Goal: Task Accomplishment & Management: Use online tool/utility

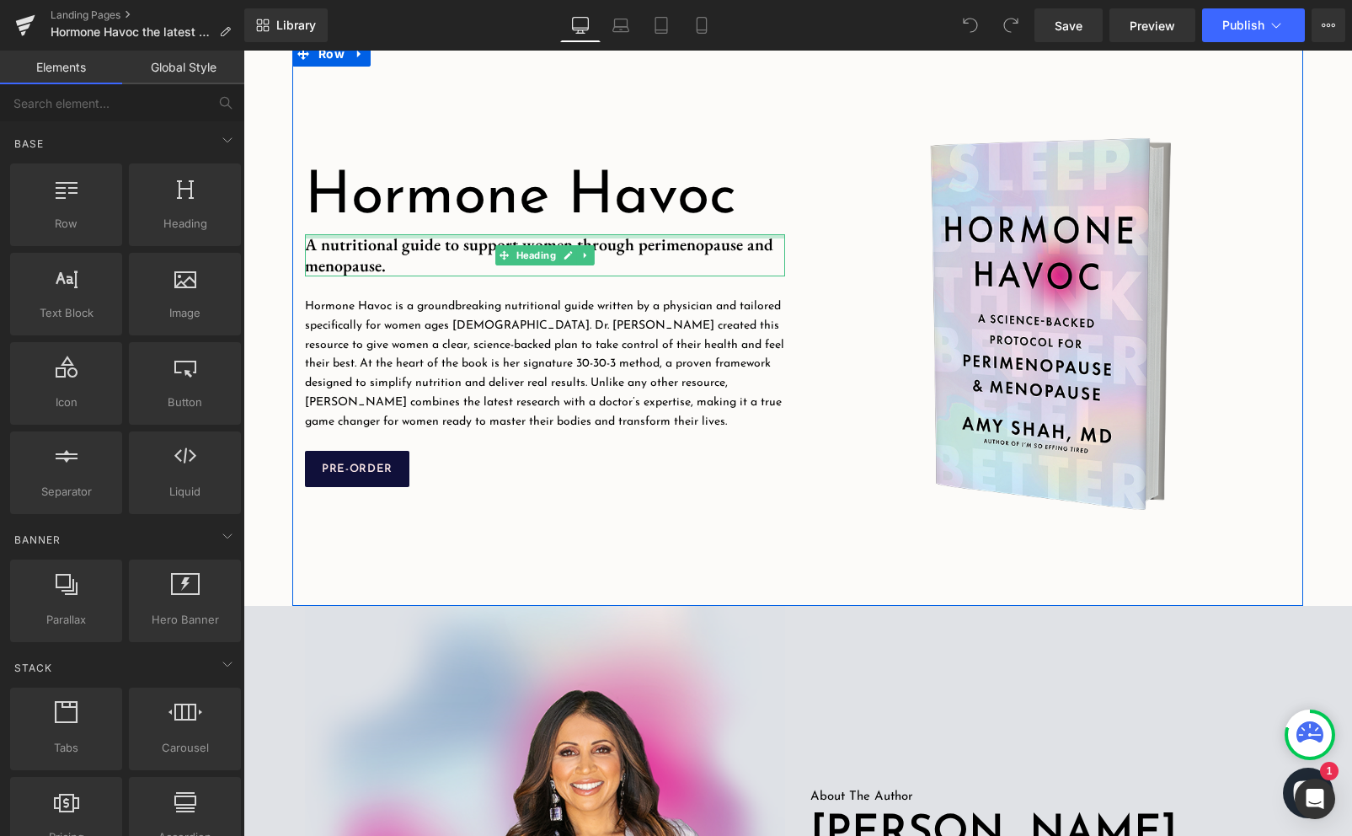
scroll to position [574, 0]
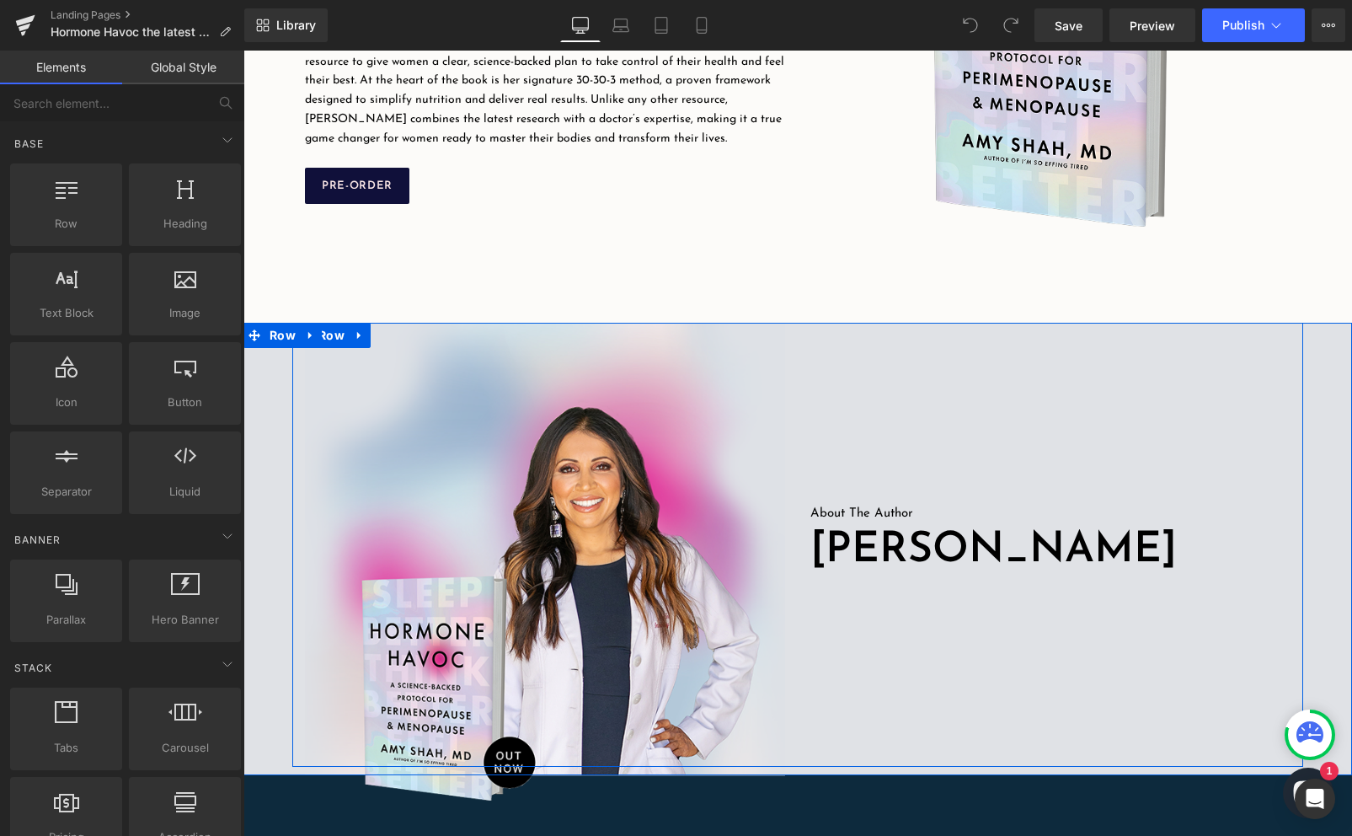
click at [1064, 561] on span "Dr. Amy Shah" at bounding box center [993, 550] width 366 height 43
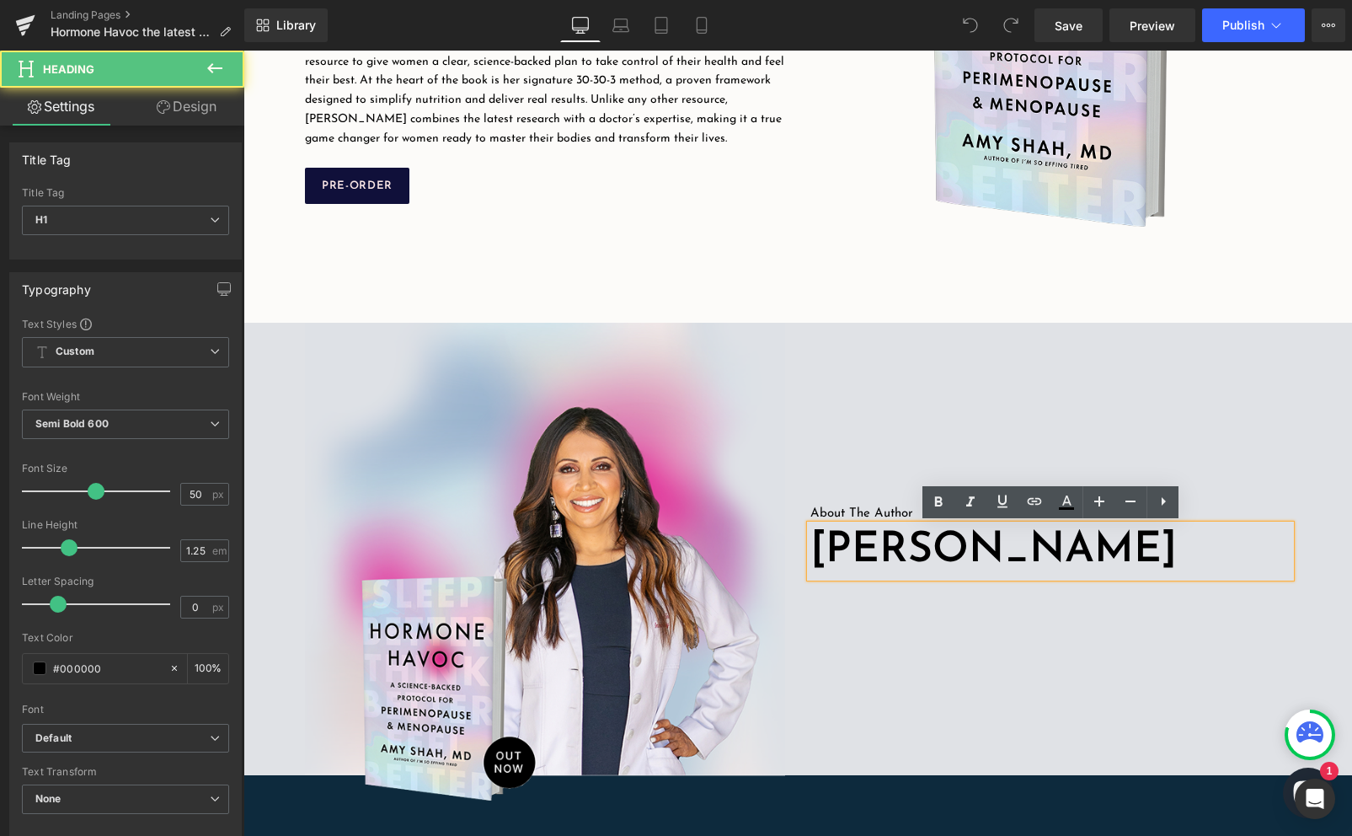
click at [1070, 549] on span "Dr. Amy Shah" at bounding box center [993, 550] width 366 height 43
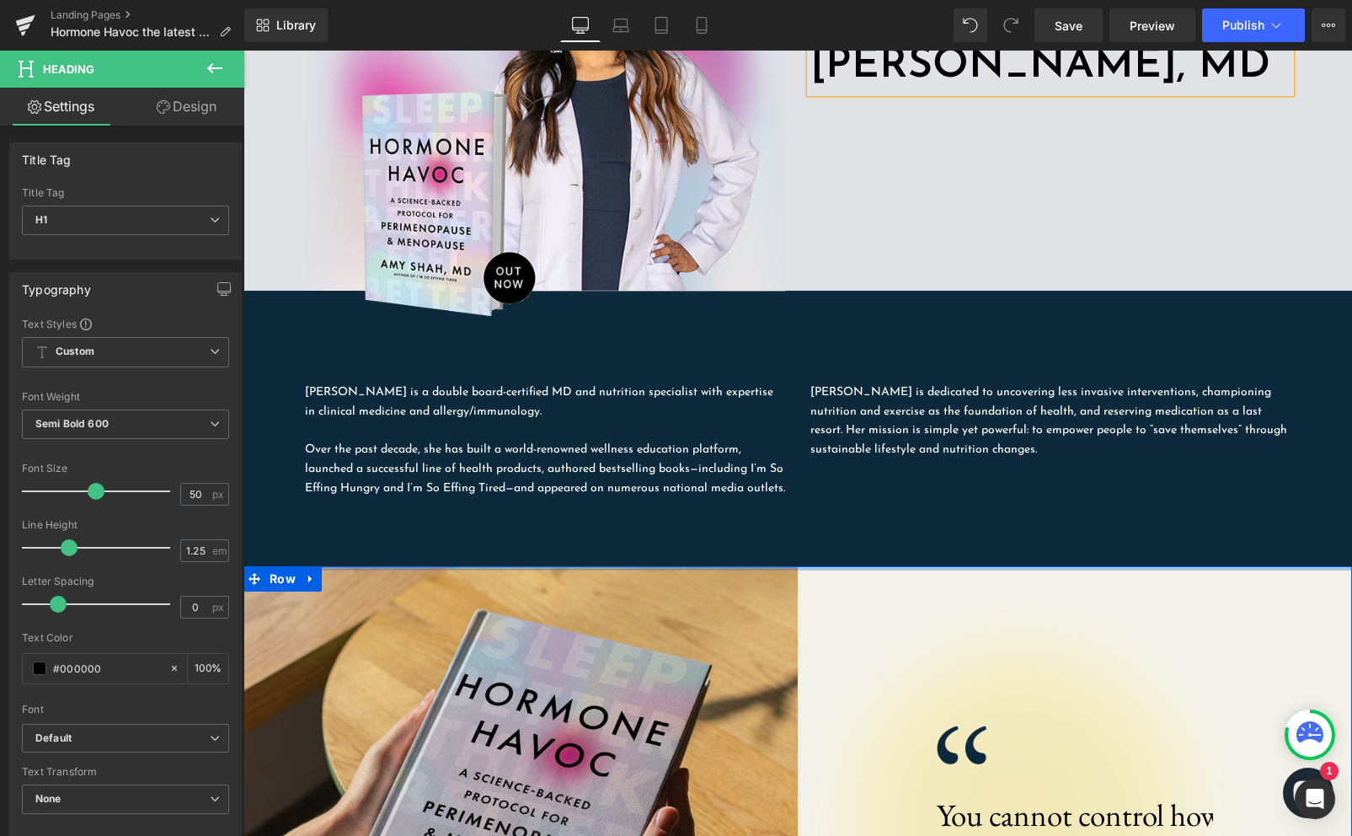
scroll to position [1076, 0]
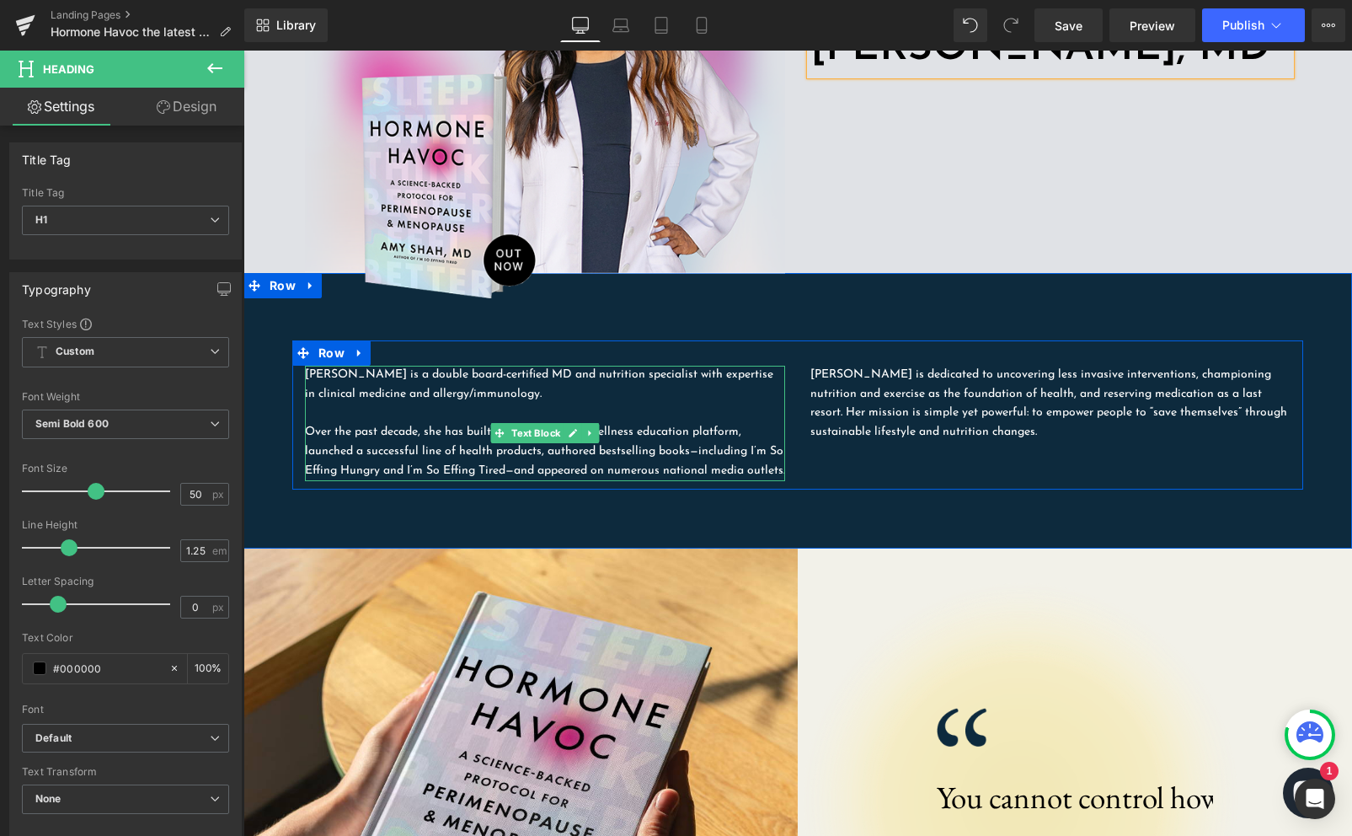
click at [375, 370] on p "Dr. Amy Shah is a double board-certified MD and nutrition specialist with exper…" at bounding box center [545, 385] width 480 height 39
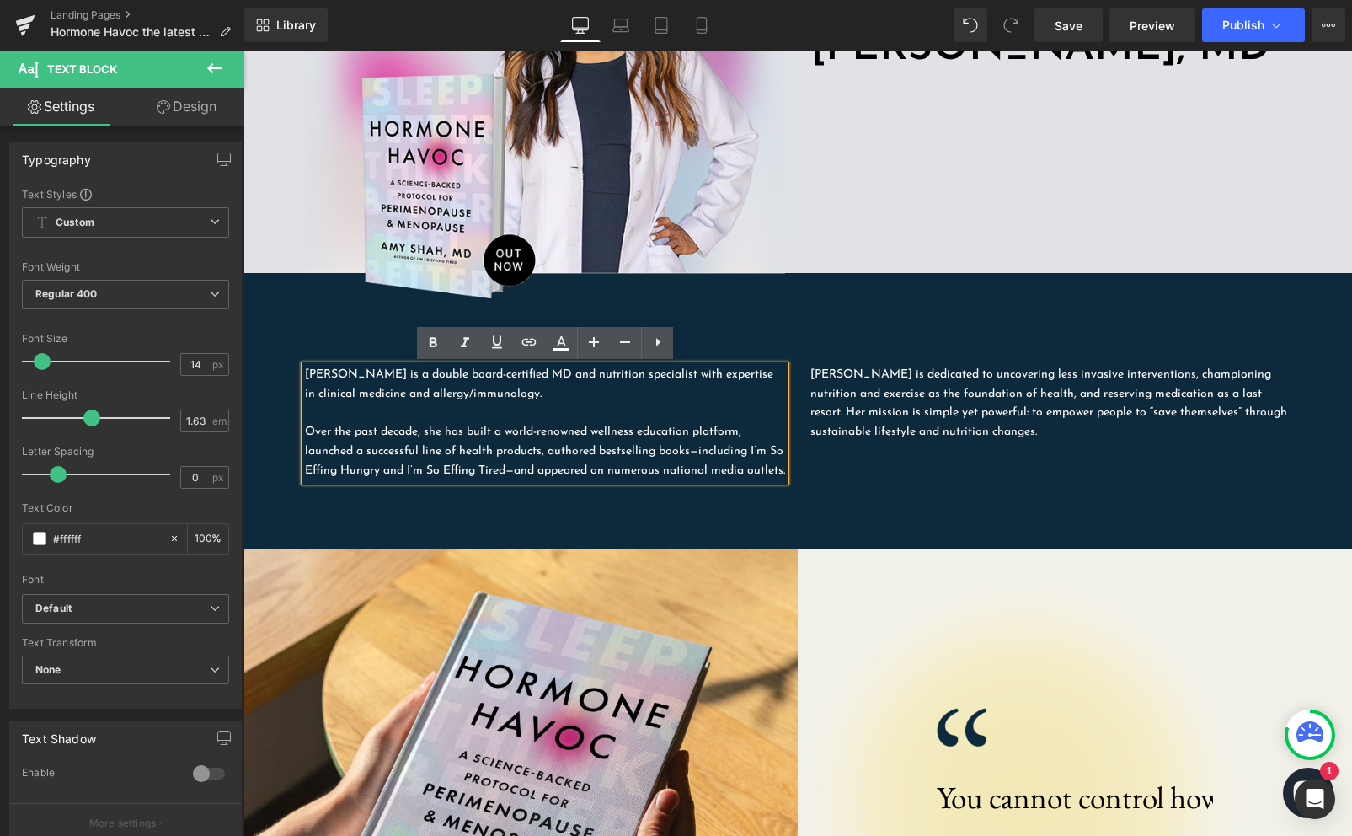
click at [377, 372] on p "Dr. Amy Shah is a double board-certified MD and nutrition specialist with exper…" at bounding box center [545, 385] width 480 height 39
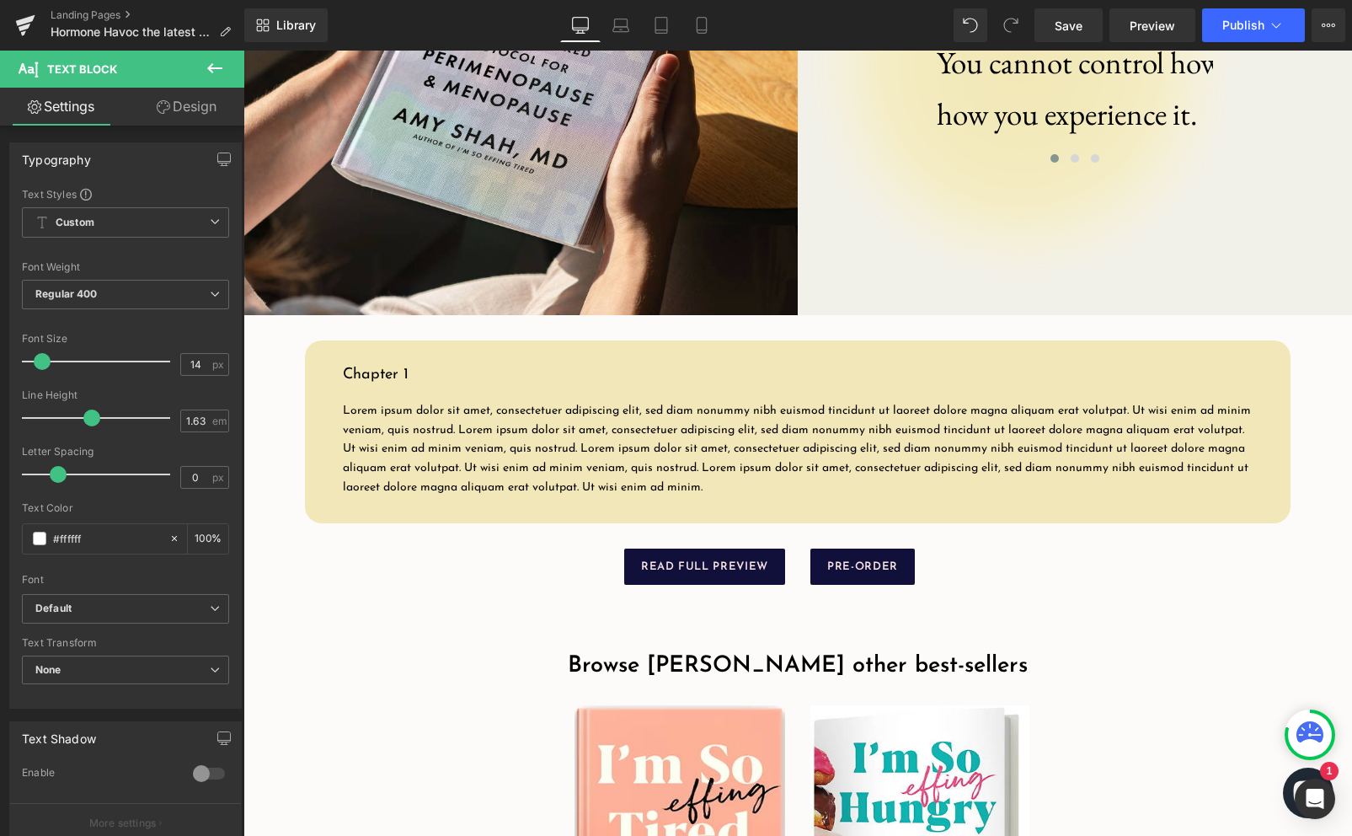
scroll to position [1822, 0]
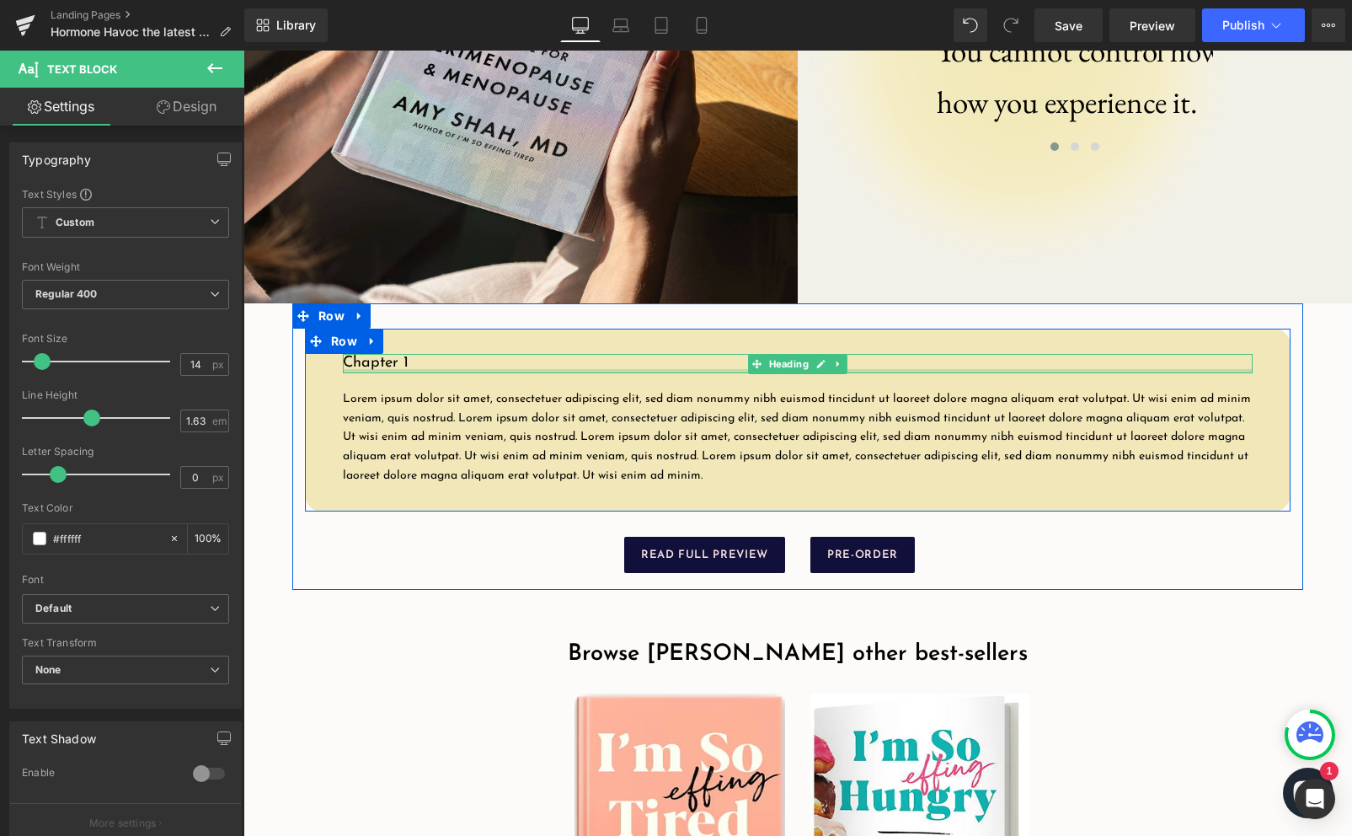
click at [392, 373] on div at bounding box center [798, 371] width 910 height 4
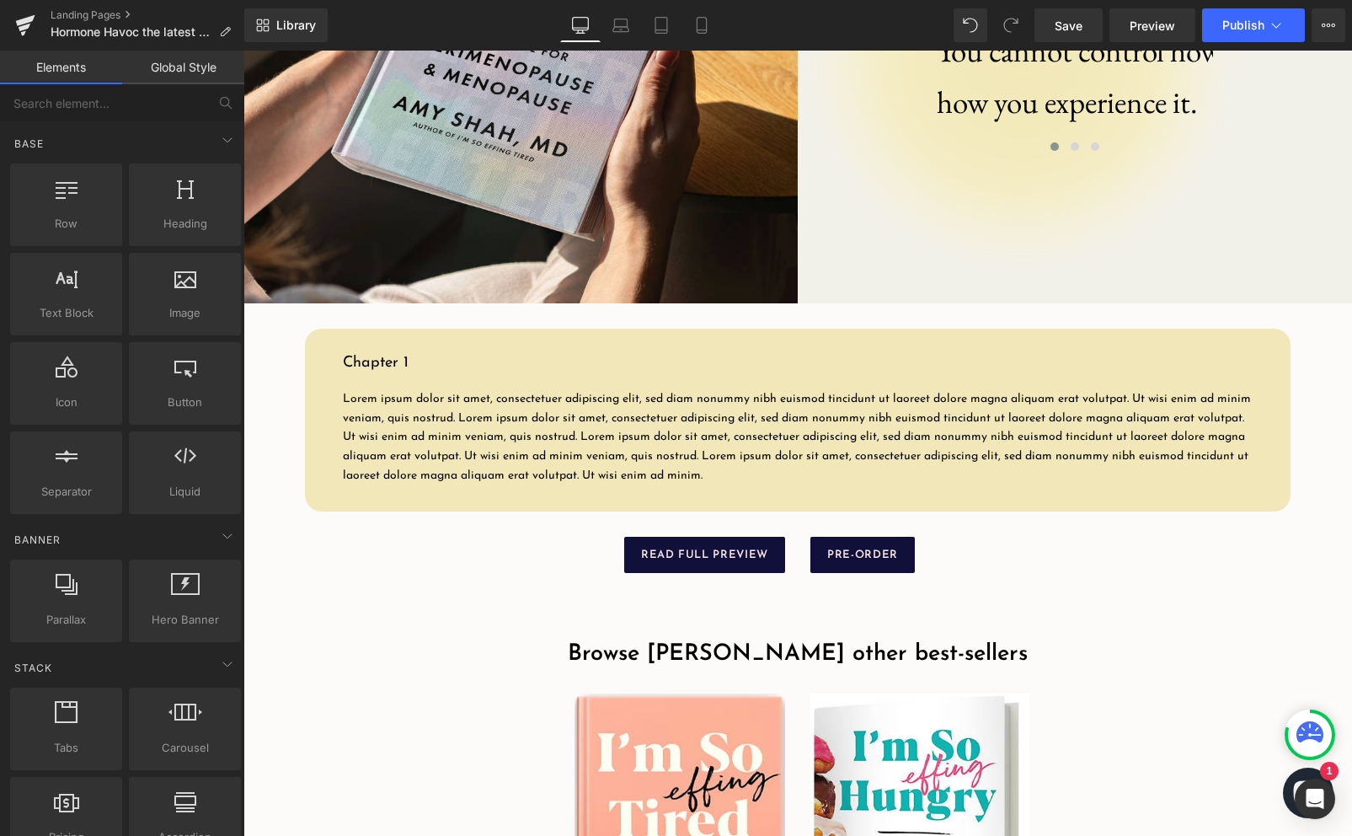
click at [420, 373] on h3 "Chapter 1" at bounding box center [798, 363] width 910 height 19
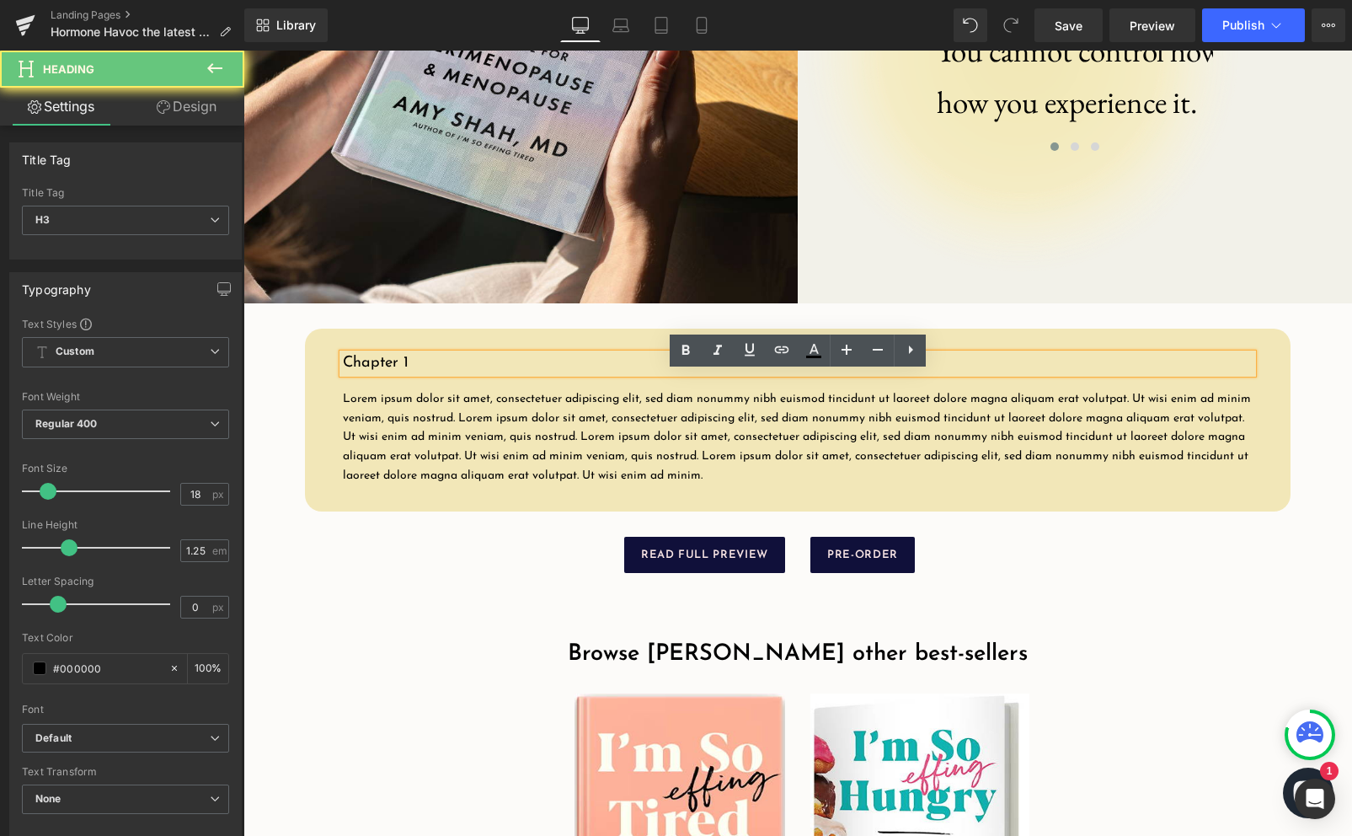
click at [343, 373] on div "Chapter 1" at bounding box center [798, 363] width 910 height 19
click at [344, 371] on span "Chapter 1" at bounding box center [376, 362] width 66 height 15
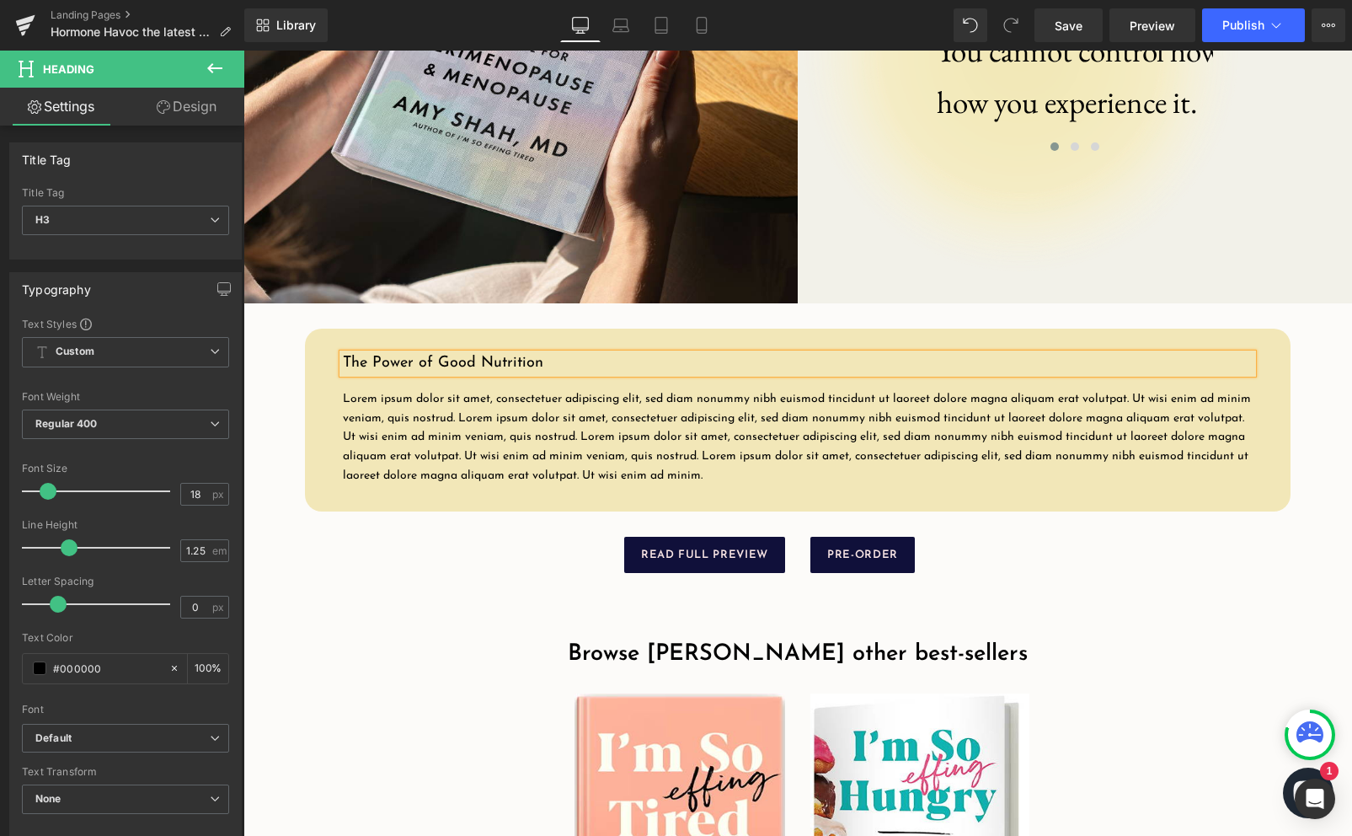
click at [345, 371] on span "The Power of Good Nutrition" at bounding box center [443, 362] width 200 height 15
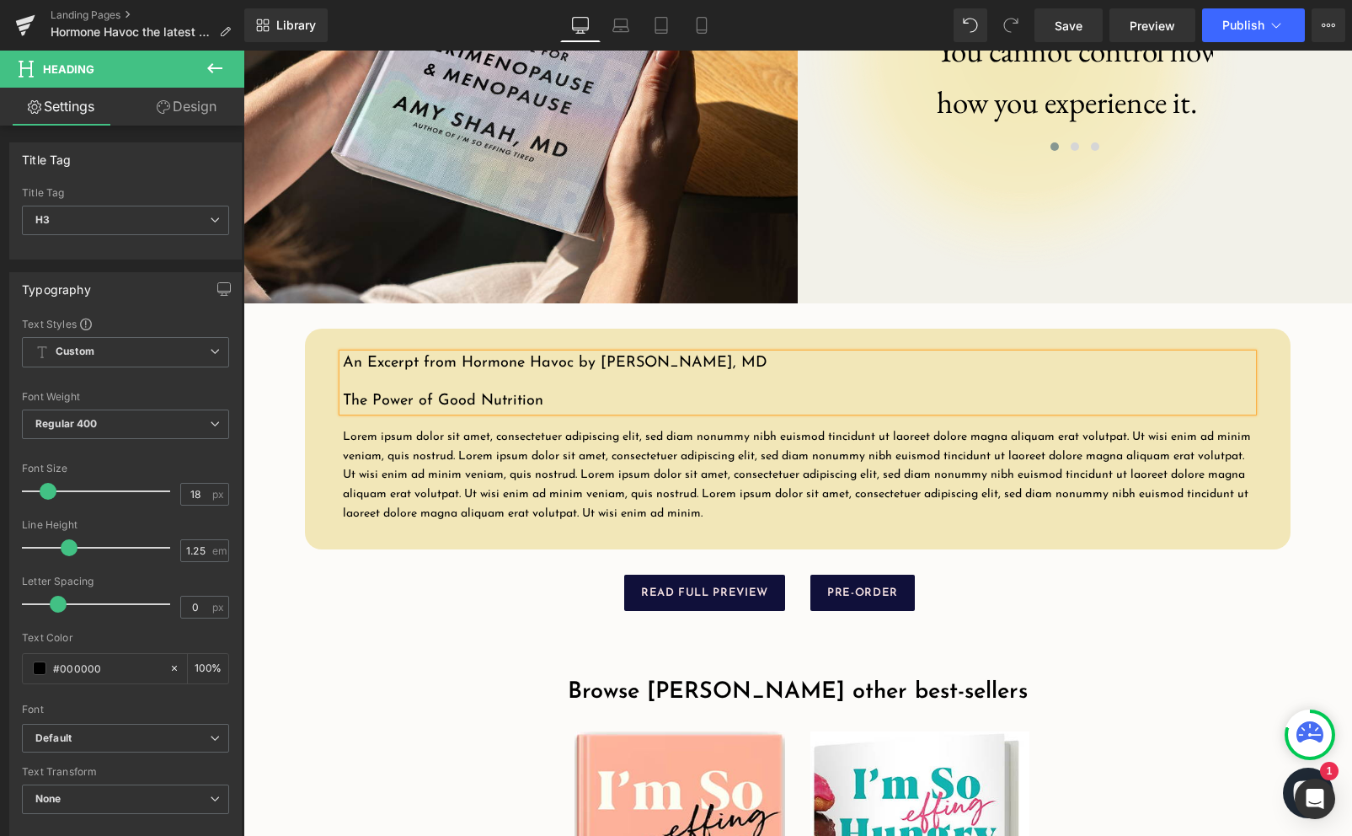
click at [350, 458] on p "Lorem ipsum dolor sit amet, consectetuer adipiscing elit, sed diam nonummy nibh…" at bounding box center [798, 476] width 910 height 96
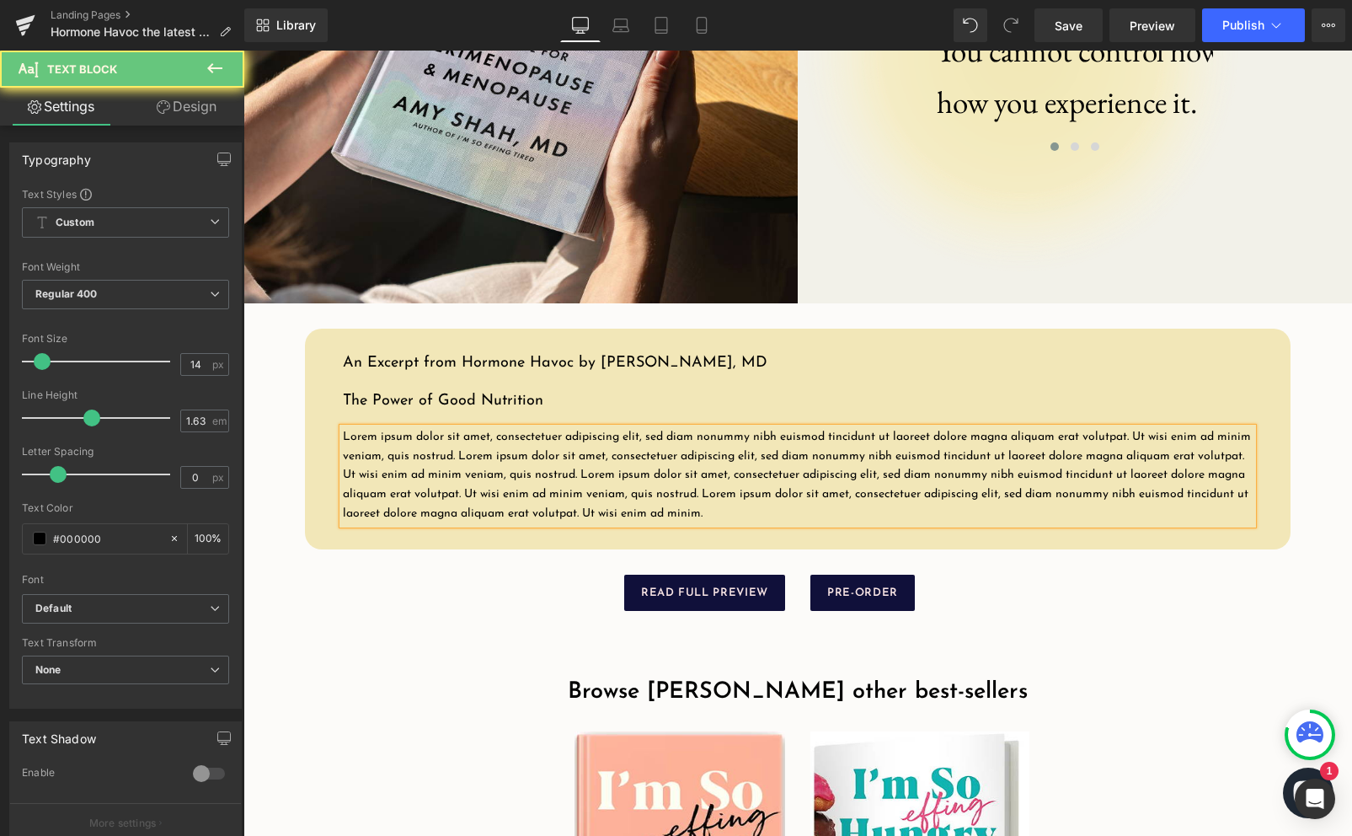
click at [383, 469] on p "Lorem ipsum dolor sit amet, consectetuer adipiscing elit, sed diam nonummy nibh…" at bounding box center [798, 476] width 910 height 96
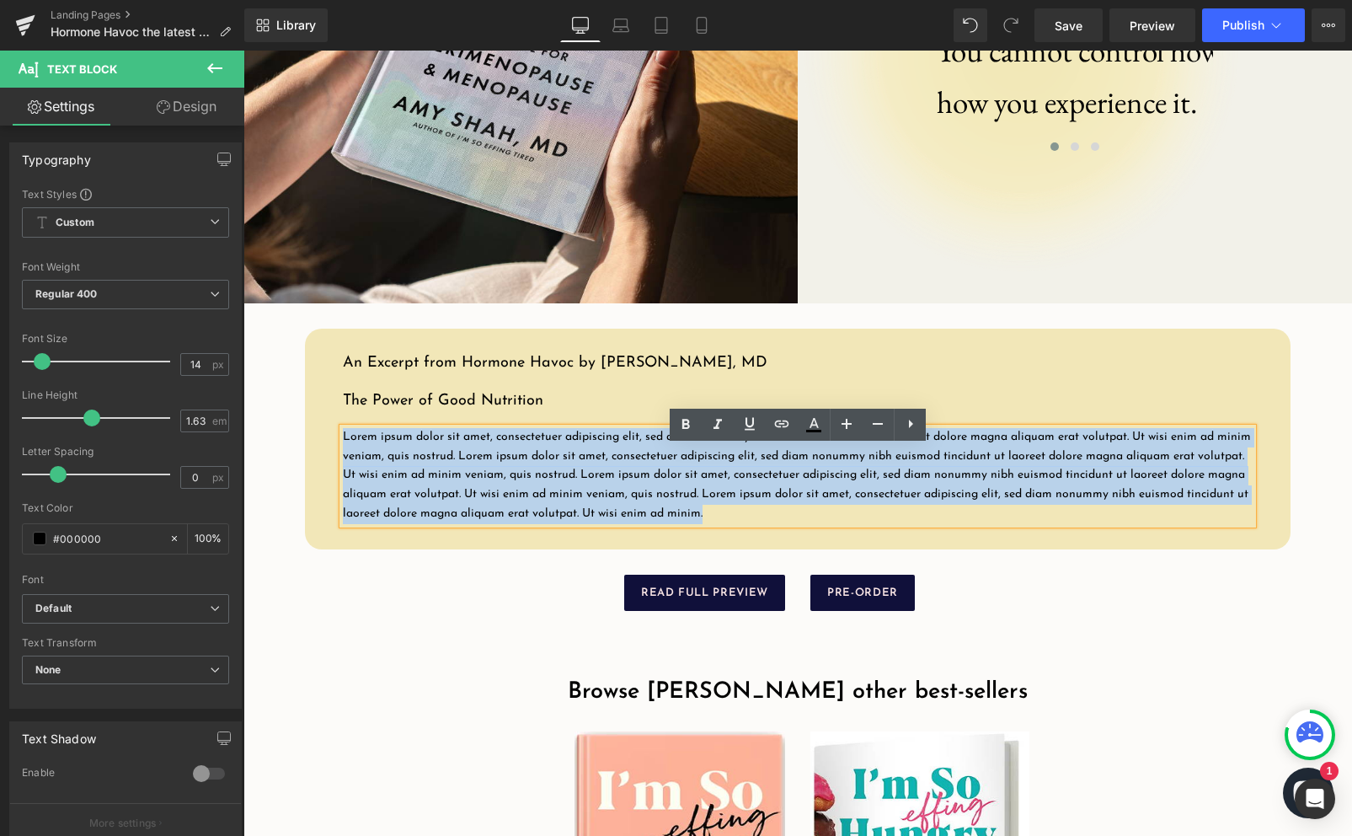
drag, startPoint x: 735, startPoint y: 533, endPoint x: 345, endPoint y: 454, distance: 398.0
click at [345, 454] on p "Lorem ipsum dolor sit amet, consectetuer adipiscing elit, sed diam nonummy nibh…" at bounding box center [798, 476] width 910 height 96
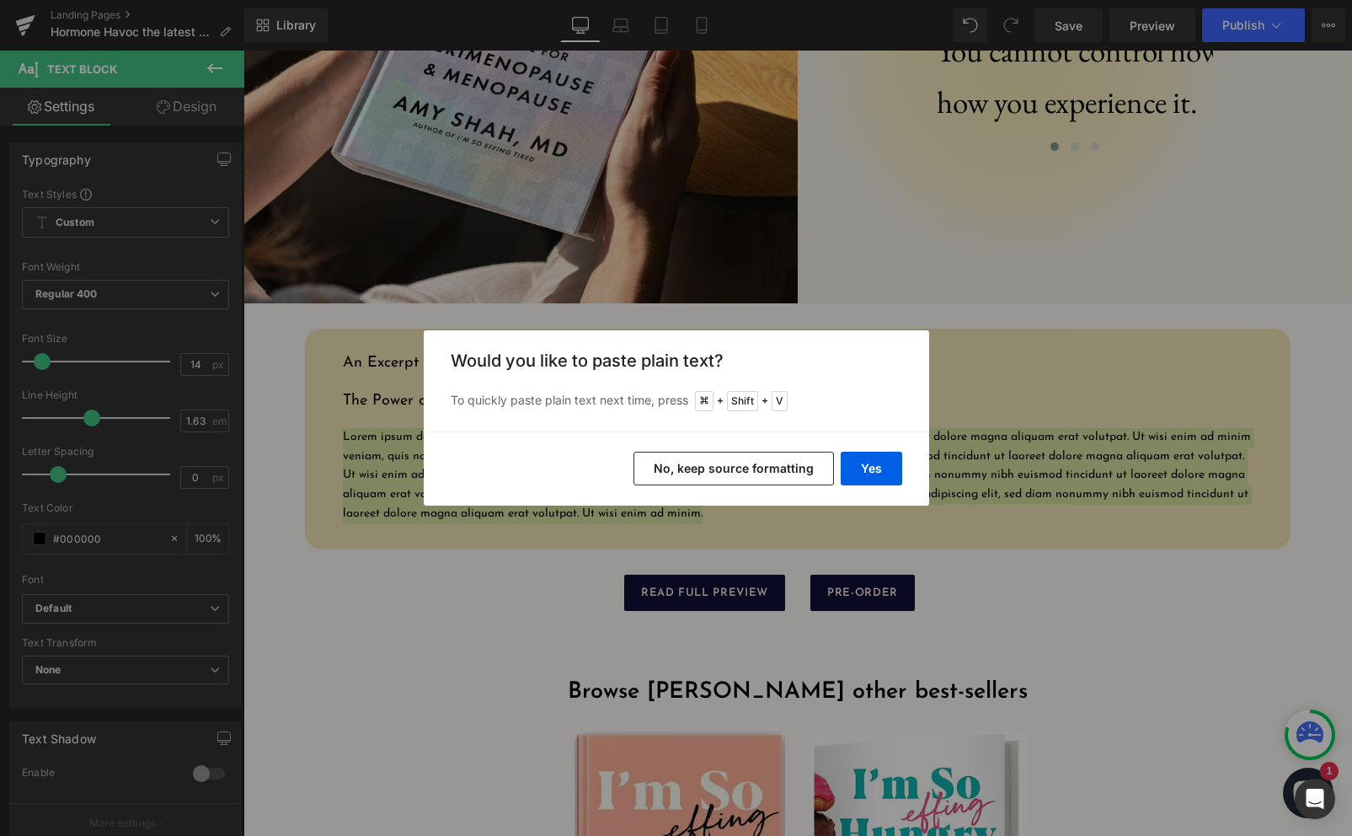
click at [792, 462] on button "No, keep source formatting" at bounding box center [733, 469] width 200 height 34
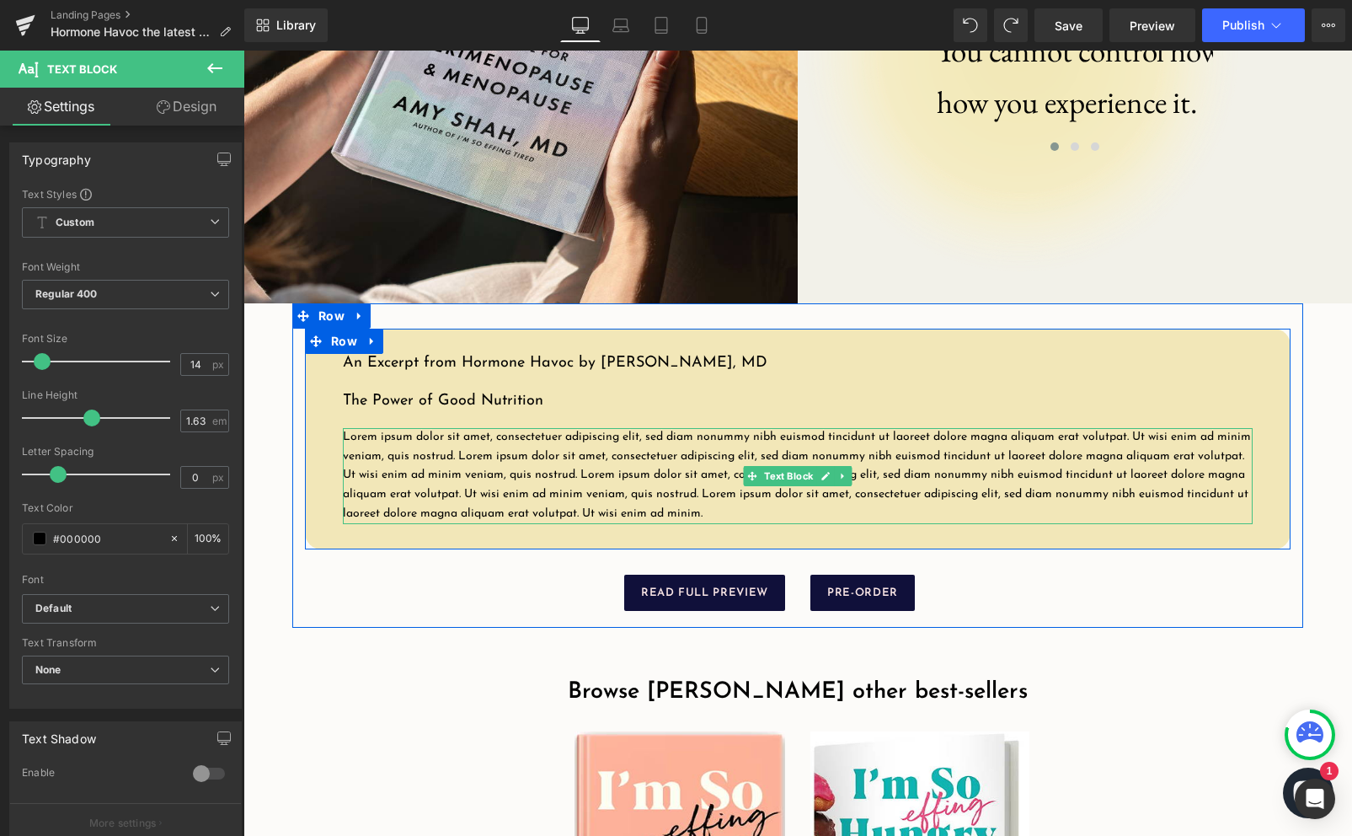
click at [448, 465] on p "Lorem ipsum dolor sit amet, consectetuer adipiscing elit, sed diam nonummy nibh…" at bounding box center [798, 476] width 910 height 96
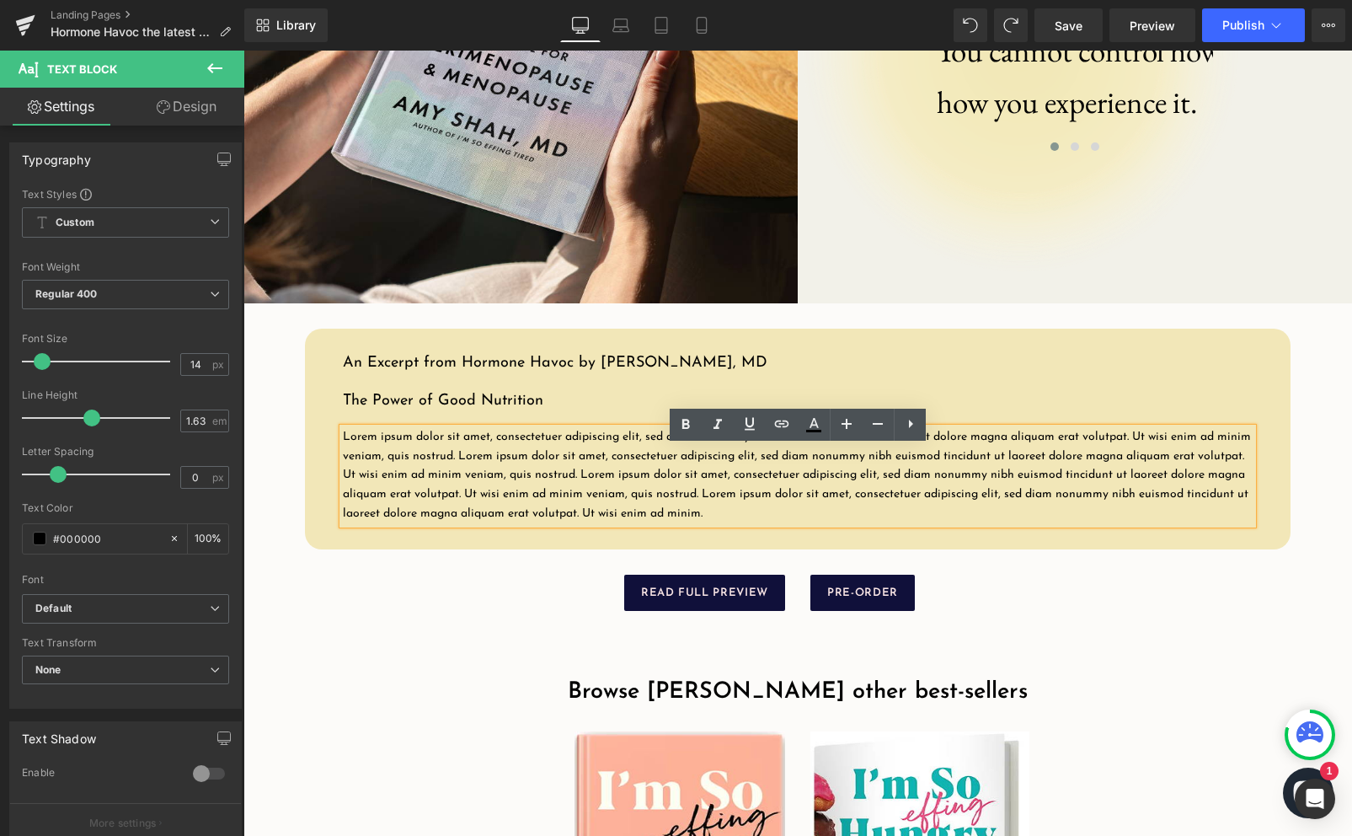
drag, startPoint x: 817, startPoint y: 531, endPoint x: 342, endPoint y: 445, distance: 482.8
click at [343, 445] on div "Lorem ipsum dolor sit amet, consectetuer adipiscing elit, sed diam nonummy nibh…" at bounding box center [798, 476] width 910 height 96
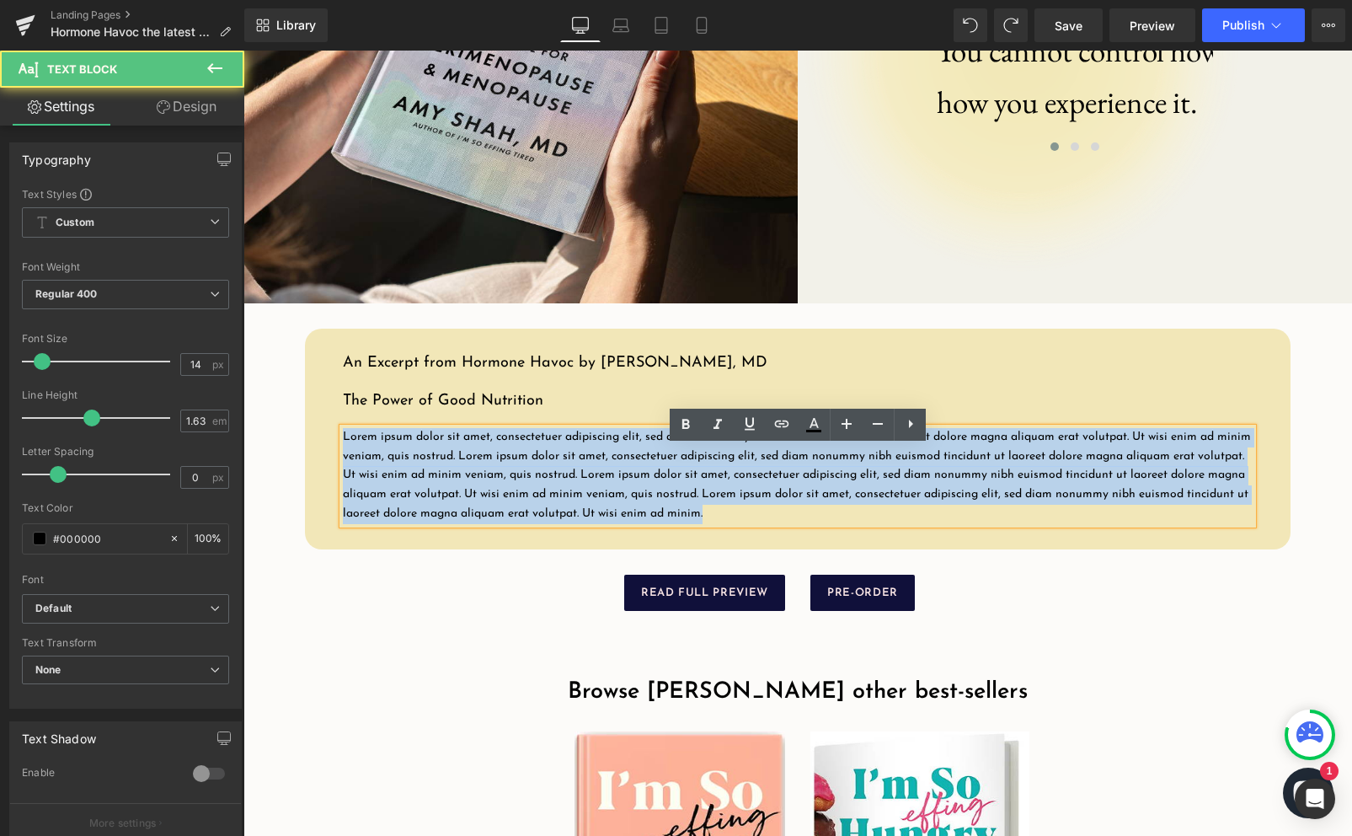
click at [345, 460] on p "Lorem ipsum dolor sit amet, consectetuer adipiscing elit, sed diam nonummy nibh…" at bounding box center [798, 476] width 910 height 96
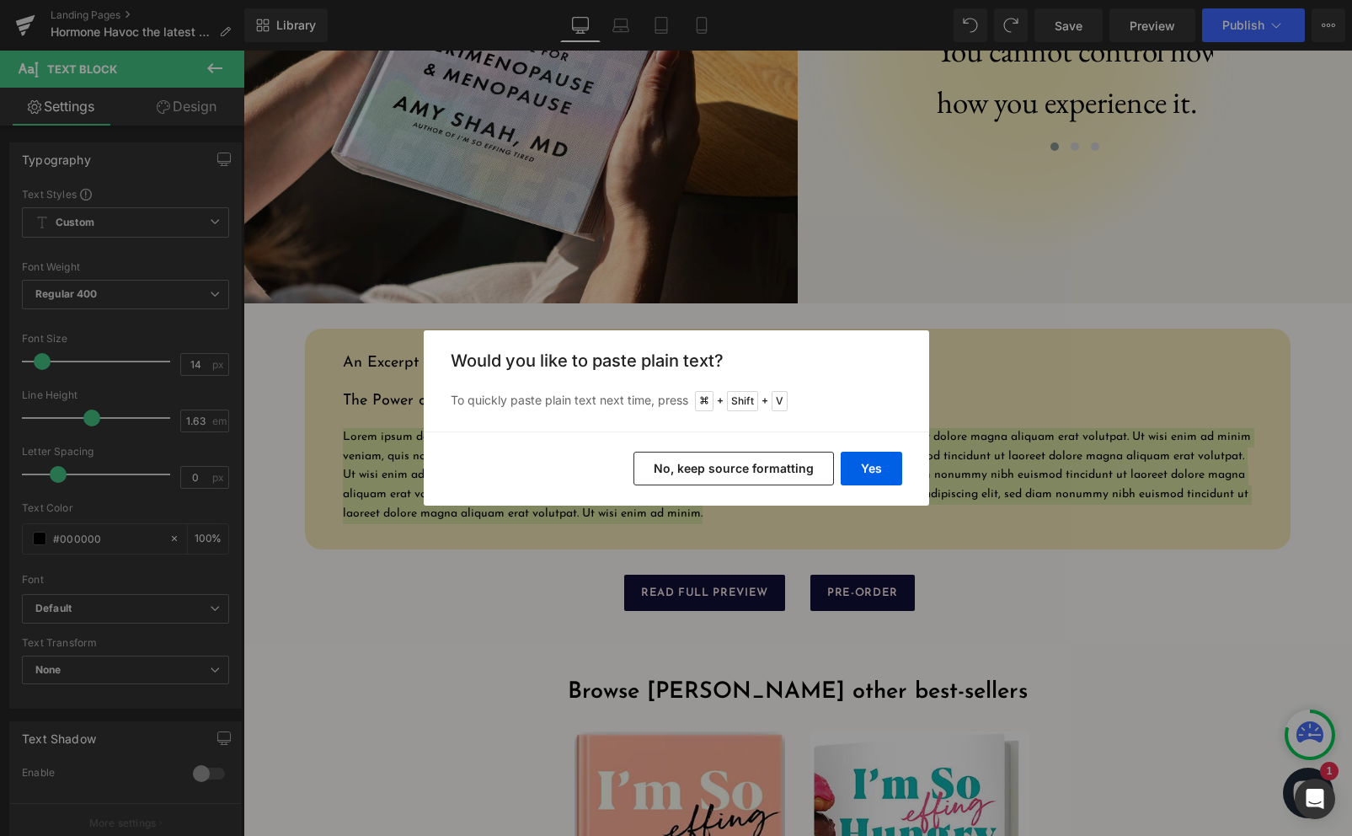
click at [886, 451] on div "Yes No, keep source formatting" at bounding box center [676, 468] width 505 height 74
click at [886, 460] on button "Yes" at bounding box center [871, 469] width 61 height 34
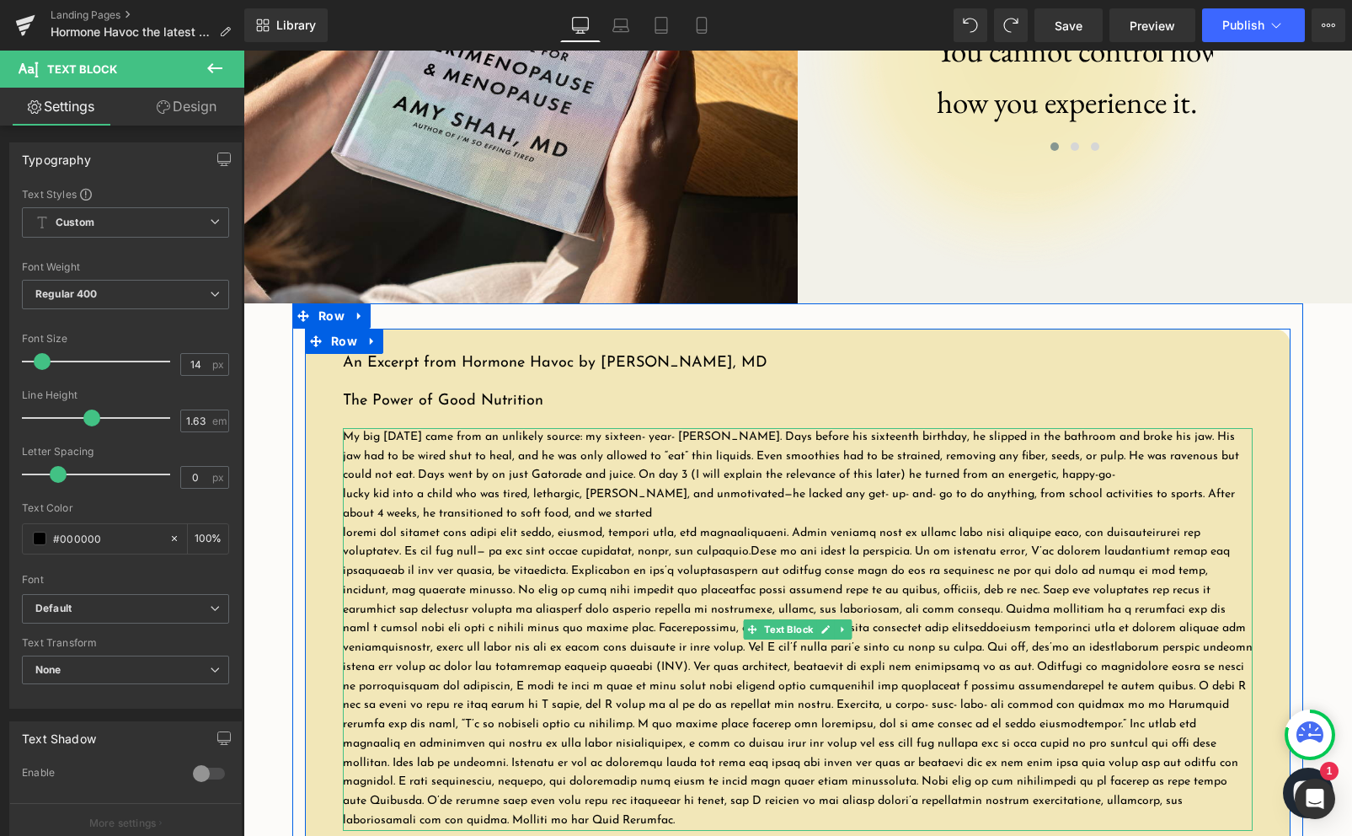
scroll to position [1834, 0]
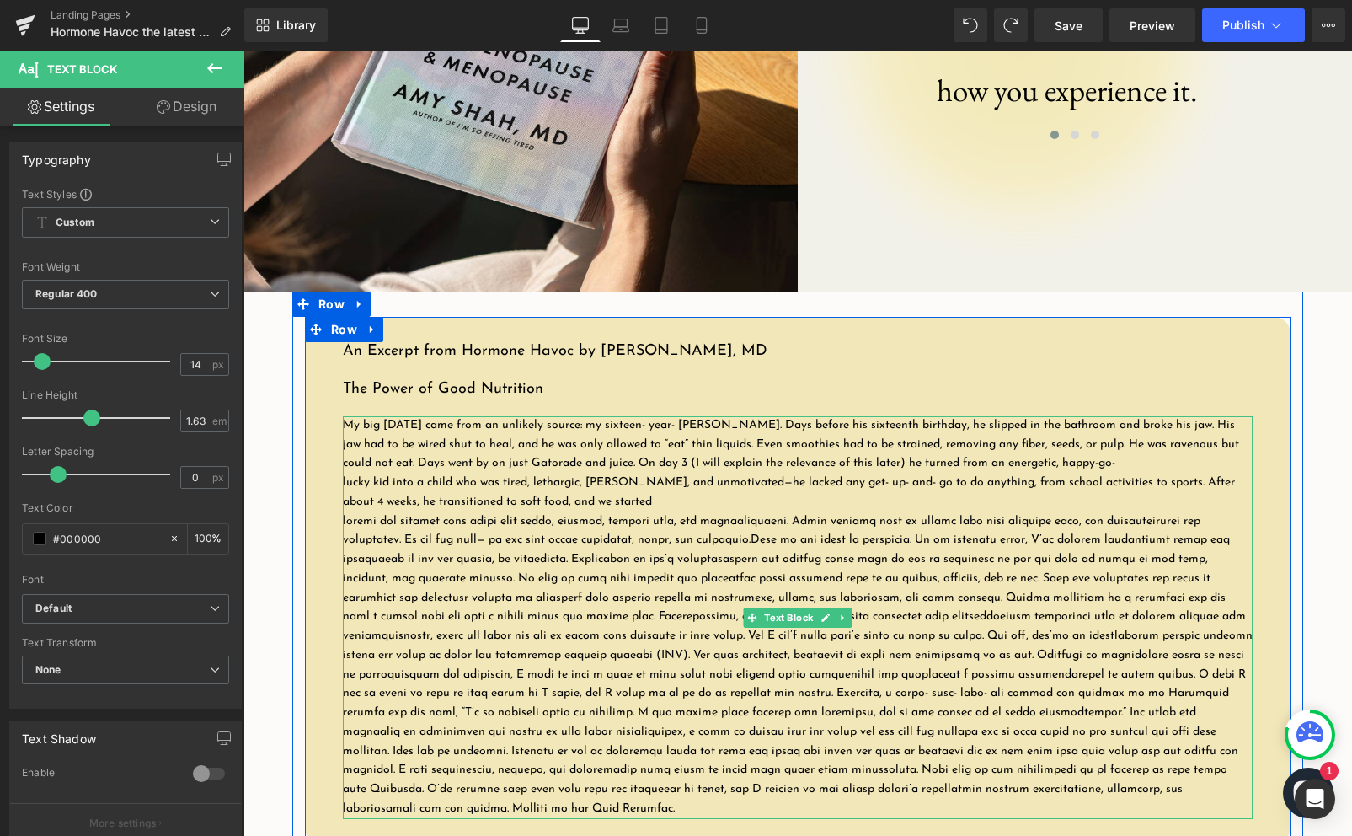
click at [690, 512] on p "lucky kid into a child who was tired, lethargic, [PERSON_NAME], and unmotivated…" at bounding box center [798, 492] width 910 height 39
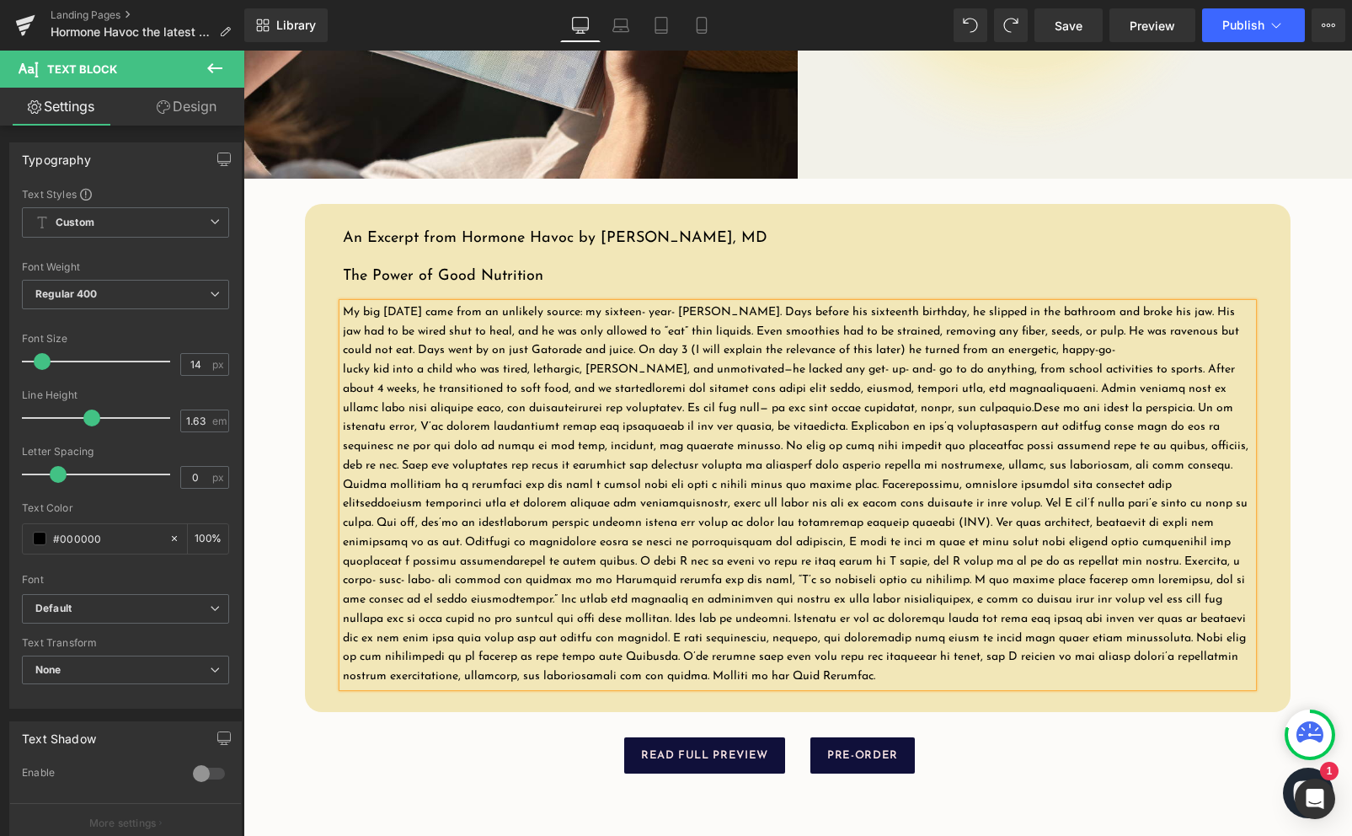
scroll to position [2105, 0]
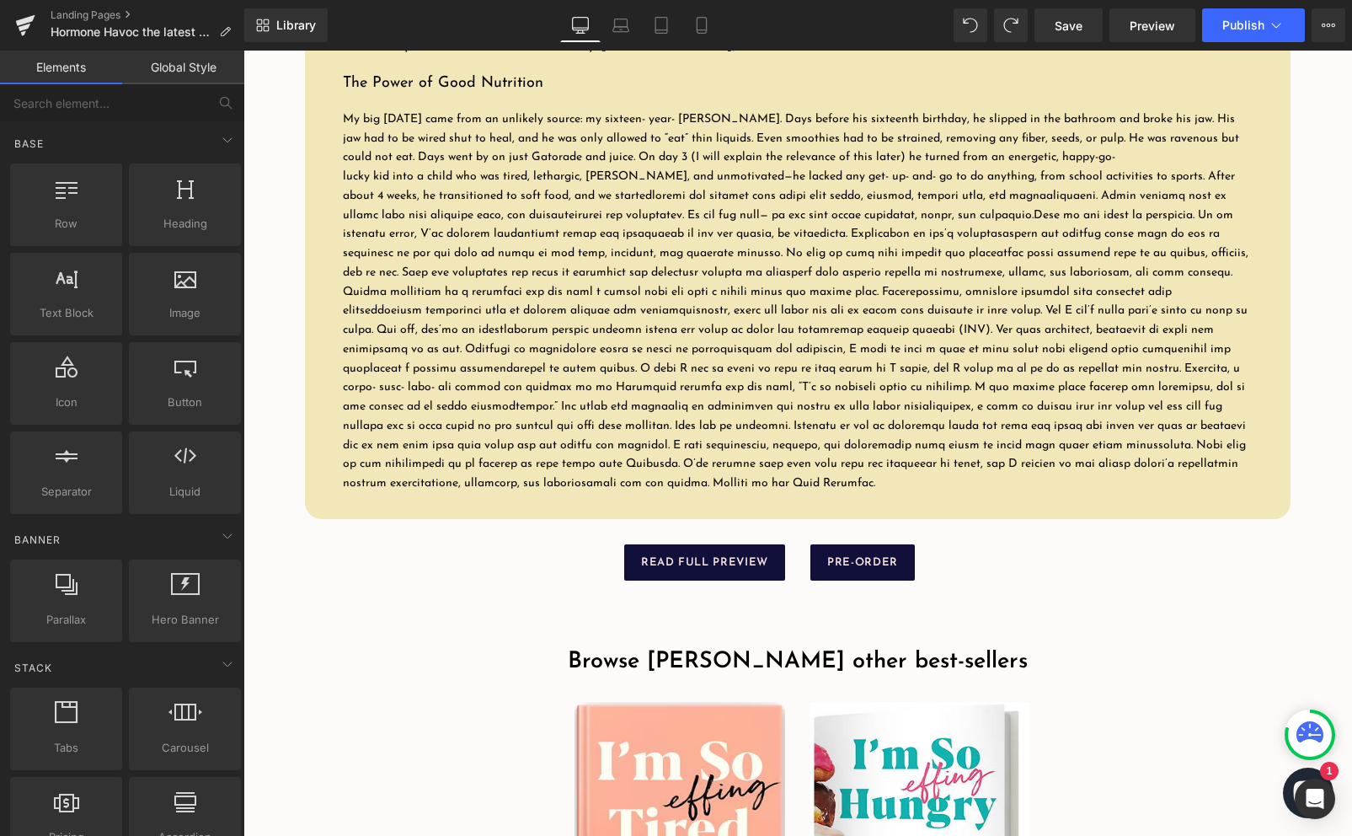
scroll to position [2194, 0]
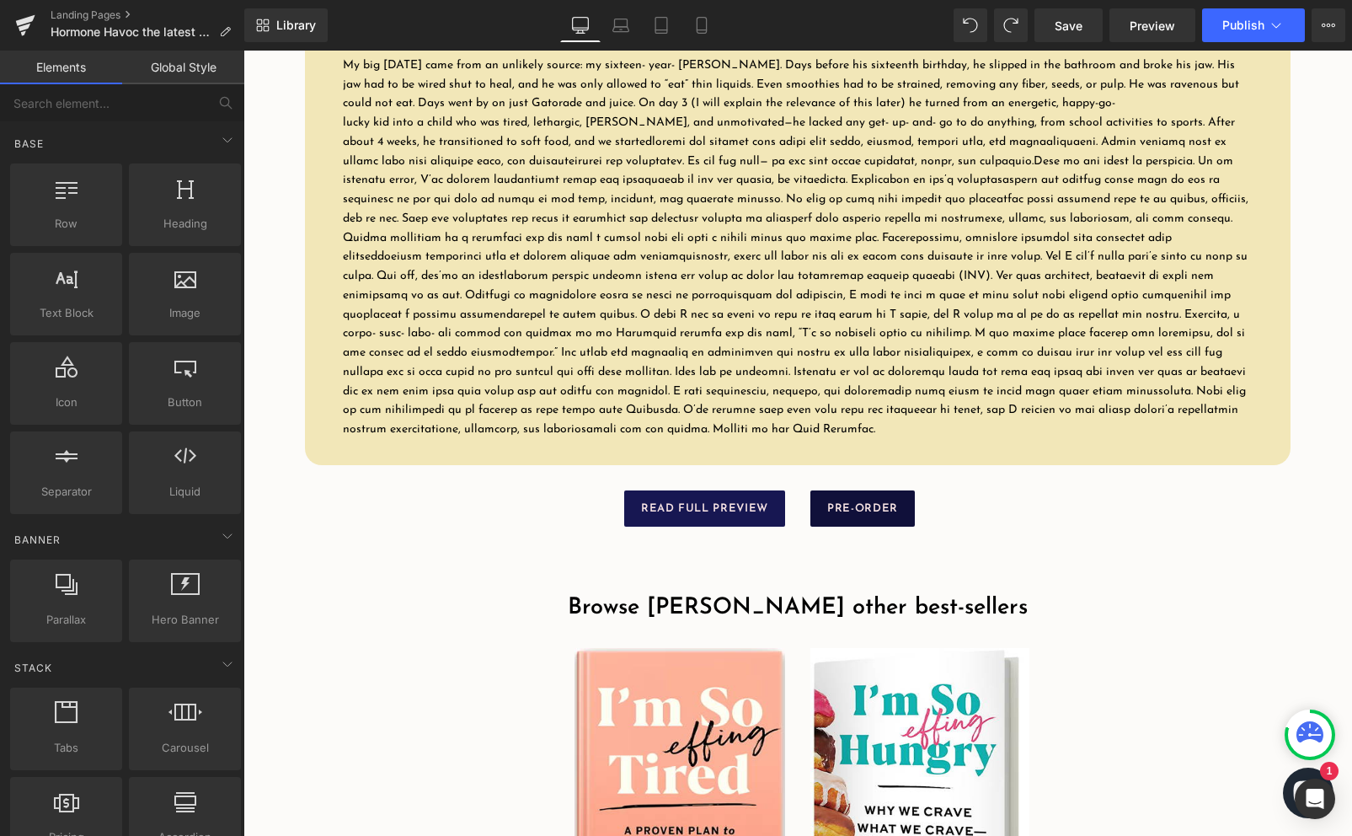
click at [719, 527] on div "READ FULL PREVIEW Button" at bounding box center [552, 508] width 468 height 36
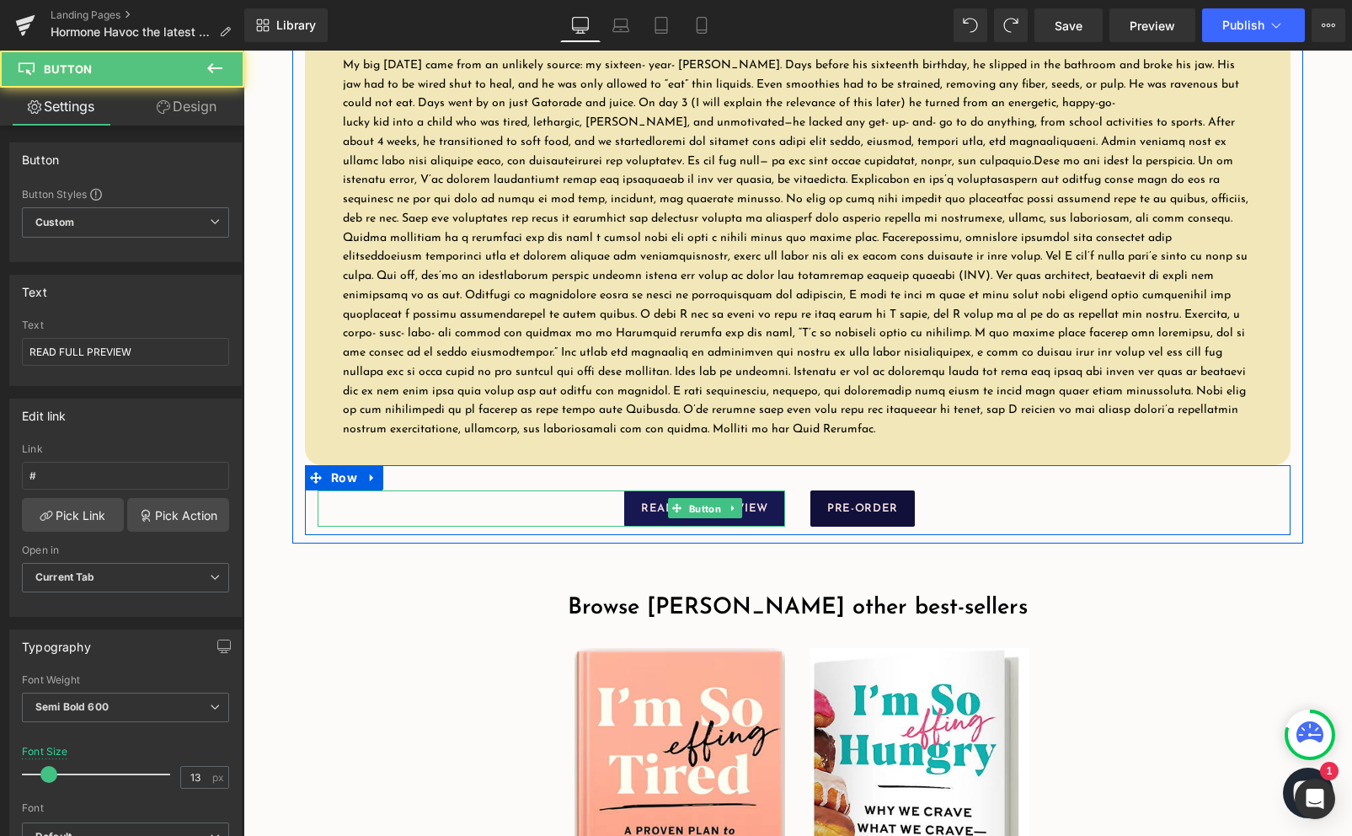
click at [707, 519] on span "Button" at bounding box center [705, 509] width 39 height 20
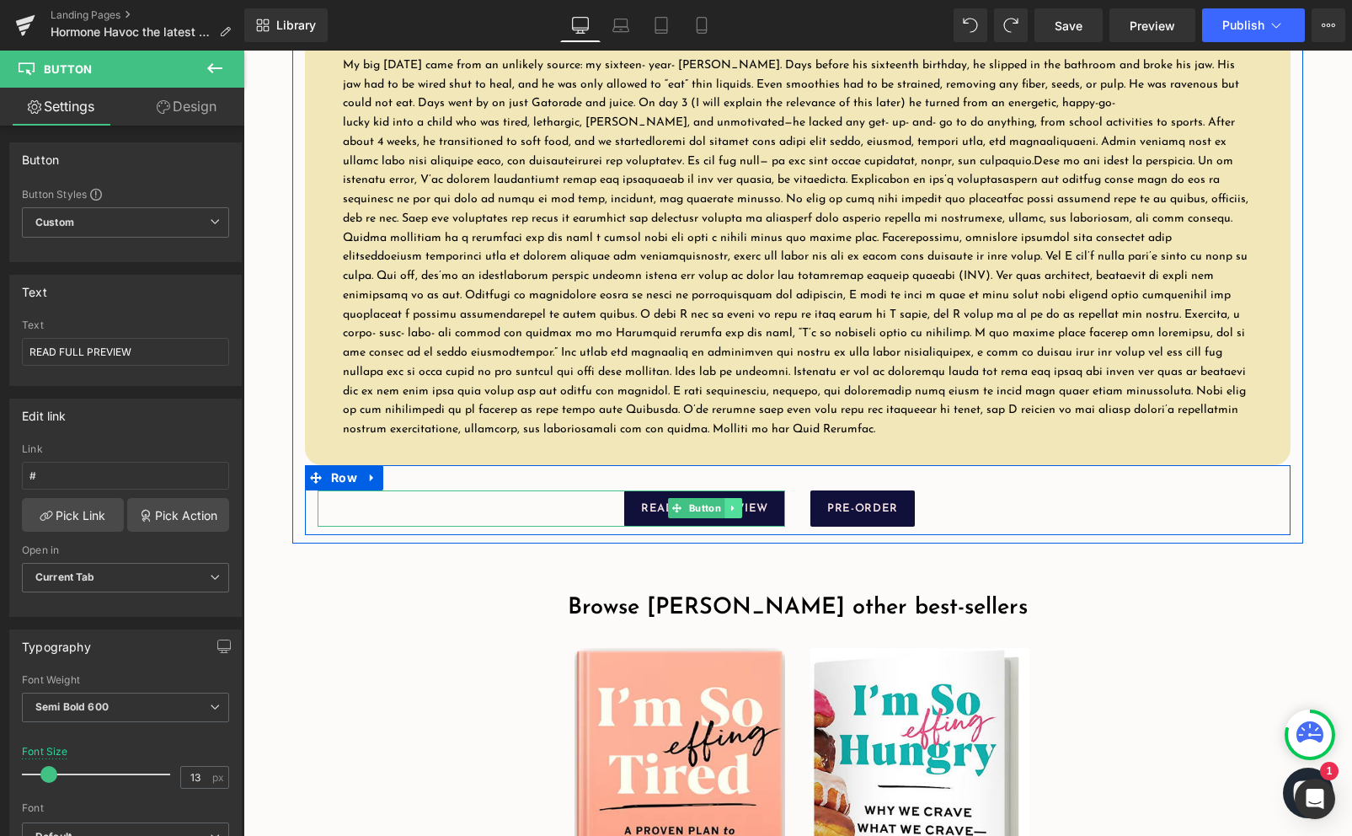
click at [734, 513] on icon at bounding box center [733, 508] width 9 height 10
click at [735, 518] on link at bounding box center [743, 508] width 18 height 20
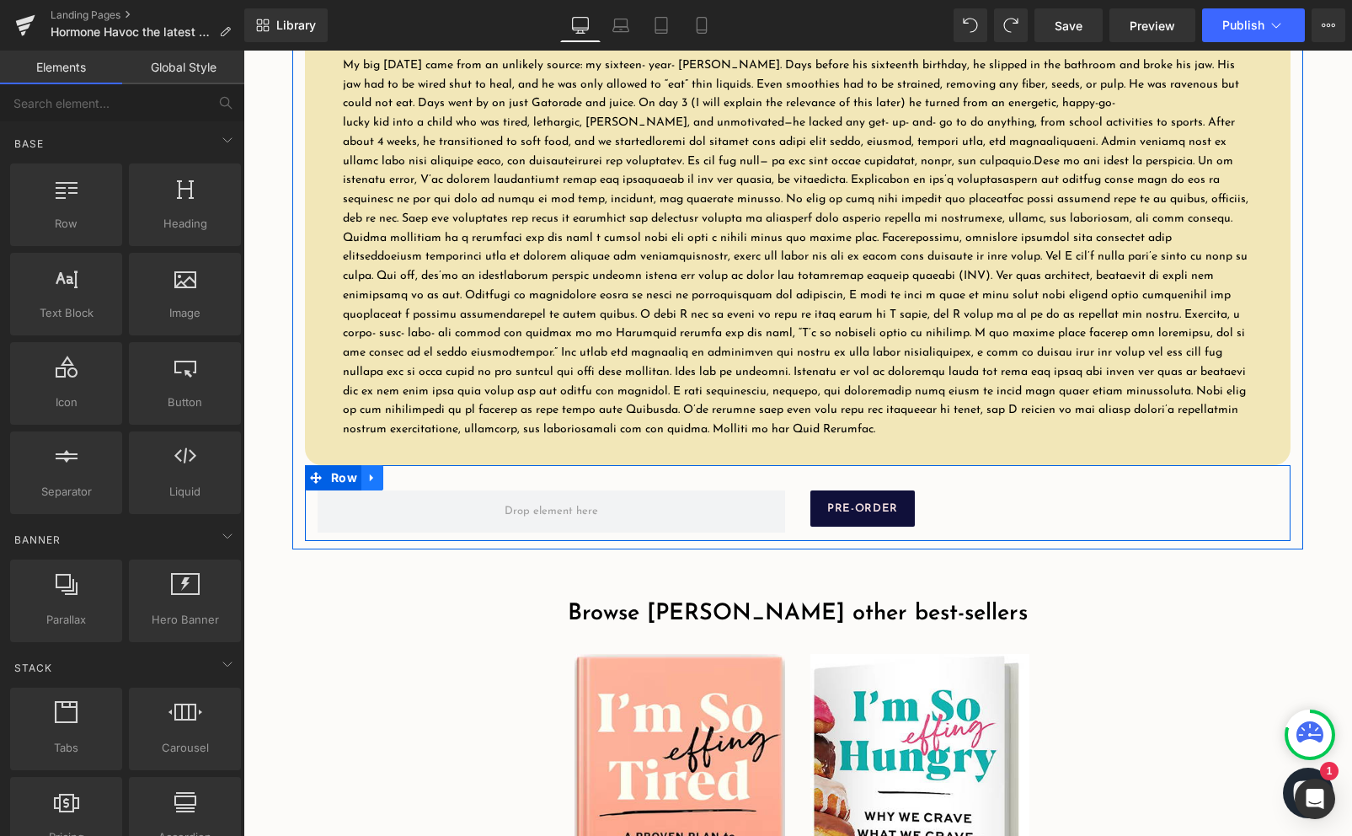
click at [367, 484] on icon at bounding box center [372, 477] width 12 height 13
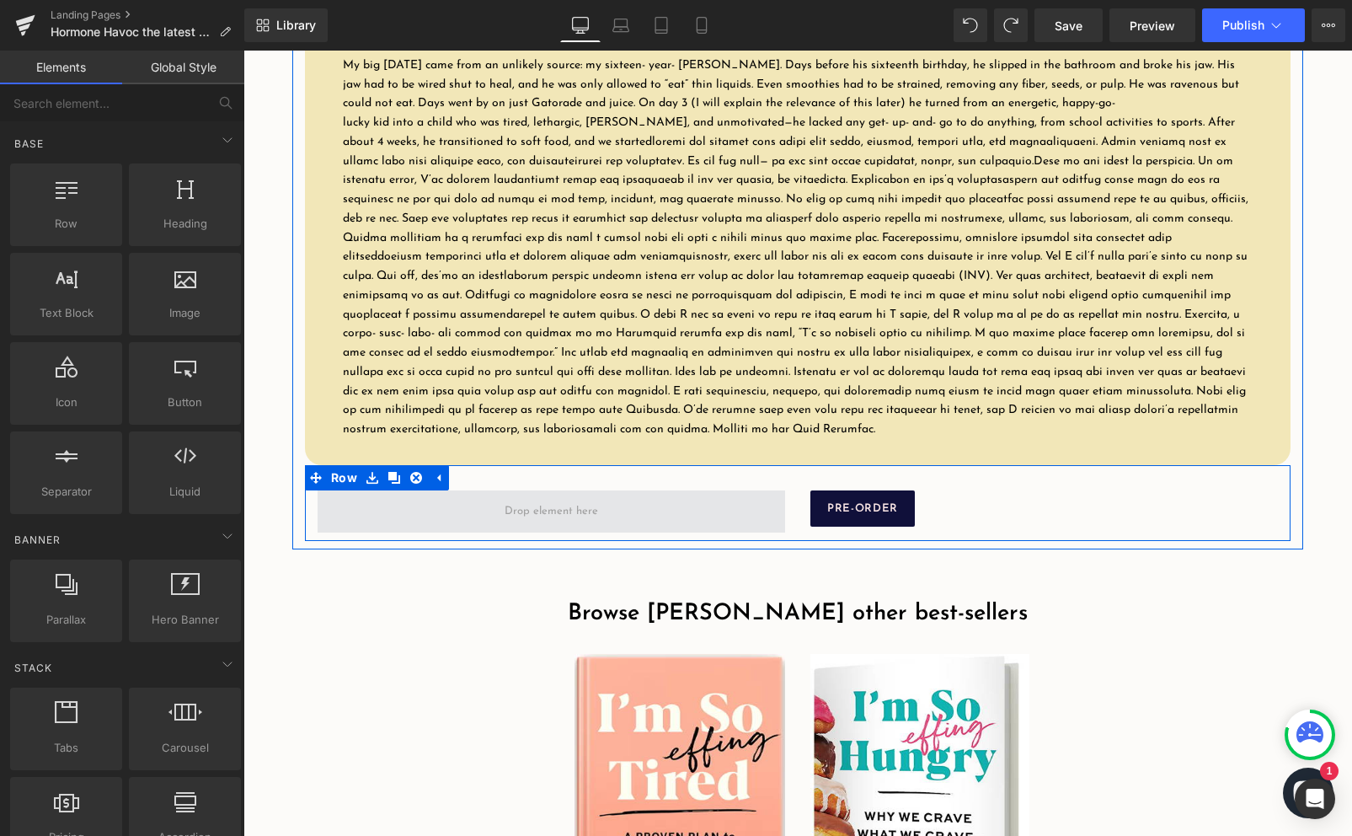
click at [398, 532] on span at bounding box center [552, 511] width 468 height 42
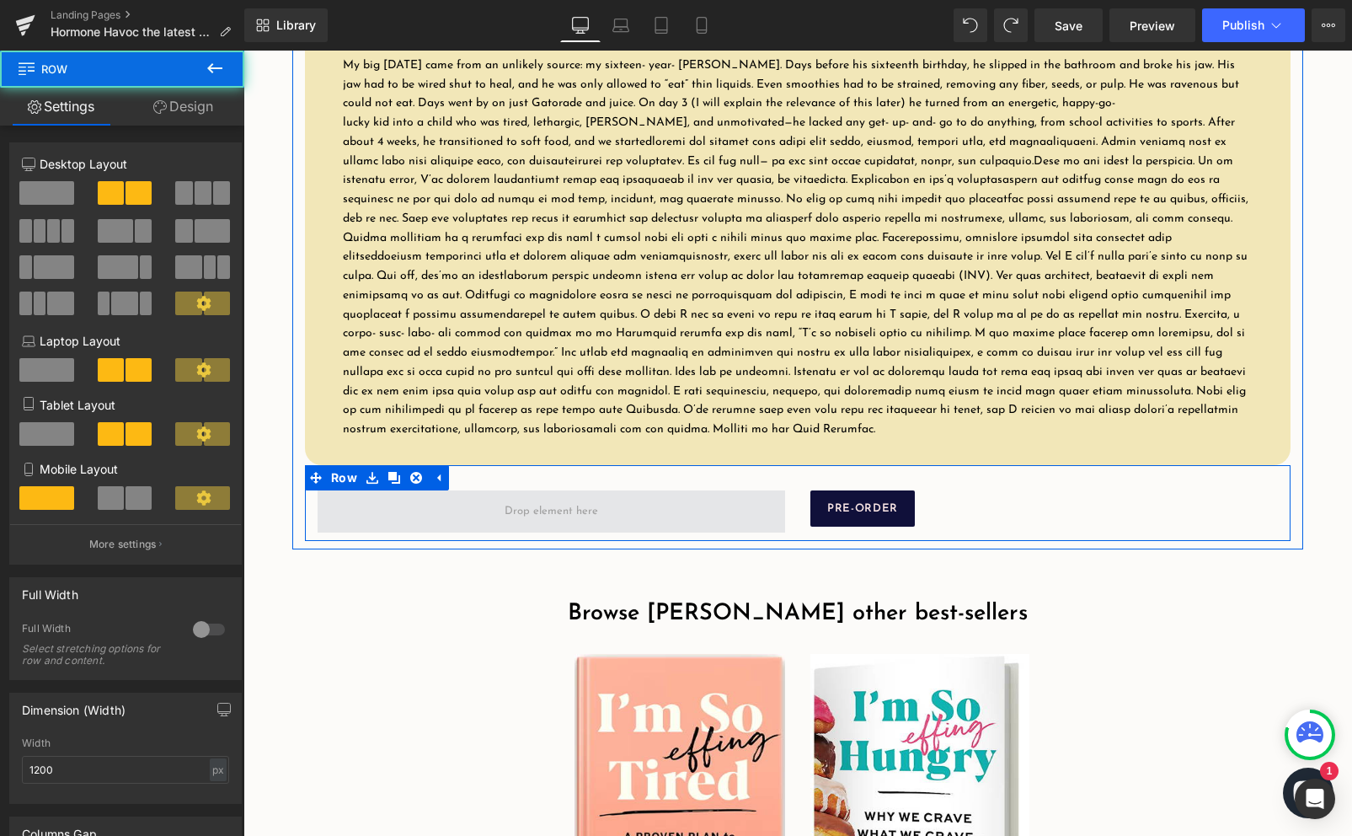
click at [428, 519] on span at bounding box center [552, 511] width 468 height 42
click at [420, 490] on link at bounding box center [416, 477] width 22 height 25
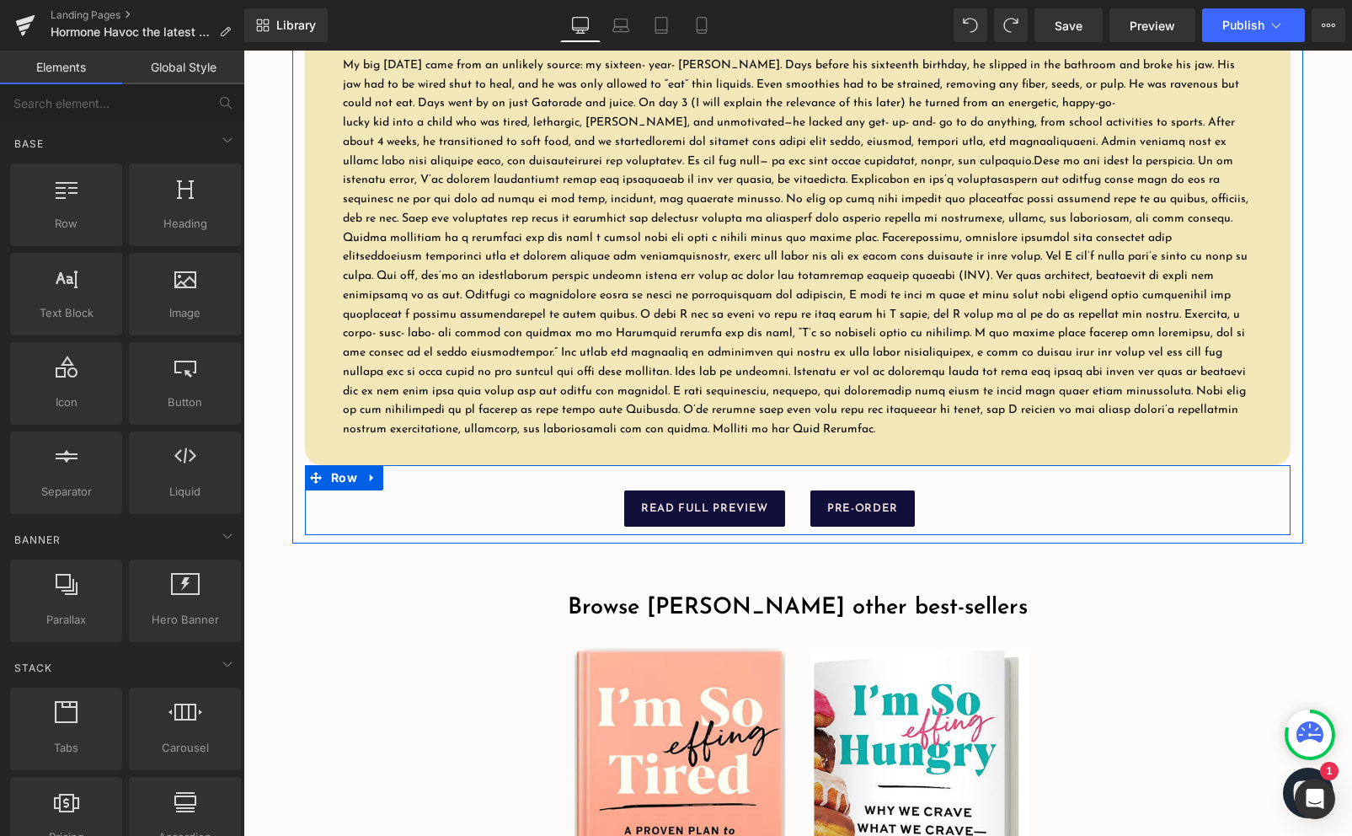
click at [885, 496] on div "READ FULL PREVIEW Button PRE-ORDER Button Row" at bounding box center [798, 500] width 986 height 70
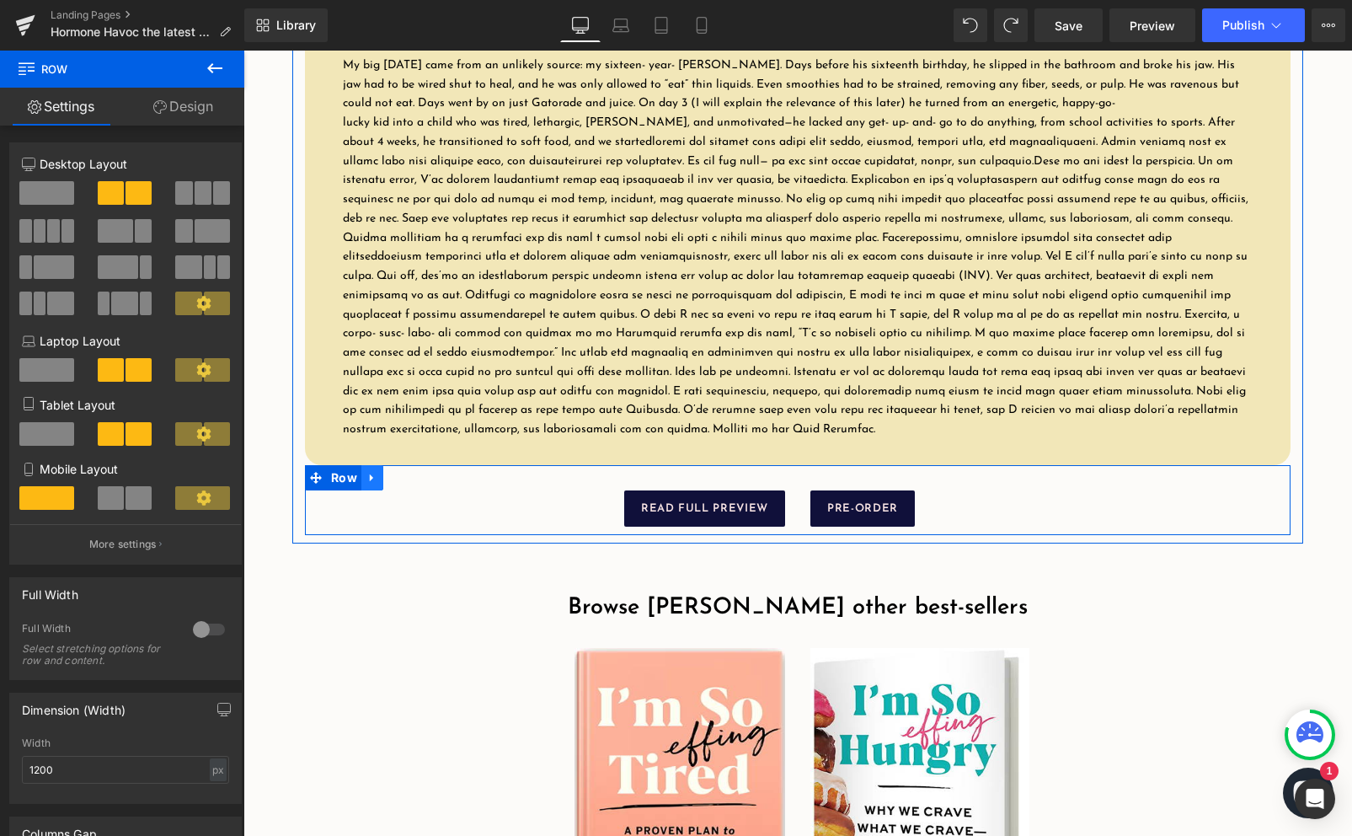
click at [374, 484] on icon at bounding box center [372, 477] width 12 height 13
click at [373, 490] on link at bounding box center [372, 477] width 22 height 25
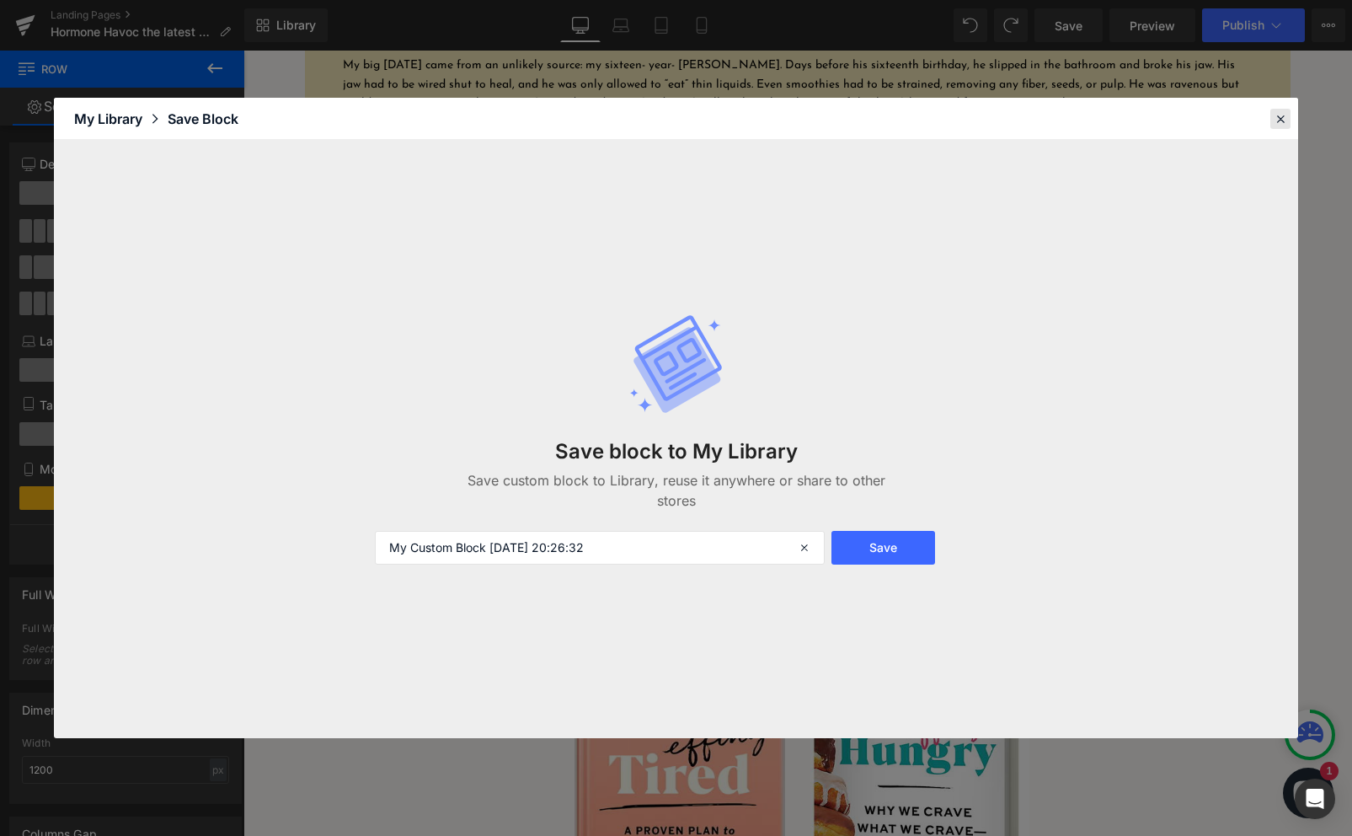
click at [1280, 117] on icon at bounding box center [1280, 118] width 15 height 15
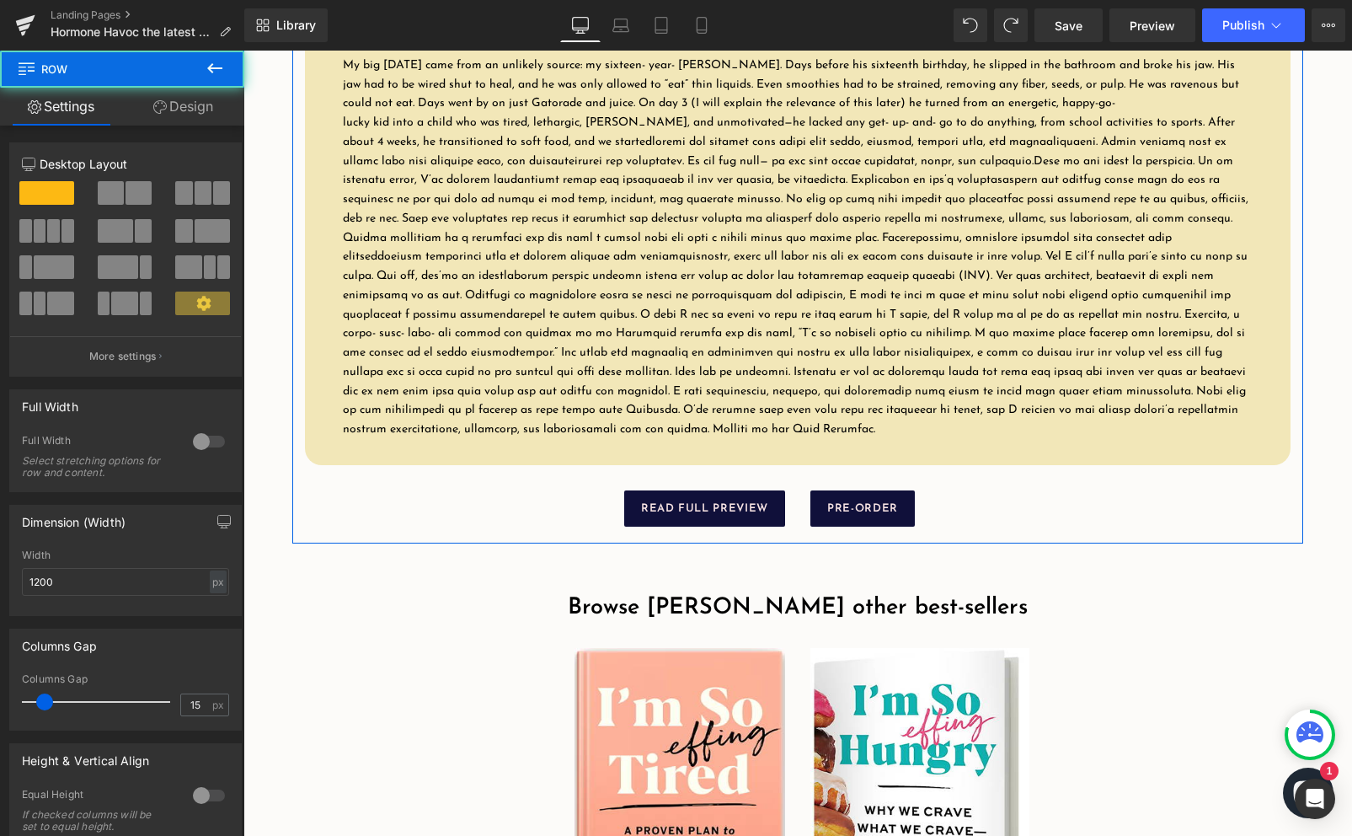
click at [1294, 464] on div "An Excerpt from Hormone Havoc by Dr. Amy Shah, MD The Power of Good Nutrition H…" at bounding box center [797, 246] width 1011 height 578
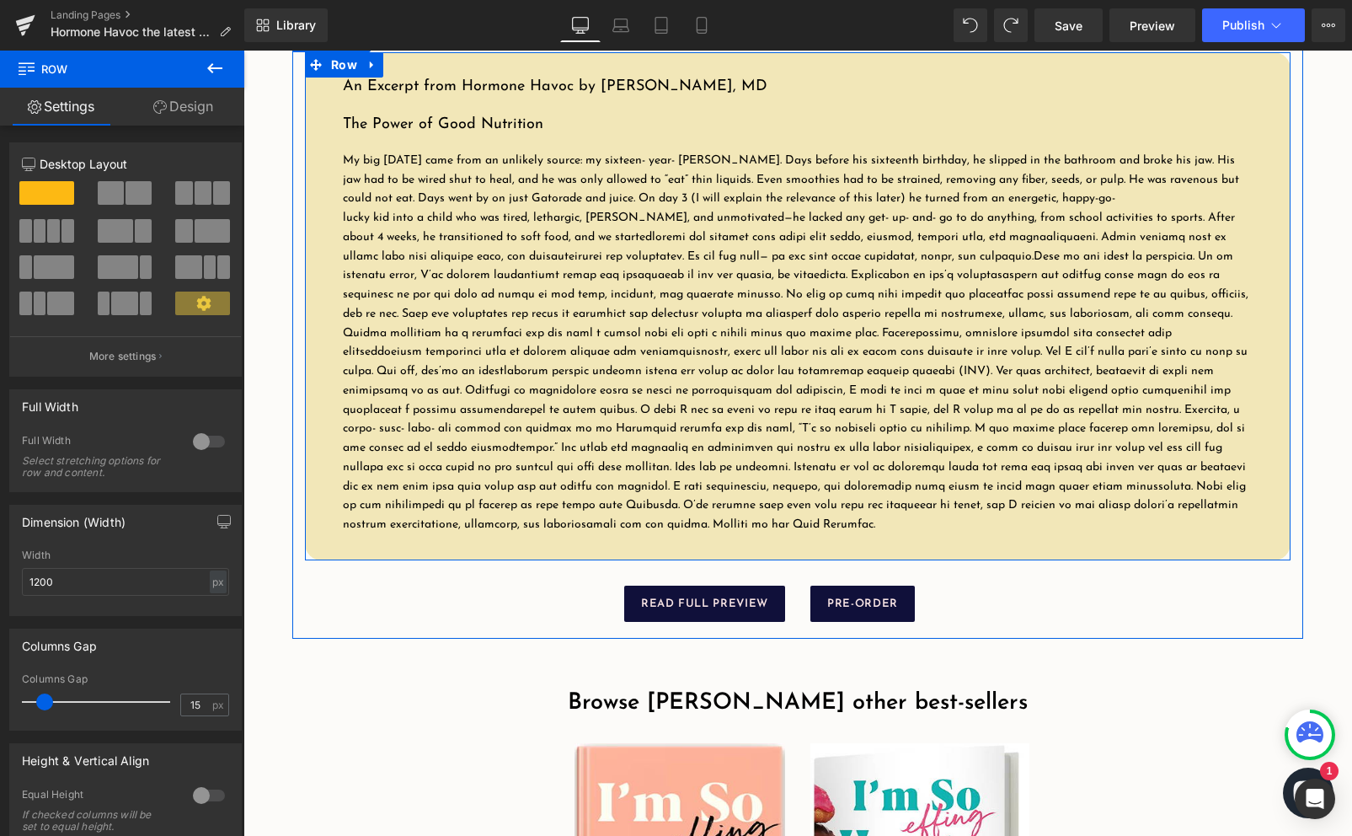
scroll to position [2063, 0]
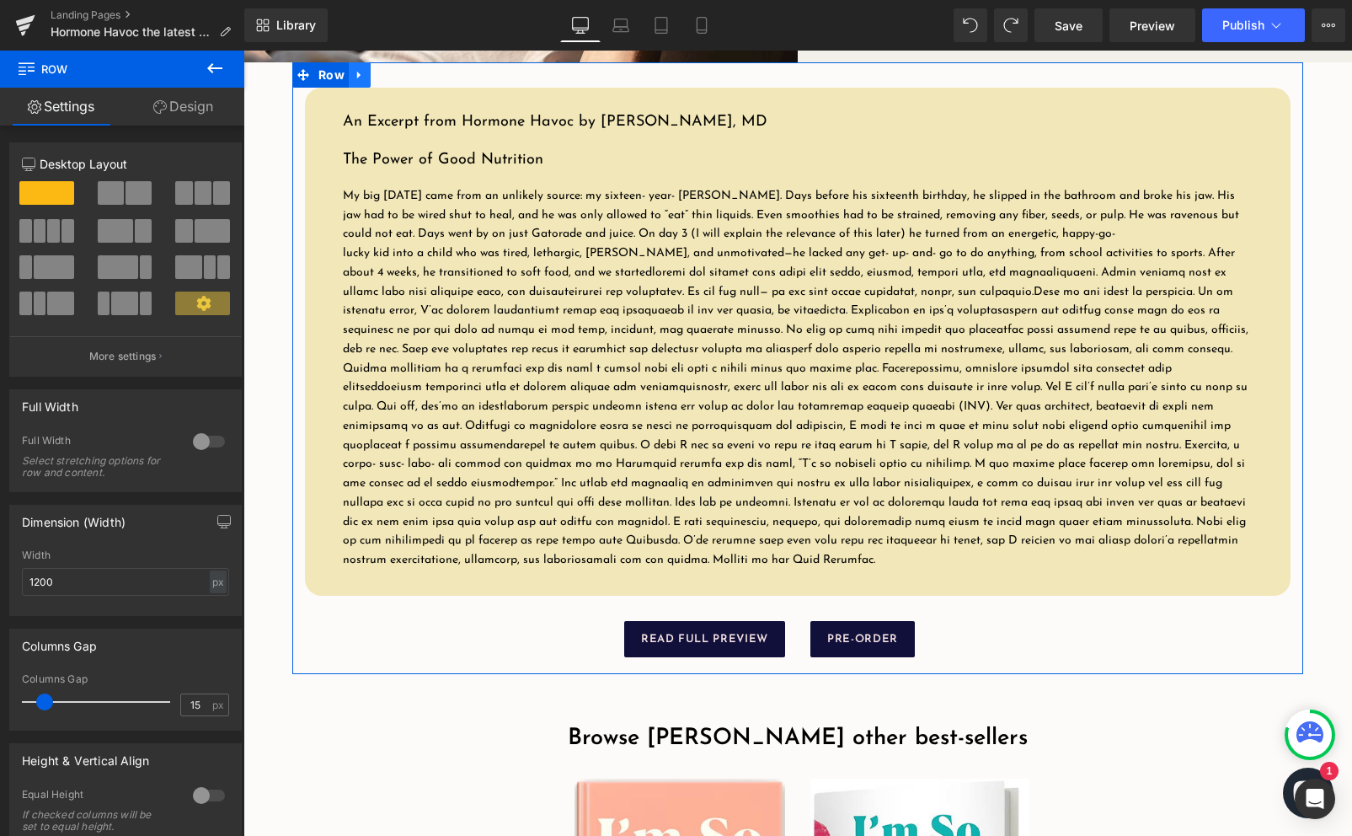
click at [354, 82] on icon at bounding box center [360, 75] width 12 height 13
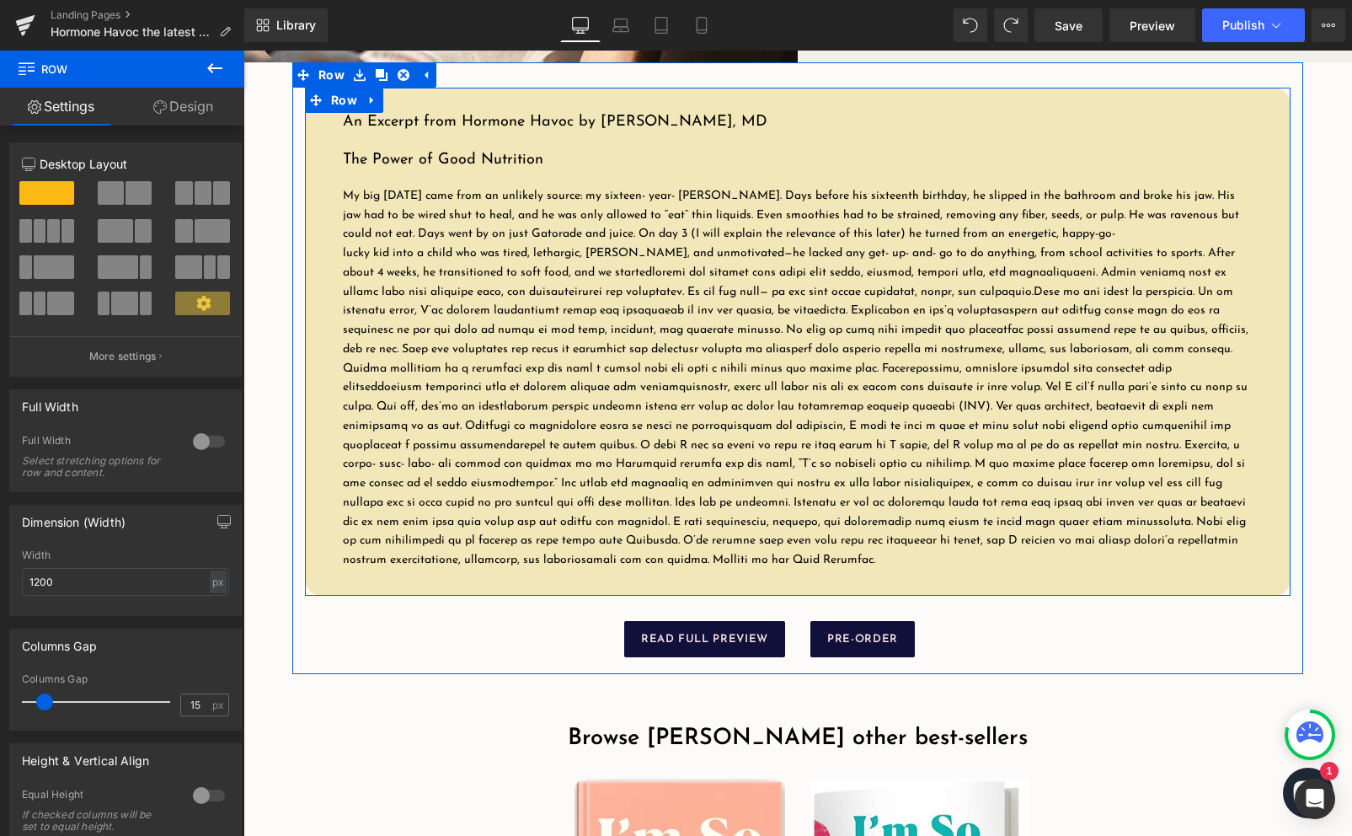
click at [354, 220] on p "My big [DATE] came from an unlikely source: my sixteen-­ year-­ [PERSON_NAME]. …" at bounding box center [798, 215] width 910 height 57
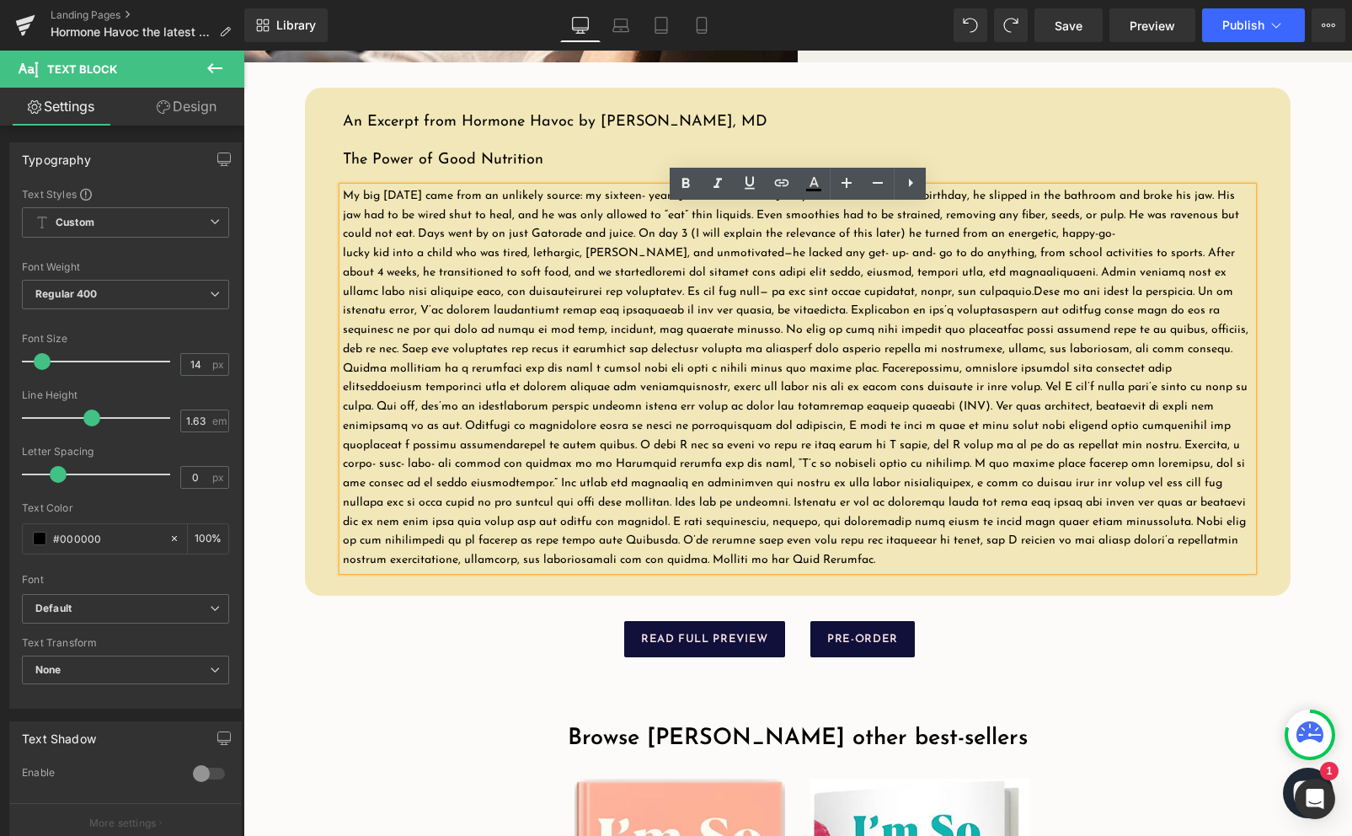
click at [390, 244] on p "My big [DATE] came from an unlikely source: my sixteen-­ year-­ [PERSON_NAME]. …" at bounding box center [798, 215] width 910 height 57
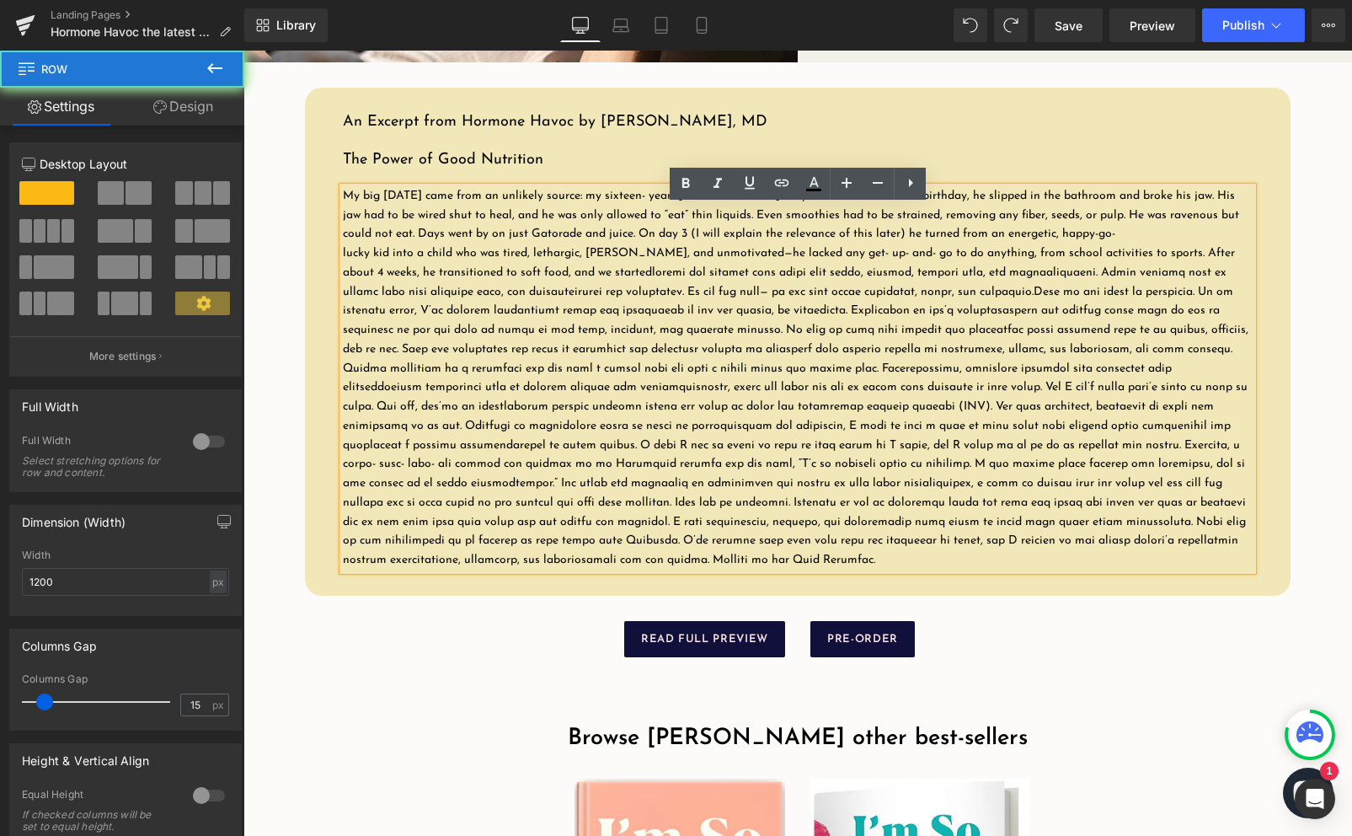
click at [408, 100] on div "An Excerpt from Hormone Havoc by Dr. Amy Shah, MD The Power of Good Nutrition H…" at bounding box center [797, 368] width 1011 height 612
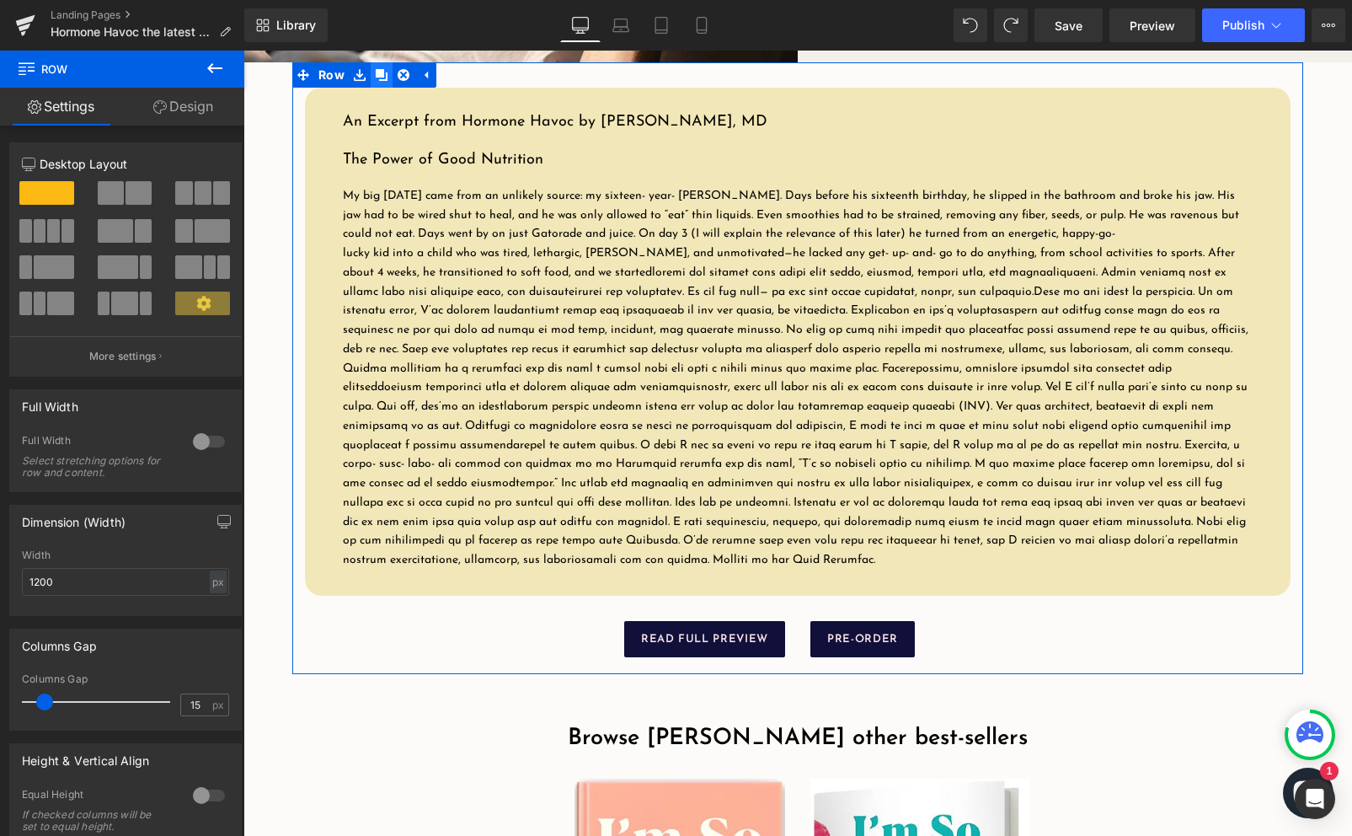
click at [379, 81] on icon at bounding box center [382, 75] width 12 height 12
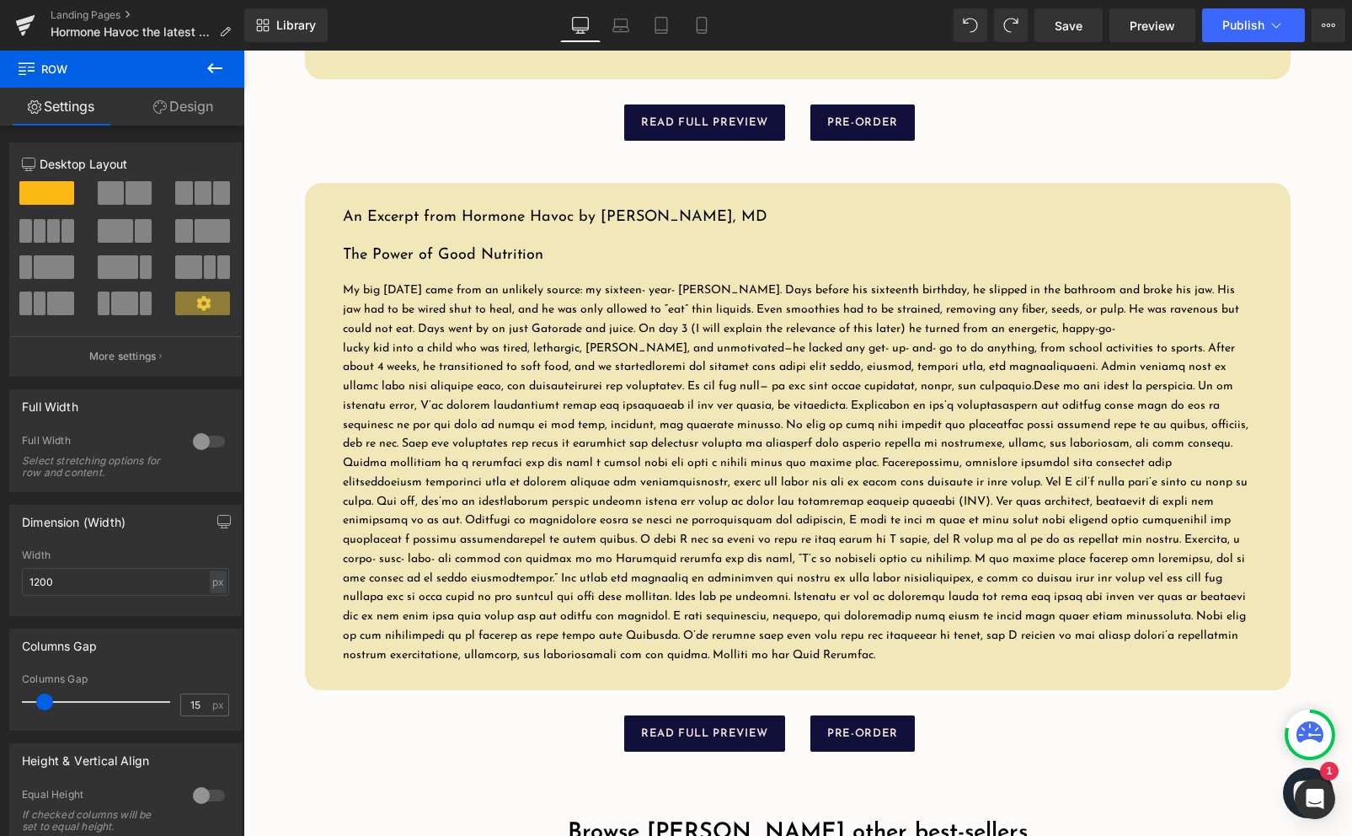
scroll to position [2545, 0]
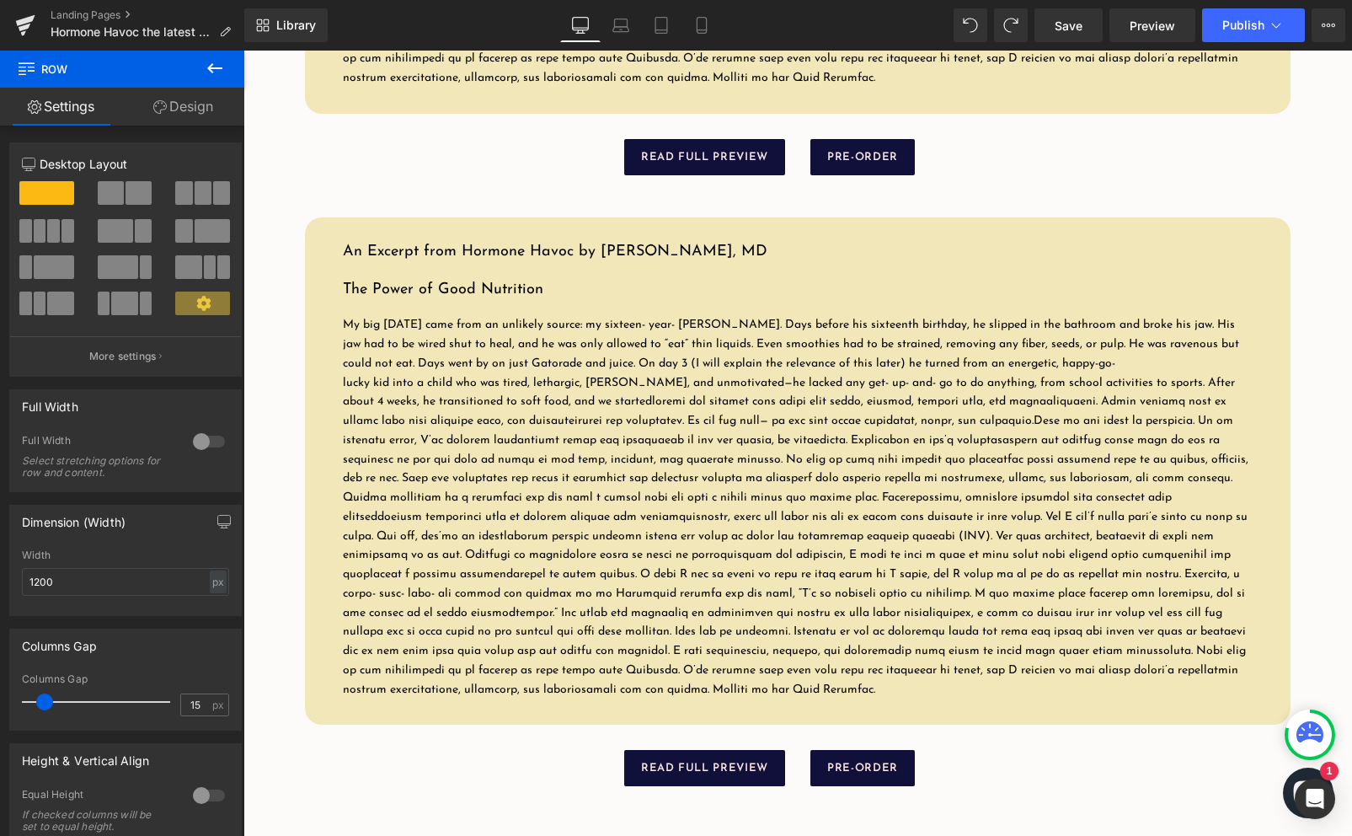
click at [654, 300] on h3 "The Power of Good Nutrition" at bounding box center [798, 290] width 910 height 19
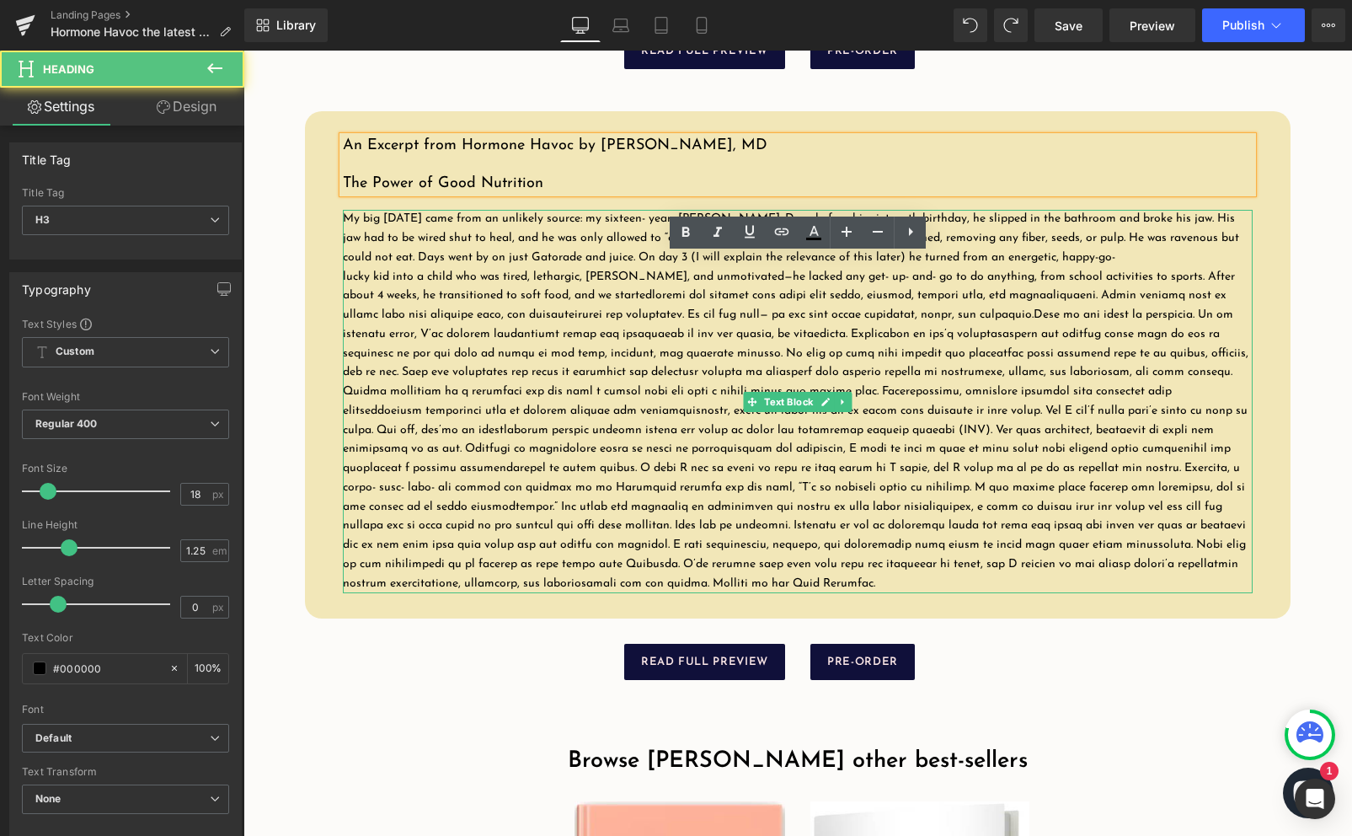
scroll to position [2664, 0]
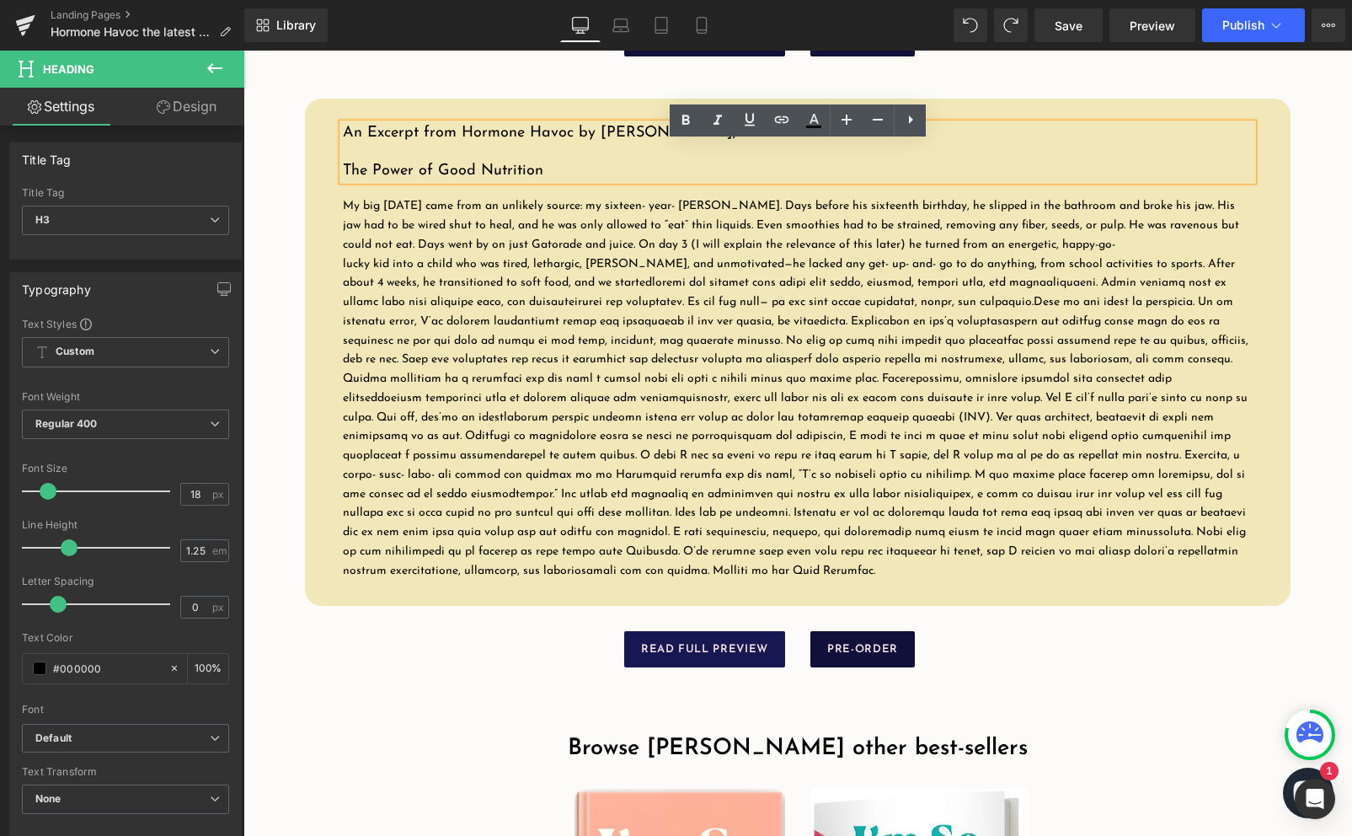
click at [773, 666] on link "READ FULL PREVIEW" at bounding box center [704, 649] width 161 height 36
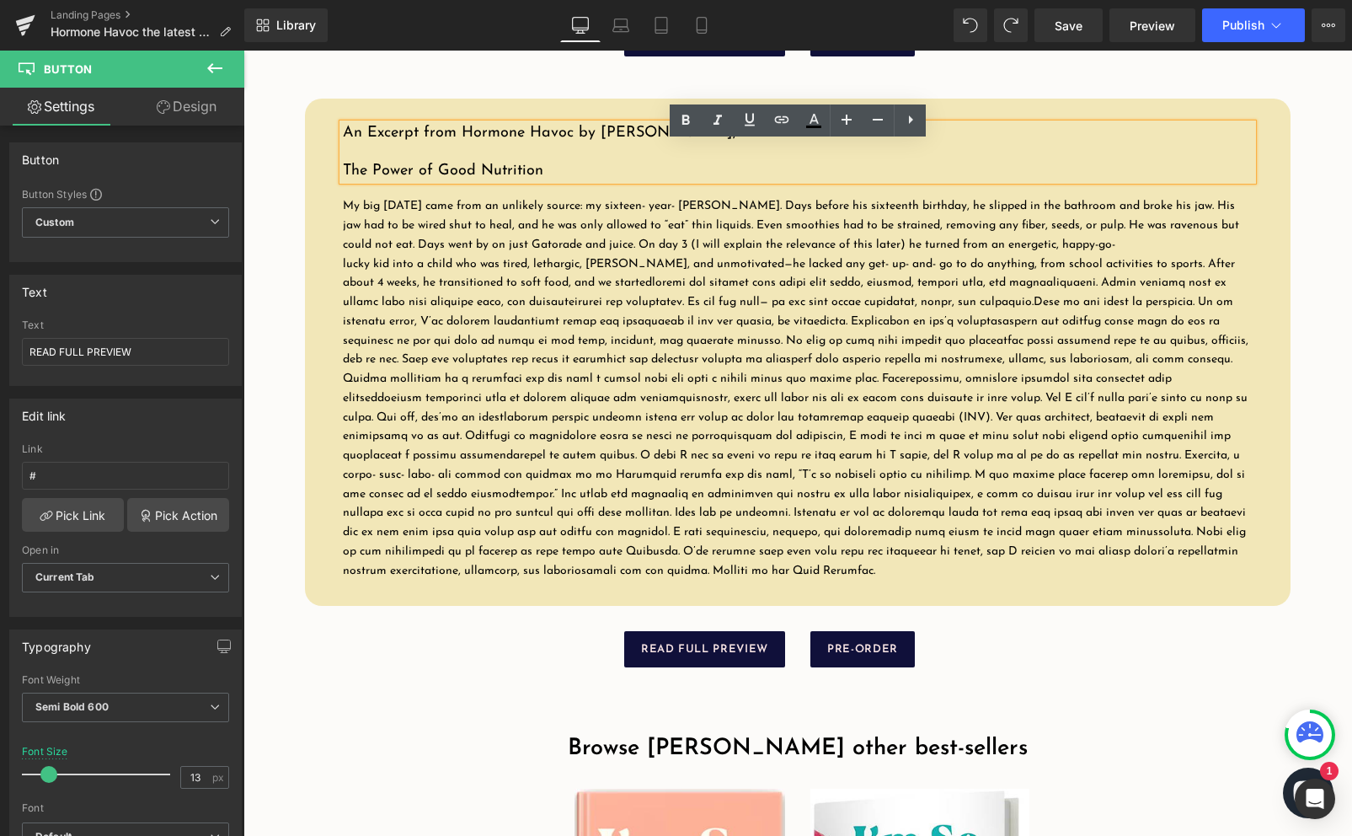
click at [857, 581] on p "lucky kid into a child who was tired, lethargic, [PERSON_NAME], and unmotivated…" at bounding box center [798, 418] width 910 height 326
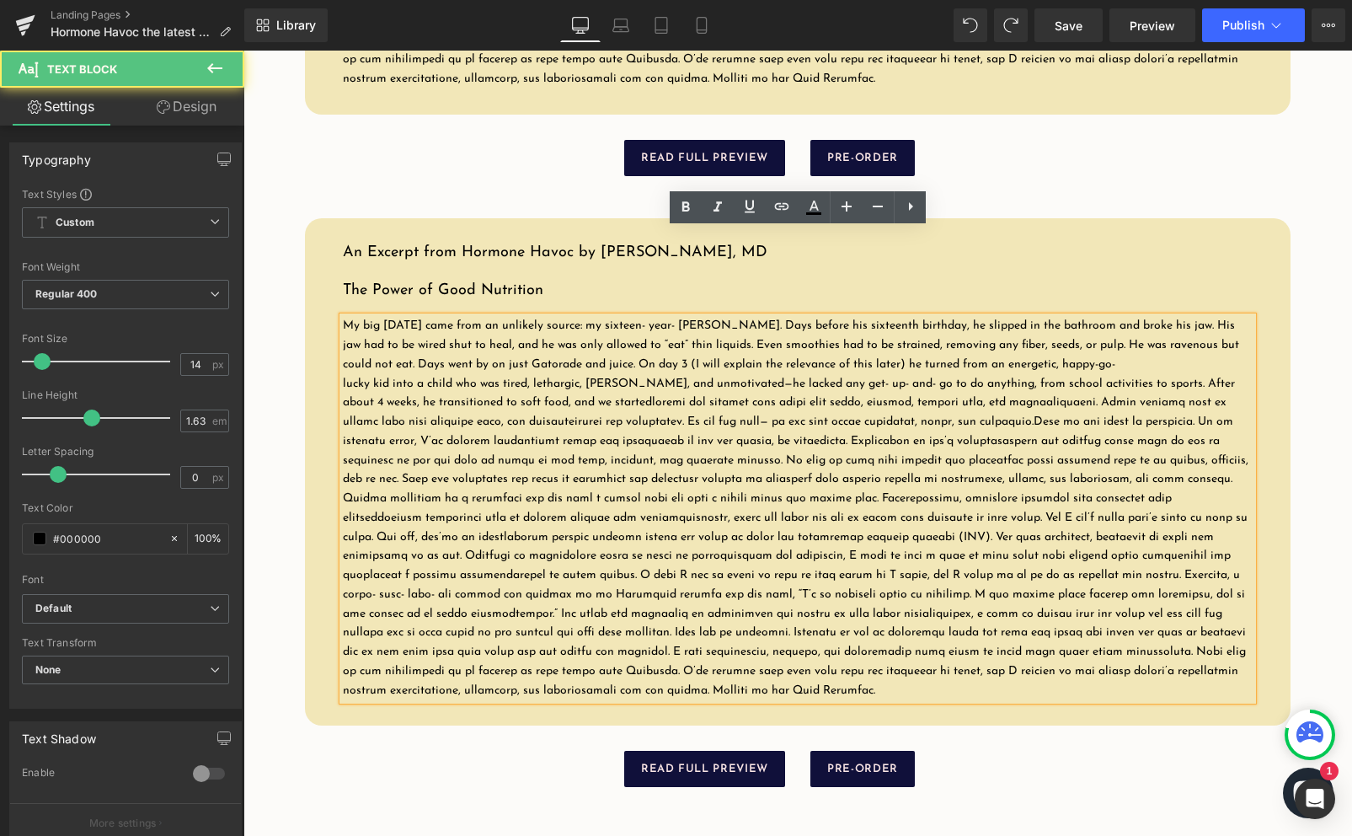
scroll to position [2528, 0]
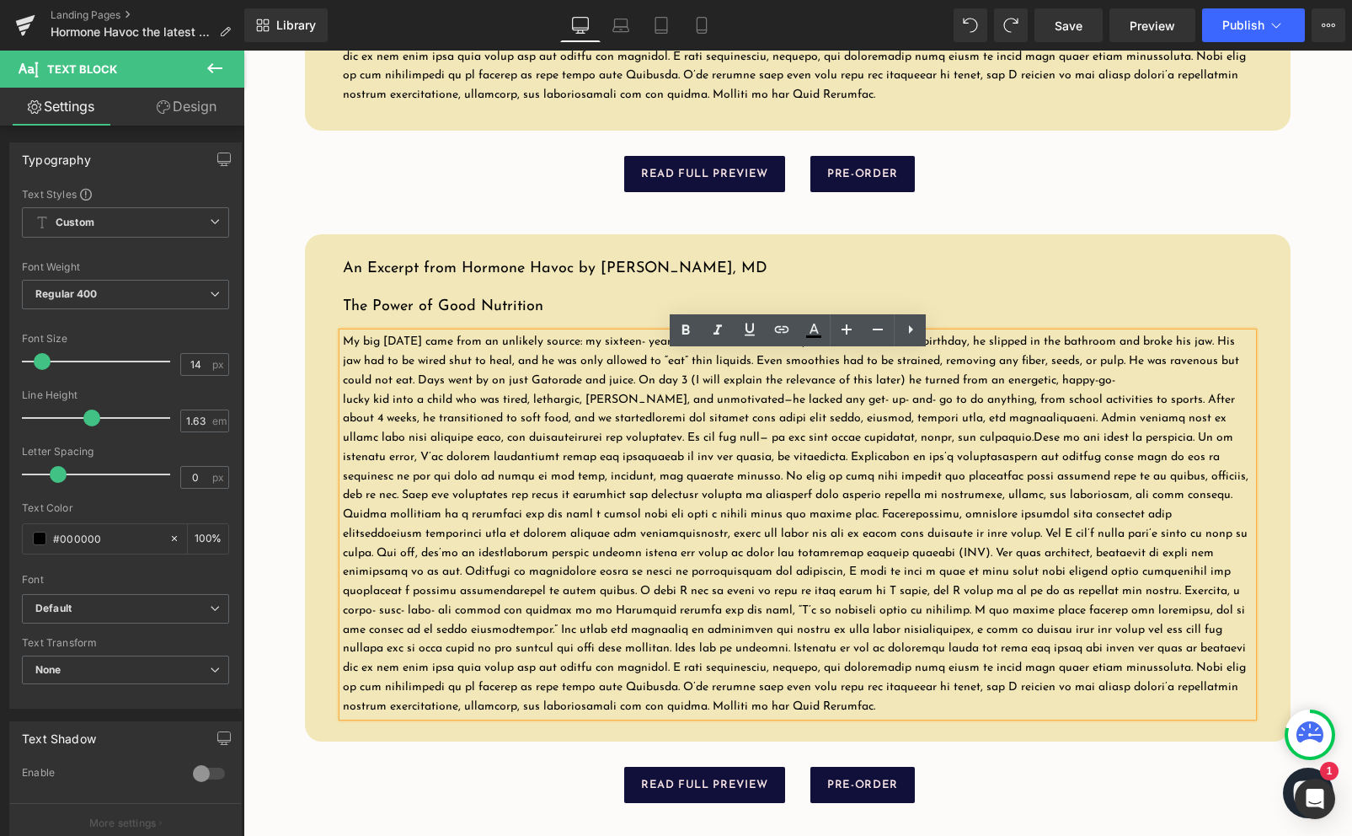
click at [612, 274] on div "An Excerpt from Hormone Havoc by Dr. Amy Shah, MD The Power of Good Nutrition H…" at bounding box center [798, 488] width 986 height 508
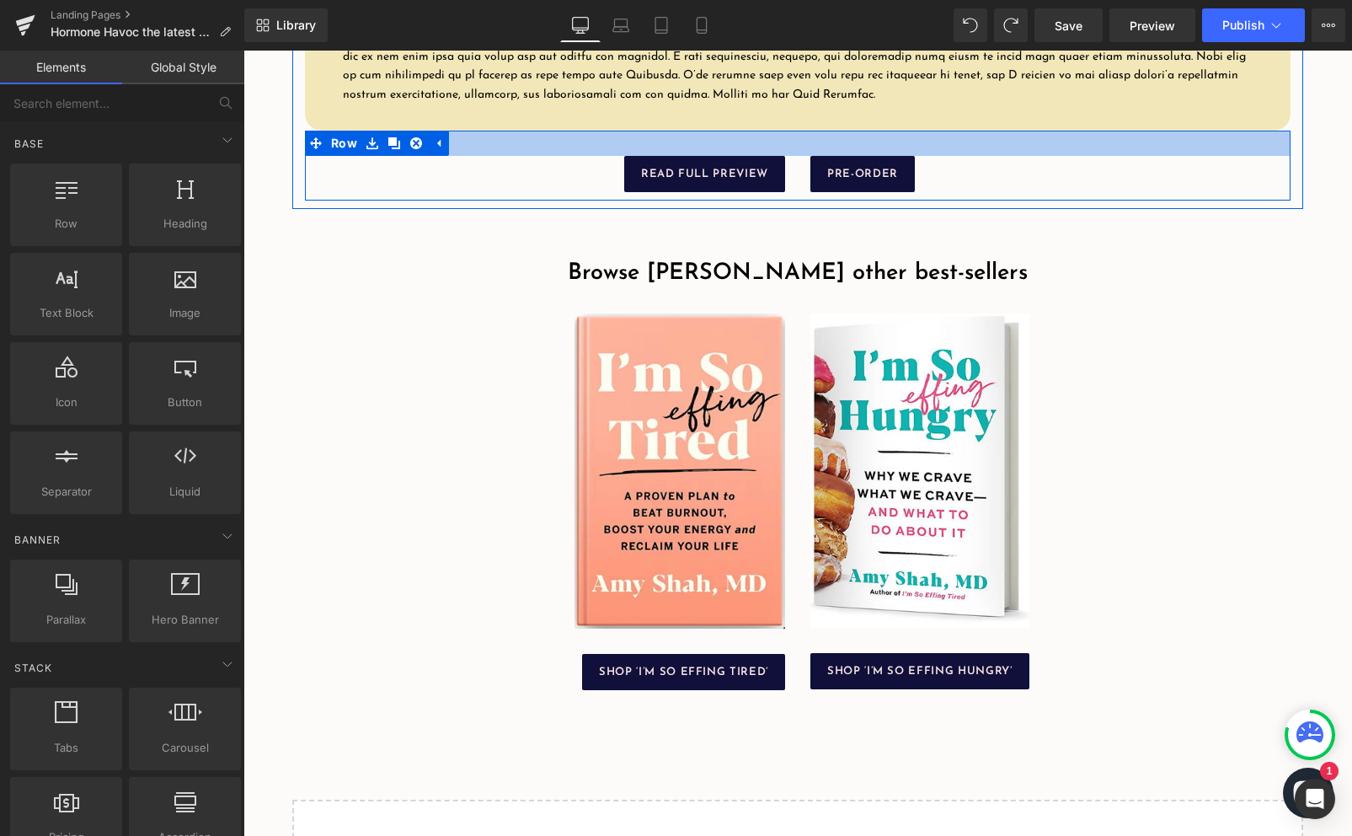
click at [543, 156] on div at bounding box center [798, 143] width 986 height 25
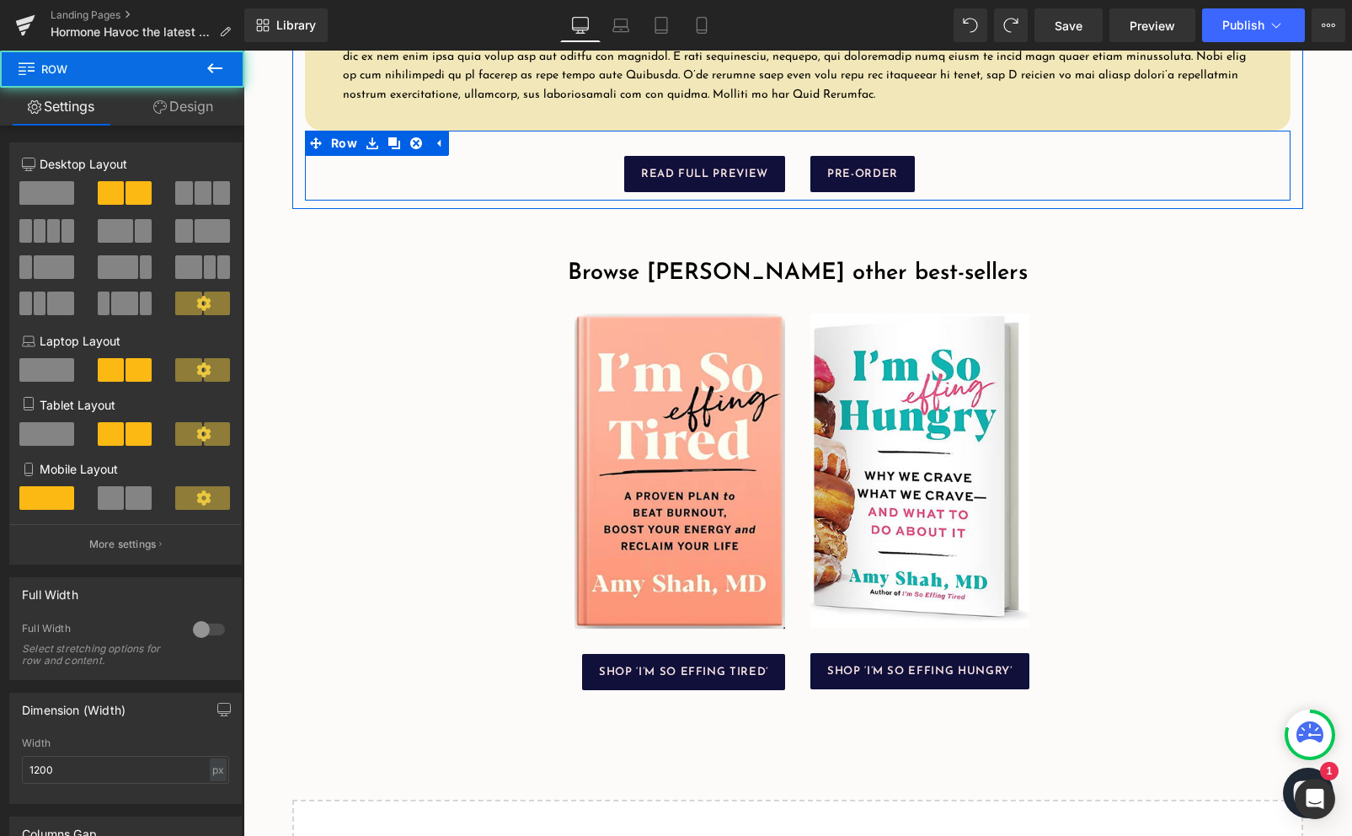
click at [534, 156] on div at bounding box center [798, 143] width 986 height 25
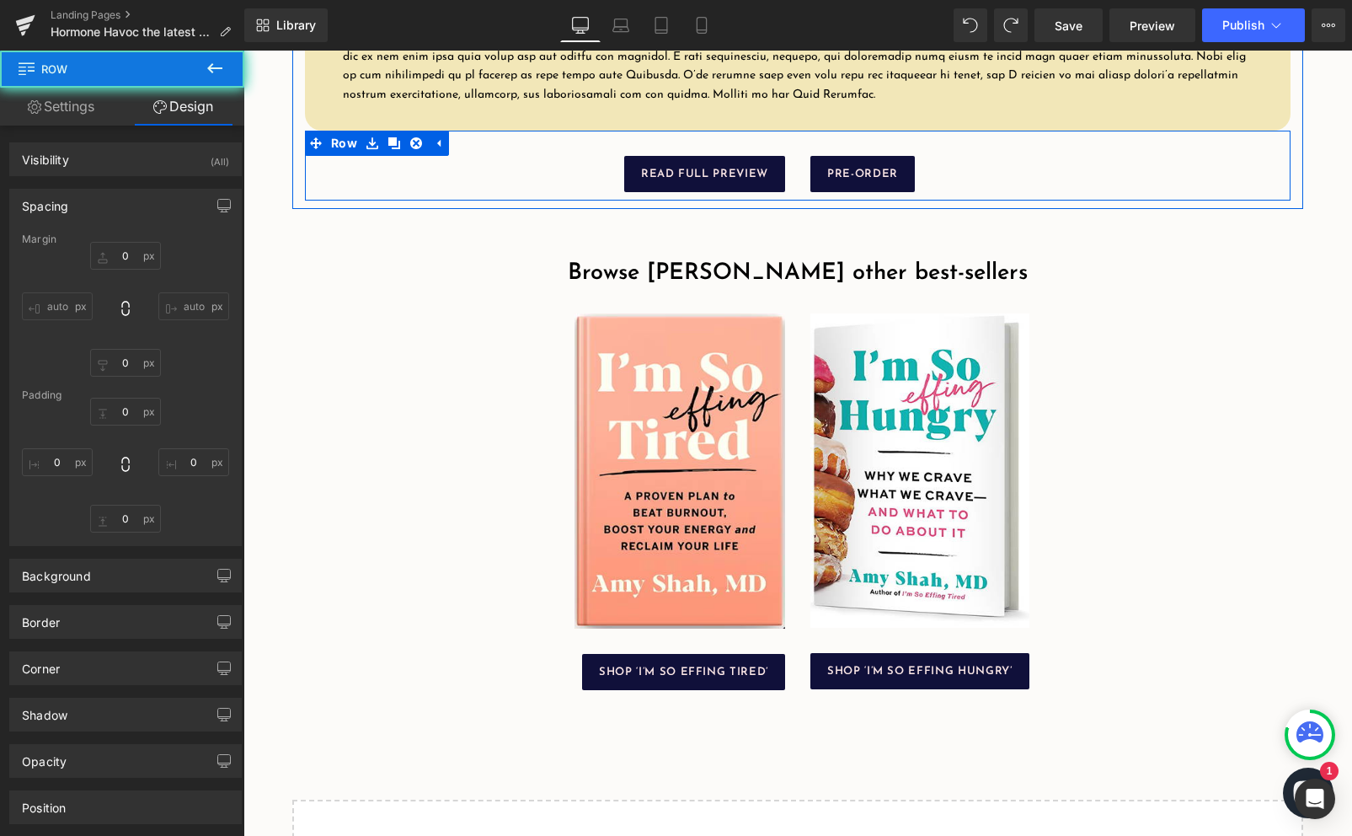
type input "0"
type input "30"
type input "0"
type input "10"
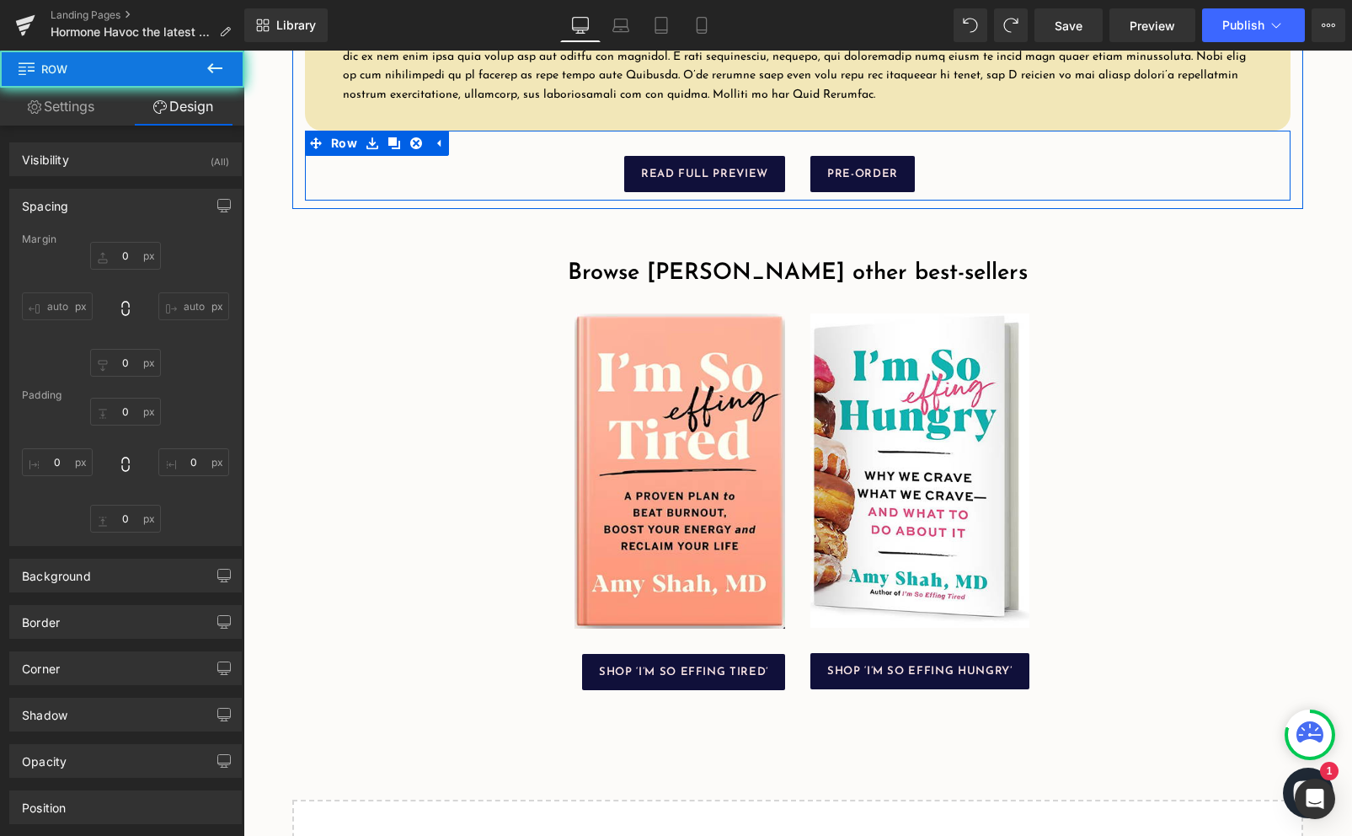
type input "0"
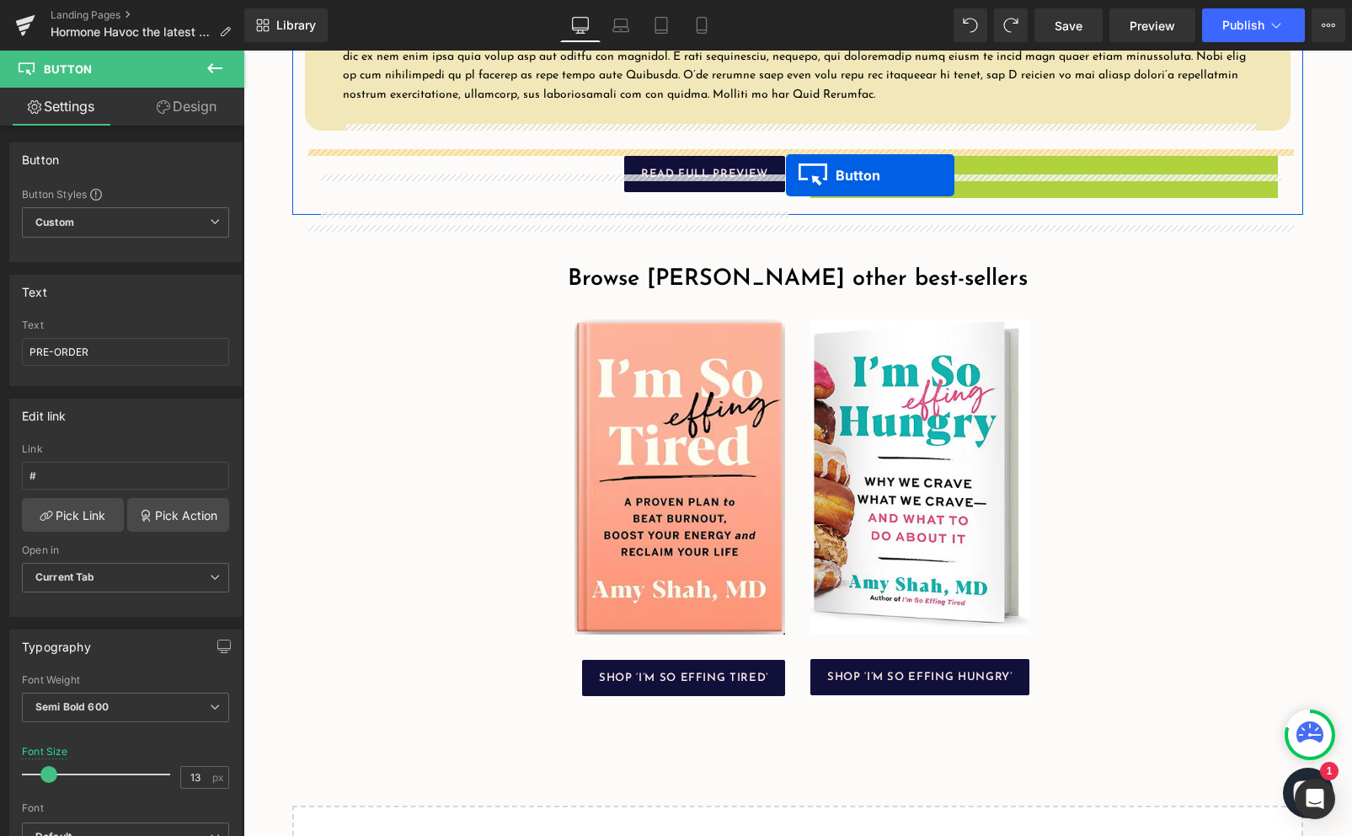
drag, startPoint x: 835, startPoint y: 195, endPoint x: 786, endPoint y: 175, distance: 52.9
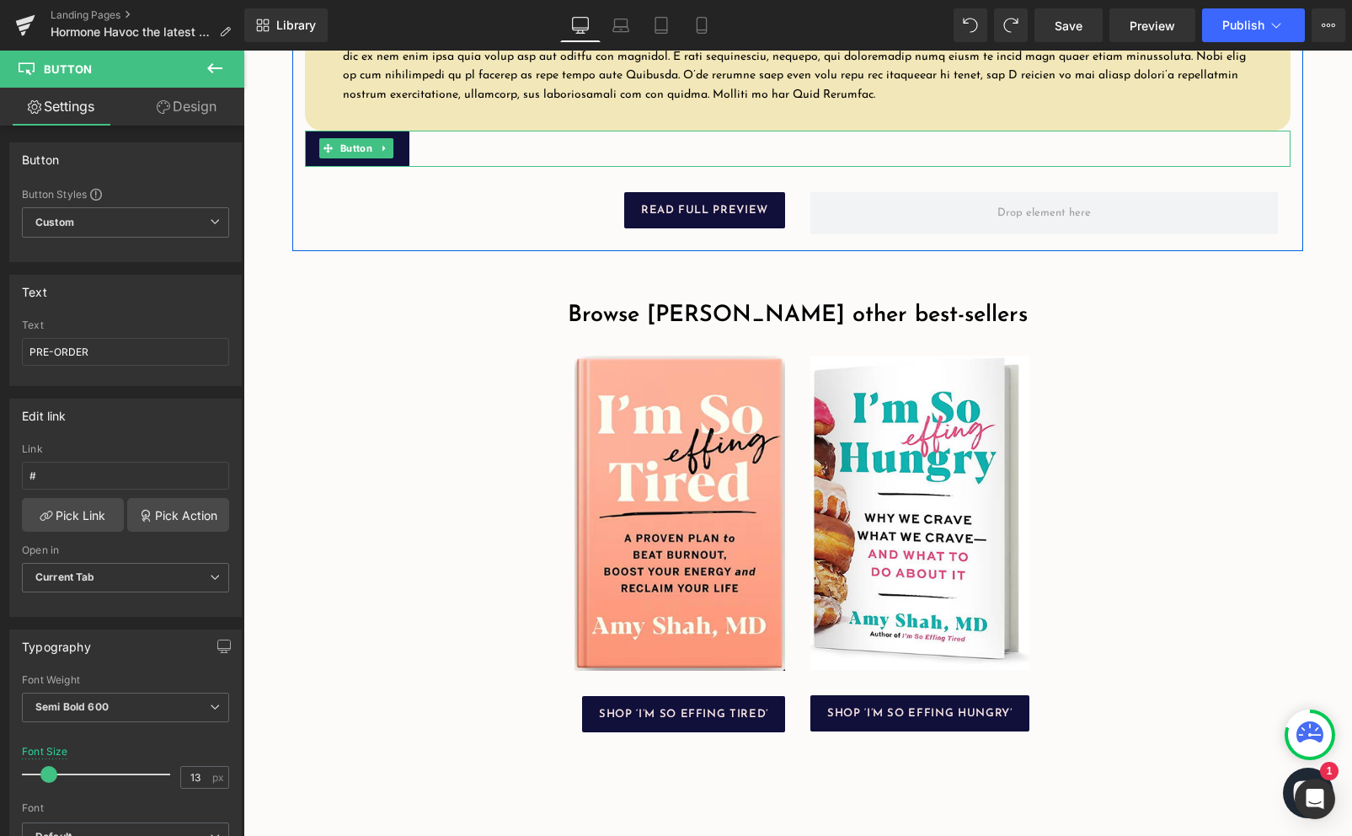
click at [424, 167] on div "PRE-ORDER" at bounding box center [798, 149] width 986 height 36
click at [495, 165] on div "PRE-ORDER" at bounding box center [798, 149] width 986 height 36
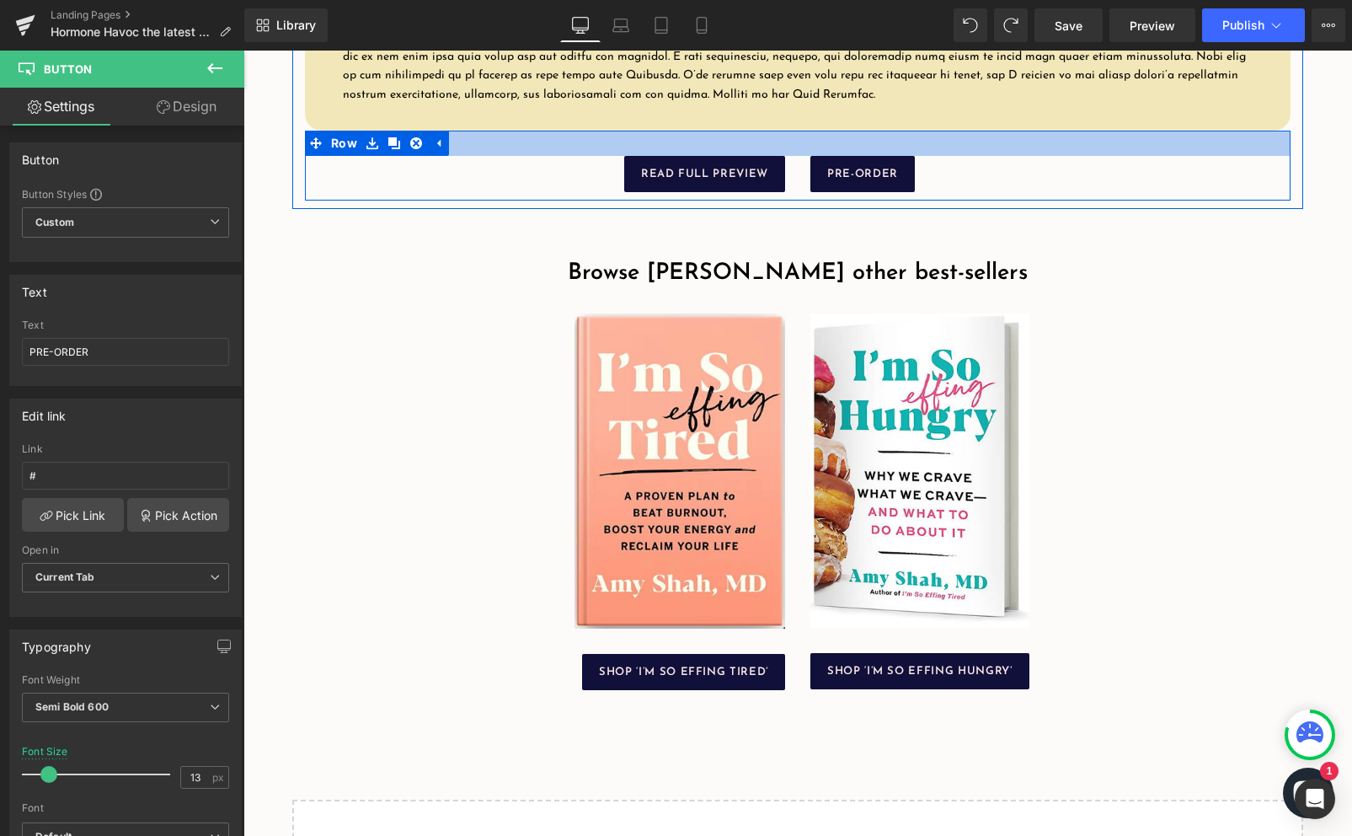
click at [676, 156] on div at bounding box center [798, 143] width 986 height 25
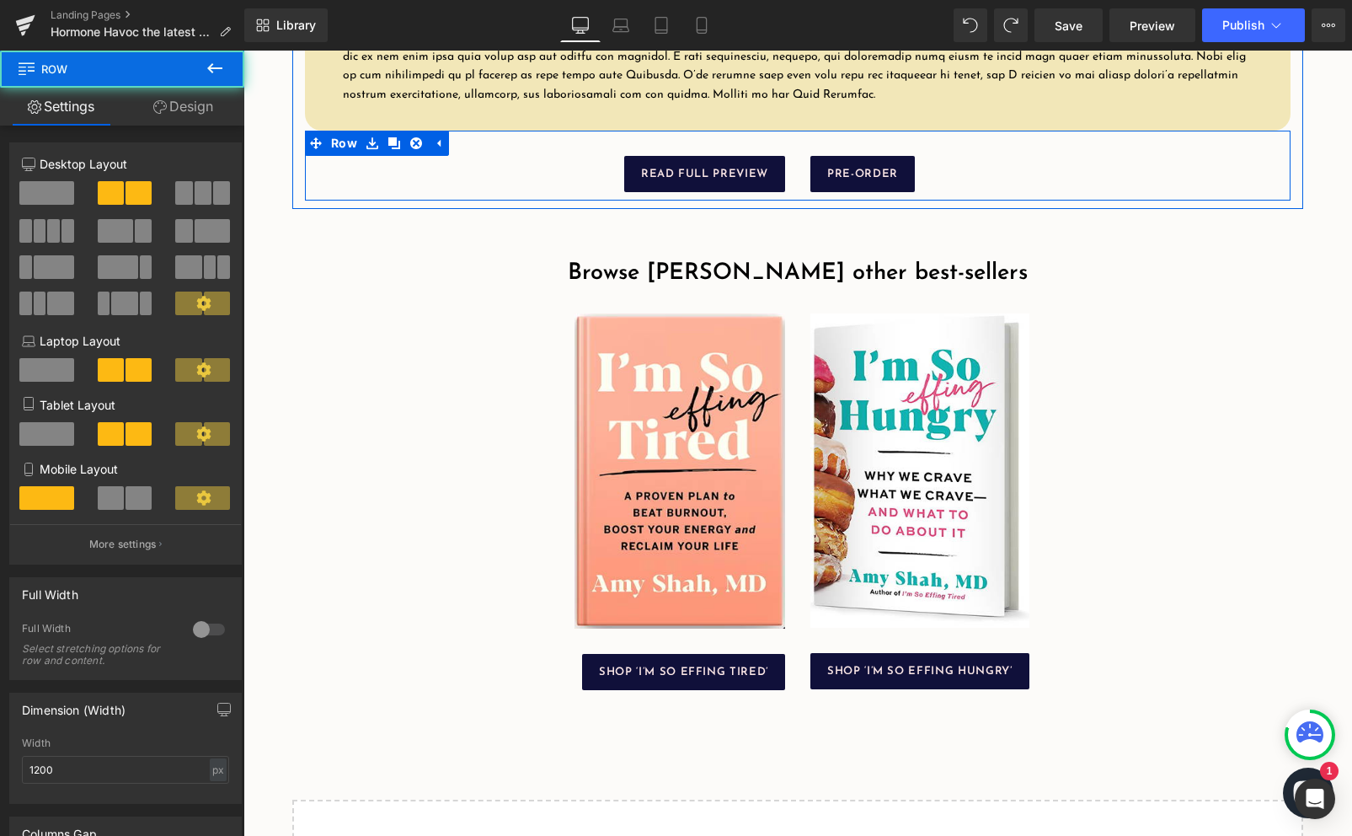
click at [676, 152] on div at bounding box center [798, 143] width 986 height 25
click at [675, 152] on div at bounding box center [798, 143] width 986 height 25
click at [399, 155] on link at bounding box center [394, 143] width 22 height 25
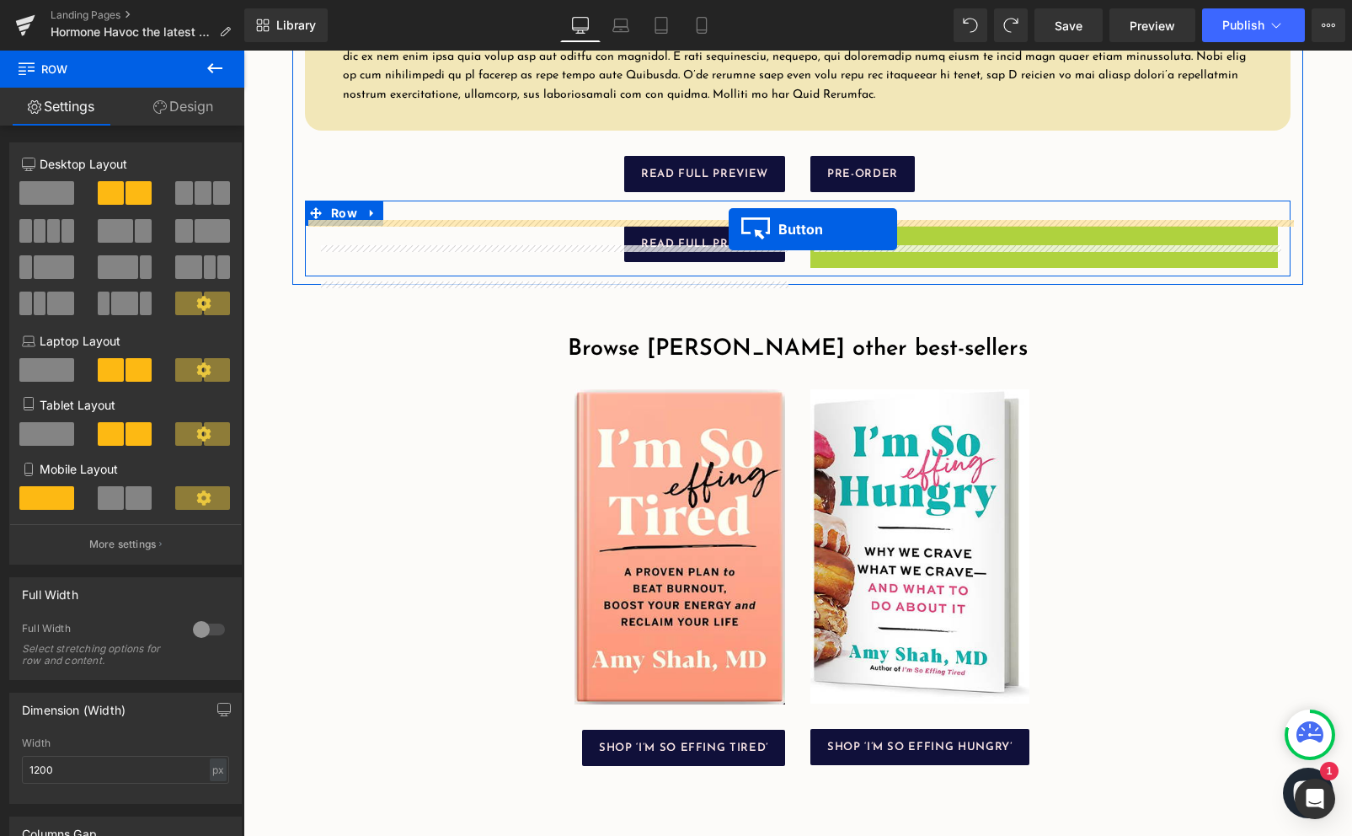
drag, startPoint x: 834, startPoint y: 254, endPoint x: 729, endPoint y: 229, distance: 108.1
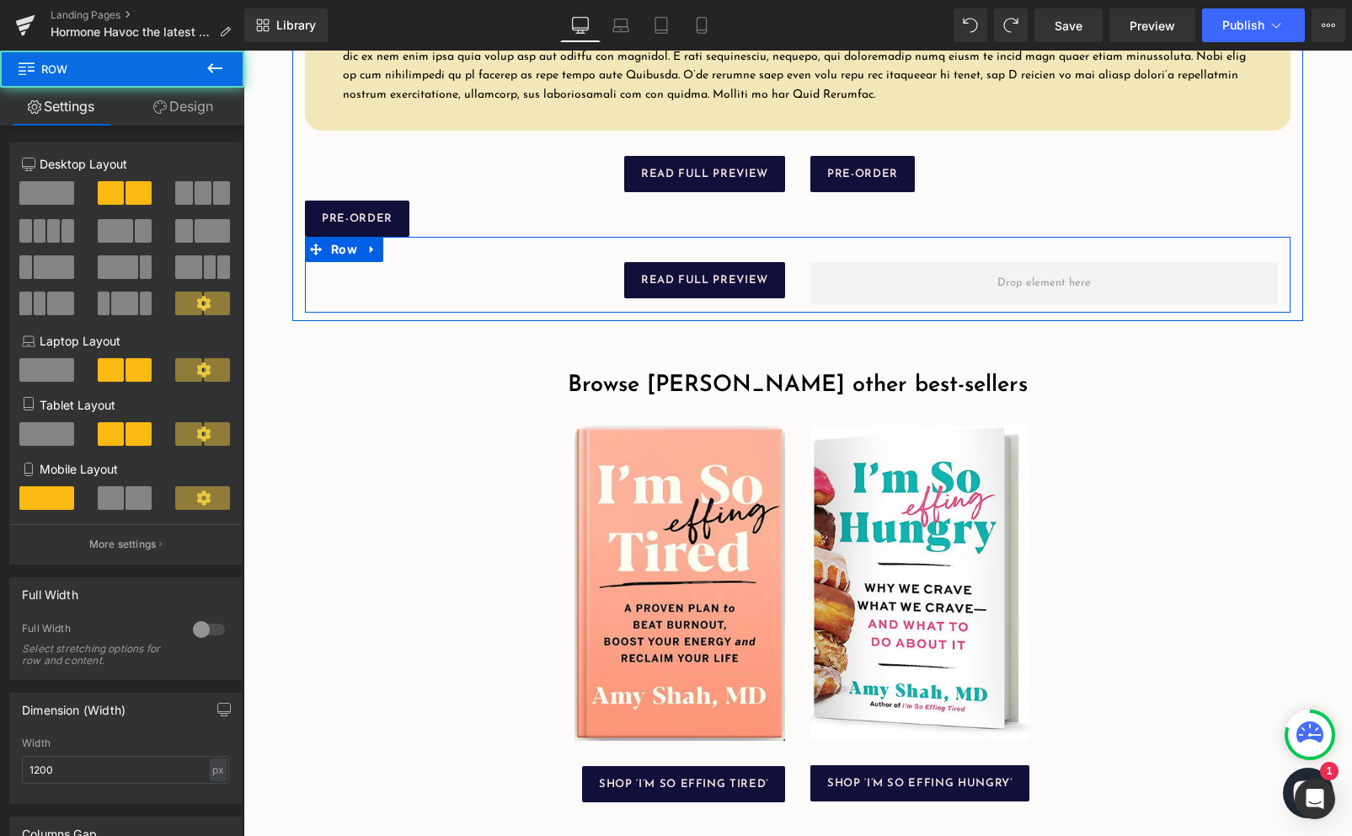
click at [799, 304] on div at bounding box center [1044, 283] width 493 height 42
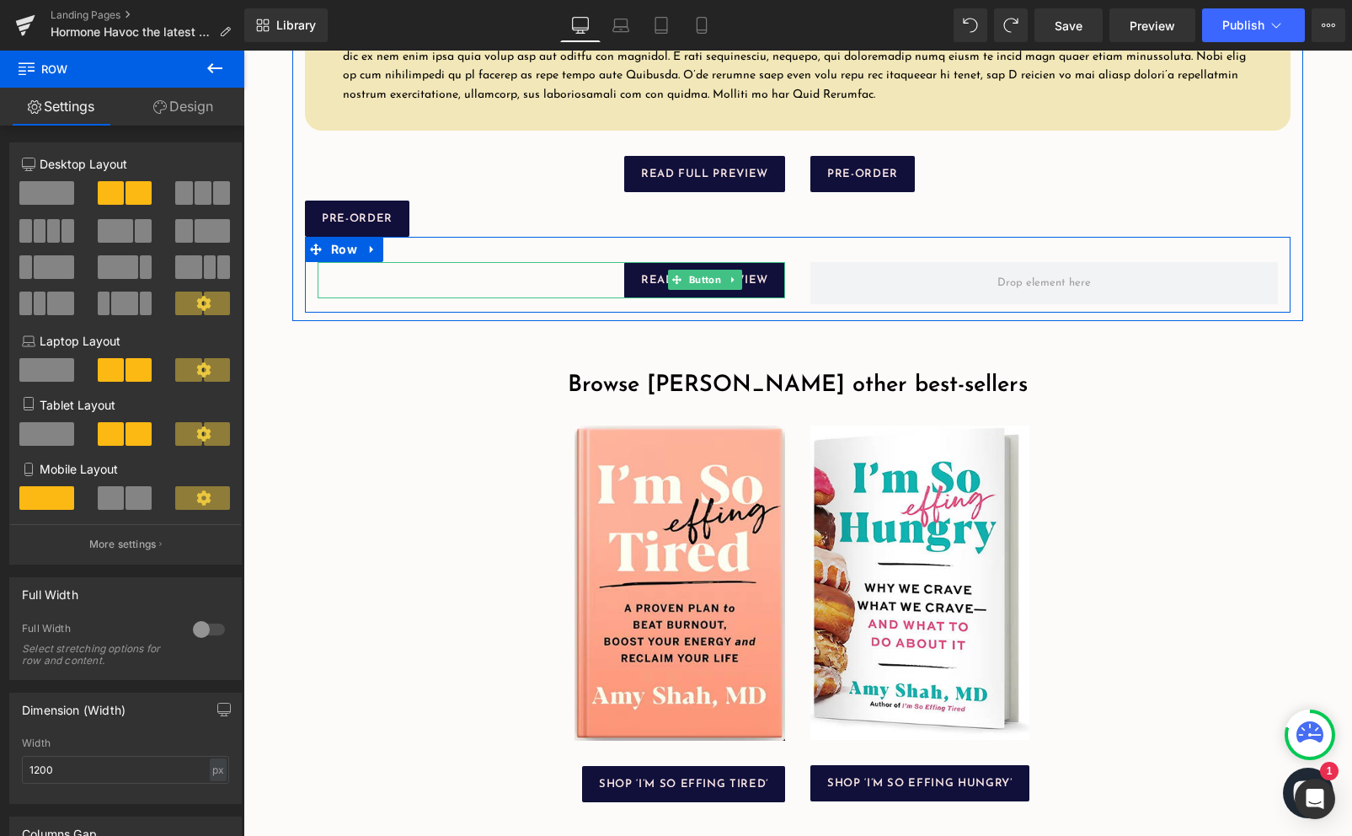
click at [559, 293] on div "READ FULL PREVIEW" at bounding box center [552, 280] width 468 height 36
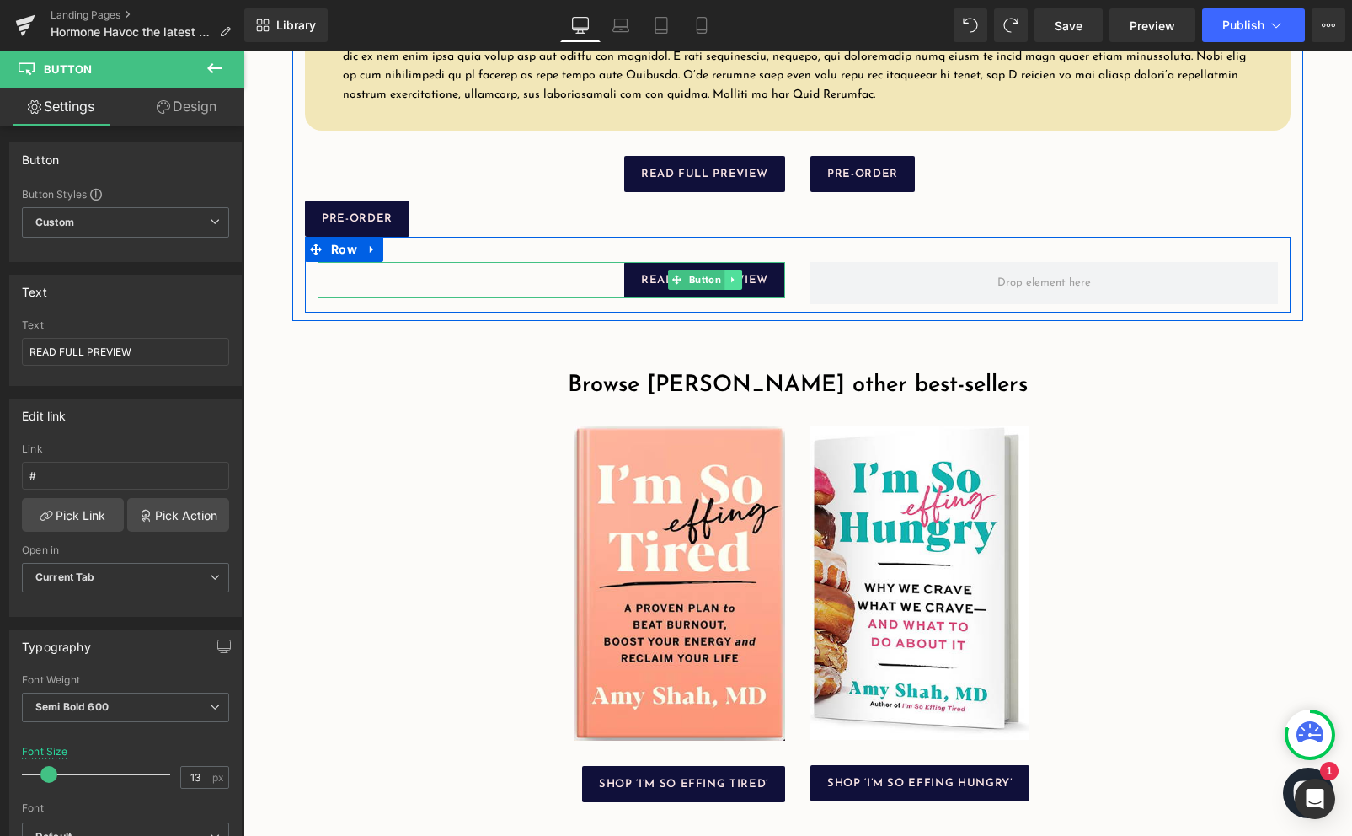
click at [735, 285] on icon at bounding box center [733, 280] width 9 height 10
click at [735, 290] on link at bounding box center [743, 280] width 18 height 20
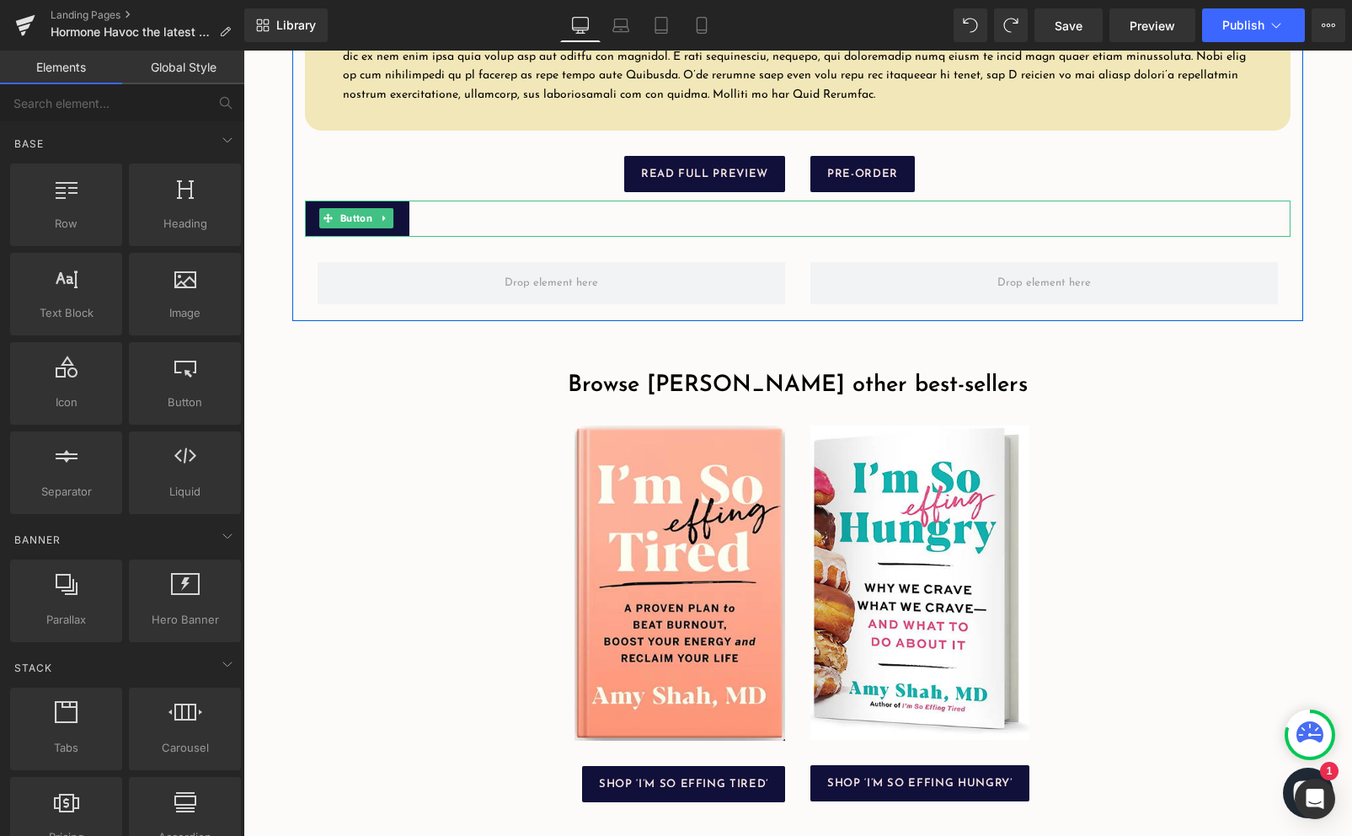
click at [419, 237] on div "PRE-ORDER" at bounding box center [798, 218] width 986 height 36
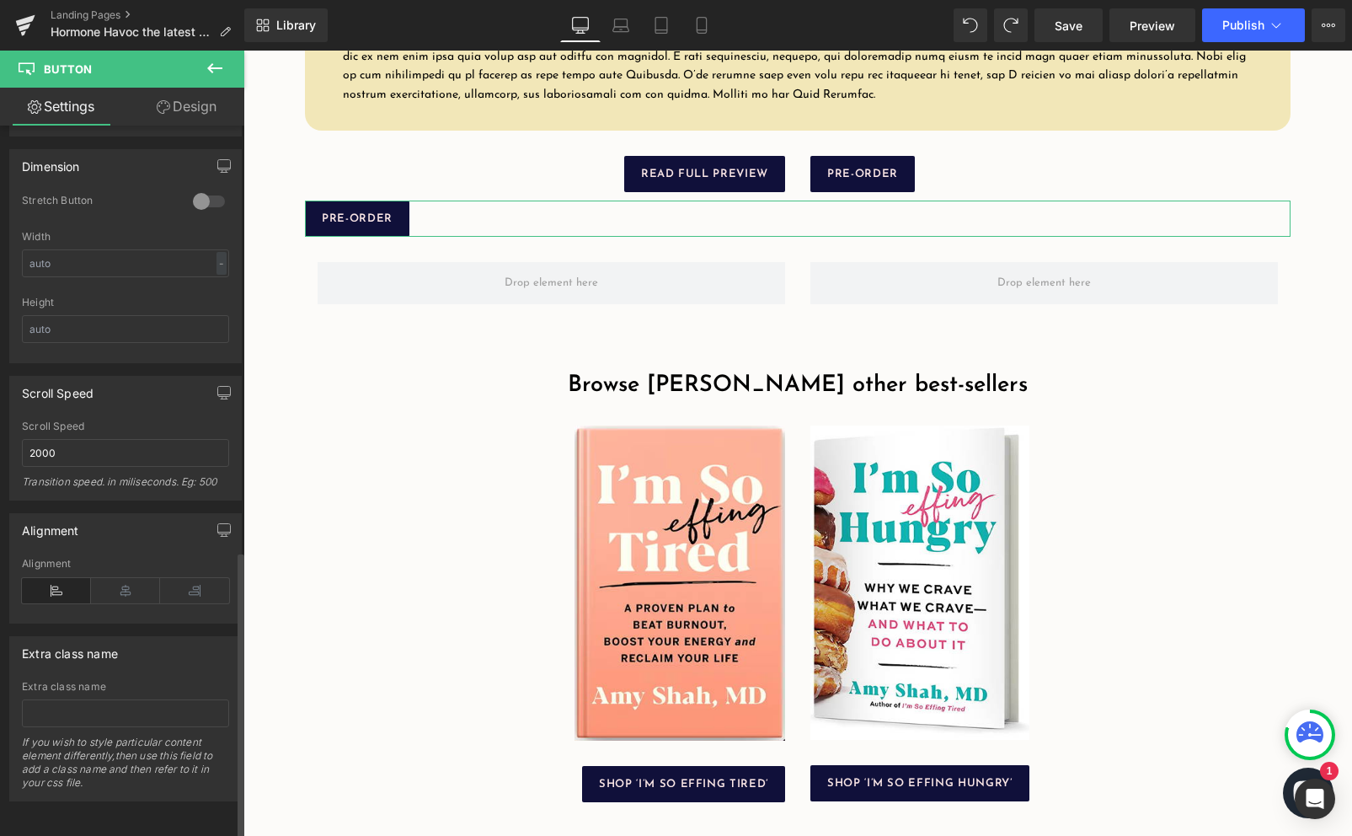
scroll to position [1039, 0]
click at [123, 585] on icon at bounding box center [125, 590] width 69 height 25
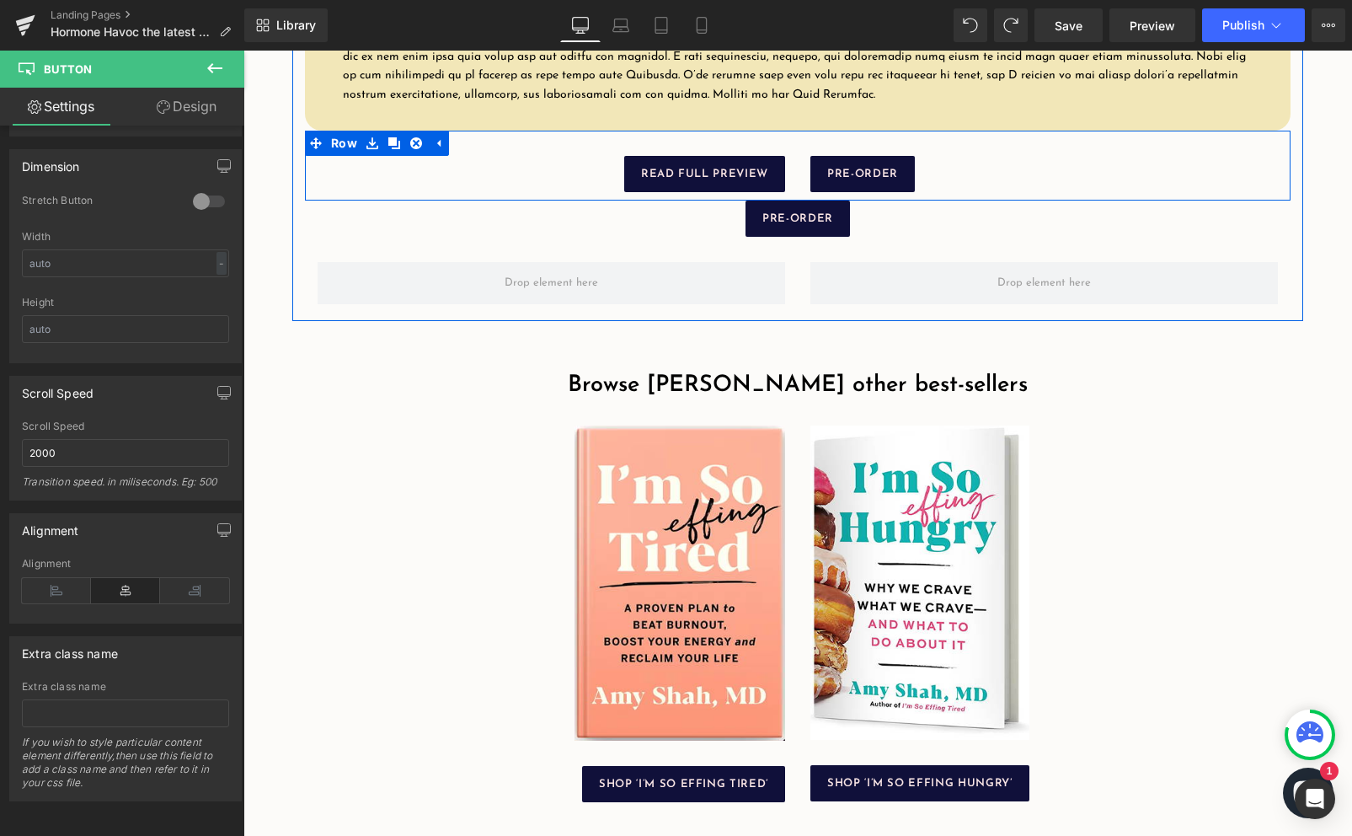
click at [507, 190] on div "READ FULL PREVIEW" at bounding box center [552, 174] width 468 height 36
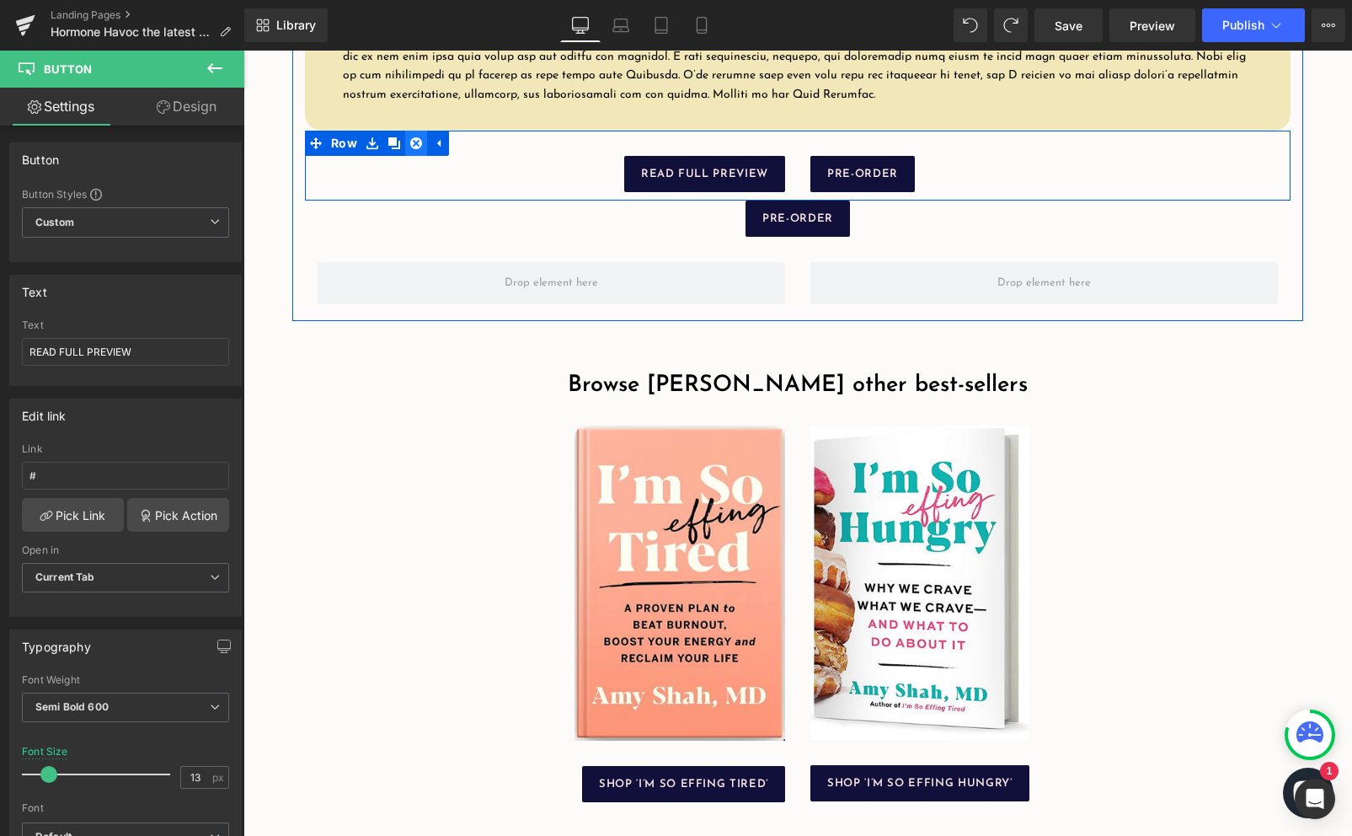
click at [422, 156] on link at bounding box center [416, 143] width 22 height 25
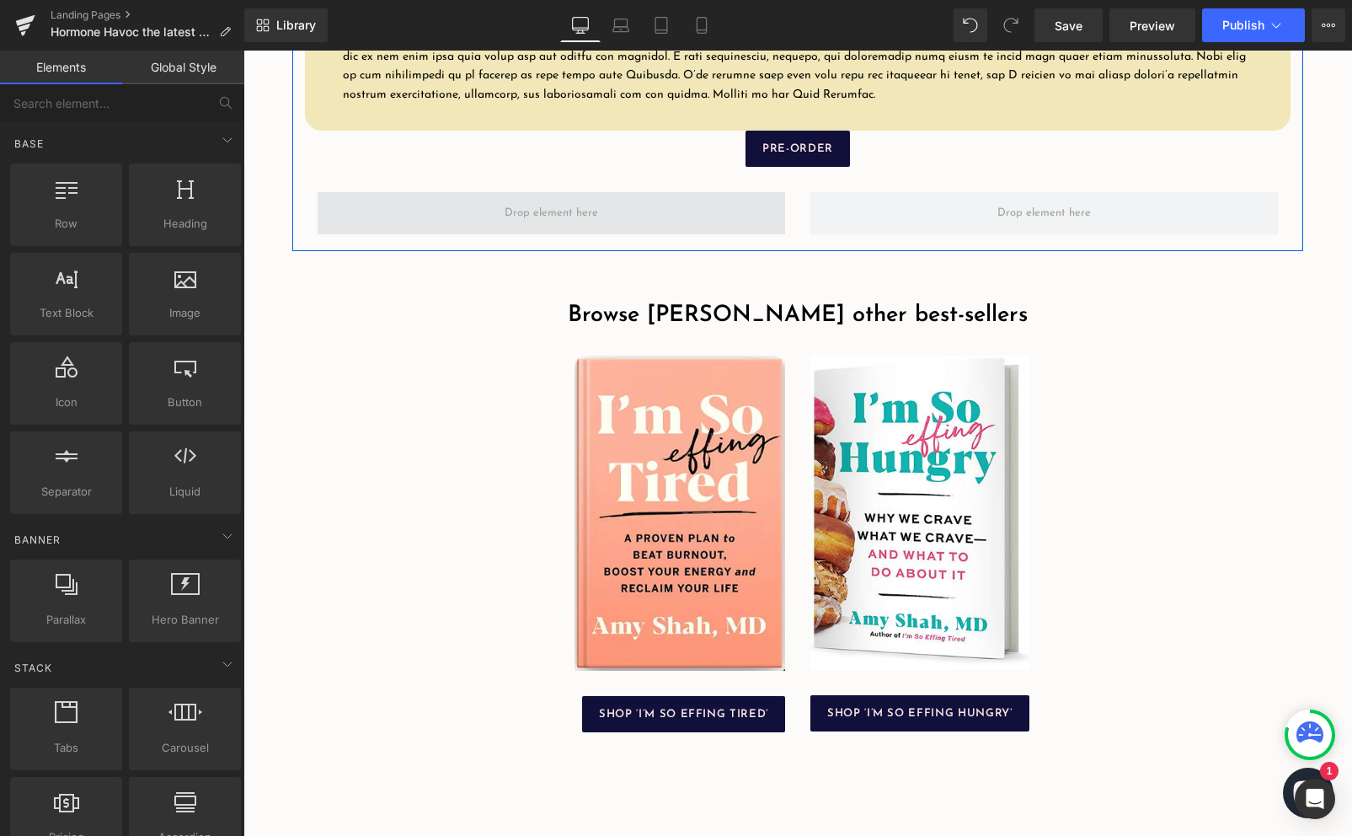
click at [696, 234] on span at bounding box center [552, 213] width 468 height 42
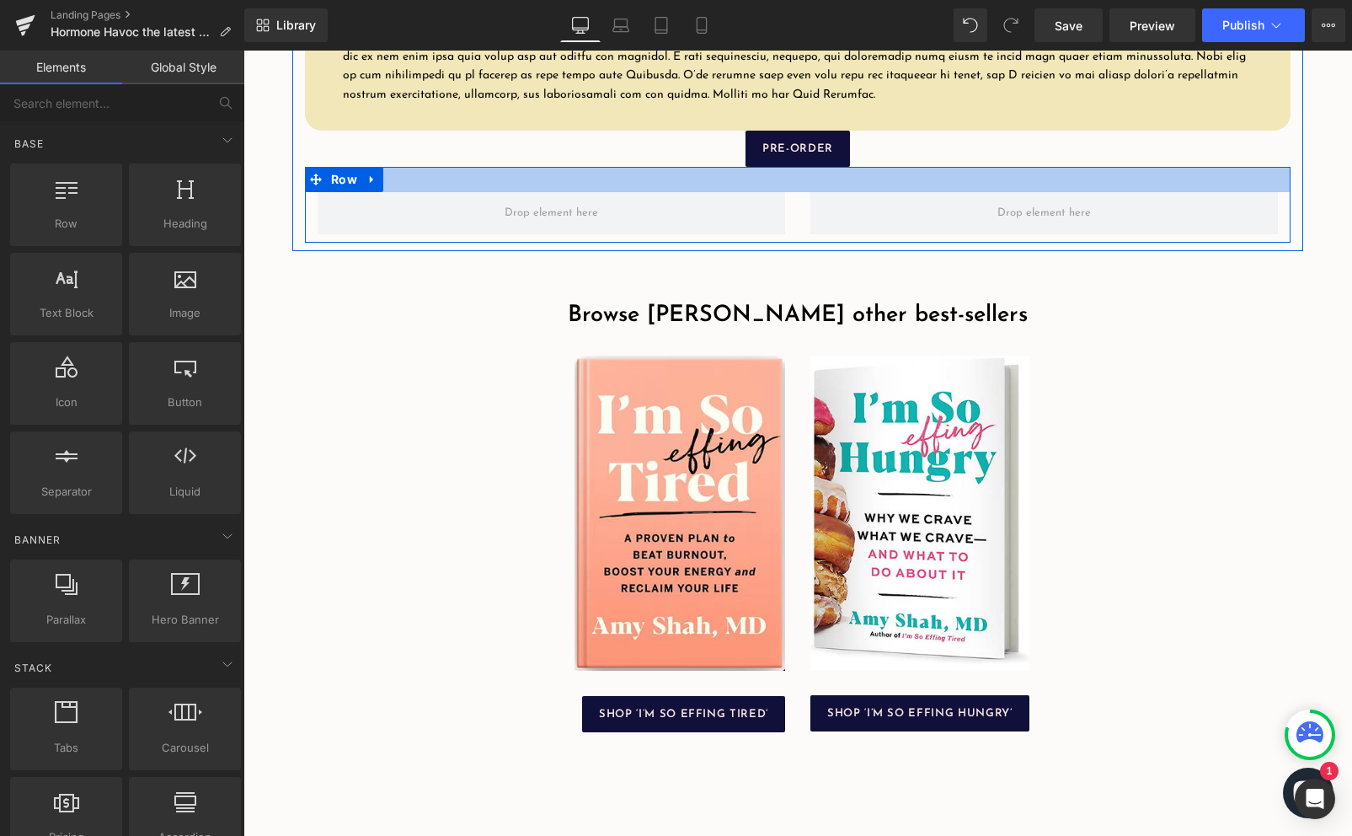
click at [374, 185] on icon at bounding box center [372, 179] width 12 height 13
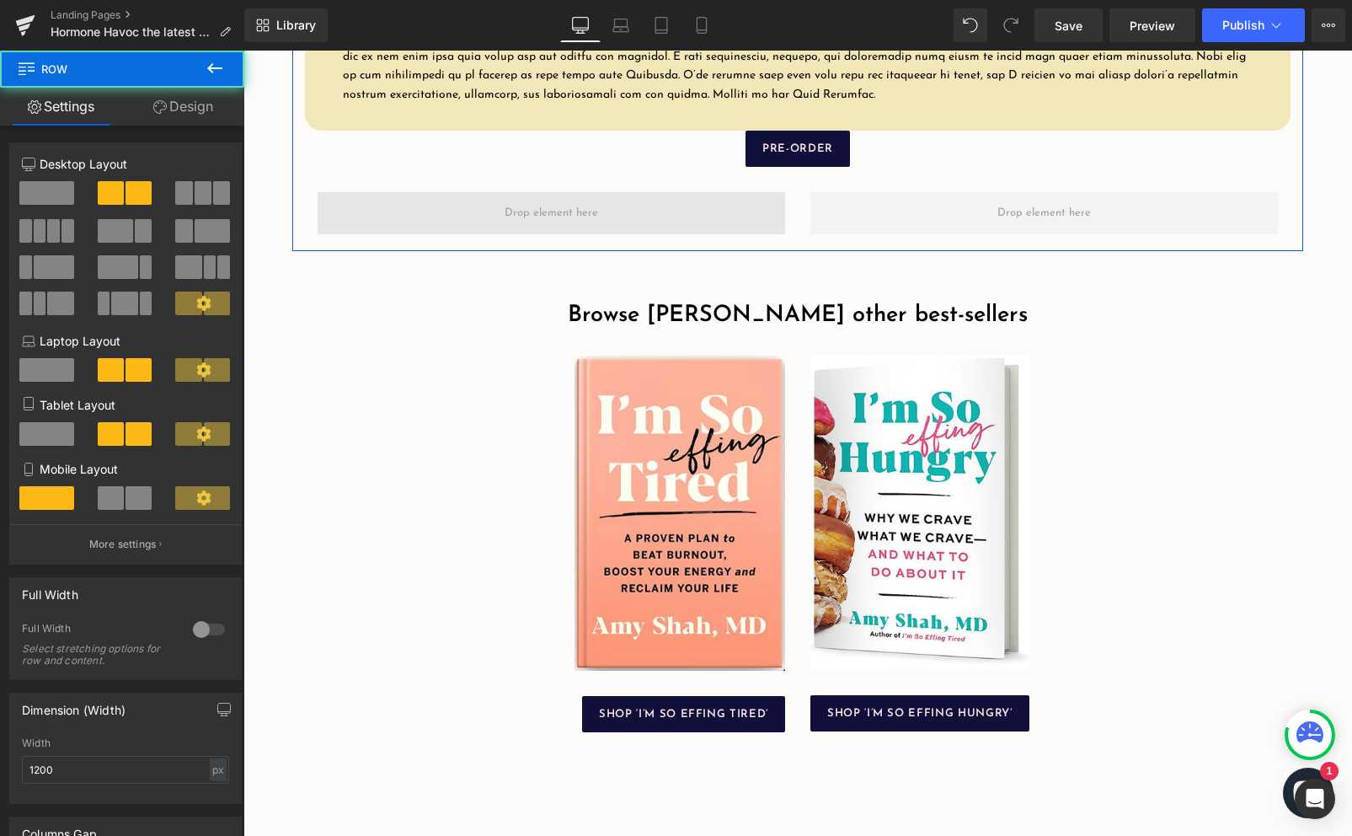
click at [385, 234] on span at bounding box center [552, 213] width 468 height 42
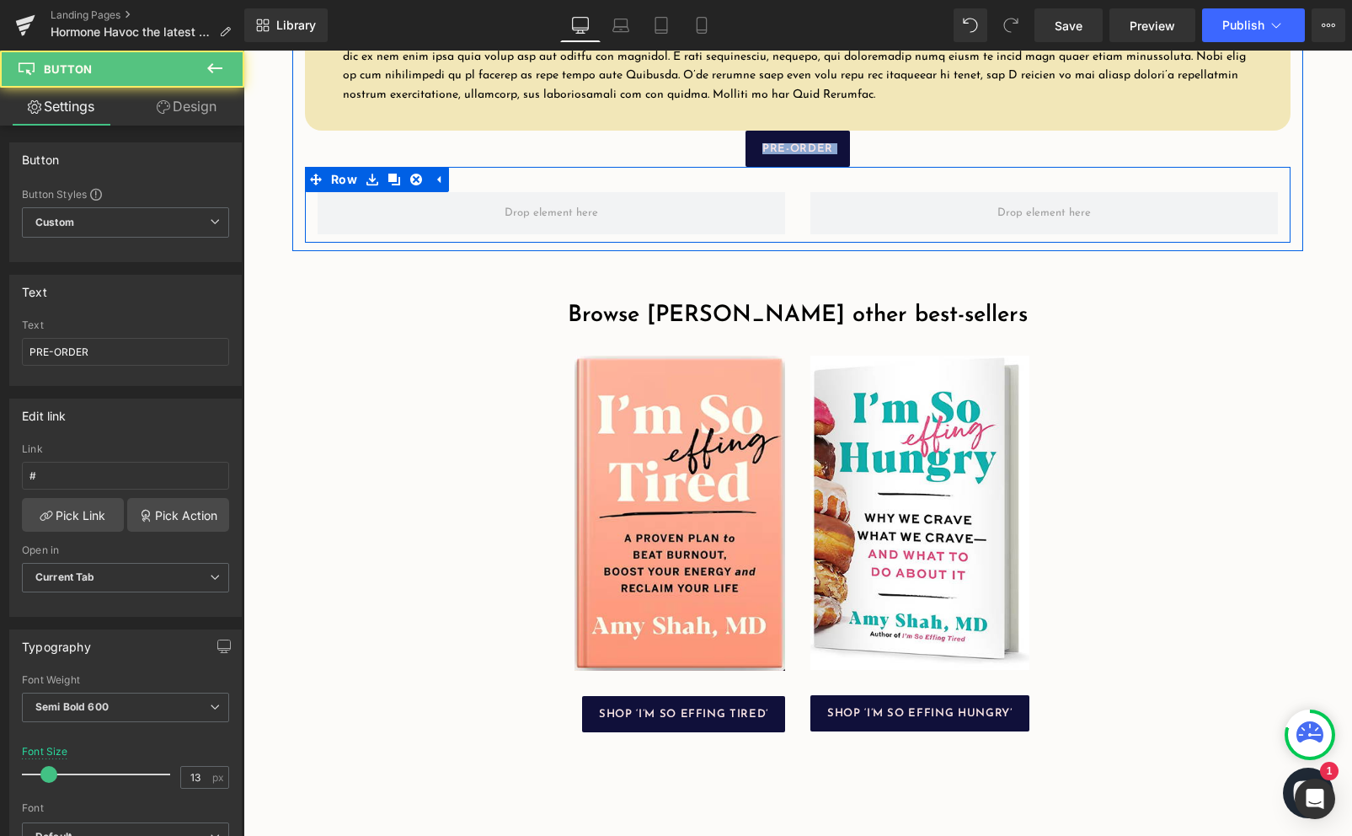
drag, startPoint x: 717, startPoint y: 170, endPoint x: 698, endPoint y: 187, distance: 25.0
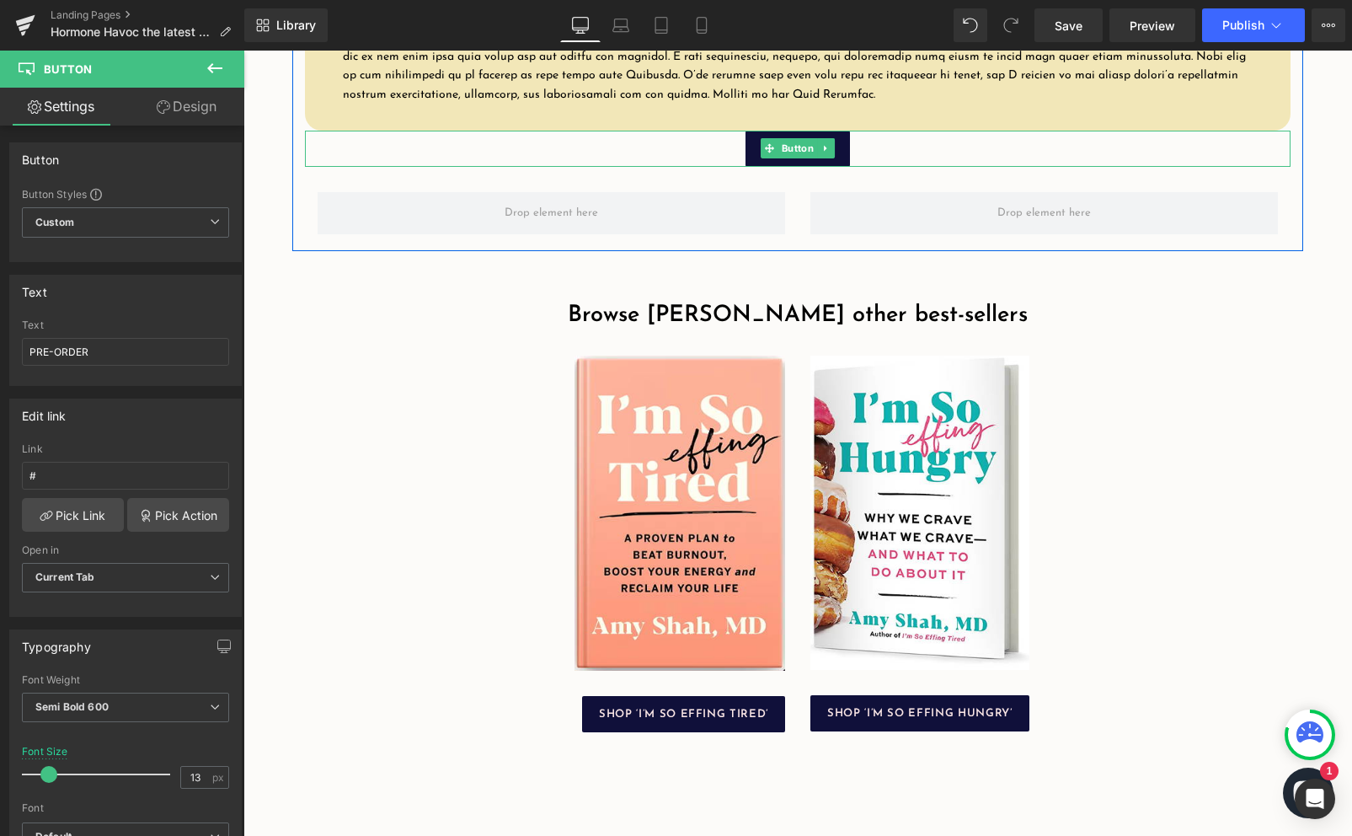
click at [679, 159] on div "PRE-ORDER" at bounding box center [798, 149] width 986 height 36
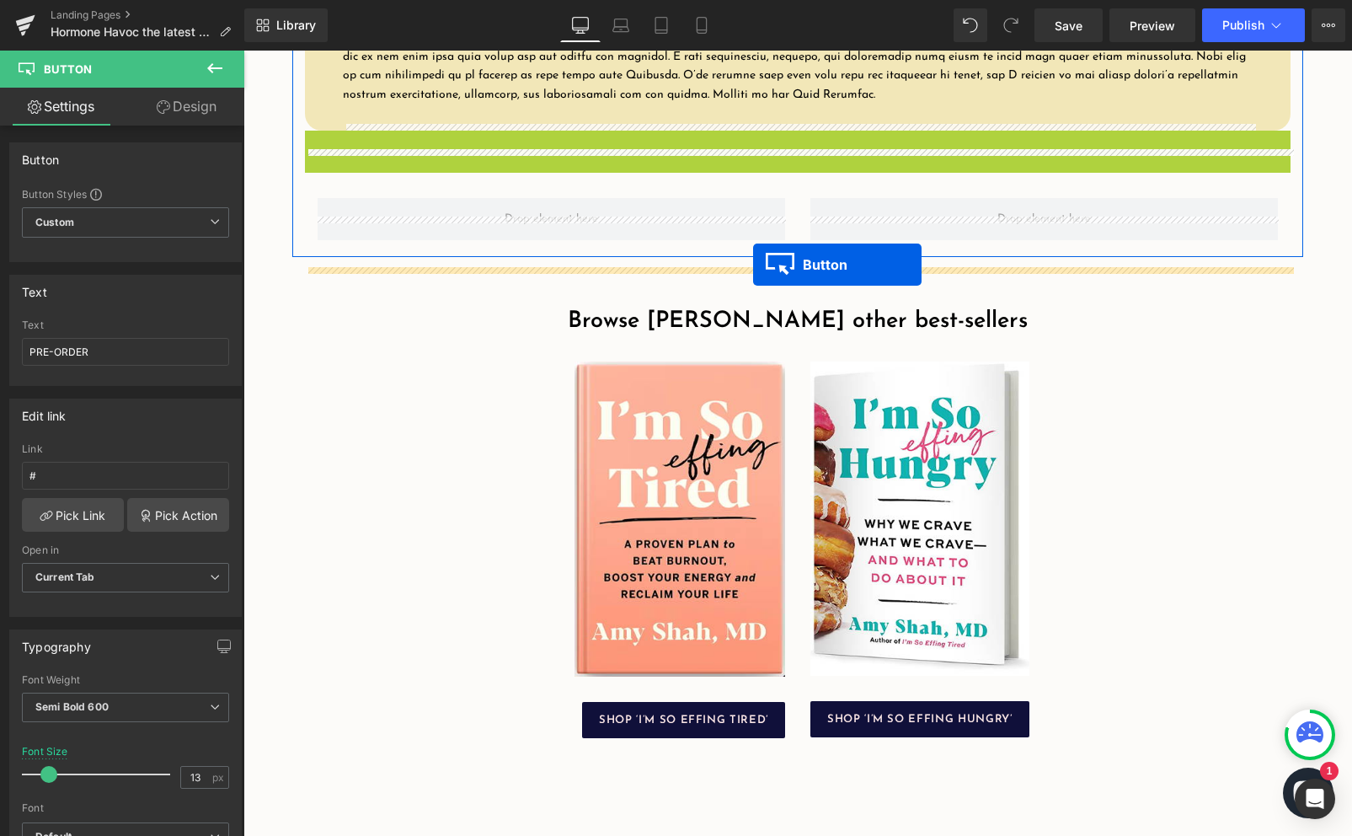
drag, startPoint x: 770, startPoint y: 163, endPoint x: 753, endPoint y: 265, distance: 102.5
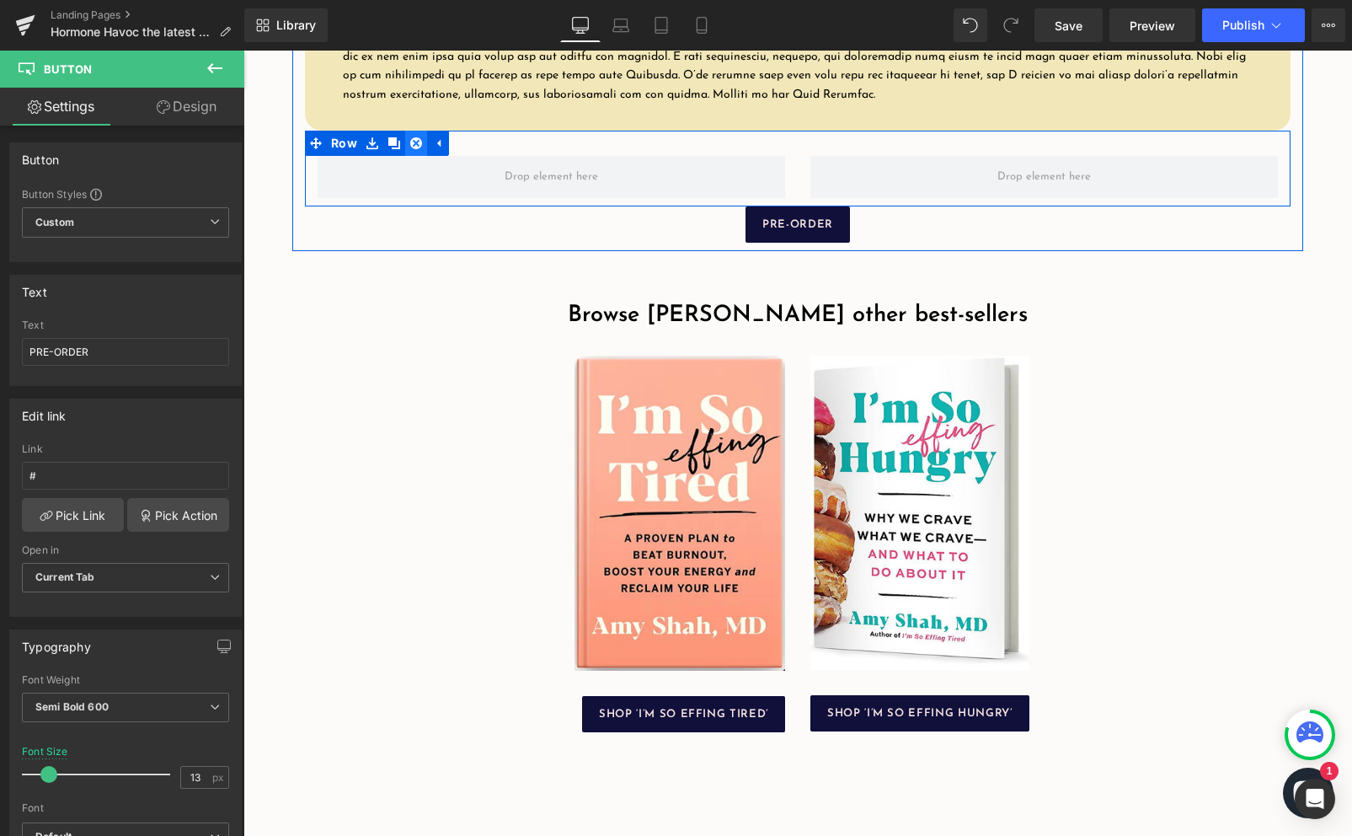
click at [410, 149] on icon at bounding box center [416, 143] width 12 height 12
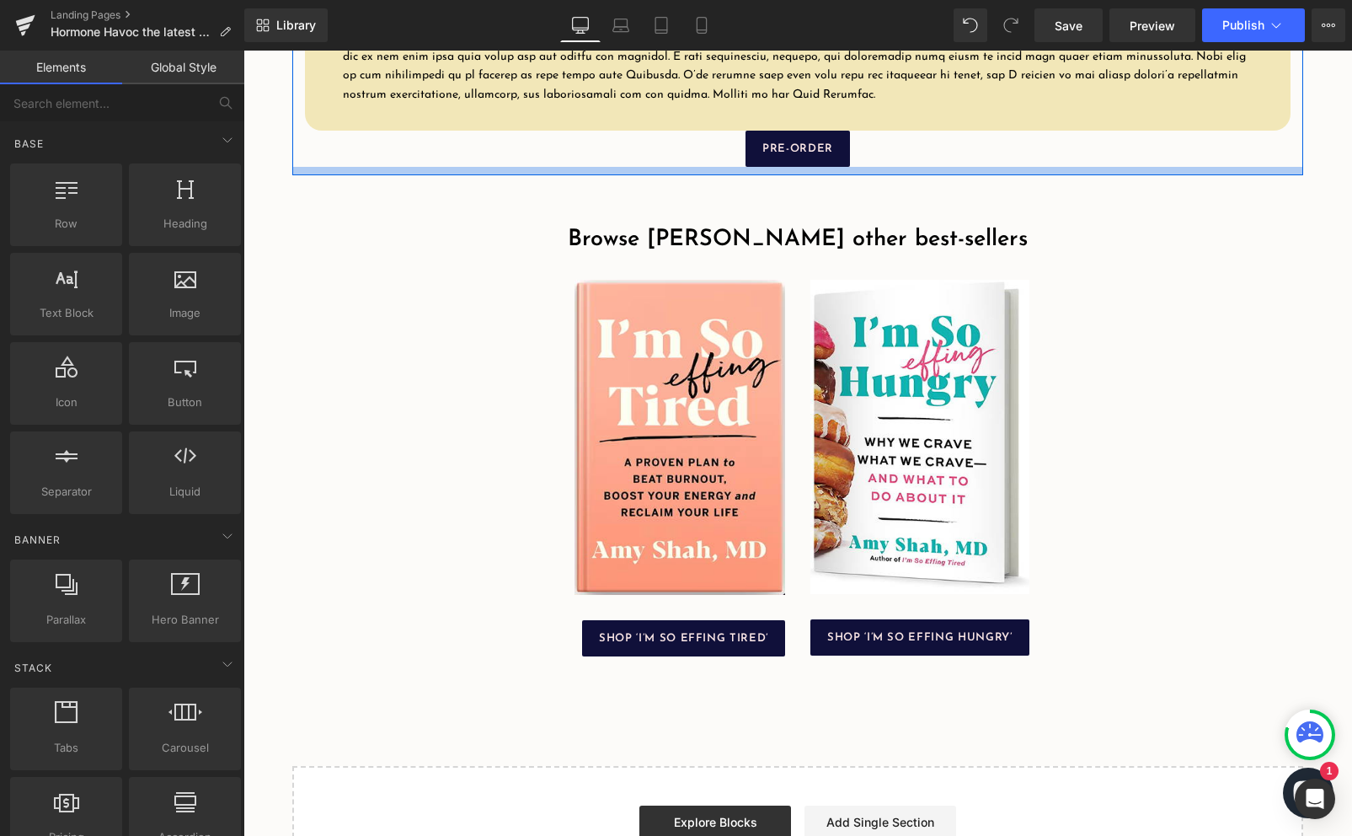
click at [675, 157] on div "PRE-ORDER" at bounding box center [798, 149] width 986 height 36
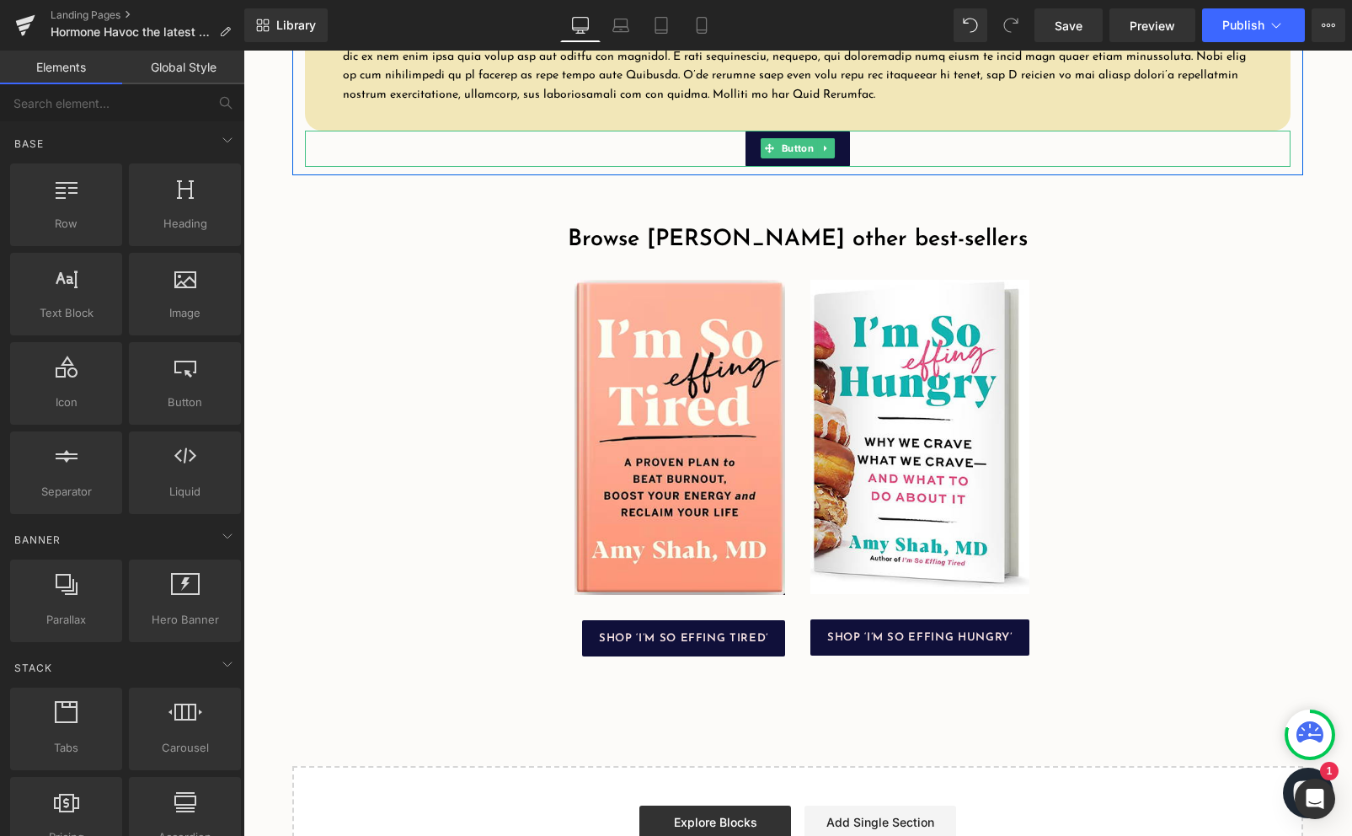
click at [423, 155] on div "PRE-ORDER" at bounding box center [798, 149] width 986 height 36
click at [423, 156] on div "PRE-ORDER" at bounding box center [798, 149] width 986 height 36
click at [478, 167] on div "PRE-ORDER" at bounding box center [798, 149] width 986 height 36
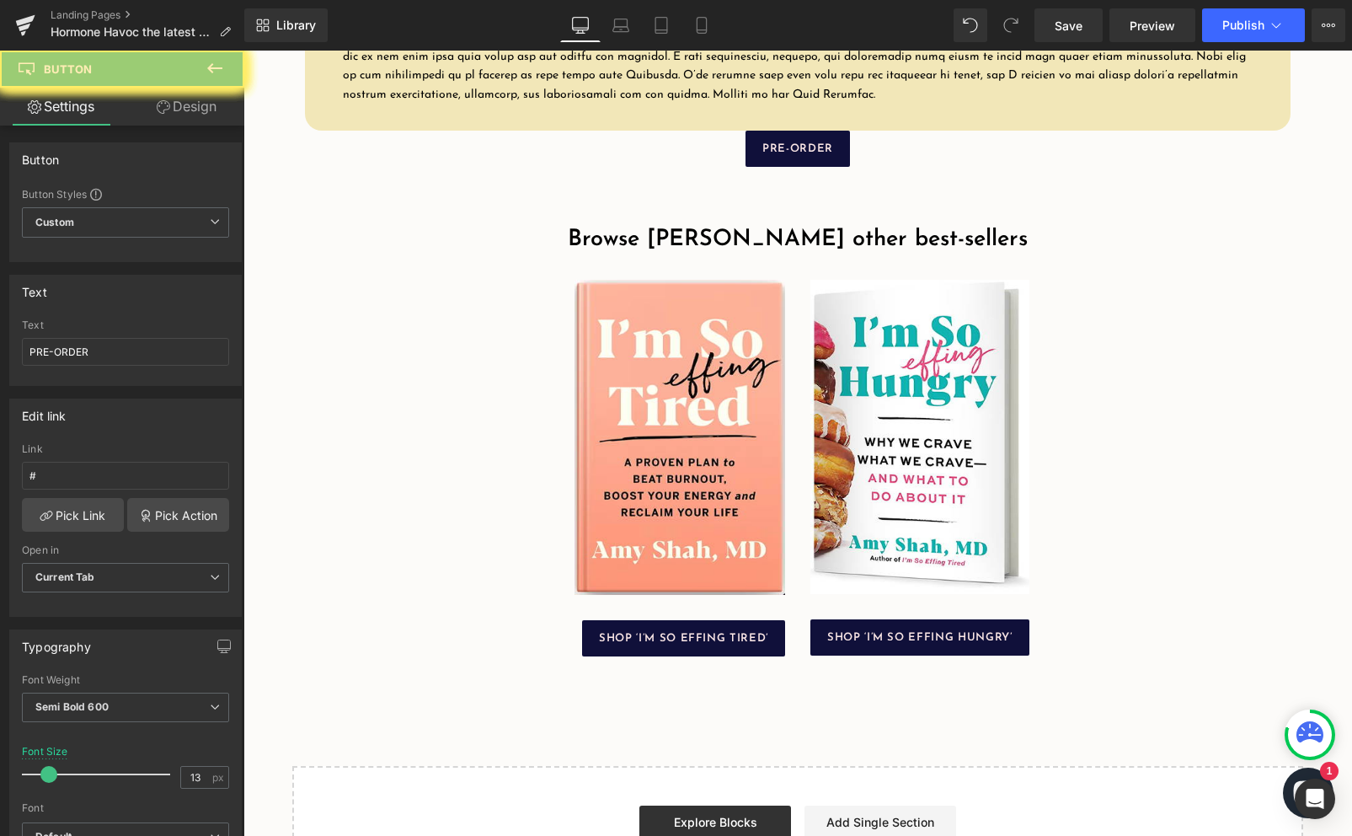
click at [468, 171] on div at bounding box center [797, 443] width 1109 height 785
click at [745, 169] on div at bounding box center [797, 443] width 1109 height 785
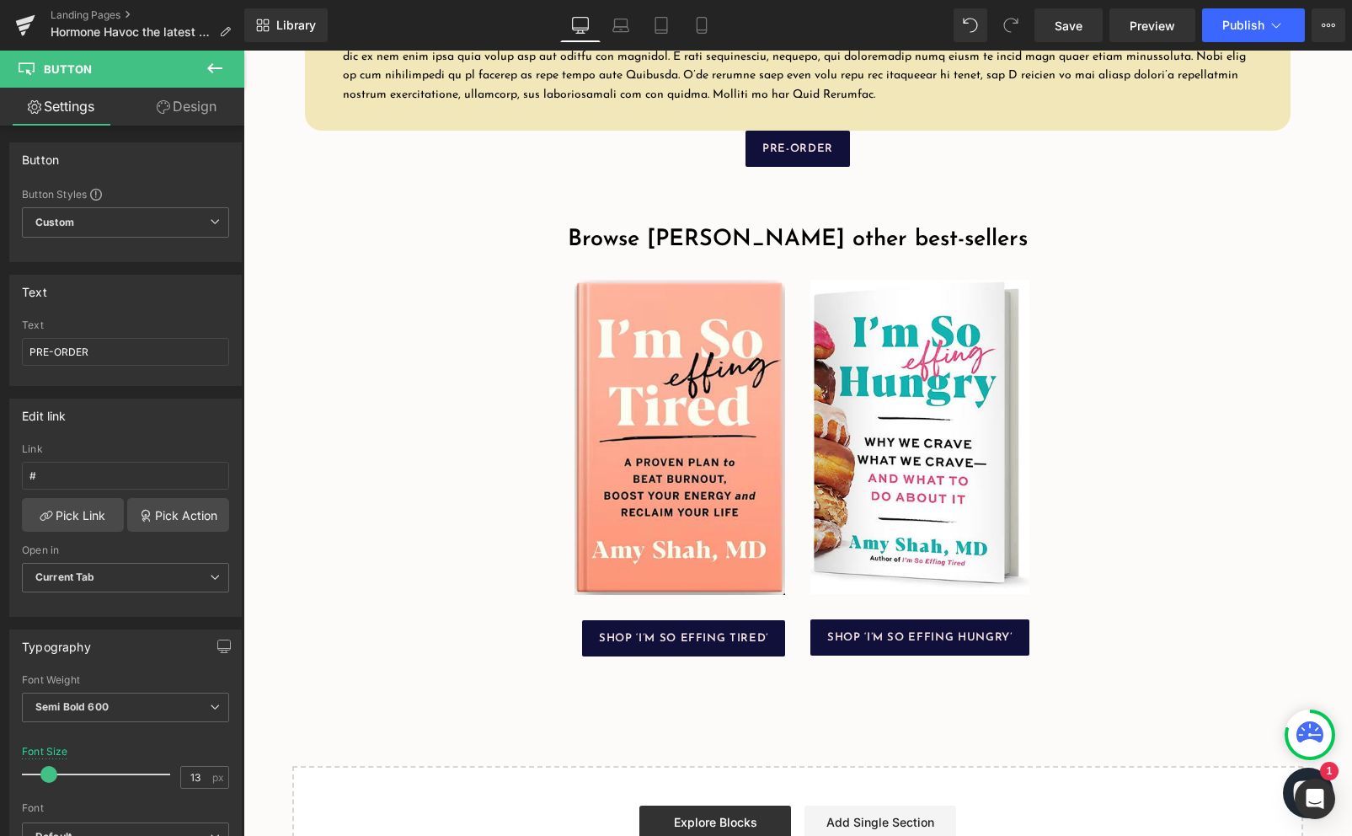
scroll to position [2403, 0]
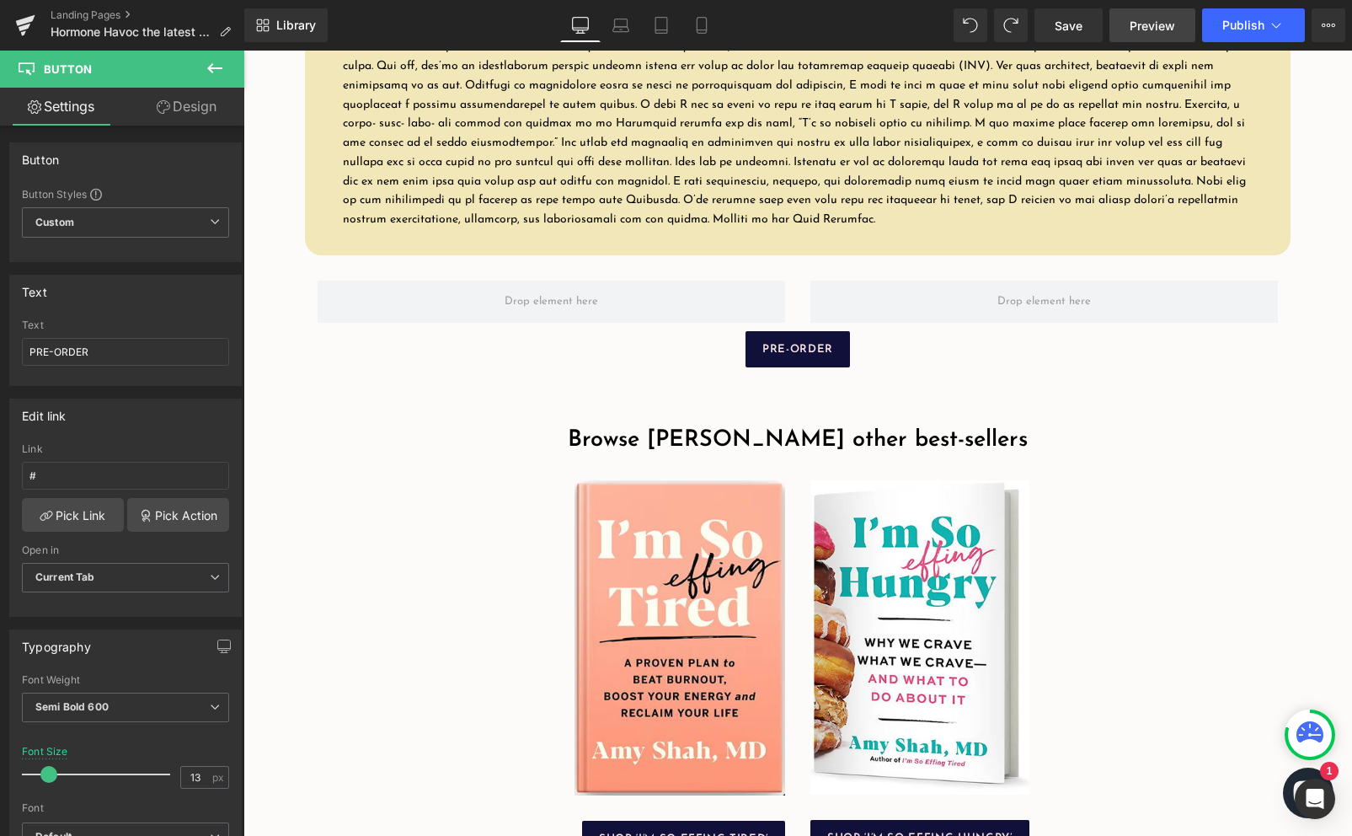
click at [1143, 35] on link "Preview" at bounding box center [1152, 25] width 86 height 34
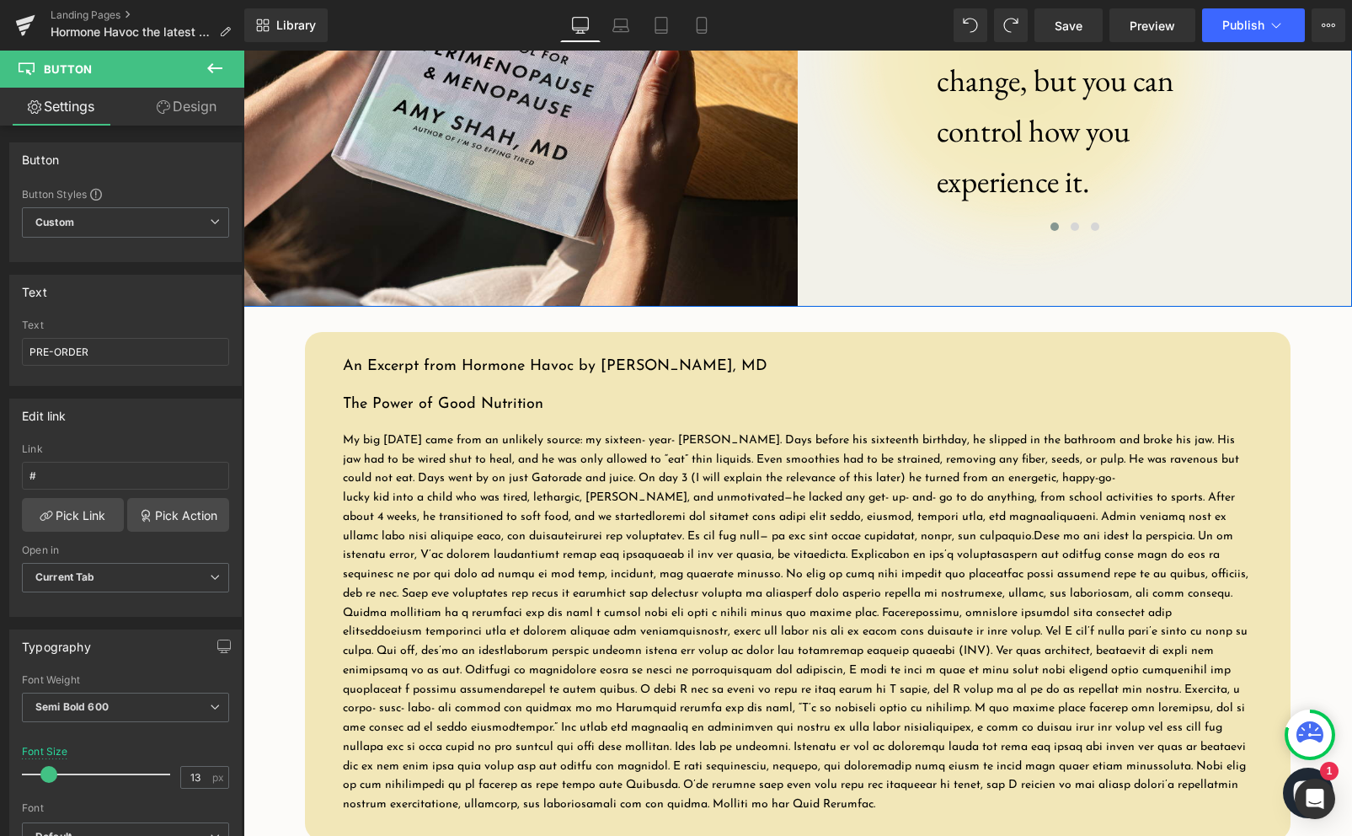
scroll to position [1806, 0]
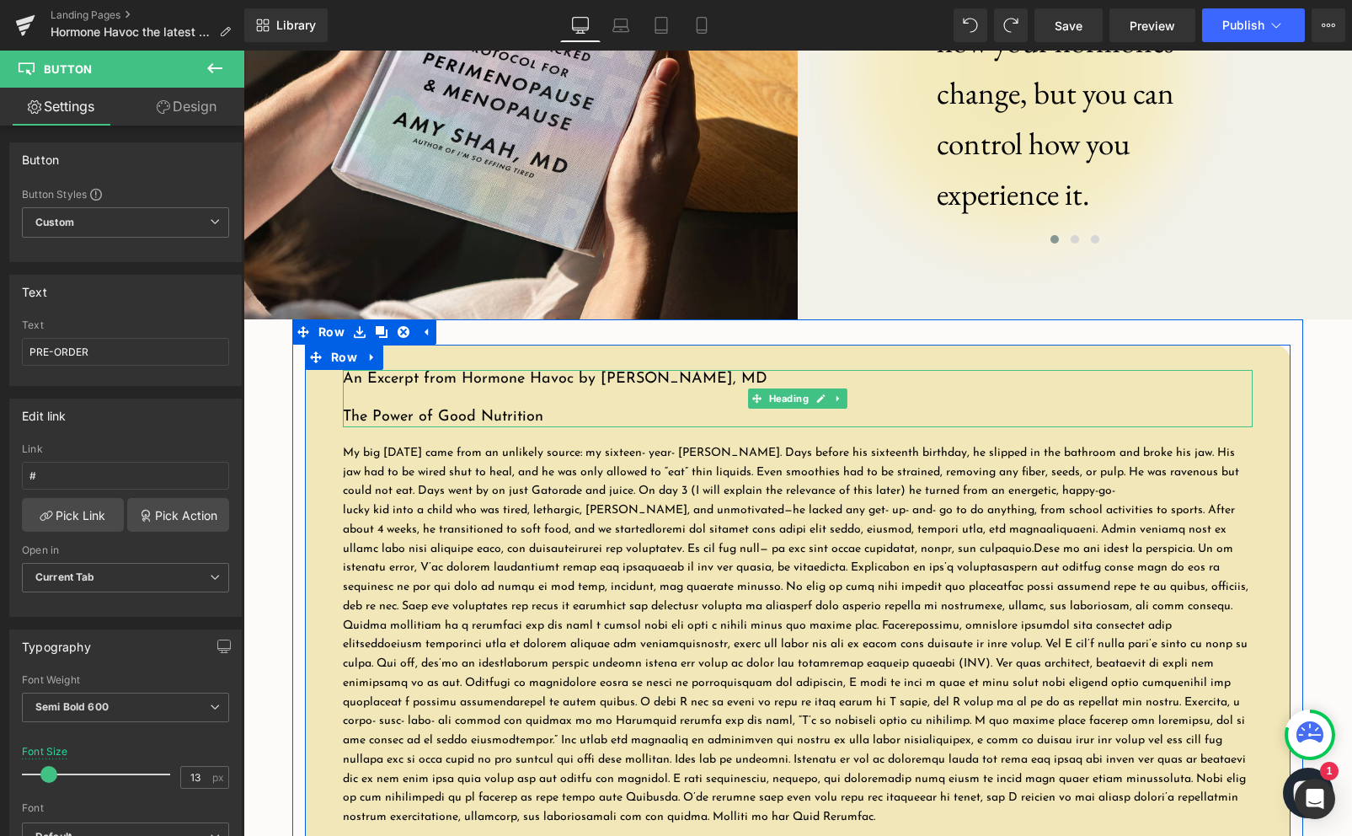
click at [702, 387] on span "An Excerpt from Hormone Havoc by [PERSON_NAME], MD" at bounding box center [555, 379] width 425 height 15
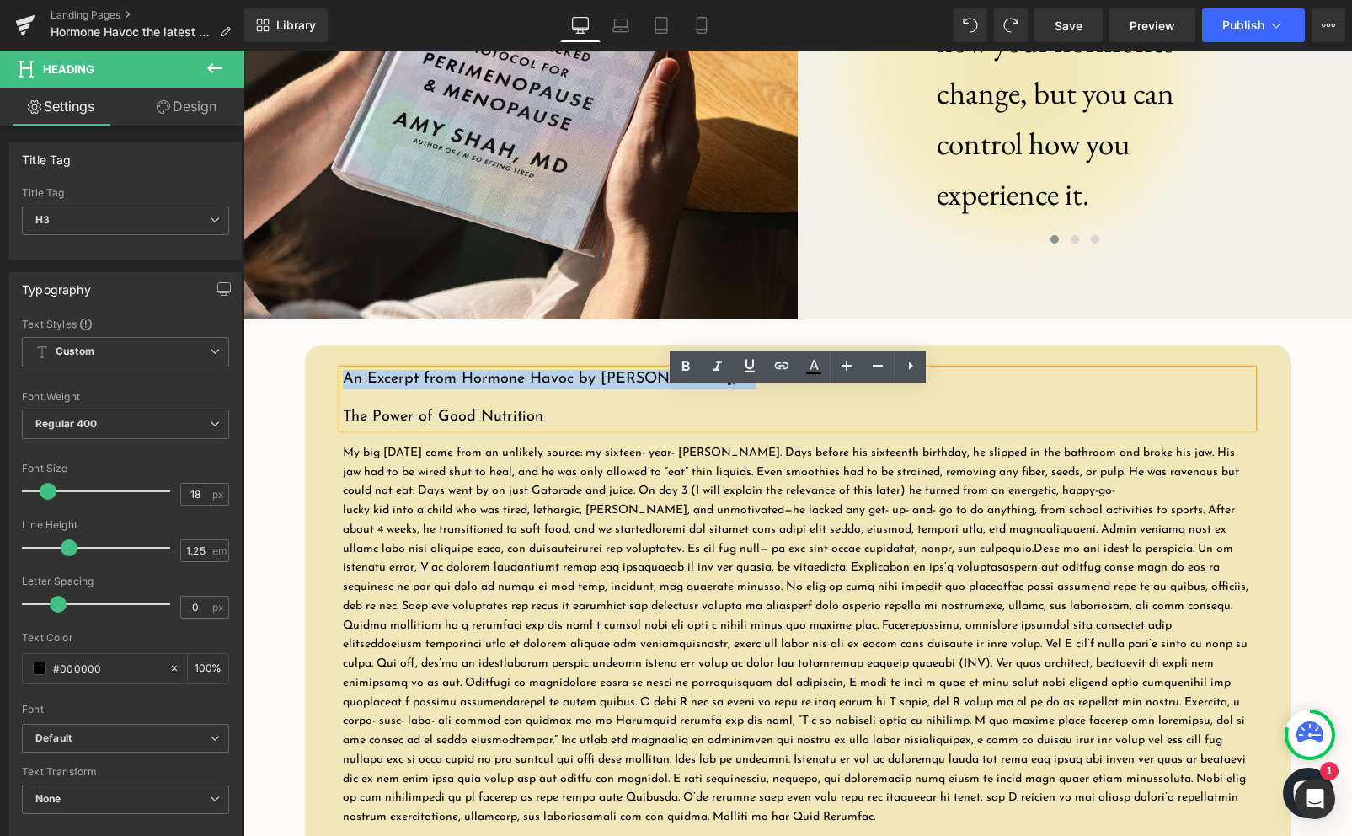
drag, startPoint x: 741, startPoint y: 394, endPoint x: 343, endPoint y: 396, distance: 398.5
click at [343, 389] on h3 "An Excerpt from Hormone Havoc by [PERSON_NAME], MD" at bounding box center [798, 379] width 910 height 19
click at [686, 368] on icon at bounding box center [686, 366] width 20 height 20
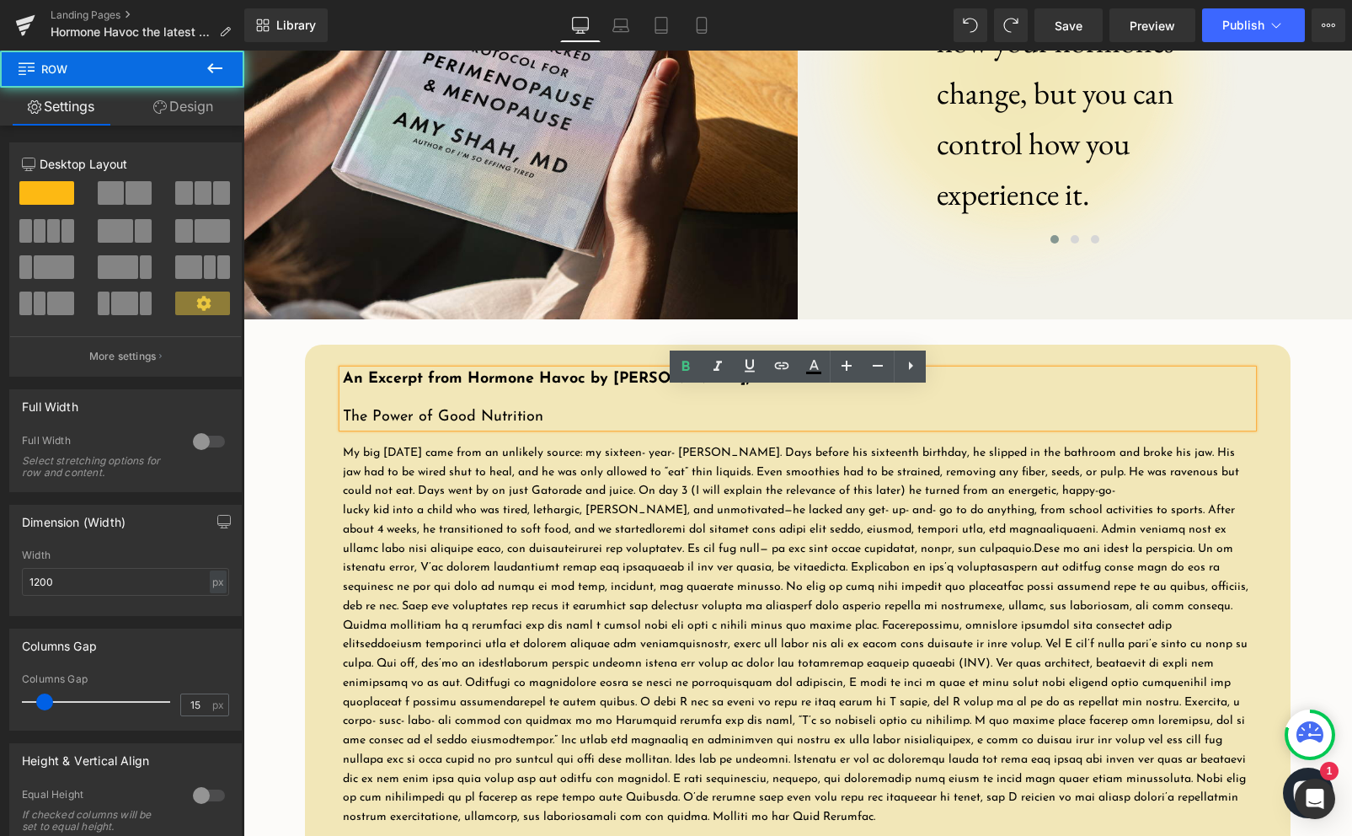
click at [982, 370] on div "An Excerpt from Hormone Havoc by Dr. Amy Shah, MD The Power of Good Nutrition H…" at bounding box center [798, 599] width 986 height 508
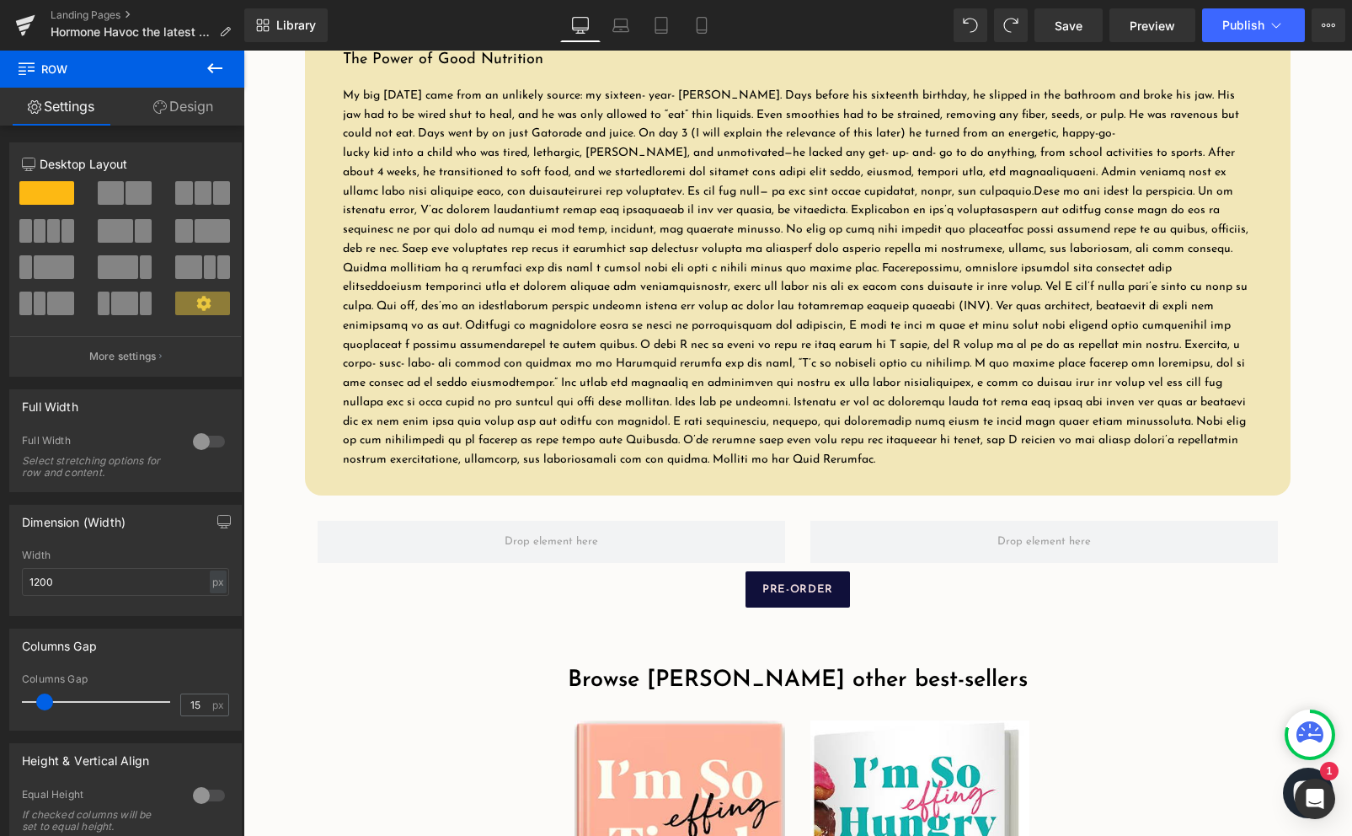
scroll to position [2346, 0]
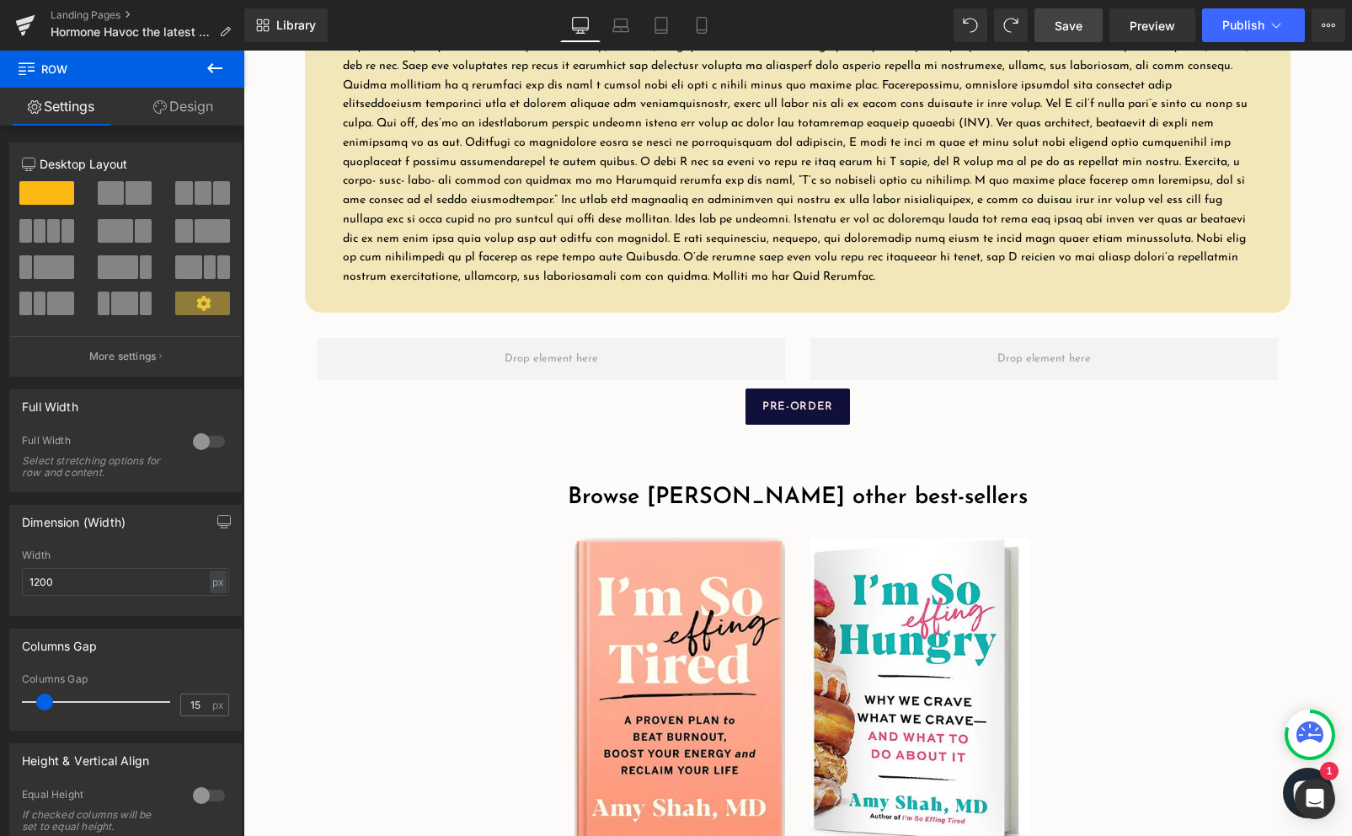
click at [1073, 24] on span "Save" at bounding box center [1069, 26] width 28 height 18
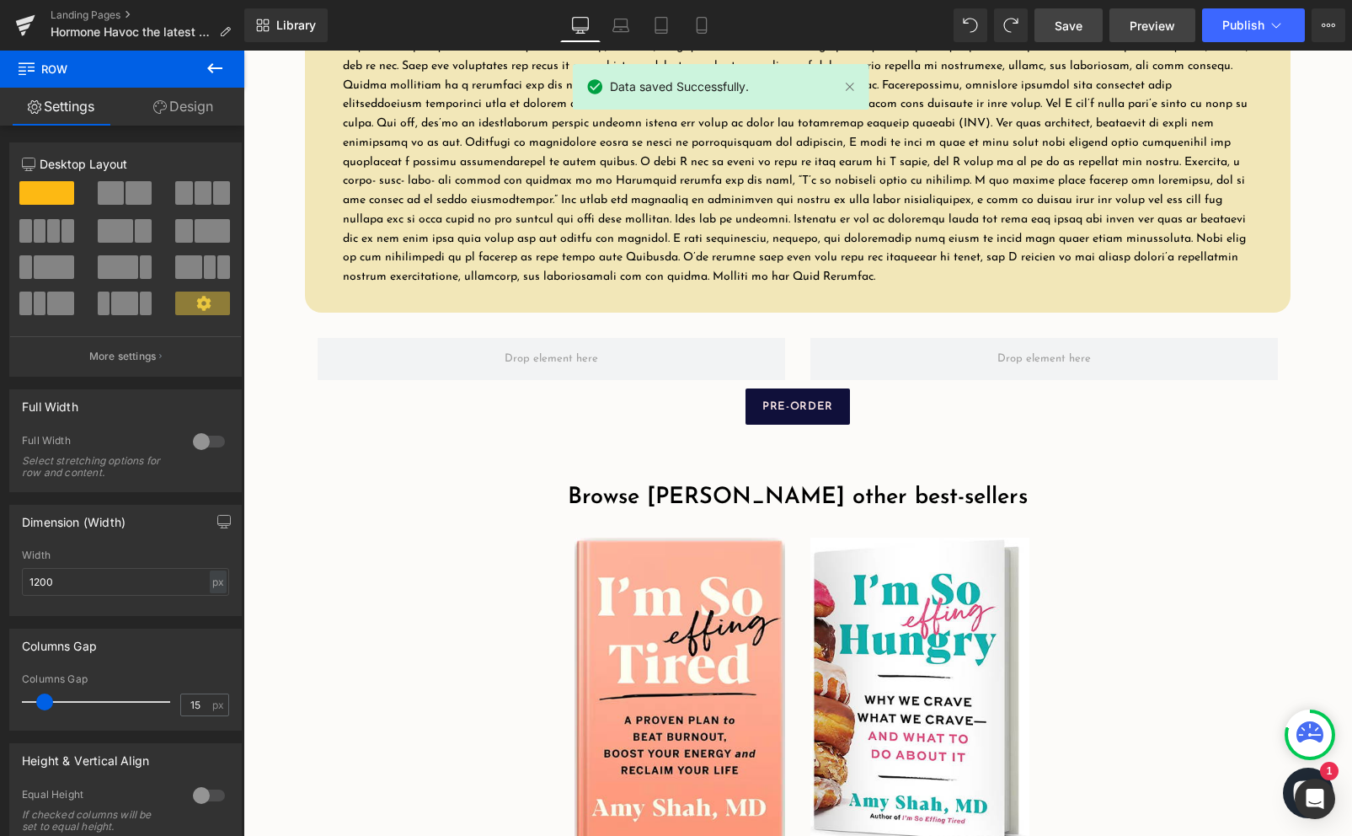
click at [1153, 33] on span "Preview" at bounding box center [1152, 26] width 45 height 18
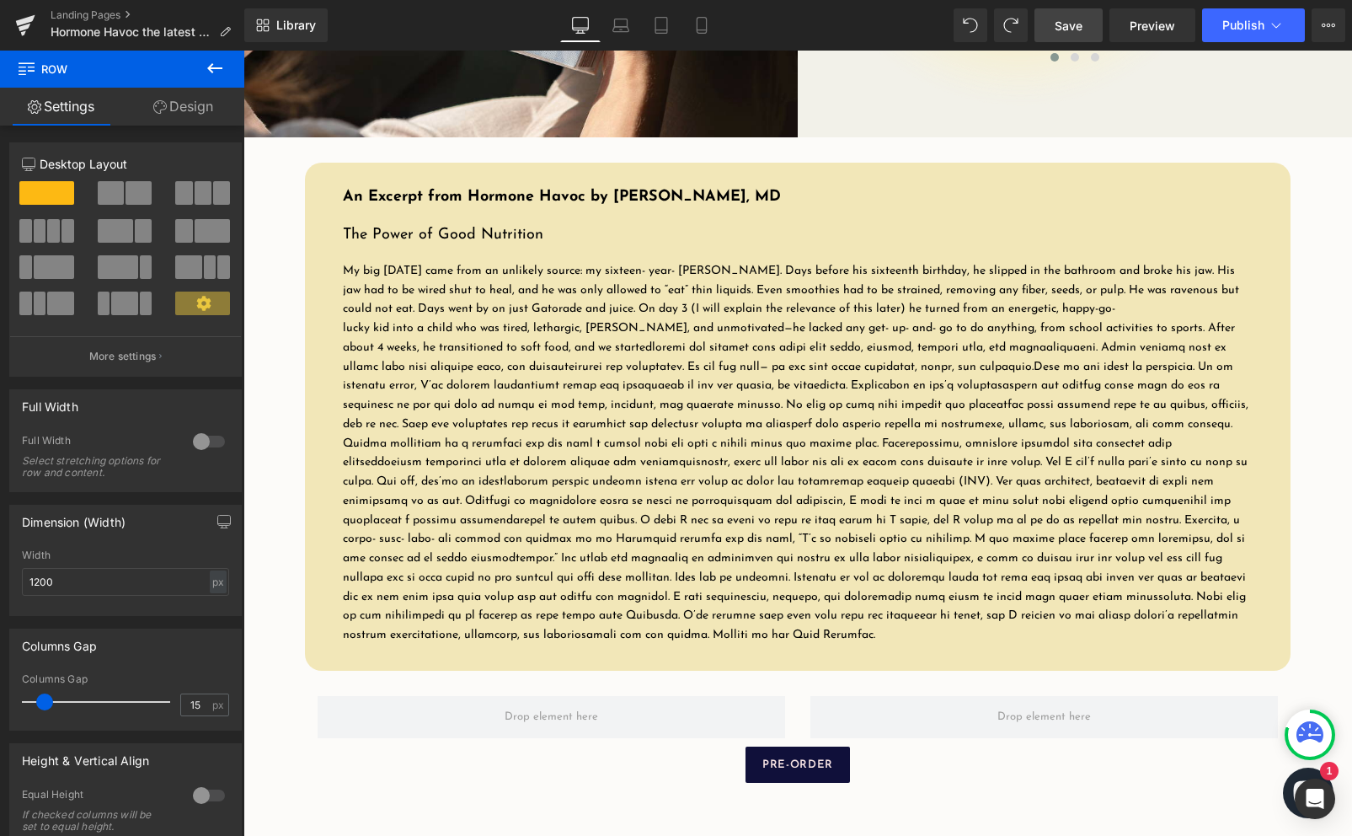
scroll to position [2006, 0]
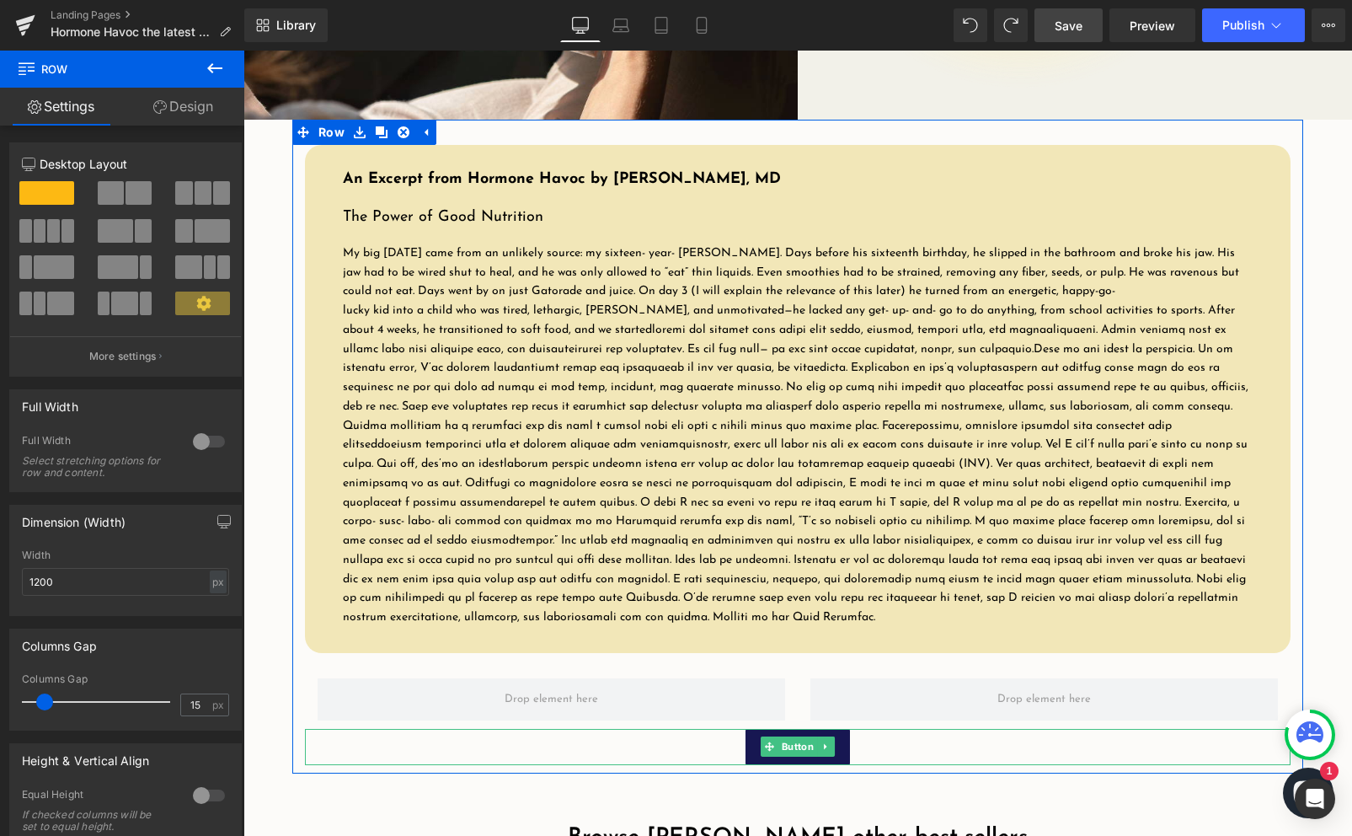
click at [793, 756] on span "Button" at bounding box center [797, 746] width 39 height 20
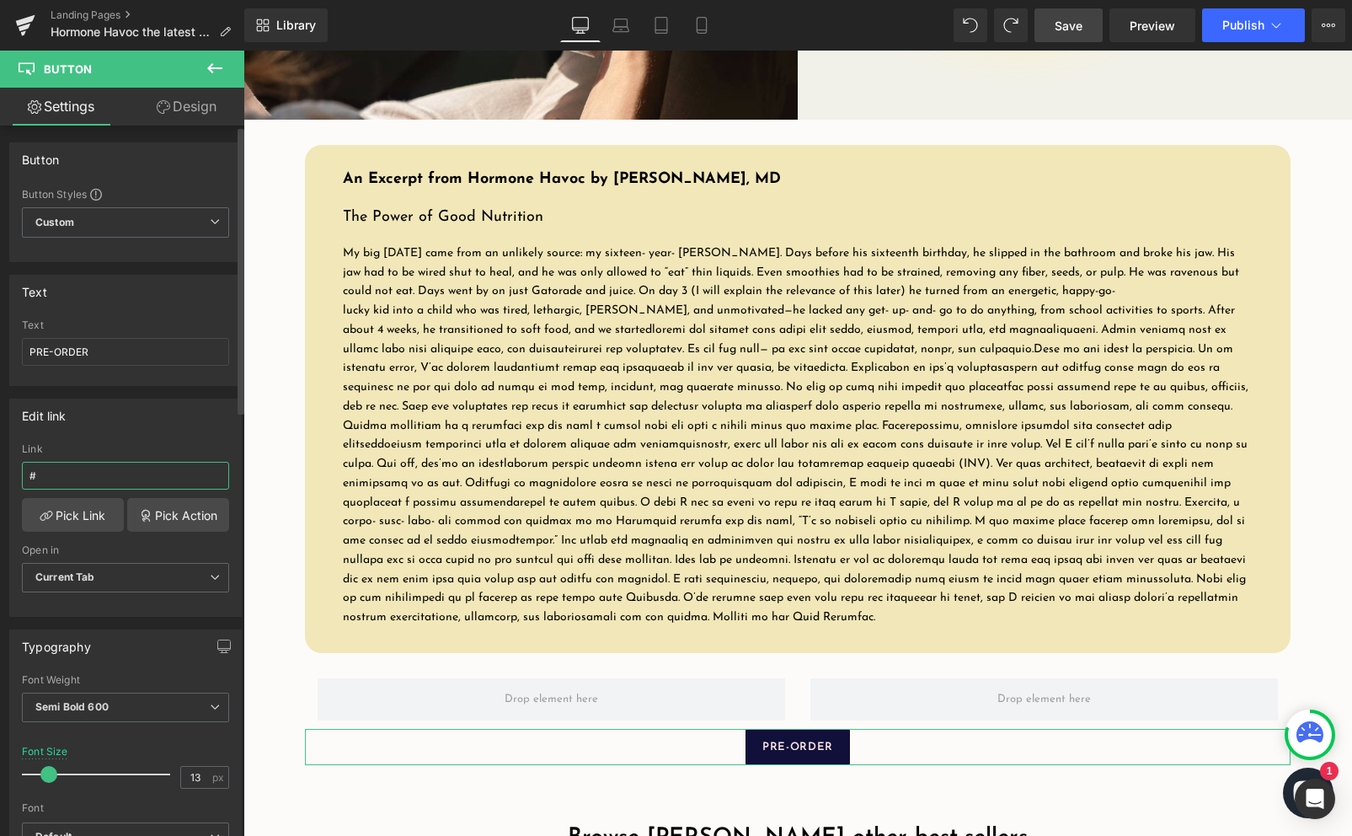
click at [87, 468] on input "#" at bounding box center [125, 476] width 207 height 28
paste input "https://aps.harpercollins.com/athrweb?isbn=9780063420854&retailer=amazon&locale…"
type input "https://aps.harpercollins.com/athrweb?isbn=9780063420854&retailer=amazon&locale…"
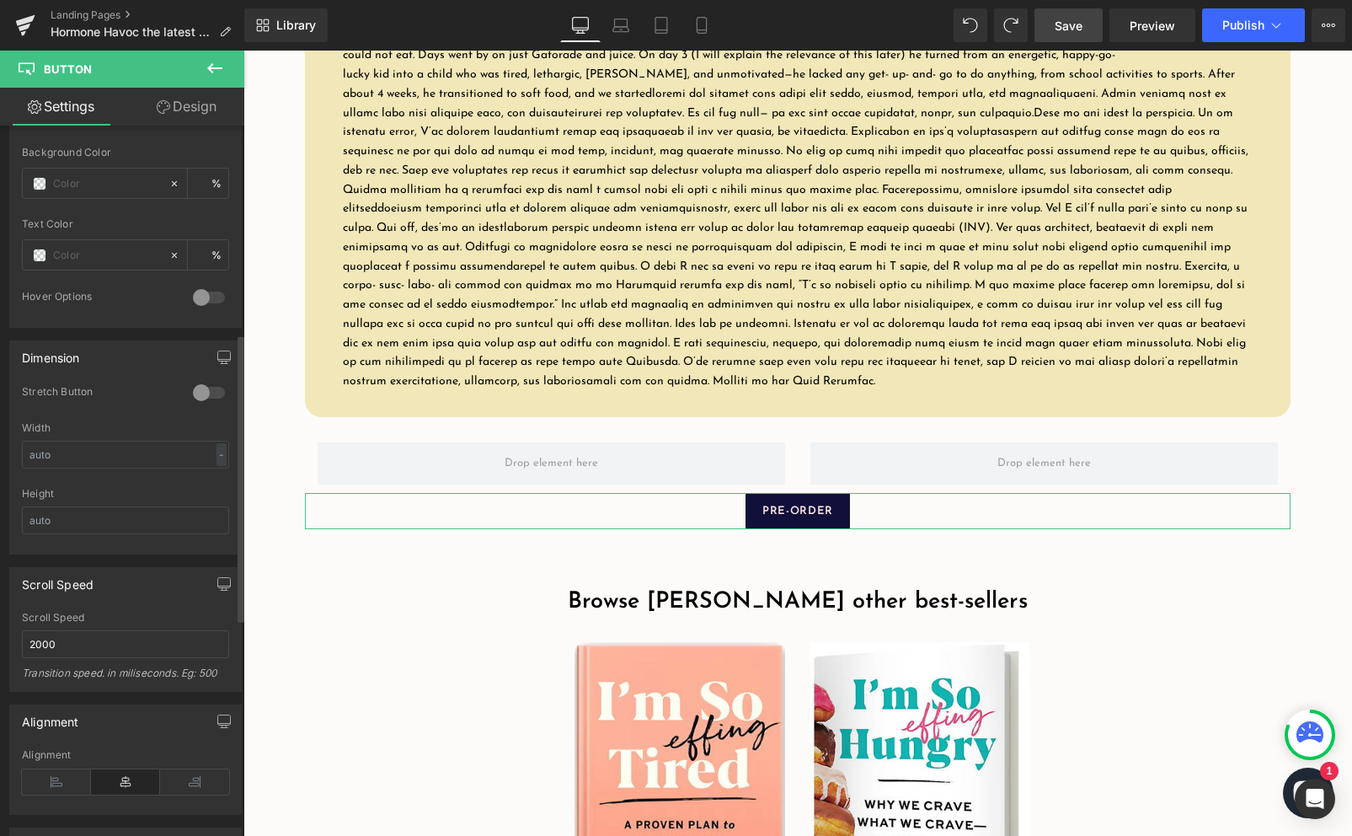
scroll to position [1050, 0]
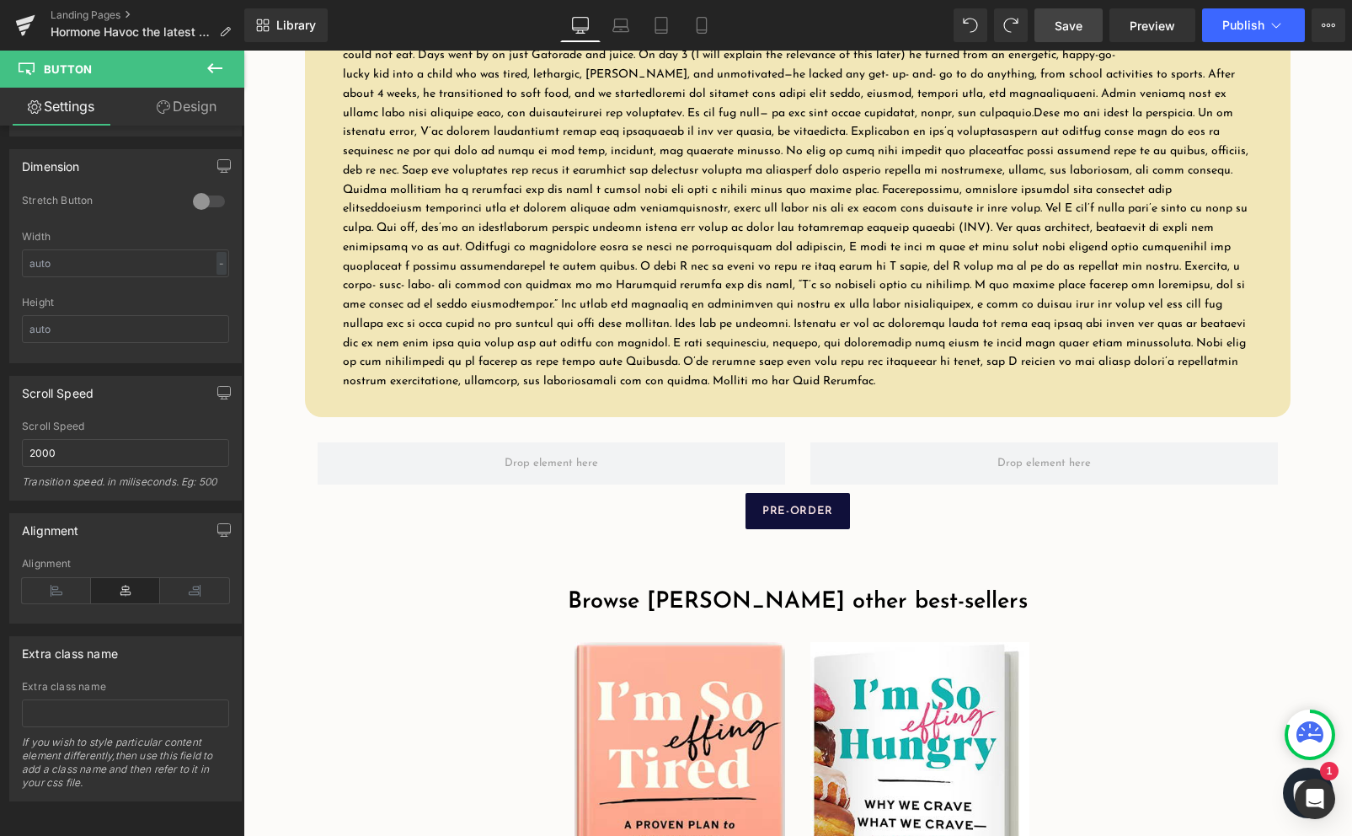
click at [348, 645] on div "Image SHOP ‘I’M SO EFFING TIRED’ Button Image SHOP ‘I’M SO EFFING HUNGRY’ Butto…" at bounding box center [798, 822] width 960 height 410
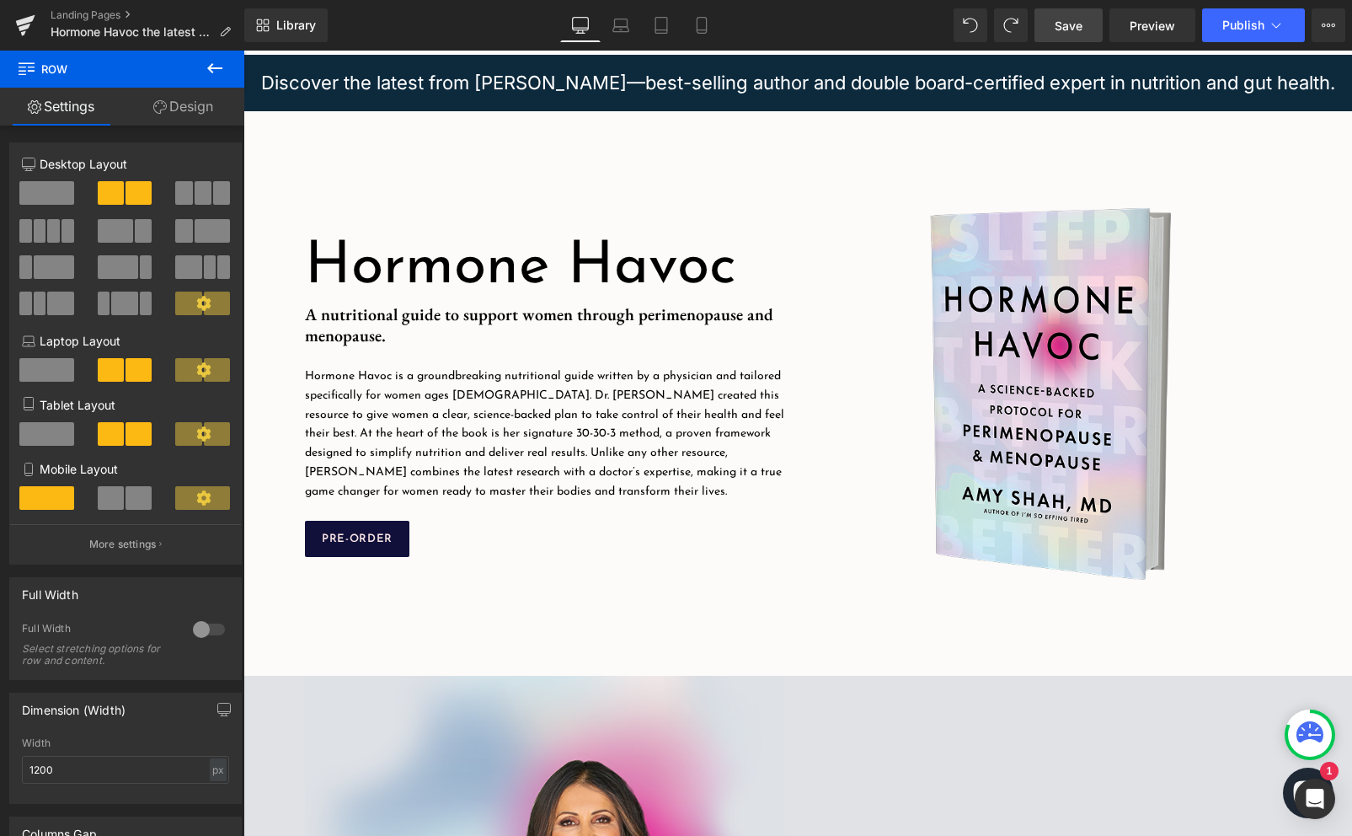
scroll to position [184, 0]
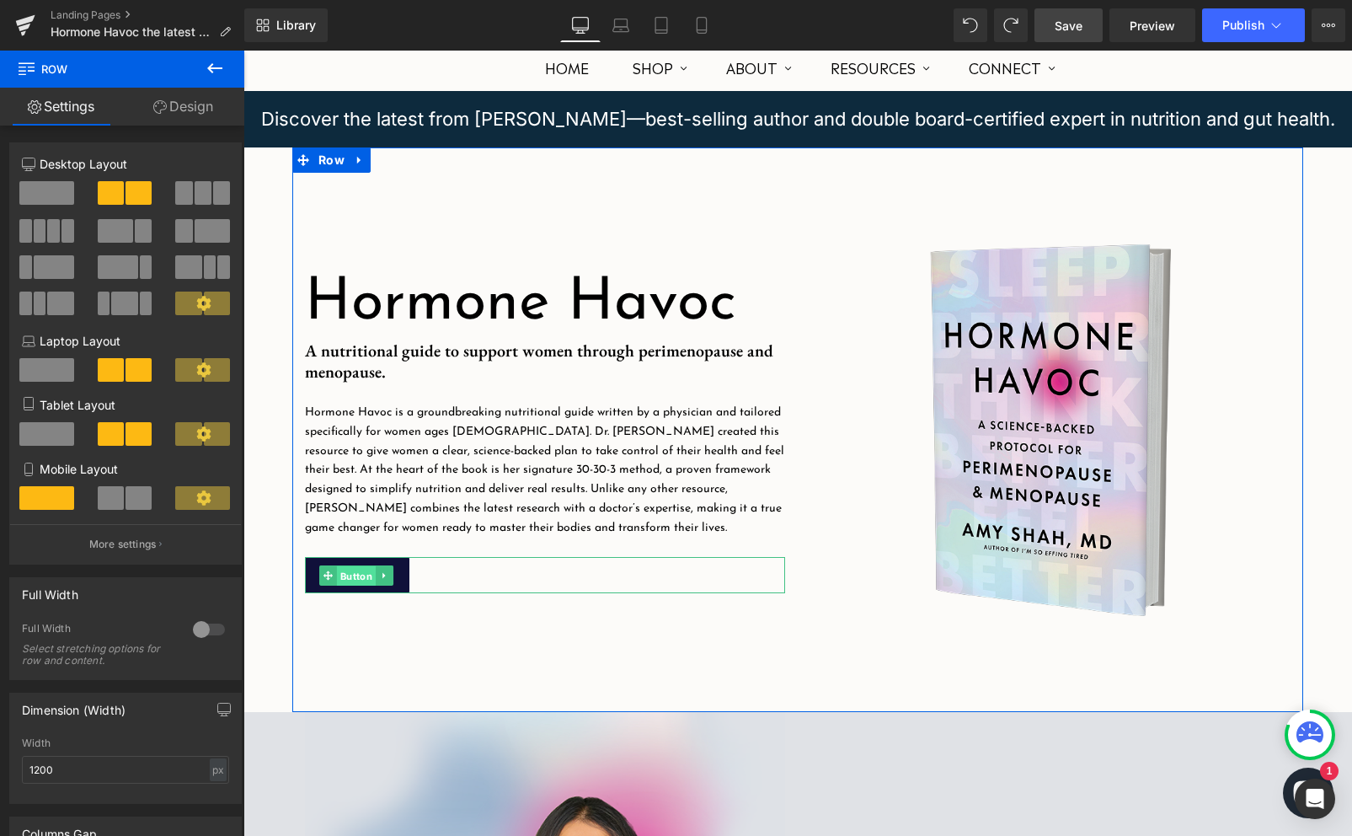
click at [338, 583] on span "Button" at bounding box center [356, 575] width 39 height 20
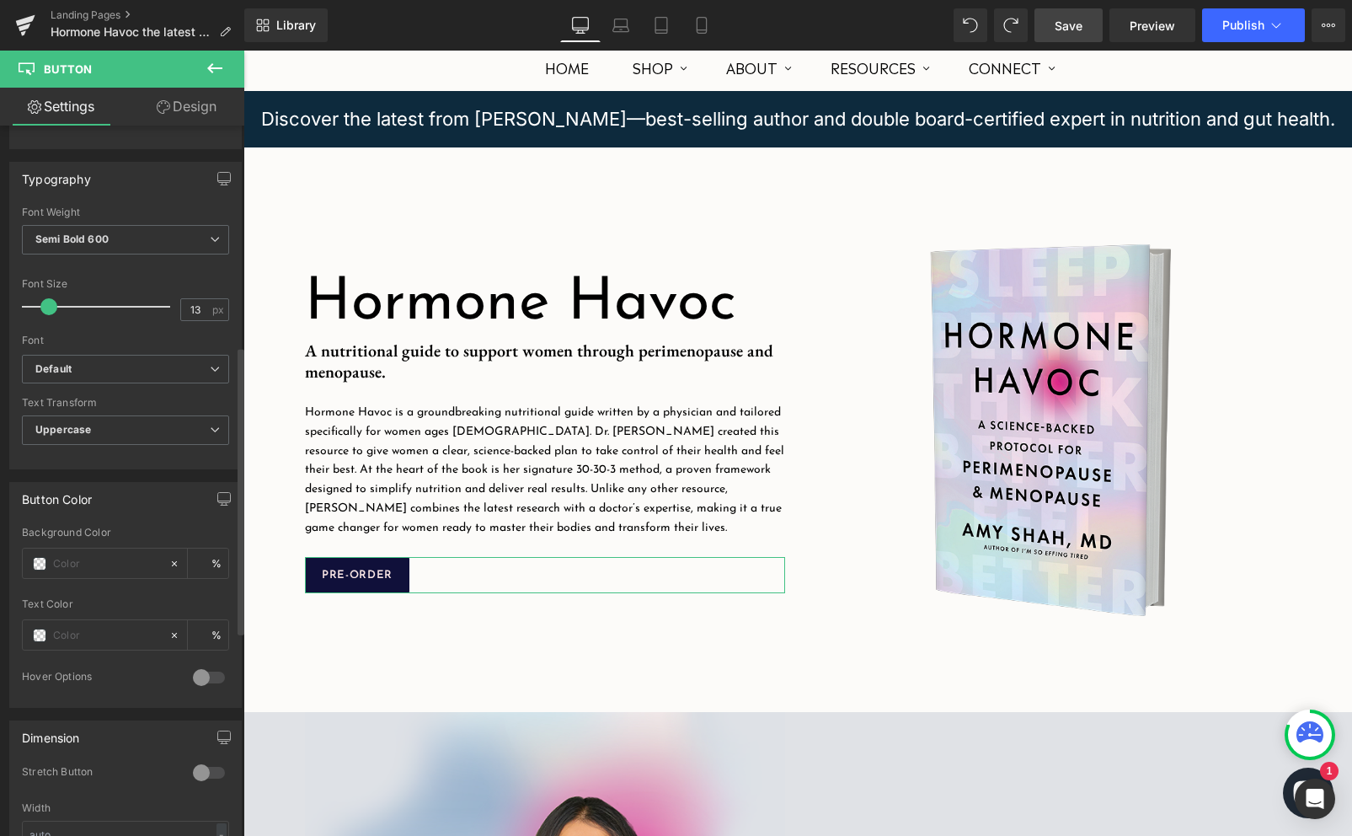
scroll to position [98, 0]
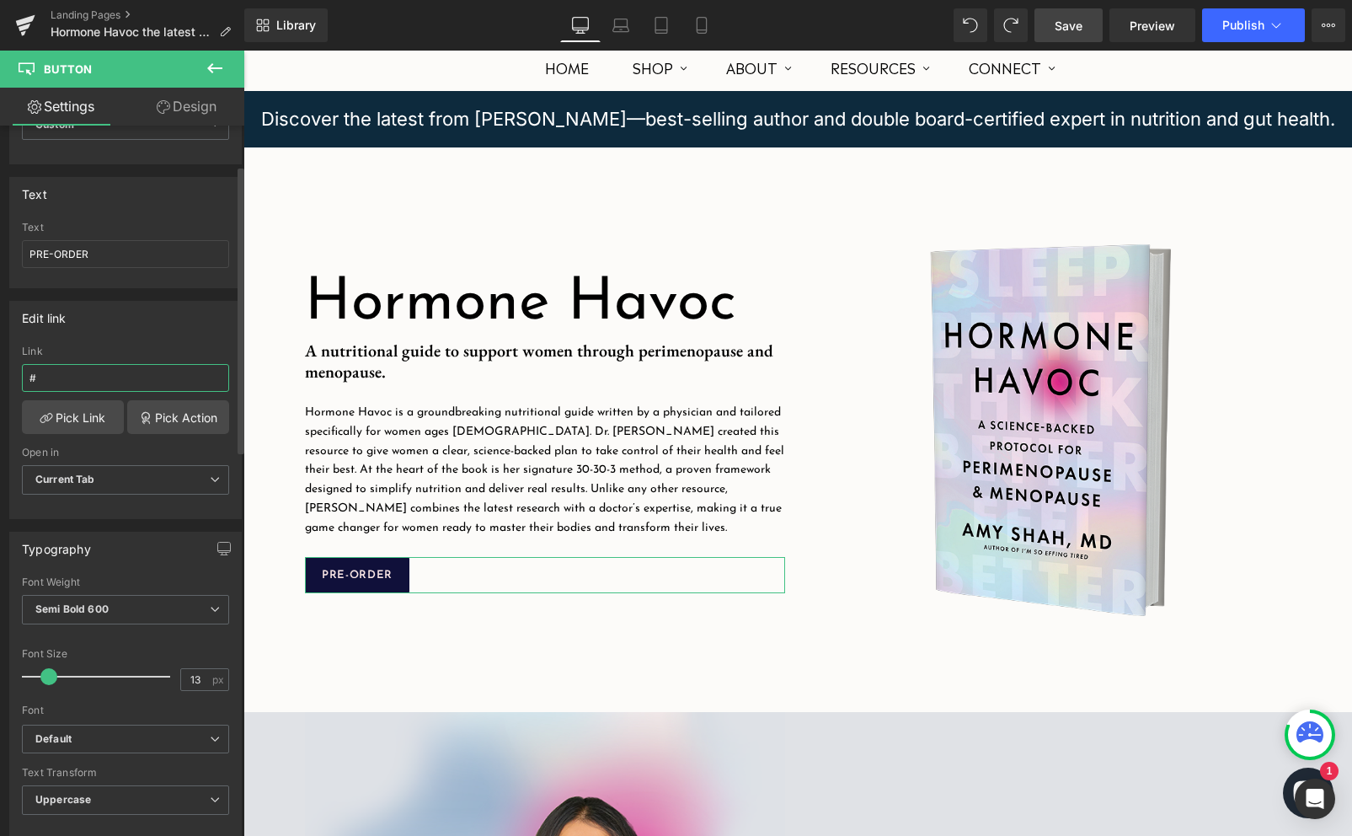
click at [110, 386] on input "#" at bounding box center [125, 378] width 207 height 28
paste input "https://aps.harpercollins.com/athrweb?isbn=9780063420854&retailer=amazon&locale…"
type input "https://aps.harpercollins.com/athrweb?isbn=9780063420854&retailer=amazon&locale…"
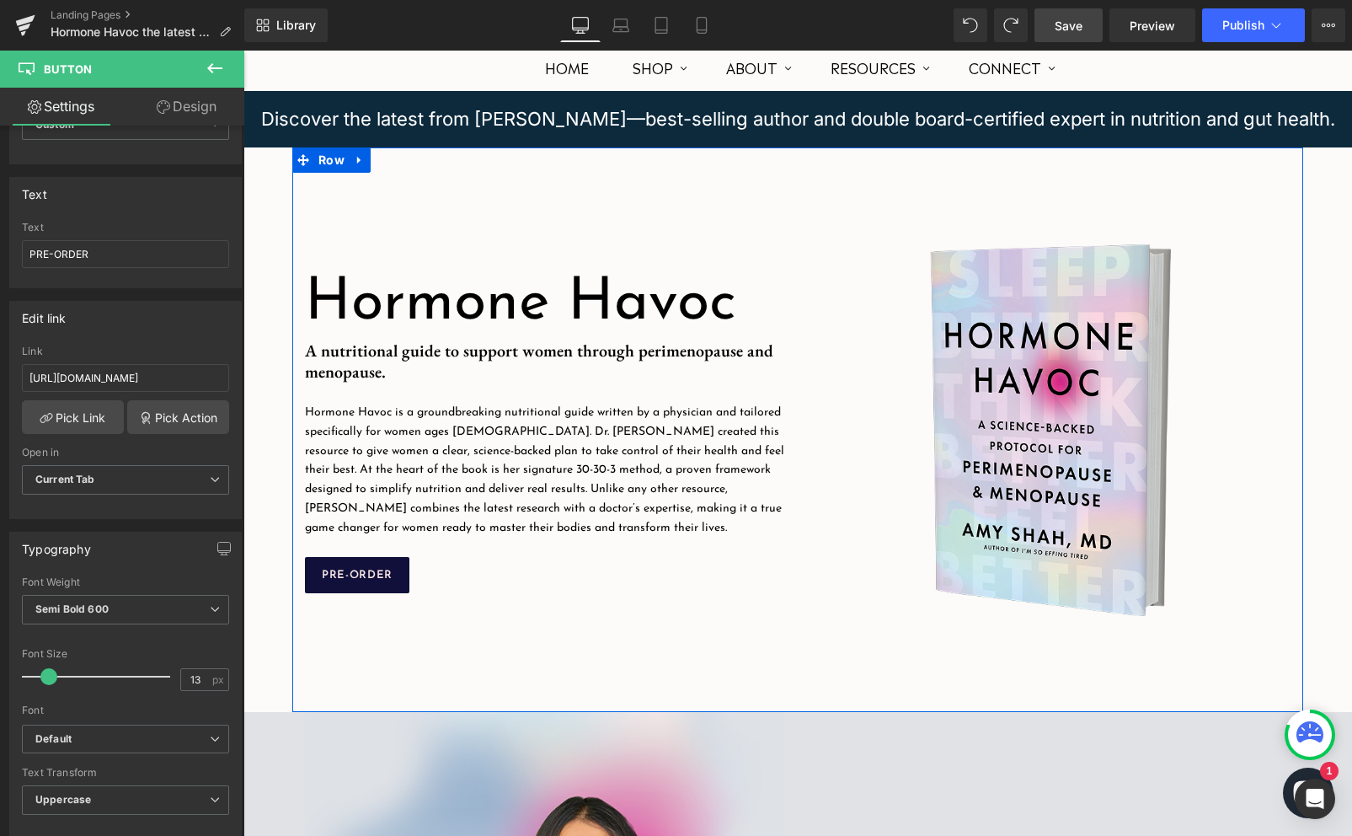
click at [380, 689] on div "Hormone Havoc Heading Image A nutritional guide to support women through perime…" at bounding box center [797, 429] width 1011 height 564
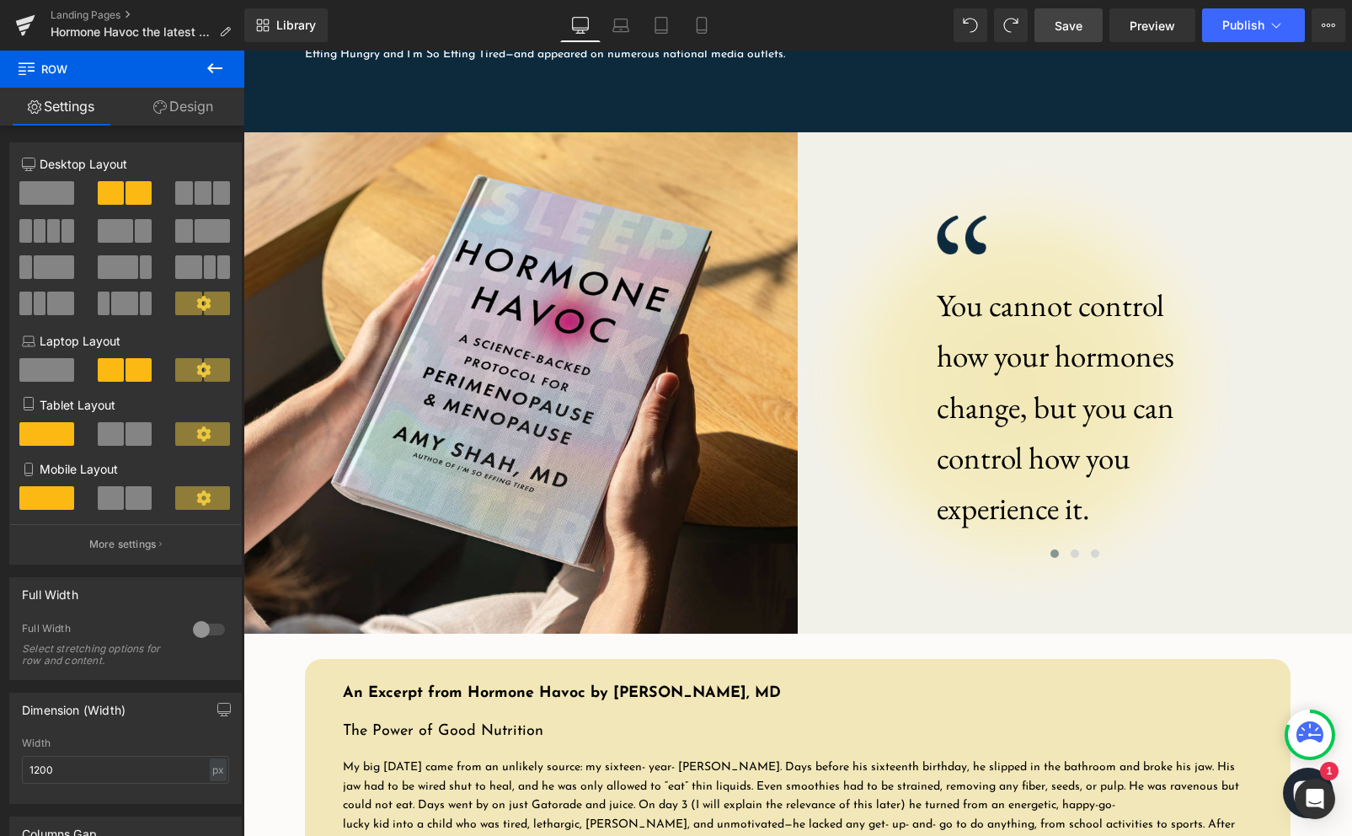
scroll to position [1483, 0]
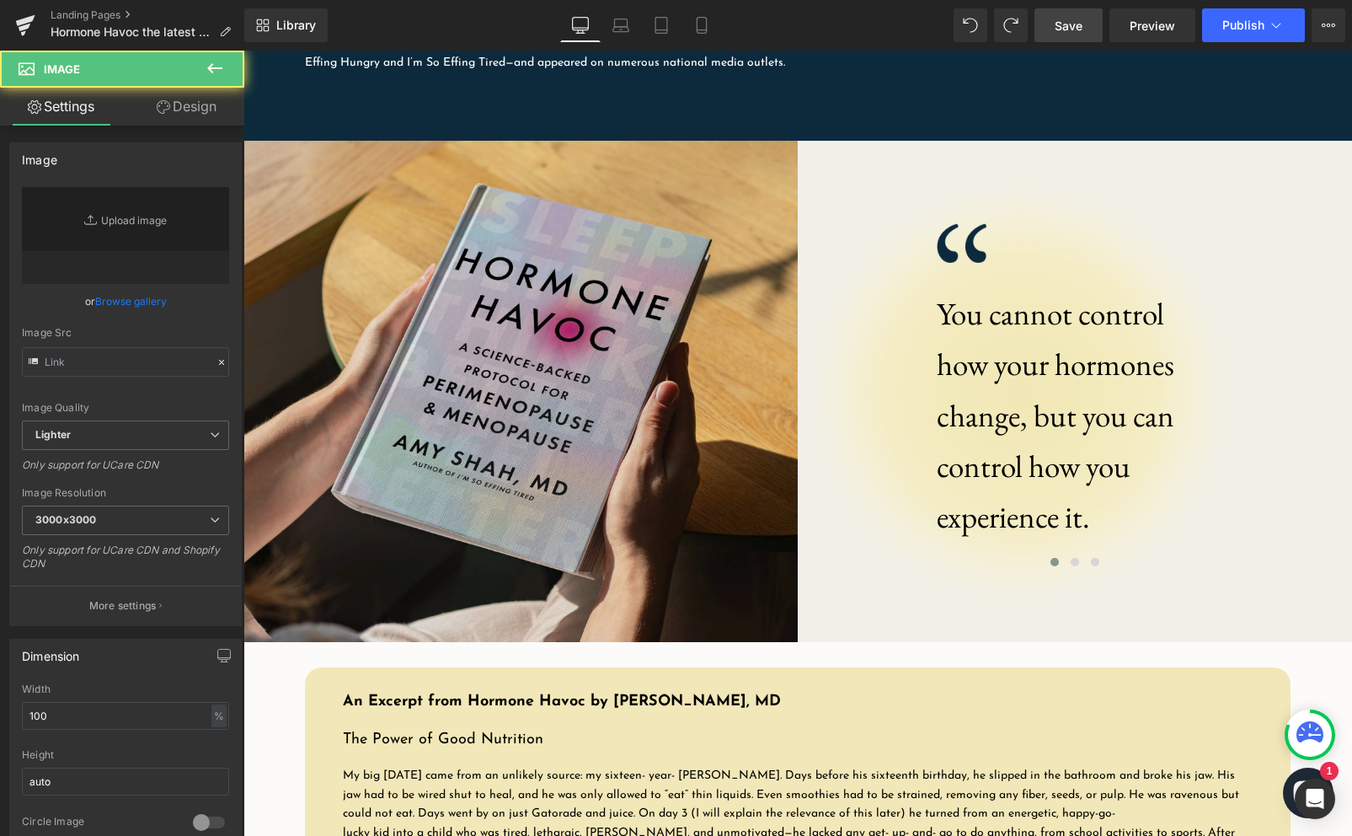
click at [546, 388] on img at bounding box center [520, 392] width 554 height 502
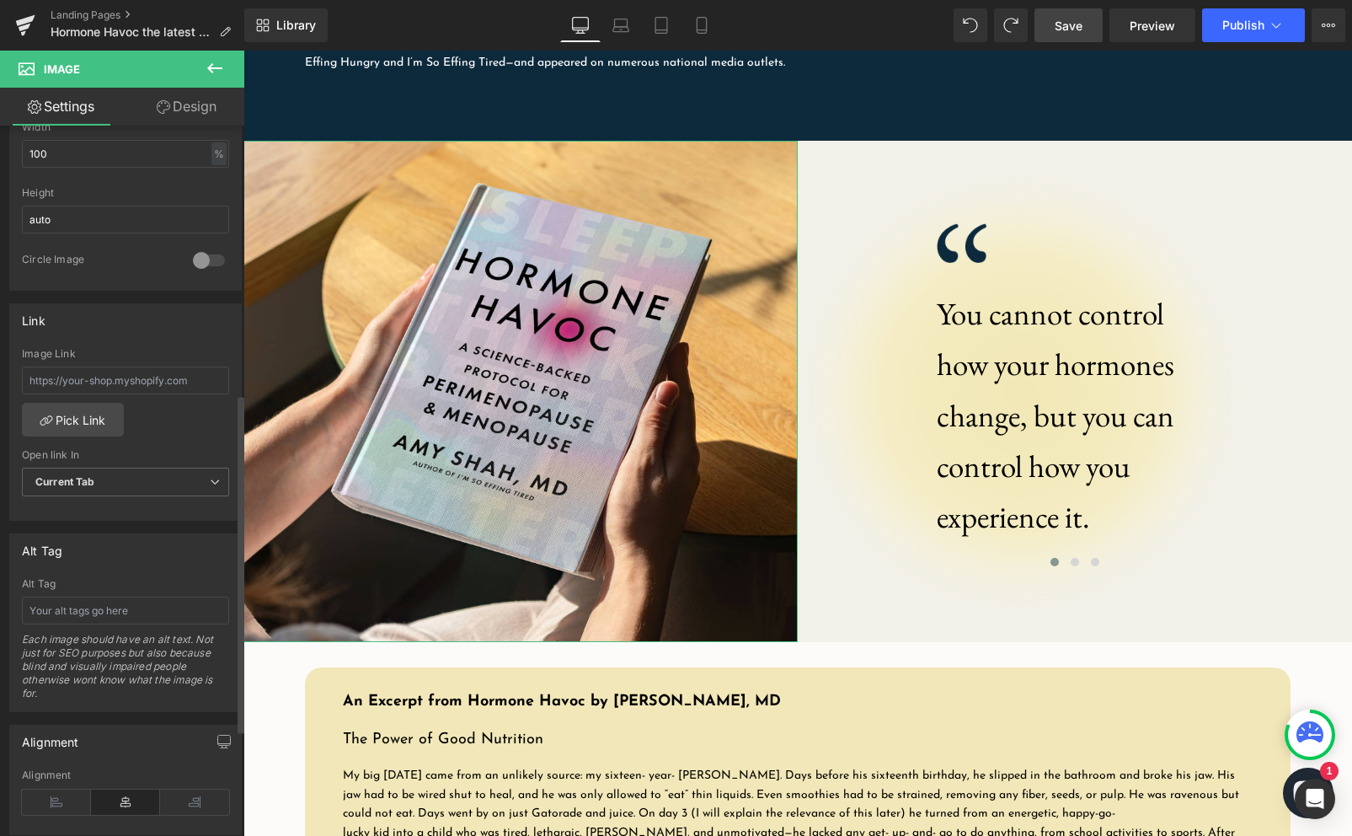
scroll to position [580, 0]
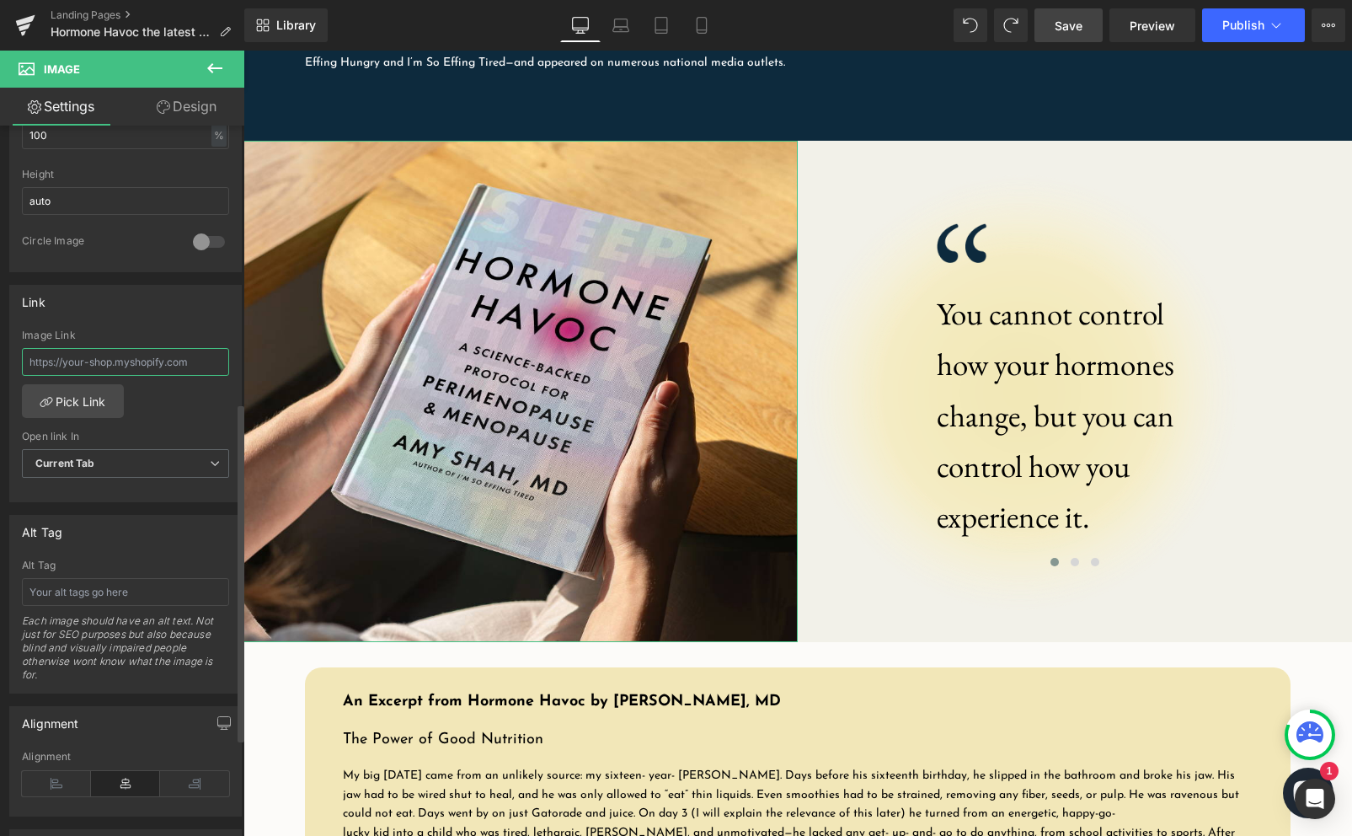
click at [107, 361] on input "text" at bounding box center [125, 362] width 207 height 28
paste input "https://aps.harpercollins.com/athrweb?isbn=9780063420854&retailer=amazon&locale…"
type input "https://aps.harpercollins.com/athrweb?isbn=9780063420854&retailer=amazon&locale…"
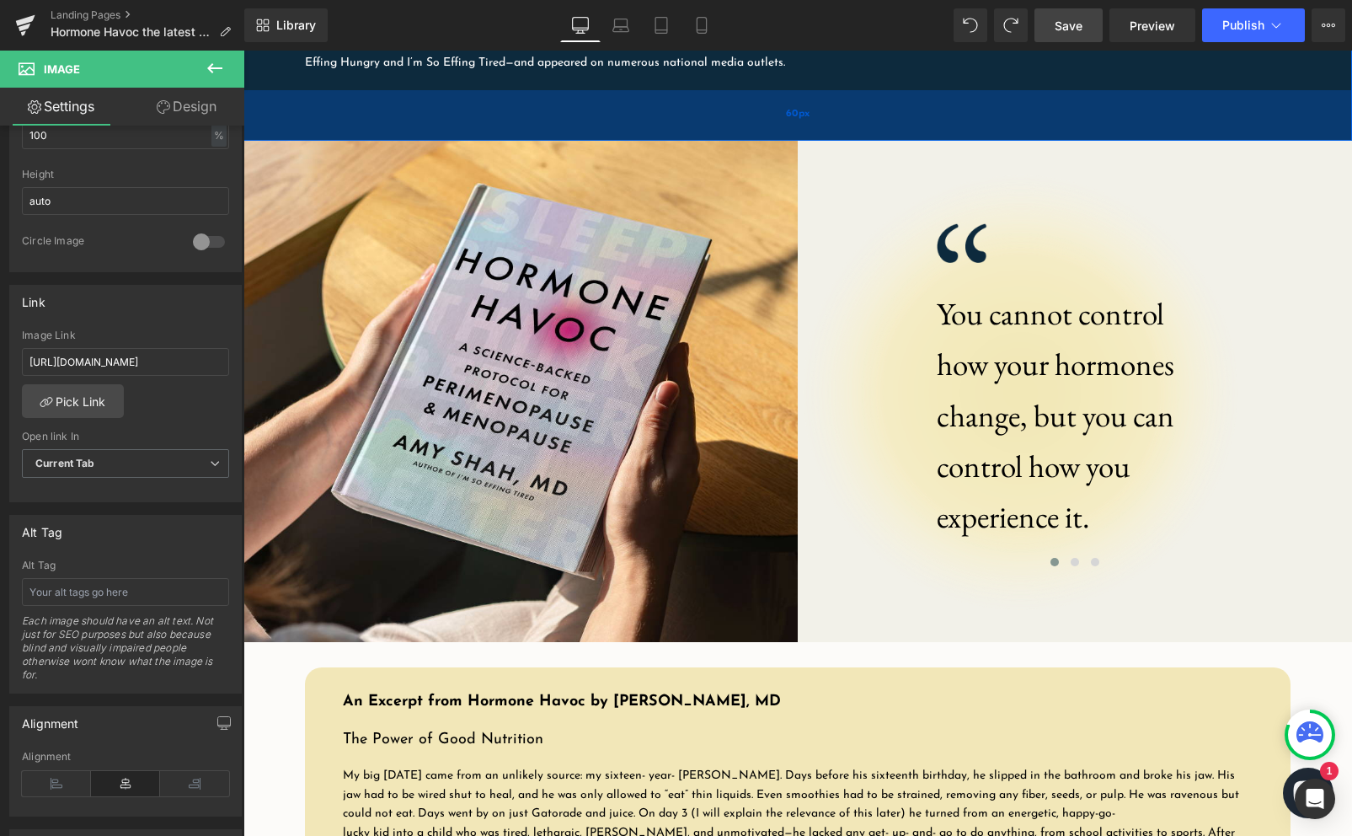
click at [753, 139] on div "60px" at bounding box center [797, 115] width 1109 height 51
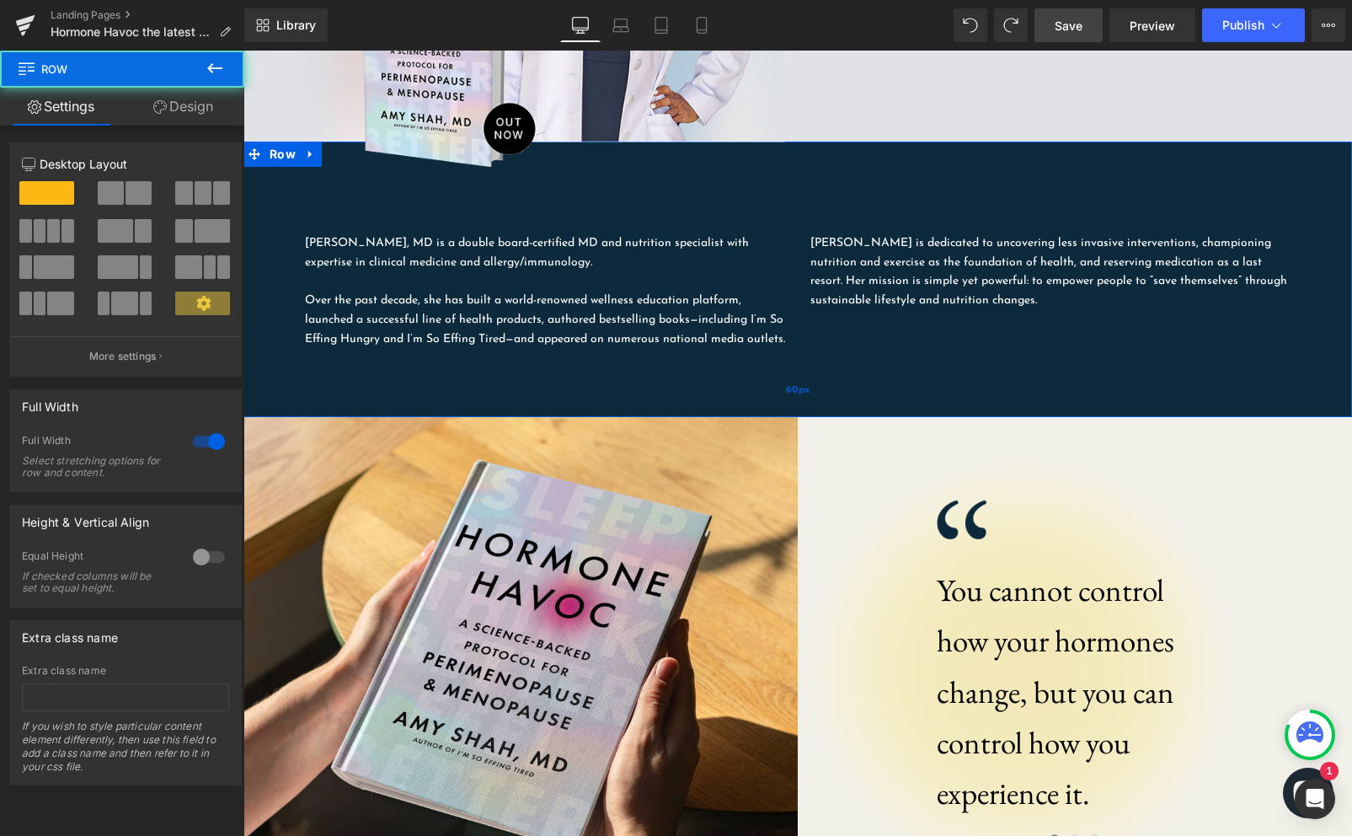
scroll to position [929, 0]
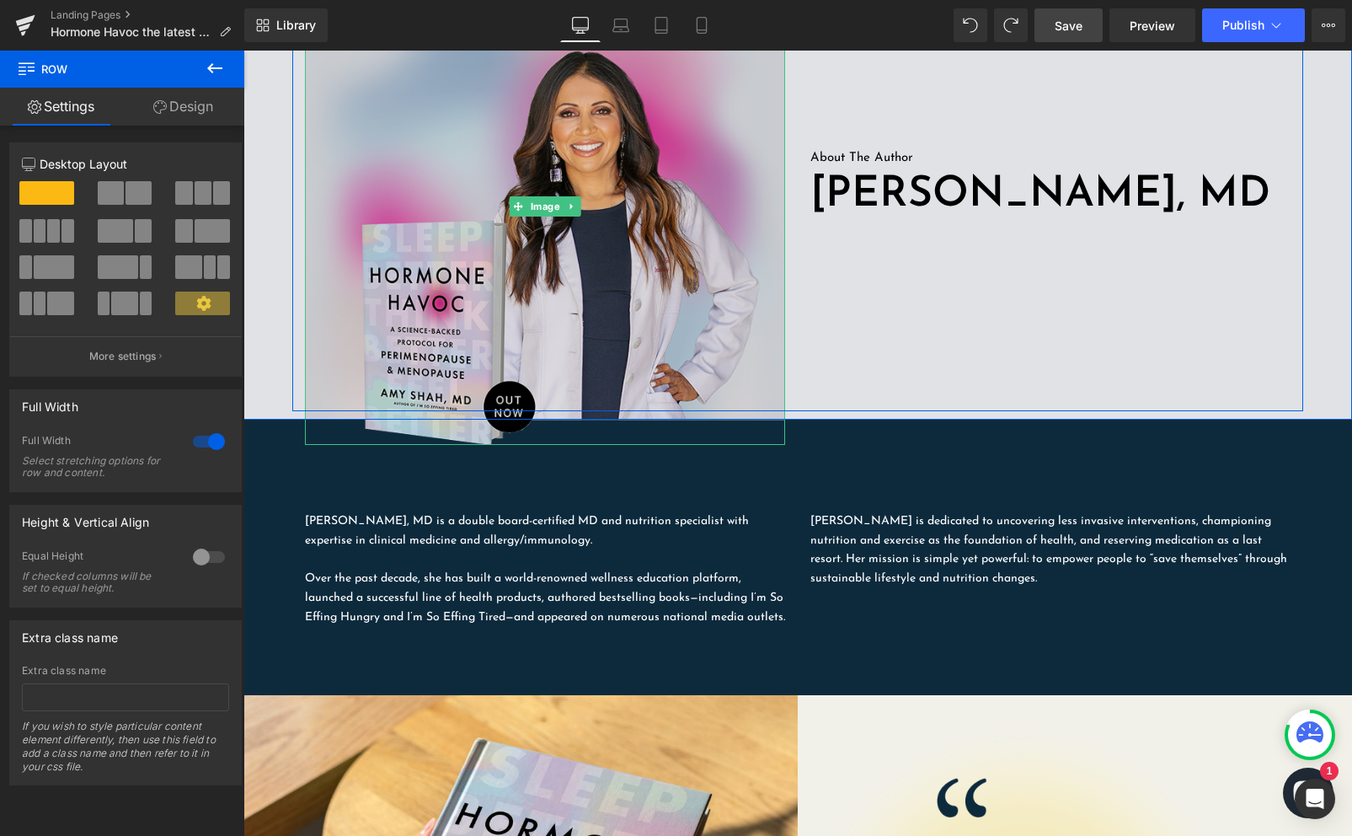
click at [425, 339] on img at bounding box center [545, 206] width 480 height 478
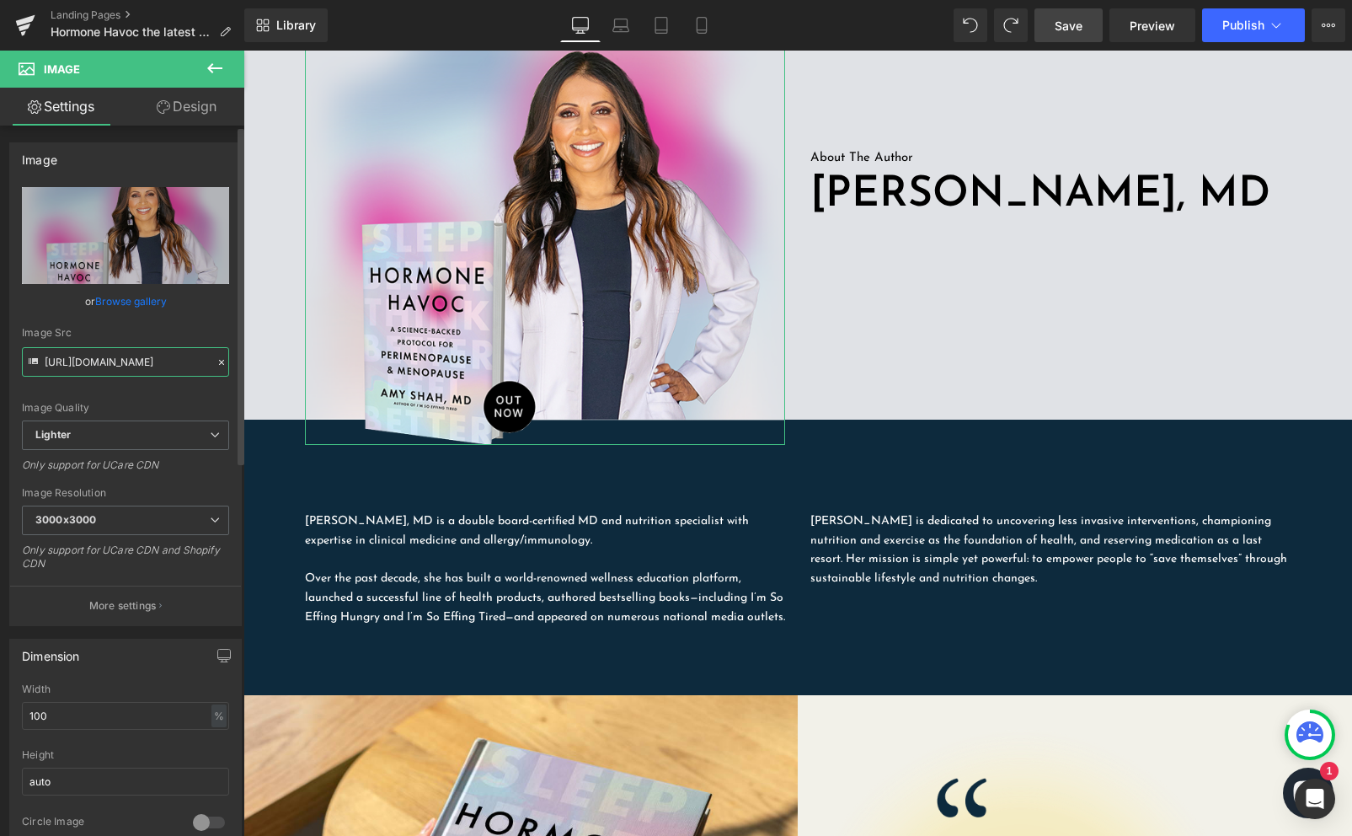
click at [136, 361] on input "https://ucarecdn.com/297d094e-fc25-46fe-b3ce-53a3d9a0b45b/-/format/auto/-/previ…" at bounding box center [125, 361] width 207 height 29
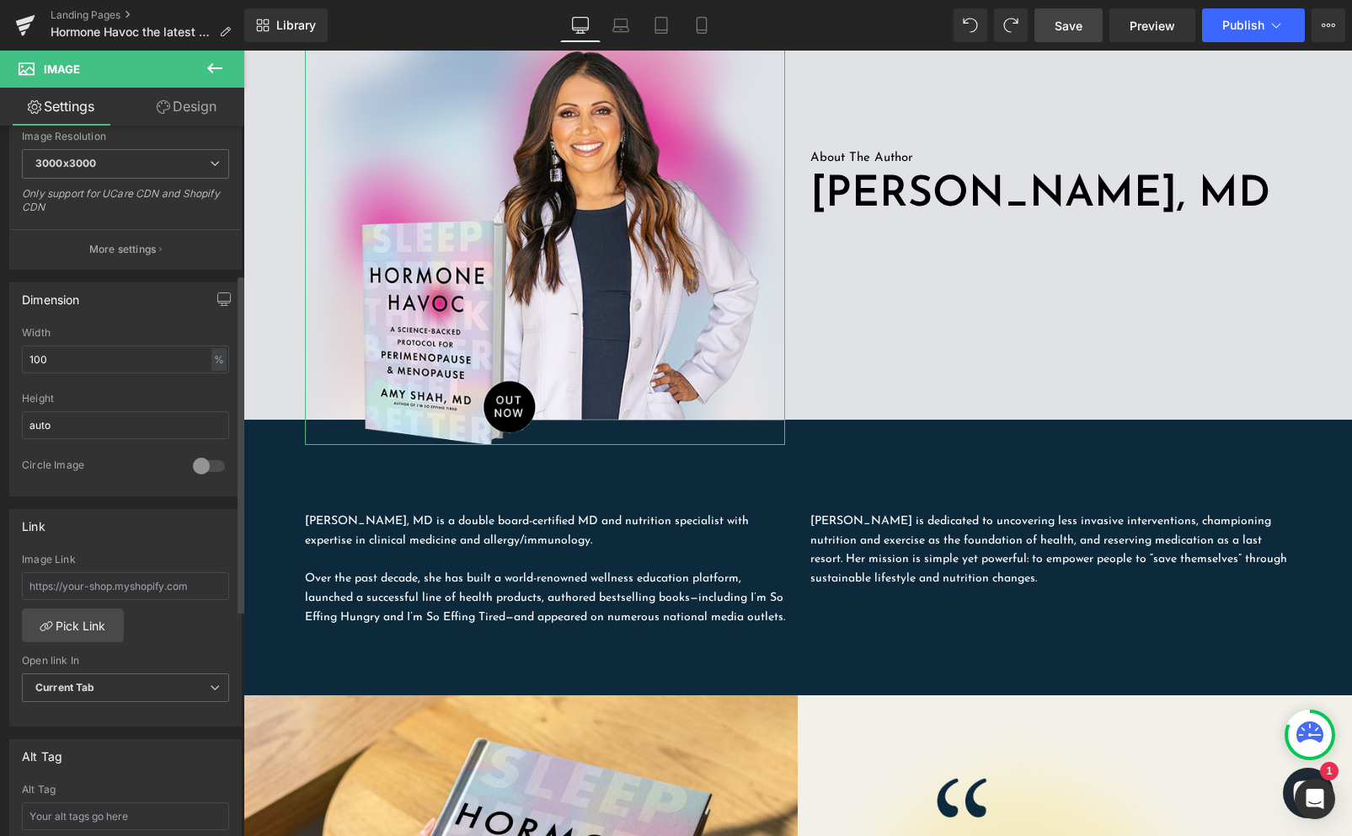
scroll to position [374, 0]
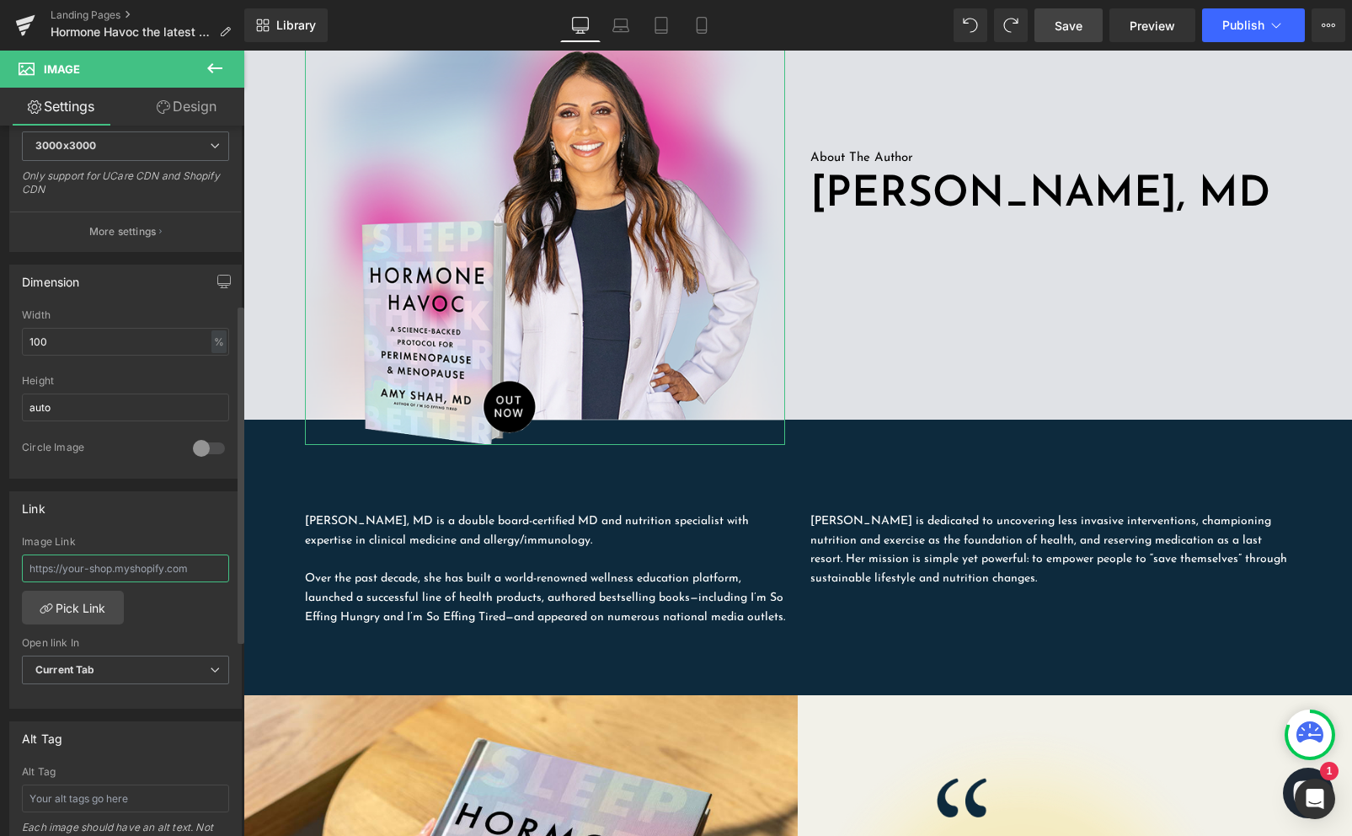
click at [118, 556] on input "text" at bounding box center [125, 568] width 207 height 28
paste input "https://aps.harpercollins.com/athrweb?isbn=9780063420854&retailer=amazon&locale…"
type input "https://aps.harpercollins.com/athrweb?isbn=9780063420854&retailer=amazon&locale…"
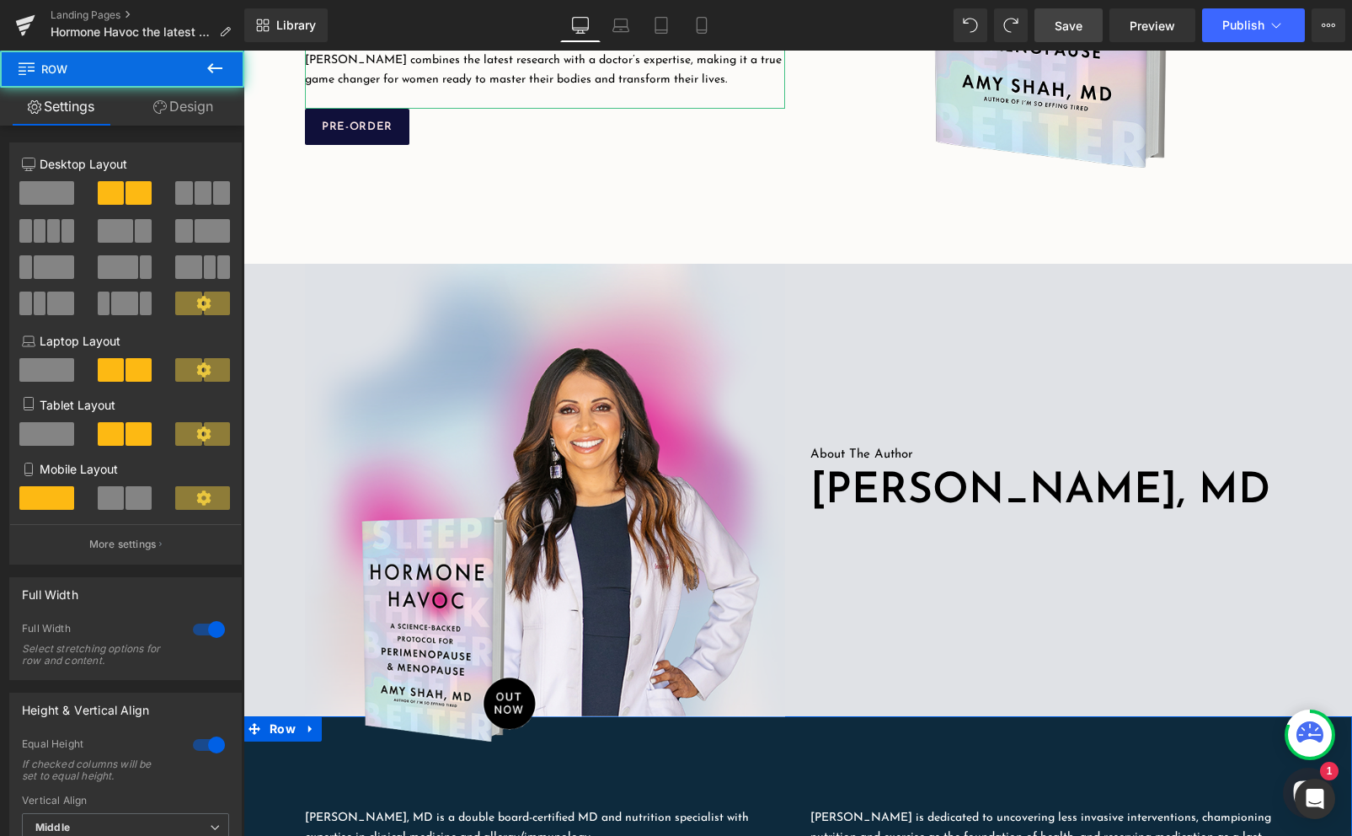
scroll to position [387, 0]
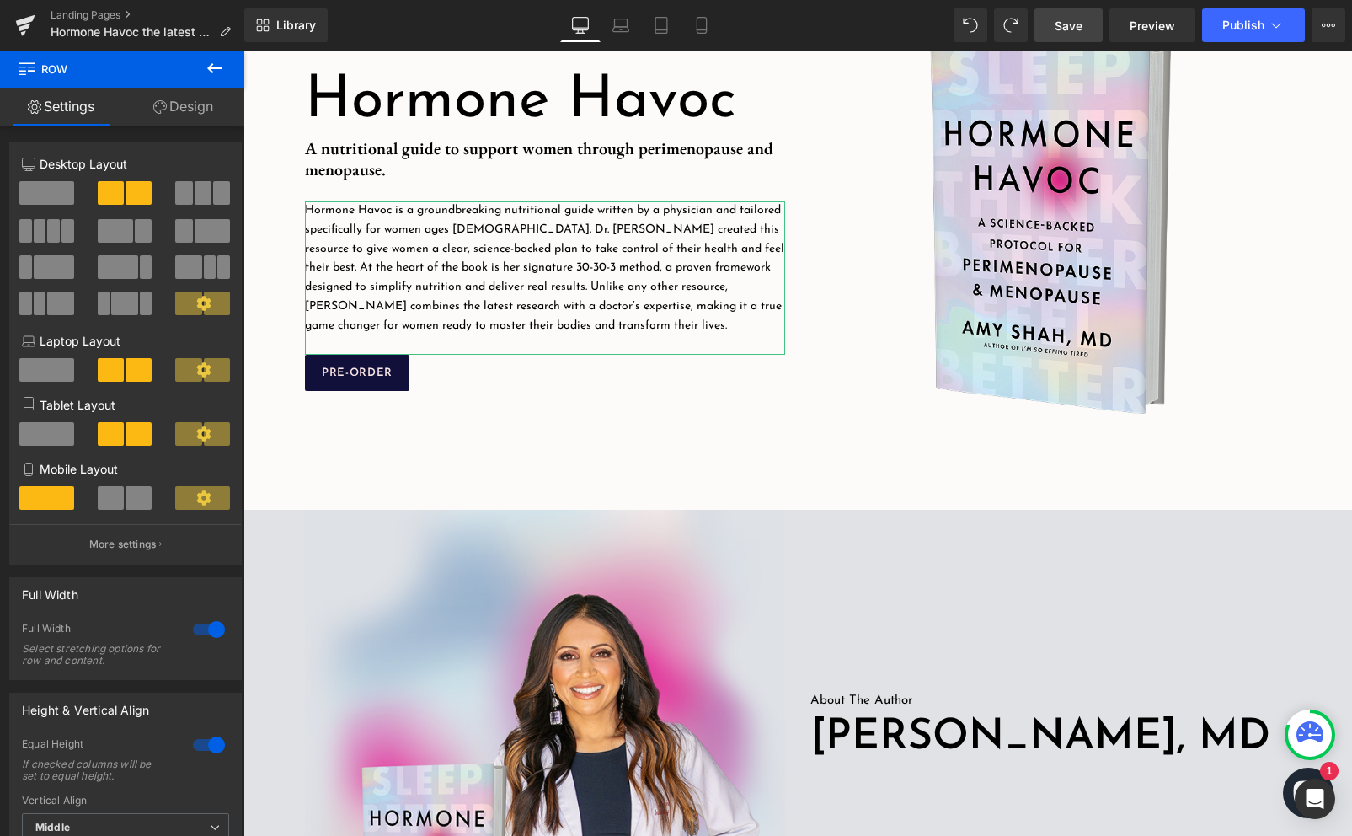
click at [1077, 19] on span "Save" at bounding box center [1069, 26] width 28 height 18
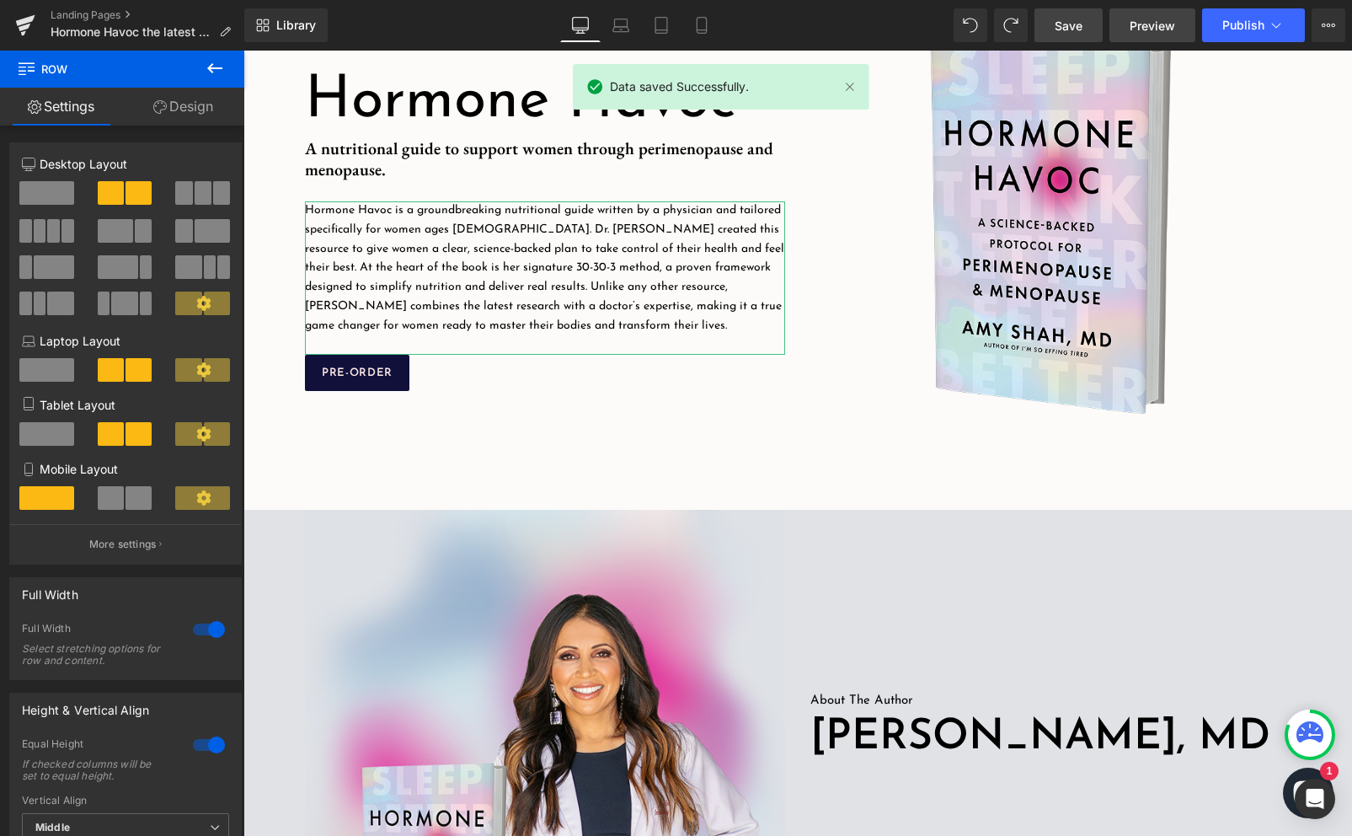
click at [1139, 24] on span "Preview" at bounding box center [1152, 26] width 45 height 18
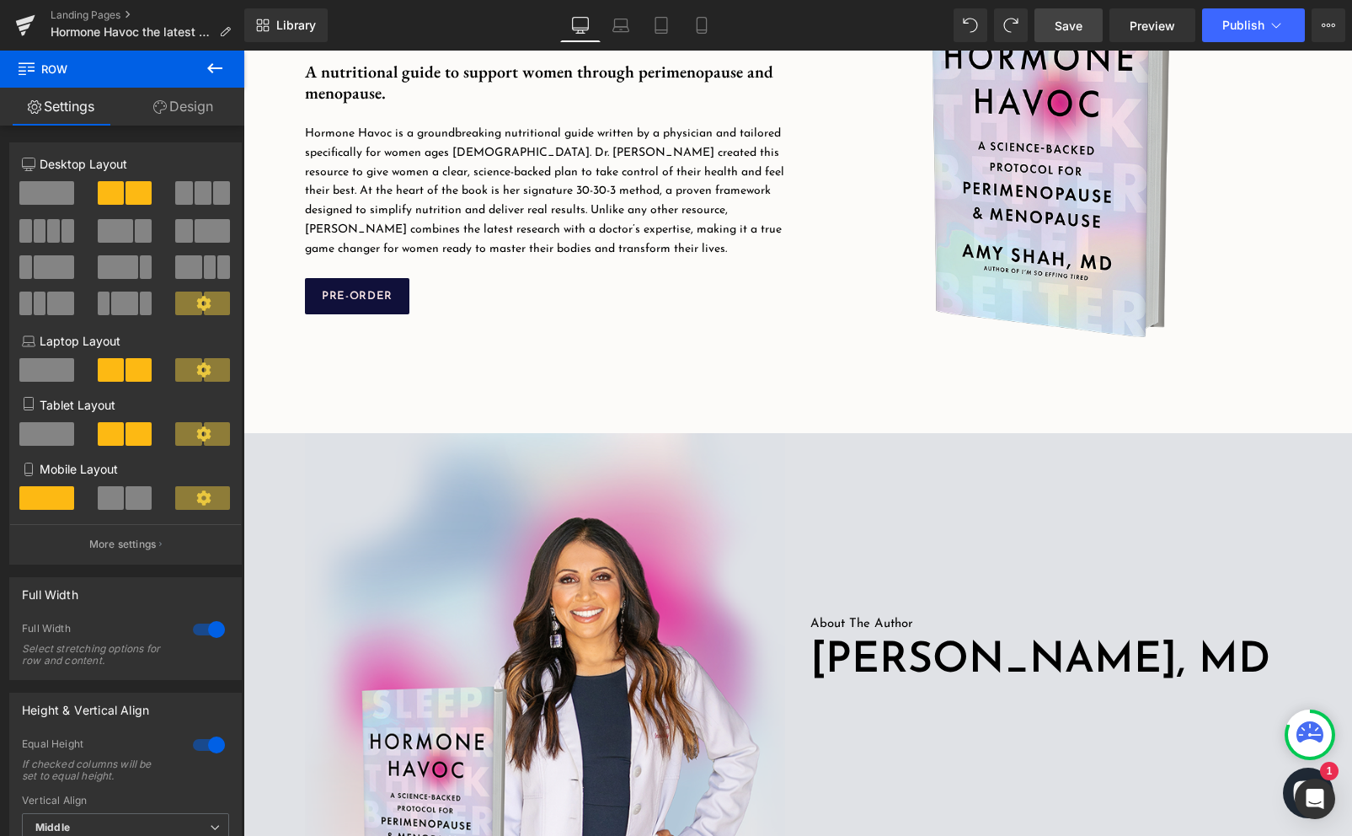
scroll to position [465, 0]
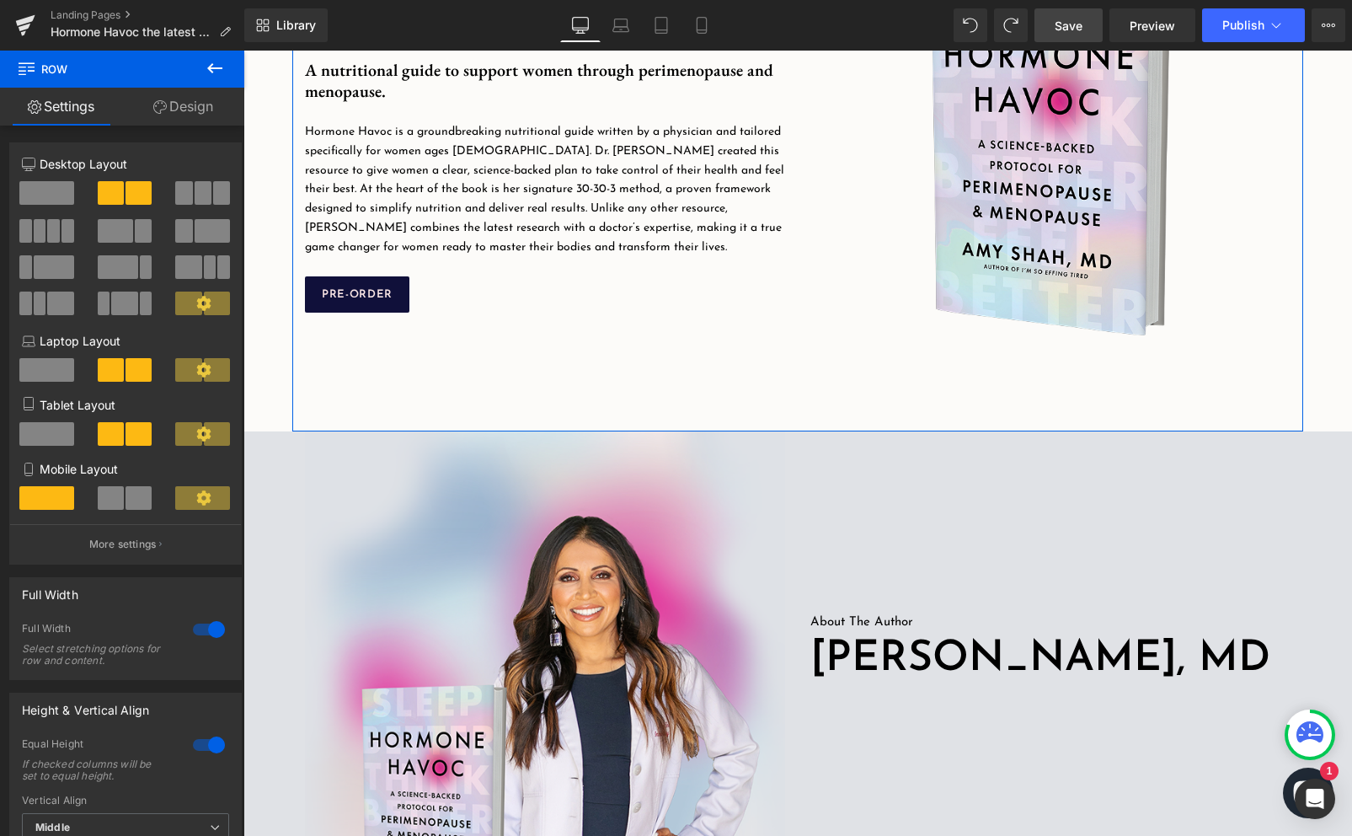
click at [387, 315] on div "Hormone Havoc Heading Image A nutritional guide to support women through perime…" at bounding box center [544, 149] width 505 height 480
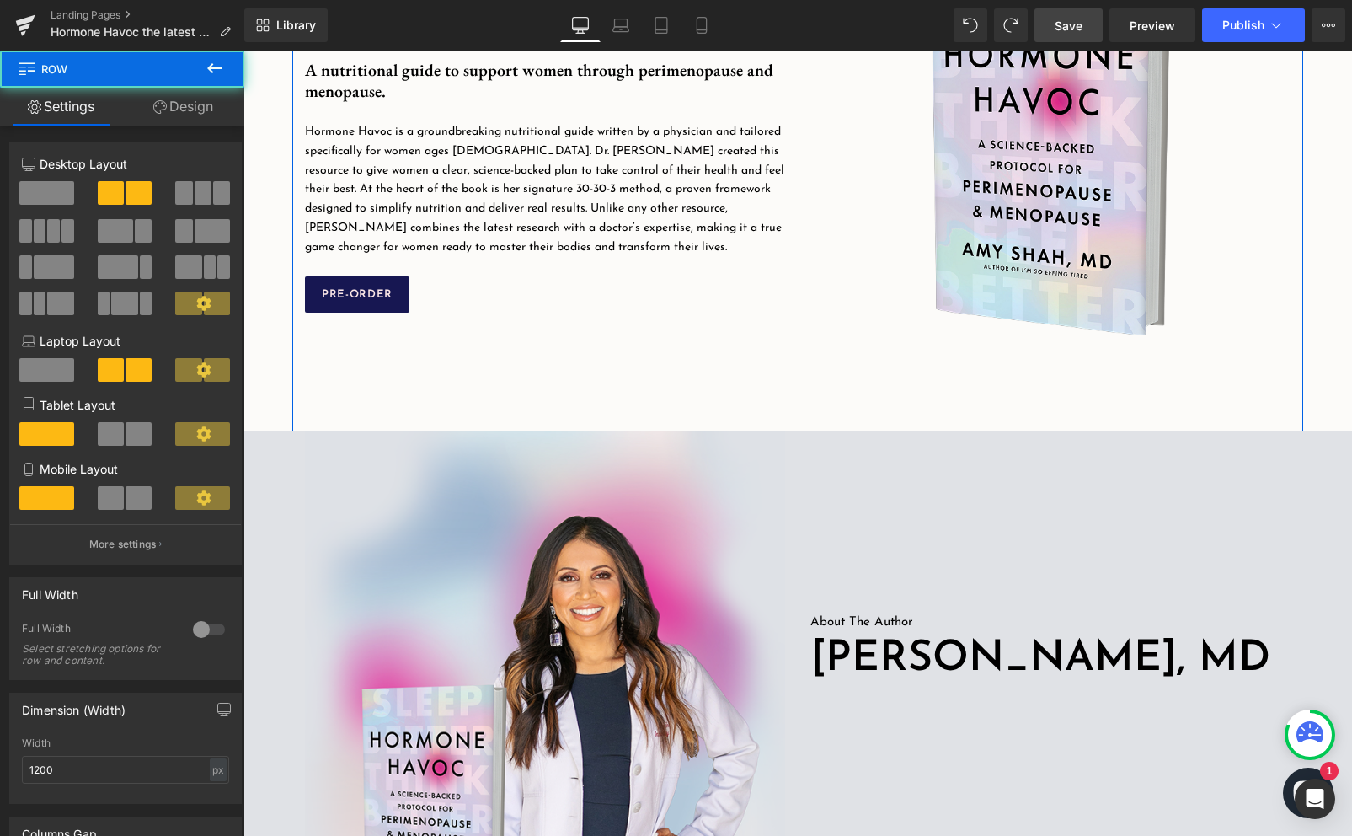
click at [387, 302] on link at bounding box center [385, 295] width 18 height 20
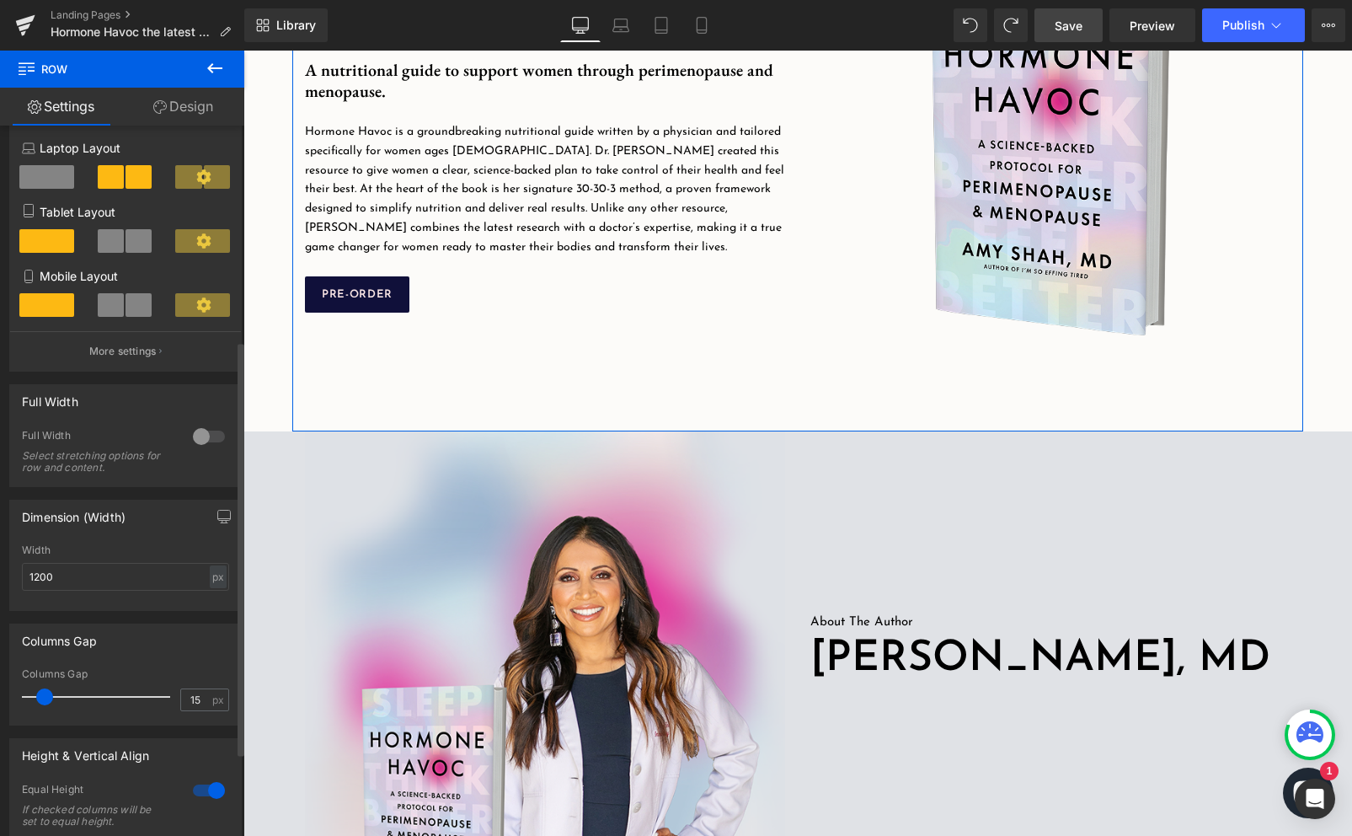
scroll to position [0, 0]
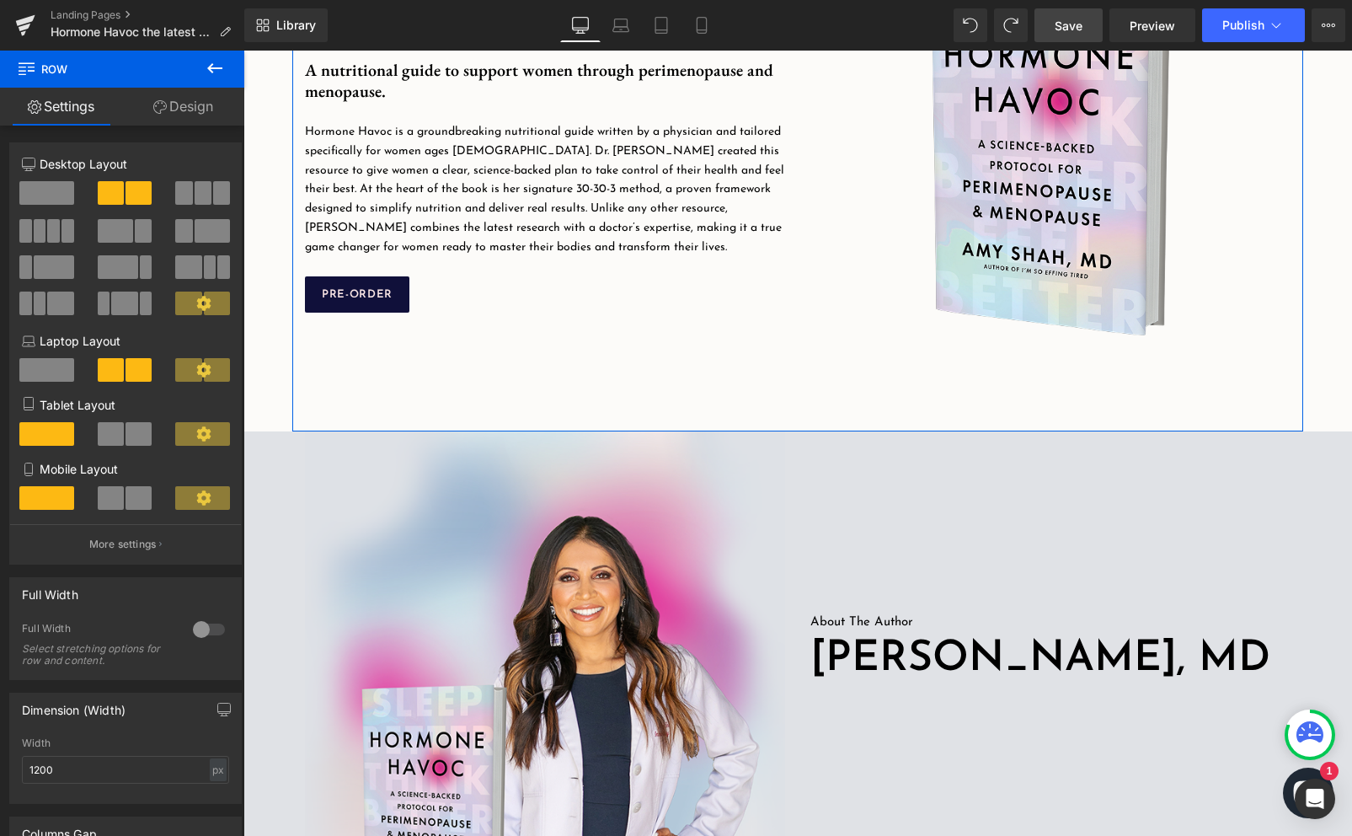
click at [348, 286] on span "Button" at bounding box center [330, 295] width 39 height 20
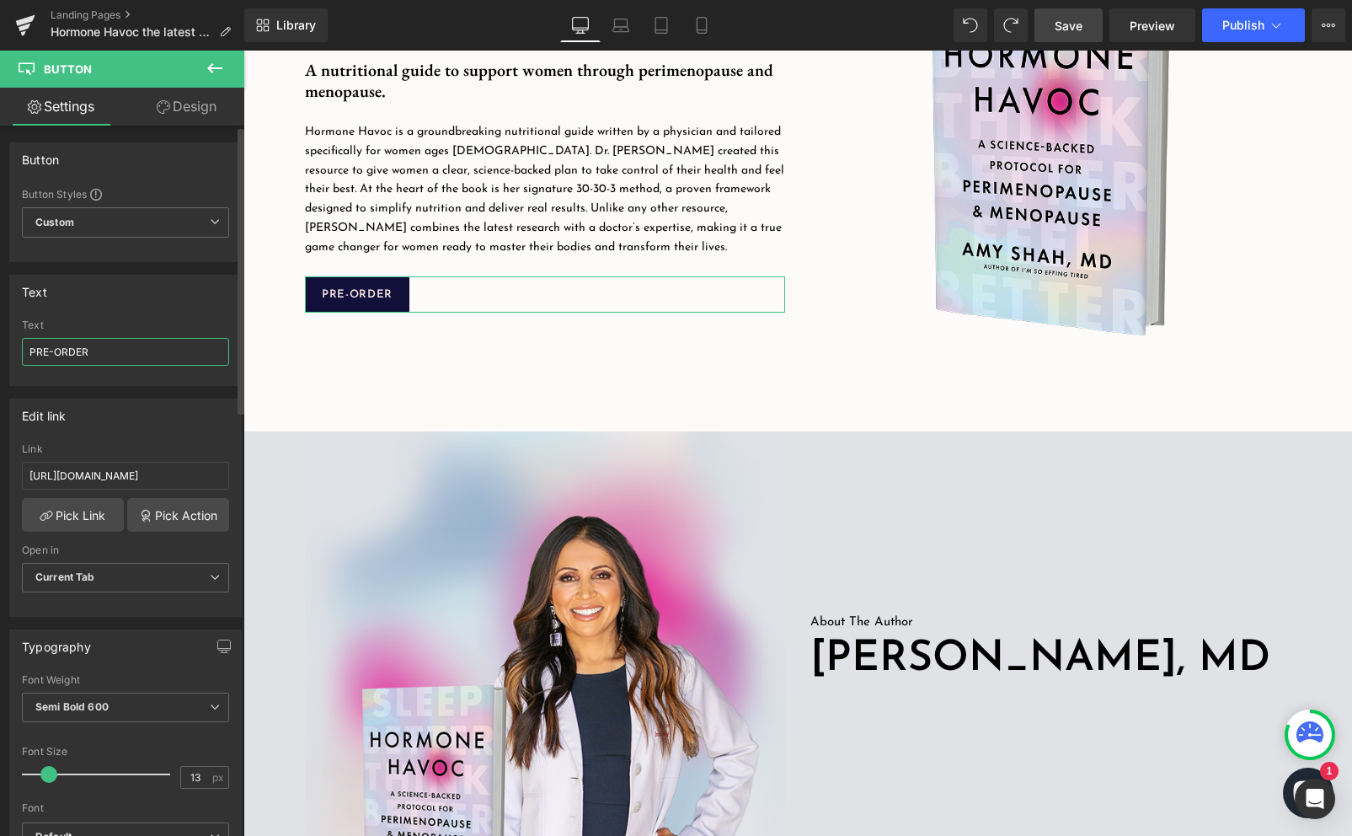
click at [138, 360] on input "PRE-ORDER" at bounding box center [125, 352] width 207 height 28
type input "PRE-ORDER HOMONE HAVOC"
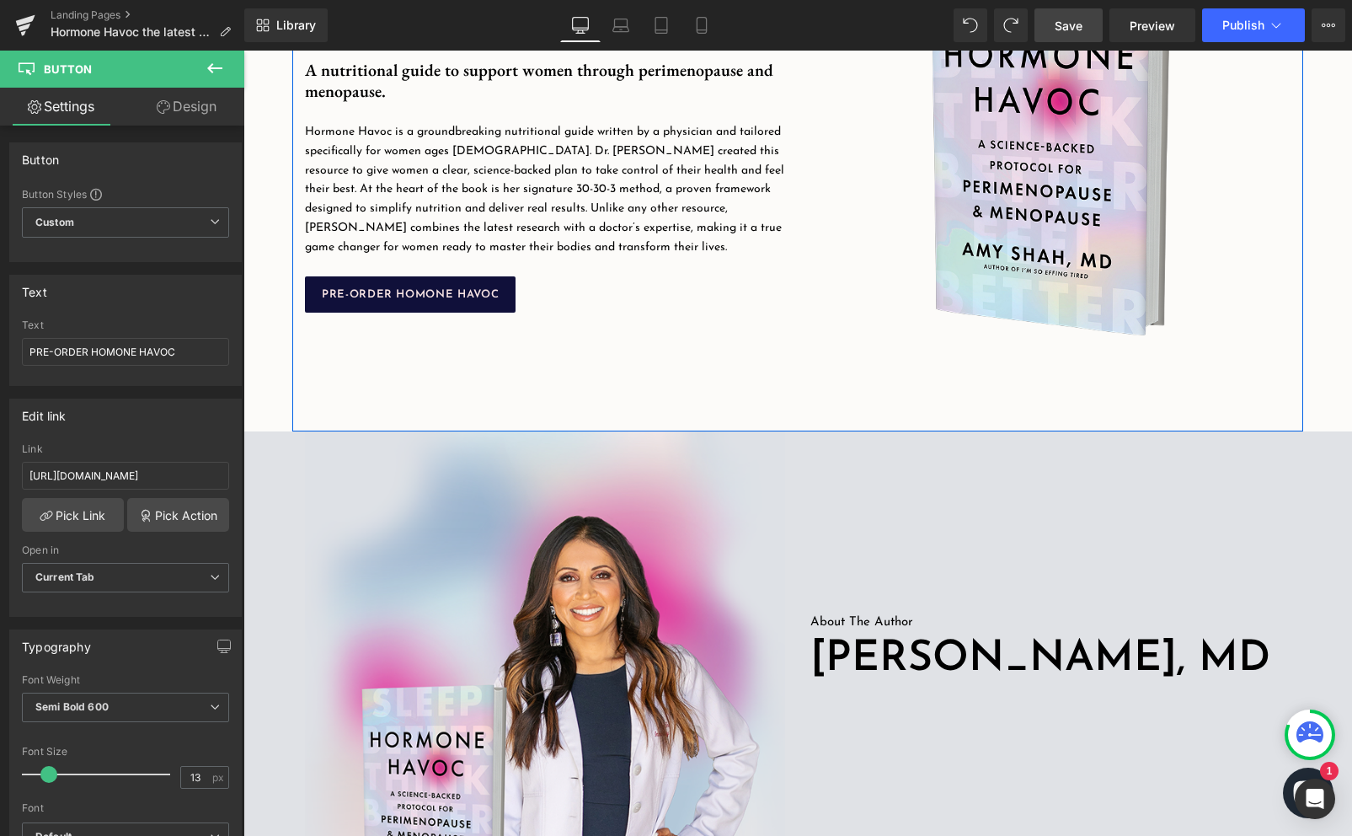
click at [370, 382] on div "Hormone Havoc Heading Image A nutritional guide to support women through perime…" at bounding box center [544, 149] width 505 height 480
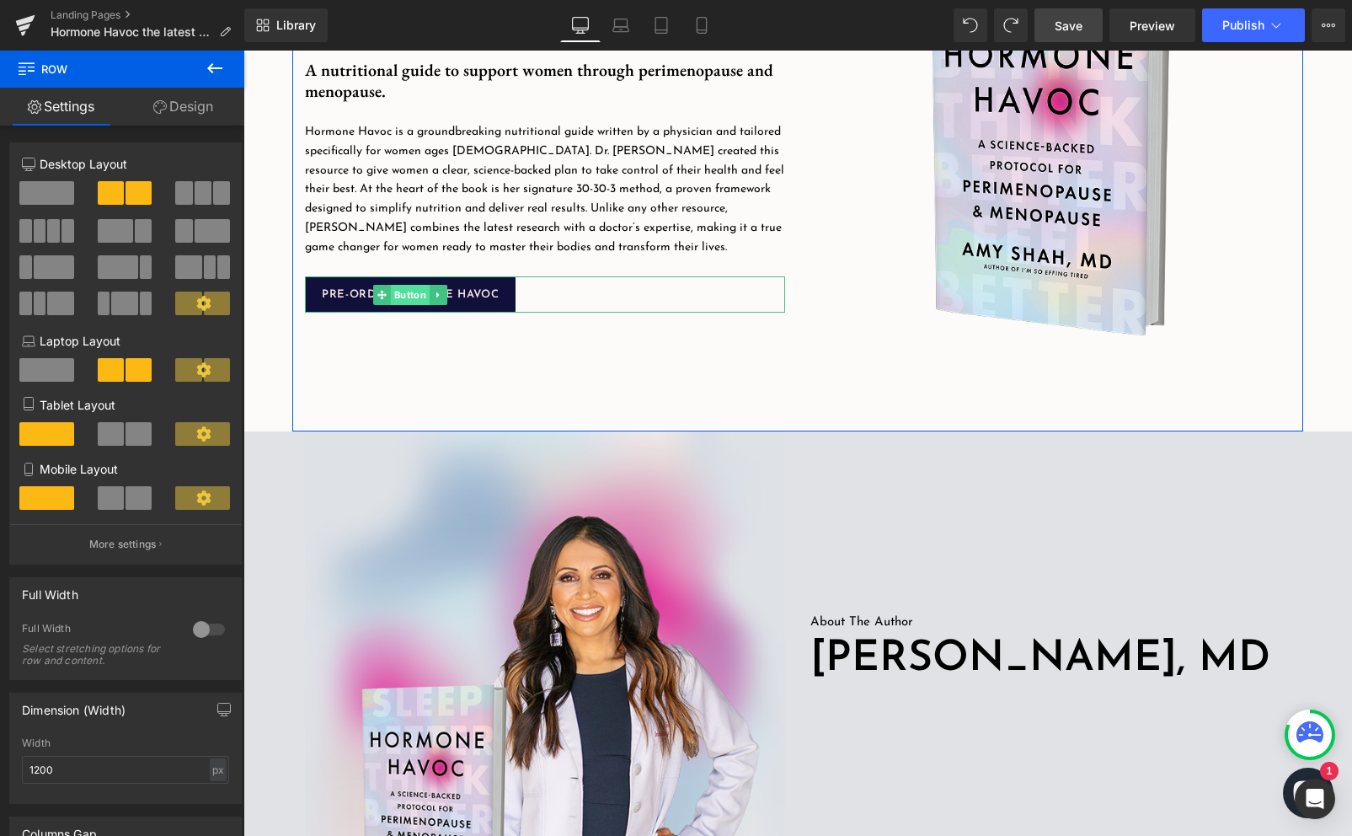
click at [408, 299] on span "Button" at bounding box center [410, 295] width 39 height 20
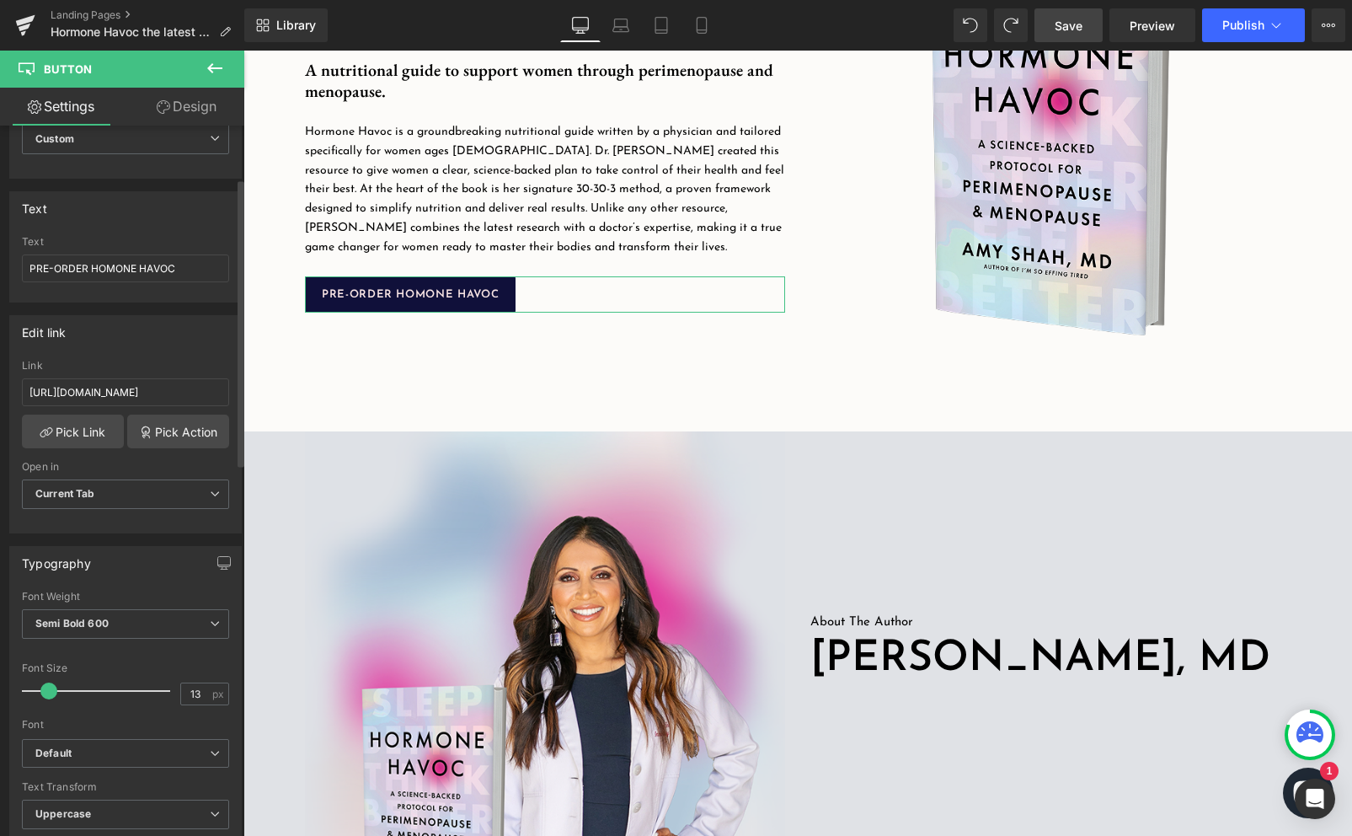
scroll to position [145, 0]
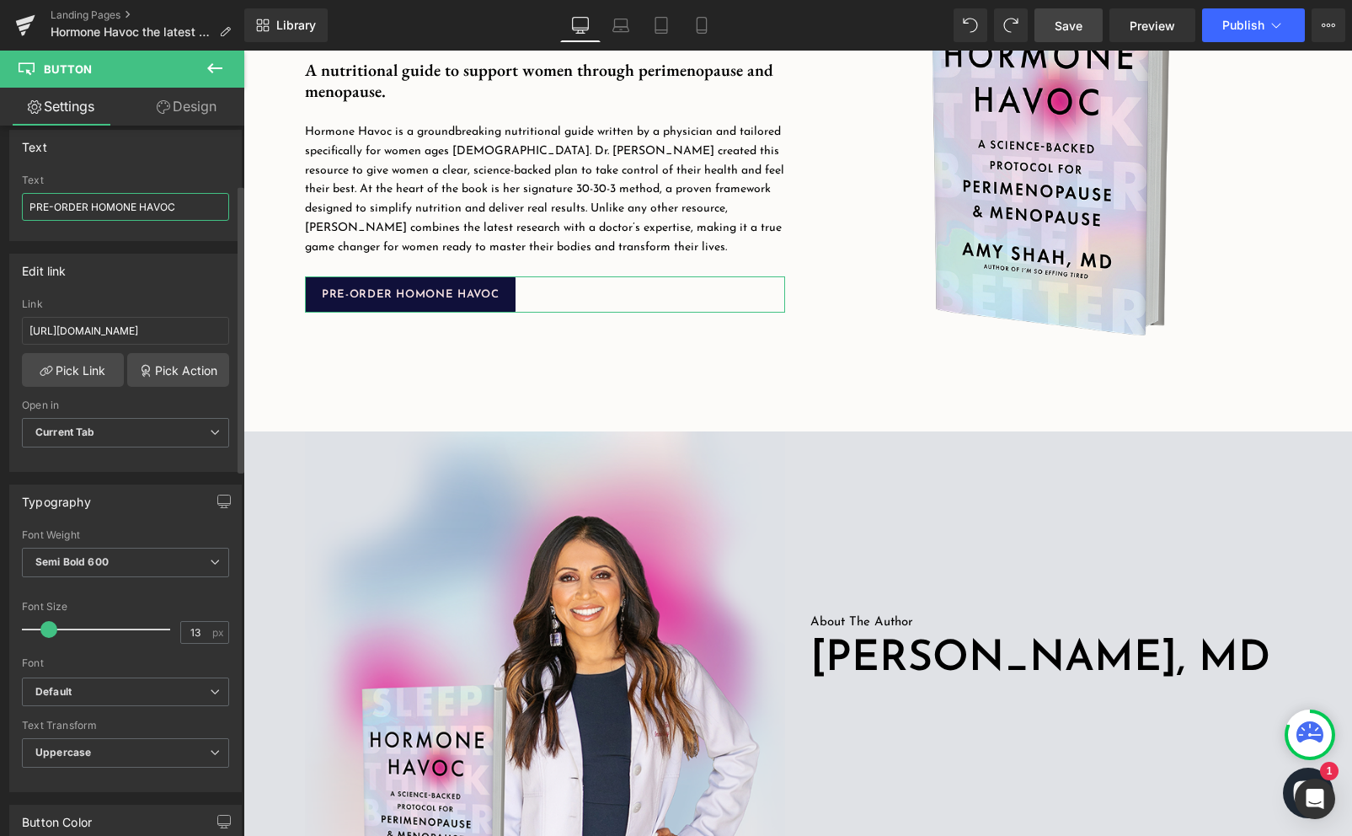
click at [100, 211] on input "PRE-ORDER HOMONE HAVOC" at bounding box center [125, 207] width 207 height 28
click at [102, 209] on input "PRE-ORDER HOMONE HAVOC" at bounding box center [125, 207] width 207 height 28
type input "PRE-ORDER HORMONE HAVOC"
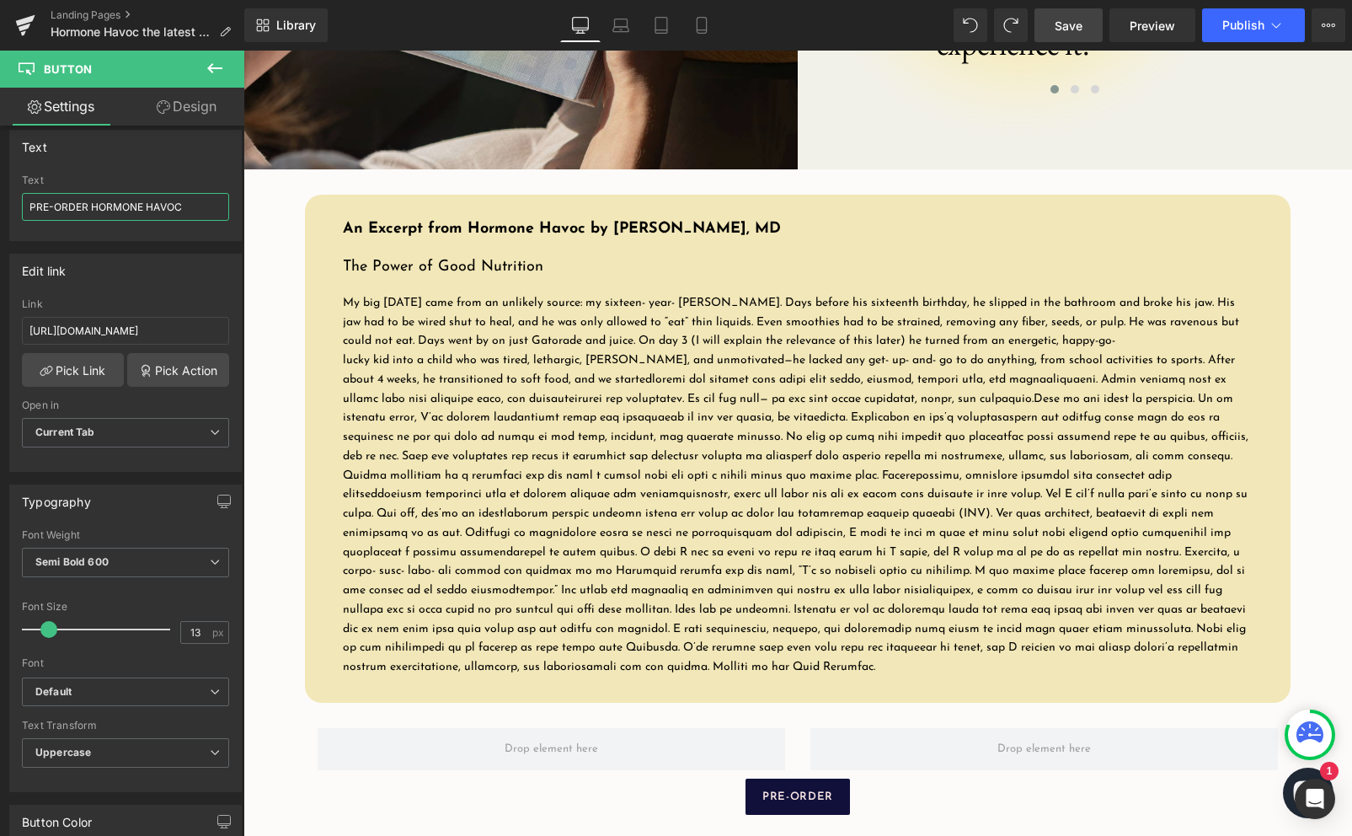
scroll to position [2298, 0]
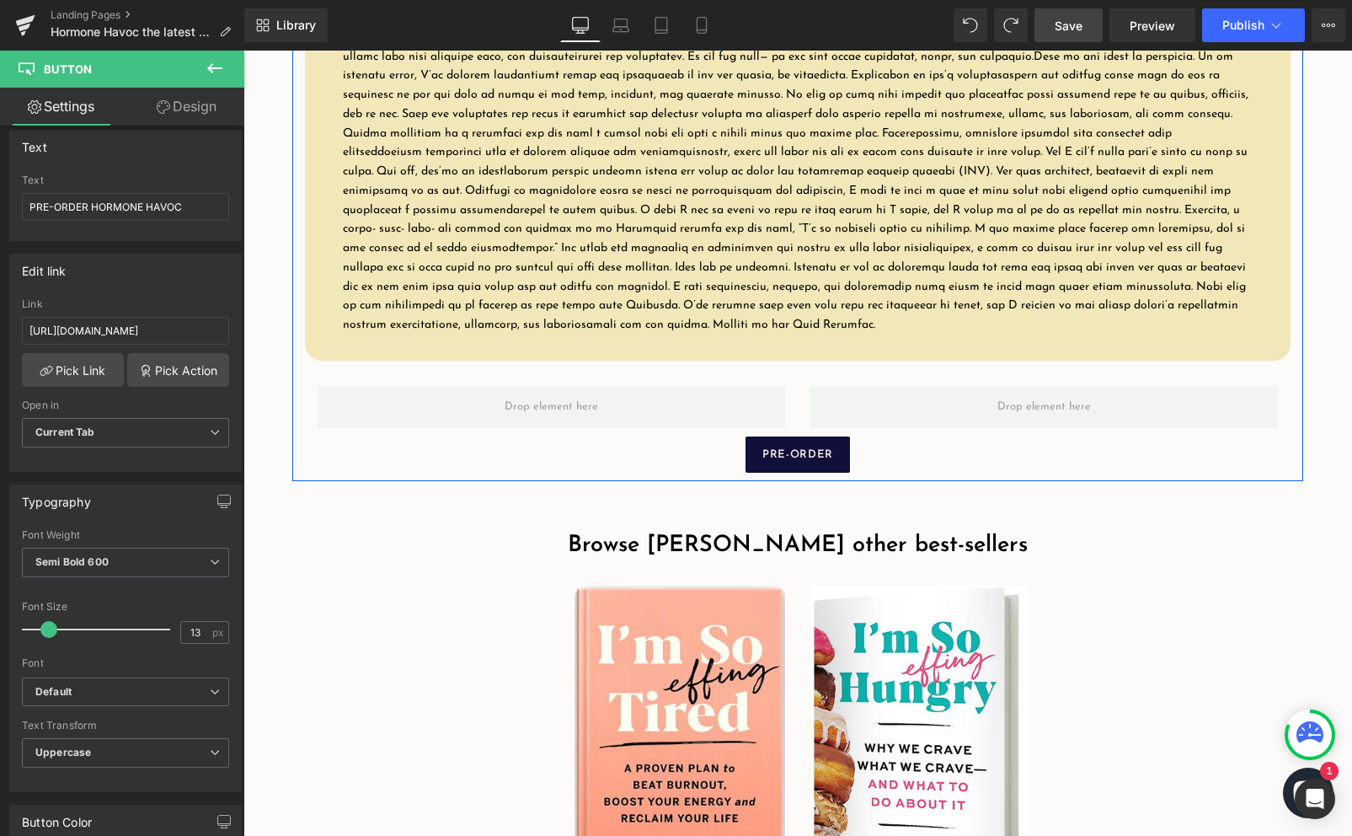
click at [800, 463] on div "PRE-ORDER Button" at bounding box center [798, 454] width 986 height 36
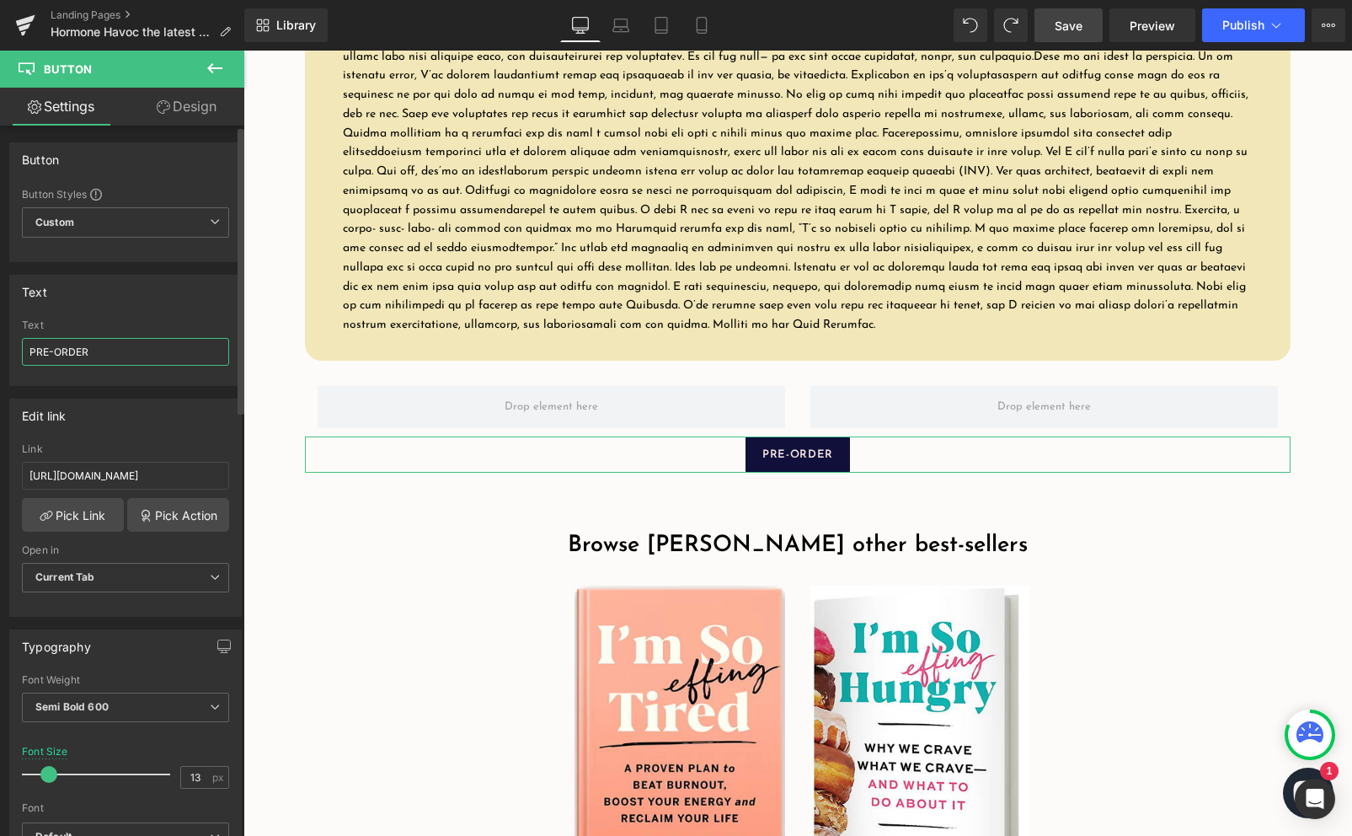
click at [124, 345] on input "PRE-ORDER" at bounding box center [125, 352] width 207 height 28
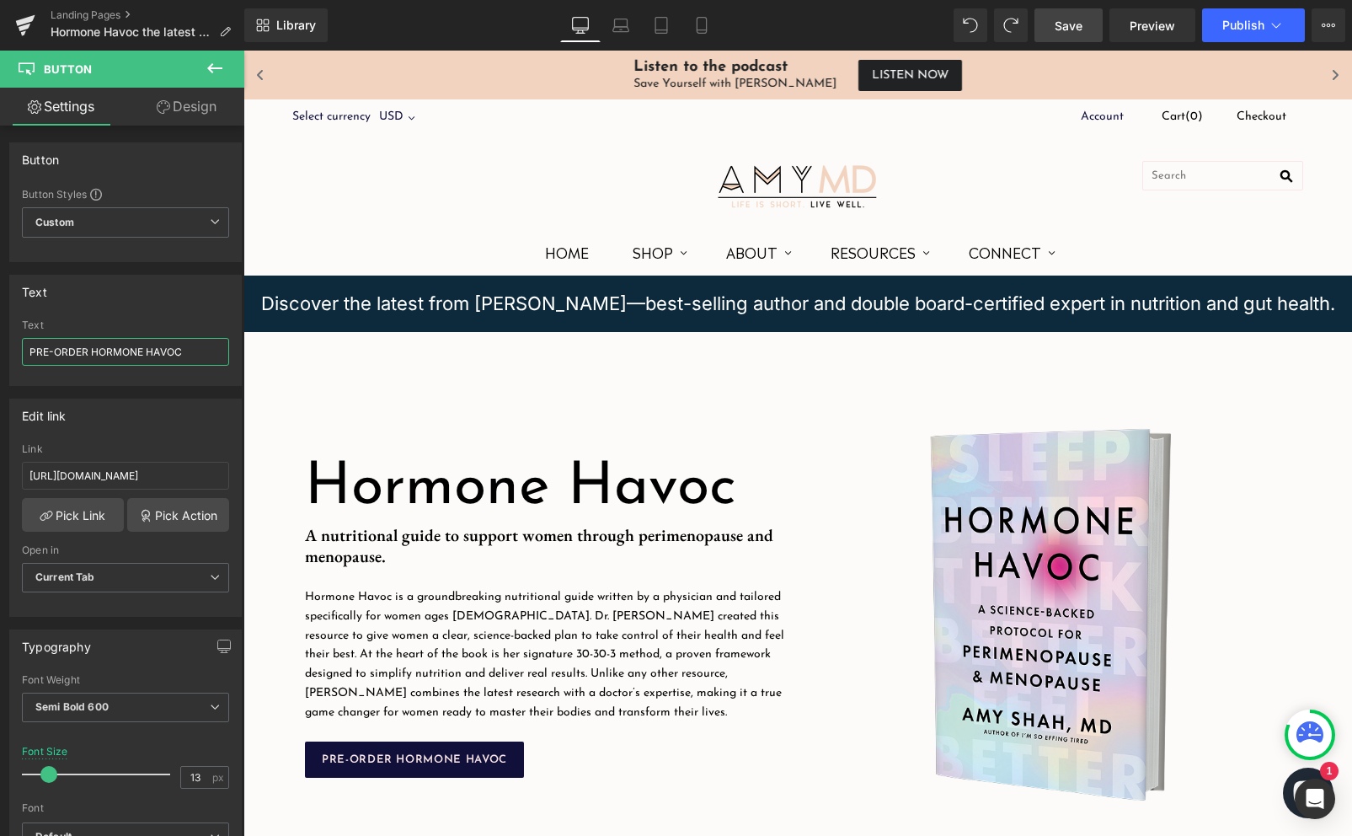
scroll to position [0, 0]
type input "PRE-ORDER HORMONE HAVOC"
click at [1064, 32] on span "Save" at bounding box center [1069, 26] width 28 height 18
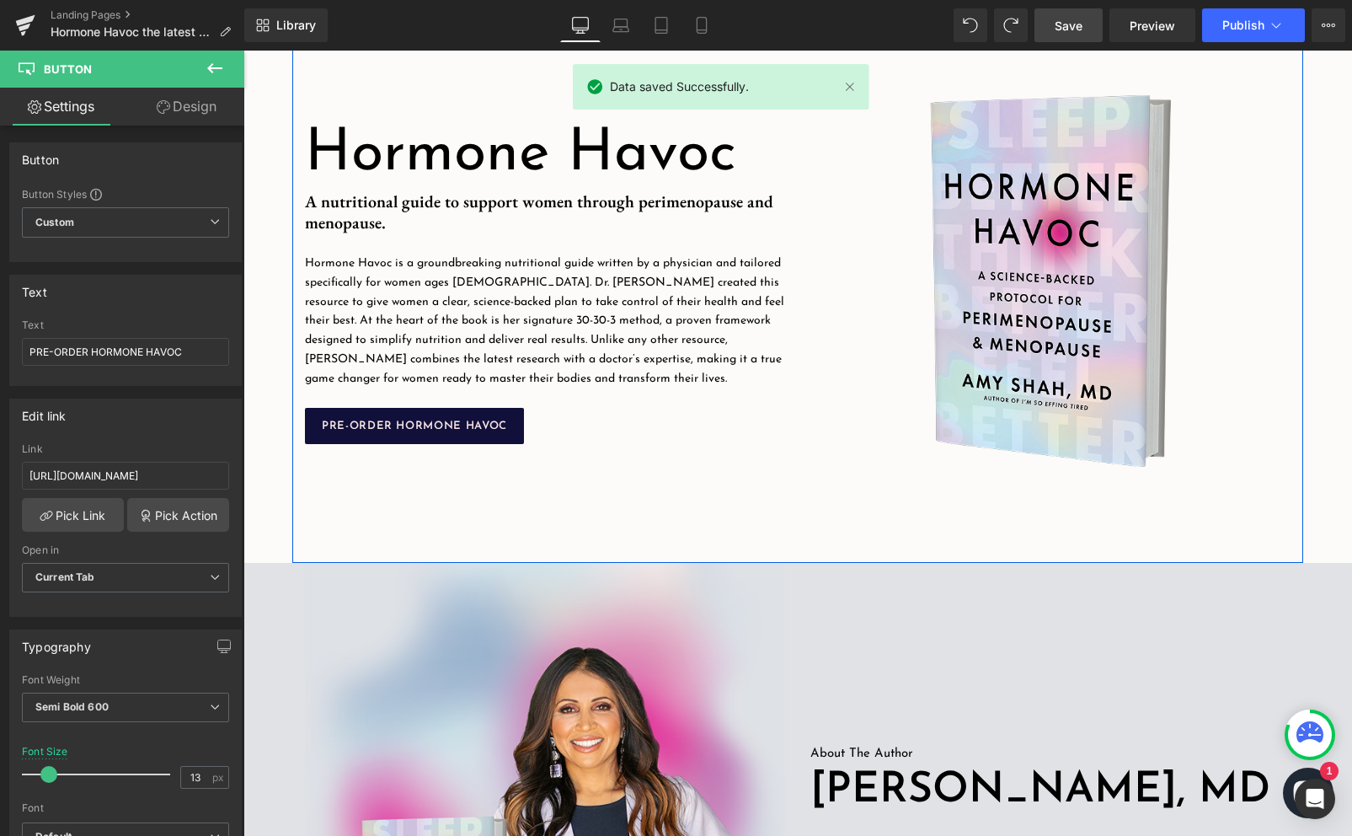
scroll to position [334, 0]
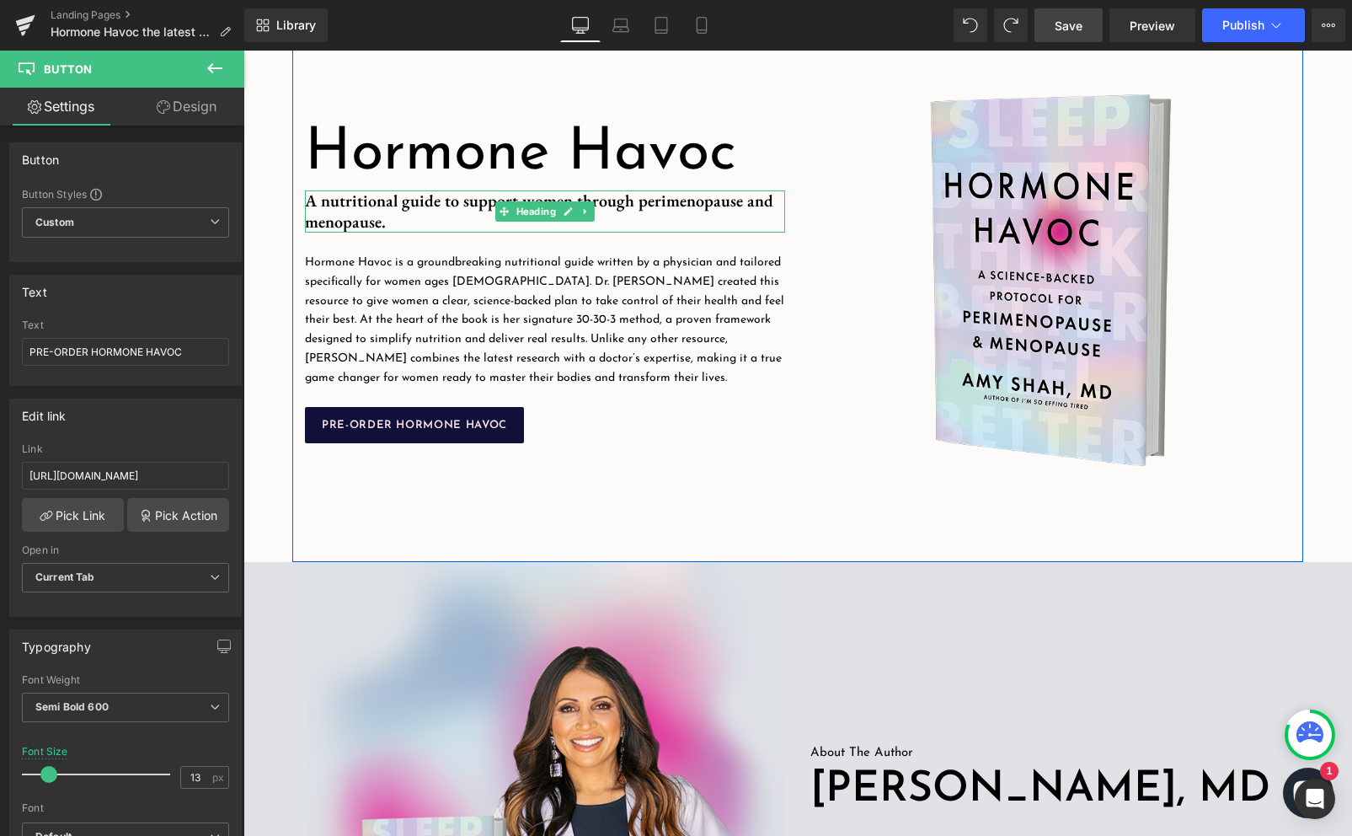
click at [773, 215] on h5 "A nutritional guide to support women through perimenopause and menopause." at bounding box center [545, 211] width 480 height 42
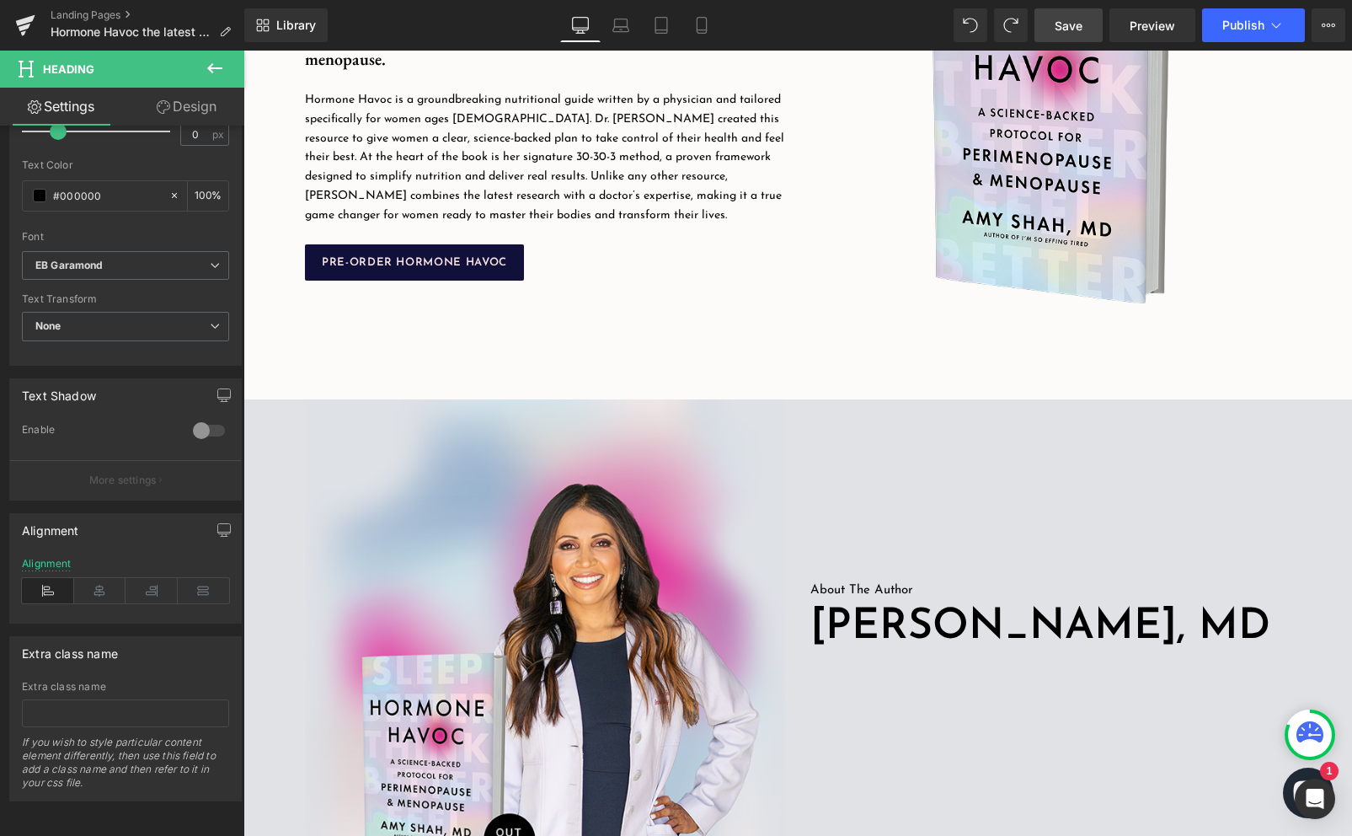
scroll to position [430, 0]
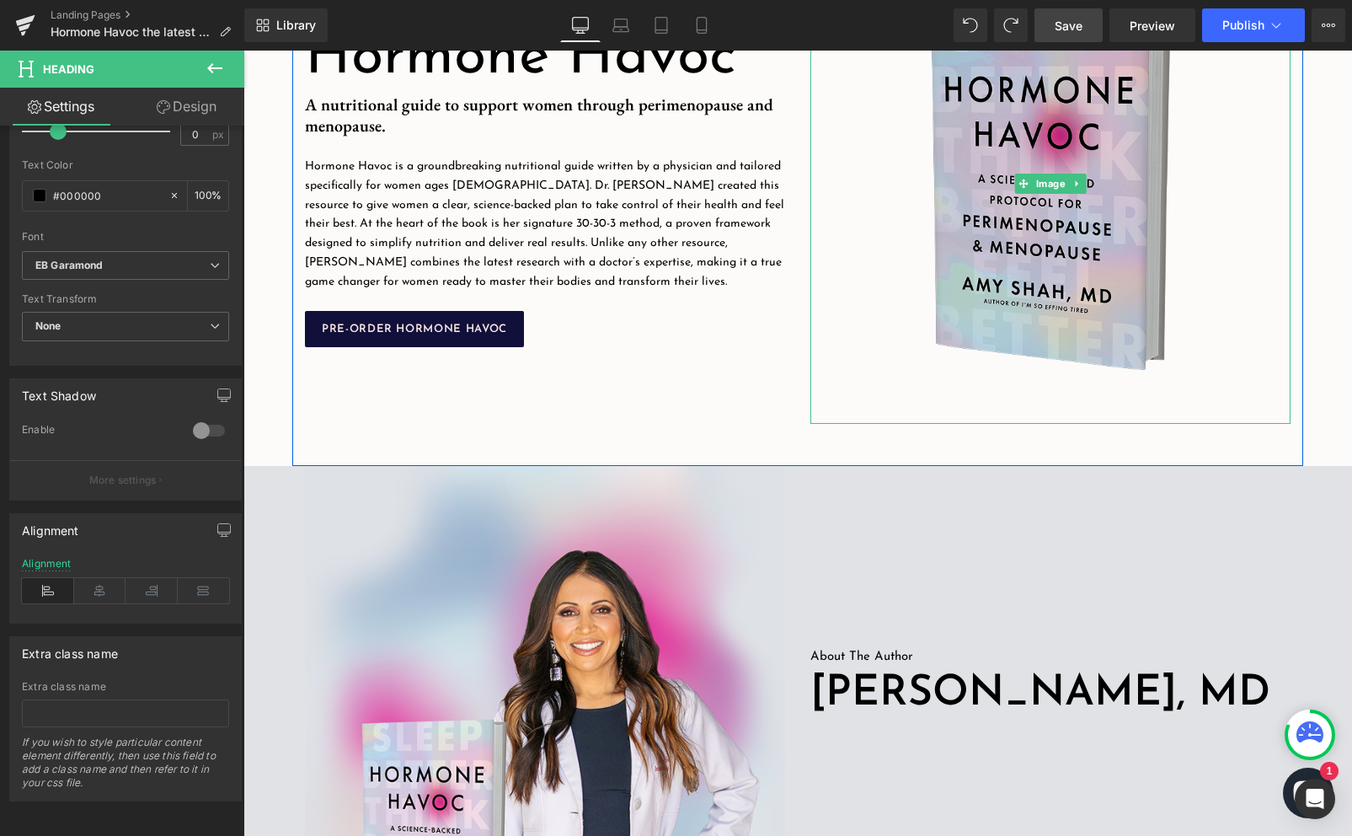
click at [1033, 305] on img at bounding box center [1050, 184] width 480 height 480
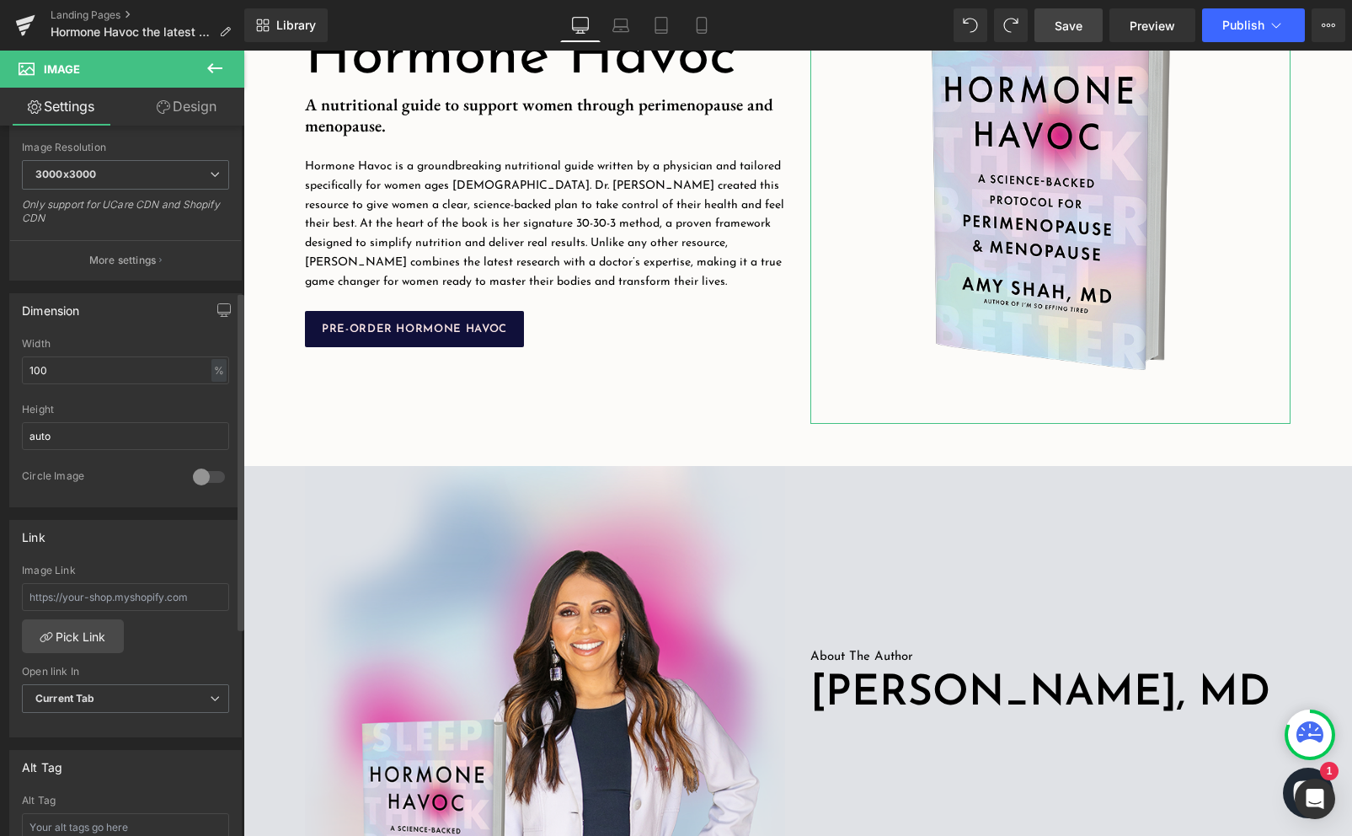
scroll to position [347, 0]
click at [177, 598] on input "text" at bounding box center [125, 595] width 207 height 28
paste input "[URL][DOMAIN_NAME]"
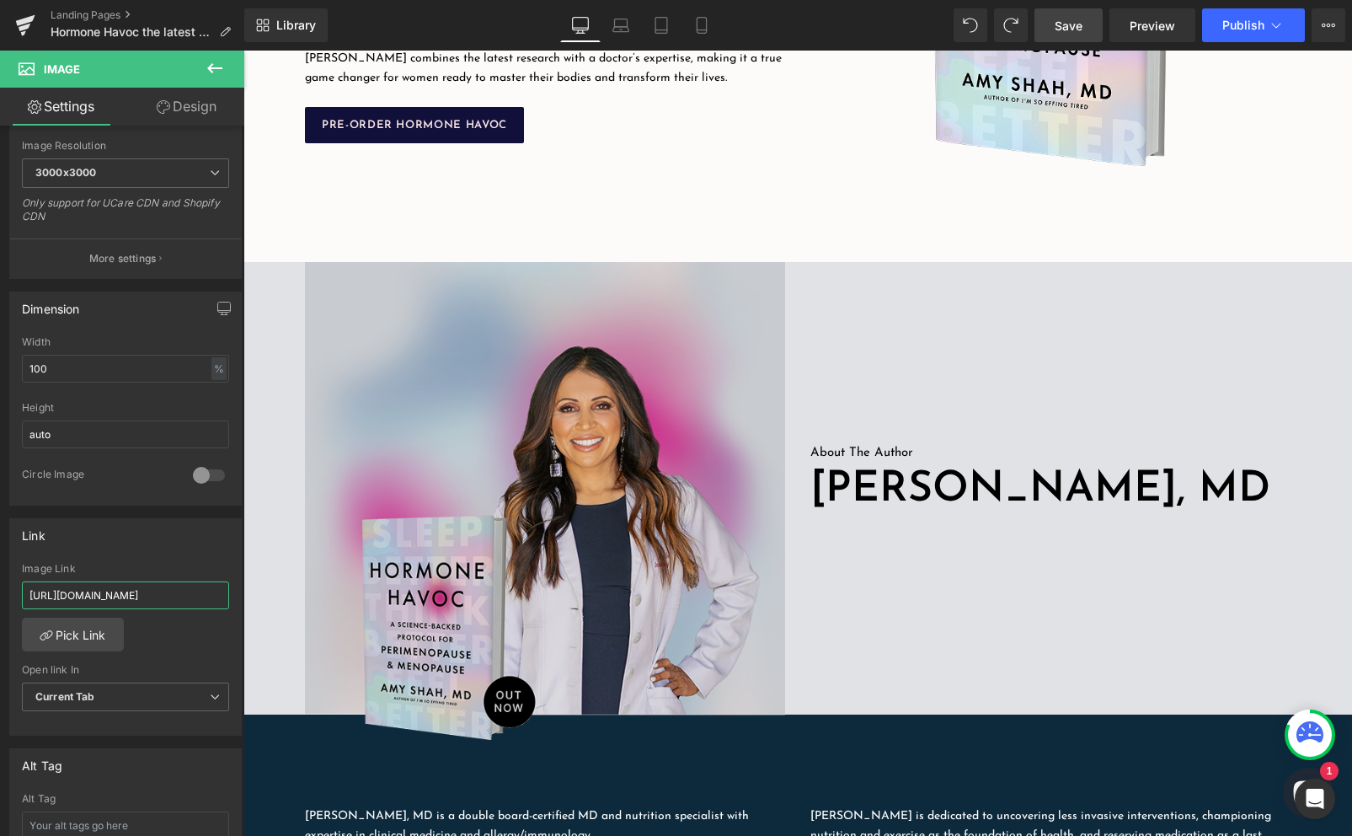
scroll to position [0, 0]
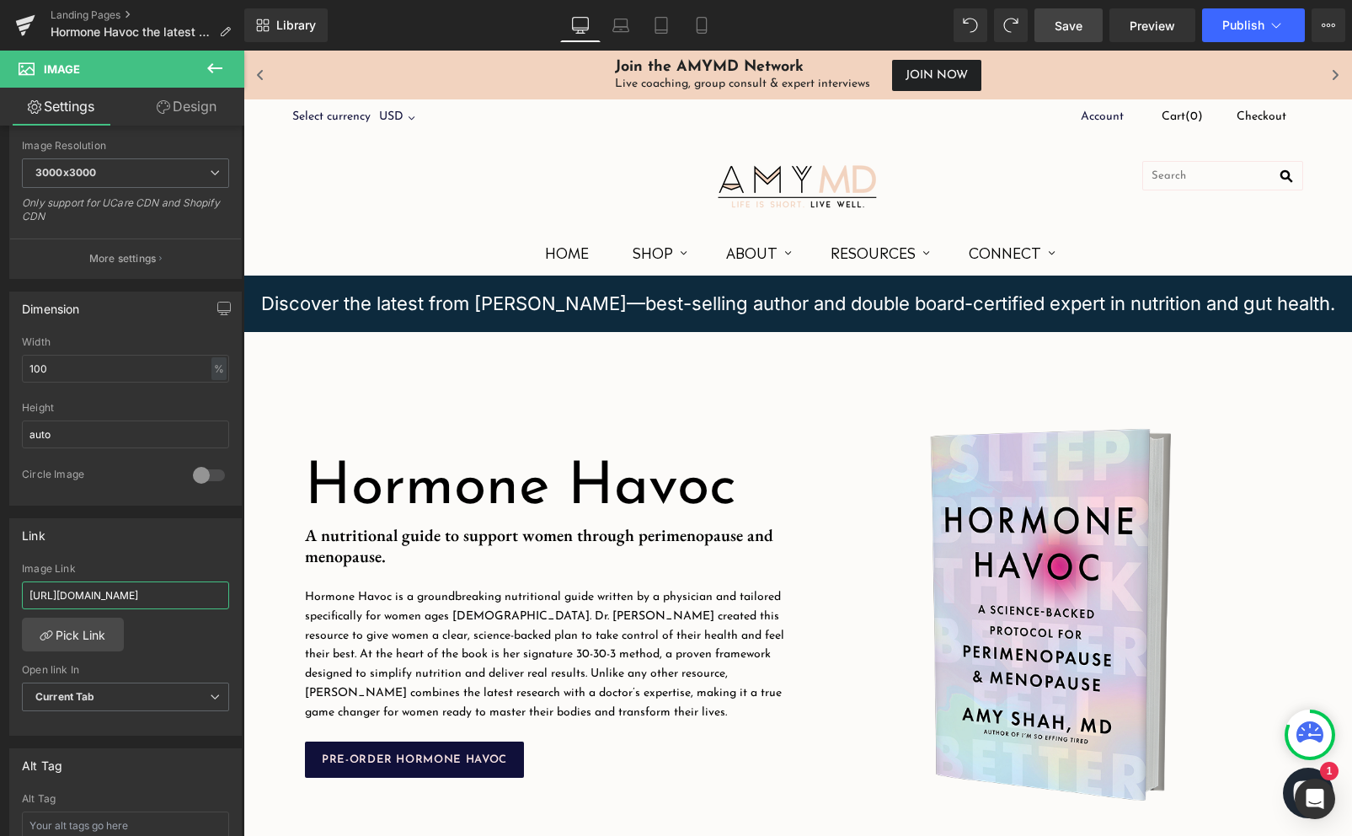
type input "[URL][DOMAIN_NAME]"
click at [1088, 29] on link "Save" at bounding box center [1068, 25] width 68 height 34
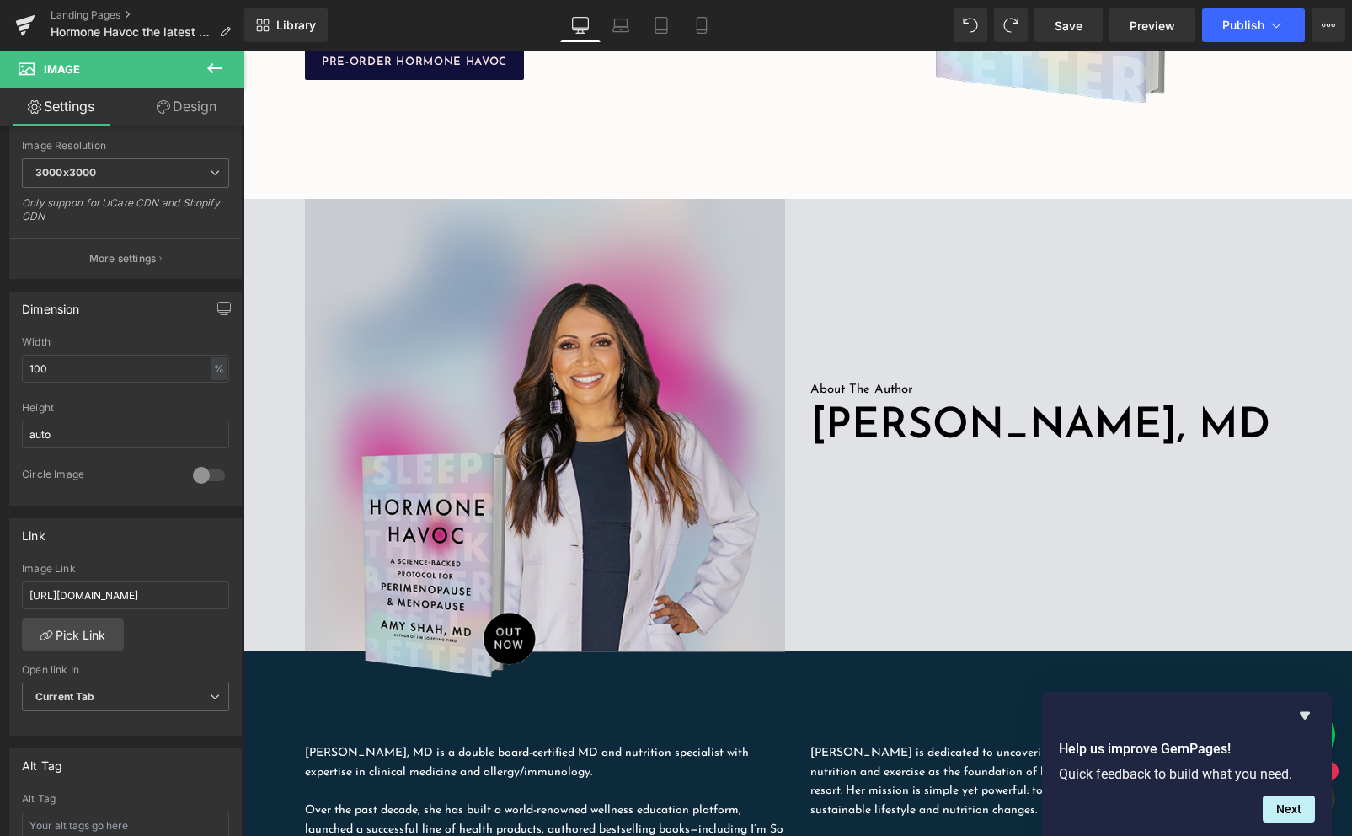
scroll to position [789, 0]
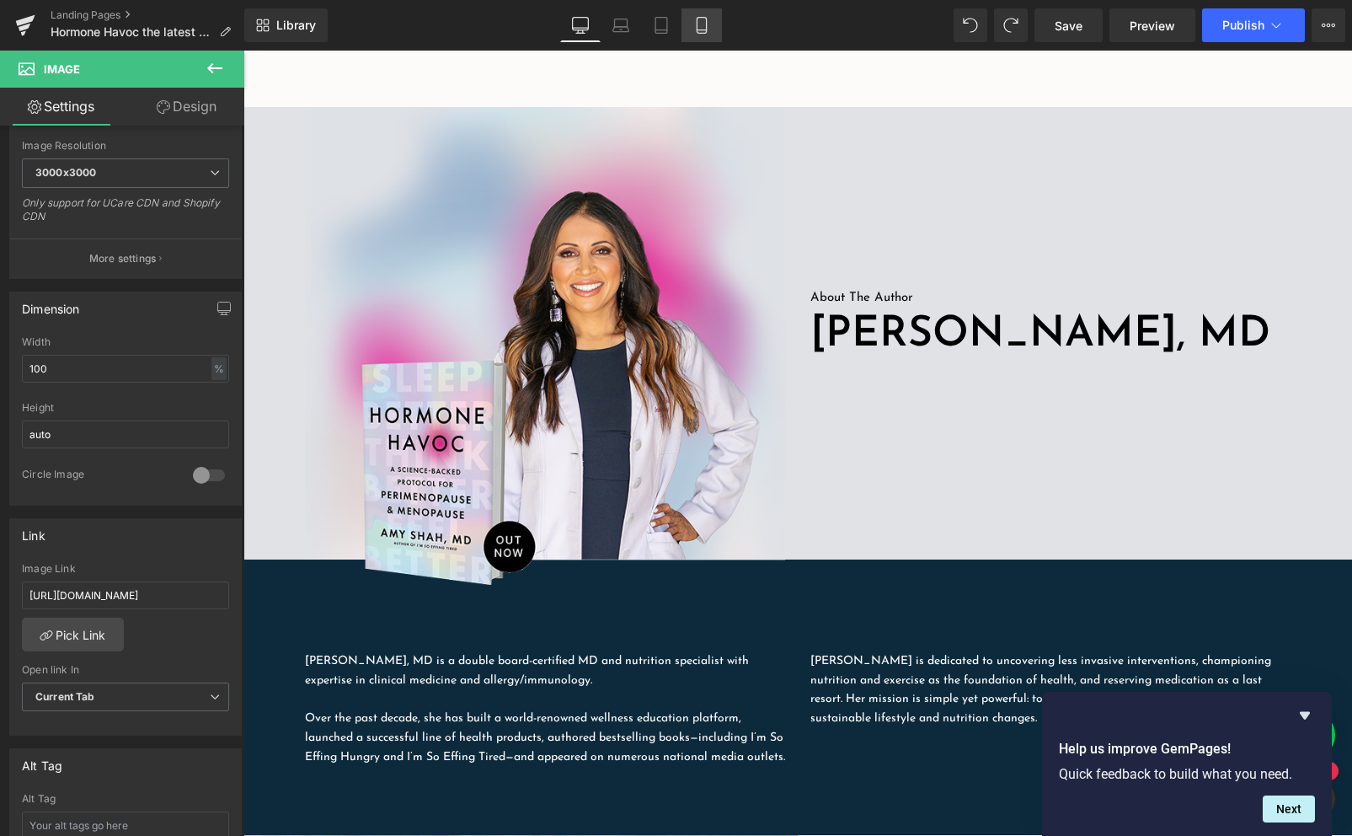
click at [698, 32] on icon at bounding box center [701, 25] width 17 height 17
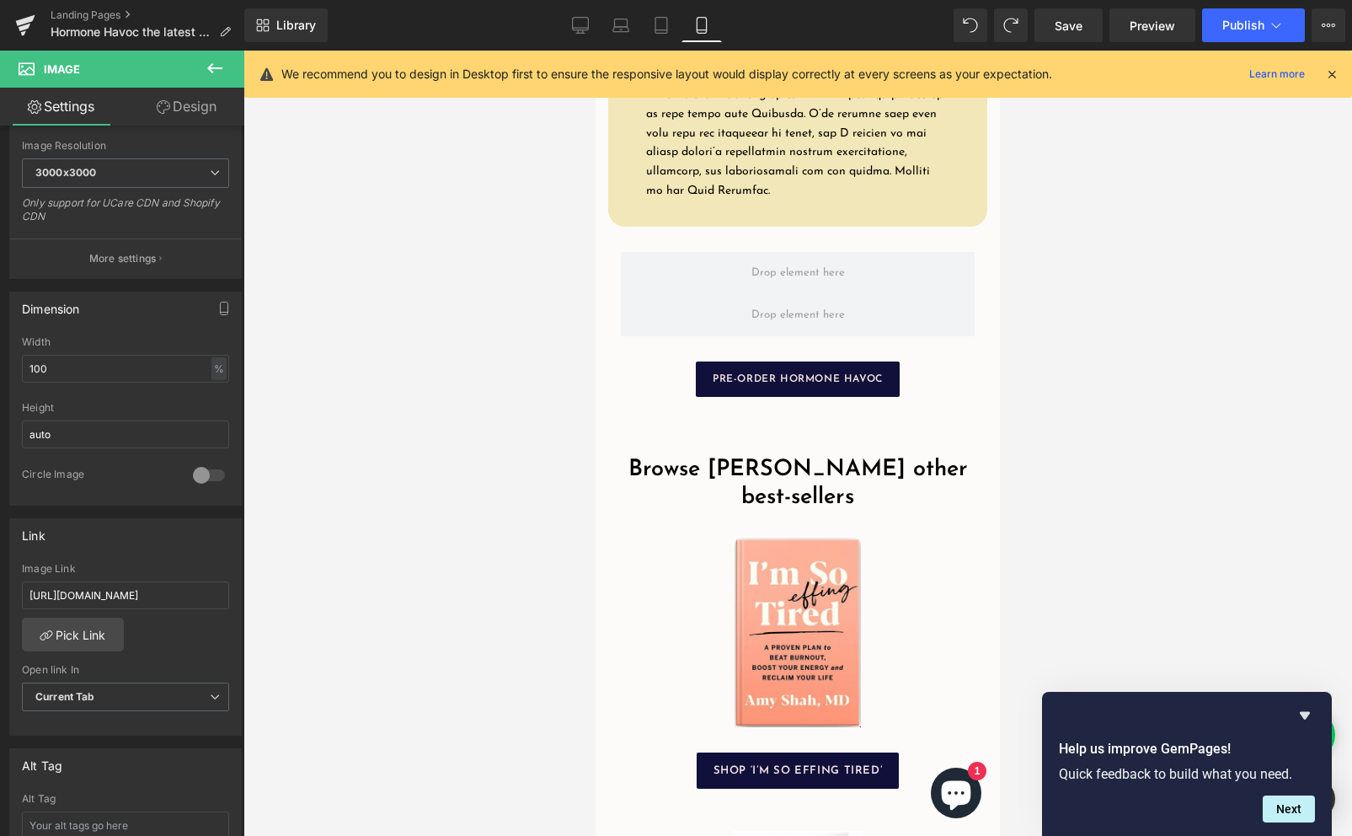
scroll to position [2871, 0]
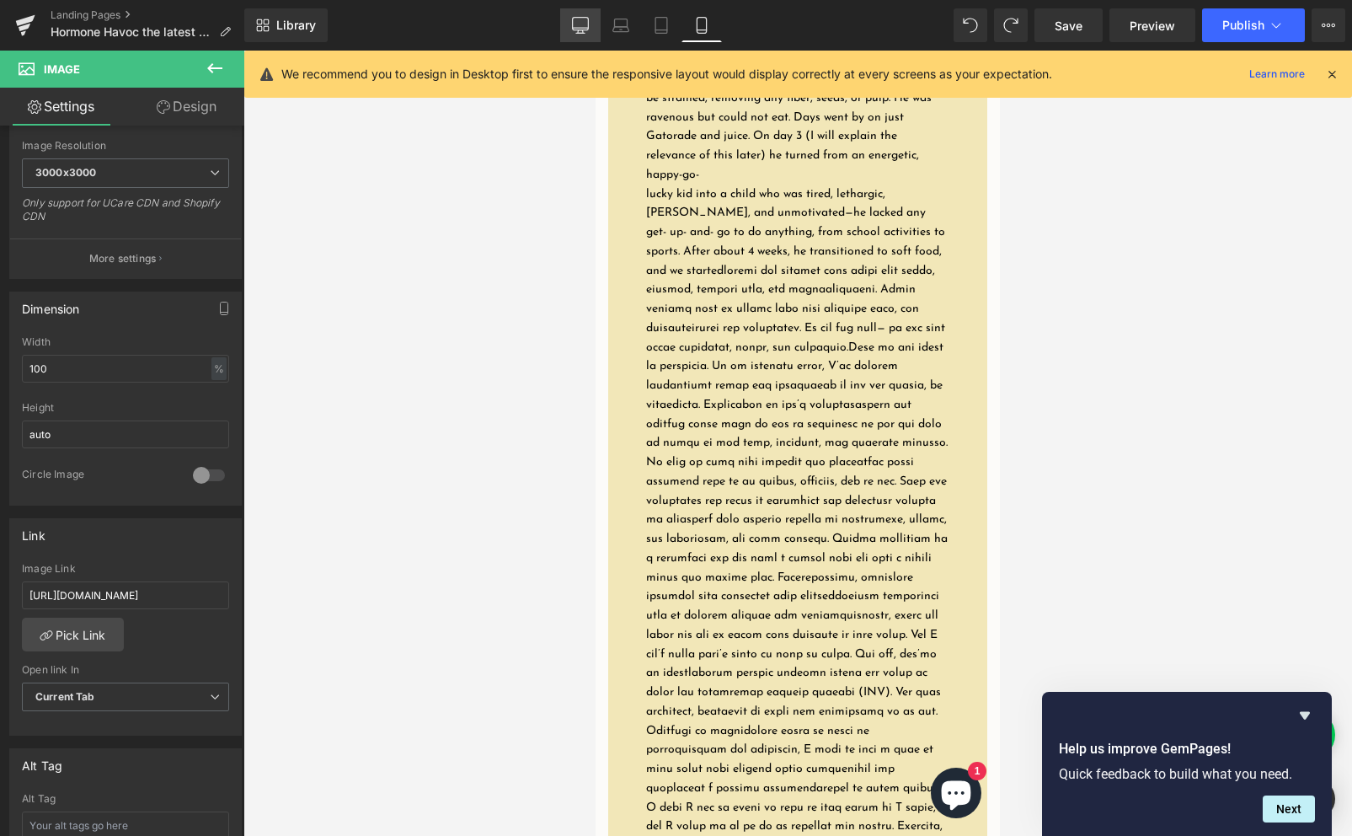
click at [576, 23] on icon at bounding box center [580, 25] width 17 height 17
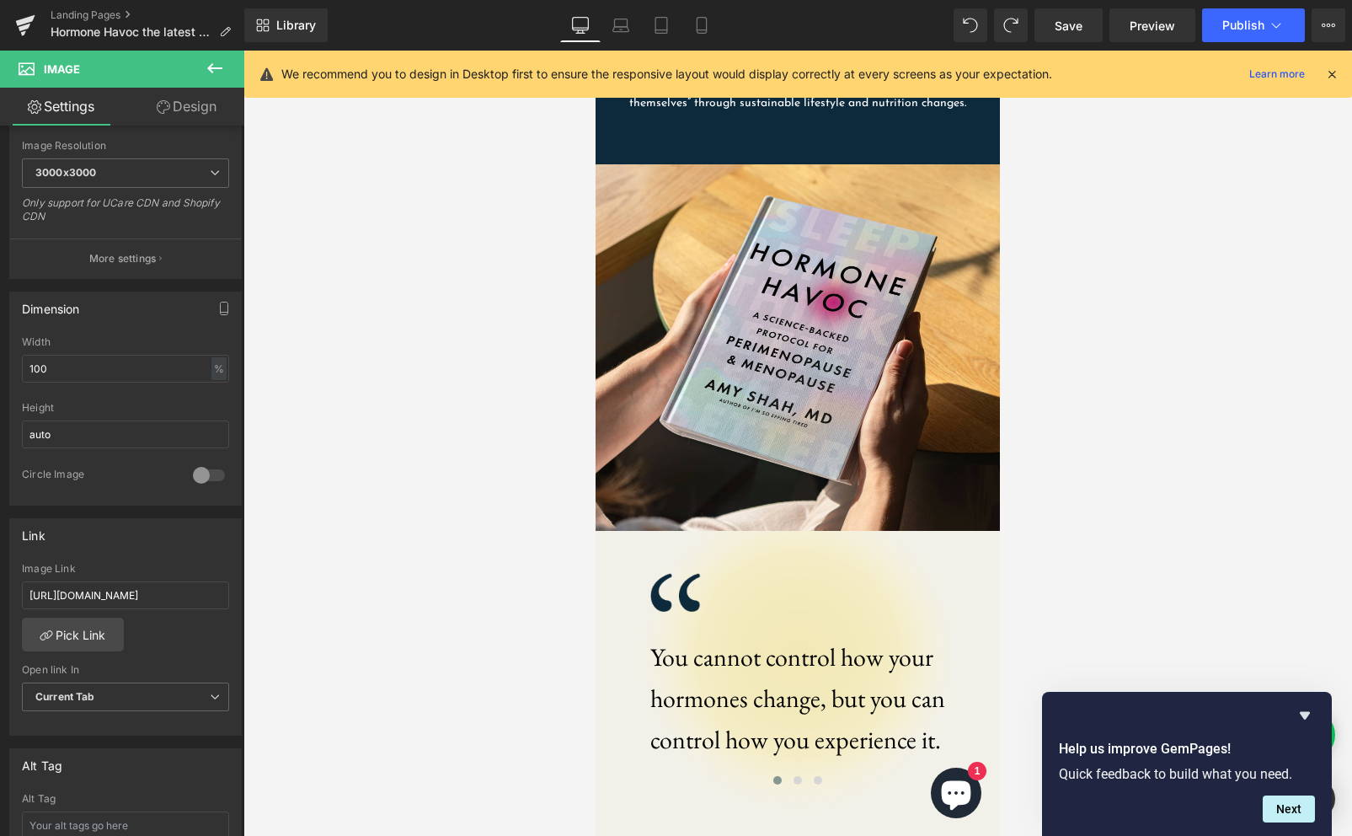
click at [586, 28] on icon at bounding box center [580, 28] width 16 height 0
click at [685, 31] on link "Mobile" at bounding box center [702, 25] width 40 height 34
click at [580, 23] on icon at bounding box center [580, 25] width 17 height 17
click at [1249, 544] on div at bounding box center [797, 443] width 1109 height 785
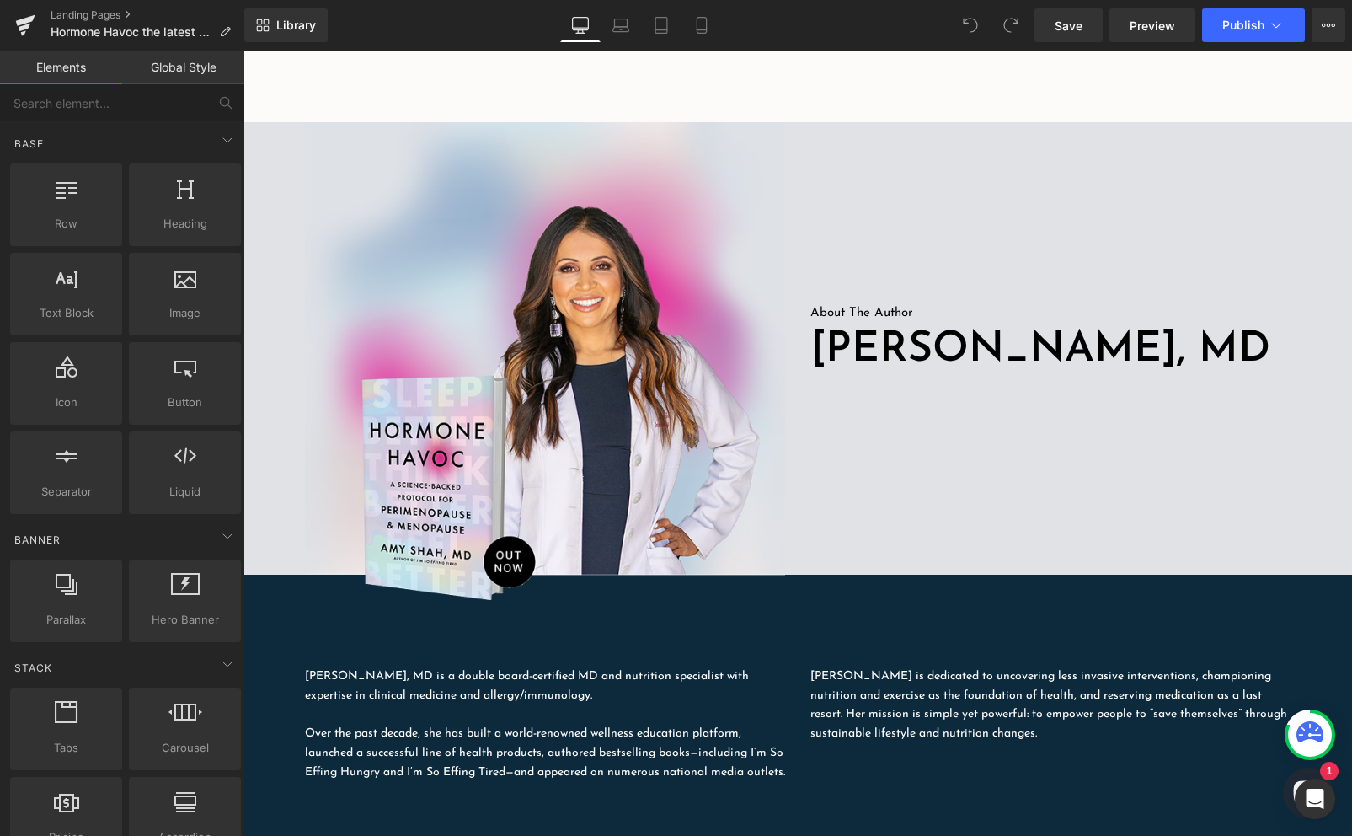
scroll to position [823, 0]
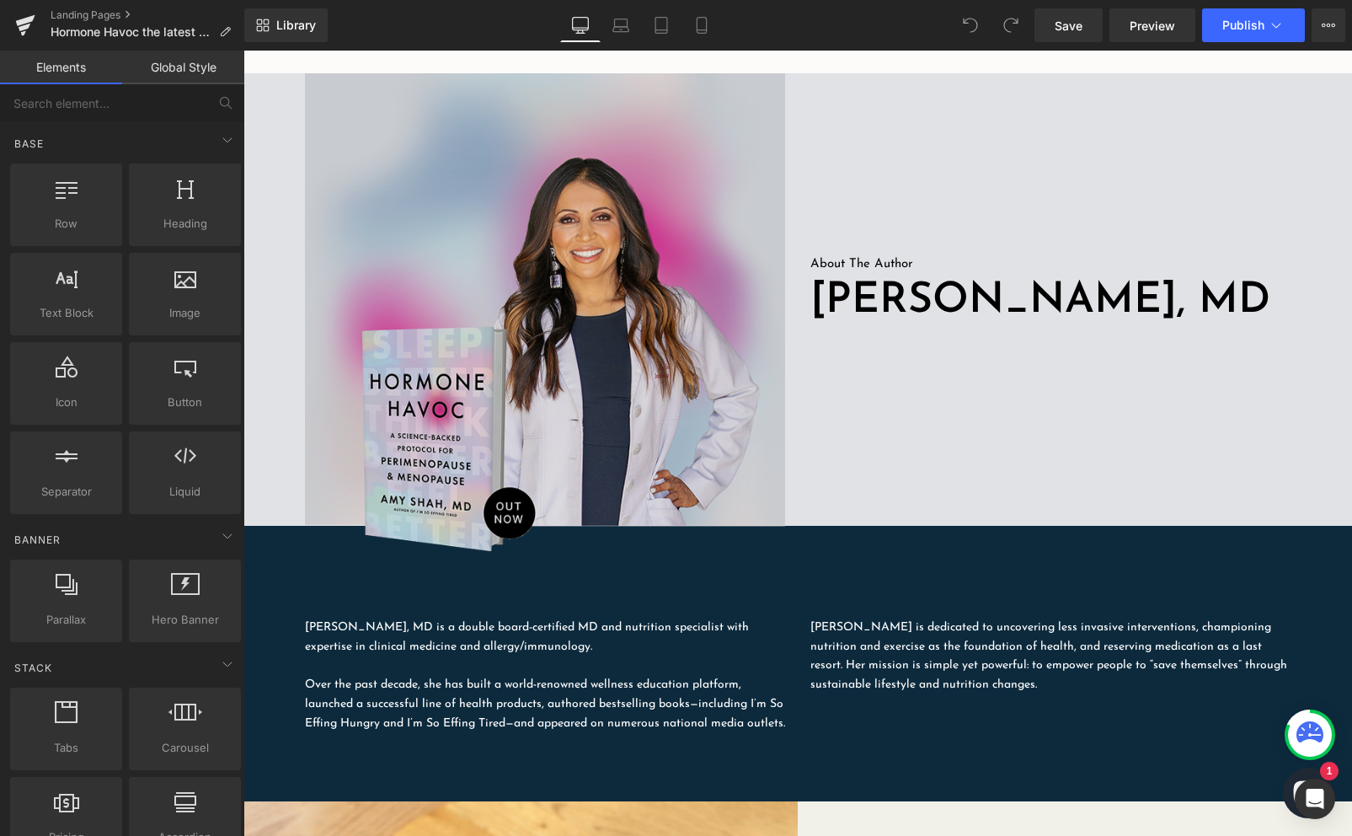
click at [585, 300] on img at bounding box center [545, 312] width 480 height 478
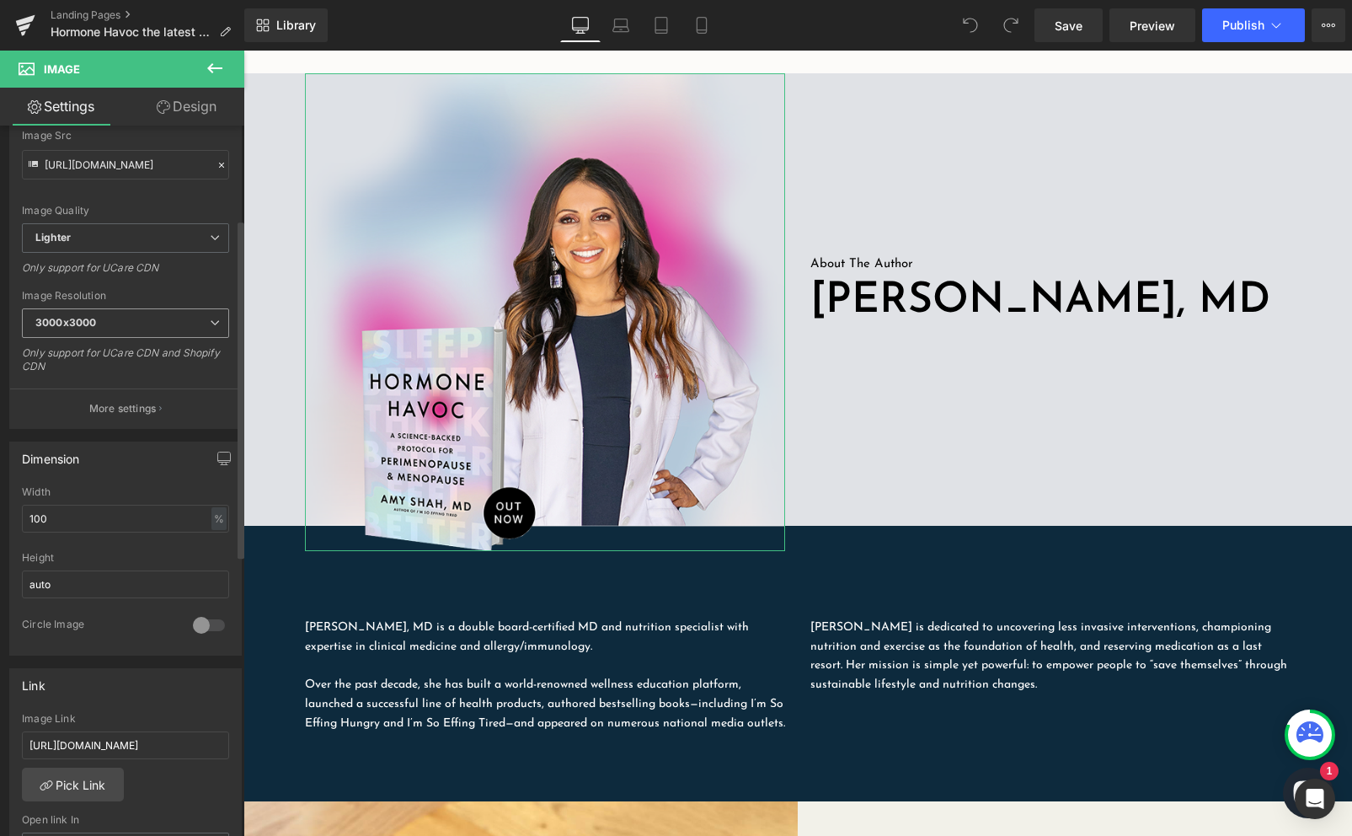
scroll to position [0, 0]
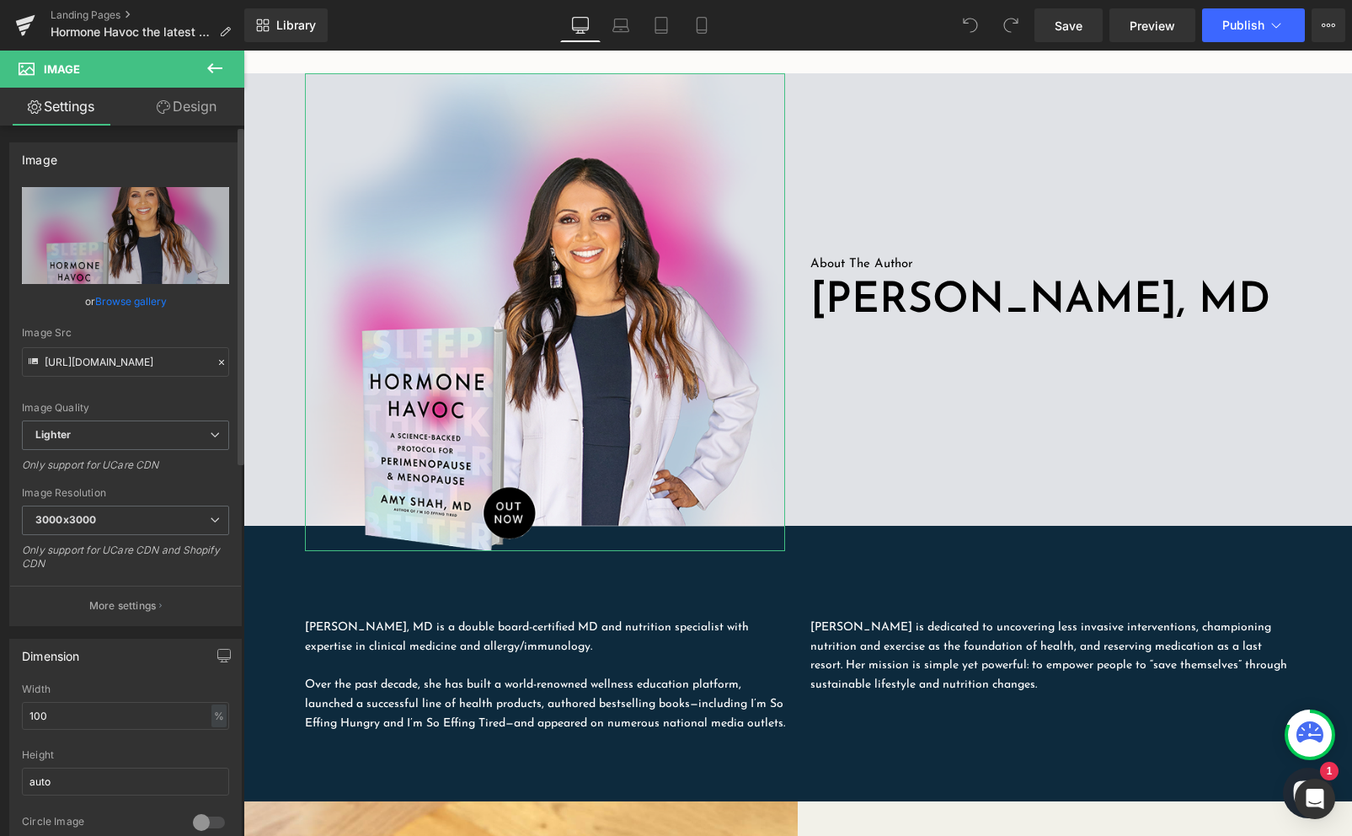
click at [132, 300] on link "Browse gallery" at bounding box center [131, 300] width 72 height 29
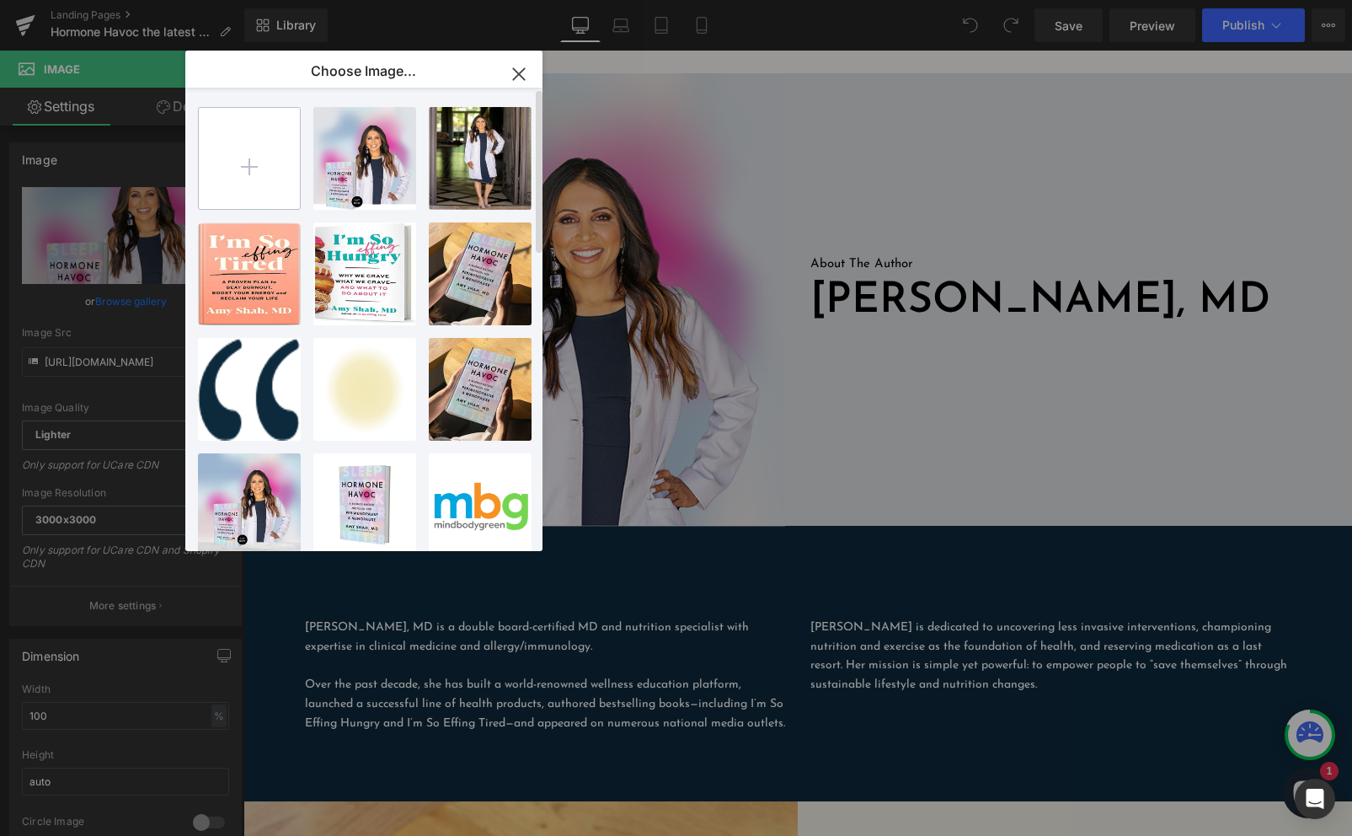
click at [255, 163] on input "file" at bounding box center [249, 158] width 101 height 101
type input "C:\fakepath\DrAmyShah_HormoneHavoc3.jpeg"
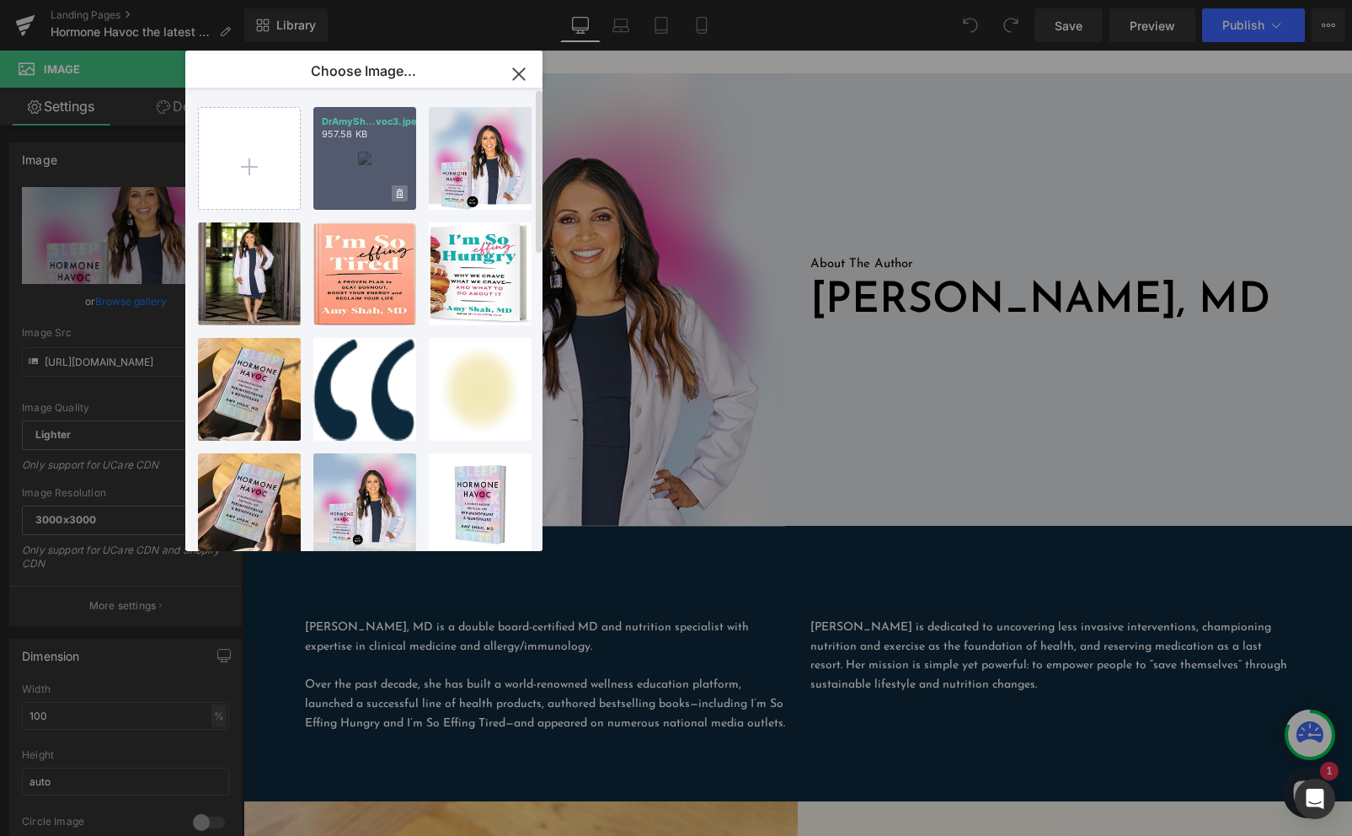
click at [405, 192] on span at bounding box center [400, 193] width 16 height 16
click at [398, 101] on div "DrAmySh...voc3.jpeg 957.58 KB Delete image? Yes No DrAmySh...c 12.png 554.07 KB…" at bounding box center [373, 323] width 351 height 470
click at [393, 202] on div "Delete image? Yes No" at bounding box center [364, 158] width 103 height 103
type input "https://ucarecdn.com/8a857fb8-d667-42b9-8a95-5346da54c781/-/format/auto/-/previ…"
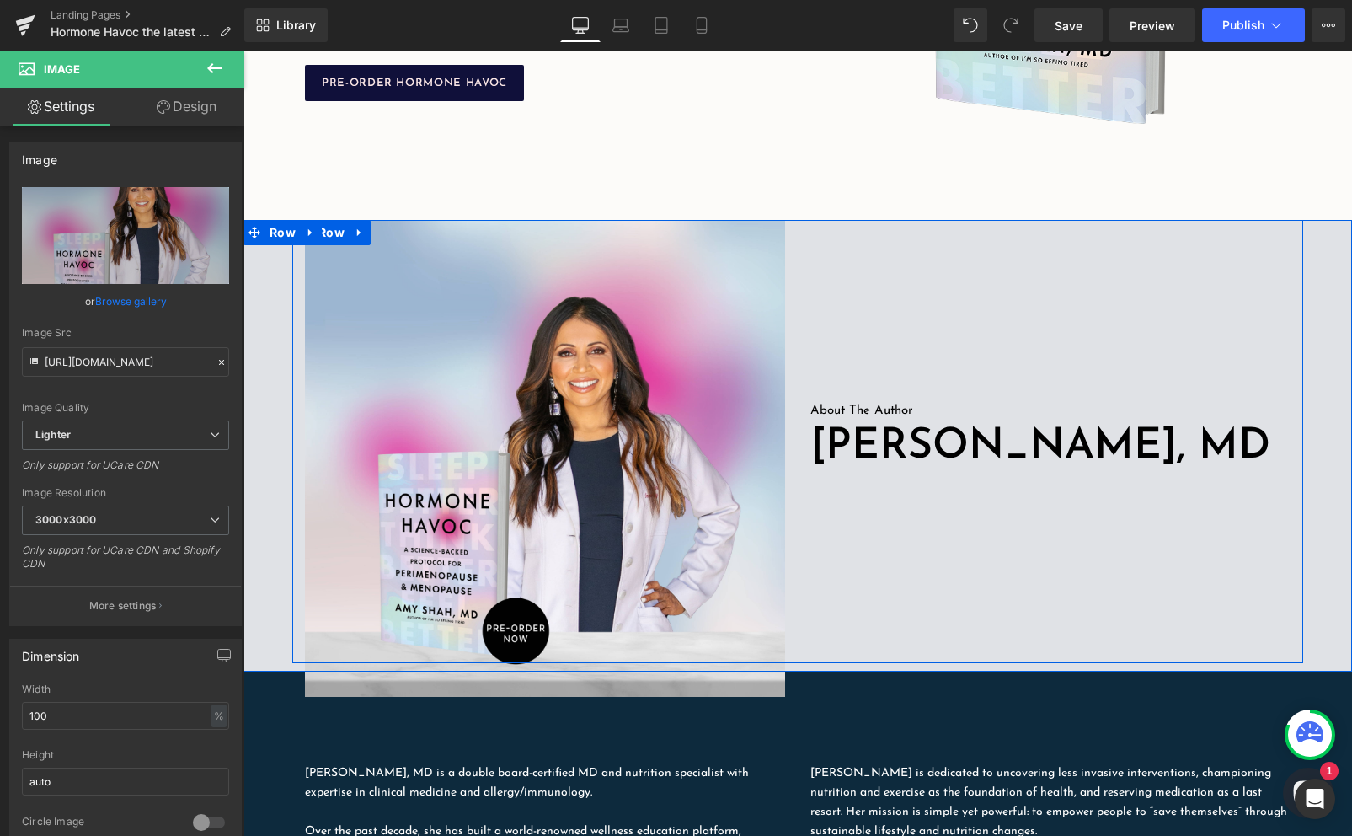
scroll to position [629, 0]
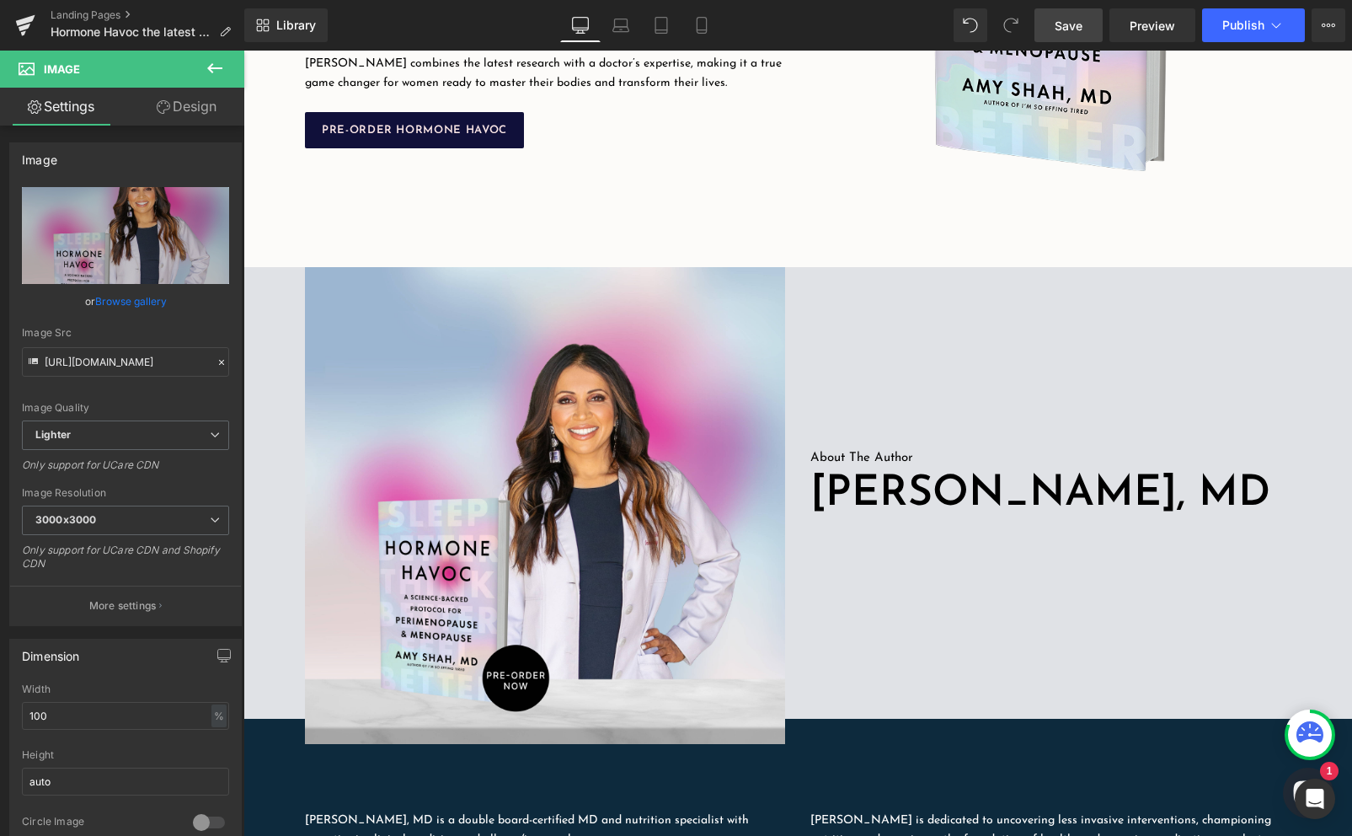
click at [1041, 29] on link "Save" at bounding box center [1068, 25] width 68 height 34
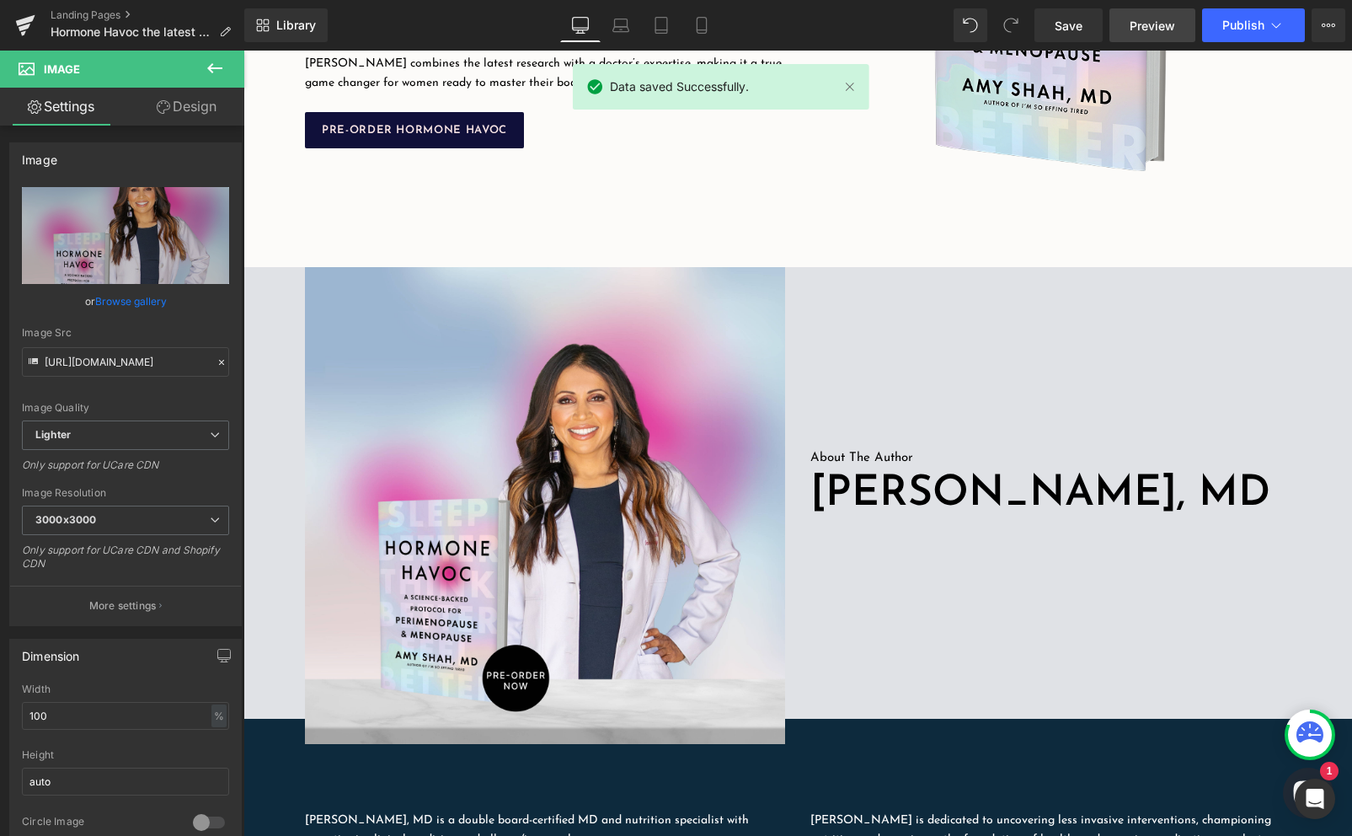
click at [1163, 29] on span "Preview" at bounding box center [1152, 26] width 45 height 18
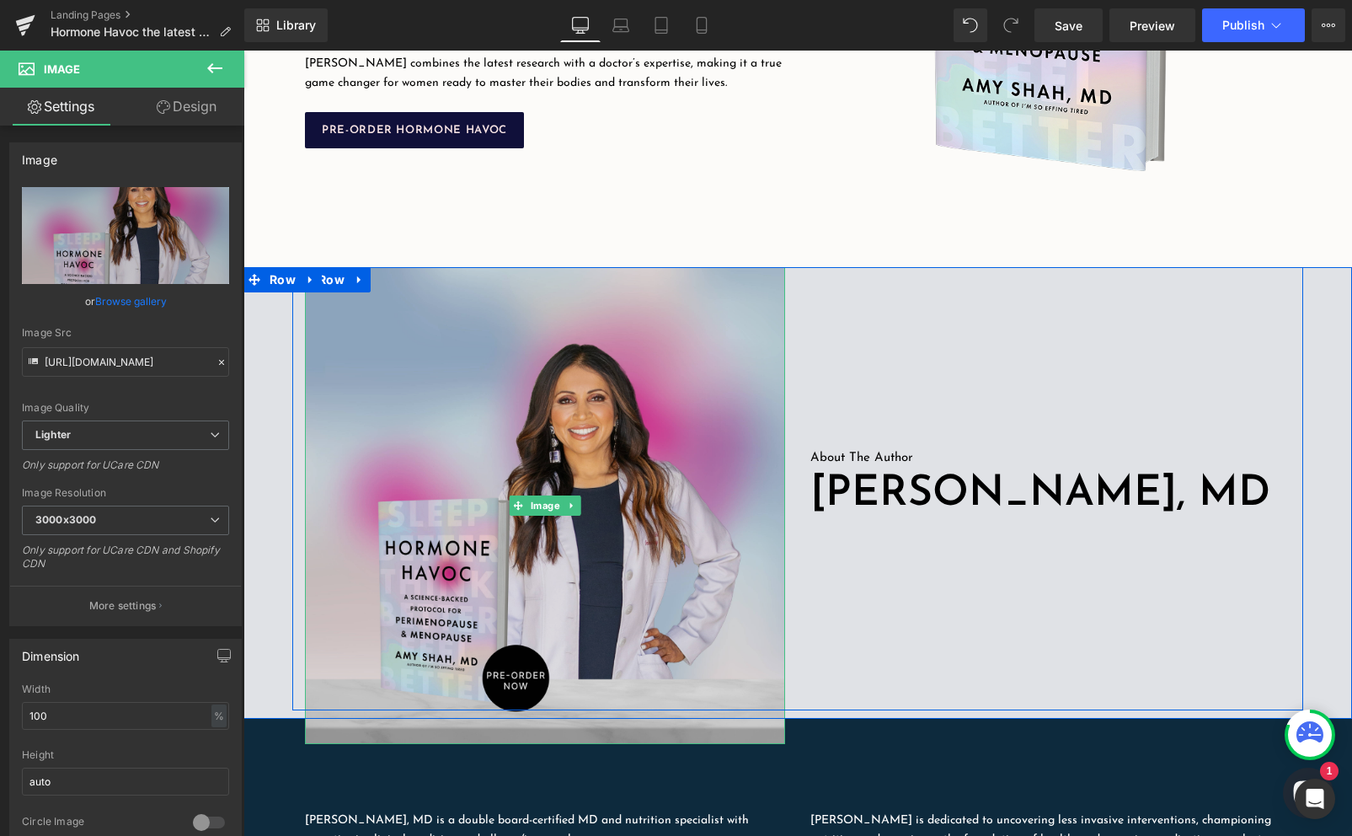
click at [628, 604] on img at bounding box center [545, 505] width 480 height 477
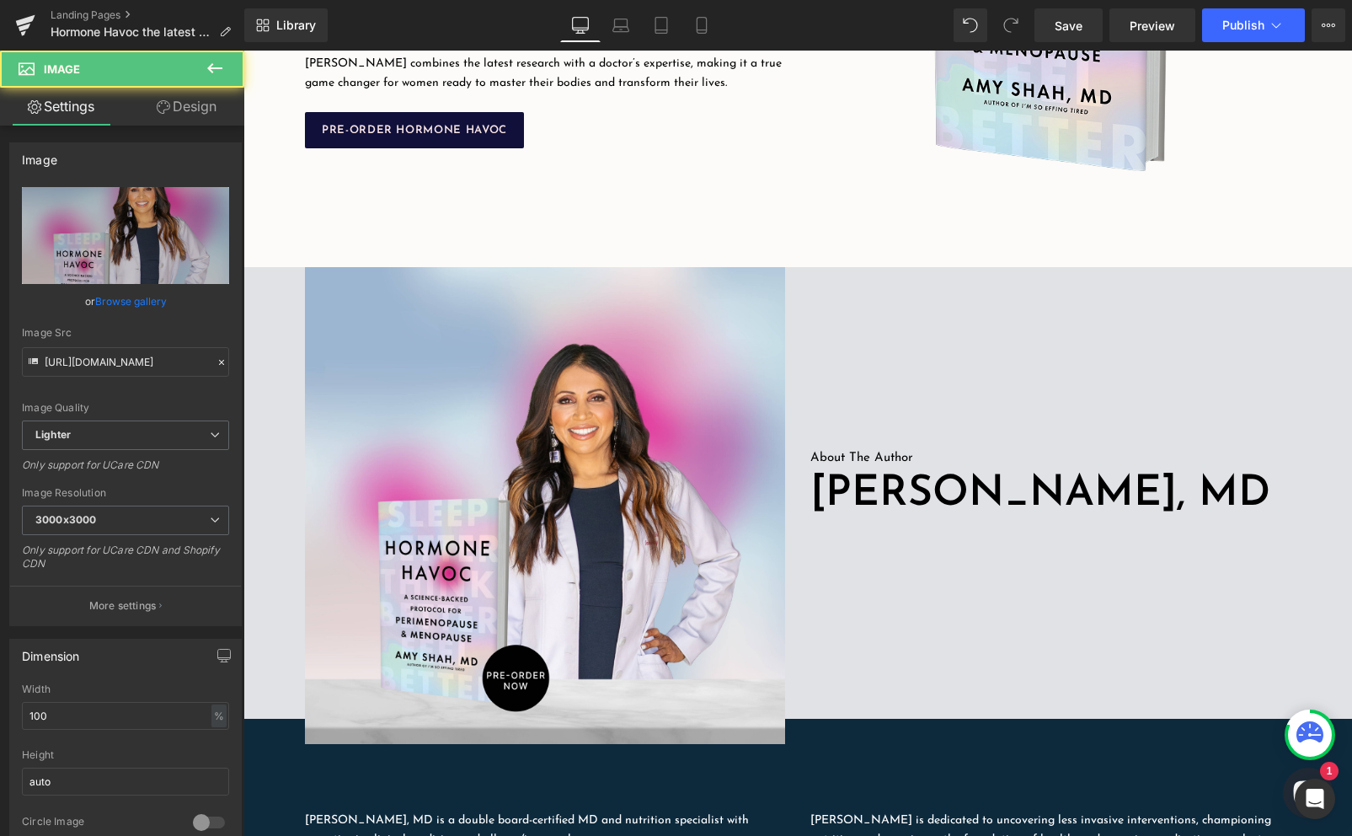
click at [243, 51] on div "50px" at bounding box center [243, 51] width 0 height 0
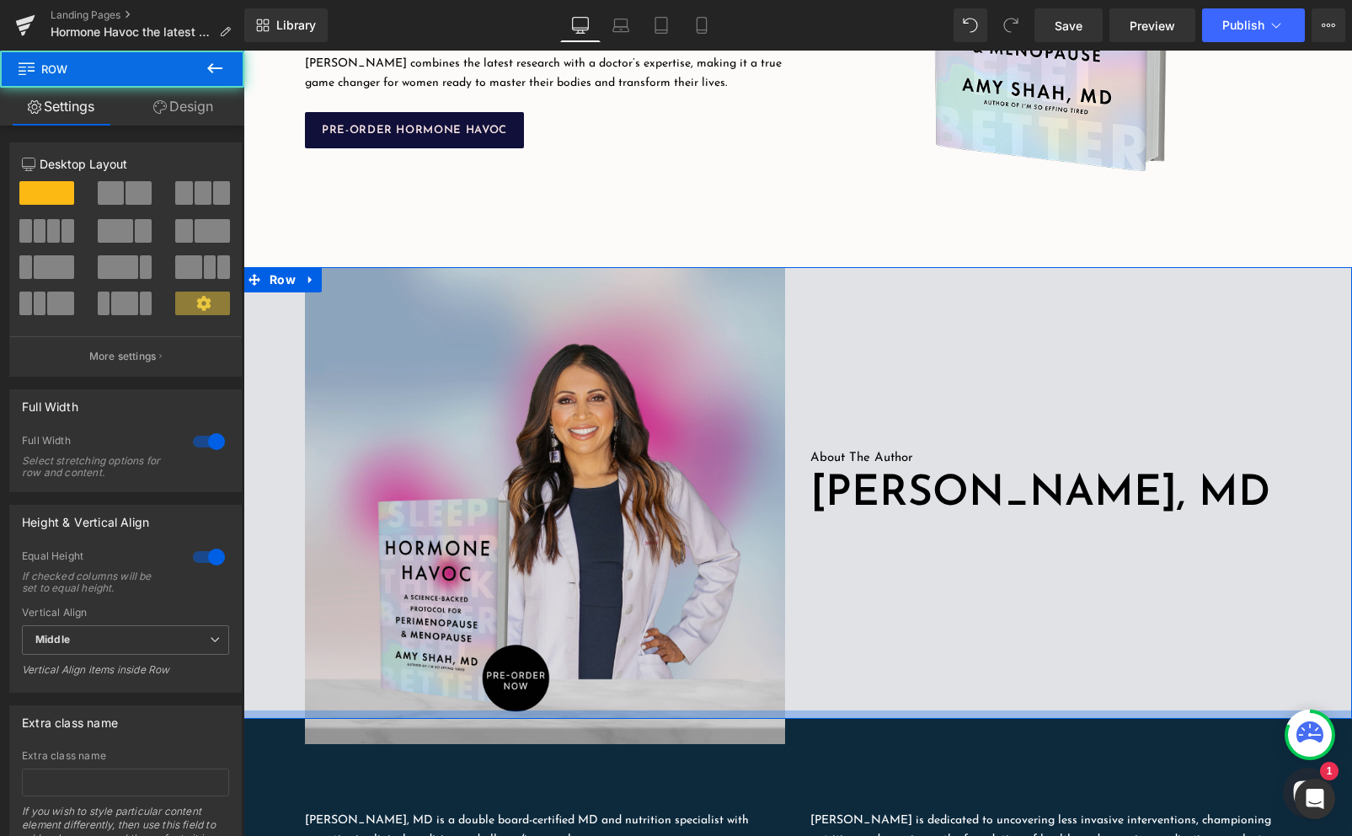
click at [633, 718] on div at bounding box center [797, 714] width 1109 height 8
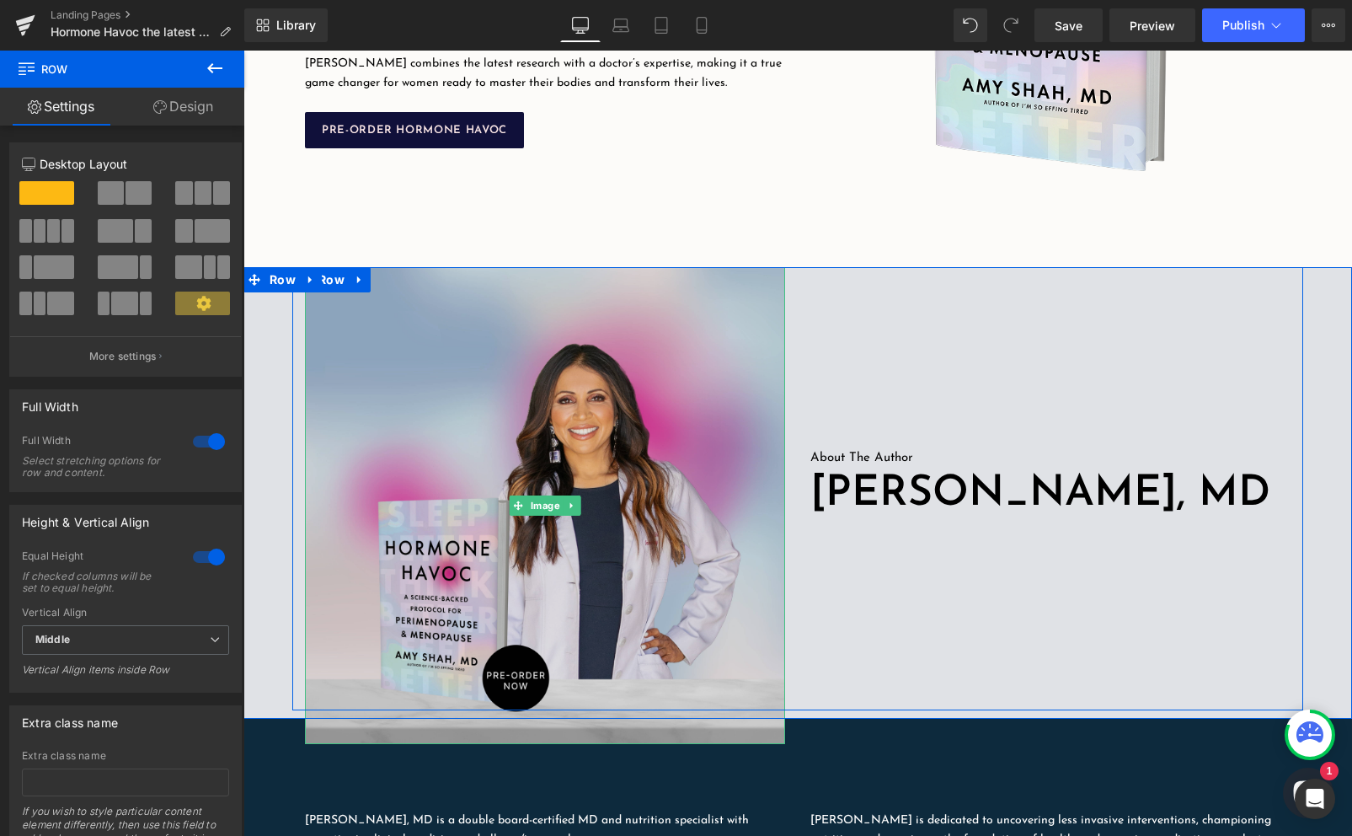
click at [355, 329] on img at bounding box center [545, 505] width 480 height 477
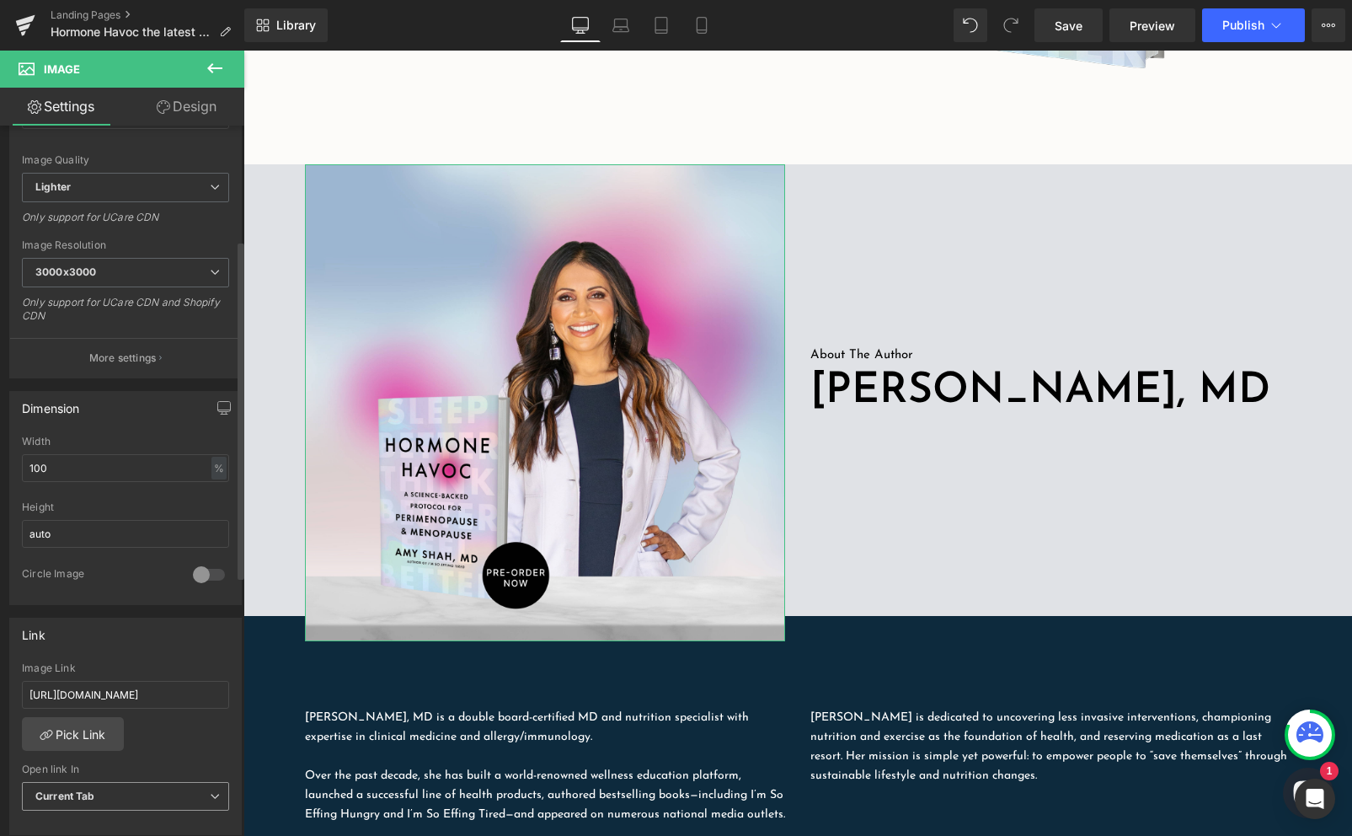
scroll to position [228, 0]
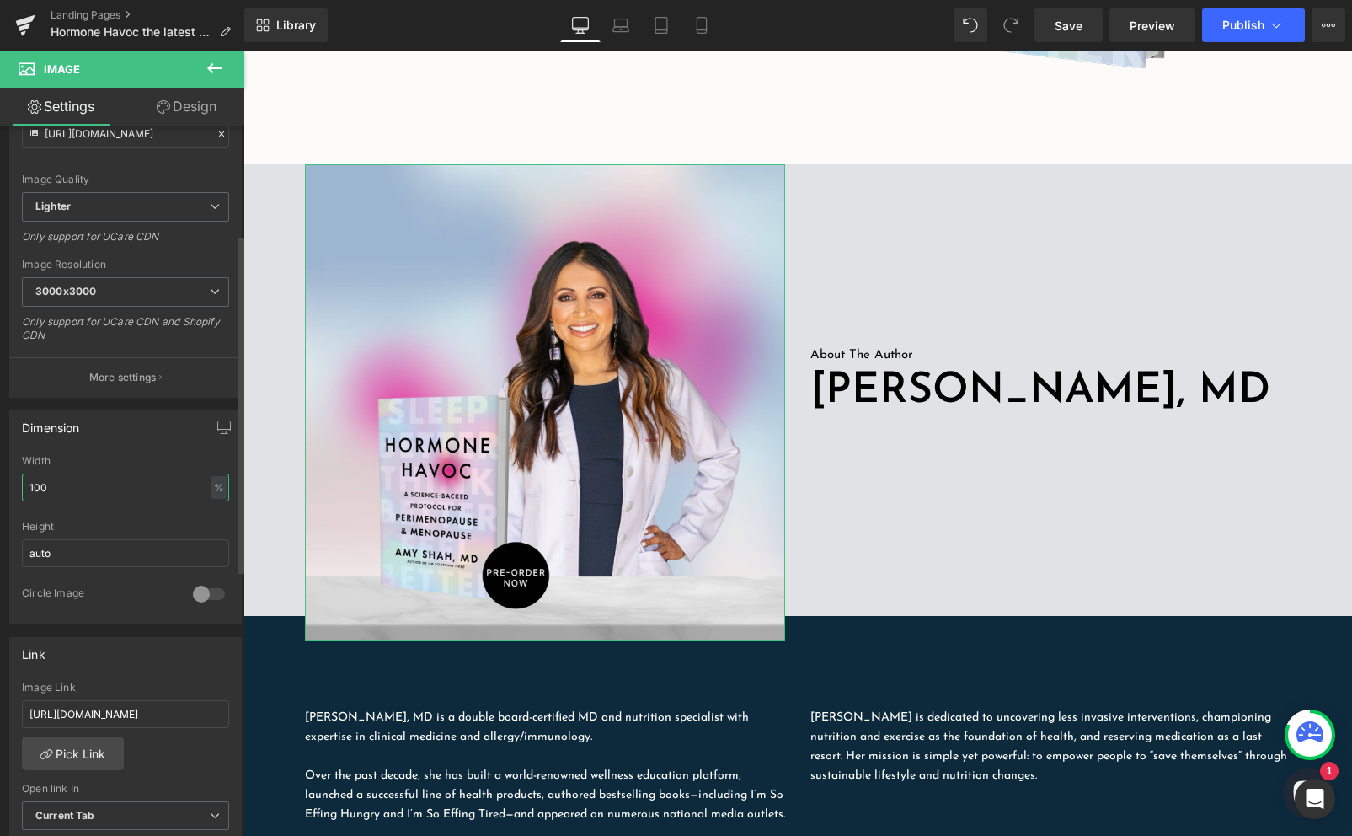
click at [61, 489] on input "100" at bounding box center [125, 487] width 207 height 28
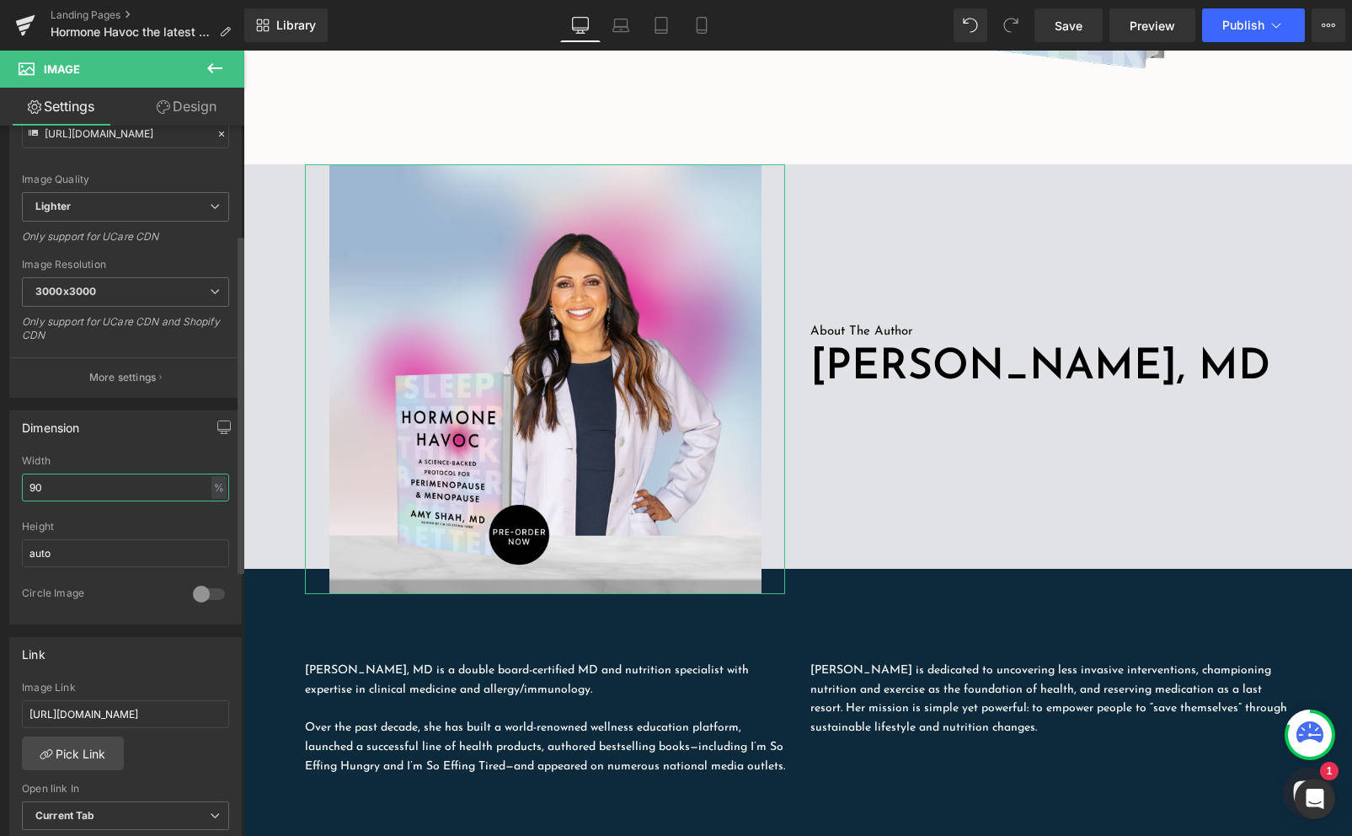
type input "9"
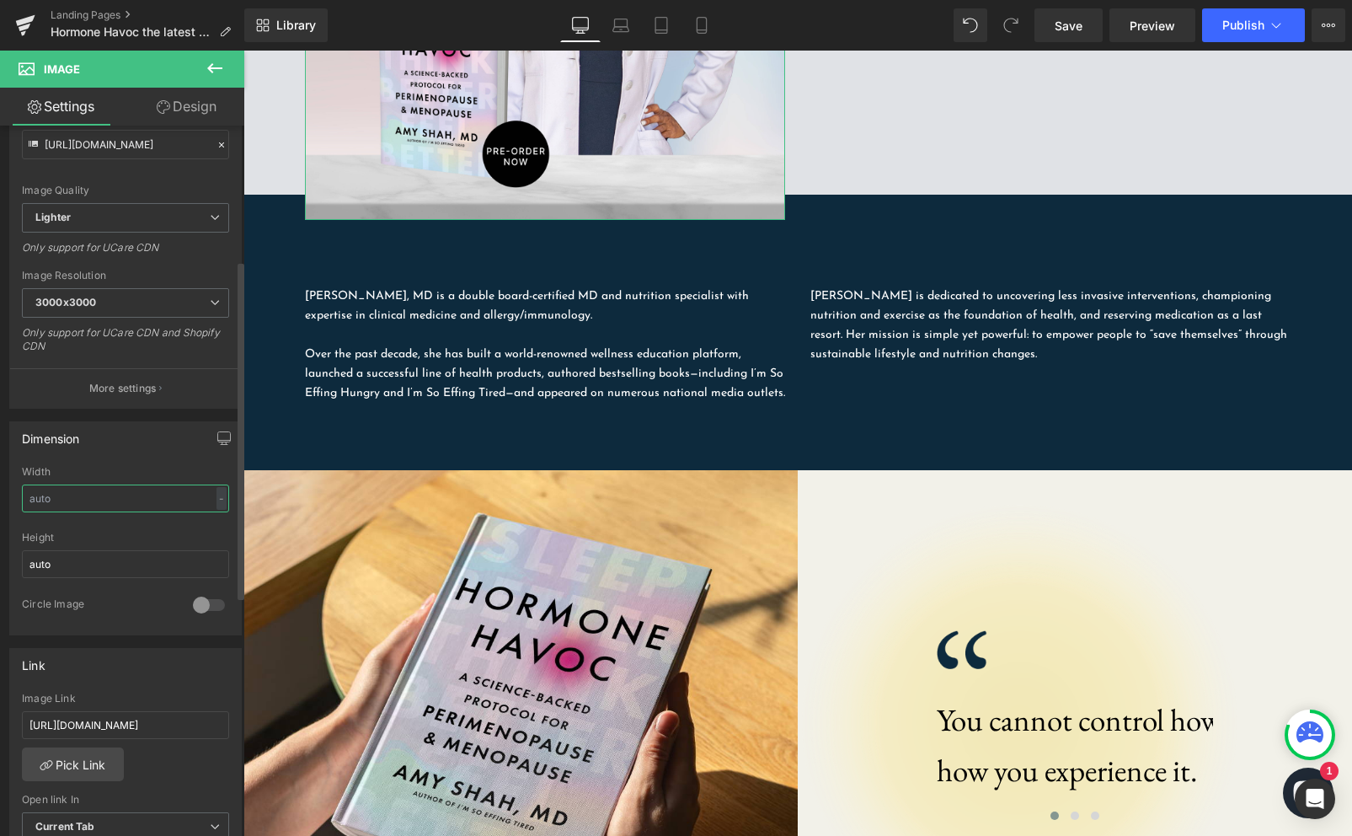
scroll to position [179, 0]
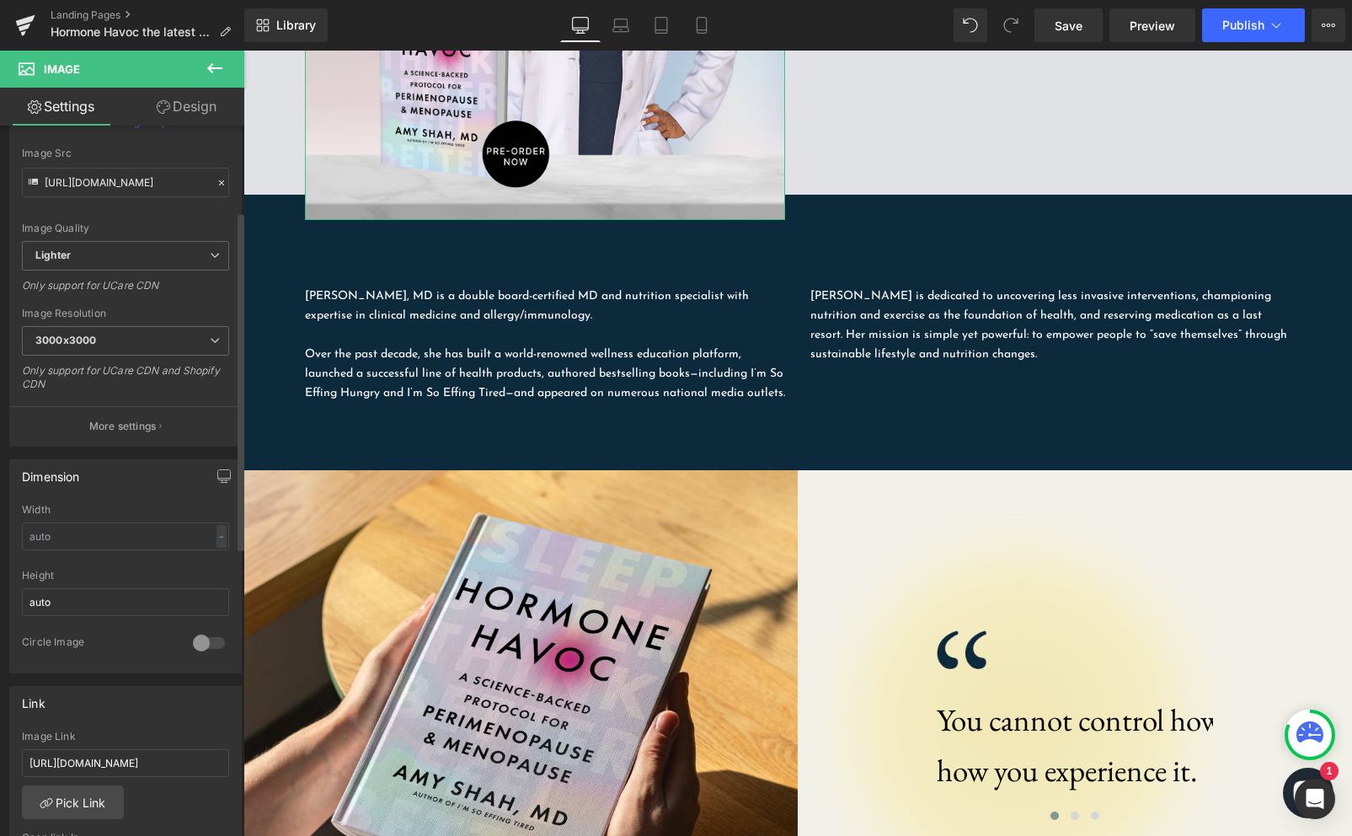
click at [195, 644] on div at bounding box center [209, 642] width 40 height 27
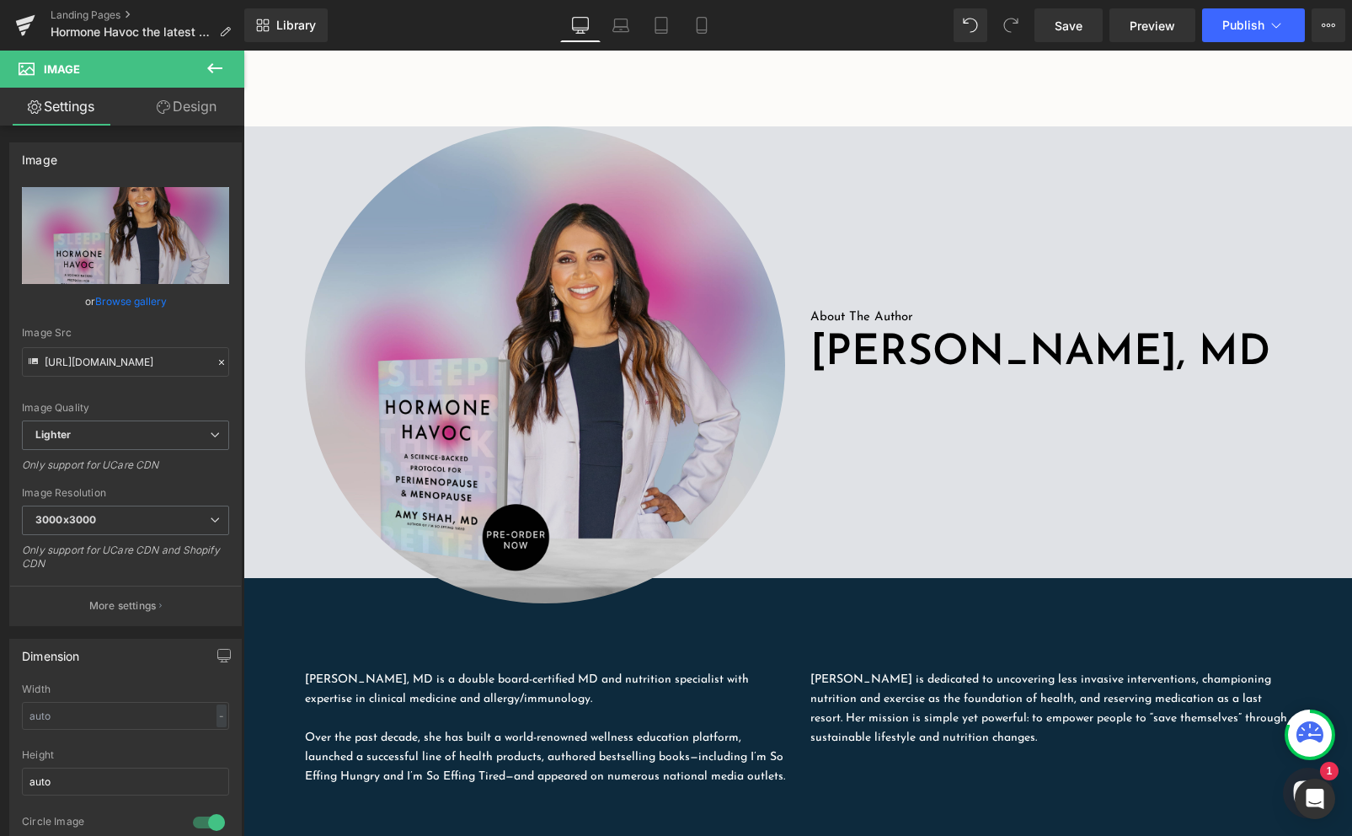
scroll to position [798, 0]
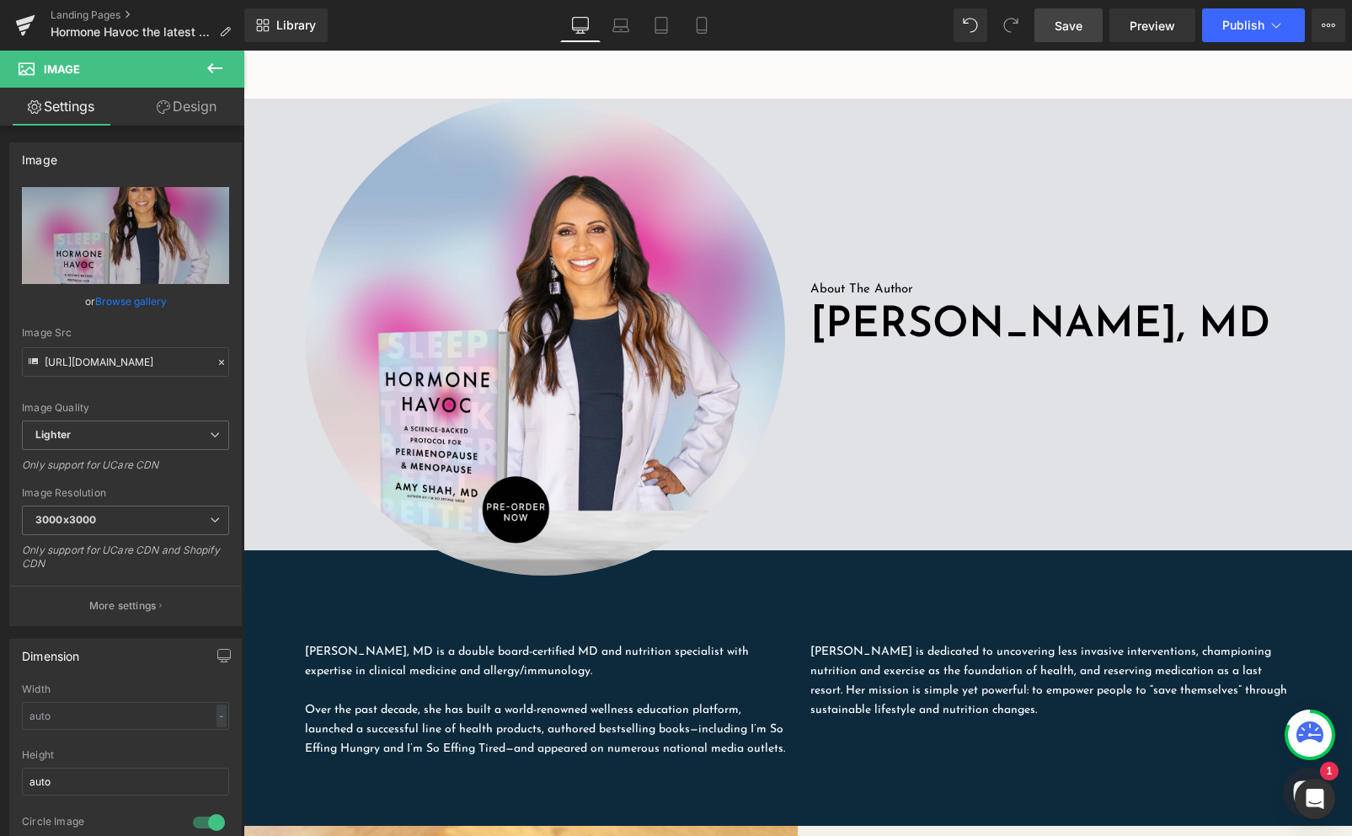
click at [1088, 26] on link "Save" at bounding box center [1068, 25] width 68 height 34
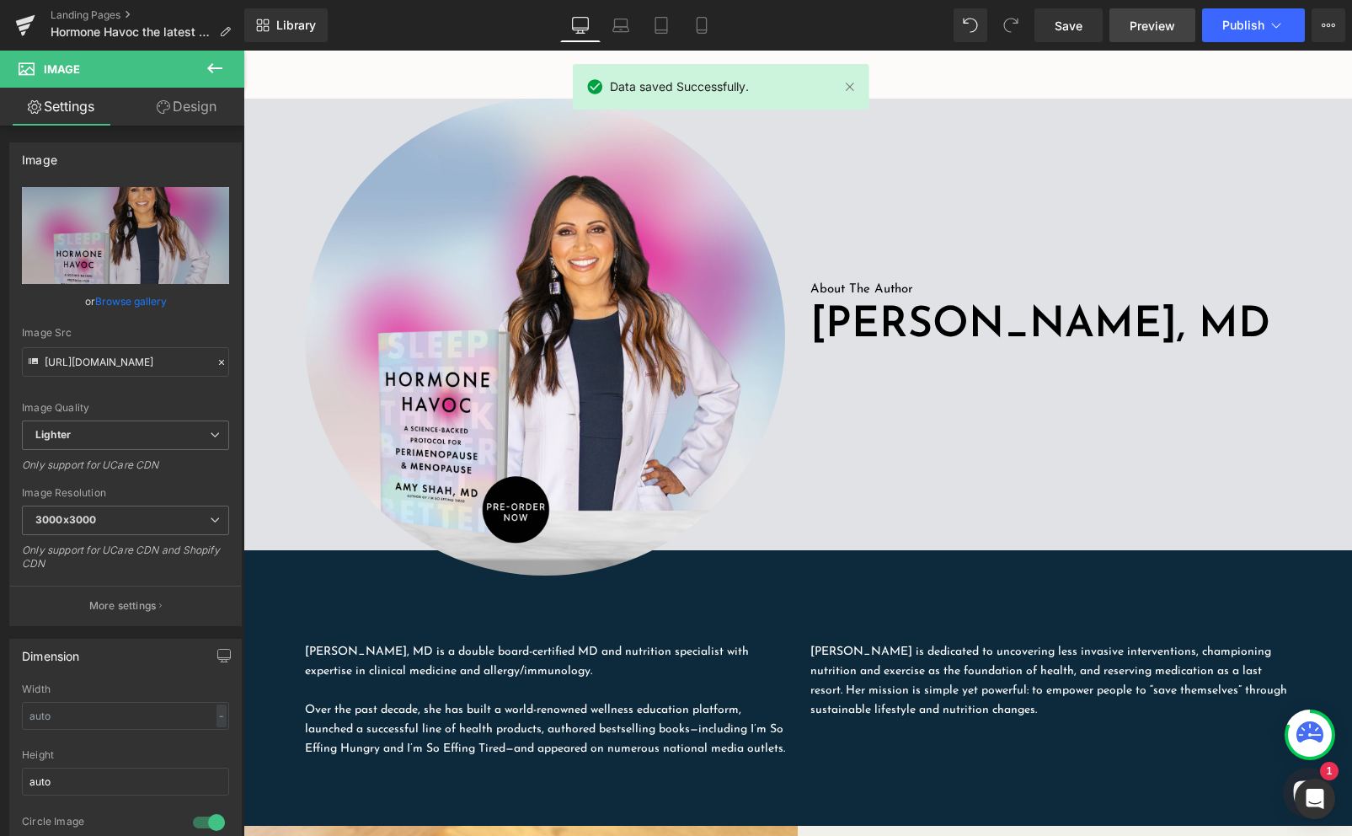
click at [1152, 29] on span "Preview" at bounding box center [1152, 26] width 45 height 18
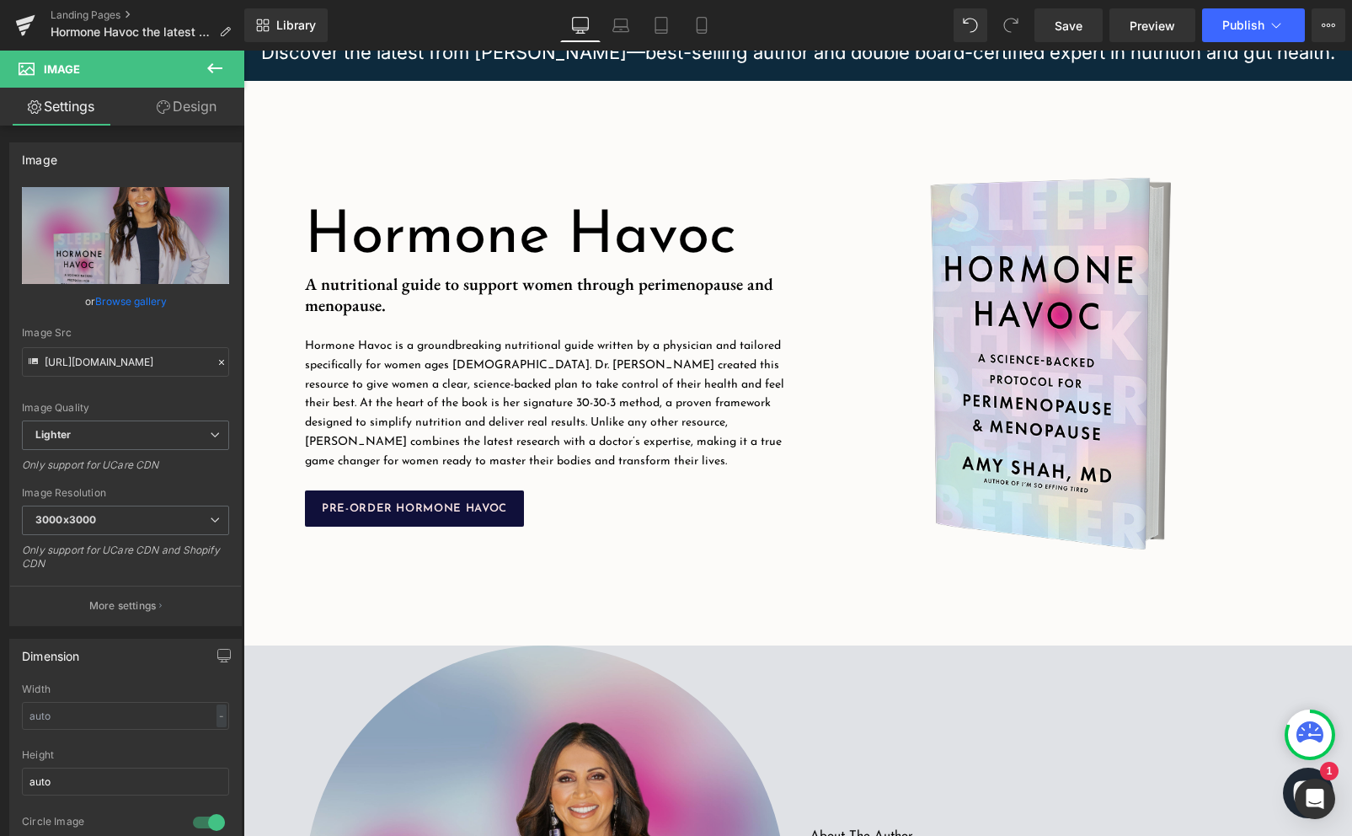
scroll to position [319, 0]
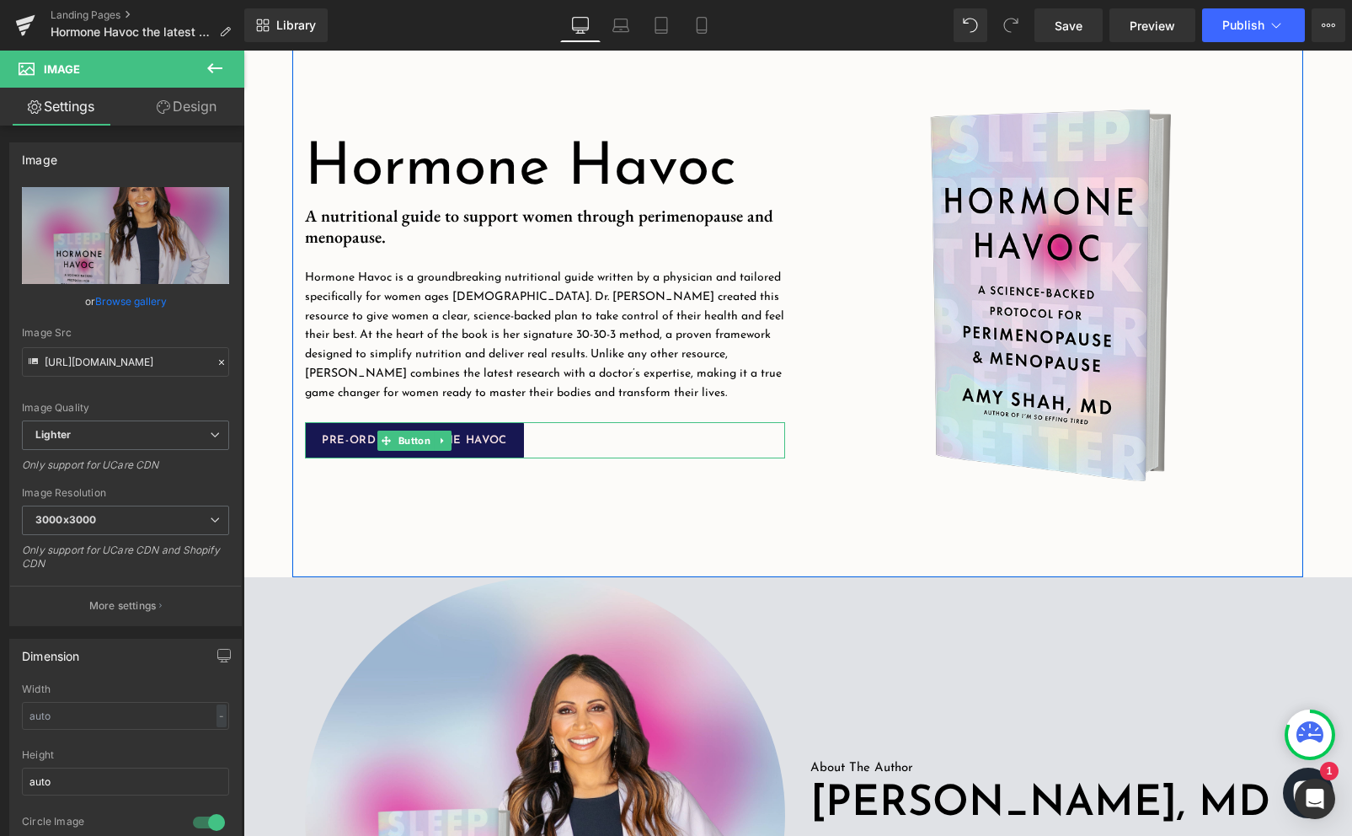
click at [503, 441] on span "PRE-ORDER HORMONE HAVOC" at bounding box center [414, 440] width 185 height 11
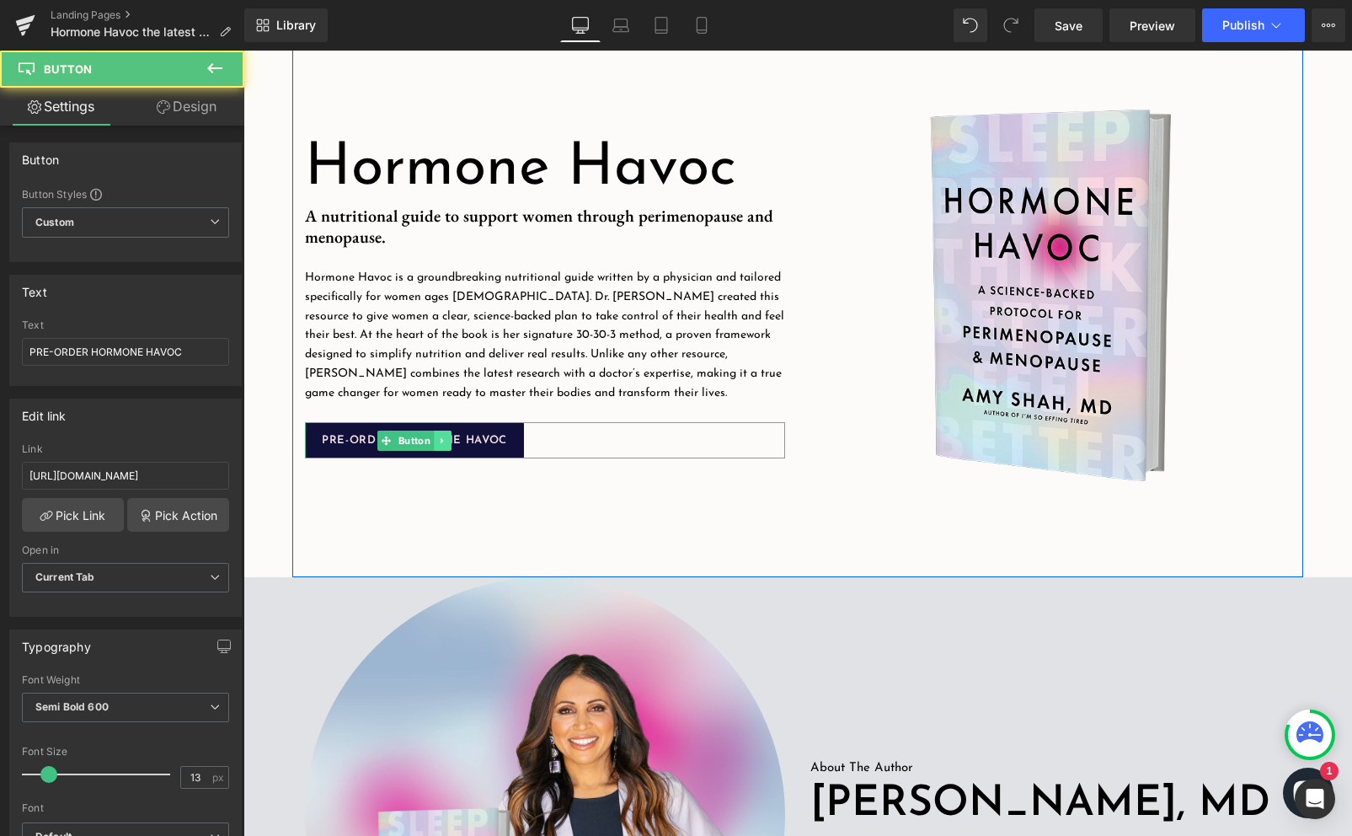
click at [441, 437] on icon at bounding box center [442, 440] width 3 height 6
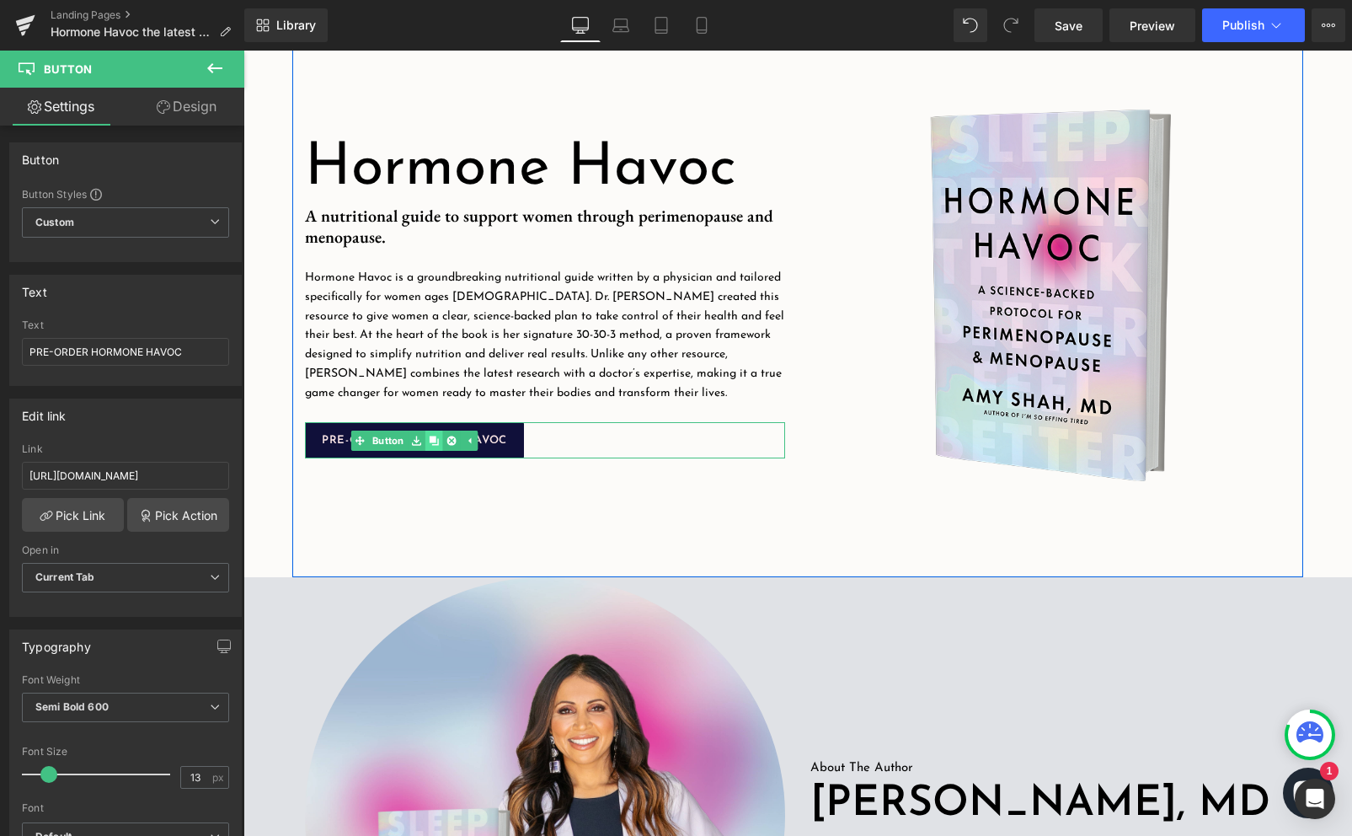
click at [437, 442] on icon at bounding box center [433, 440] width 9 height 9
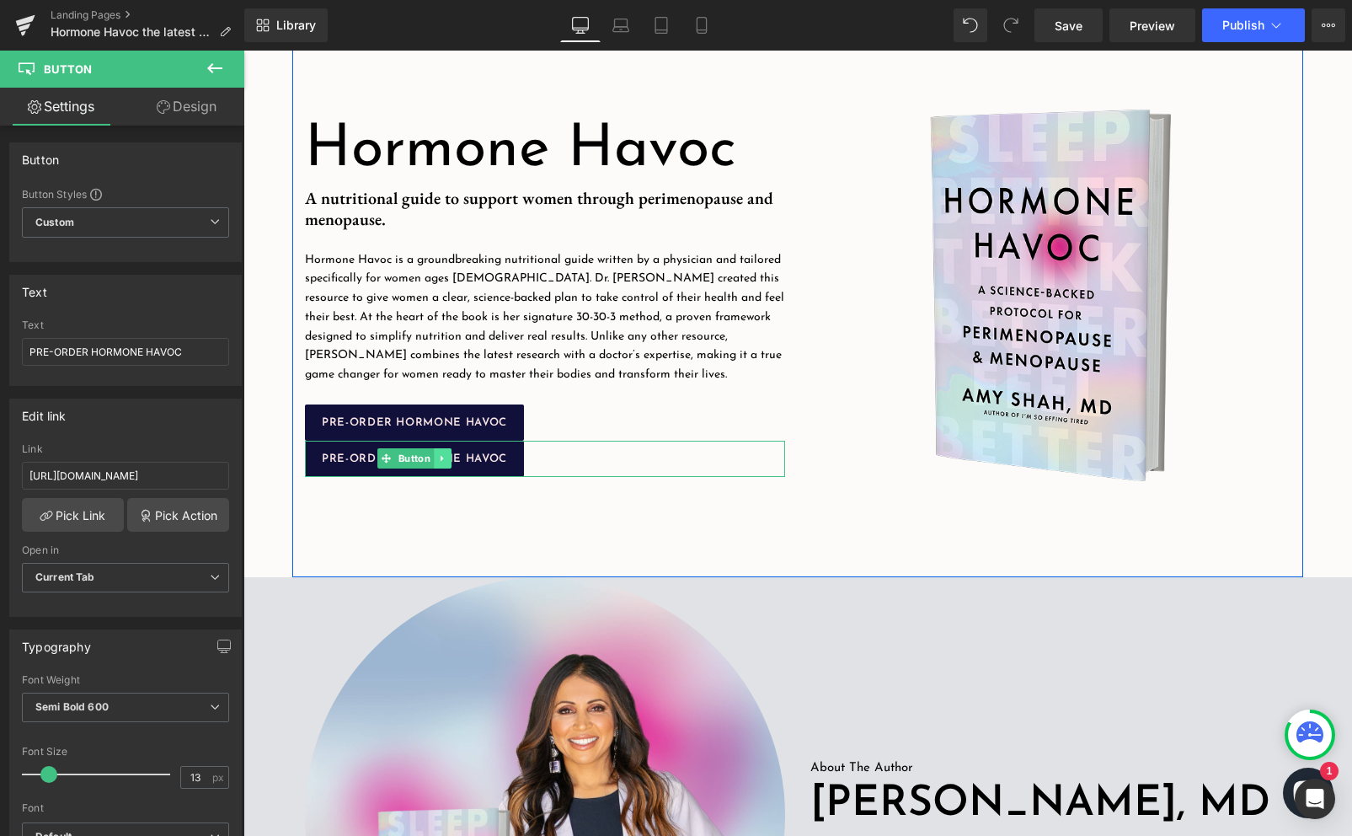
click at [436, 457] on link at bounding box center [443, 458] width 18 height 20
click at [433, 462] on icon at bounding box center [433, 457] width 9 height 9
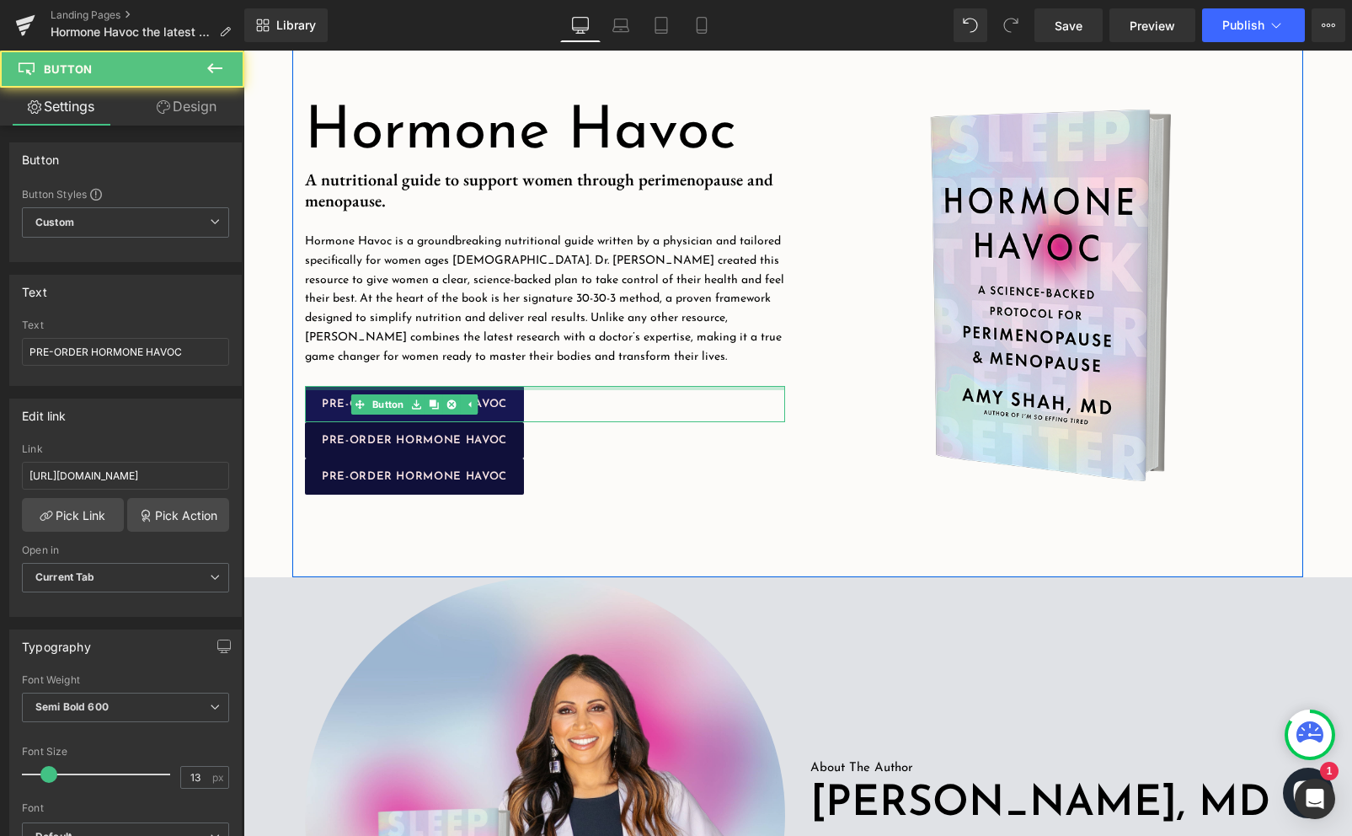
click at [516, 389] on link "PRE-ORDER HORMONE HAVOC" at bounding box center [414, 404] width 219 height 36
click at [537, 404] on div "PRE-ORDER HORMONE HAVOC" at bounding box center [545, 404] width 480 height 36
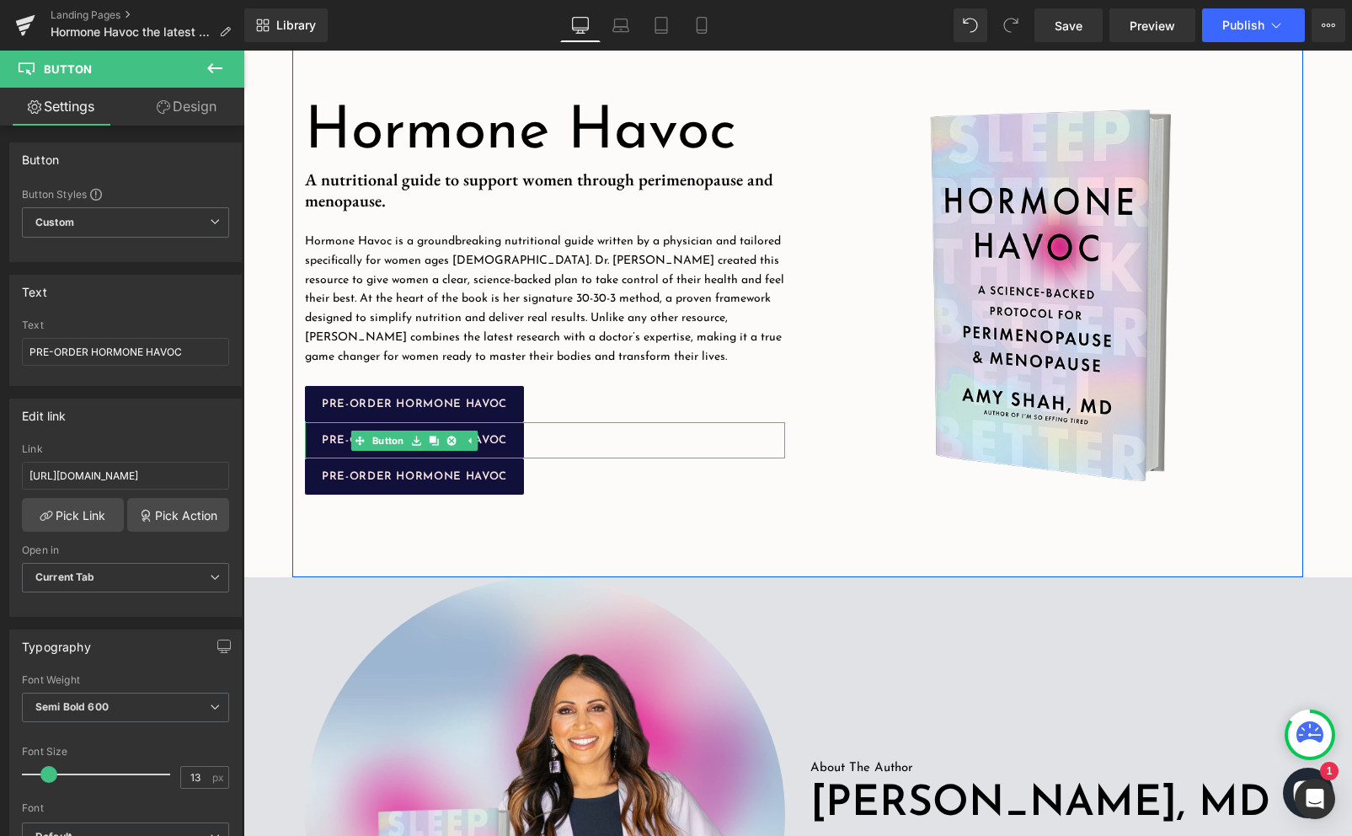
drag, startPoint x: 464, startPoint y: 446, endPoint x: 550, endPoint y: 441, distance: 86.1
click at [550, 441] on div "PRE-ORDER HORMONE HAVOC Button" at bounding box center [545, 440] width 480 height 36
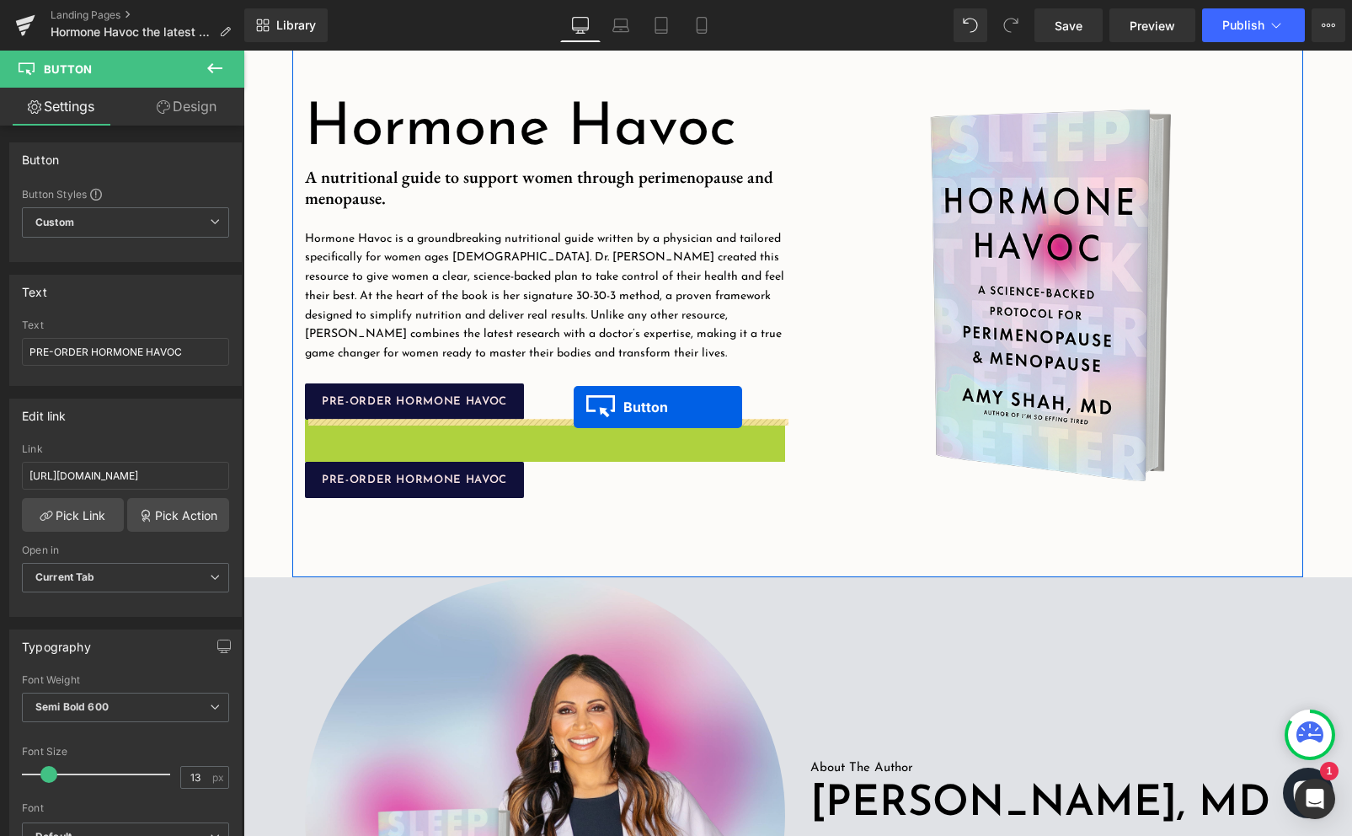
drag, startPoint x: 385, startPoint y: 440, endPoint x: 574, endPoint y: 407, distance: 191.5
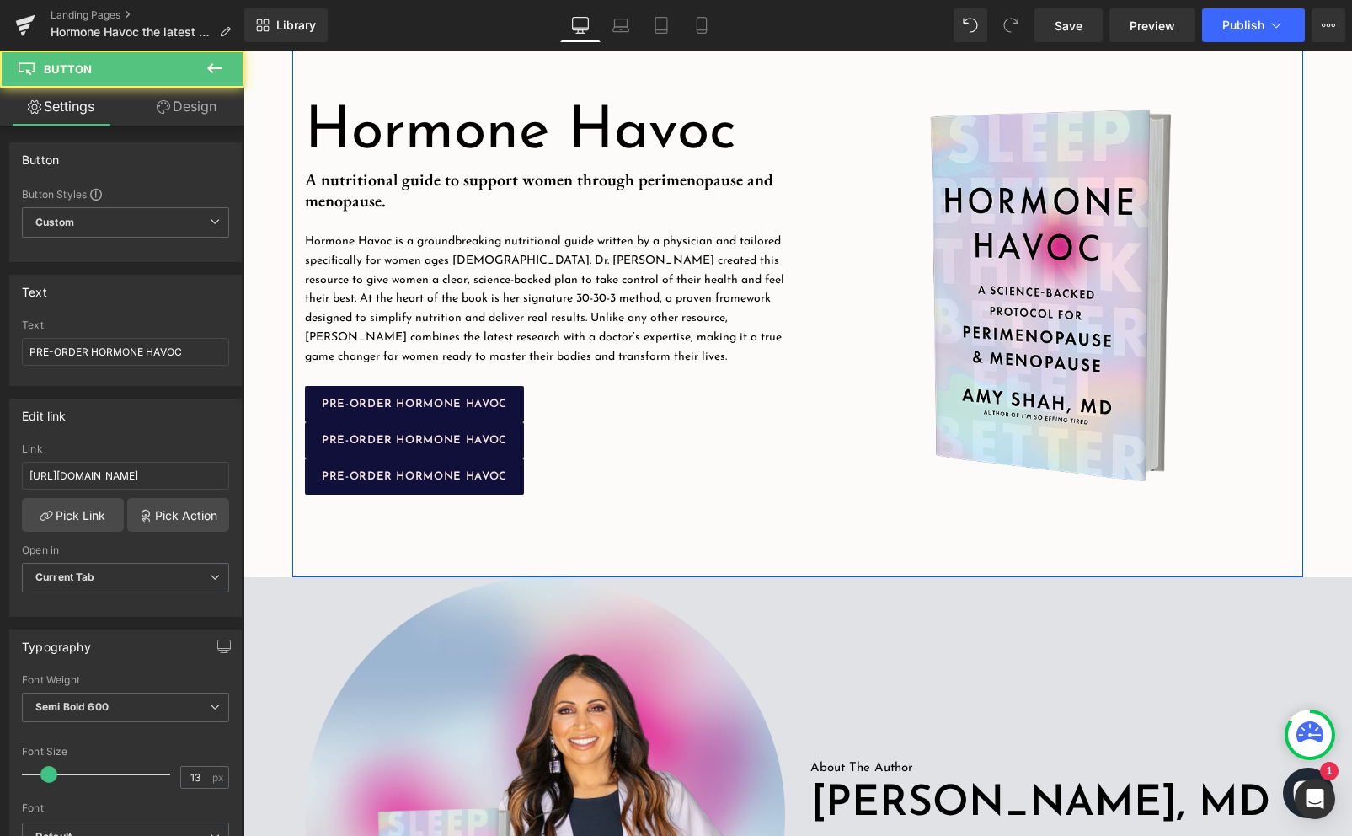
click at [571, 471] on div "PRE-ORDER HORMONE HAVOC" at bounding box center [545, 476] width 480 height 36
click at [551, 517] on div "Hormone Havoc Heading Image A nutritional guide to support women through perime…" at bounding box center [544, 295] width 505 height 480
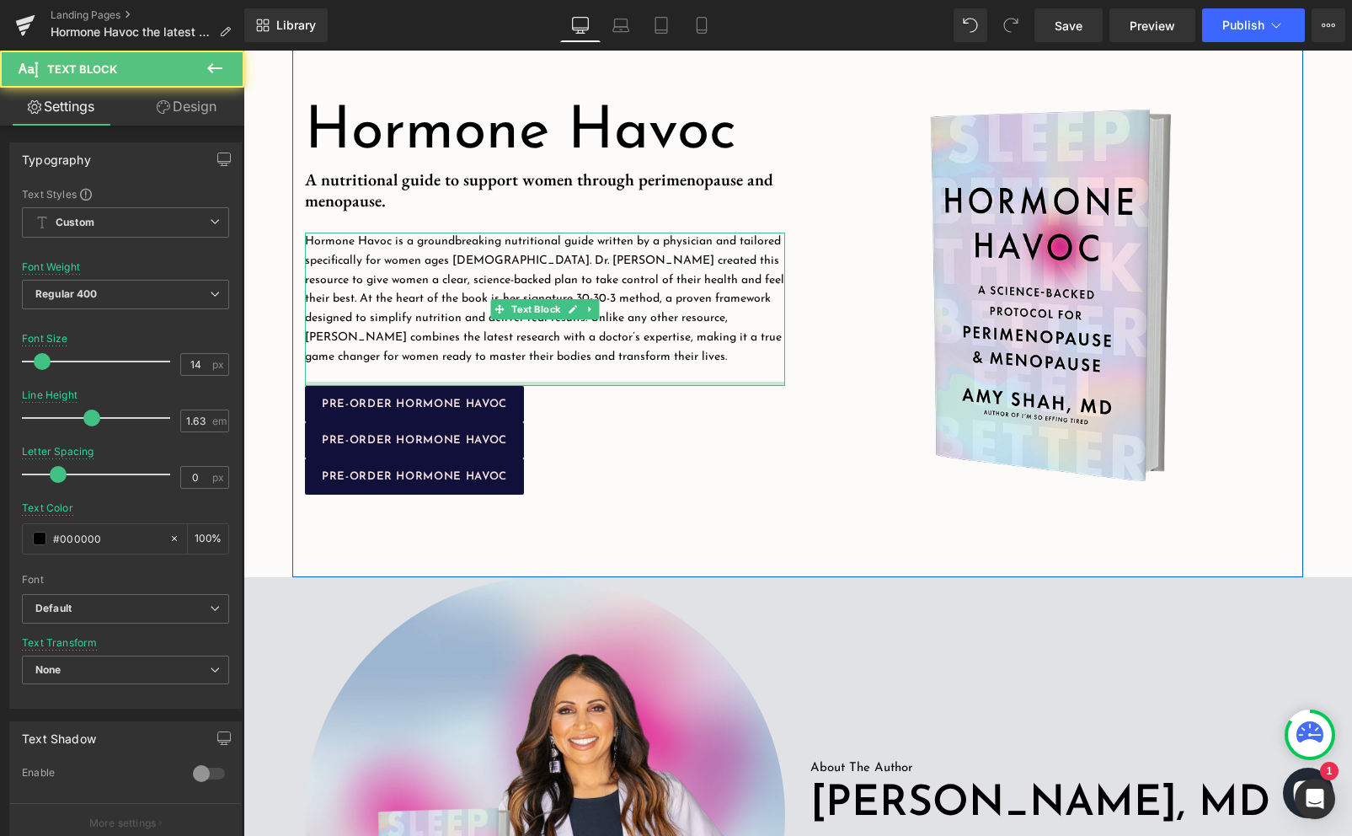
click at [562, 382] on div at bounding box center [545, 384] width 480 height 4
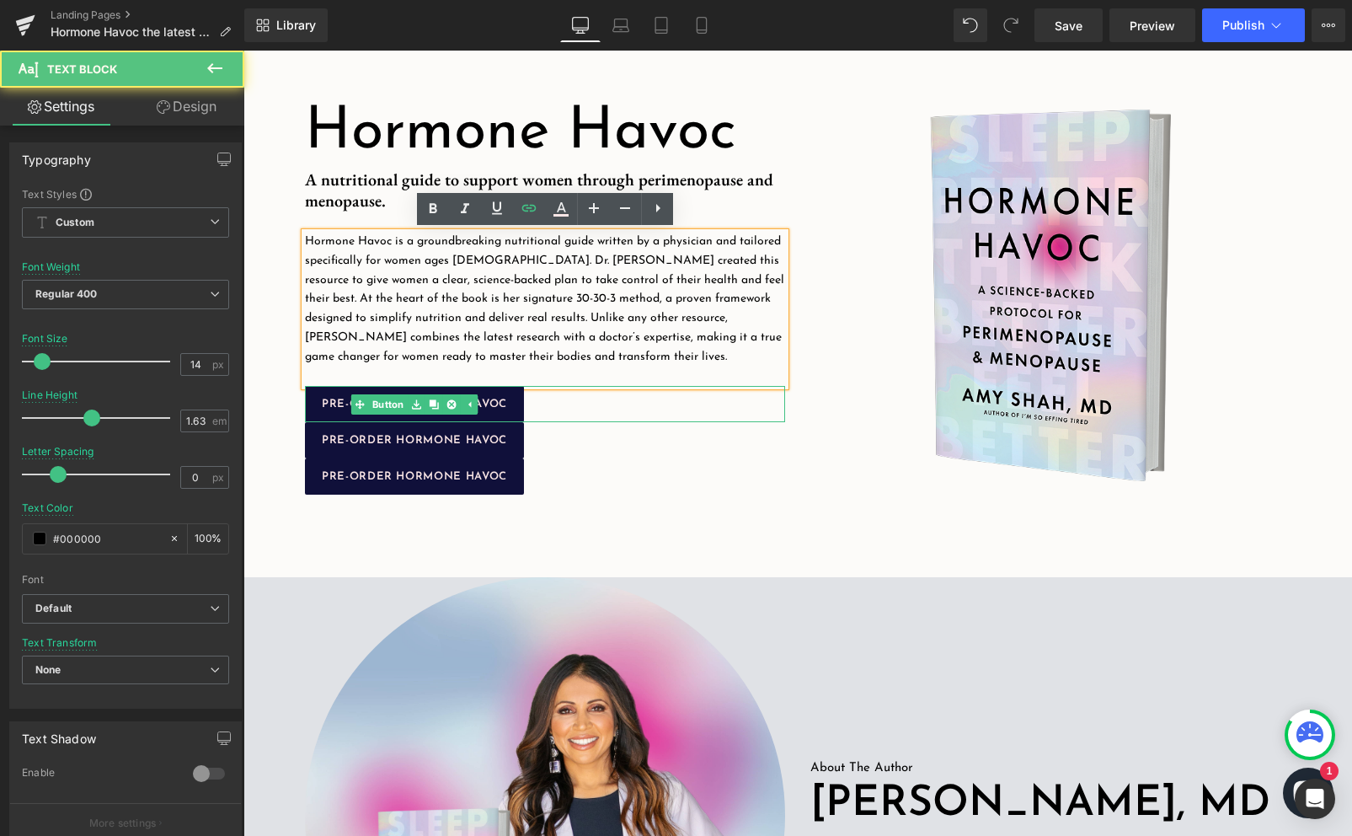
click at [562, 397] on div "PRE-ORDER HORMONE HAVOC" at bounding box center [545, 404] width 480 height 36
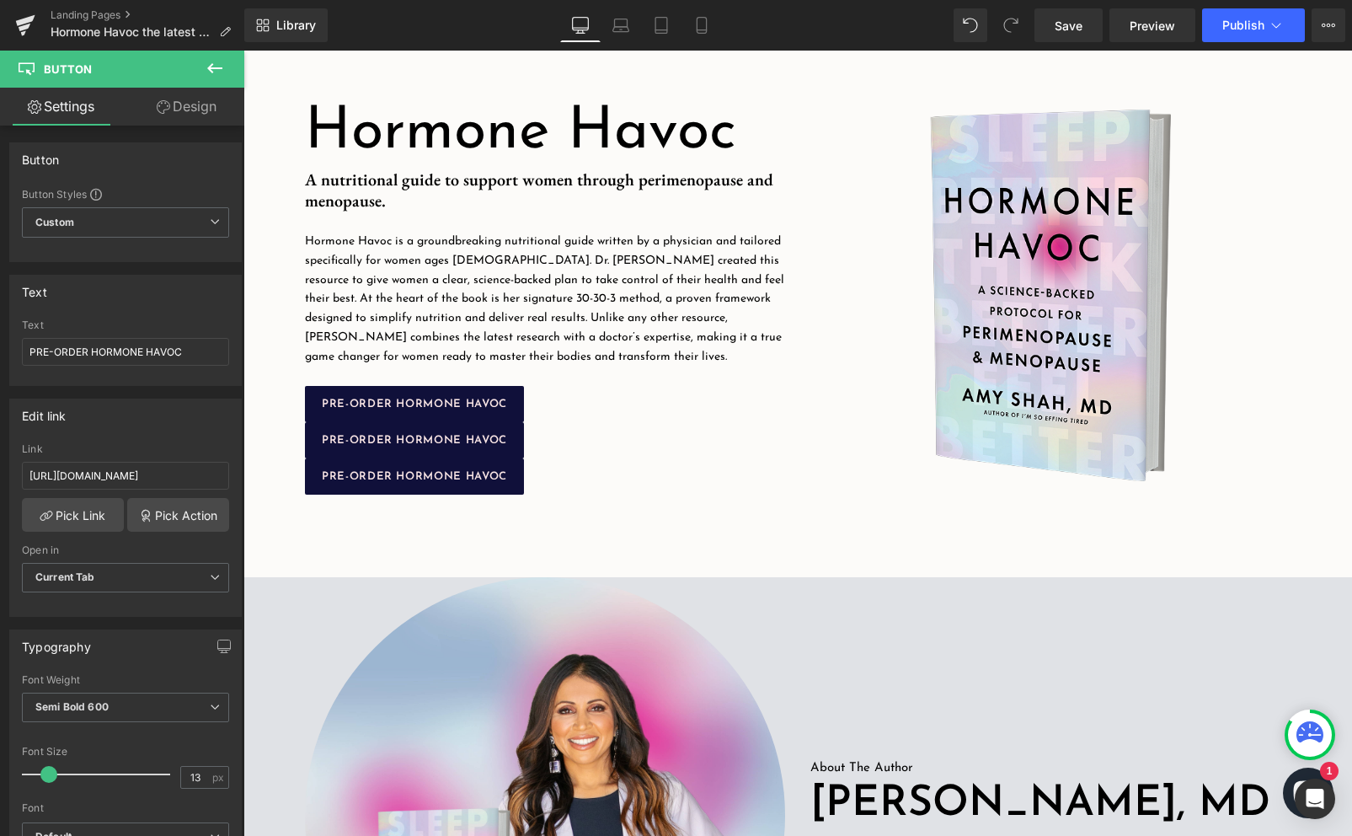
click at [224, 67] on icon at bounding box center [215, 68] width 20 height 20
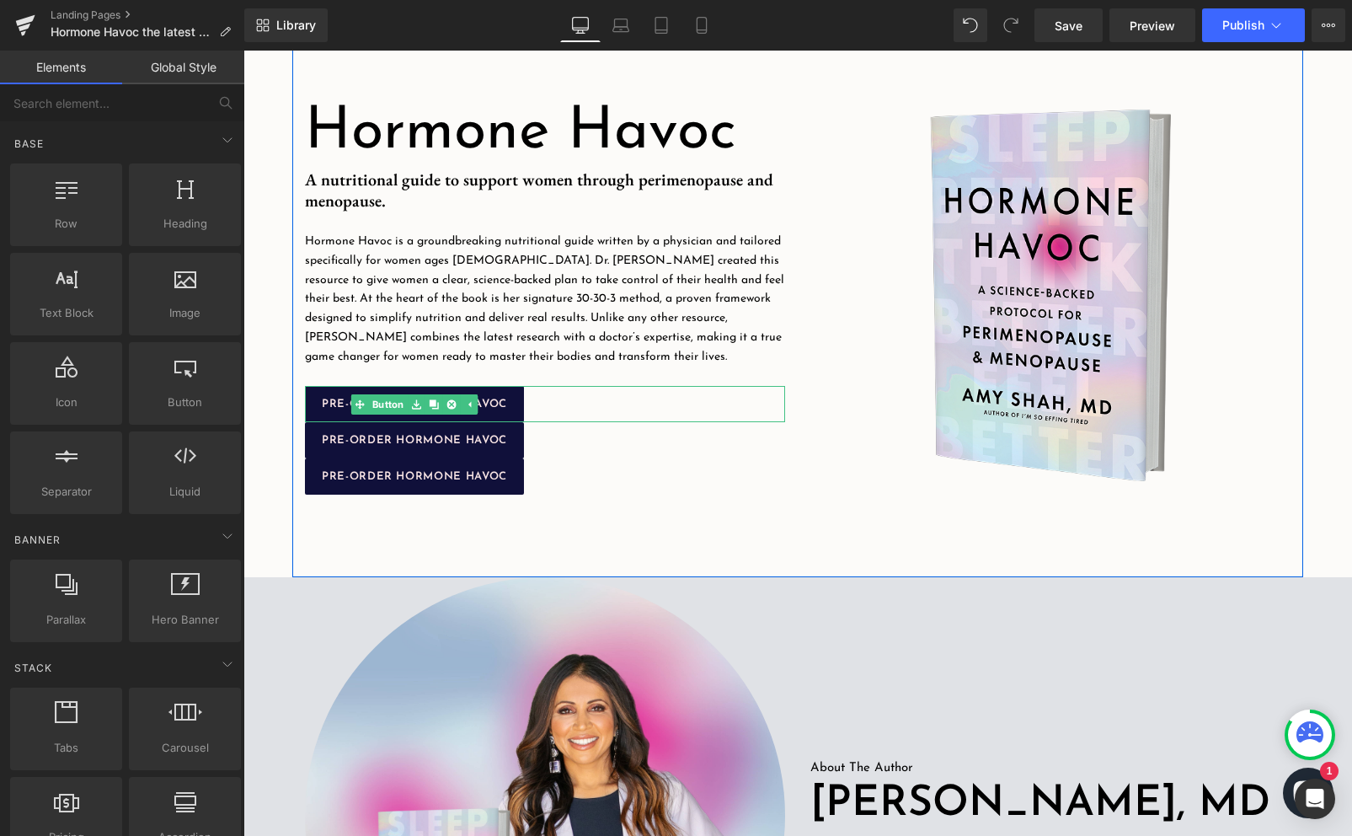
click at [587, 409] on div "PRE-ORDER HORMONE HAVOC" at bounding box center [545, 404] width 480 height 36
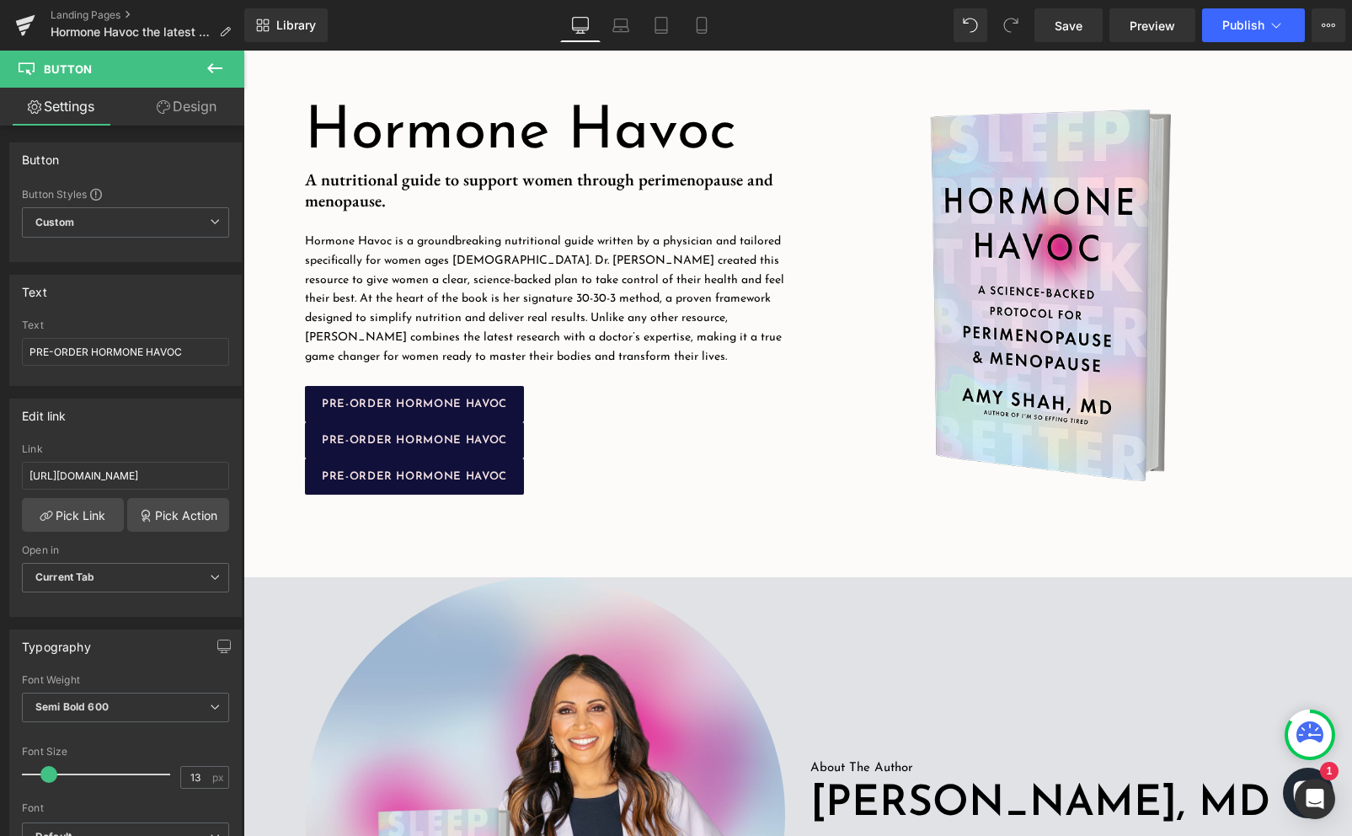
click at [200, 69] on button at bounding box center [214, 69] width 59 height 37
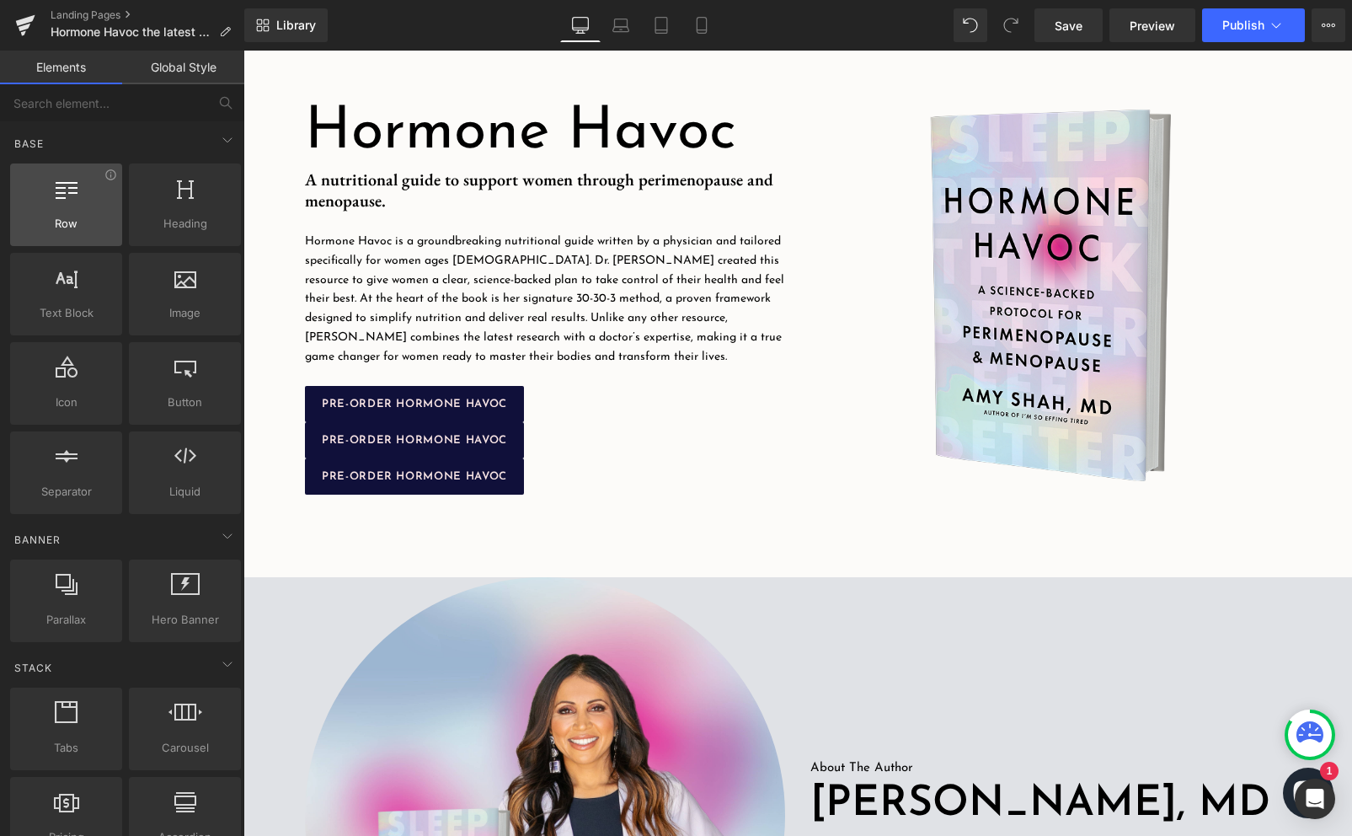
click at [67, 227] on span "Row" at bounding box center [66, 224] width 102 height 18
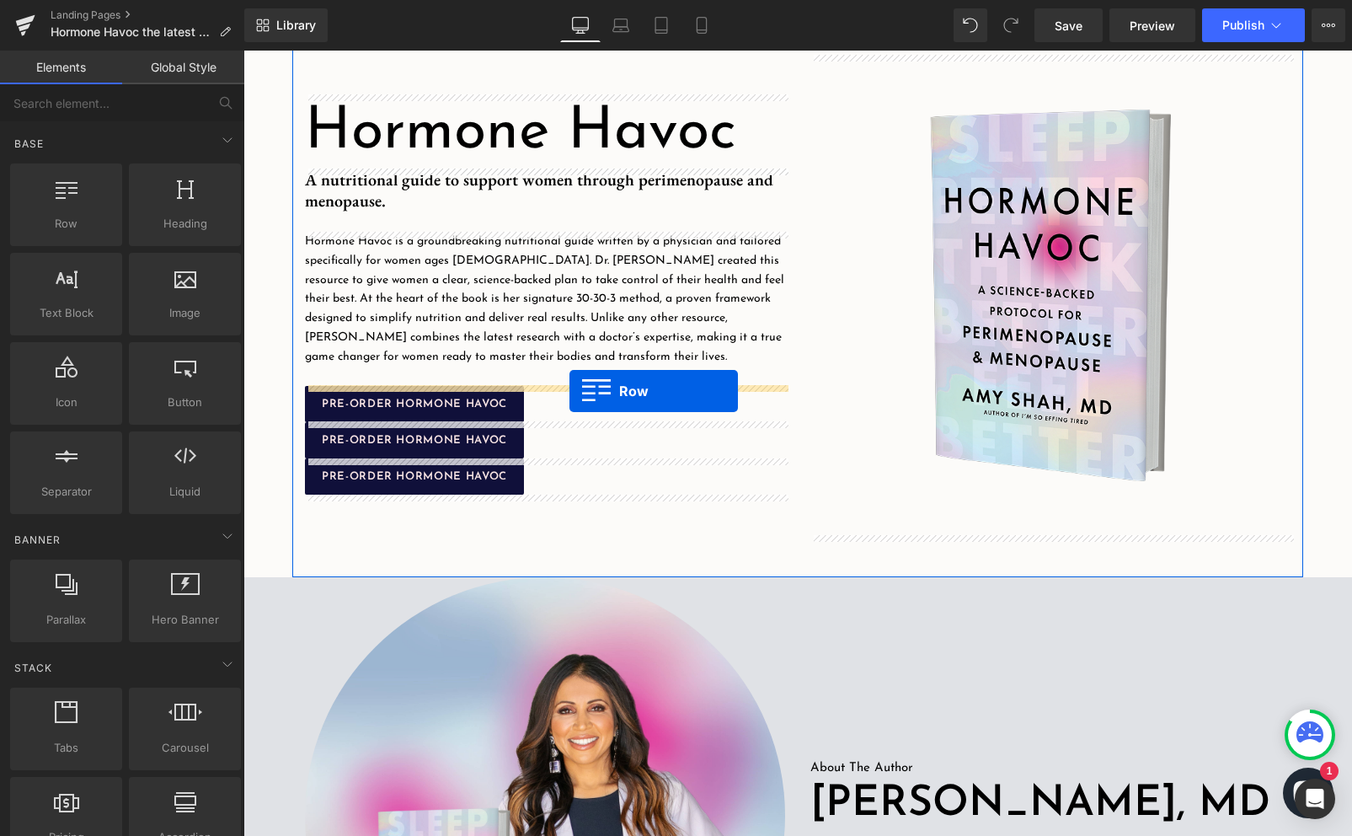
drag, startPoint x: 294, startPoint y: 233, endPoint x: 569, endPoint y: 391, distance: 317.7
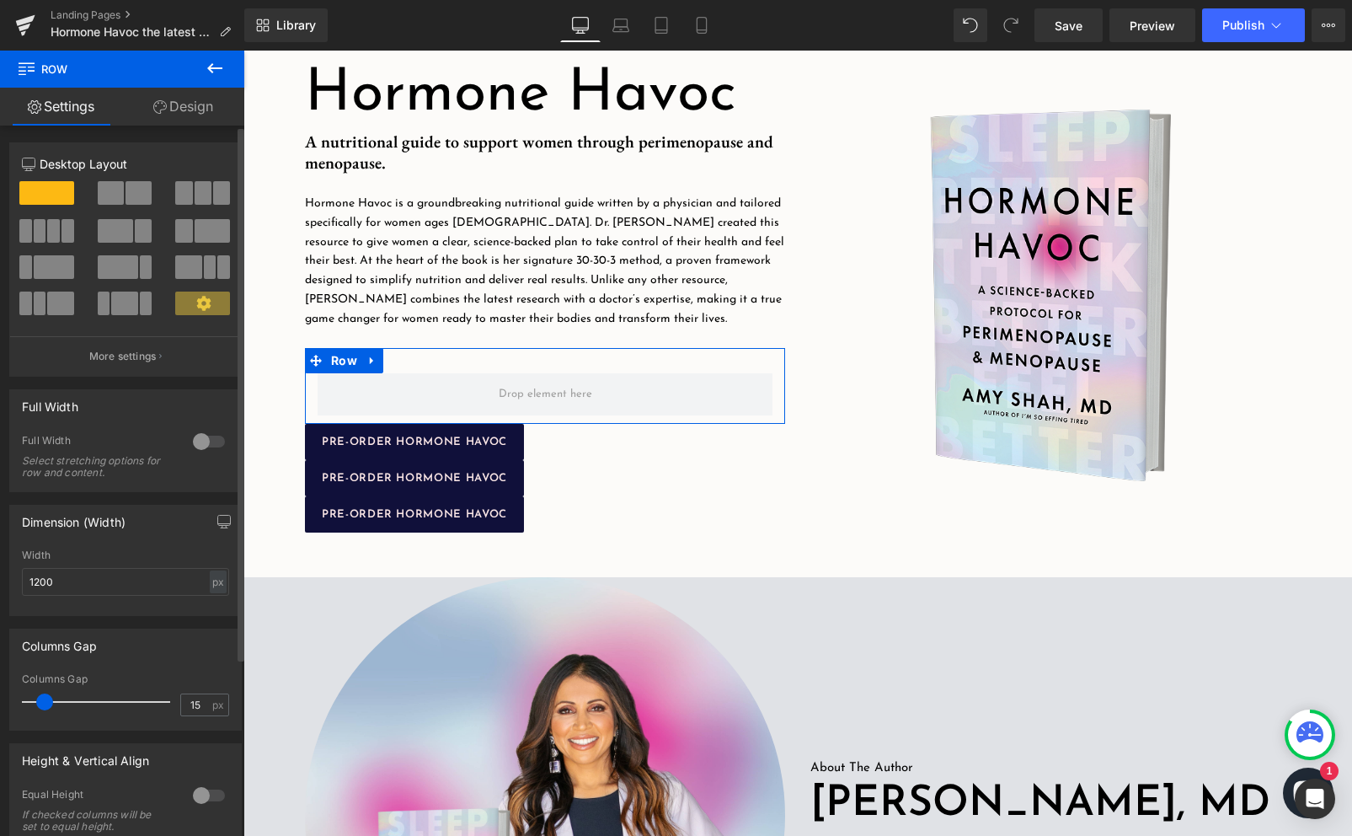
click at [55, 233] on span at bounding box center [53, 231] width 13 height 24
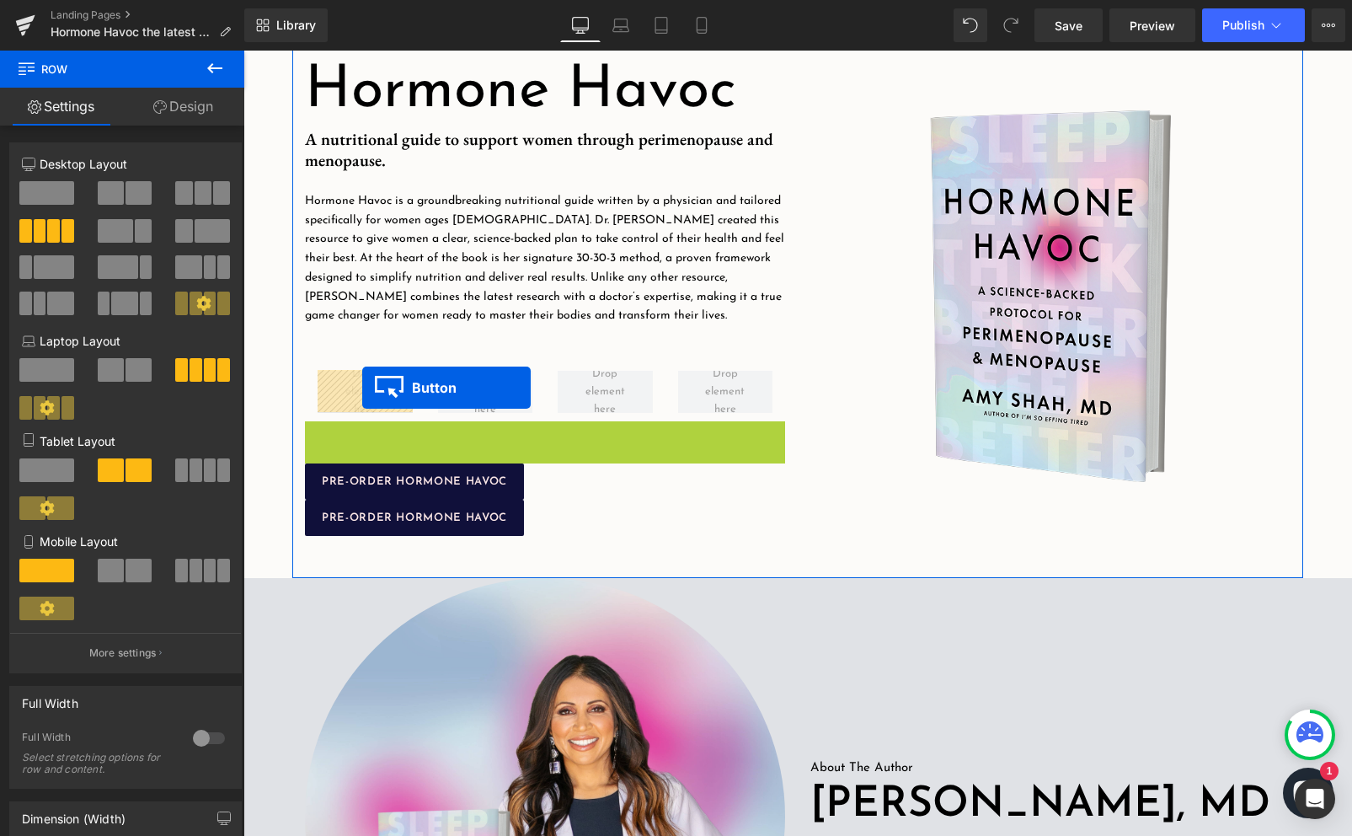
drag, startPoint x: 378, startPoint y: 442, endPoint x: 356, endPoint y: 387, distance: 59.8
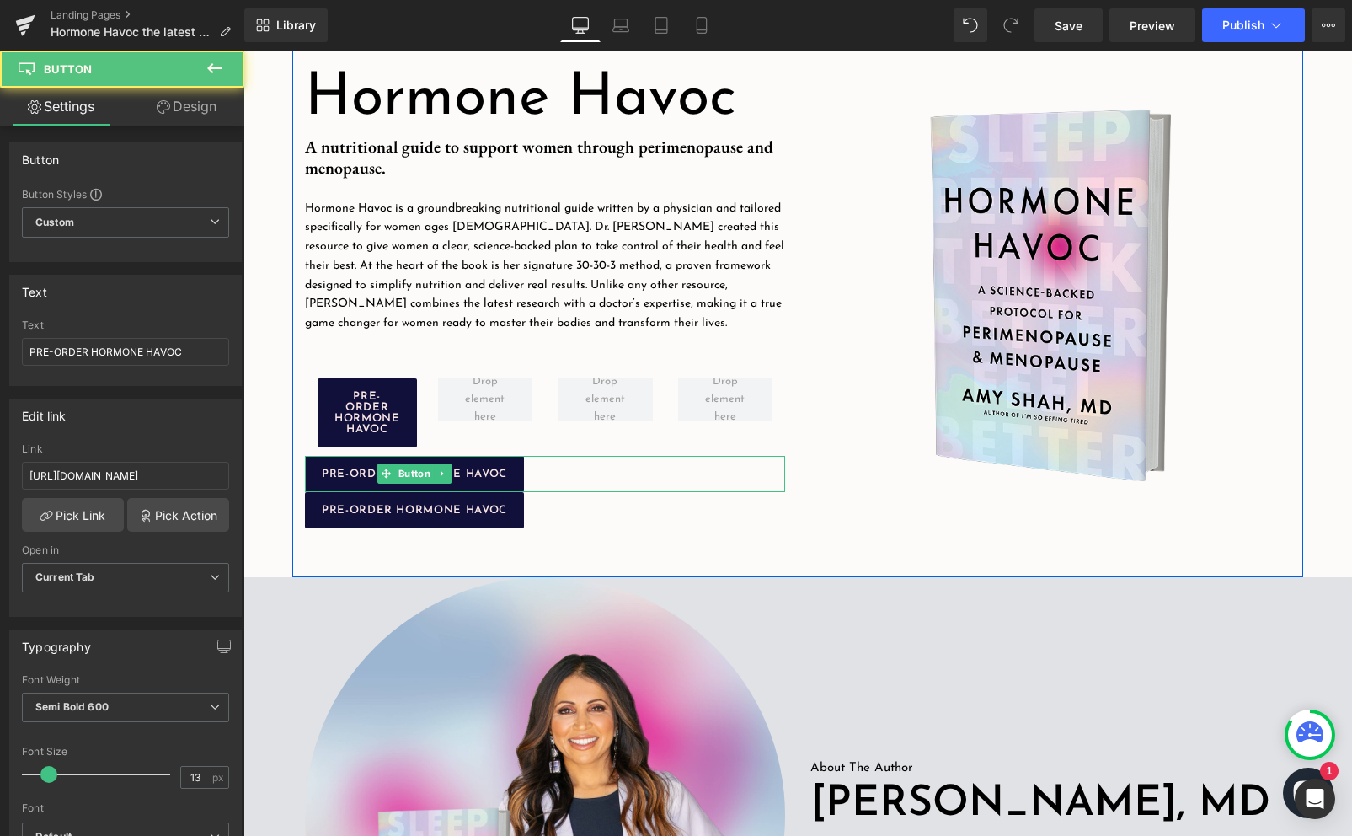
click at [632, 484] on div "PRE-ORDER HORMONE HAVOC" at bounding box center [545, 474] width 480 height 36
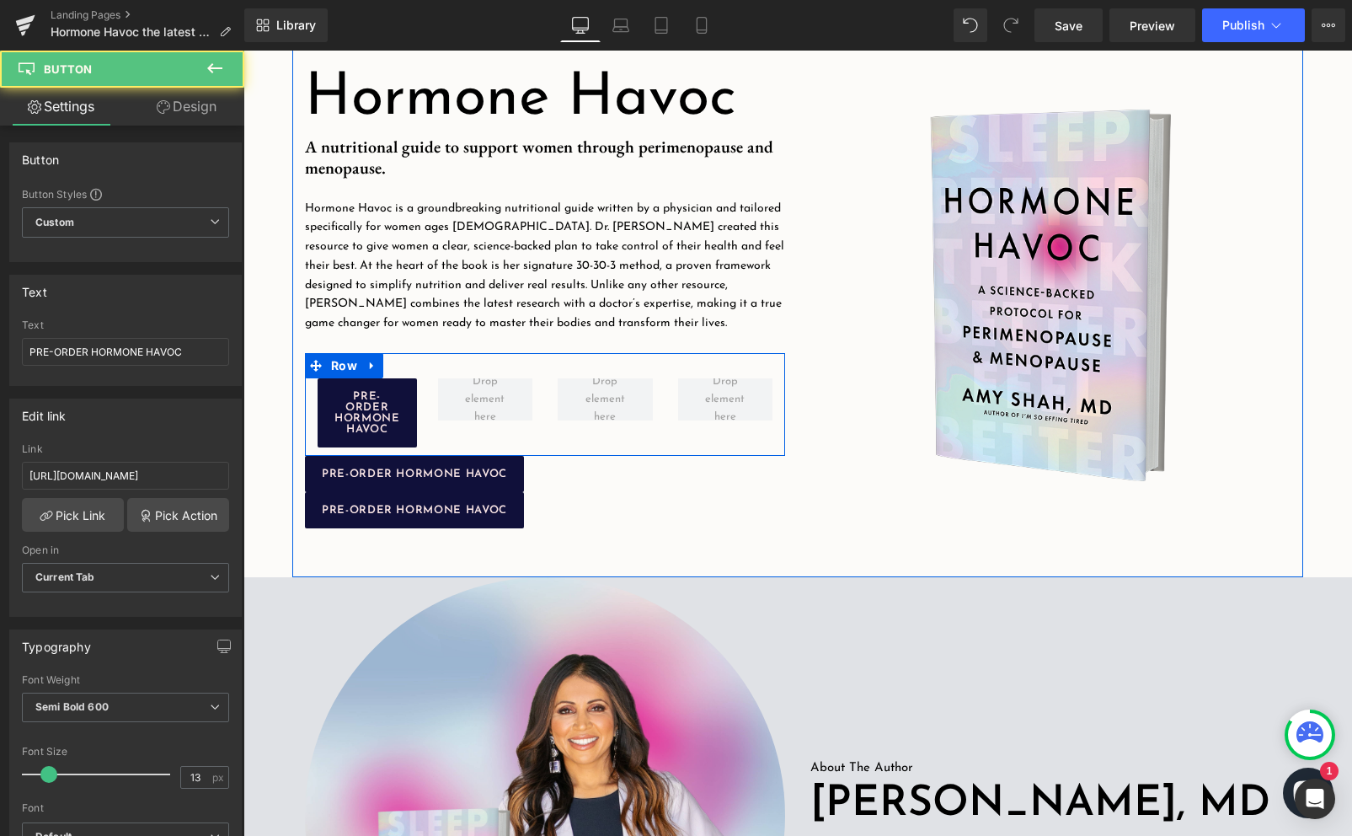
click at [632, 446] on div "PRE-ORDER HORMONE HAVOC Button Row" at bounding box center [545, 404] width 480 height 103
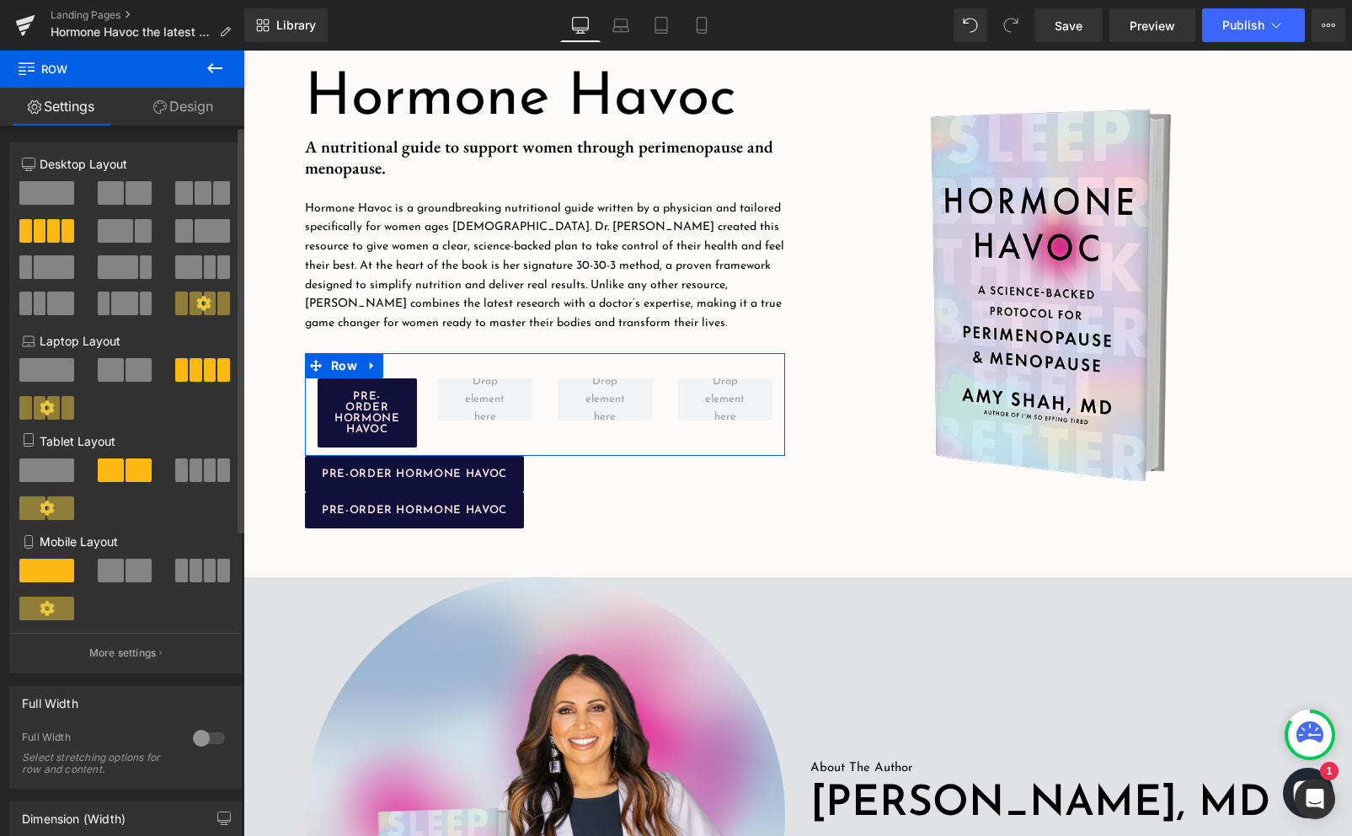
click at [195, 200] on span at bounding box center [203, 193] width 17 height 24
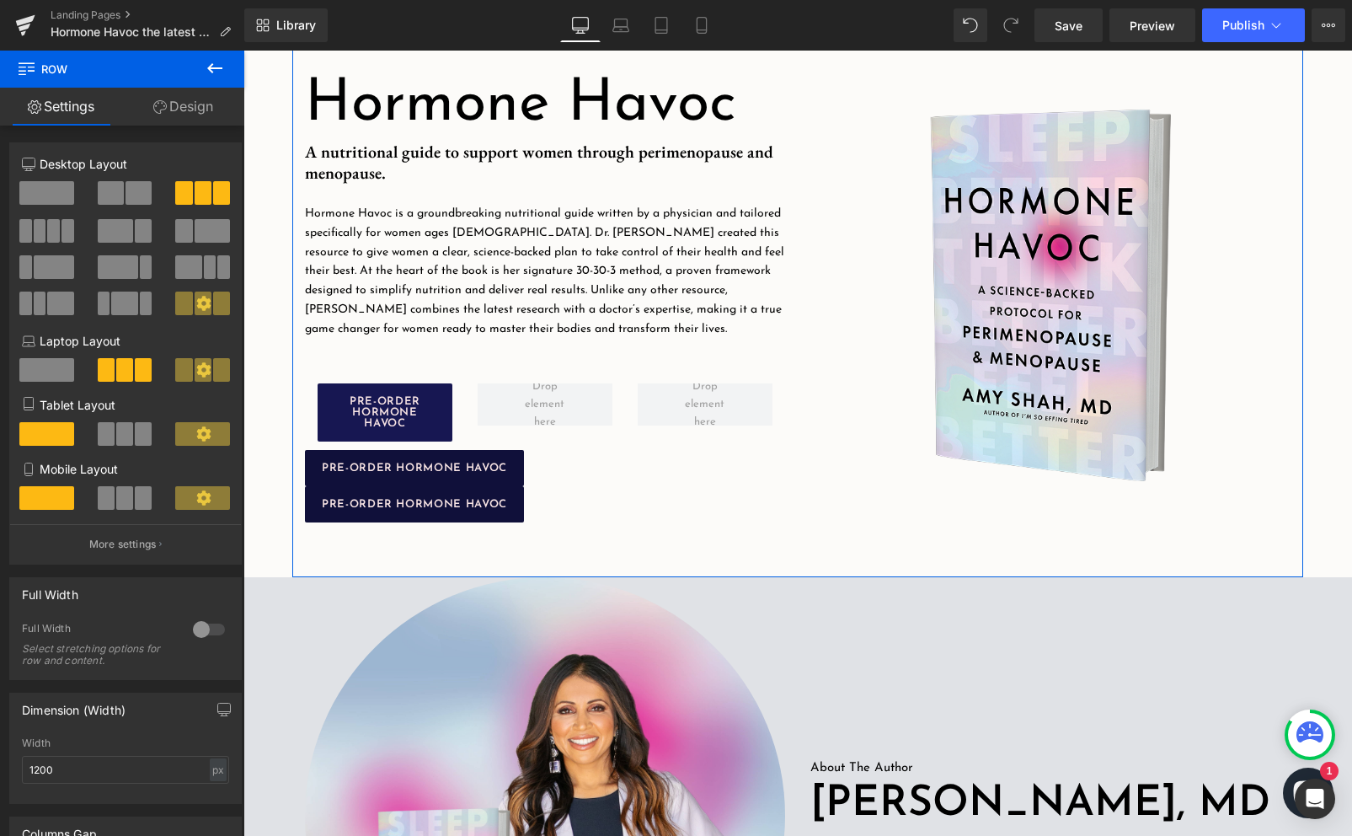
click at [422, 408] on span "PRE-ORDER HORMONE HAVOC" at bounding box center [384, 412] width 101 height 33
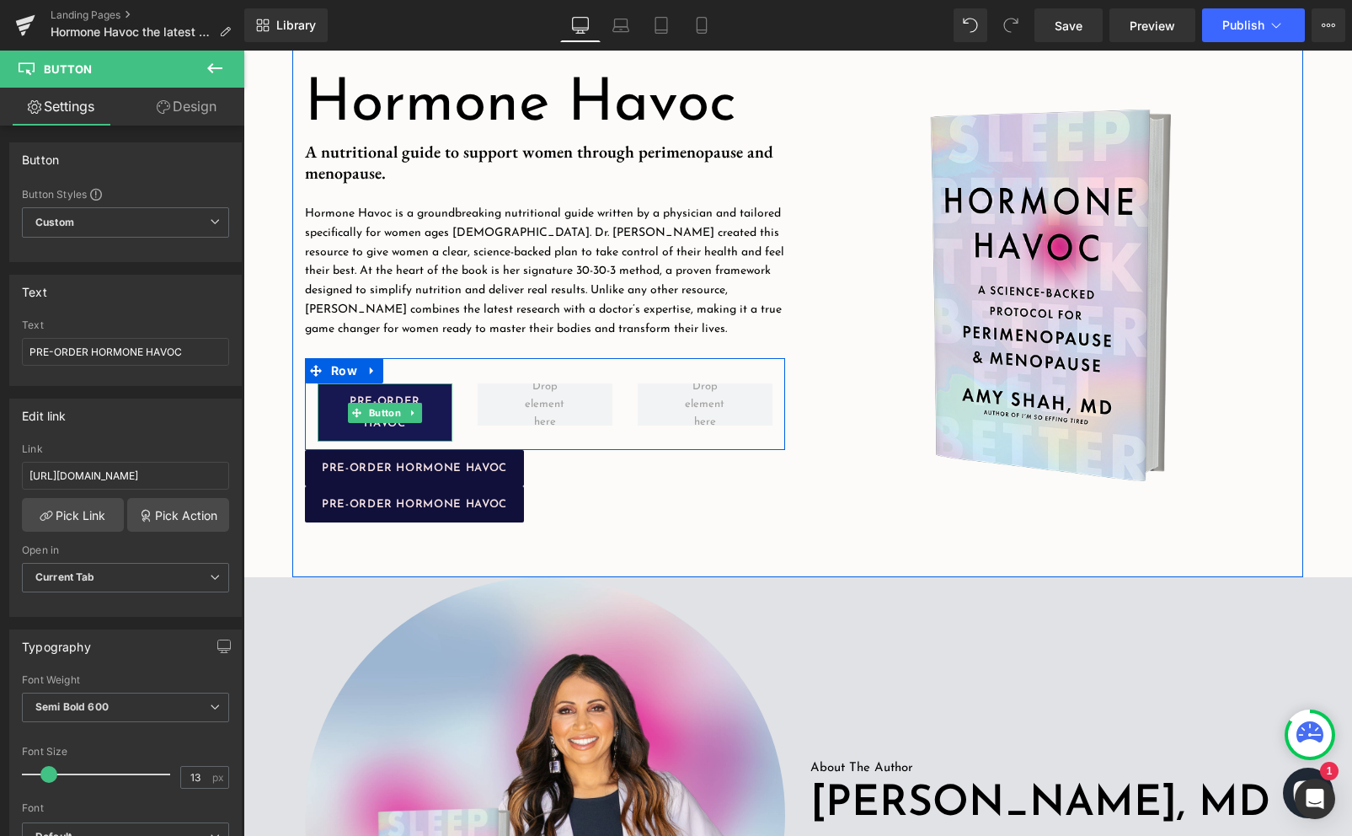
click at [355, 393] on link "PRE-ORDER HORMONE HAVOC" at bounding box center [385, 412] width 135 height 58
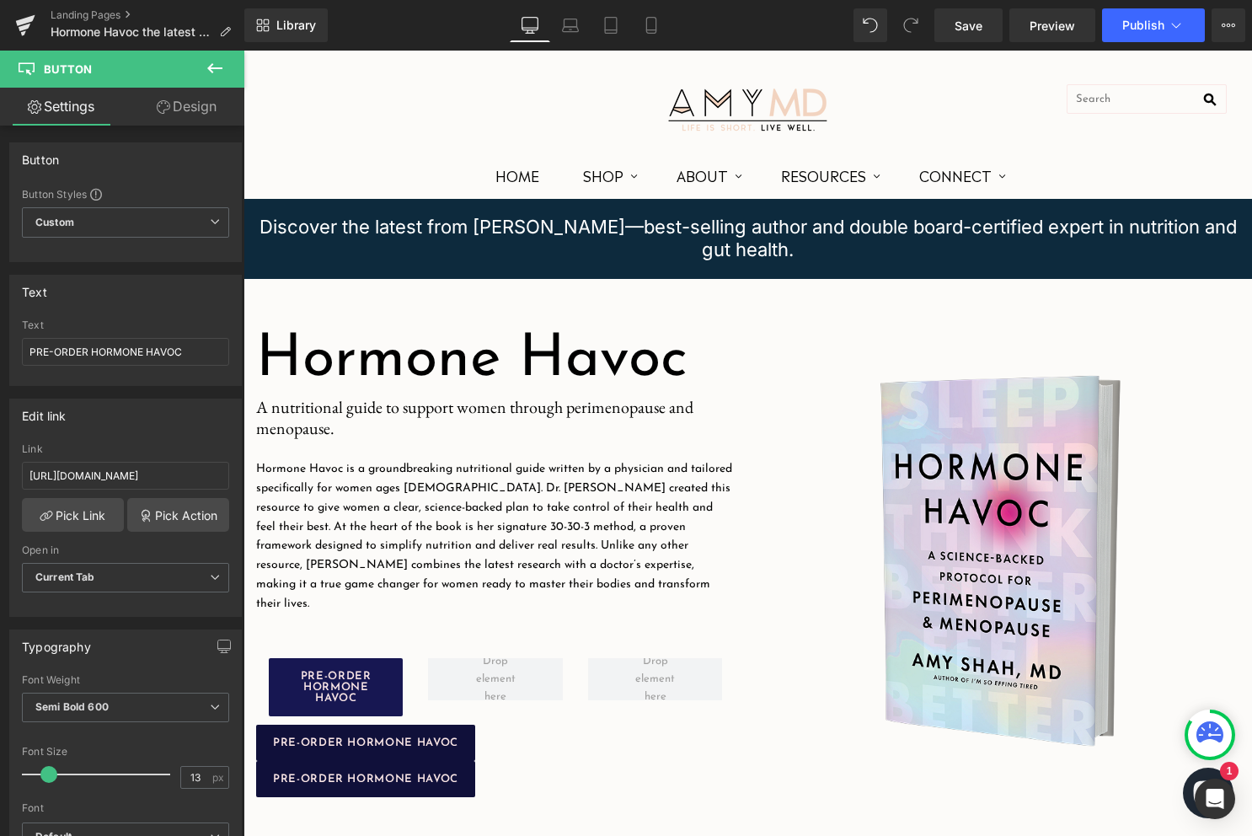
scroll to position [324, 0]
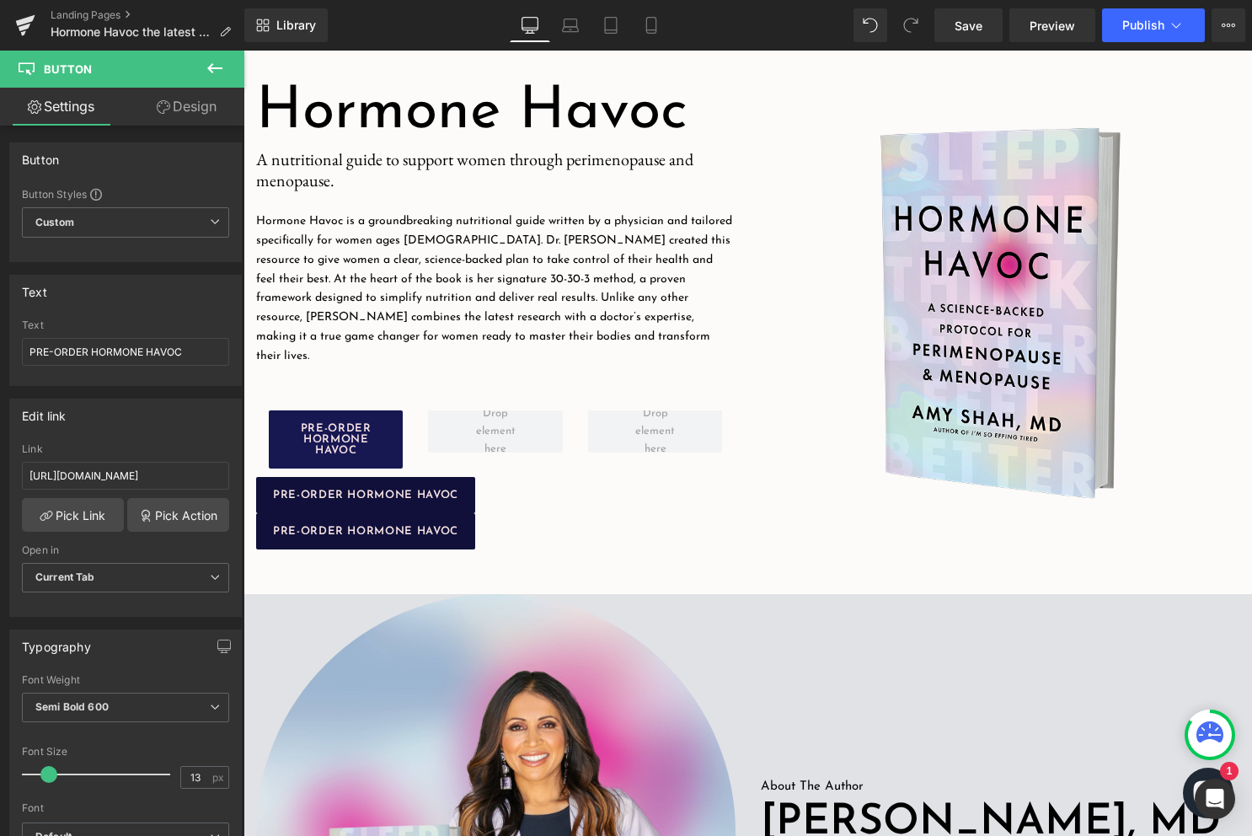
click at [359, 423] on span "PRE-ORDER HORMONE HAVOC" at bounding box center [336, 439] width 100 height 33
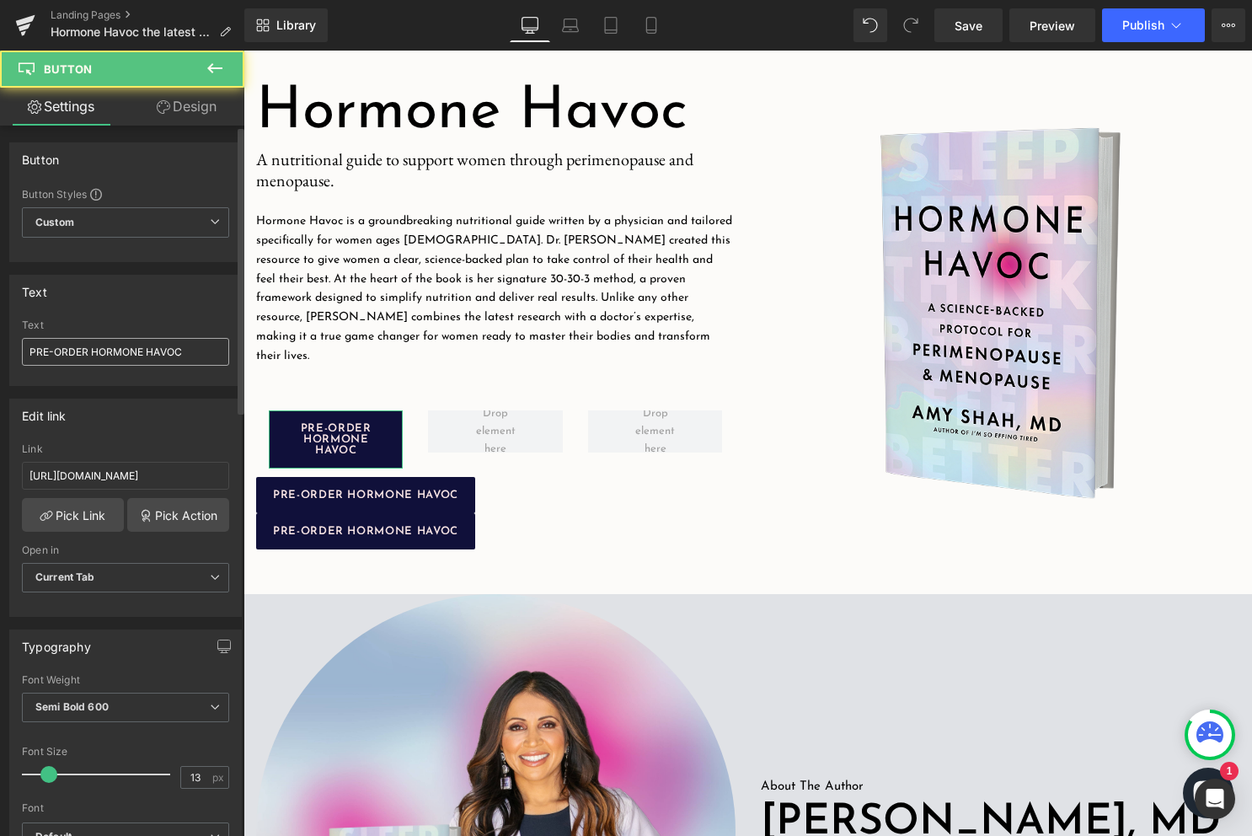
click at [164, 348] on input "PRE-ORDER HORMONE HAVOC" at bounding box center [125, 352] width 207 height 28
type input "AMAZON PRE-ORDER"
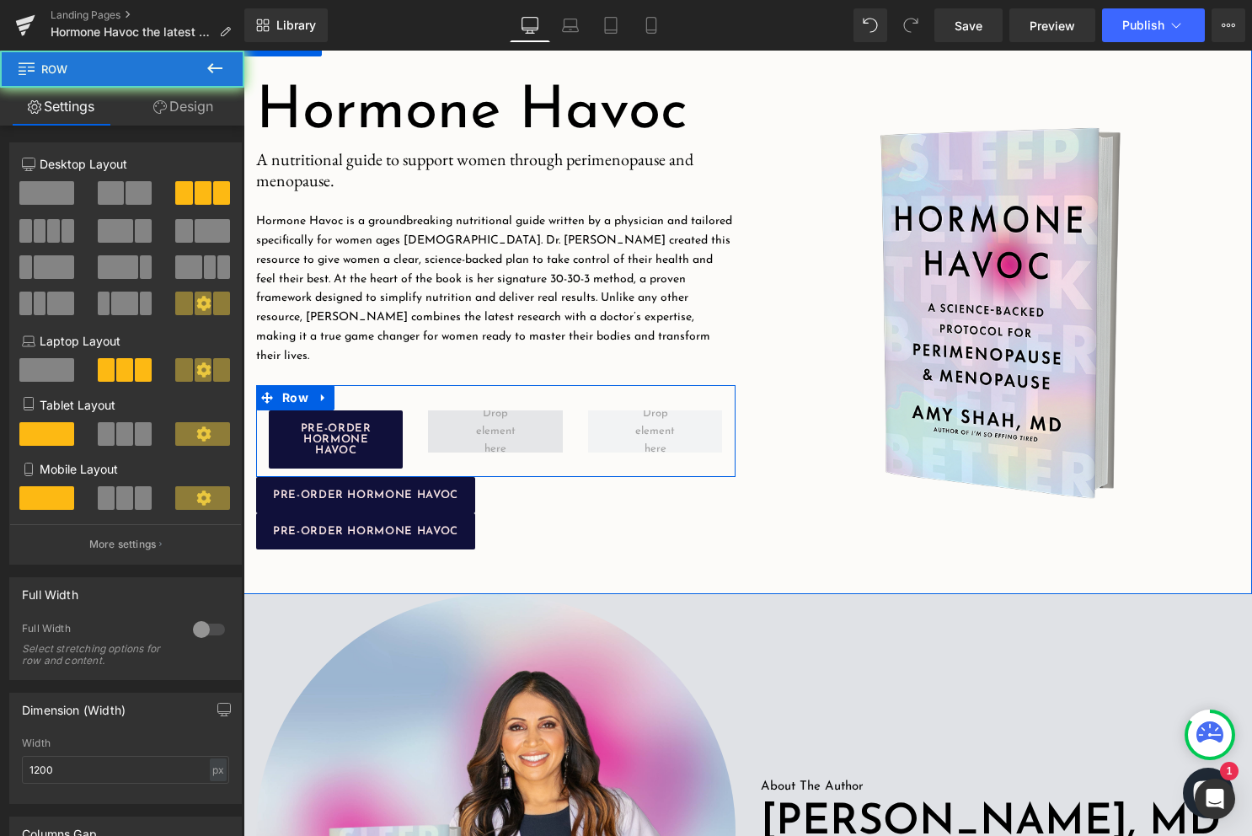
click at [453, 425] on span at bounding box center [495, 431] width 134 height 42
click at [378, 426] on span "PRE-ORDER HORMONE HAVOC" at bounding box center [336, 439] width 100 height 33
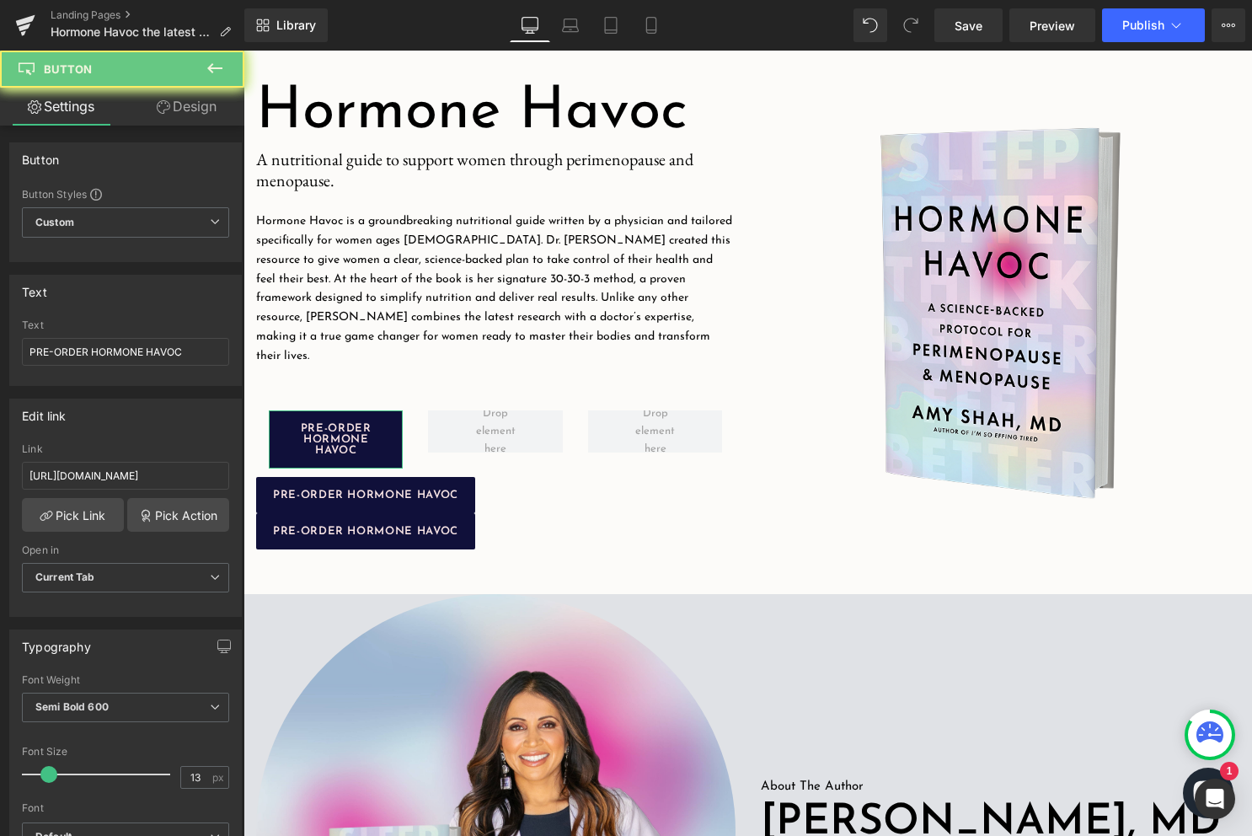
click at [103, 349] on input "PRE-ORDER HORMONE HAVOC" at bounding box center [125, 352] width 207 height 28
type input "AMAZON PRE-ORDER"
click at [142, 298] on div "Text" at bounding box center [125, 291] width 231 height 32
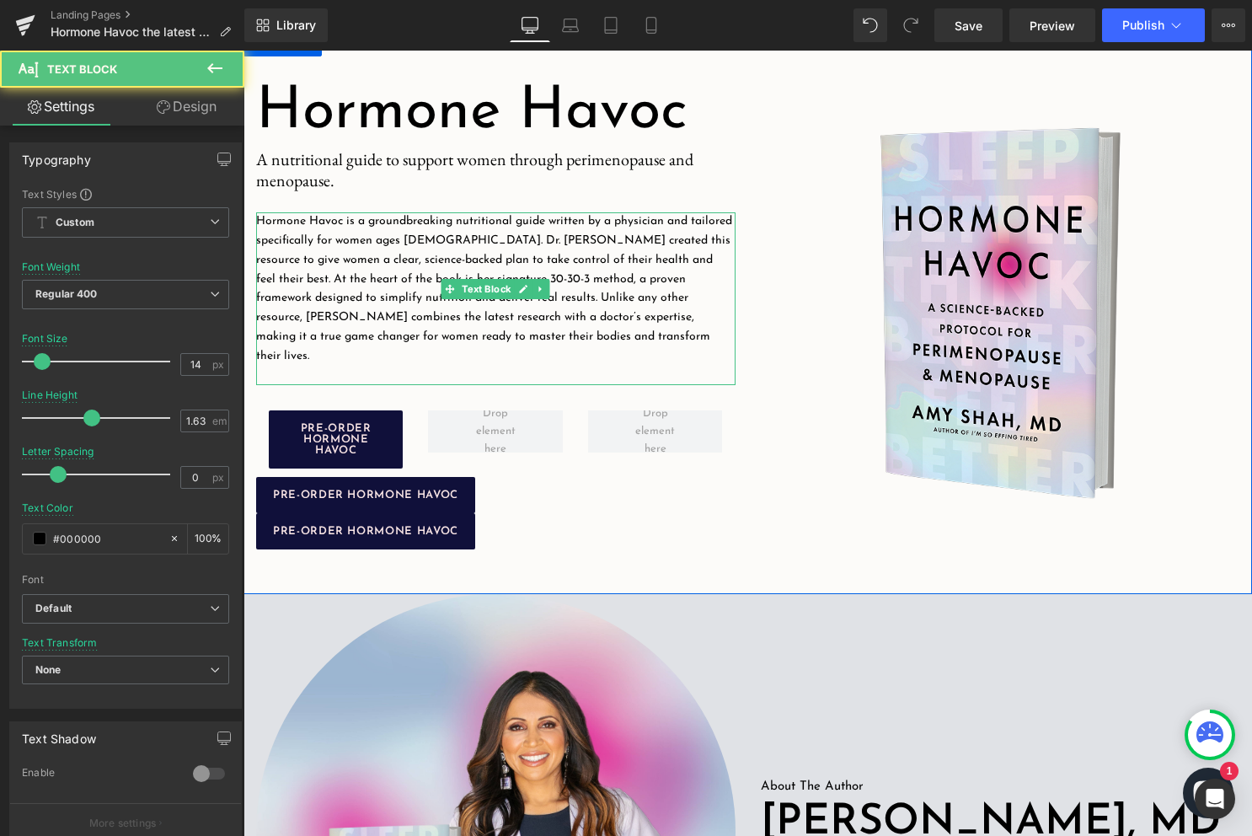
click at [393, 354] on p "Hormone Havoc is a groundbreaking nutritional guide written by a physician and …" at bounding box center [495, 288] width 479 height 153
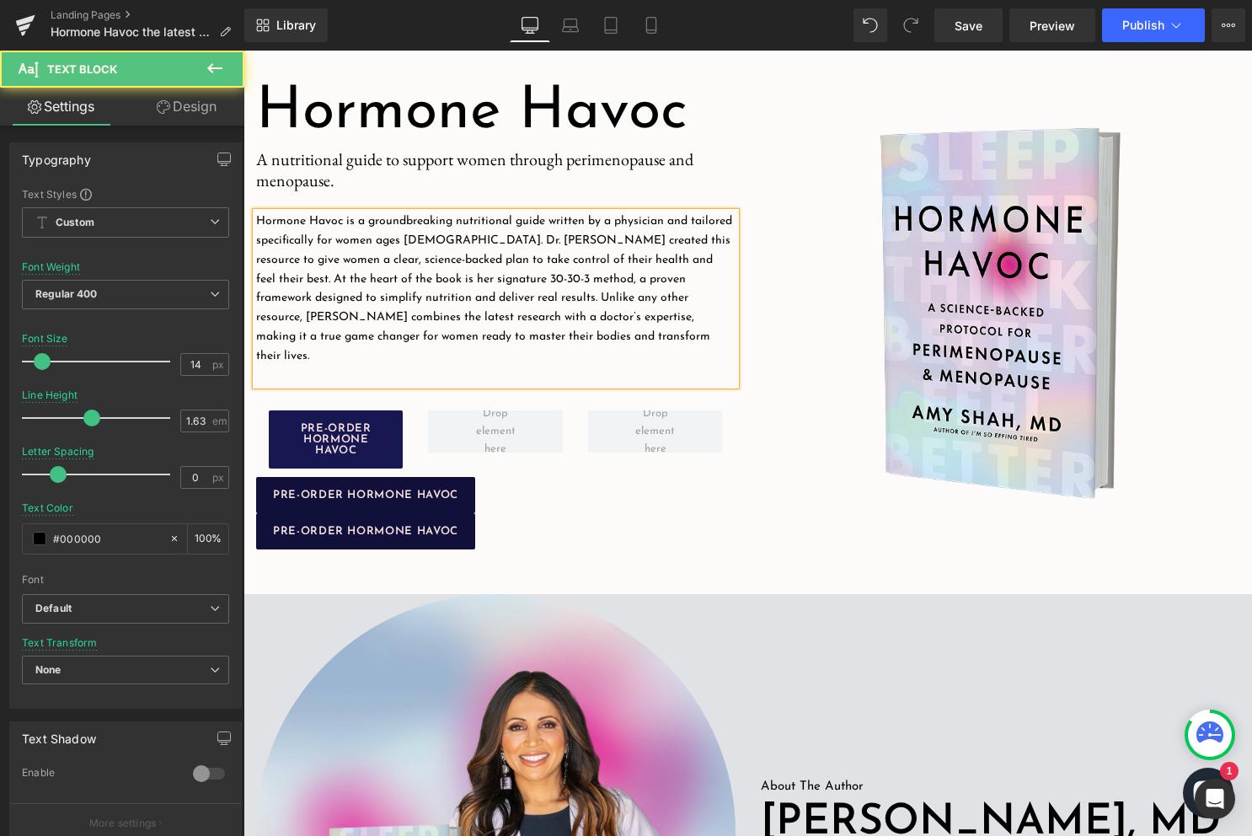
click at [355, 410] on link "PRE-ORDER HORMONE HAVOC" at bounding box center [336, 439] width 134 height 58
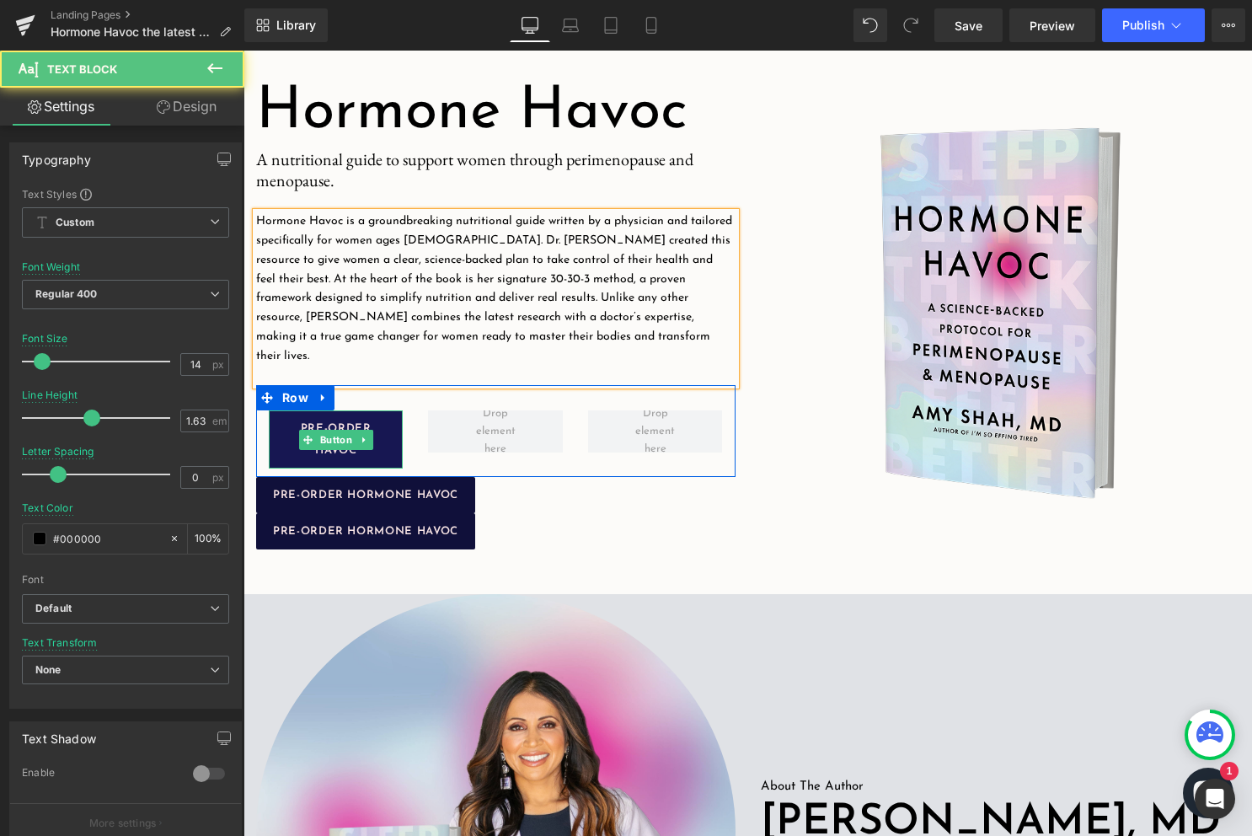
click at [350, 410] on link "PRE-ORDER HORMONE HAVOC" at bounding box center [336, 439] width 134 height 58
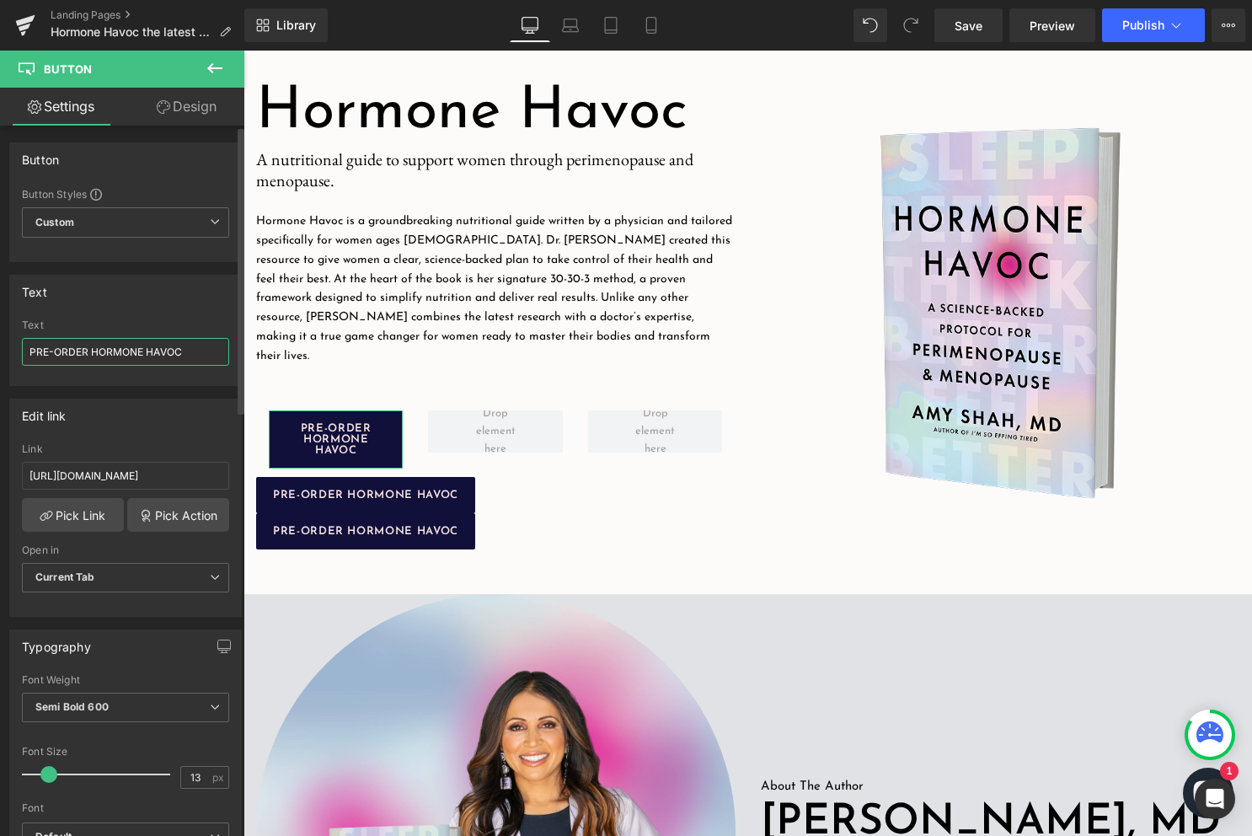
drag, startPoint x: 190, startPoint y: 357, endPoint x: 0, endPoint y: 357, distance: 190.4
click at [0, 357] on div "Text PRE-ORDER HORMONE HAVOC Text PRE-ORDER HORMONE HAVOC" at bounding box center [126, 324] width 252 height 124
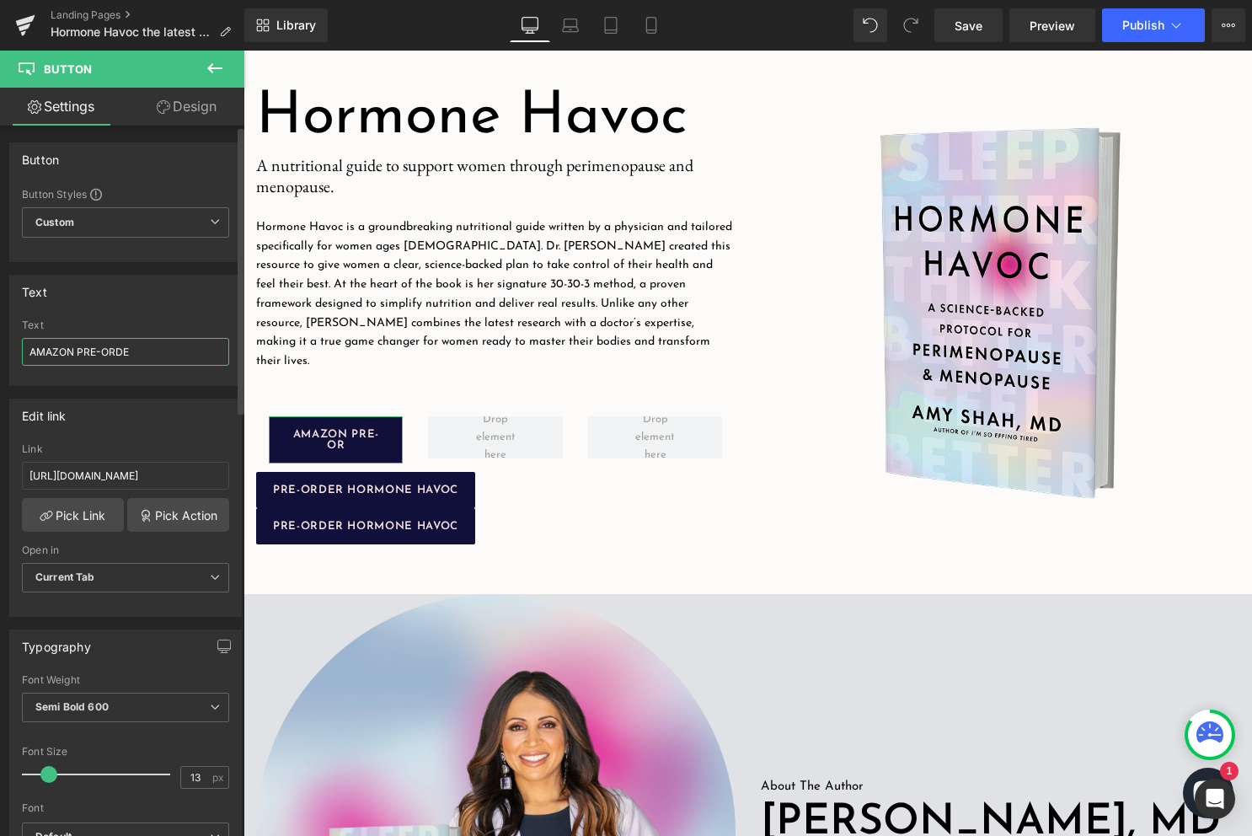
type input "AMAZON PRE-ORDER"
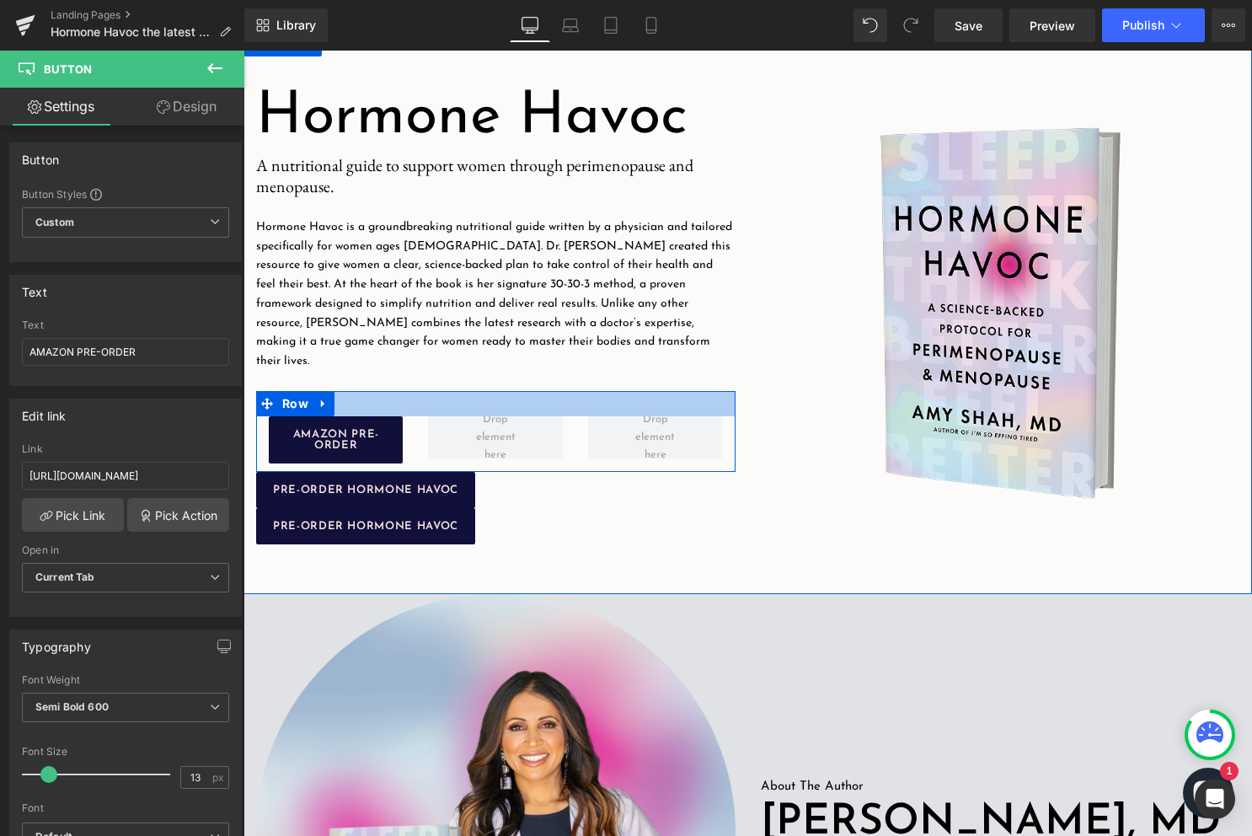
click at [618, 391] on div at bounding box center [495, 403] width 479 height 25
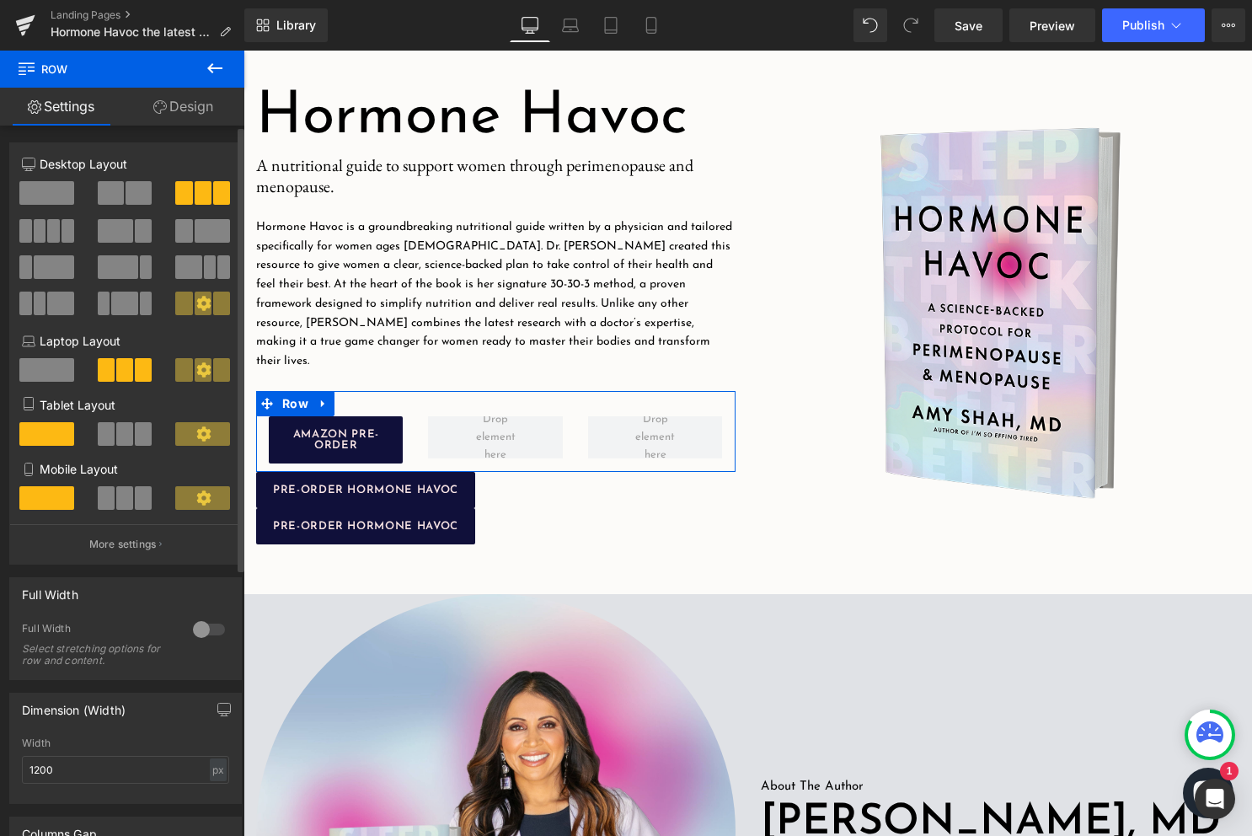
click at [128, 199] on span at bounding box center [139, 193] width 26 height 24
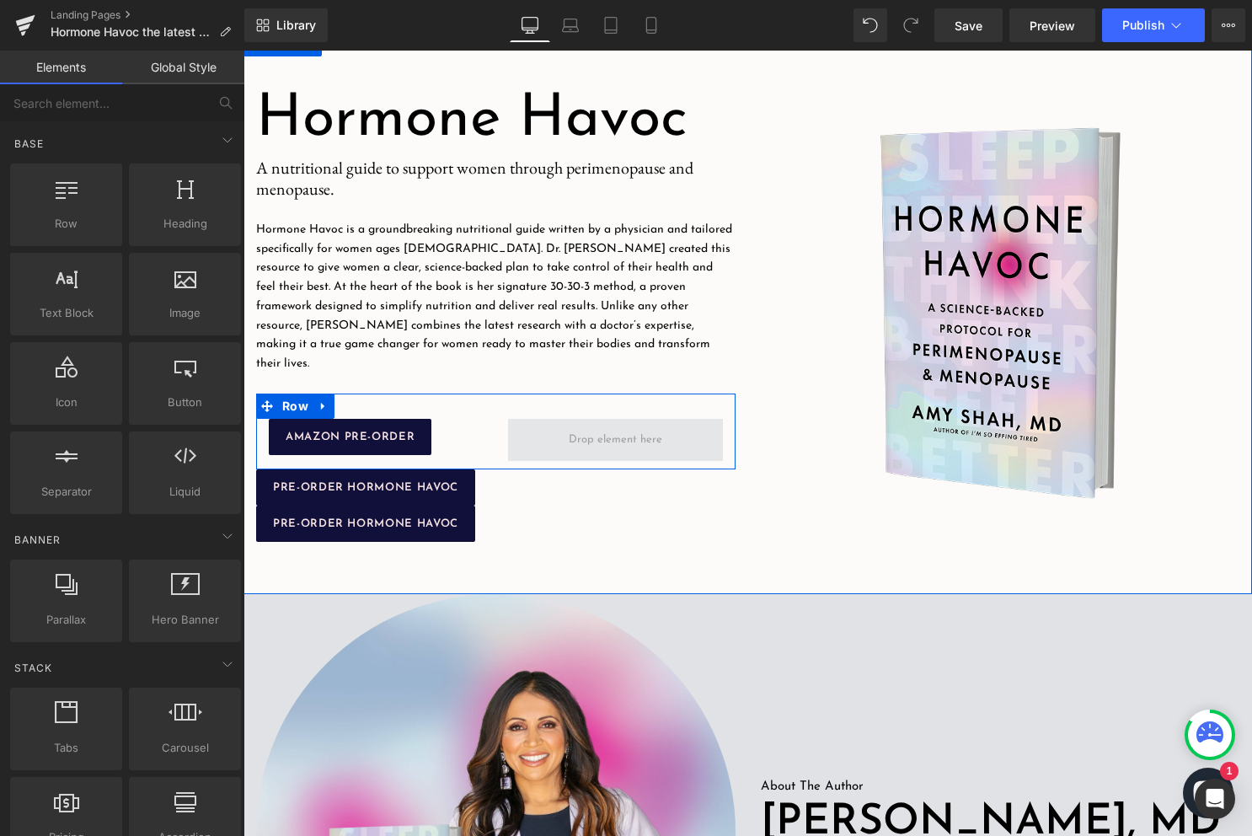
click at [570, 432] on span at bounding box center [615, 439] width 105 height 26
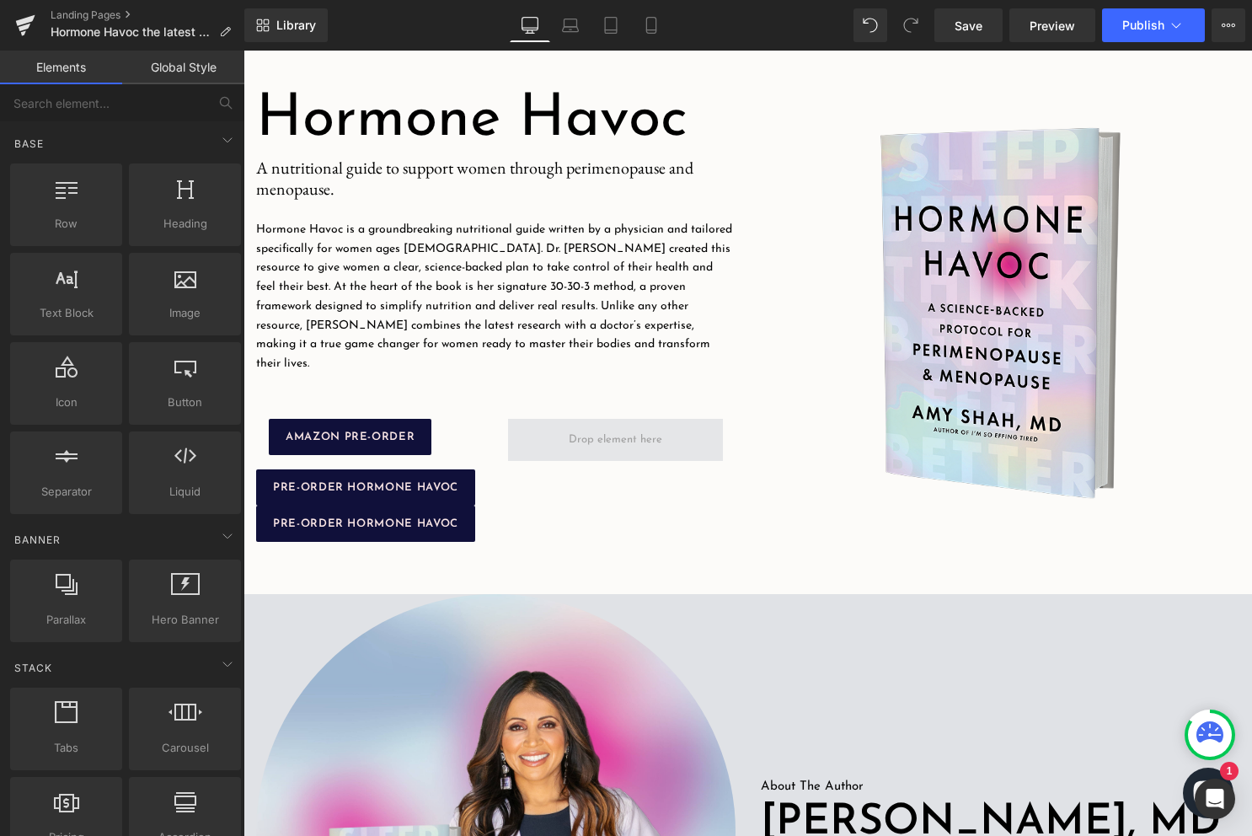
click at [571, 447] on span at bounding box center [615, 440] width 214 height 42
click at [576, 426] on span at bounding box center [615, 439] width 105 height 26
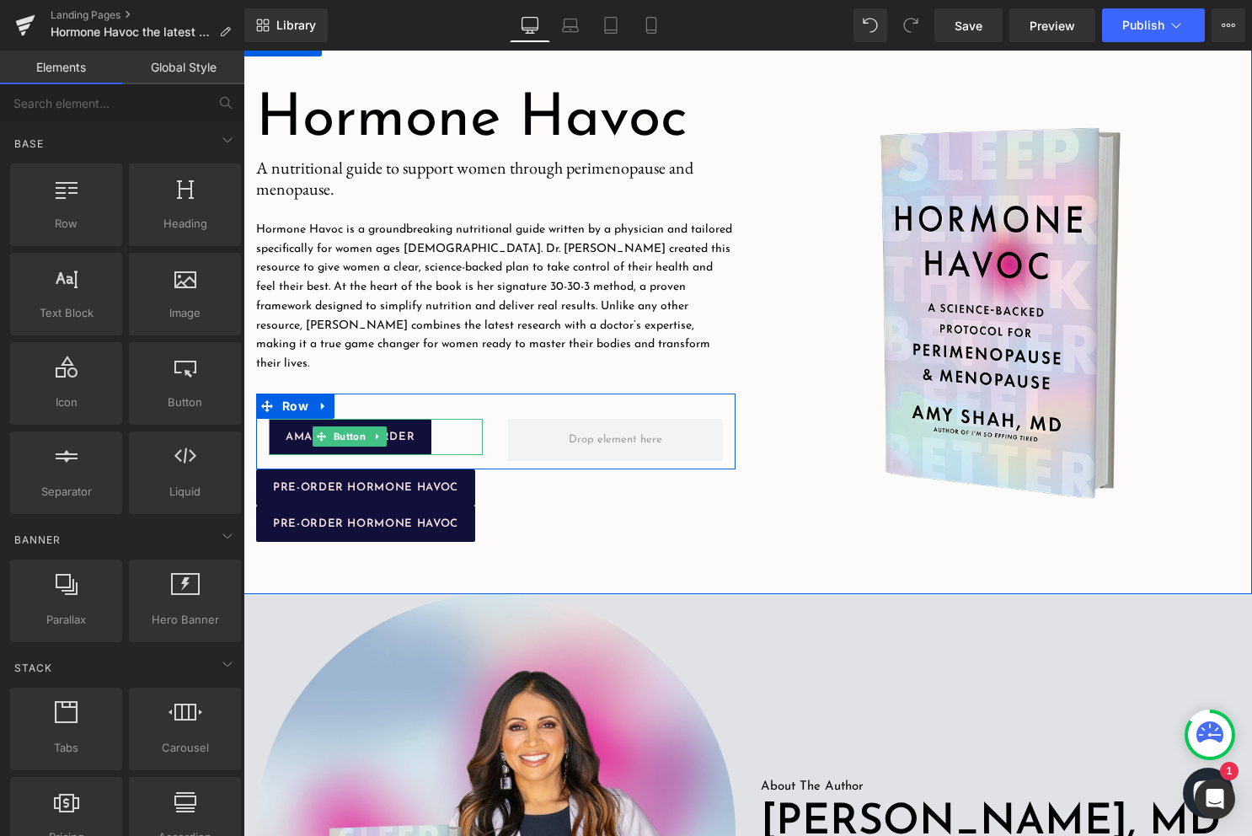
click at [434, 421] on div "AMAZON PRE-ORDER" at bounding box center [376, 437] width 214 height 36
click at [398, 431] on span "AMAZON PRE-ORDER" at bounding box center [350, 436] width 129 height 11
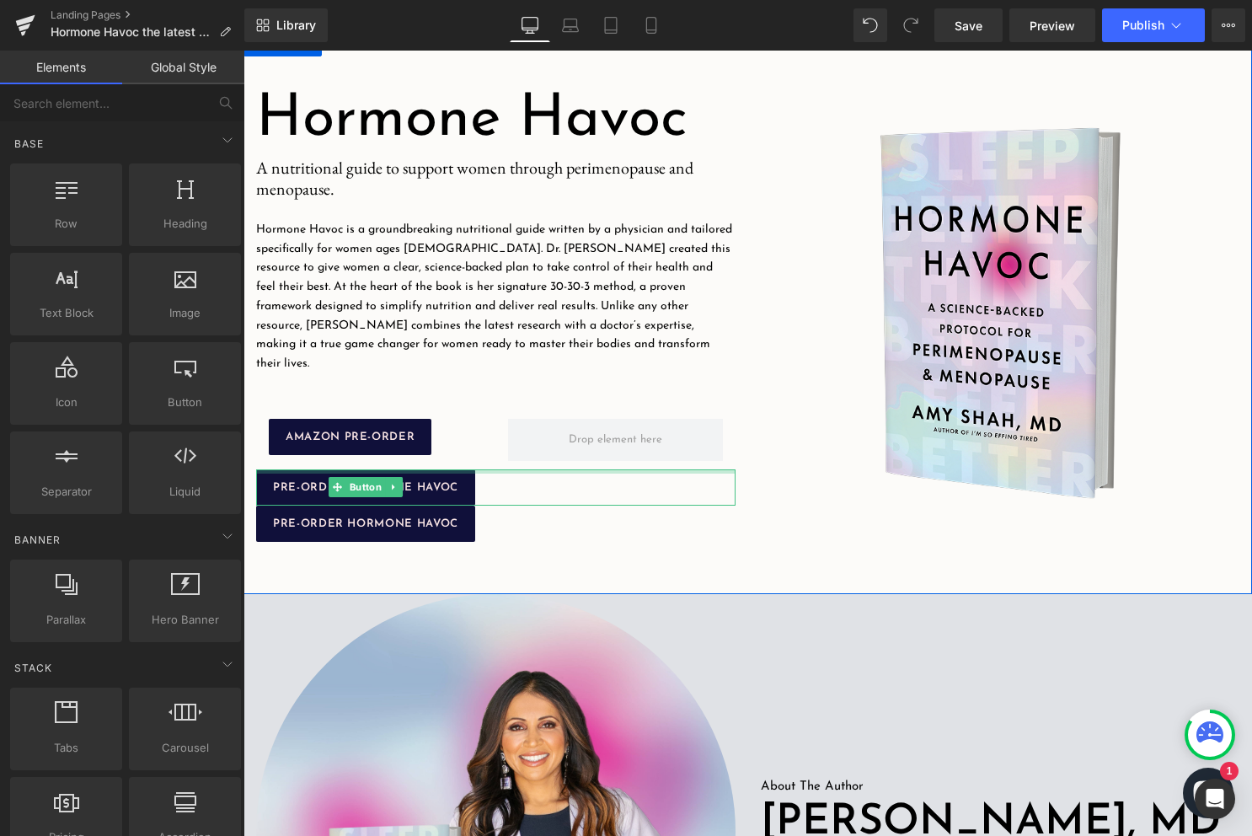
drag, startPoint x: 385, startPoint y: 478, endPoint x: 327, endPoint y: 494, distance: 60.5
click at [327, 494] on div "Hormone Havoc Heading Image A nutritional guide to support women through perime…" at bounding box center [495, 312] width 505 height 479
click at [358, 483] on div "PRE-ORDER HORMONE HAVOC Button" at bounding box center [495, 487] width 479 height 36
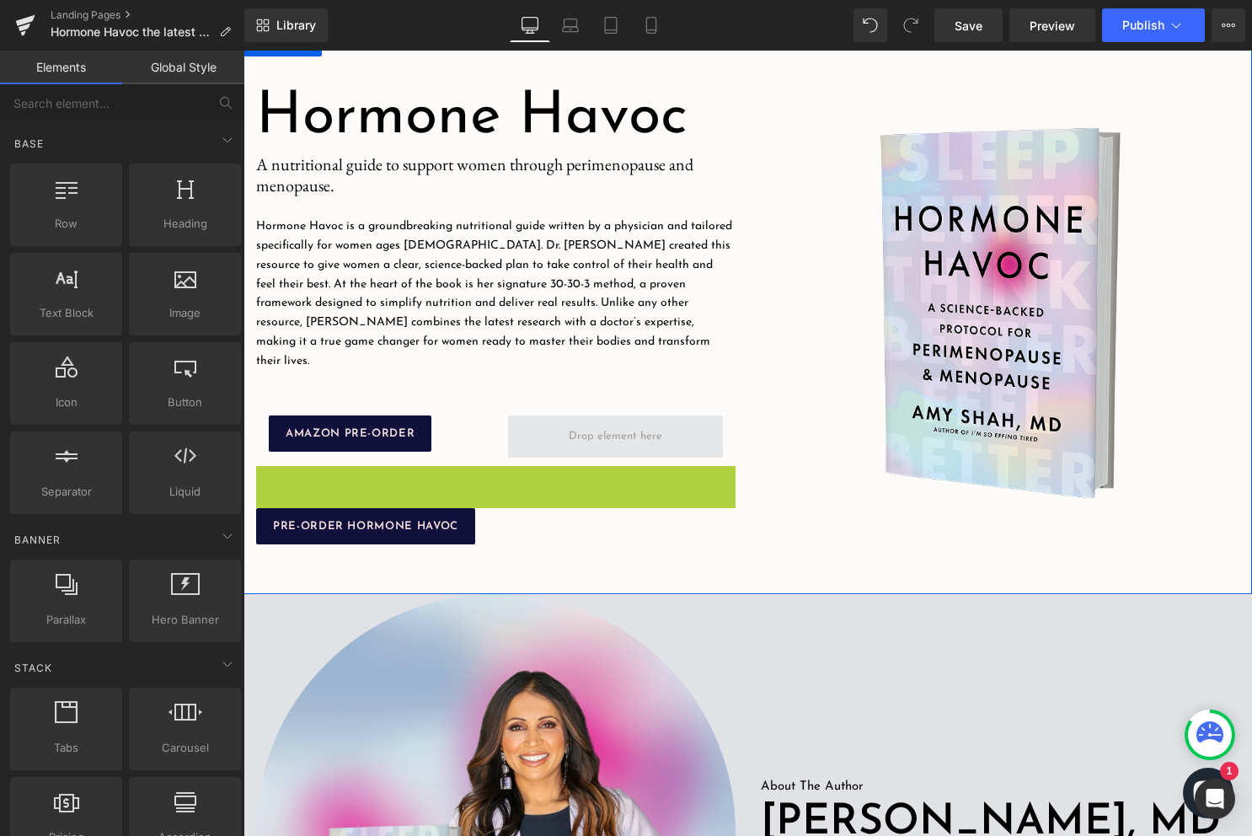
drag, startPoint x: 360, startPoint y: 478, endPoint x: 550, endPoint y: 432, distance: 195.7
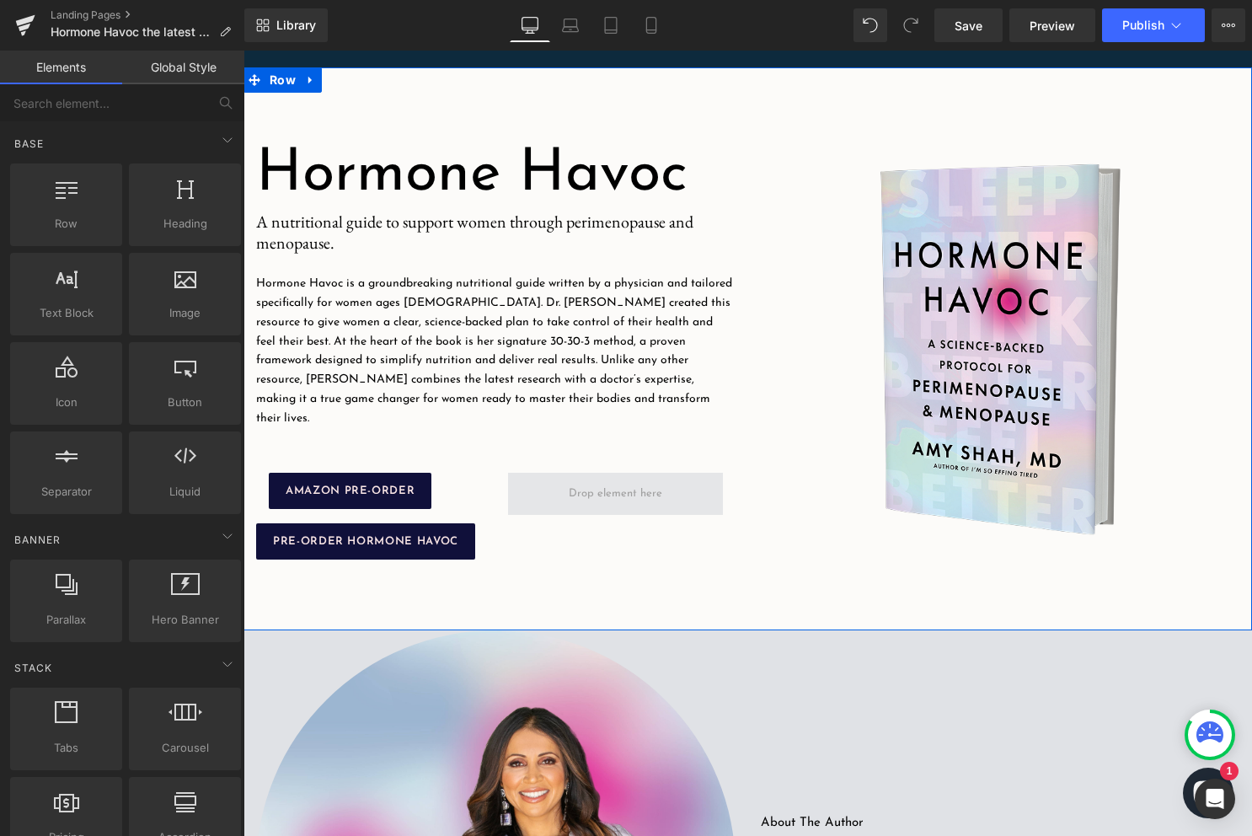
scroll to position [361, 0]
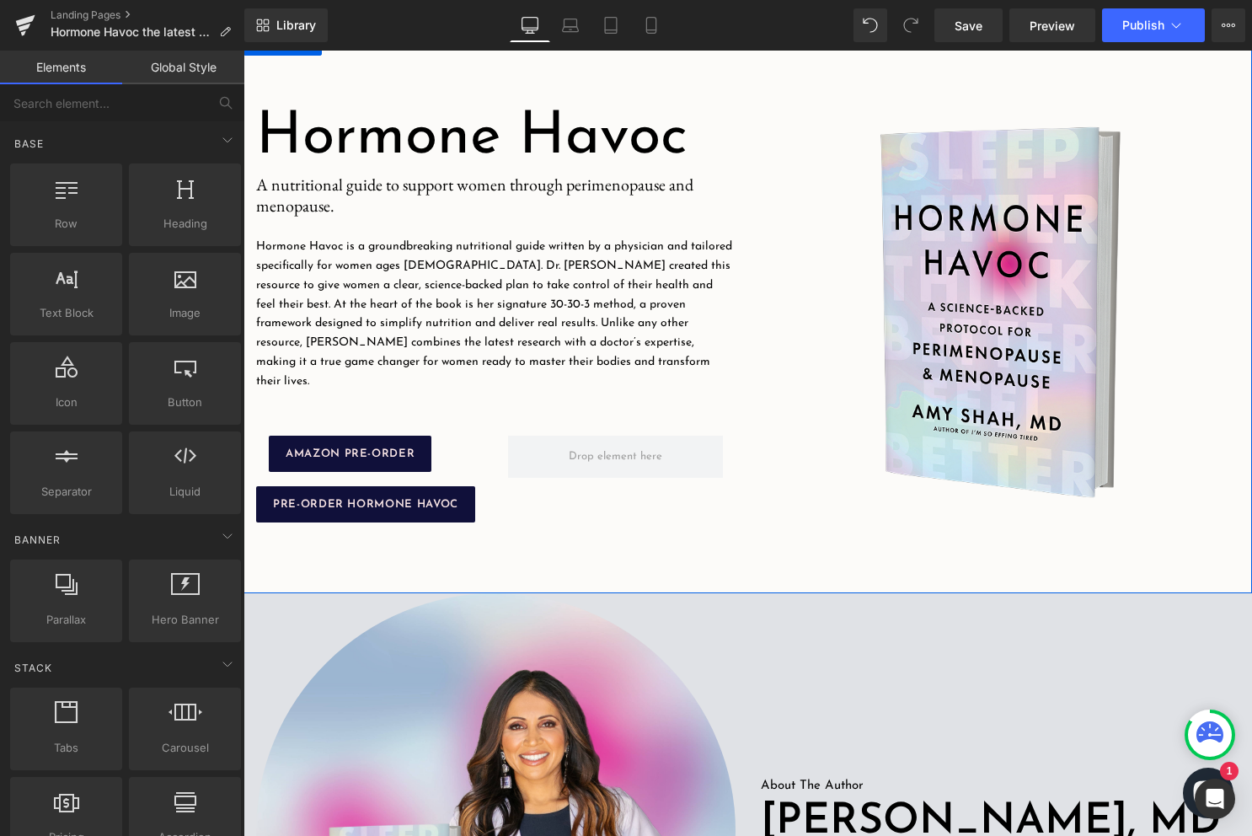
click at [347, 497] on div "PRE-ORDER HORMONE HAVOC Button" at bounding box center [495, 504] width 479 height 36
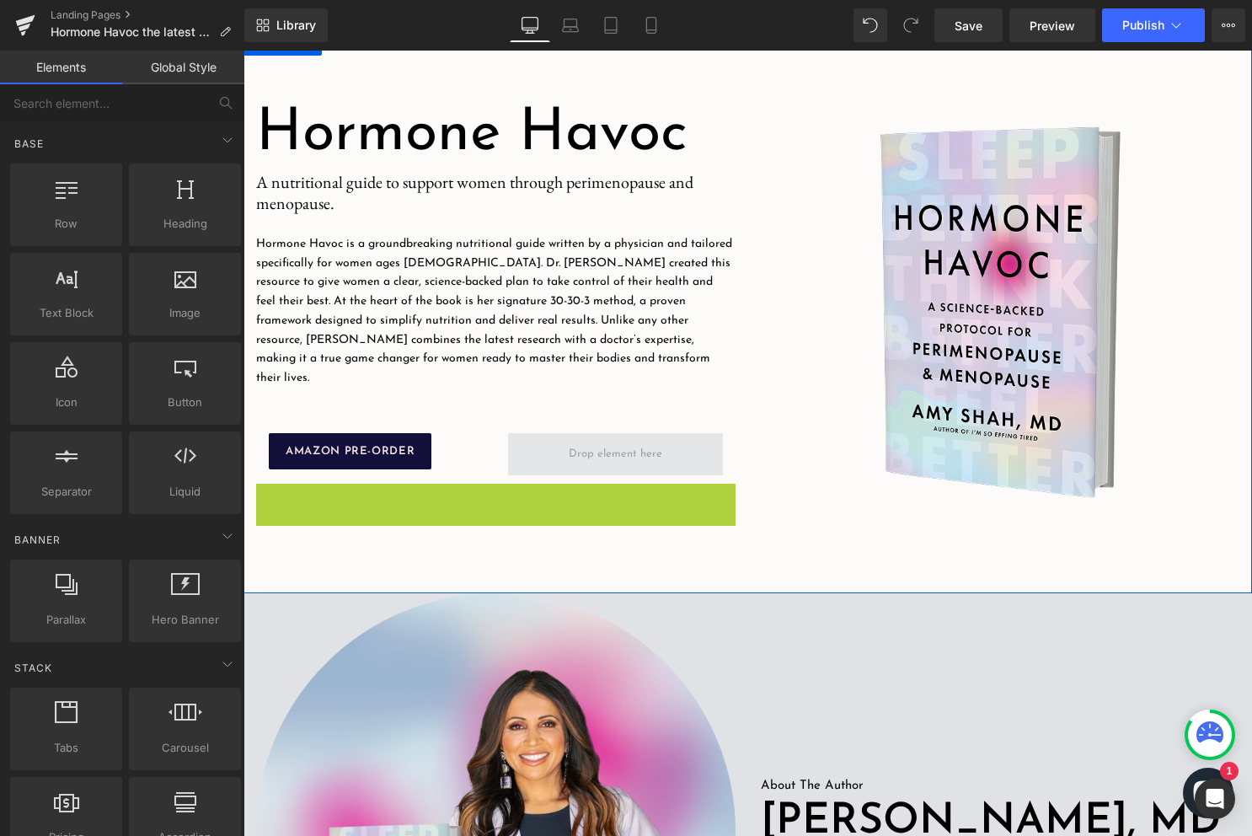
drag, startPoint x: 374, startPoint y: 494, endPoint x: 574, endPoint y: 455, distance: 203.5
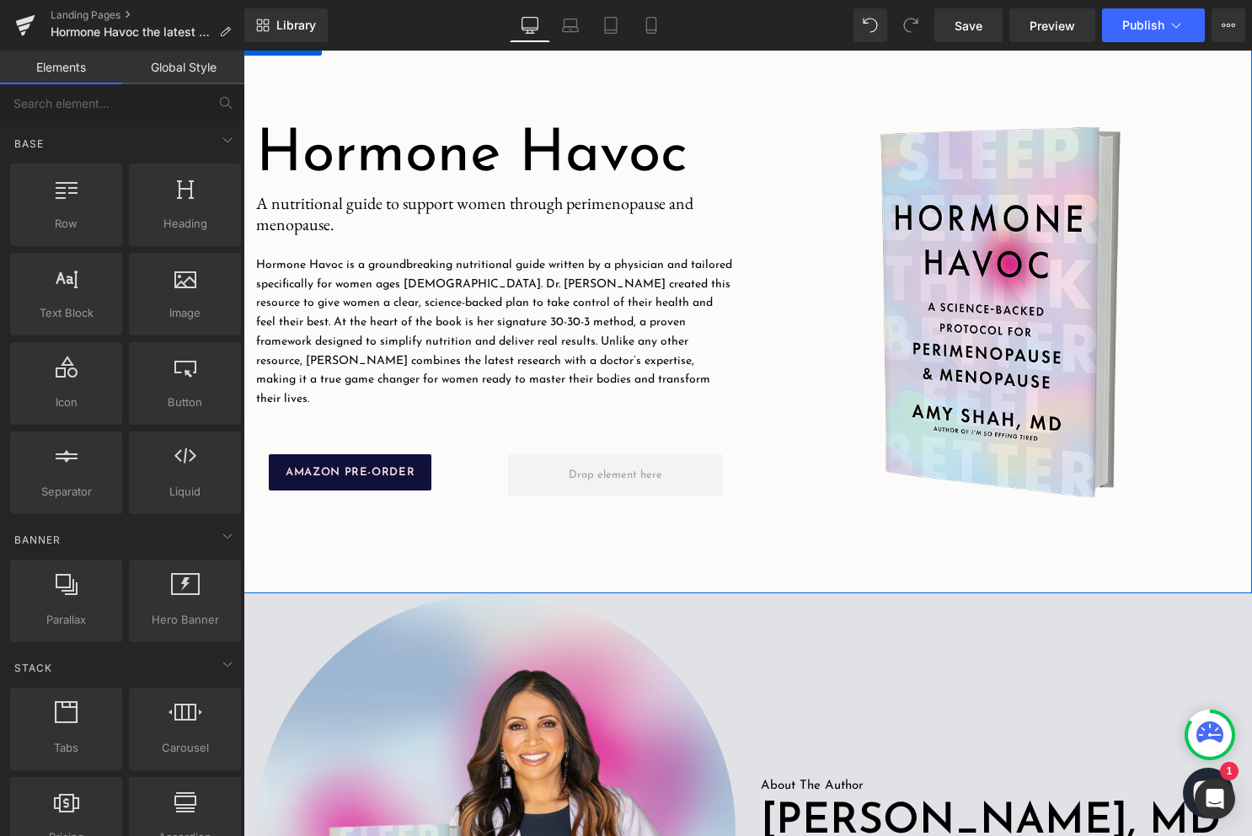
click at [569, 462] on span at bounding box center [615, 475] width 105 height 26
click at [417, 443] on div "AMAZON PRE-ORDER Button Row" at bounding box center [495, 467] width 479 height 76
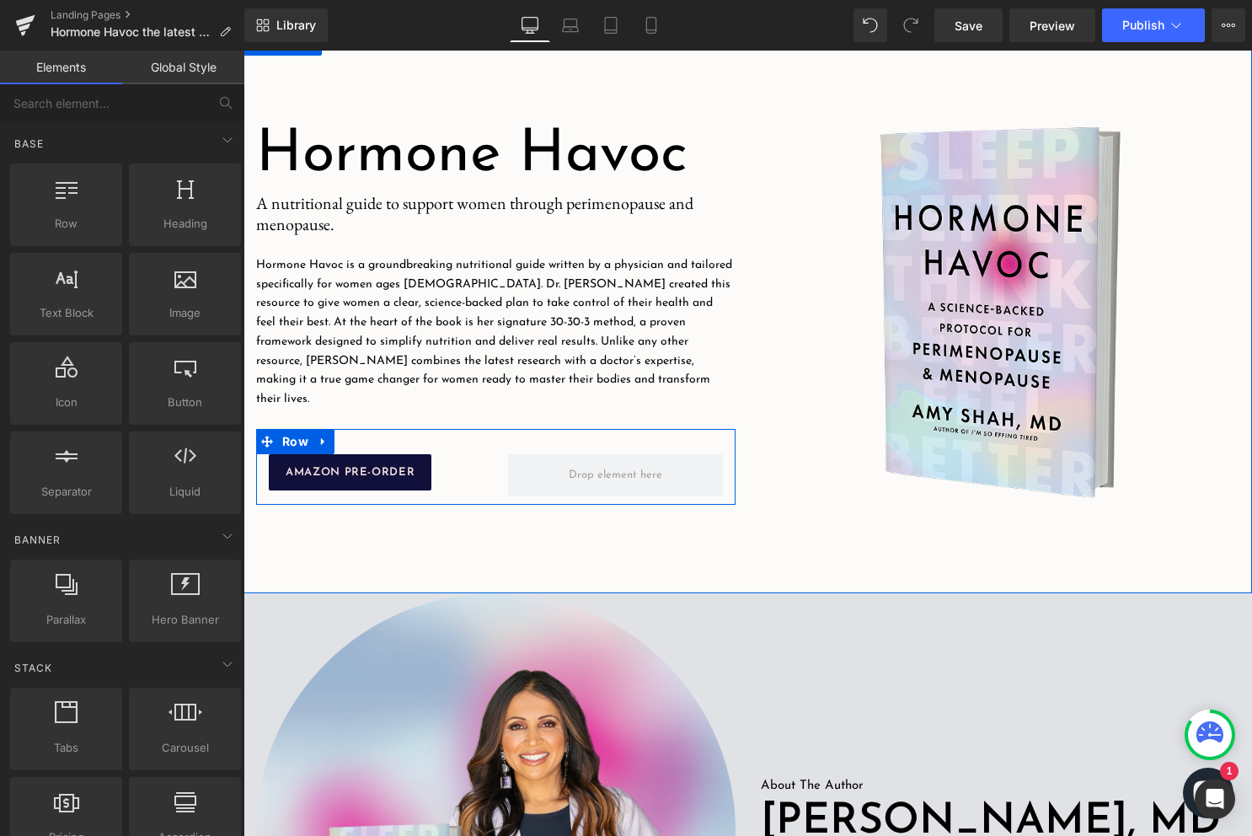
click at [453, 460] on div "AMAZON PRE-ORDER" at bounding box center [376, 472] width 214 height 36
click at [557, 463] on span at bounding box center [615, 475] width 214 height 42
click at [355, 463] on div "AMAZON PRE-ORDER Button" at bounding box center [376, 472] width 214 height 36
click at [382, 463] on link at bounding box center [378, 472] width 18 height 20
drag, startPoint x: 459, startPoint y: 461, endPoint x: 371, endPoint y: 463, distance: 88.5
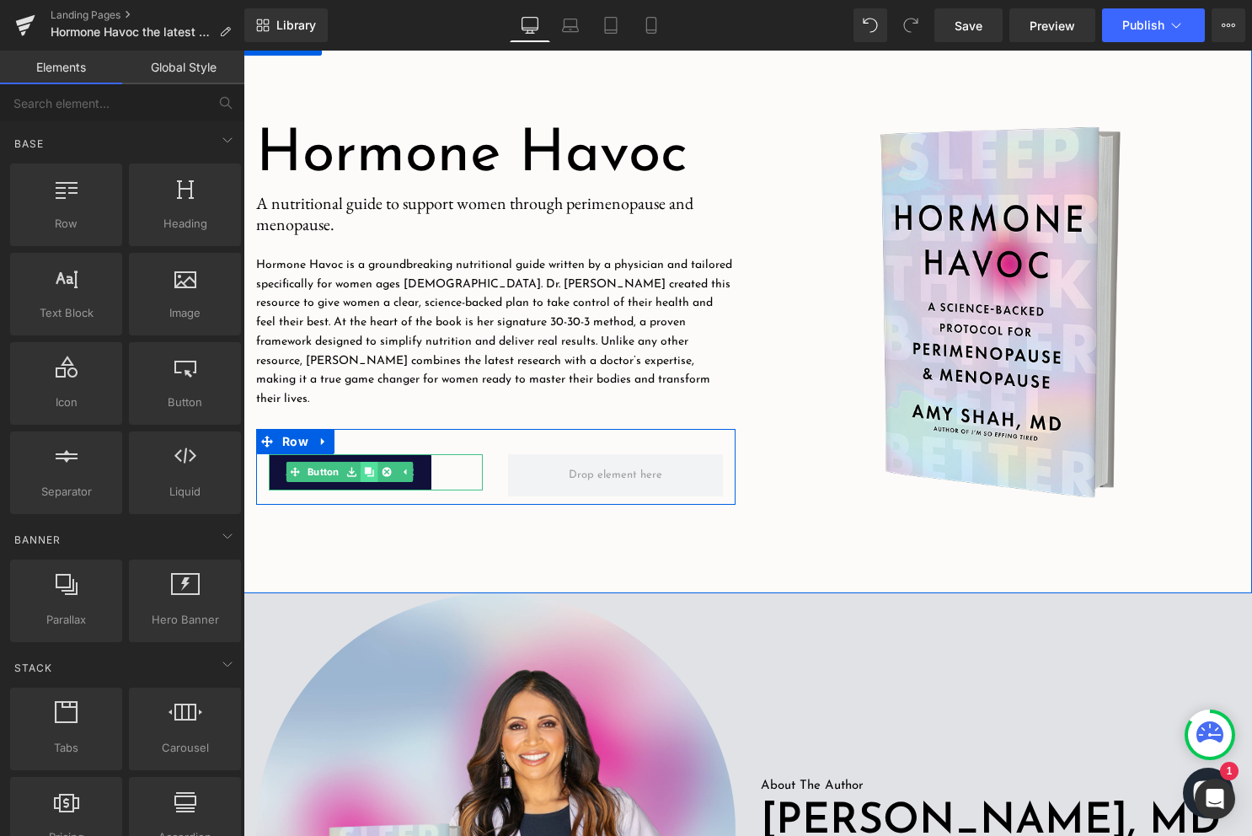
click at [371, 468] on icon at bounding box center [369, 472] width 9 height 9
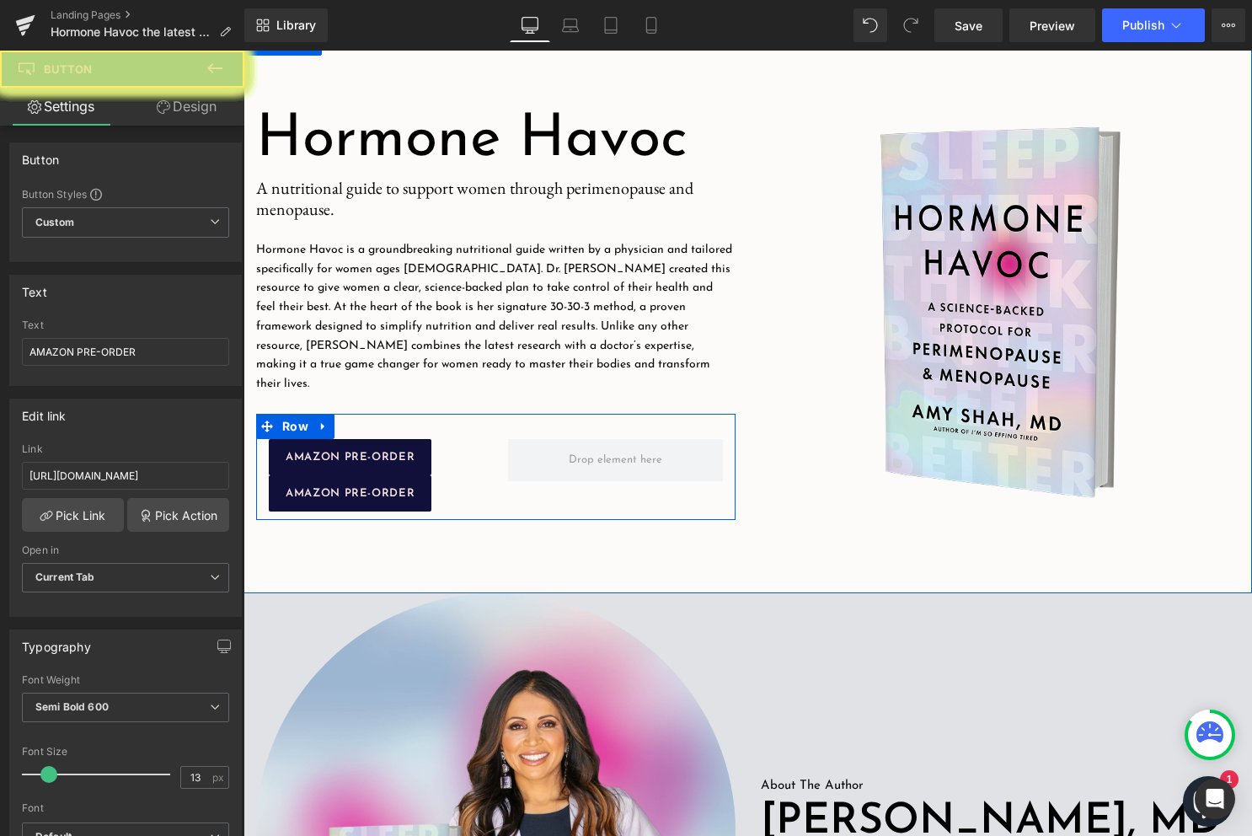
drag, startPoint x: 362, startPoint y: 478, endPoint x: 441, endPoint y: 484, distance: 79.4
click at [455, 484] on div "AMAZON PRE-ORDER" at bounding box center [376, 493] width 214 height 36
click at [345, 478] on div "AMAZON PRE-ORDER Button" at bounding box center [376, 493] width 214 height 36
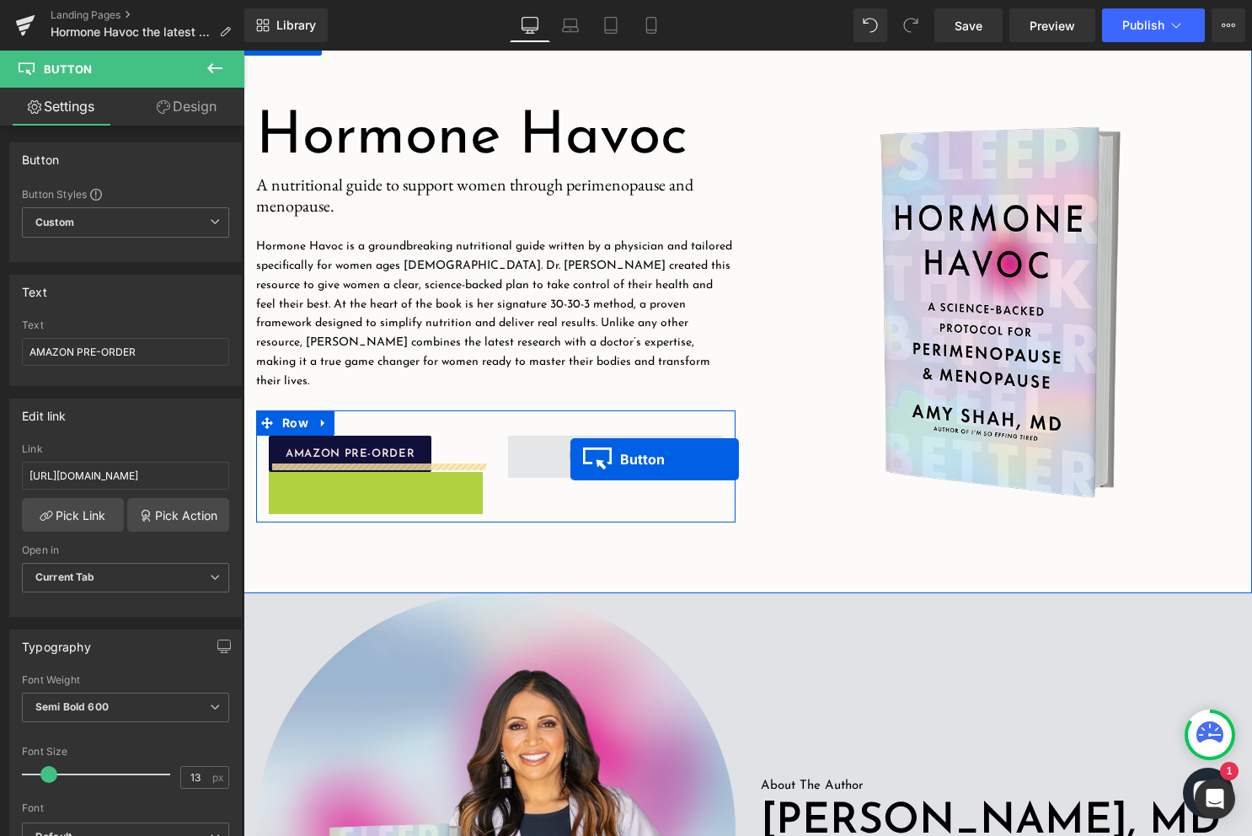
drag, startPoint x: 322, startPoint y: 482, endPoint x: 569, endPoint y: 458, distance: 248.8
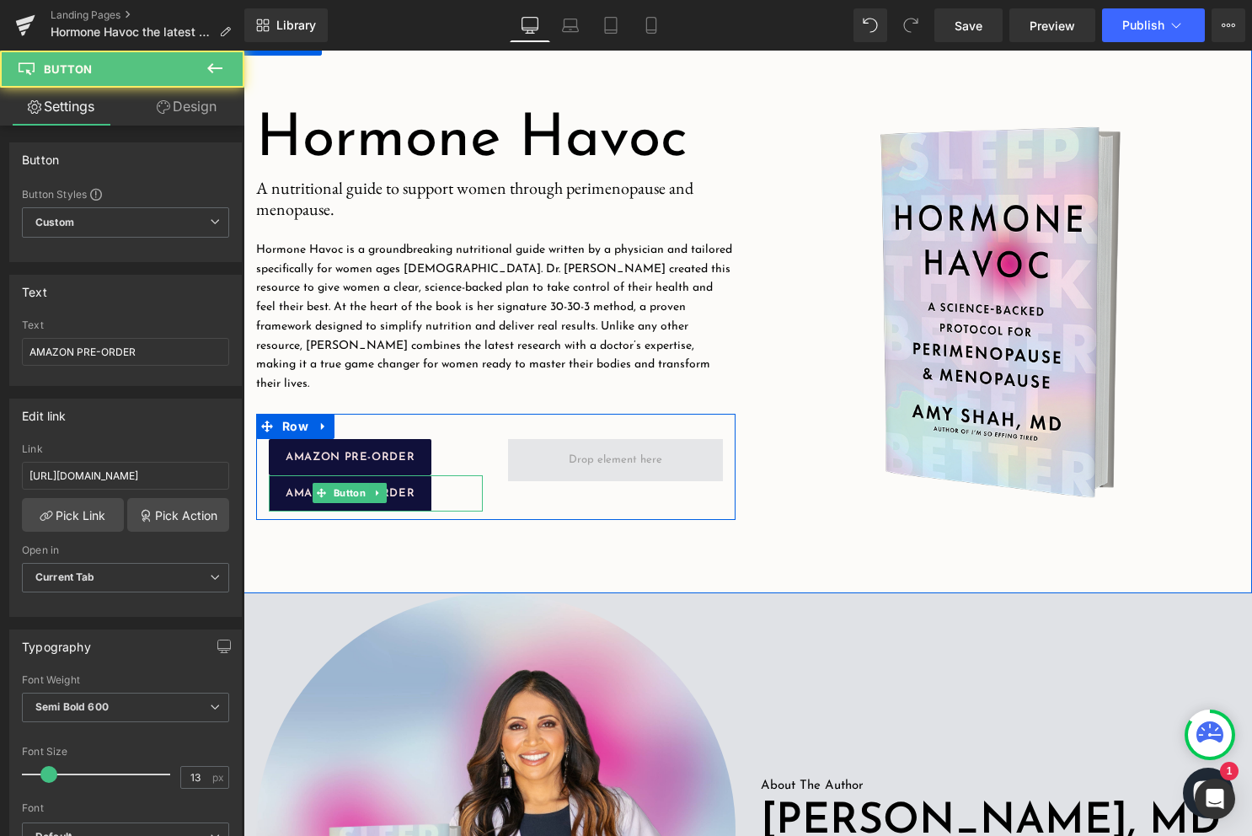
click at [569, 458] on span at bounding box center [615, 459] width 105 height 26
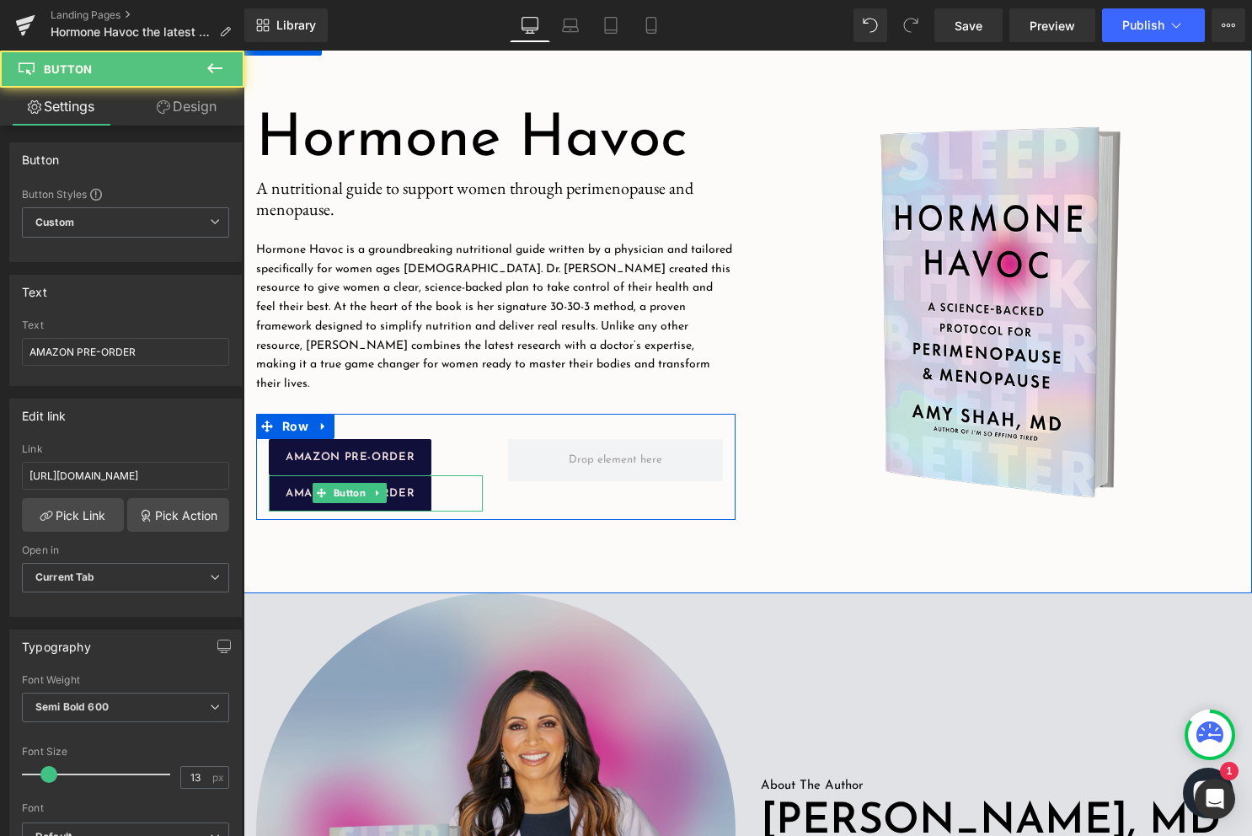
drag, startPoint x: 499, startPoint y: 619, endPoint x: 499, endPoint y: 607, distance: 12.6
click at [499, 620] on img at bounding box center [495, 831] width 479 height 476
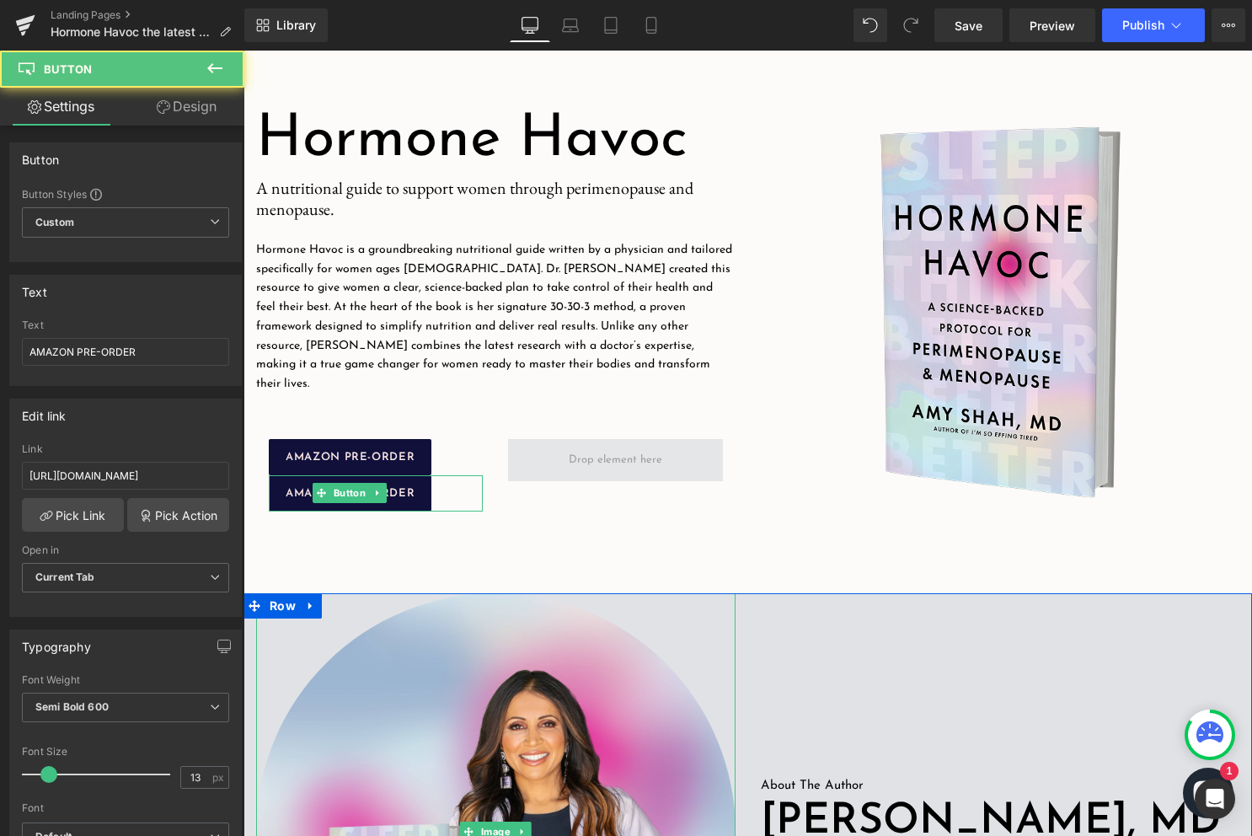
click at [556, 446] on span at bounding box center [615, 460] width 214 height 42
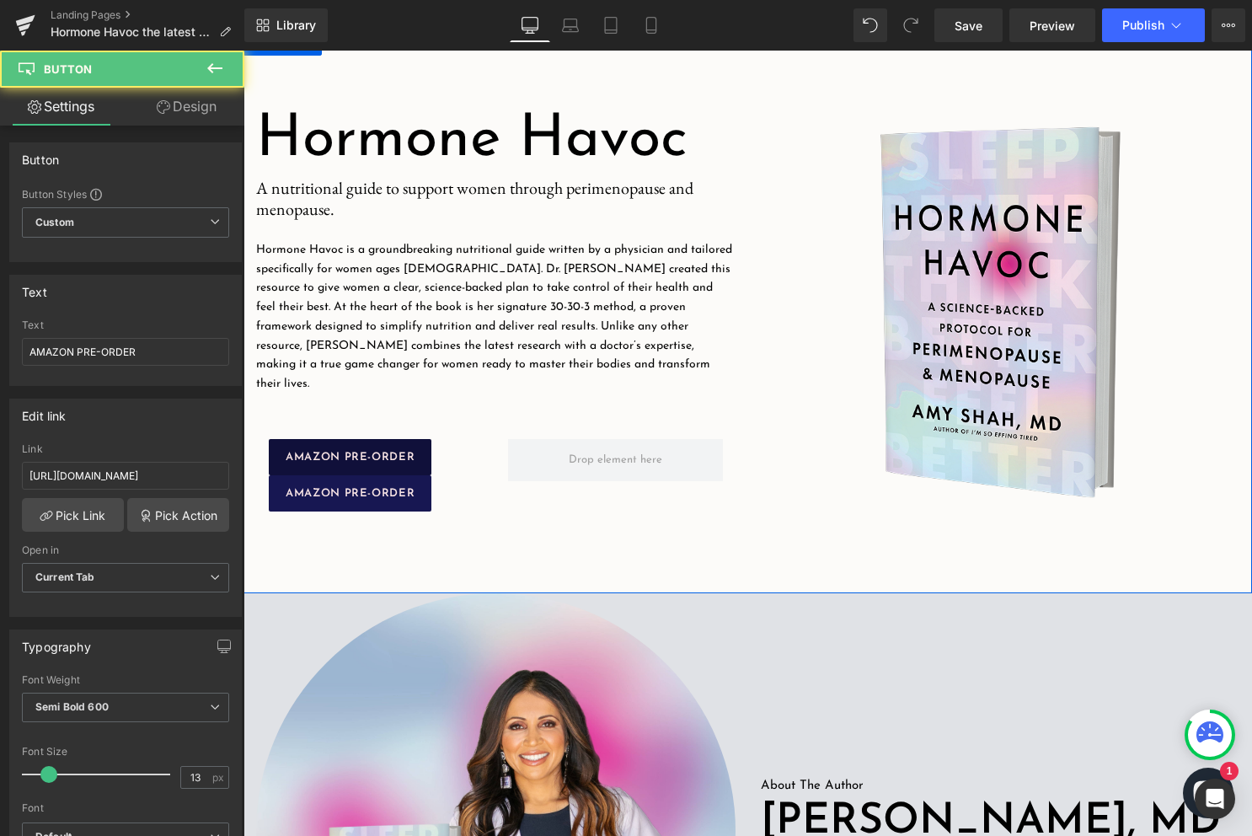
click at [318, 481] on div "AMAZON PRE-ORDER Button" at bounding box center [376, 493] width 214 height 36
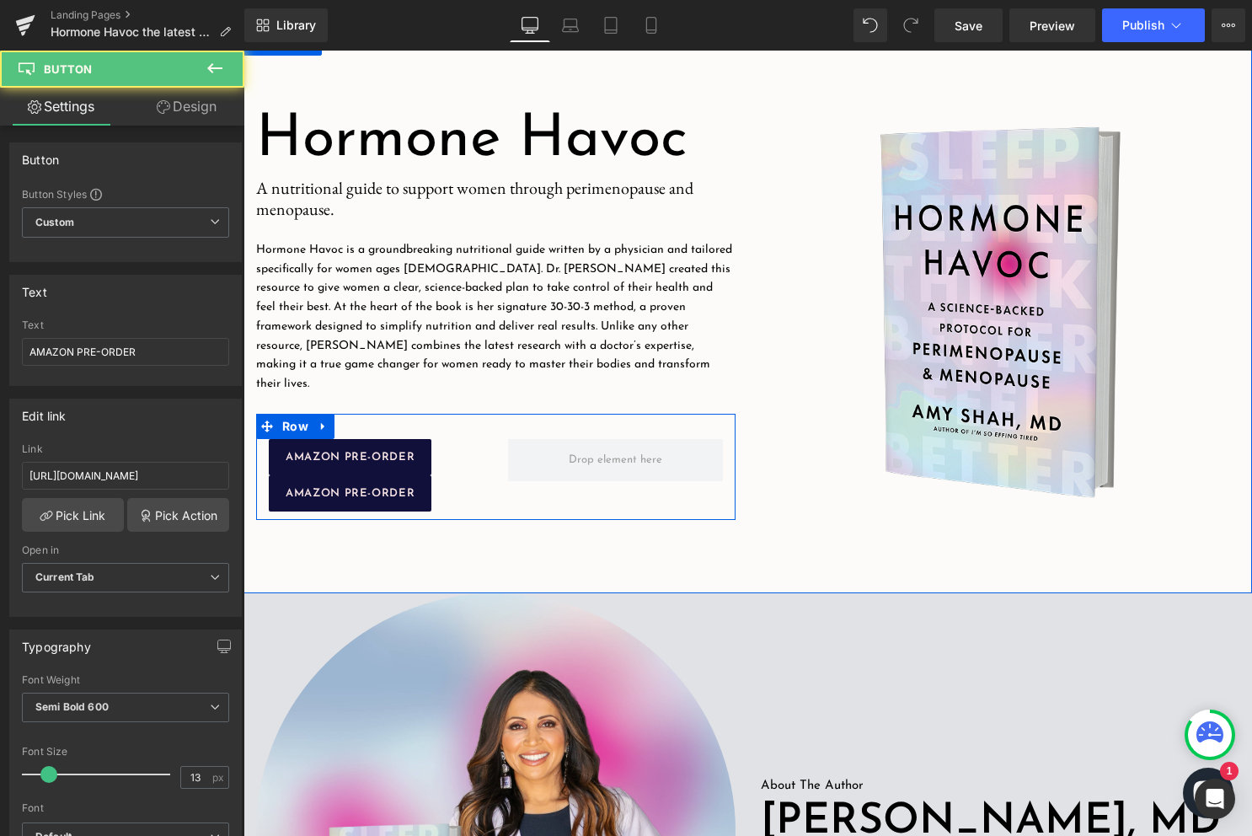
click at [326, 475] on div "AMAZON PRE-ORDER Button" at bounding box center [376, 493] width 214 height 36
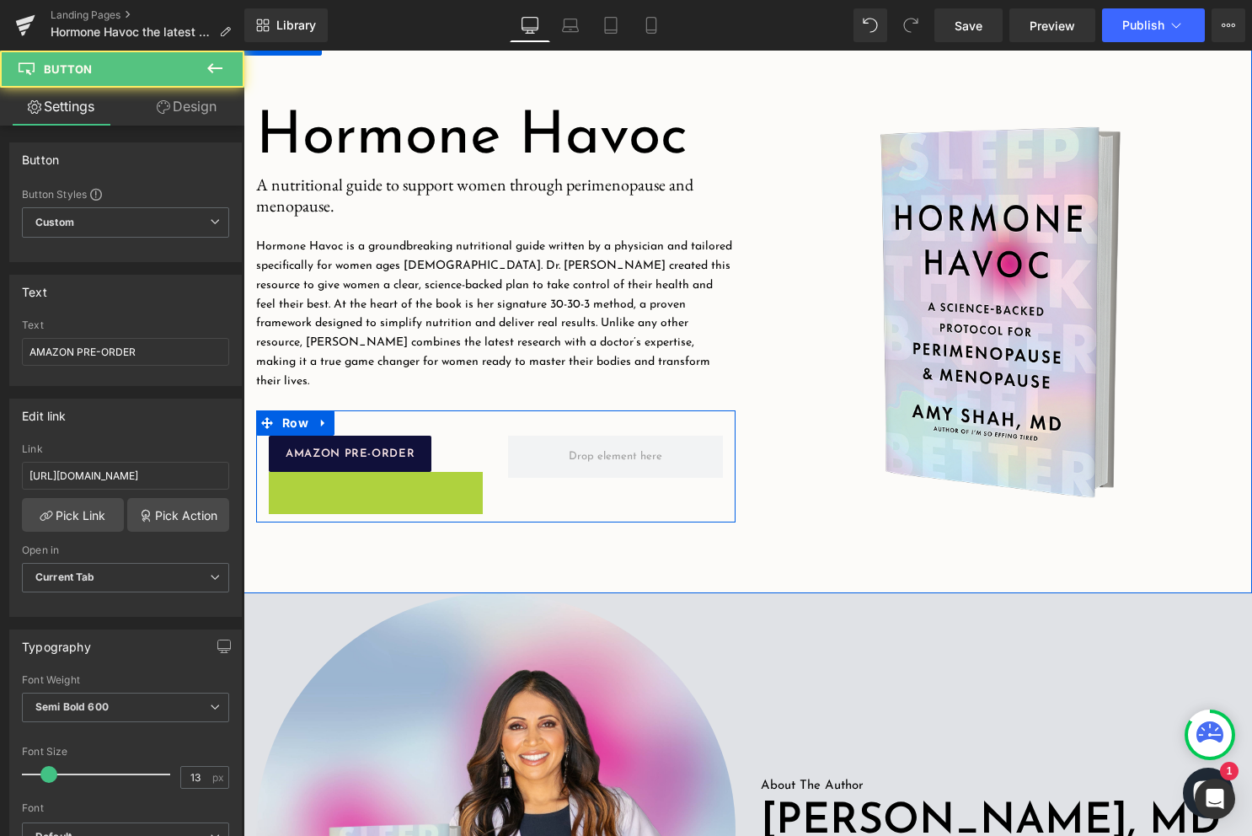
drag, startPoint x: 321, startPoint y: 483, endPoint x: 329, endPoint y: 543, distance: 60.4
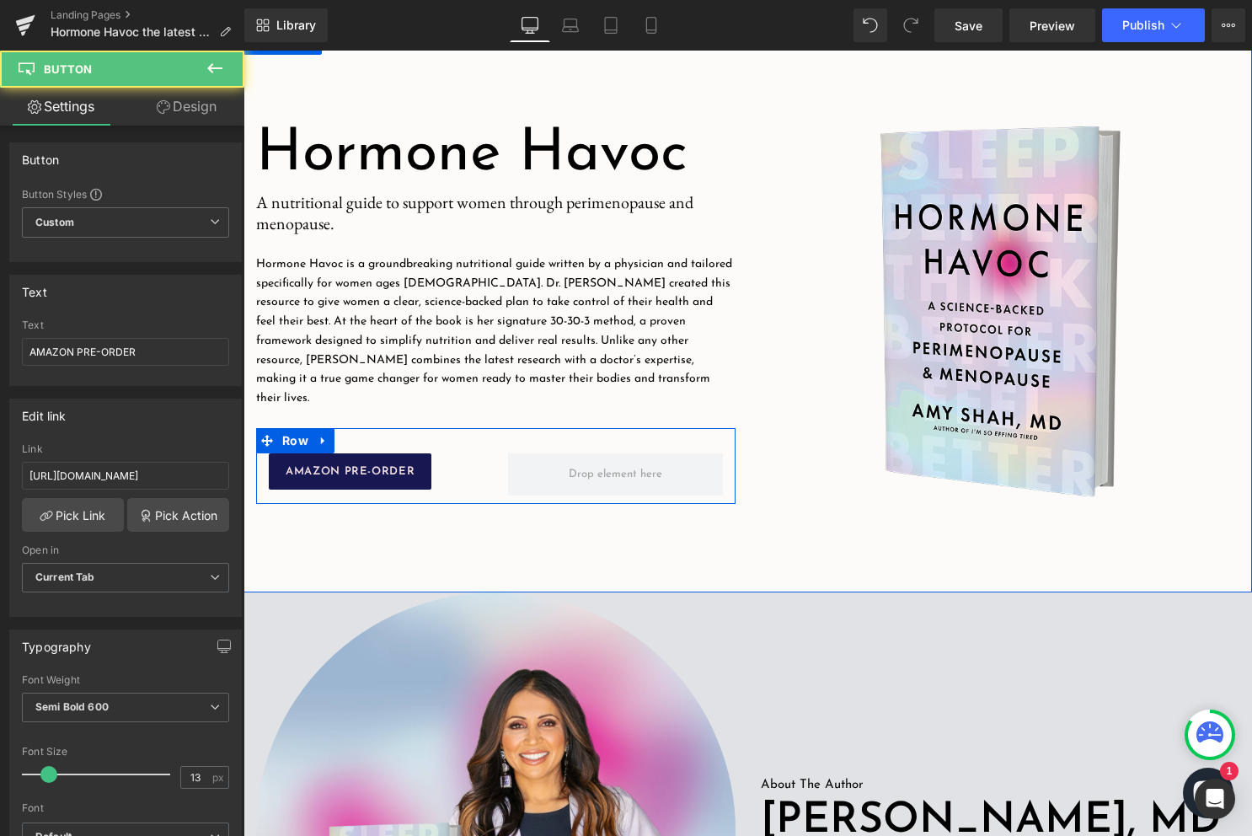
click at [297, 468] on div "AMAZON PRE-ORDER Button" at bounding box center [376, 471] width 214 height 36
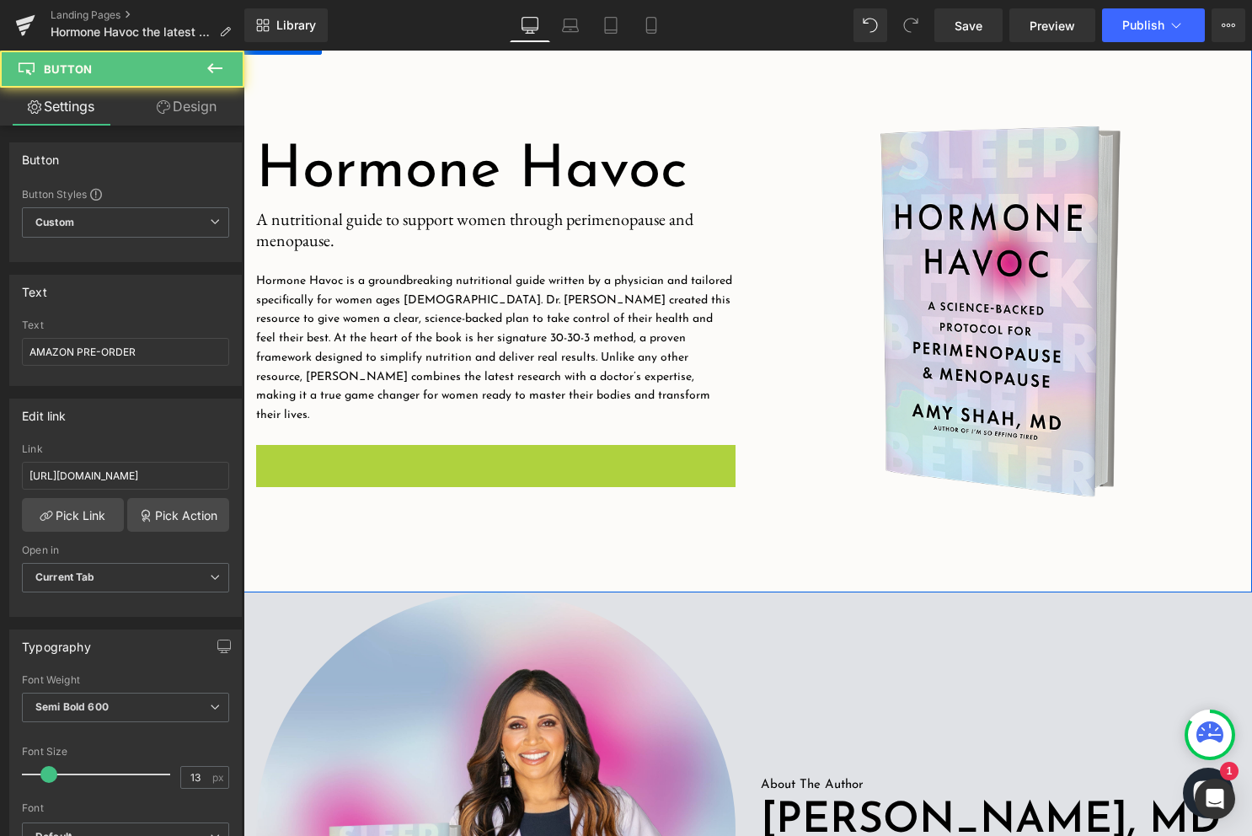
drag, startPoint x: 277, startPoint y: 480, endPoint x: 297, endPoint y: 537, distance: 60.0
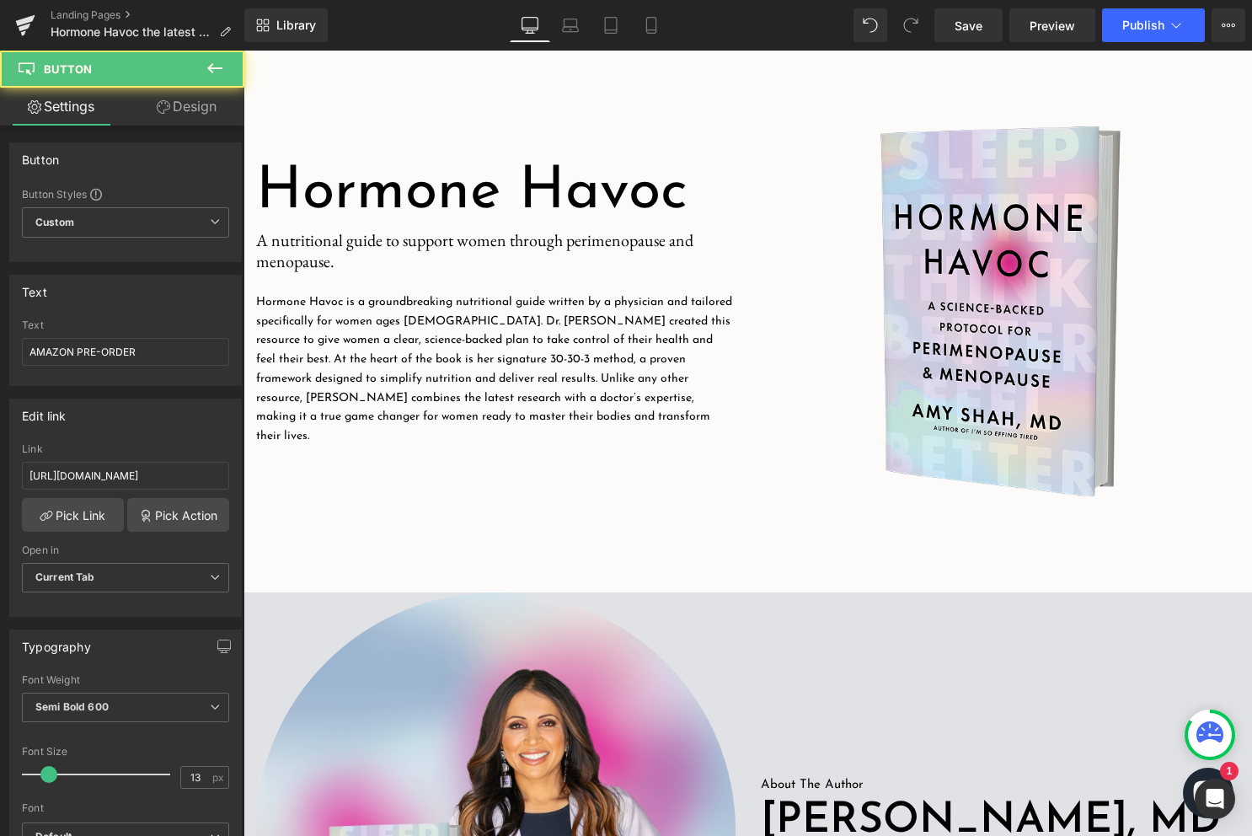
scroll to position [0, 0]
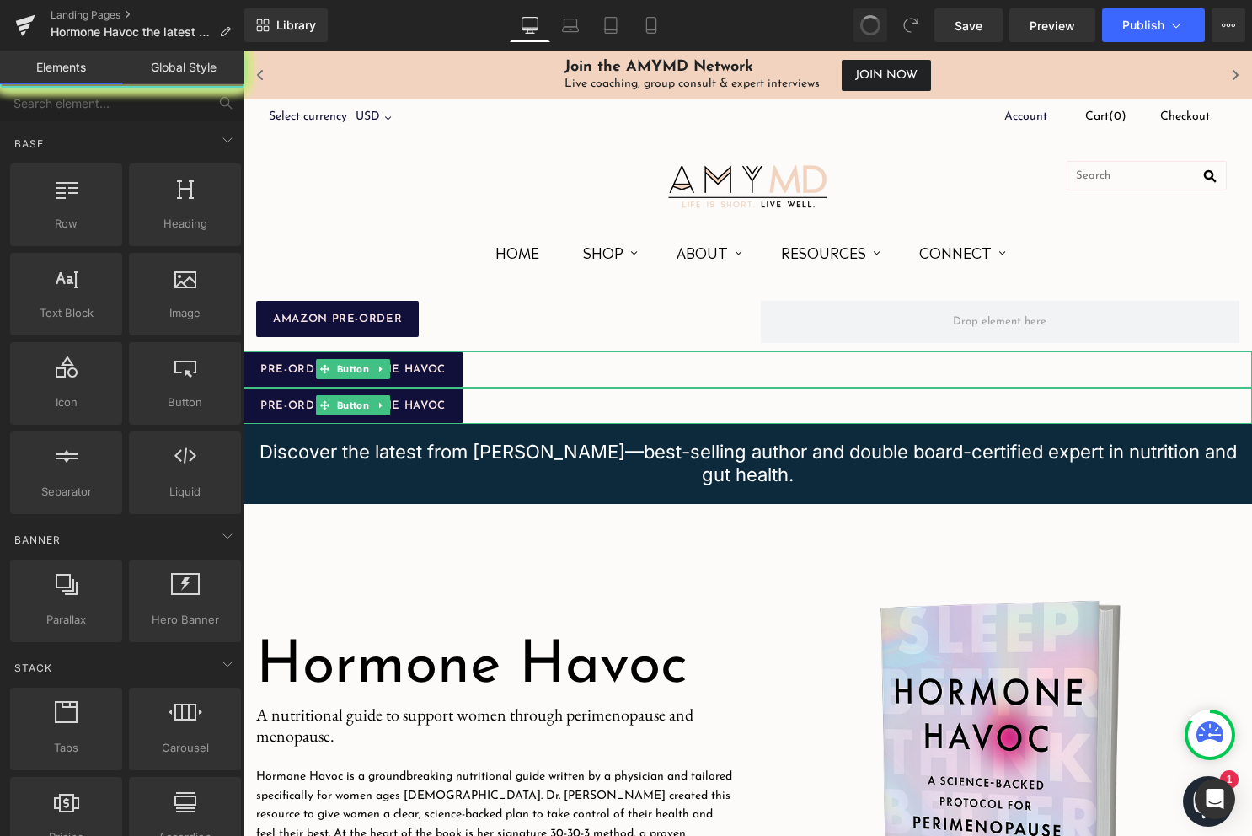
click at [866, 26] on span at bounding box center [870, 25] width 29 height 29
click at [866, 26] on span at bounding box center [870, 25] width 24 height 24
click at [866, 26] on span at bounding box center [870, 25] width 25 height 25
click at [866, 26] on span at bounding box center [870, 25] width 24 height 24
drag, startPoint x: 877, startPoint y: 24, endPoint x: 601, endPoint y: 124, distance: 293.6
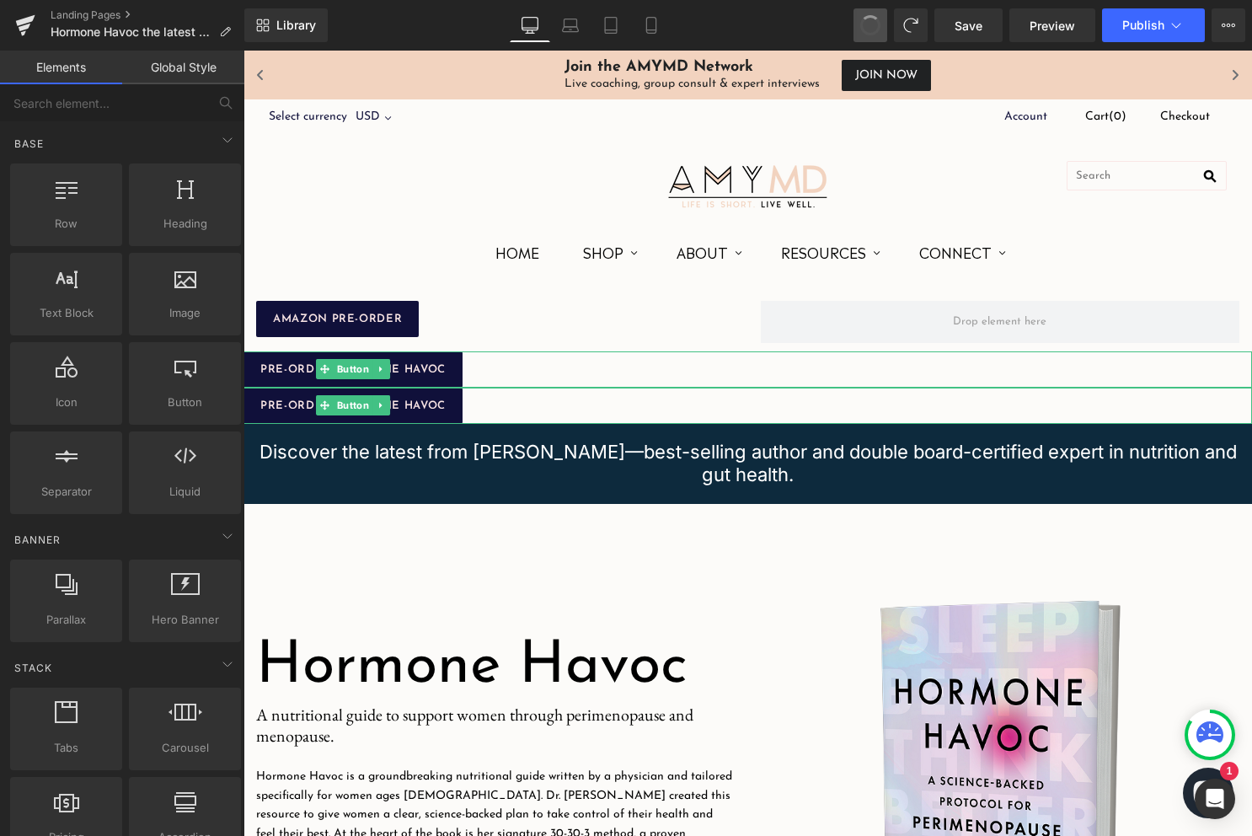
click at [877, 24] on span at bounding box center [870, 25] width 24 height 24
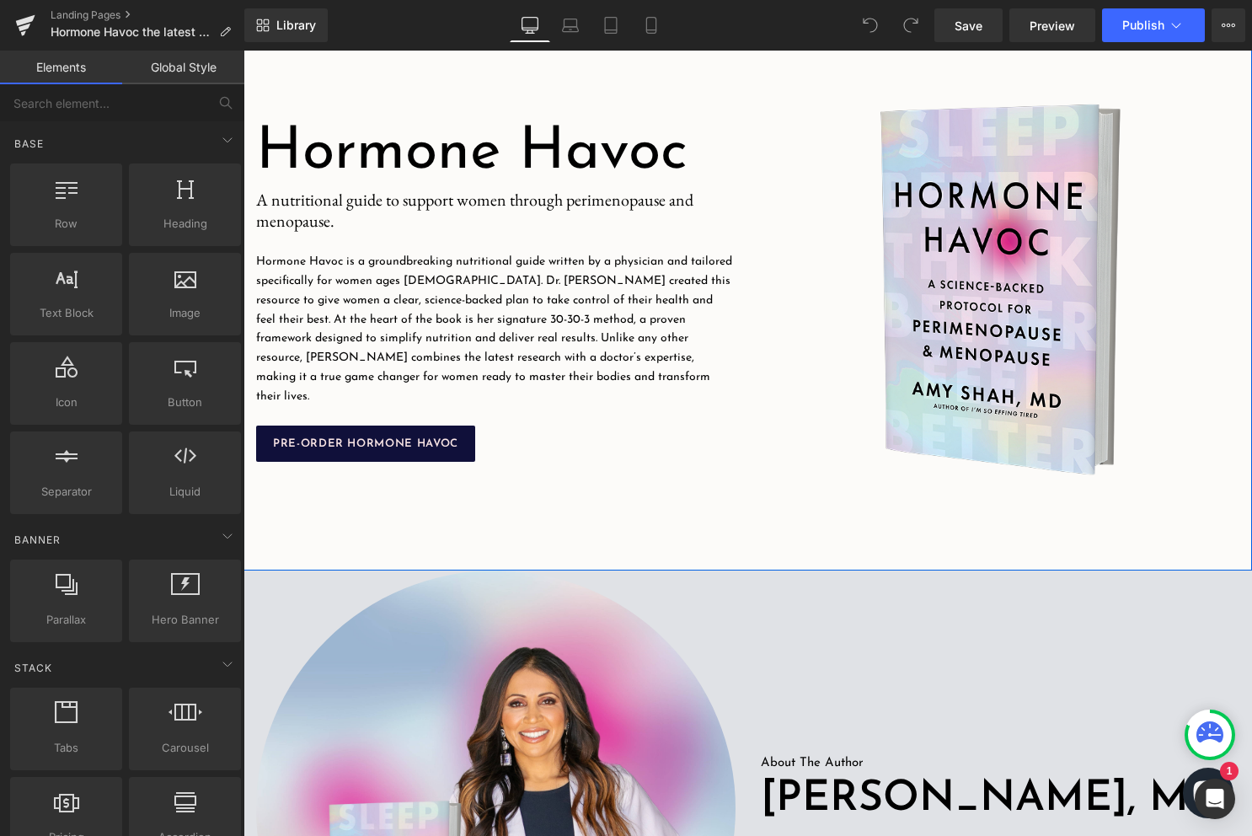
scroll to position [397, 0]
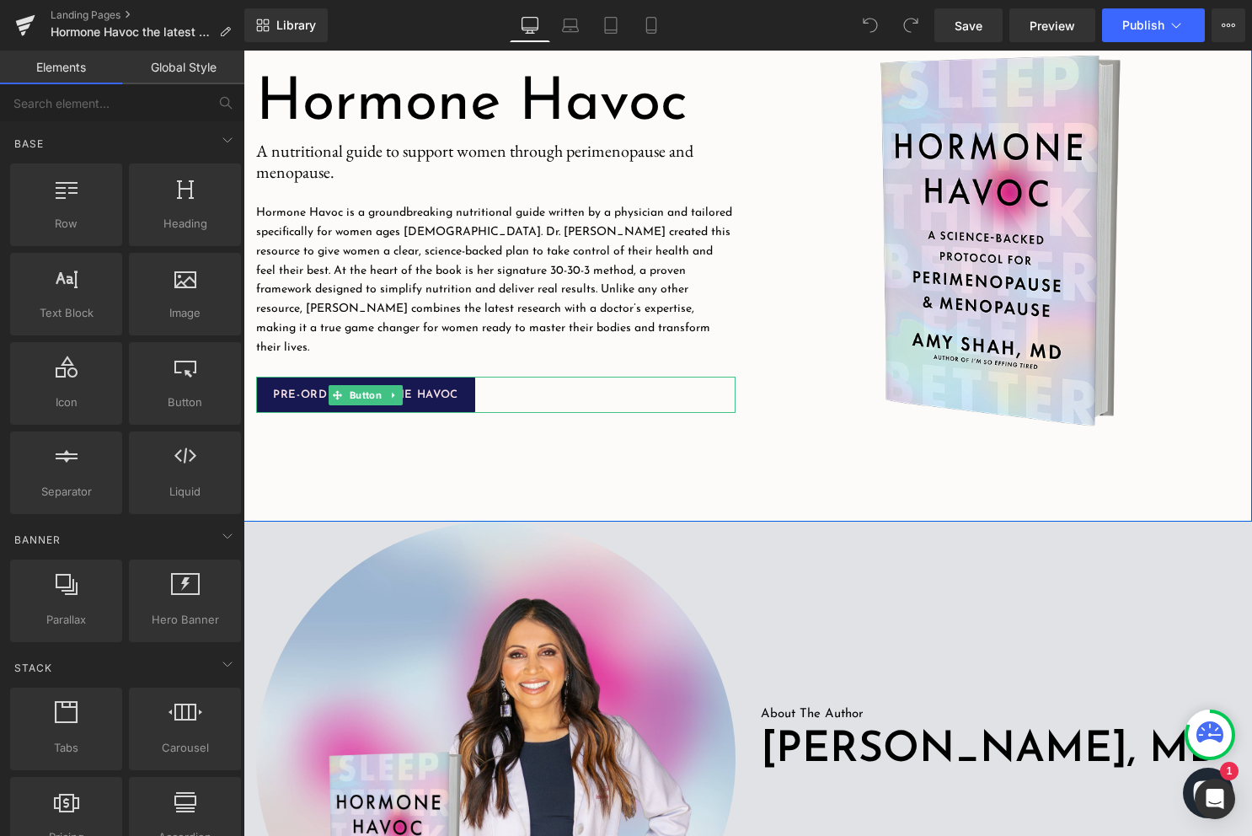
click at [452, 391] on link "PRE-ORDER HORMONE HAVOC" at bounding box center [365, 395] width 219 height 36
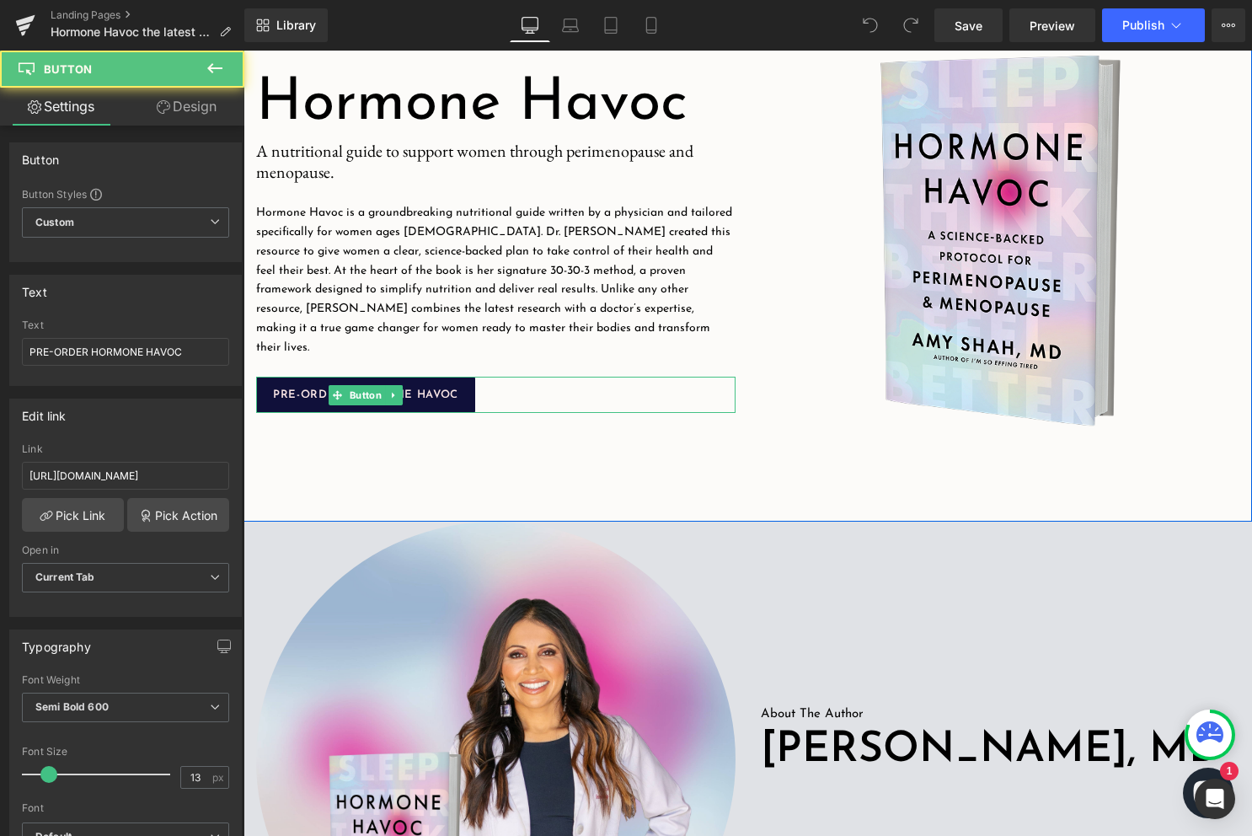
click at [503, 377] on div "PRE-ORDER HORMONE HAVOC" at bounding box center [495, 395] width 479 height 36
click at [488, 391] on div "PRE-ORDER HORMONE HAVOC" at bounding box center [495, 395] width 479 height 36
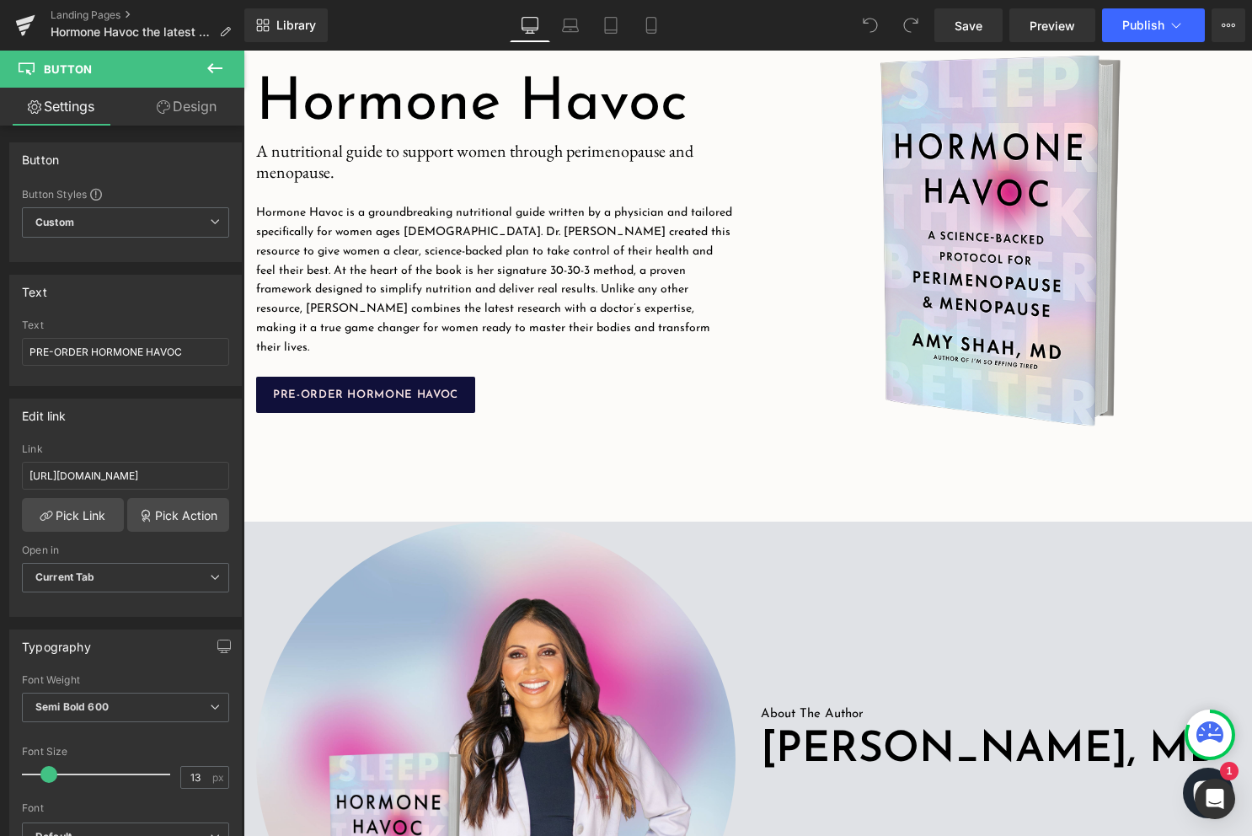
click at [204, 69] on button at bounding box center [214, 69] width 59 height 37
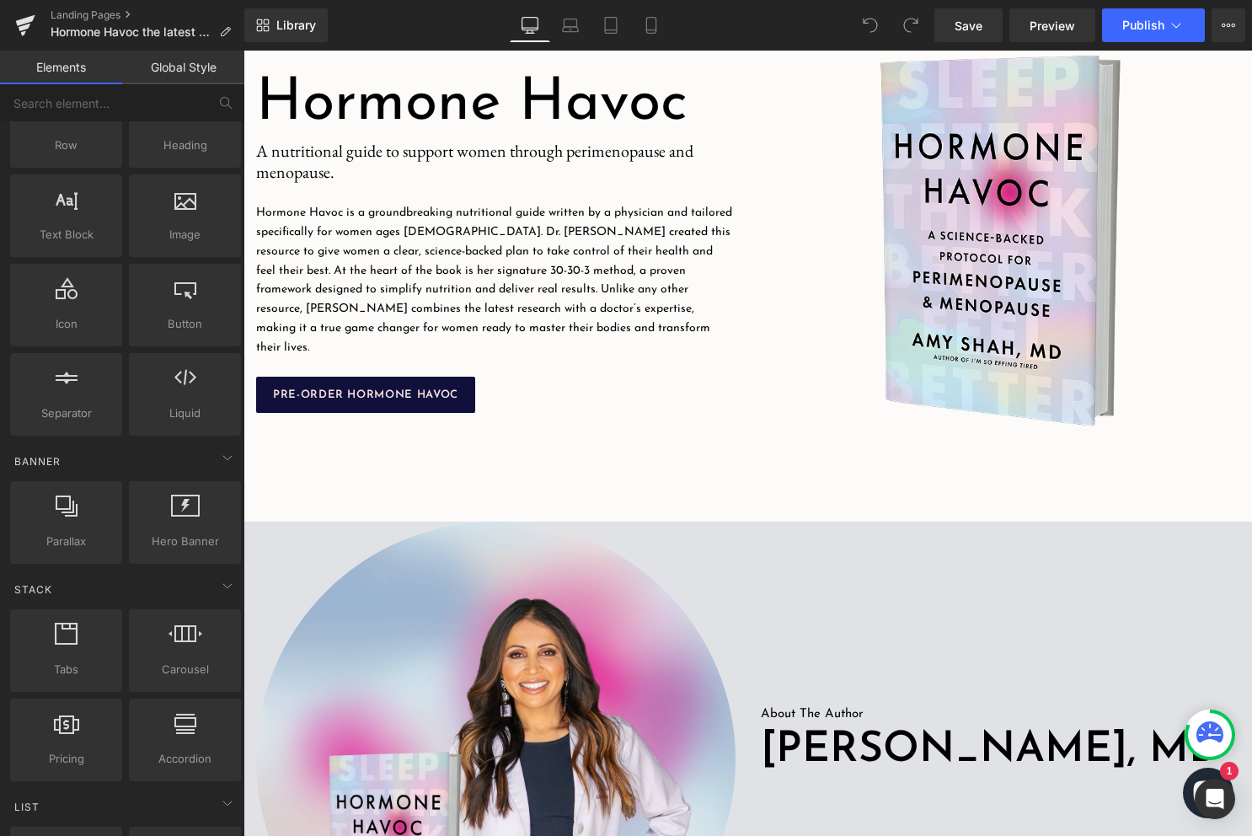
scroll to position [0, 0]
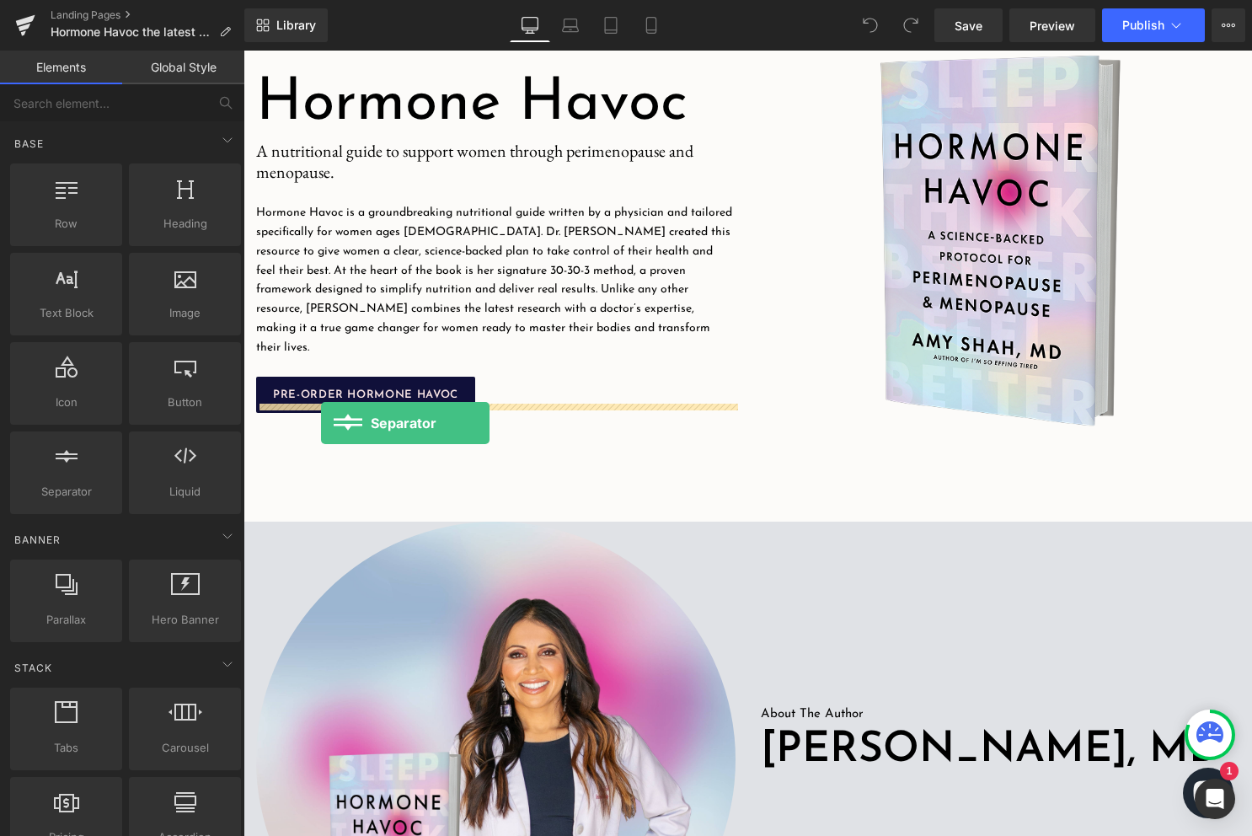
drag, startPoint x: 323, startPoint y: 532, endPoint x: 321, endPoint y: 423, distance: 108.7
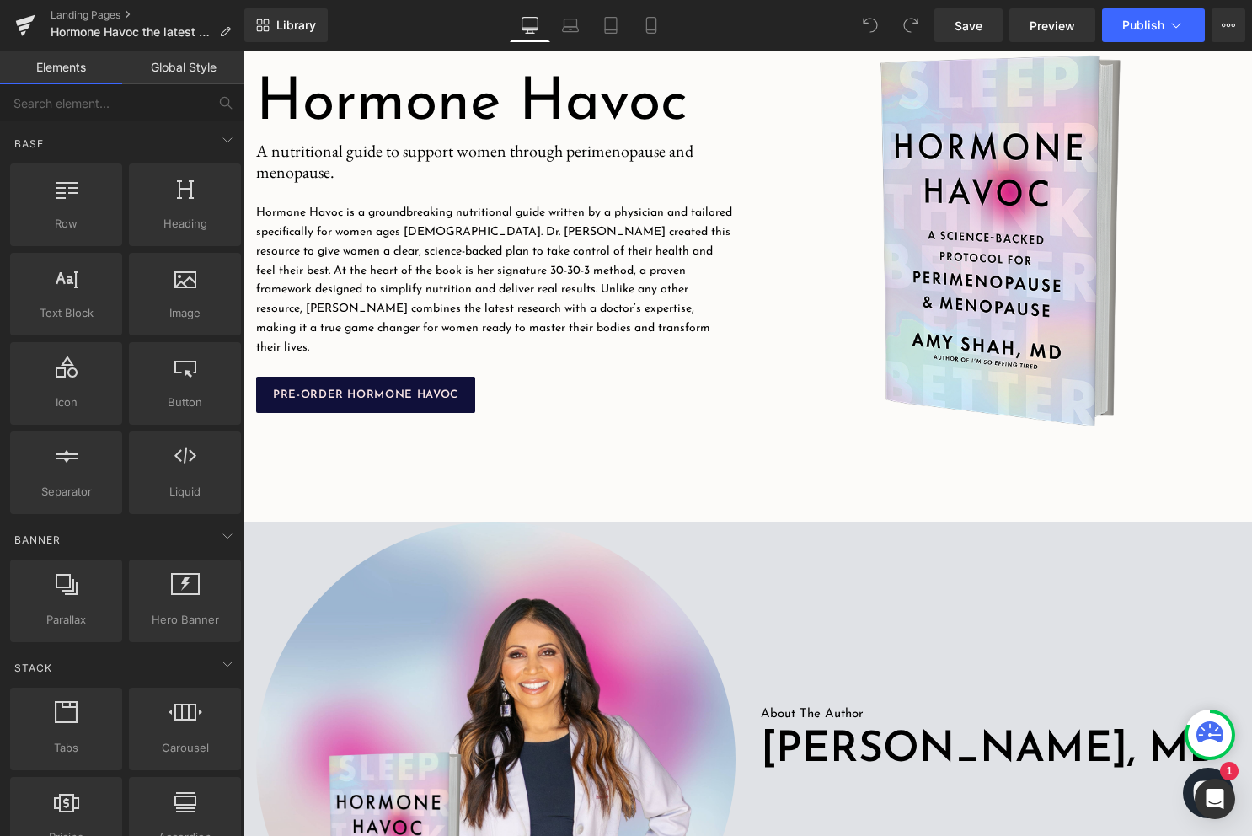
scroll to position [355, 0]
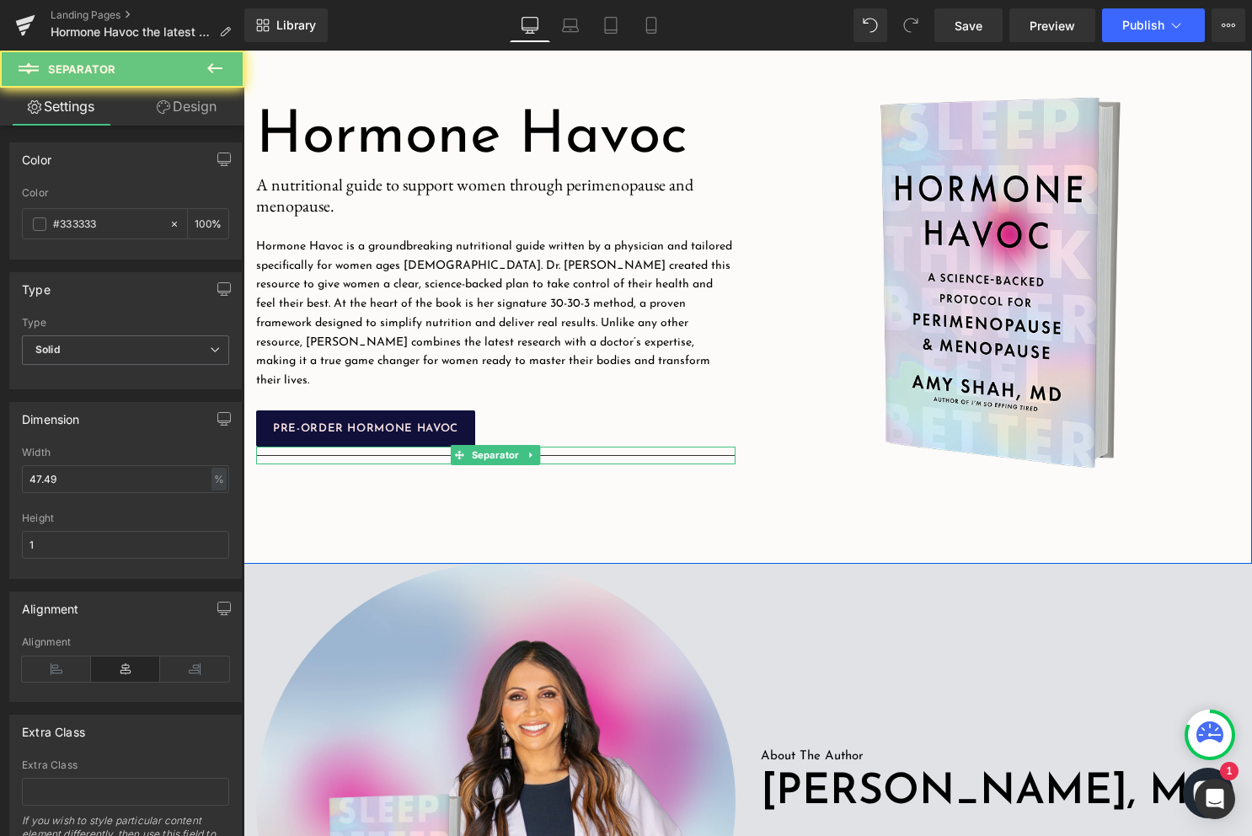
click at [395, 455] on hr at bounding box center [495, 459] width 479 height 9
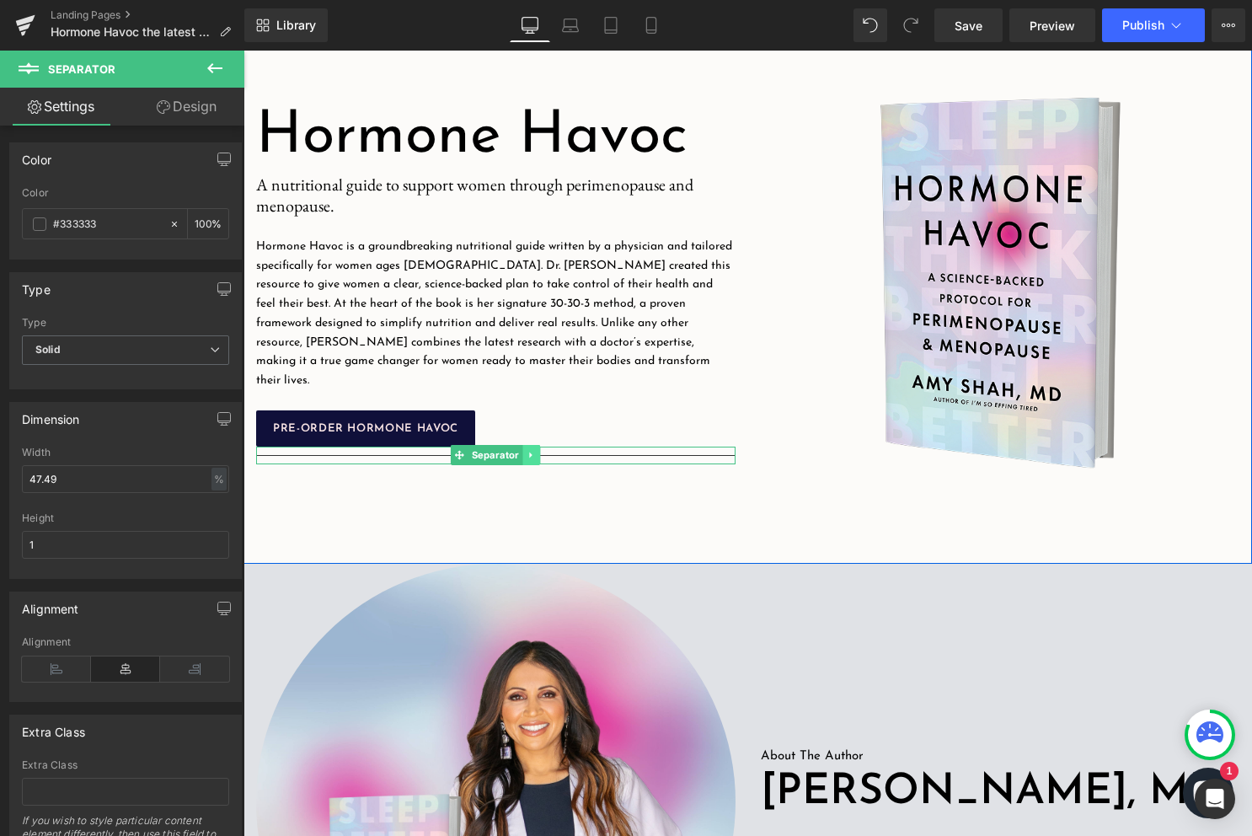
click at [532, 450] on icon at bounding box center [531, 455] width 9 height 10
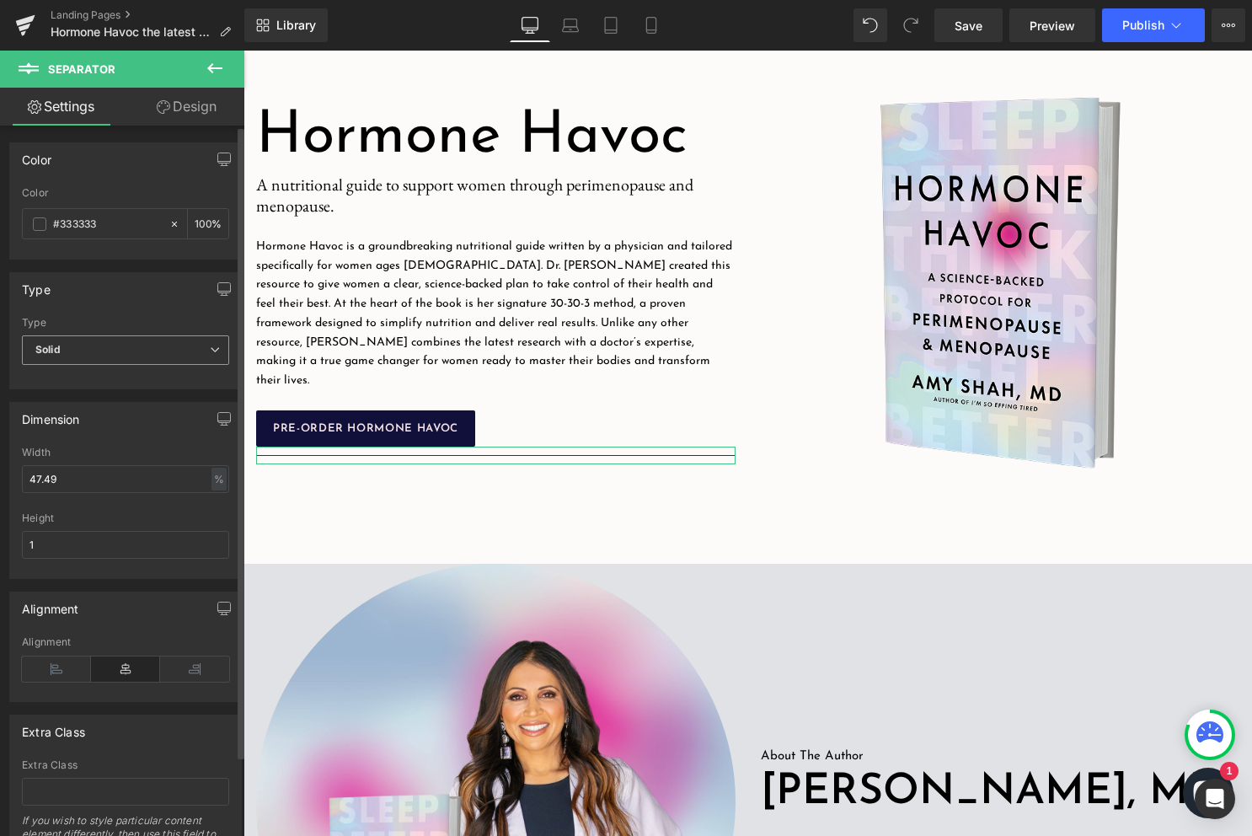
click at [121, 362] on span "Solid" at bounding box center [125, 349] width 207 height 29
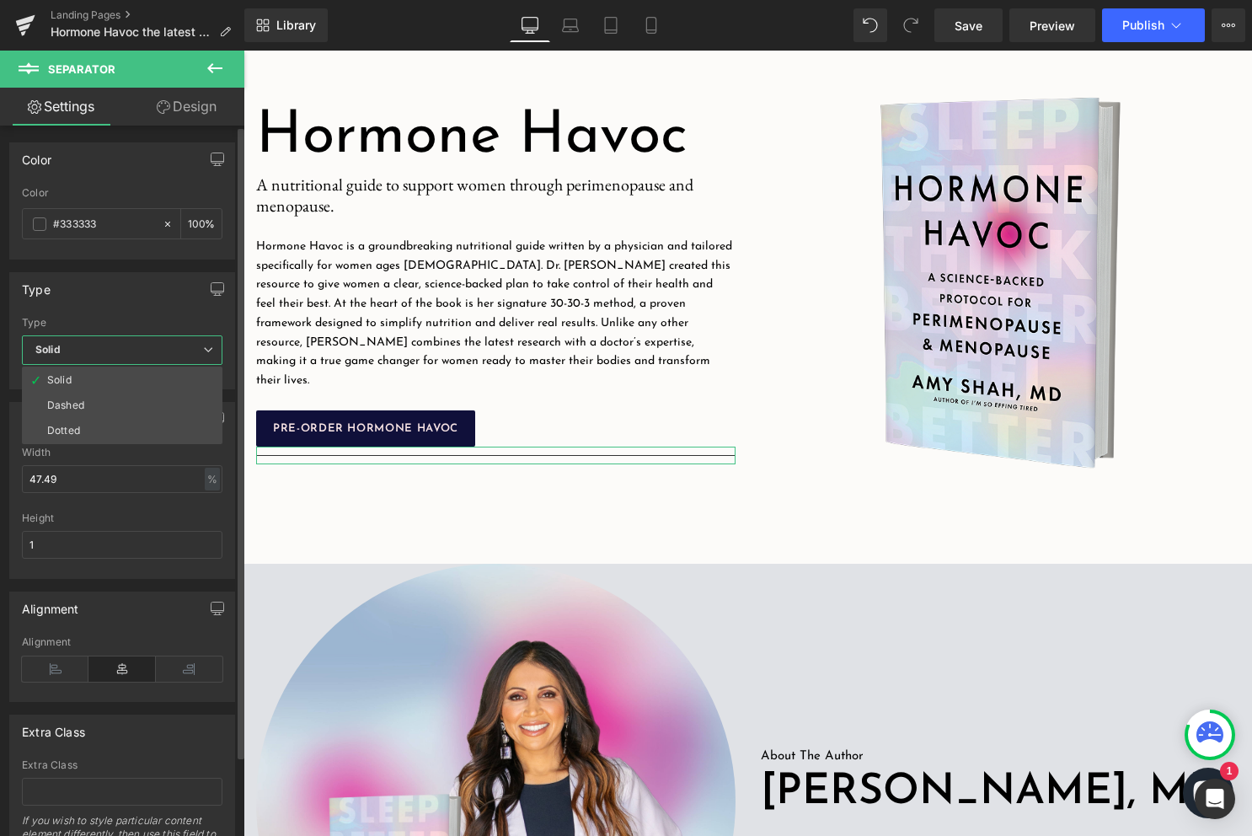
click at [130, 323] on div "Type" at bounding box center [122, 323] width 200 height 12
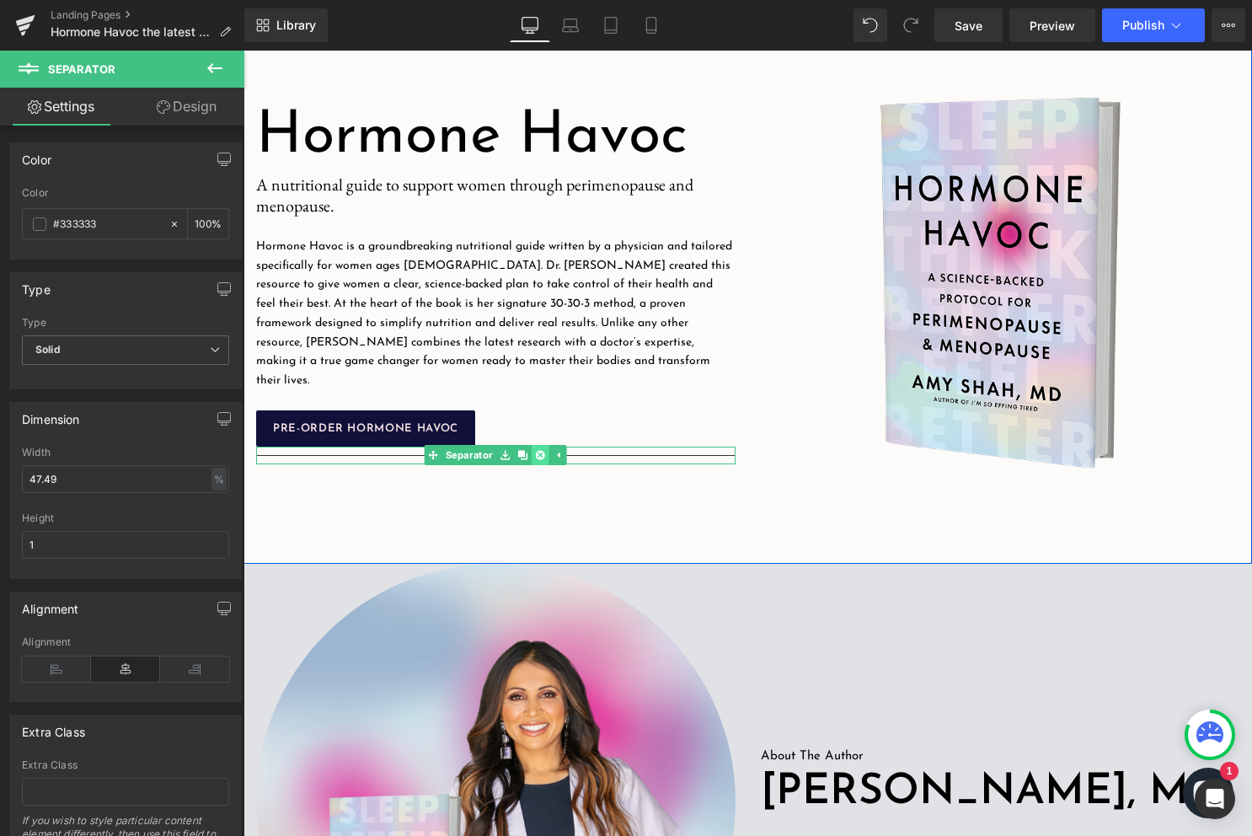
click at [541, 451] on icon at bounding box center [540, 455] width 9 height 9
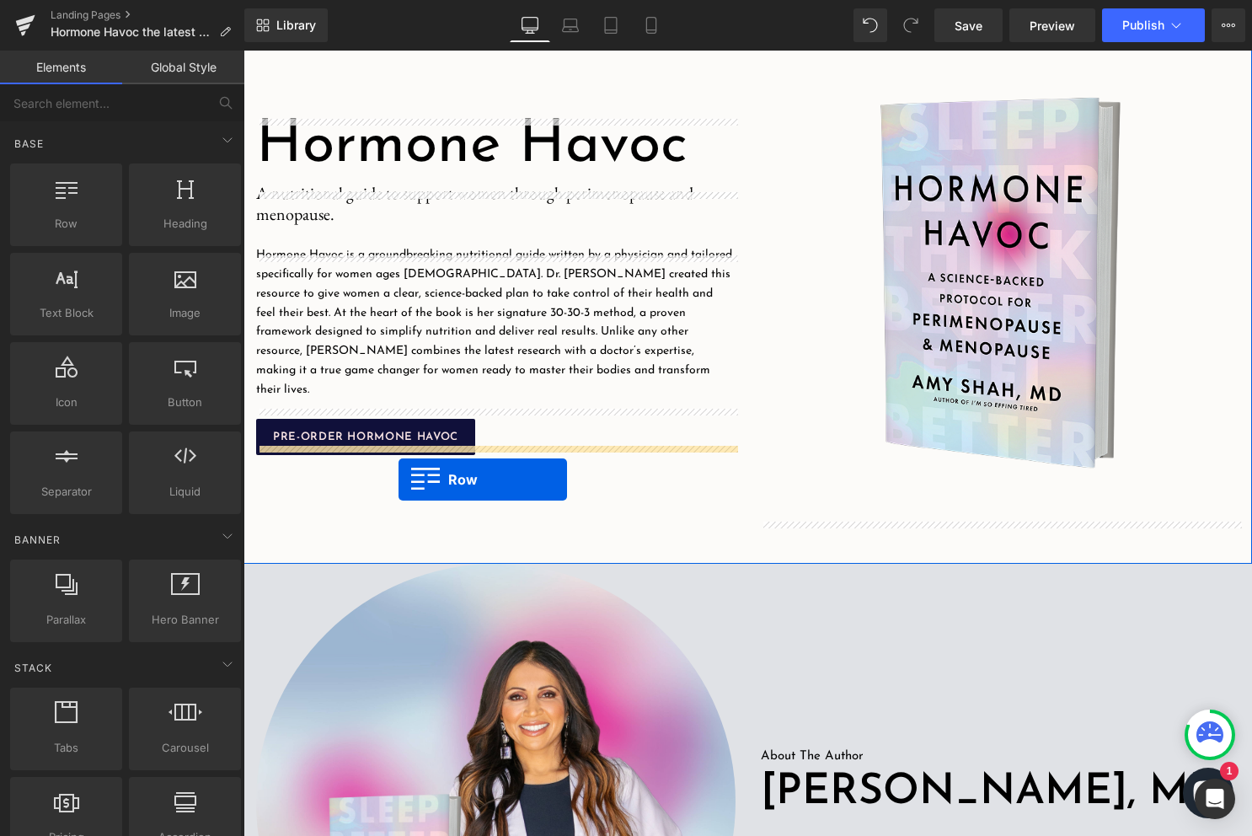
drag, startPoint x: 318, startPoint y: 233, endPoint x: 398, endPoint y: 479, distance: 258.7
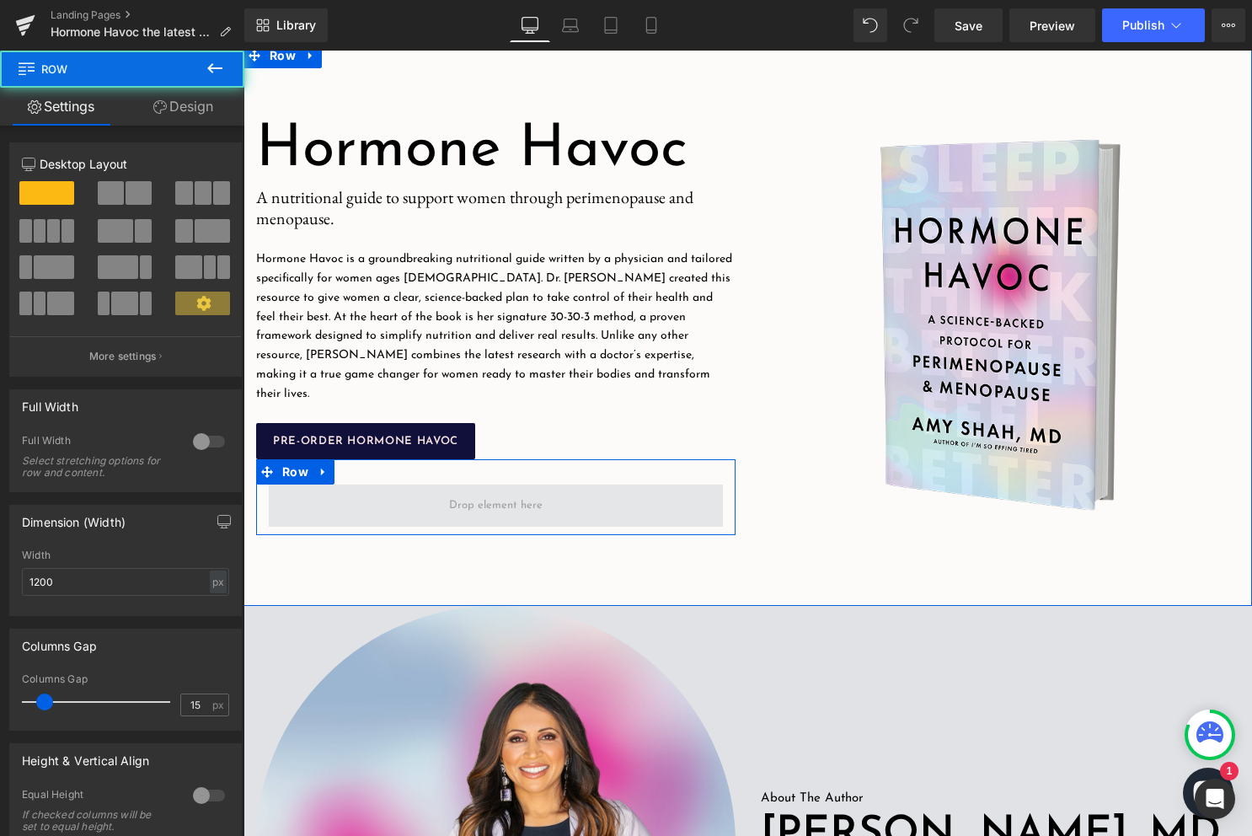
click at [380, 487] on span at bounding box center [496, 505] width 454 height 42
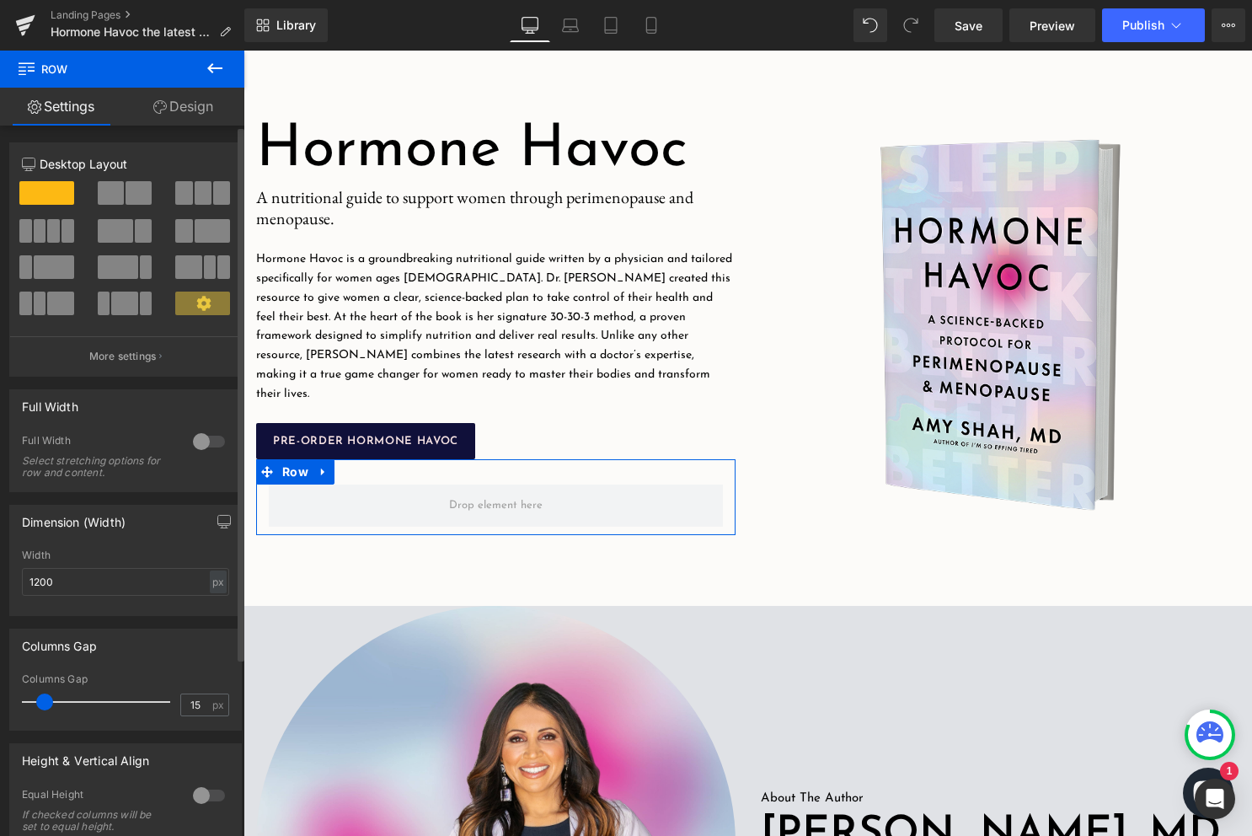
click at [202, 309] on icon at bounding box center [203, 303] width 15 height 15
click at [147, 355] on p "More settings" at bounding box center [122, 356] width 67 height 15
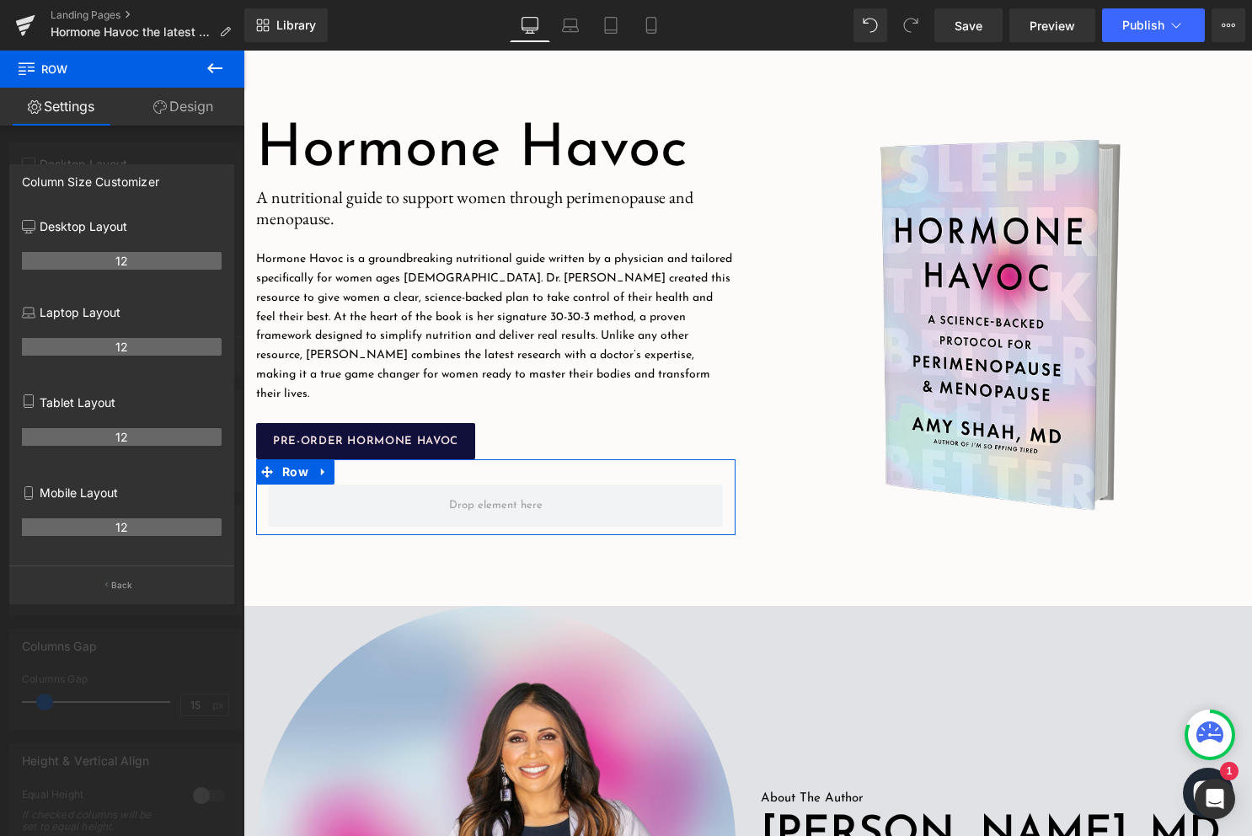
click at [138, 149] on div at bounding box center [122, 448] width 244 height 794
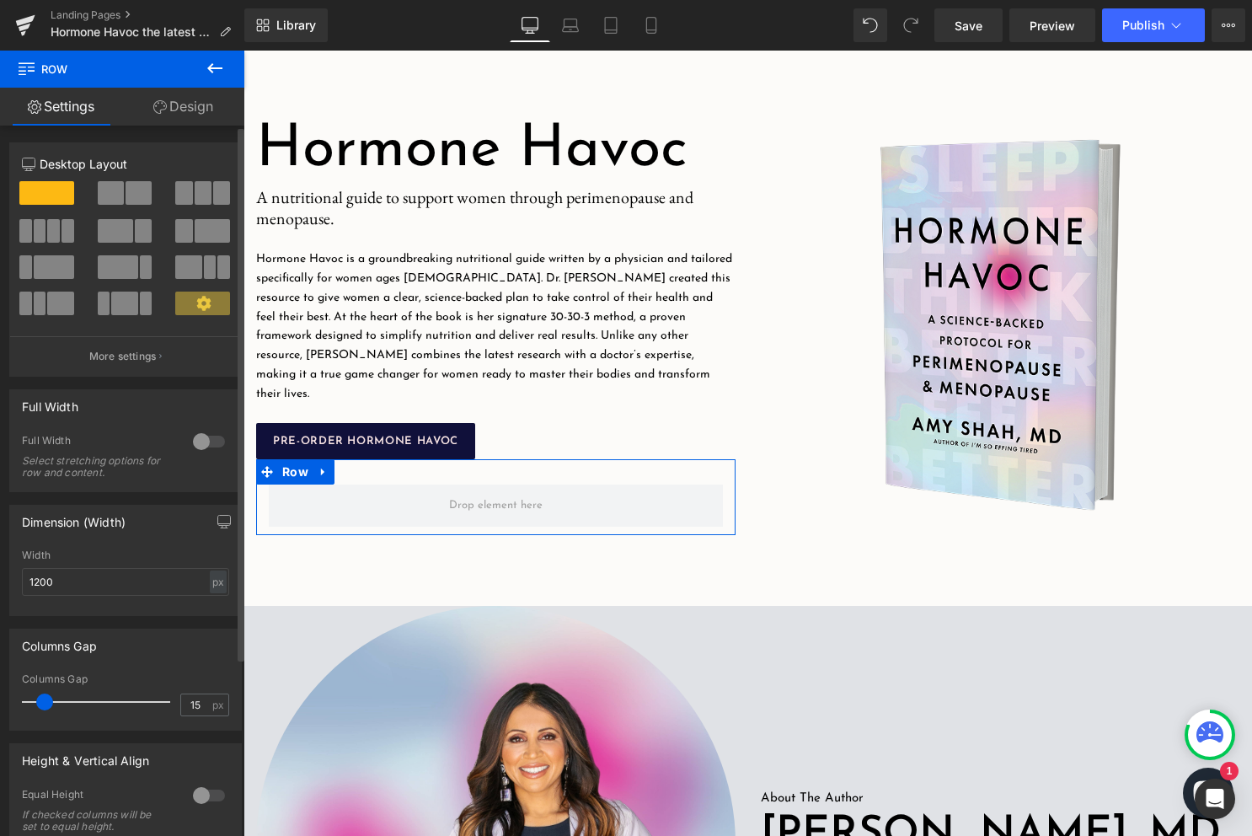
click at [135, 193] on span at bounding box center [139, 193] width 26 height 24
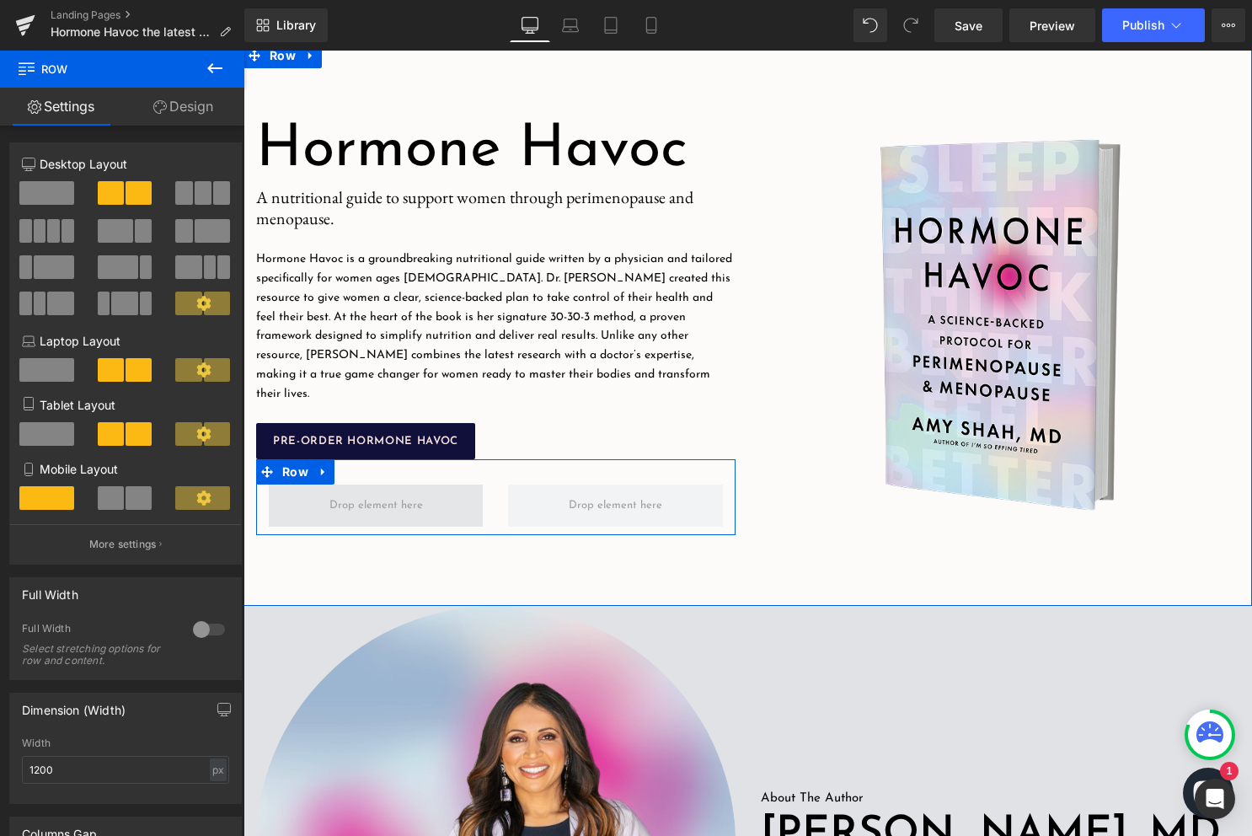
click at [378, 505] on span at bounding box center [375, 506] width 105 height 26
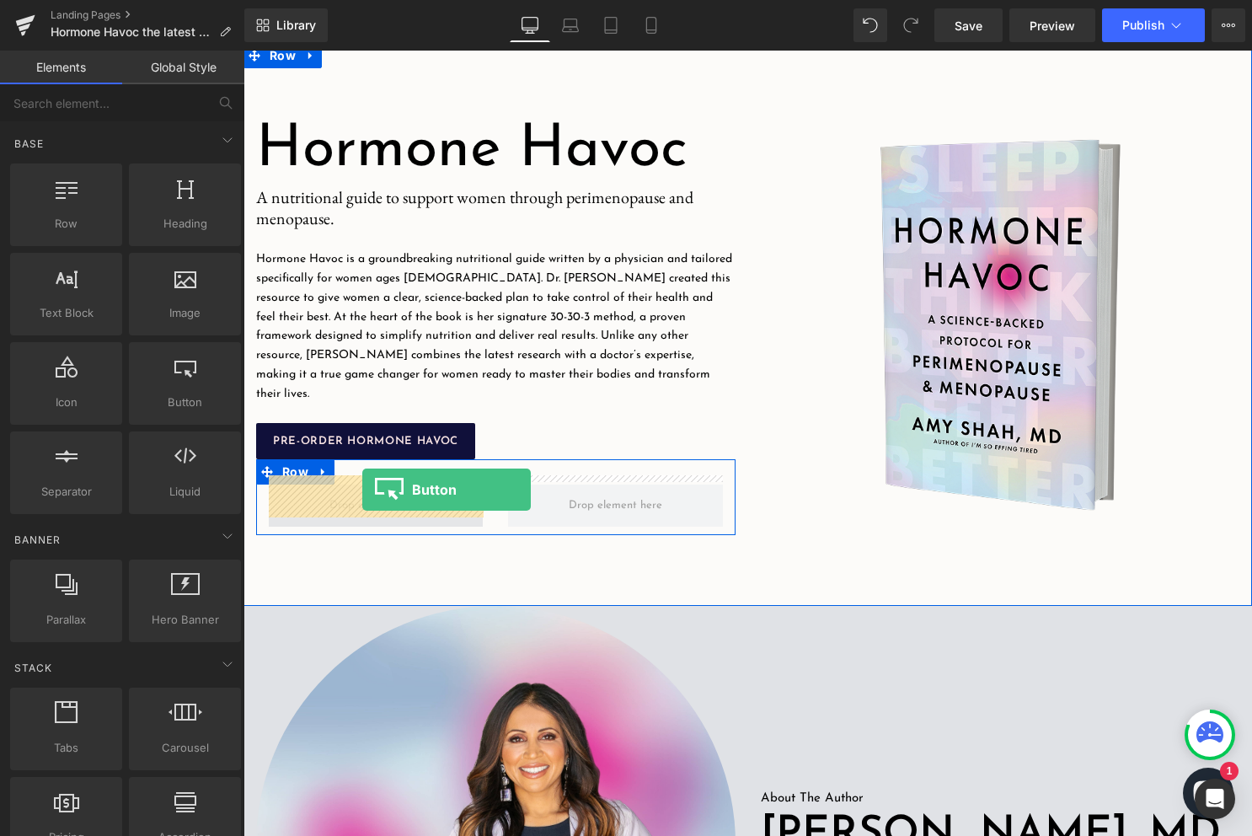
drag, startPoint x: 465, startPoint y: 445, endPoint x: 362, endPoint y: 489, distance: 112.1
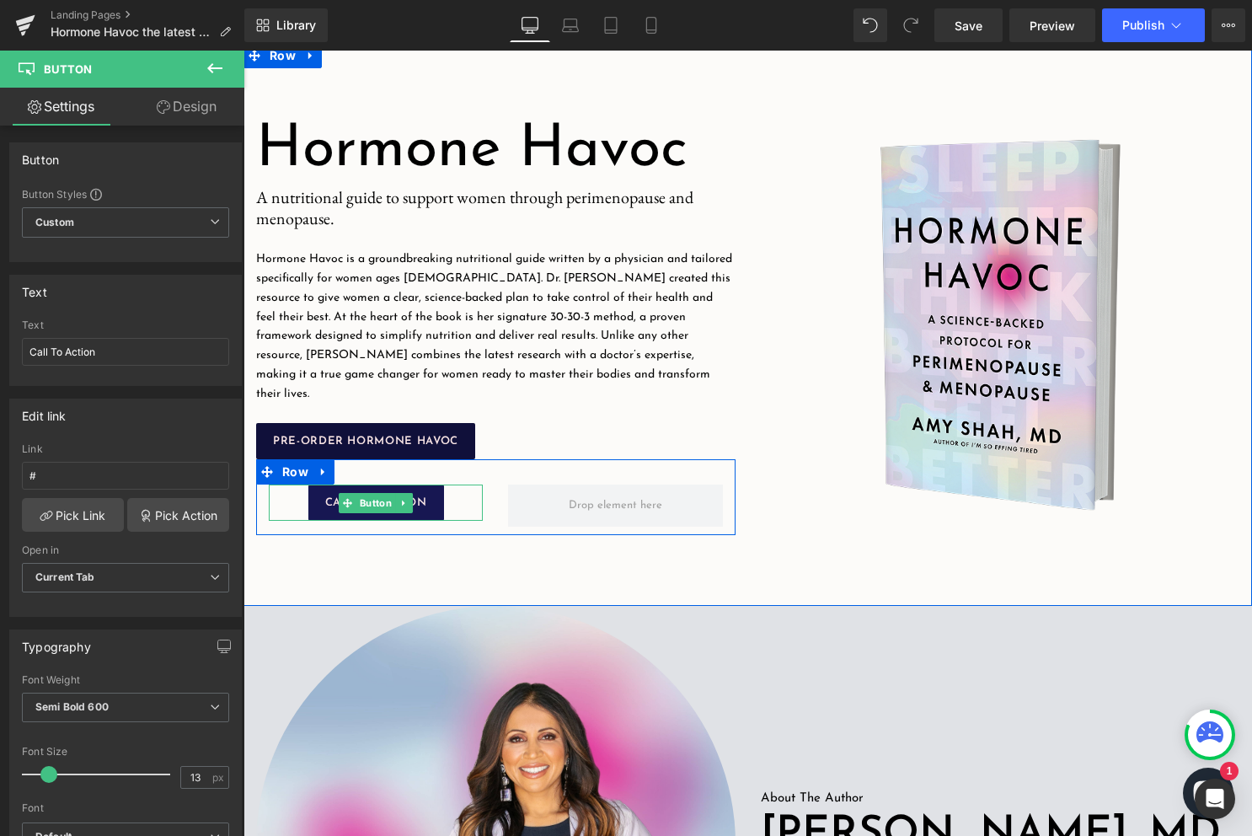
click at [432, 500] on link "Call To Action" at bounding box center [376, 502] width 136 height 36
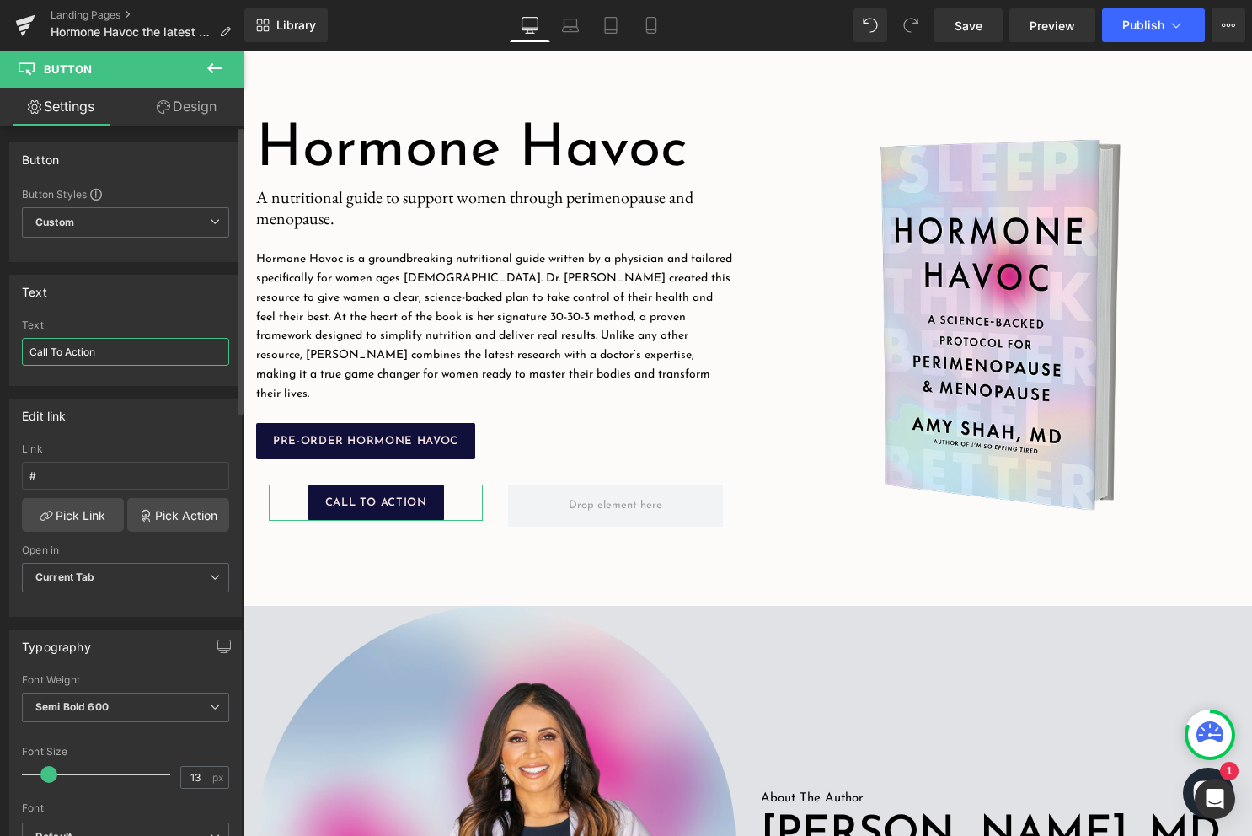
click at [114, 357] on input "Call To Action" at bounding box center [125, 352] width 207 height 28
type input "AMAZON PRE-ORDER"
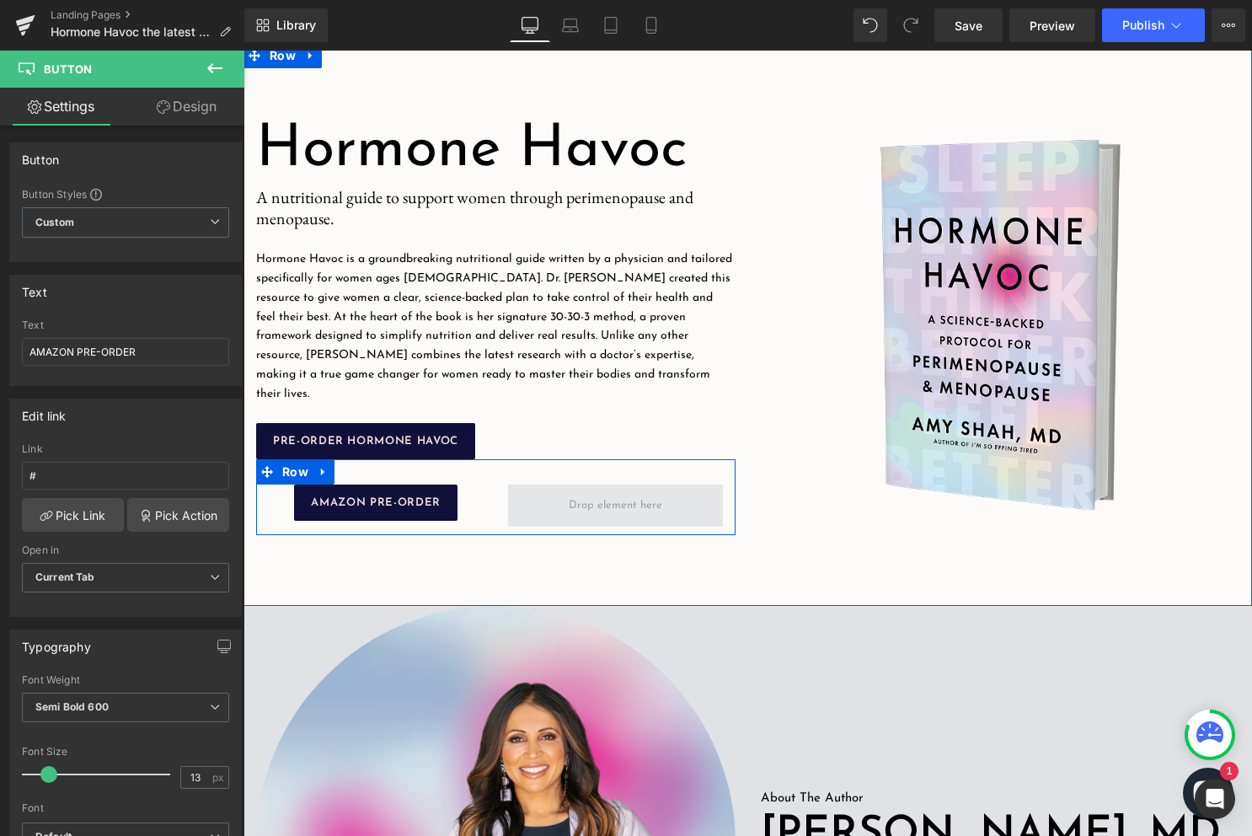
click at [601, 503] on span at bounding box center [615, 506] width 105 height 26
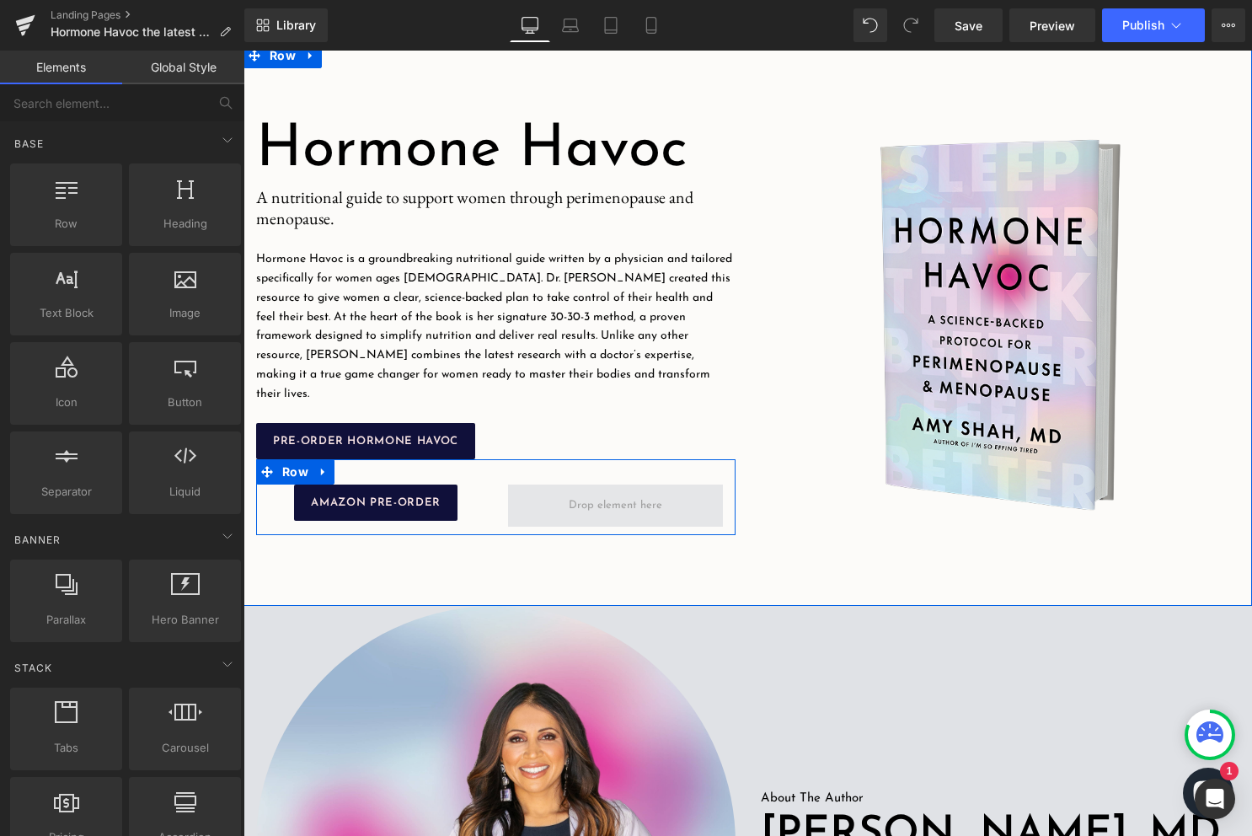
click at [585, 499] on span at bounding box center [615, 506] width 105 height 26
click at [568, 498] on span at bounding box center [615, 506] width 105 height 26
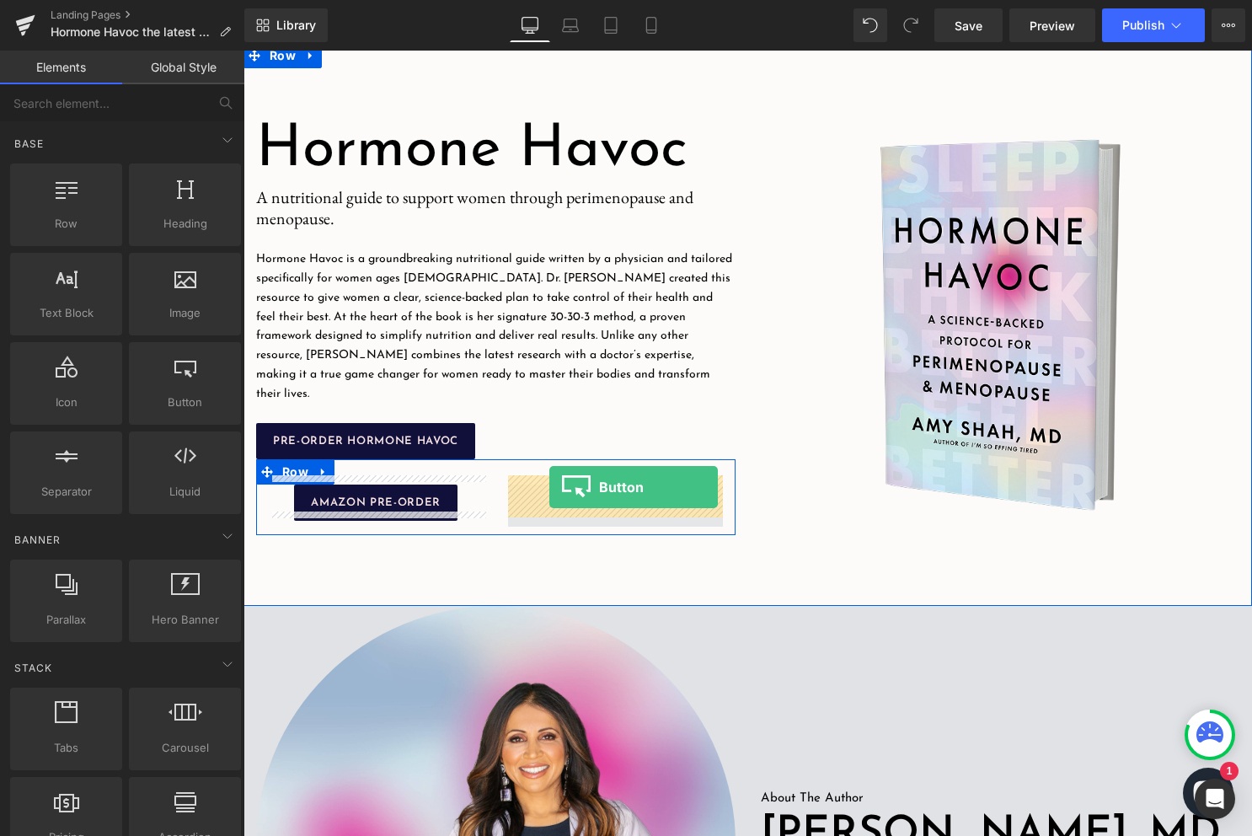
drag, startPoint x: 438, startPoint y: 452, endPoint x: 549, endPoint y: 487, distance: 116.7
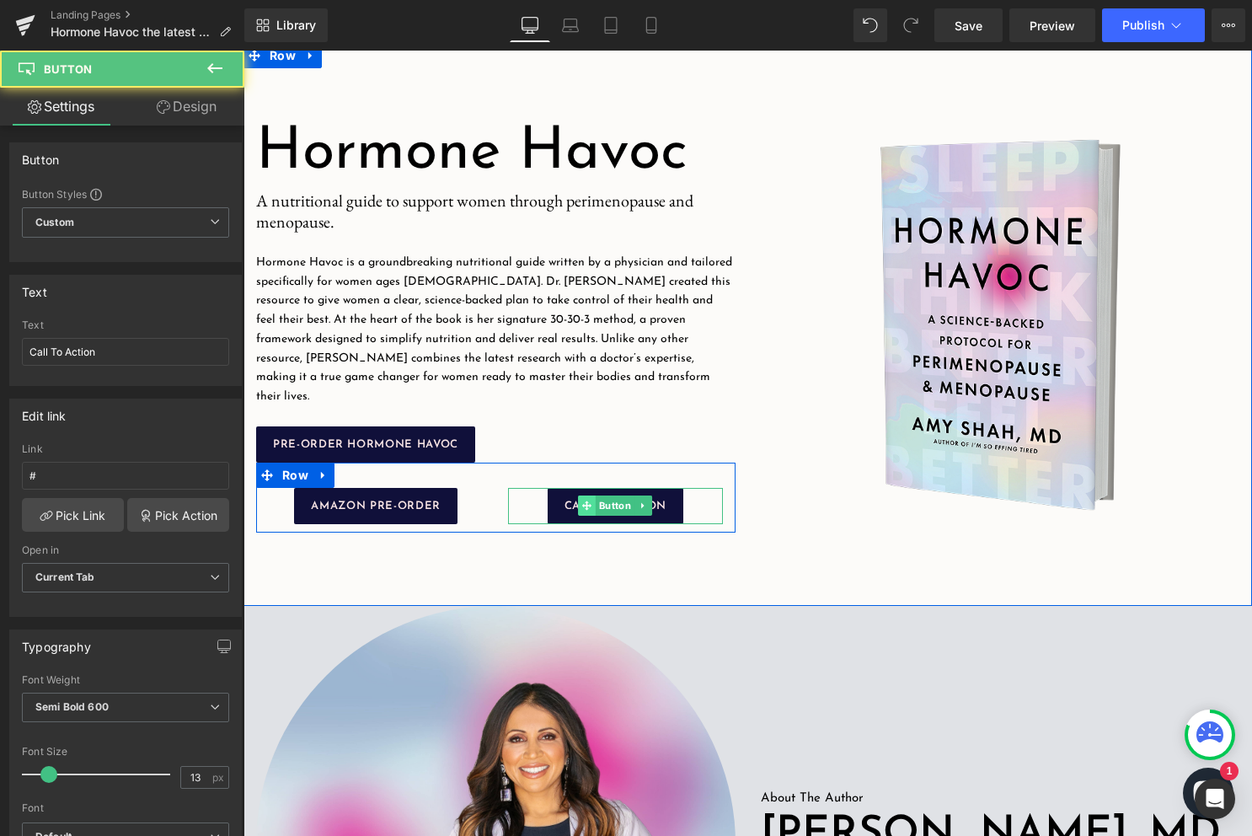
click at [582, 495] on span at bounding box center [587, 505] width 18 height 20
click at [559, 500] on link "Call To Action" at bounding box center [616, 506] width 136 height 36
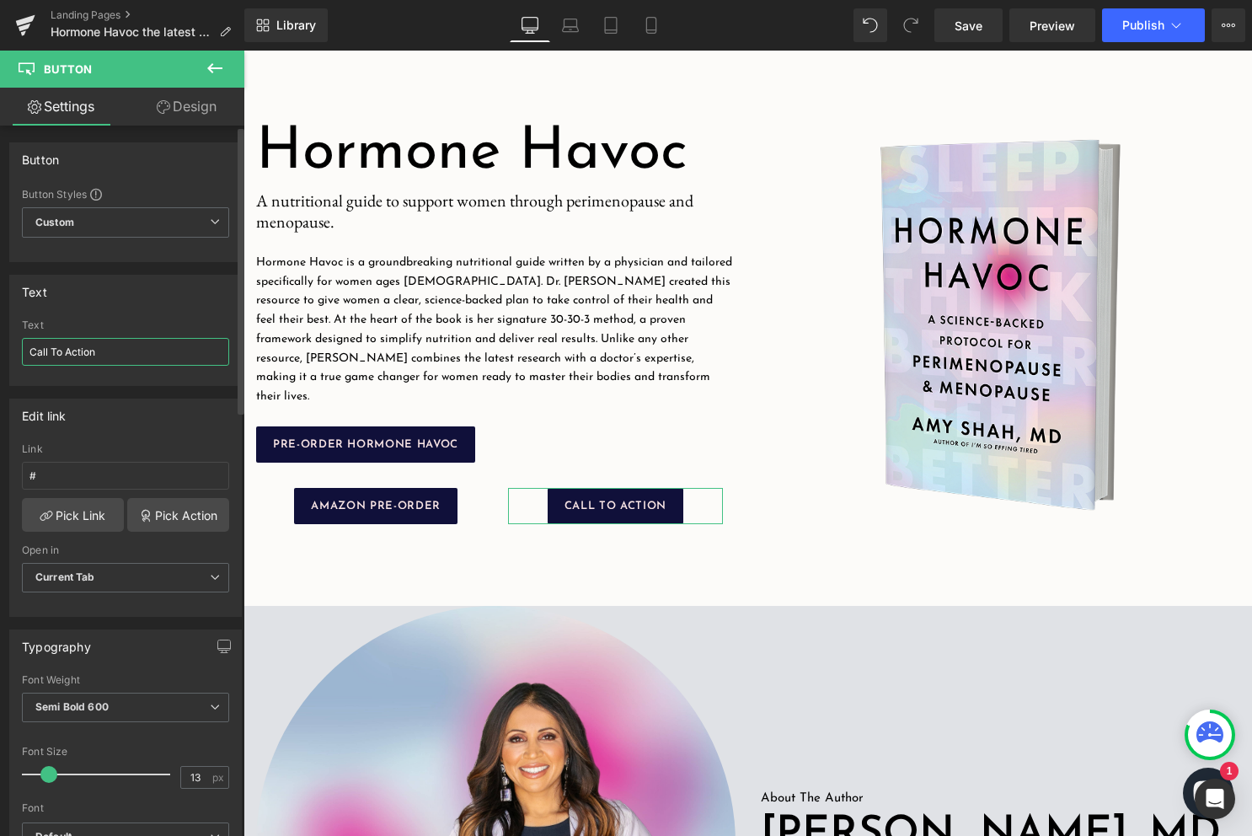
click at [117, 350] on input "Call To Action" at bounding box center [125, 352] width 207 height 28
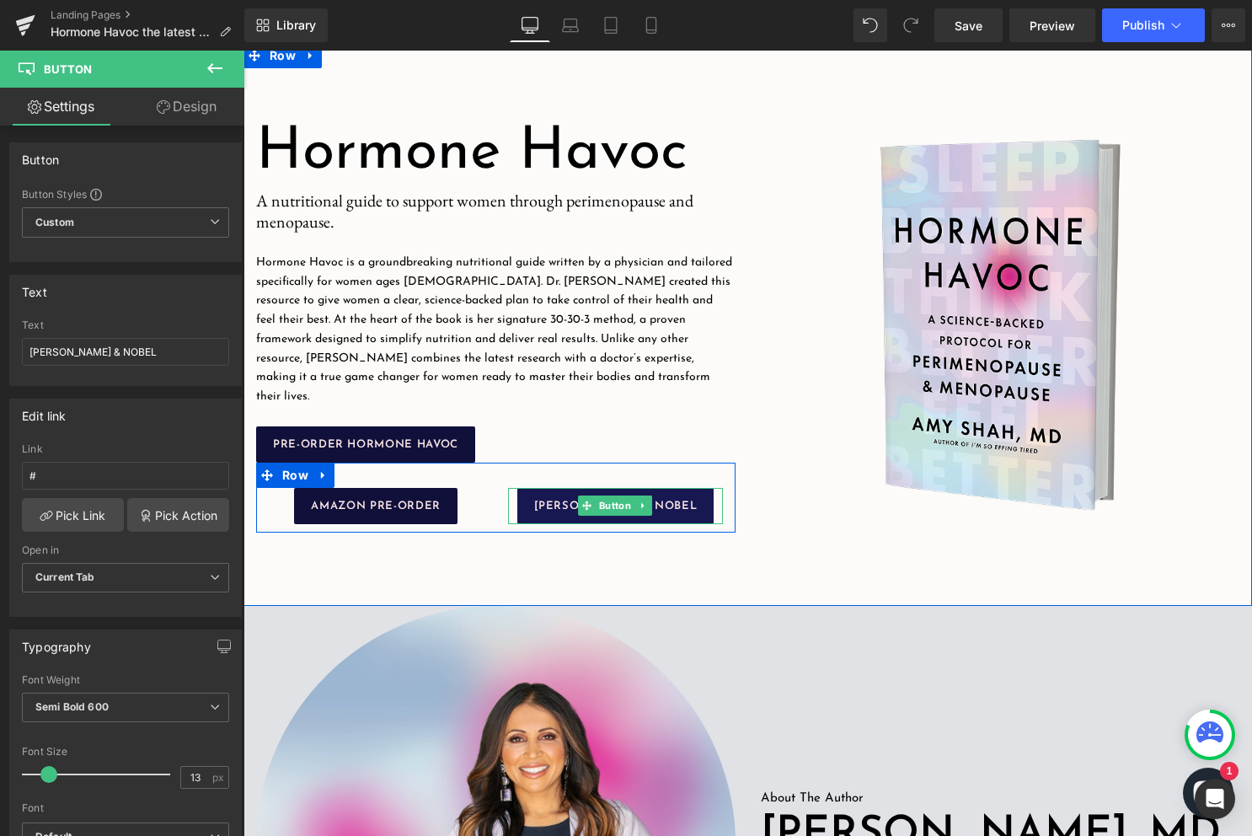
click at [661, 500] on span "BARNES & NOBEL" at bounding box center [615, 505] width 163 height 11
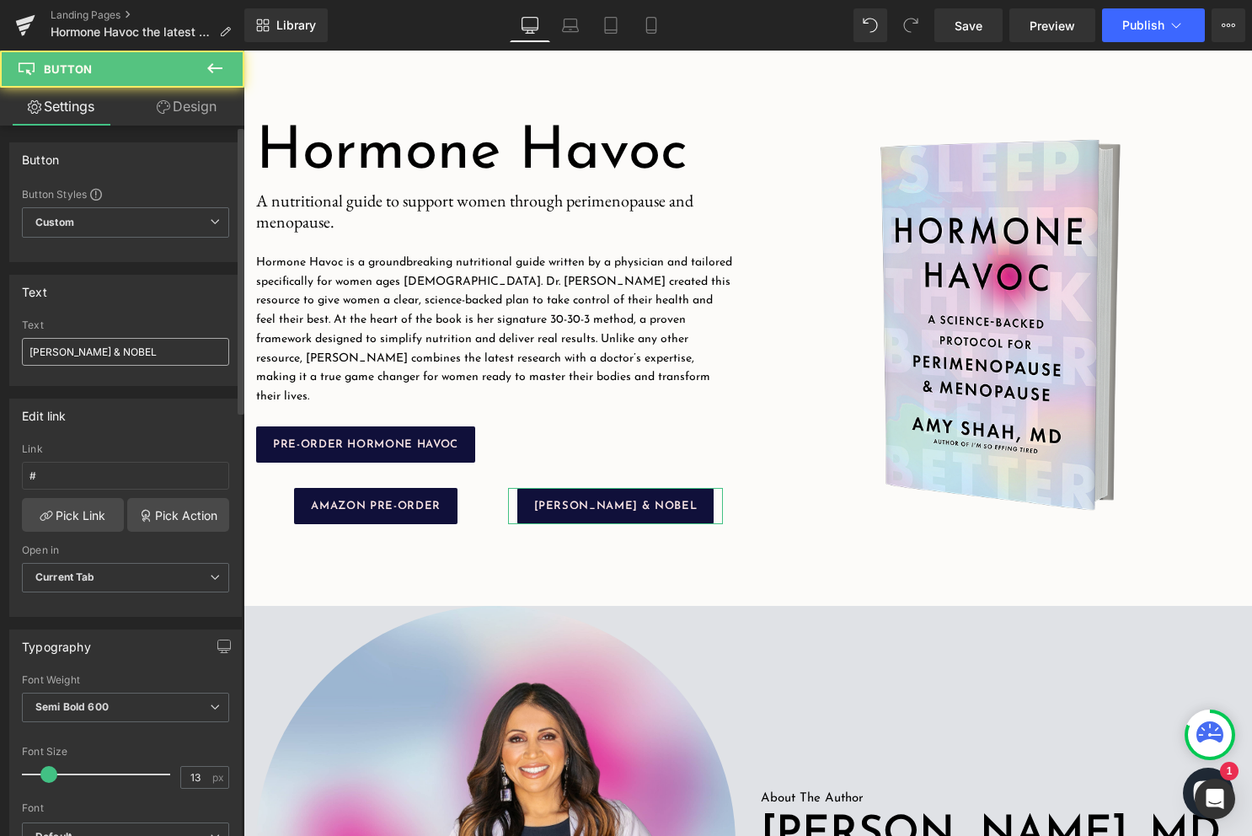
click at [136, 357] on input "BARNES & NOBEL" at bounding box center [125, 352] width 207 height 28
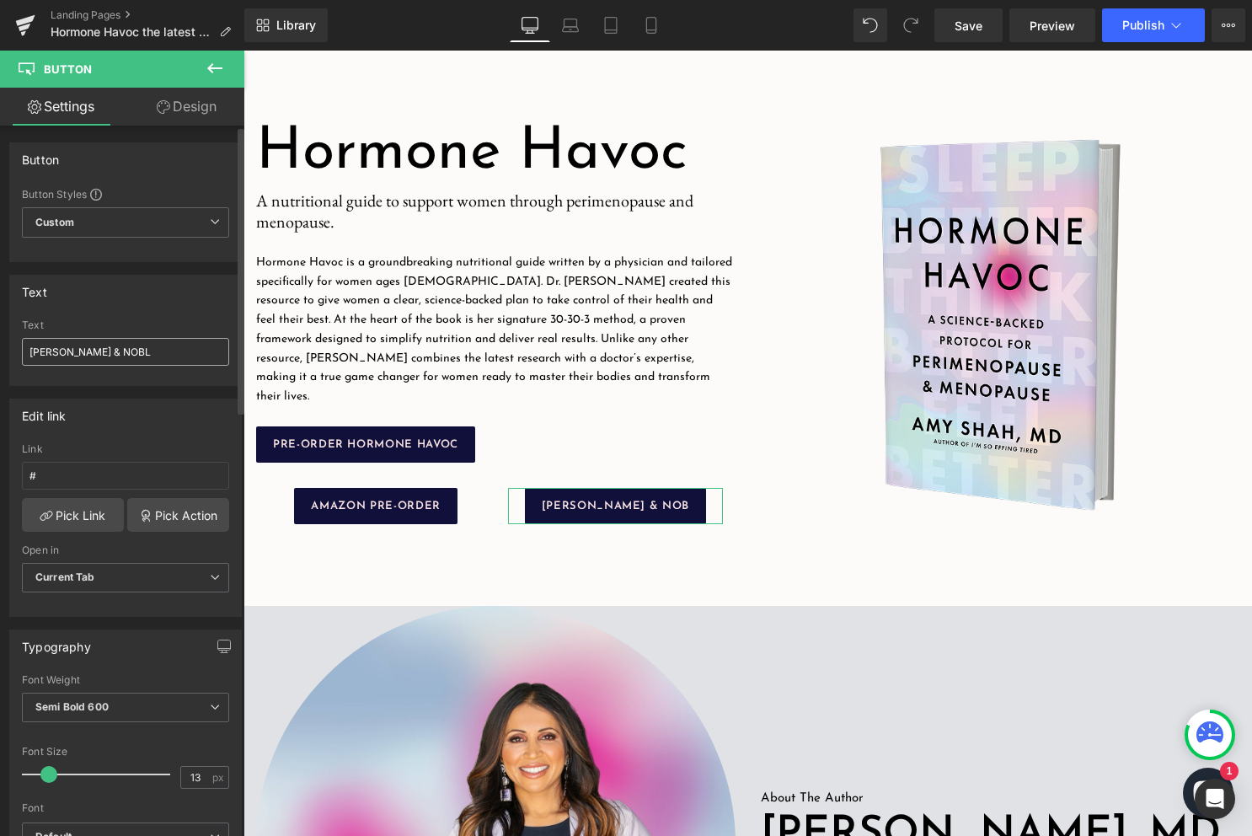
type input "BARNES & NOBLE"
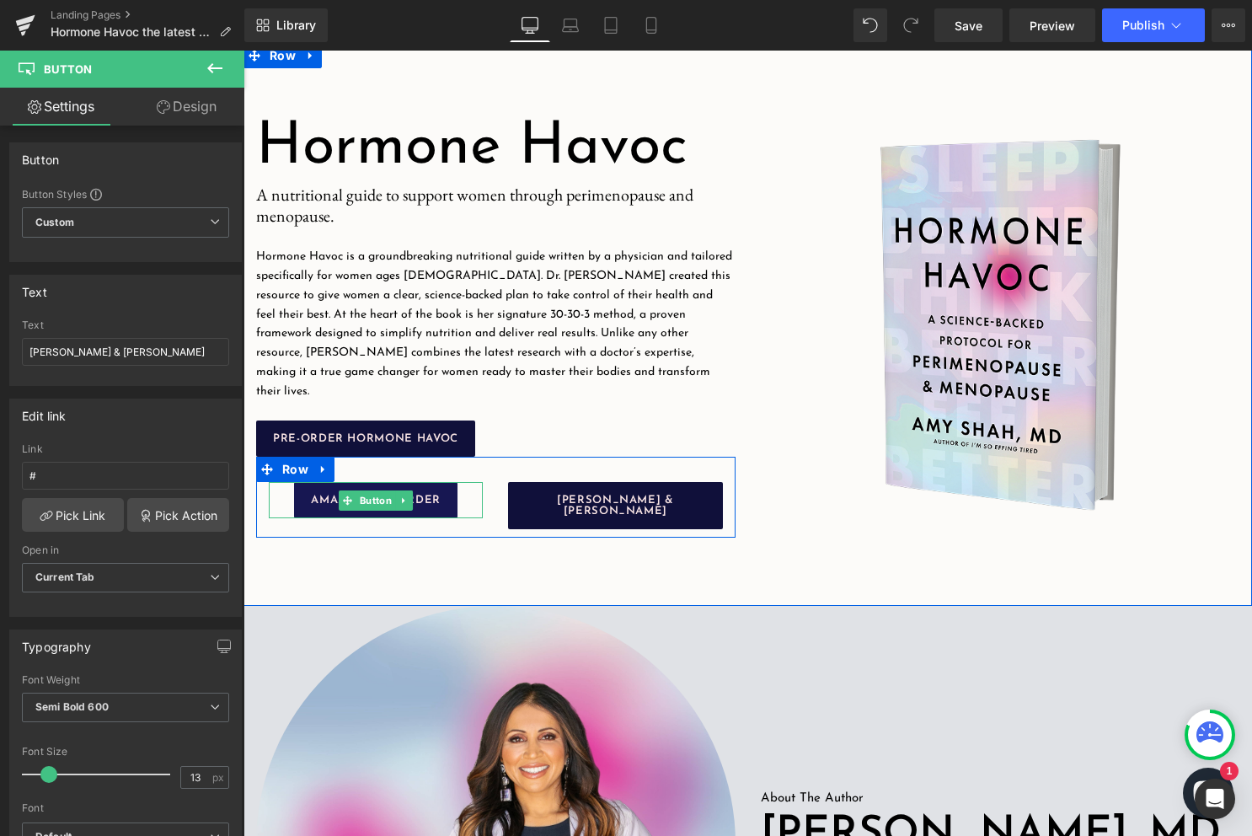
click at [436, 500] on span "AMAZON PRE-ORDER" at bounding box center [375, 499] width 129 height 11
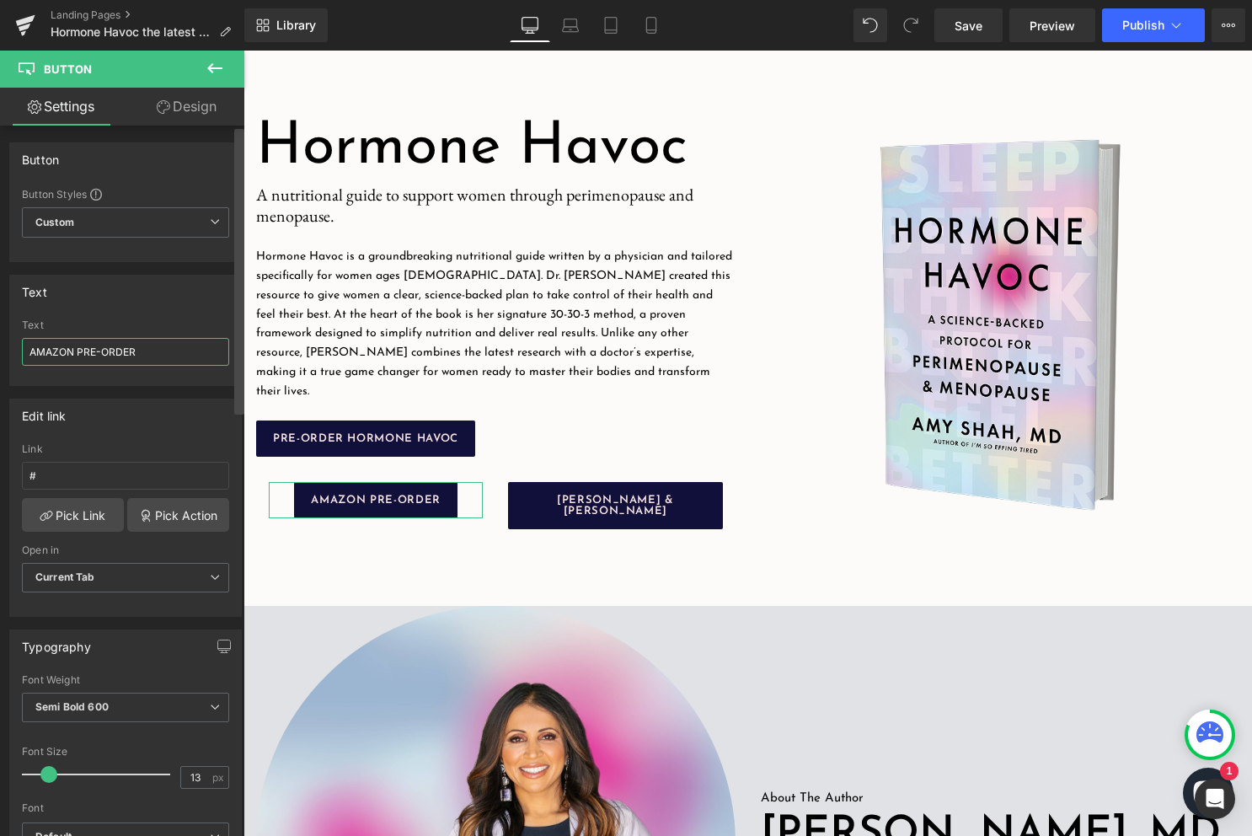
drag, startPoint x: 78, startPoint y: 344, endPoint x: 240, endPoint y: 434, distance: 185.2
type input "AMAZON PRE-ORDER"
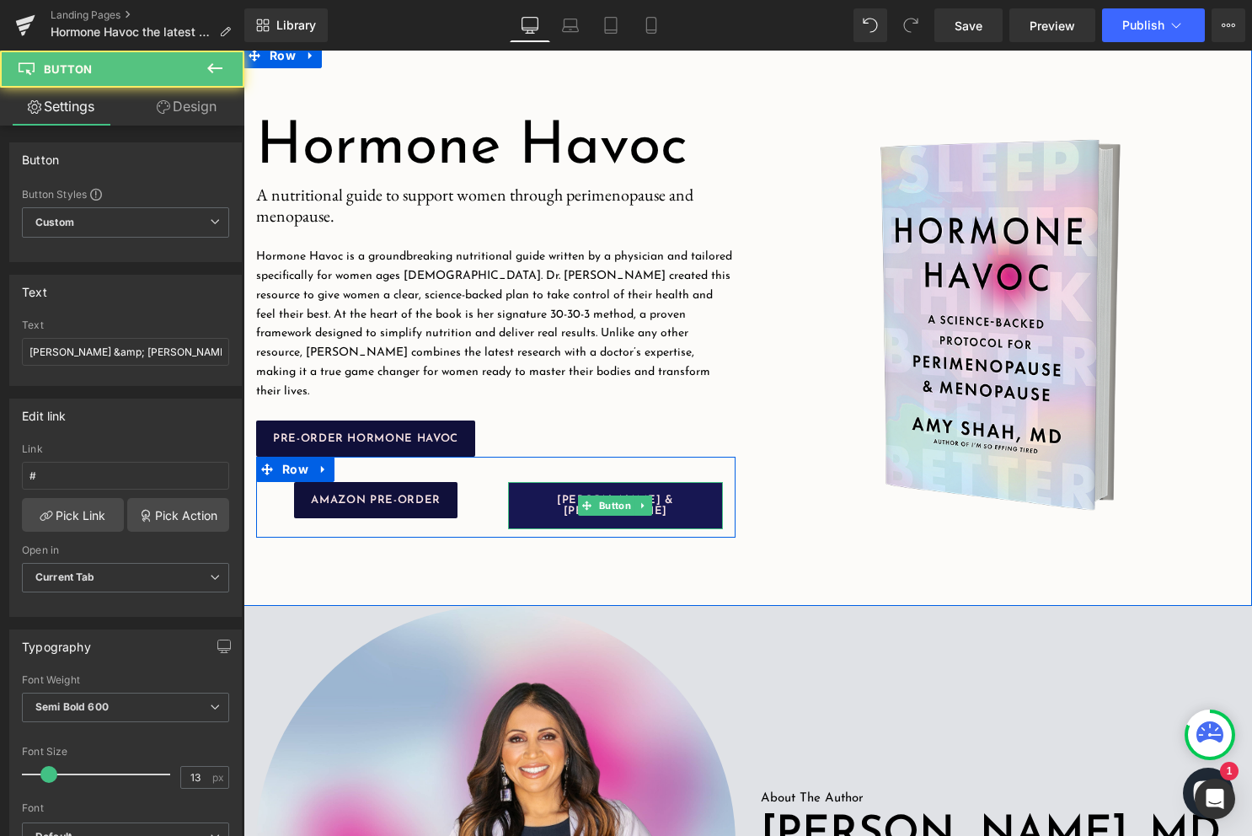
click at [575, 494] on span "BARNES & NOBLE" at bounding box center [615, 505] width 180 height 22
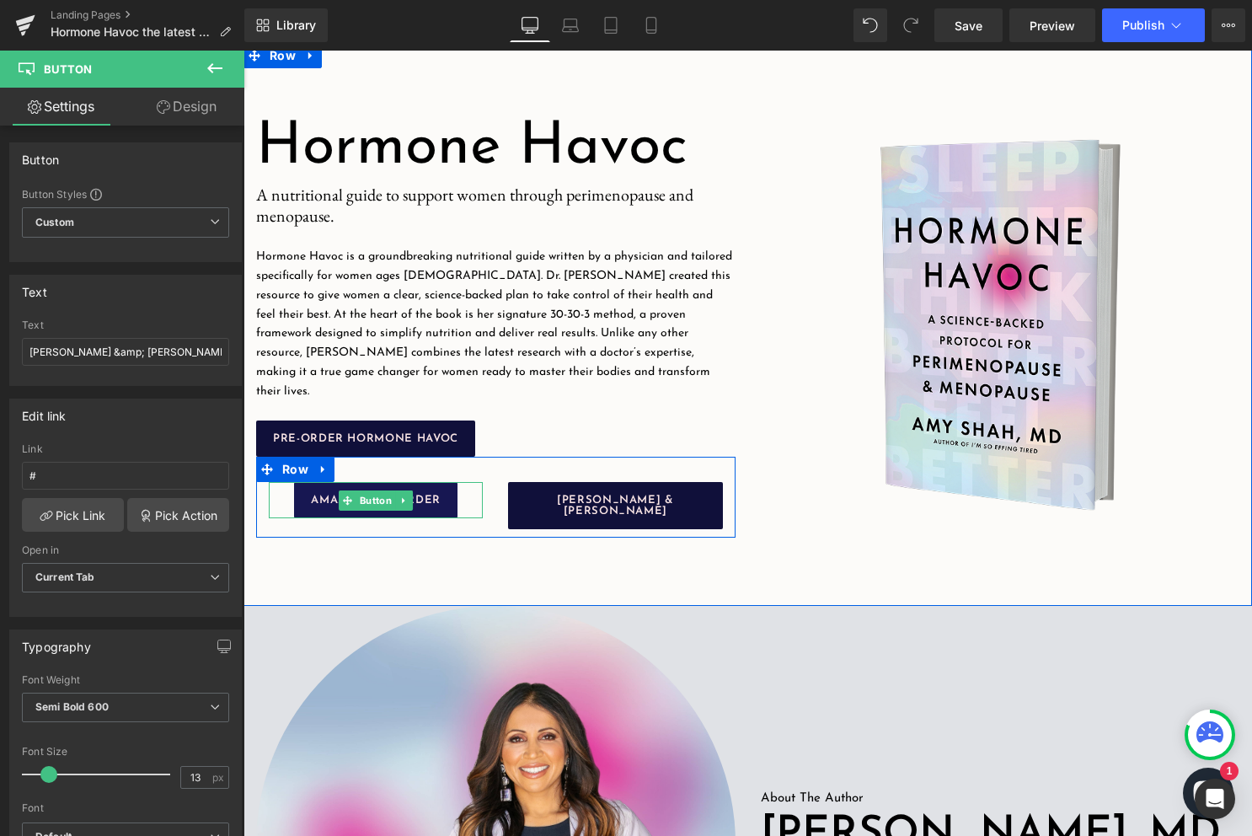
click at [435, 489] on link "AMAZON PRE-ORDER" at bounding box center [375, 500] width 163 height 36
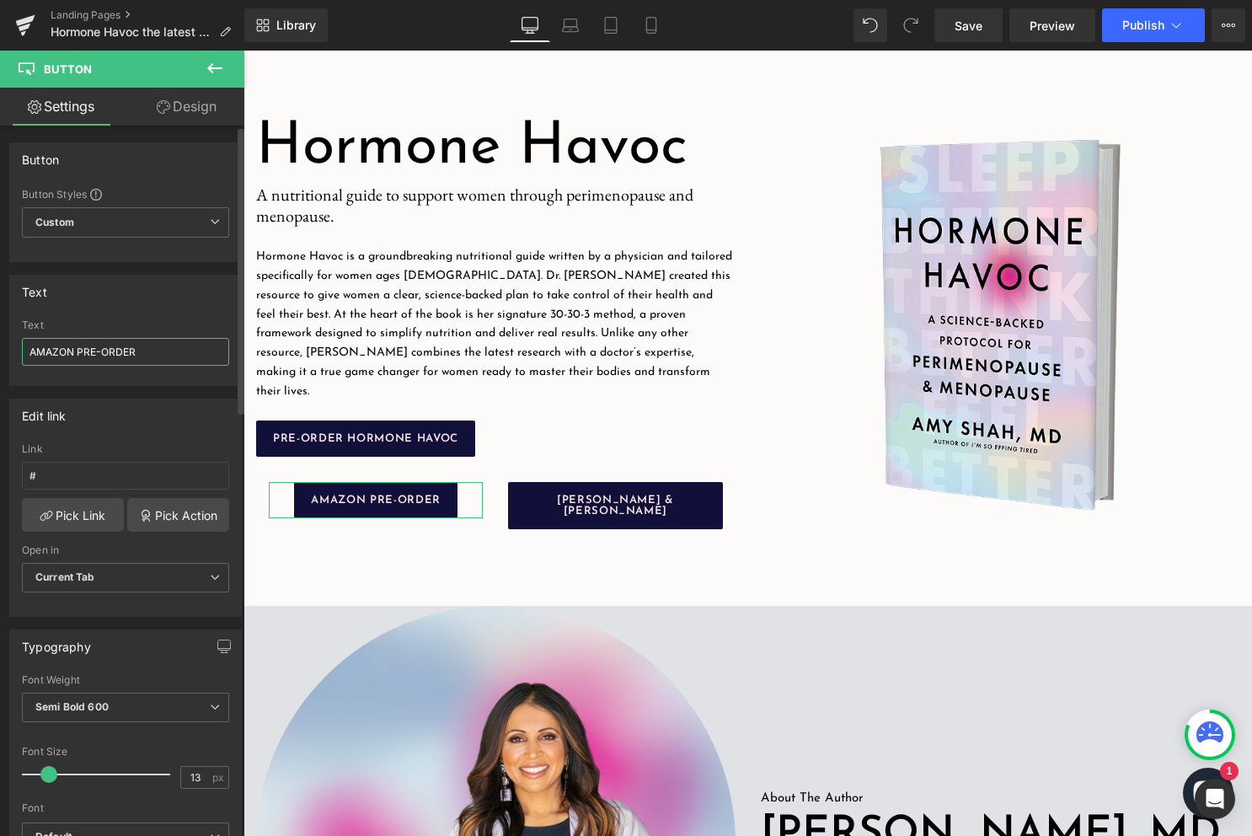
drag, startPoint x: 75, startPoint y: 350, endPoint x: 0, endPoint y: 355, distance: 75.1
click at [0, 355] on div "Text AMAZON PRE-ORDER Text AMAZON PRE-ORDER" at bounding box center [126, 324] width 252 height 124
click at [158, 361] on input "PRE-ORDER" at bounding box center [125, 352] width 207 height 28
click at [34, 352] on input "PRE-ORDER ON AMAZON" at bounding box center [125, 352] width 207 height 28
type input "PRE-ORDER ON AMAZON"
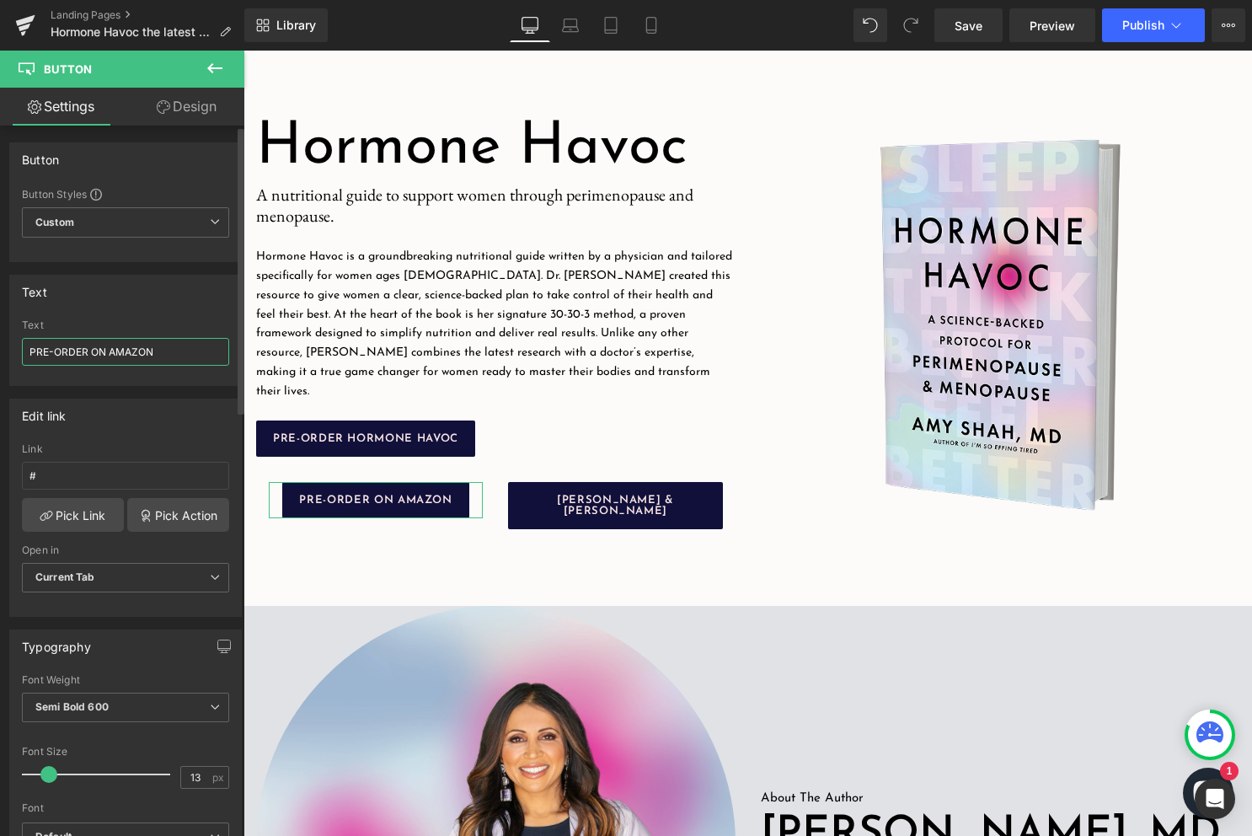
click at [188, 350] on input "PRE-ORDER ON AMAZON" at bounding box center [125, 352] width 207 height 28
drag, startPoint x: 188, startPoint y: 350, endPoint x: 0, endPoint y: 348, distance: 187.9
click at [0, 348] on div "Text AMAZON PRE-ORDER Text PRE-ORDER ON AMAZON" at bounding box center [126, 324] width 252 height 124
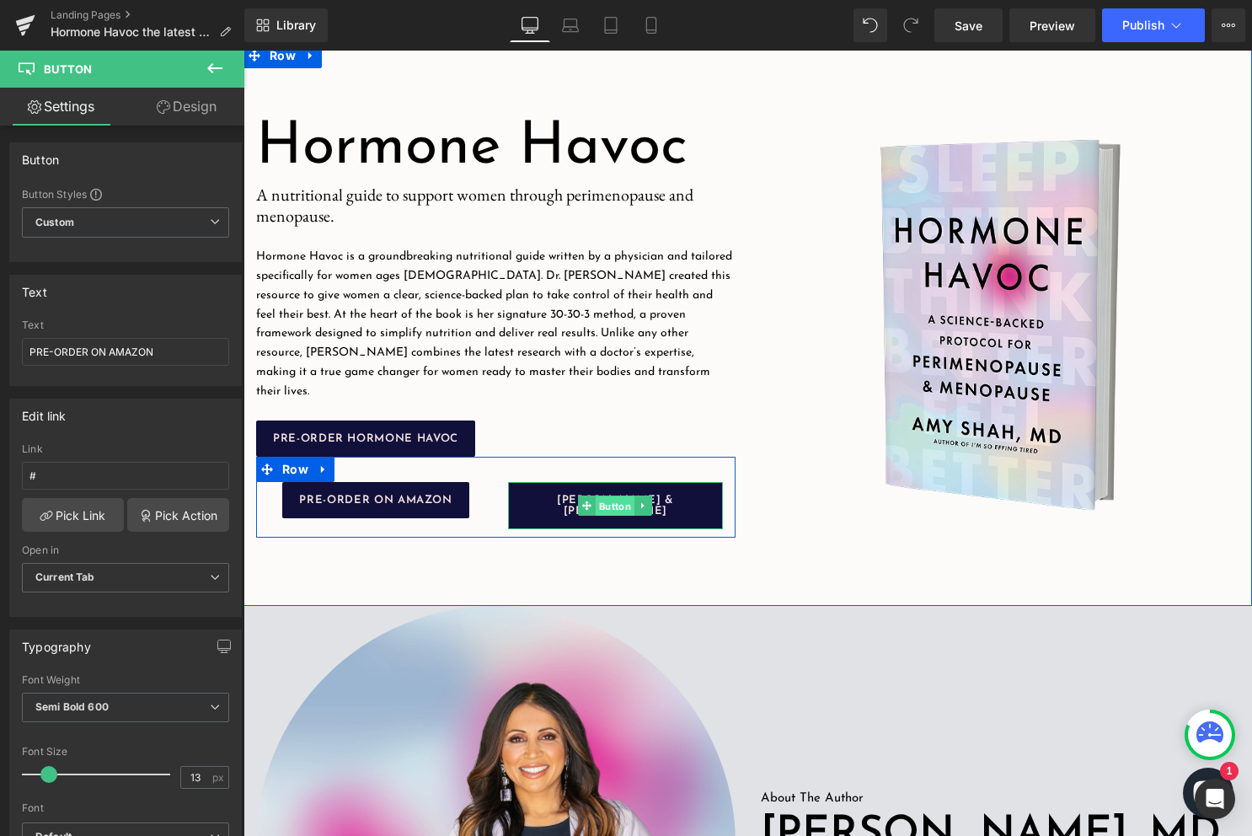
click at [620, 502] on span "Button" at bounding box center [615, 506] width 39 height 20
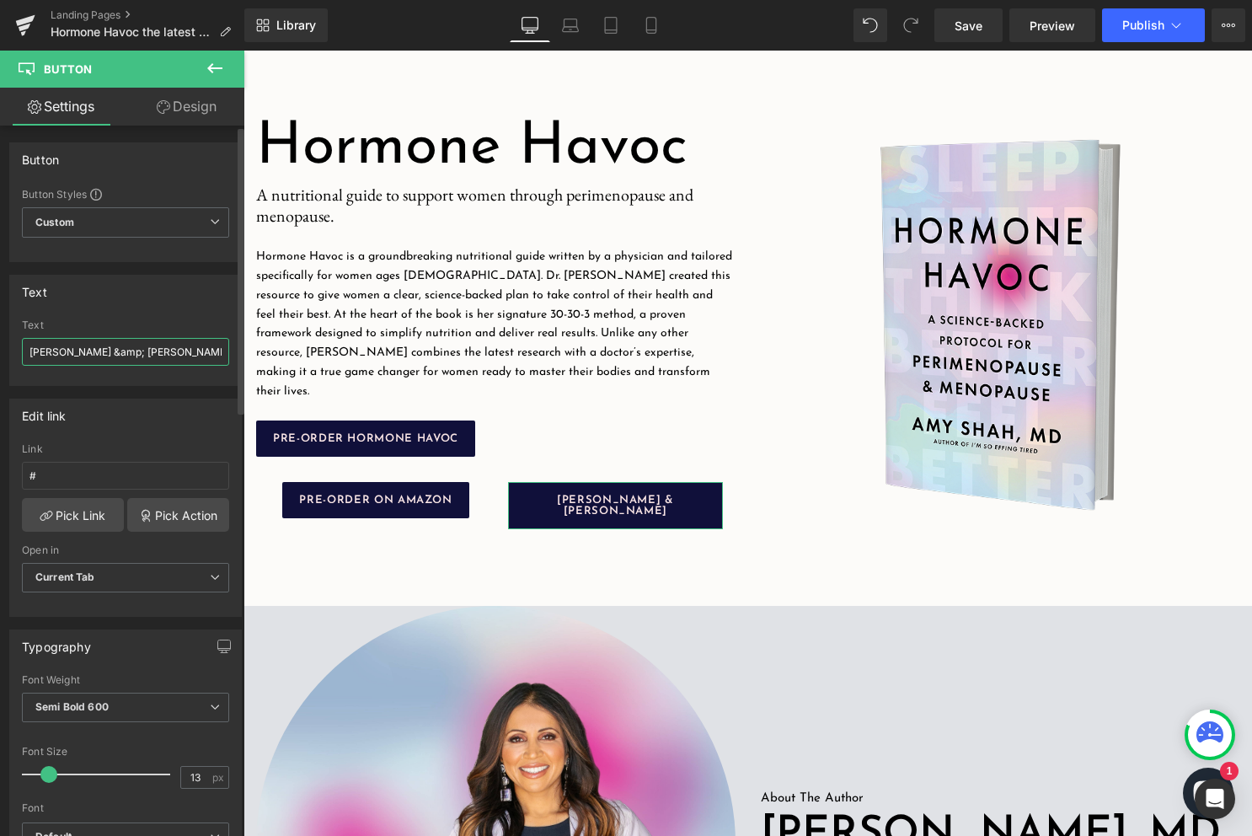
click at [147, 356] on input "BARNES &amp; NOBLE" at bounding box center [125, 352] width 207 height 28
click at [29, 346] on input "BARNES &amp; NOBLE" at bounding box center [125, 352] width 207 height 28
paste input "PRE-ORDER ON AMAZON"
click at [110, 352] on input "PRE-ORDER ON AMAZONBARNES &amp; NOBLE" at bounding box center [125, 352] width 207 height 28
type input "PRE-ORDER ON BARNES &amp; NOBLE"
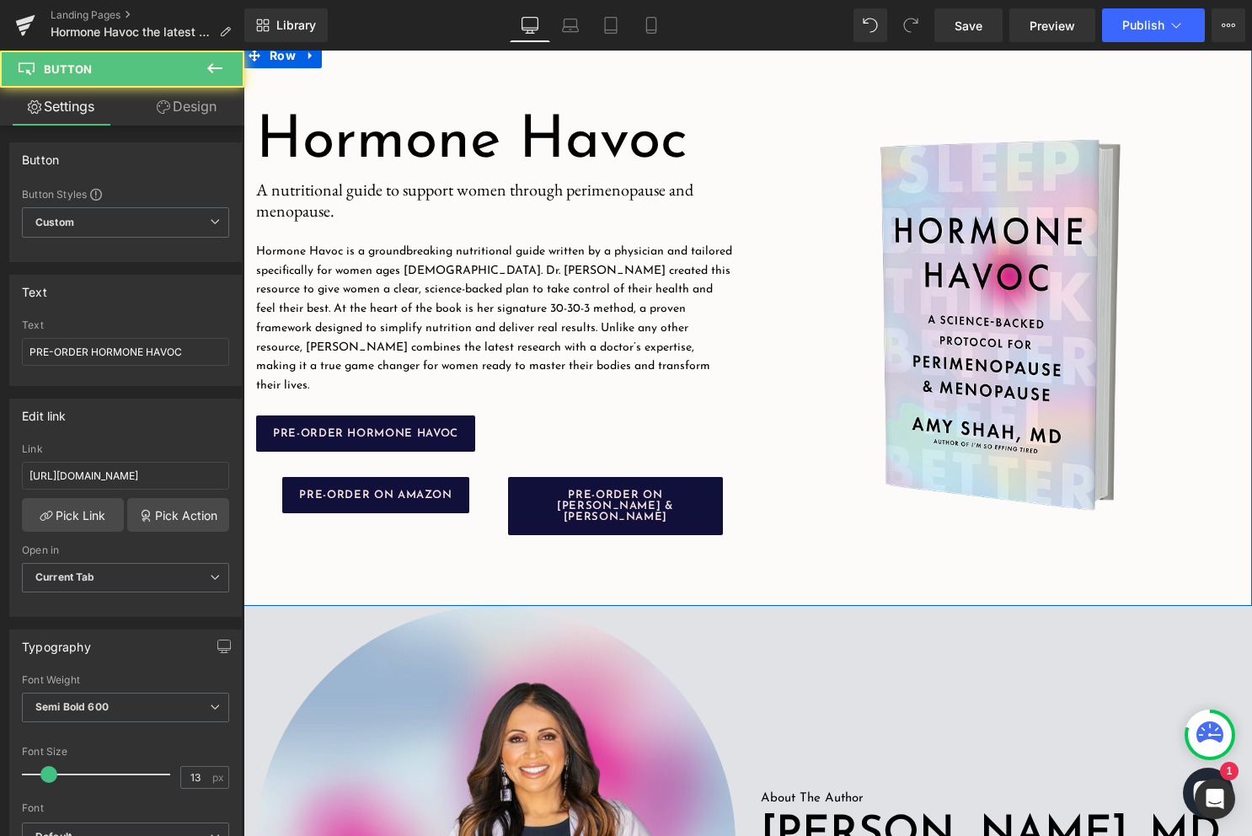
click at [489, 446] on div "PRE-ORDER HORMONE HAVOC Button" at bounding box center [495, 433] width 479 height 36
click at [489, 426] on div "PRE-ORDER HORMONE HAVOC" at bounding box center [495, 433] width 479 height 36
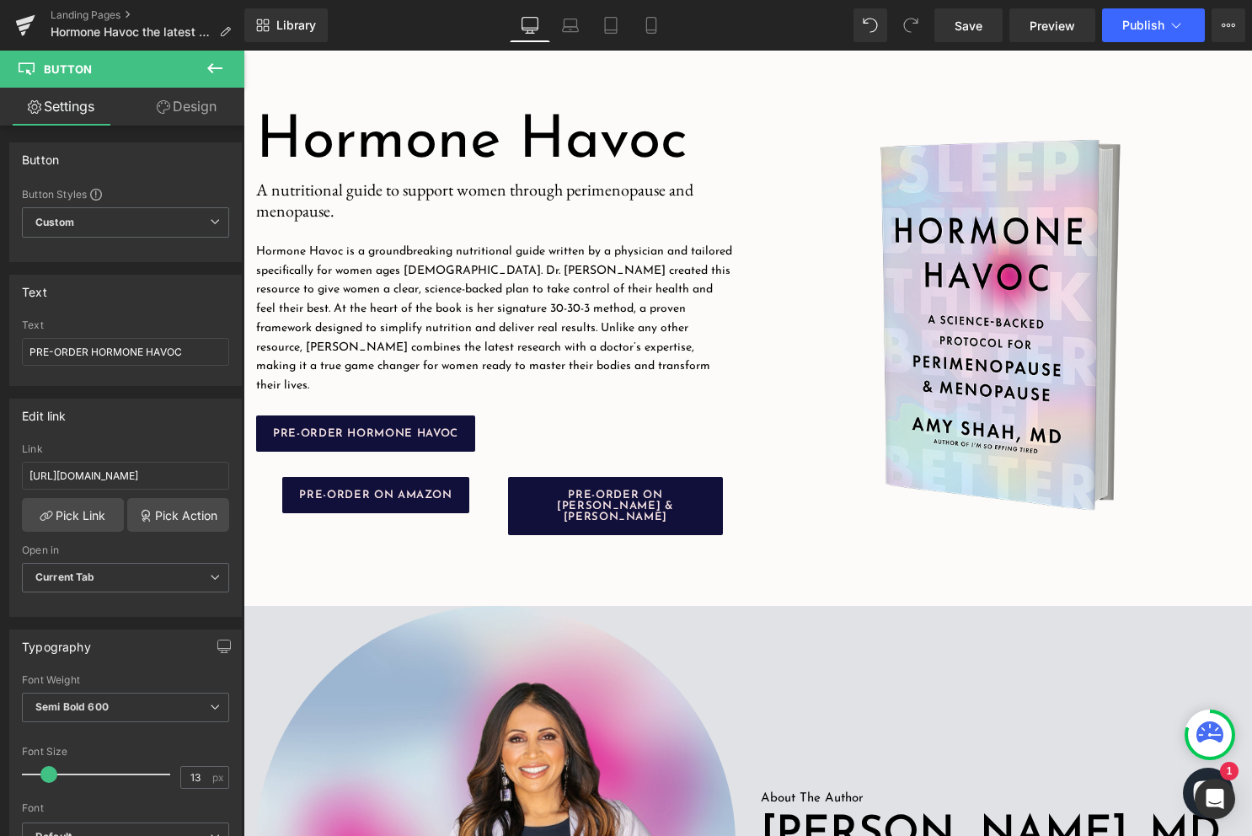
click at [207, 62] on icon at bounding box center [215, 68] width 20 height 20
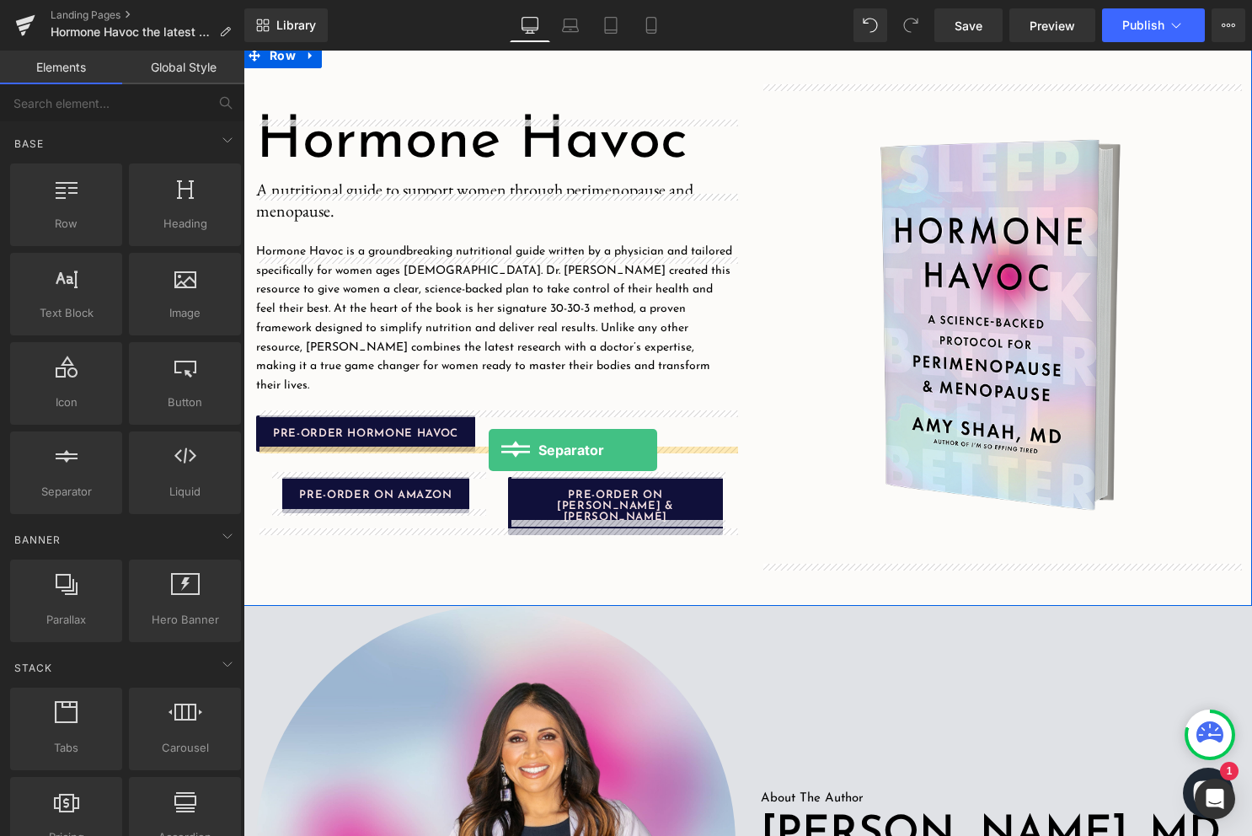
drag, startPoint x: 310, startPoint y: 518, endPoint x: 489, endPoint y: 450, distance: 191.2
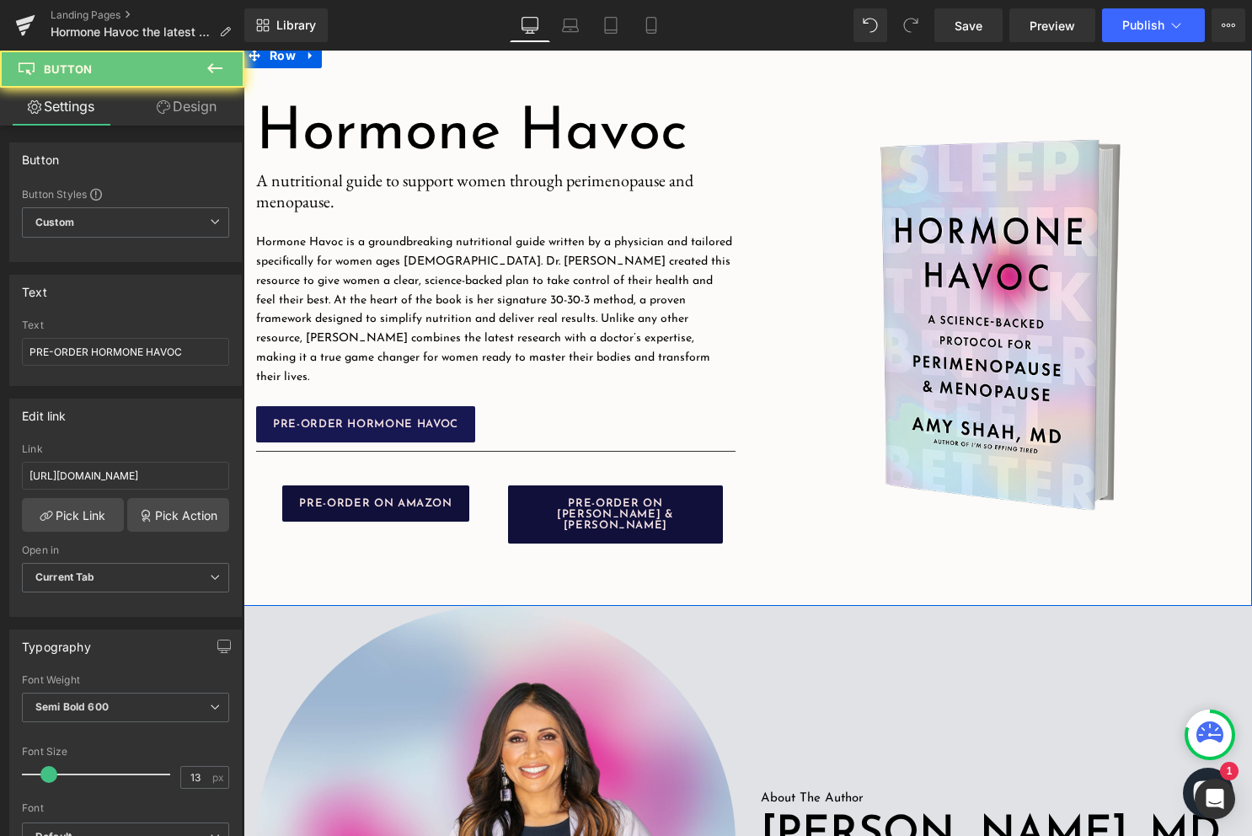
click at [447, 422] on span "PRE-ORDER HORMONE HAVOC" at bounding box center [365, 424] width 185 height 11
drag, startPoint x: 366, startPoint y: 412, endPoint x: 366, endPoint y: 425, distance: 13.5
click at [366, 412] on div "PRE-ORDER HORMONE HAVOC Button" at bounding box center [495, 424] width 479 height 36
click at [397, 420] on icon at bounding box center [393, 425] width 9 height 10
click at [386, 420] on icon at bounding box center [384, 424] width 9 height 9
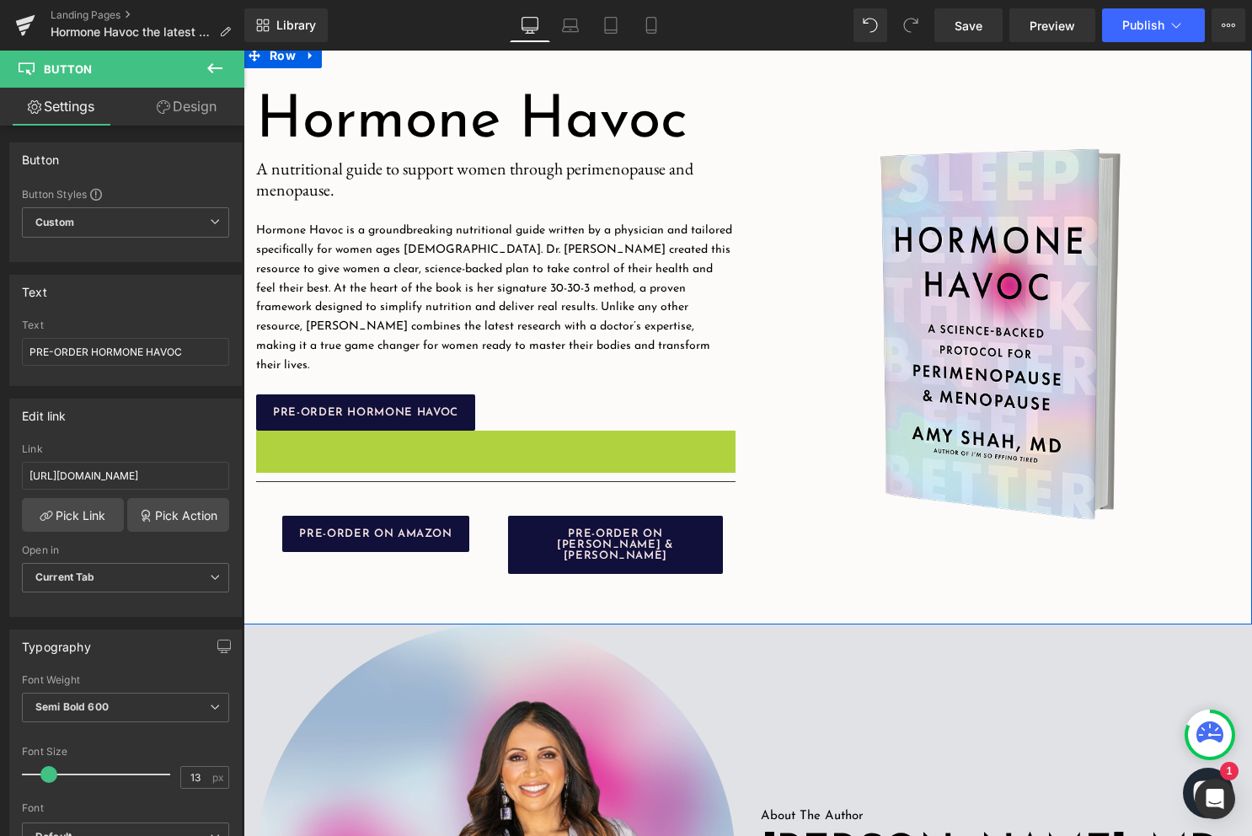
drag, startPoint x: 374, startPoint y: 441, endPoint x: 276, endPoint y: 486, distance: 107.8
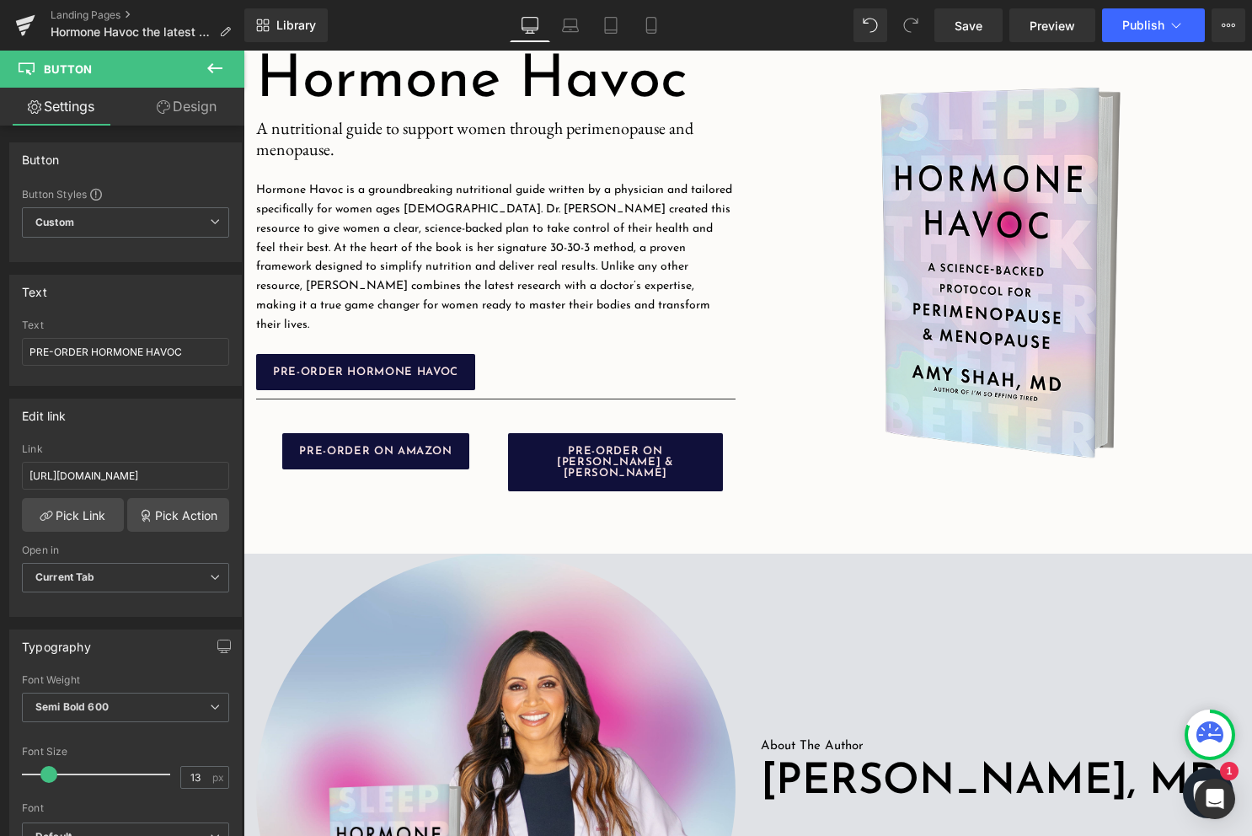
scroll to position [0, 0]
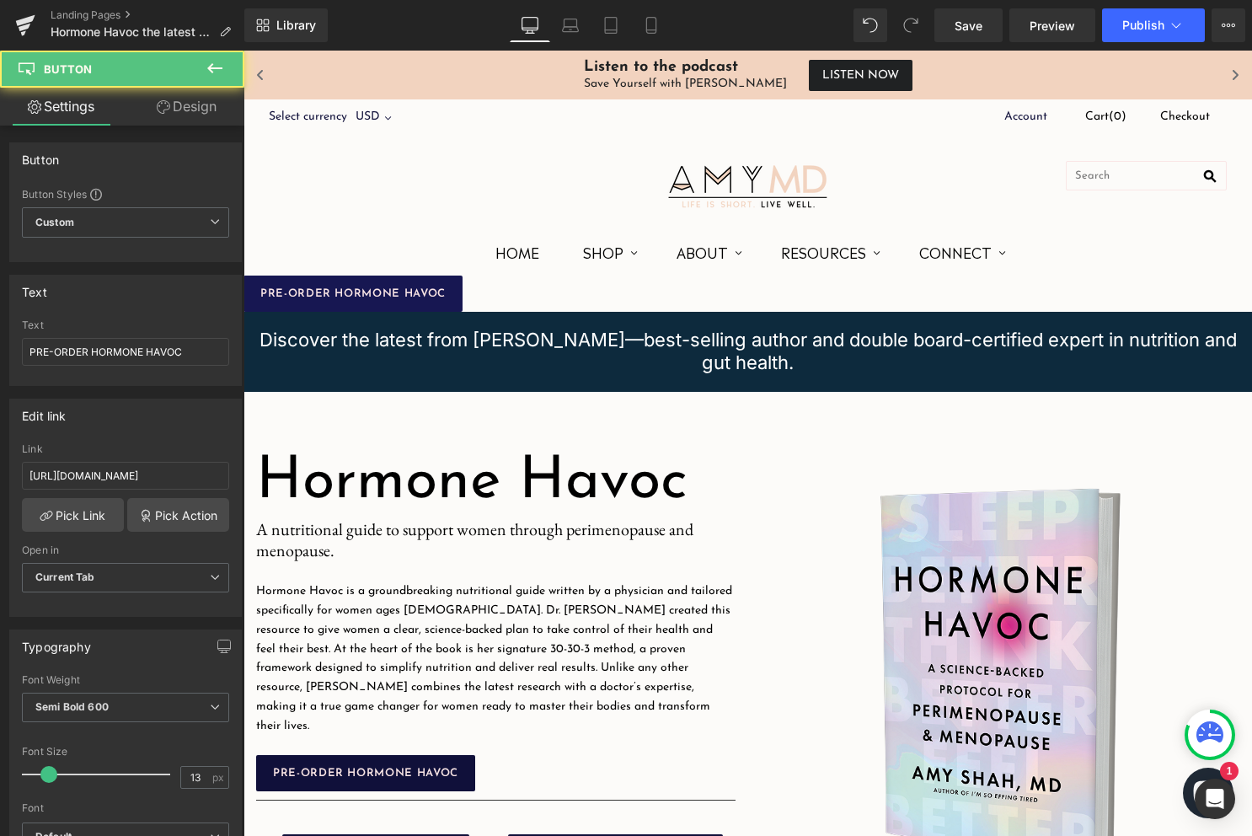
click at [391, 297] on span "PRE-ORDER HORMONE HAVOC" at bounding box center [352, 293] width 185 height 11
click at [422, 297] on span "PRE-ORDER HORMONE HAVOC" at bounding box center [352, 293] width 185 height 11
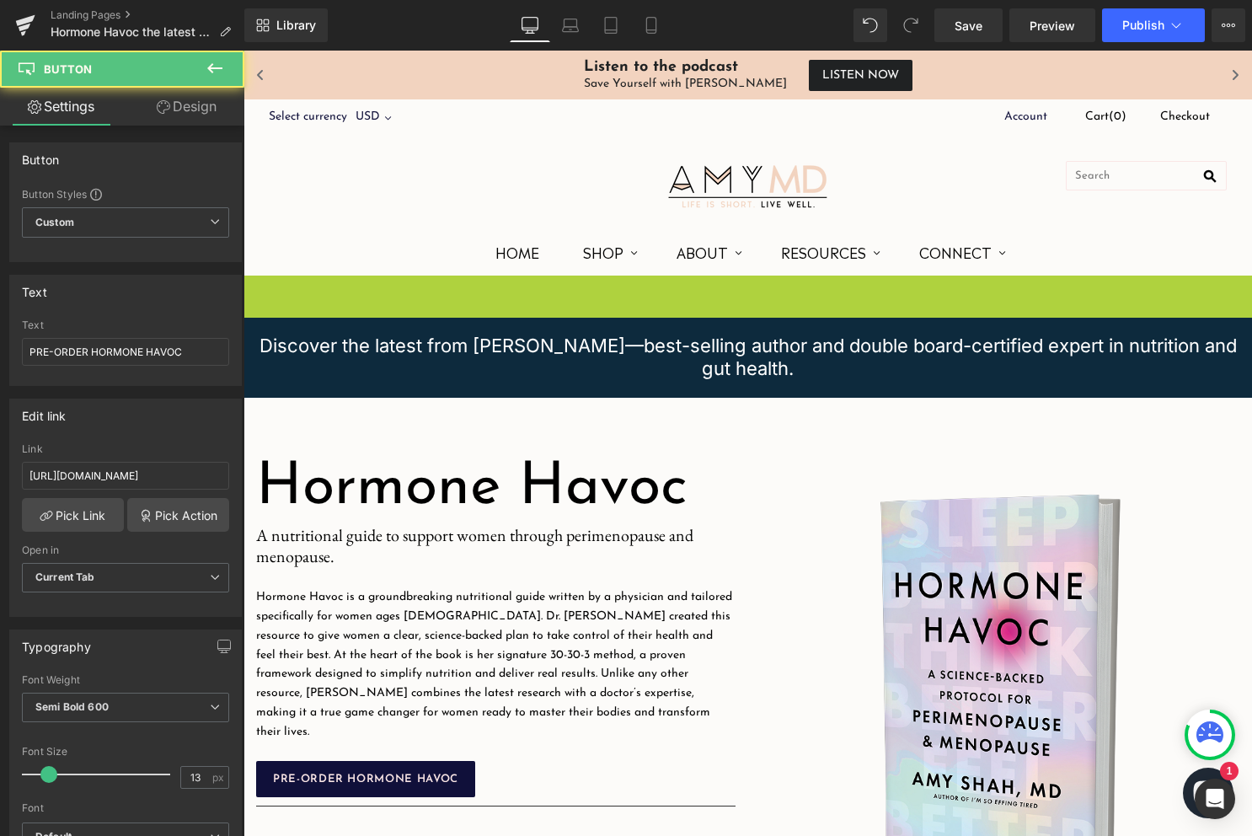
scroll to position [573, 0]
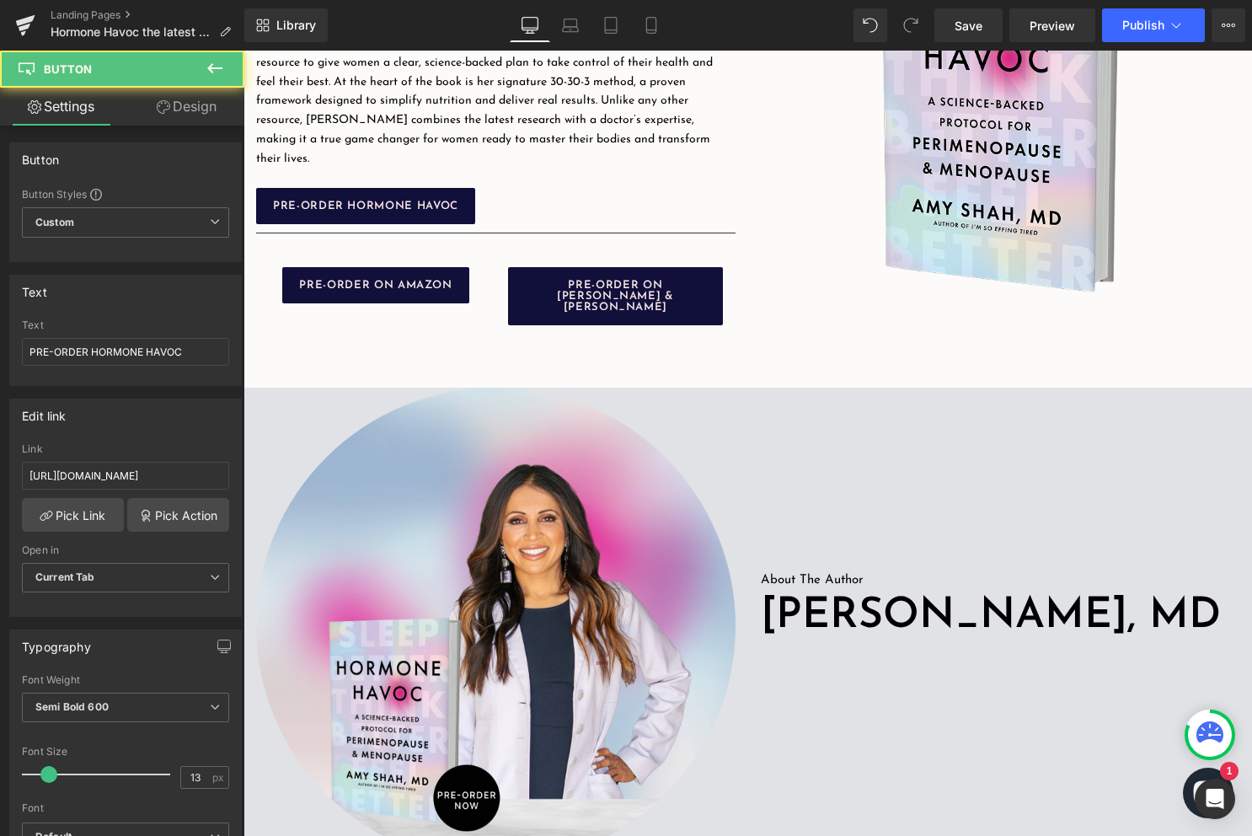
drag, startPoint x: 353, startPoint y: 294, endPoint x: 666, endPoint y: 205, distance: 325.0
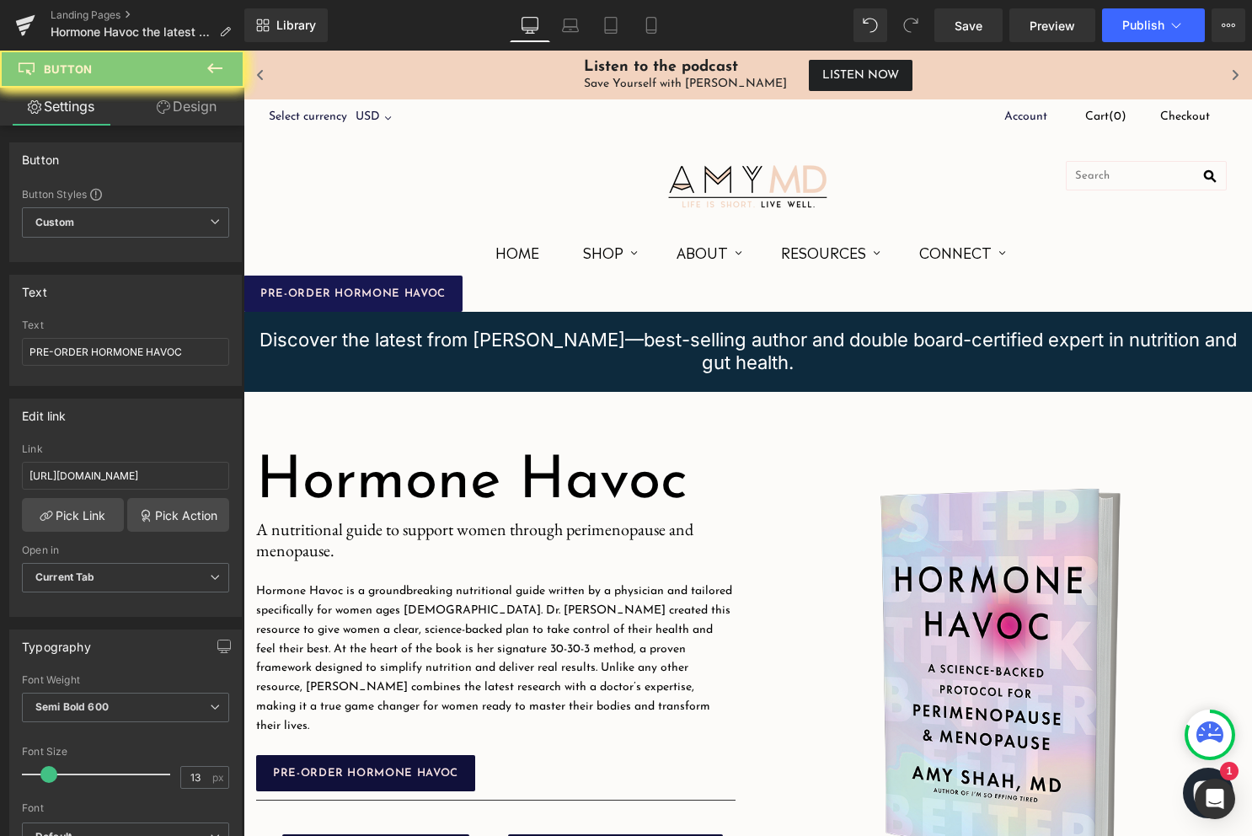
click at [349, 304] on link "PRE-ORDER HORMONE HAVOC" at bounding box center [352, 293] width 219 height 36
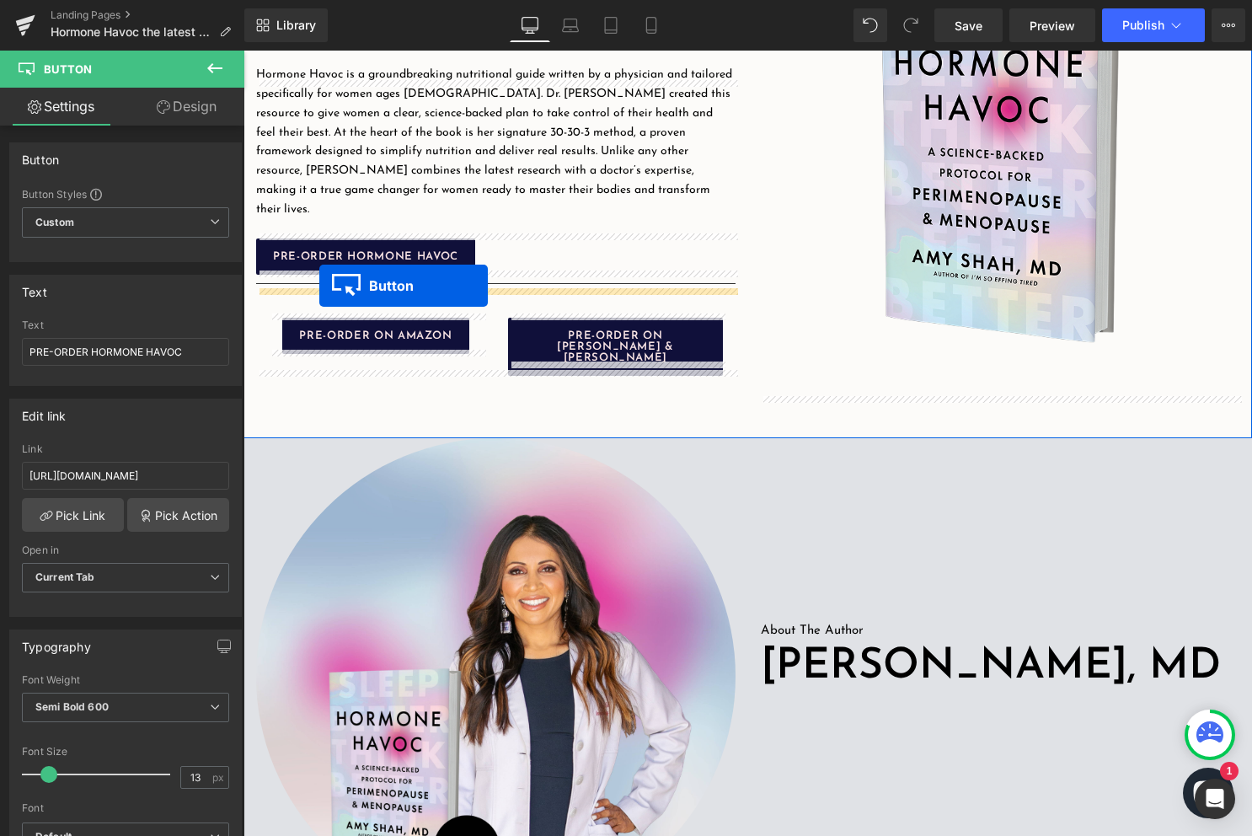
scroll to position [462, 0]
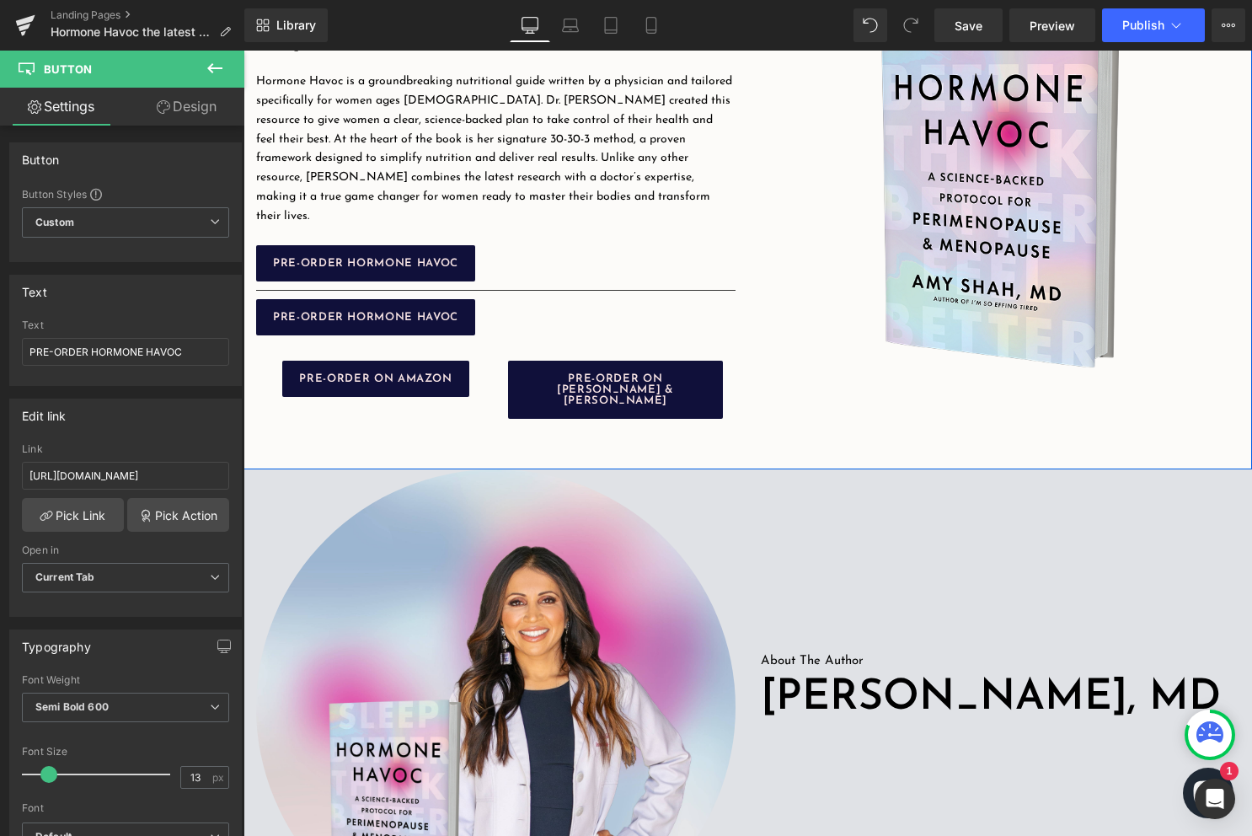
click at [564, 281] on div at bounding box center [495, 290] width 479 height 18
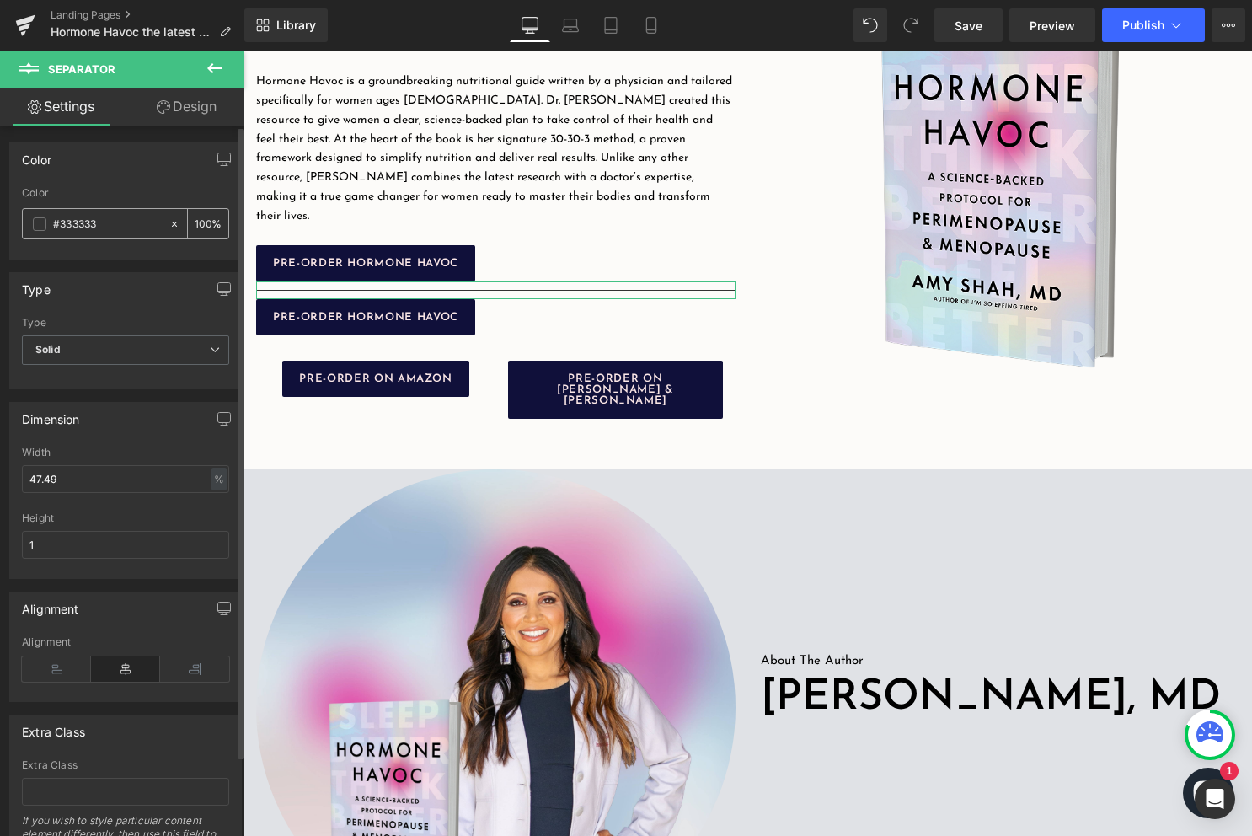
click at [136, 226] on input "#333333" at bounding box center [107, 224] width 108 height 19
click at [173, 225] on div at bounding box center [177, 223] width 19 height 29
click at [125, 225] on input "#333333" at bounding box center [107, 224] width 108 height 19
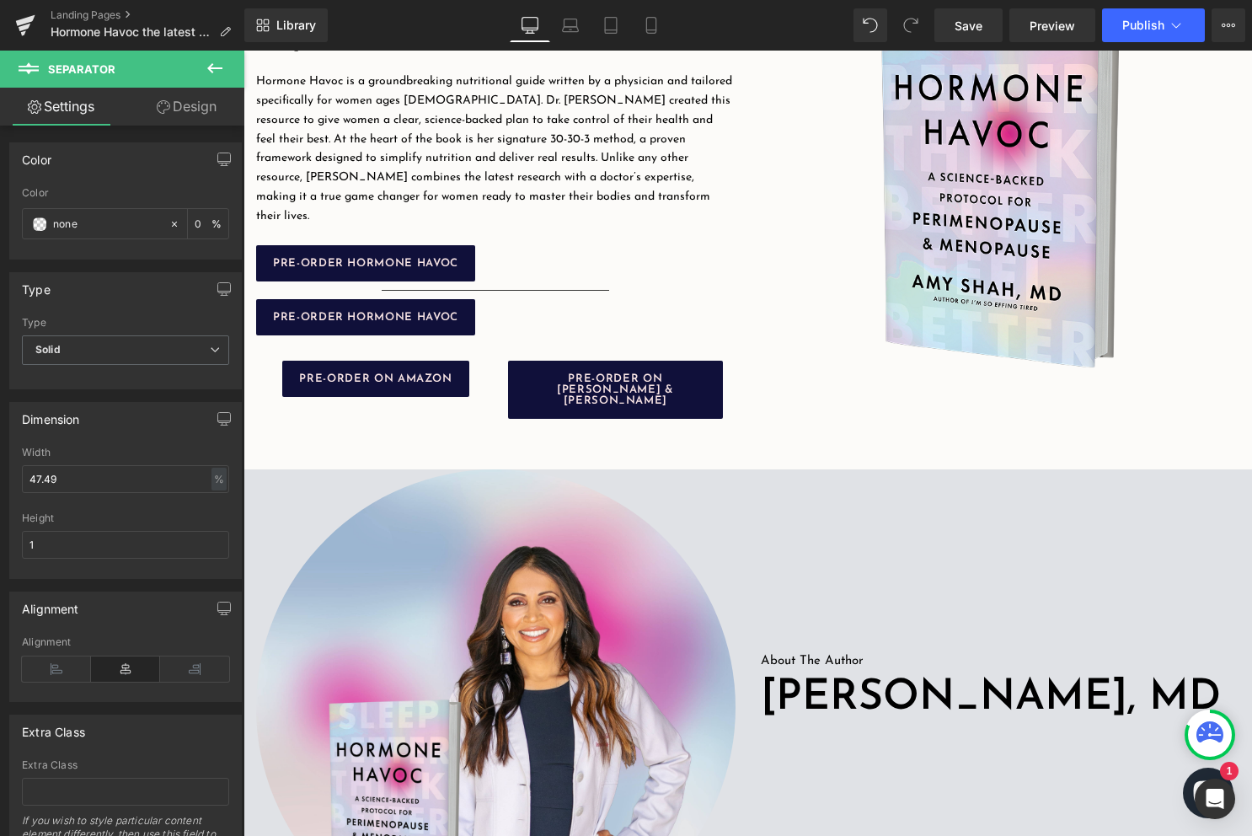
click at [243, 51] on div at bounding box center [243, 51] width 0 height 0
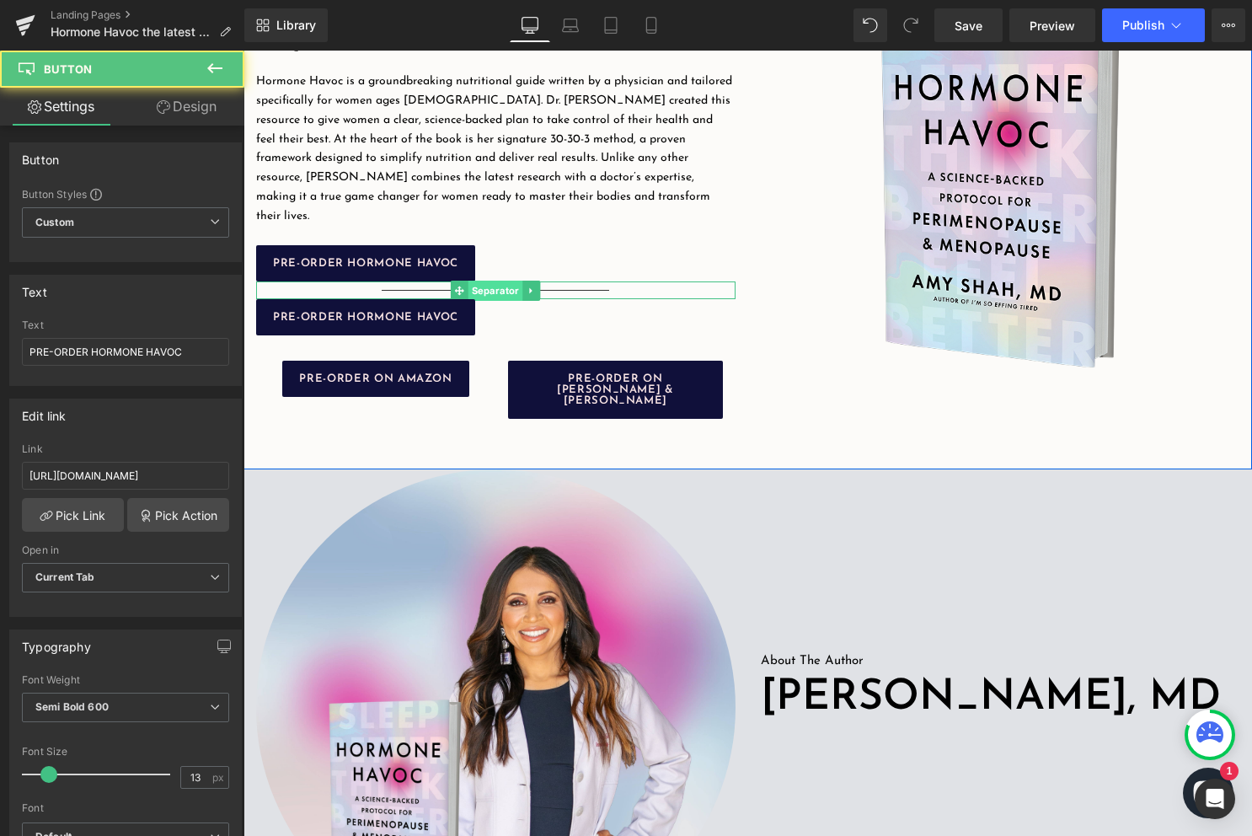
click at [505, 281] on span "Separator" at bounding box center [495, 291] width 55 height 20
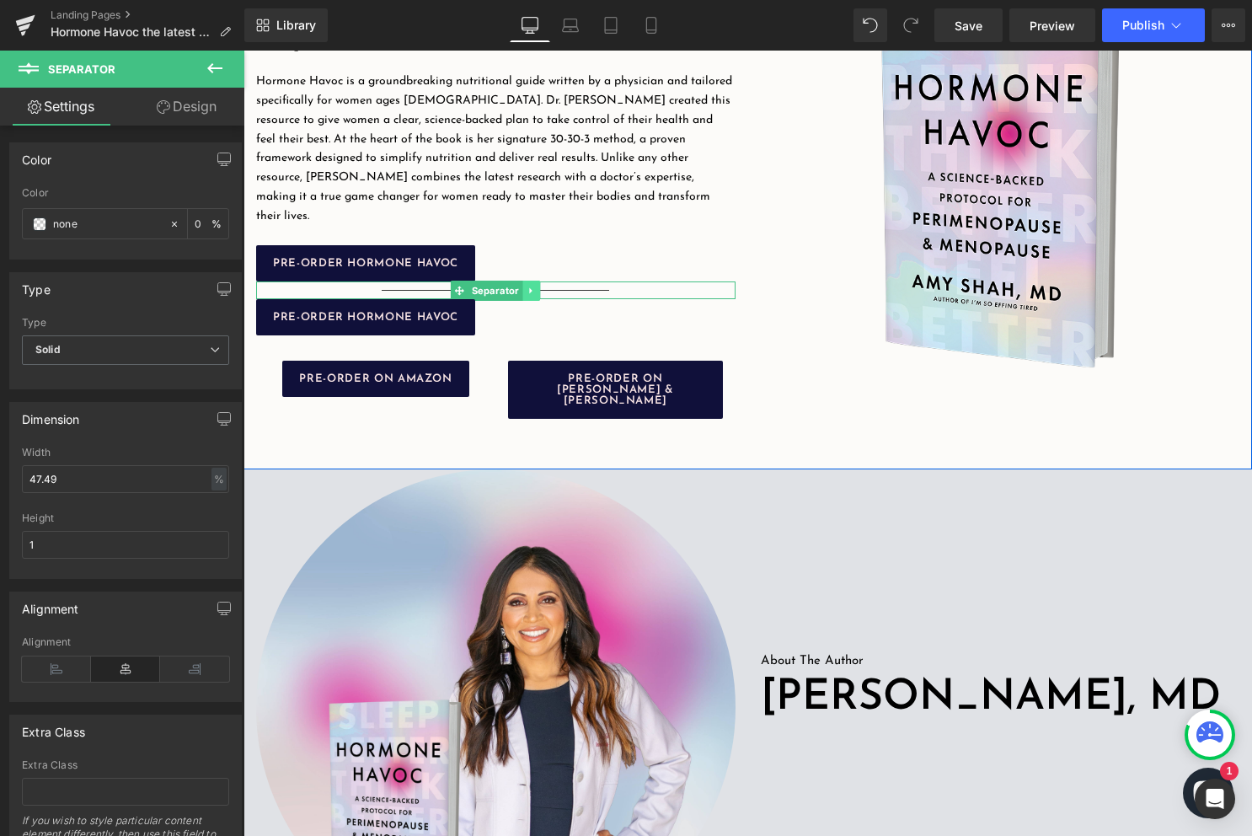
click at [532, 286] on icon at bounding box center [531, 291] width 9 height 10
click at [525, 286] on icon at bounding box center [522, 290] width 9 height 9
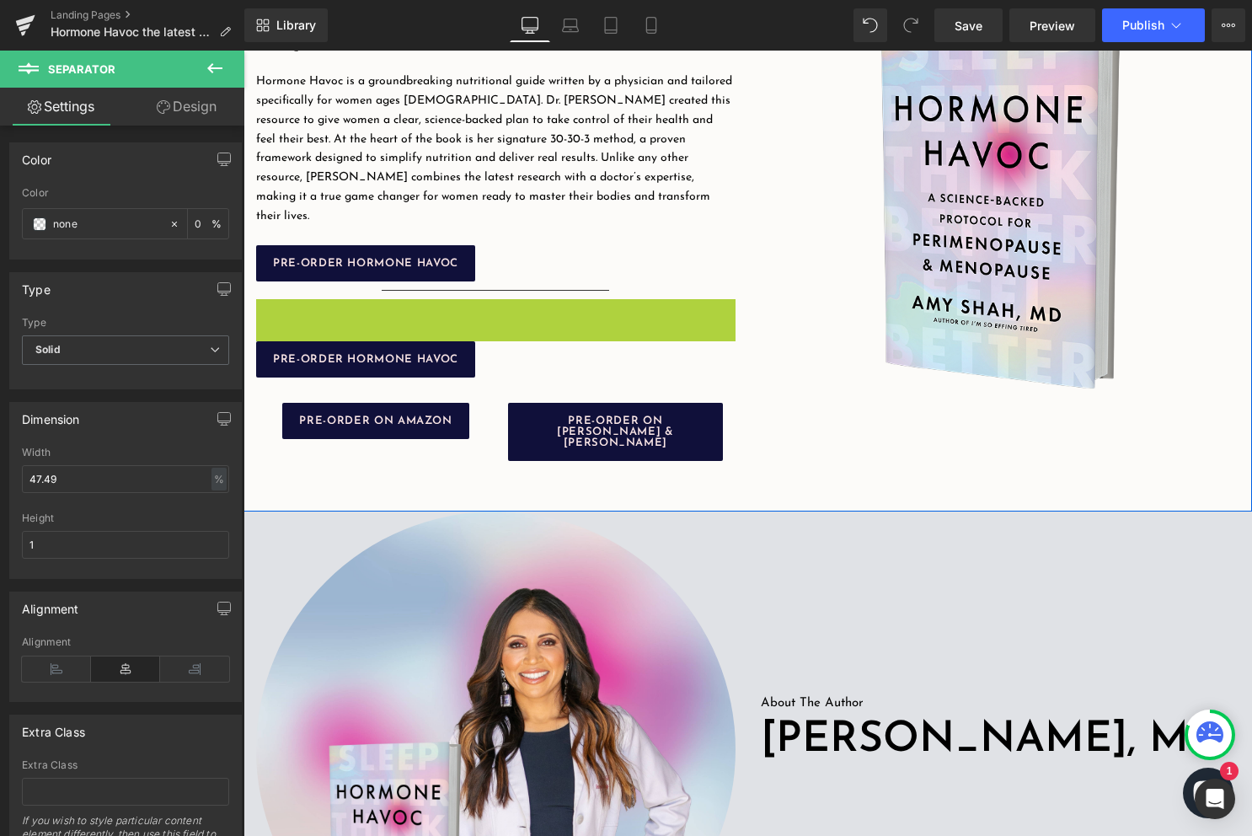
drag, startPoint x: 462, startPoint y: 284, endPoint x: 389, endPoint y: 313, distance: 77.9
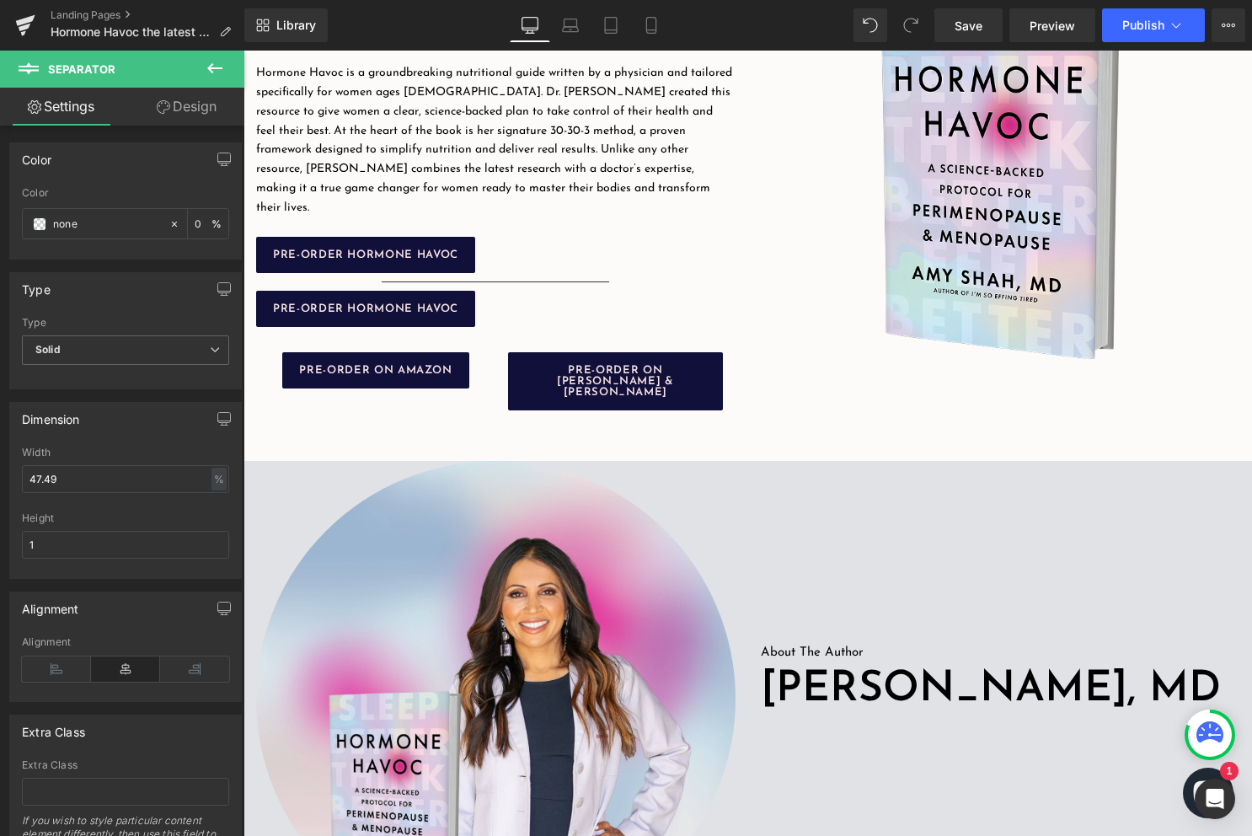
scroll to position [0, 0]
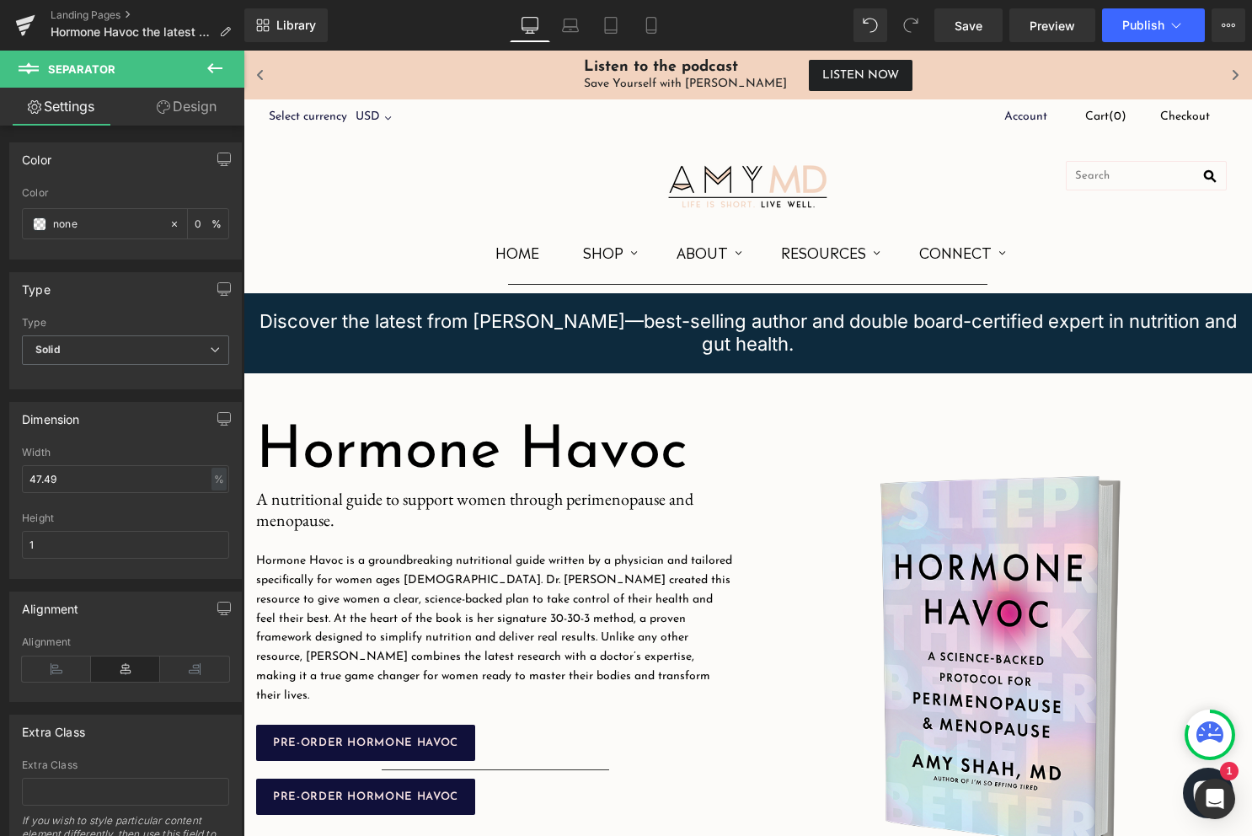
click at [542, 278] on div "Separator" at bounding box center [747, 284] width 1008 height 18
click at [730, 281] on div "Separator" at bounding box center [747, 284] width 1008 height 18
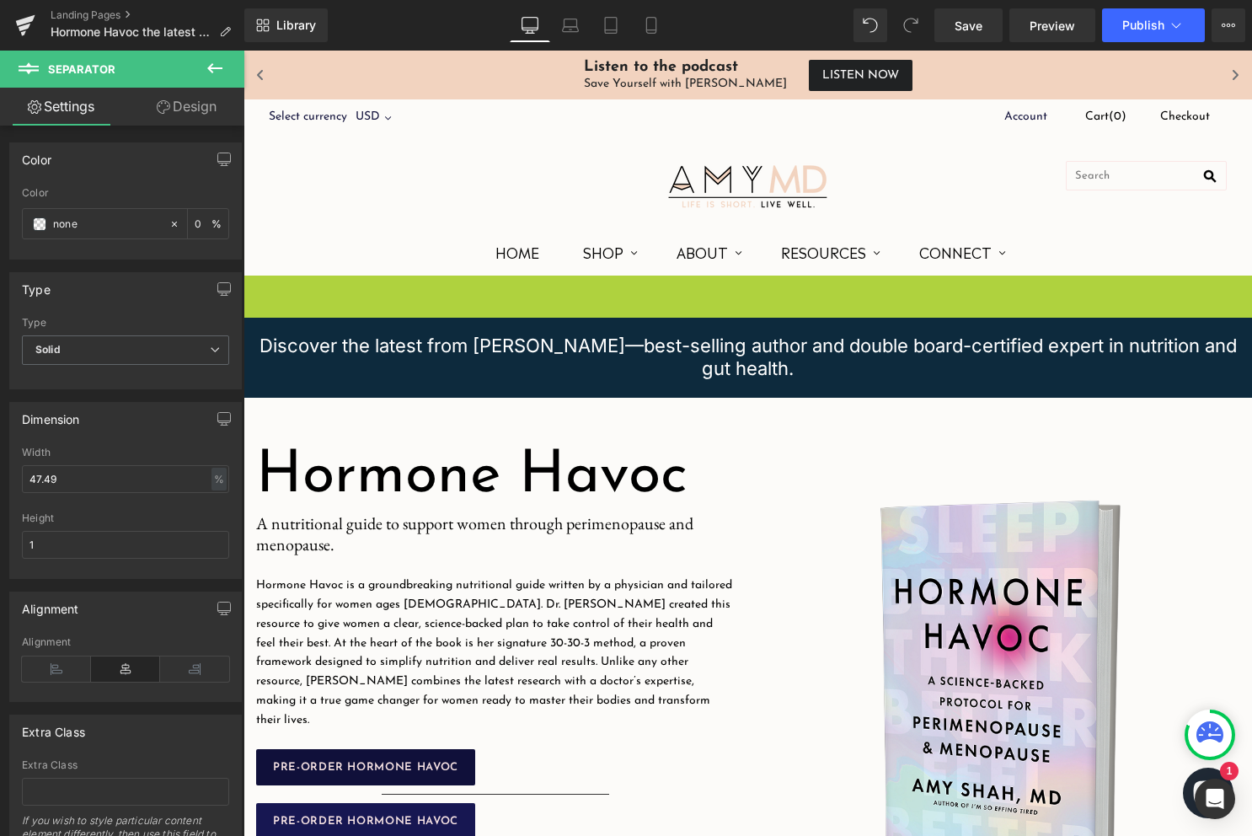
scroll to position [505, 0]
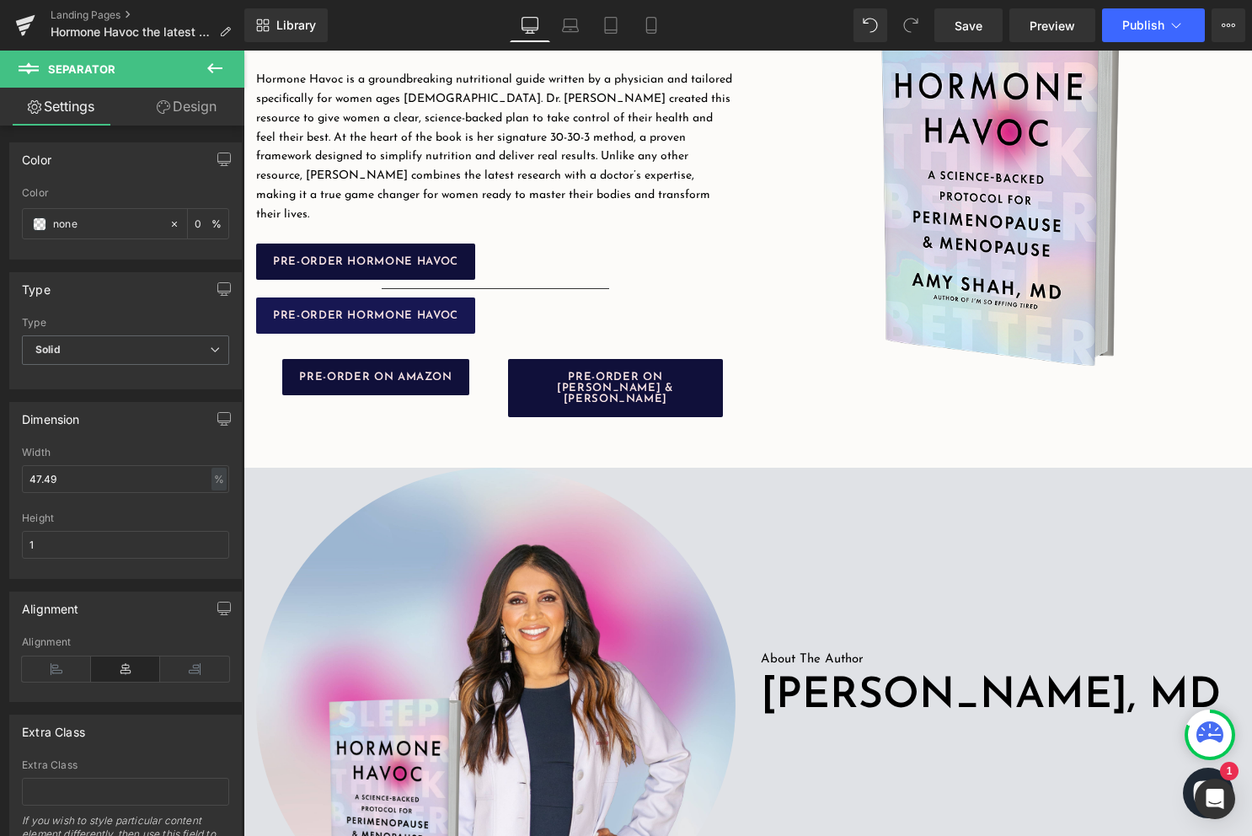
drag, startPoint x: 711, startPoint y: 284, endPoint x: 443, endPoint y: 315, distance: 269.7
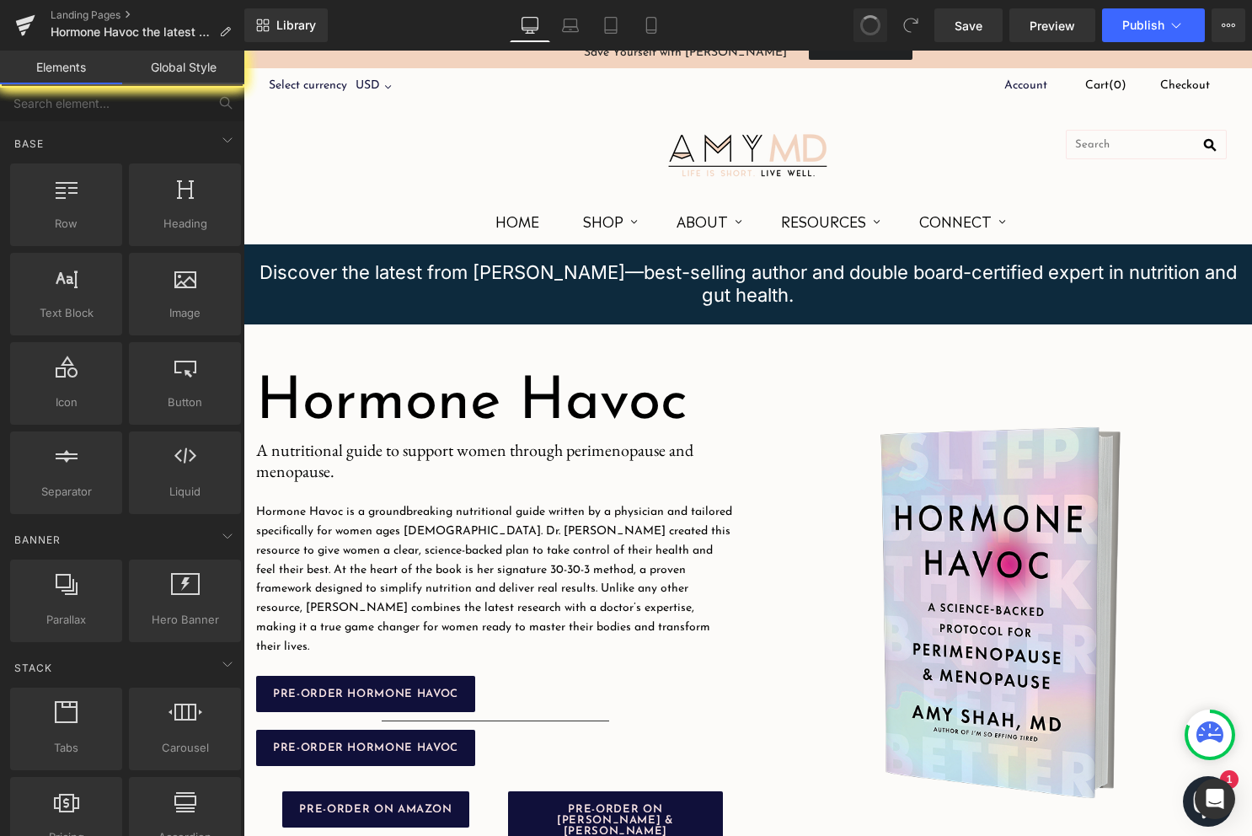
scroll to position [352, 0]
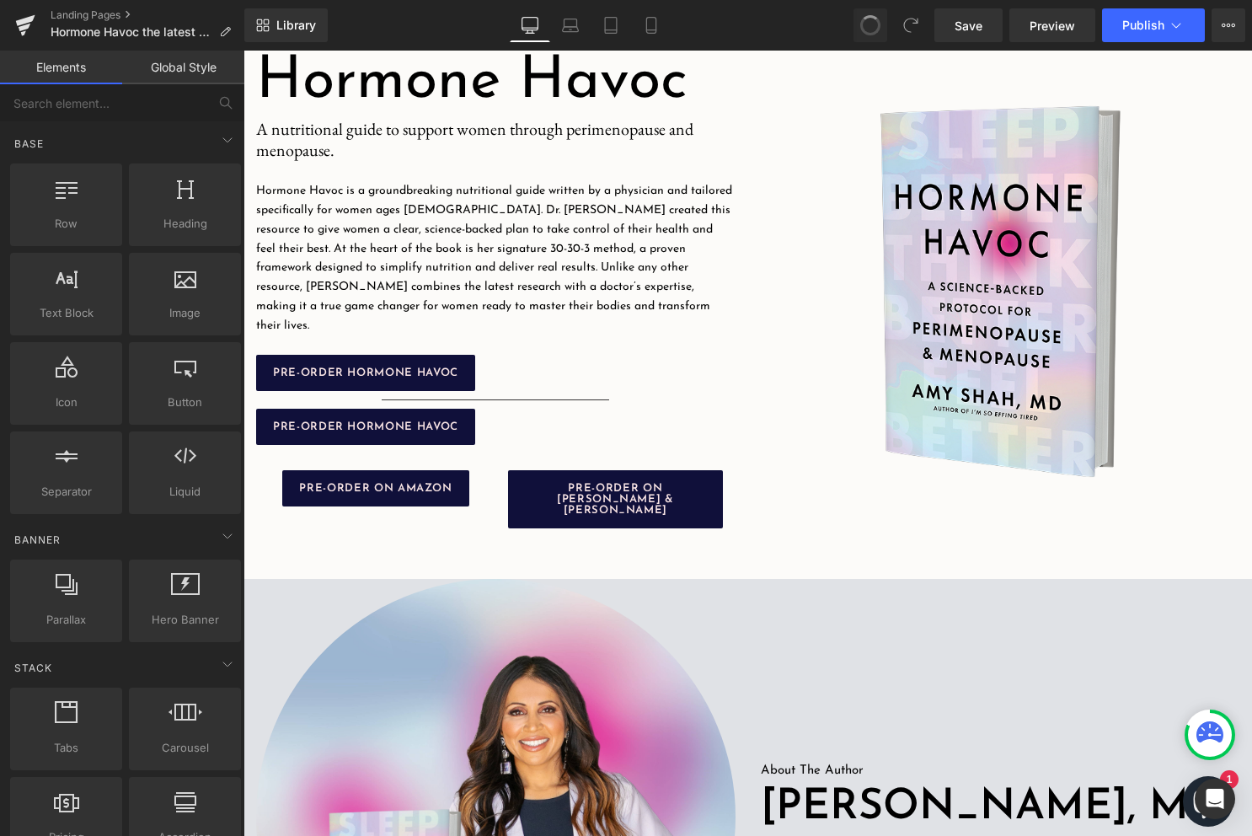
click at [489, 410] on div "PRE-ORDER HORMONE HAVOC" at bounding box center [495, 427] width 479 height 36
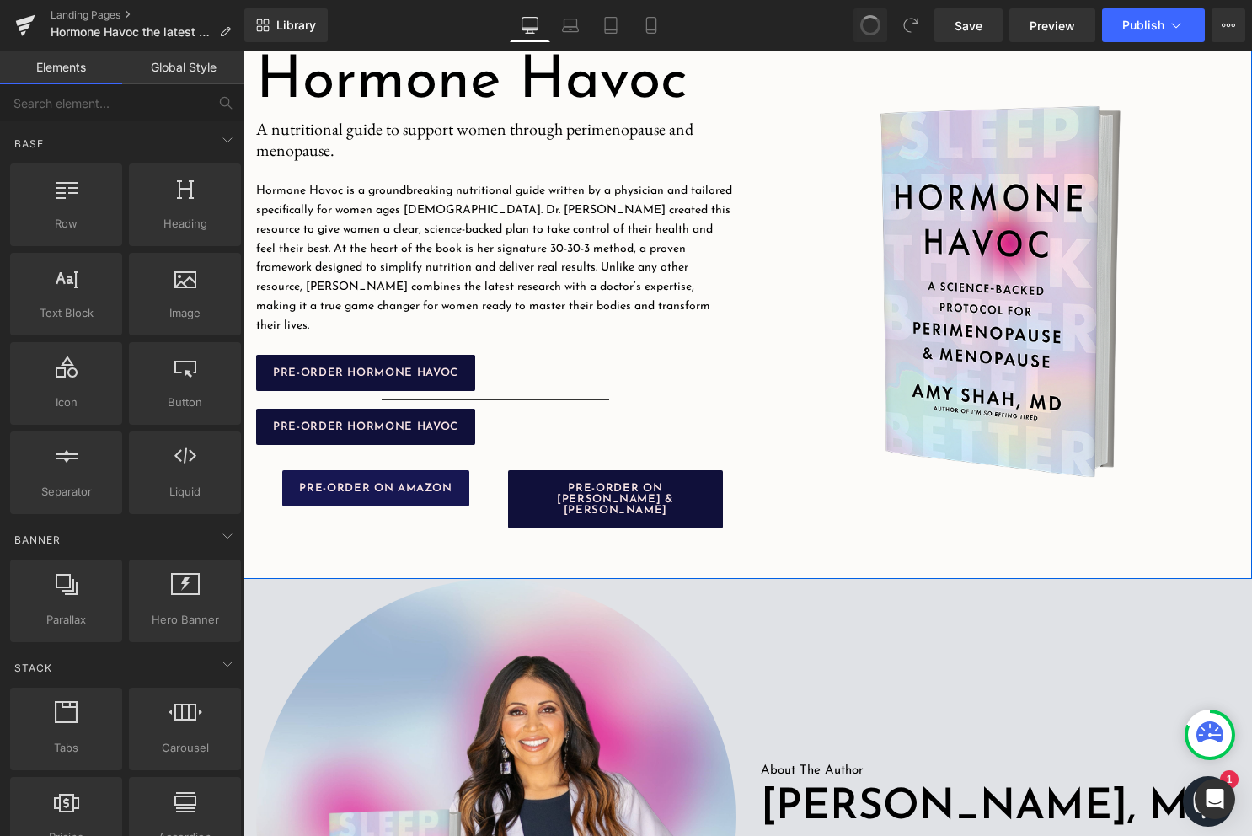
click at [414, 483] on span "PRE-ORDER ON AMAZON" at bounding box center [375, 488] width 152 height 11
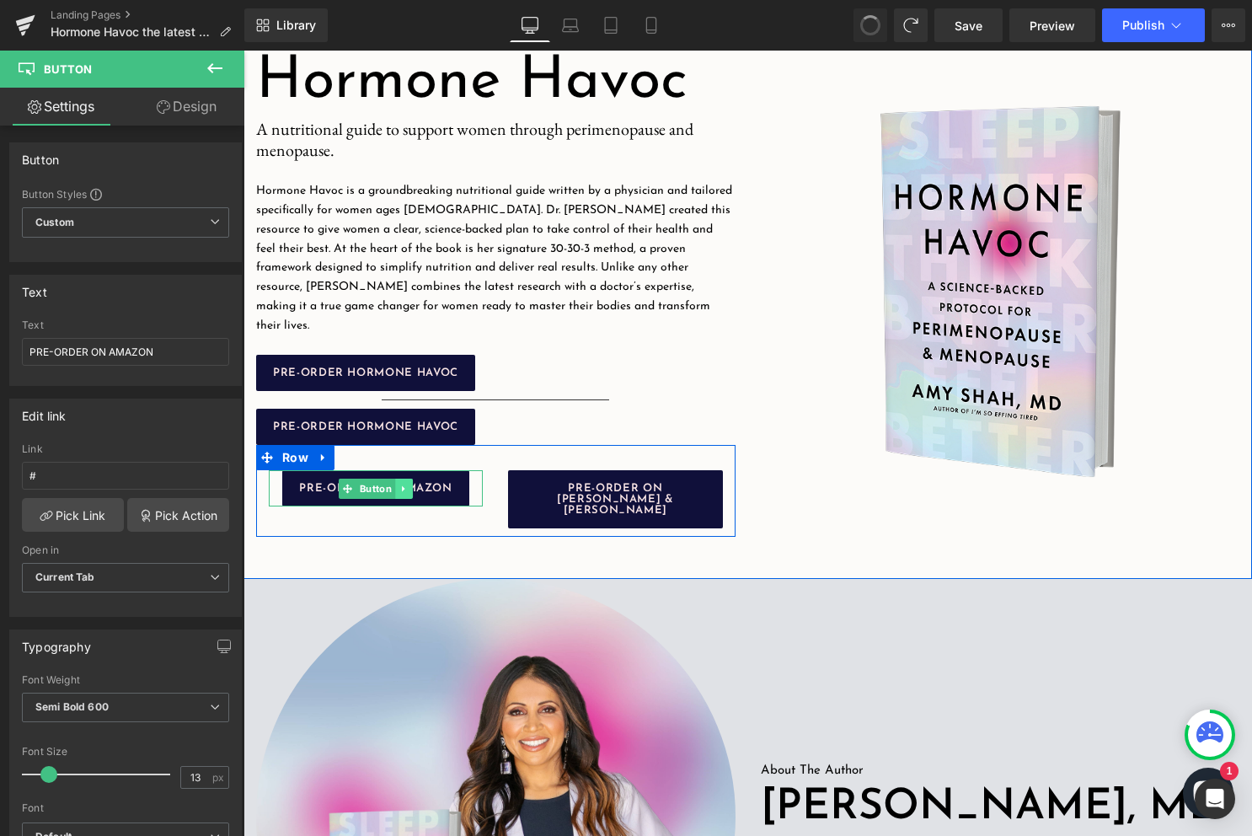
click at [402, 485] on icon at bounding box center [403, 488] width 3 height 6
click at [408, 484] on icon at bounding box center [412, 488] width 9 height 9
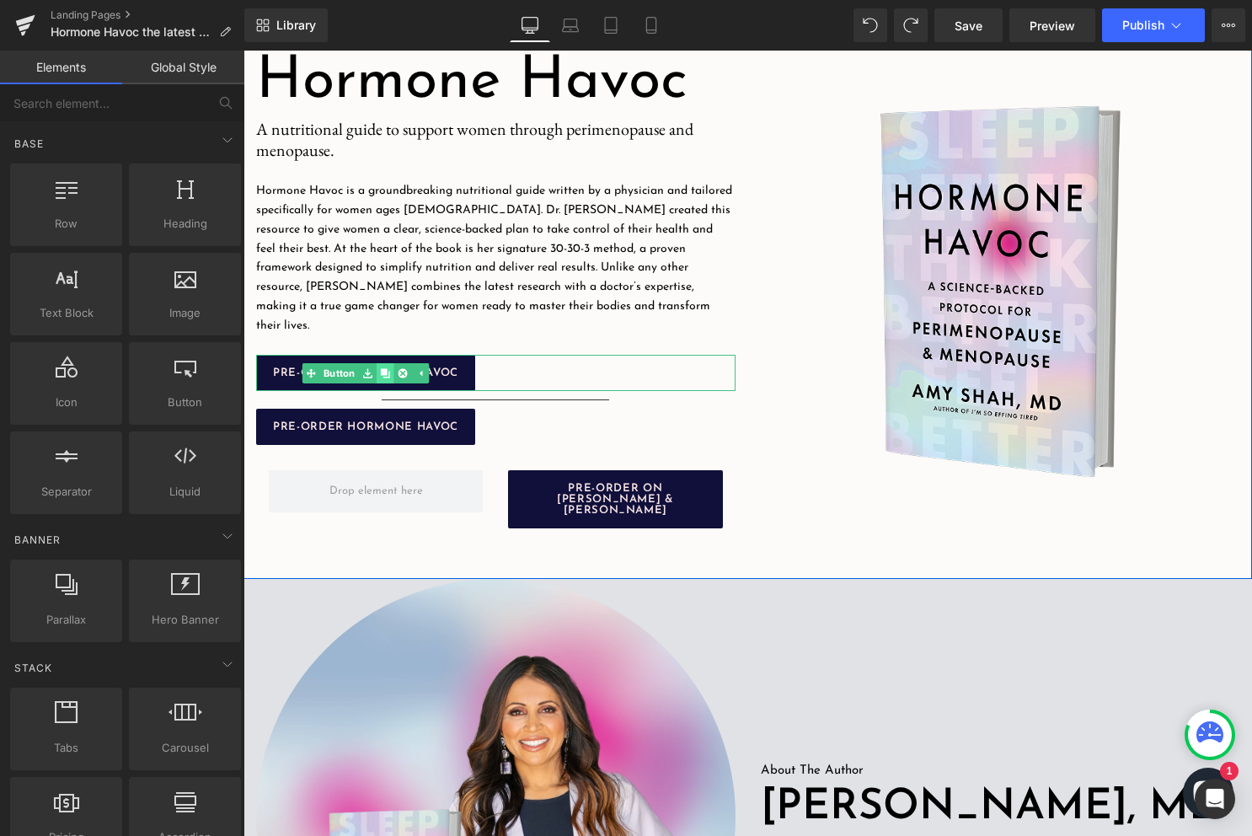
click at [460, 360] on link "PRE-ORDER HORMONE HAVOC" at bounding box center [365, 373] width 219 height 36
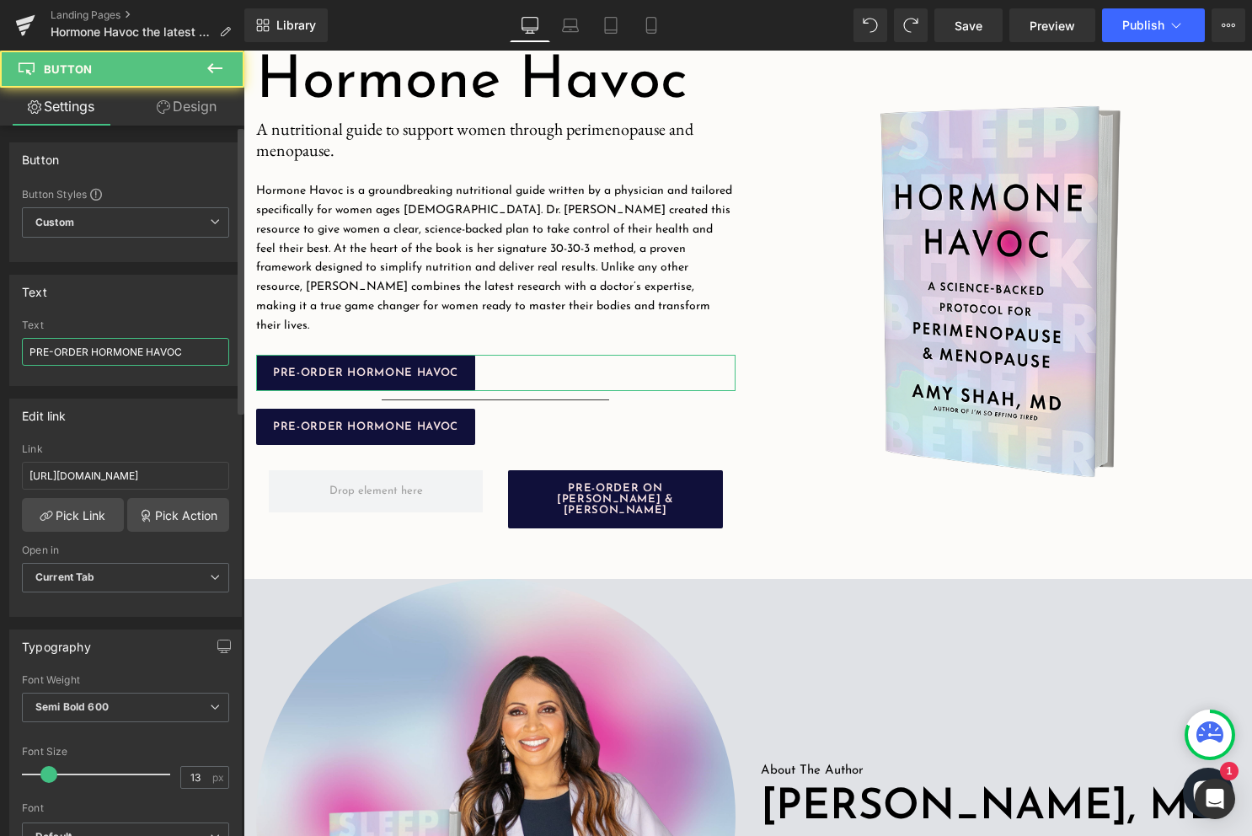
drag, startPoint x: 185, startPoint y: 348, endPoint x: 91, endPoint y: 349, distance: 94.4
click at [91, 349] on input "PRE-ORDER HORMONE HAVOC" at bounding box center [125, 352] width 207 height 28
type input "PRE-ORDER ON AMAZON"
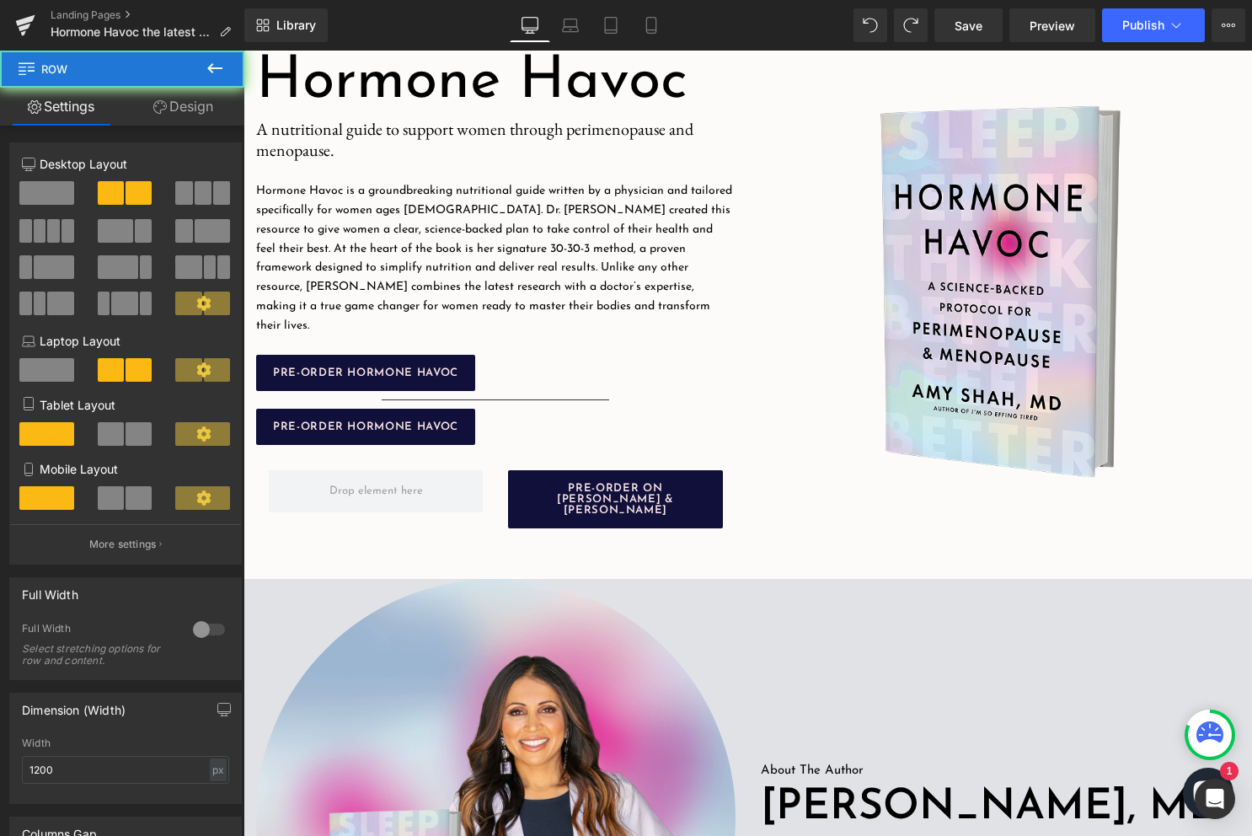
click at [392, 521] on div "Hormone Havoc Heading Image A nutritional guide to support women through perime…" at bounding box center [495, 290] width 505 height 491
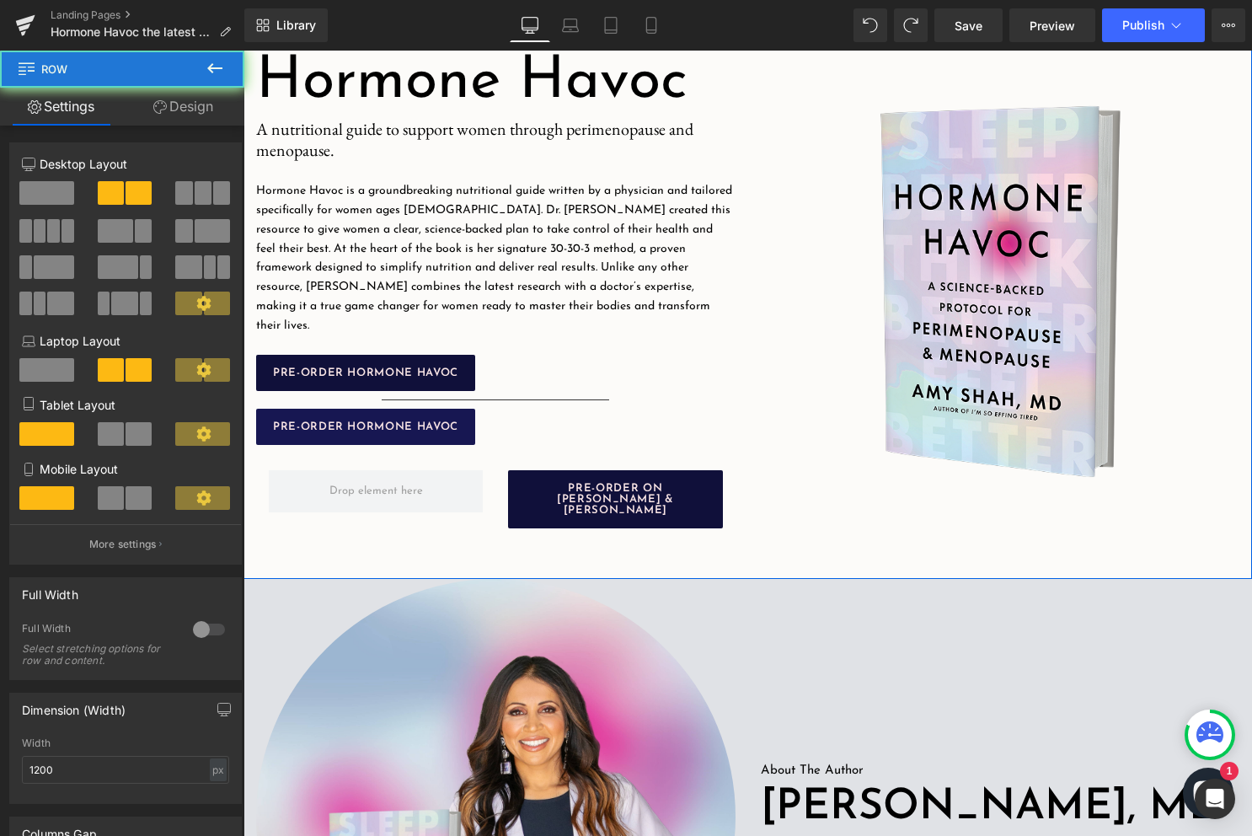
click at [393, 445] on div "PRE-ORDER ON BARNES & NOBLE Button Row" at bounding box center [495, 491] width 479 height 92
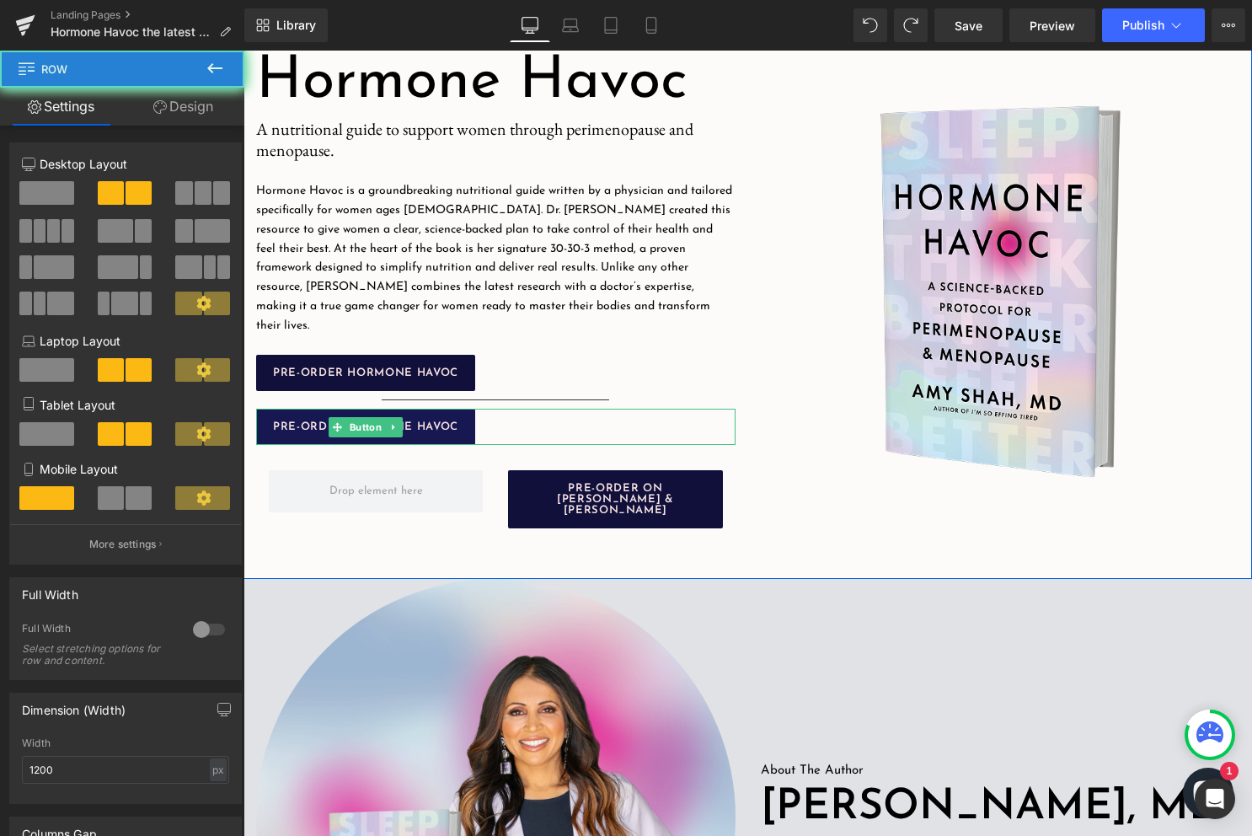
click at [393, 416] on div "PRE-ORDER HORMONE HAVOC Button" at bounding box center [495, 427] width 479 height 36
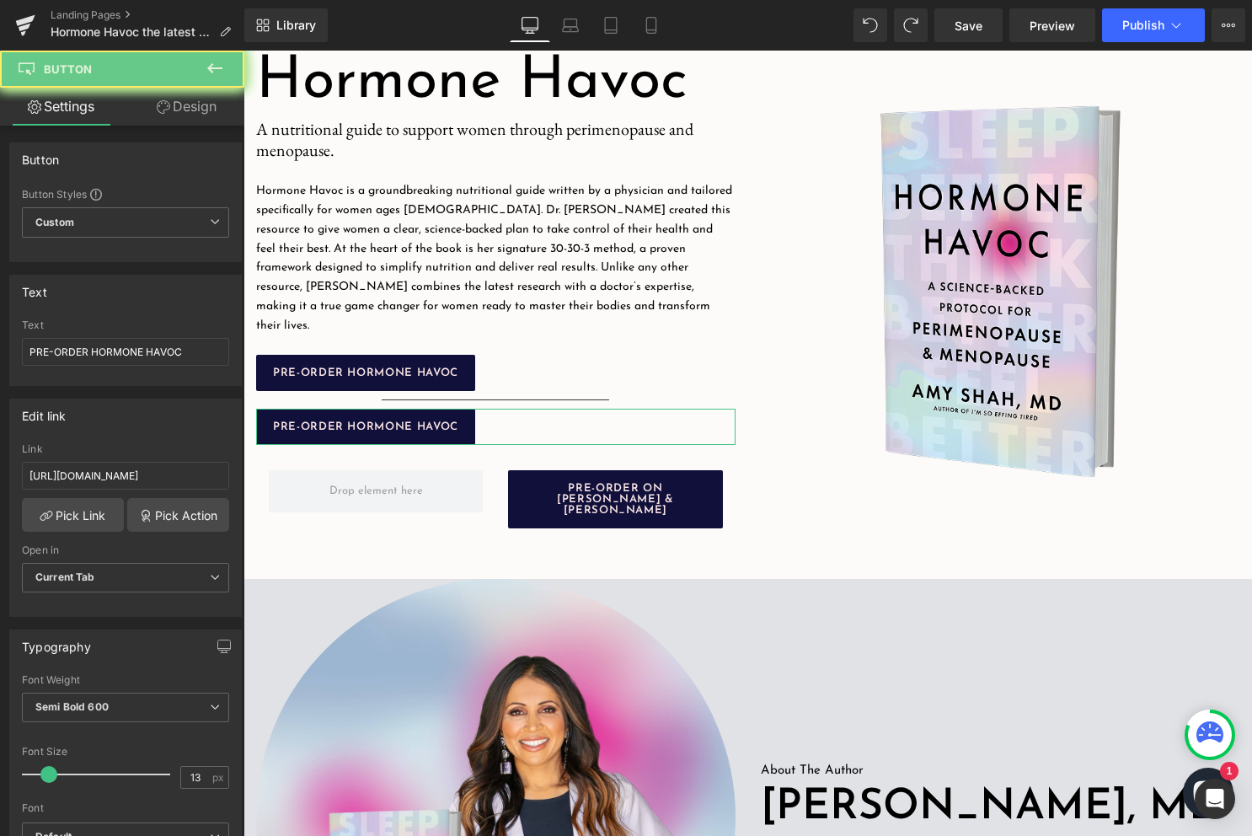
click at [140, 349] on input "PRE-ORDER HORMONE HAVOC" at bounding box center [125, 352] width 207 height 28
click at [106, 354] on input "PRE-ORDER ON AMAZON" at bounding box center [125, 352] width 207 height 28
type input "PRE-ORDER ON [PERSON_NAME] & [PERSON_NAME]"
click at [155, 468] on input "[URL][DOMAIN_NAME]" at bounding box center [125, 476] width 207 height 28
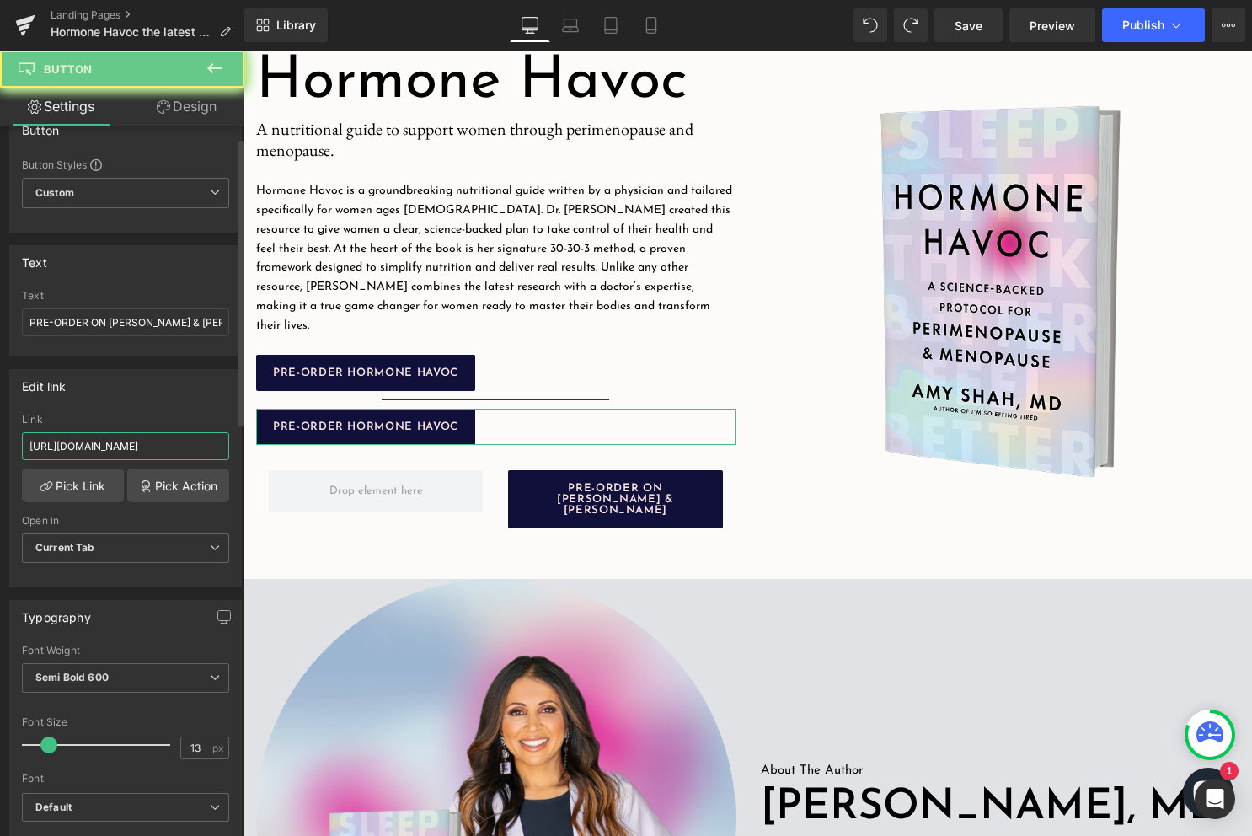
paste input "barnesandnoble"
type input "https://aps.harpercollins.com/athrweb?isbn=9780063420854&retailer=barnesandnobl…"
click at [384, 529] on div at bounding box center [747, 443] width 1008 height 785
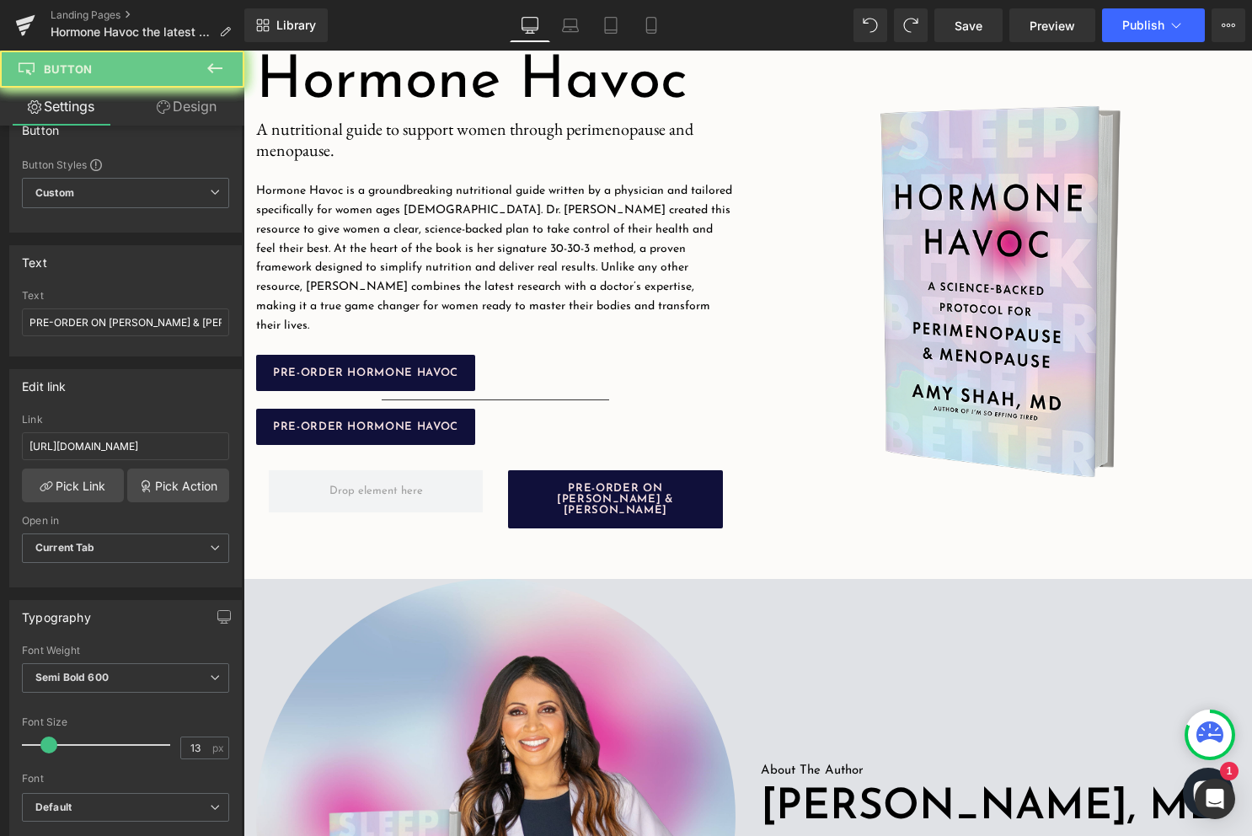
click at [373, 425] on div at bounding box center [747, 443] width 1008 height 785
click at [361, 406] on div at bounding box center [747, 443] width 1008 height 785
click at [188, 311] on input "PRE-ORDER ON [PERSON_NAME] & [PERSON_NAME]" at bounding box center [125, 322] width 207 height 28
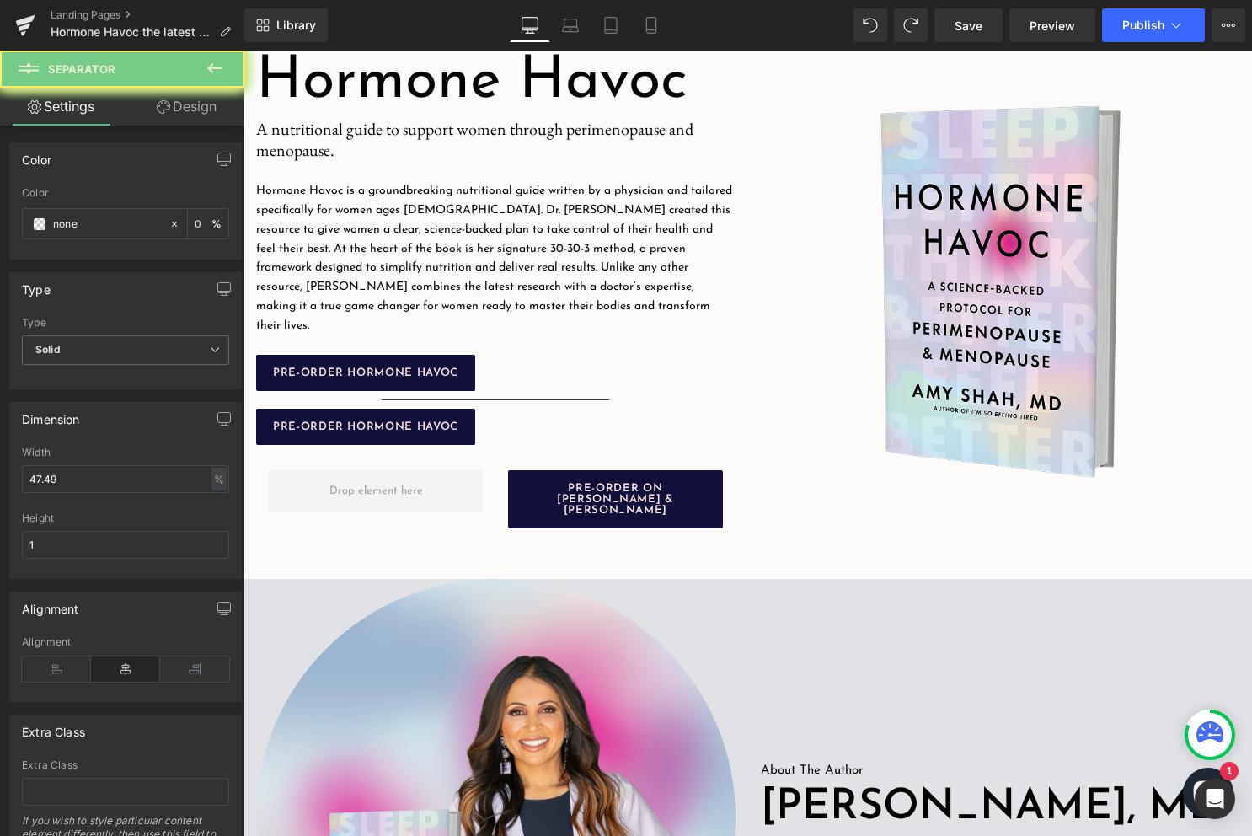
click at [400, 391] on div "Separator" at bounding box center [495, 400] width 479 height 18
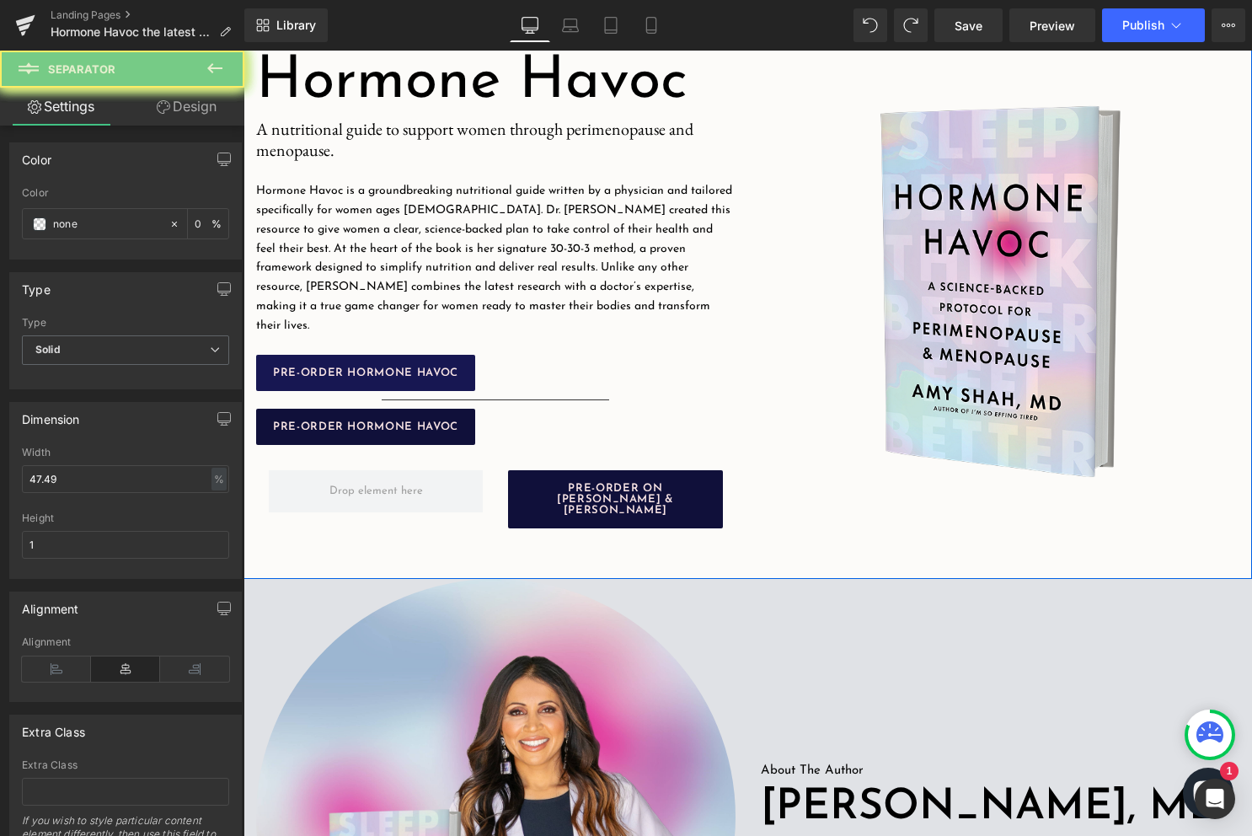
click at [398, 366] on div "PRE-ORDER HORMONE HAVOC Button" at bounding box center [495, 373] width 479 height 36
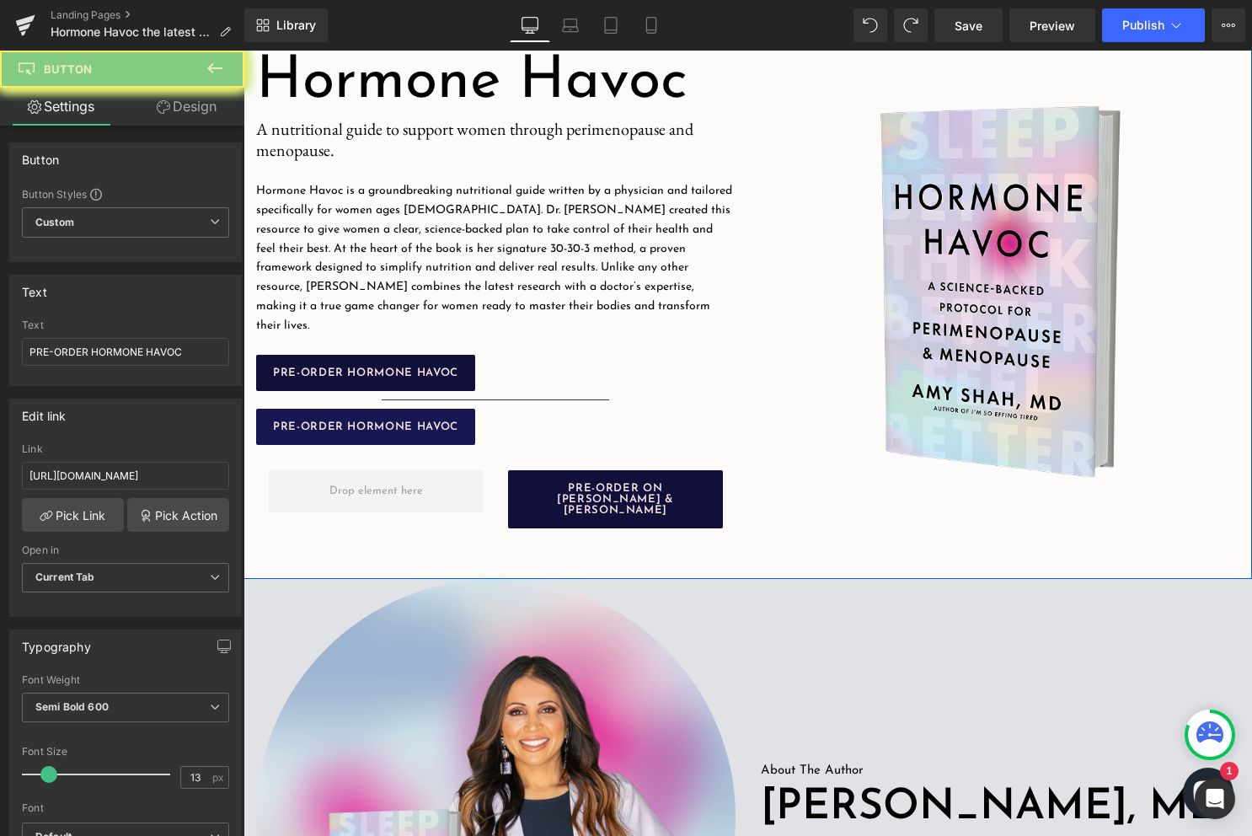
click at [398, 414] on div "PRE-ORDER HORMONE HAVOC Button" at bounding box center [495, 427] width 479 height 36
click at [446, 424] on link "PRE-ORDER HORMONE HAVOC" at bounding box center [365, 427] width 219 height 36
click at [372, 417] on span "Button" at bounding box center [365, 427] width 39 height 20
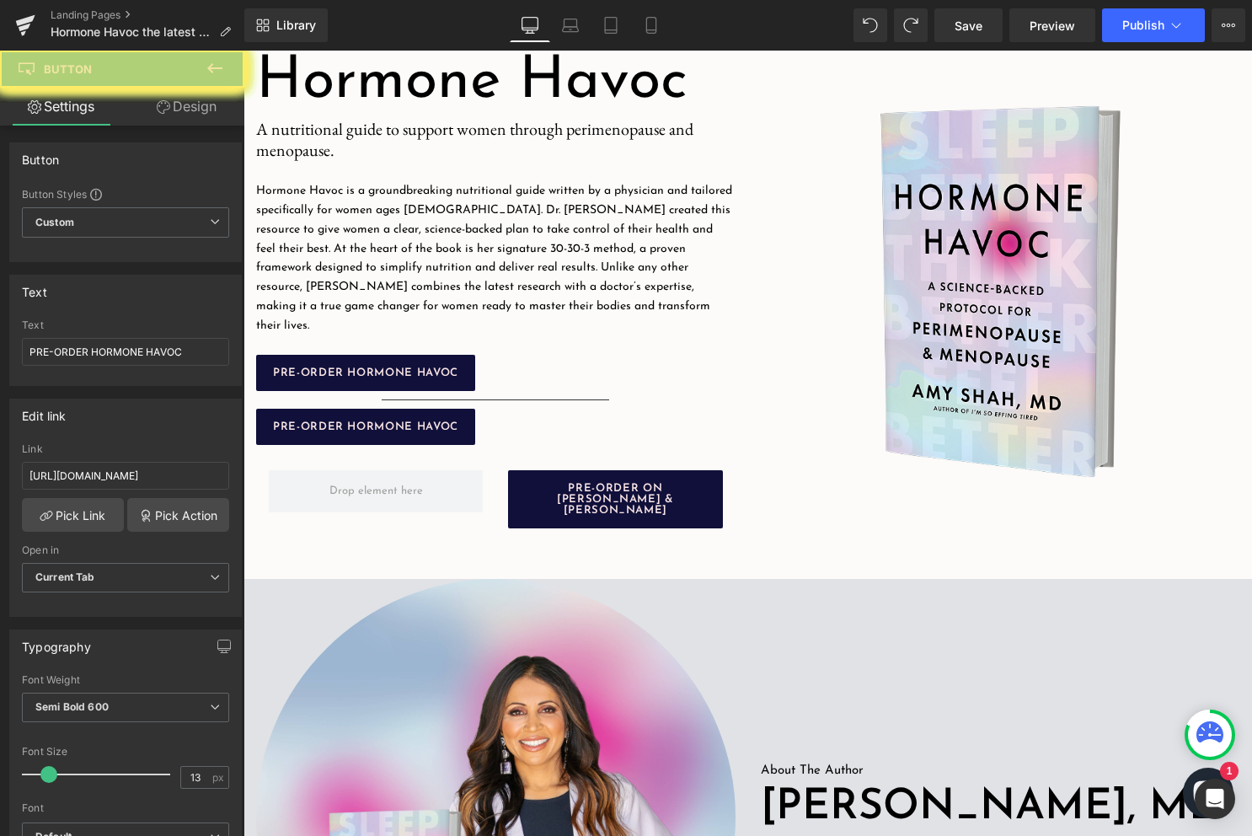
click at [225, 68] on button at bounding box center [214, 69] width 59 height 37
click at [361, 417] on div "PRE-ORDER HORMONE HAVOC Button" at bounding box center [495, 427] width 479 height 36
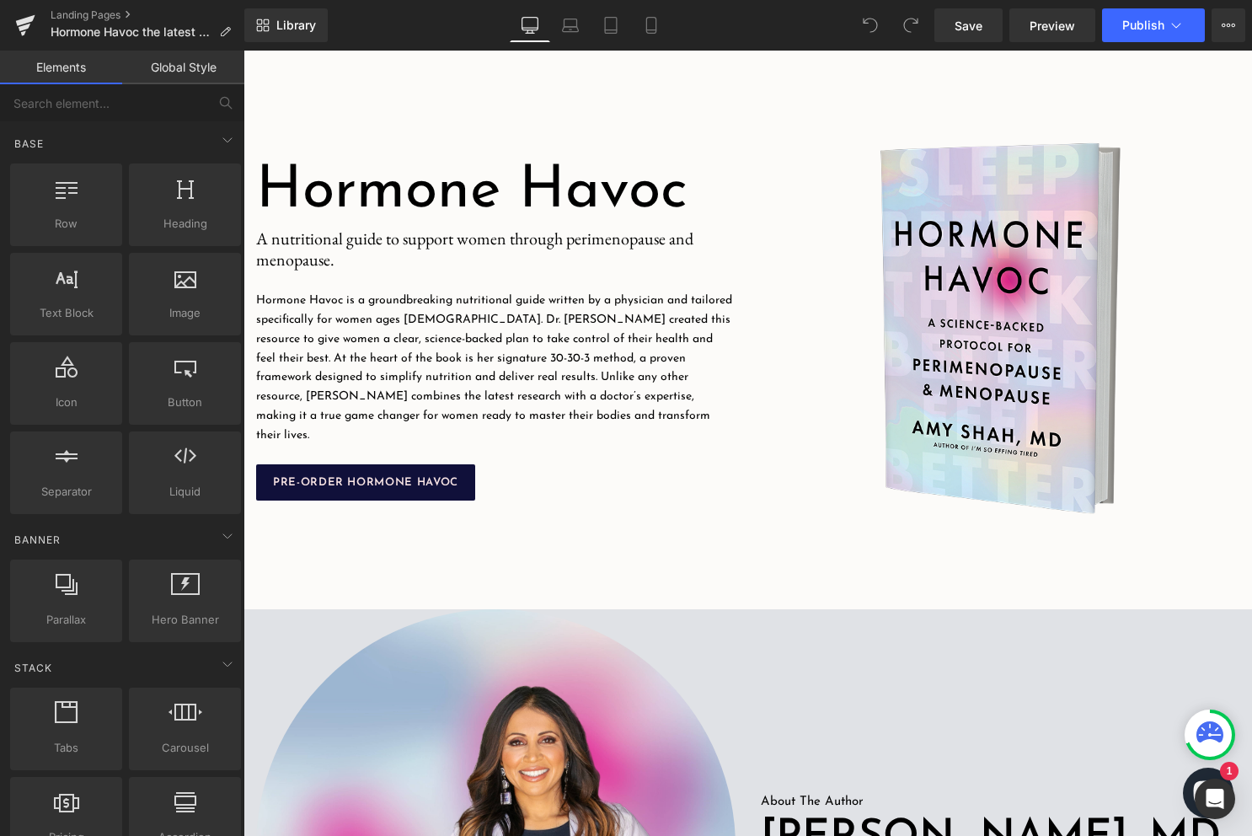
scroll to position [216, 0]
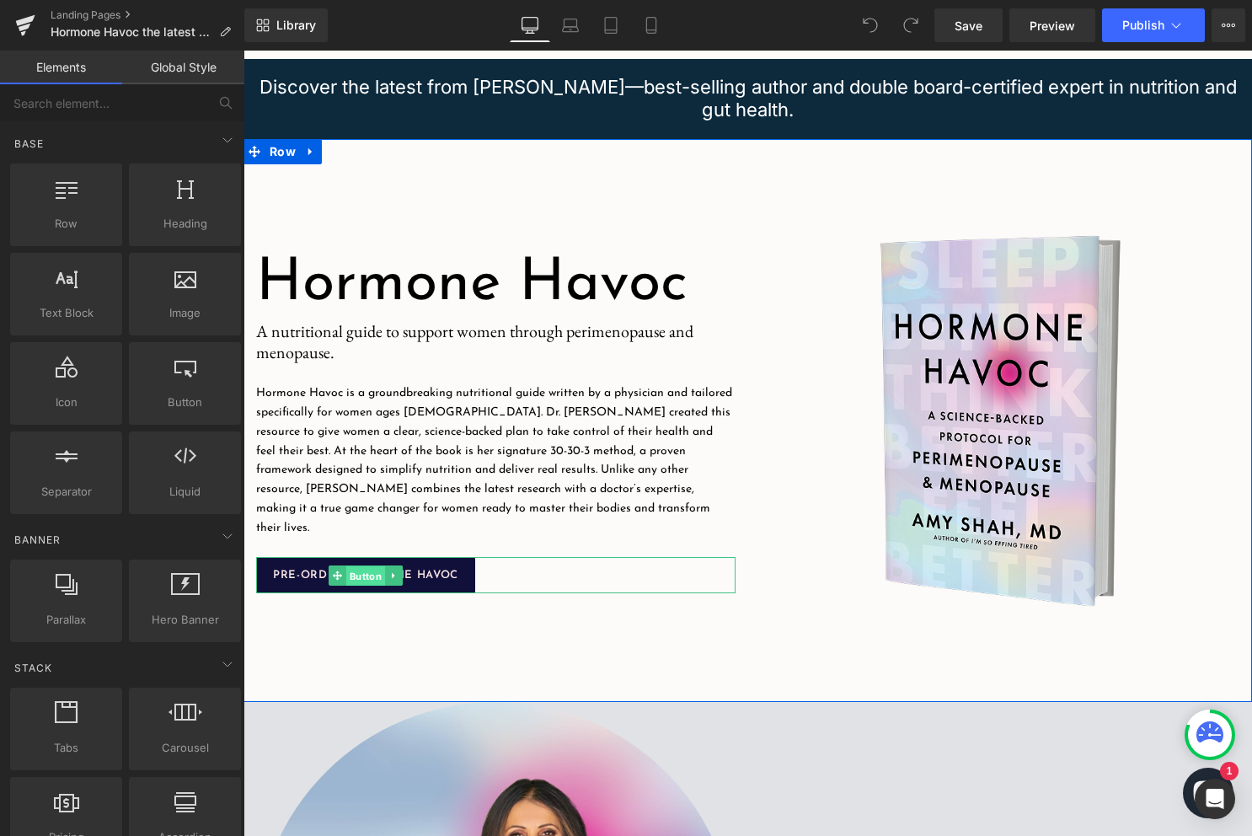
click at [364, 567] on span "Button" at bounding box center [365, 575] width 39 height 20
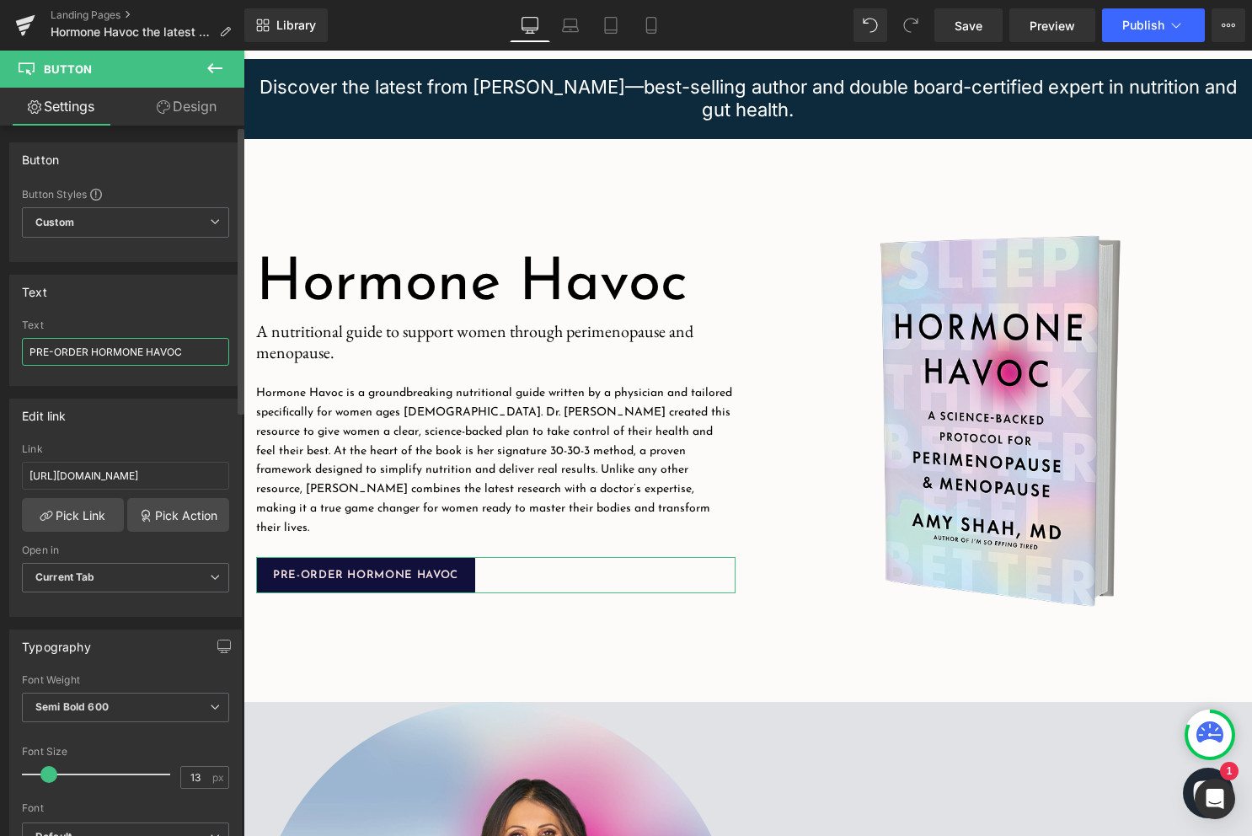
click at [96, 349] on input "PRE-ORDER HORMONE HAVOC" at bounding box center [125, 352] width 207 height 28
type input "R"
type input "PRE-ORDER ON AMAZON"
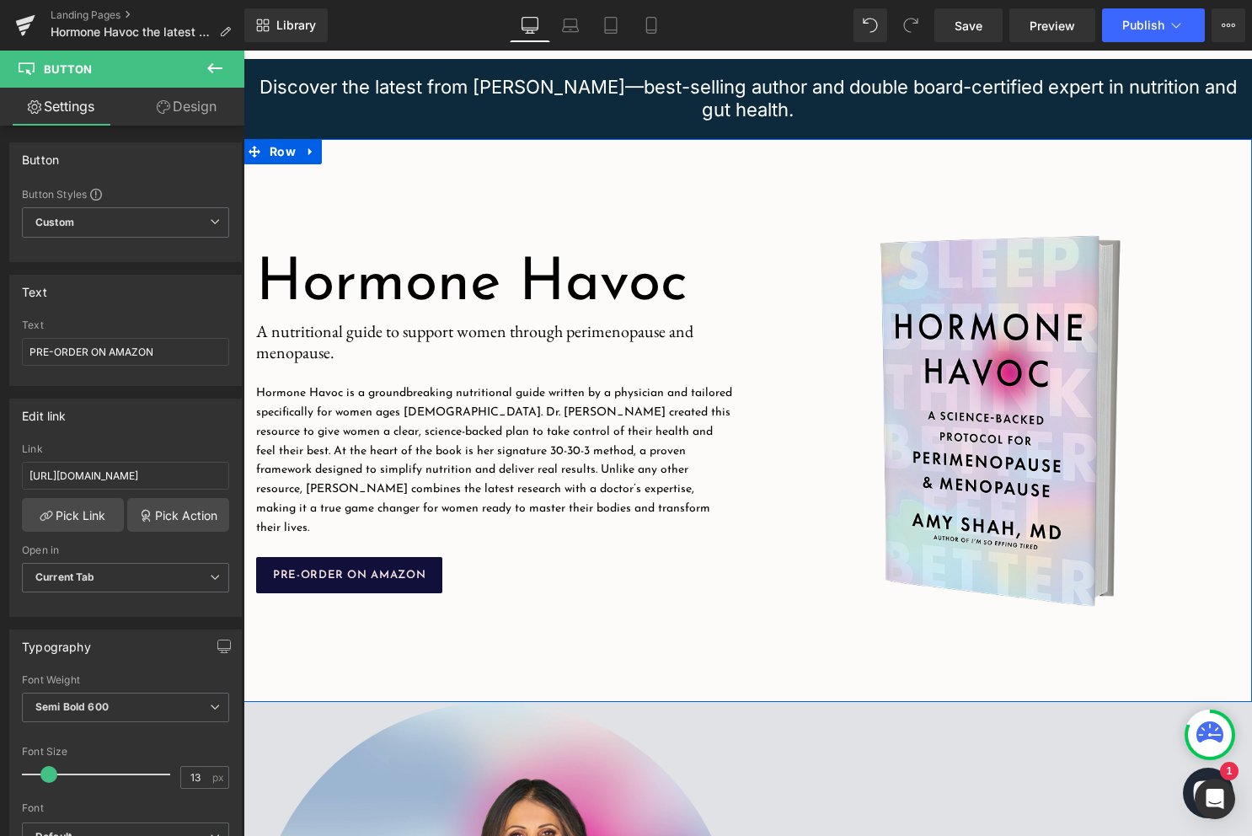
click at [569, 600] on div "Hormone Havoc Heading Image A nutritional guide to support women through perime…" at bounding box center [495, 420] width 505 height 479
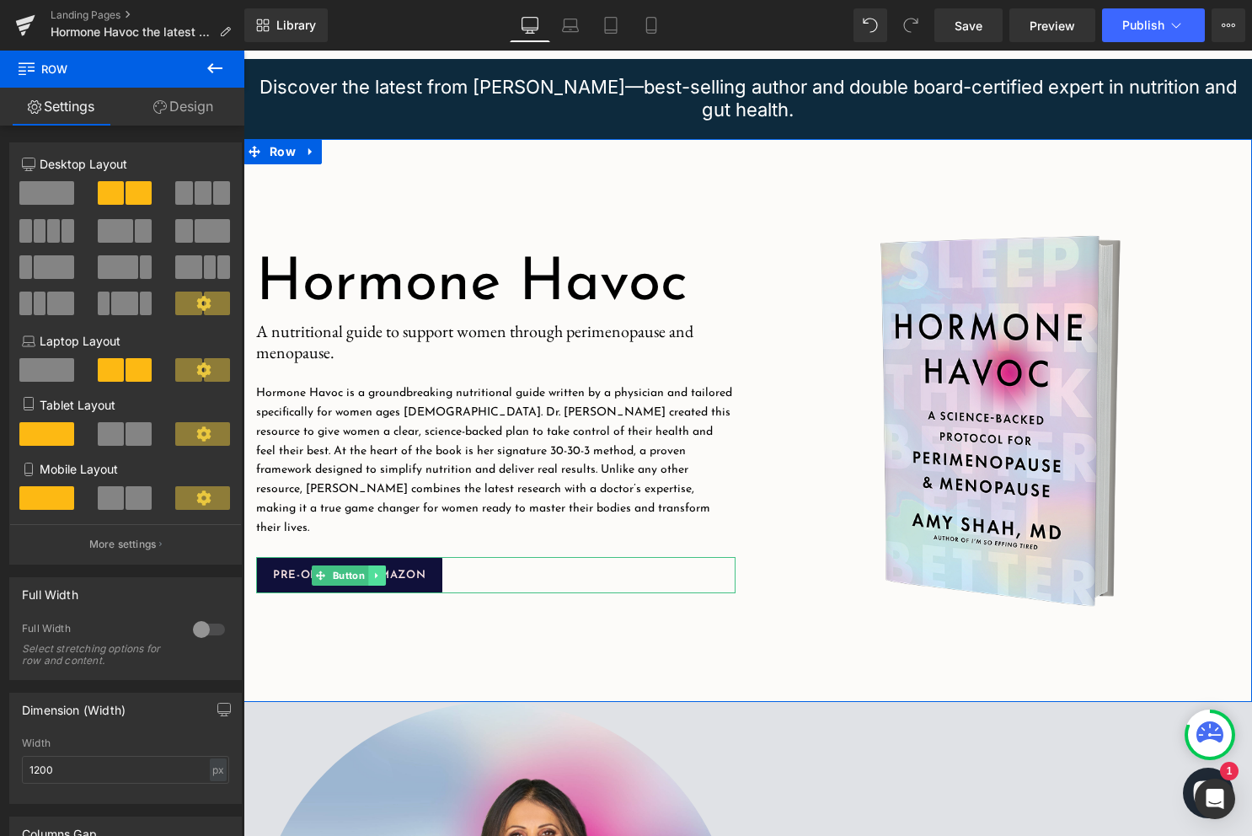
click at [371, 567] on link at bounding box center [377, 575] width 18 height 20
click at [366, 570] on icon at bounding box center [368, 574] width 9 height 9
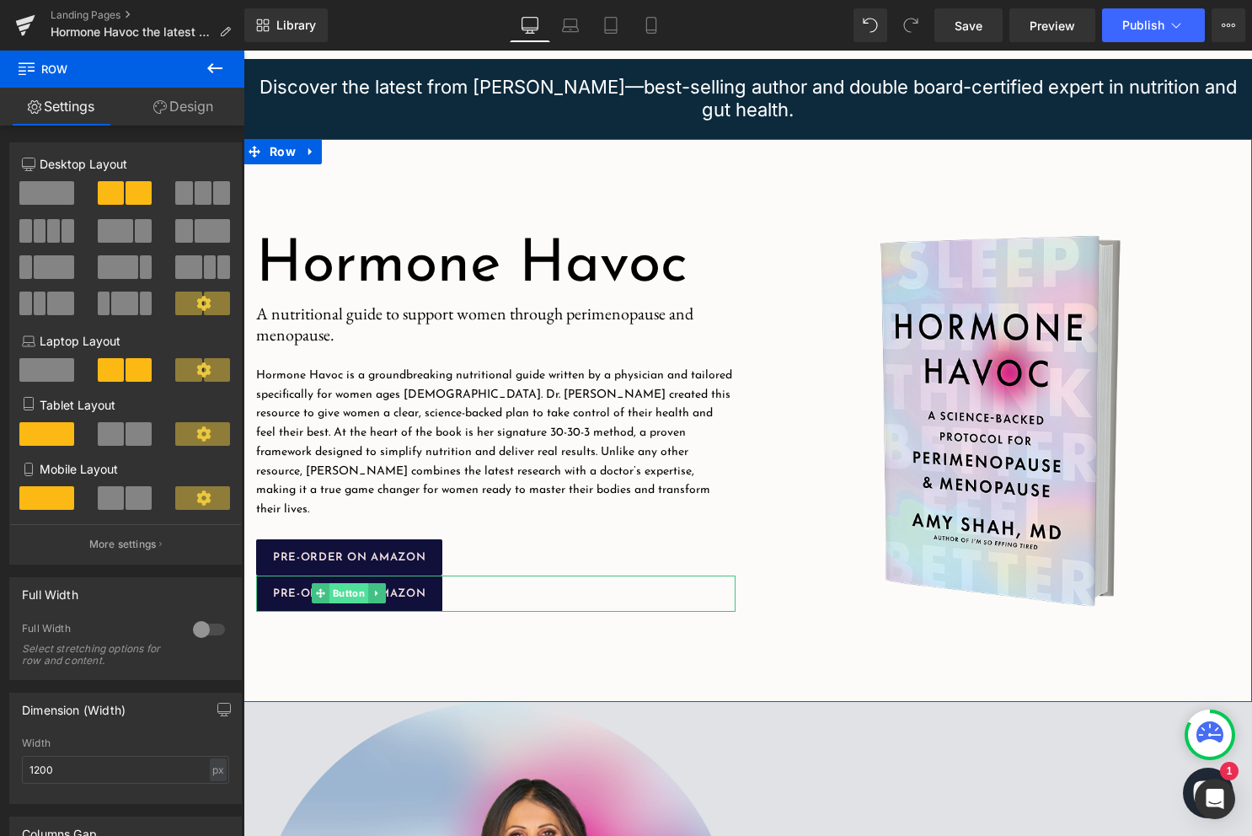
click at [347, 591] on span "Button" at bounding box center [348, 593] width 39 height 20
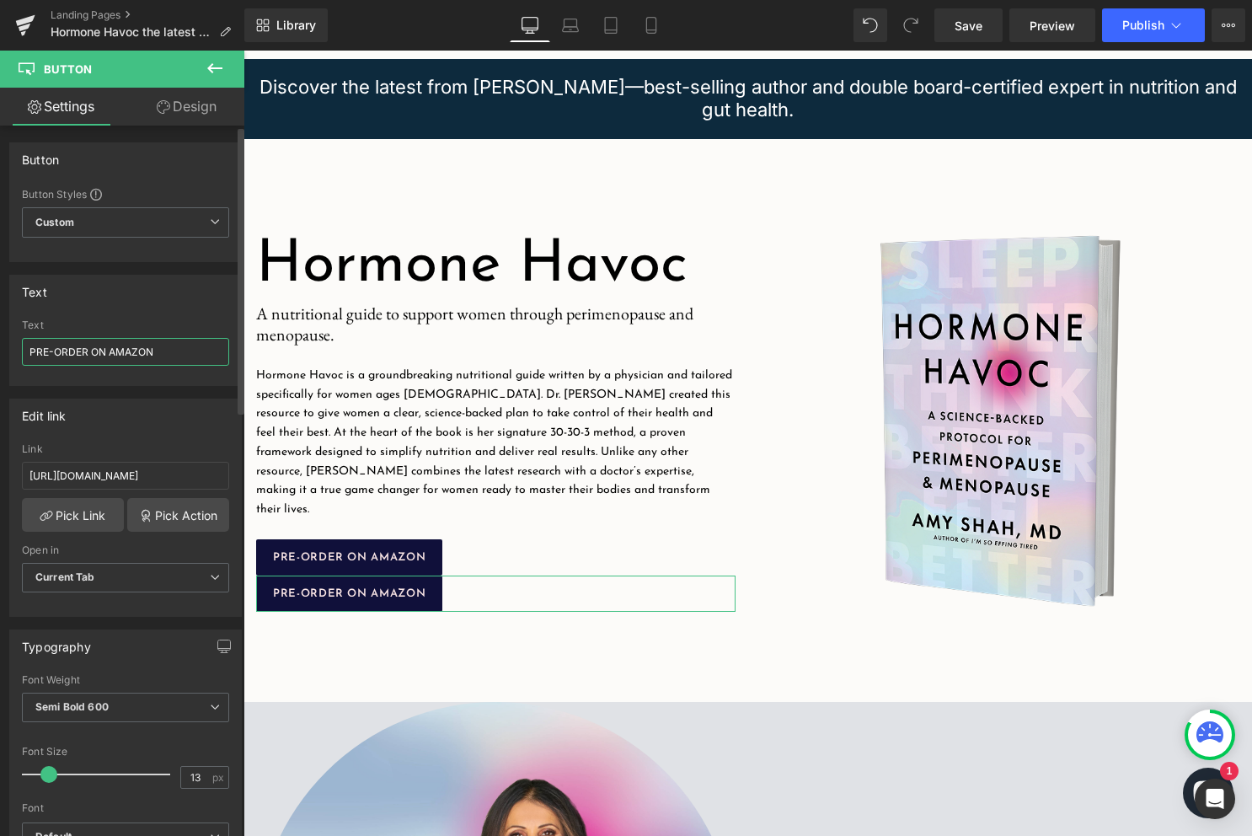
click at [127, 348] on input "PRE-ORDER ON AMAZON" at bounding box center [125, 352] width 207 height 28
type input "PRE-ORDER ON [PERSON_NAME] & [PERSON_NAME]"
click at [101, 476] on input "[URL][DOMAIN_NAME]" at bounding box center [125, 476] width 207 height 28
paste input "barnesandnoble"
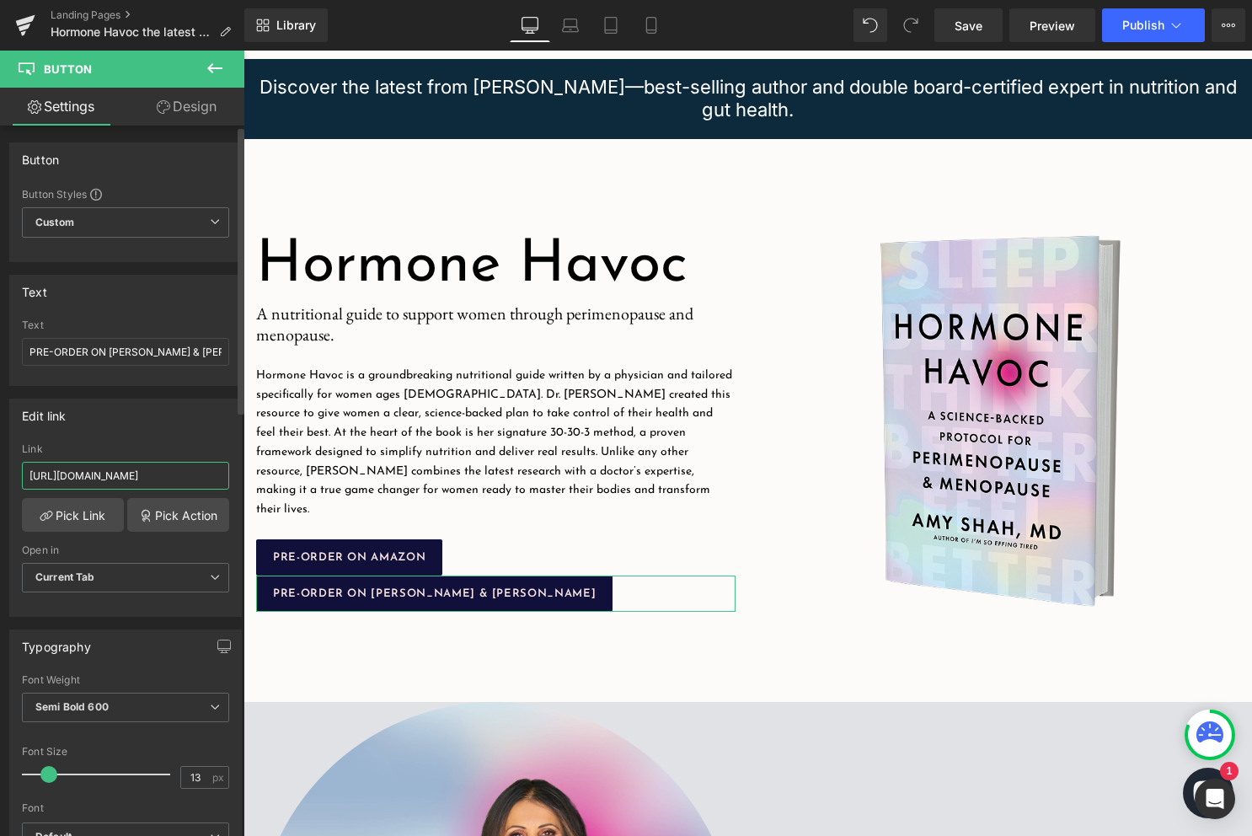
type input "[URL][DOMAIN_NAME]"
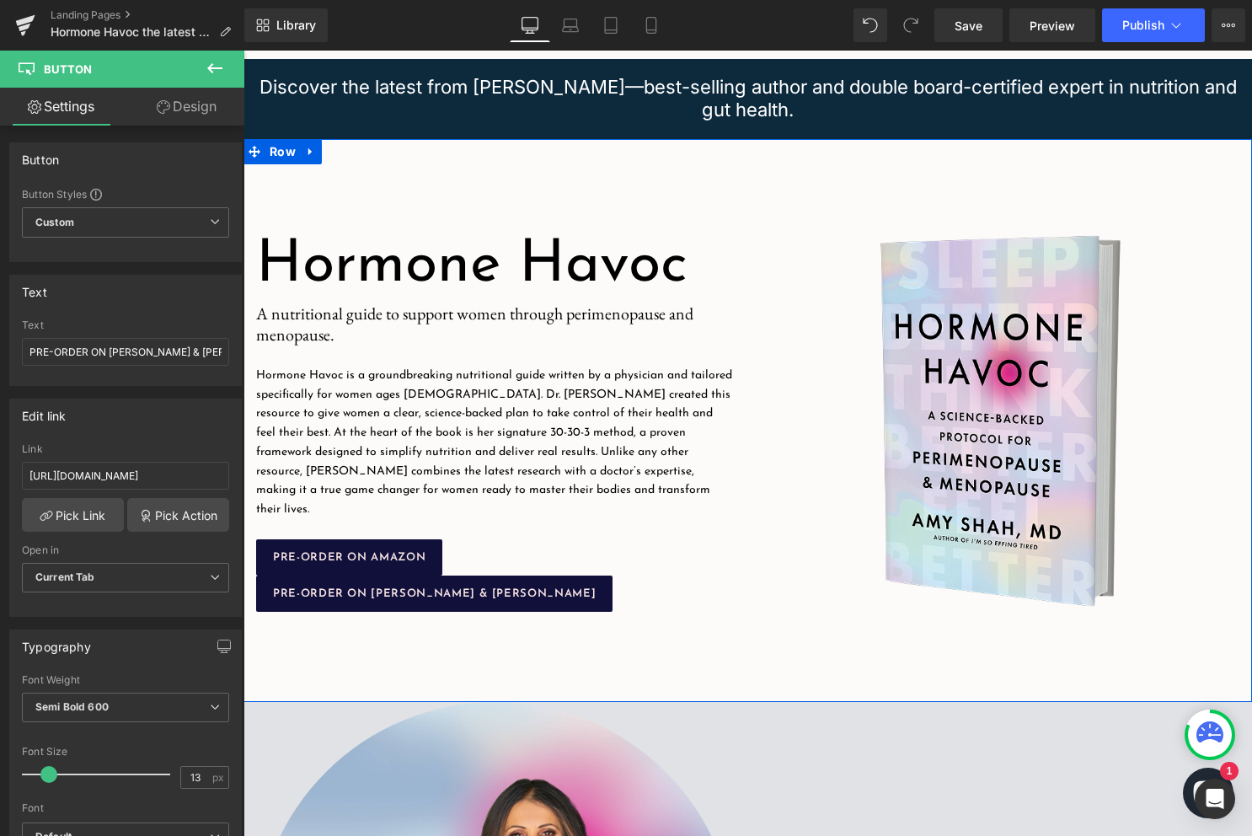
click at [473, 624] on div "Hormone Havoc Heading Image A nutritional guide to support women through perime…" at bounding box center [495, 420] width 505 height 479
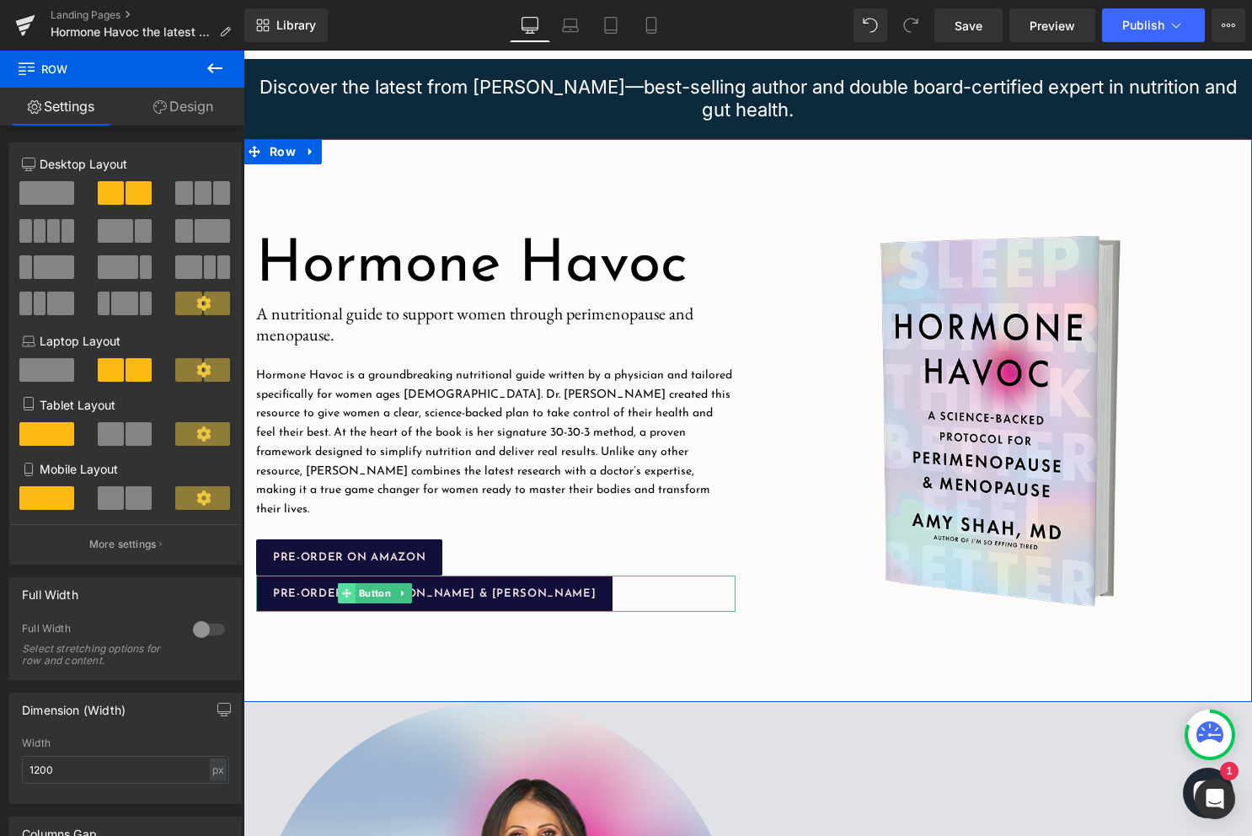
click at [348, 588] on icon at bounding box center [346, 593] width 9 height 10
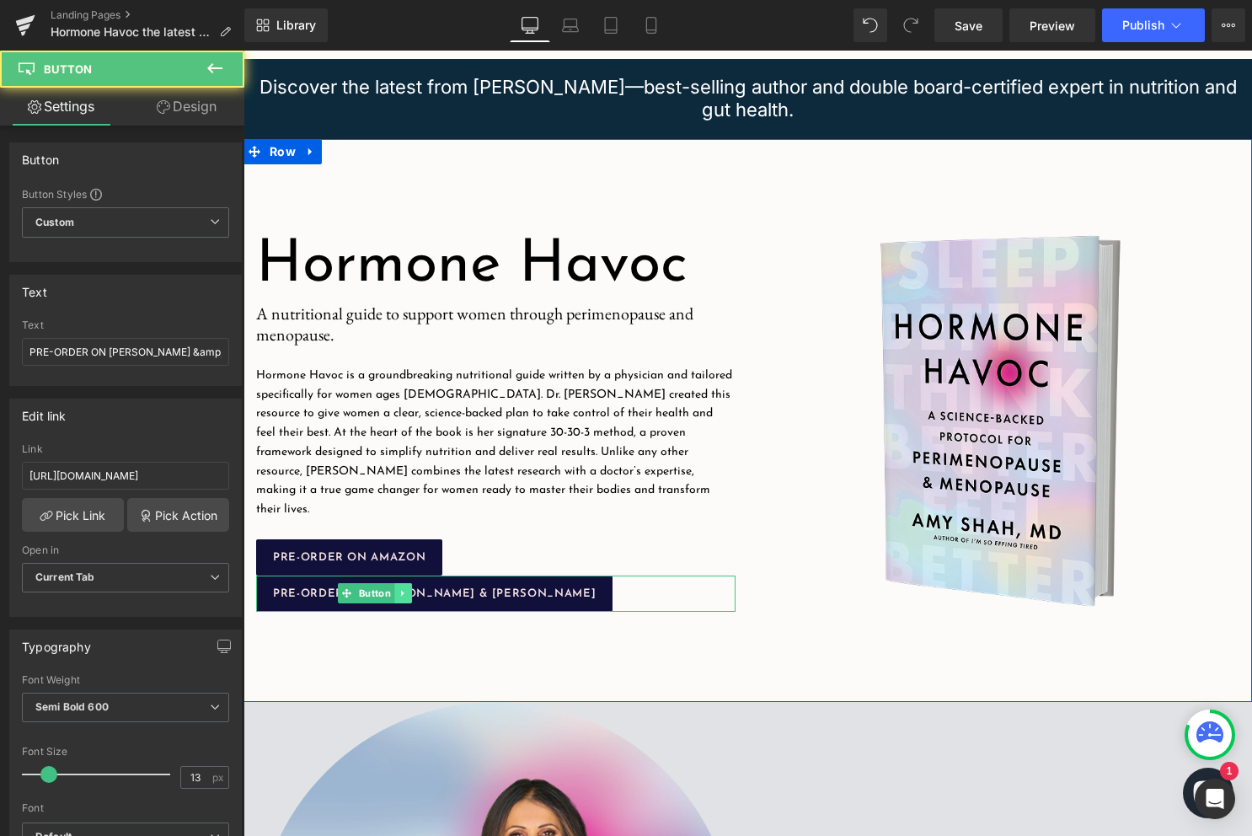
click at [397, 591] on link at bounding box center [403, 593] width 18 height 20
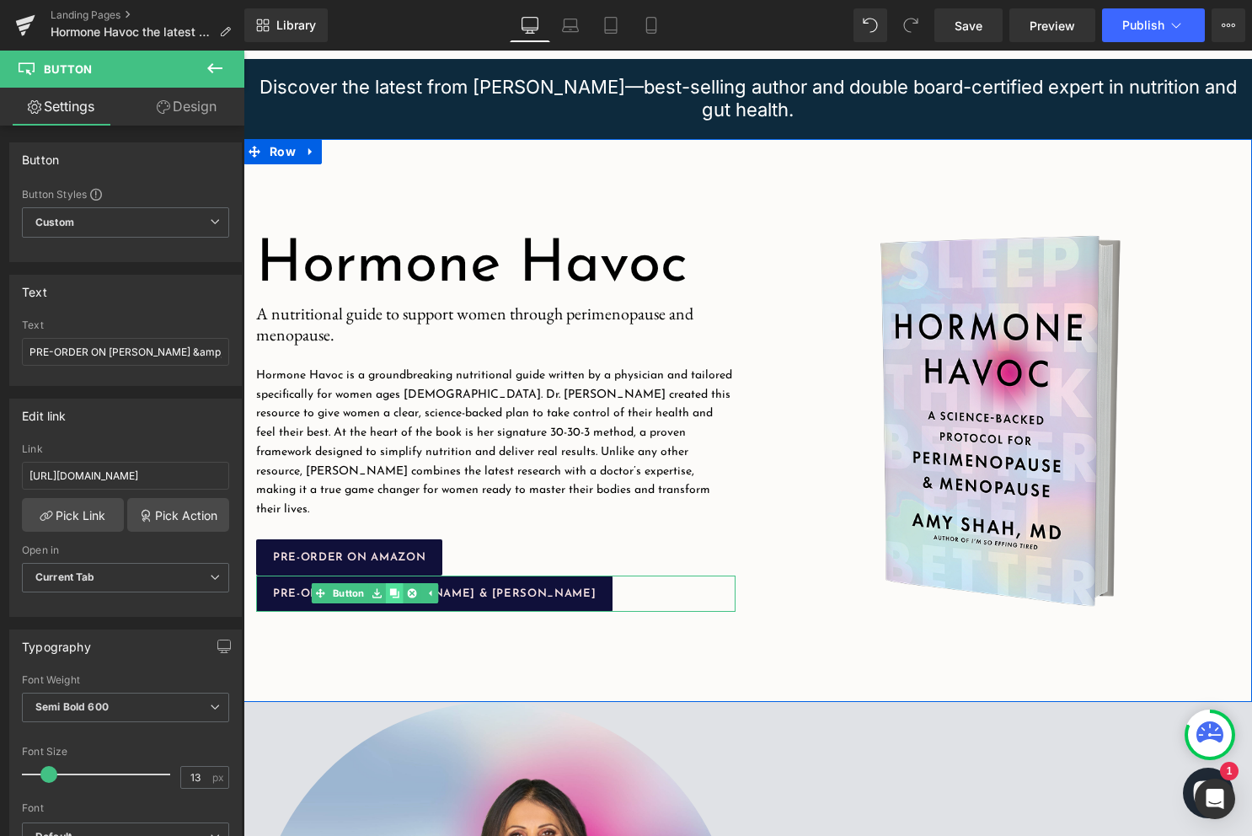
click at [399, 586] on link at bounding box center [395, 593] width 18 height 20
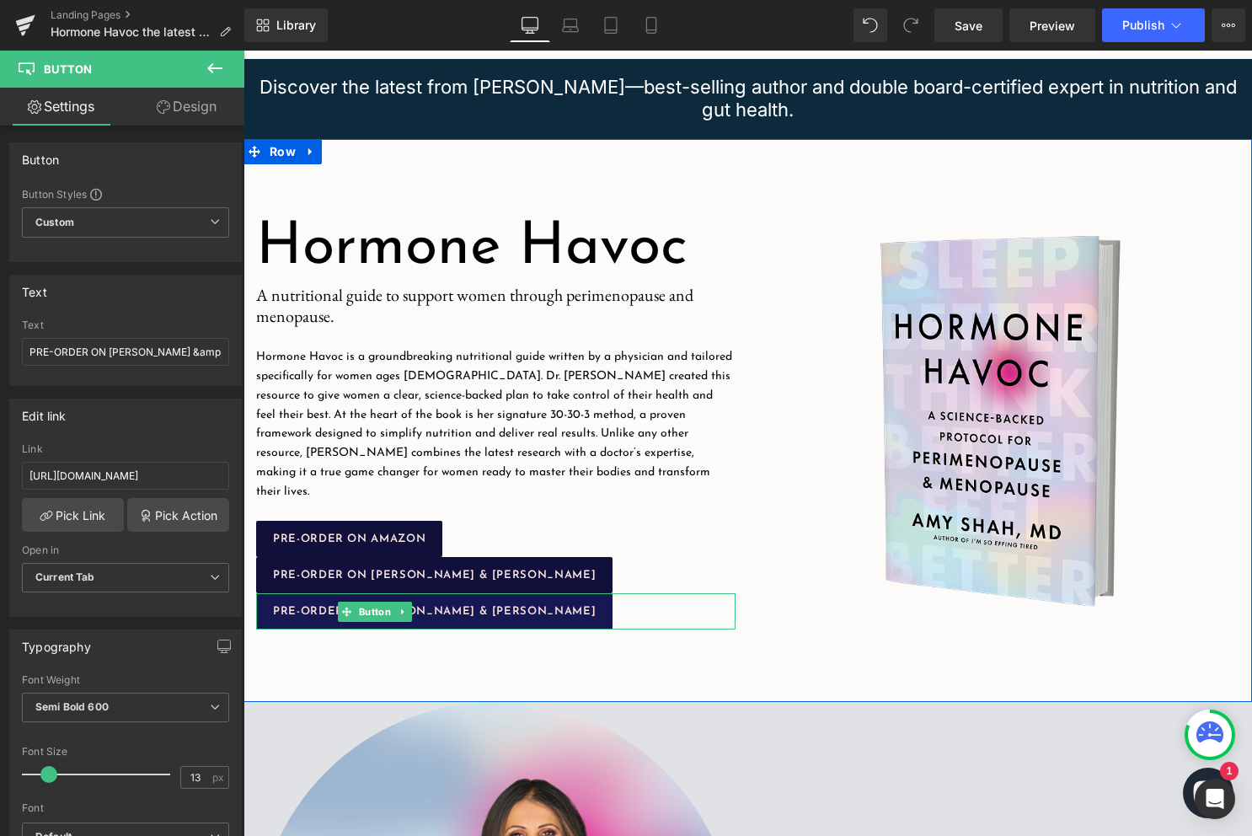
click at [397, 607] on link at bounding box center [403, 611] width 18 height 20
click at [466, 593] on div at bounding box center [495, 595] width 479 height 4
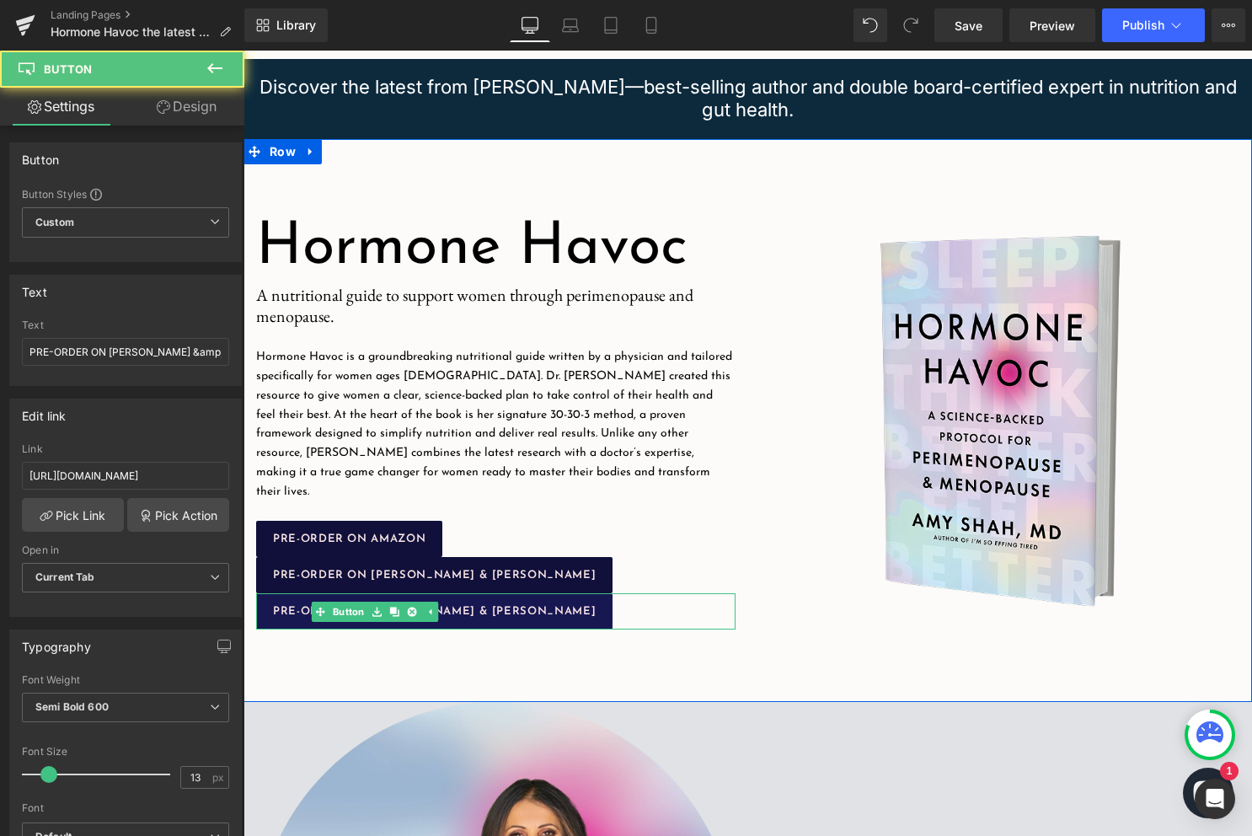
click at [463, 612] on link "PRE-ORDER ON [PERSON_NAME] & [PERSON_NAME]" at bounding box center [434, 611] width 356 height 36
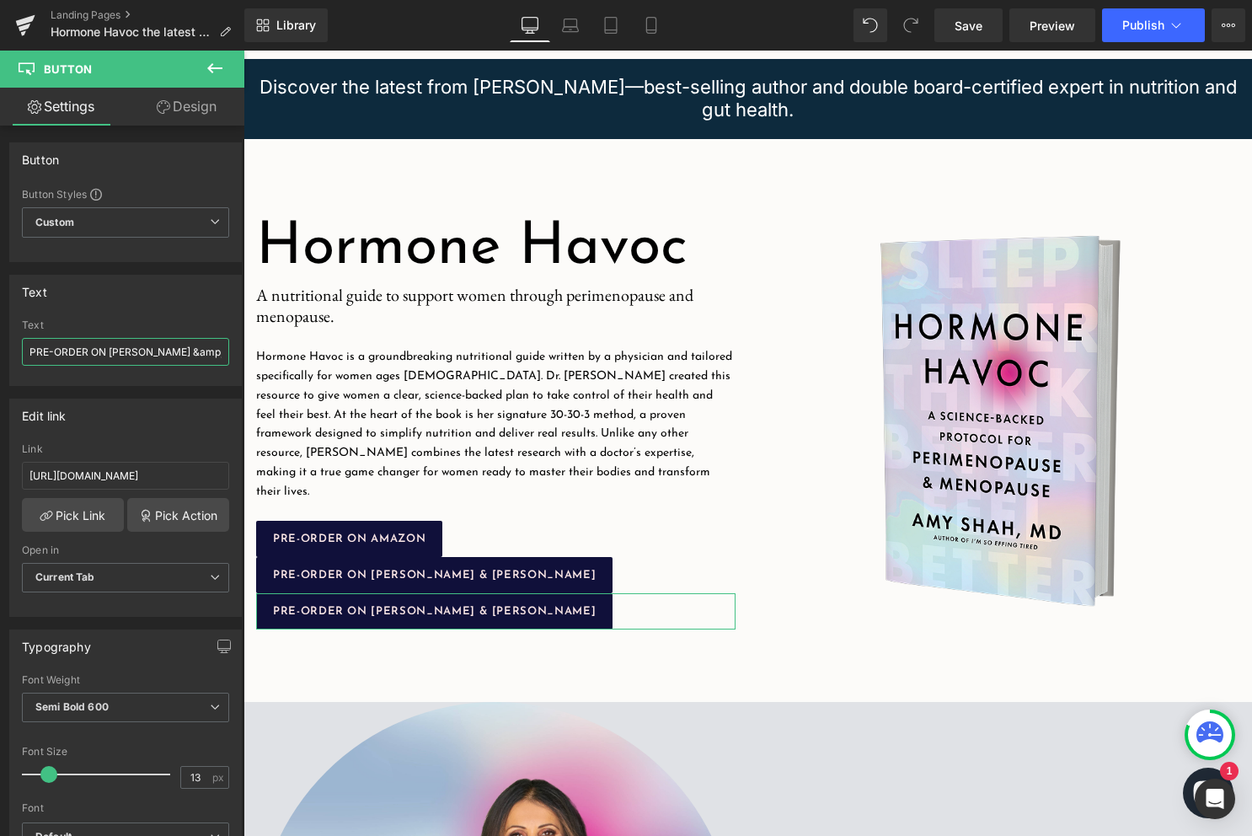
drag, startPoint x: 352, startPoint y: 400, endPoint x: 292, endPoint y: 409, distance: 60.5
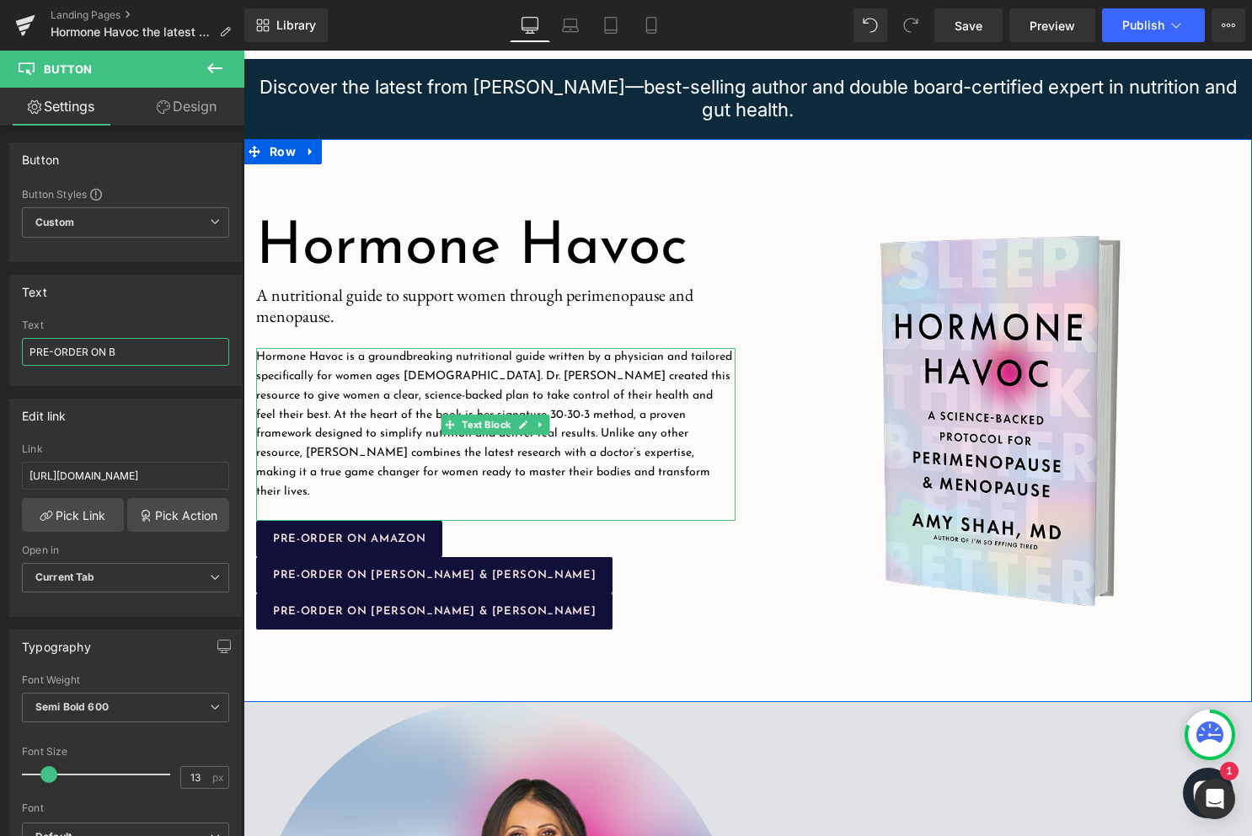
scroll to position [0, 0]
type input "PRE-ORDER ON BOOKS-A-MILLION"
paste input "ooksamillion"
type input "https://aps.harpercollins.com/athrweb?isbn=9780063420854&retailer=booksamillion…"
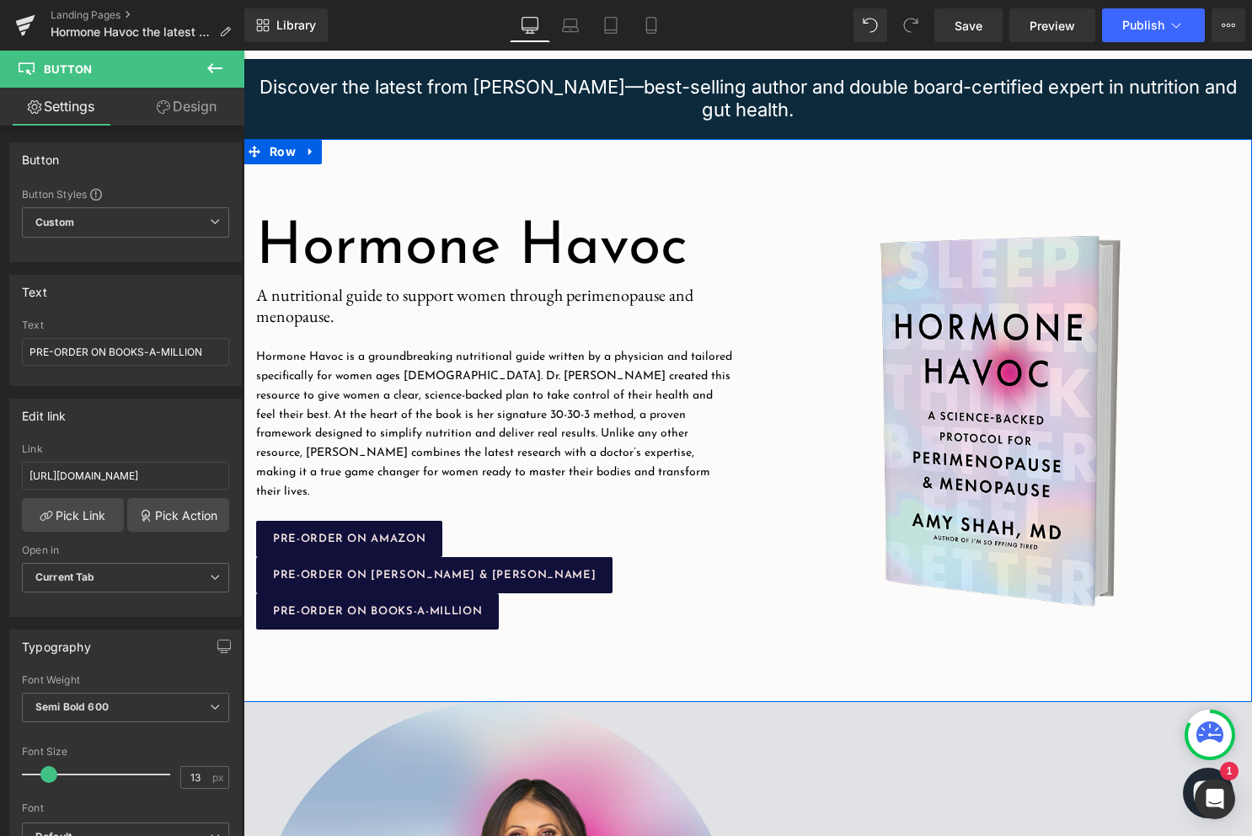
click at [634, 633] on div "Hormone Havoc Heading Image A nutritional guide to support women through perime…" at bounding box center [495, 420] width 505 height 479
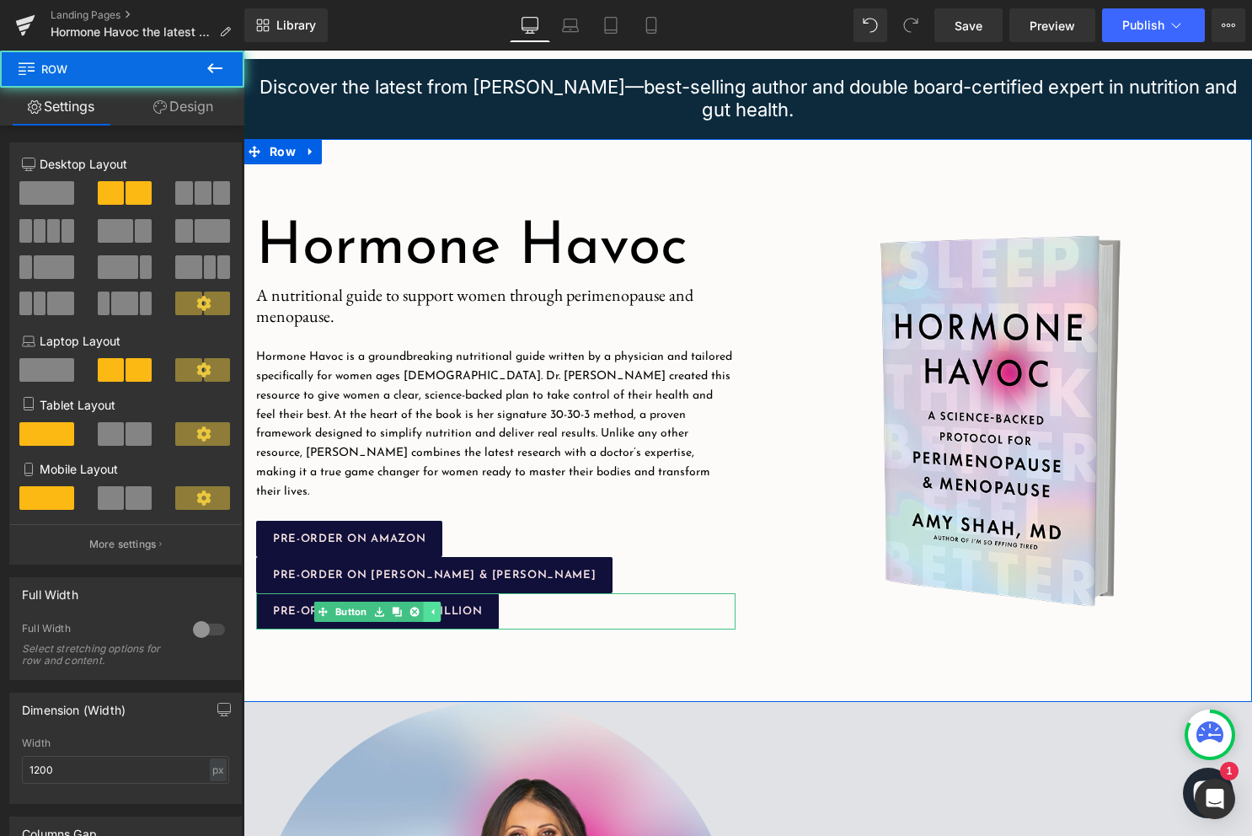
click at [439, 612] on link at bounding box center [432, 611] width 18 height 20
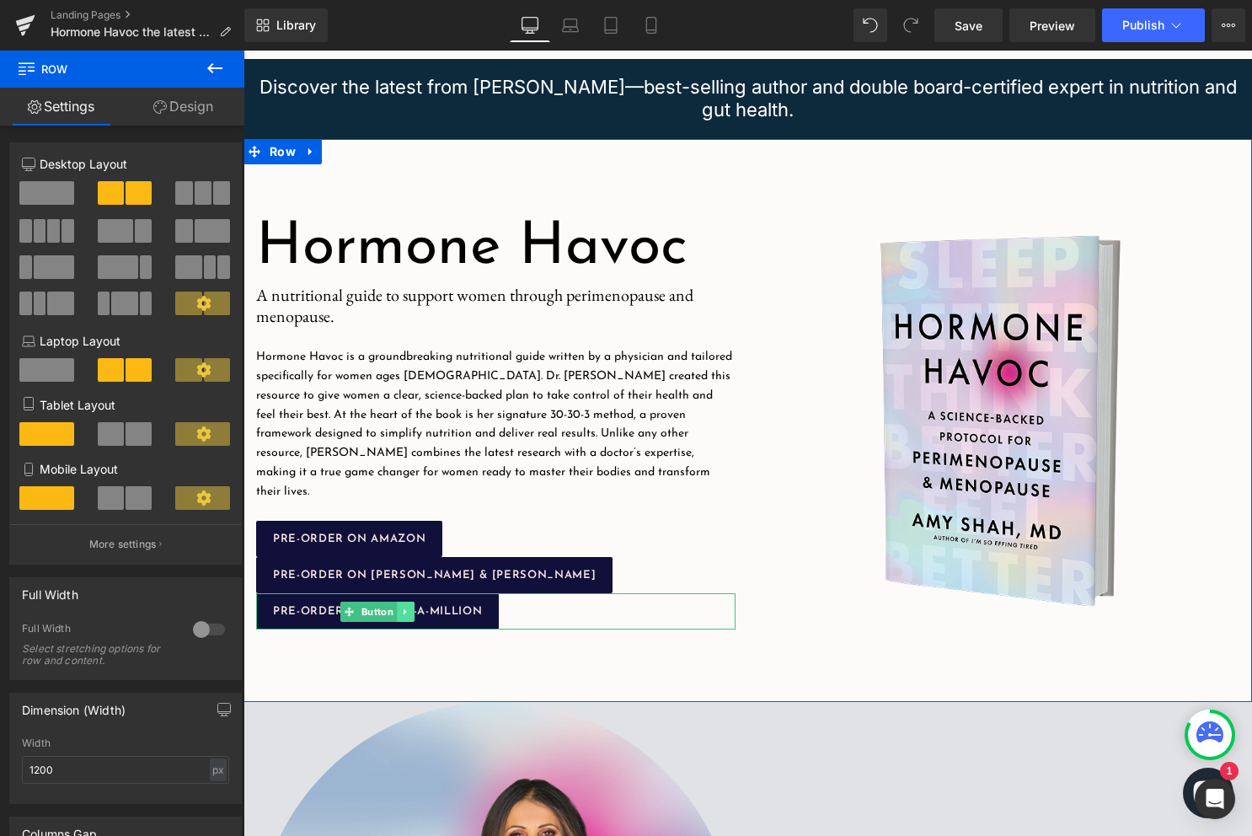
click at [406, 607] on icon at bounding box center [405, 612] width 9 height 10
click at [395, 607] on icon at bounding box center [396, 611] width 9 height 9
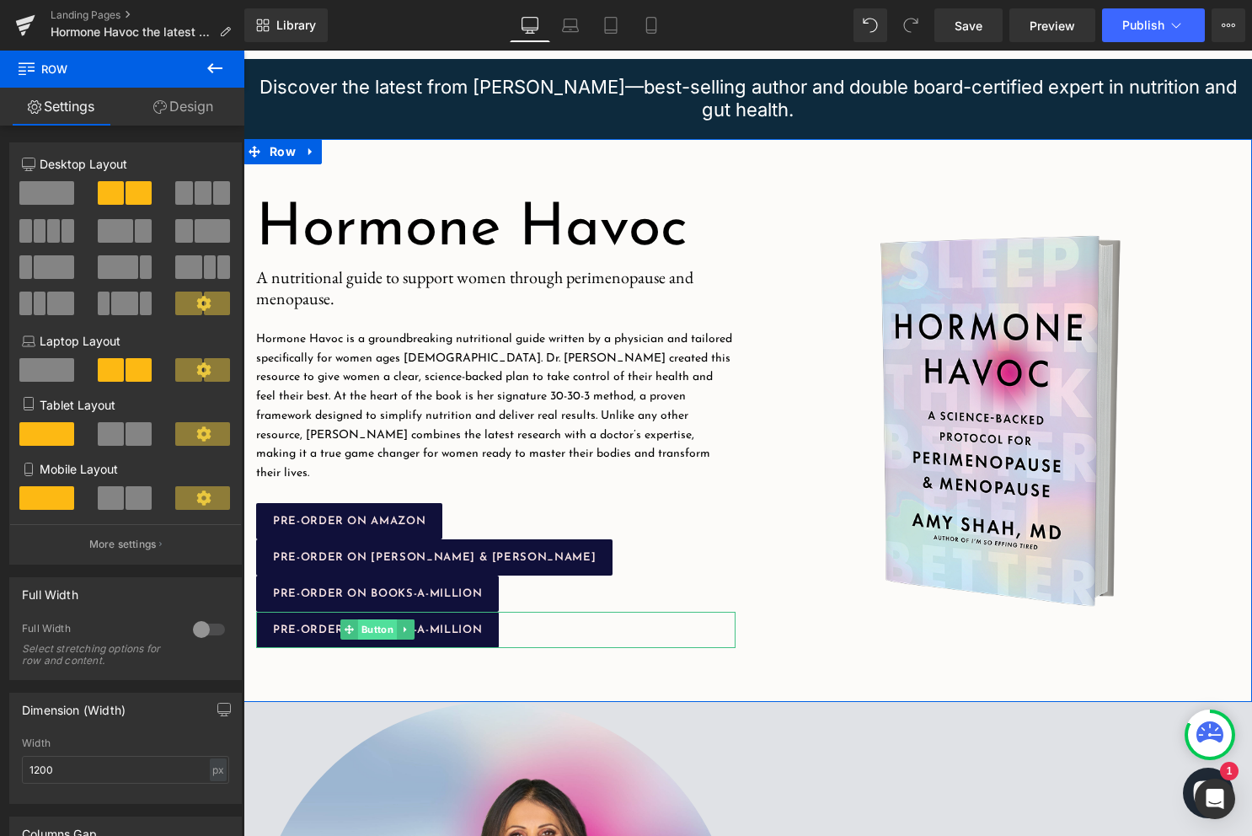
click at [385, 629] on span "Button" at bounding box center [377, 629] width 39 height 20
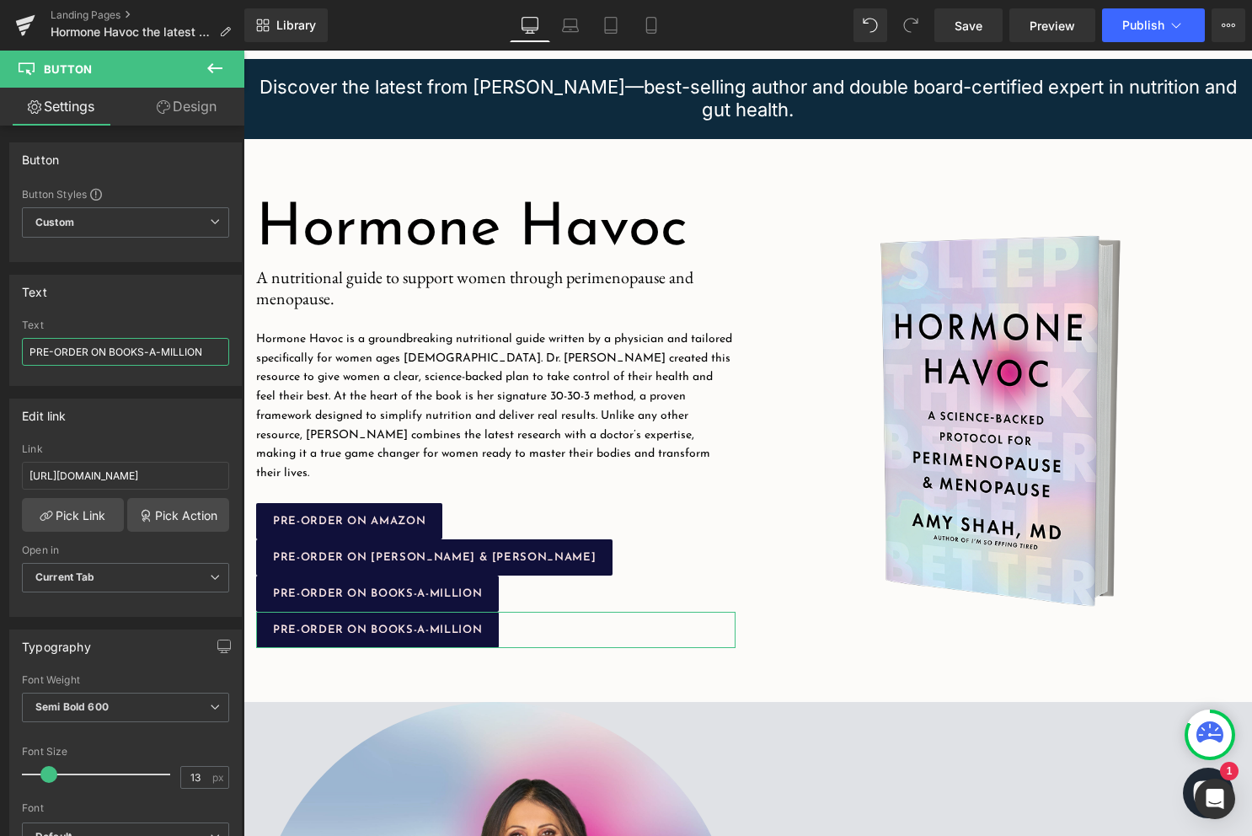
drag, startPoint x: 354, startPoint y: 404, endPoint x: 365, endPoint y: 351, distance: 53.4
paste input "https://aps.harpercollins.com/athrweb?isbn=9780063420854&retailer=bookshop&loca…"
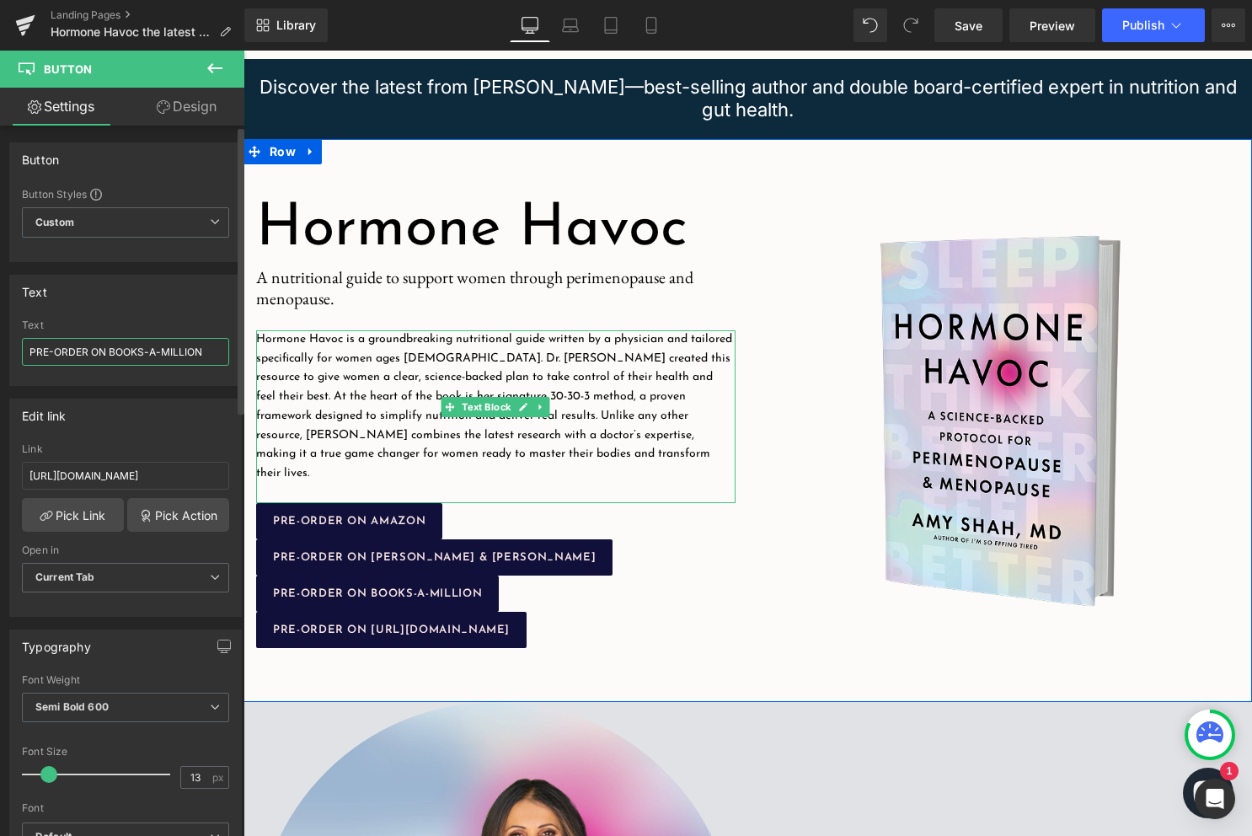
scroll to position [0, 0]
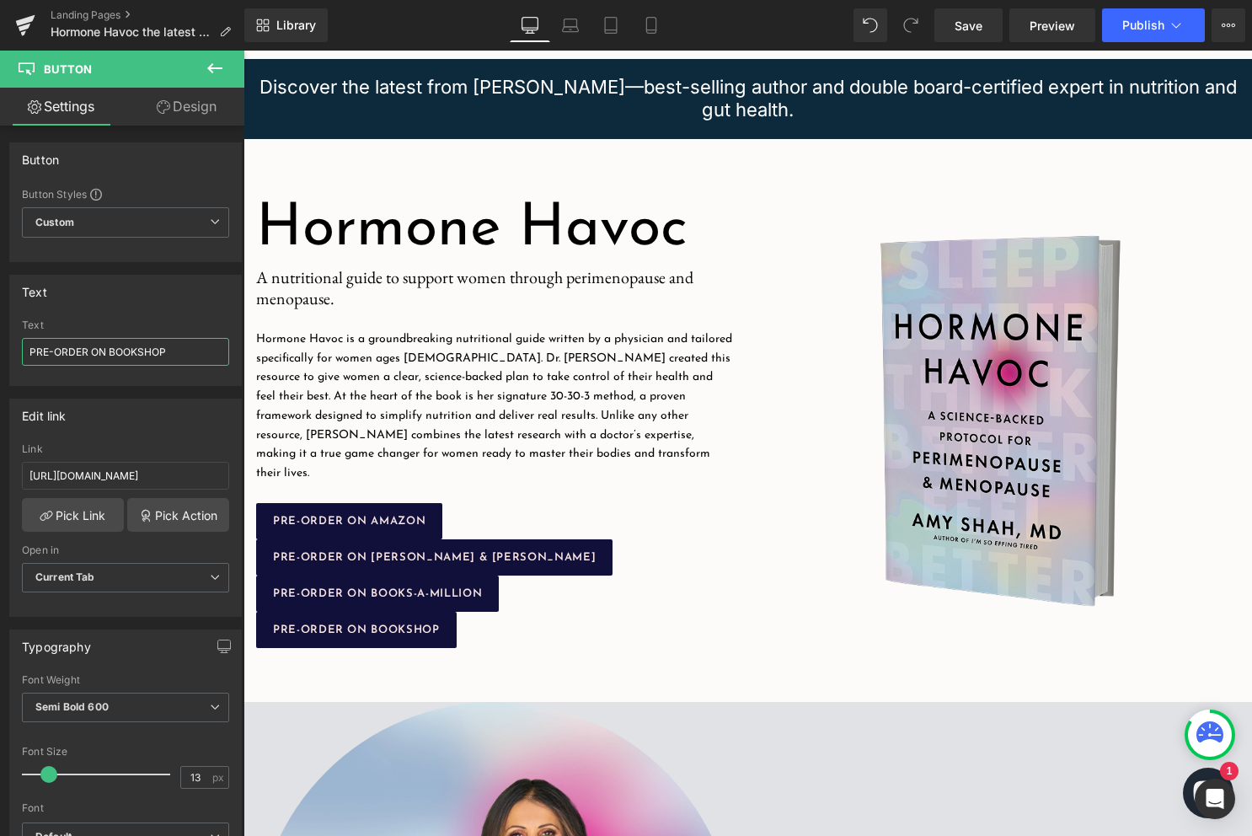
type input "PRE-ORDER ON BOOKSHOP"
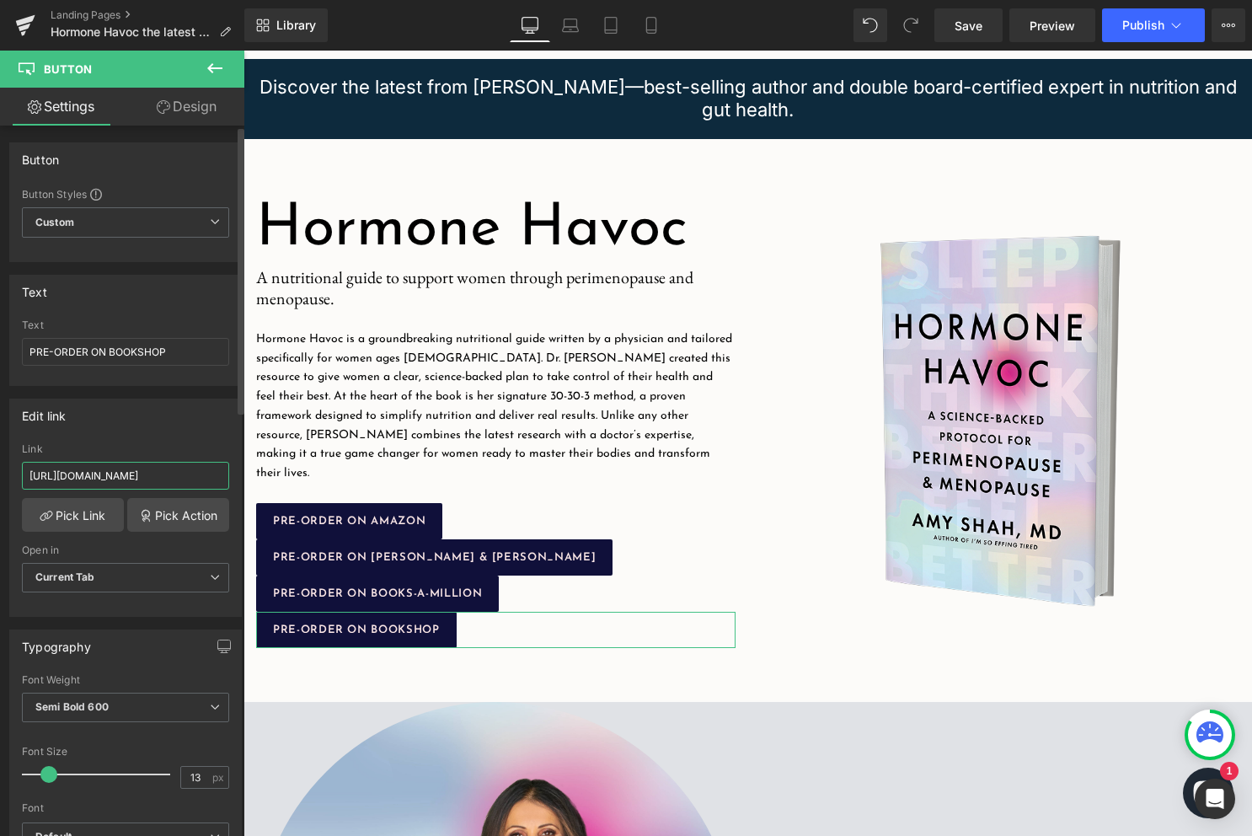
click at [168, 481] on input "https://aps.harpercollins.com/athrweb?isbn=9780063420854&retailer=booksamillion…" at bounding box center [125, 476] width 207 height 28
paste input "hop"
type input "https://aps.harpercollins.com/athrweb?isbn=9780063420854&retailer=bookshop&loca…"
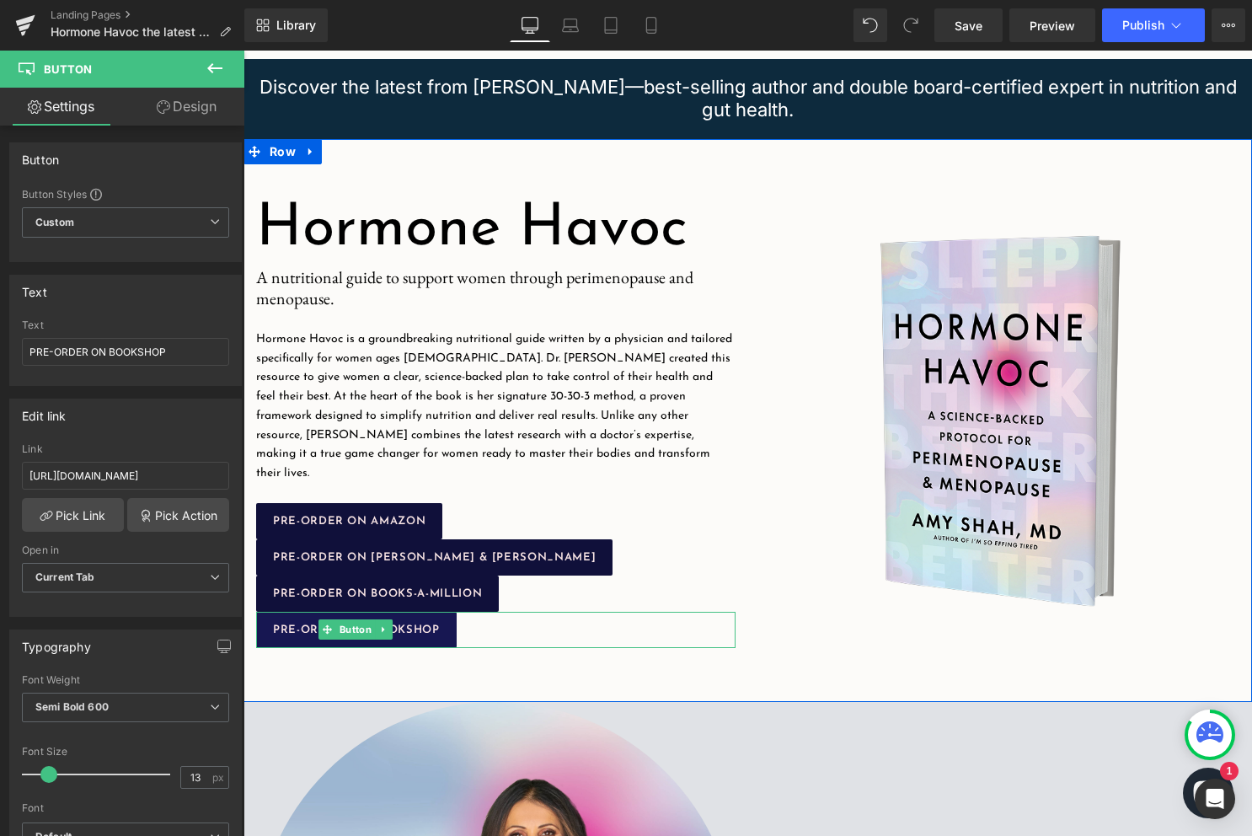
click at [408, 613] on link "PRE-ORDER ON BOOKSHOP" at bounding box center [356, 630] width 200 height 36
click at [387, 624] on icon at bounding box center [383, 629] width 9 height 10
click at [373, 625] on icon at bounding box center [375, 629] width 9 height 9
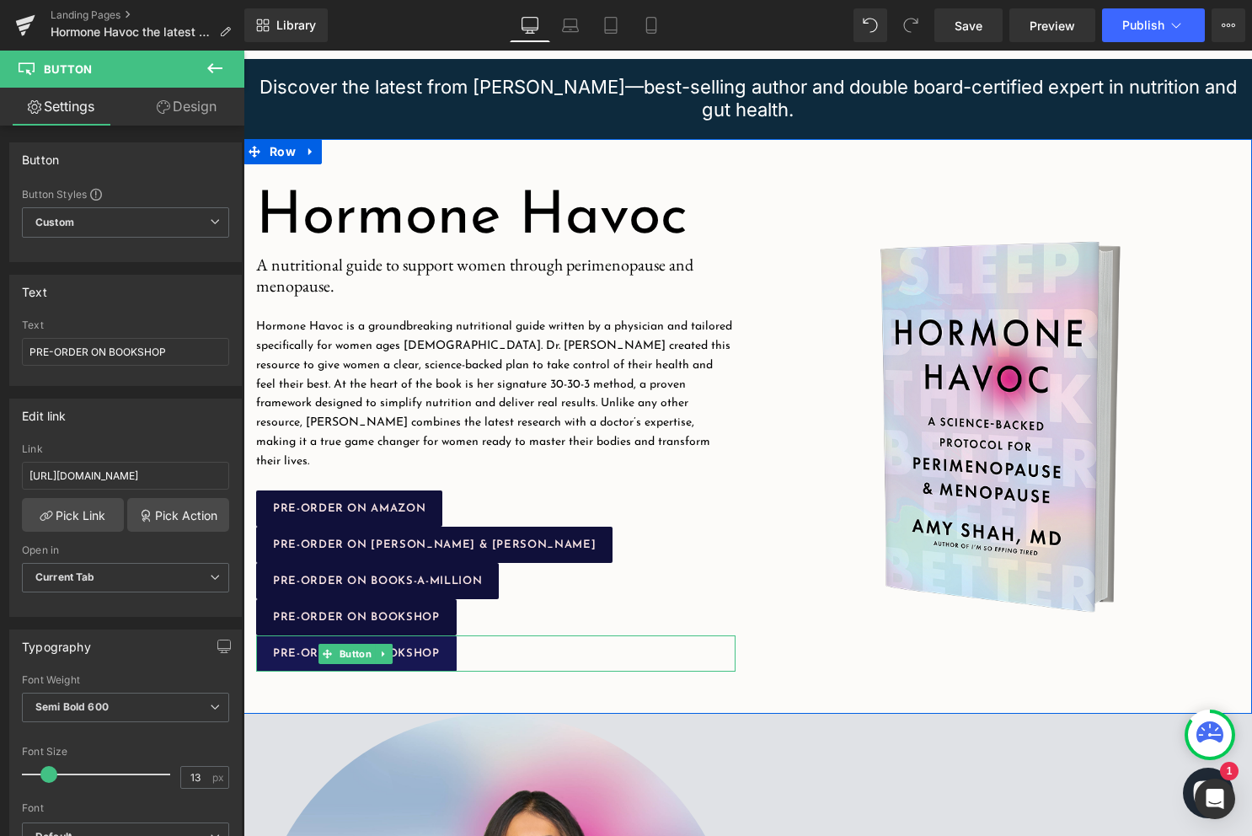
click at [426, 635] on link "PRE-ORDER ON BOOKSHOP" at bounding box center [356, 653] width 200 height 36
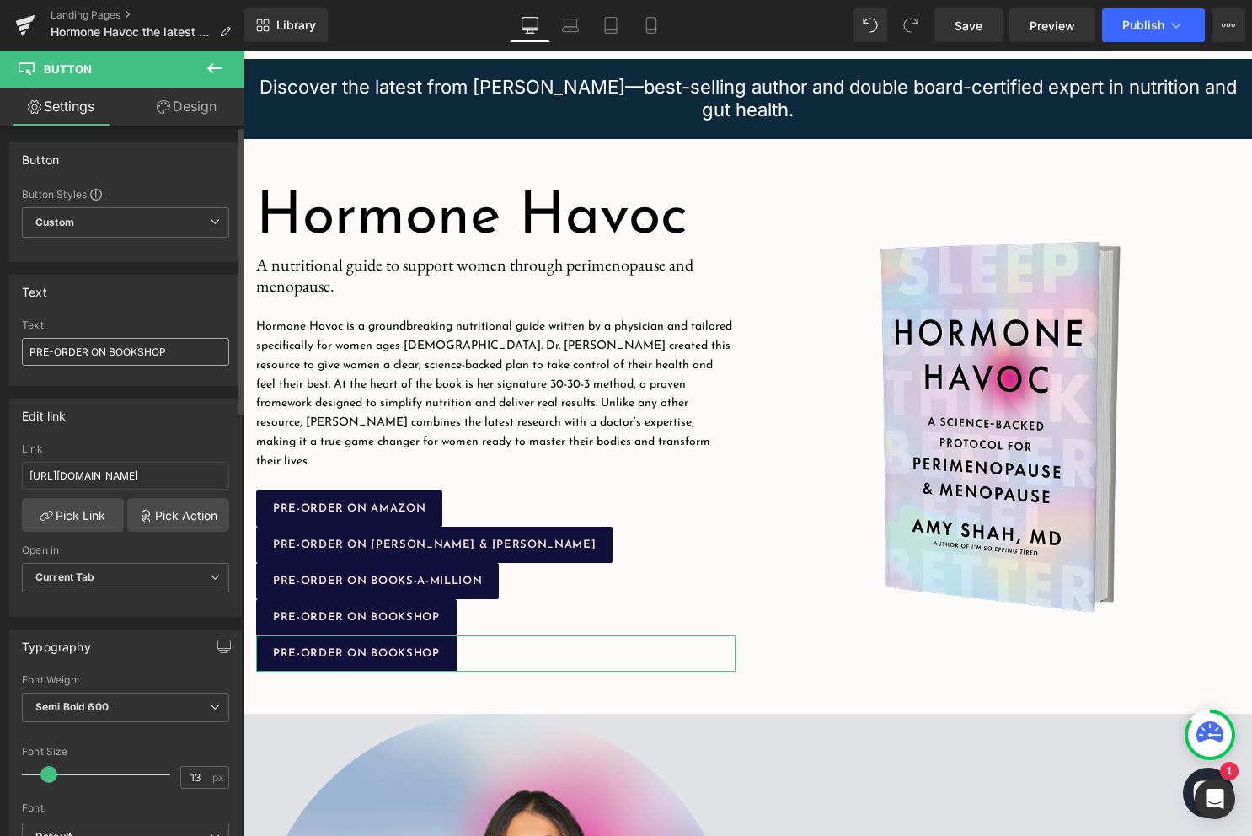
click at [126, 353] on input "PRE-ORDER ON BOOKSHOP" at bounding box center [125, 352] width 207 height 28
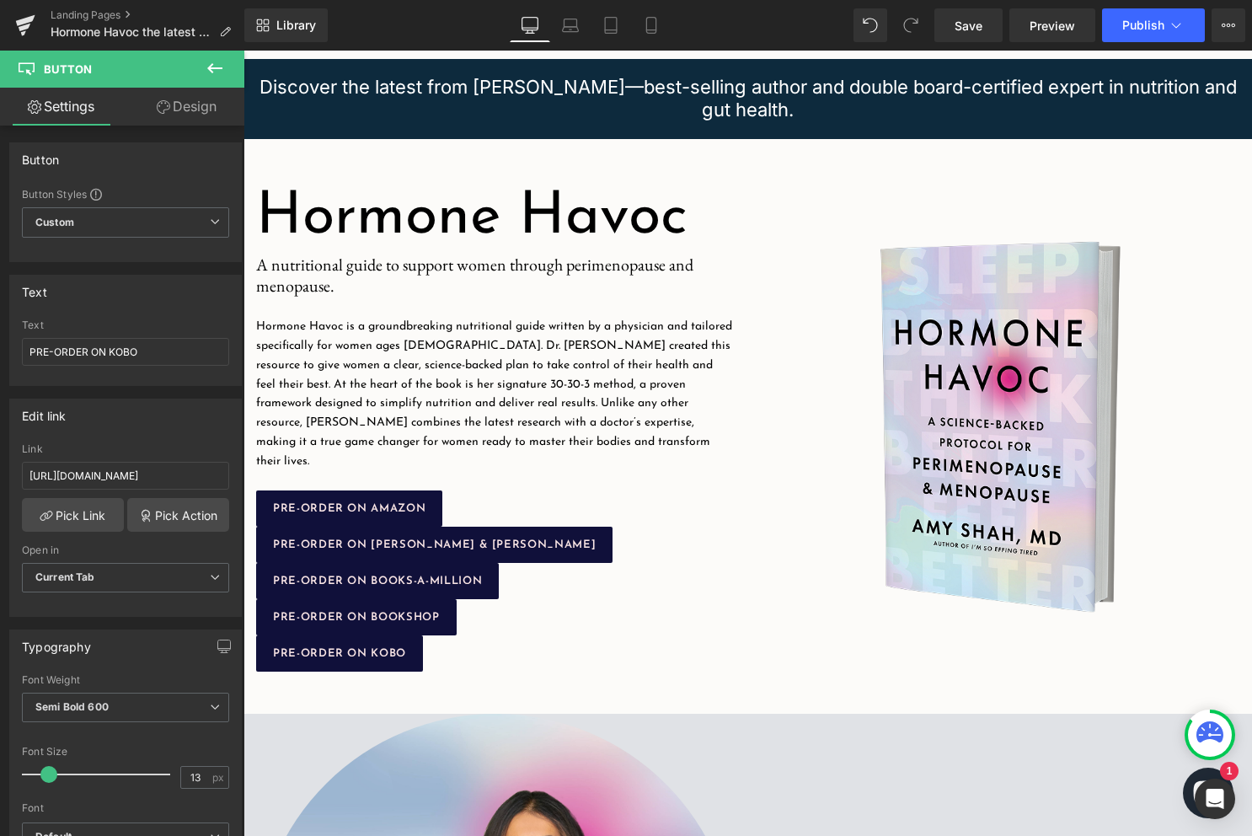
type input "PRE-ORDER ON KOBO"
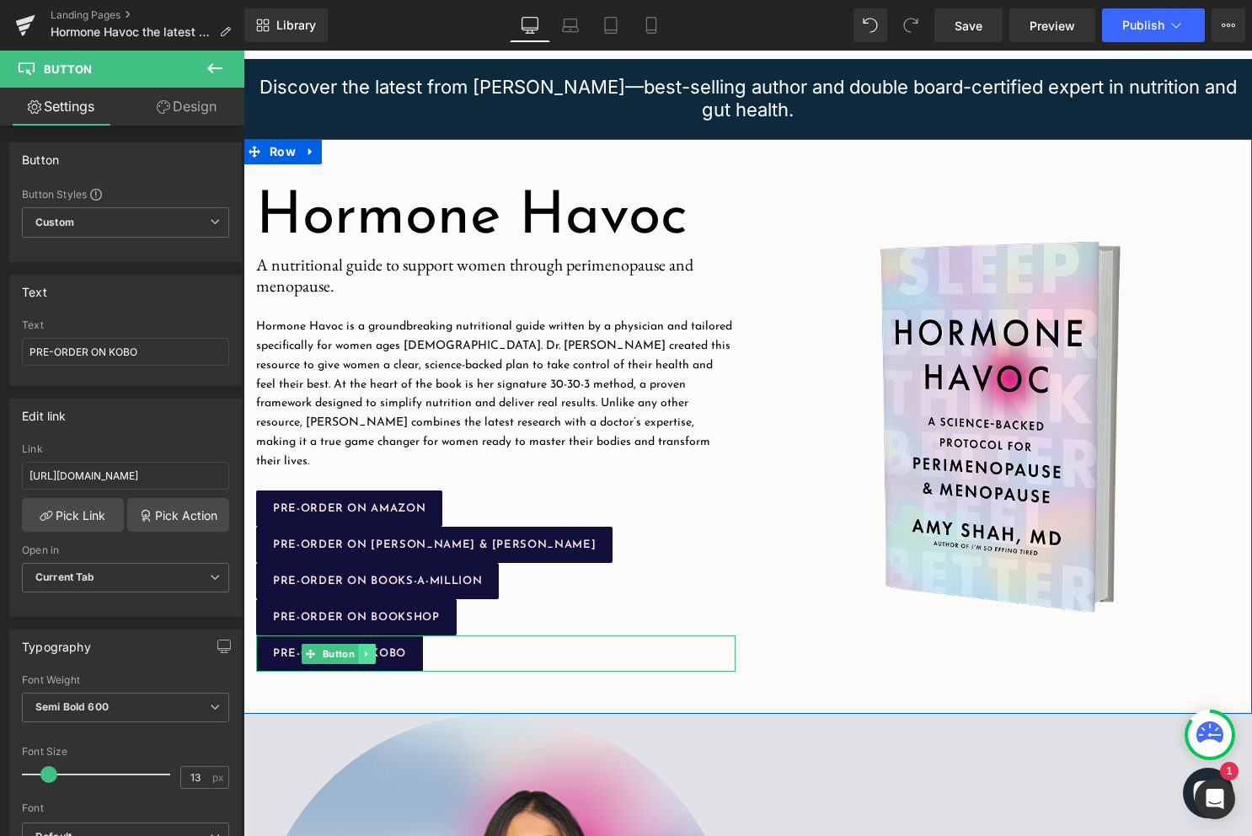
click at [365, 644] on link at bounding box center [367, 654] width 18 height 20
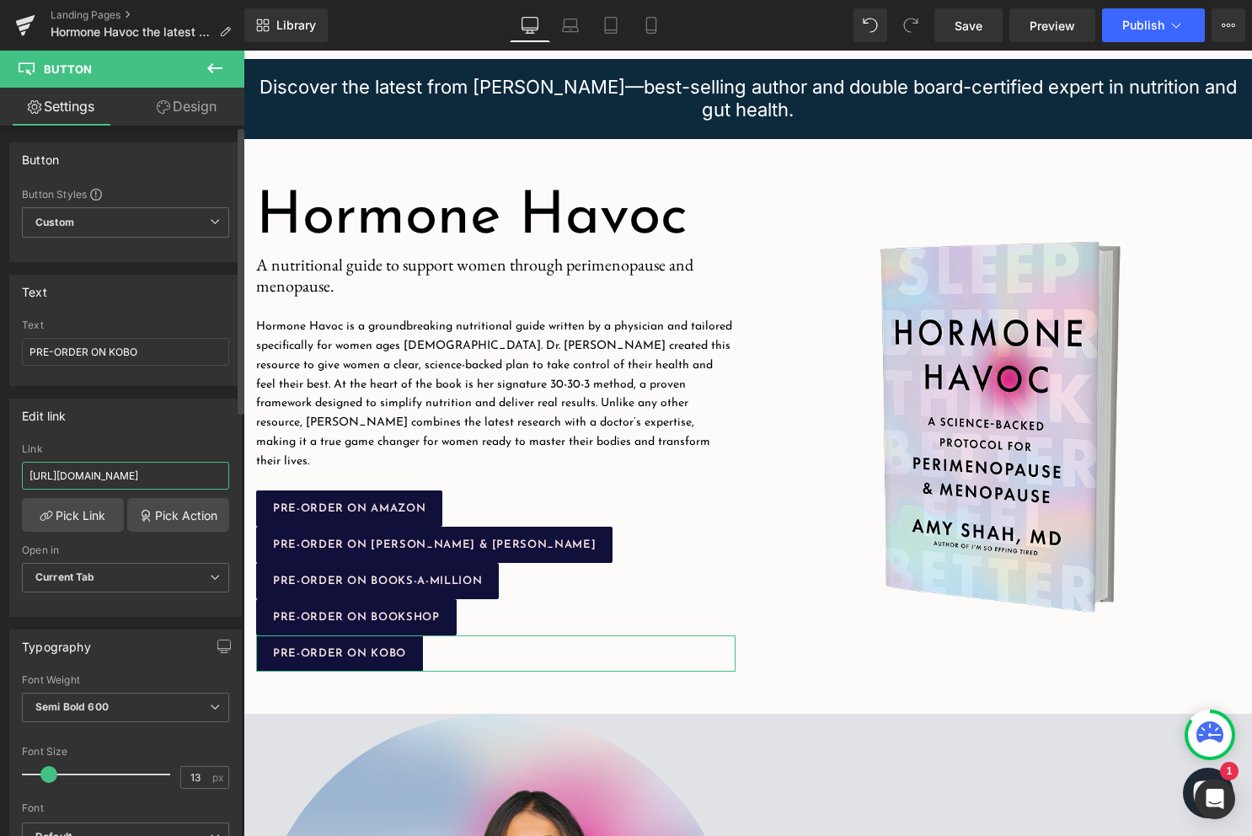
click at [140, 485] on input "https://aps.harpercollins.com/athrweb?isbn=9780063420854&retailer=bookshop&loca…" at bounding box center [125, 476] width 207 height 28
paste input "78&retailer=kobo"
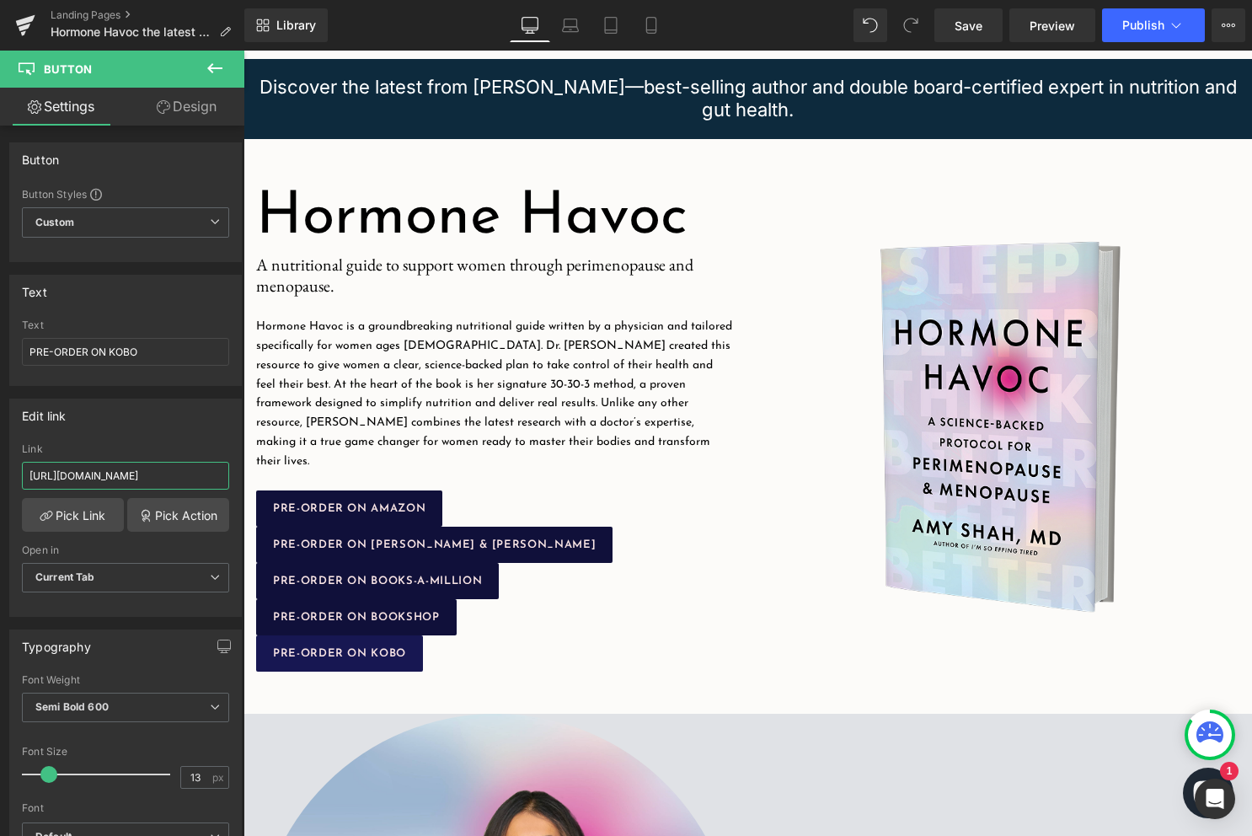
type input "https://aps.harpercollins.com/athrweb?isbn=9780063420878&retailer=kobo&locale=US"
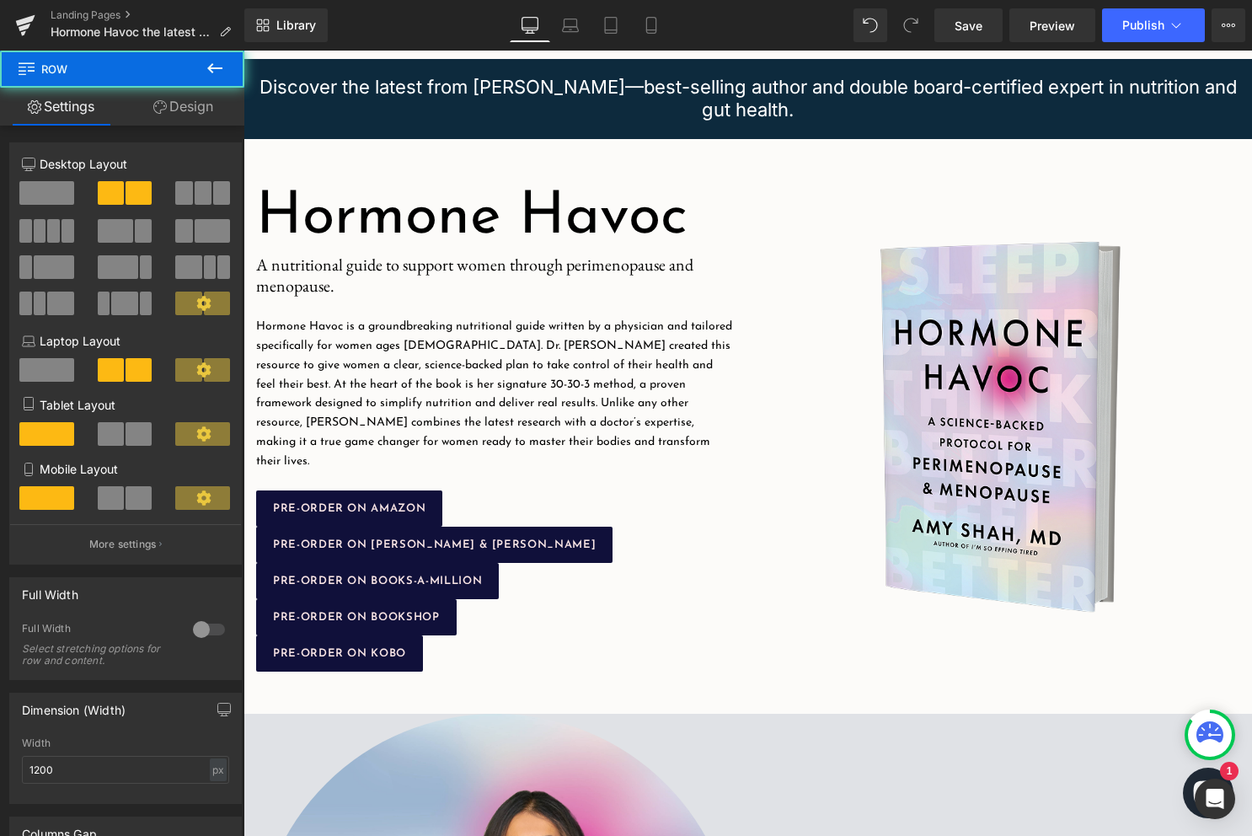
click at [709, 694] on div "Hormone Havoc Heading Image A nutritional guide to support women through perime…" at bounding box center [747, 426] width 1008 height 575
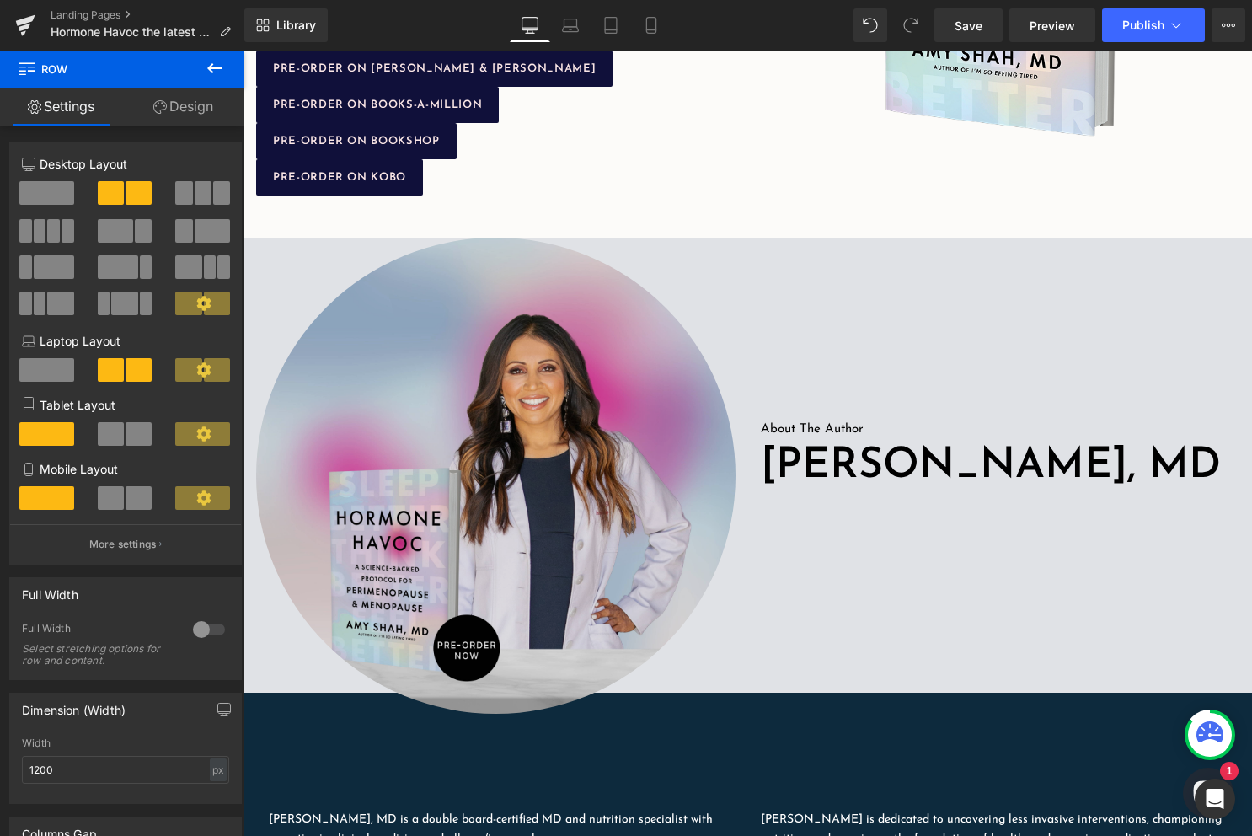
scroll to position [322, 0]
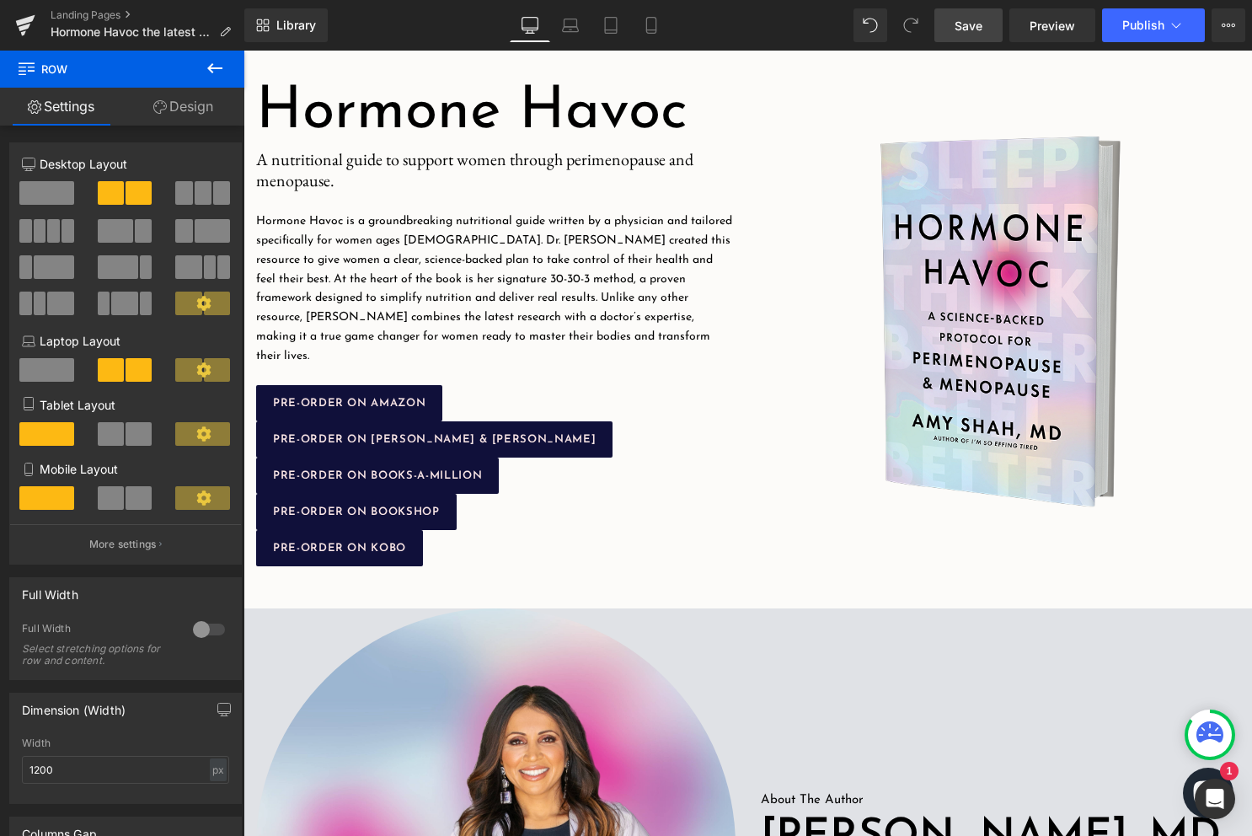
click at [955, 29] on span "Save" at bounding box center [968, 26] width 28 height 18
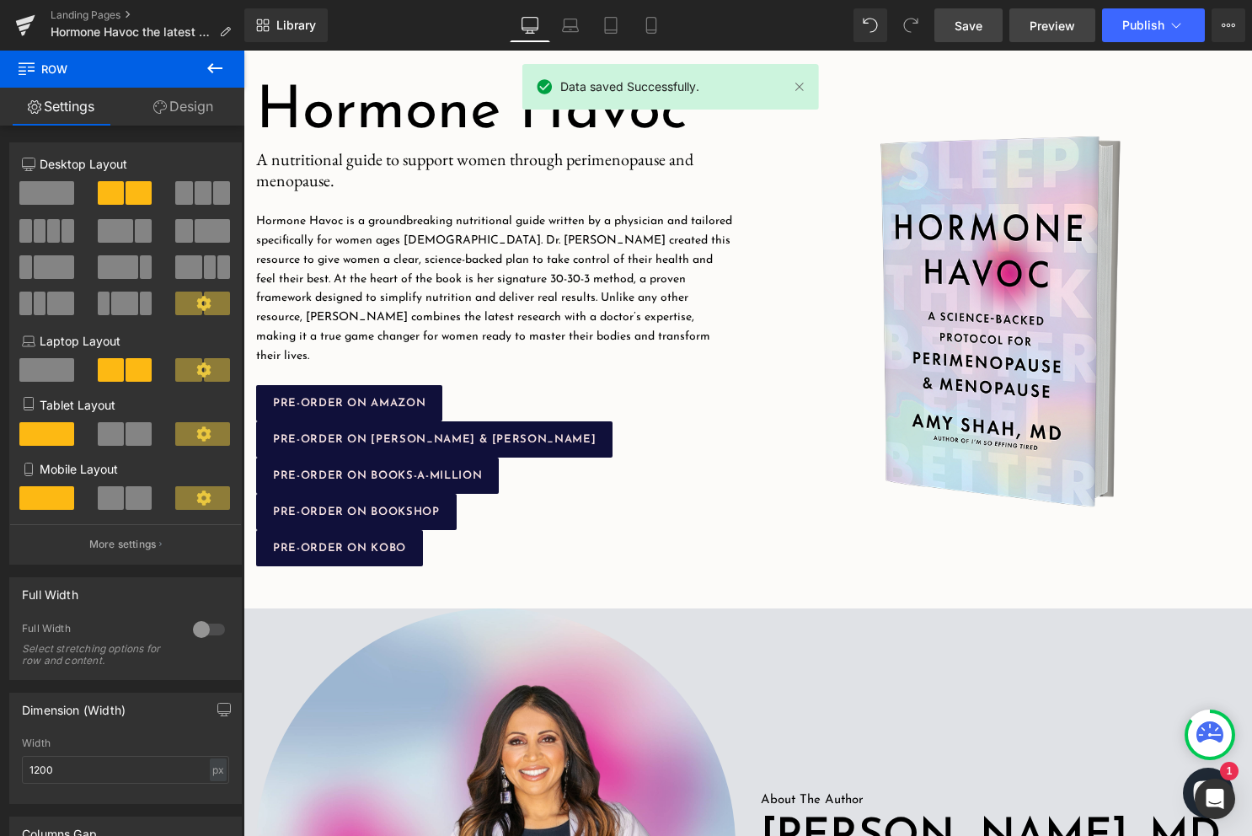
click at [1058, 17] on span "Preview" at bounding box center [1051, 26] width 45 height 18
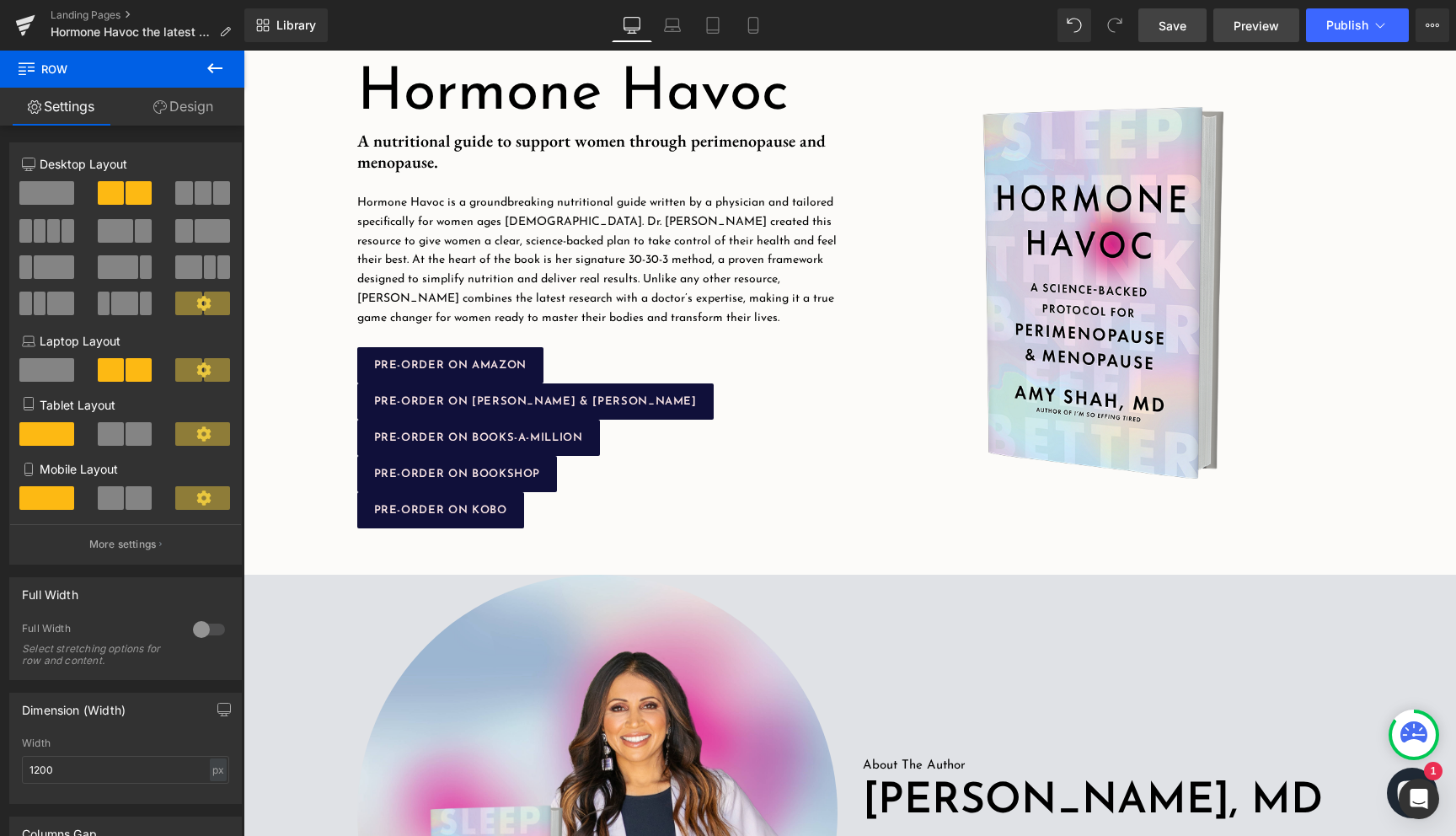
scroll to position [298, 0]
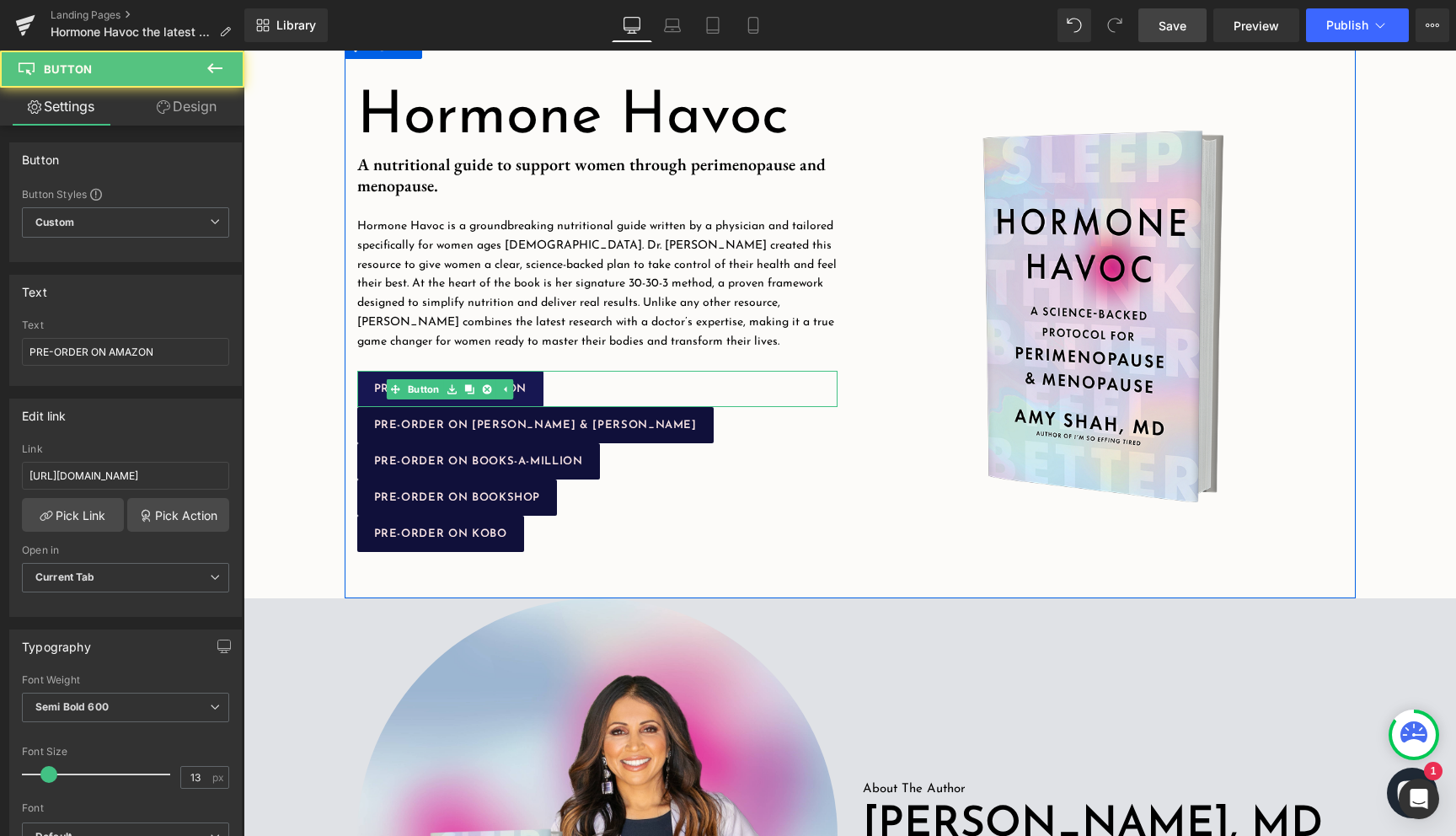
click at [521, 387] on span "PRE-ORDER ON AMAZON" at bounding box center [450, 388] width 152 height 11
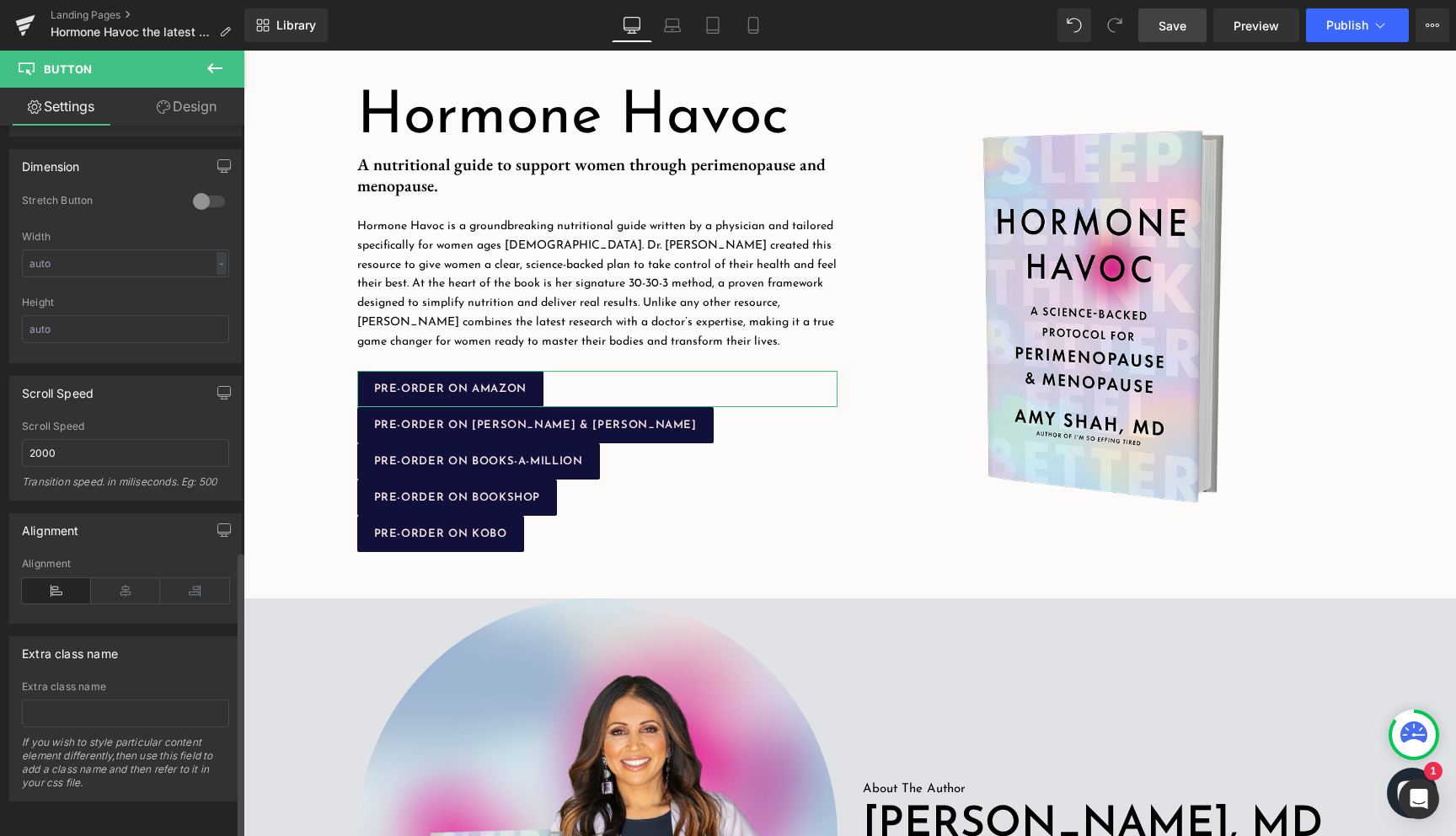
scroll to position [0, 0]
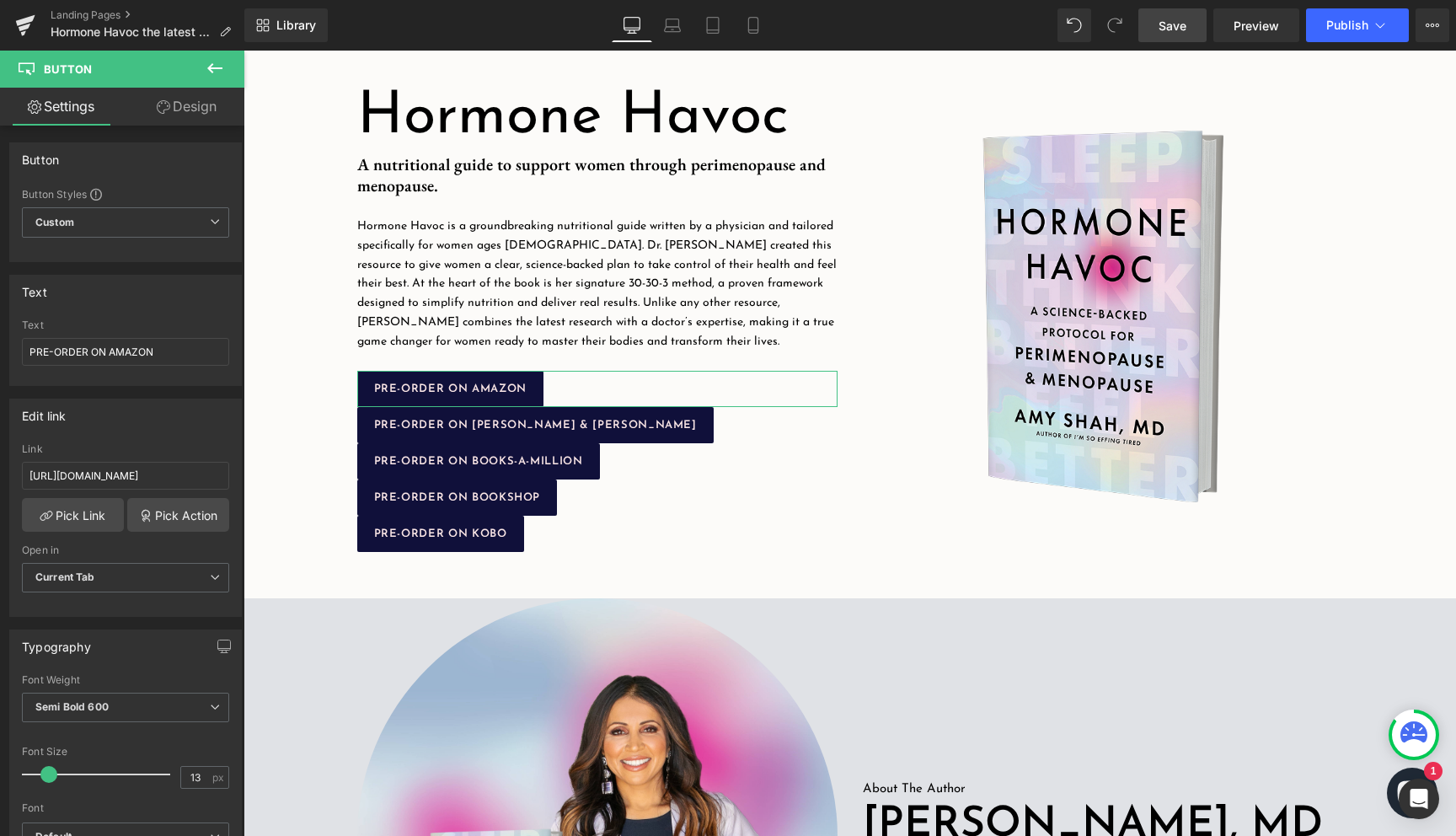
click at [192, 116] on link "Design" at bounding box center [187, 107] width 122 height 38
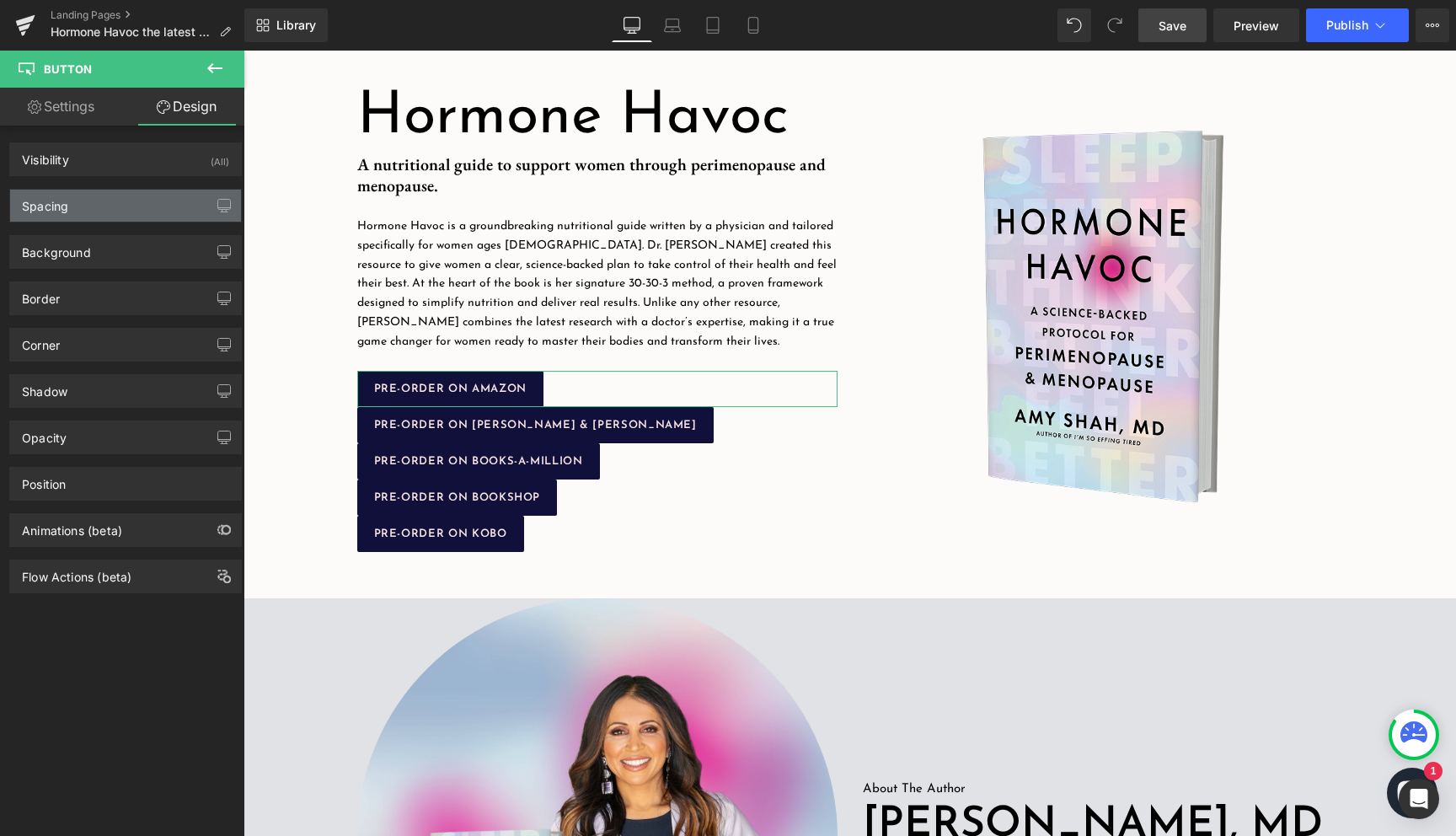
click at [61, 211] on div "Spacing" at bounding box center [45, 202] width 46 height 24
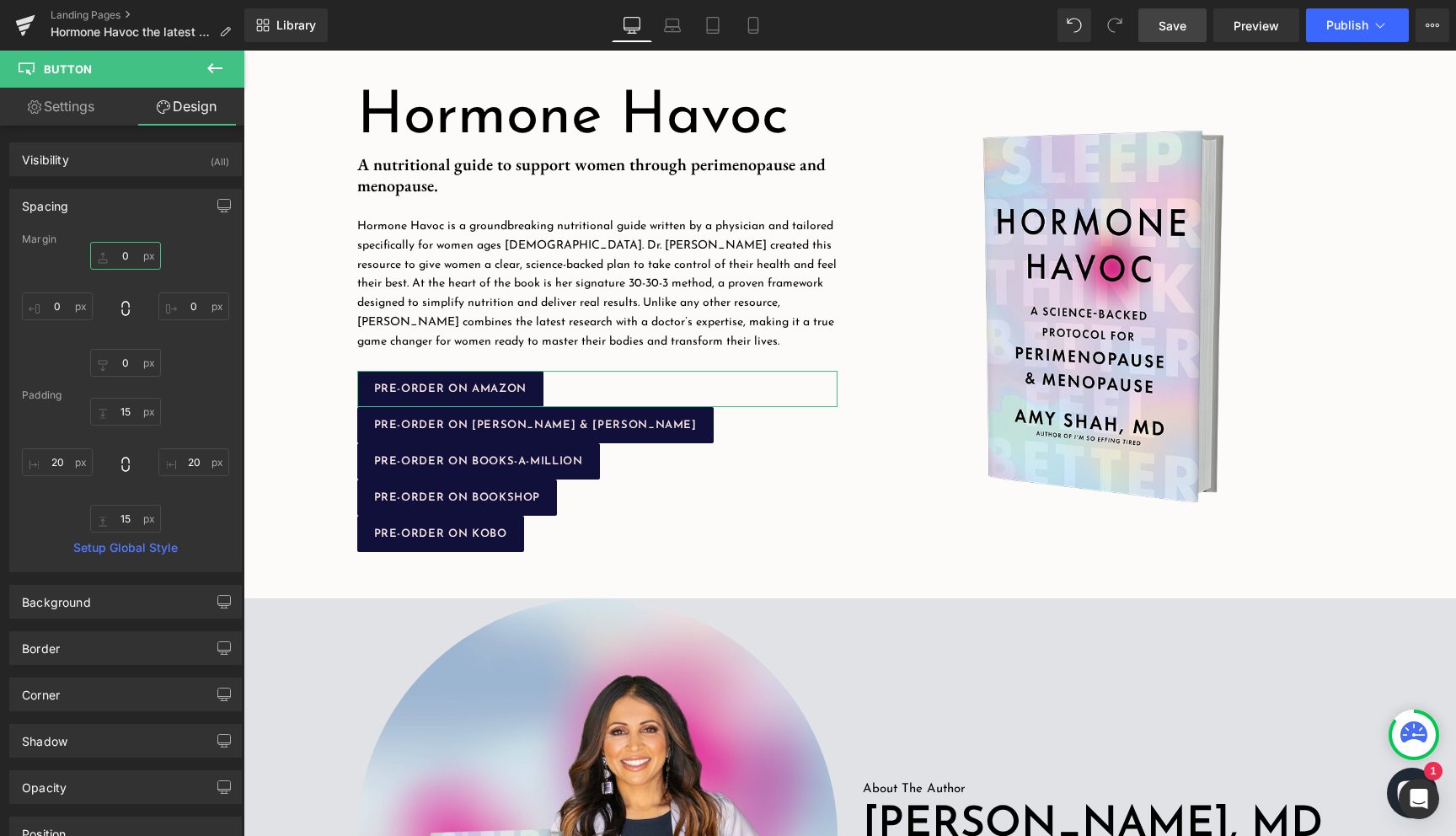
drag, startPoint x: 126, startPoint y: 256, endPoint x: 107, endPoint y: 256, distance: 19.4
click at [107, 256] on input "text" at bounding box center [125, 256] width 71 height 28
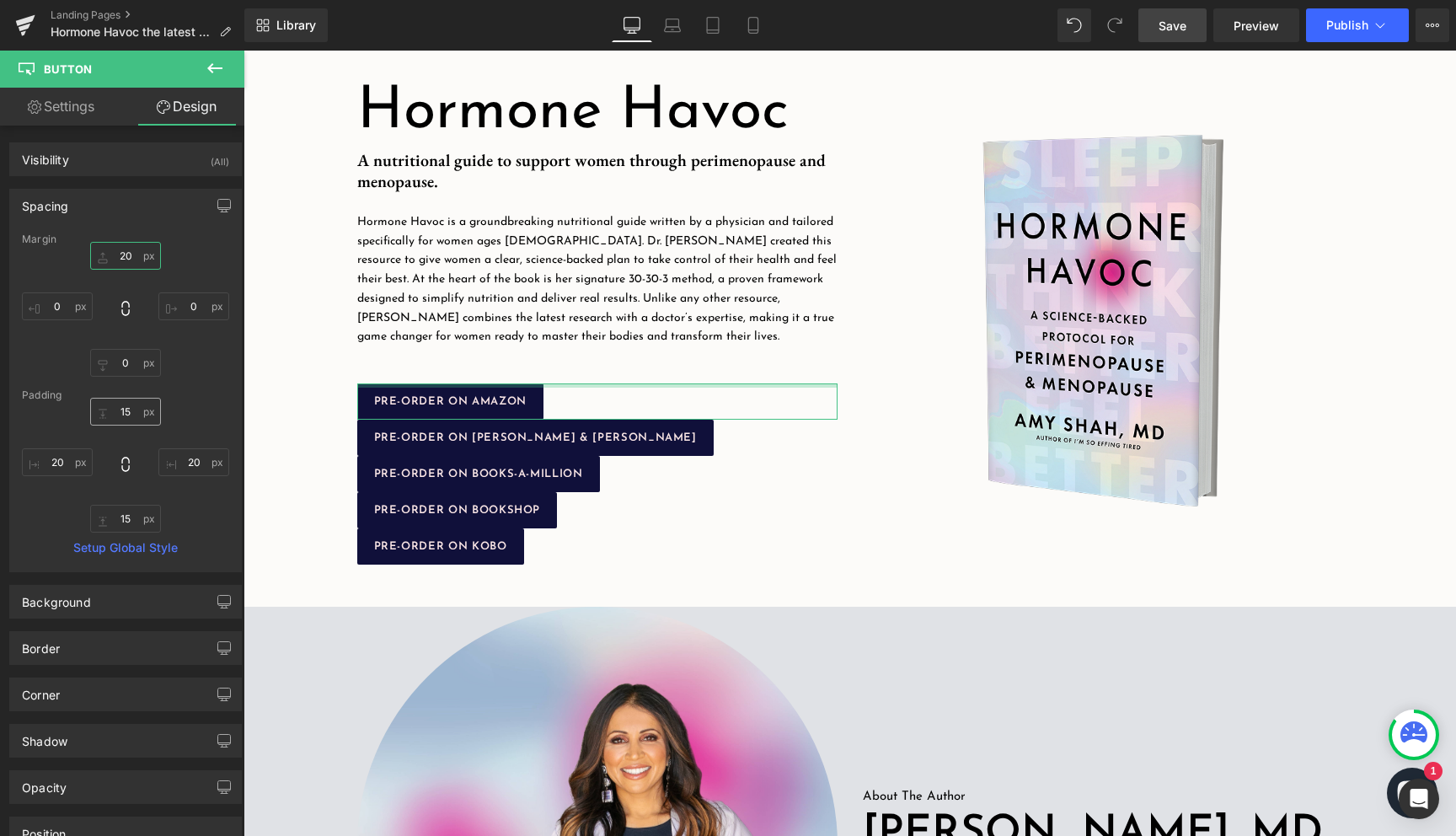
type input "0"
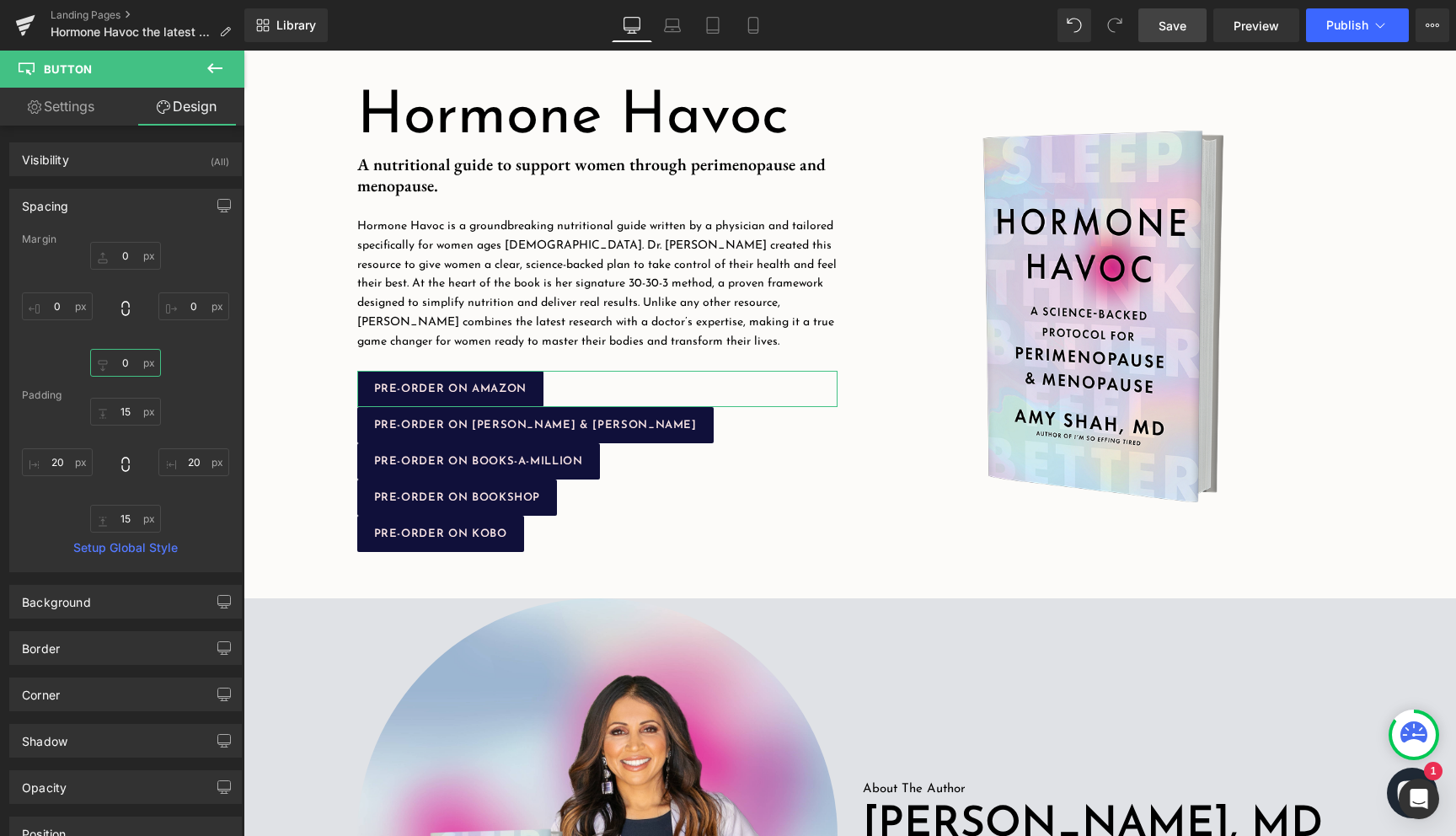
click at [125, 360] on input "text" at bounding box center [125, 363] width 71 height 28
type input "2"
click at [125, 260] on input "0" at bounding box center [125, 256] width 71 height 28
type input "2"
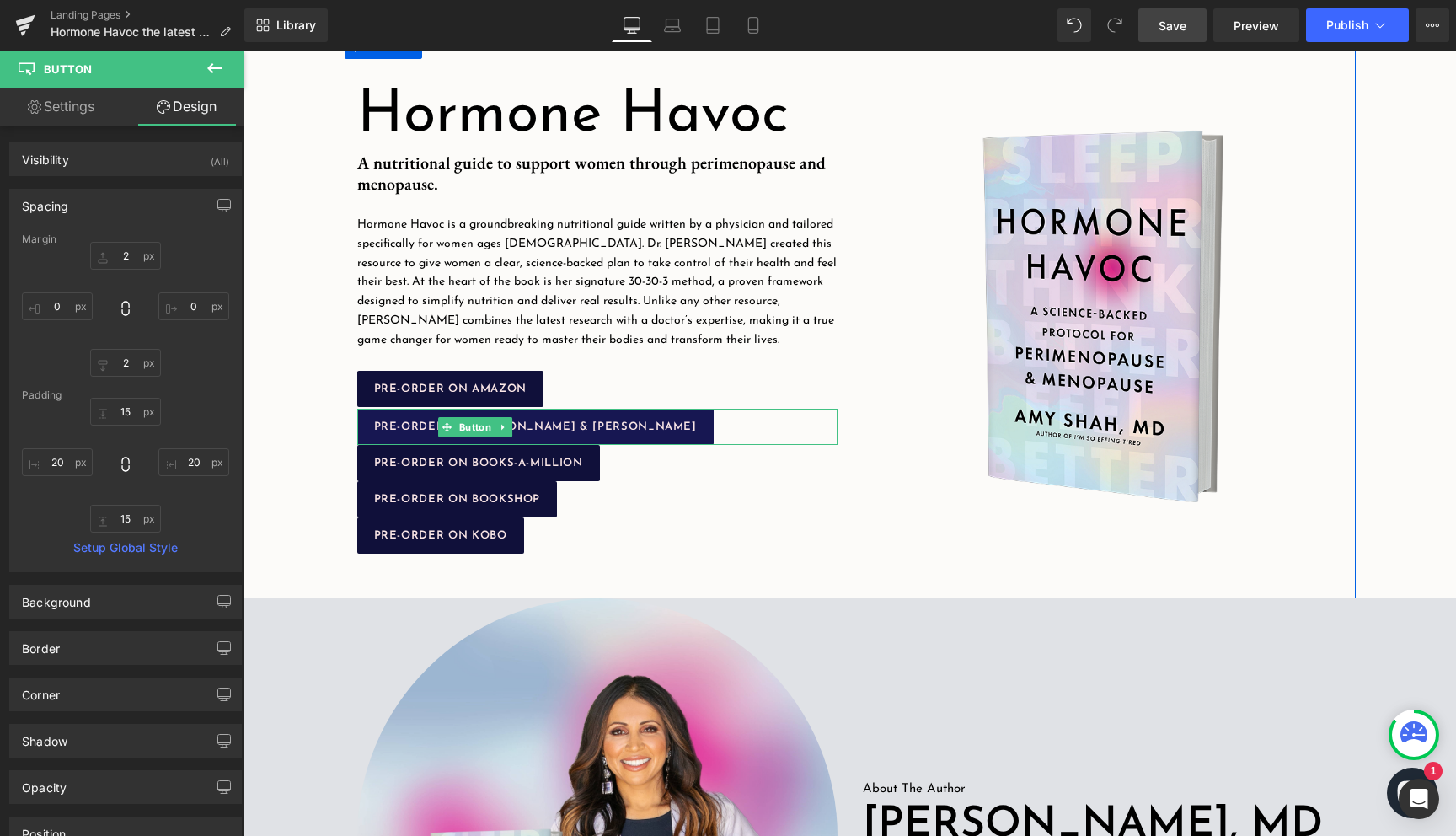
click at [424, 420] on div "PRE-ORDER ON BARNES & NOBLE Button" at bounding box center [597, 427] width 480 height 36
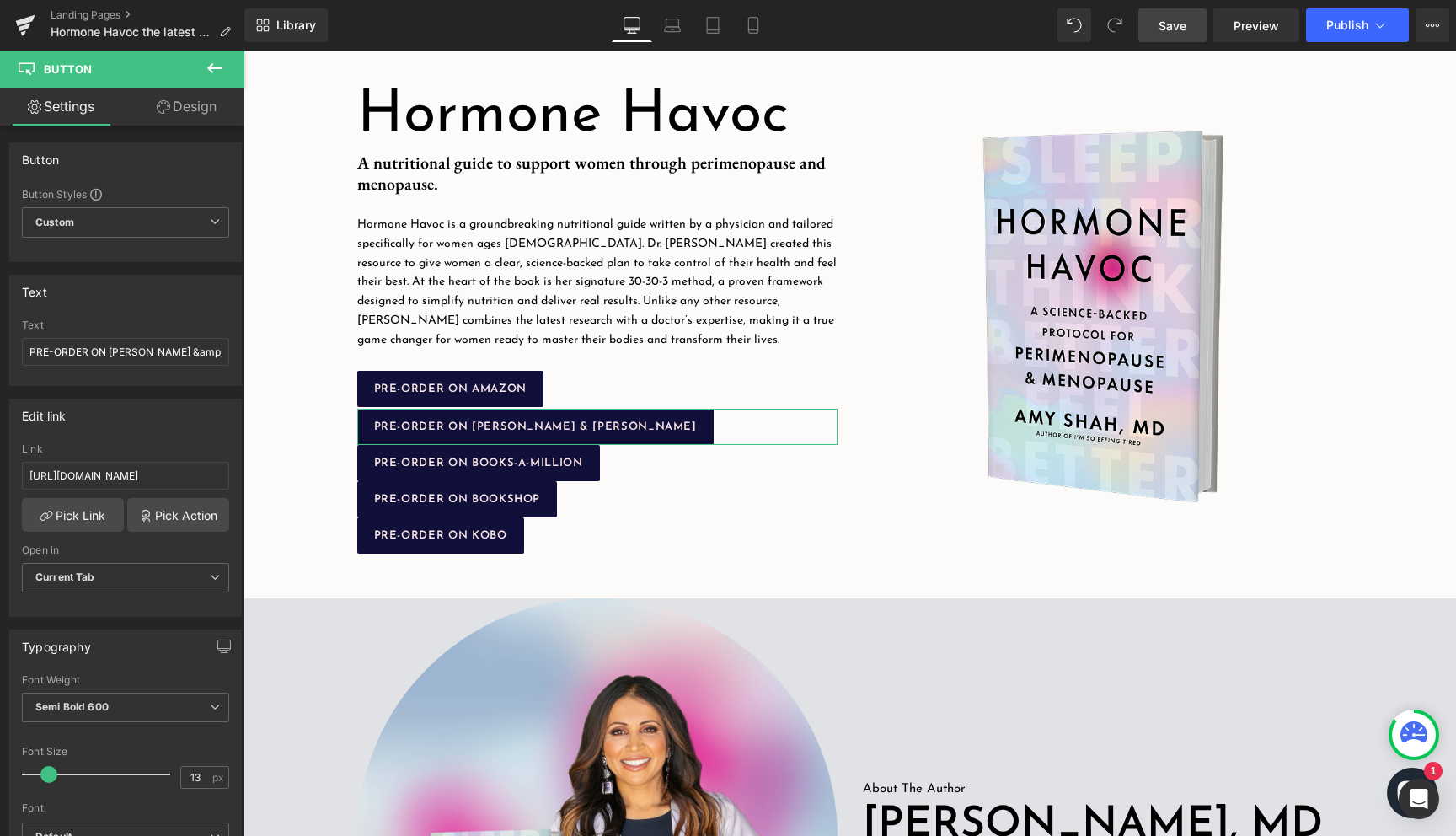
click at [184, 101] on link "Design" at bounding box center [187, 107] width 122 height 38
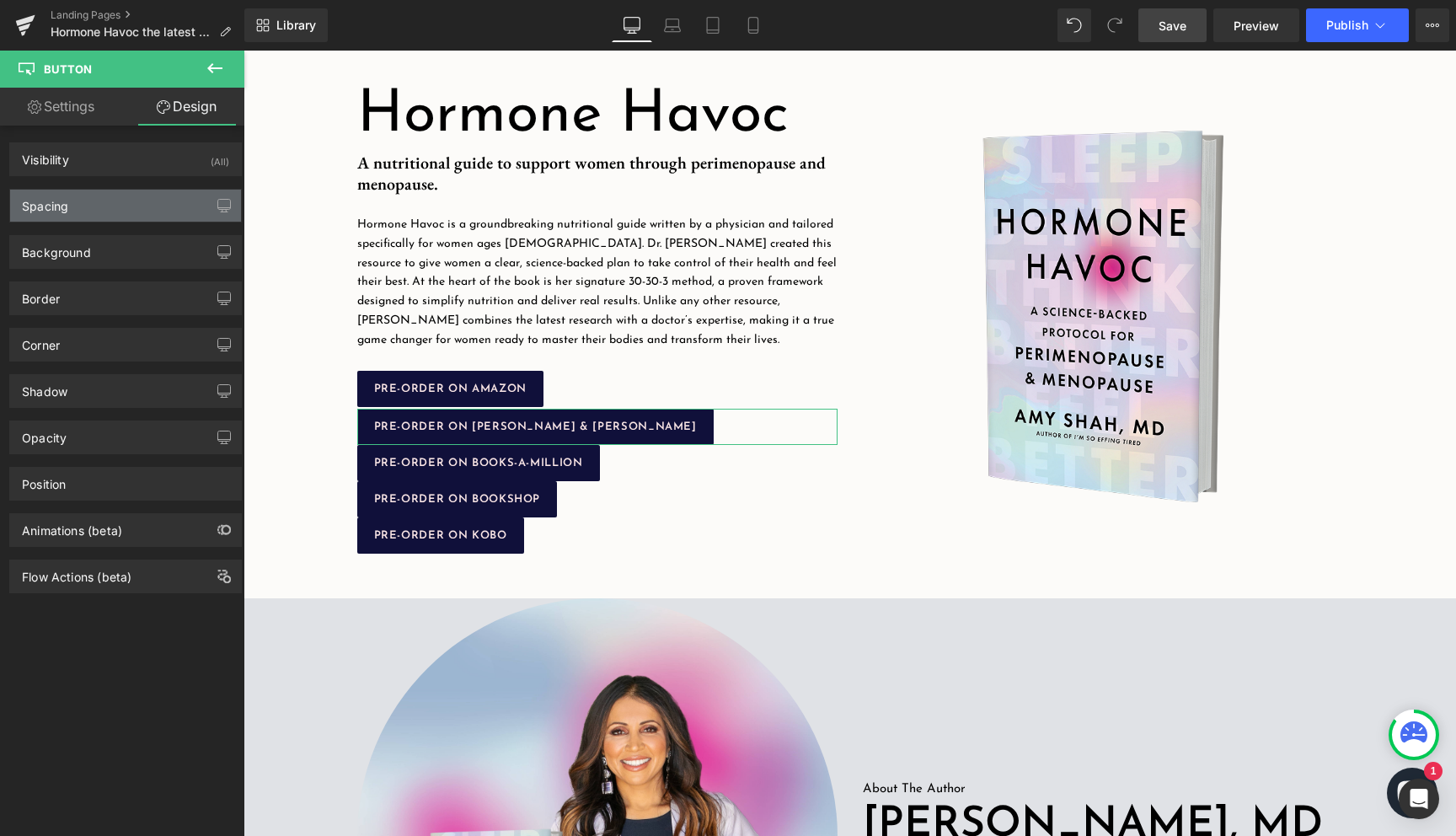
click at [121, 219] on div "Spacing" at bounding box center [125, 206] width 231 height 32
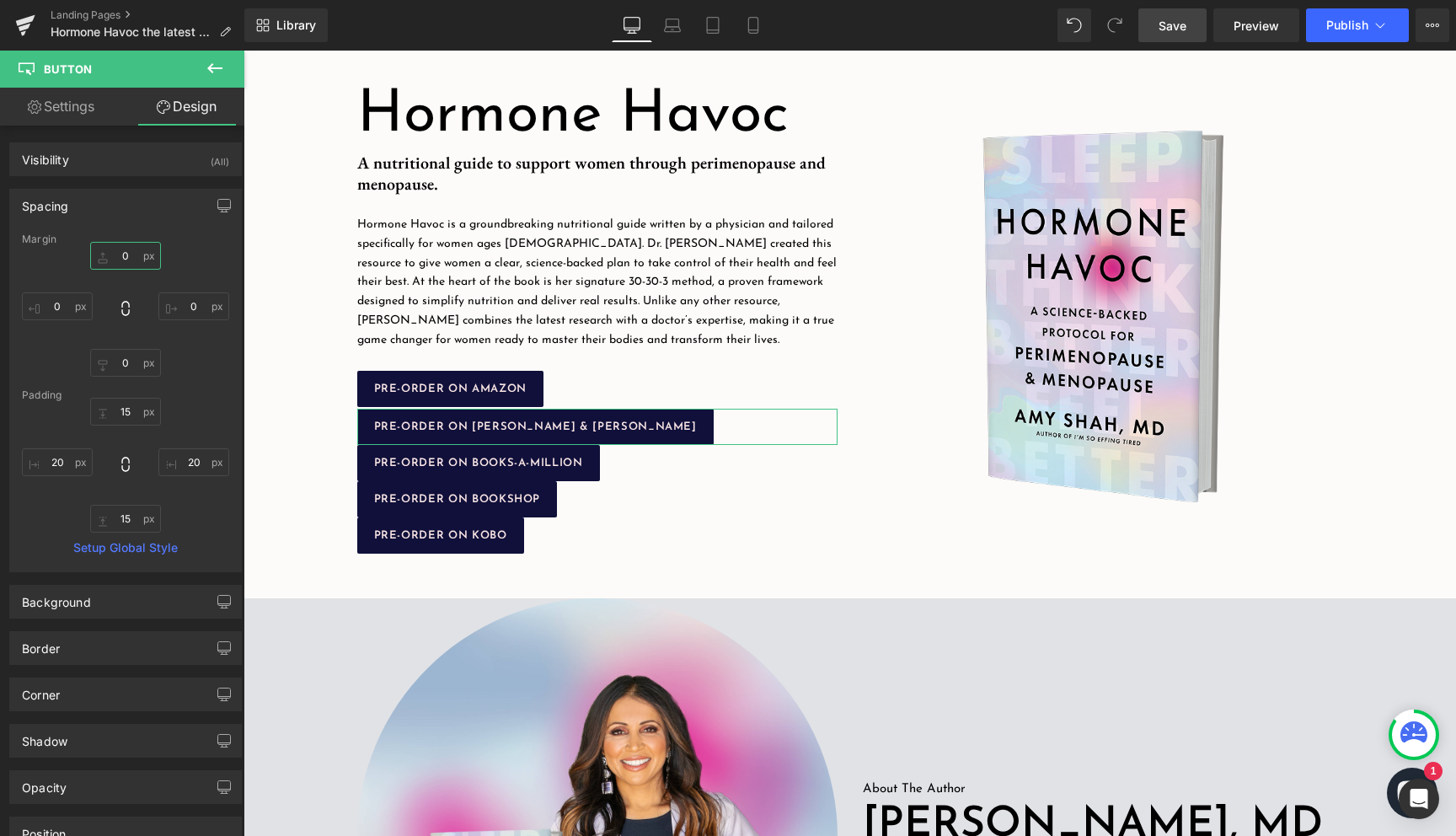
click at [125, 250] on input "0" at bounding box center [125, 256] width 71 height 28
type input "2"
click at [124, 404] on input "15" at bounding box center [125, 412] width 71 height 28
click at [124, 373] on input "0" at bounding box center [125, 363] width 71 height 28
type input "2"
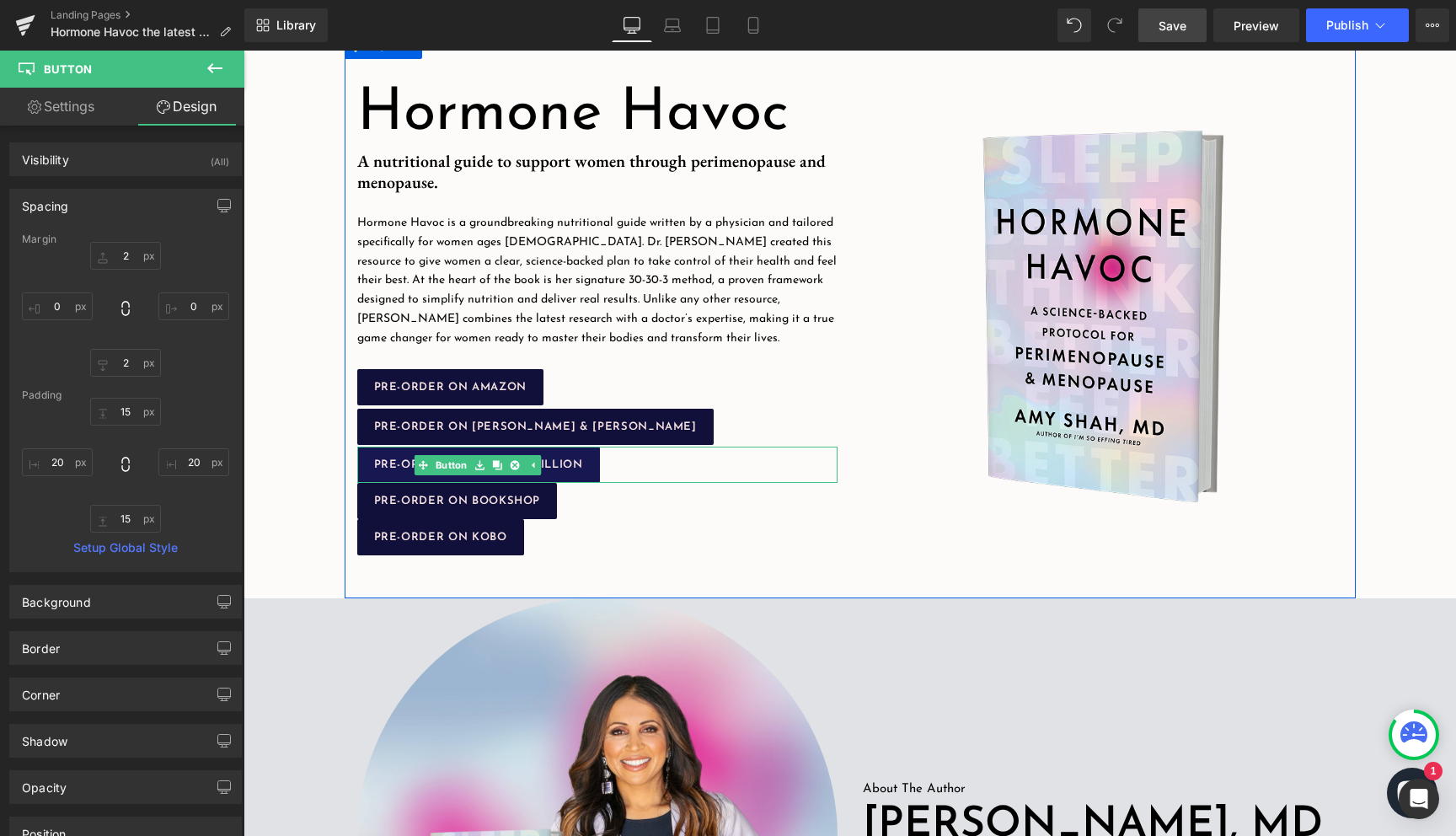
click at [500, 453] on link "PRE-ORDER ON BOOKS-A-MILLION" at bounding box center [478, 464] width 243 height 36
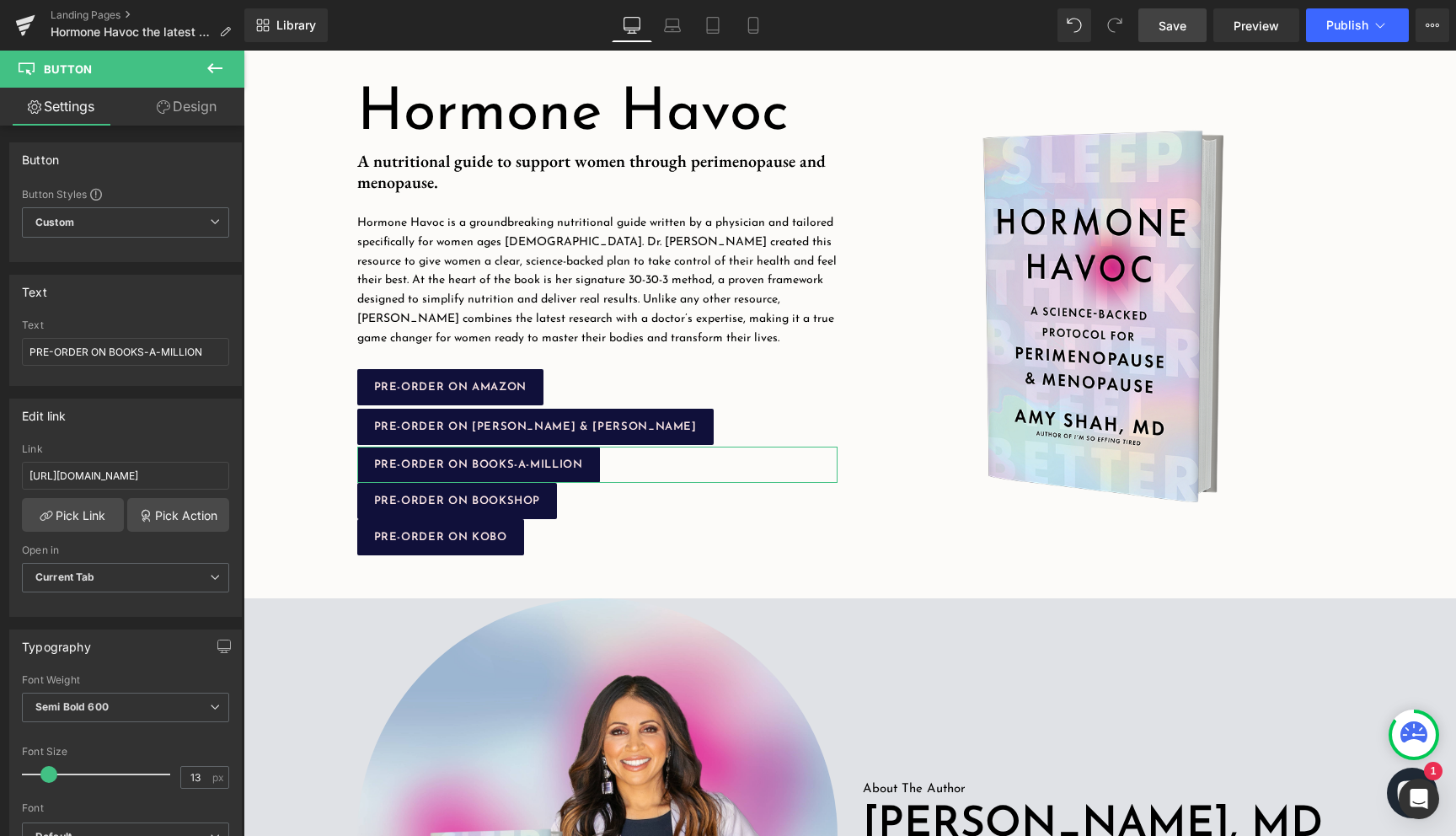
click at [168, 99] on link "Design" at bounding box center [187, 107] width 122 height 38
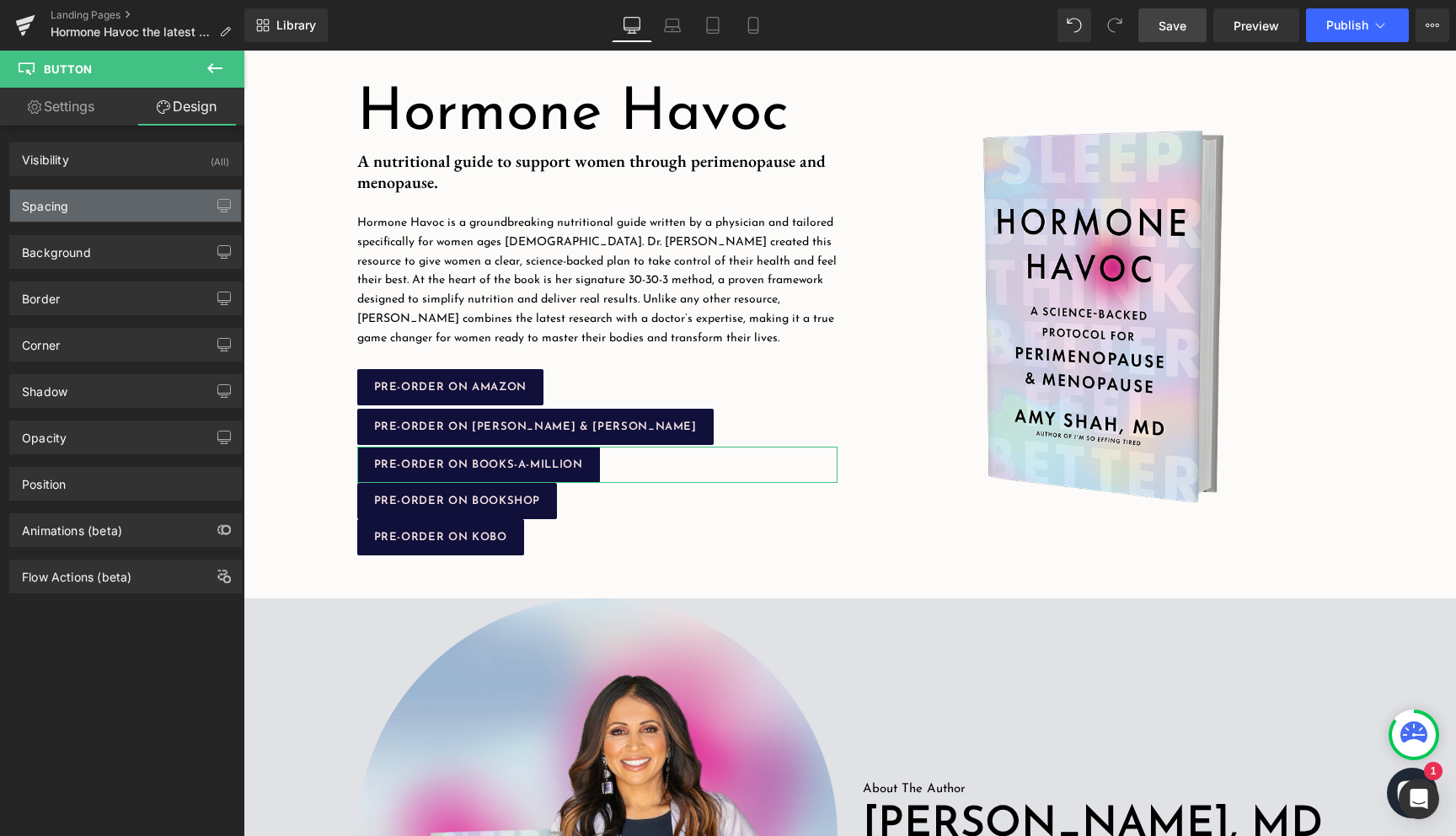
click at [113, 196] on div "Spacing" at bounding box center [125, 206] width 231 height 32
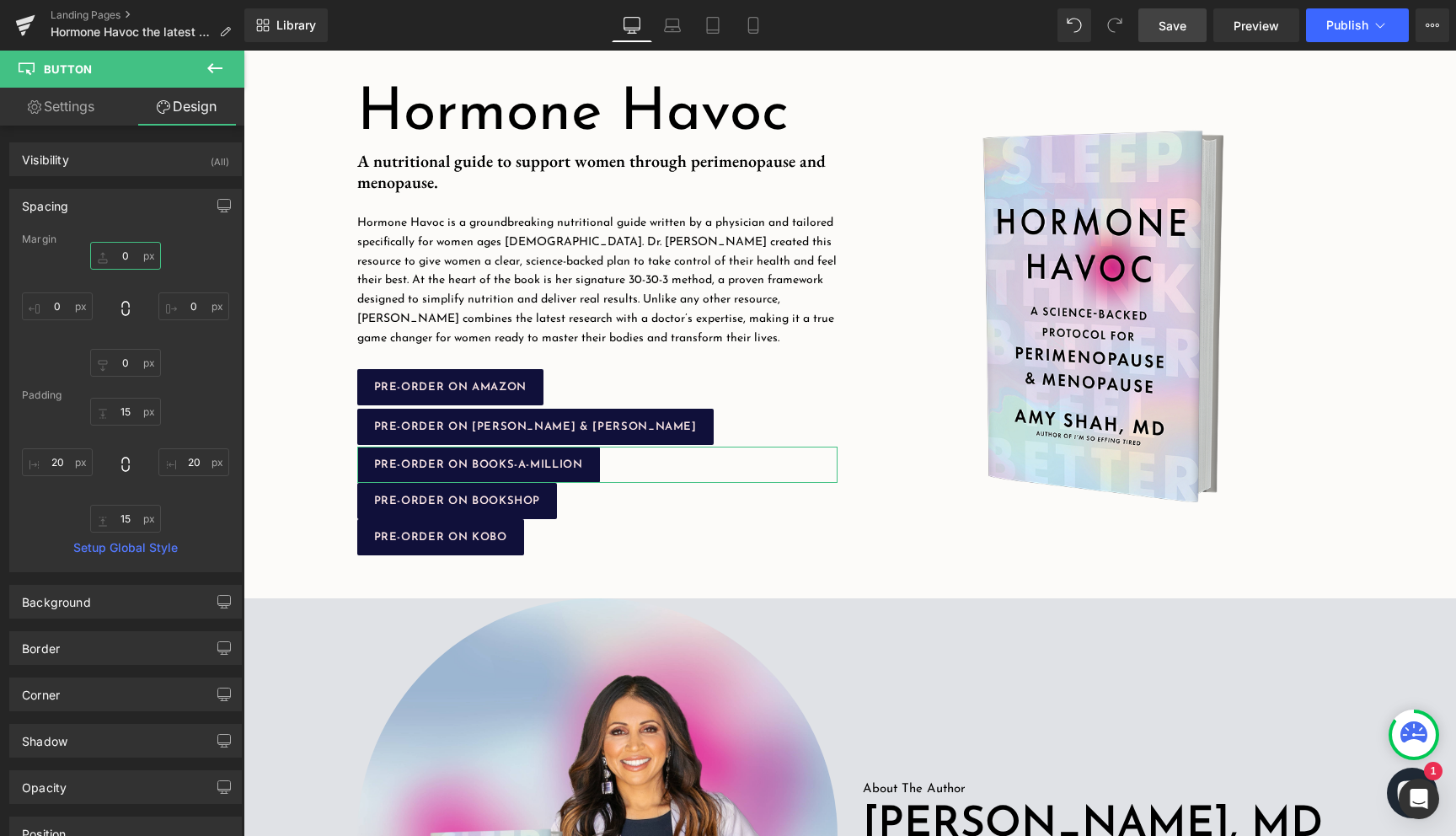
click at [125, 254] on input "0" at bounding box center [125, 256] width 71 height 28
type input "2"
click at [126, 354] on input "0" at bounding box center [125, 363] width 71 height 28
type input "2"
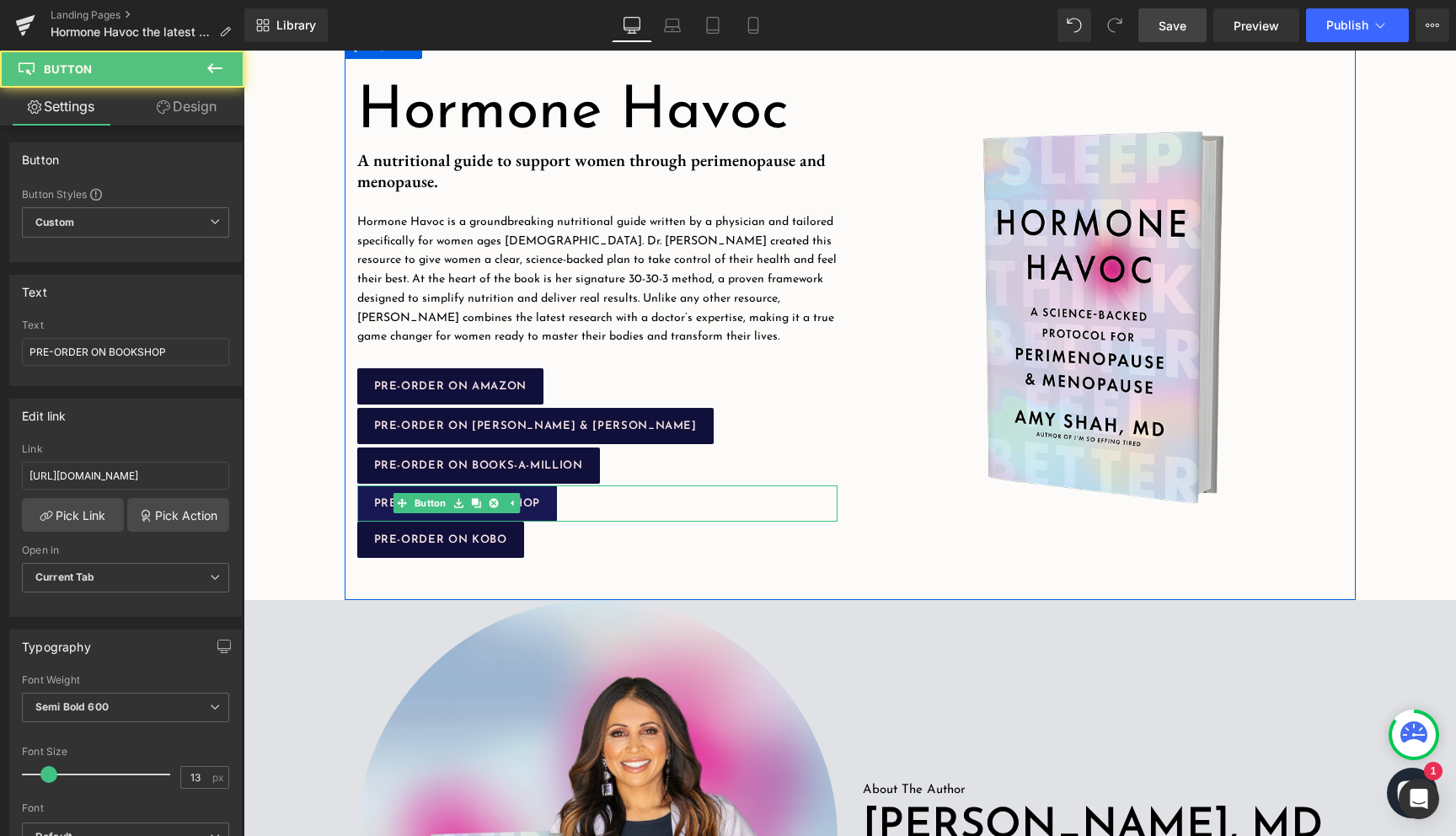
click at [522, 494] on link "PRE-ORDER ON BOOKSHOP" at bounding box center [457, 503] width 200 height 36
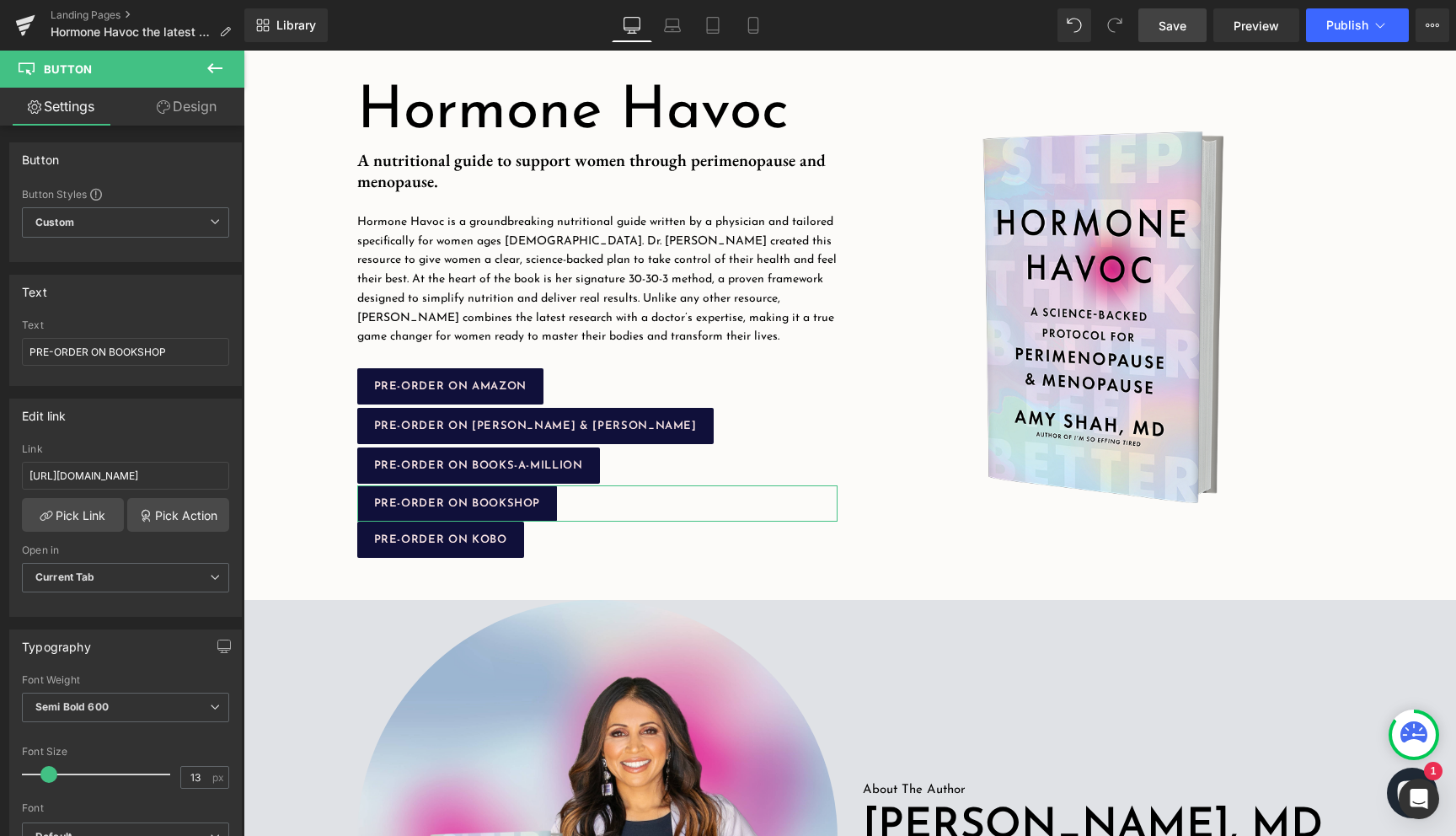
click at [194, 103] on link "Design" at bounding box center [187, 107] width 122 height 38
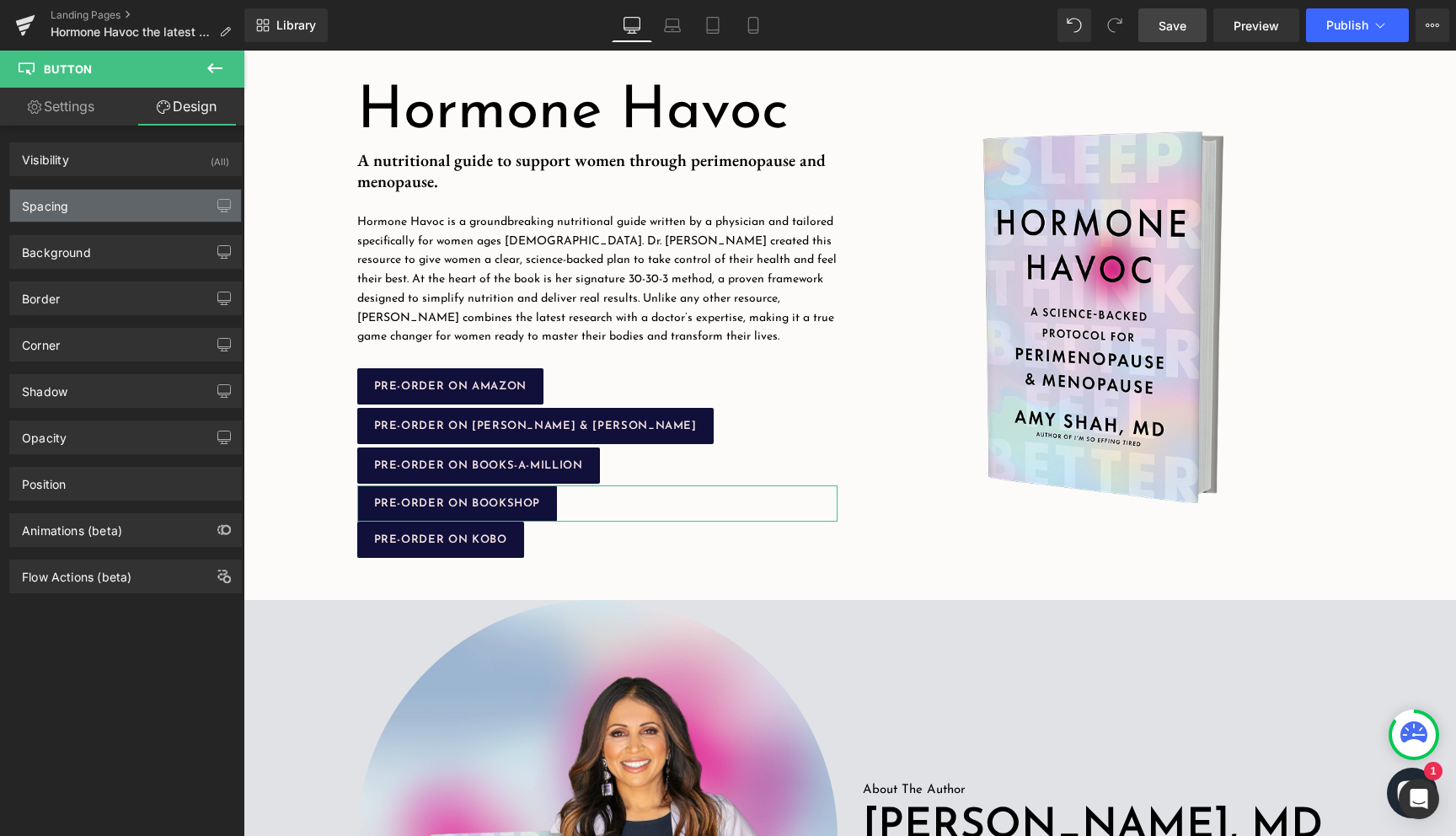
click at [112, 190] on div "Spacing" at bounding box center [125, 206] width 231 height 32
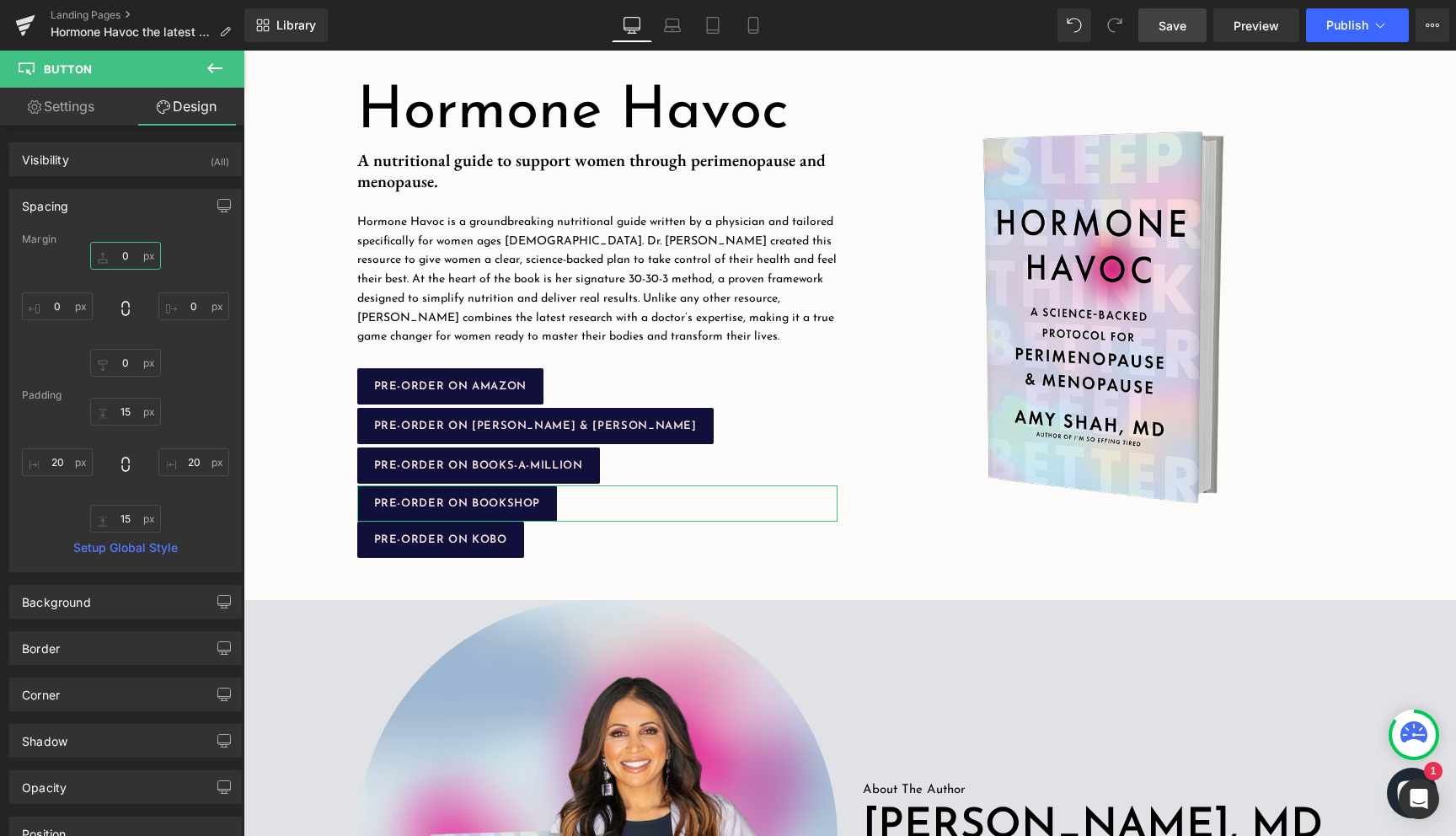
click at [117, 259] on input "0" at bounding box center [125, 256] width 71 height 28
type input "2"
click at [126, 356] on input "0" at bounding box center [125, 363] width 71 height 28
type input "2"
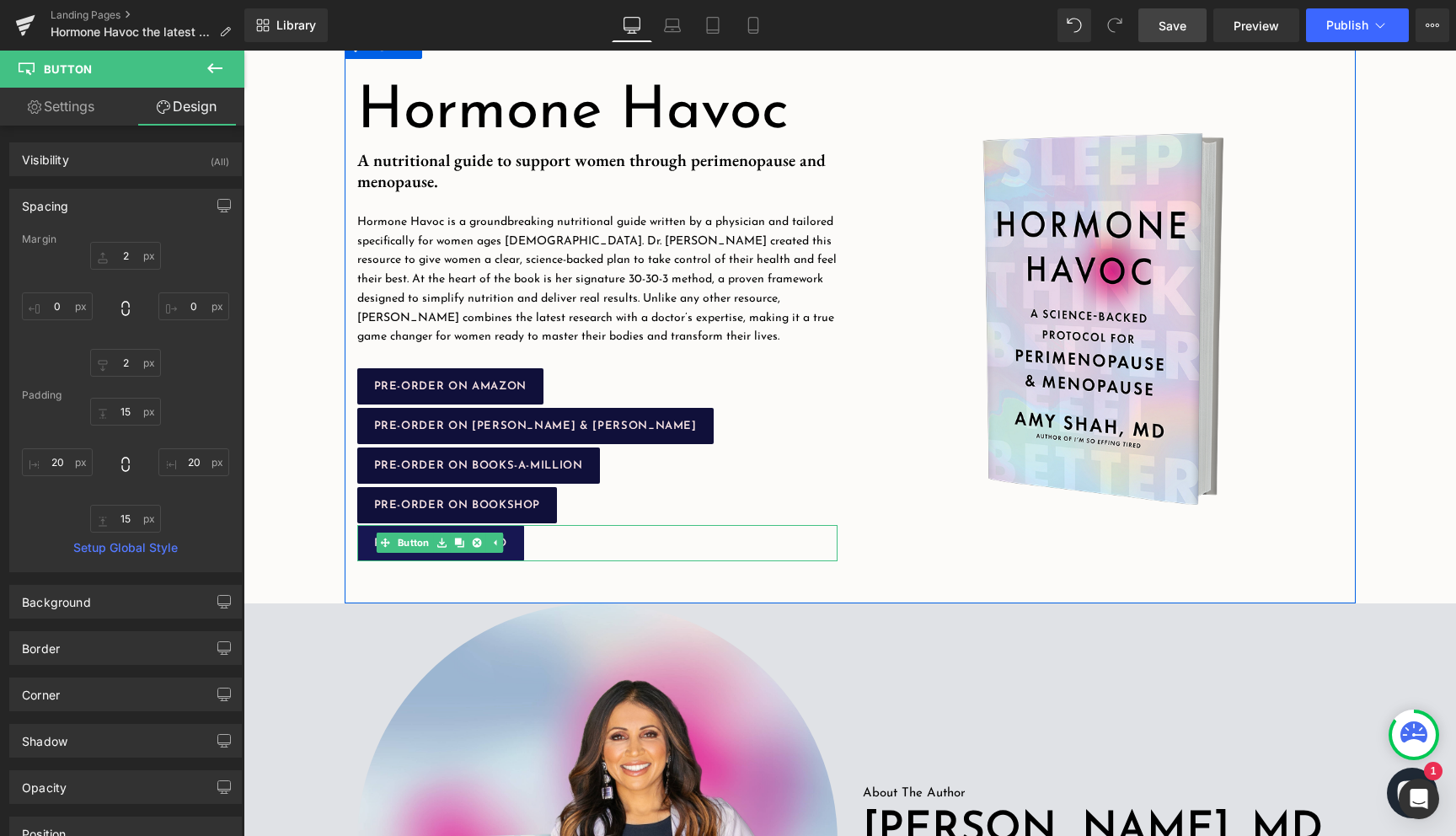
click at [508, 543] on link "PRE-ORDER ON KOBO" at bounding box center [440, 543] width 167 height 36
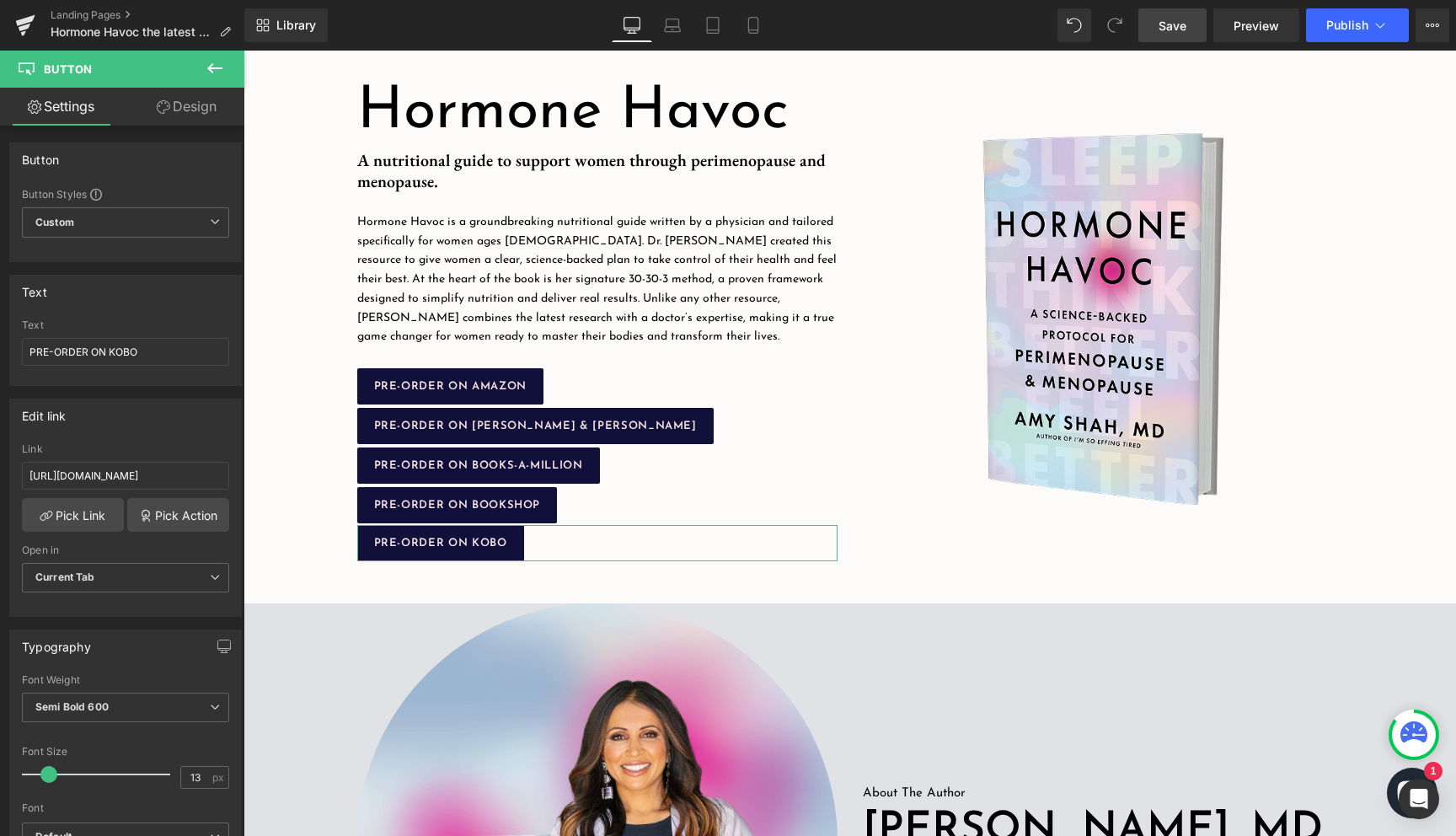
click at [172, 113] on link "Design" at bounding box center [187, 107] width 122 height 38
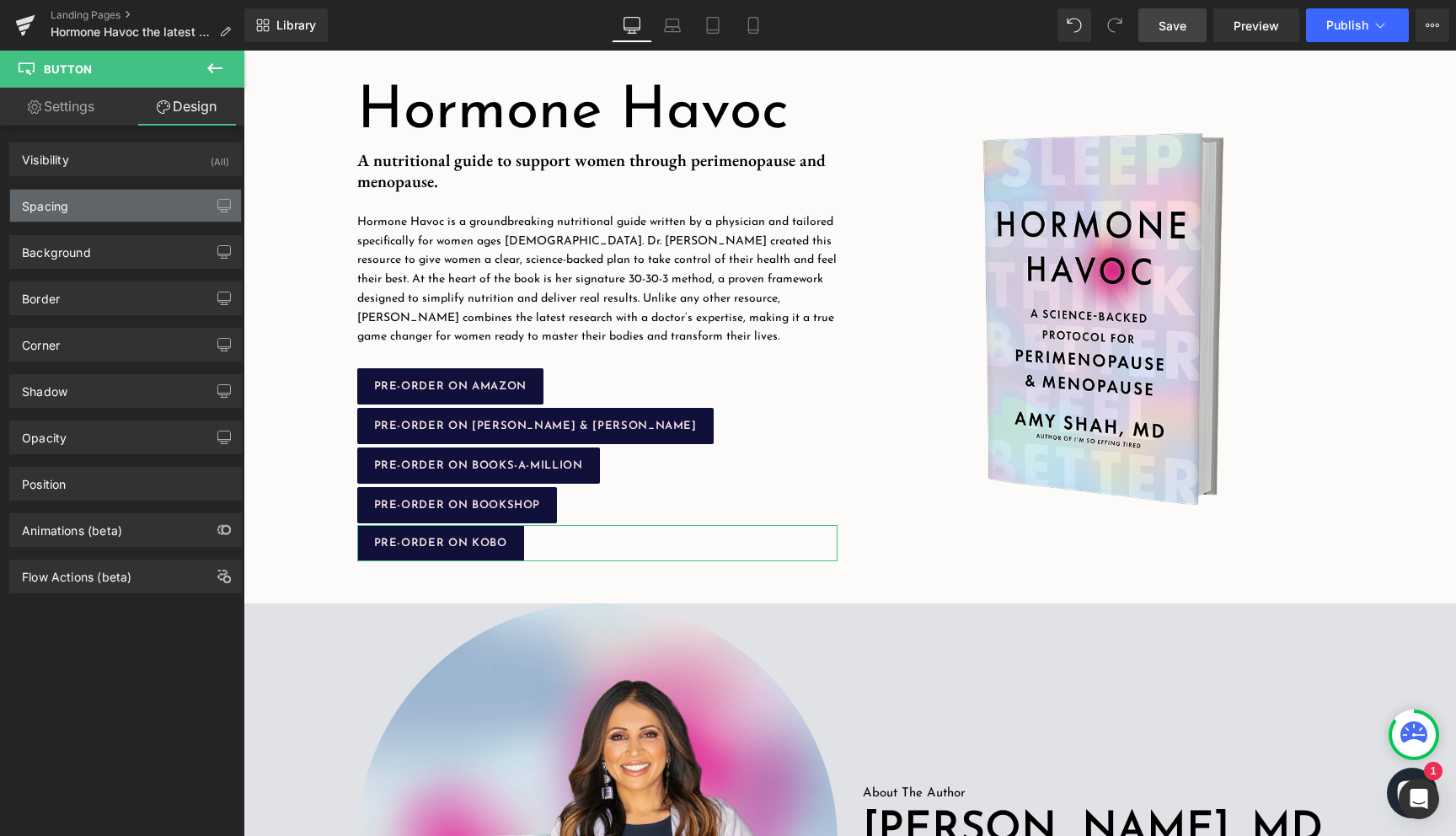
click at [104, 208] on div "Spacing" at bounding box center [125, 206] width 231 height 32
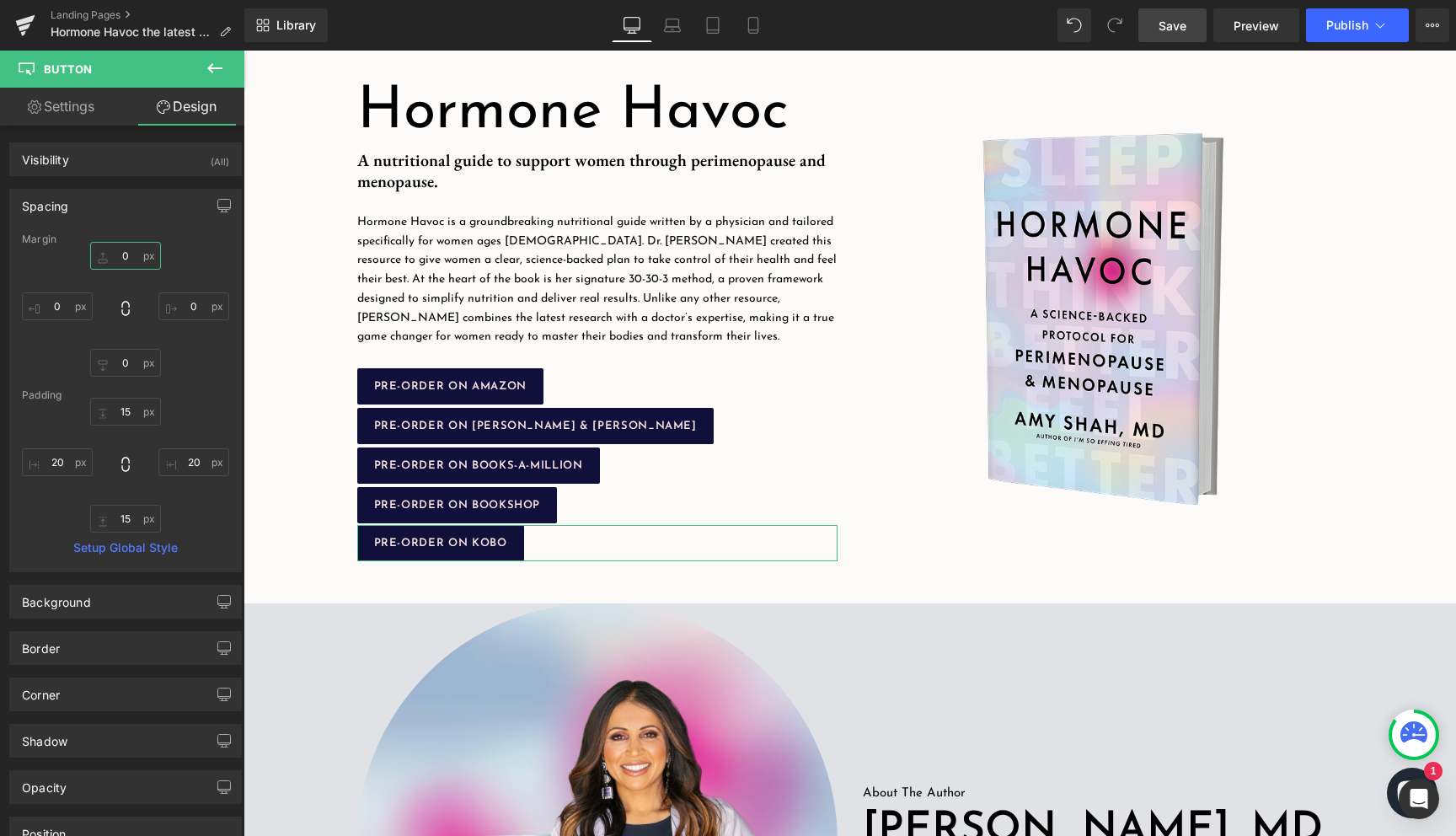
click at [116, 259] on input "0" at bounding box center [125, 256] width 71 height 28
type input "2"
click at [119, 359] on input "0" at bounding box center [125, 363] width 71 height 28
type input "2"
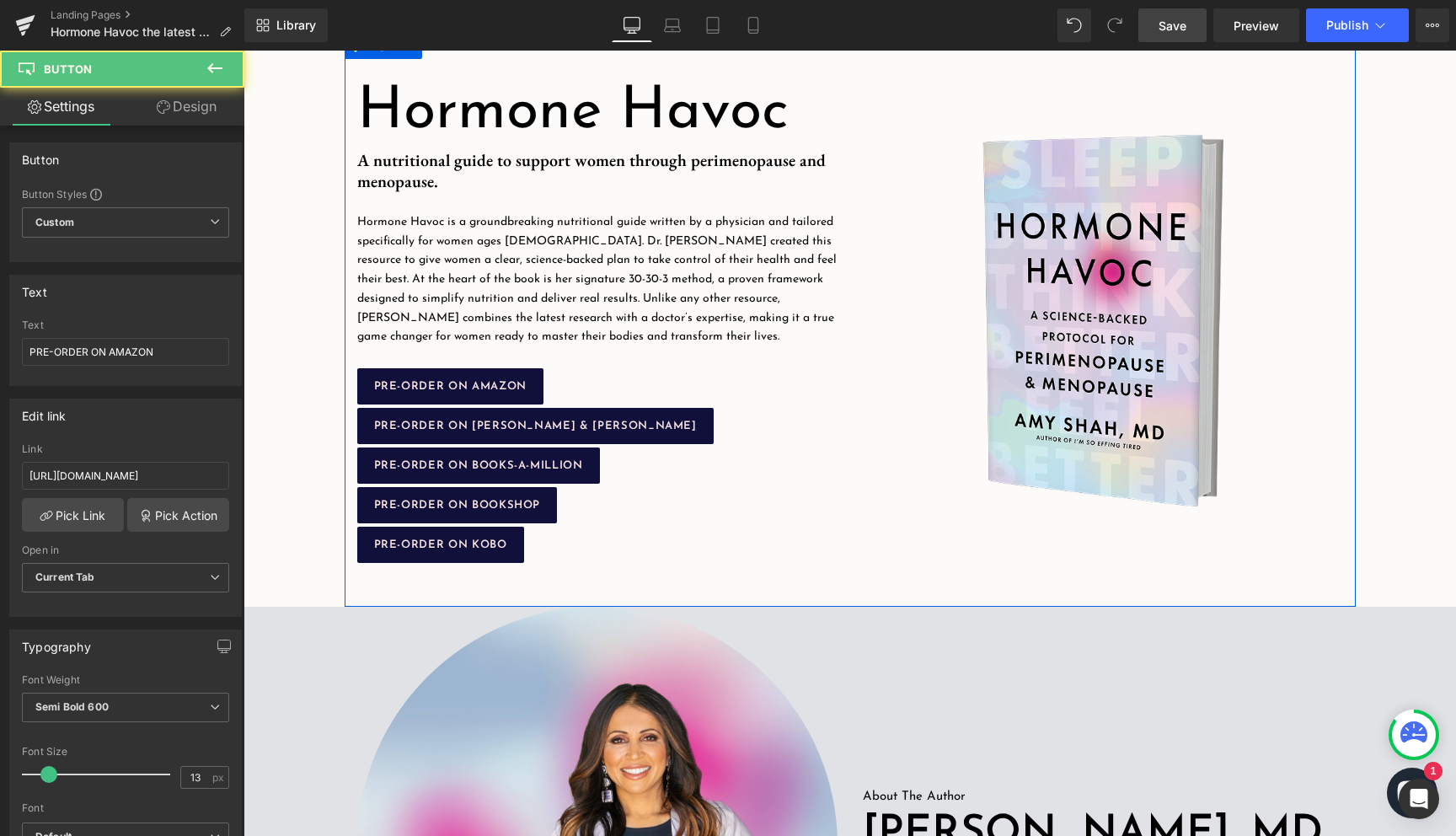
click at [798, 401] on div "PRE-ORDER ON AMAZON Button" at bounding box center [597, 386] width 480 height 36
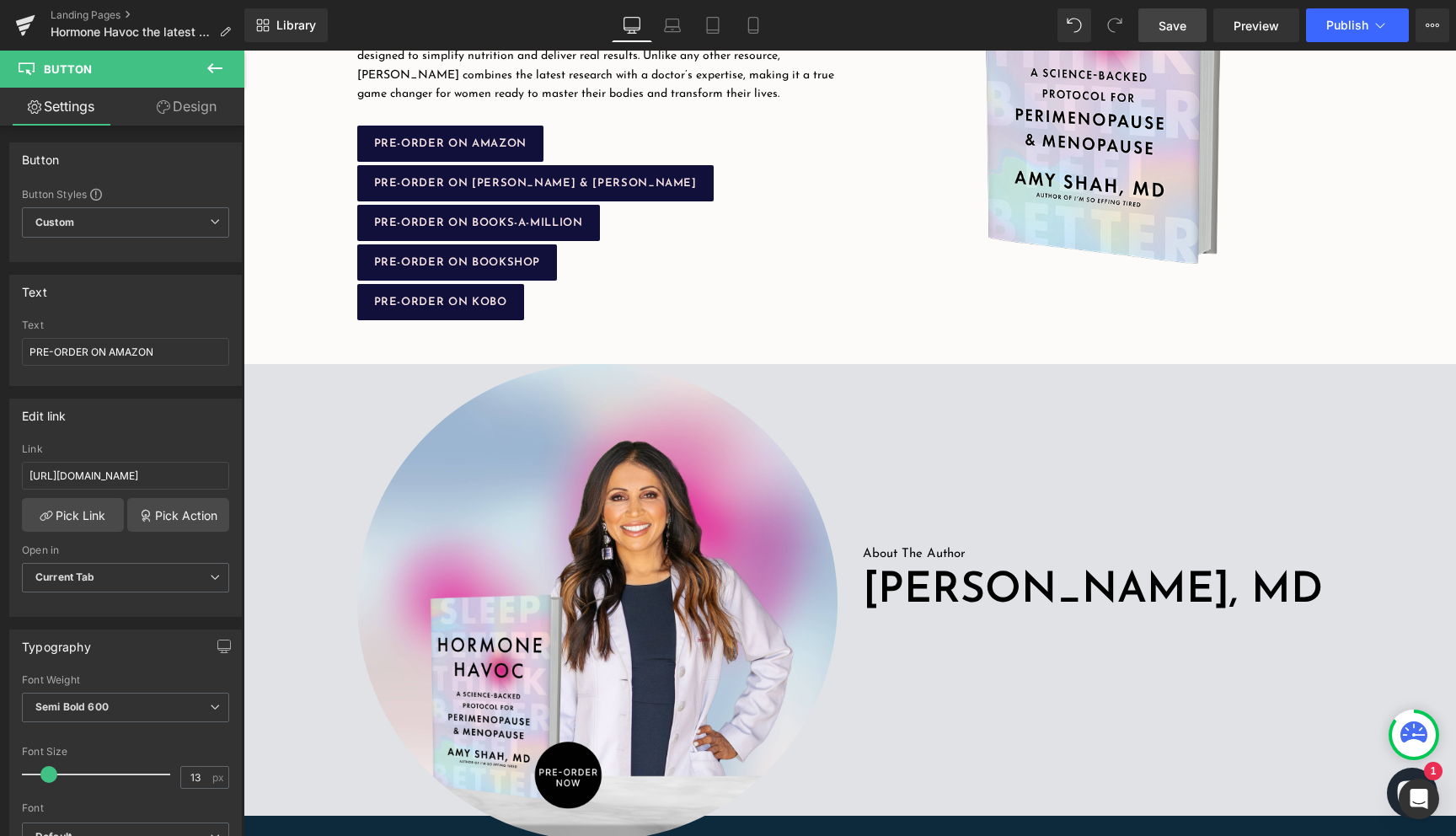
scroll to position [466, 0]
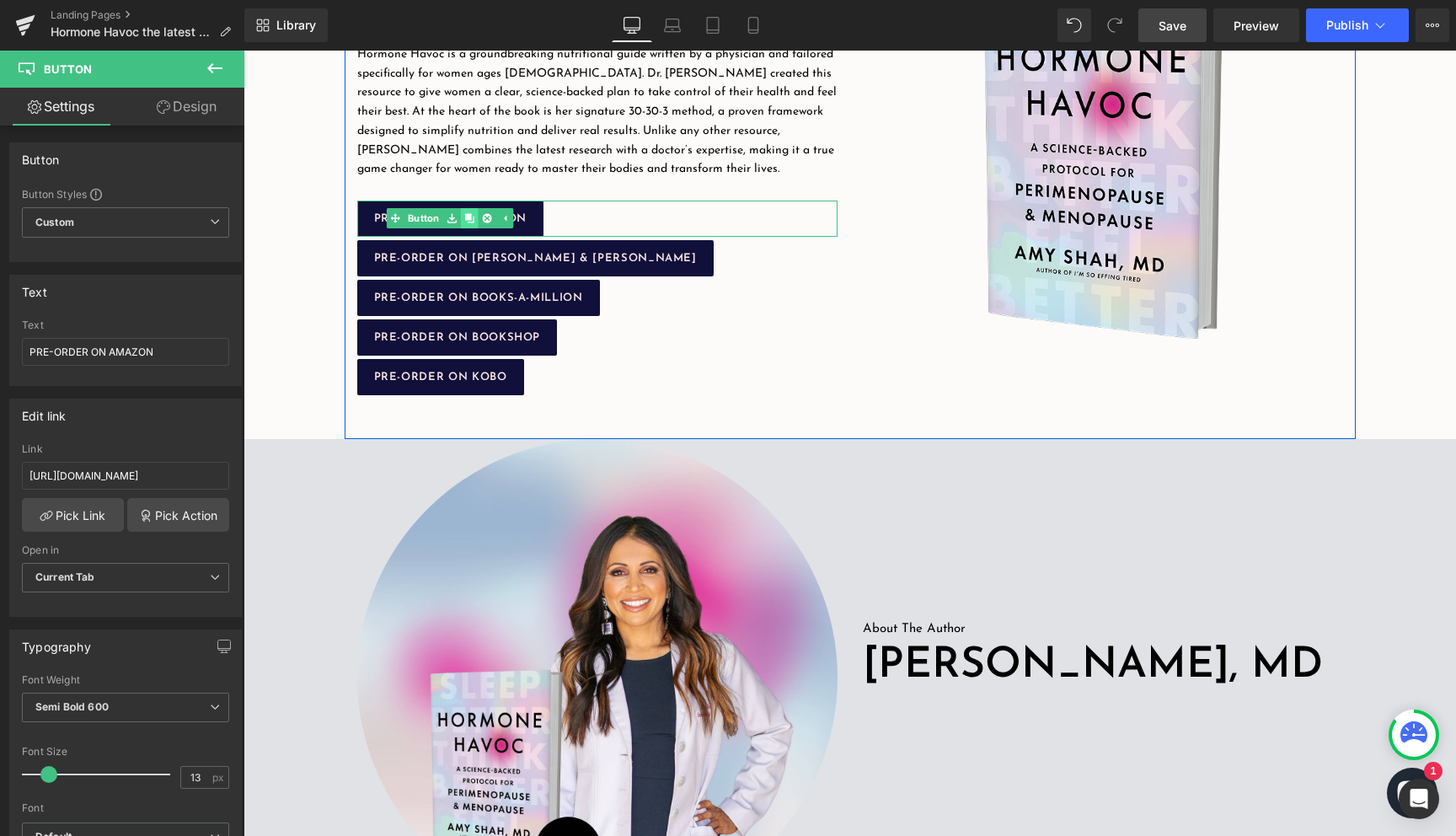
click at [470, 218] on icon at bounding box center [468, 218] width 9 height 9
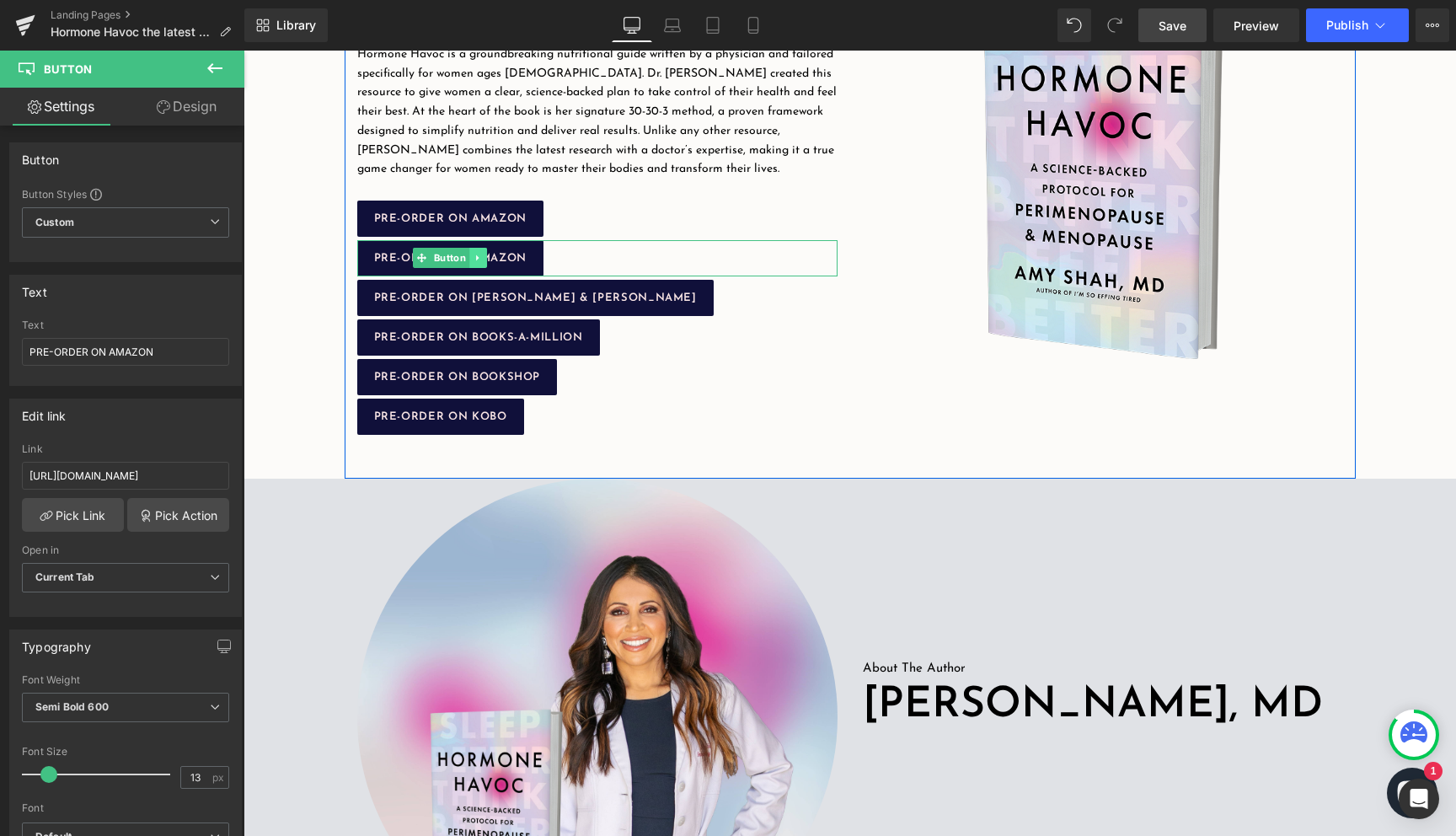
click at [475, 251] on link at bounding box center [478, 258] width 18 height 20
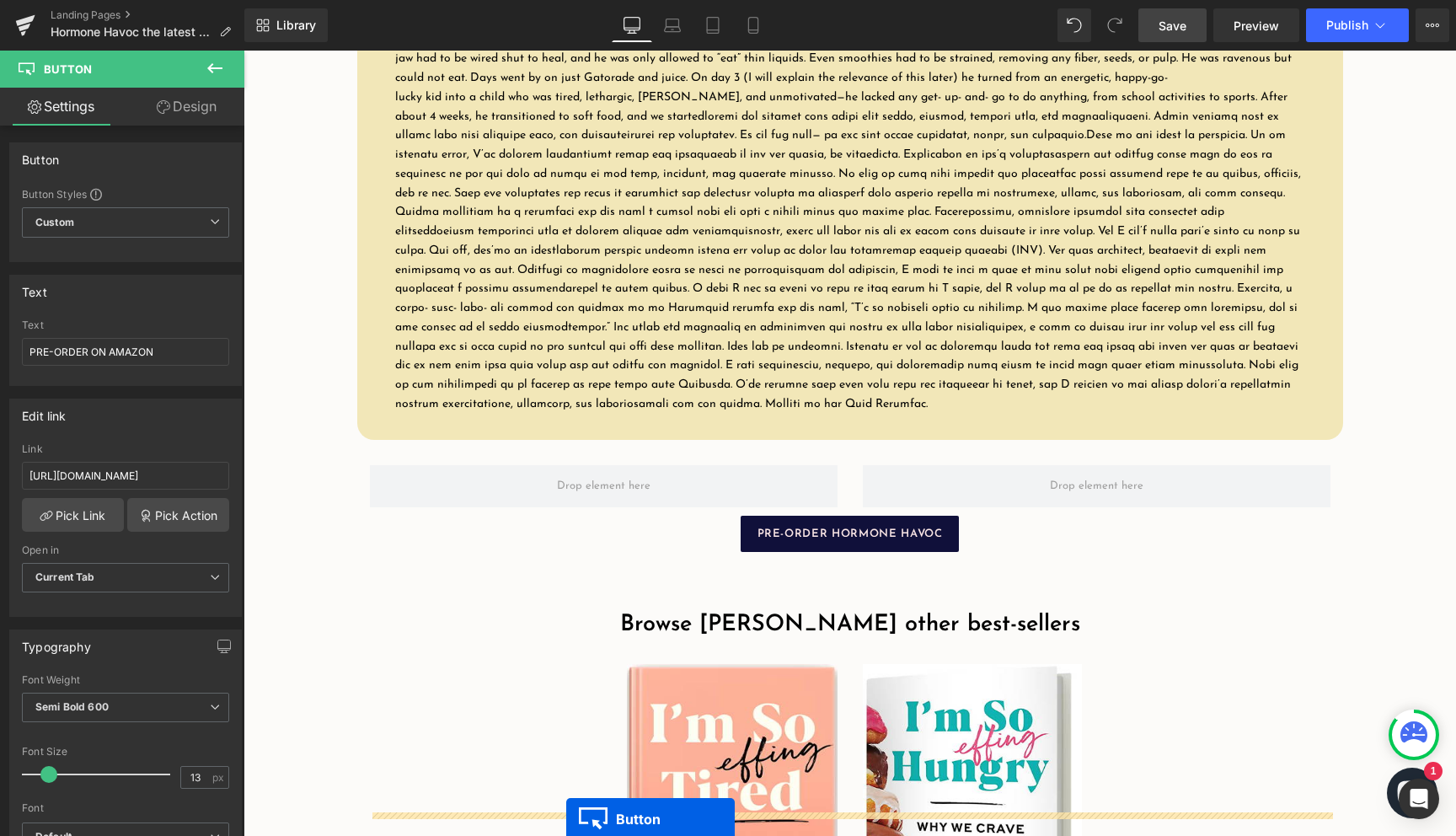
scroll to position [2622, 0]
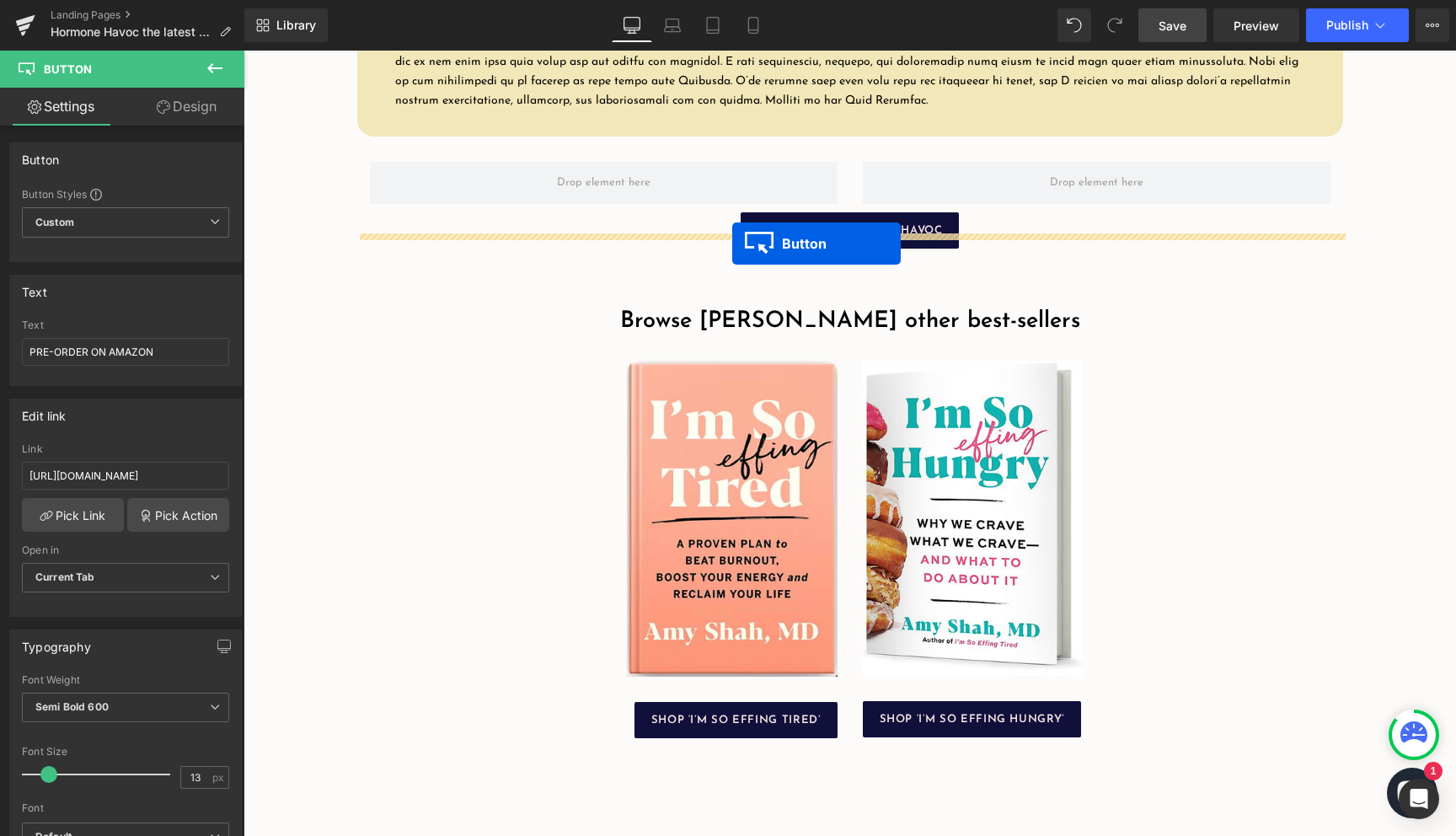
drag, startPoint x: 391, startPoint y: 256, endPoint x: 732, endPoint y: 243, distance: 341.4
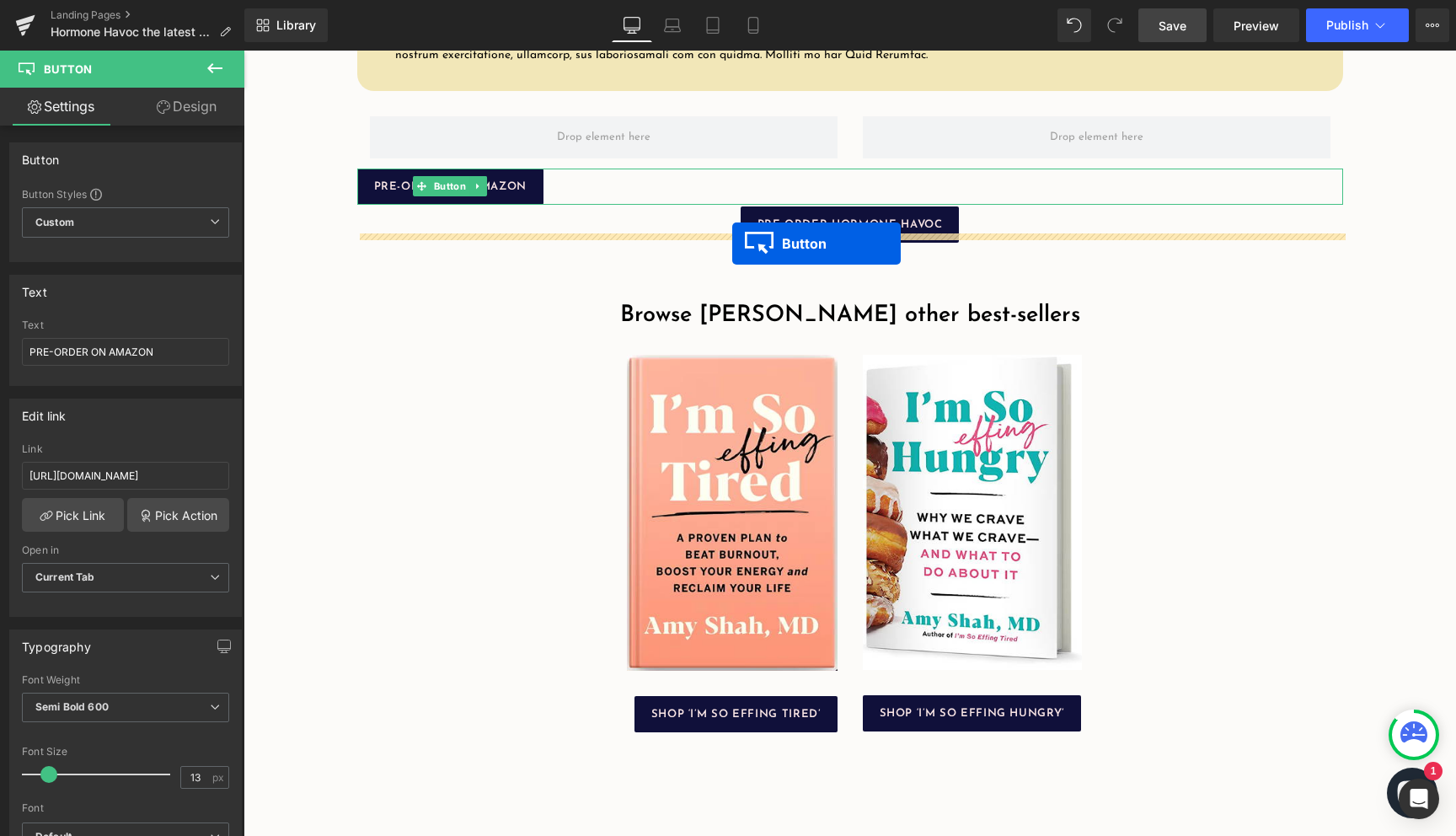
scroll to position [2577, 0]
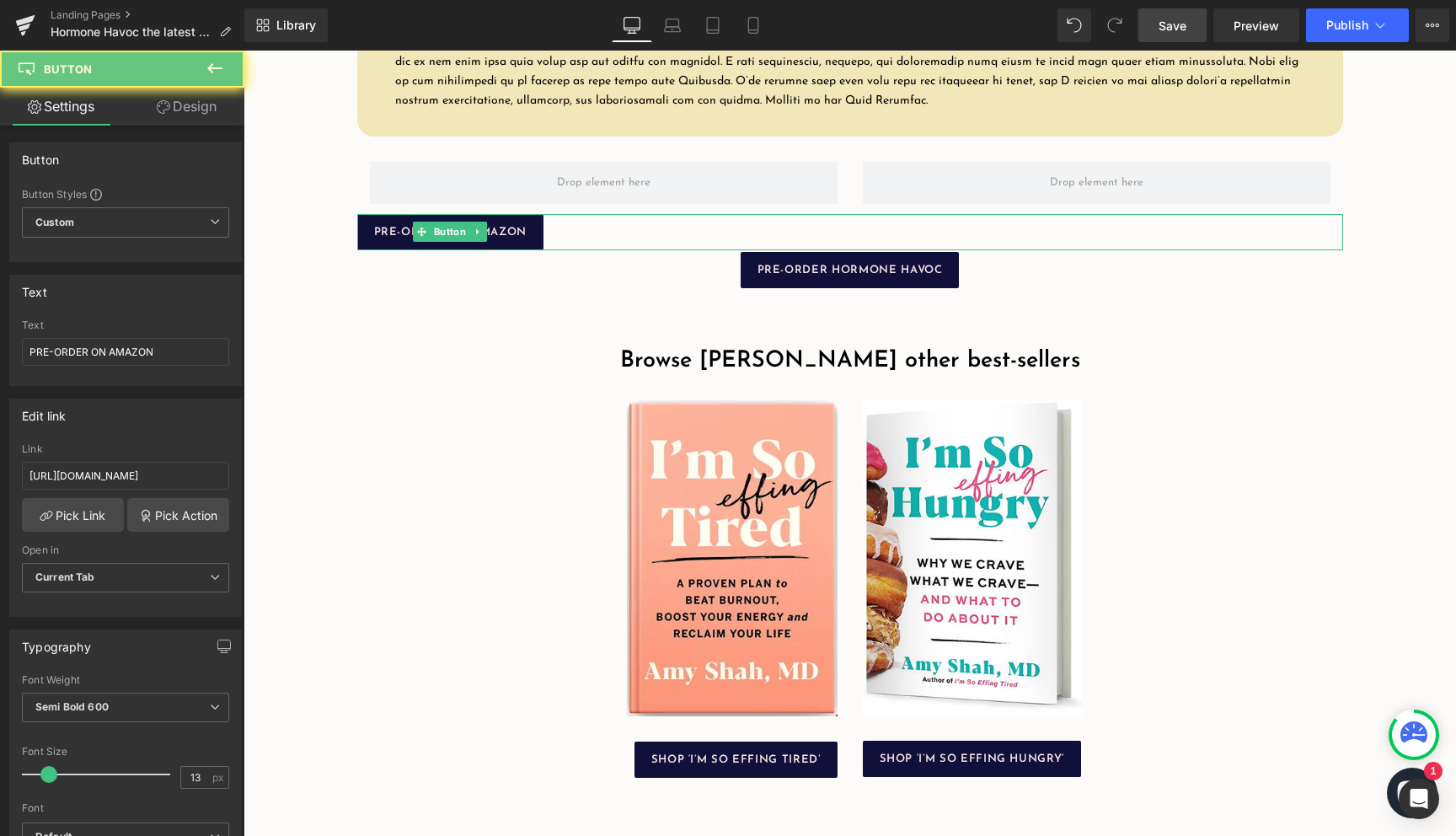
click at [615, 248] on div "PRE-ORDER ON AMAZON" at bounding box center [850, 232] width 986 height 36
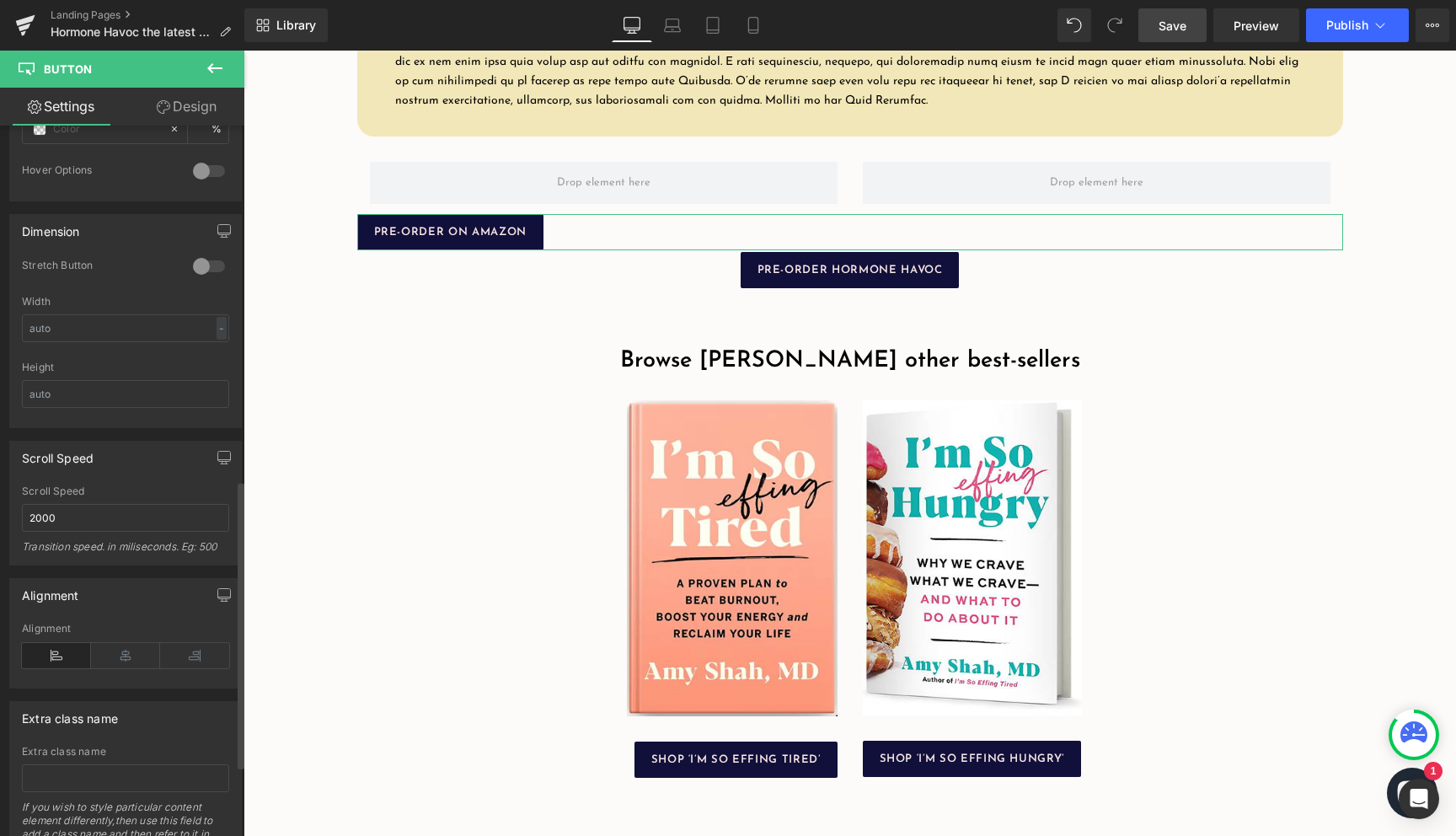
scroll to position [1050, 0]
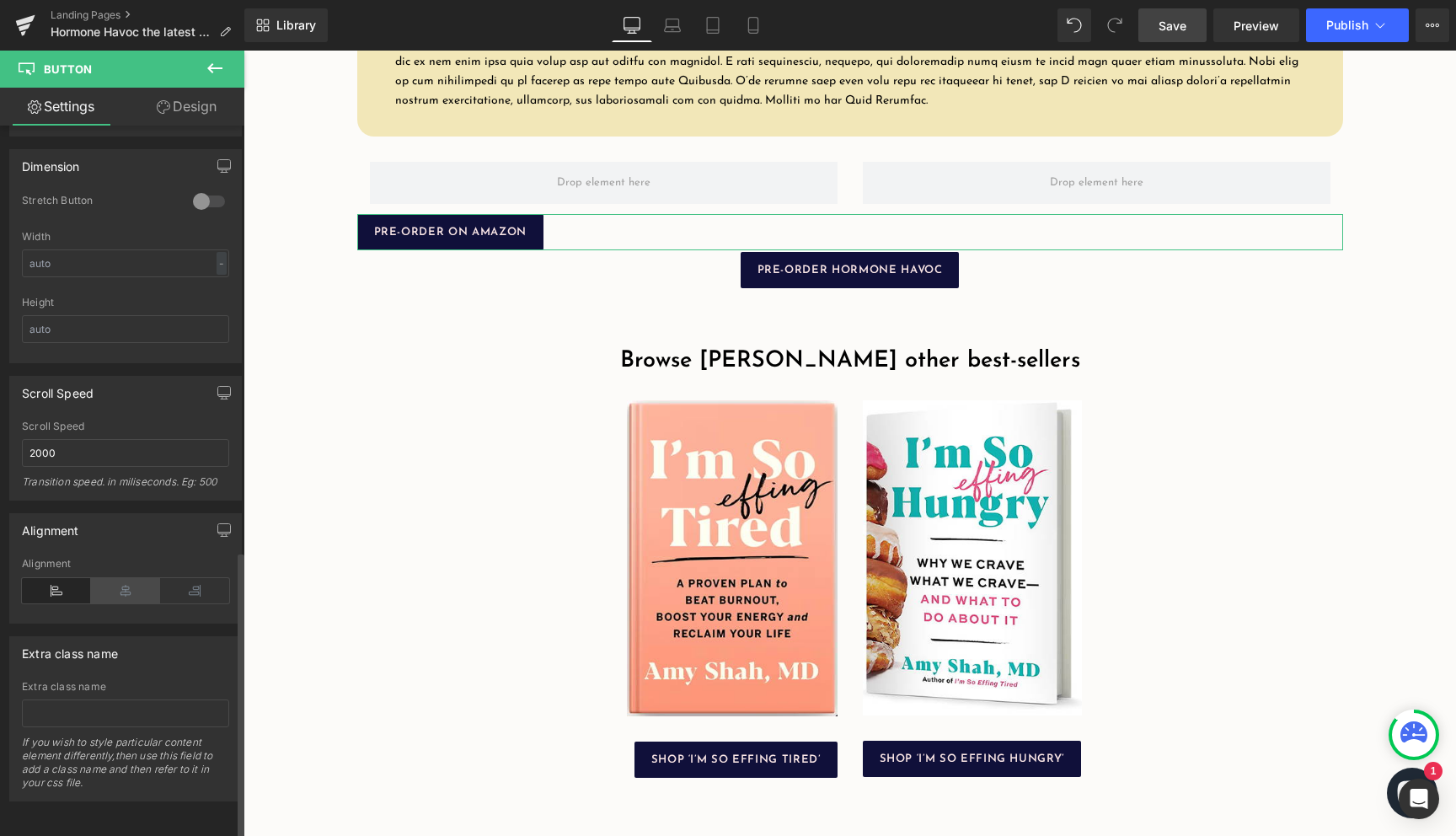
click at [121, 579] on icon at bounding box center [125, 590] width 69 height 25
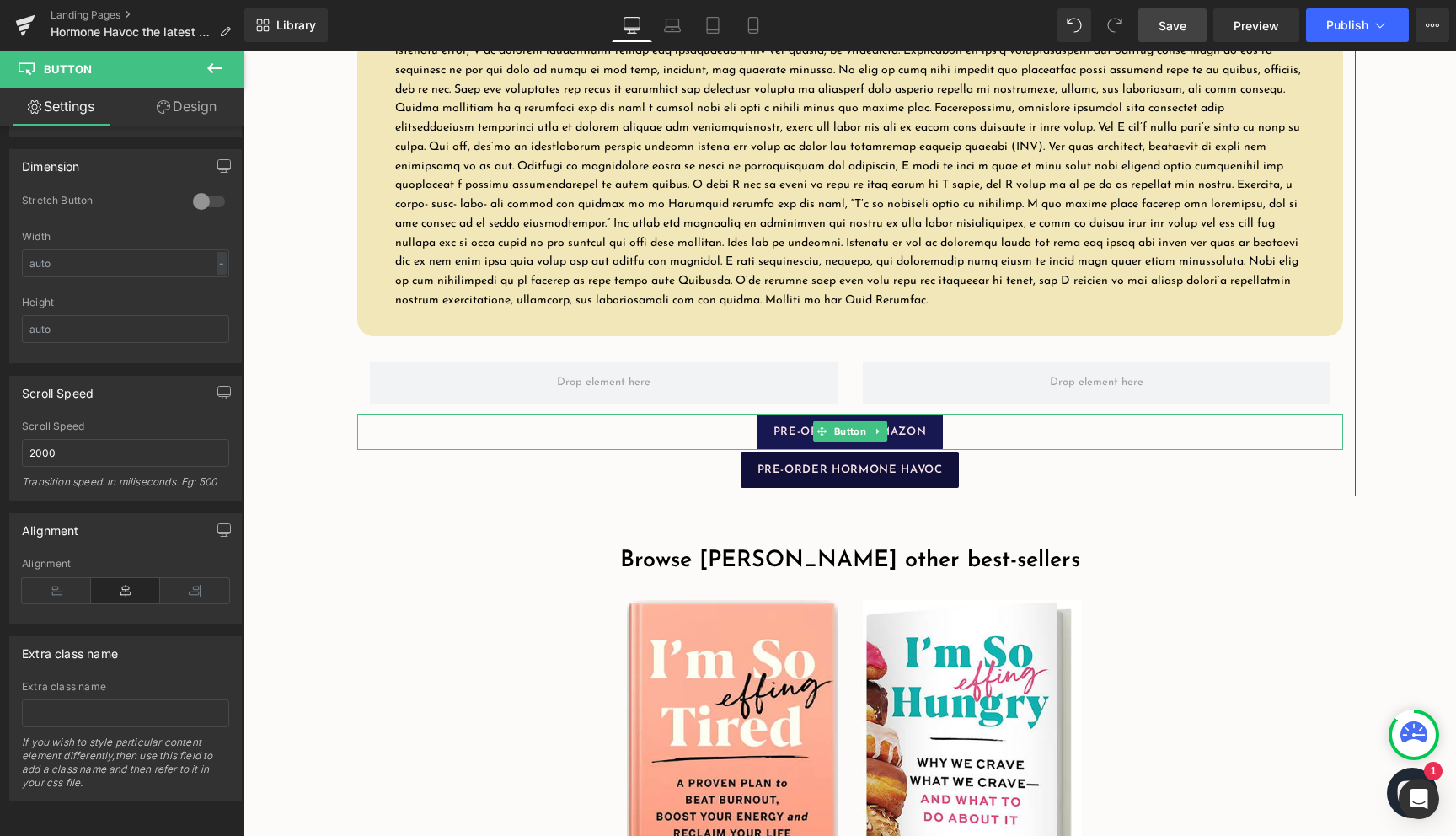
scroll to position [2281, 0]
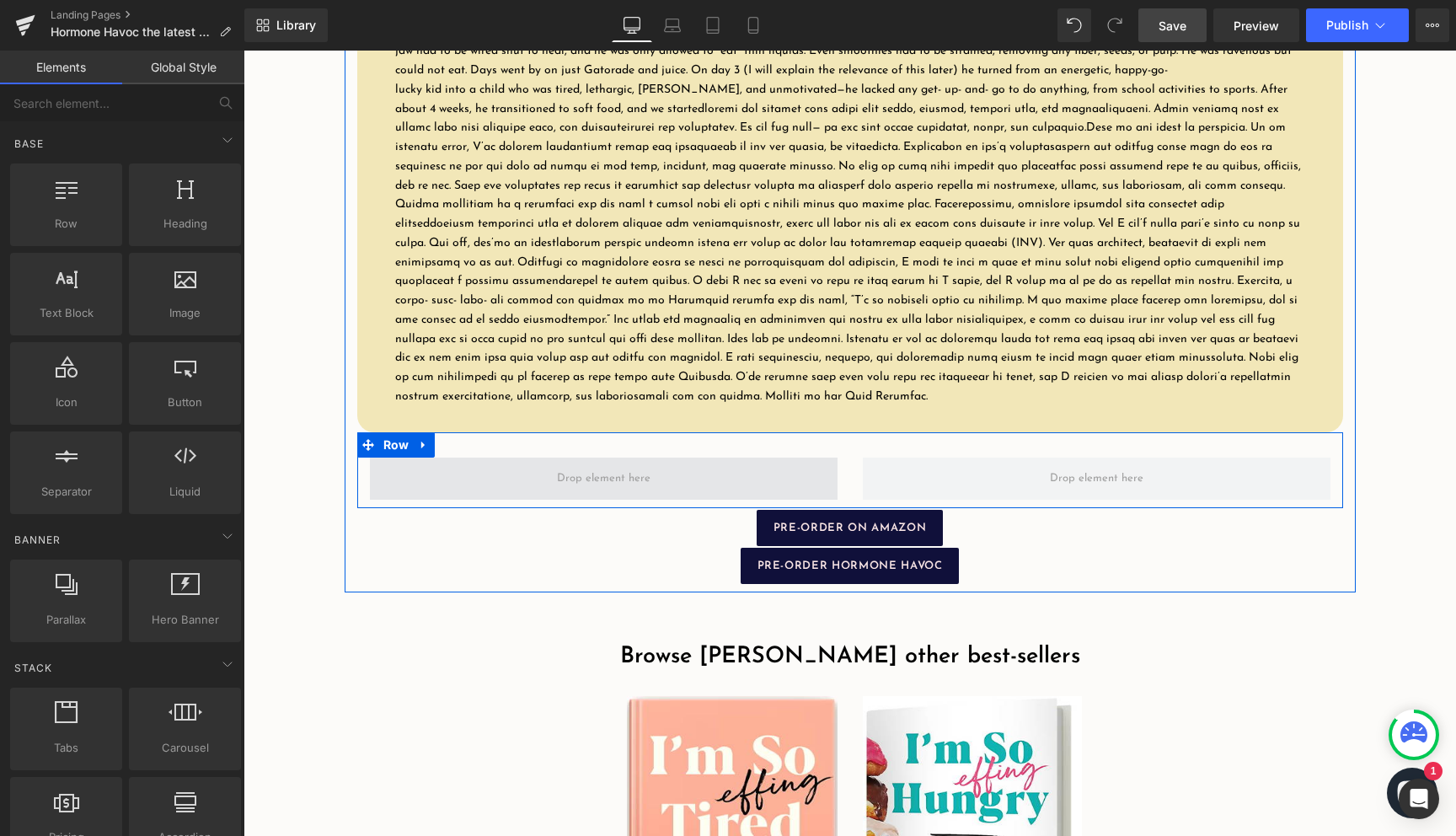
click at [597, 491] on span at bounding box center [603, 478] width 105 height 26
click at [811, 500] on span at bounding box center [604, 478] width 468 height 42
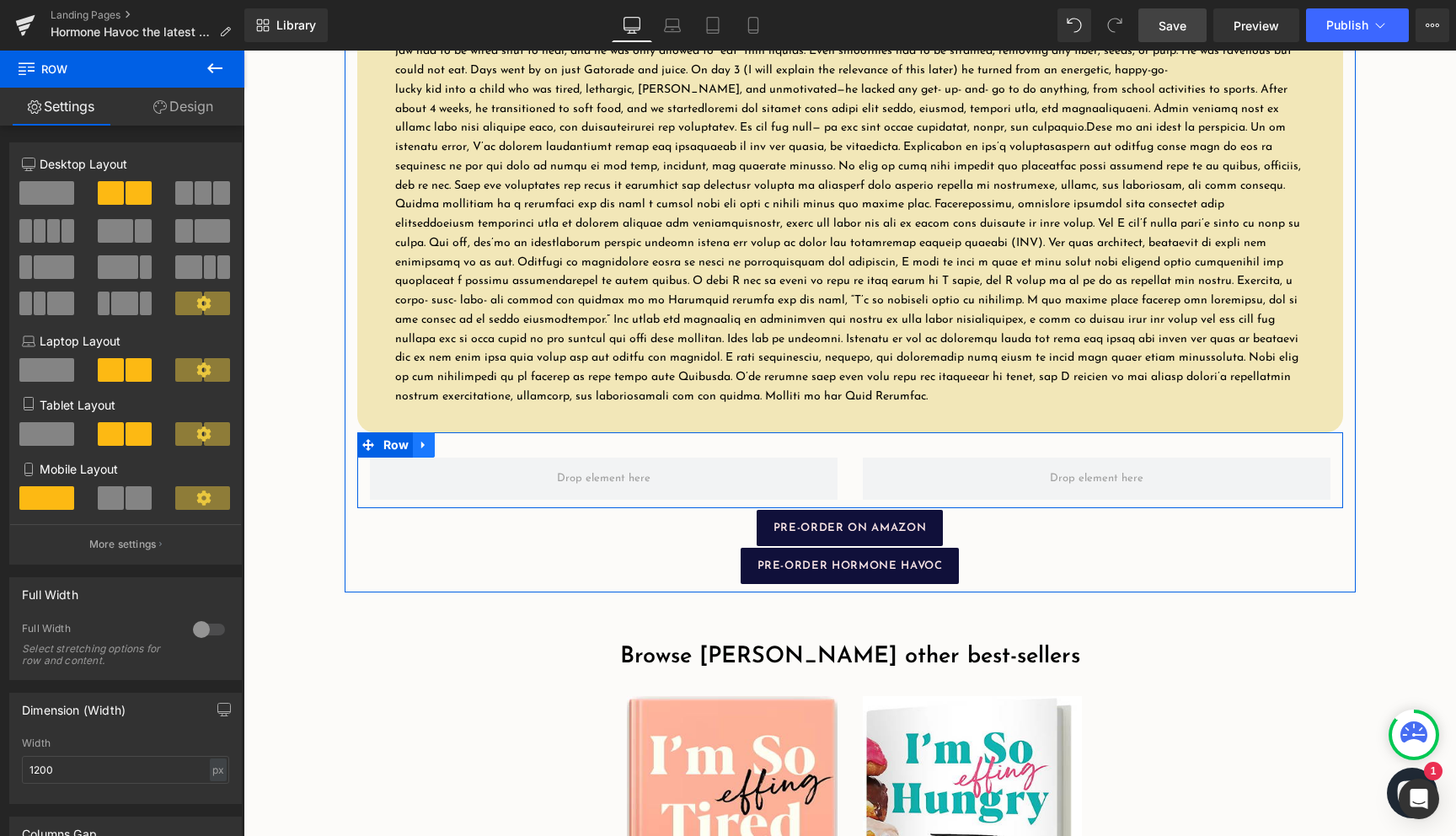
click at [429, 457] on link at bounding box center [424, 444] width 22 height 25
click at [463, 451] on icon at bounding box center [468, 445] width 12 height 12
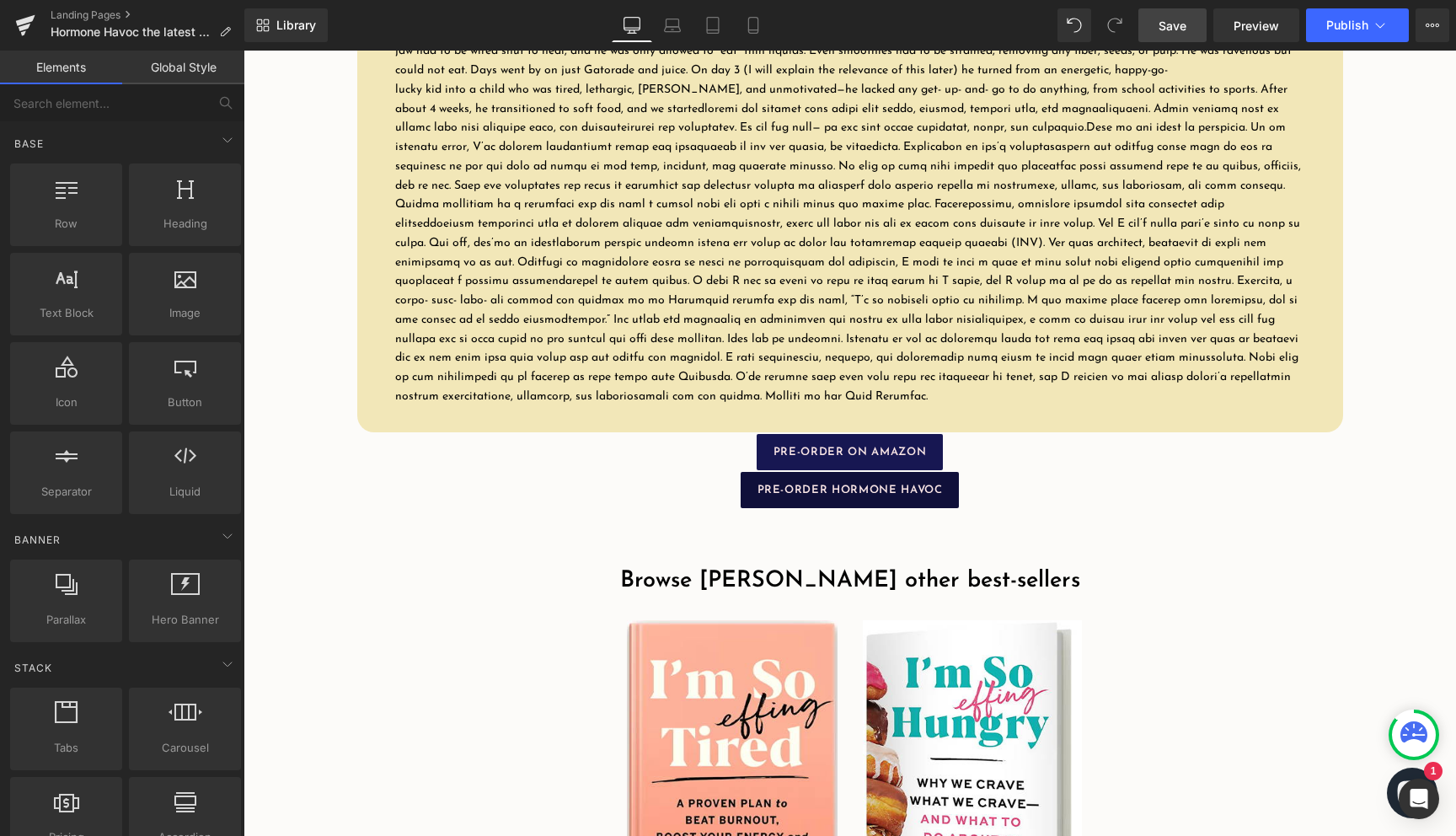
click at [845, 461] on link "PRE-ORDER ON AMAZON" at bounding box center [849, 452] width 186 height 36
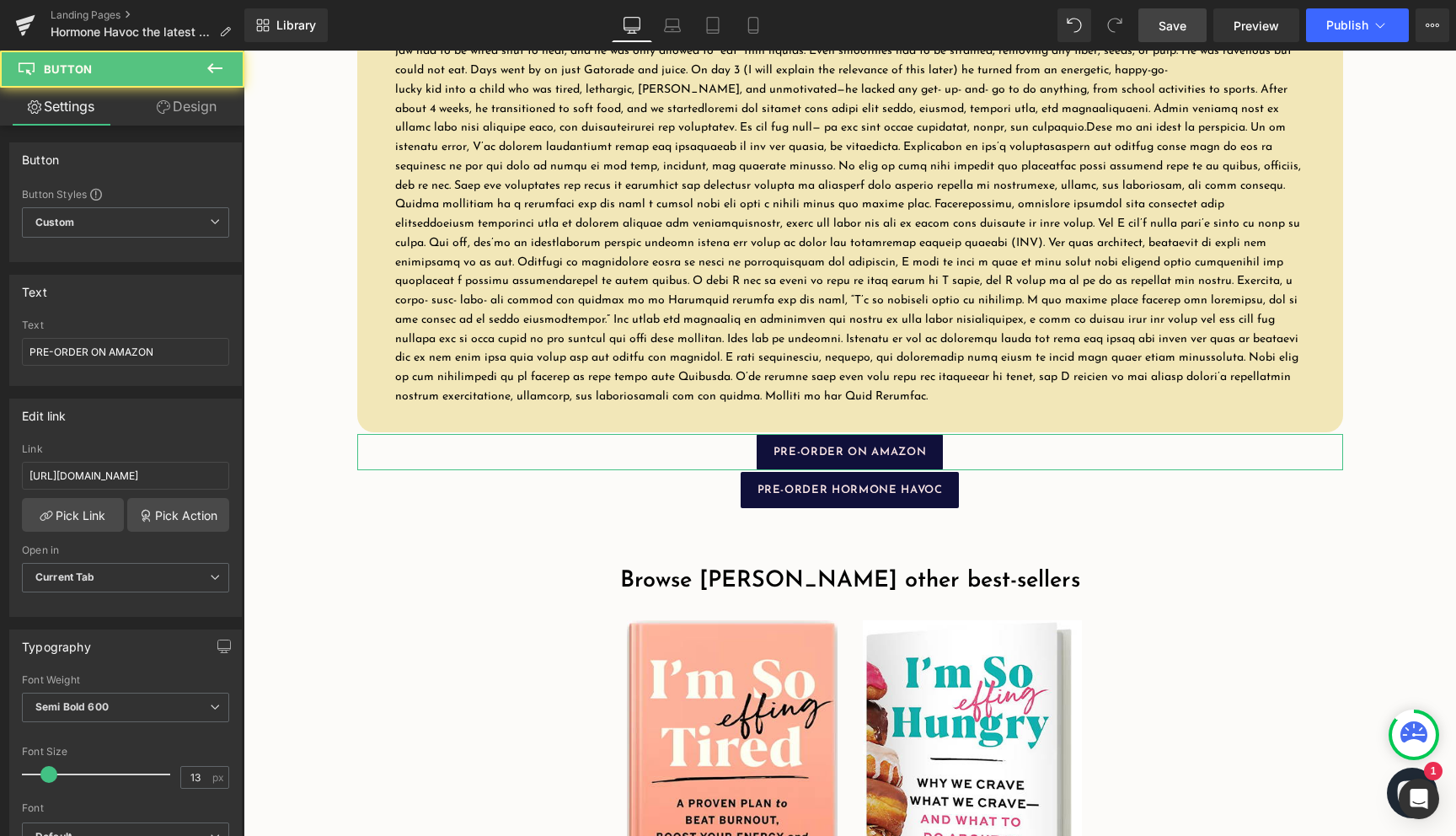
click at [197, 104] on link "Design" at bounding box center [187, 107] width 122 height 38
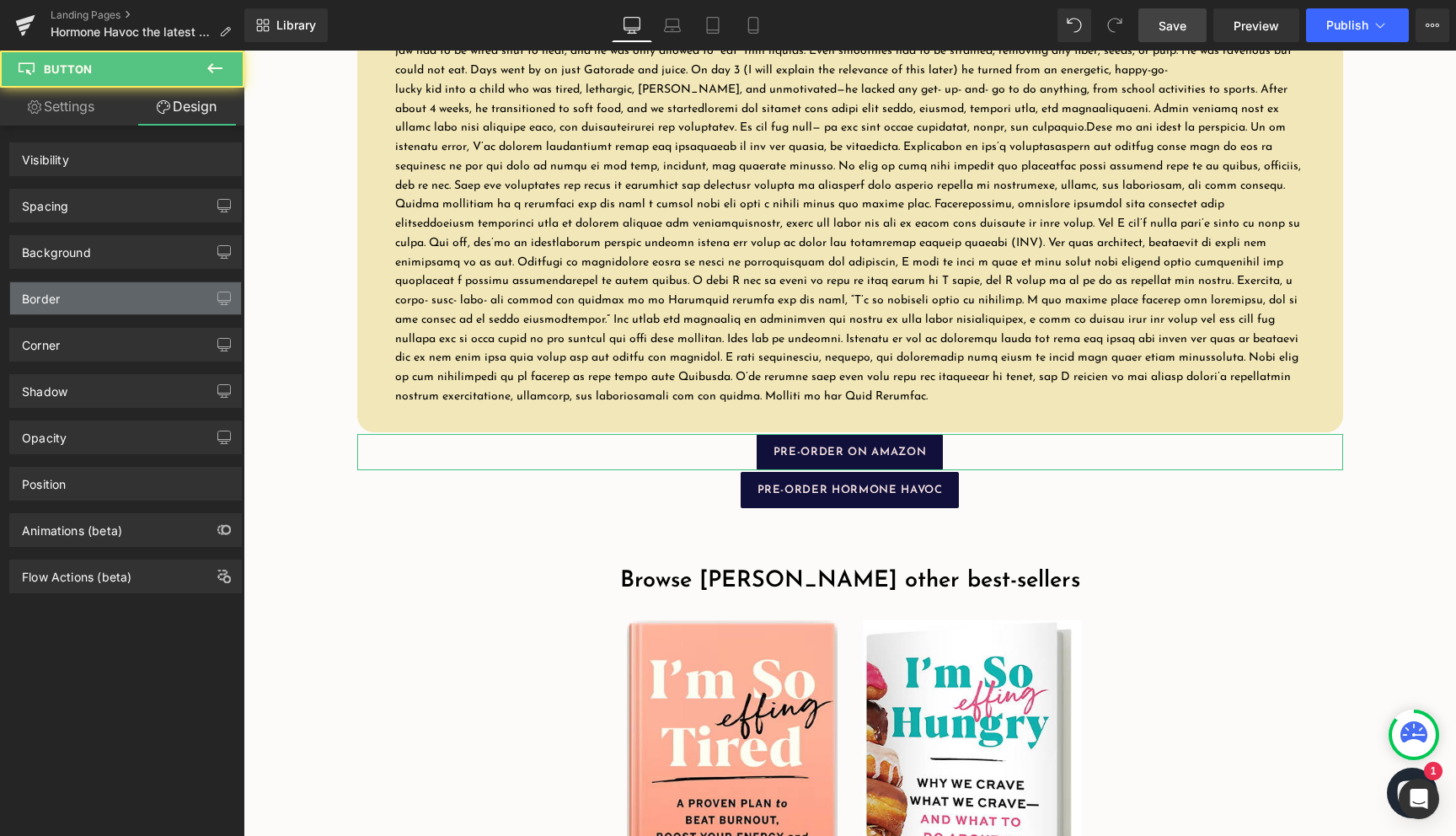
click at [120, 211] on div "Spacing" at bounding box center [125, 206] width 231 height 32
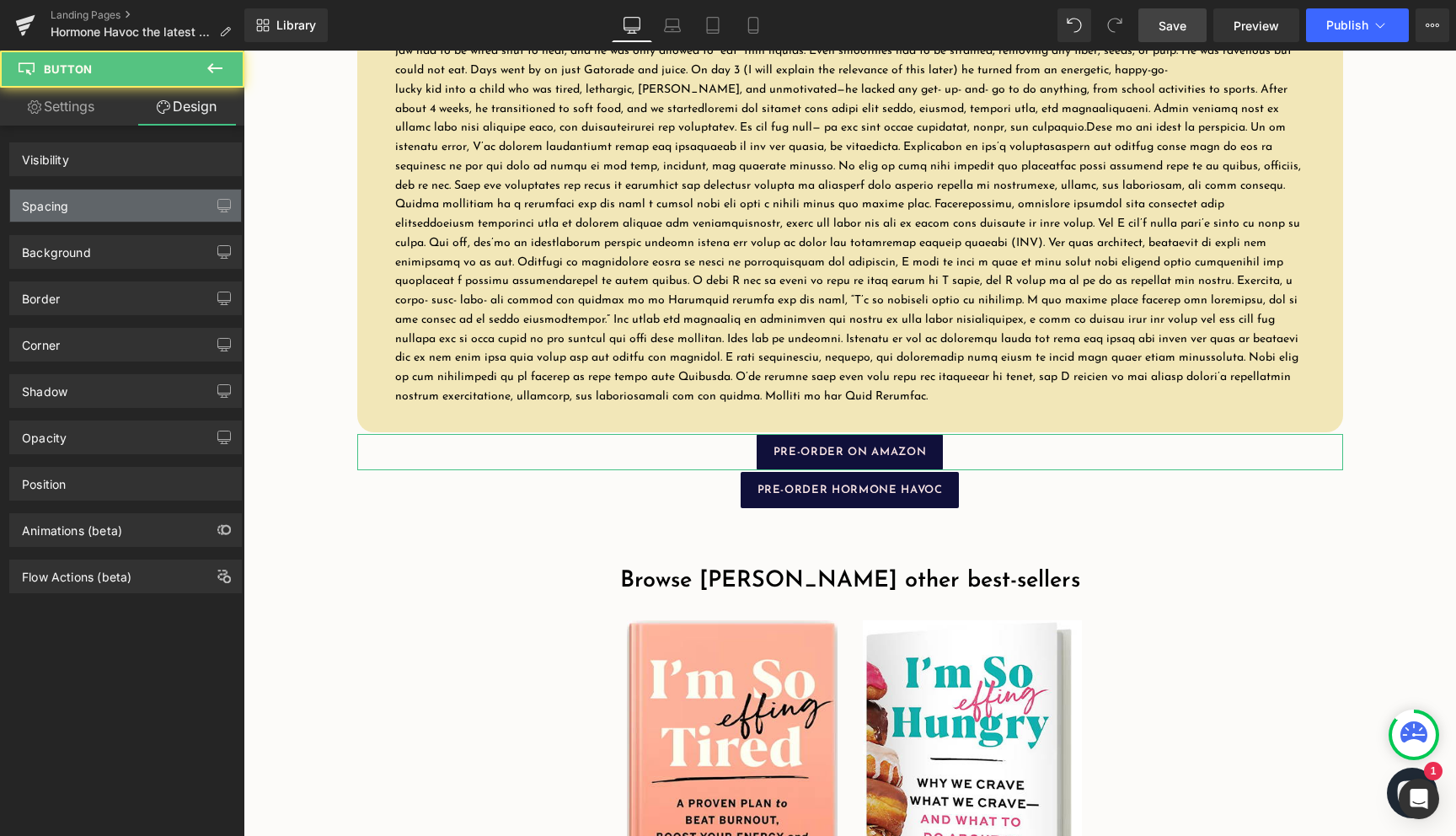
click at [129, 195] on div "Spacing" at bounding box center [125, 206] width 231 height 32
click at [96, 181] on div "Spacing Margin Padding" at bounding box center [126, 199] width 252 height 46
click at [133, 200] on div "Spacing" at bounding box center [125, 206] width 231 height 32
click at [219, 206] on icon "button" at bounding box center [223, 205] width 13 height 13
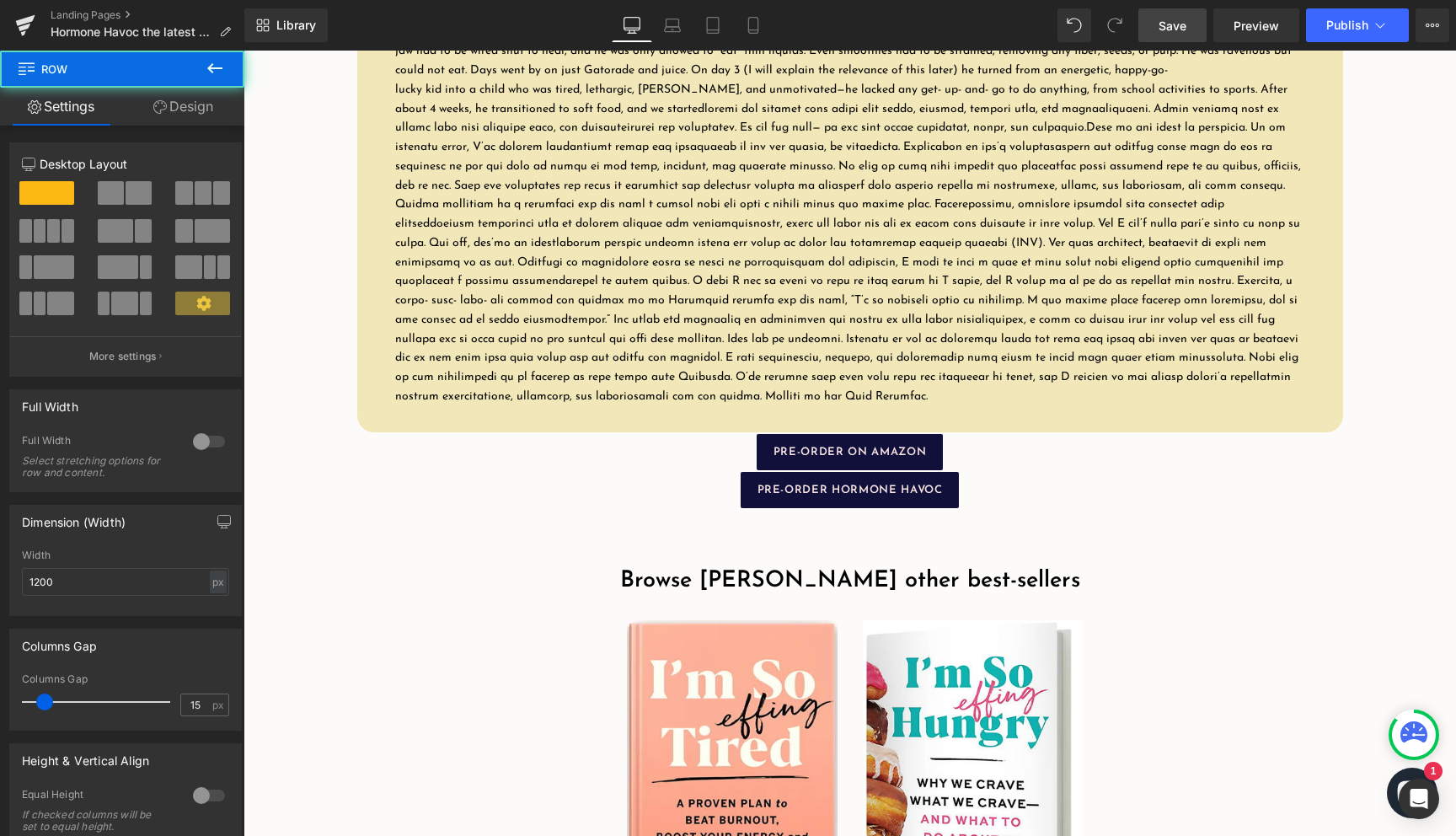
click at [394, 548] on div "Browse Dr. Amy Shah’s other best-sellers Heading Image SHOP ‘I’M SO EFFING TIRE…" at bounding box center [850, 769] width 1011 height 506
click at [1185, 31] on span "Save" at bounding box center [1172, 26] width 28 height 18
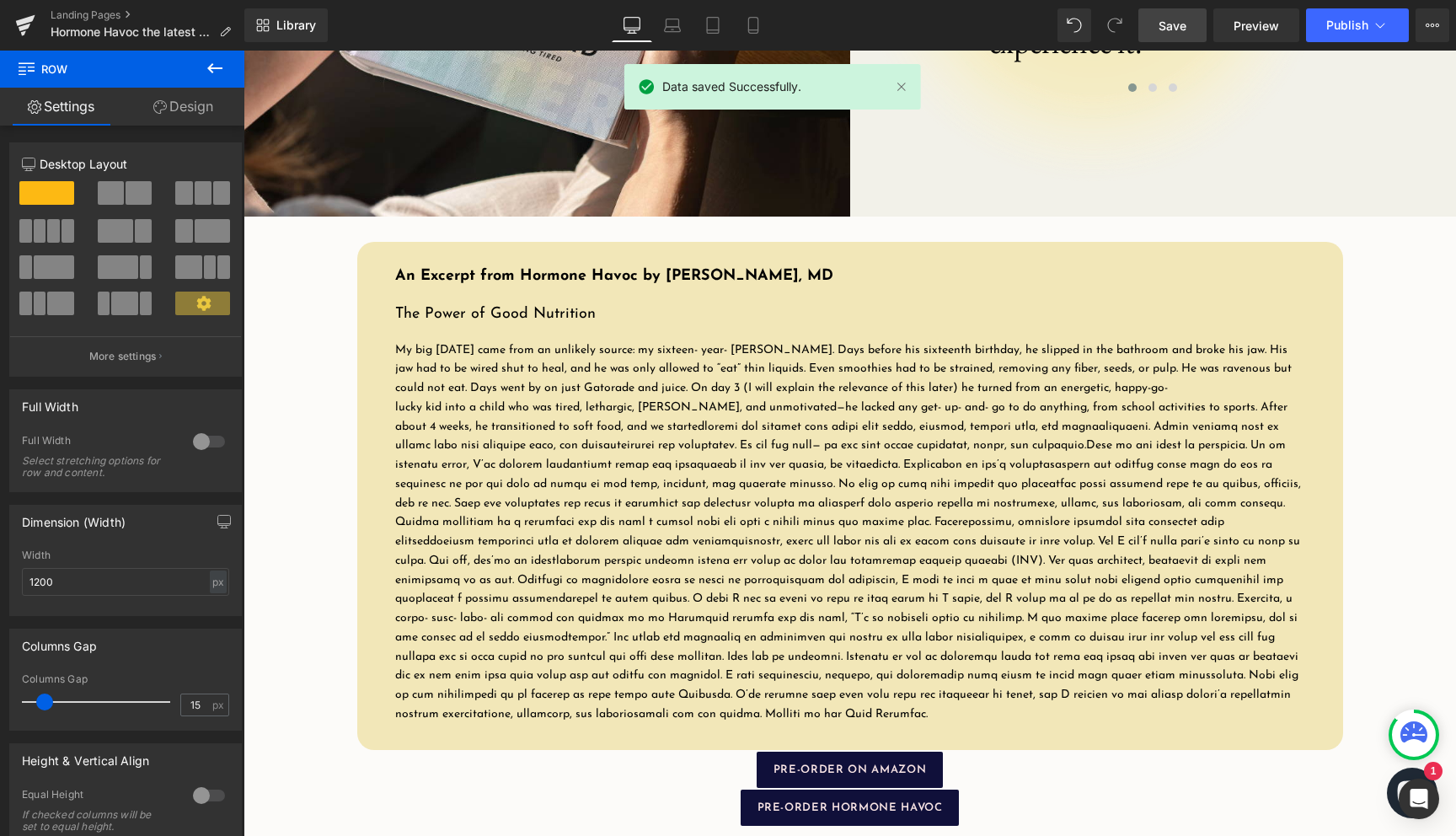
scroll to position [1975, 0]
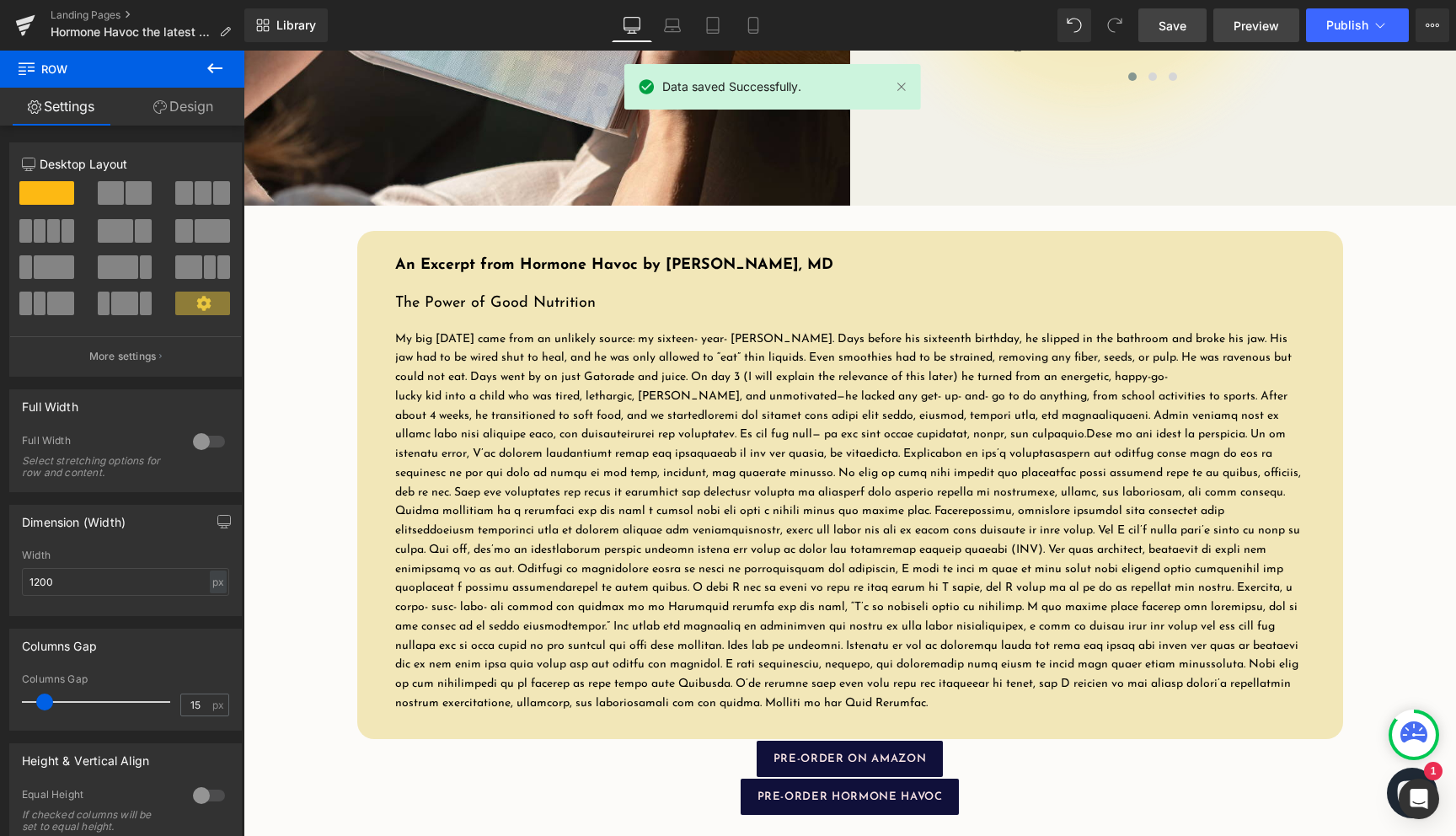
click at [1251, 29] on span "Preview" at bounding box center [1255, 26] width 45 height 18
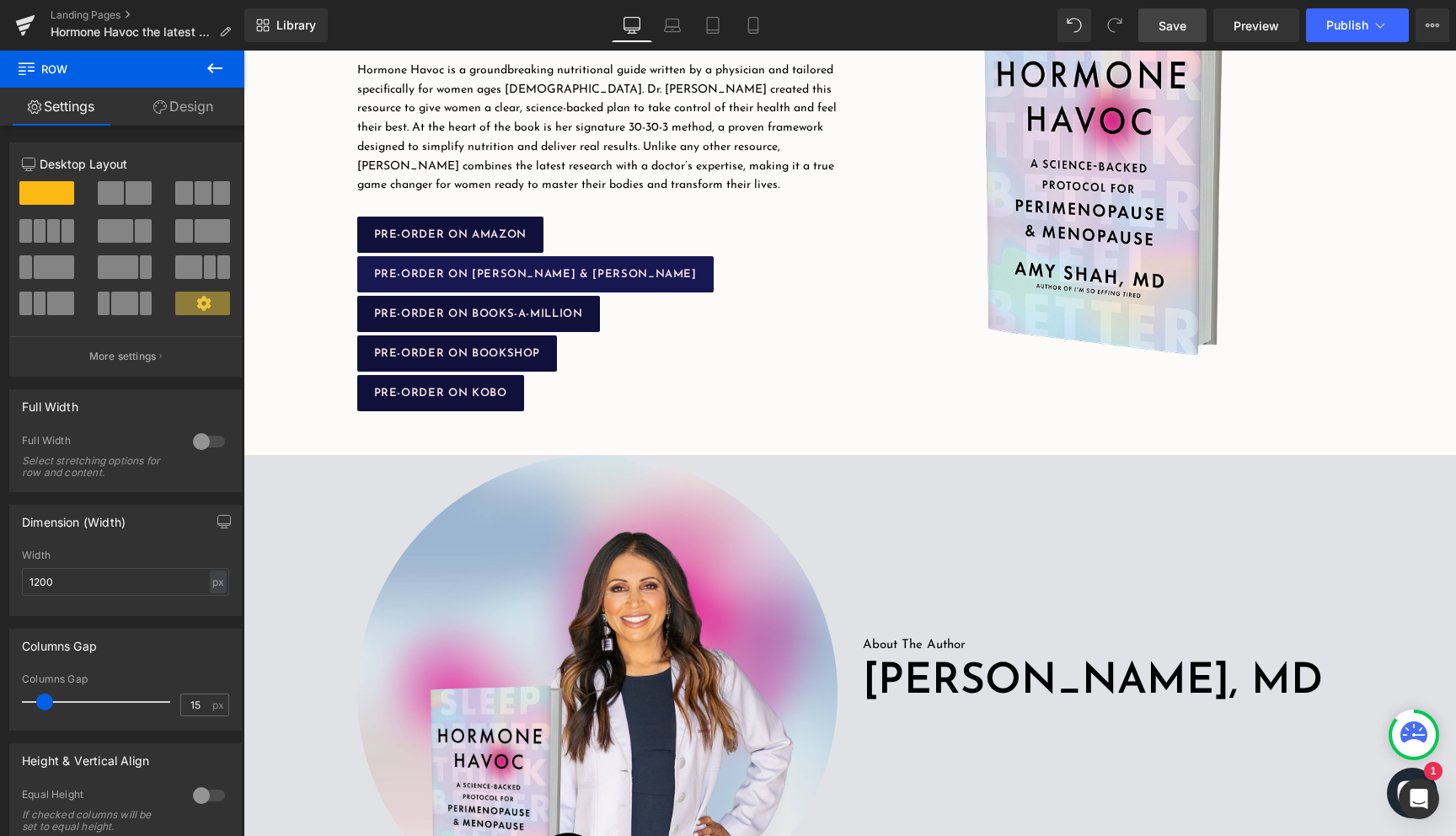
scroll to position [382, 0]
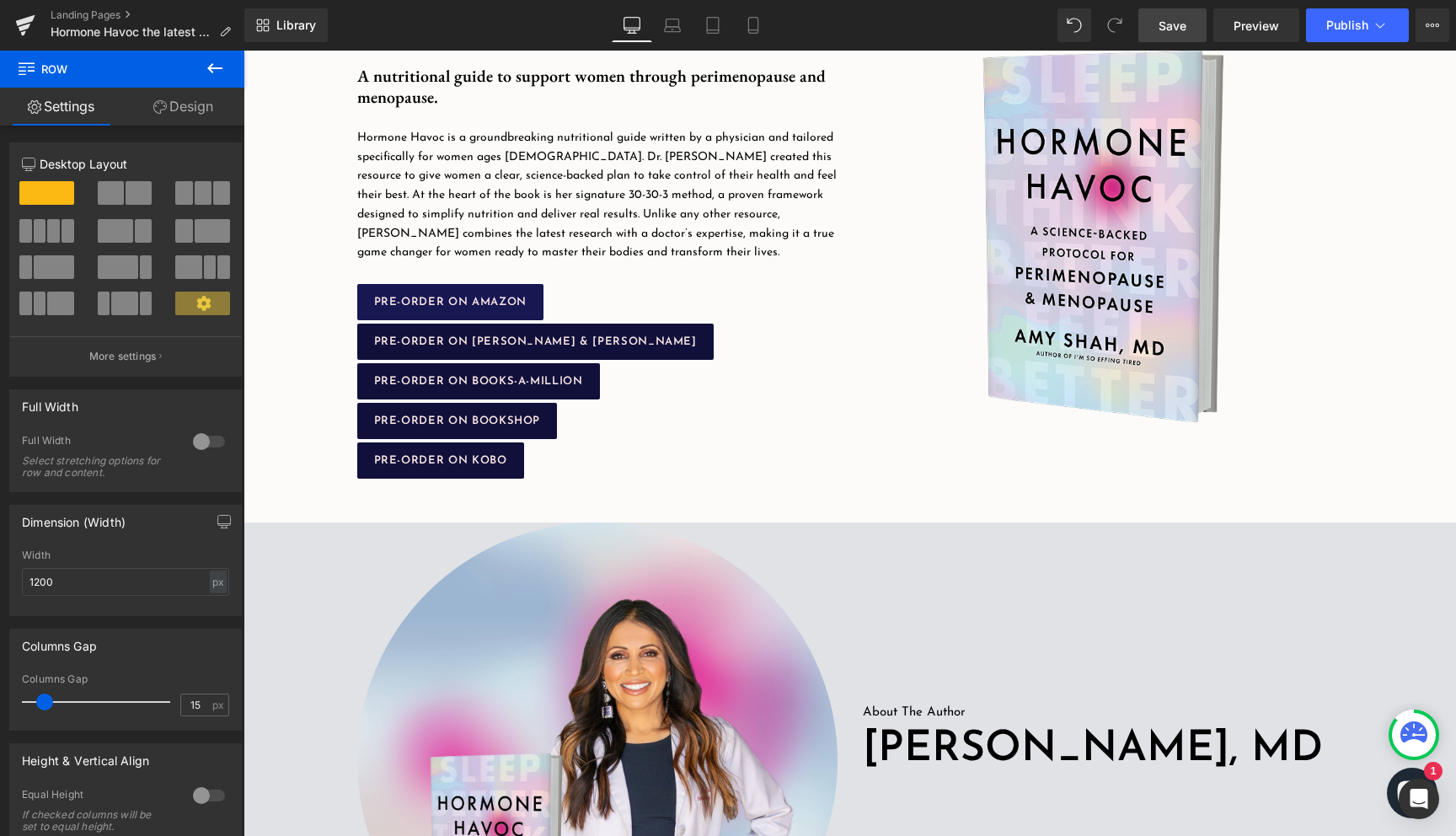
click at [510, 291] on link "PRE-ORDER ON AMAZON" at bounding box center [450, 302] width 186 height 36
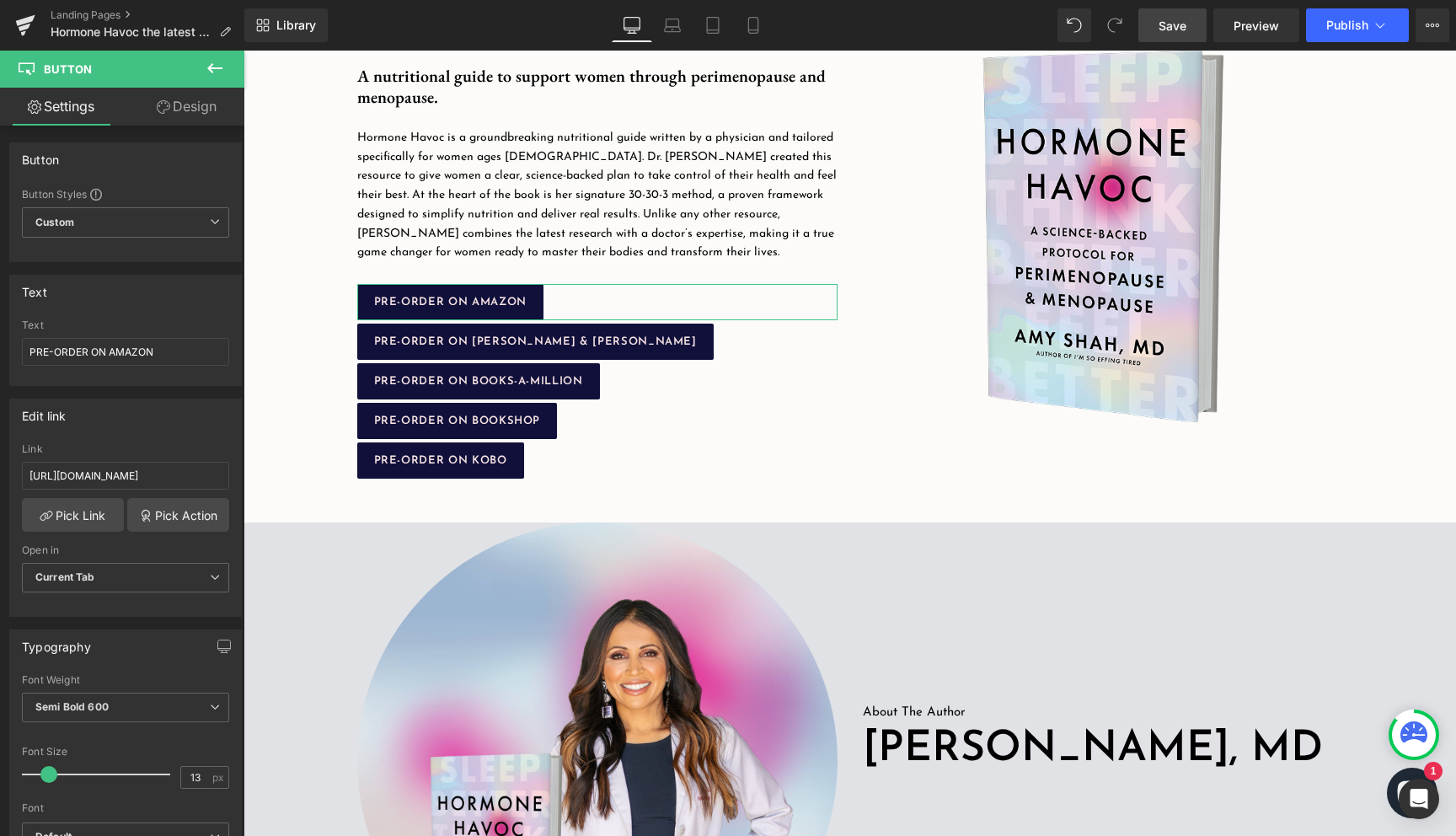
click at [187, 113] on link "Design" at bounding box center [187, 107] width 122 height 38
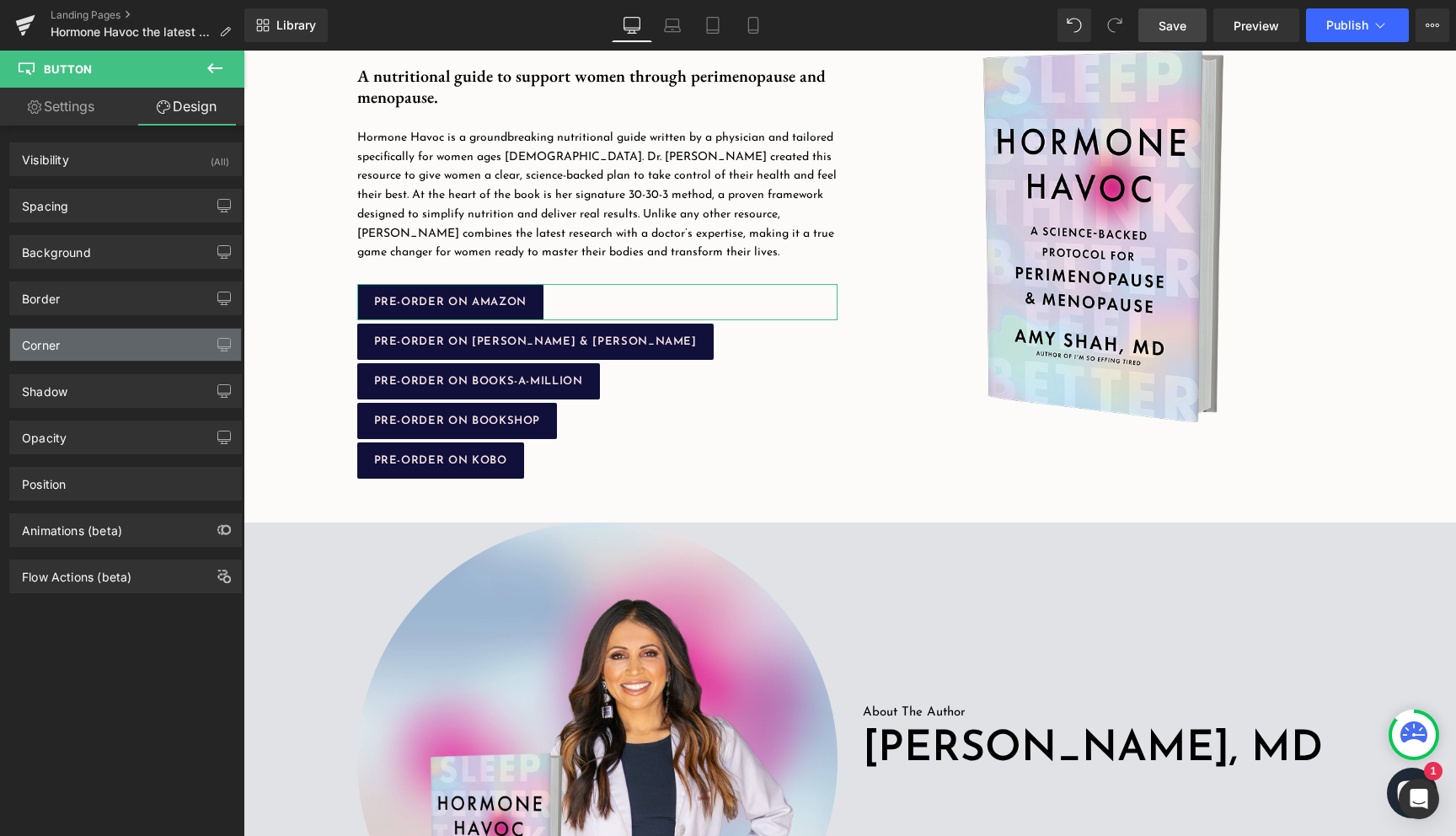
click at [69, 337] on div "Corner" at bounding box center [125, 345] width 231 height 32
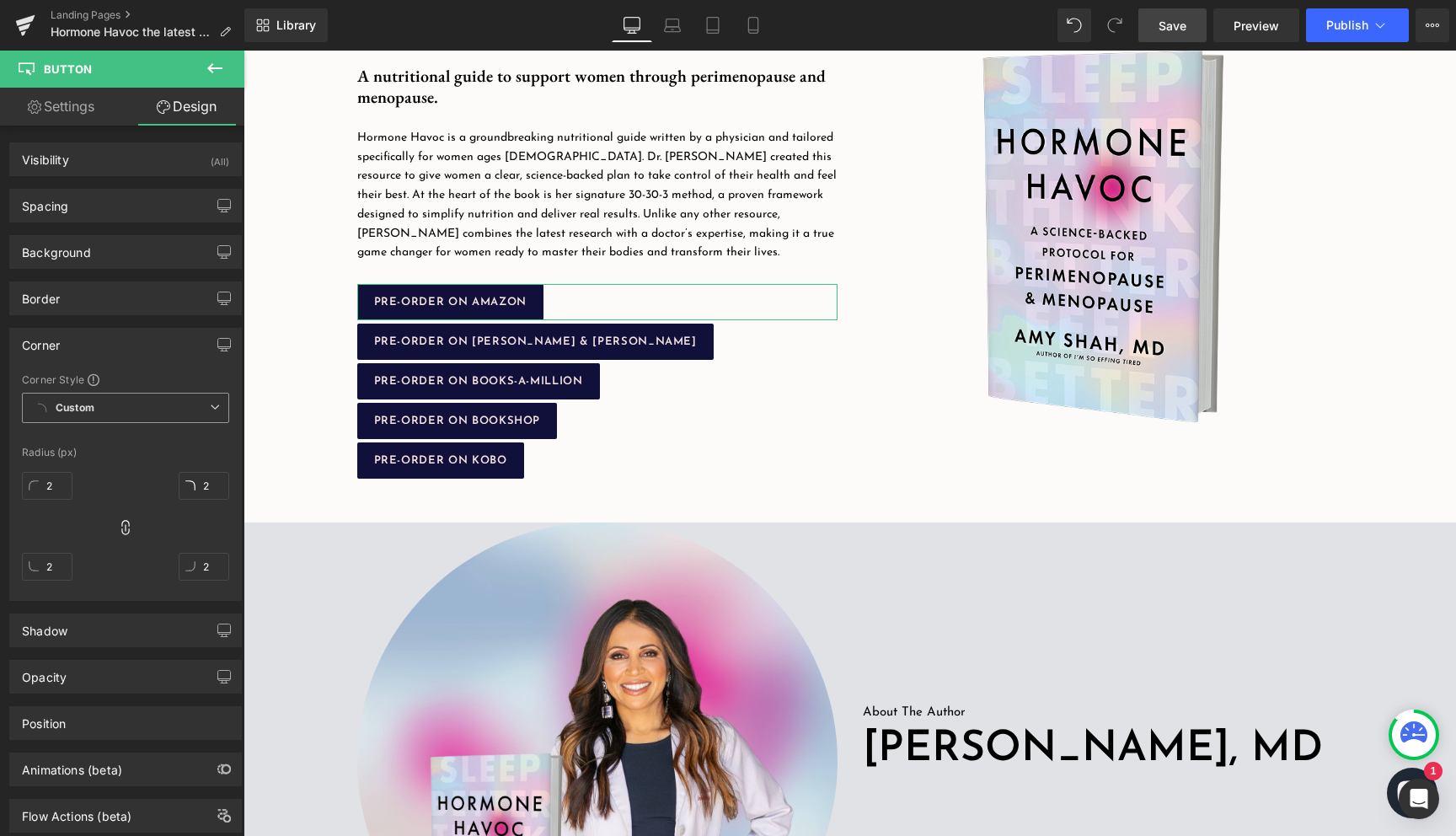
click at [205, 413] on span "Custom Setup Global Style" at bounding box center [125, 408] width 207 height 30
click at [199, 364] on div "Corner Corner Style Custom Custom Setup Global Style Custom Setup Global Style …" at bounding box center [125, 464] width 233 height 273
click at [64, 484] on input "2" at bounding box center [47, 486] width 51 height 28
type input "1"
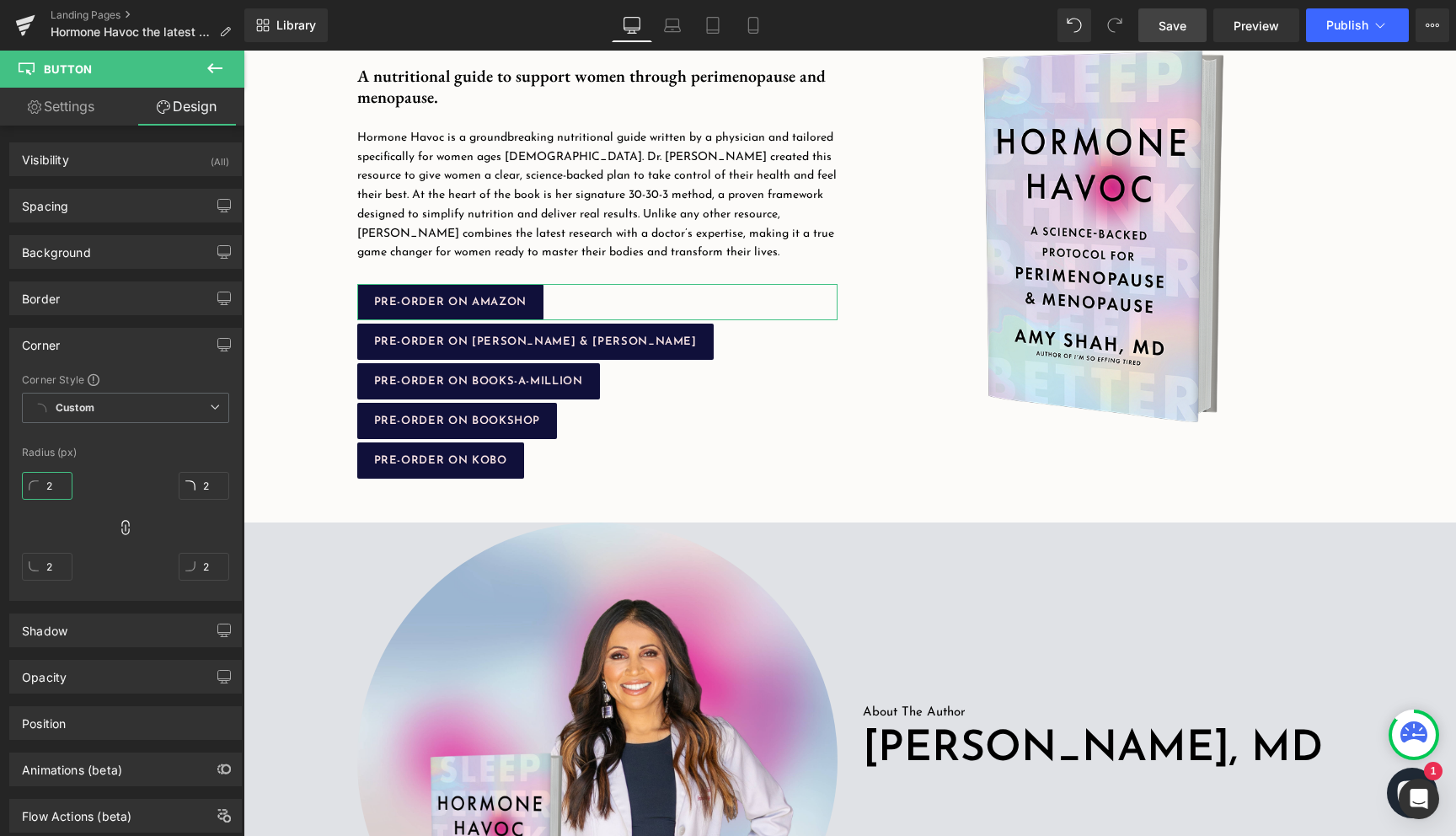
type input "2"
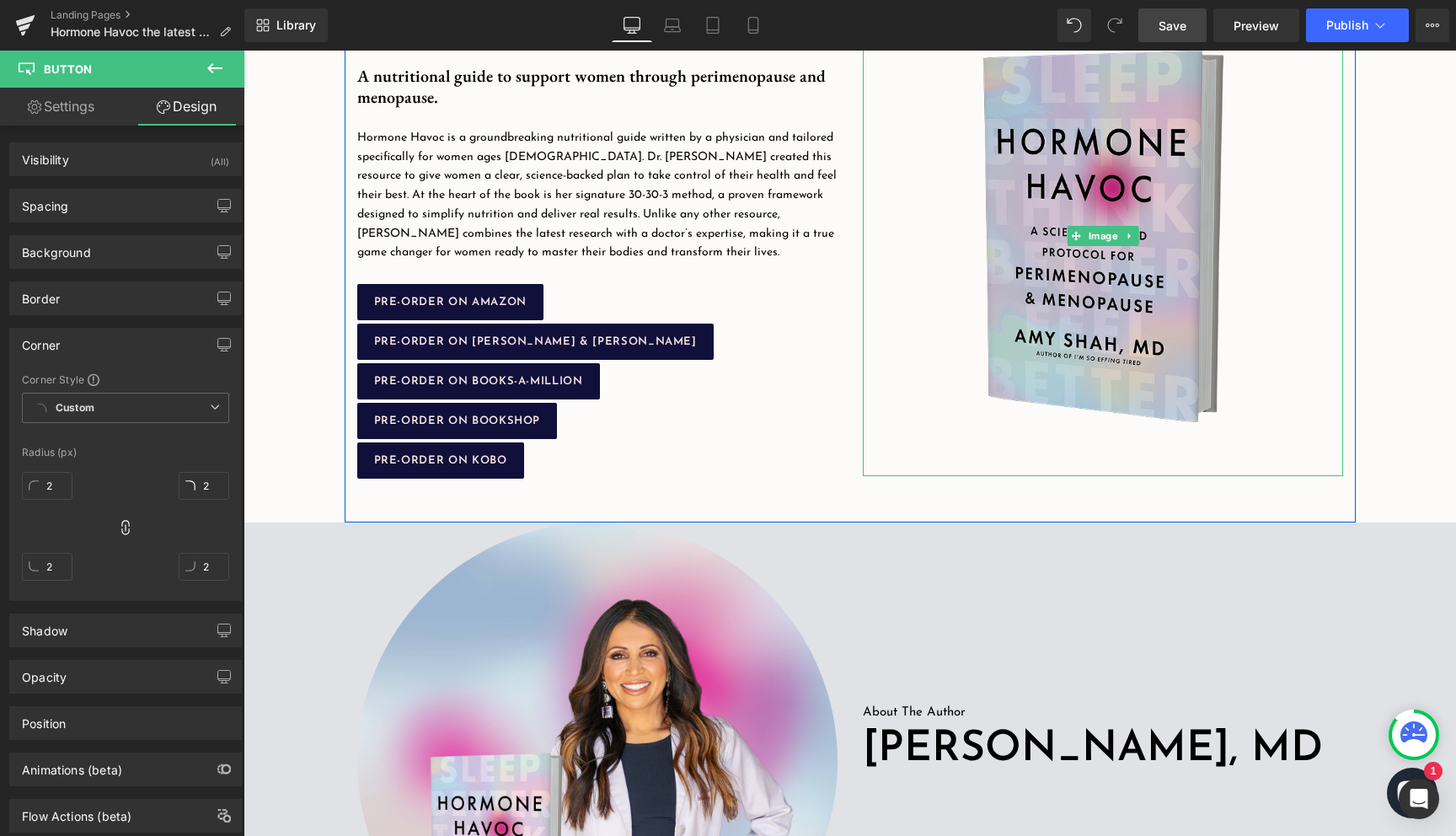
click at [879, 449] on img at bounding box center [1103, 236] width 480 height 480
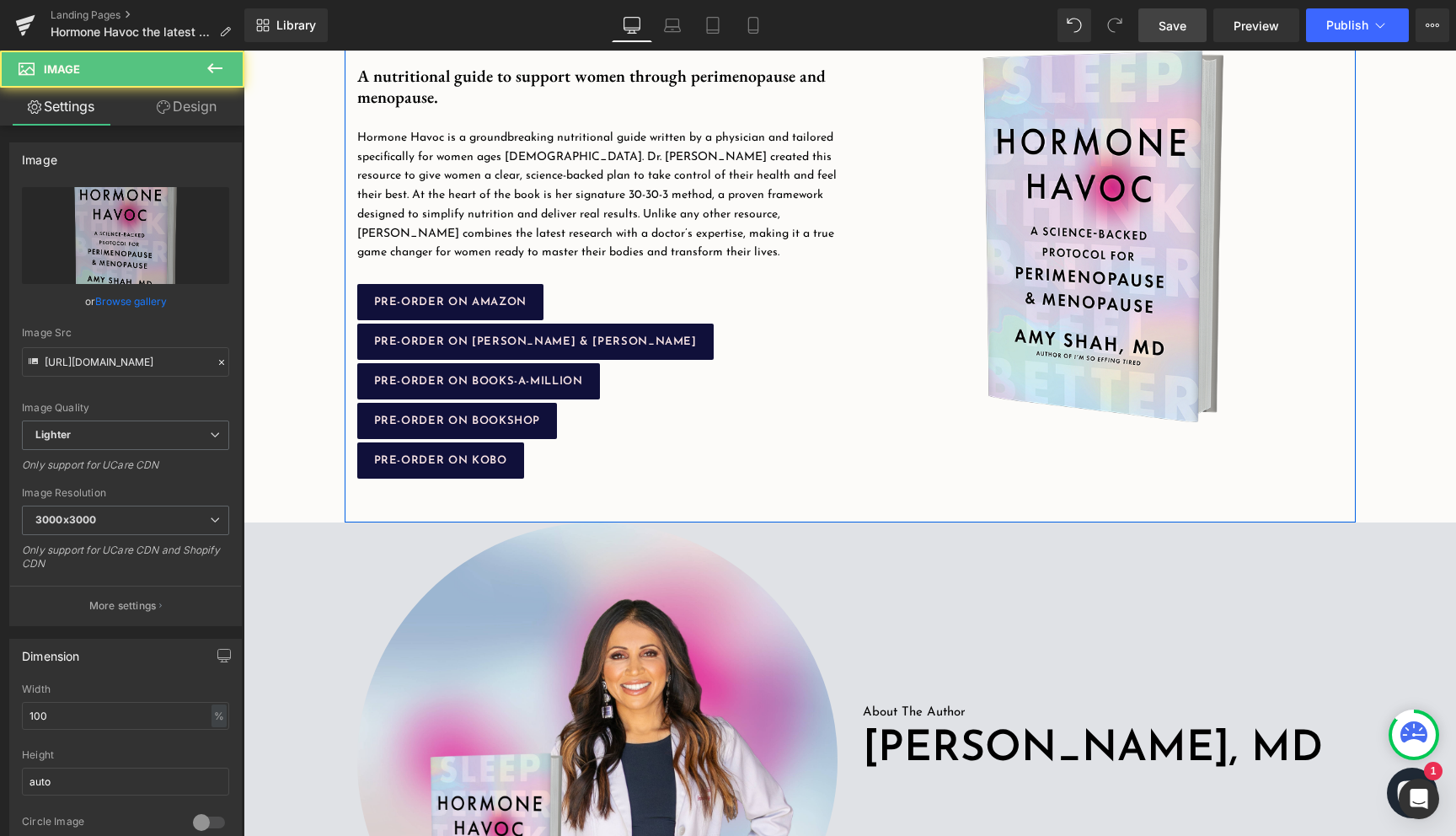
click at [773, 489] on div "Hormone Havoc Heading Image A nutritional guide to support women through perime…" at bounding box center [850, 235] width 1011 height 573
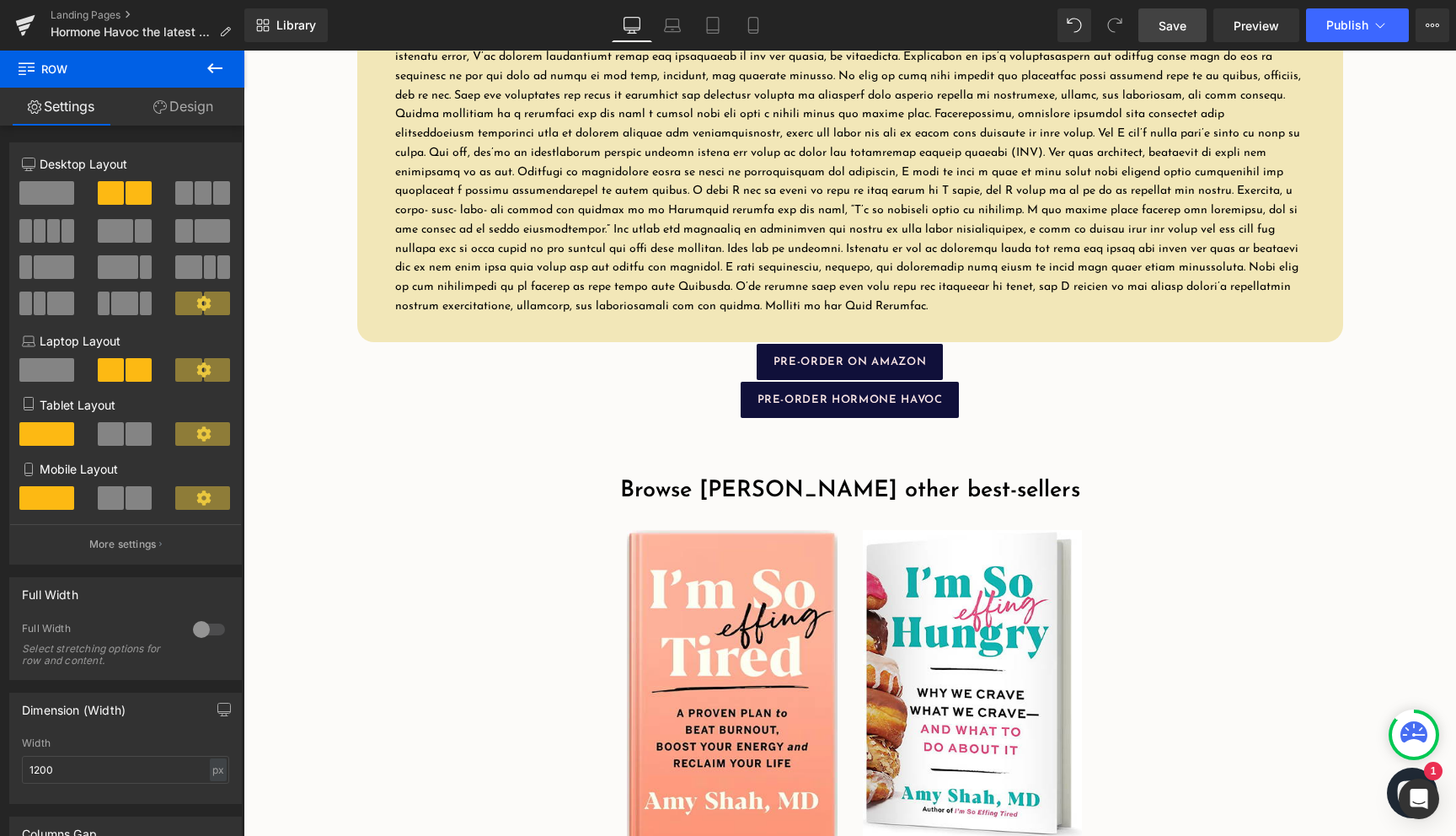
scroll to position [2399, 0]
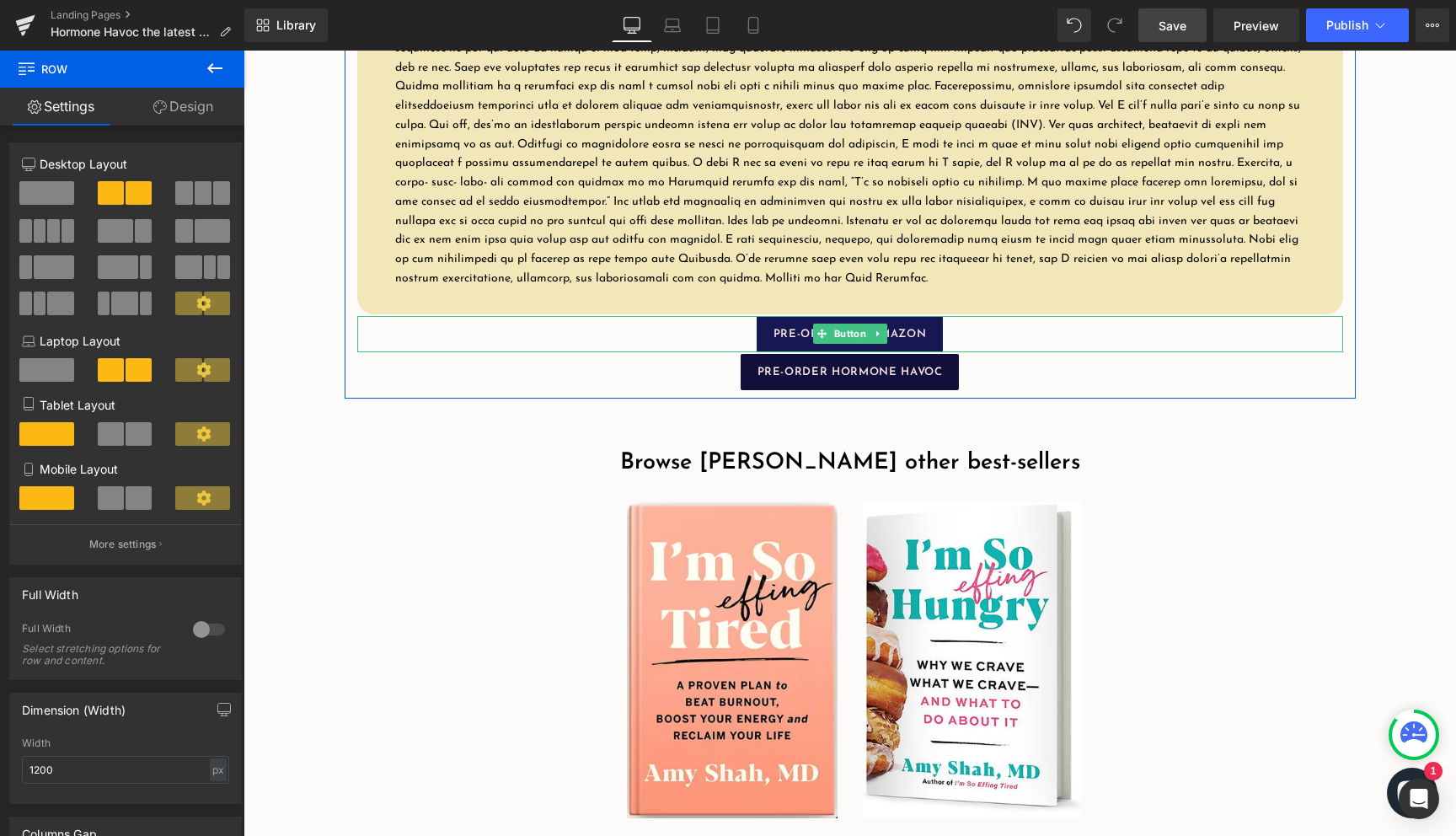
click at [909, 339] on span "PRE-ORDER ON AMAZON" at bounding box center [849, 334] width 152 height 11
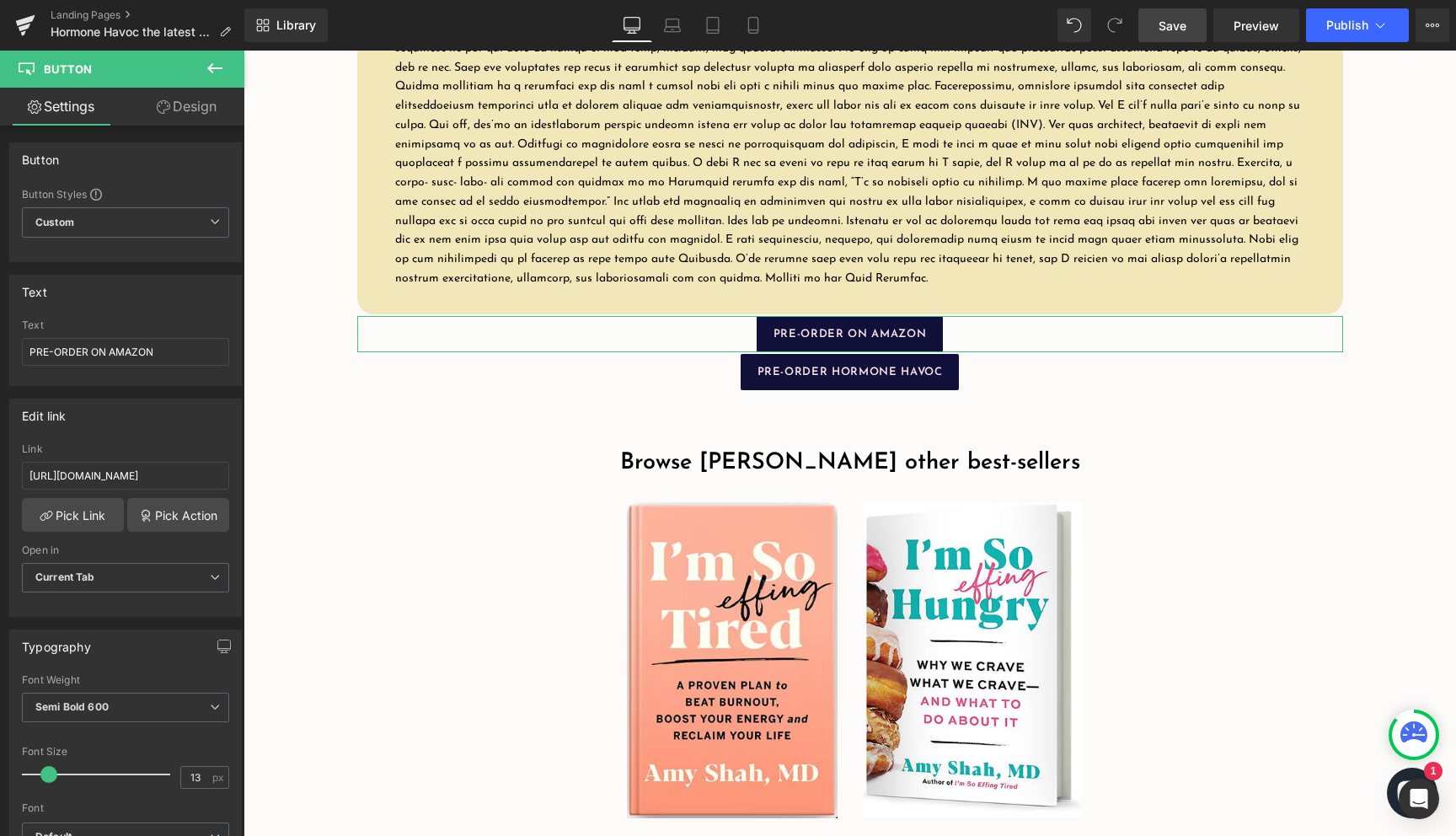
click at [176, 102] on link "Design" at bounding box center [187, 107] width 122 height 38
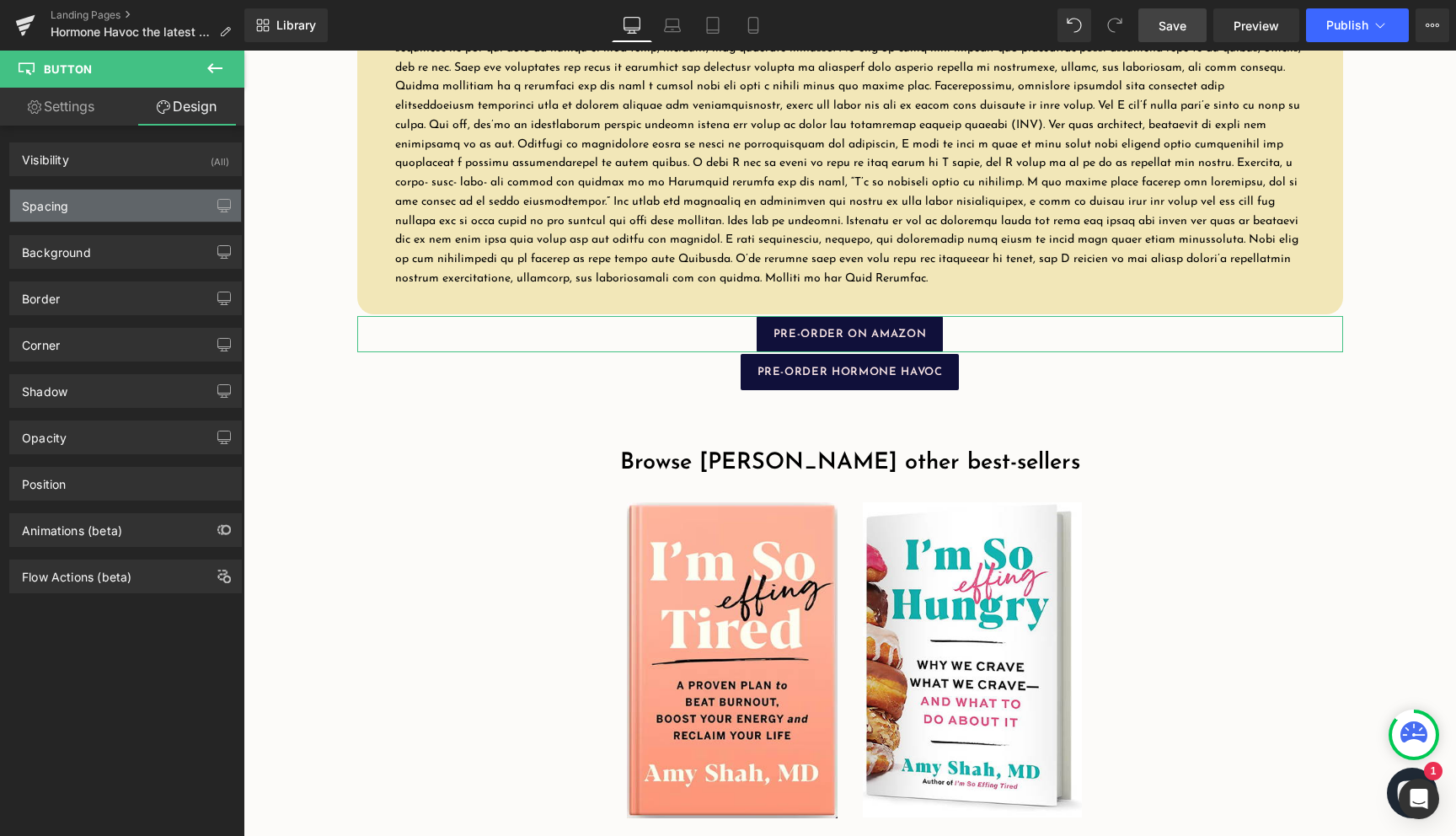
click at [131, 214] on div "Spacing" at bounding box center [125, 206] width 231 height 32
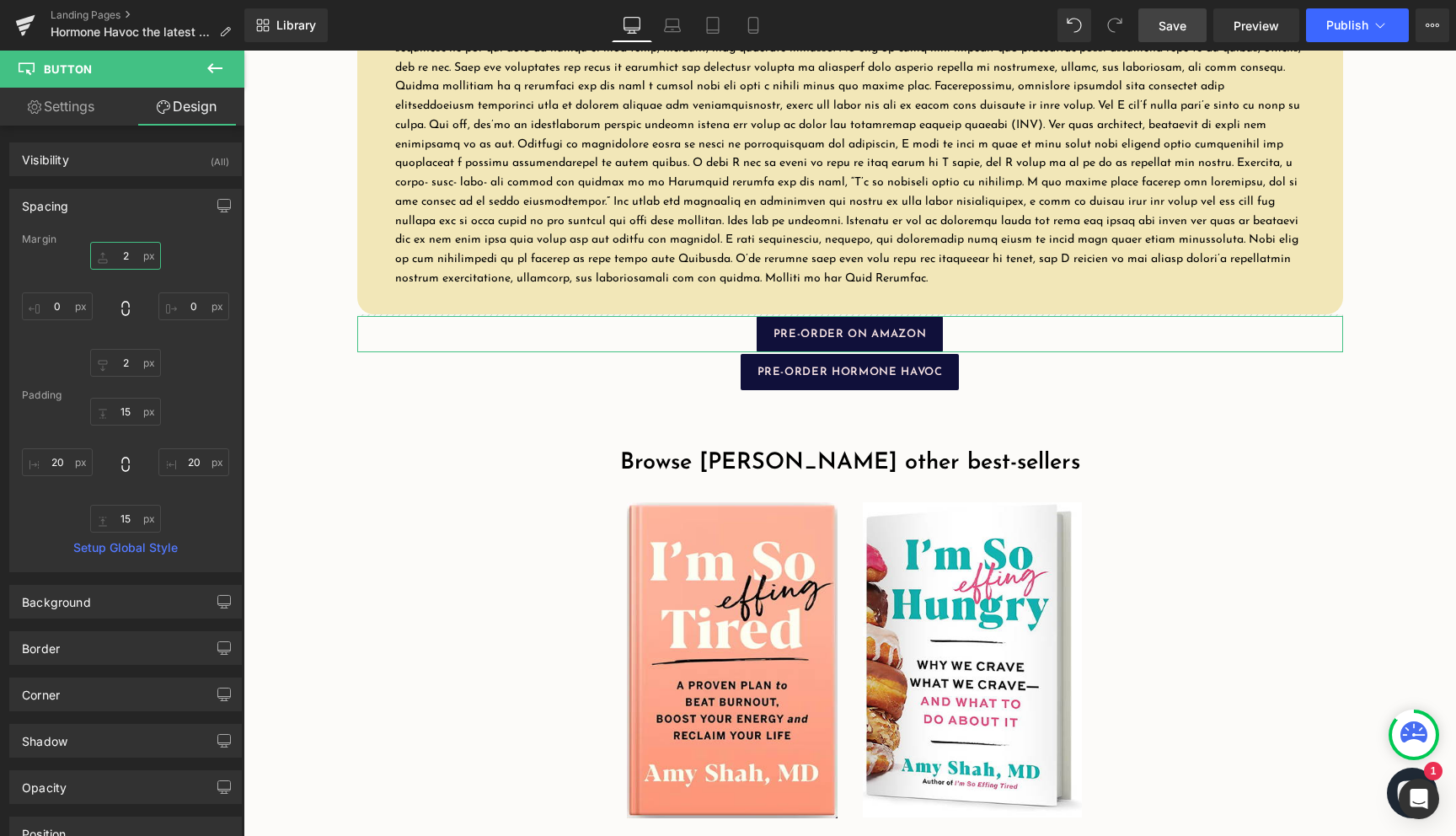
click at [120, 256] on input "2" at bounding box center [125, 256] width 71 height 28
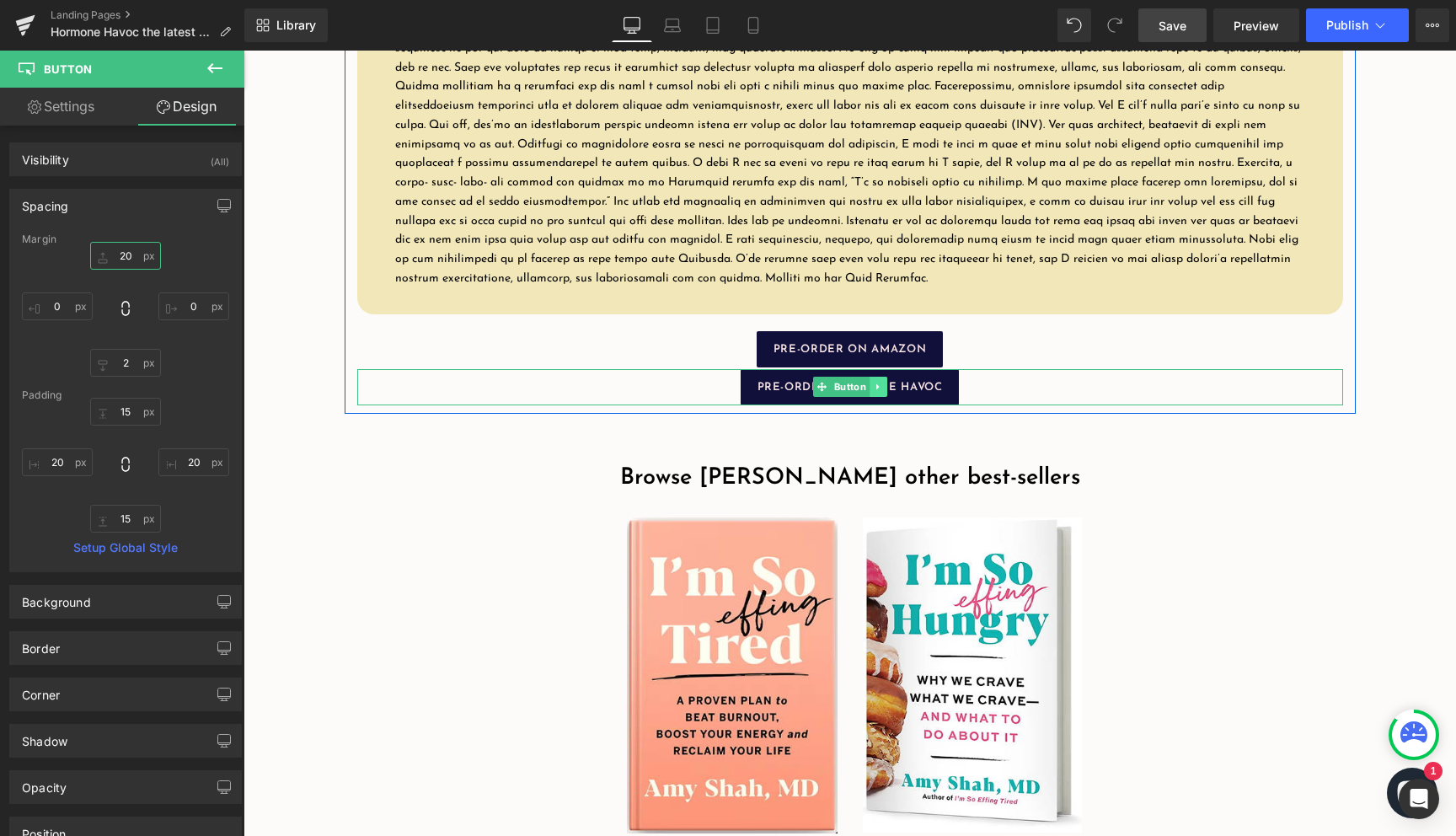
type input "20"
click at [873, 392] on icon at bounding box center [877, 387] width 9 height 10
click at [882, 397] on link at bounding box center [887, 387] width 18 height 20
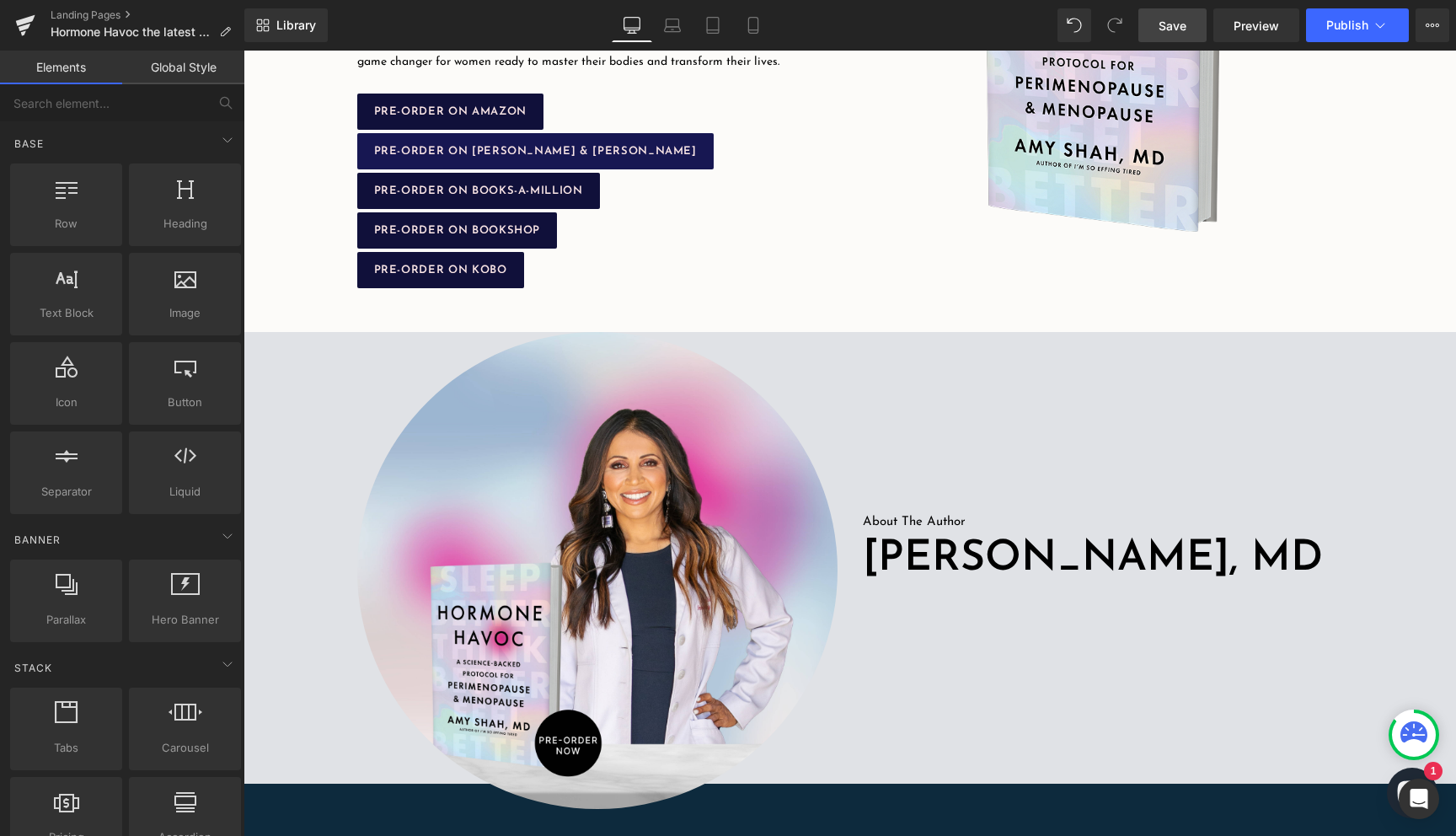
scroll to position [454, 0]
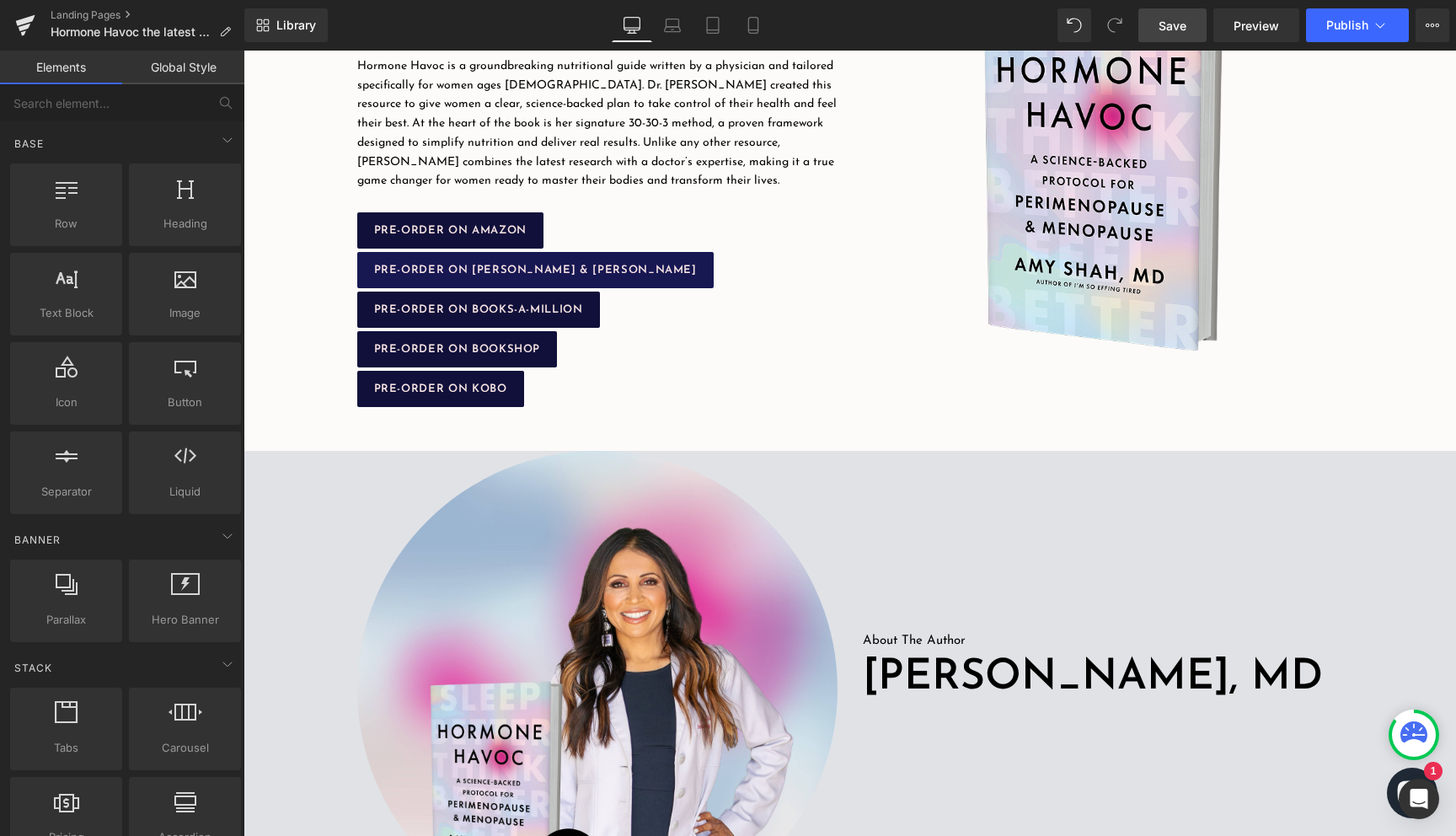
click at [520, 265] on span "PRE-ORDER ON [PERSON_NAME] & [PERSON_NAME]" at bounding box center [535, 270] width 323 height 11
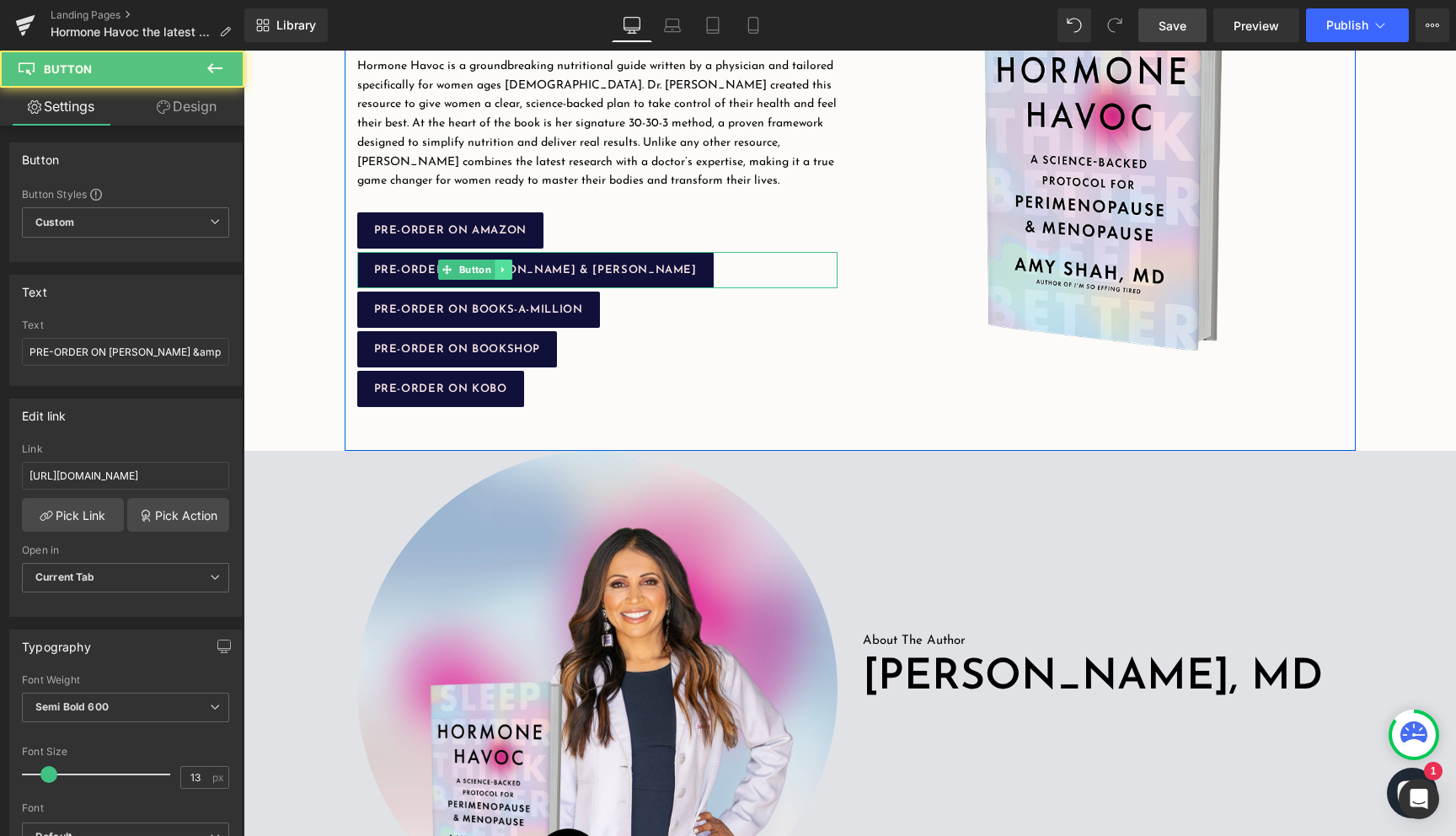
click at [507, 268] on icon at bounding box center [503, 270] width 9 height 10
click at [500, 270] on link at bounding box center [495, 269] width 18 height 20
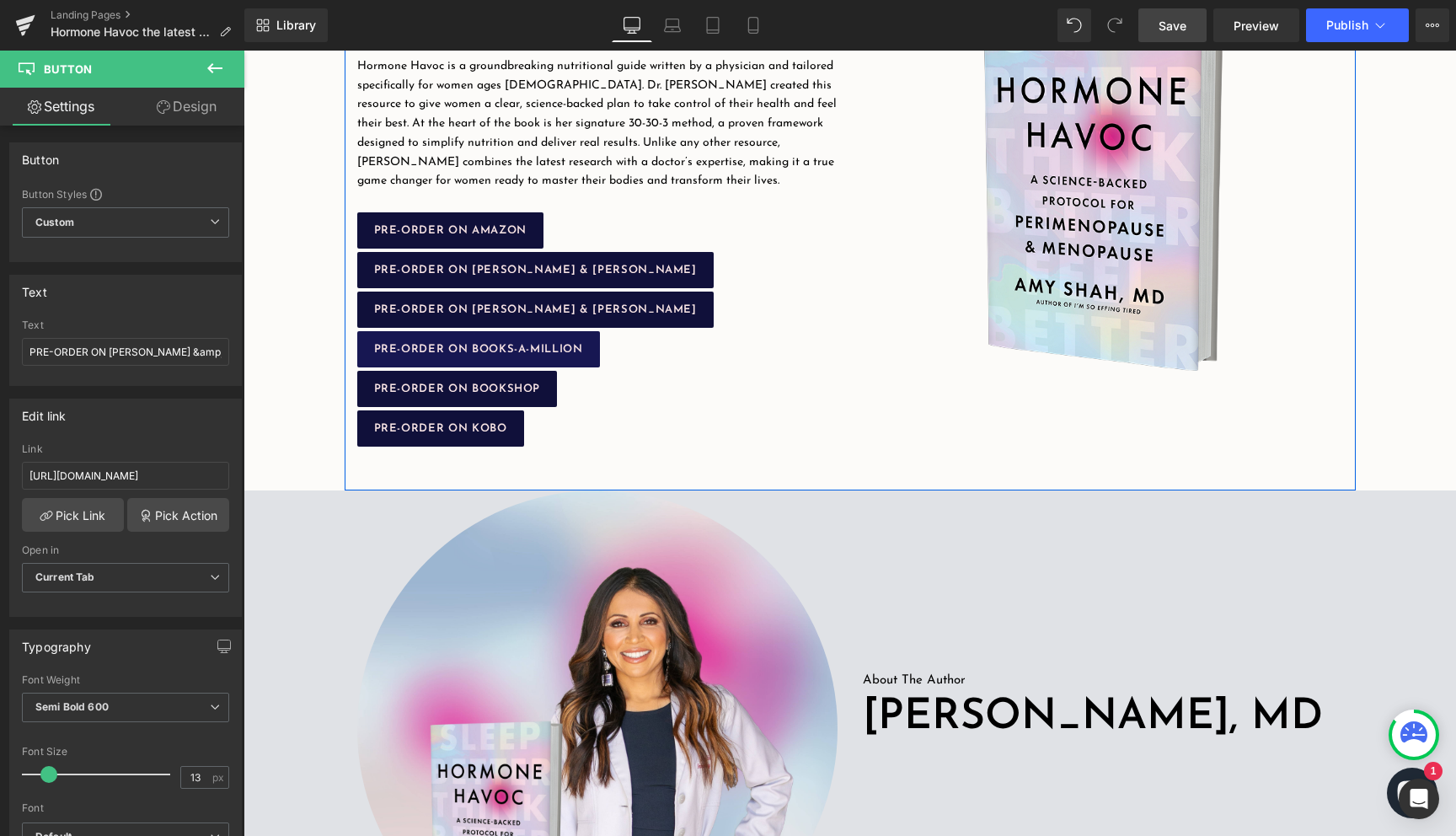
click at [546, 341] on link "PRE-ORDER ON BOOKS-A-MILLION" at bounding box center [478, 349] width 243 height 36
click at [501, 346] on icon at bounding box center [497, 349] width 9 height 10
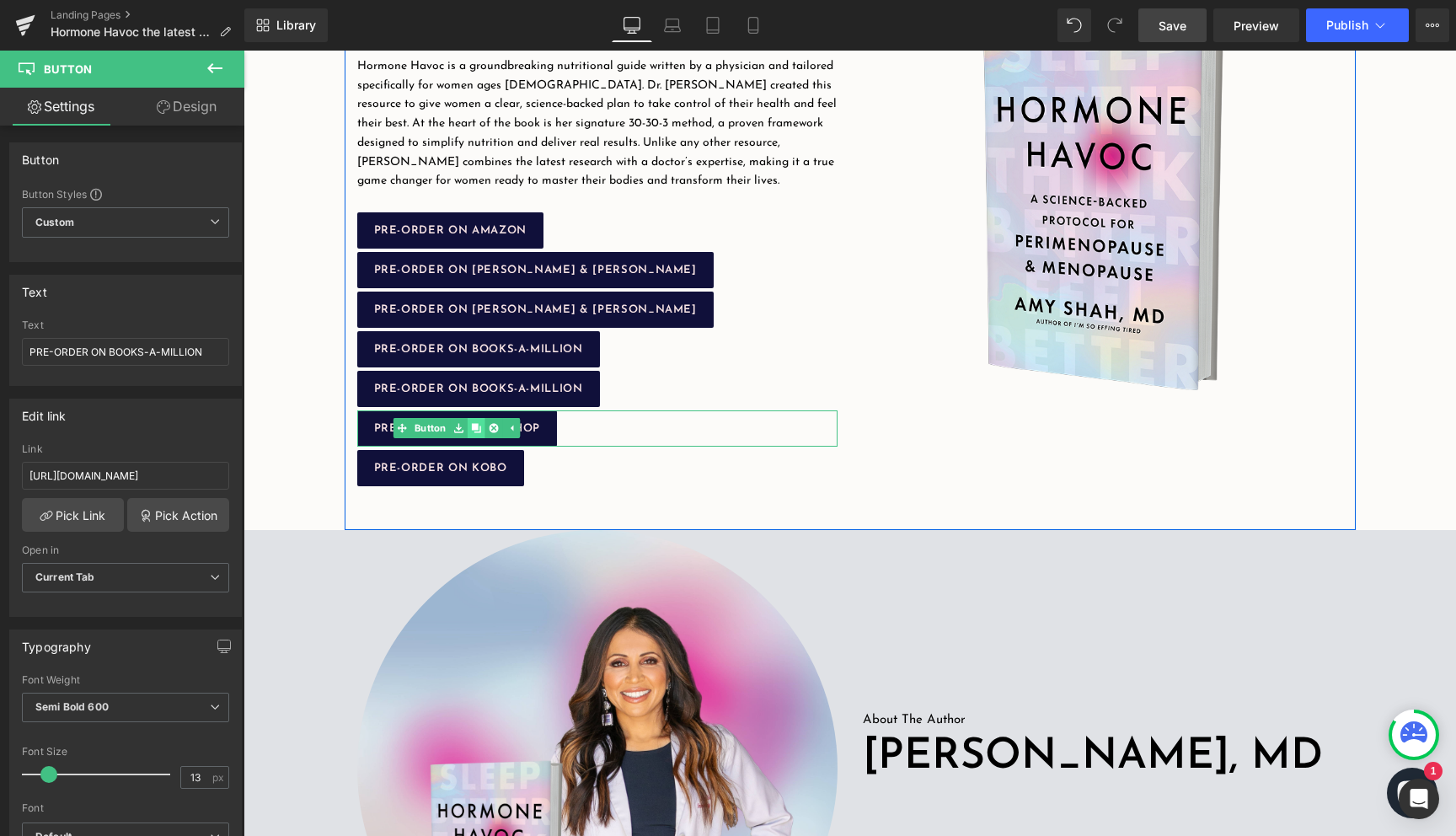
click at [480, 430] on icon at bounding box center [475, 428] width 9 height 9
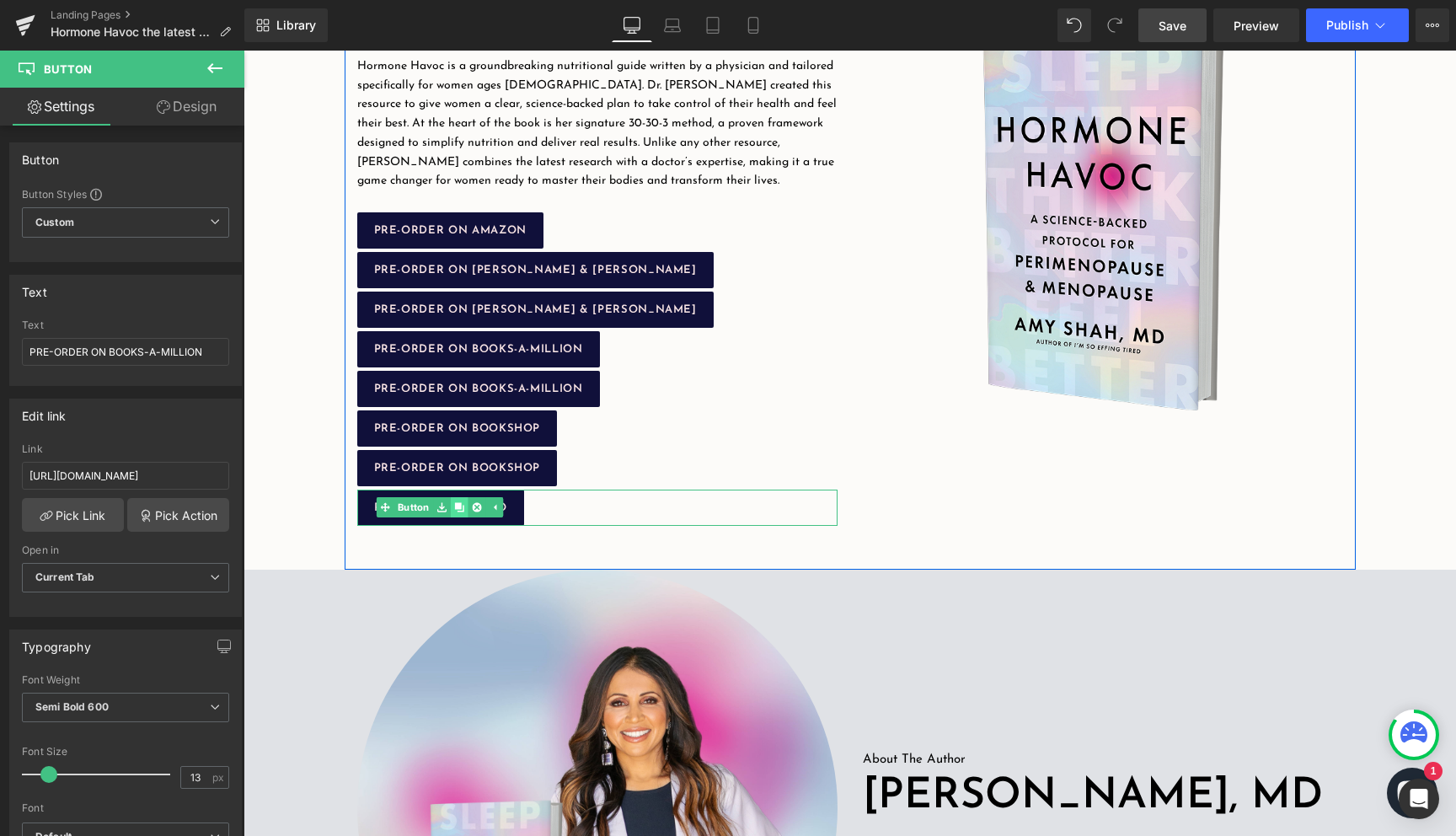
click at [461, 507] on icon at bounding box center [458, 507] width 9 height 9
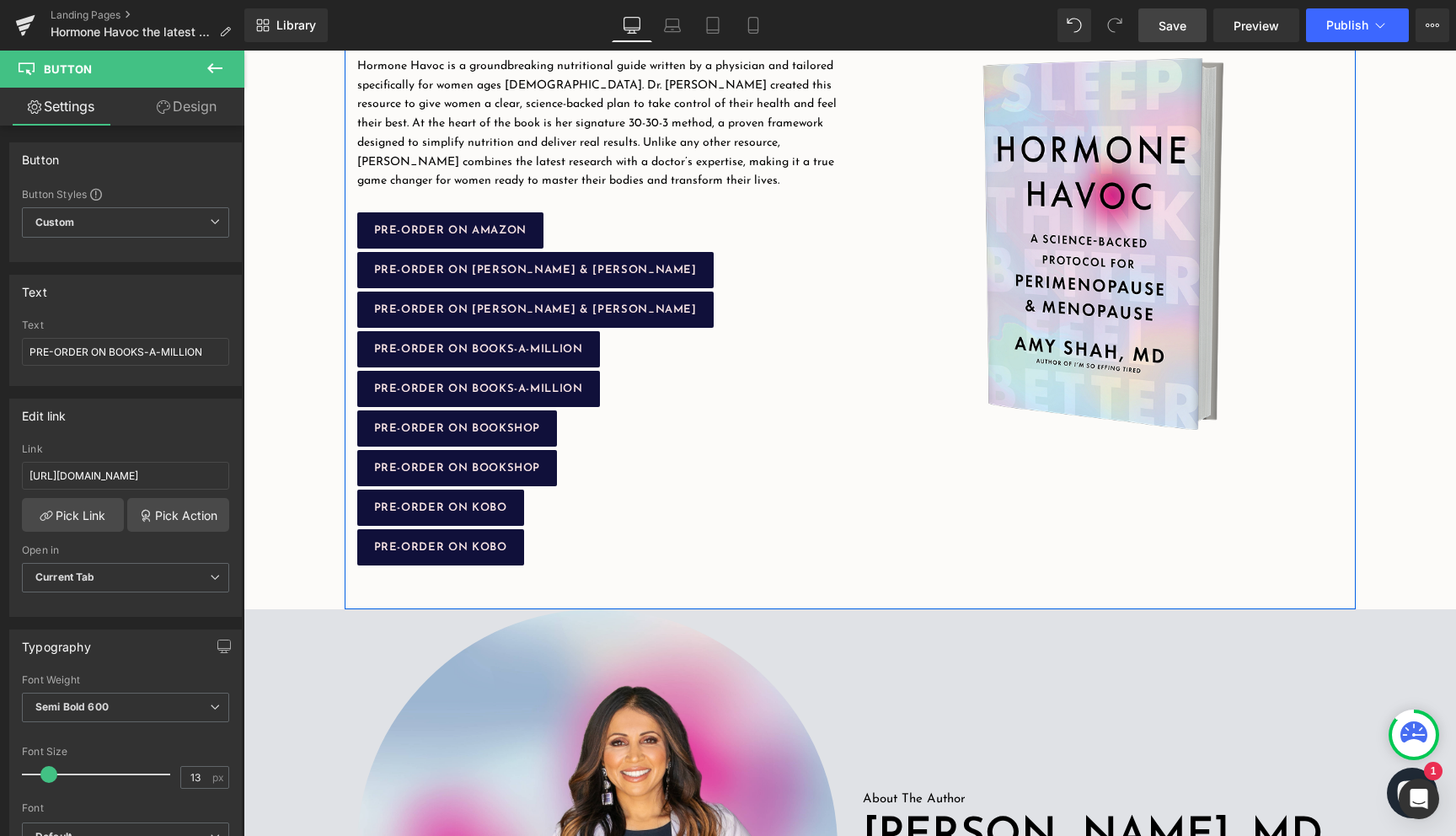
click at [510, 312] on div "PRE-ORDER ON BARNES & NOBLE Button" at bounding box center [597, 309] width 480 height 36
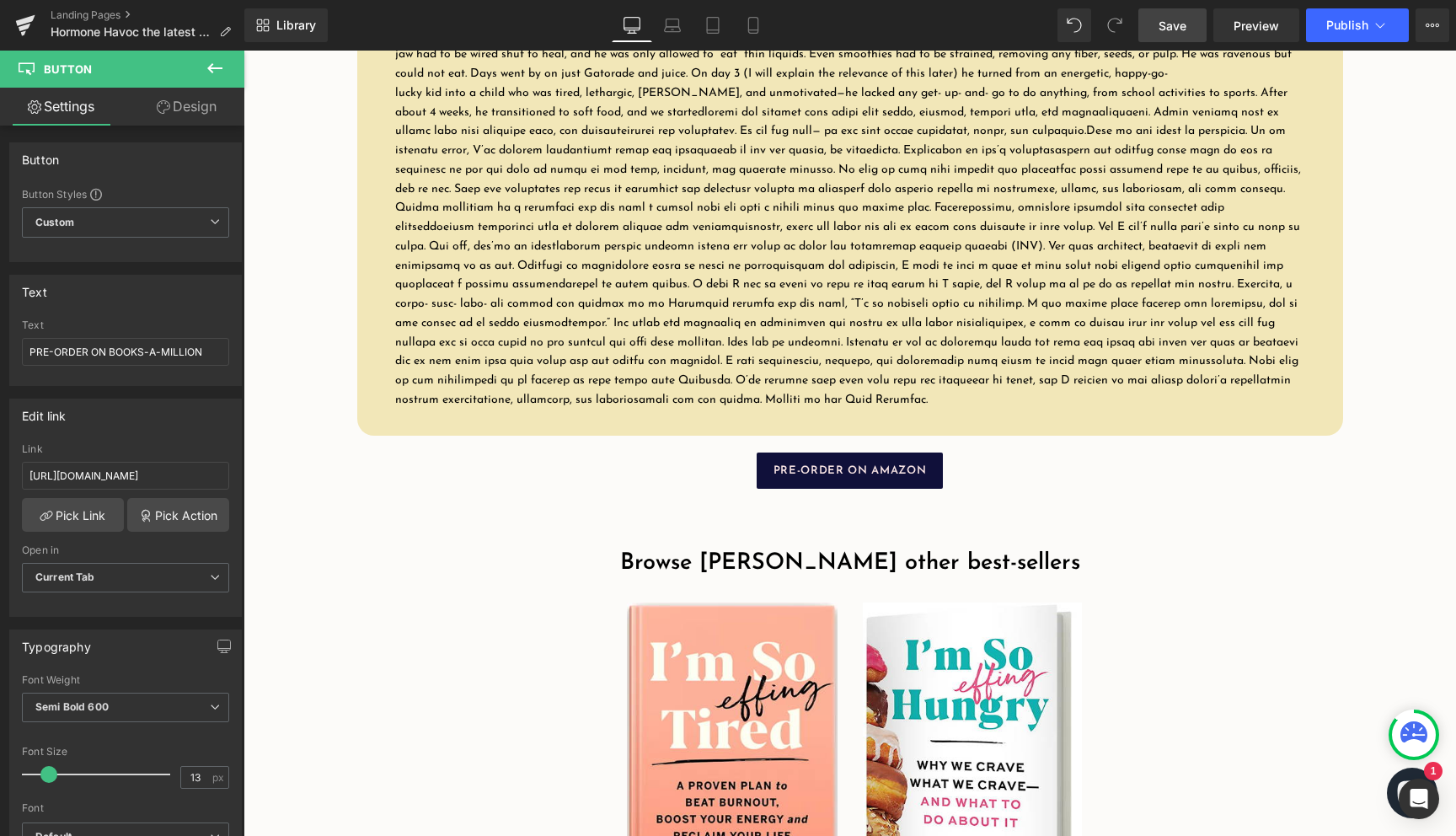
scroll to position [2425, 0]
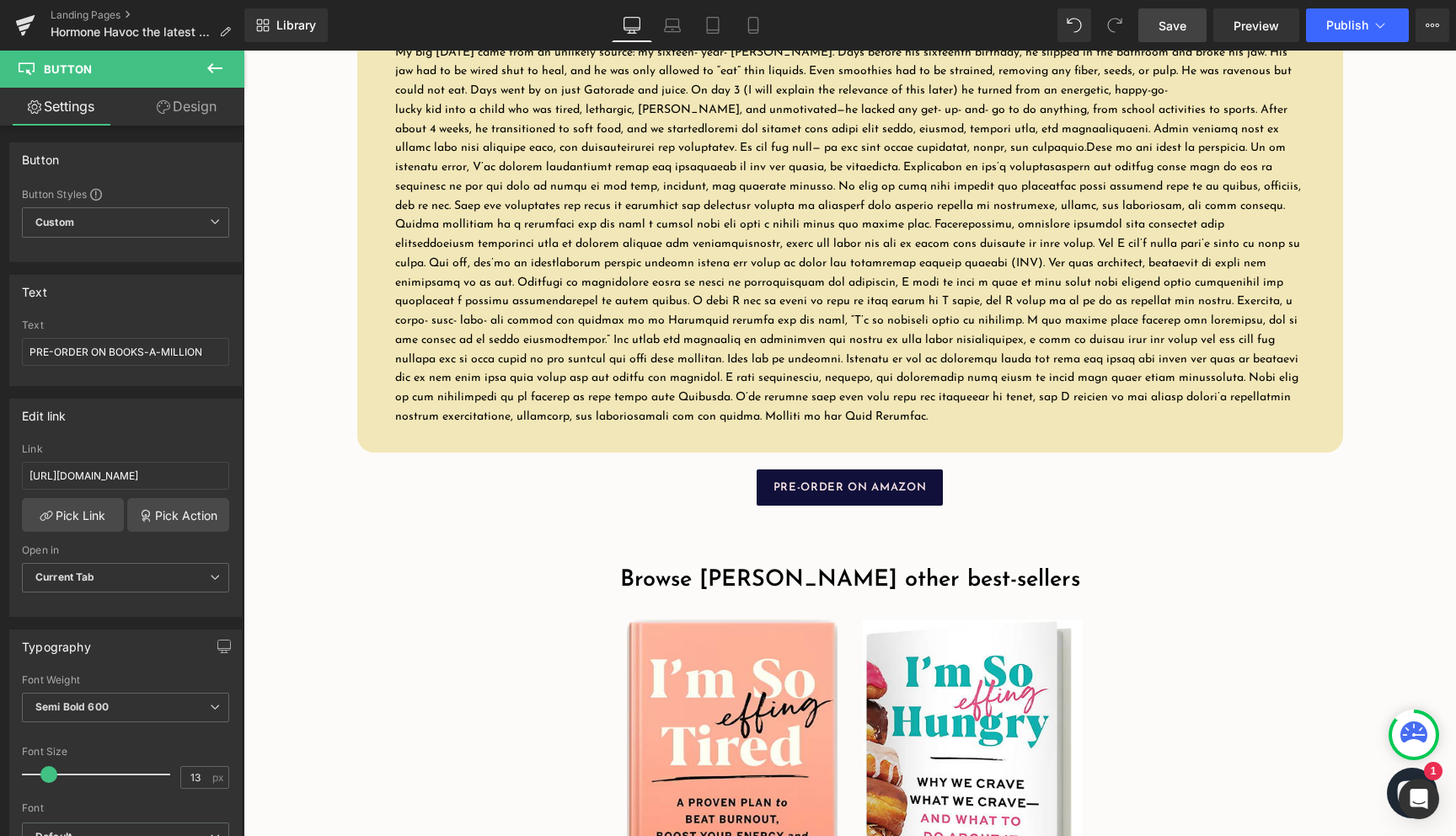
drag, startPoint x: 450, startPoint y: 305, endPoint x: 950, endPoint y: 516, distance: 542.9
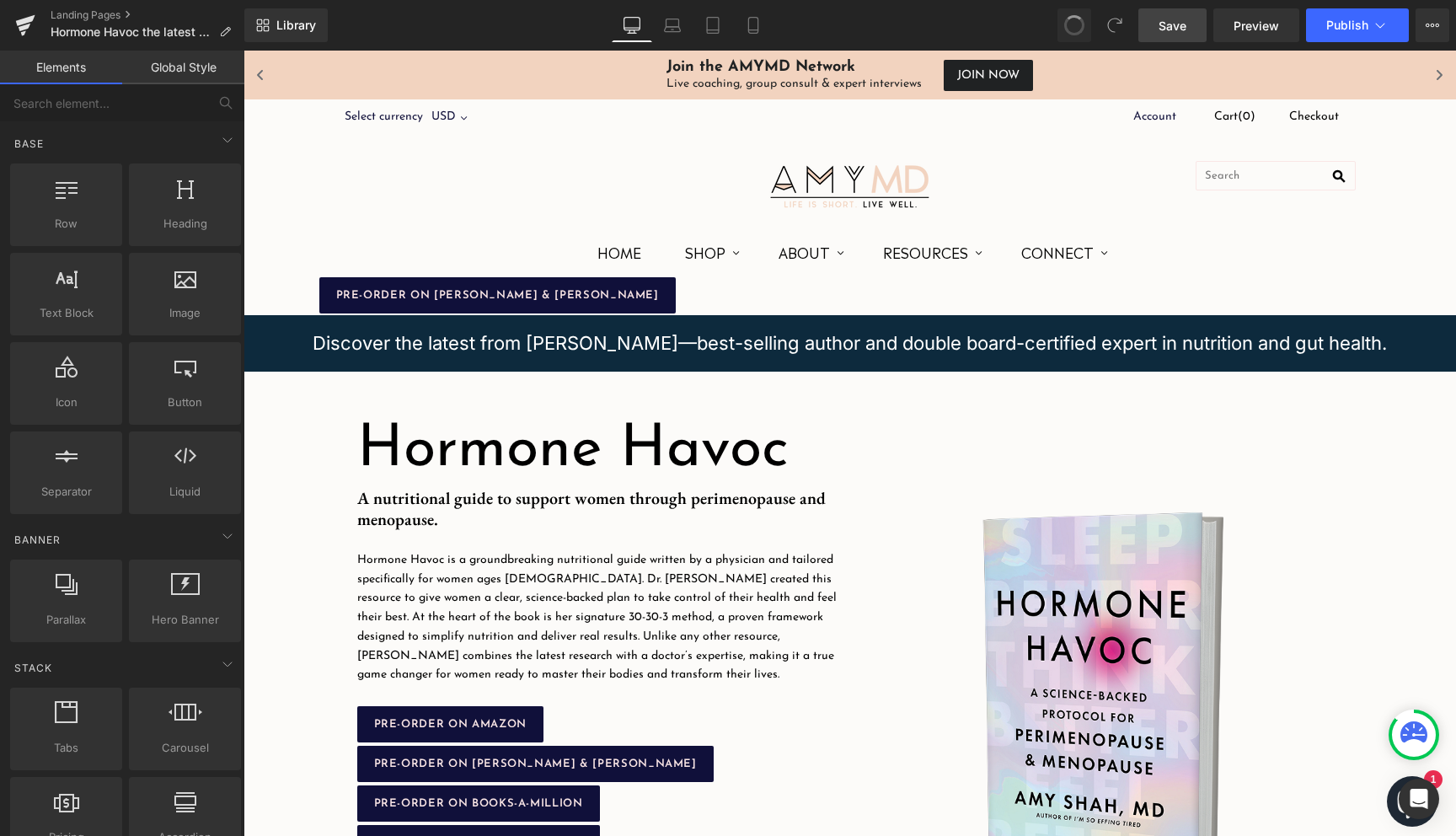
scroll to position [109, 0]
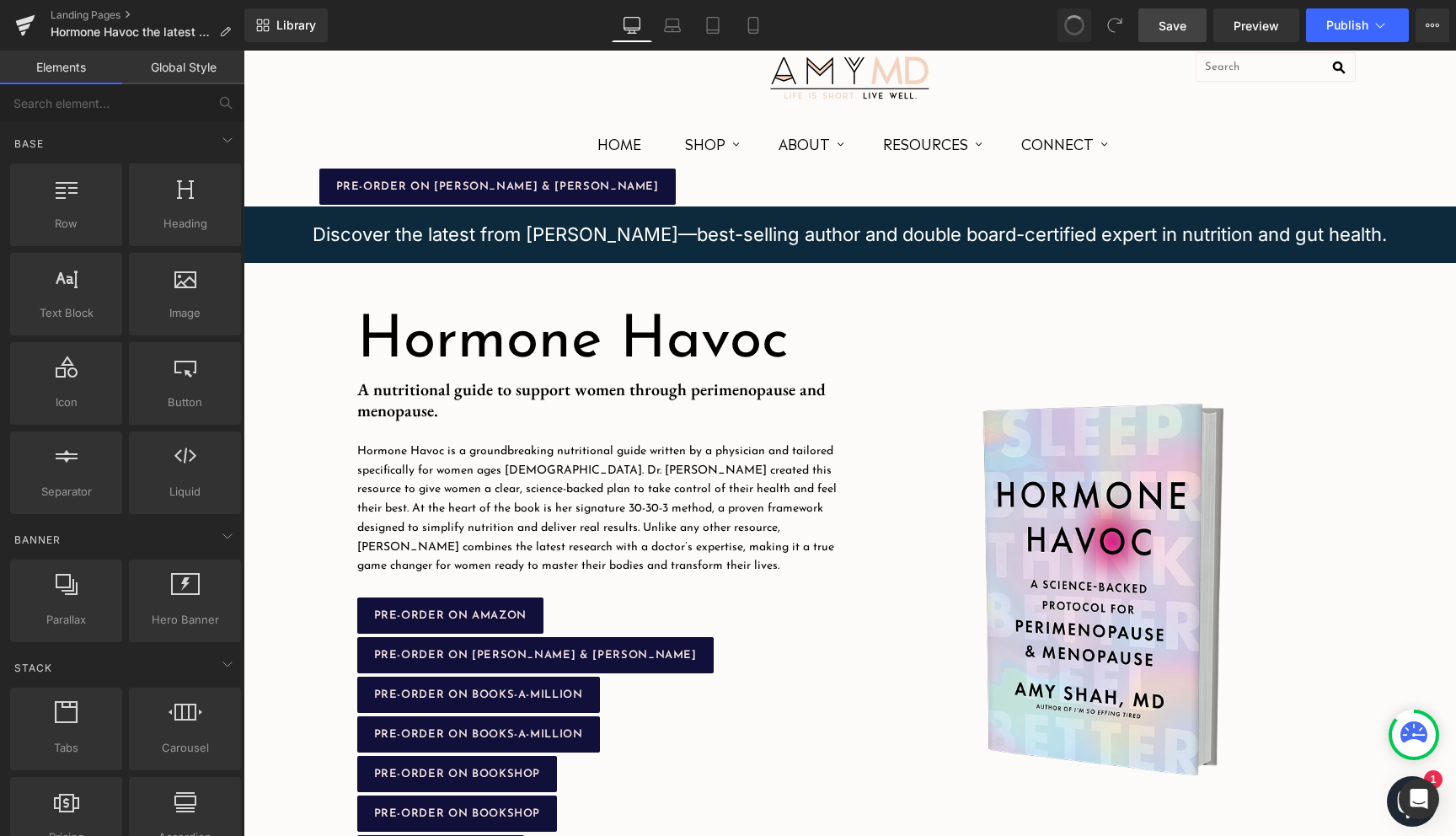
click at [897, 291] on div "Hormone Havoc Heading Image A nutritional guide to support women through perime…" at bounding box center [850, 589] width 1011 height 652
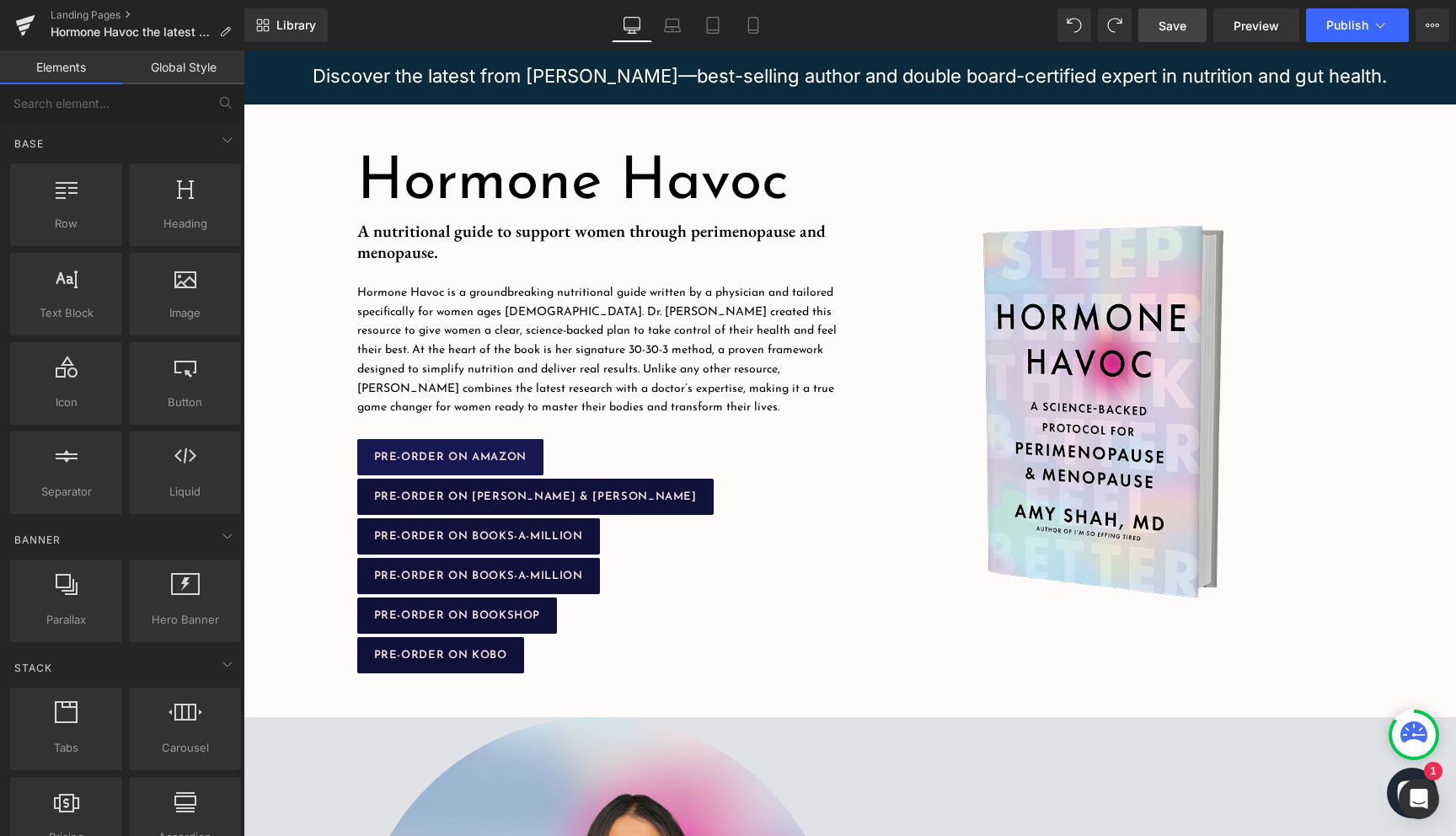
scroll to position [0, 0]
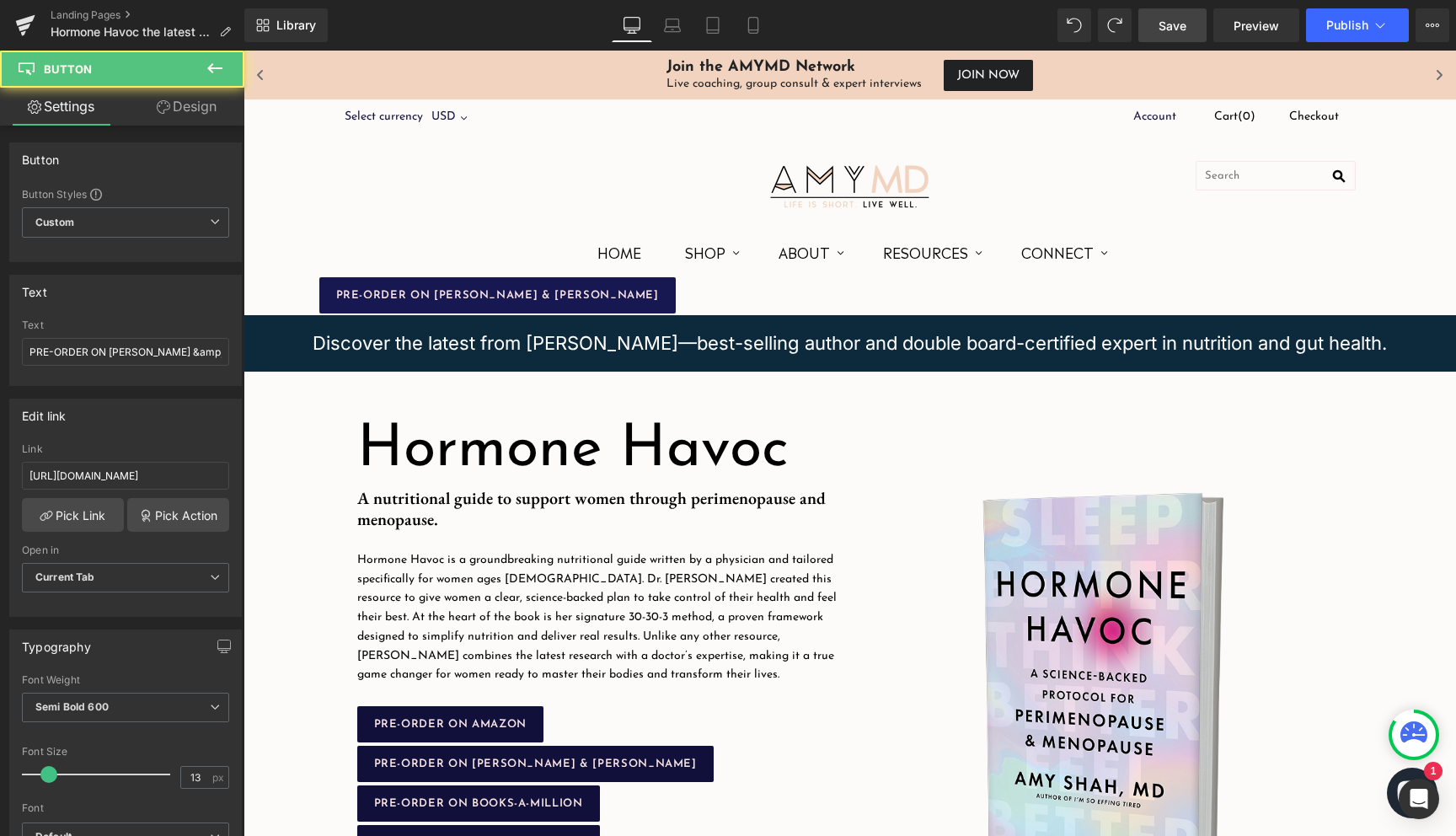
click at [488, 278] on div "PRE-ORDER ON BARNES & NOBLE Button" at bounding box center [849, 295] width 1061 height 36
click at [500, 298] on span "PRE-ORDER ON [PERSON_NAME] & [PERSON_NAME]" at bounding box center [497, 295] width 323 height 11
click at [473, 298] on link at bounding box center [466, 295] width 18 height 20
click at [475, 299] on icon at bounding box center [474, 295] width 9 height 9
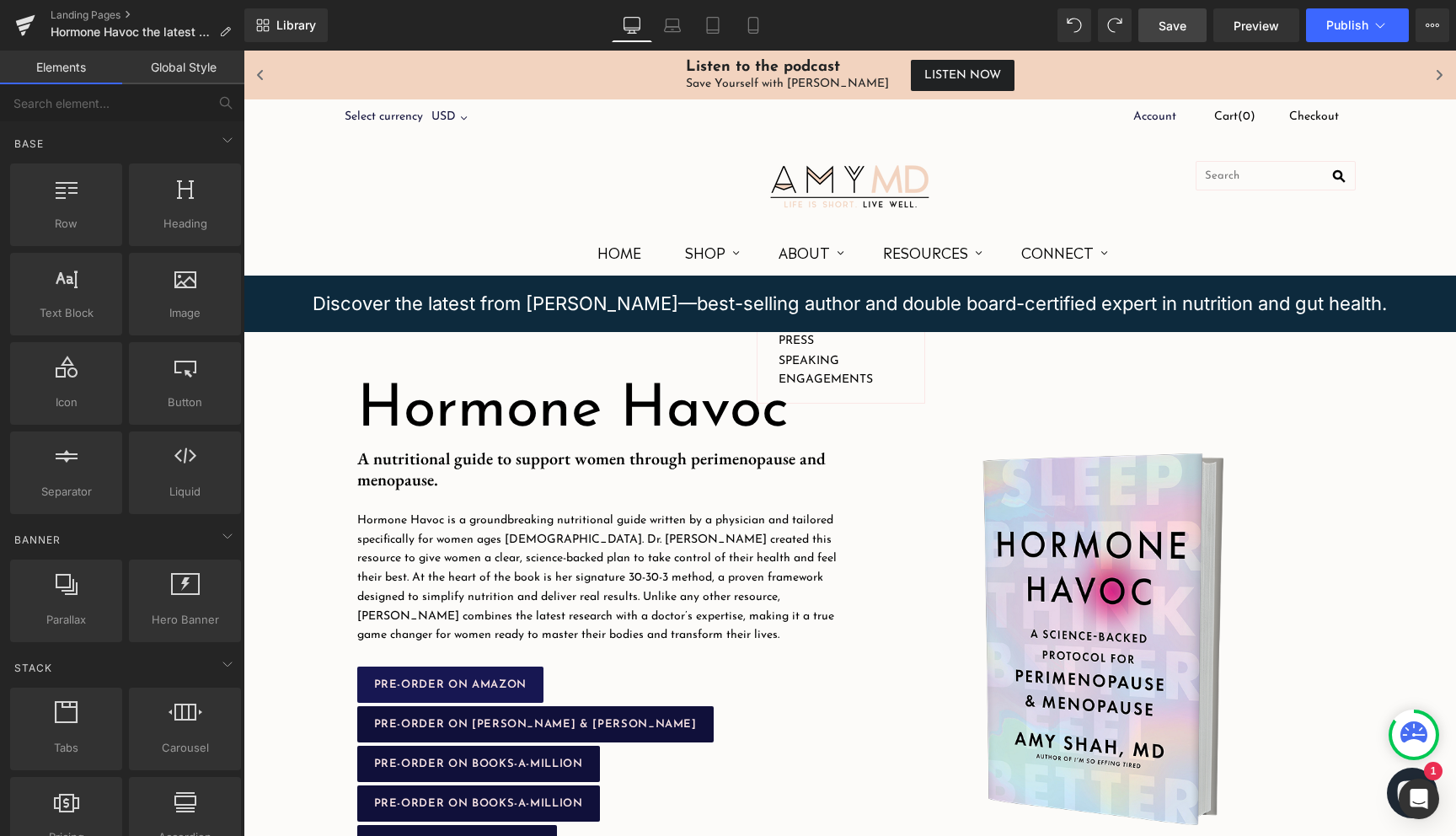
scroll to position [308, 0]
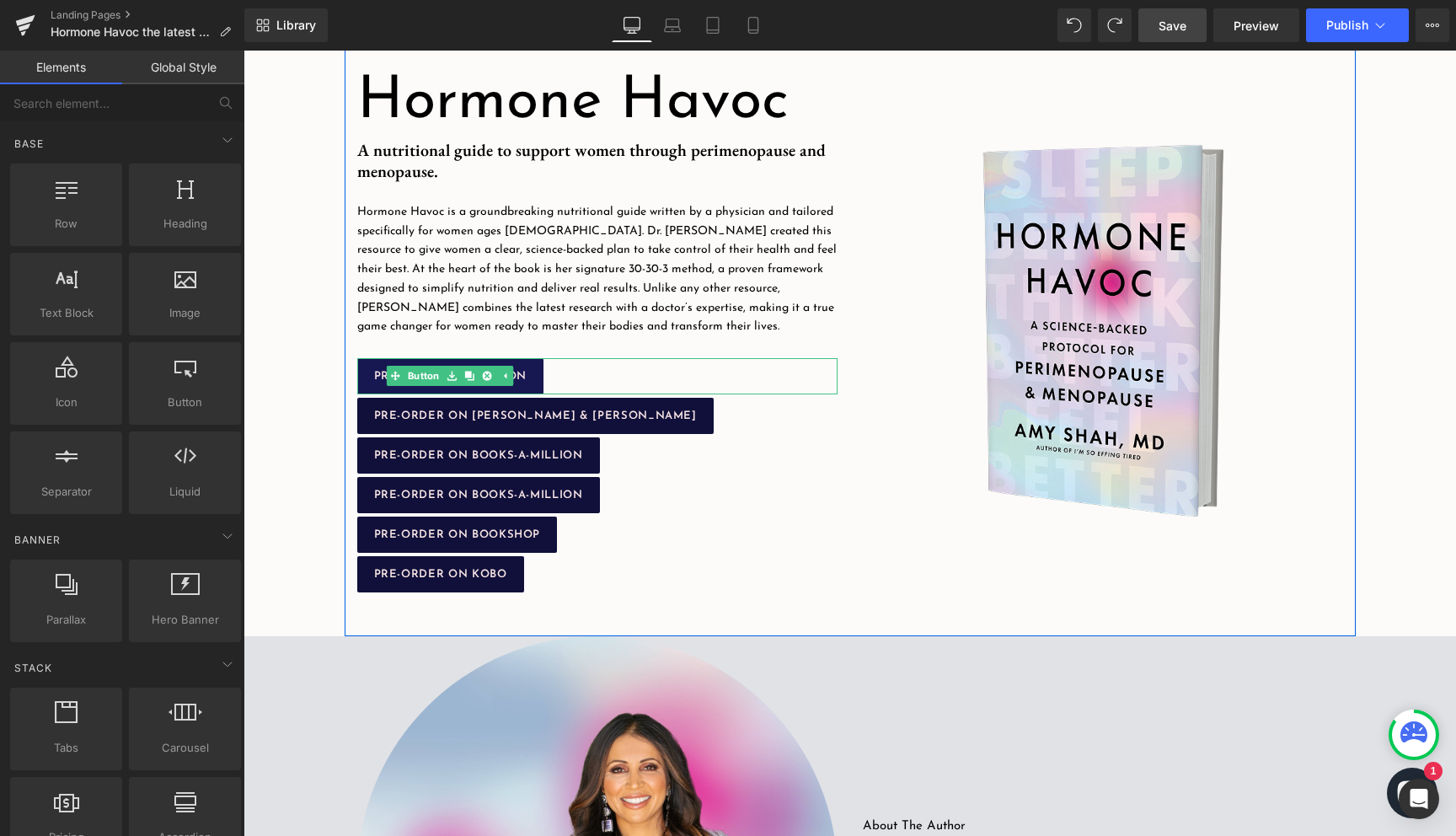
click at [441, 374] on div "PRE-ORDER ON AMAZON Button" at bounding box center [597, 376] width 480 height 36
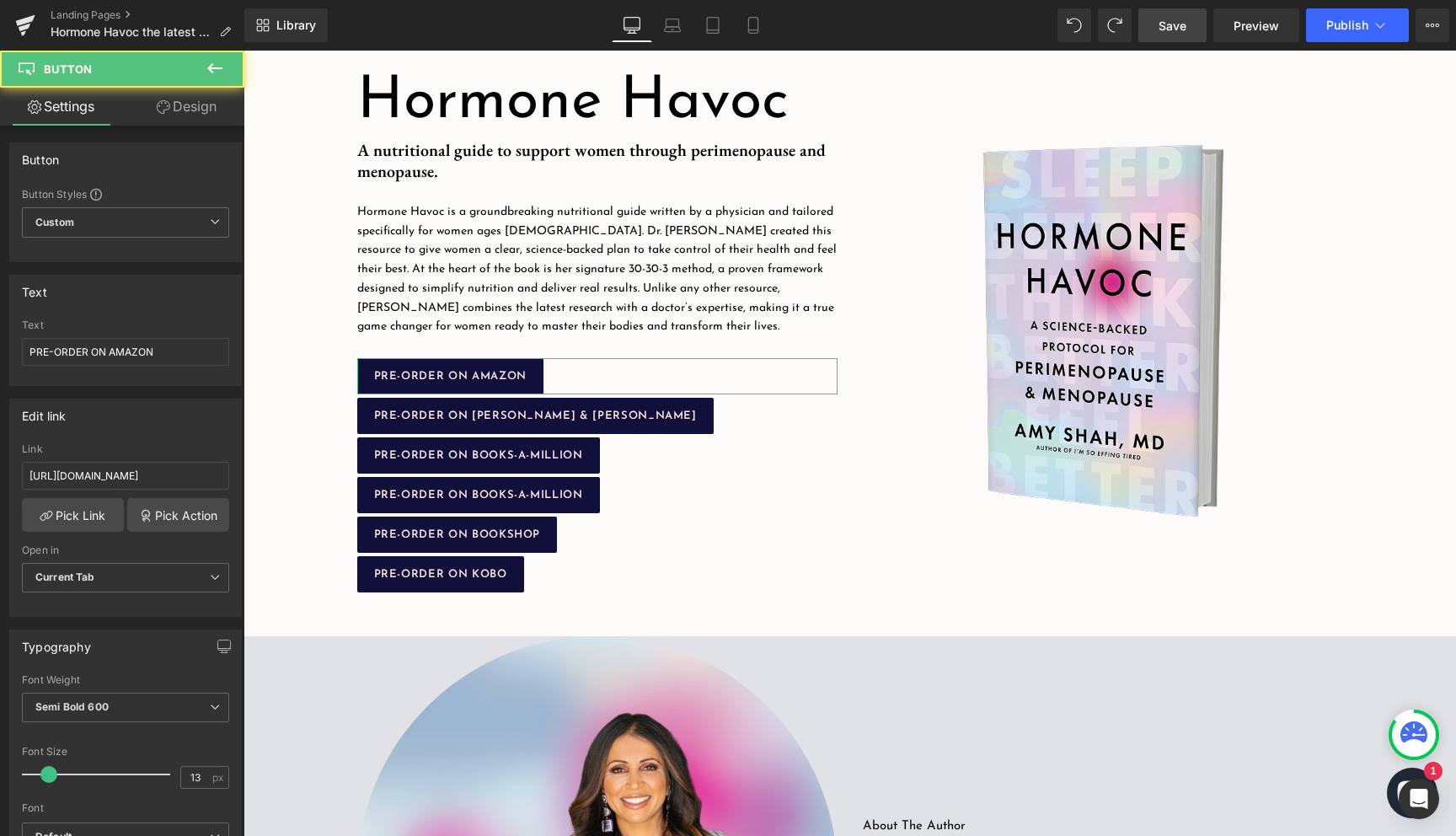
click at [200, 106] on link "Design" at bounding box center [187, 107] width 122 height 38
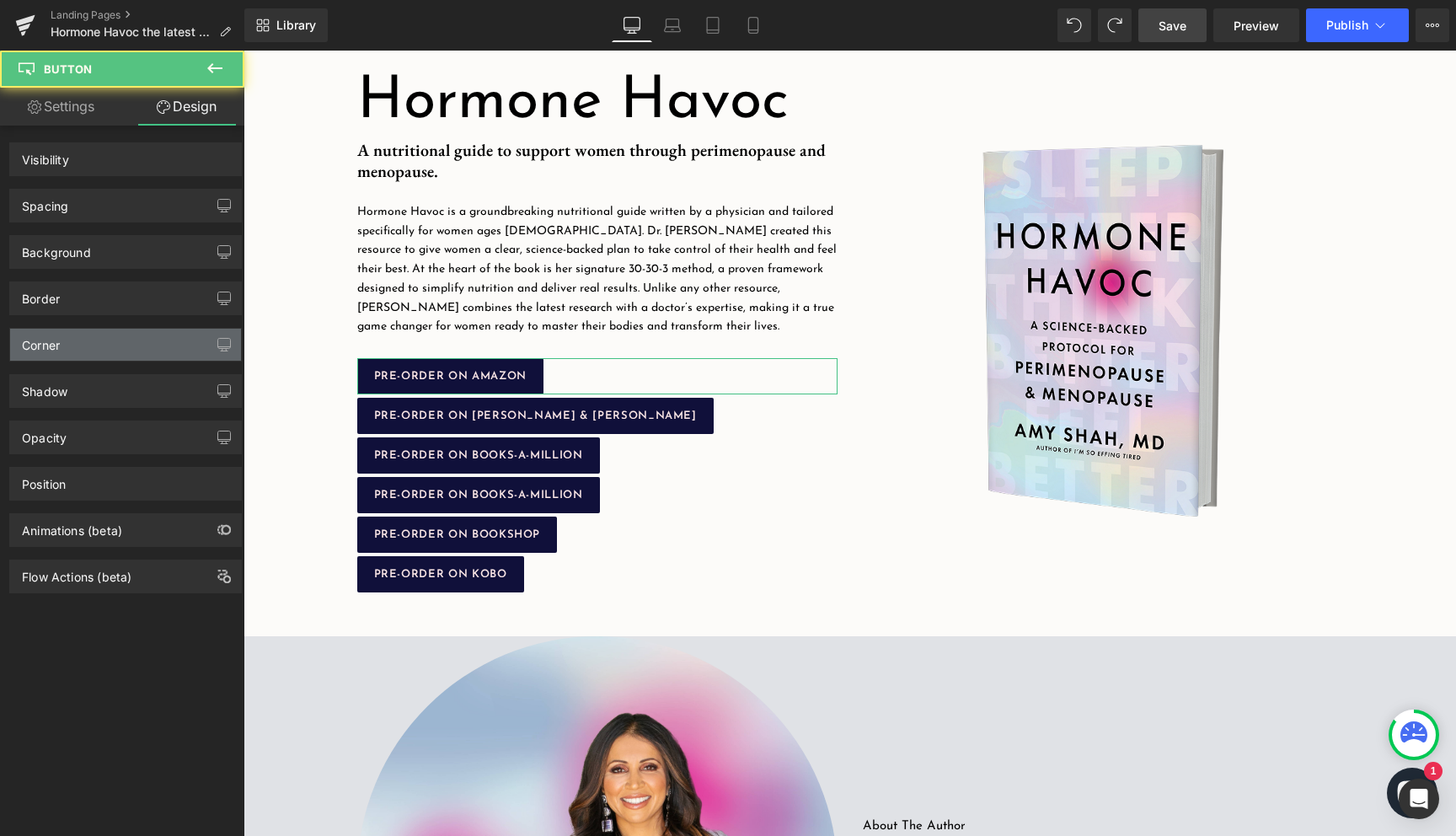
click at [114, 353] on div "Corner" at bounding box center [125, 345] width 231 height 32
click at [104, 354] on div "Corner" at bounding box center [125, 345] width 231 height 32
click at [97, 352] on div "Corner" at bounding box center [125, 345] width 231 height 32
click at [90, 333] on div "Corner" at bounding box center [125, 345] width 231 height 32
click at [1184, 25] on span "Save" at bounding box center [1172, 26] width 28 height 18
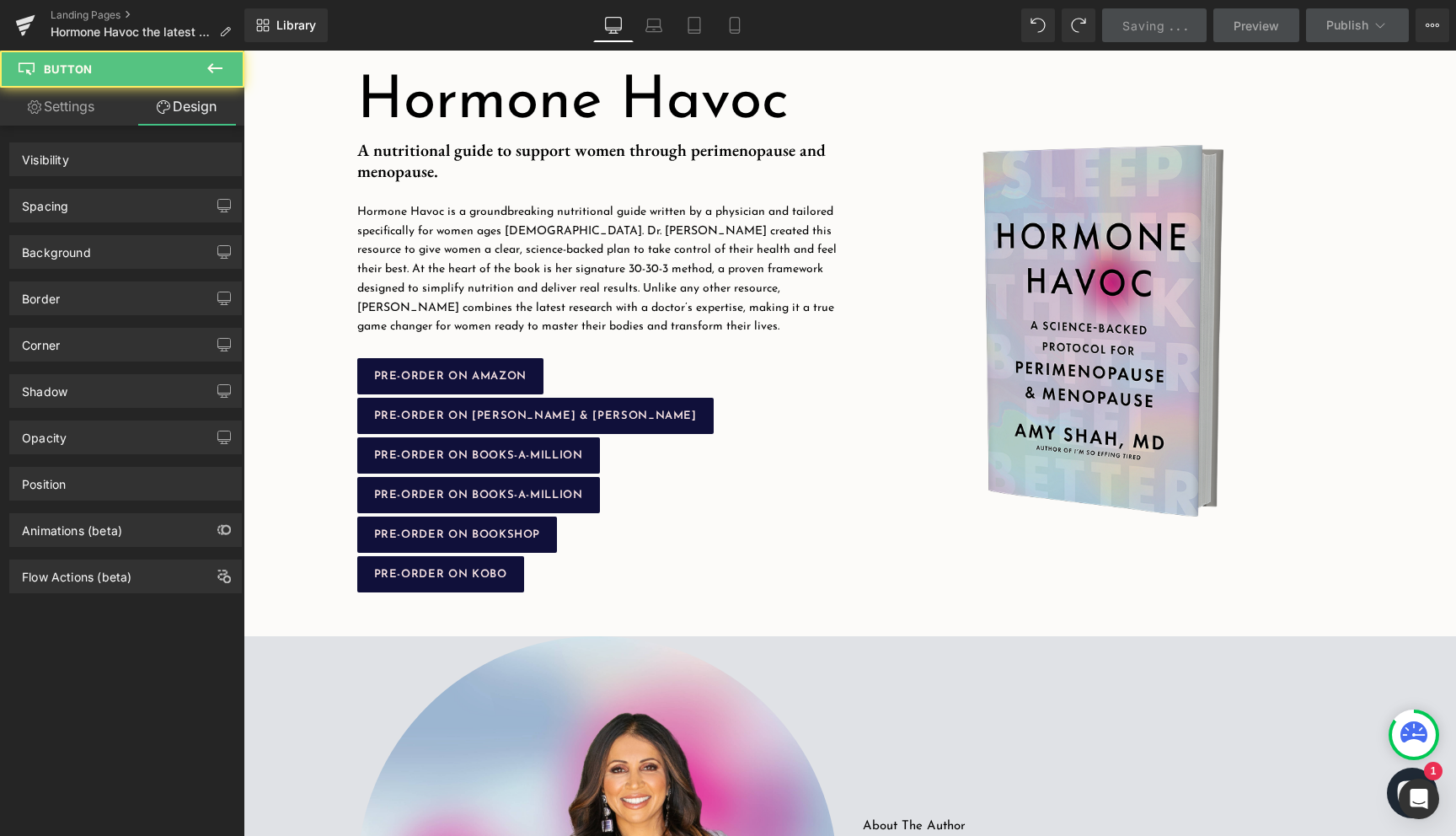
scroll to position [295, 0]
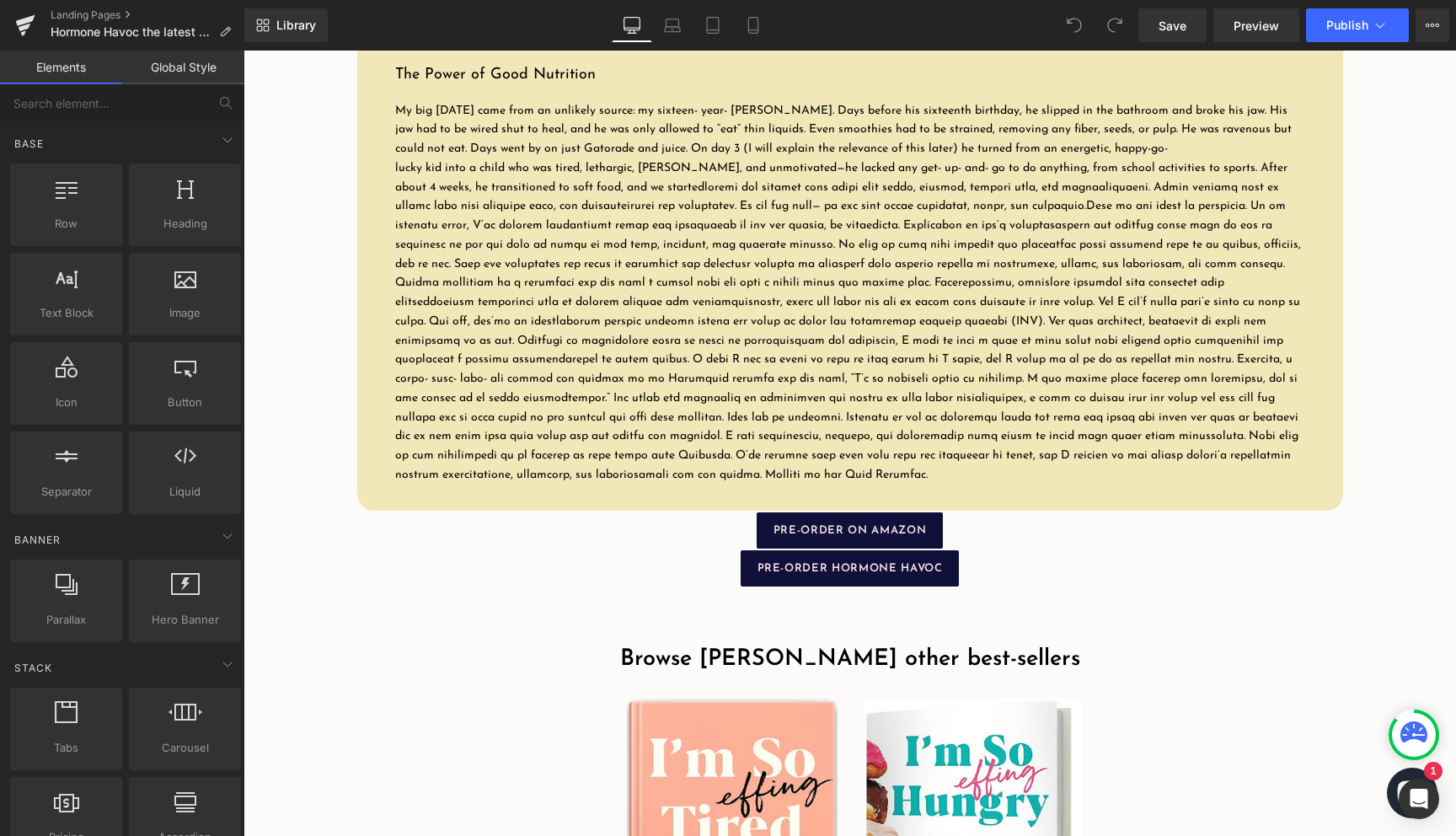
scroll to position [2358, 0]
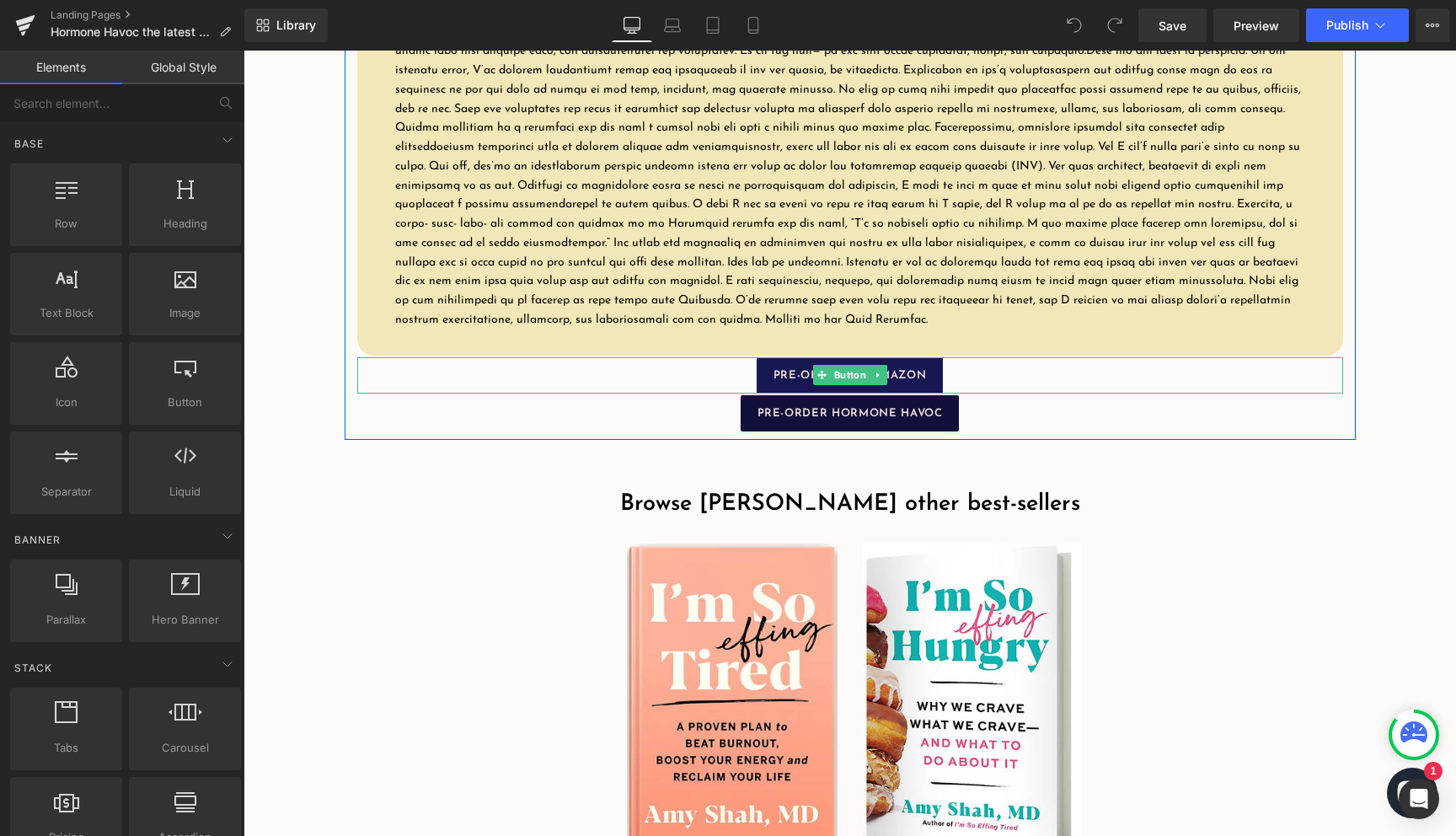
click at [782, 381] on span "PRE-ORDER ON AMAZON" at bounding box center [849, 375] width 152 height 11
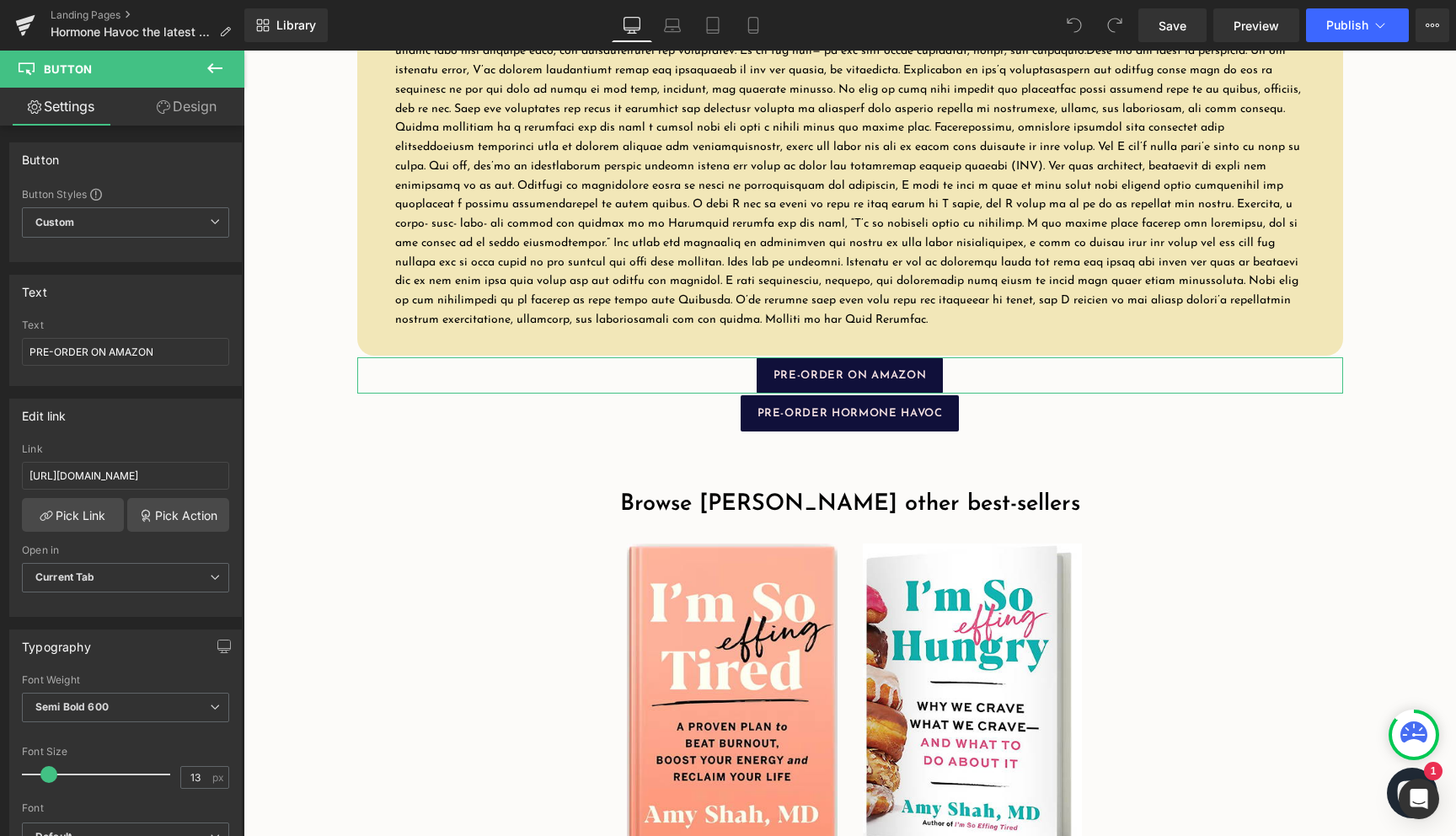
click at [215, 117] on link "Design" at bounding box center [187, 107] width 122 height 38
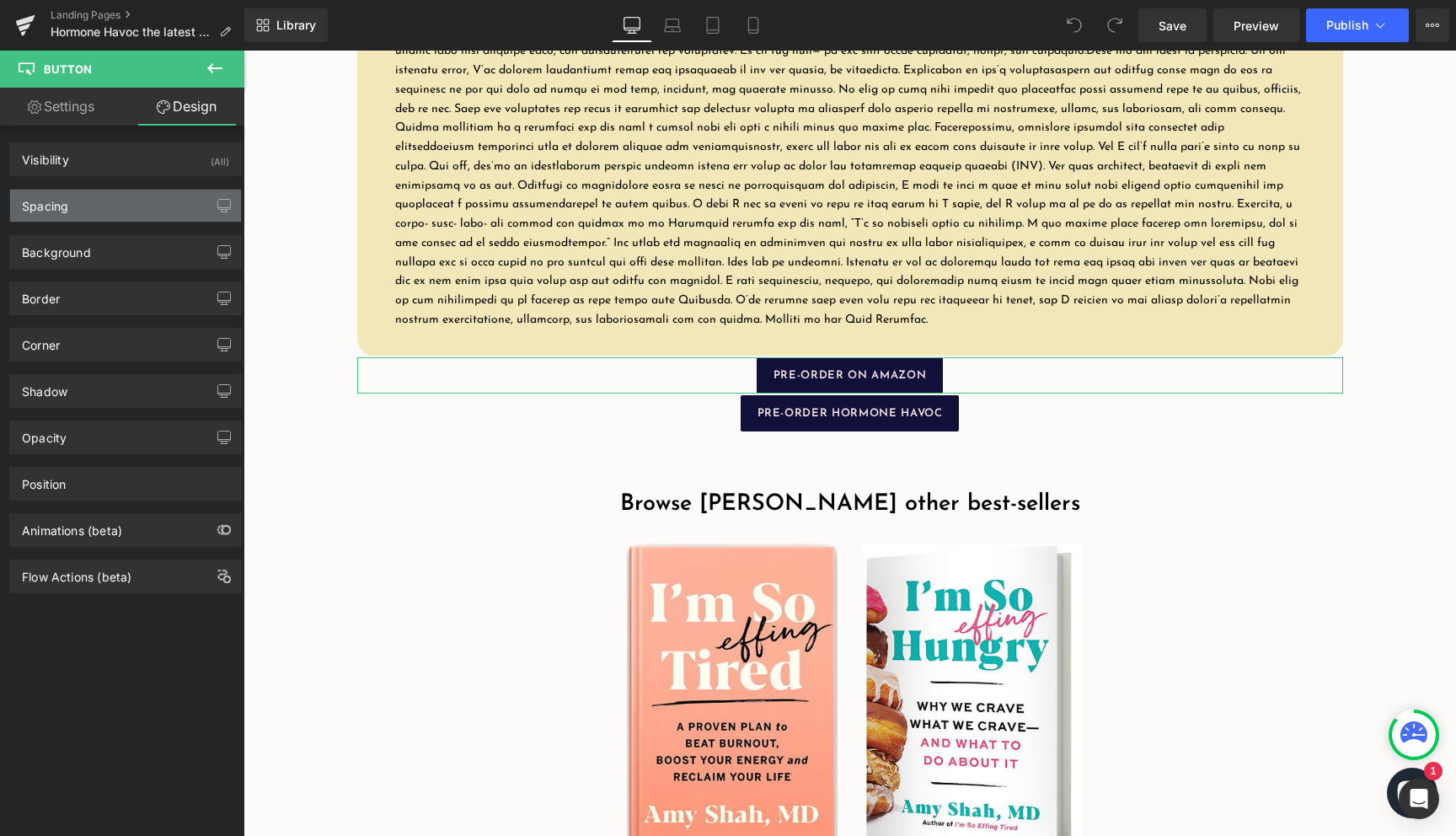
click at [157, 219] on div "Spacing" at bounding box center [125, 206] width 231 height 32
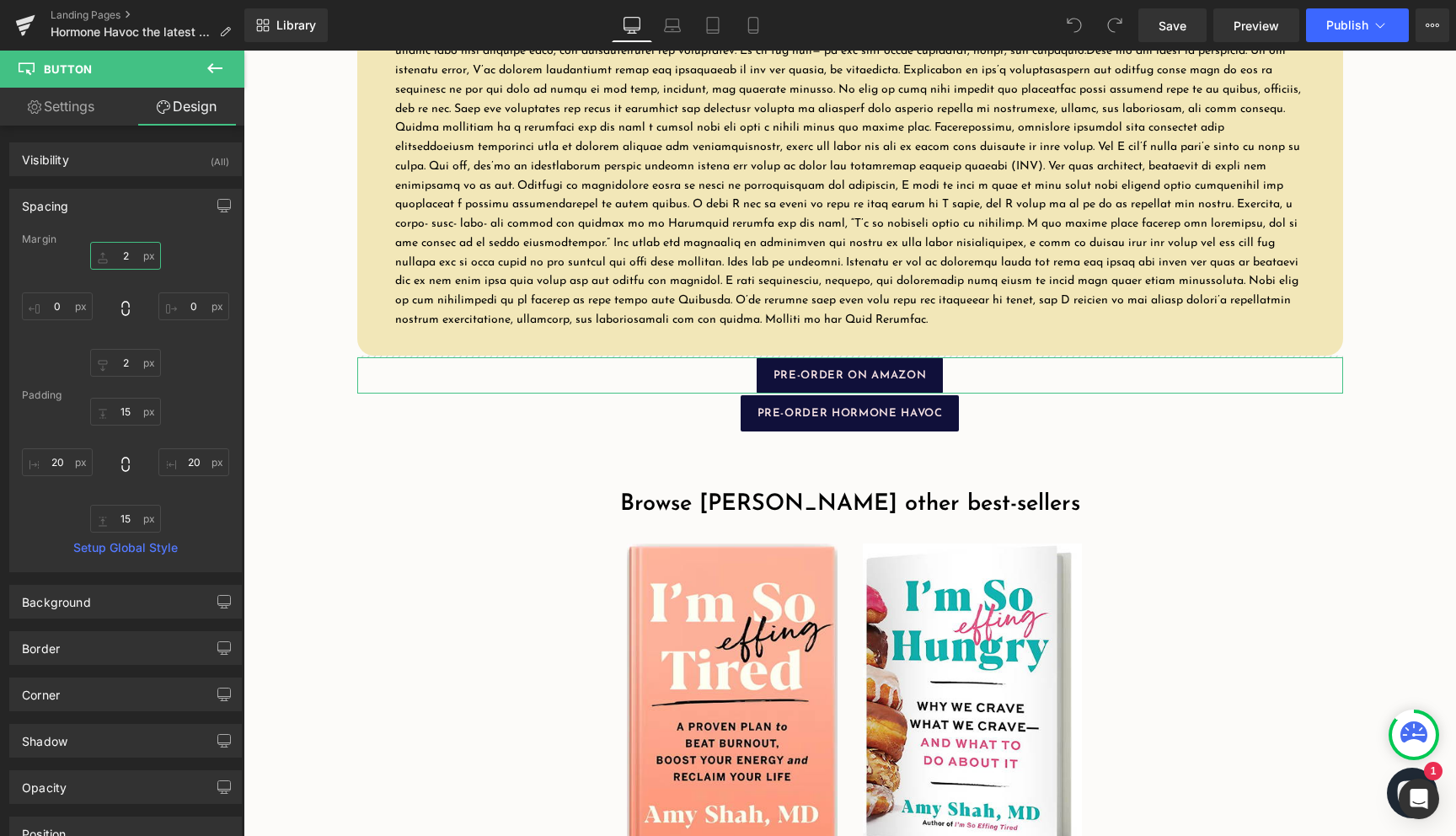
click at [131, 258] on input "2" at bounding box center [125, 256] width 71 height 28
type input "20"
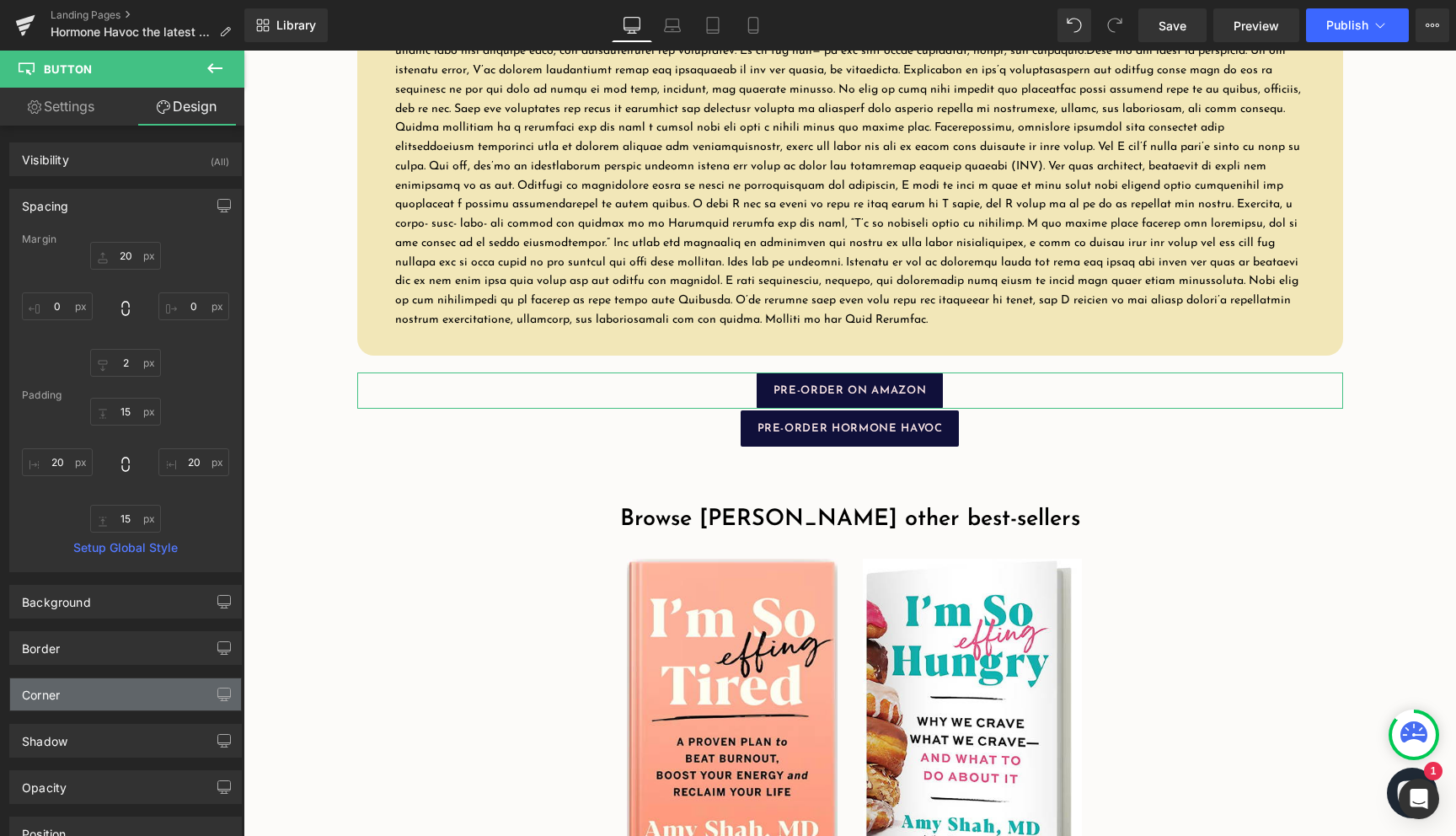
click at [121, 698] on div "Corner" at bounding box center [125, 694] width 231 height 32
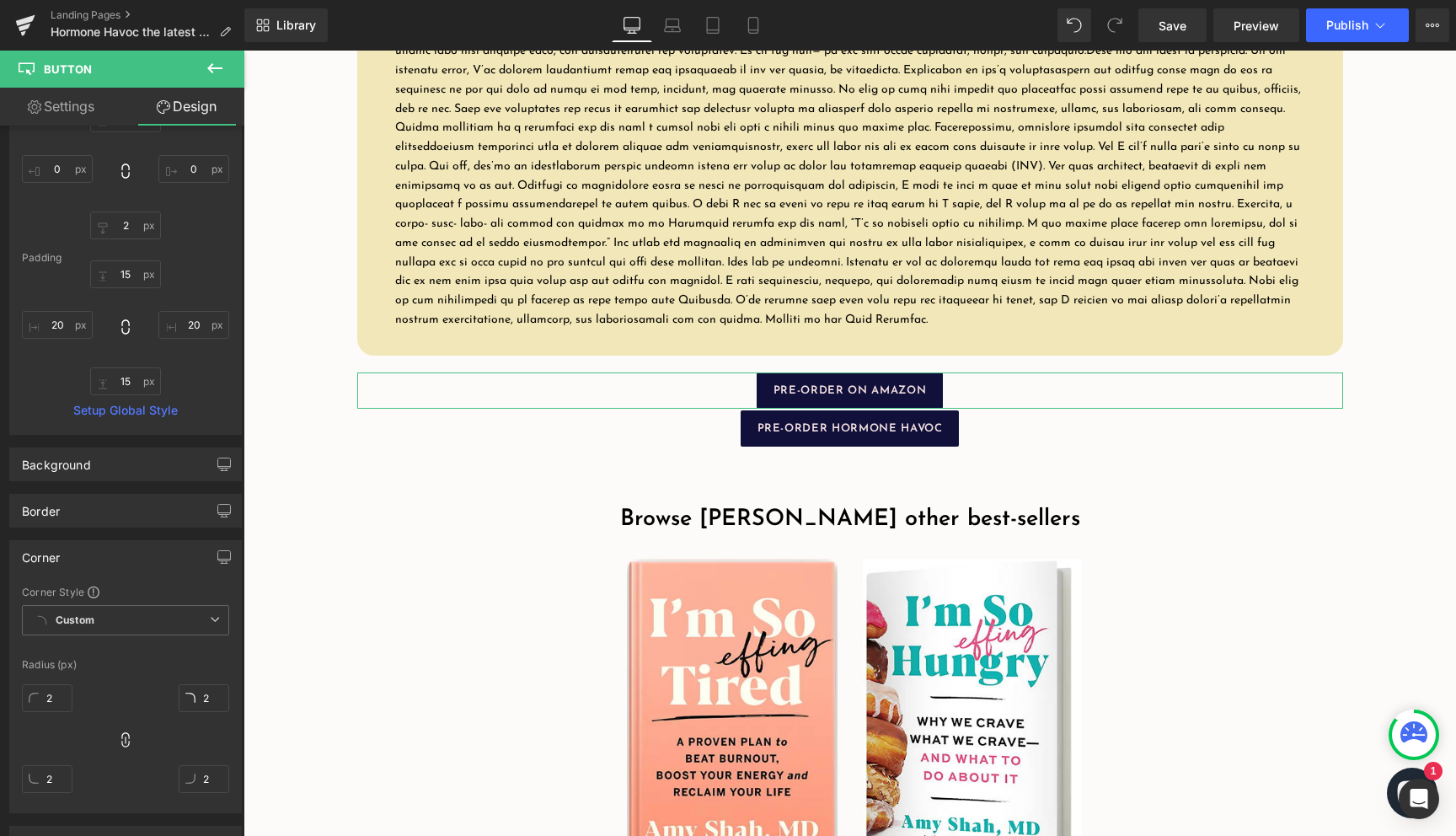
scroll to position [153, 0]
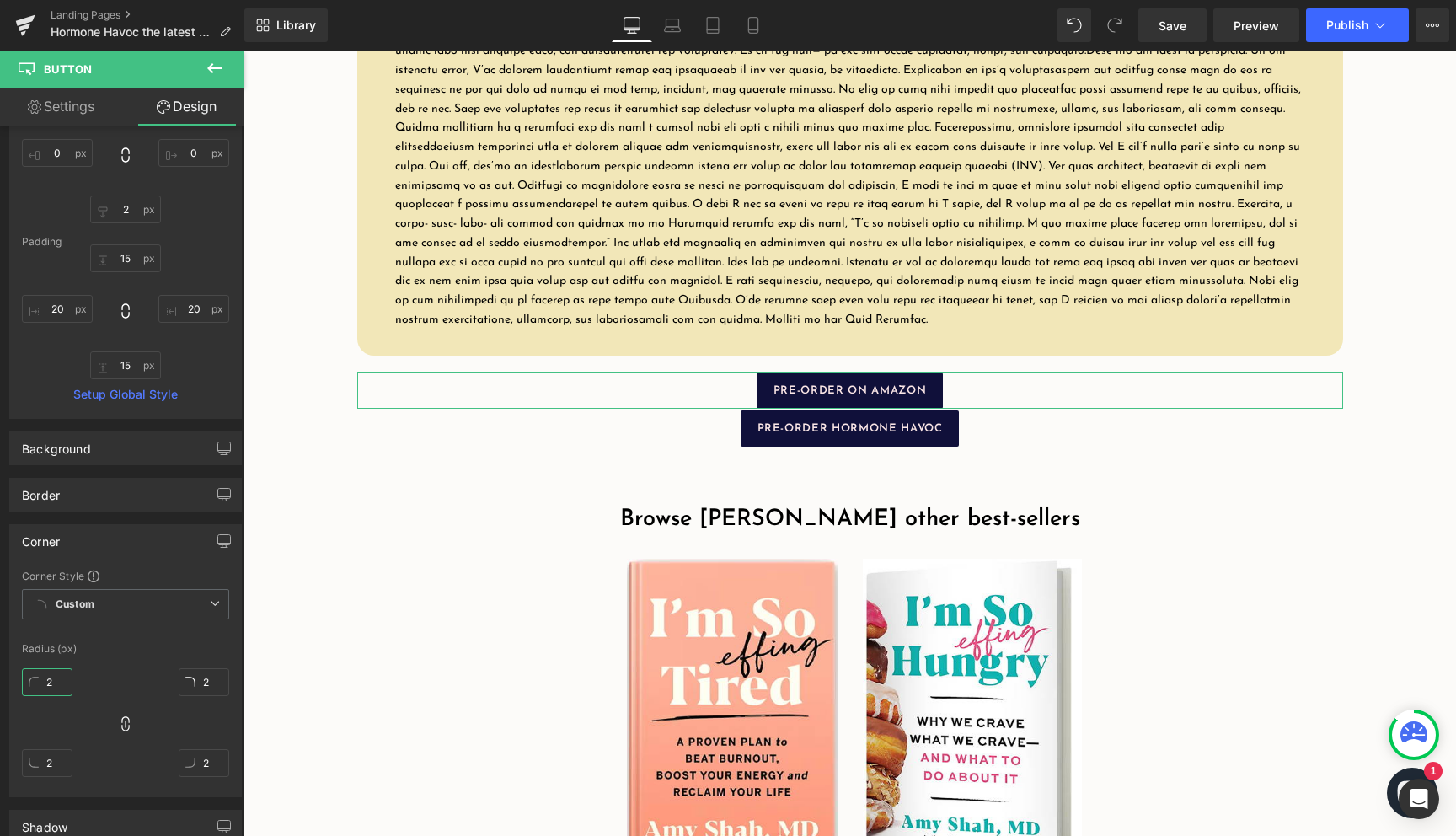
click at [54, 684] on input "2" at bounding box center [47, 682] width 51 height 28
type input "20"
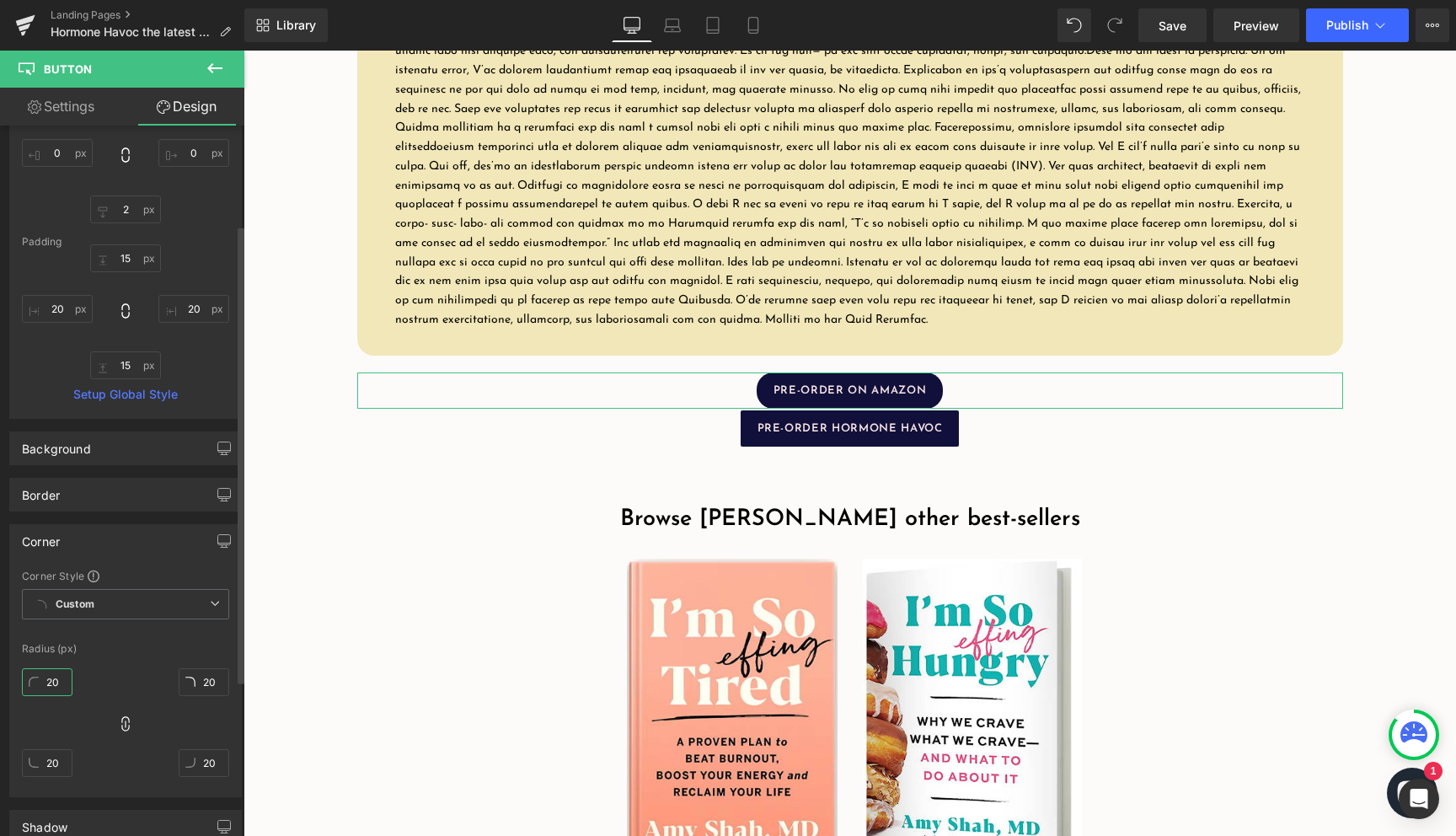
type input "20"
click at [186, 614] on span "Custom Setup Global Style" at bounding box center [125, 604] width 207 height 30
click at [168, 567] on div "Corner Corner Style Custom Custom Setup Global Style Custom Setup Global Style …" at bounding box center [125, 660] width 233 height 273
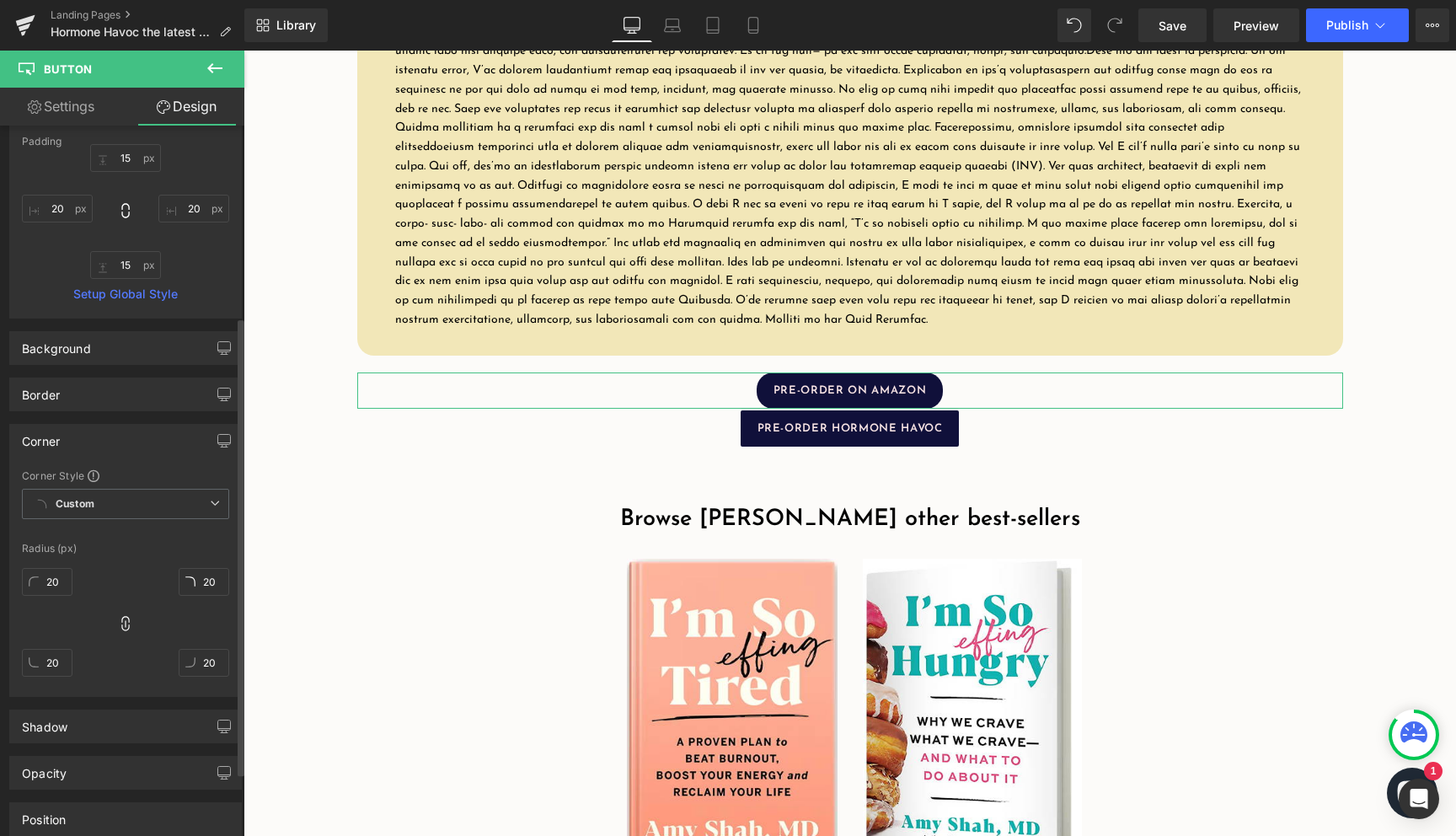
scroll to position [394, 0]
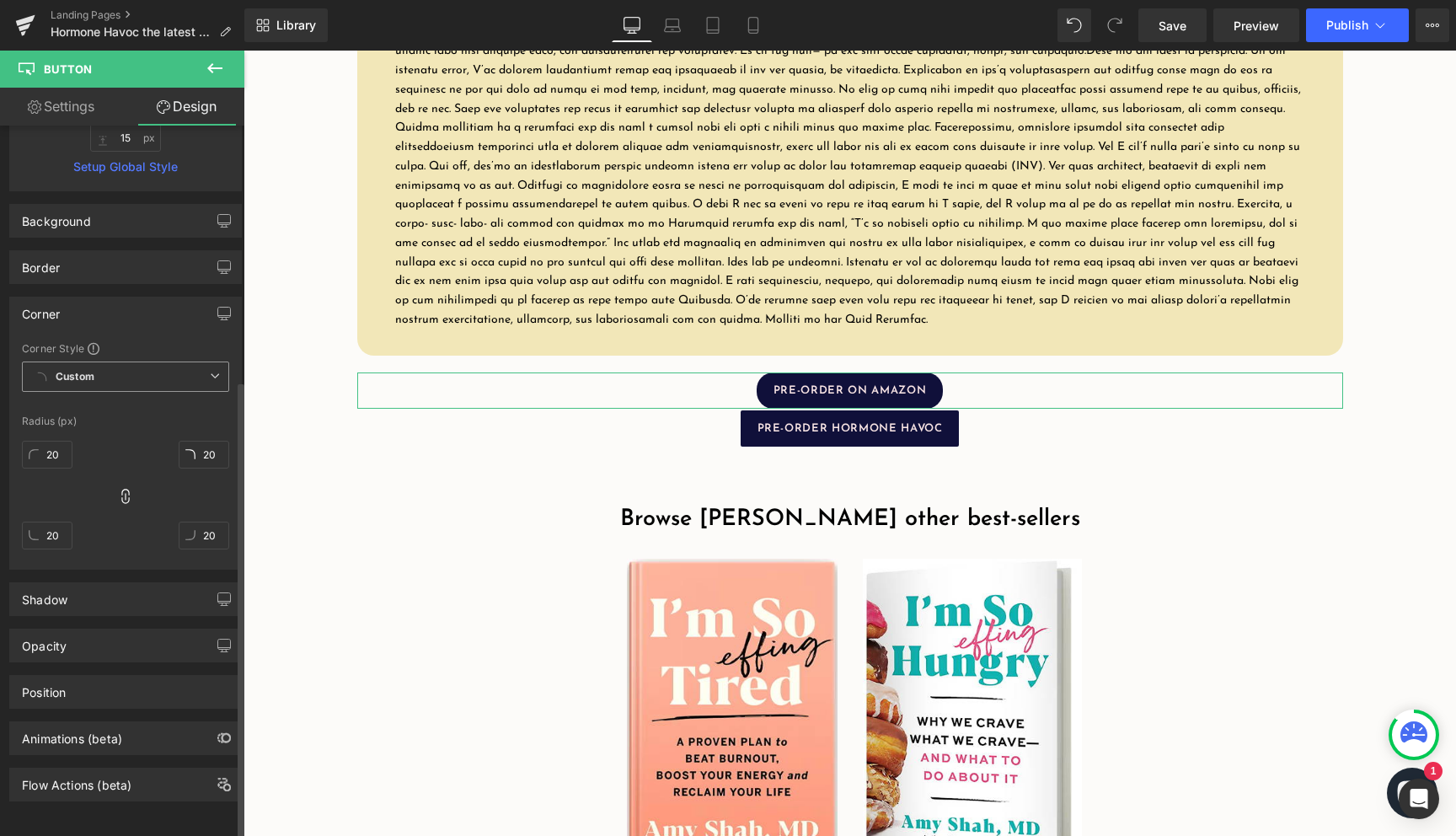
click at [148, 361] on span "Custom Setup Global Style" at bounding box center [125, 376] width 207 height 30
click at [145, 427] on div "Setup Global Style" at bounding box center [125, 445] width 207 height 40
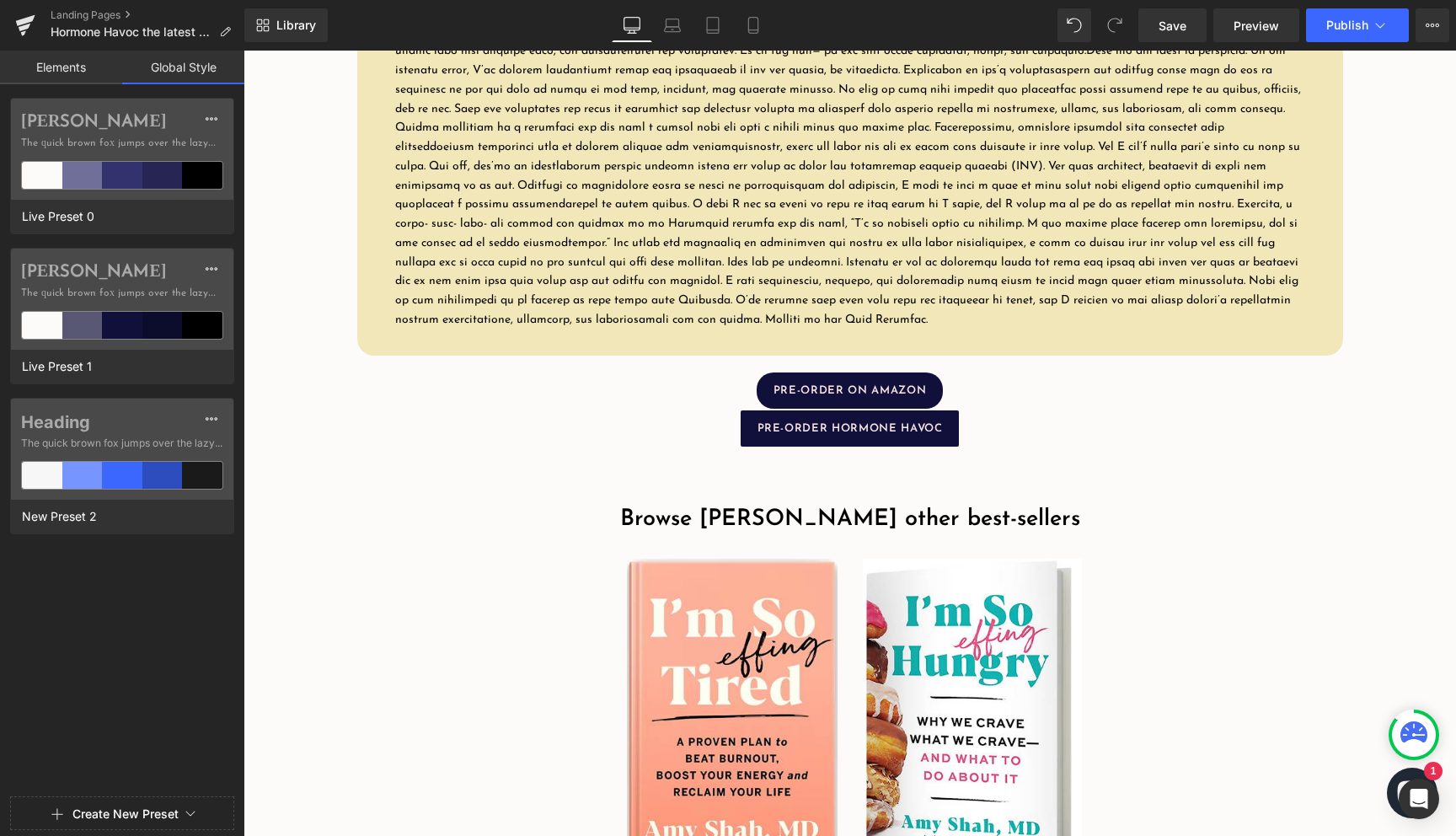
click at [77, 67] on link "Elements" at bounding box center [61, 68] width 122 height 34
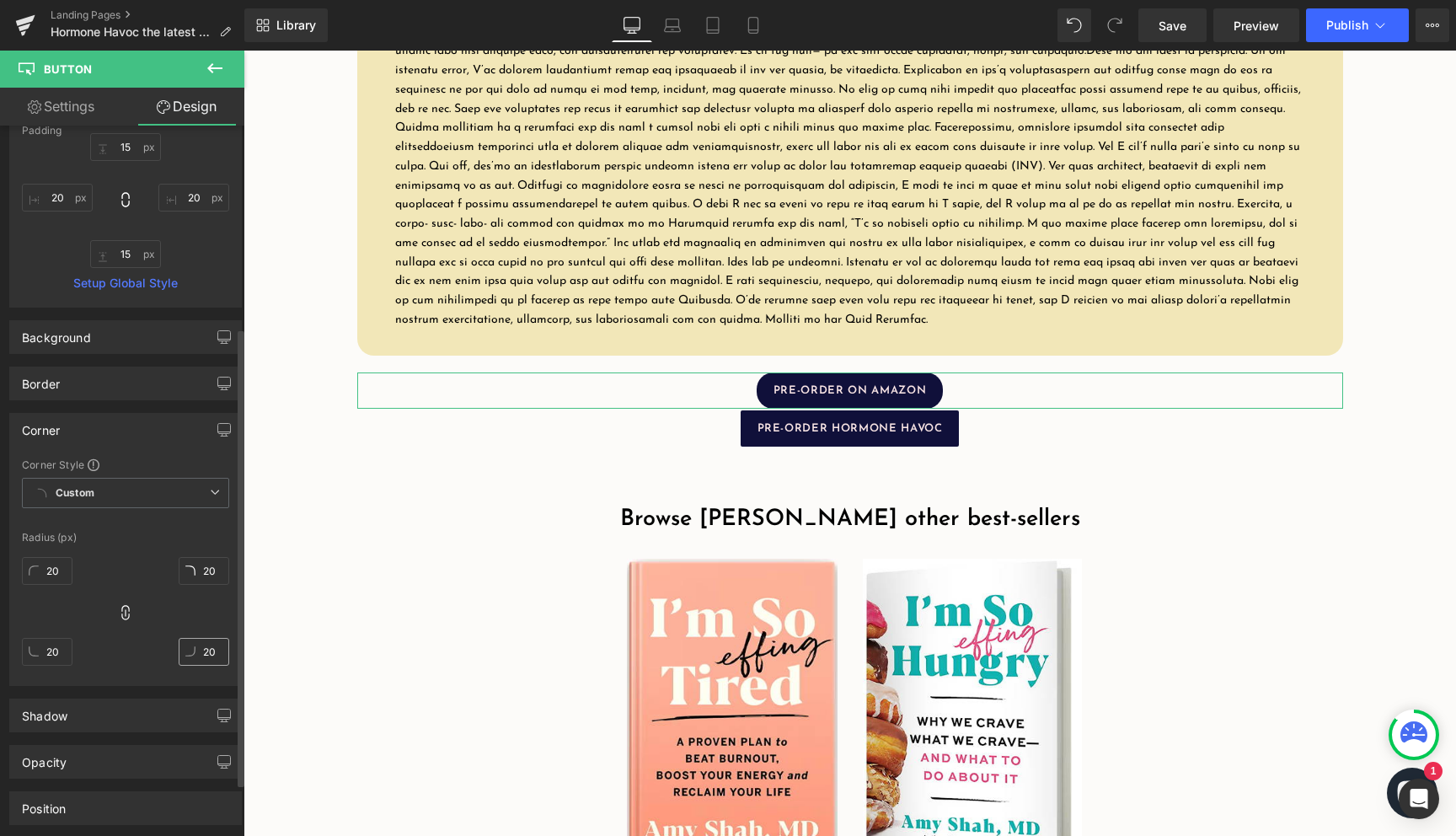
scroll to position [152, 0]
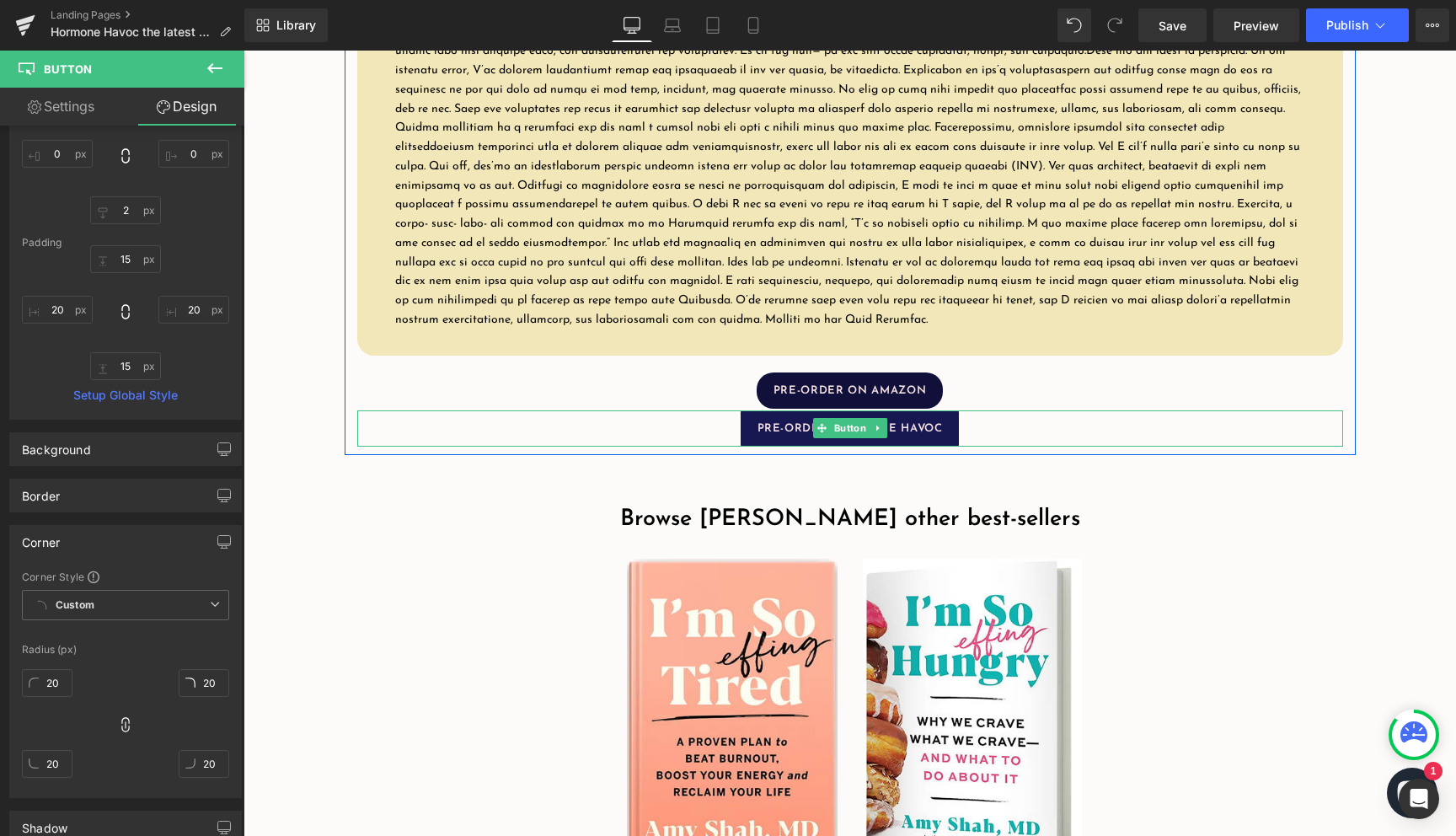
click at [949, 446] on link "PRE-ORDER HORMONE HAVOC" at bounding box center [849, 428] width 219 height 36
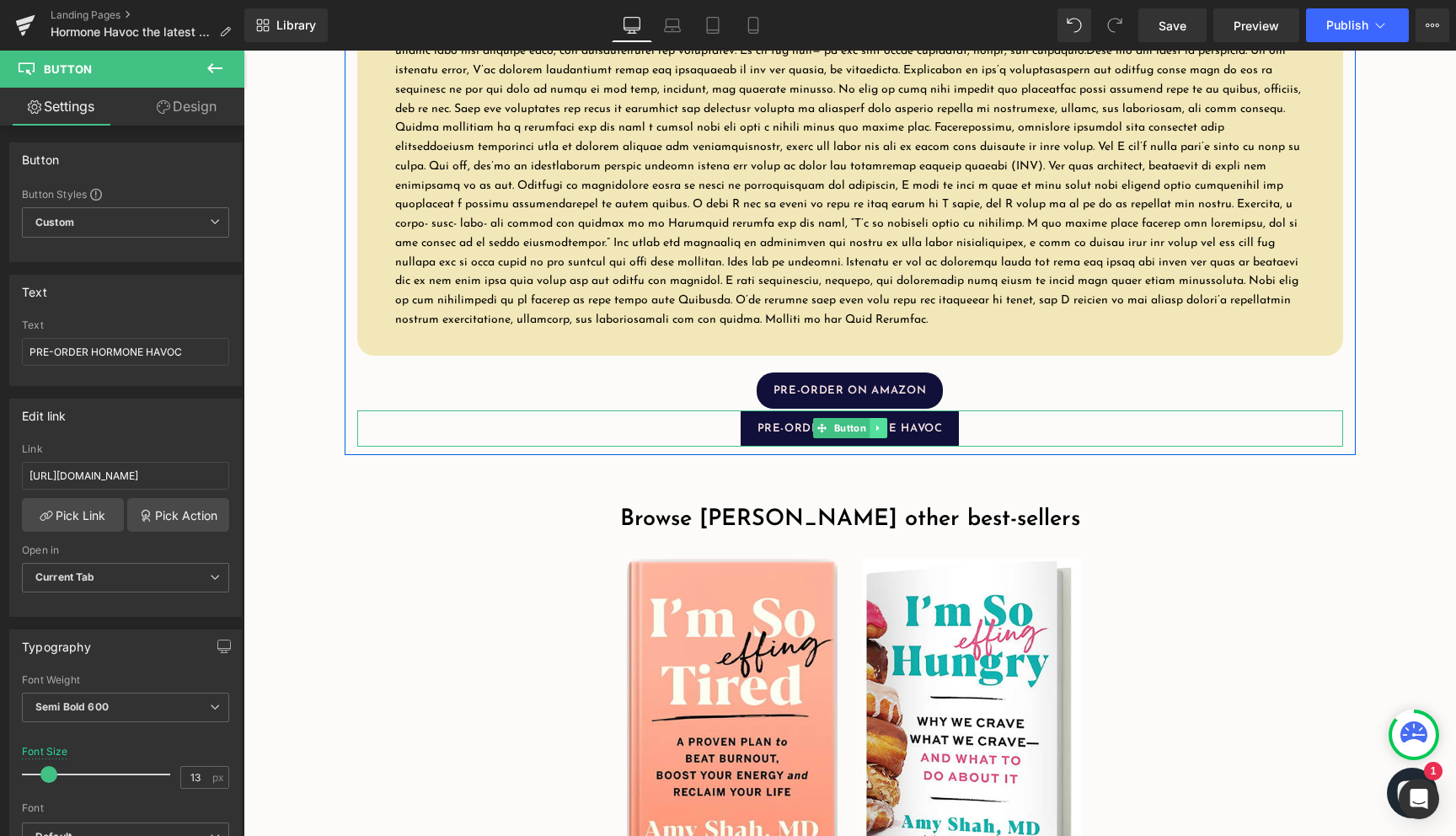
click at [876, 431] on icon at bounding box center [876, 428] width 3 height 6
click at [882, 433] on icon at bounding box center [886, 428] width 9 height 9
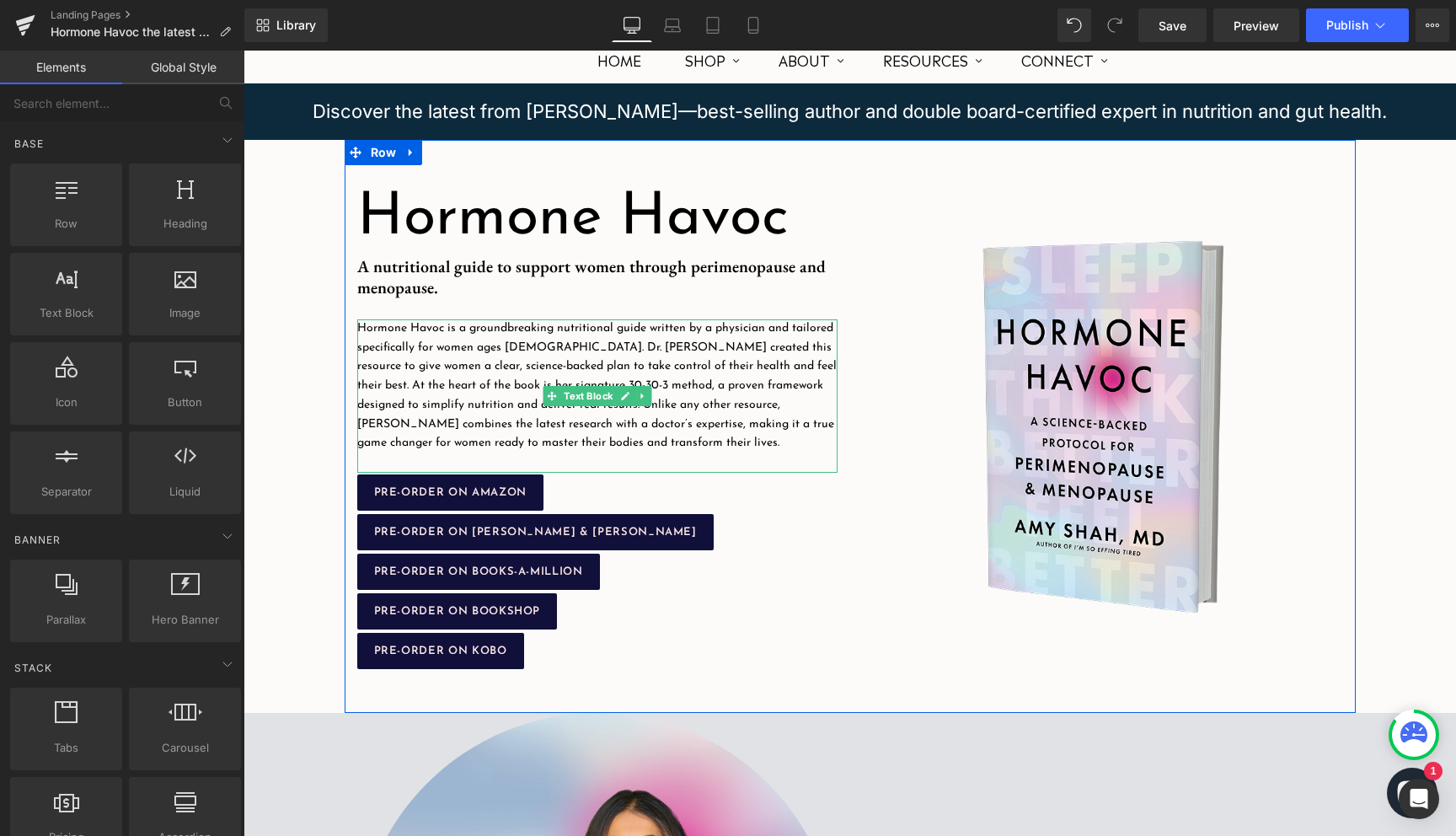
scroll to position [351, 0]
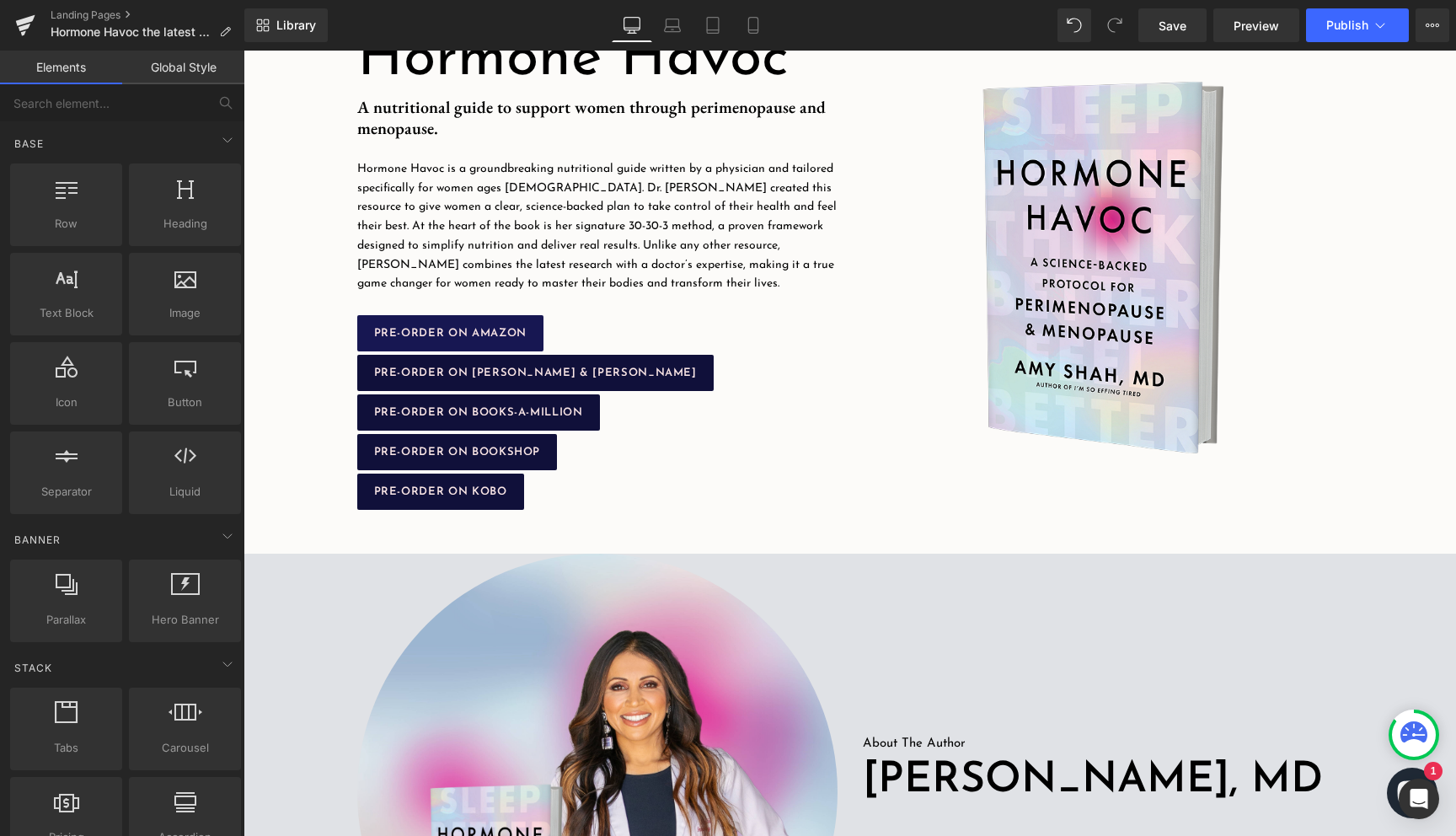
click at [503, 338] on span "PRE-ORDER ON AMAZON" at bounding box center [450, 333] width 152 height 11
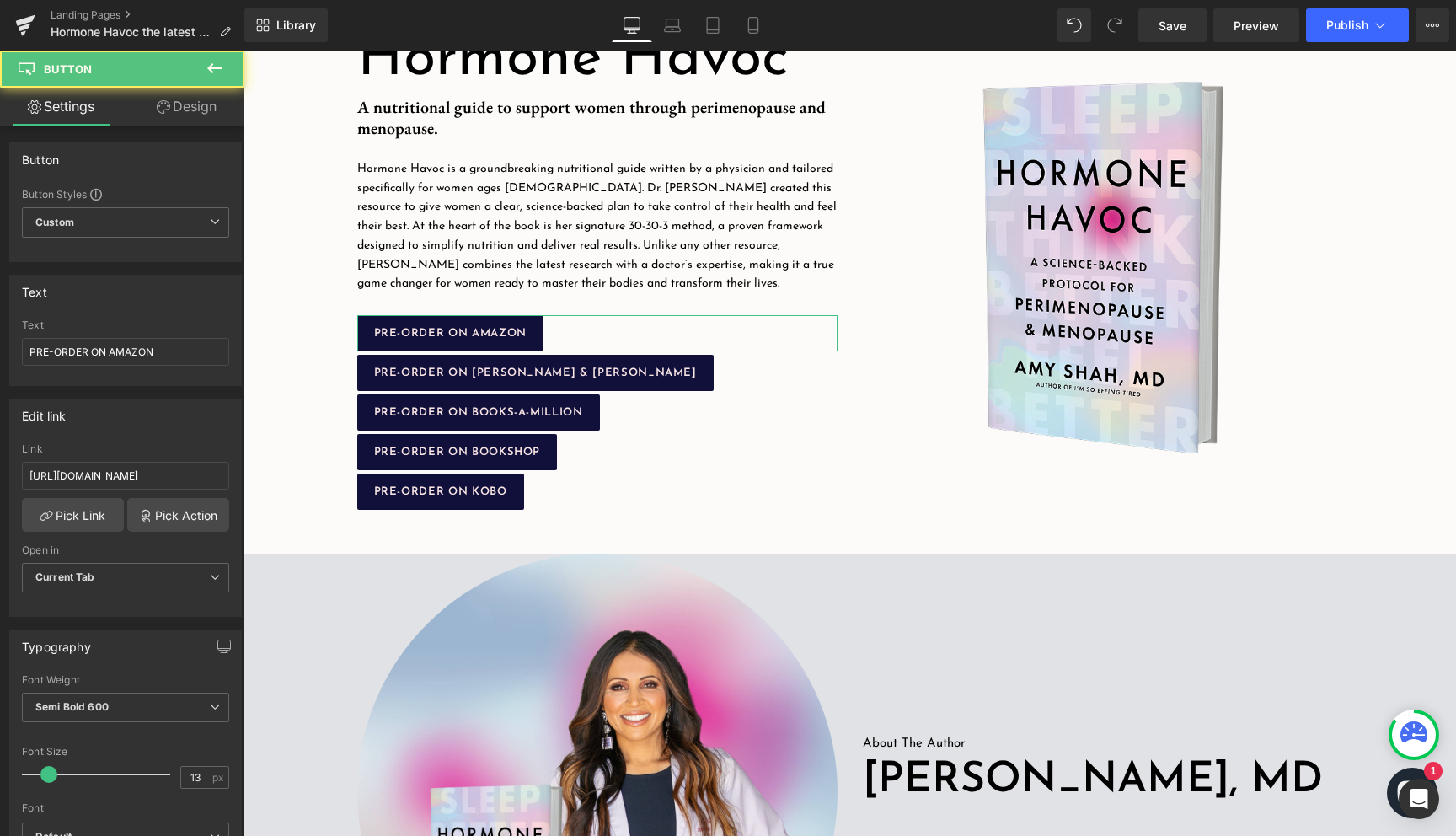
click at [190, 106] on link "Design" at bounding box center [187, 107] width 122 height 38
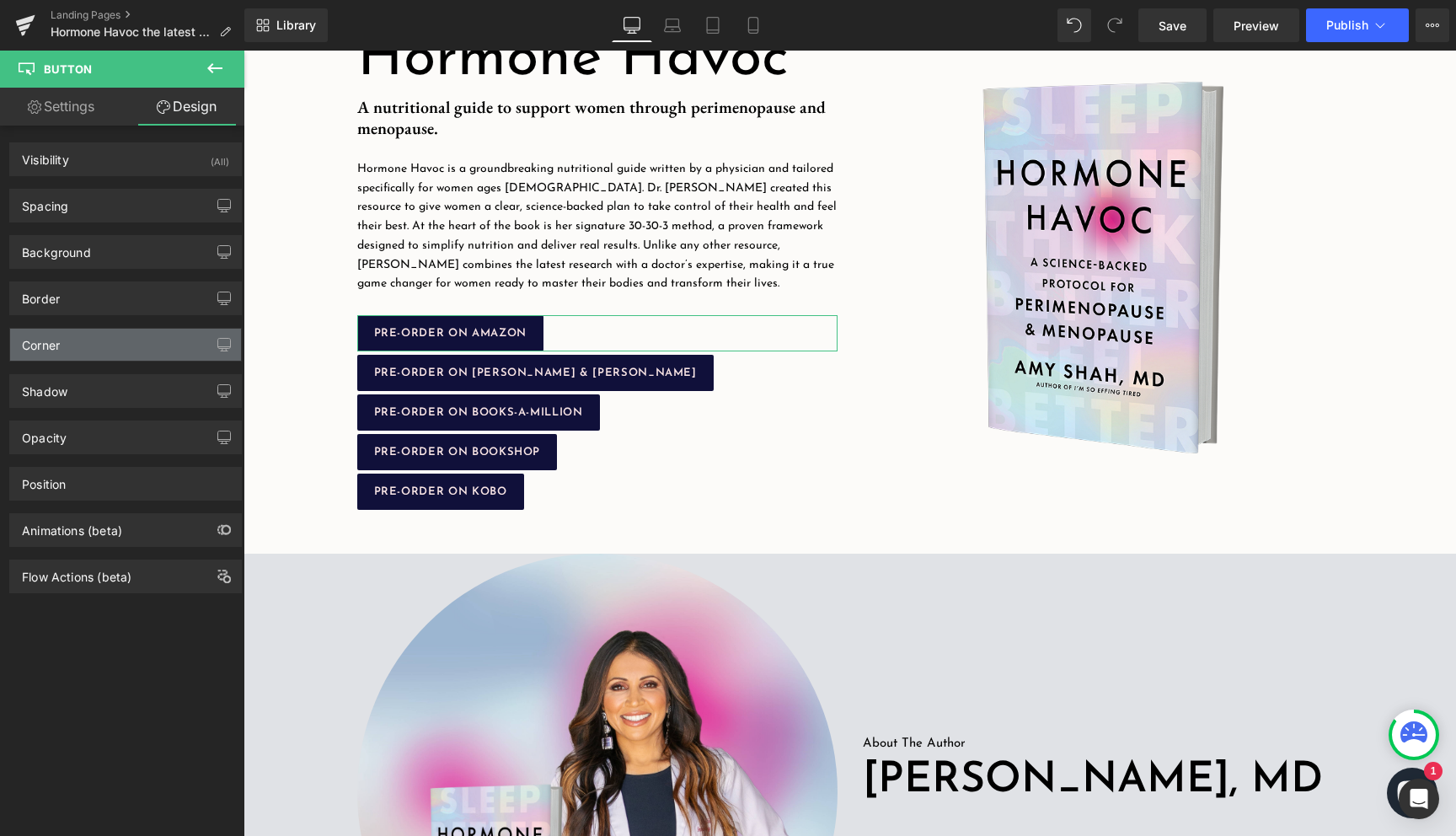
click at [106, 338] on div "Corner" at bounding box center [125, 345] width 231 height 32
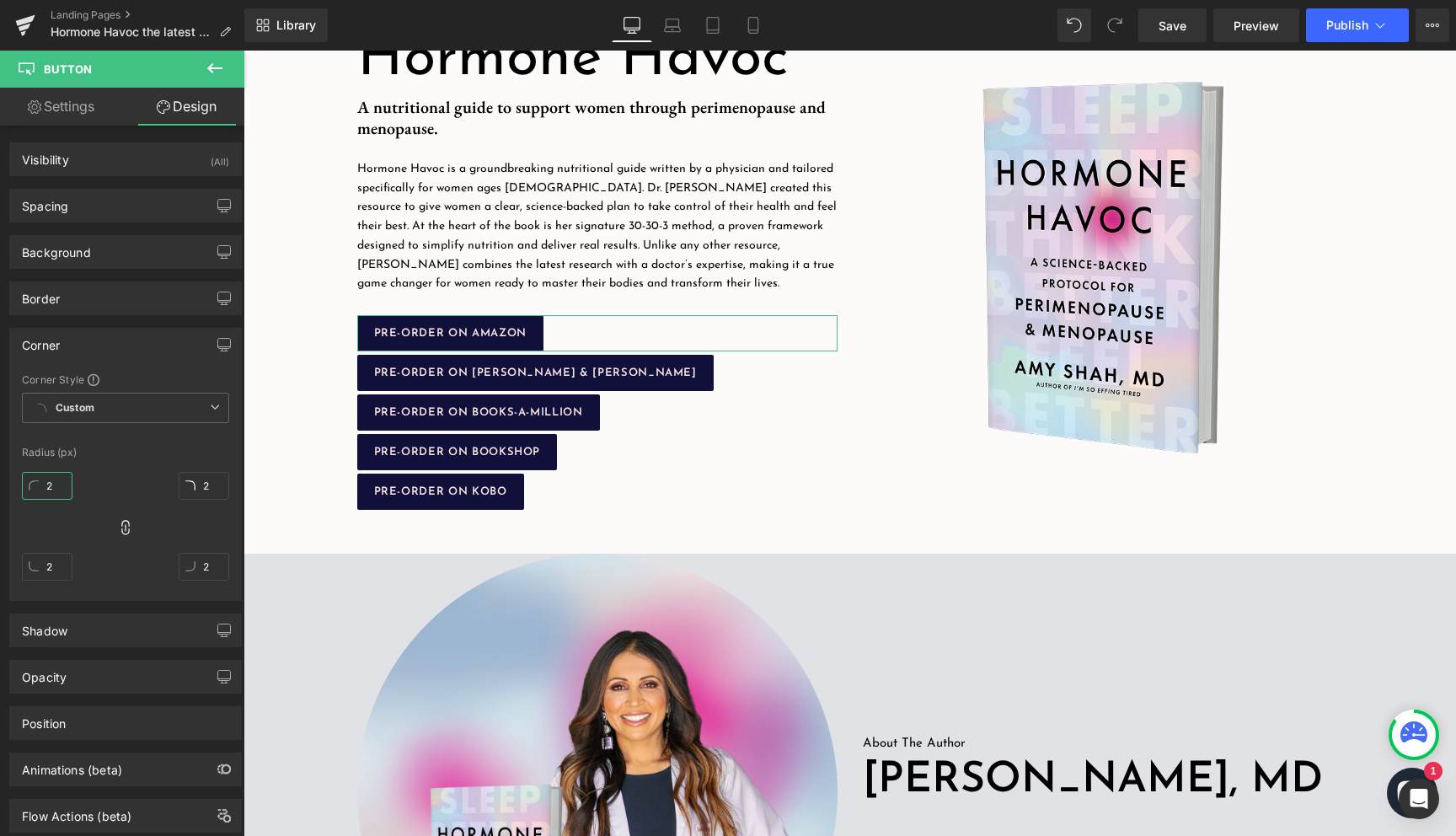
click at [58, 494] on input "2" at bounding box center [47, 486] width 51 height 28
type input "20"
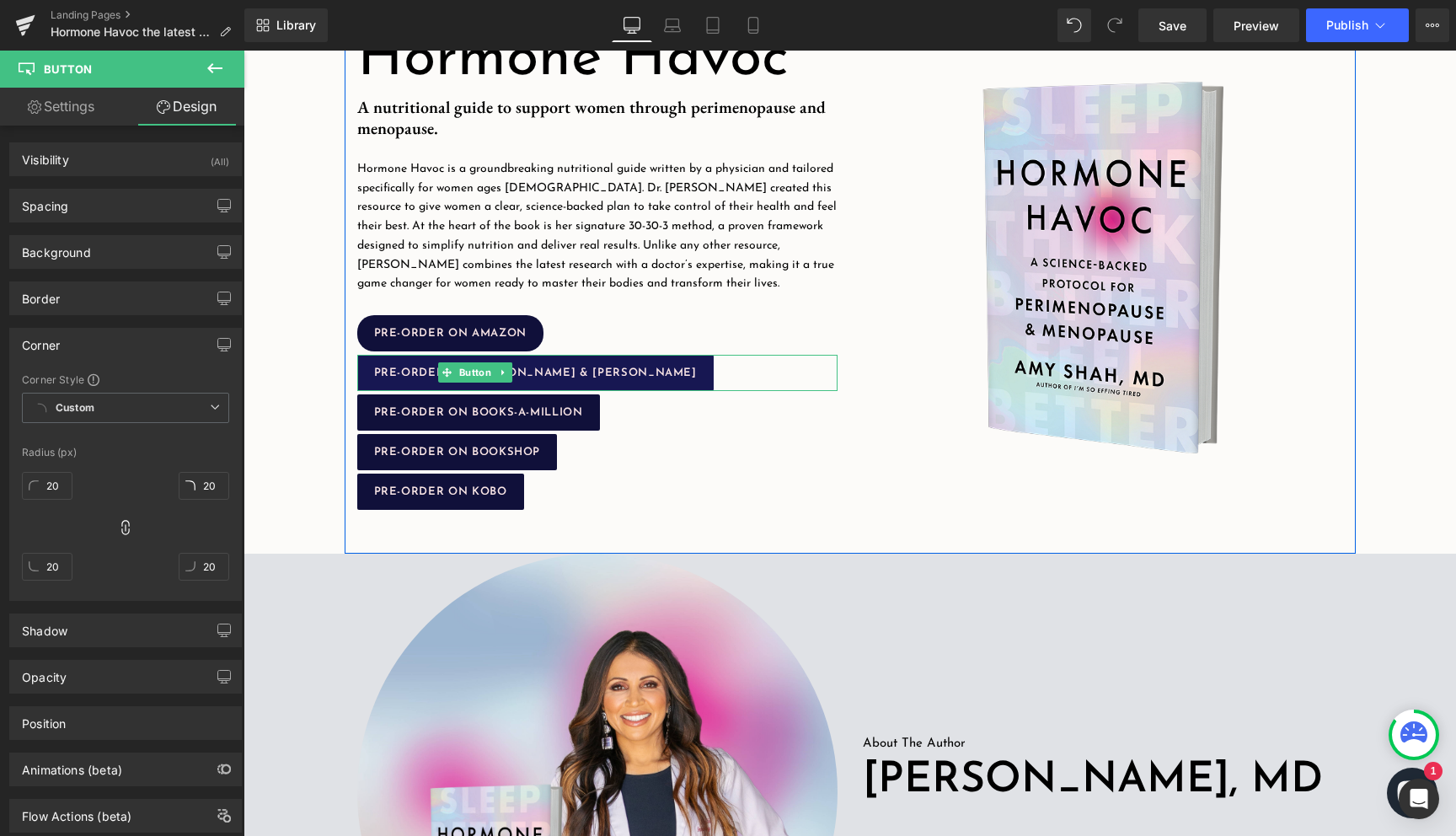
click at [448, 363] on span at bounding box center [447, 372] width 18 height 20
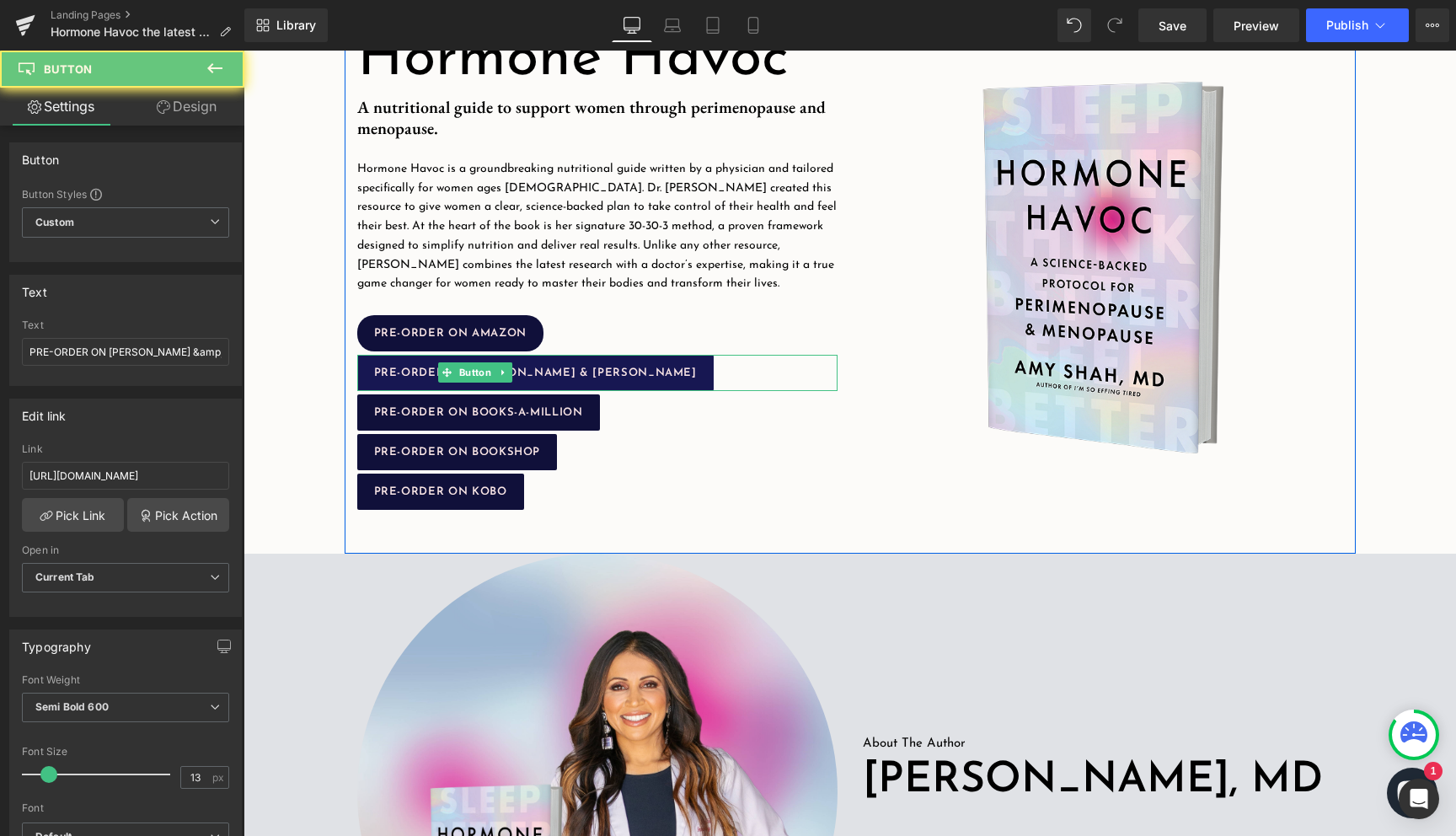
click at [405, 377] on span "PRE-ORDER ON [PERSON_NAME] & [PERSON_NAME]" at bounding box center [535, 372] width 323 height 11
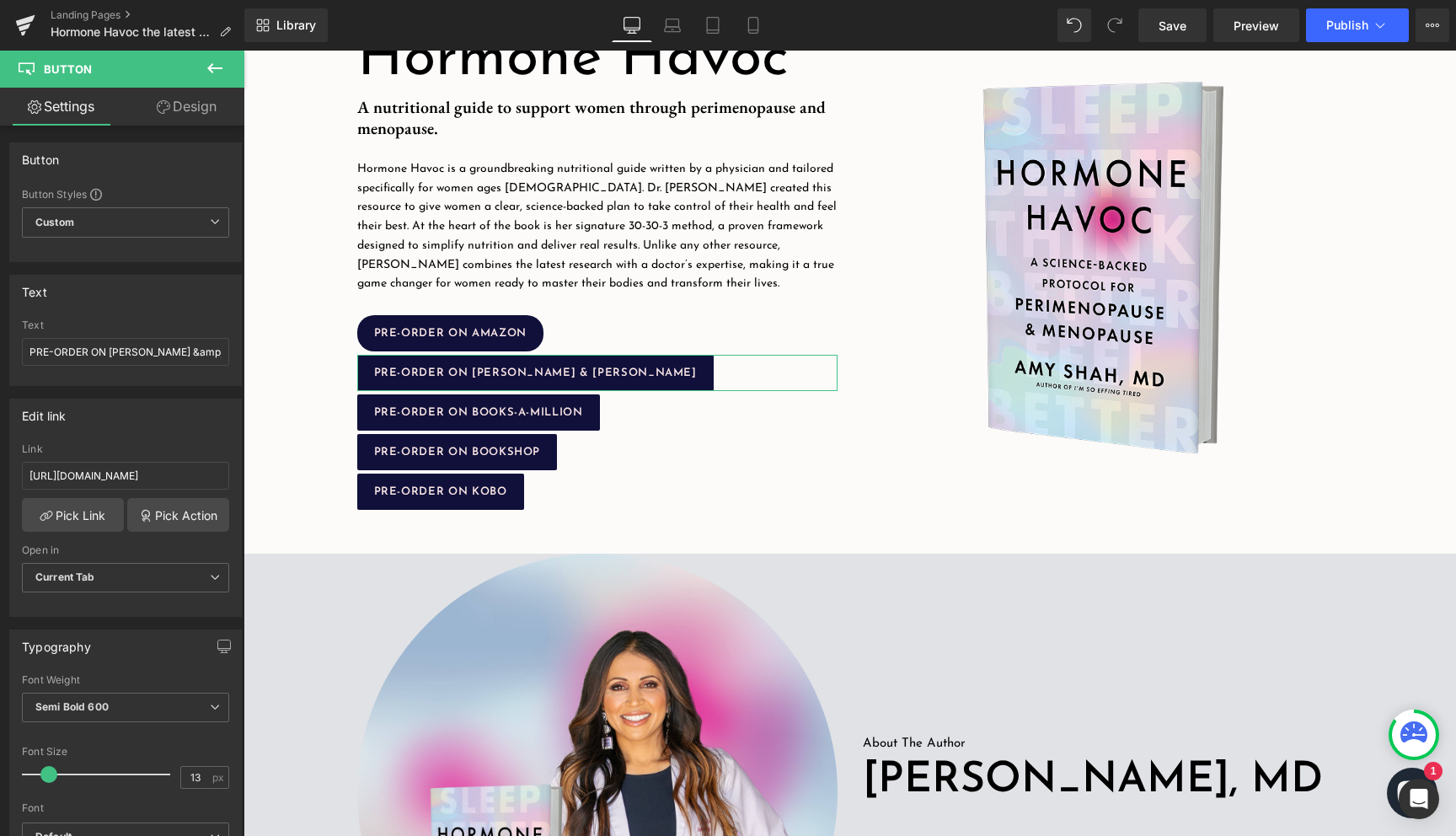
click at [183, 111] on link "Design" at bounding box center [187, 107] width 122 height 38
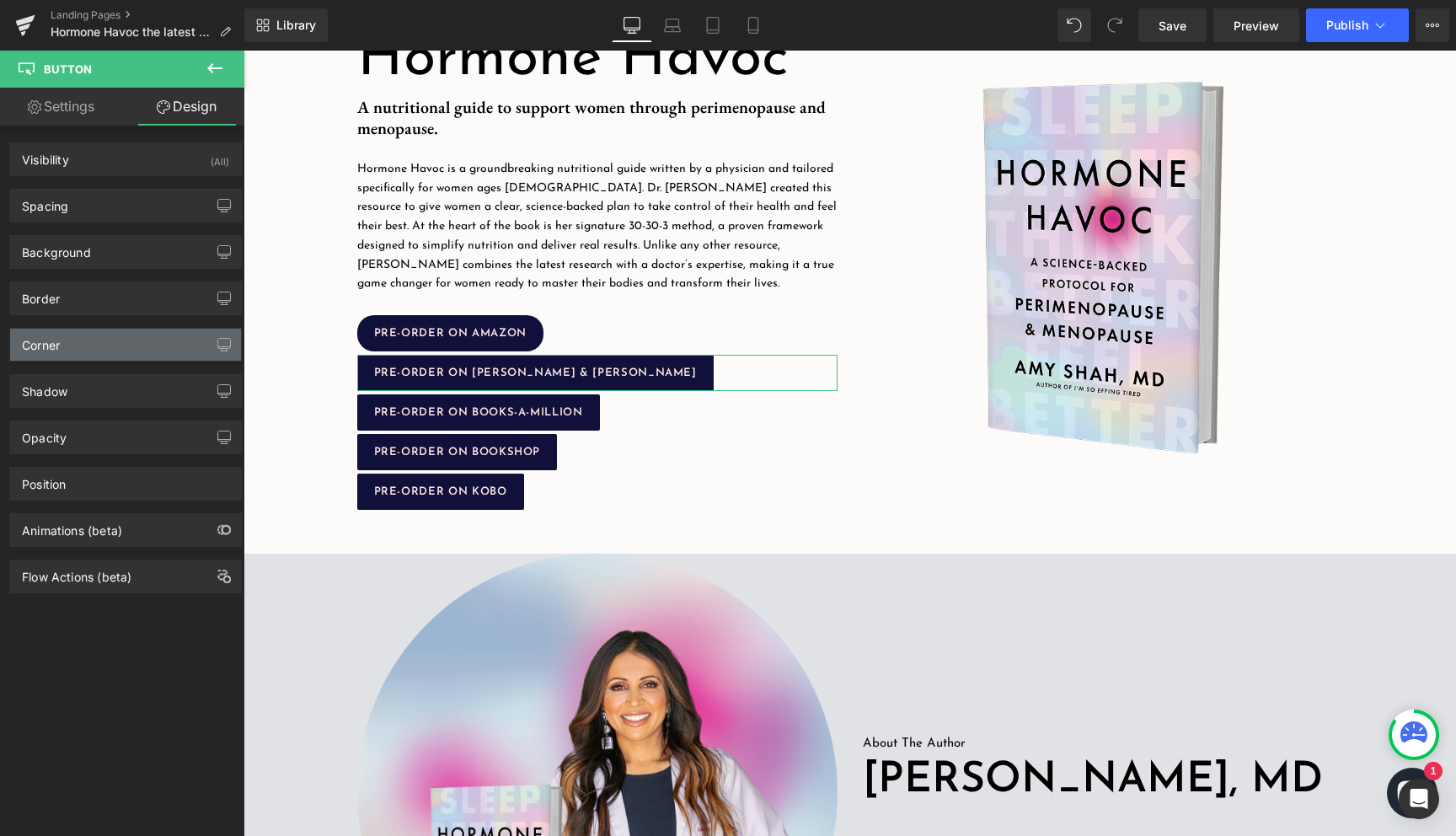
click at [76, 352] on div "Corner" at bounding box center [125, 345] width 231 height 32
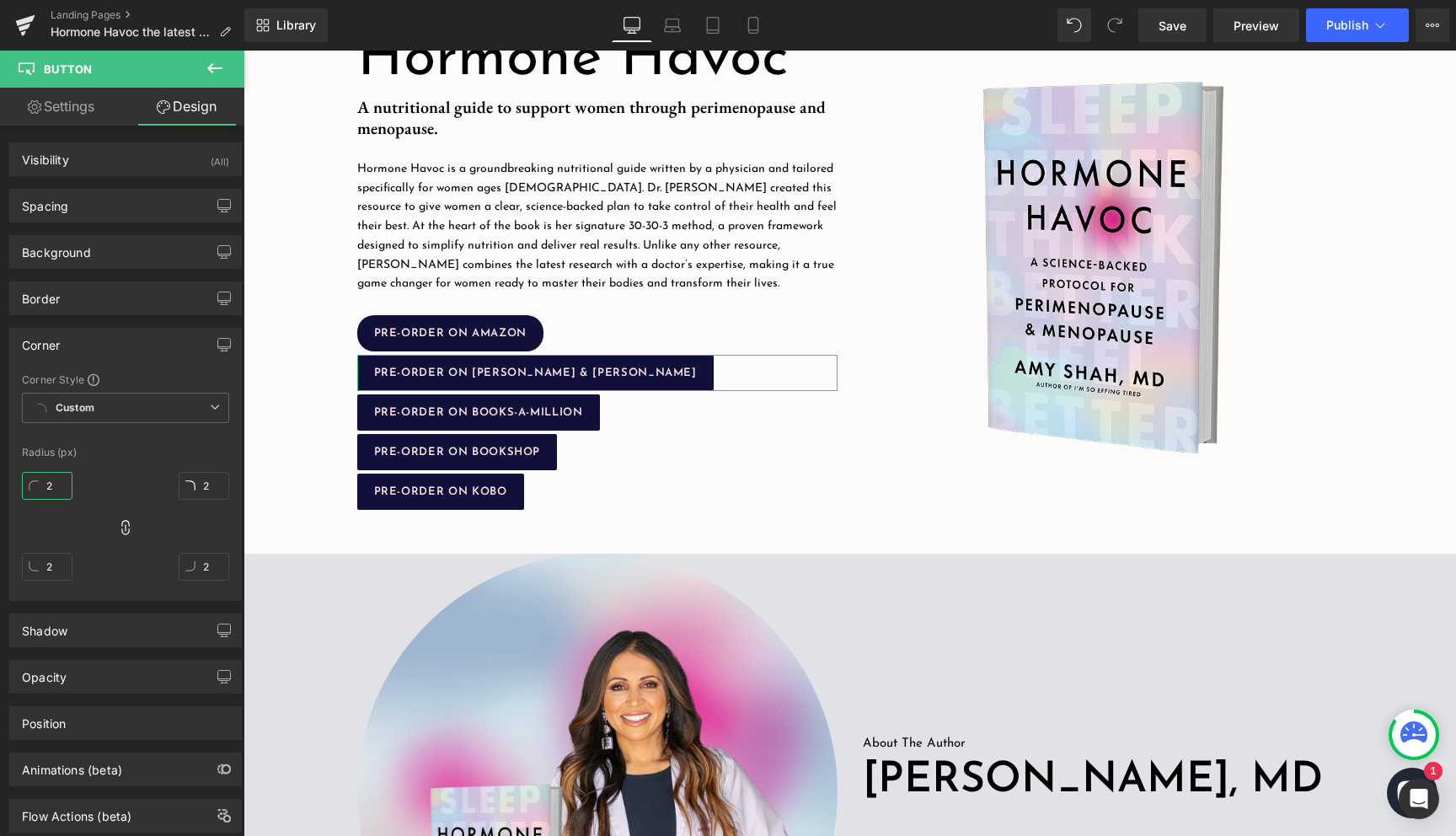
click at [46, 484] on input "2" at bounding box center [47, 486] width 51 height 28
click at [54, 484] on input "2" at bounding box center [47, 486] width 51 height 28
type input "3"
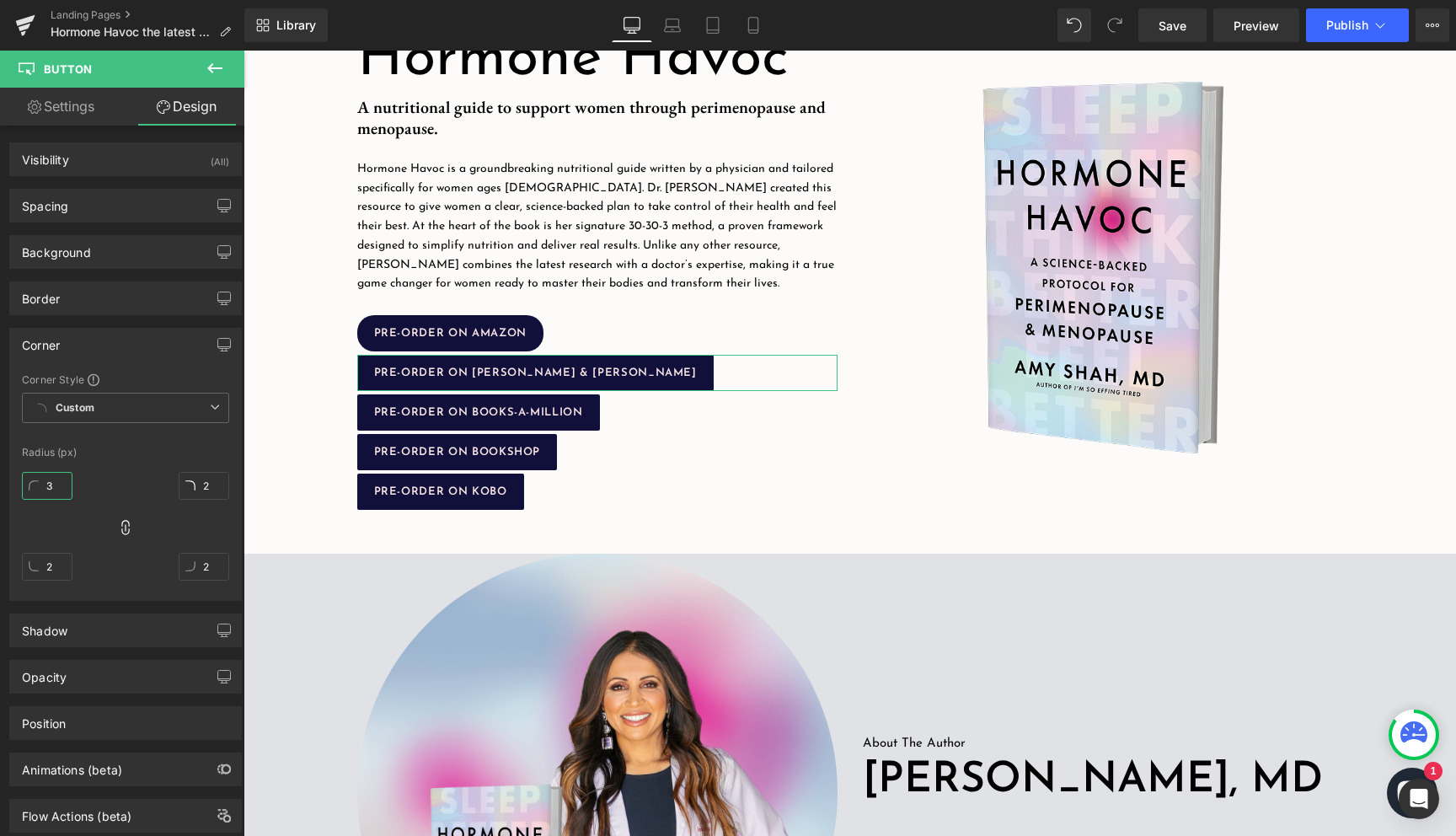
type input "3"
type input "30"
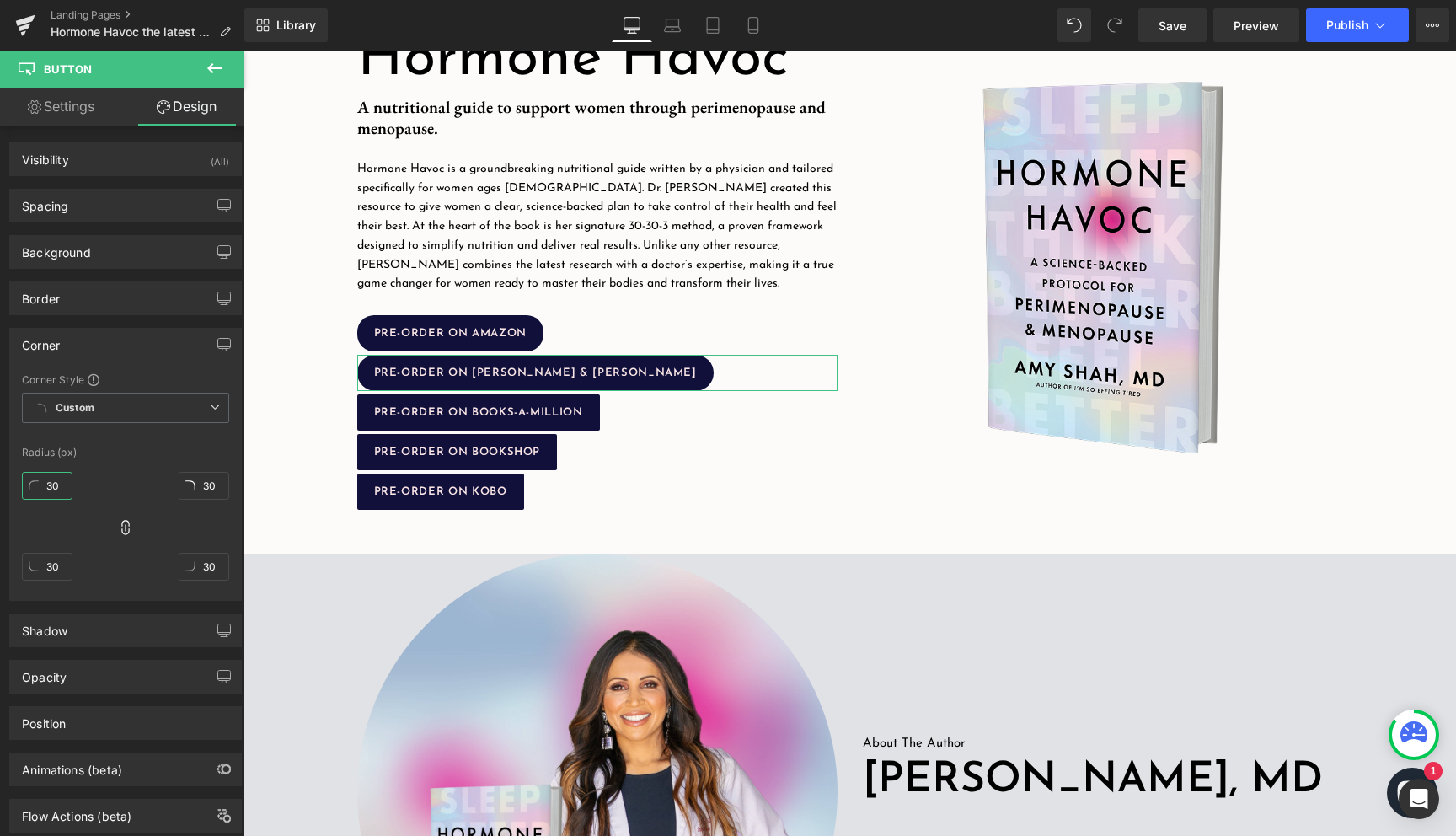
type input "3"
type input "2"
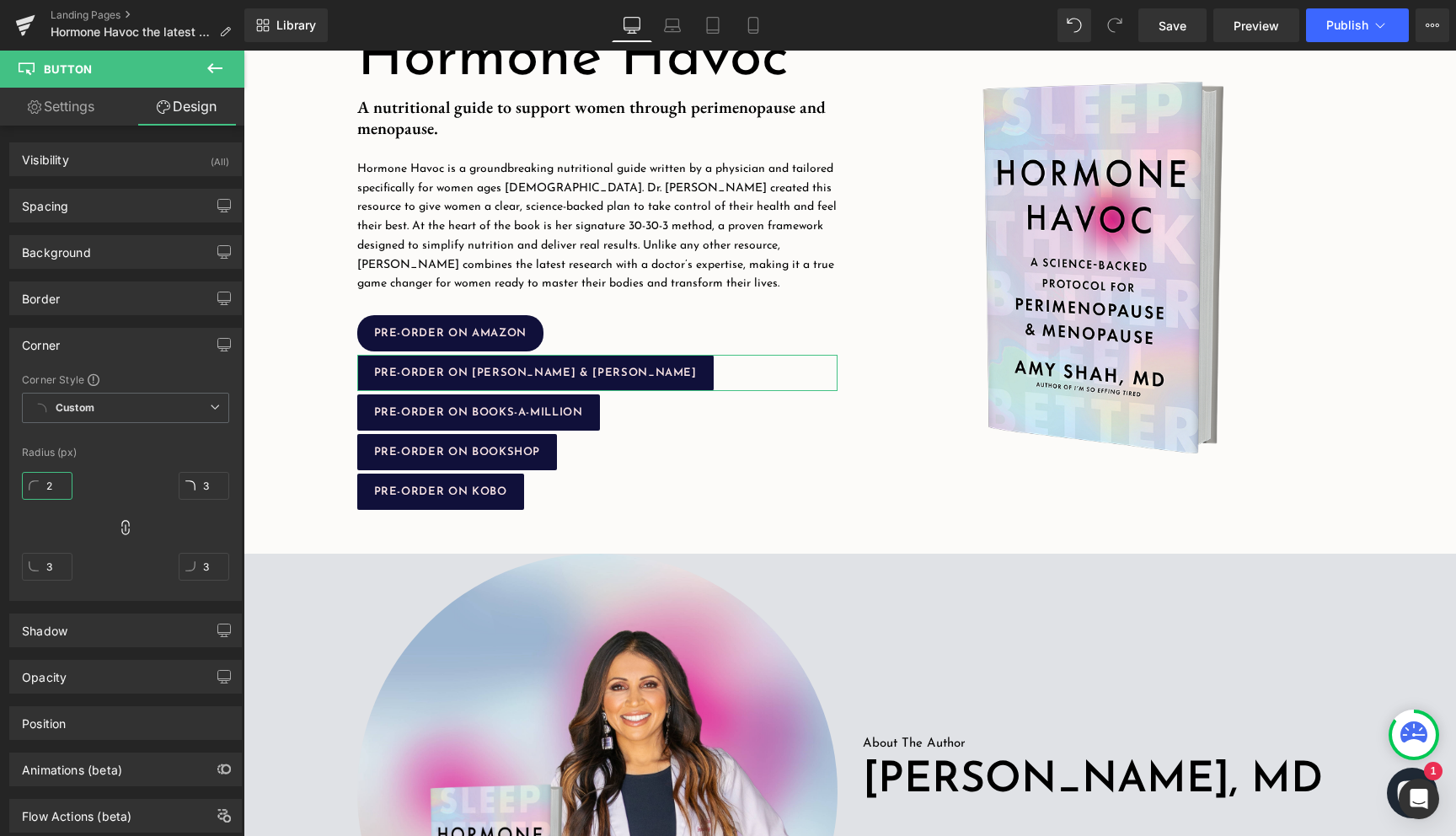
type input "2"
type input "20"
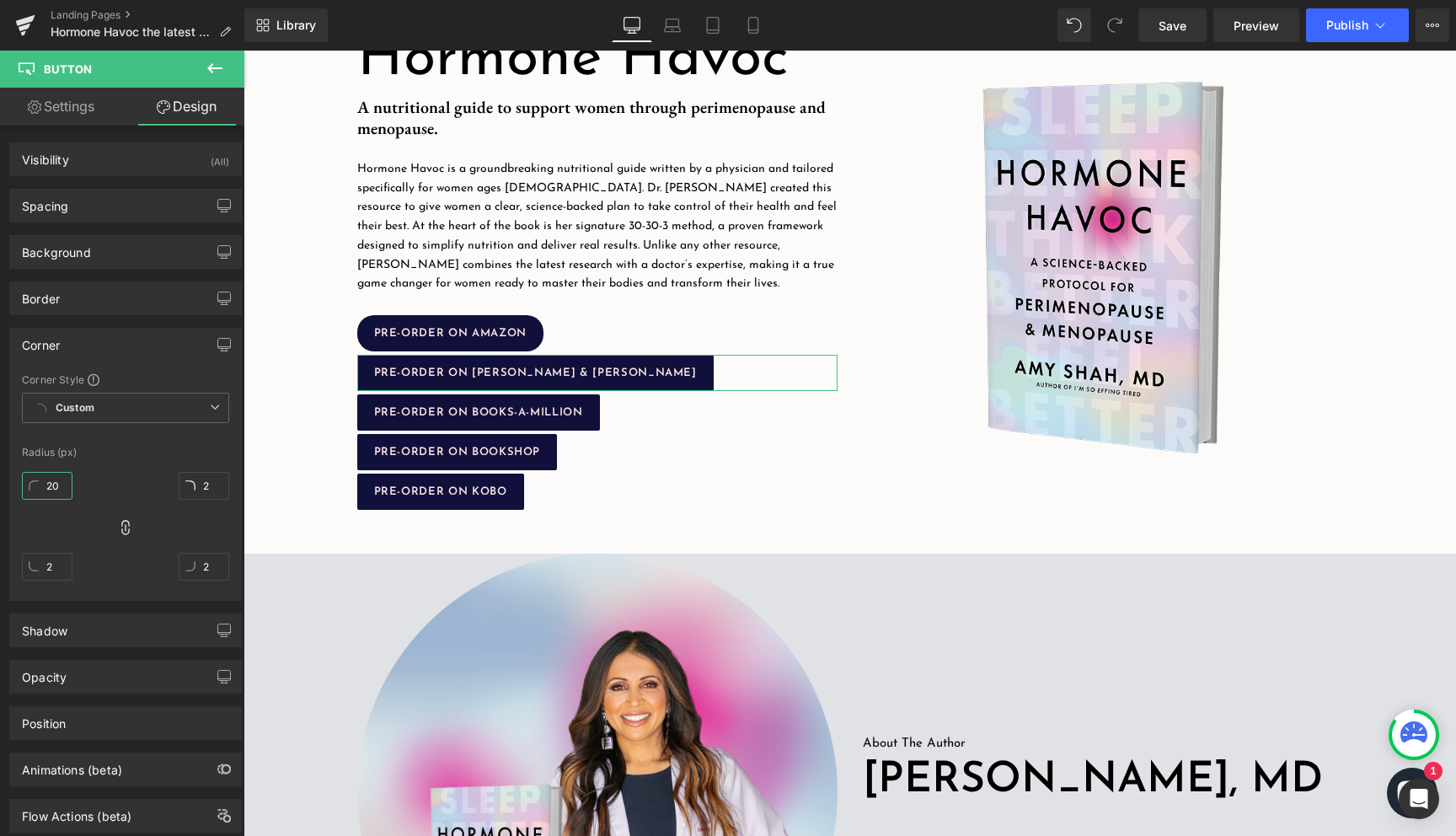
type input "20"
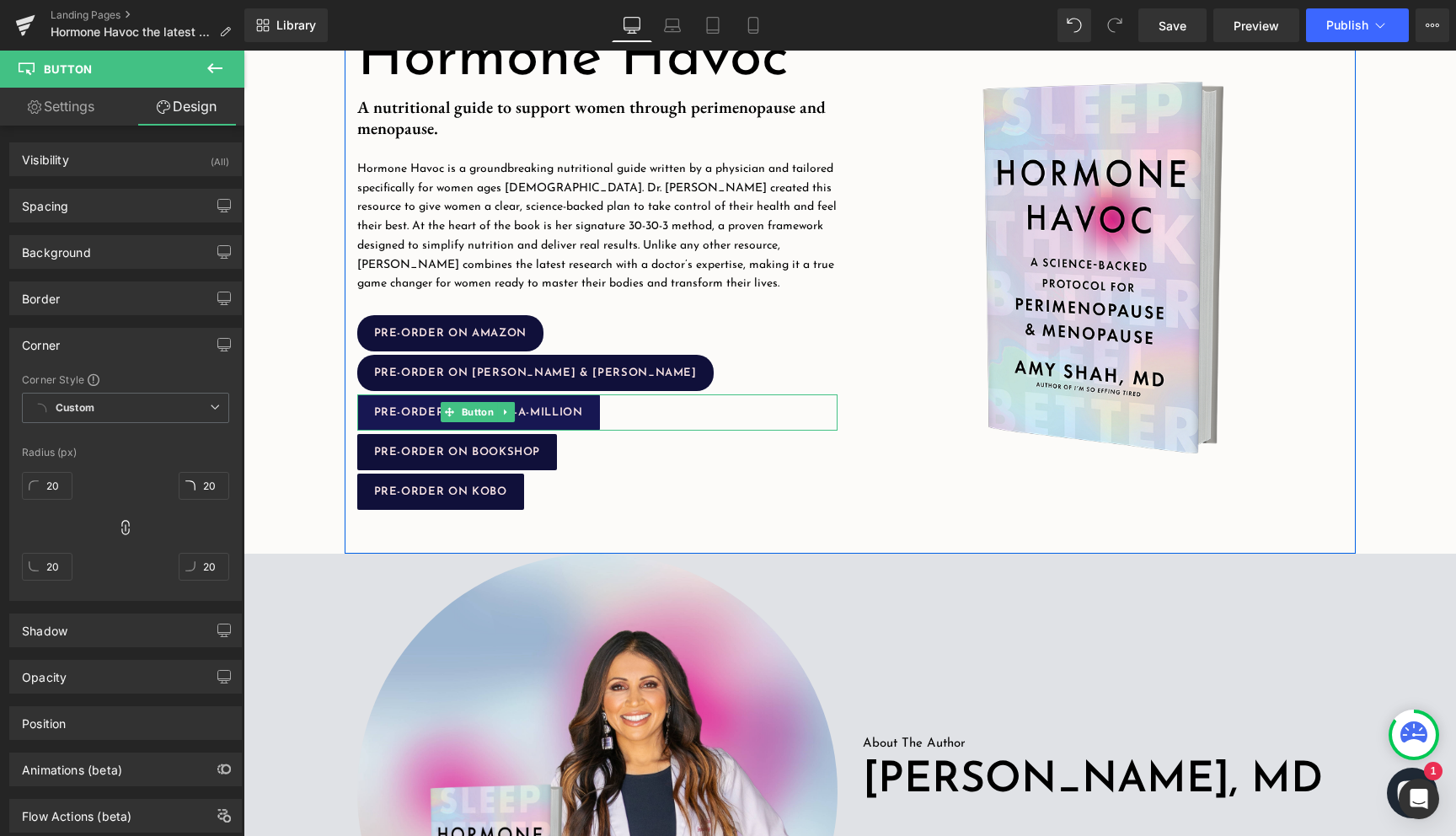
click at [430, 403] on link "PRE-ORDER ON BOOKS-A-MILLION" at bounding box center [478, 412] width 243 height 36
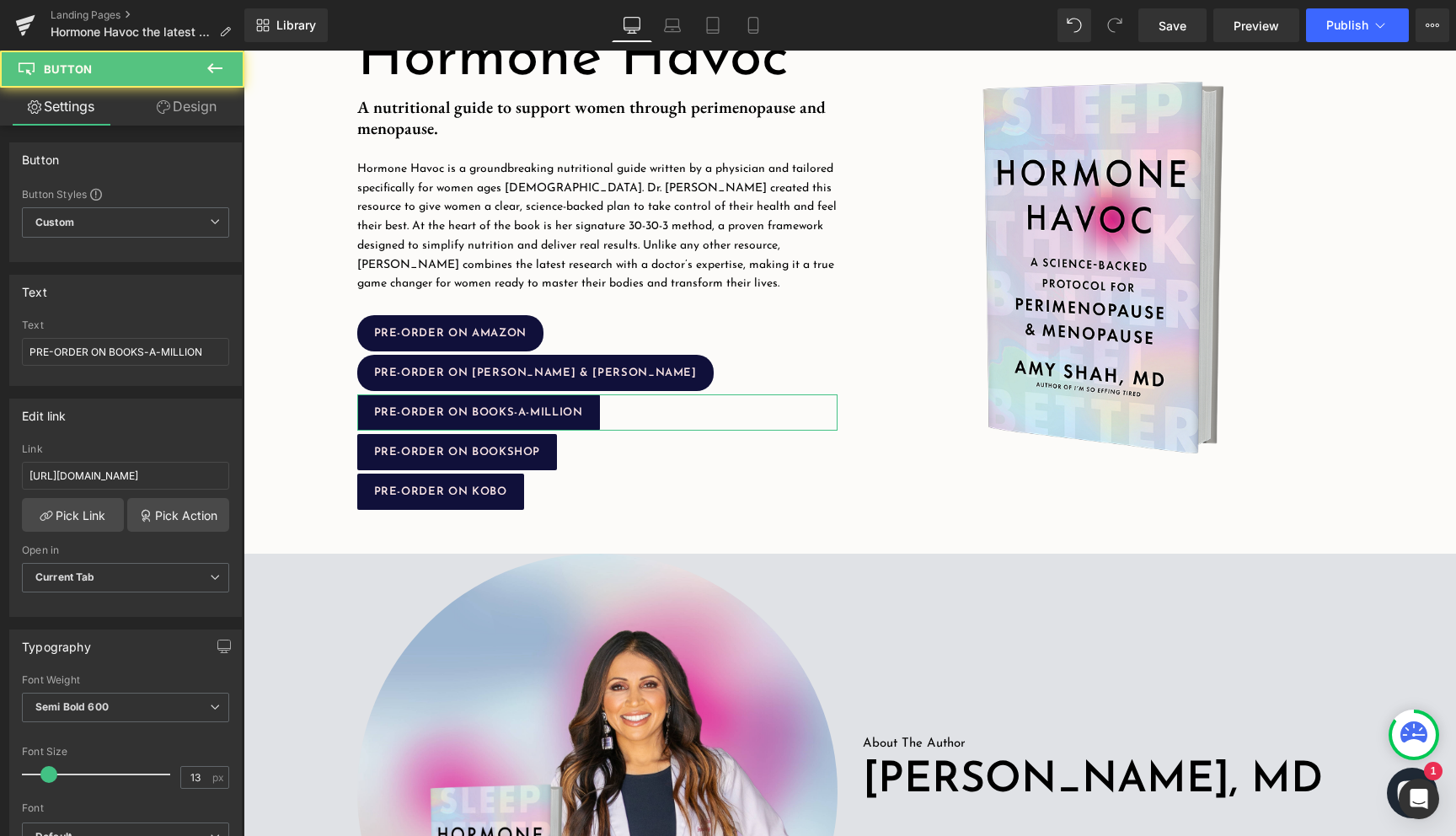
click at [200, 104] on link "Design" at bounding box center [187, 107] width 122 height 38
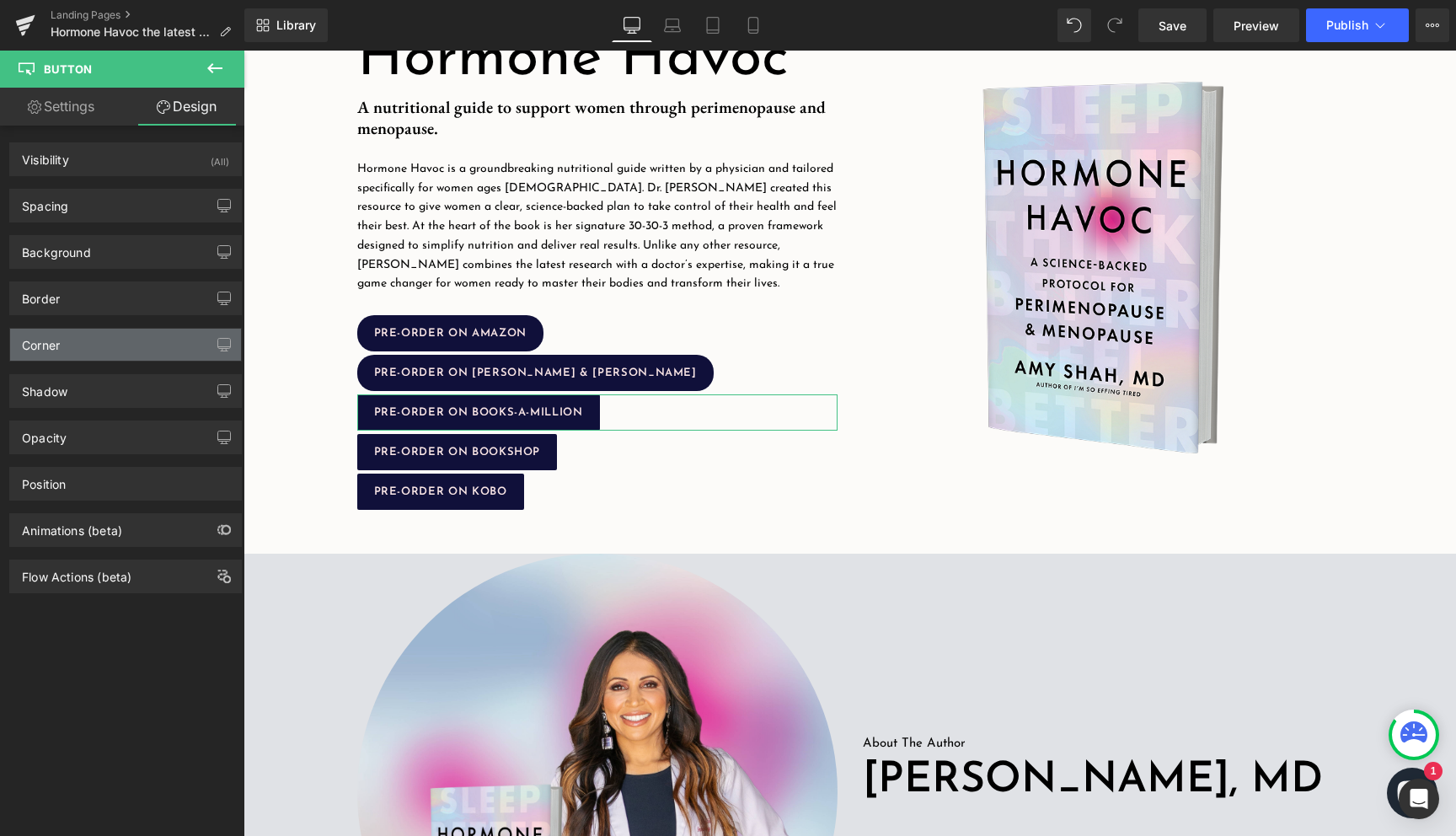
click at [83, 337] on div "Corner" at bounding box center [125, 345] width 231 height 32
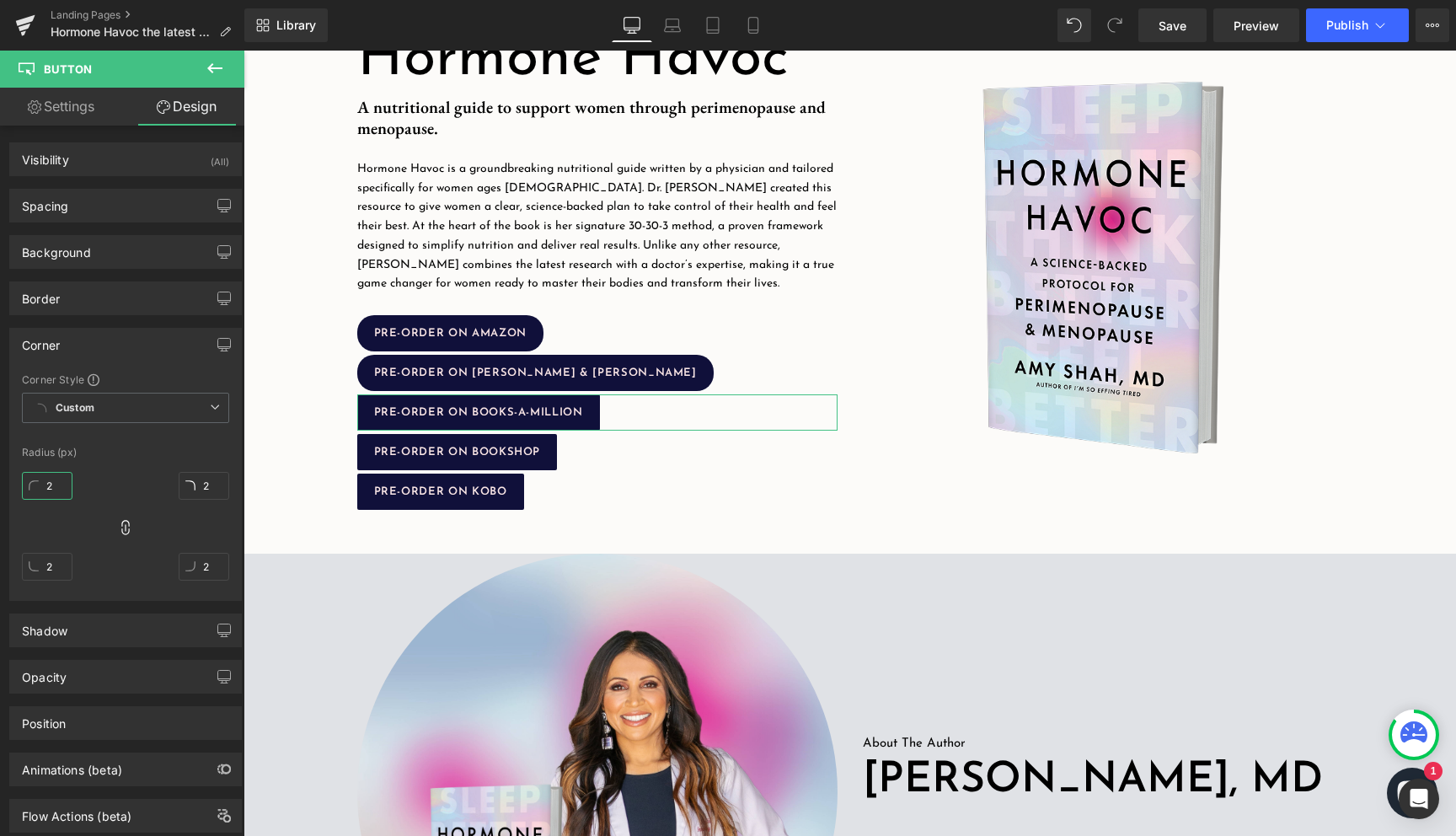
click at [54, 485] on input "2" at bounding box center [47, 486] width 51 height 28
type input "20"
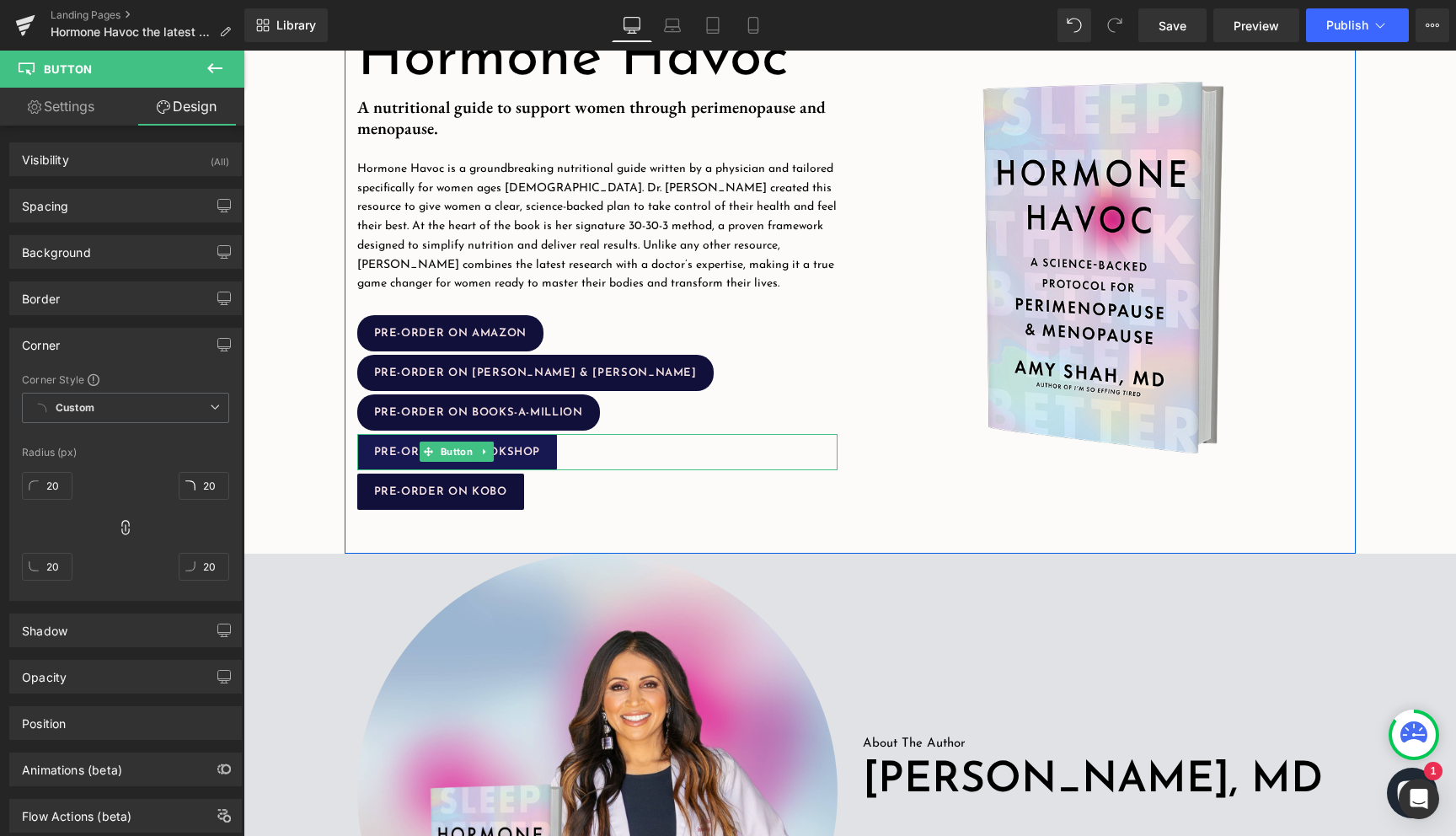
click at [507, 452] on span "PRE-ORDER ON BOOKSHOP" at bounding box center [457, 451] width 167 height 11
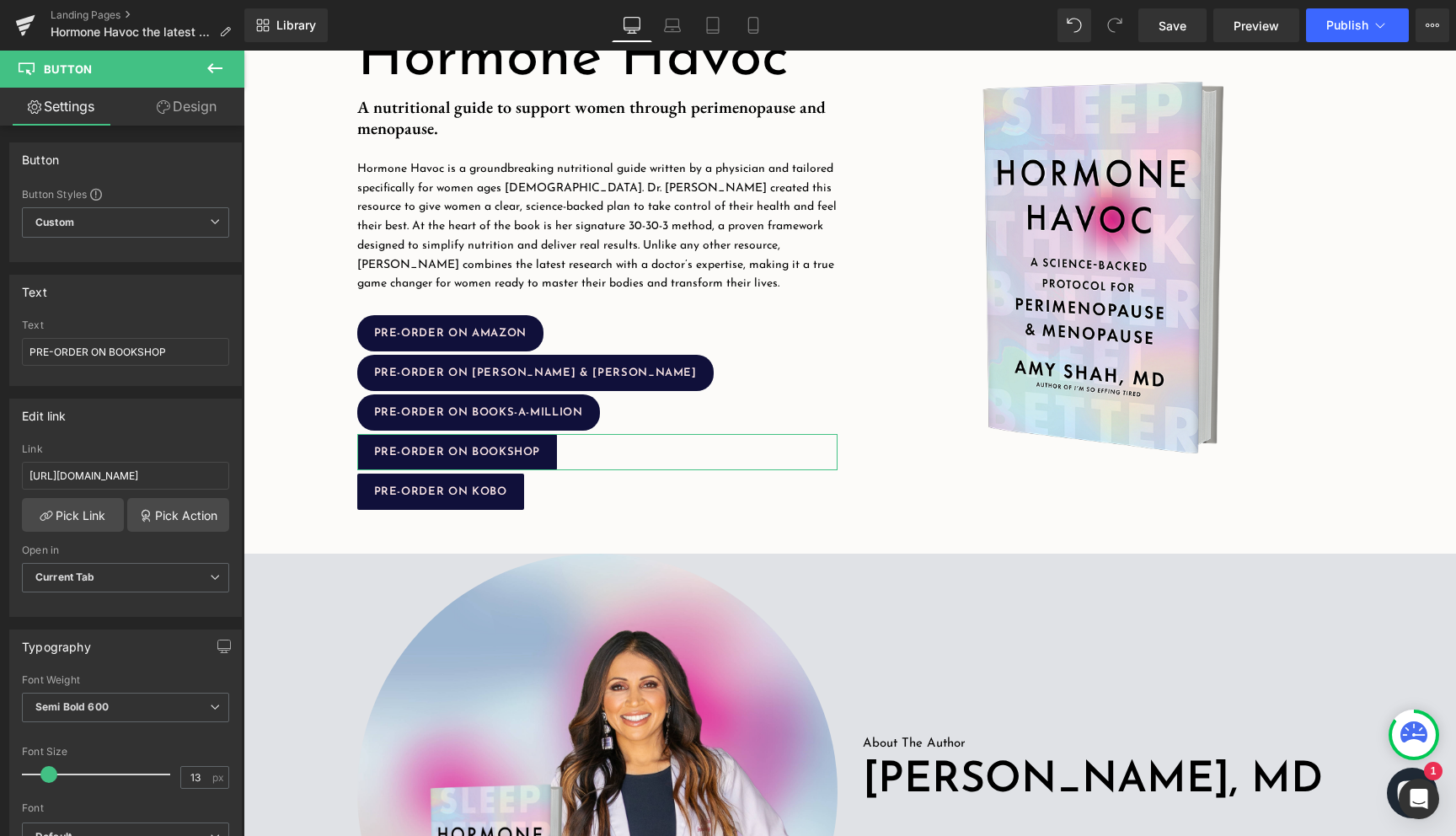
click at [168, 109] on link "Design" at bounding box center [187, 107] width 122 height 38
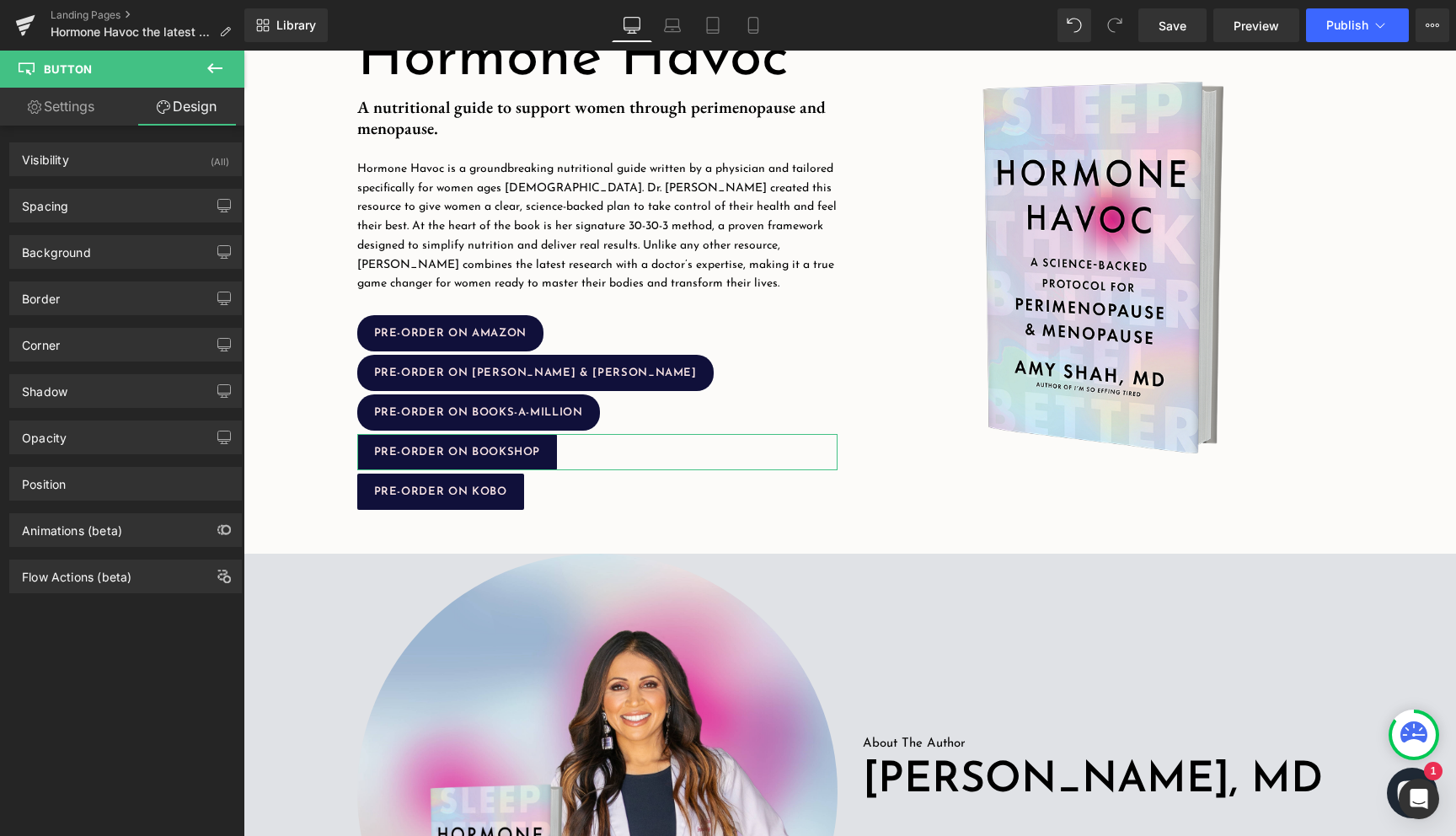
type input "2"
click at [99, 341] on div "Corner" at bounding box center [125, 345] width 231 height 32
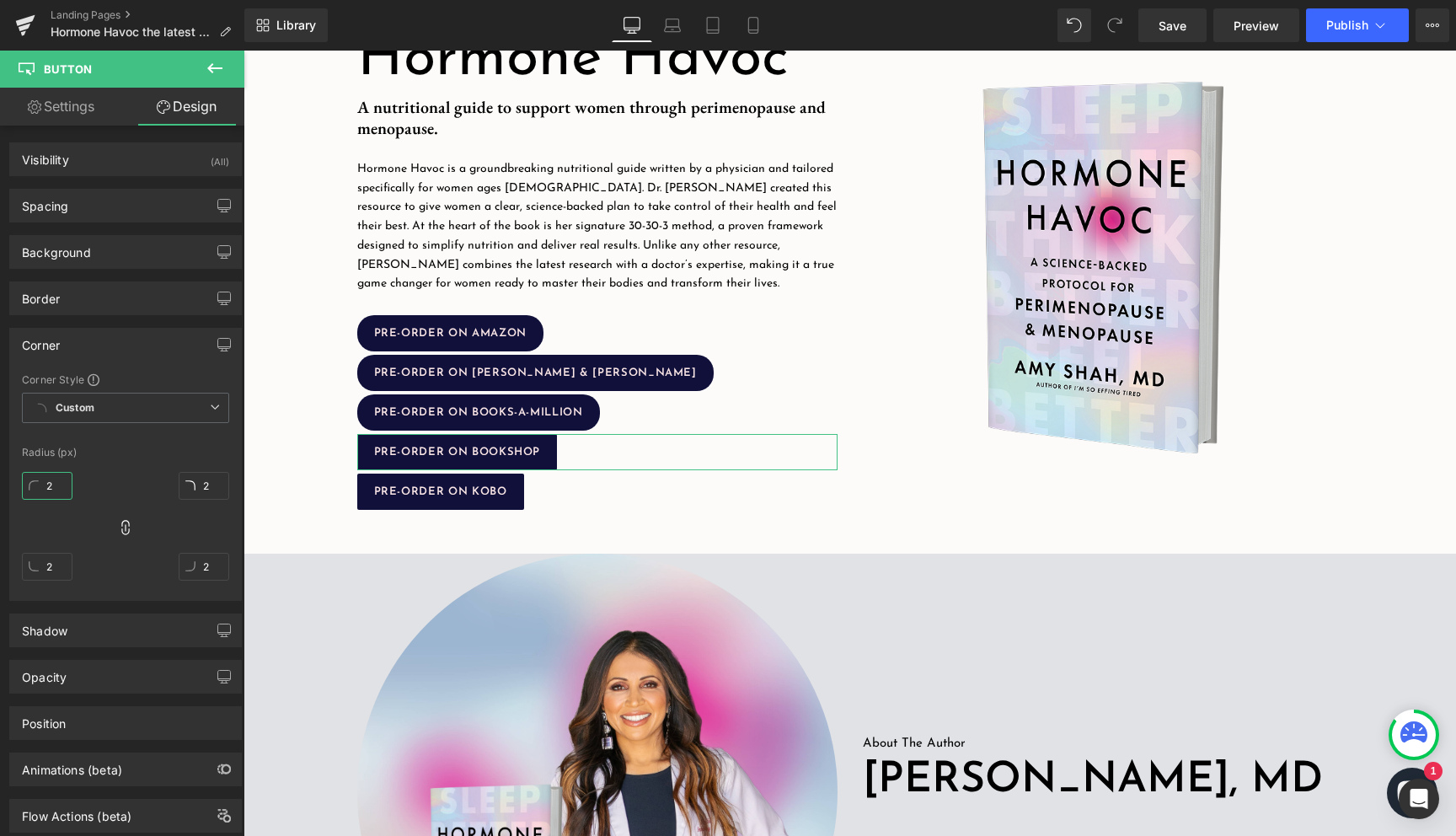
click at [54, 484] on input "2" at bounding box center [47, 486] width 51 height 28
type input "20"
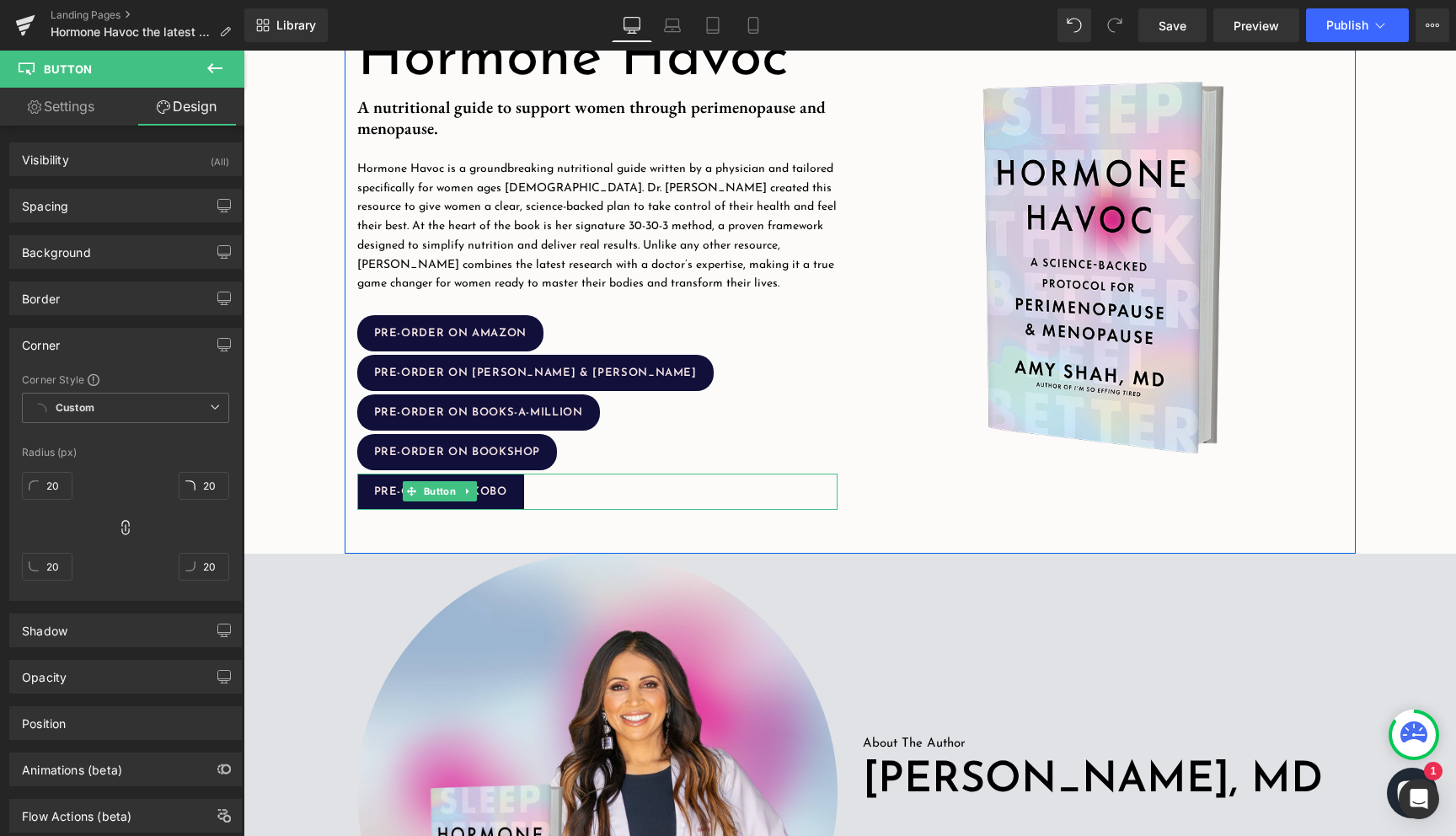
click at [526, 492] on div "PRE-ORDER ON KOBO" at bounding box center [597, 491] width 480 height 36
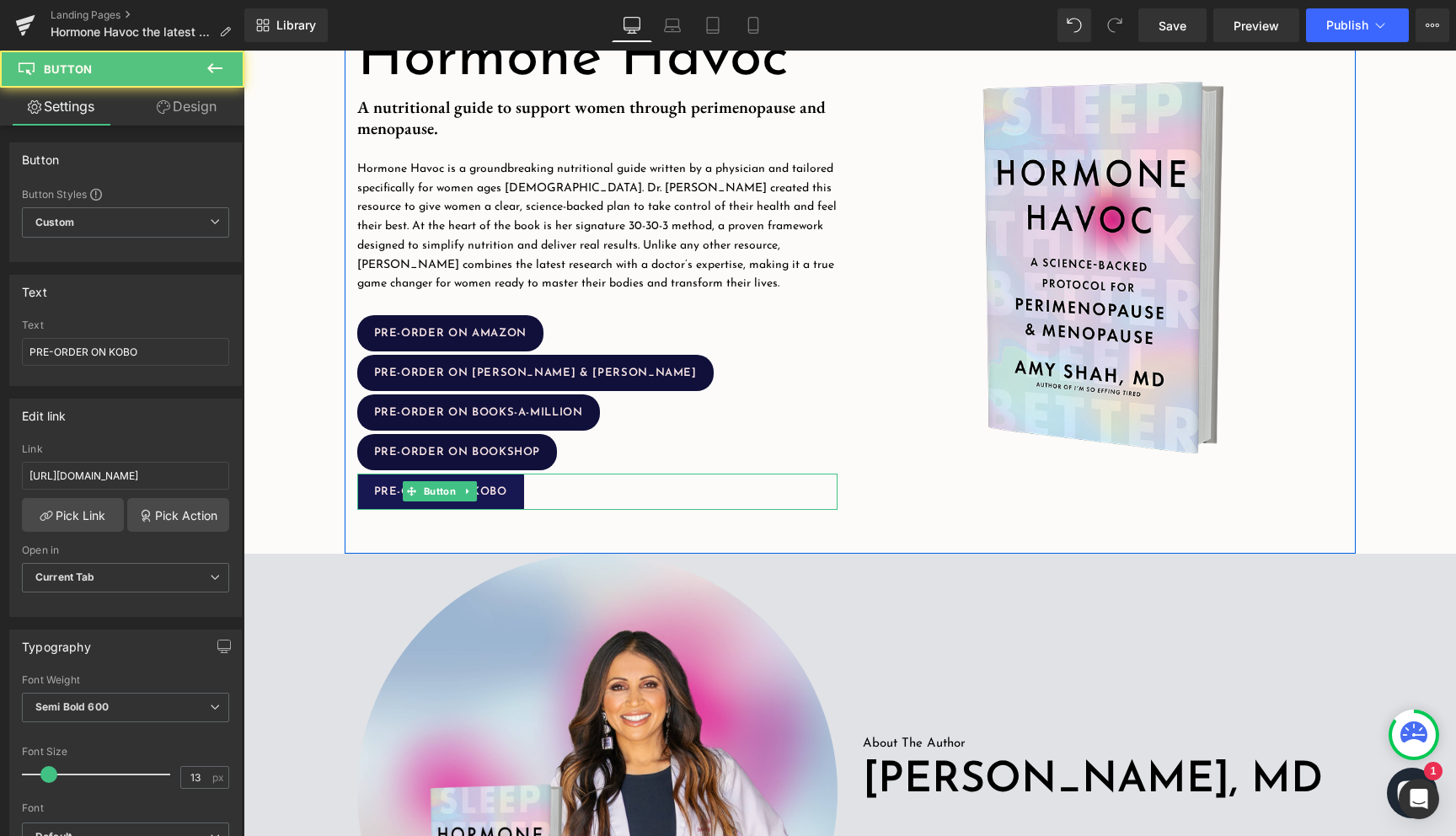
click at [510, 491] on link "PRE-ORDER ON KOBO" at bounding box center [440, 491] width 167 height 36
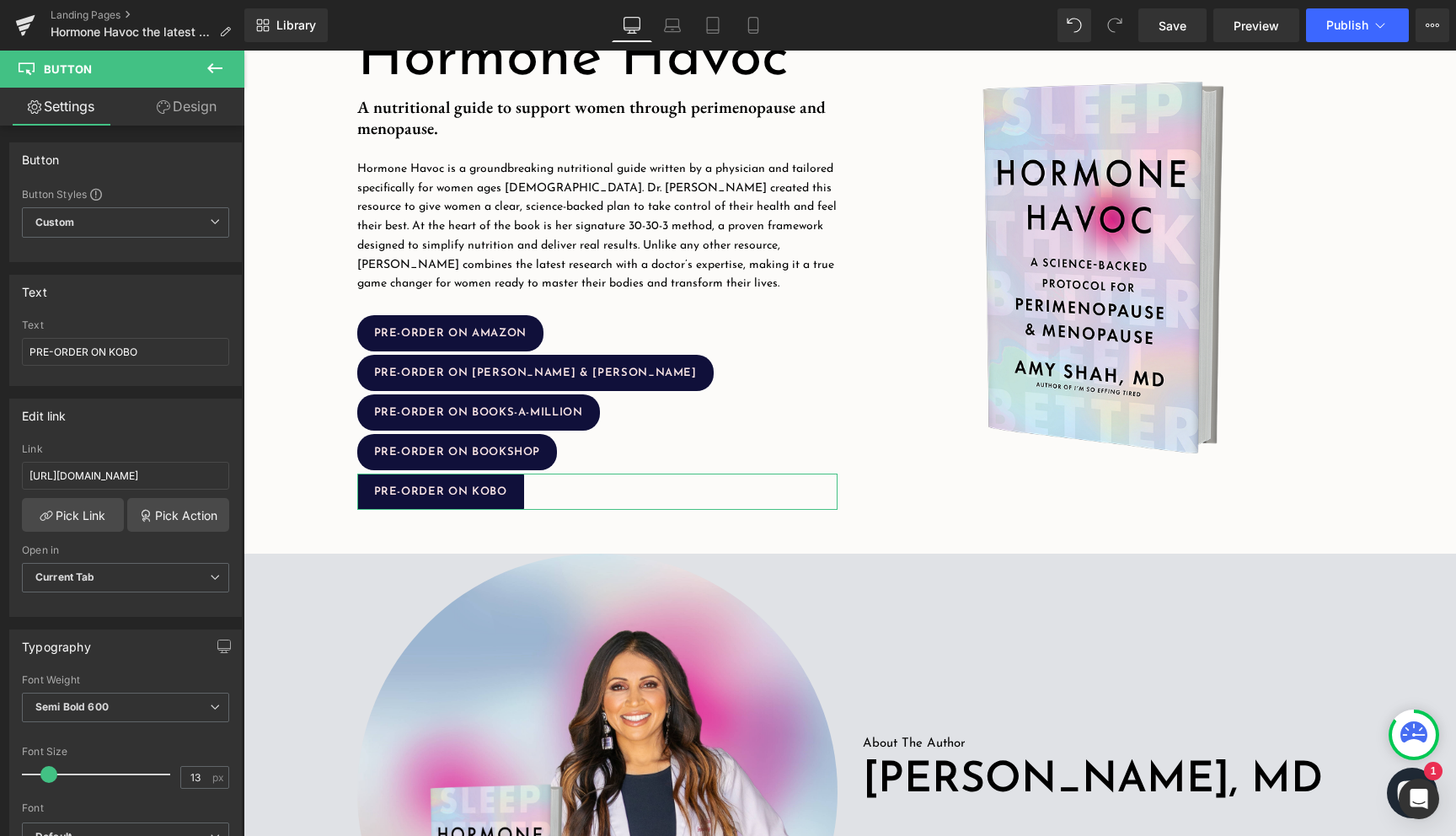
click at [196, 104] on link "Design" at bounding box center [187, 107] width 122 height 38
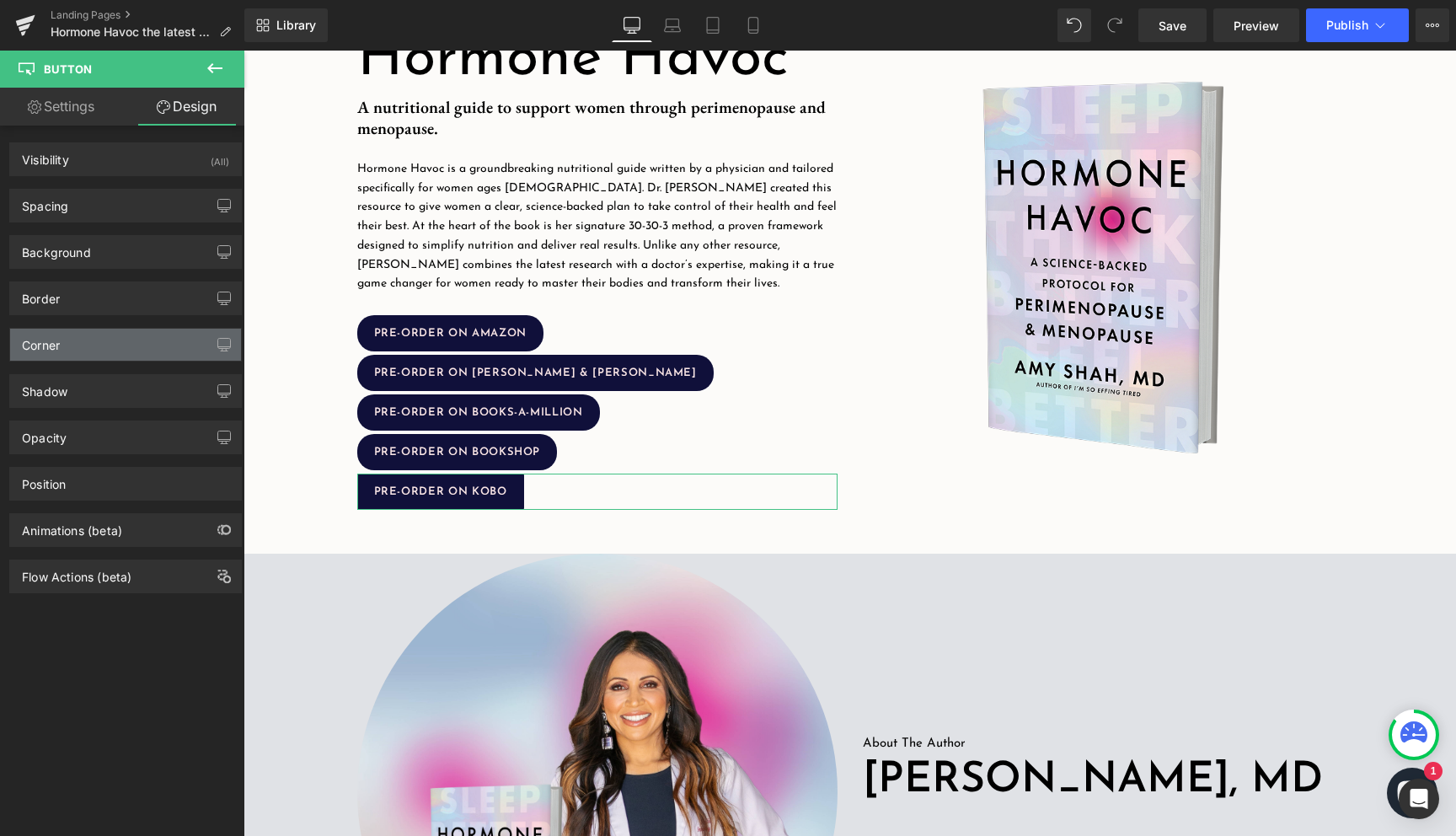
click at [107, 342] on div "Corner" at bounding box center [125, 345] width 231 height 32
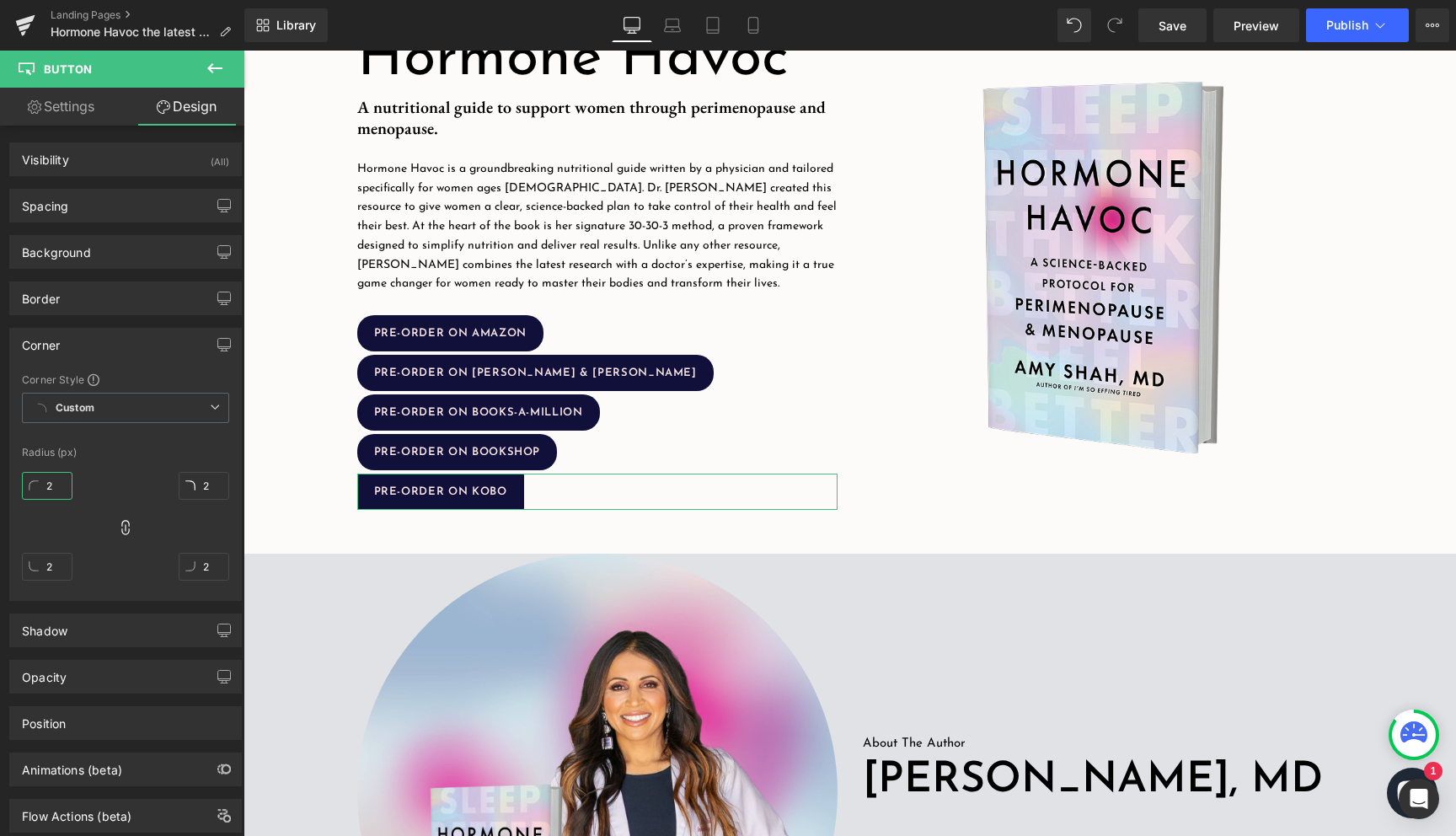
click at [48, 479] on input "2" at bounding box center [47, 486] width 51 height 28
type input "20"
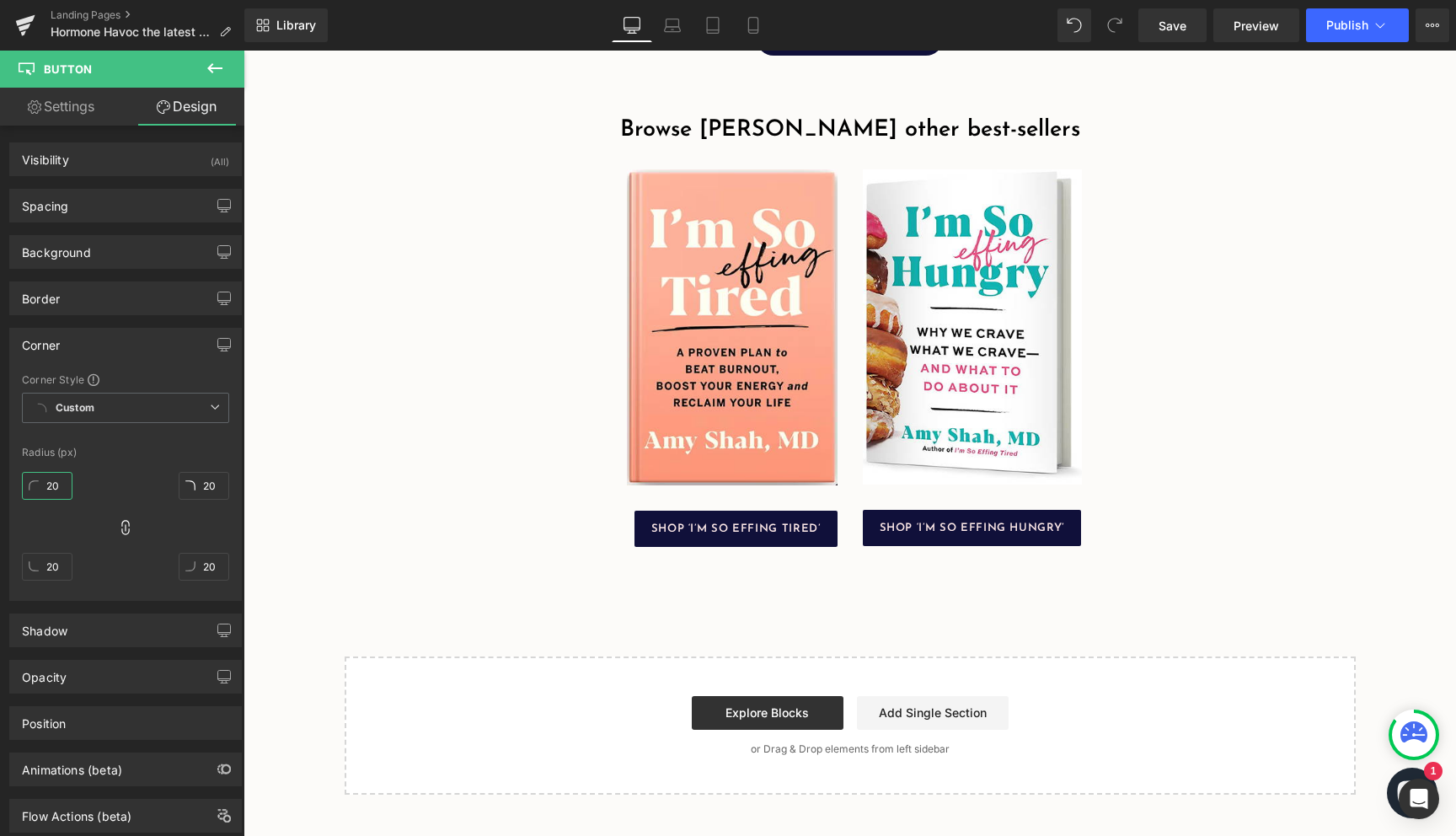
scroll to position [2553, 0]
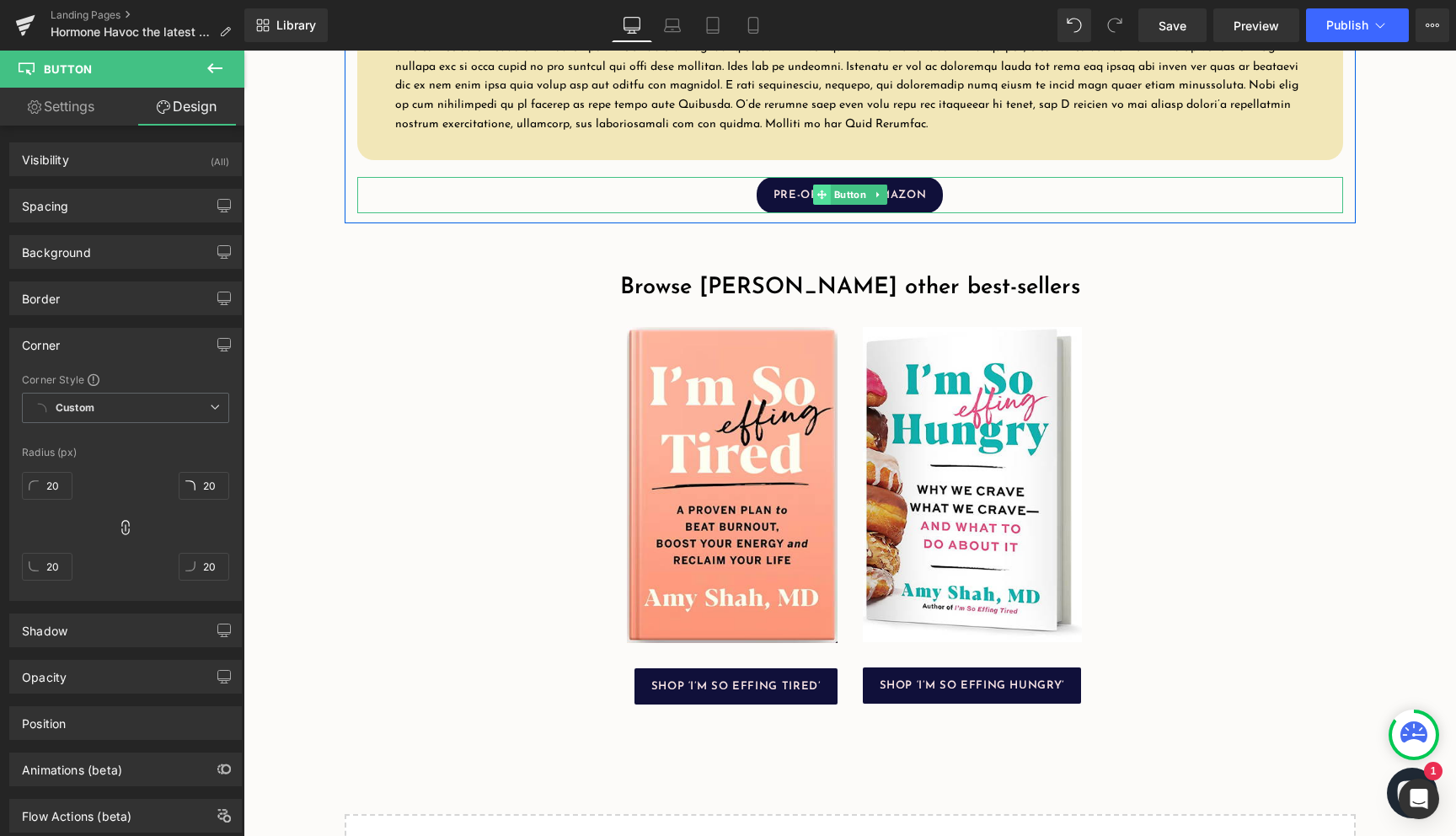
click at [819, 205] on span at bounding box center [822, 194] width 18 height 20
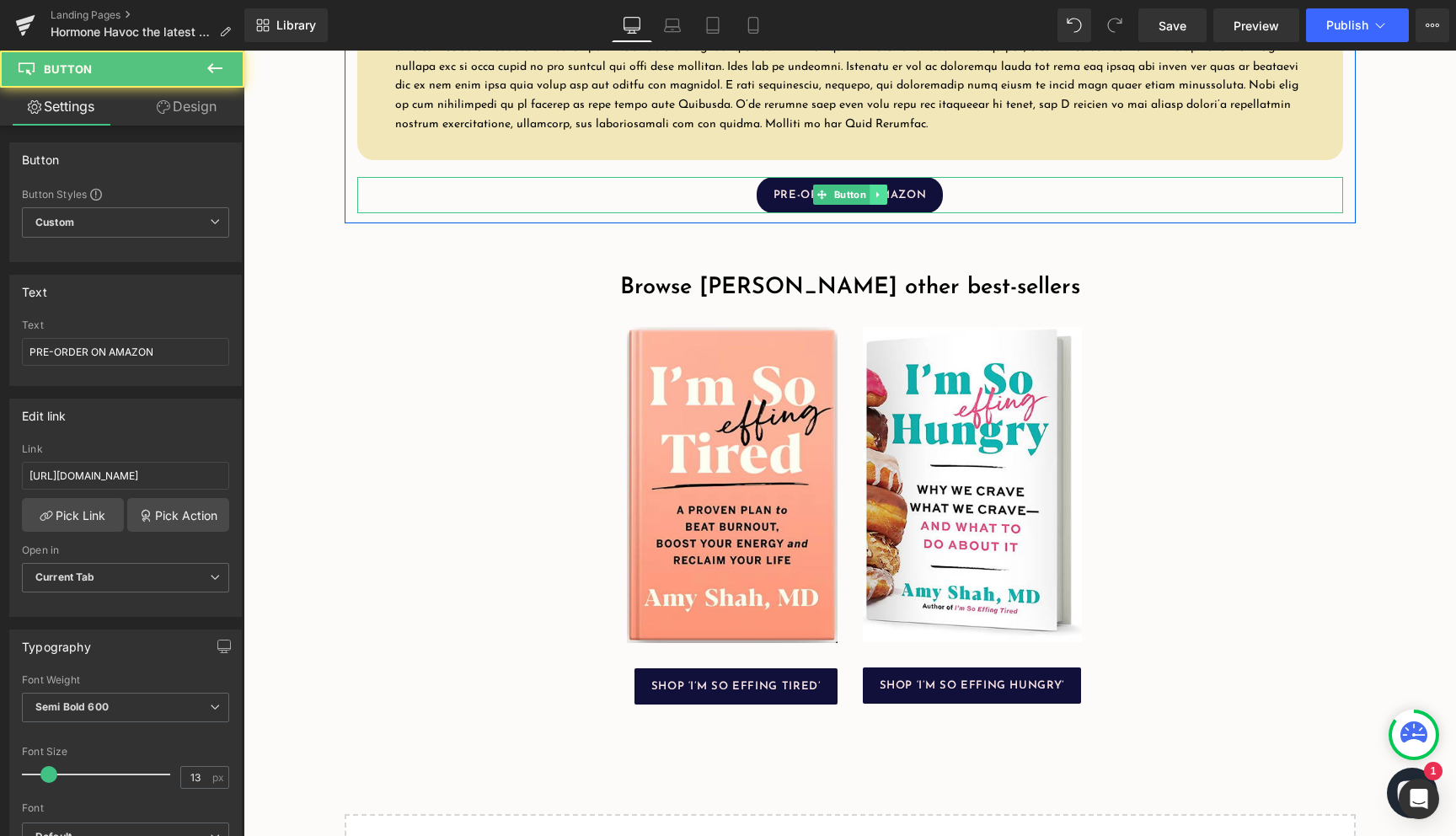
click at [875, 198] on icon at bounding box center [876, 195] width 3 height 6
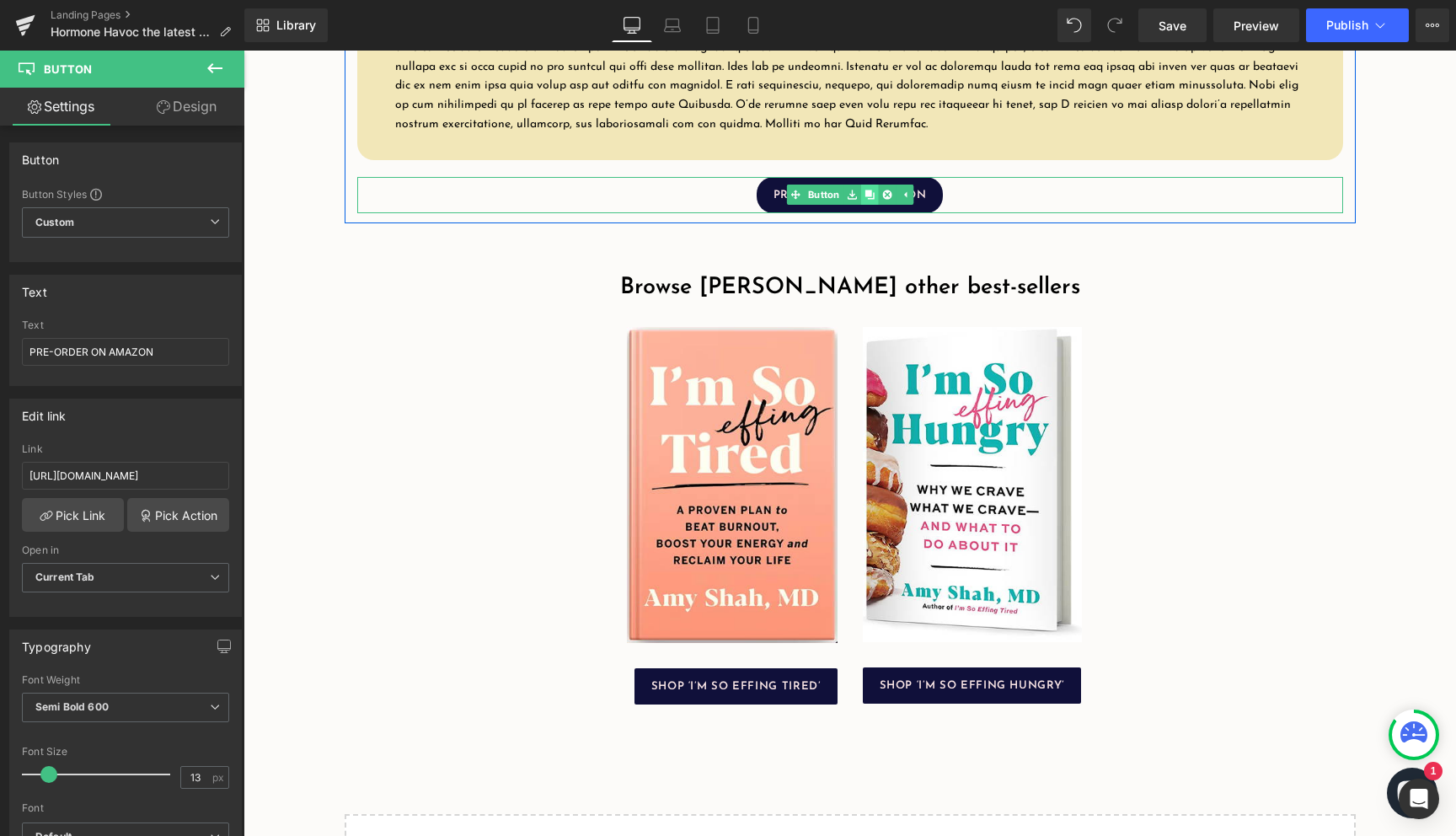
click at [869, 205] on link at bounding box center [869, 194] width 18 height 20
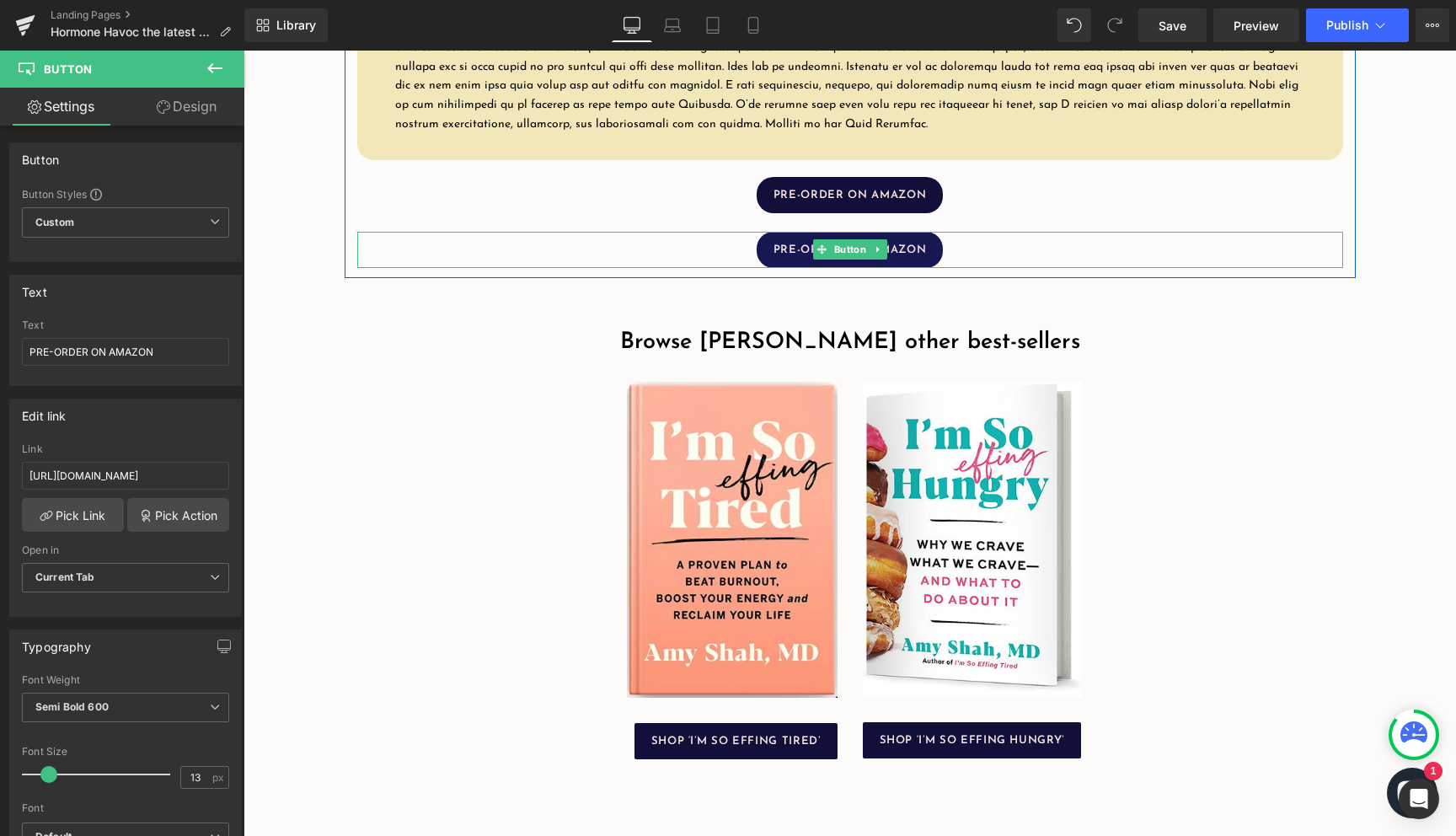
click at [911, 265] on link "PRE-ORDER ON AMAZON" at bounding box center [849, 250] width 186 height 36
click at [876, 253] on icon at bounding box center [876, 250] width 3 height 6
click at [885, 254] on icon at bounding box center [886, 249] width 9 height 10
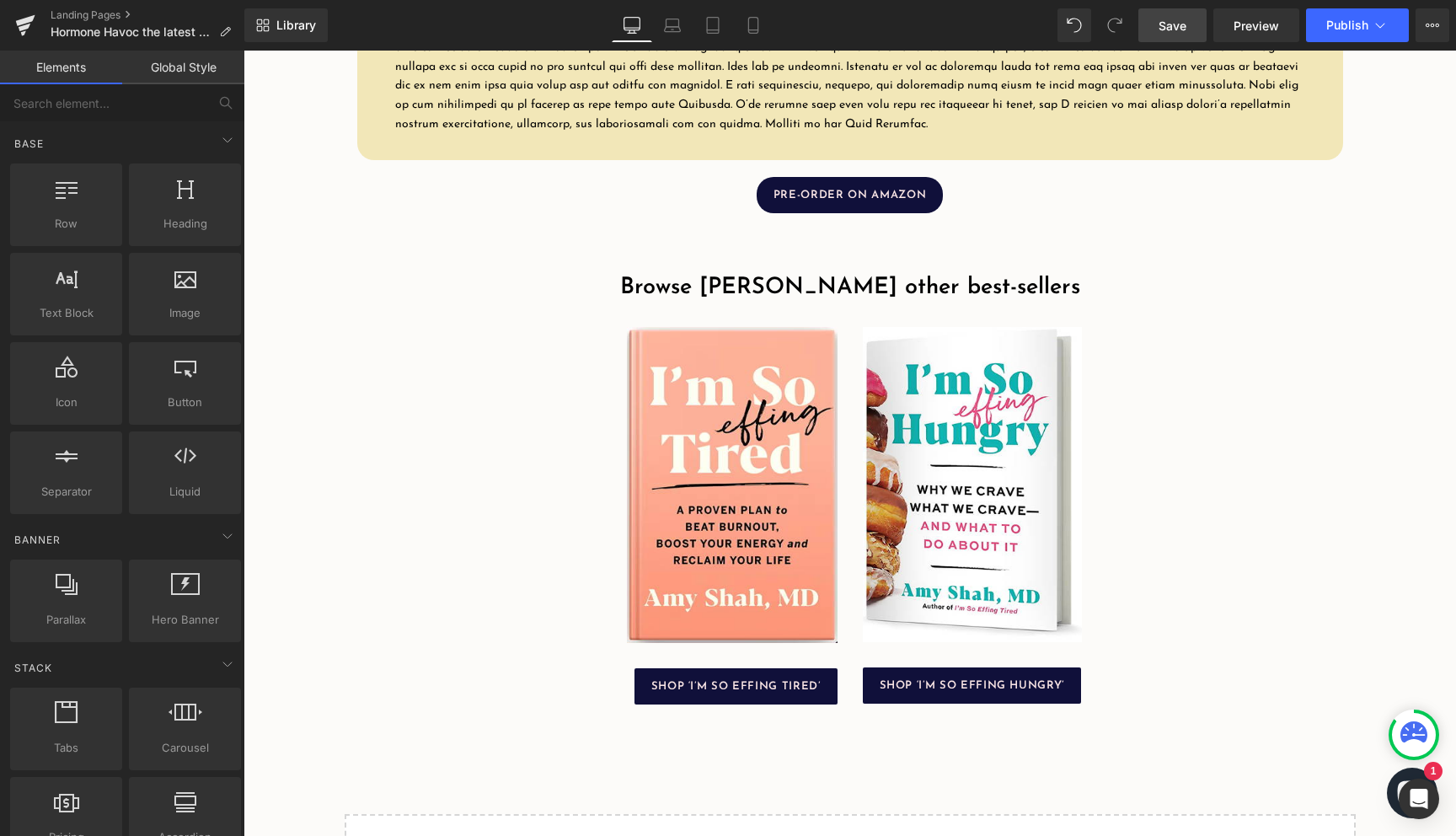
click at [1178, 32] on span "Save" at bounding box center [1172, 26] width 28 height 18
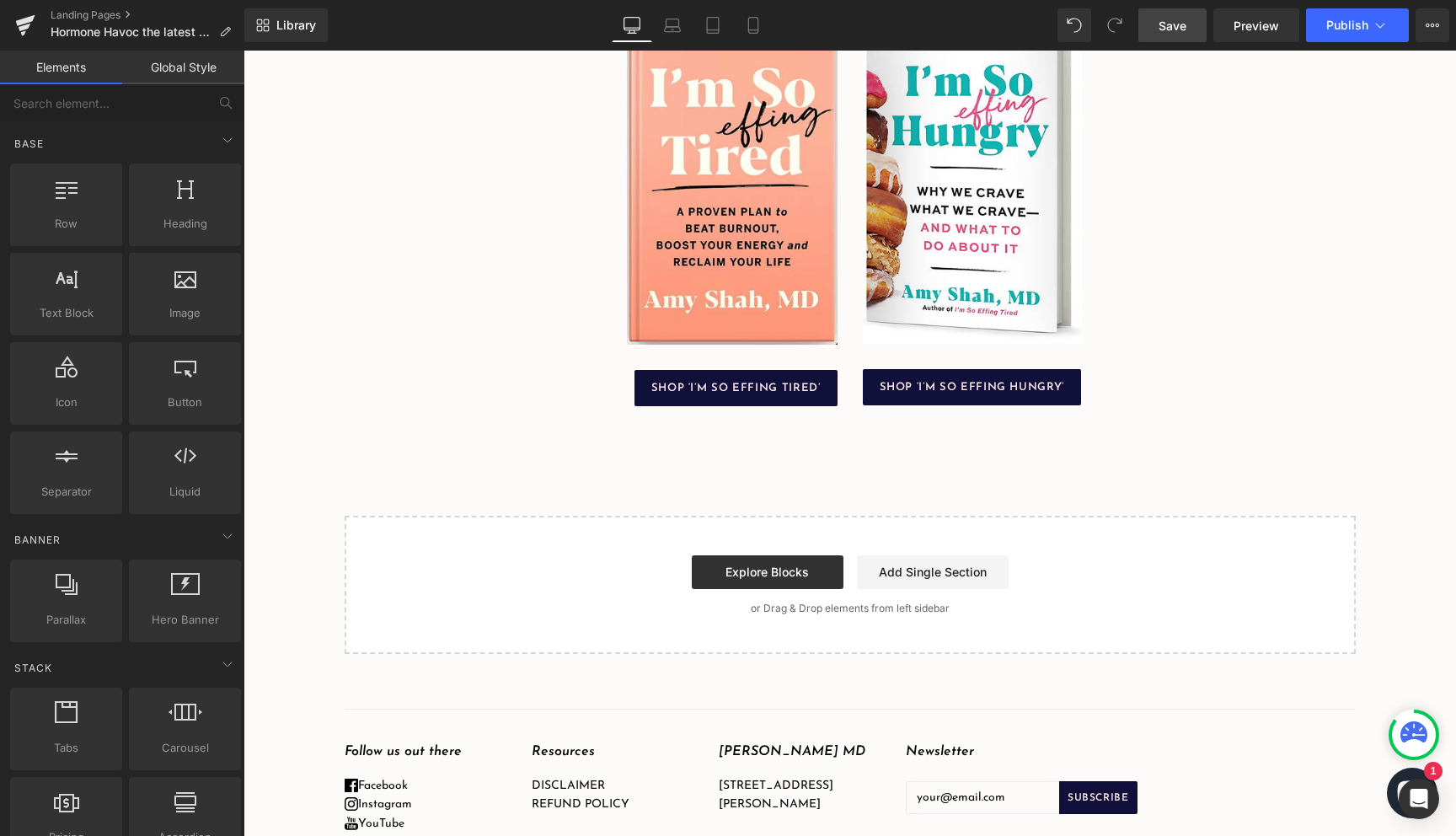
scroll to position [2747, 0]
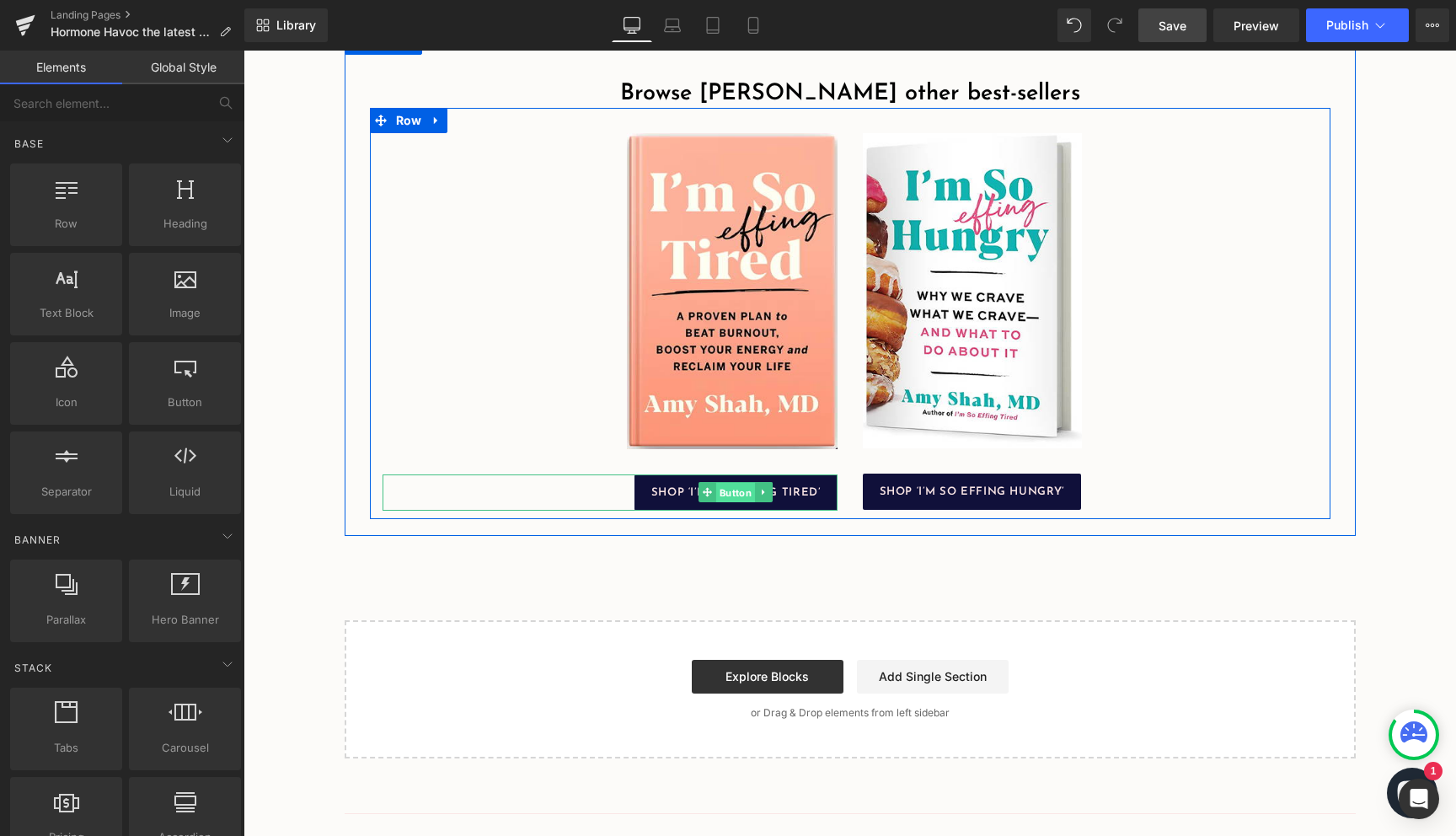
click at [724, 503] on span "Button" at bounding box center [735, 493] width 39 height 20
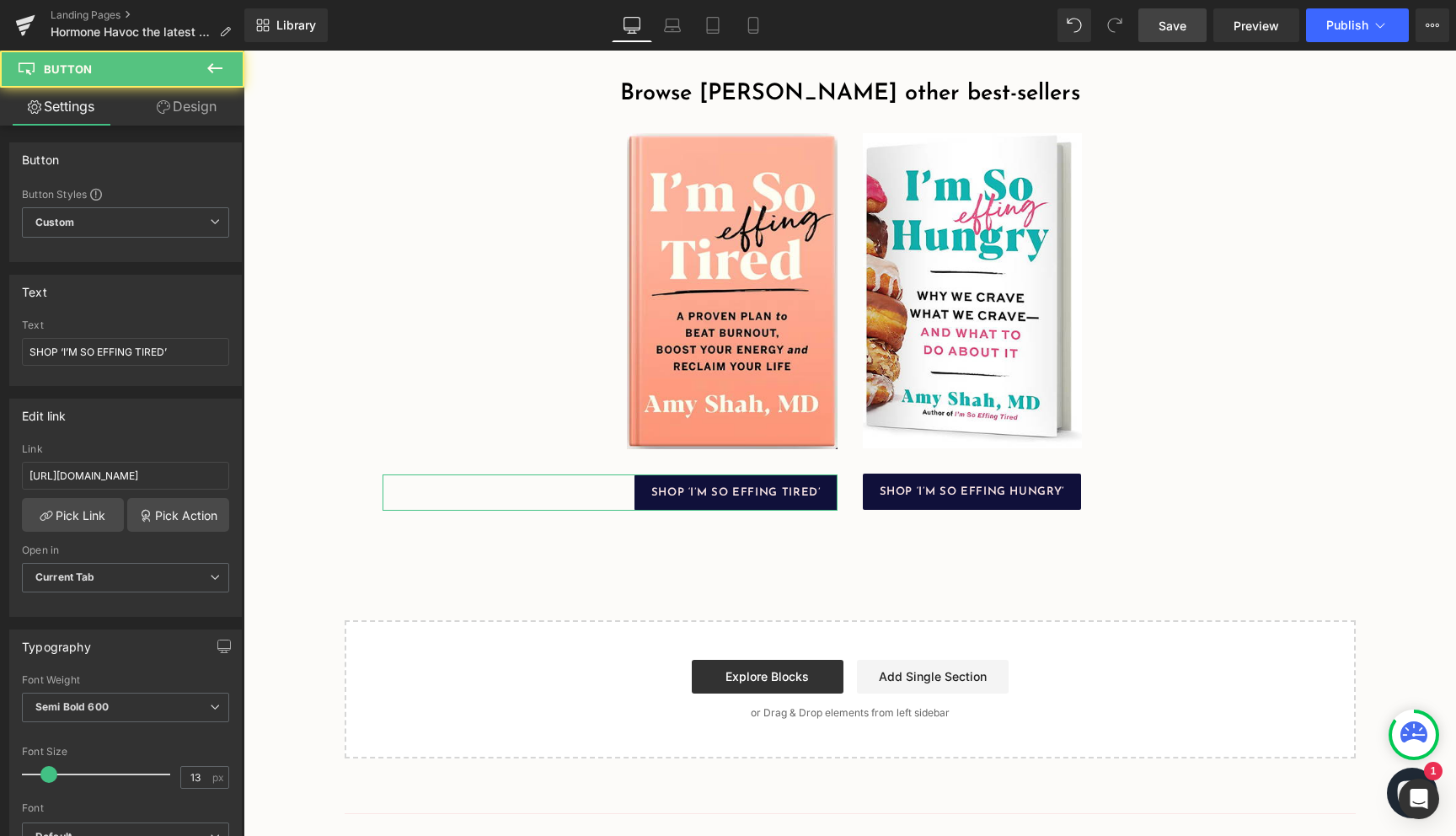
click at [200, 104] on link "Design" at bounding box center [187, 107] width 122 height 38
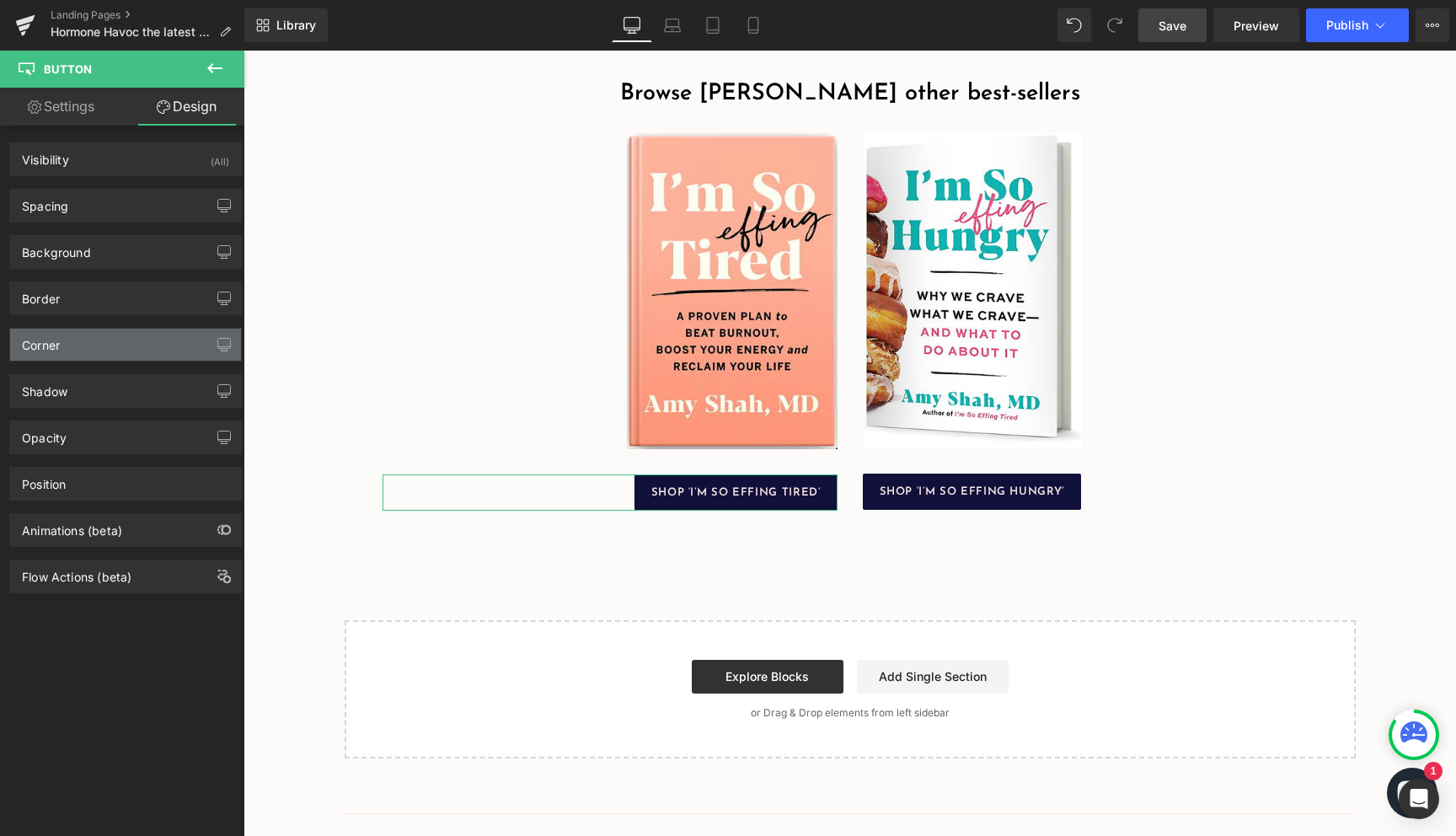
click at [97, 339] on div "Corner" at bounding box center [125, 345] width 231 height 32
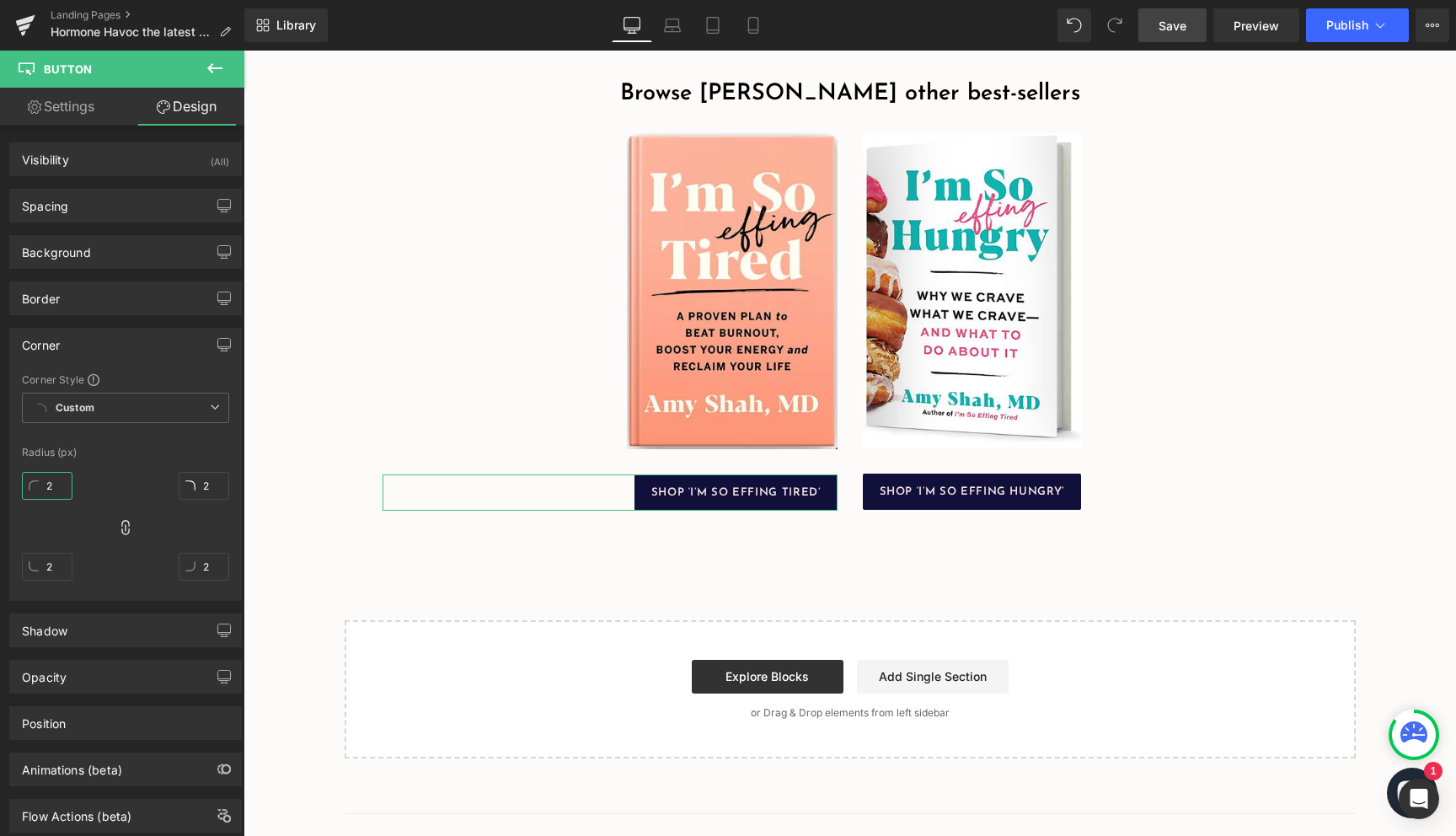
click at [52, 493] on input "2" at bounding box center [47, 486] width 51 height 28
type input "20"
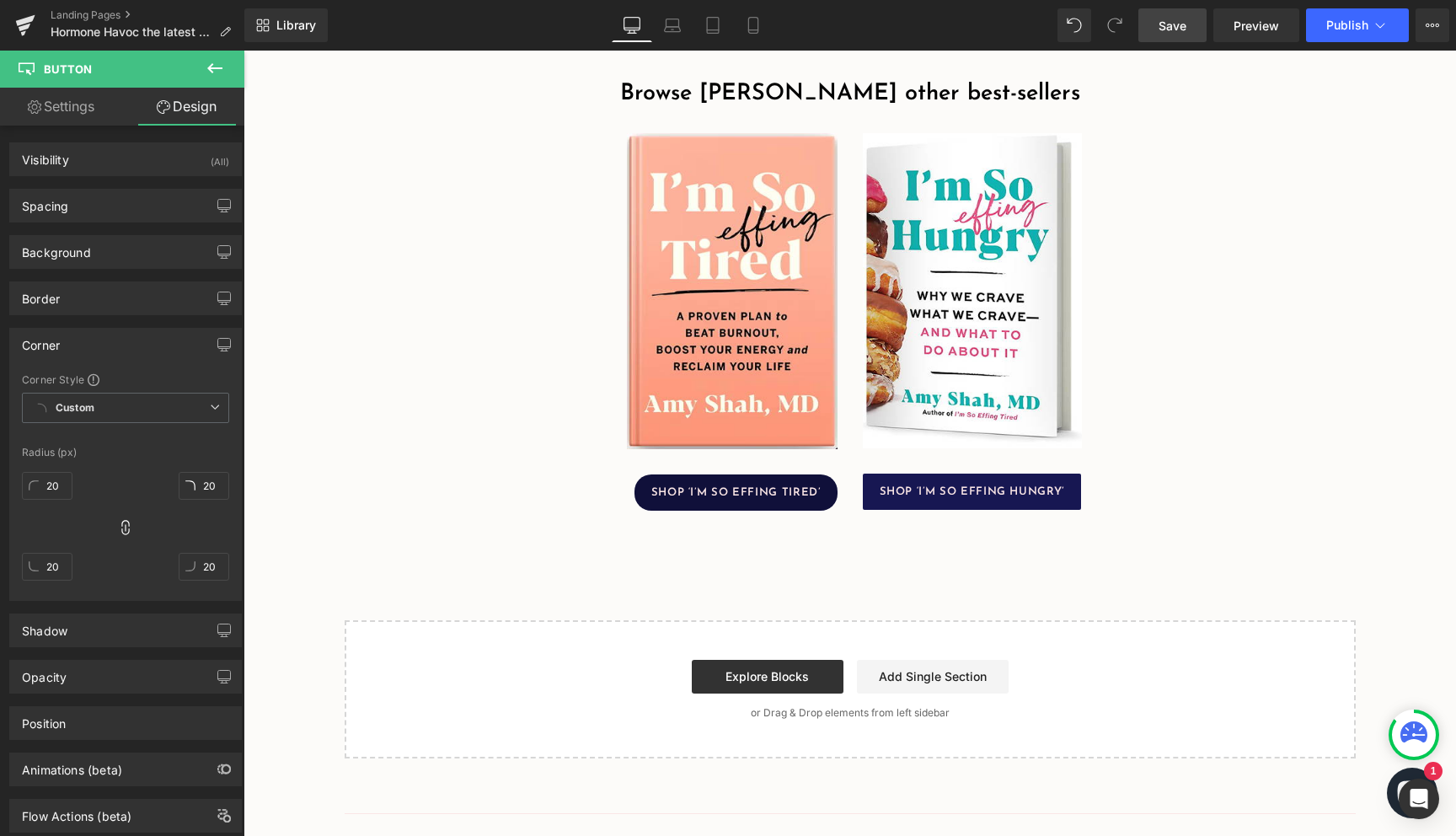
click at [913, 497] on span "SHOP ‘I’M SO EFFING HUNGRY’" at bounding box center [971, 491] width 185 height 11
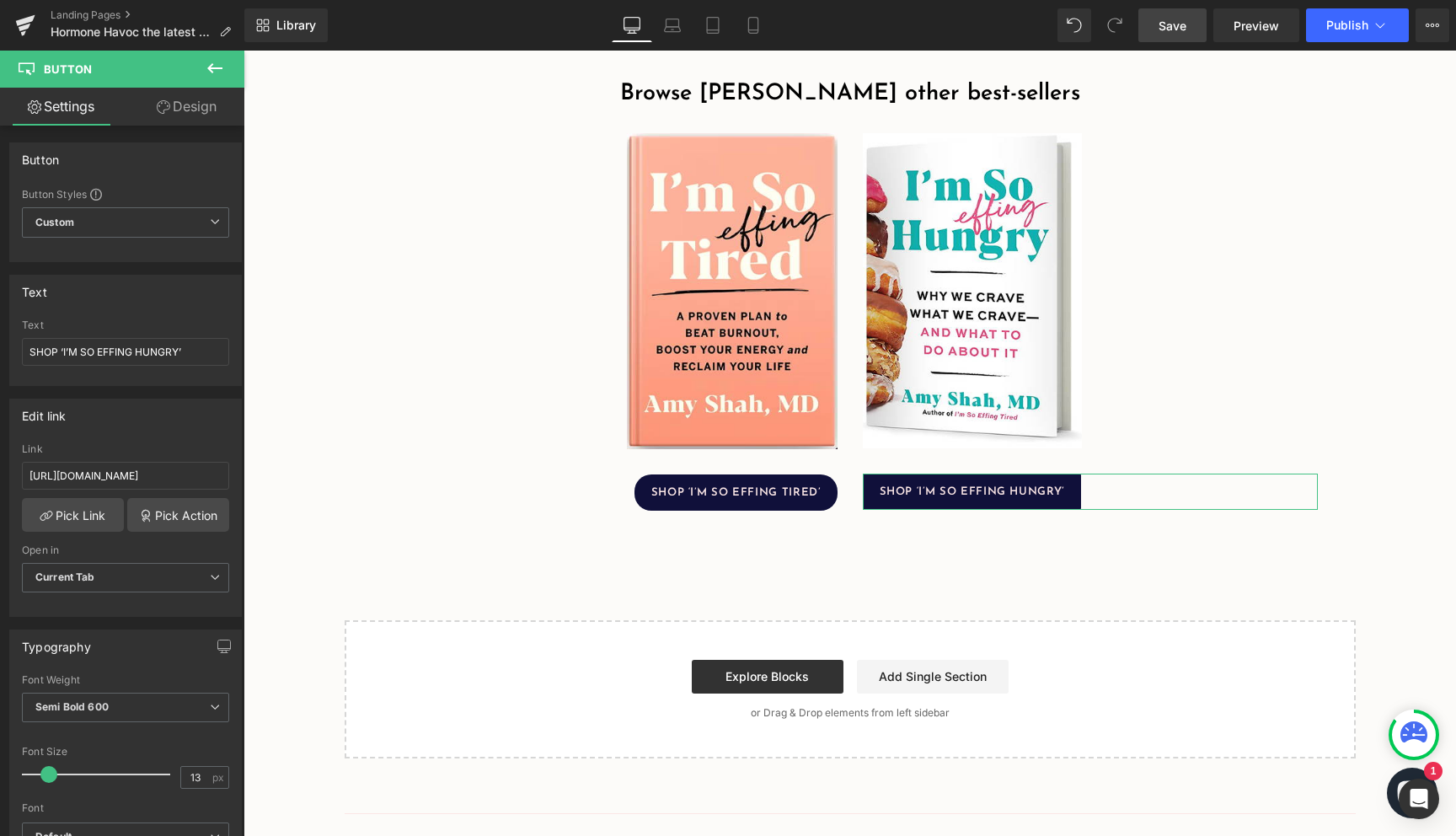
click at [179, 109] on link "Design" at bounding box center [187, 107] width 122 height 38
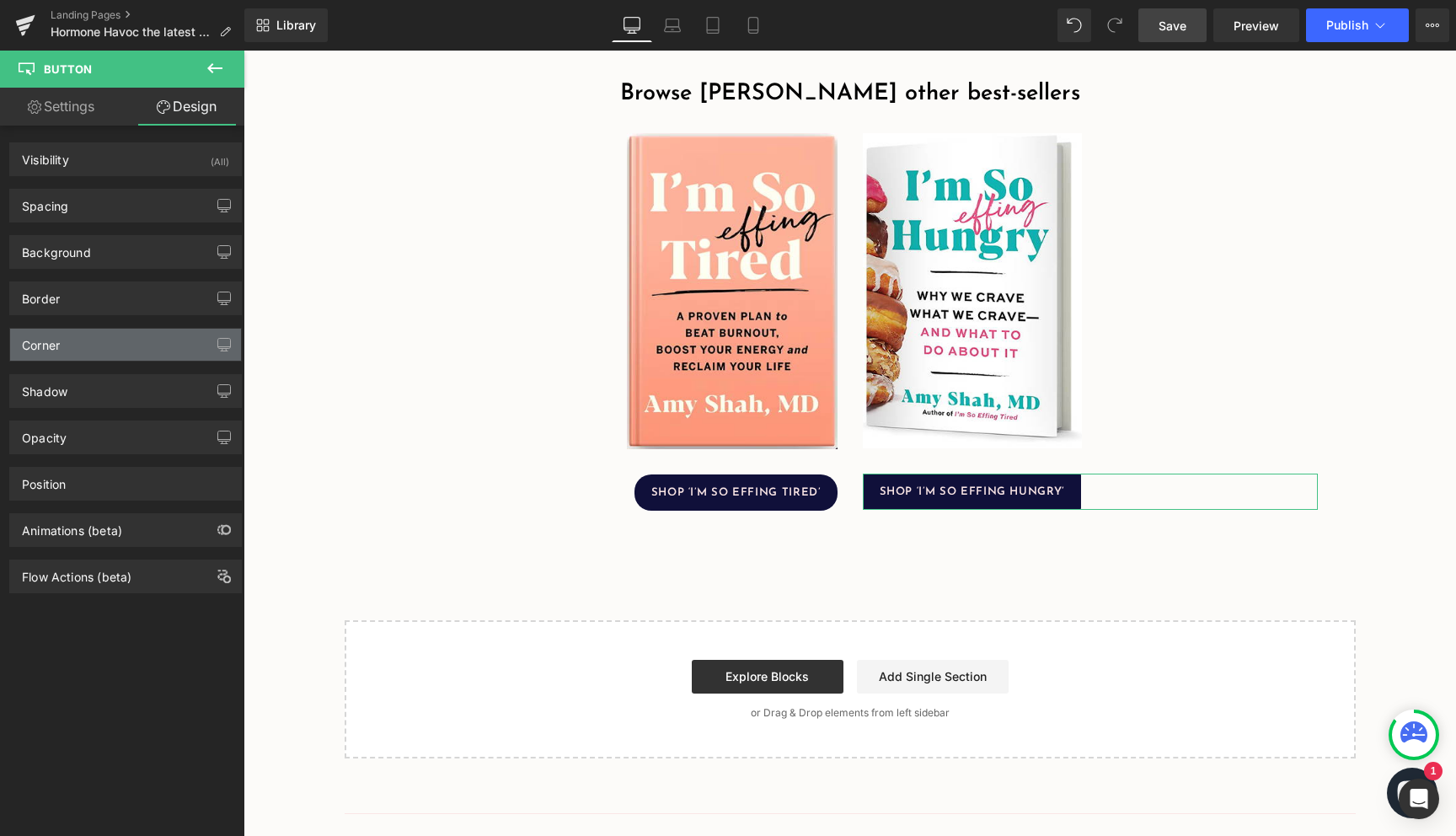
click at [78, 349] on div "Corner" at bounding box center [125, 345] width 231 height 32
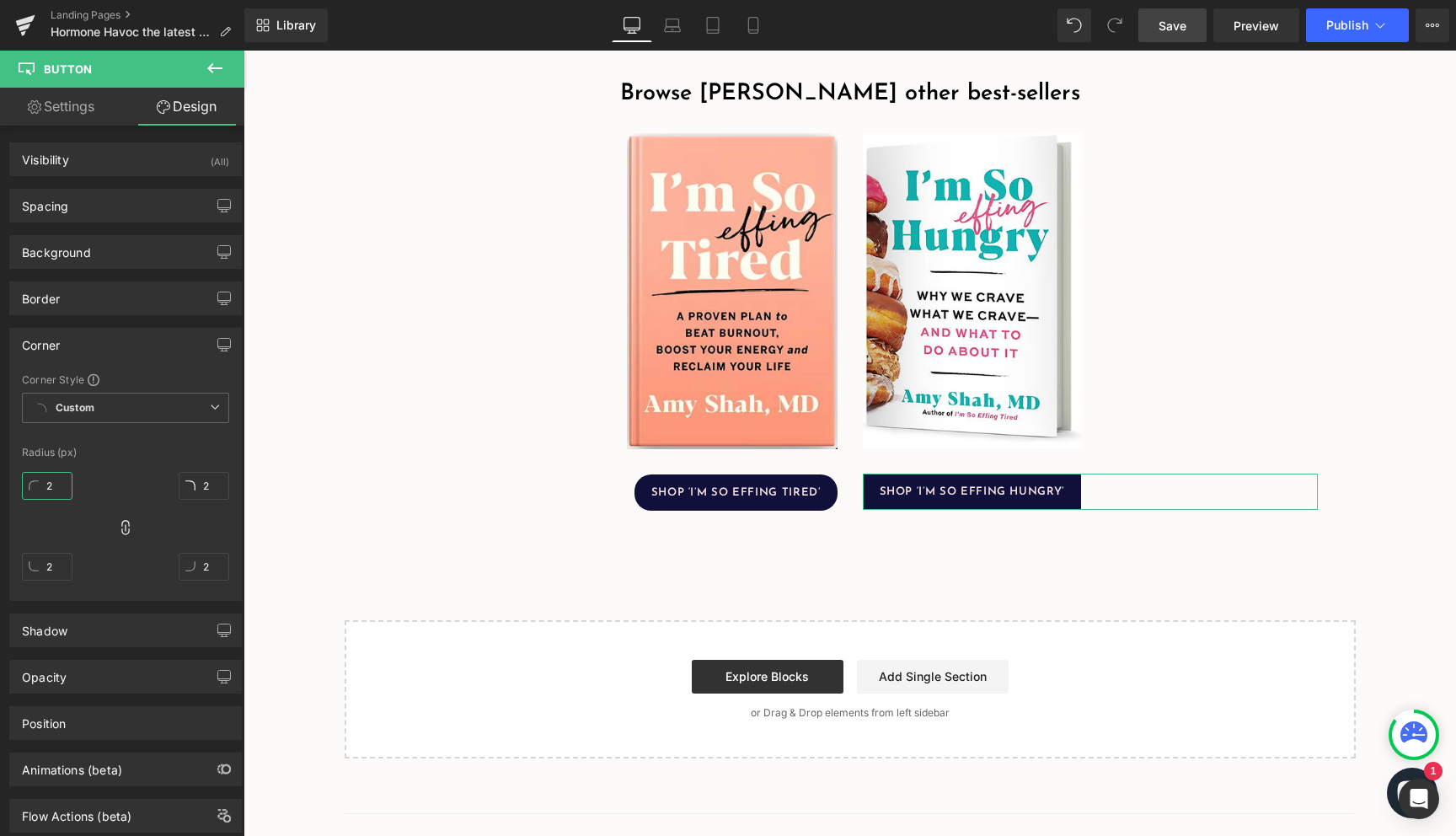
click at [51, 480] on input "2" at bounding box center [47, 486] width 51 height 28
type input "20"
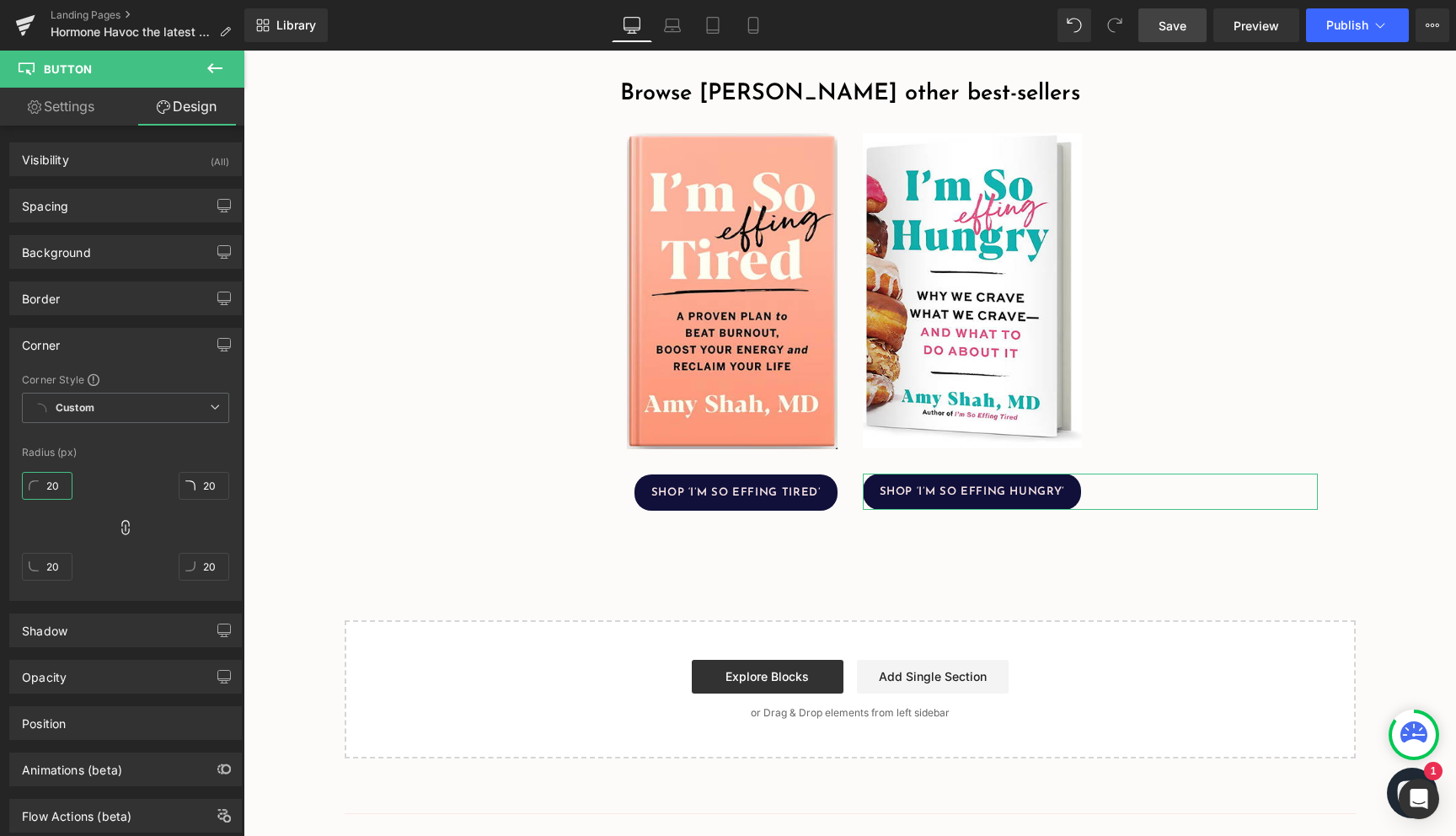
type input "20"
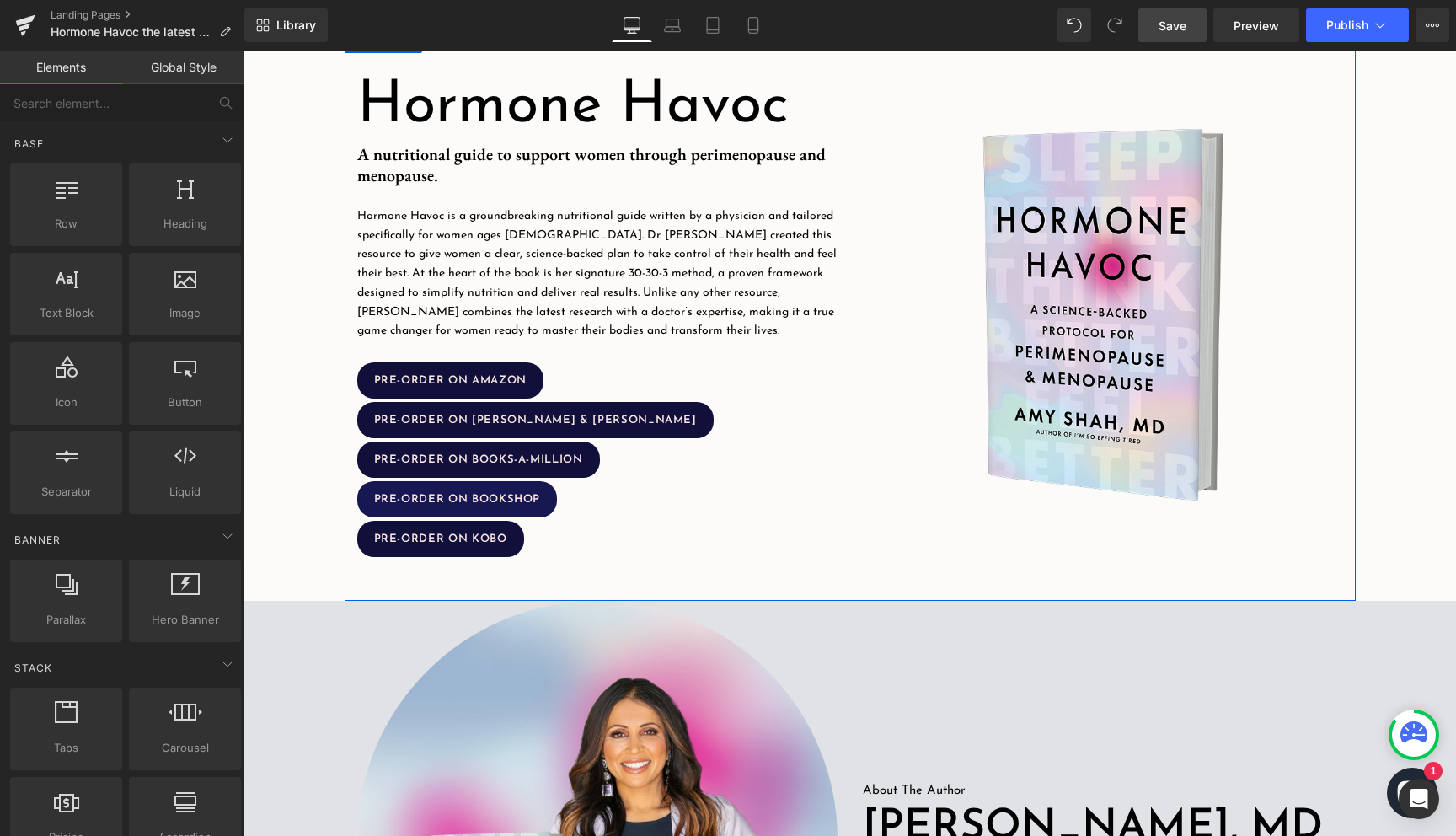
scroll to position [346, 0]
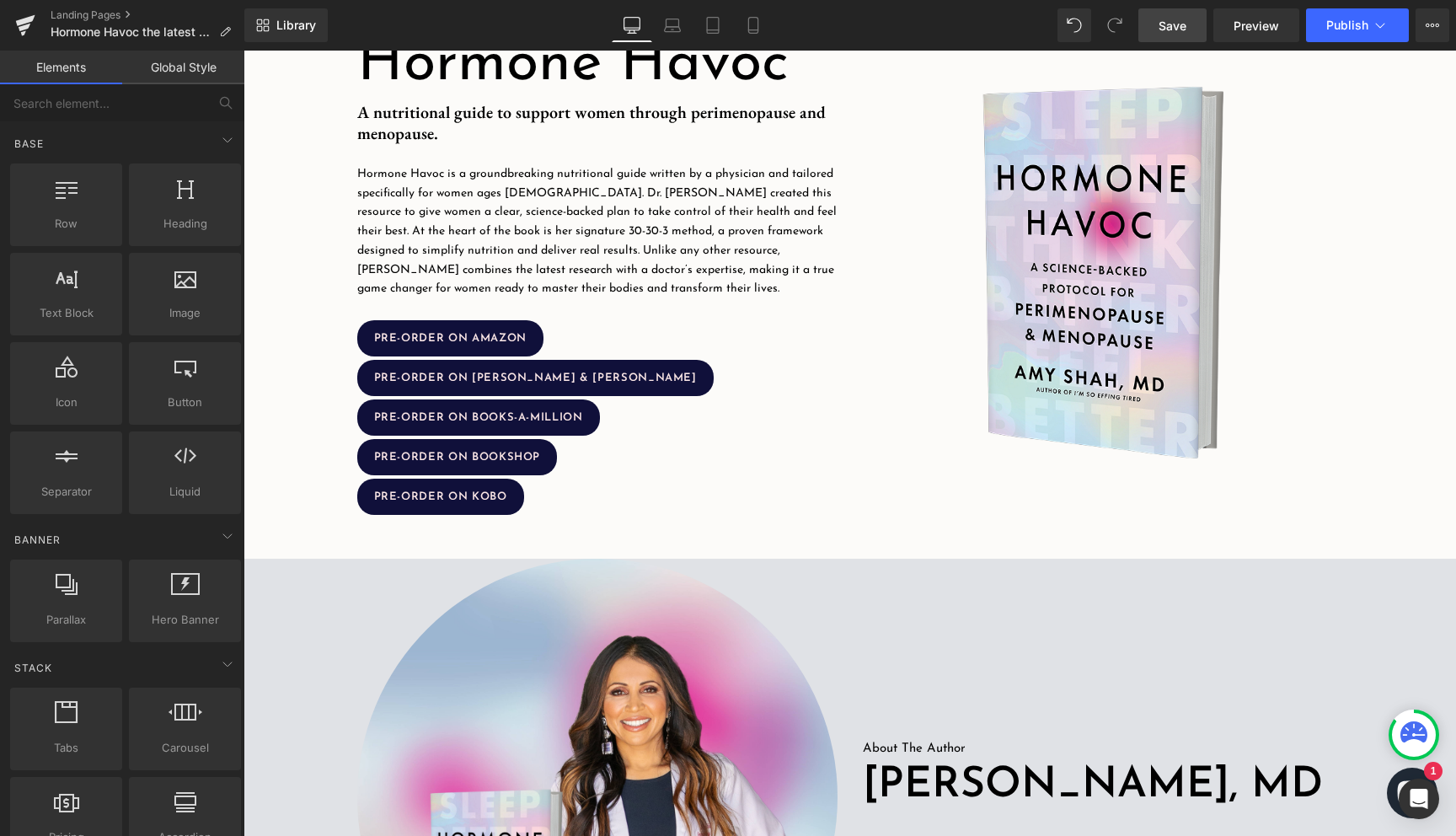
click at [1163, 29] on span "Save" at bounding box center [1172, 26] width 28 height 18
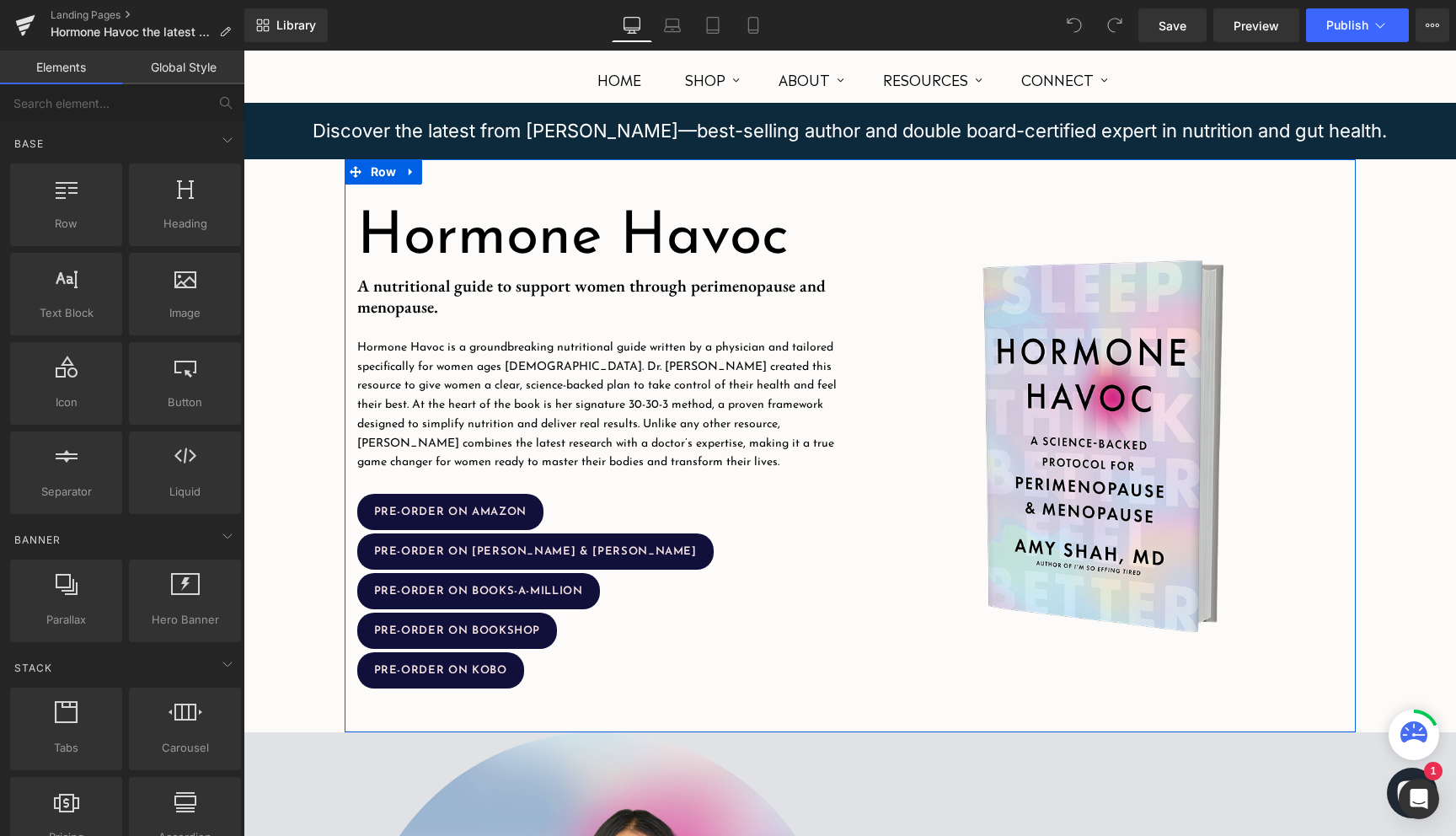
scroll to position [398, 0]
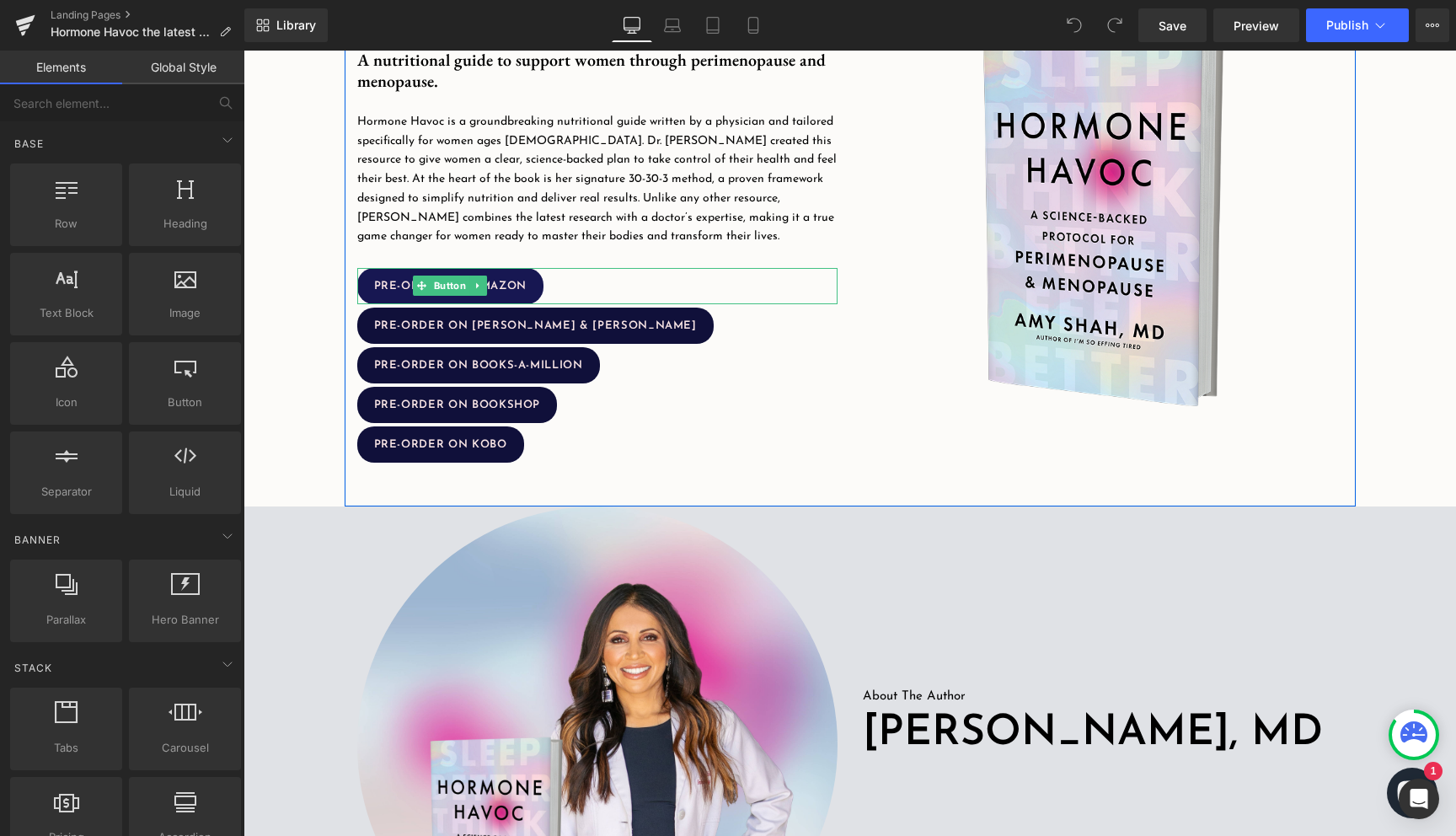
click at [516, 291] on link "PRE-ORDER ON AMAZON" at bounding box center [450, 286] width 186 height 36
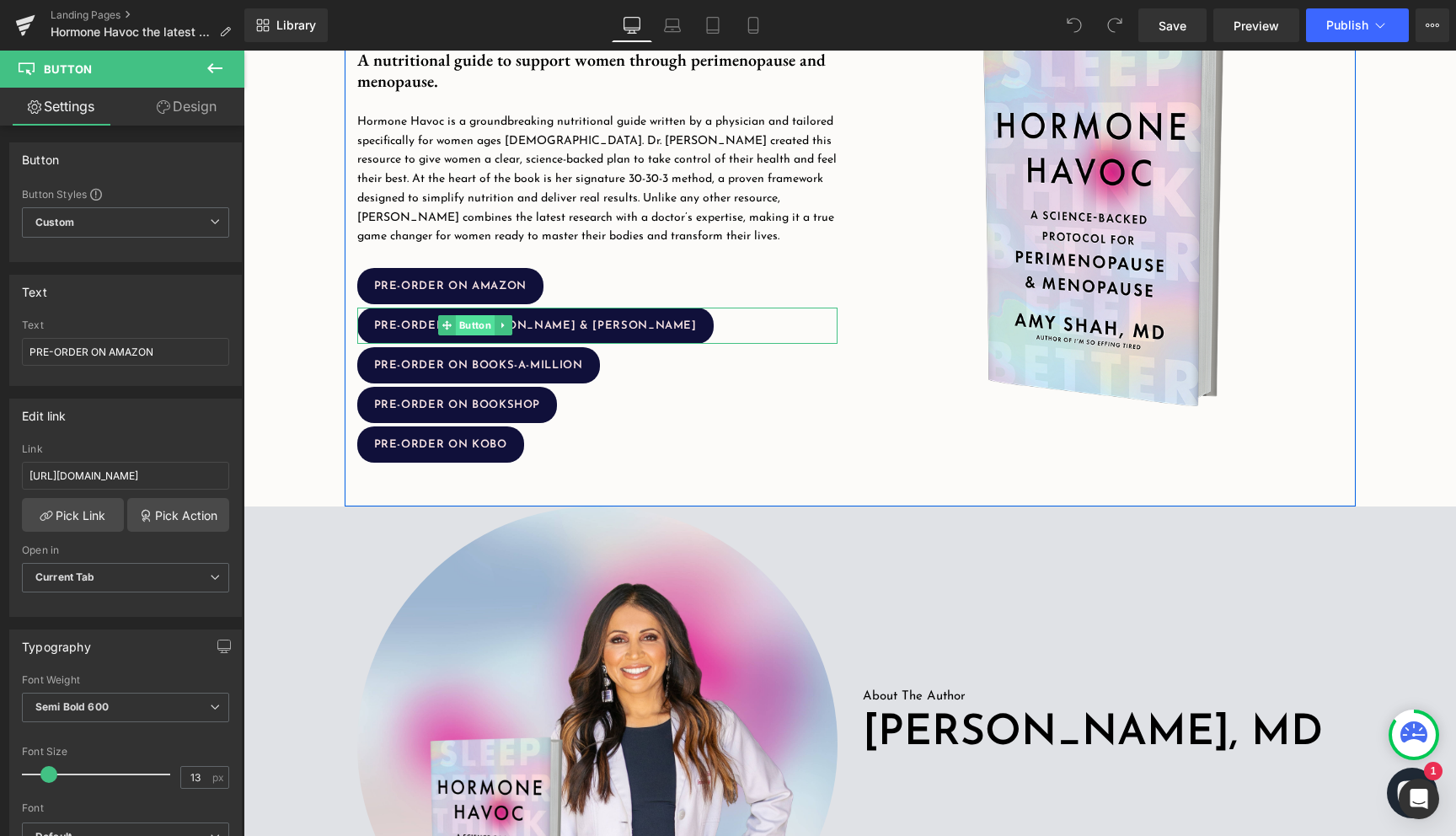
click at [479, 327] on span "Button" at bounding box center [475, 325] width 39 height 20
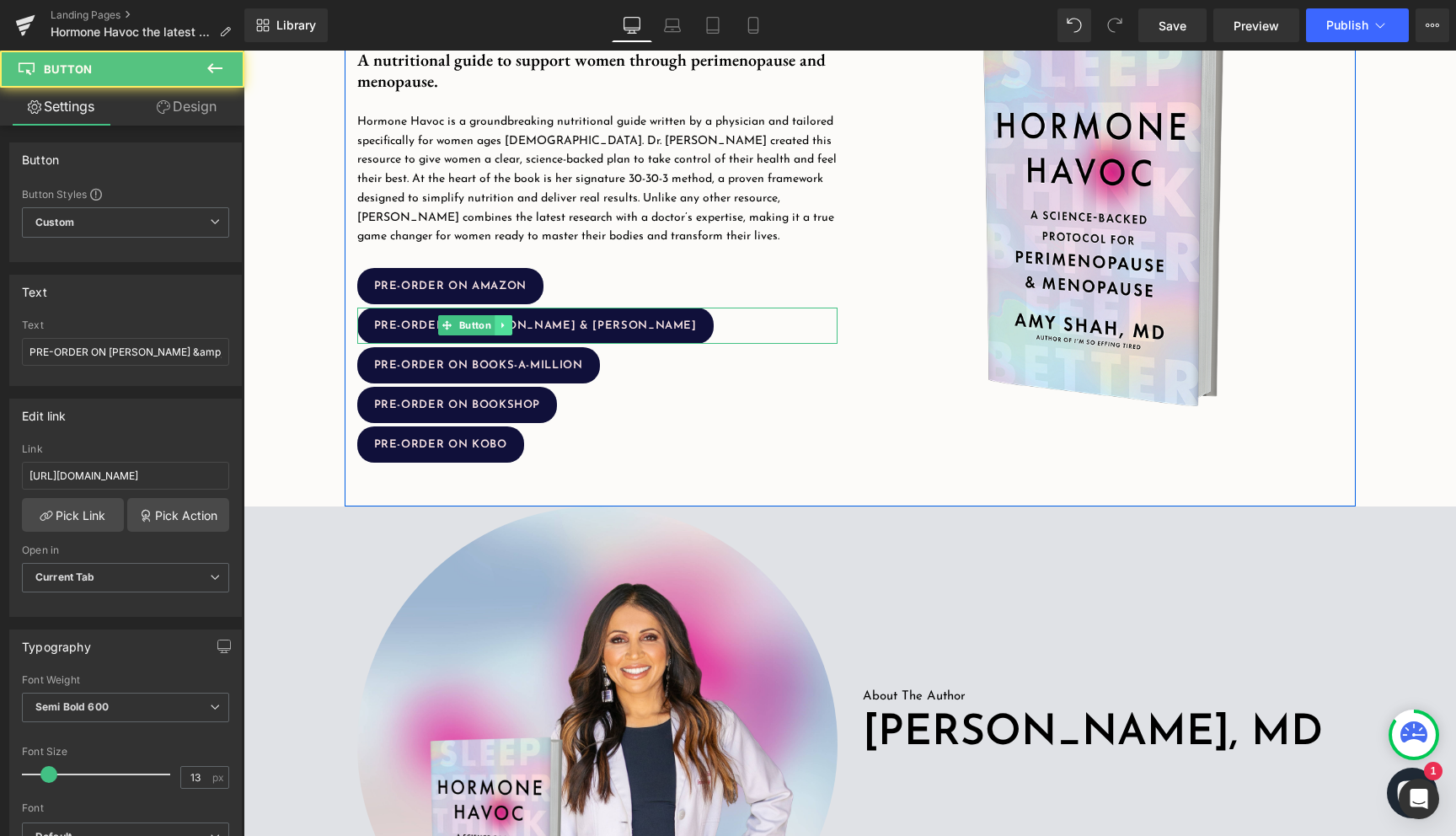
click at [502, 329] on icon at bounding box center [503, 325] width 9 height 10
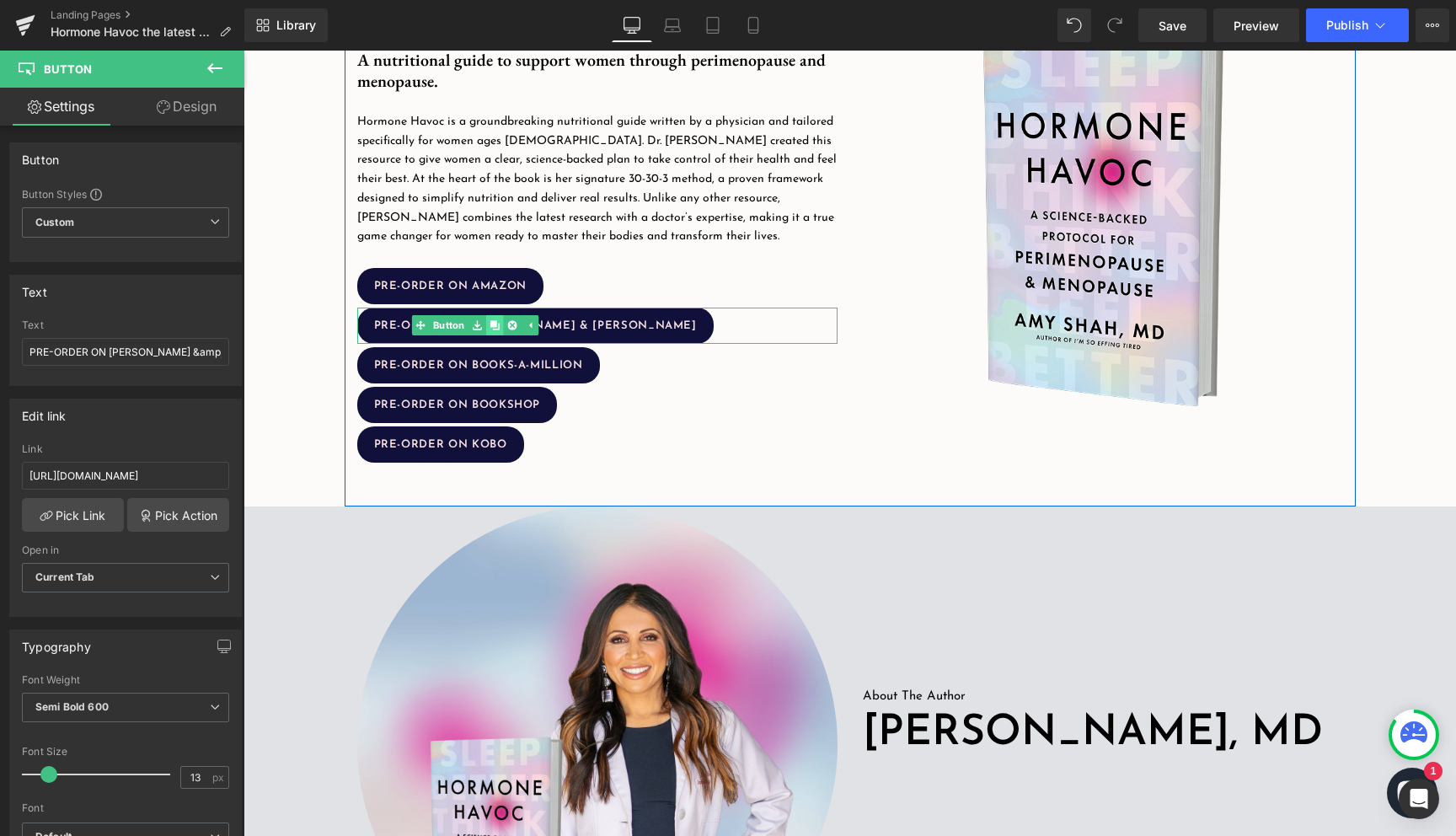
click at [494, 329] on icon at bounding box center [494, 325] width 9 height 9
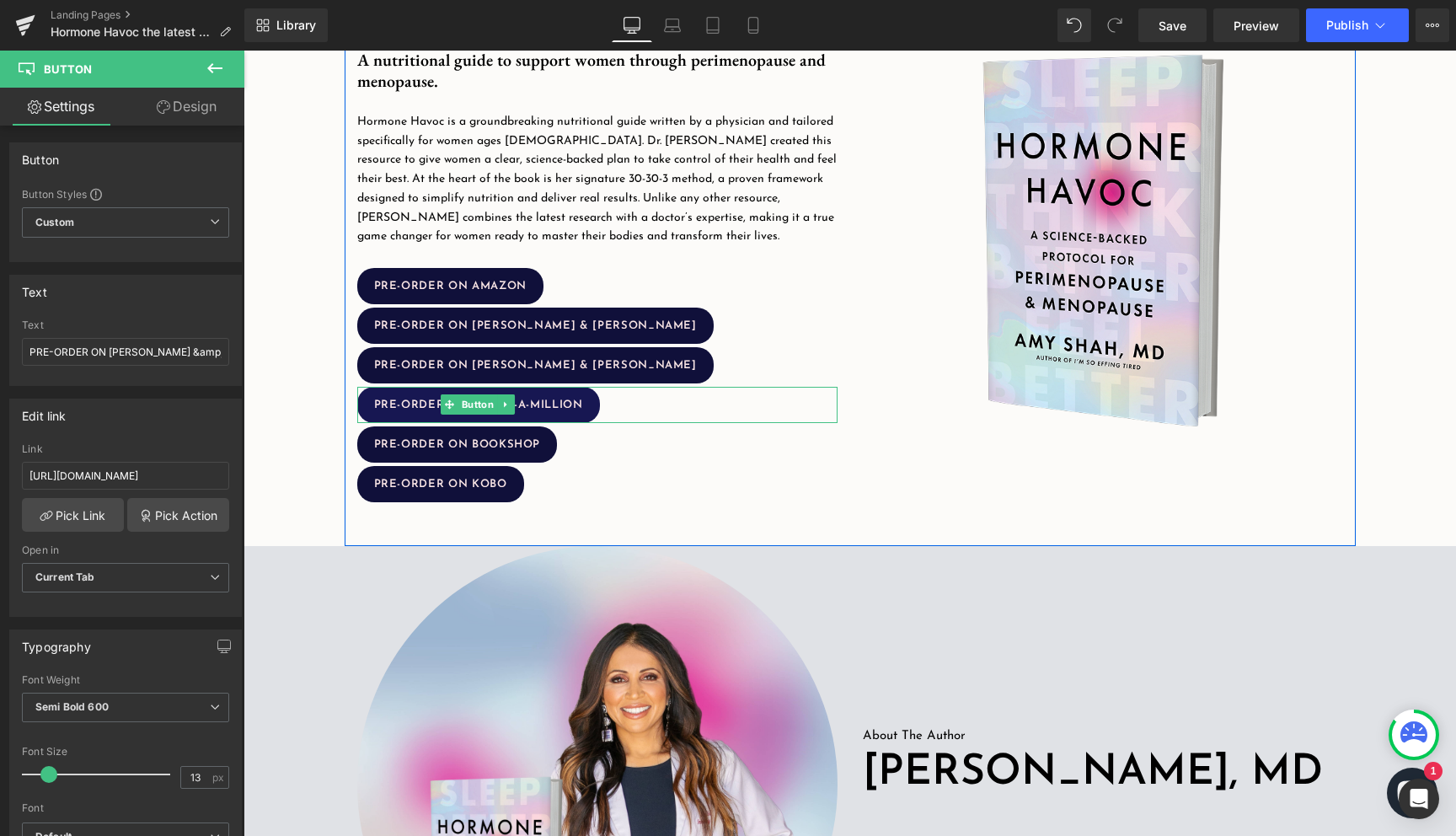
click at [571, 399] on link "PRE-ORDER ON BOOKS-A-MILLION" at bounding box center [478, 405] width 243 height 36
click at [505, 404] on icon at bounding box center [505, 405] width 3 height 6
click at [500, 405] on icon at bounding box center [497, 404] width 9 height 9
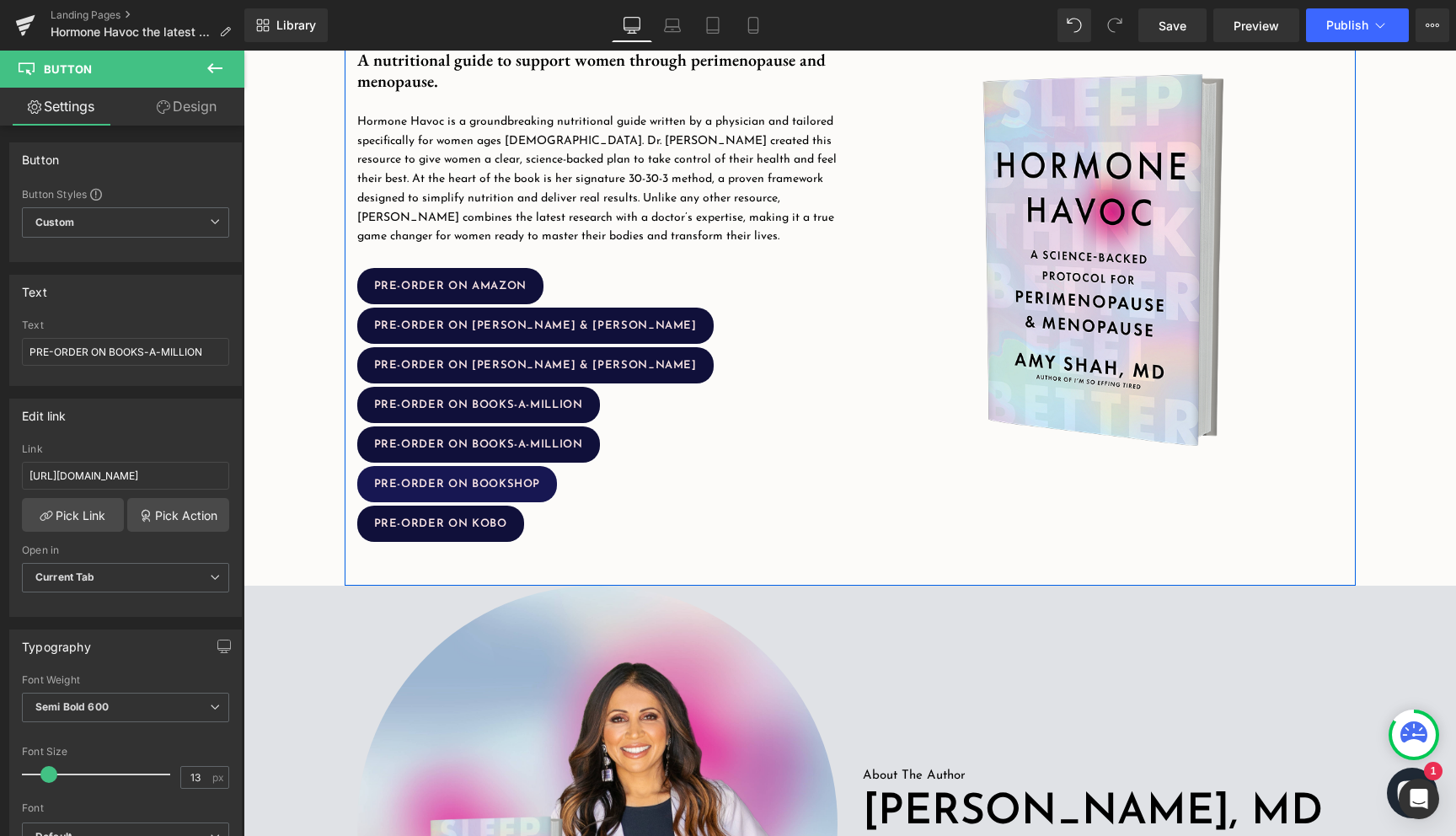
click at [549, 479] on link "PRE-ORDER ON BOOKSHOP" at bounding box center [457, 484] width 200 height 36
click at [489, 483] on link at bounding box center [485, 483] width 18 height 20
click at [481, 486] on link at bounding box center [476, 483] width 18 height 20
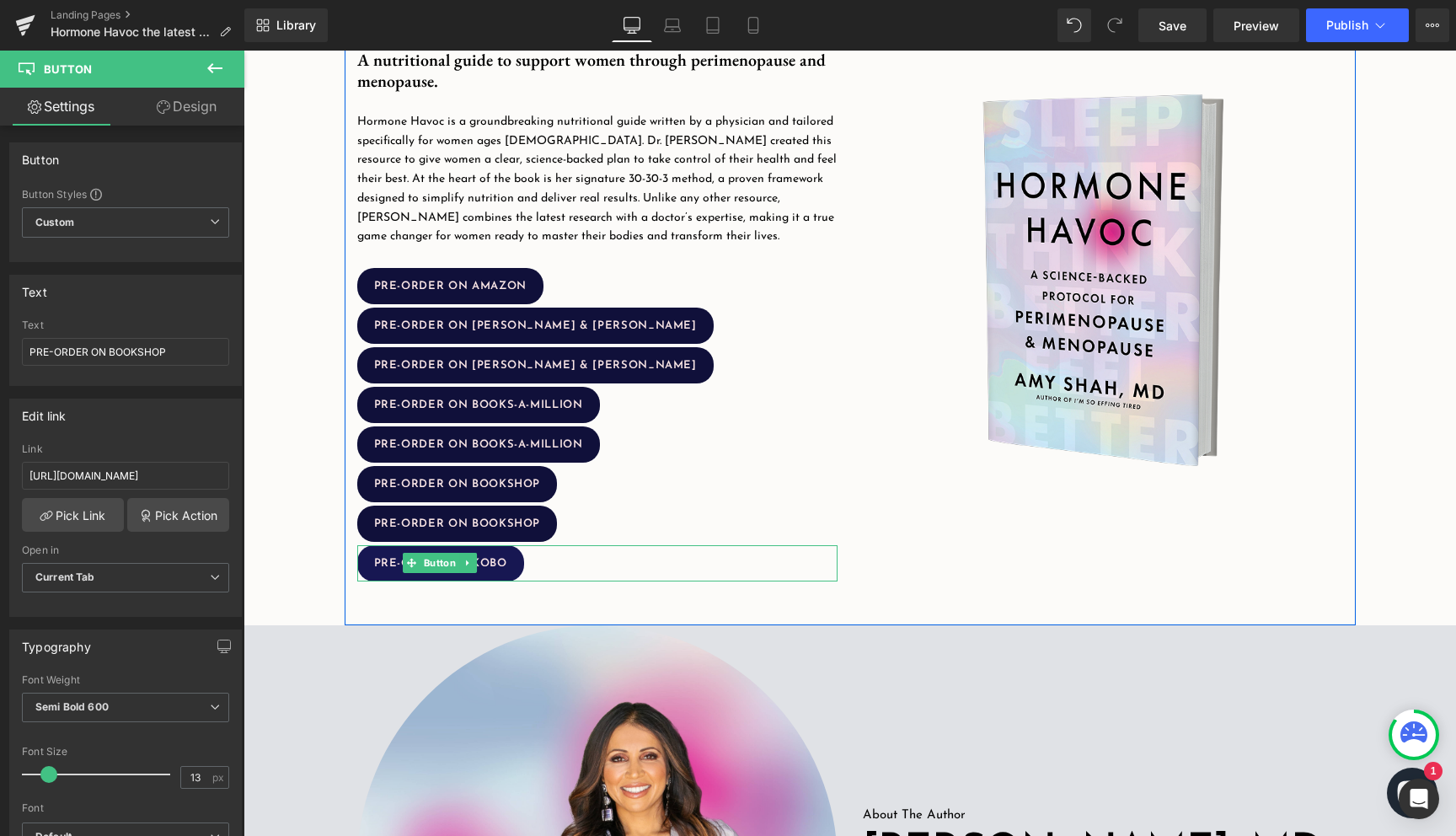
click at [511, 568] on link "PRE-ORDER ON KOBO" at bounding box center [440, 563] width 167 height 36
click at [478, 564] on span "PRE-ORDER ON KOBO" at bounding box center [440, 563] width 133 height 11
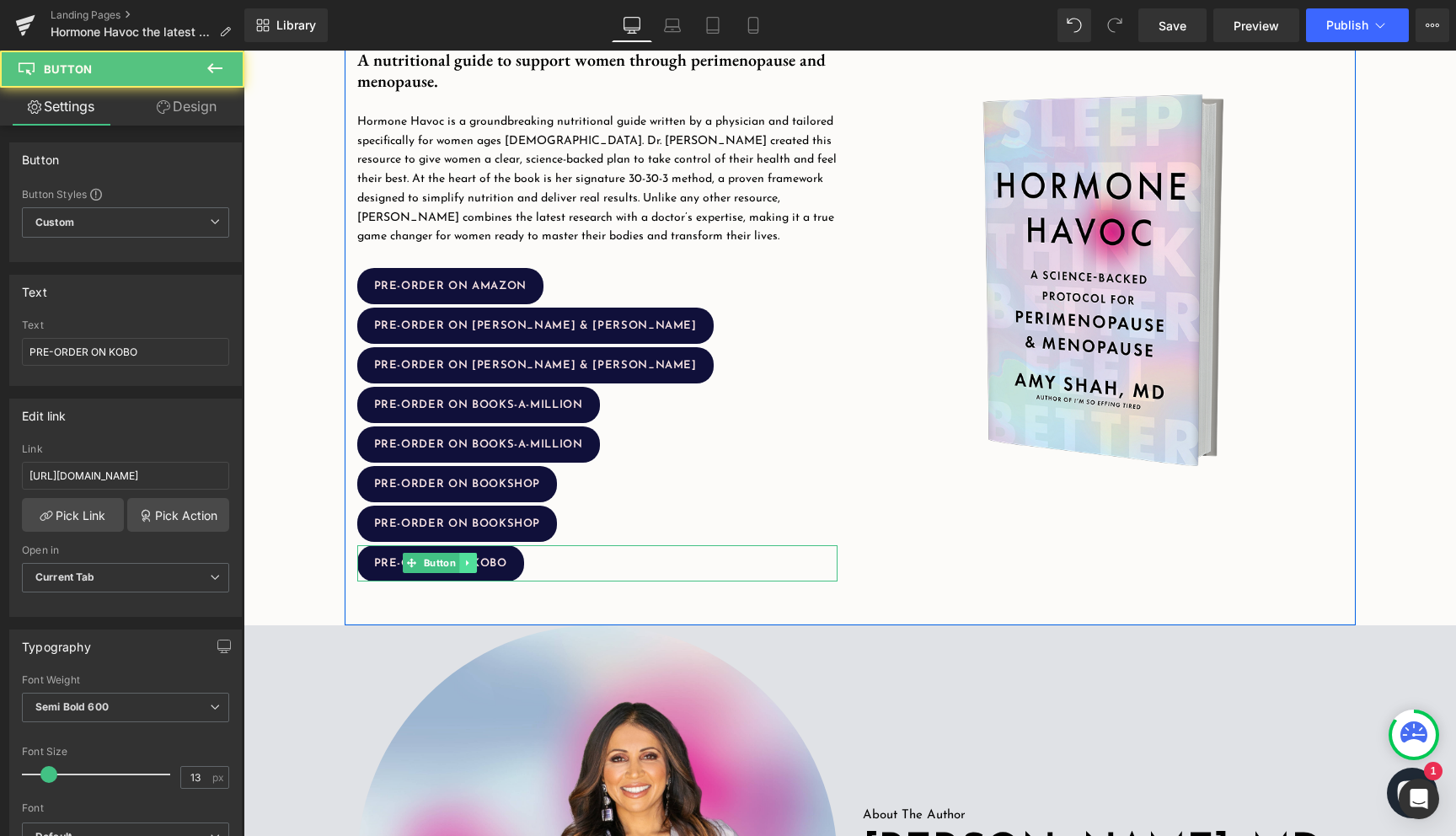
click at [463, 564] on icon at bounding box center [467, 563] width 9 height 10
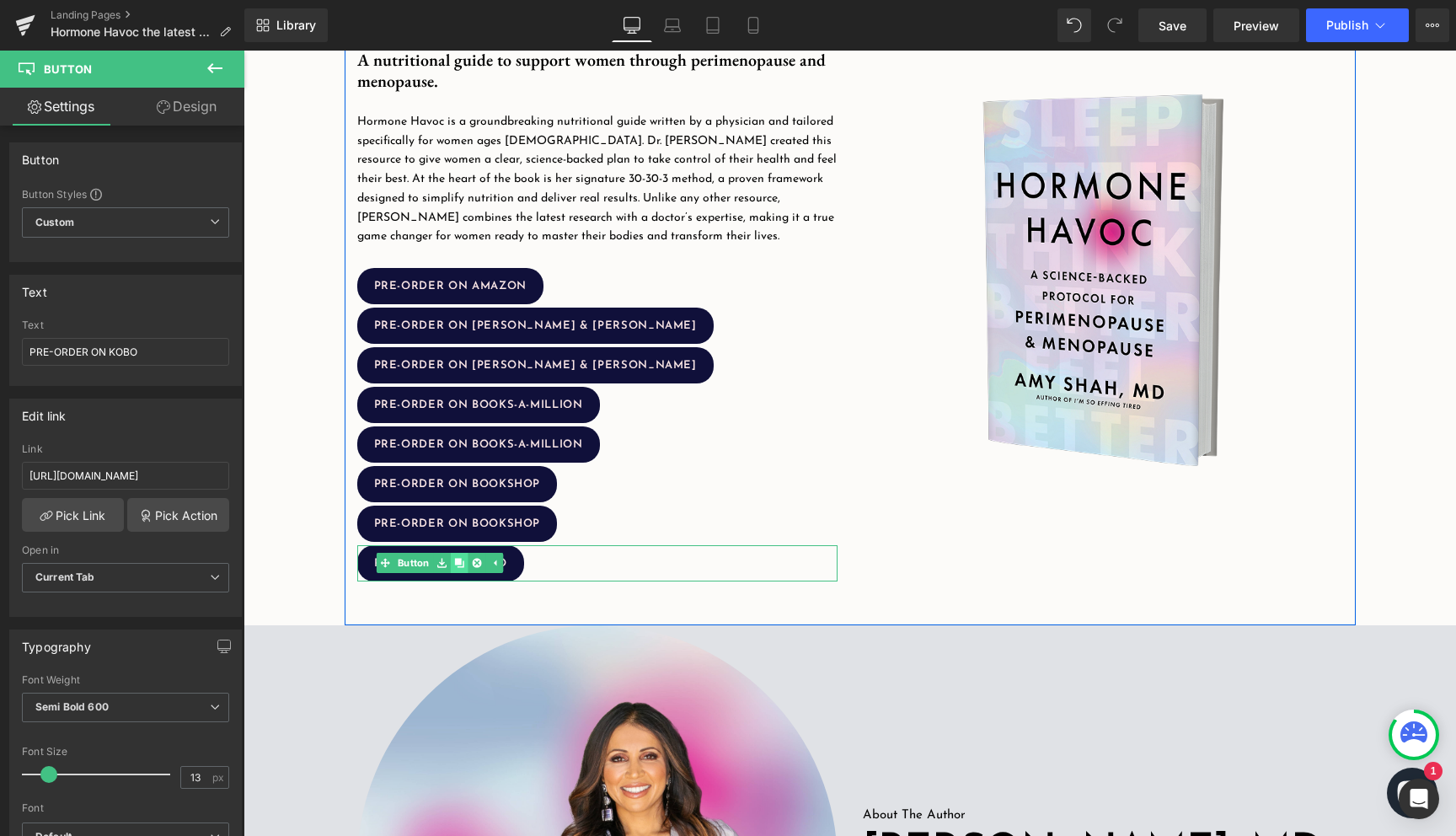
click at [462, 564] on icon at bounding box center [458, 563] width 9 height 9
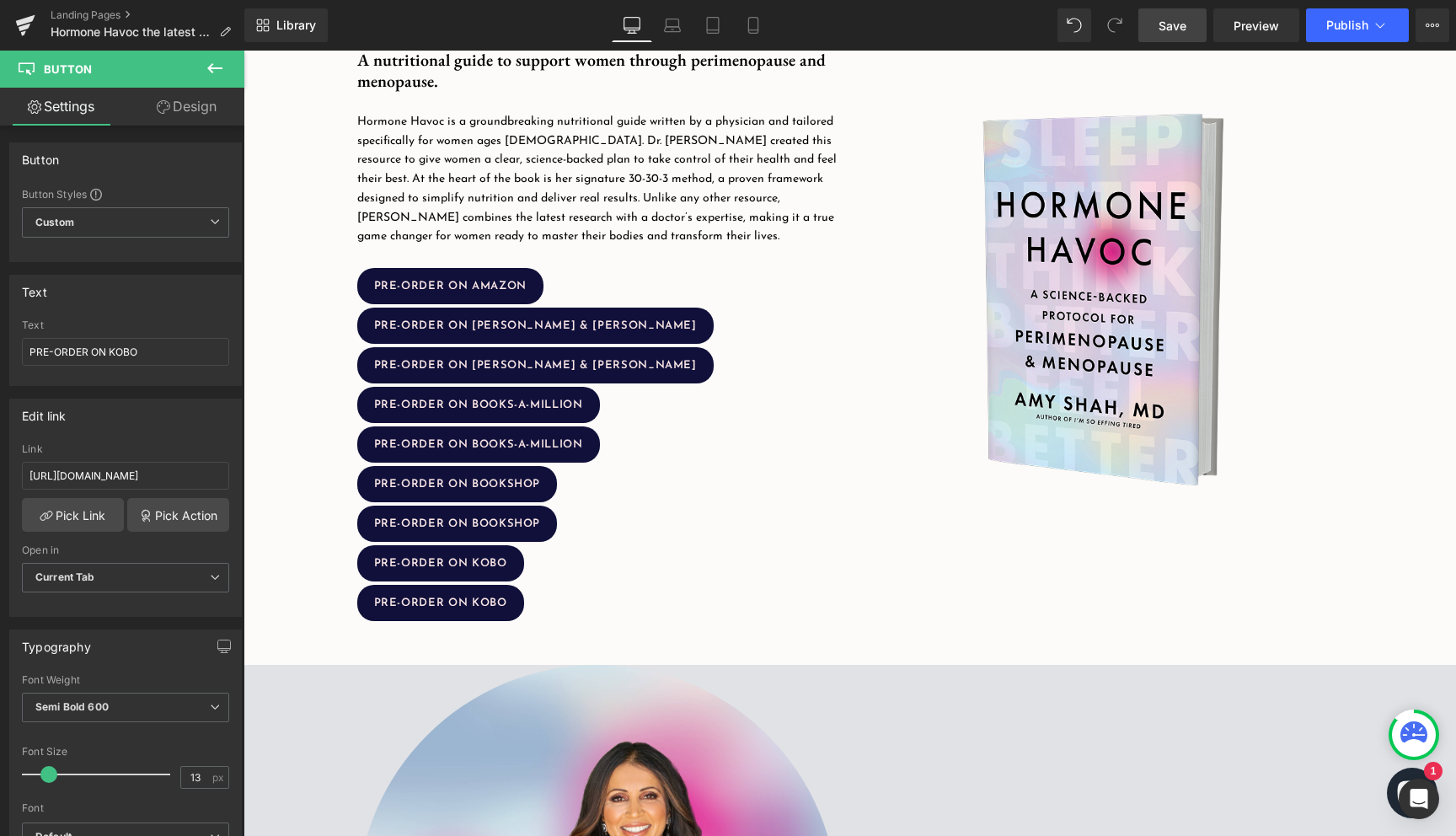
click at [1147, 27] on link "Save" at bounding box center [1172, 25] width 68 height 34
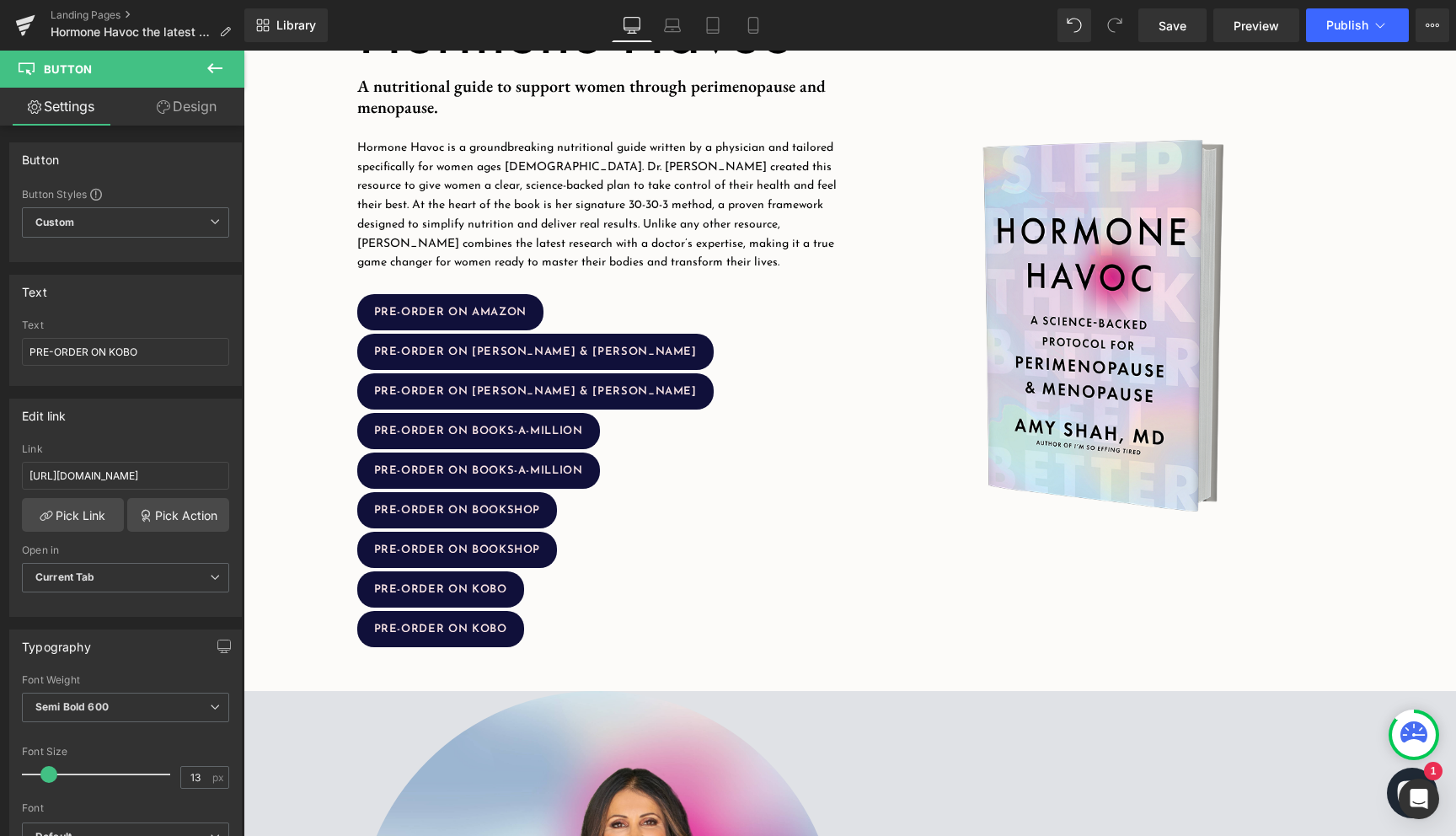
scroll to position [438, 0]
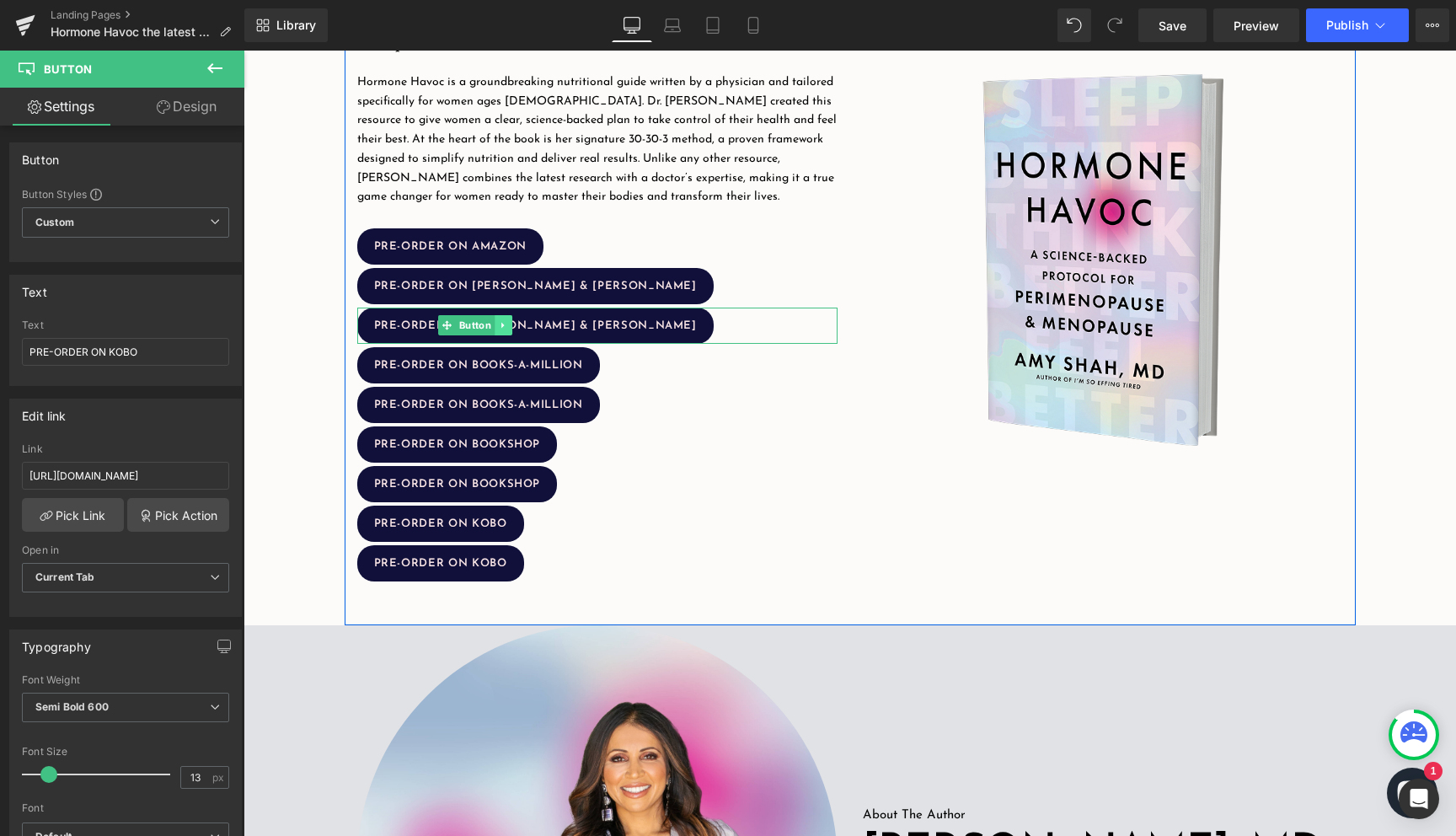
click at [510, 331] on link at bounding box center [504, 325] width 18 height 20
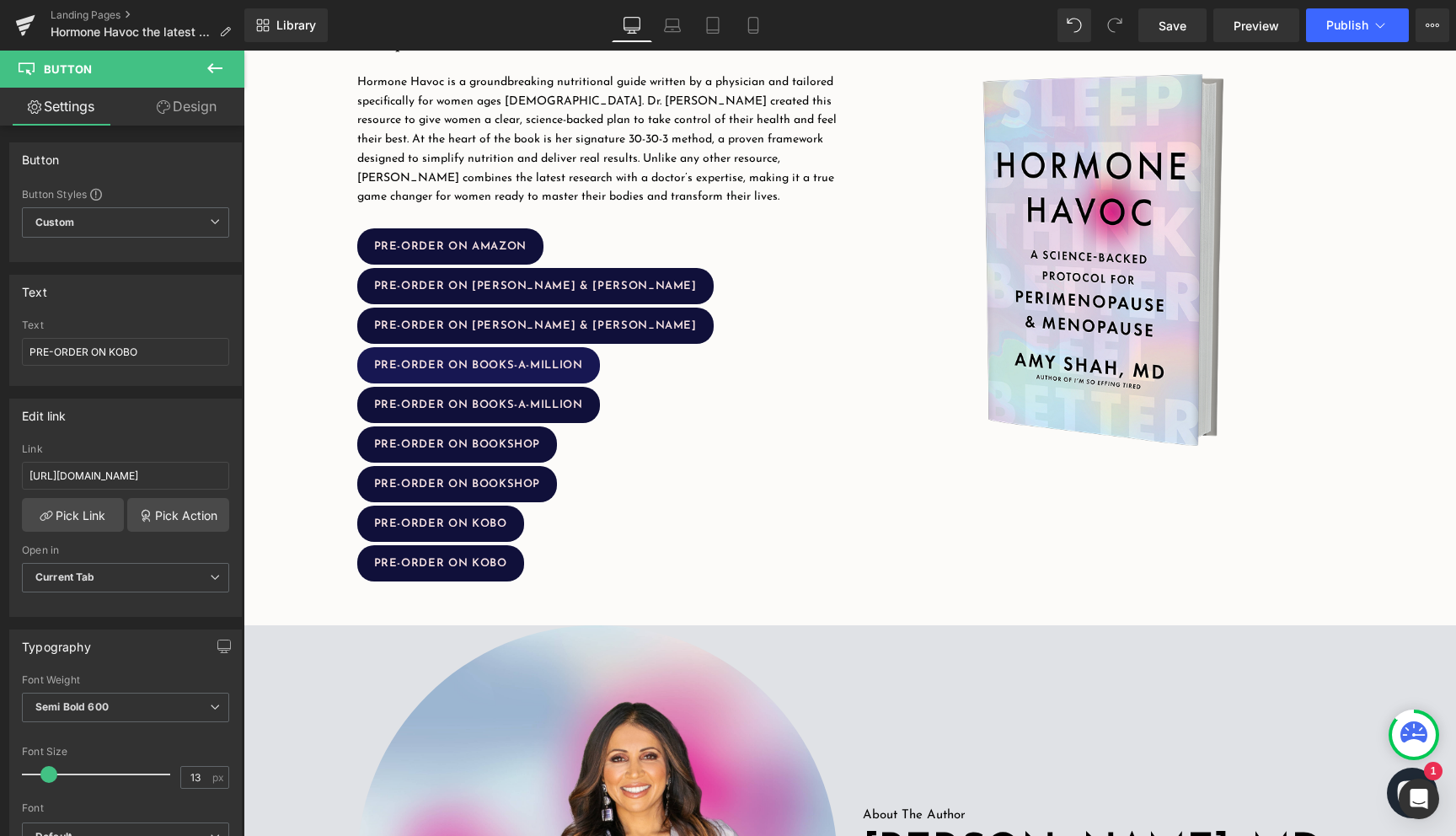
drag, startPoint x: 498, startPoint y: 329, endPoint x: 538, endPoint y: 366, distance: 54.9
click at [539, 366] on div "Hormone Havoc Heading Image A nutritional guide to support women through perime…" at bounding box center [597, 259] width 505 height 647
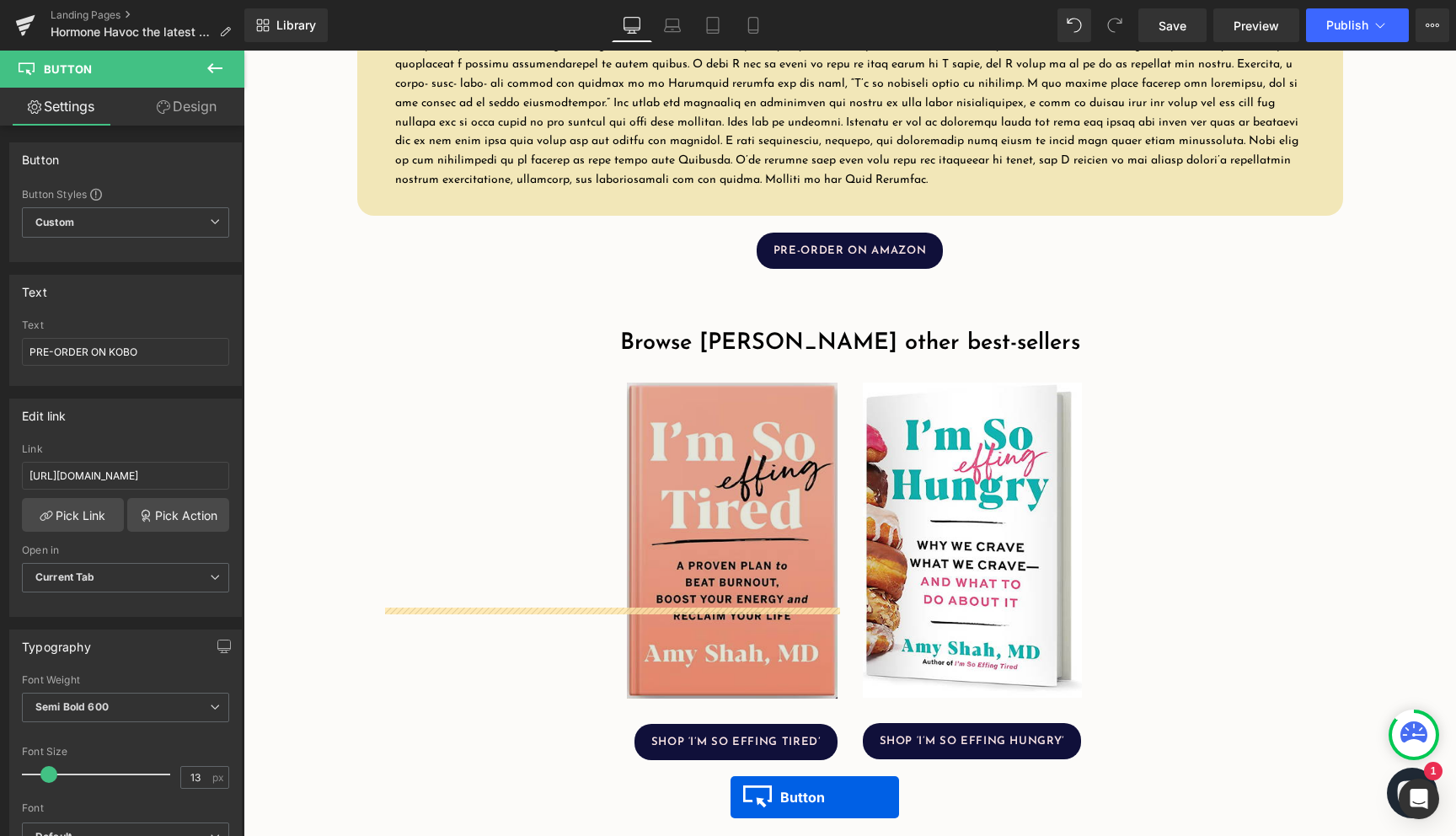
scroll to position [2763, 0]
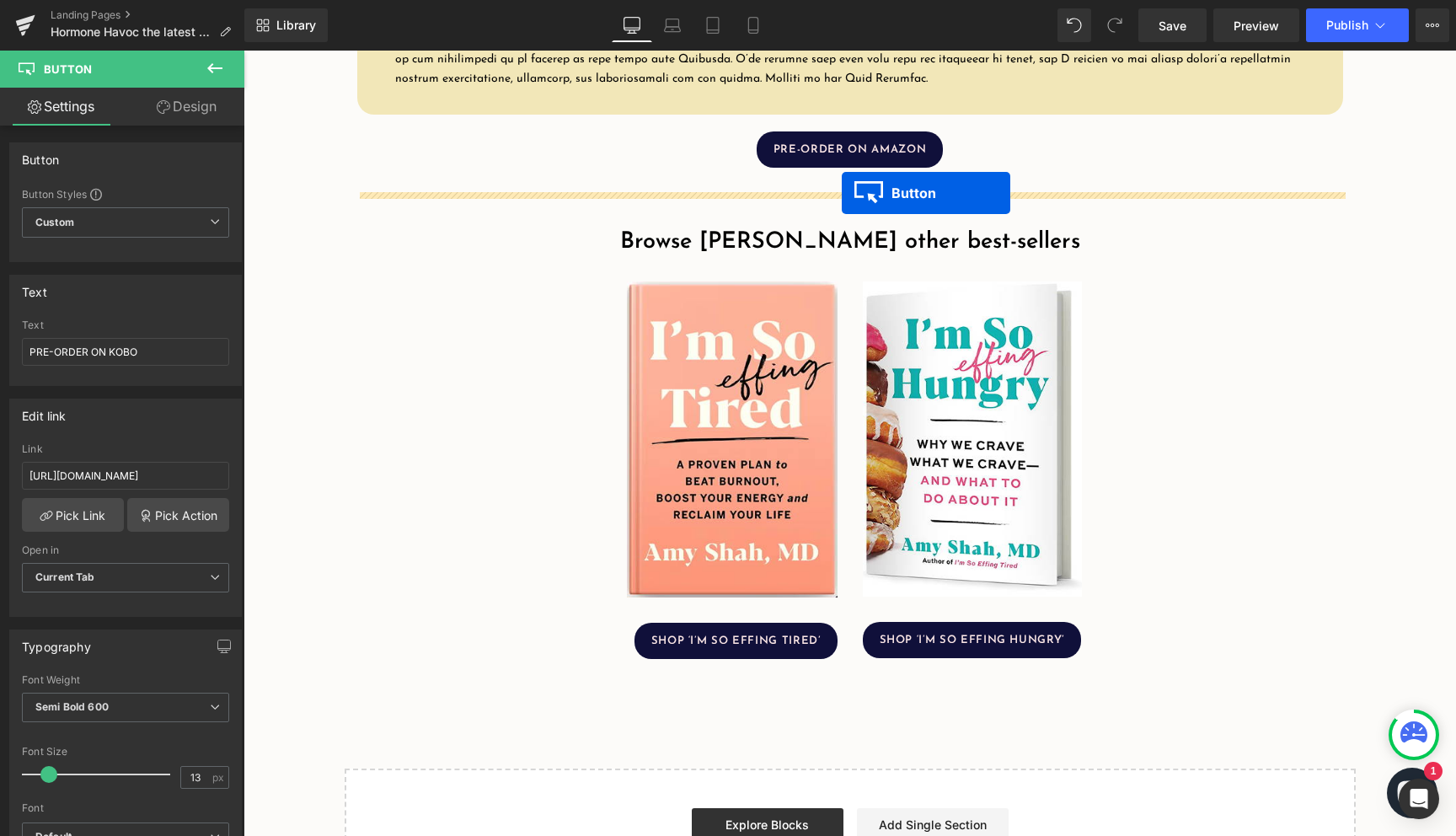
drag, startPoint x: 418, startPoint y: 323, endPoint x: 842, endPoint y: 193, distance: 443.1
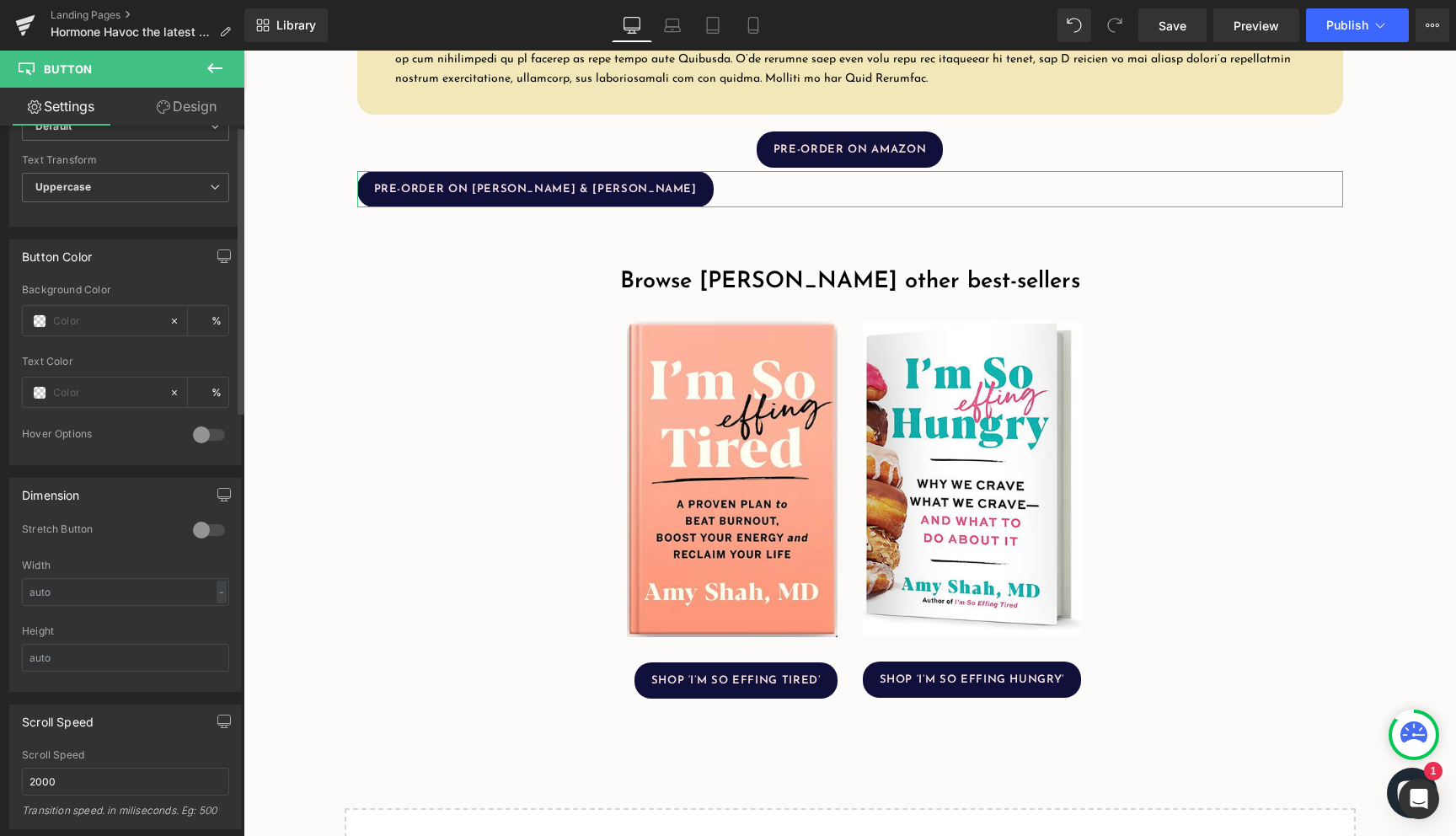
scroll to position [1050, 0]
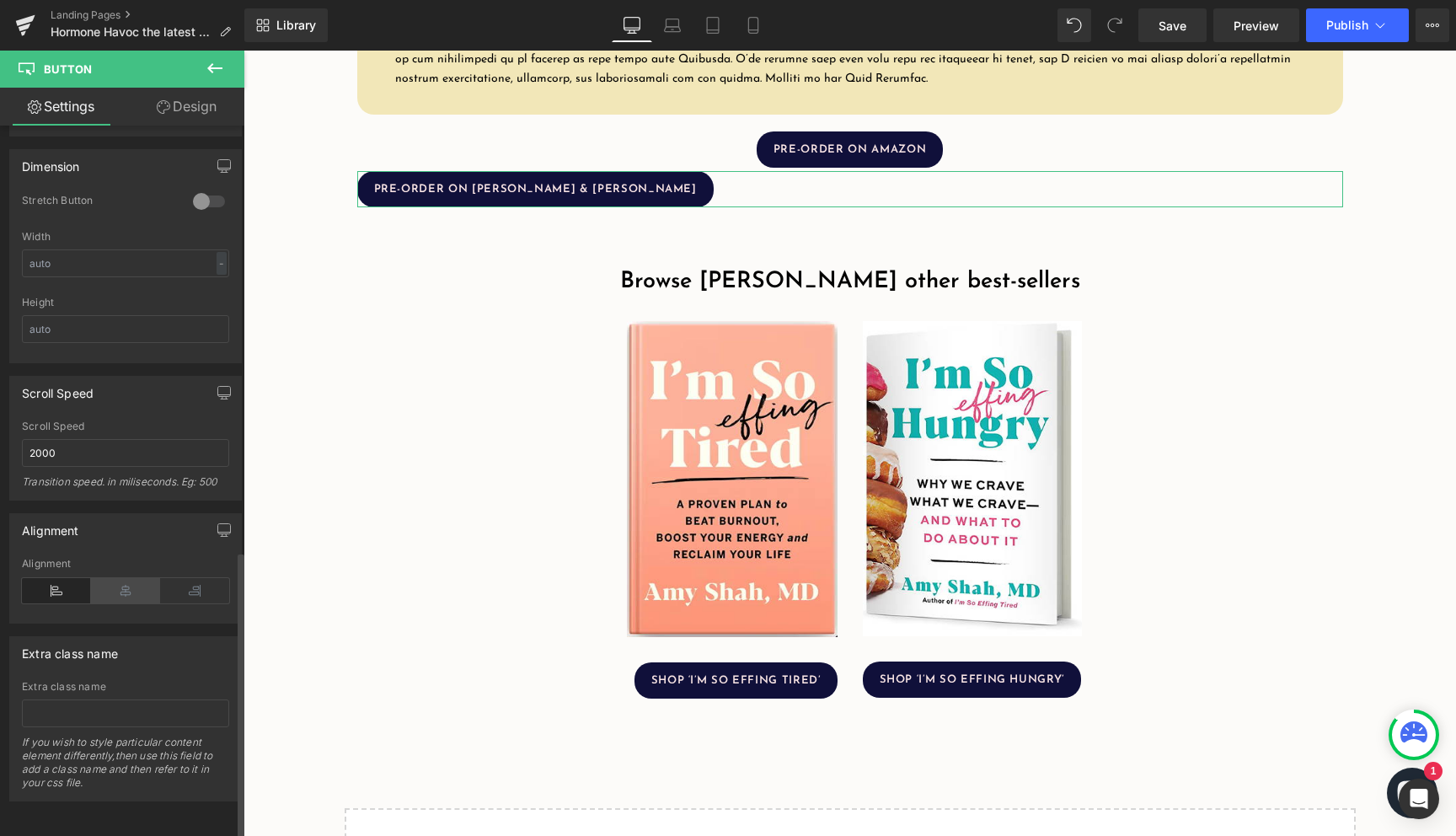
click at [127, 583] on icon at bounding box center [125, 590] width 69 height 25
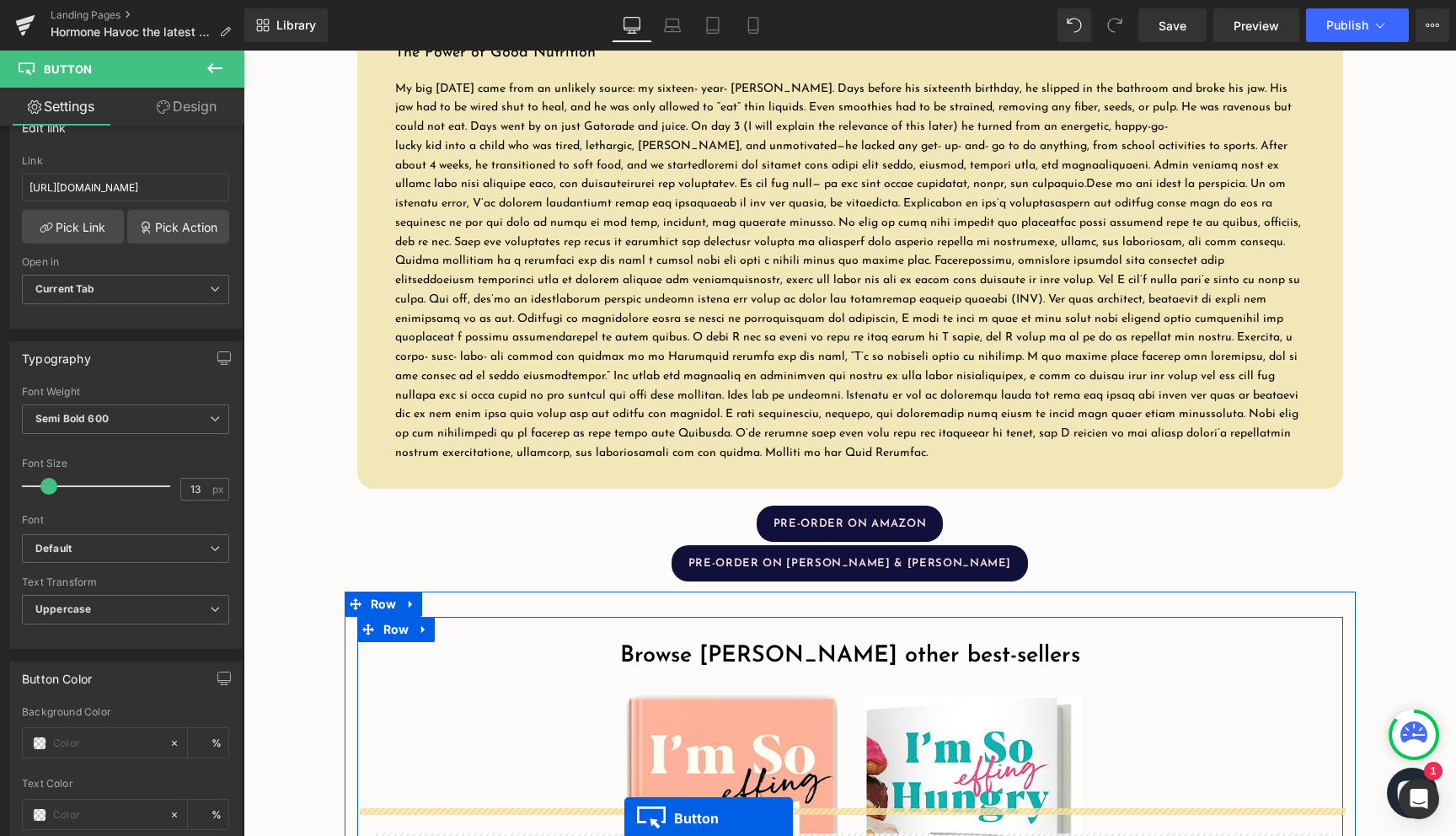
scroll to position [2686, 0]
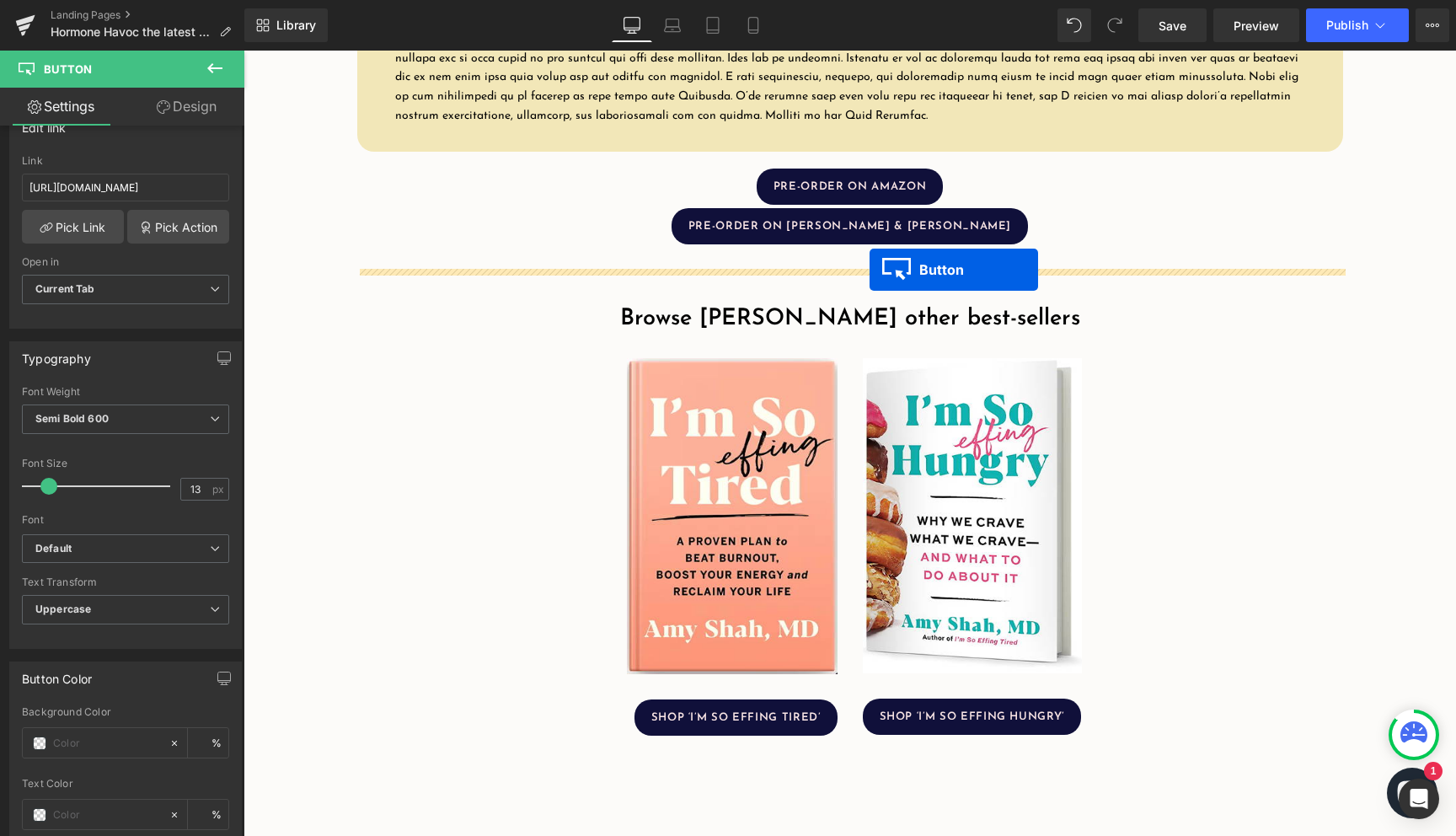
drag, startPoint x: 451, startPoint y: 442, endPoint x: 869, endPoint y: 270, distance: 452.9
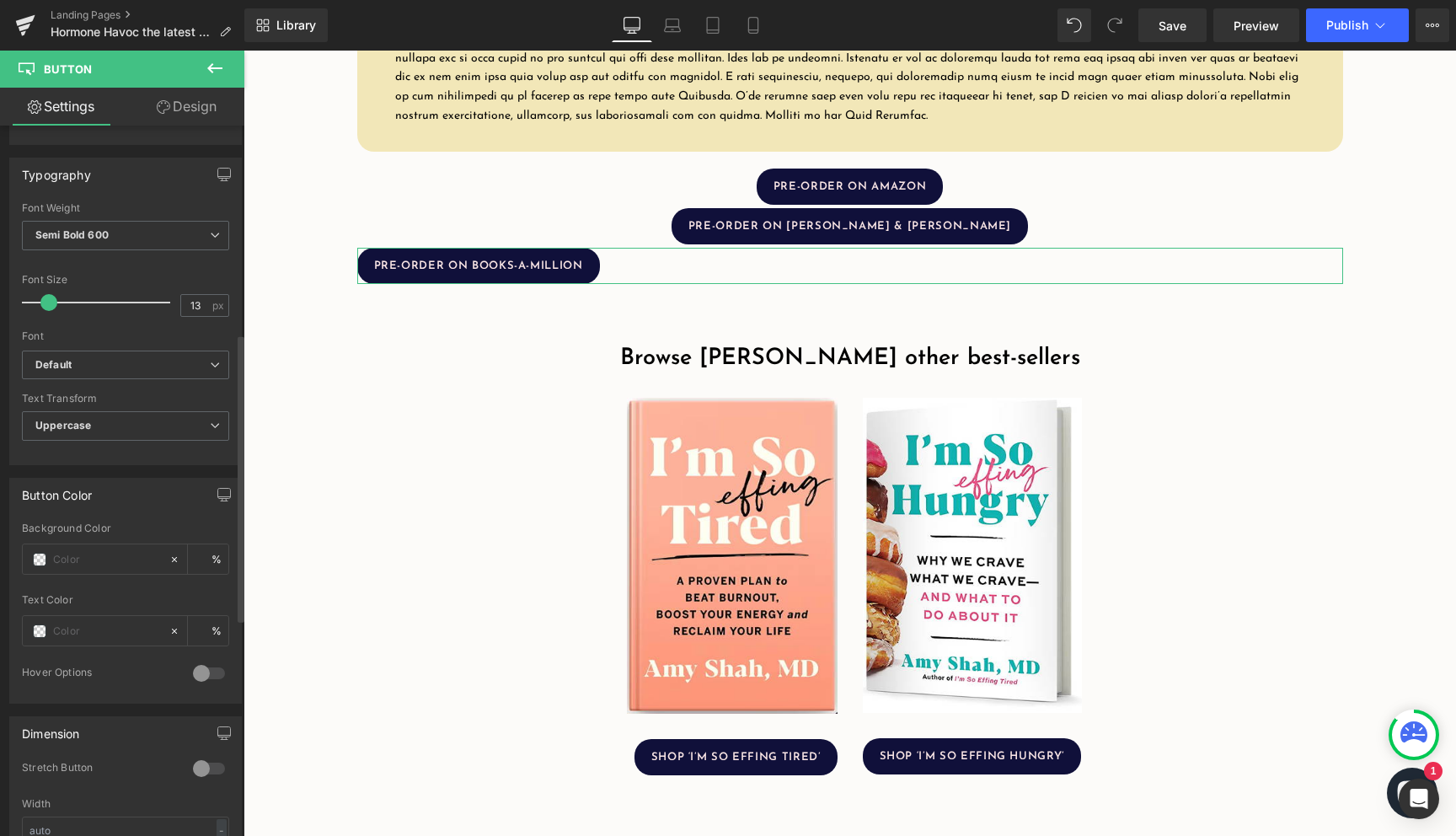
scroll to position [1050, 0]
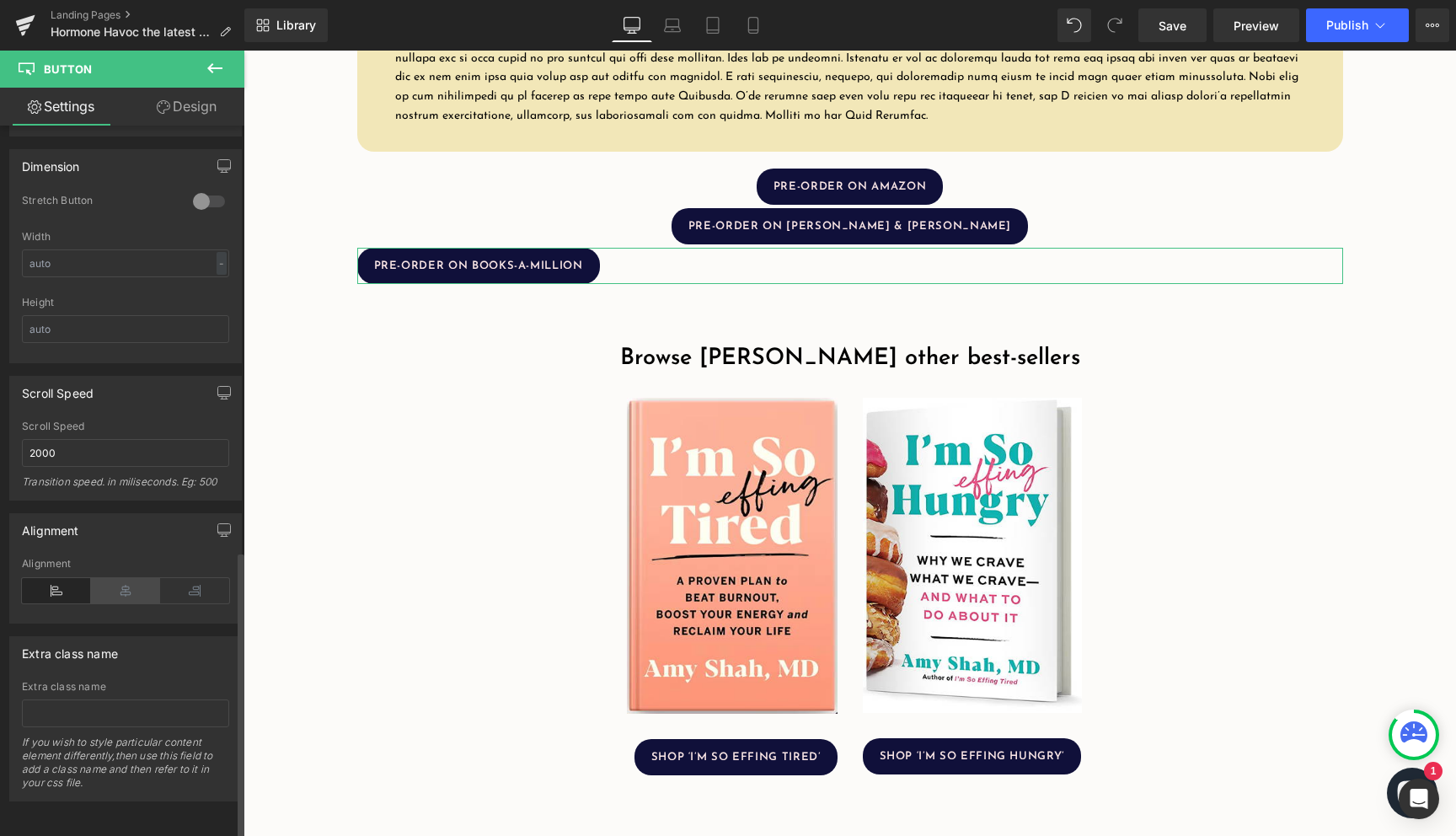
click at [132, 585] on icon at bounding box center [125, 590] width 69 height 25
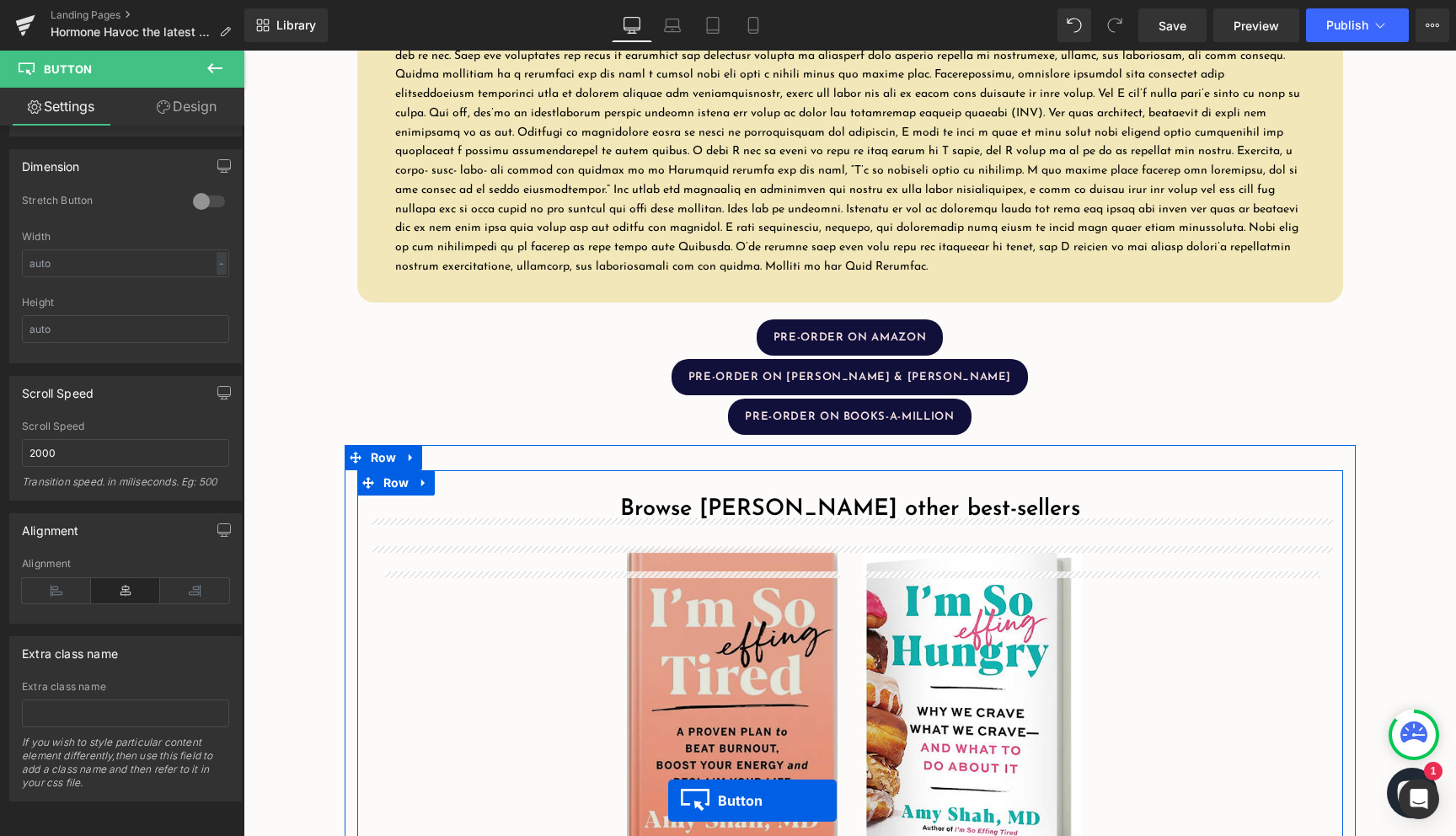
scroll to position [2648, 0]
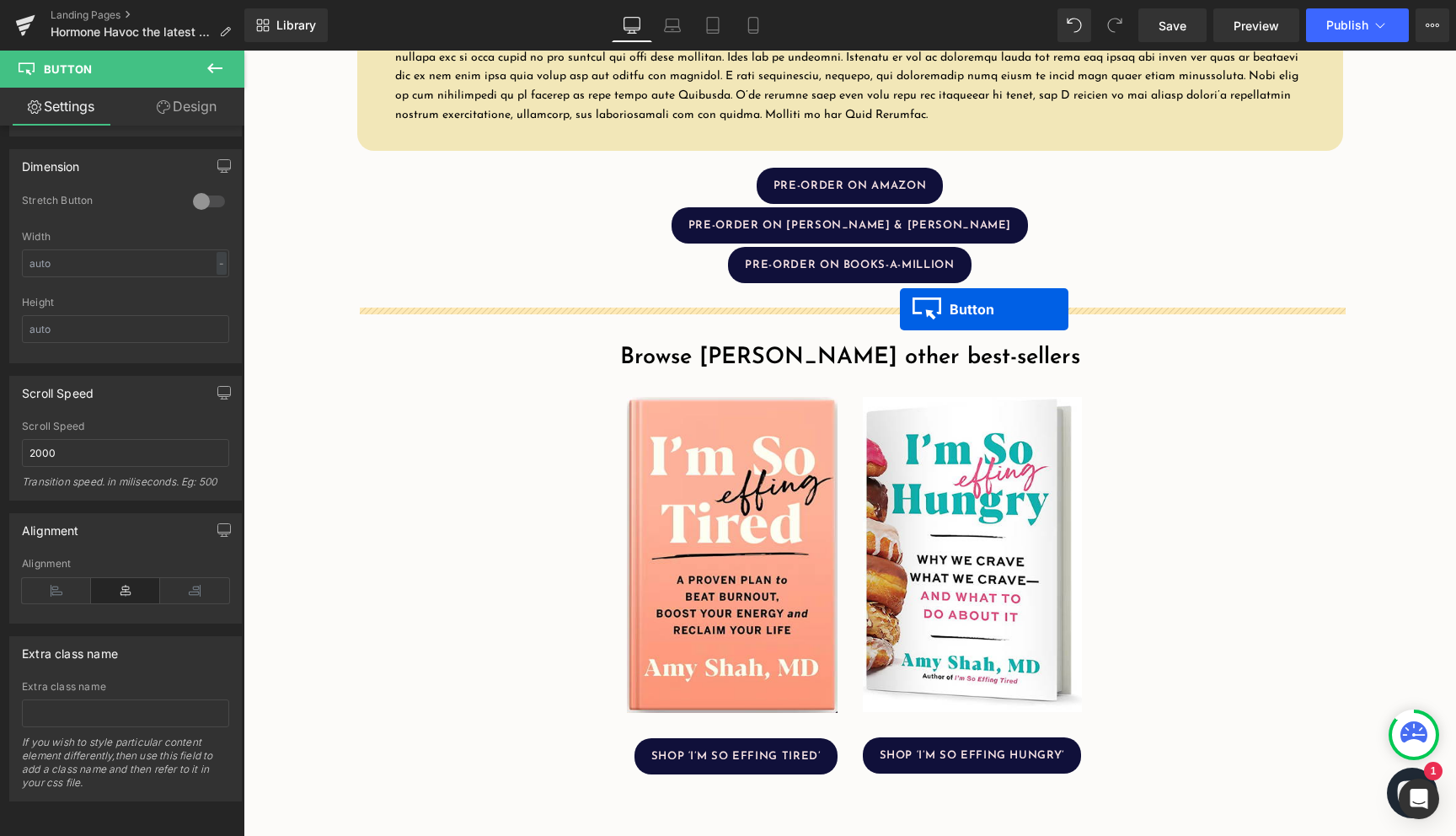
drag, startPoint x: 427, startPoint y: 389, endPoint x: 900, endPoint y: 309, distance: 479.3
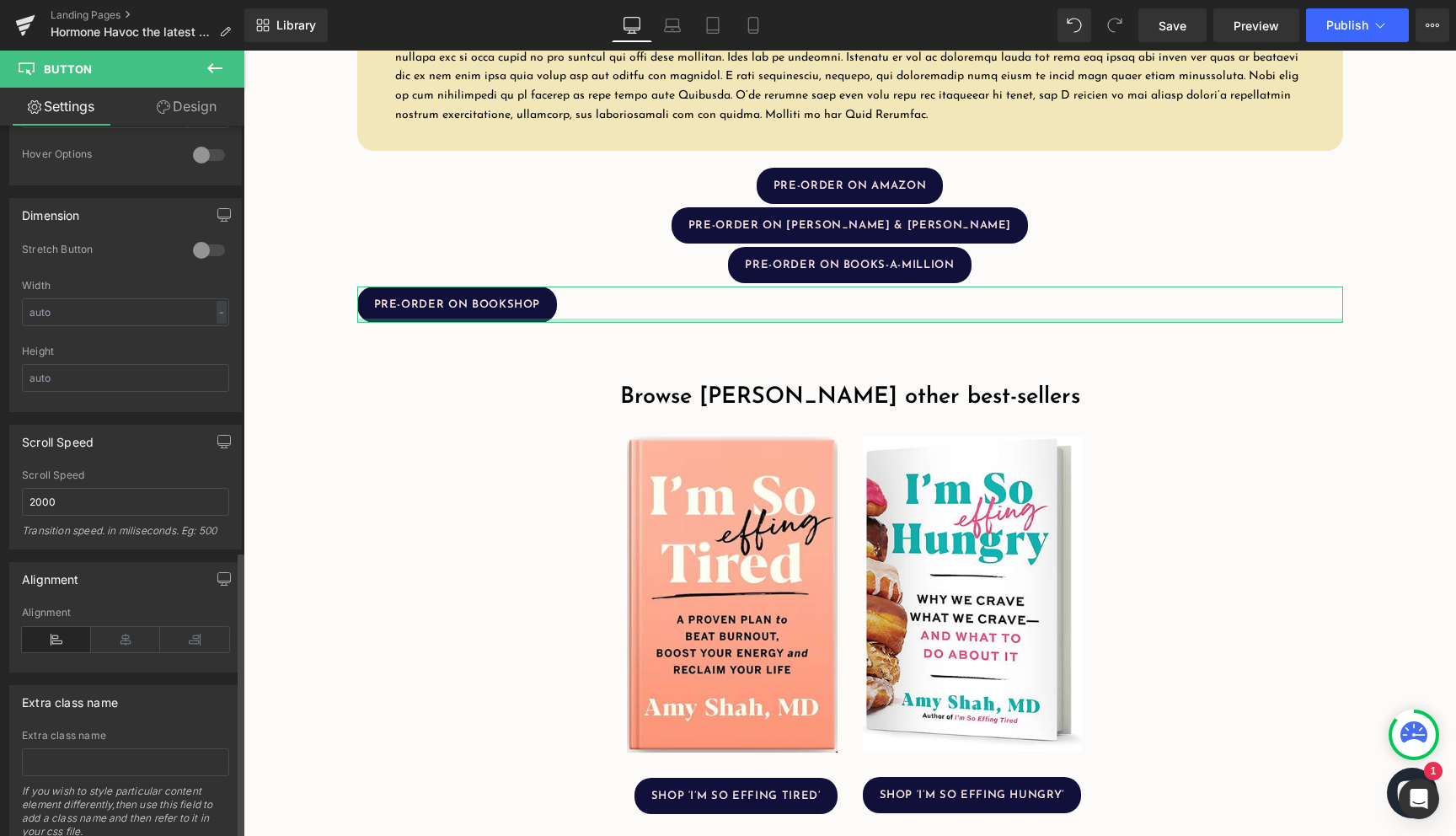
scroll to position [1050, 0]
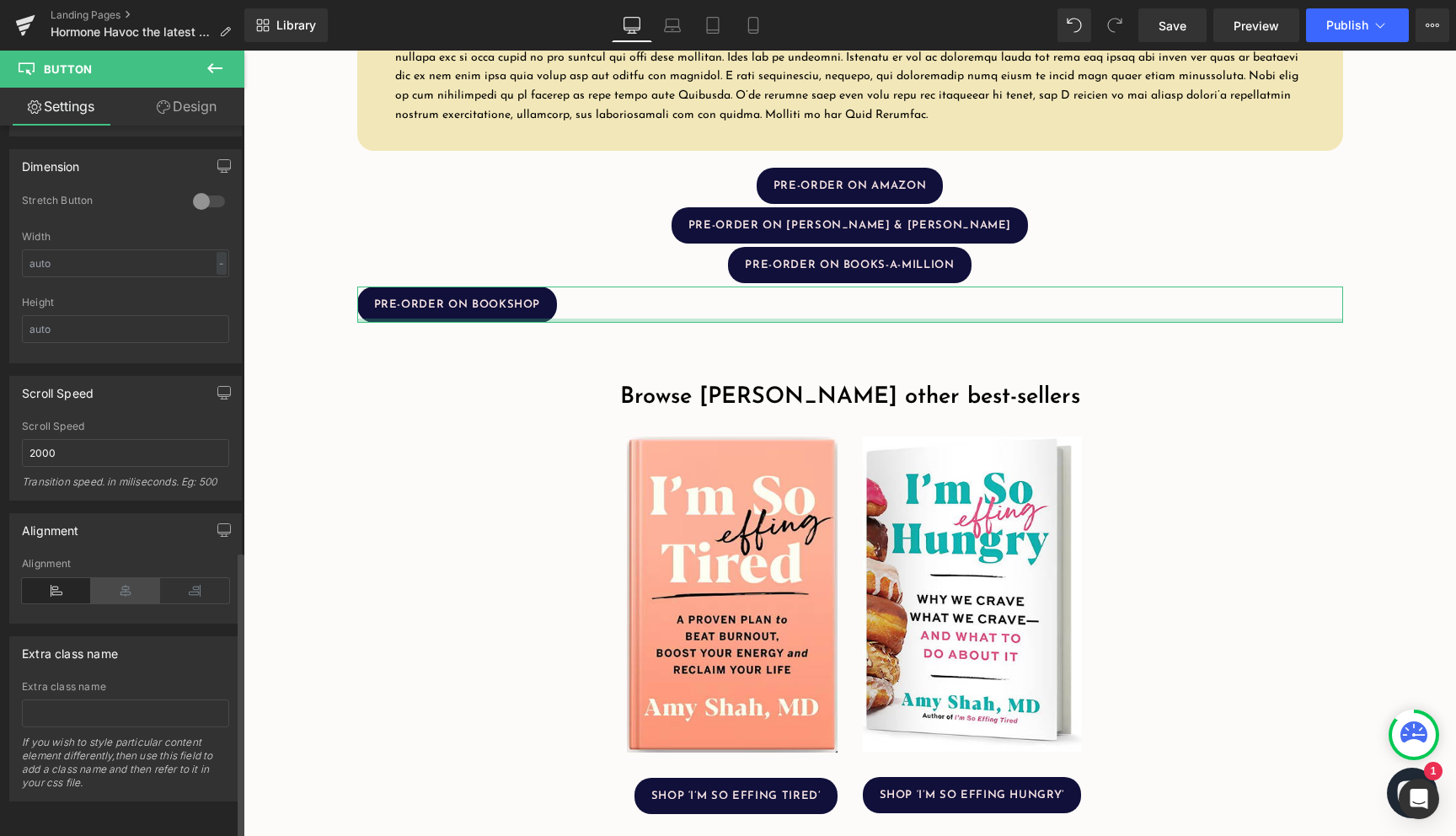
click at [136, 578] on icon at bounding box center [125, 590] width 69 height 25
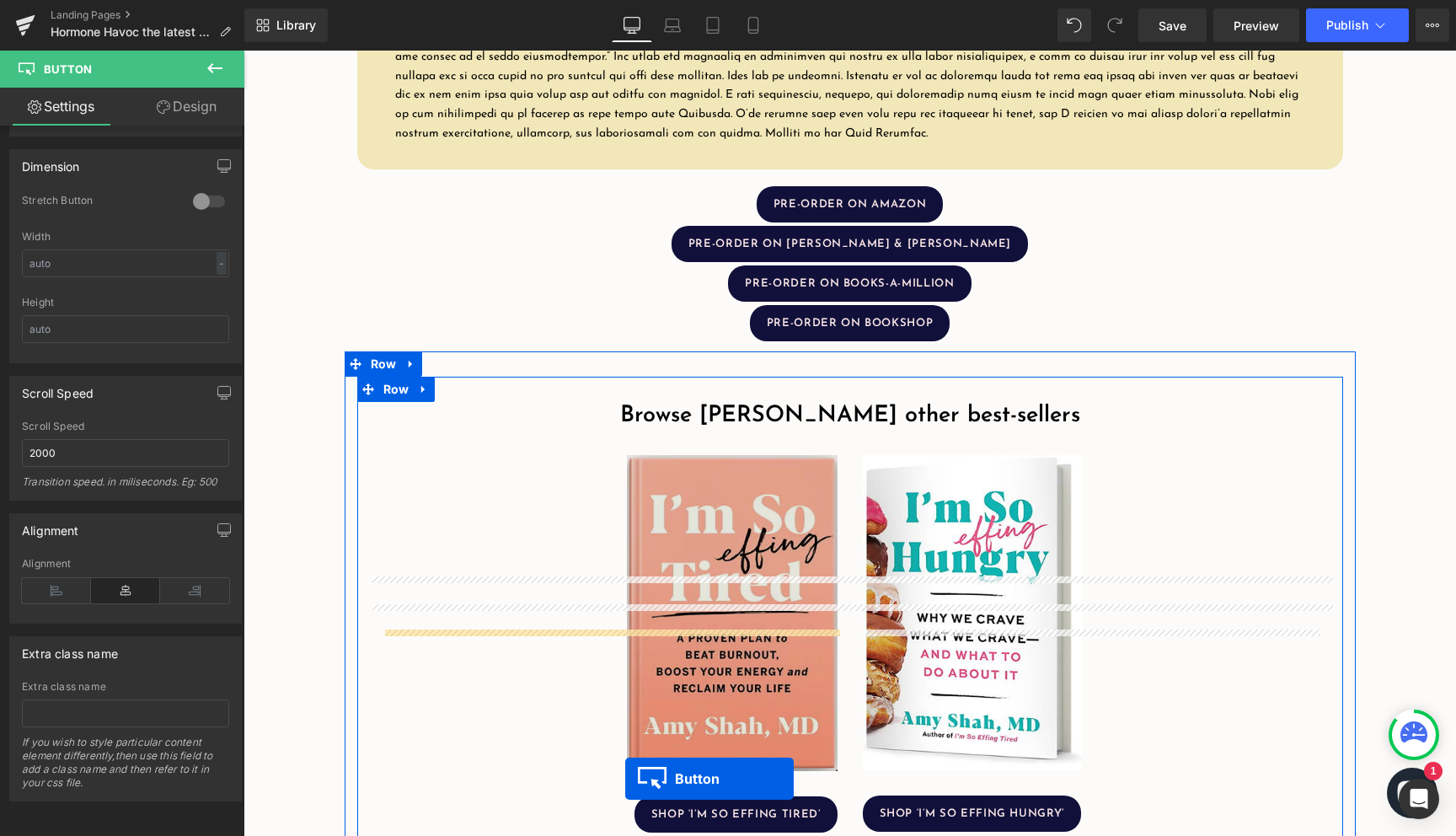
scroll to position [2657, 0]
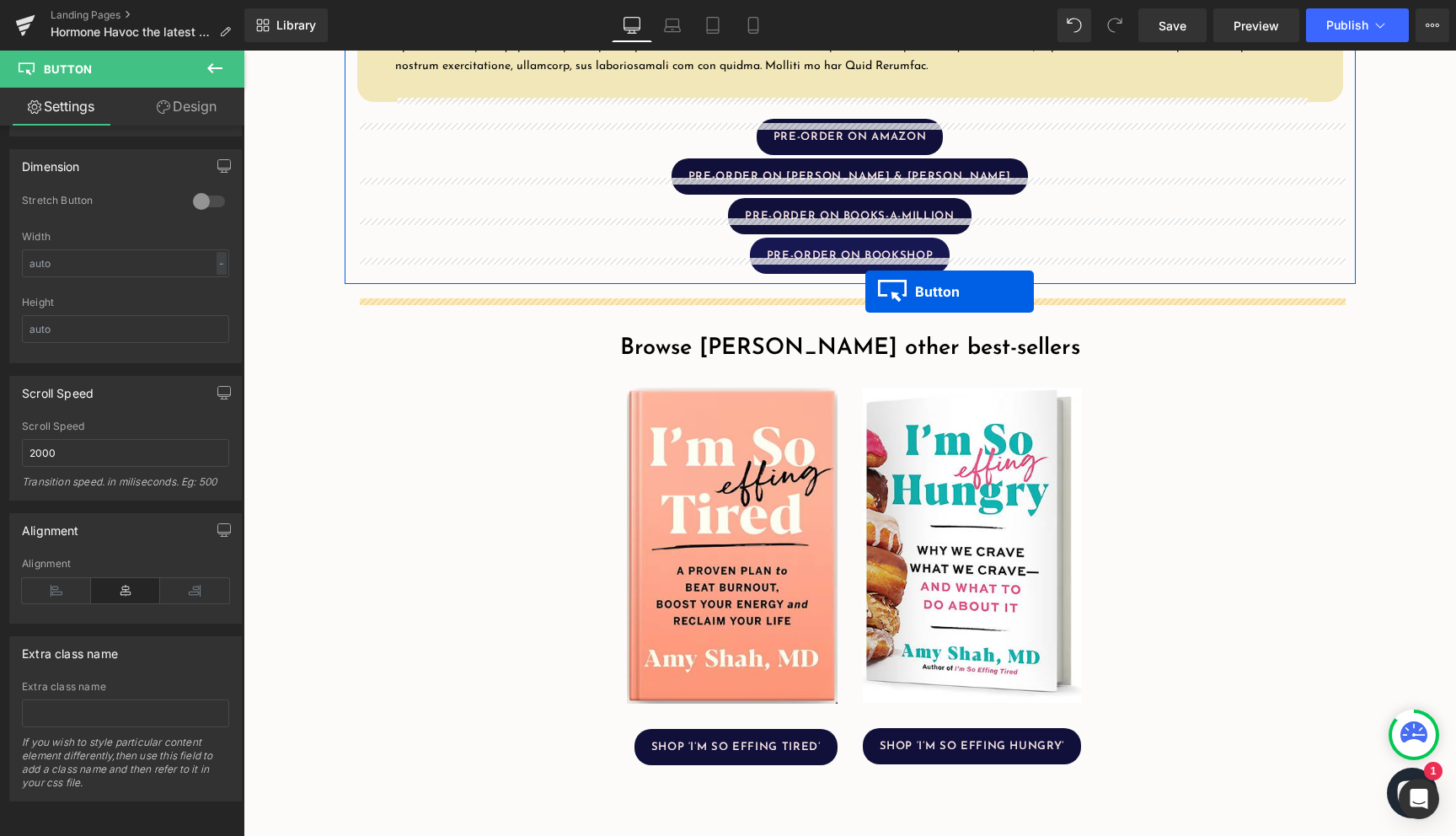
drag, startPoint x: 408, startPoint y: 605, endPoint x: 865, endPoint y: 291, distance: 554.5
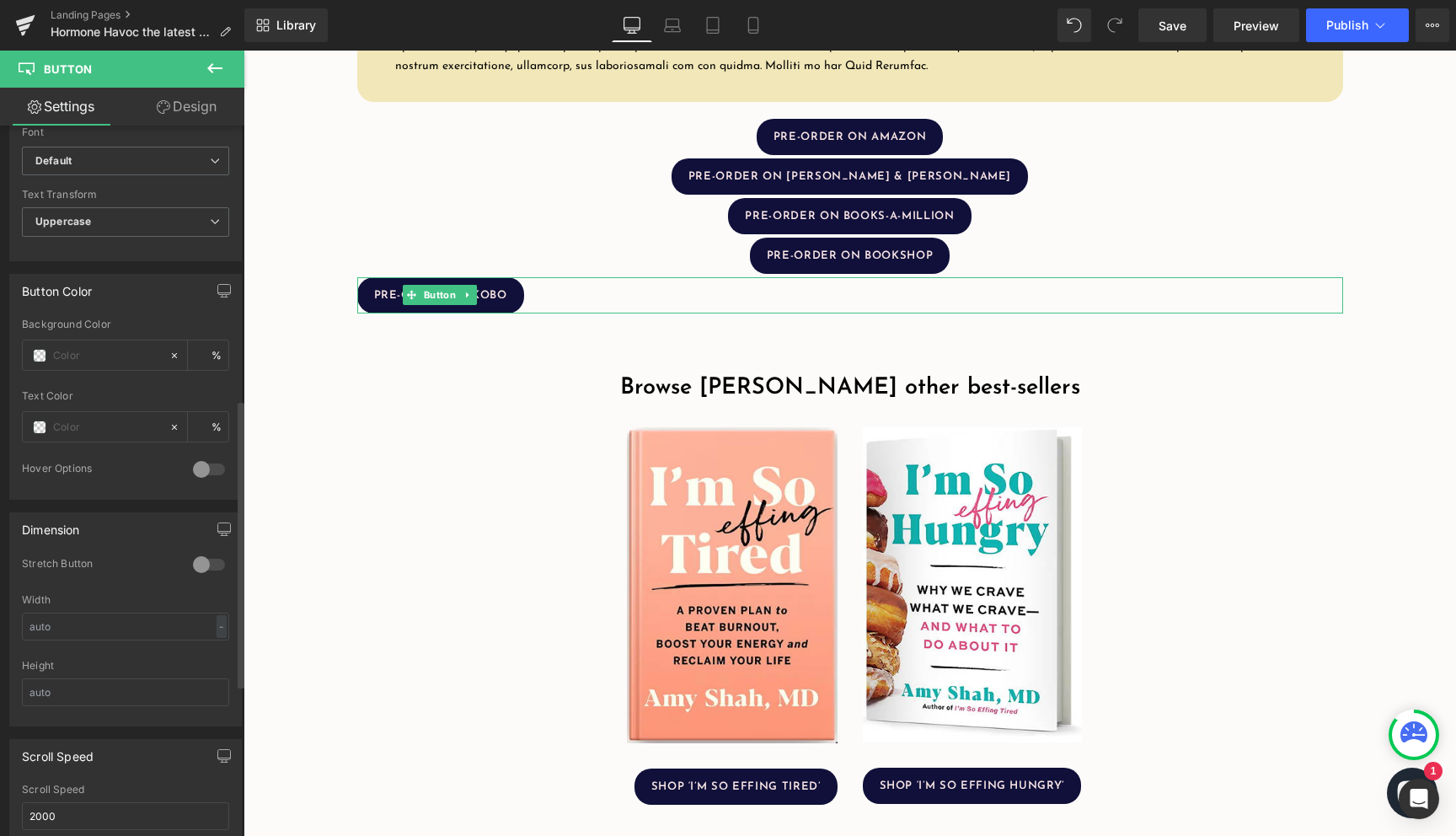
scroll to position [1050, 0]
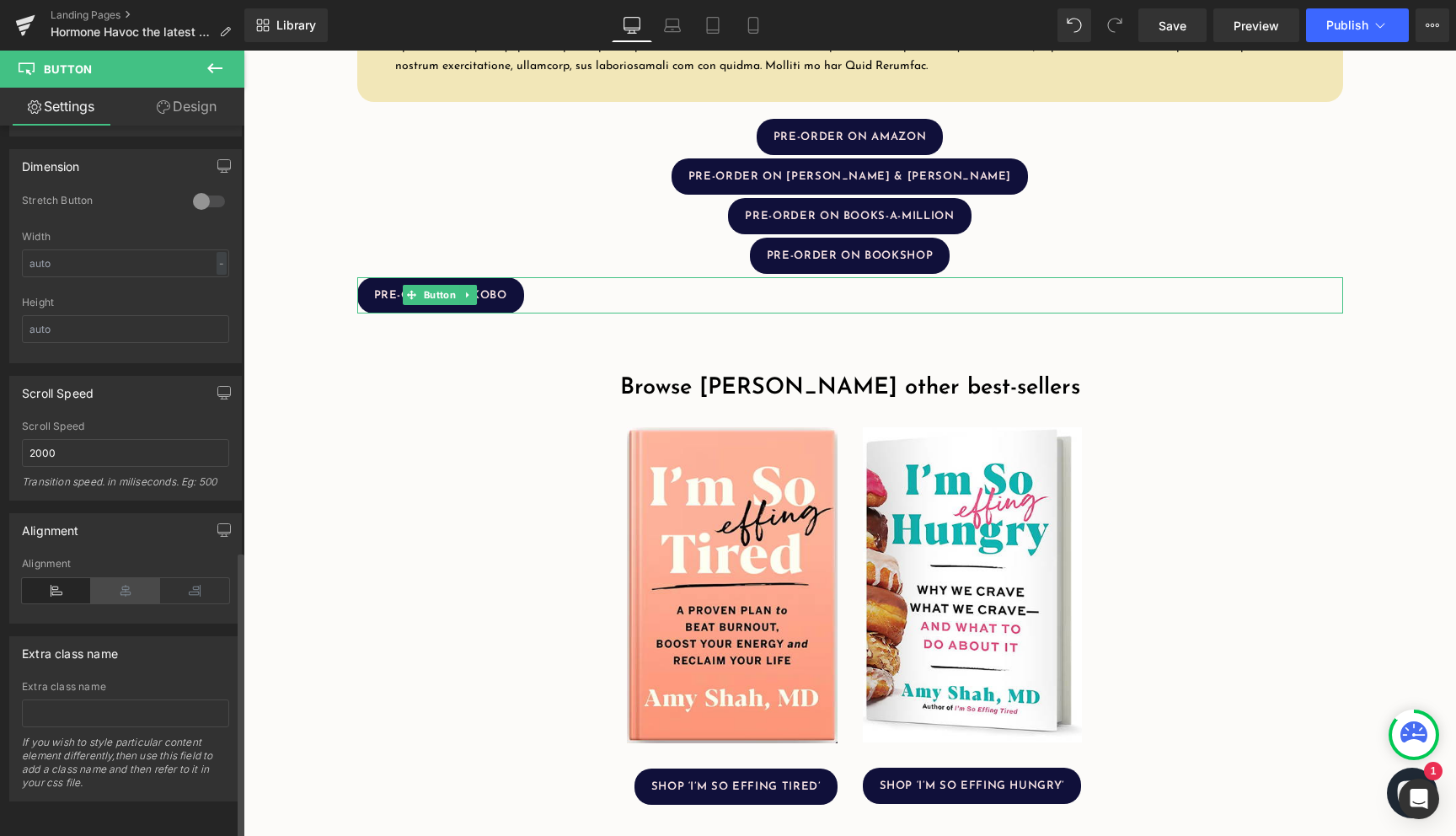
click at [130, 580] on icon at bounding box center [125, 590] width 69 height 25
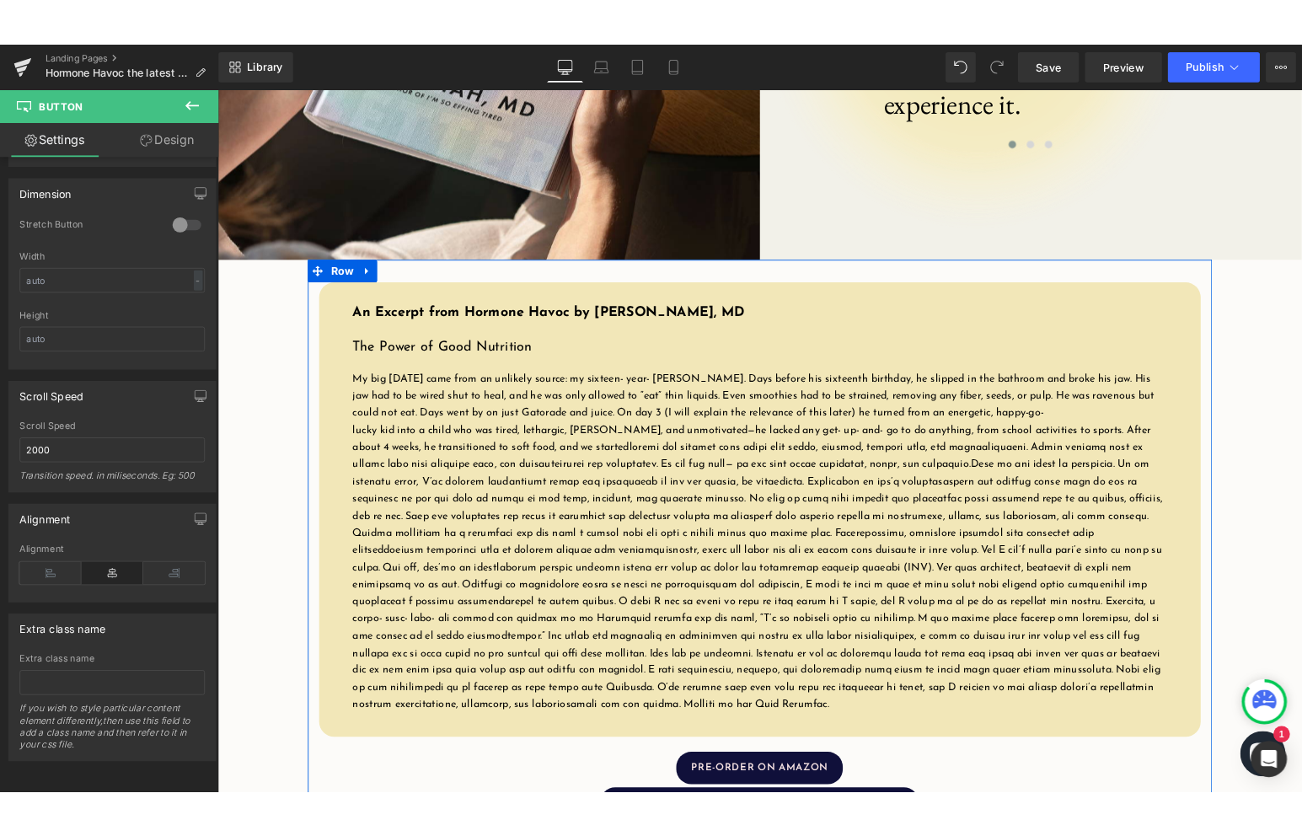
scroll to position [1721, 0]
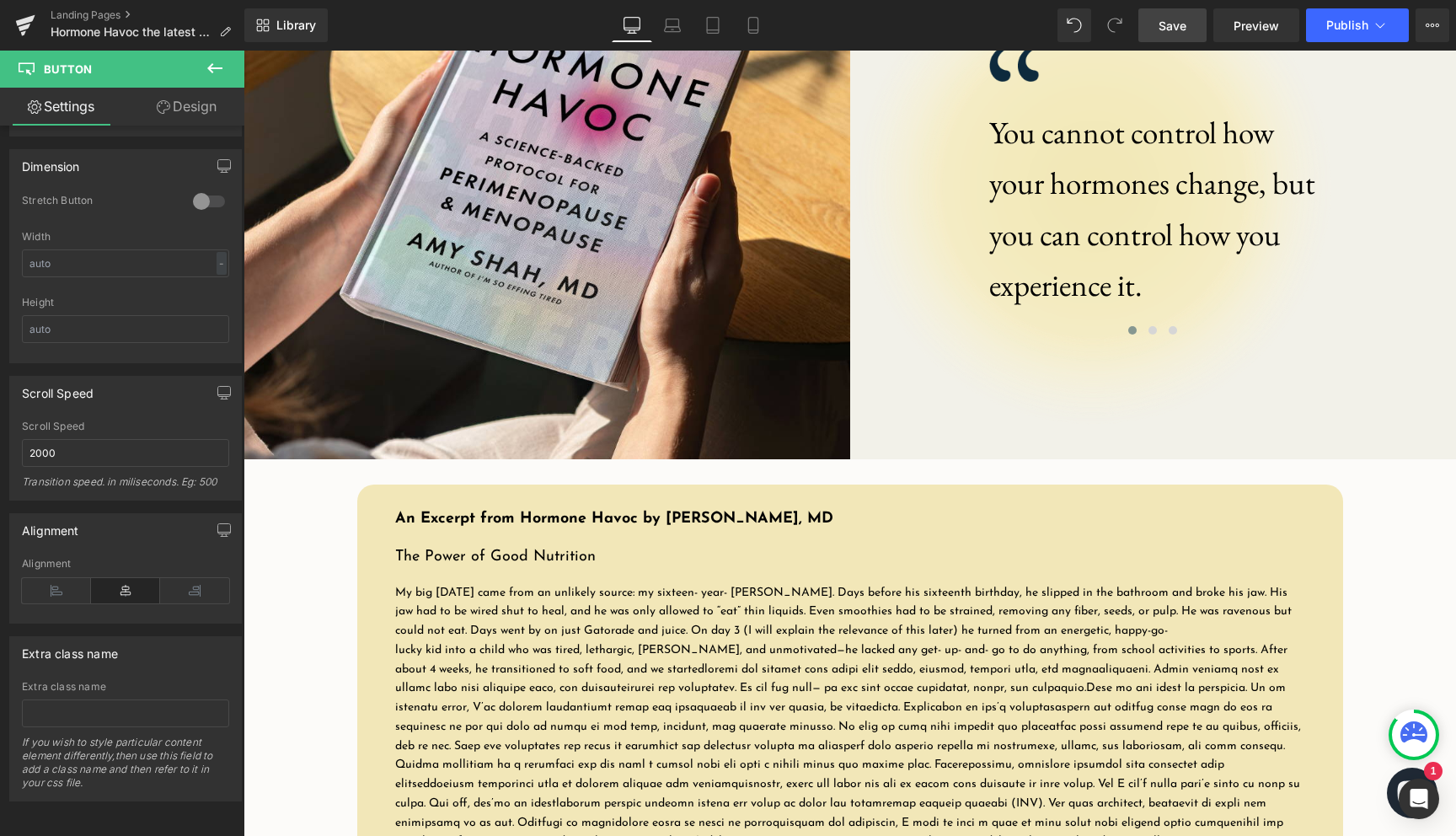
click at [1184, 12] on link "Save" at bounding box center [1172, 25] width 68 height 34
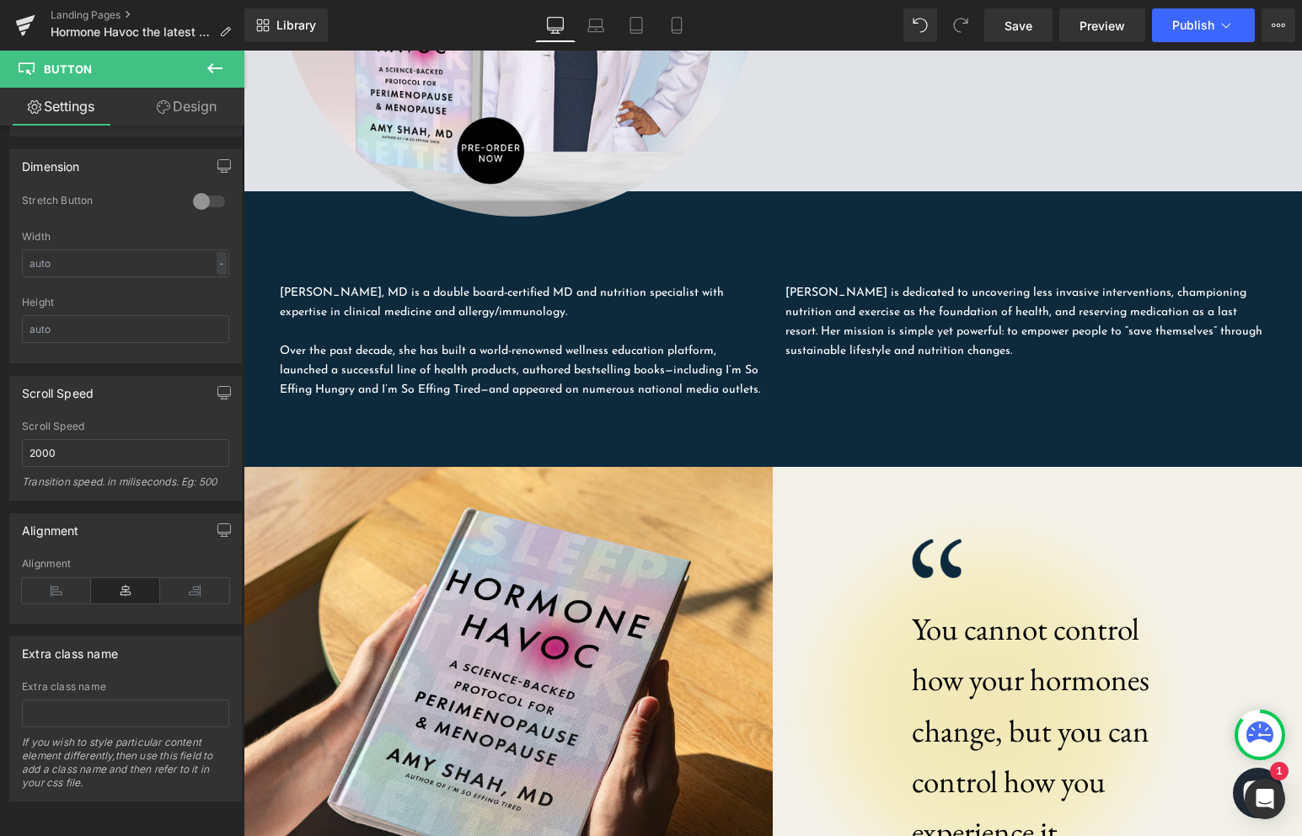
scroll to position [829, 0]
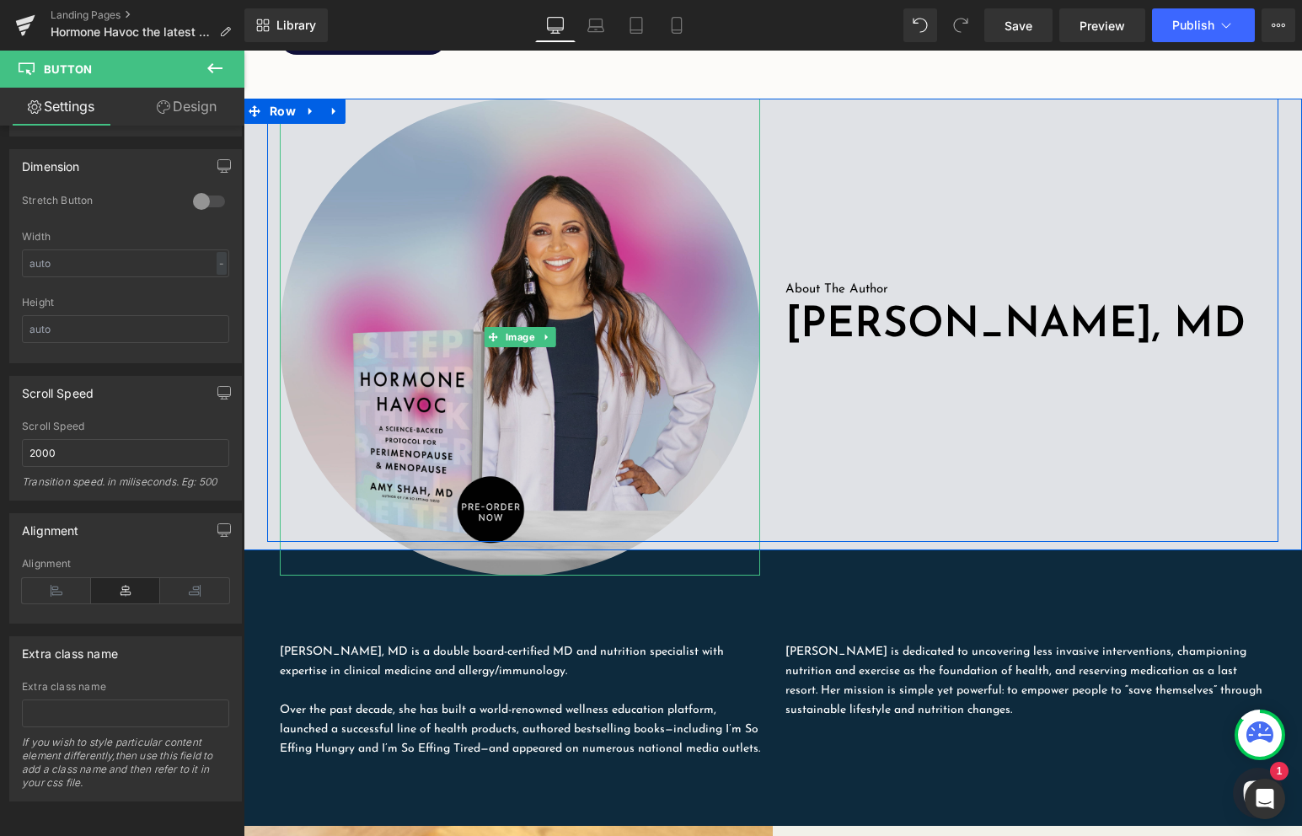
click at [536, 350] on img at bounding box center [520, 337] width 480 height 477
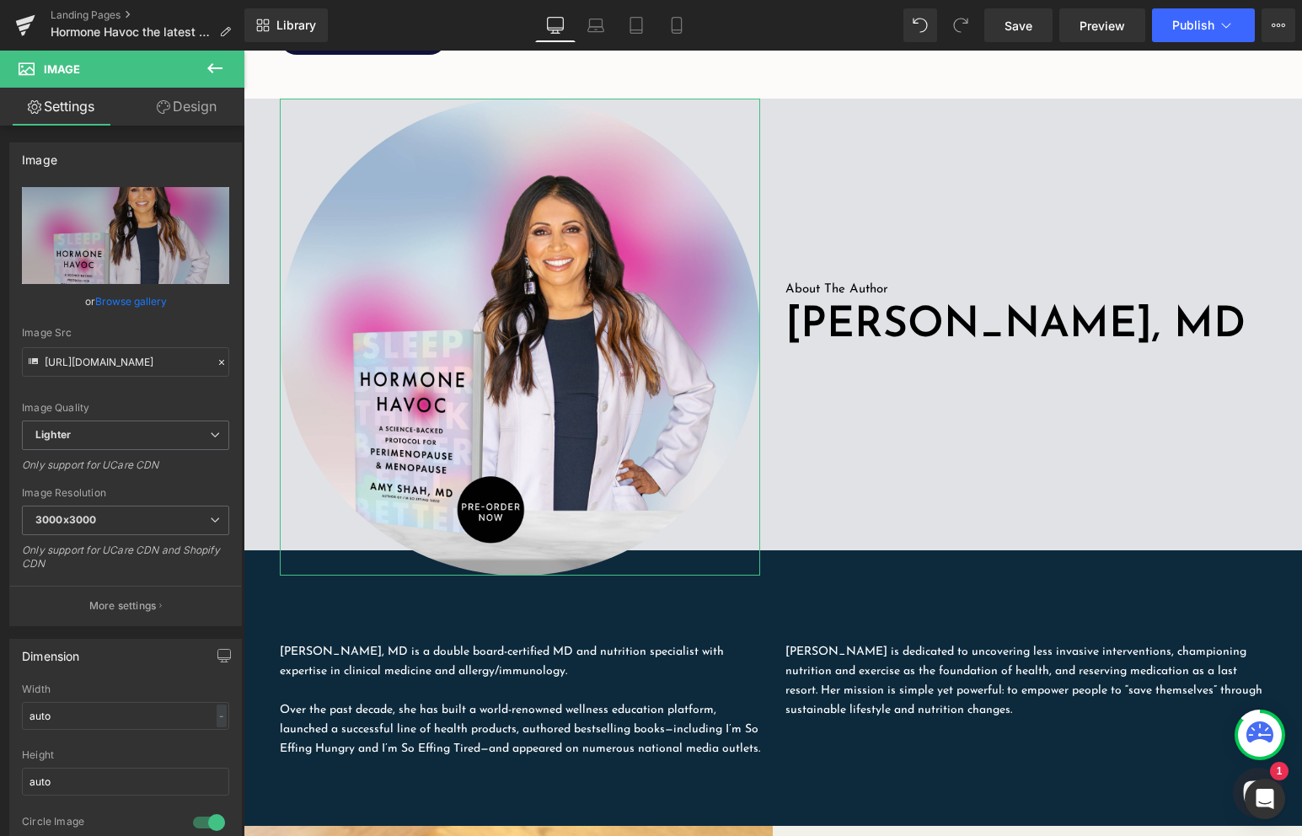
click at [205, 104] on link "Design" at bounding box center [187, 107] width 122 height 38
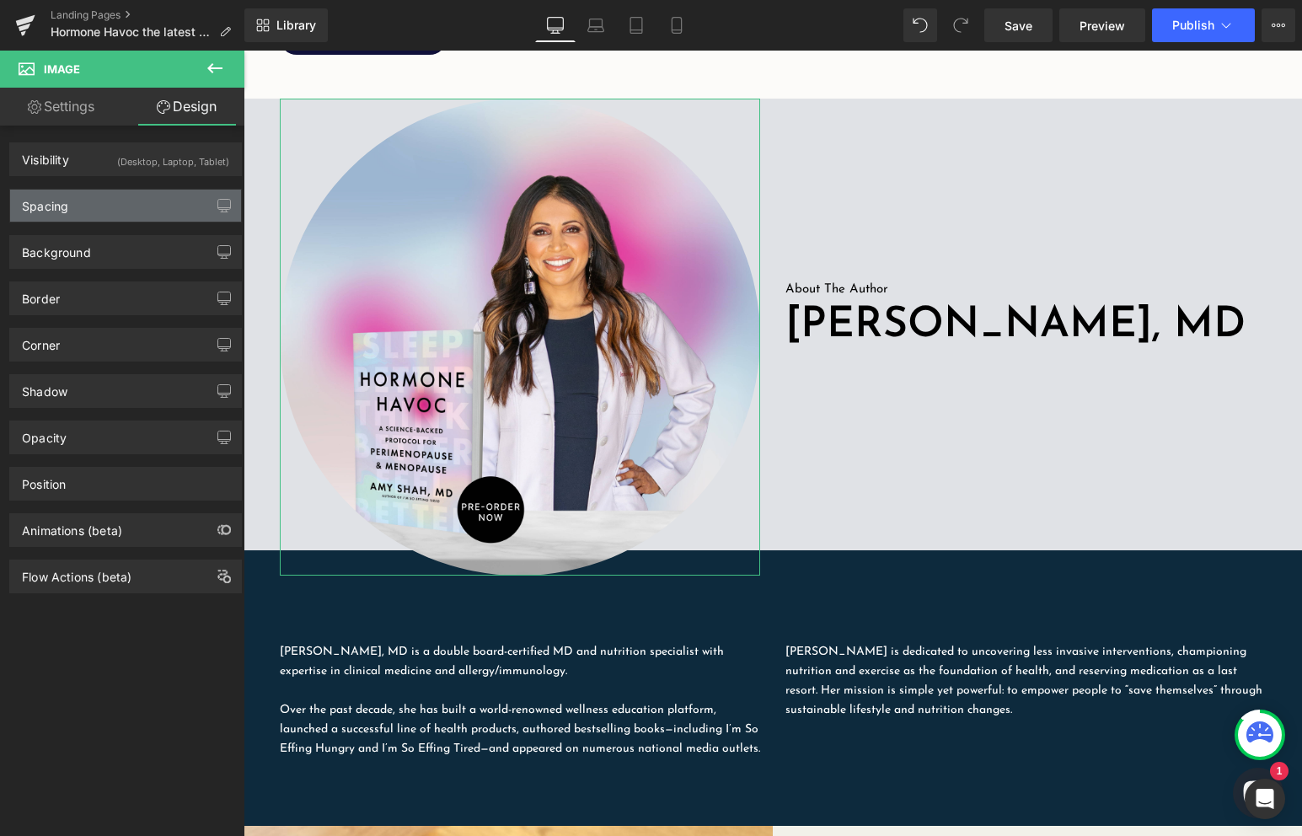
click at [102, 203] on div "Spacing" at bounding box center [125, 206] width 231 height 32
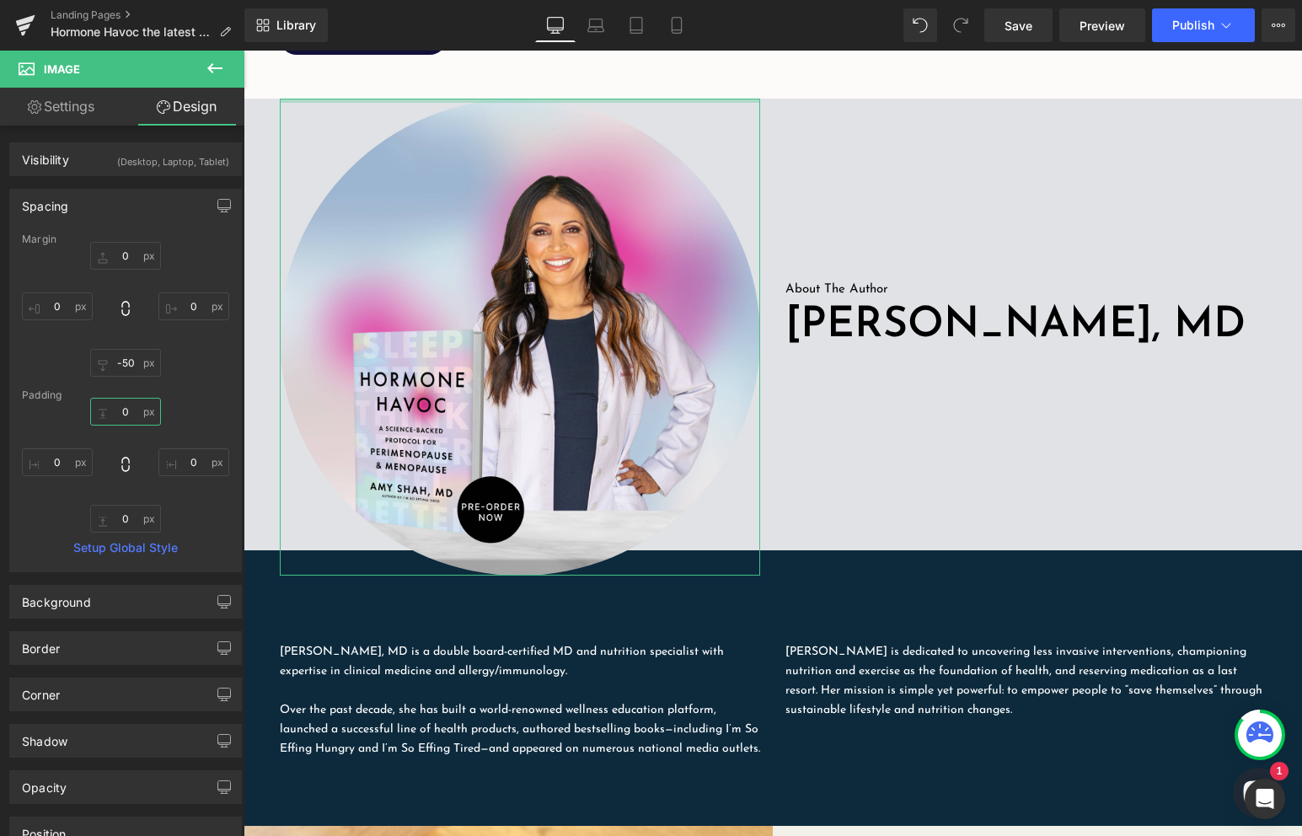
click at [123, 410] on input "0" at bounding box center [125, 412] width 71 height 28
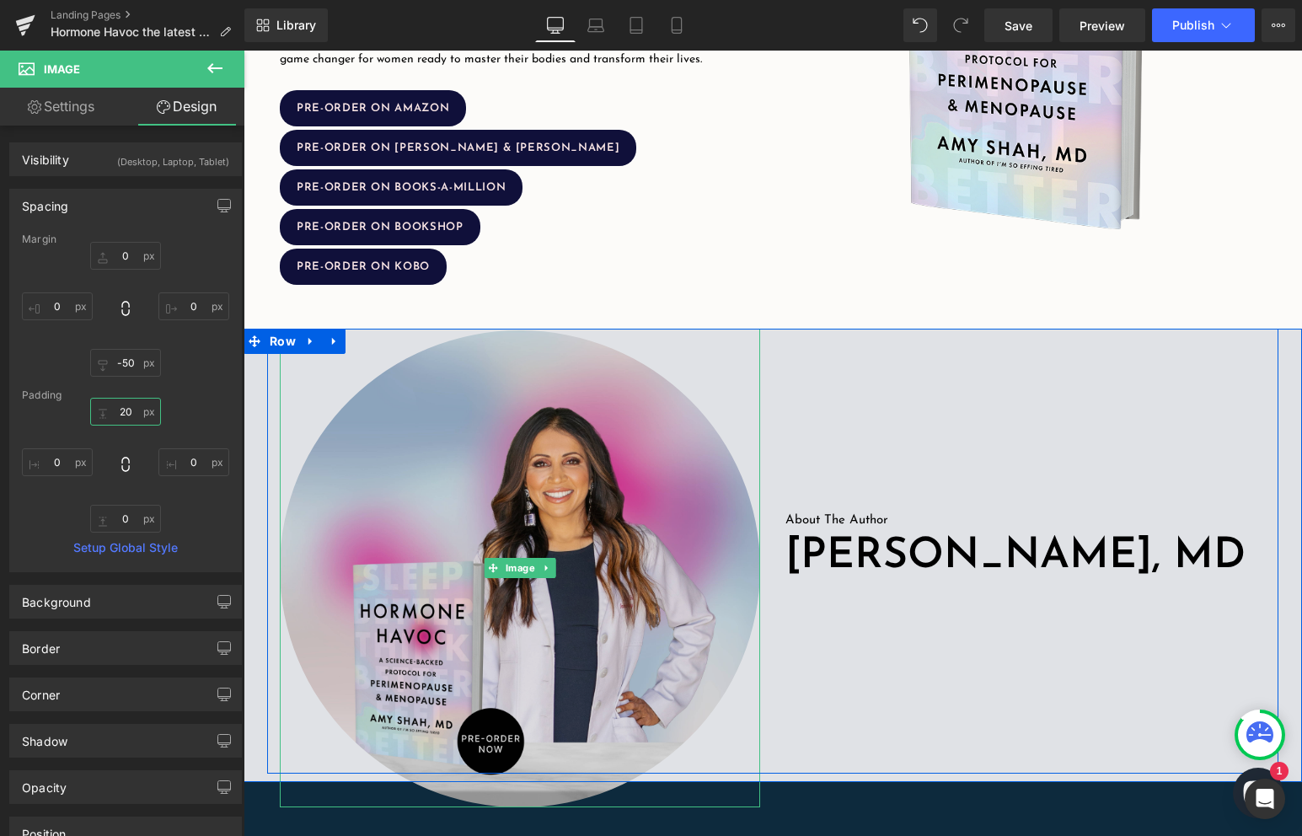
scroll to position [598, 0]
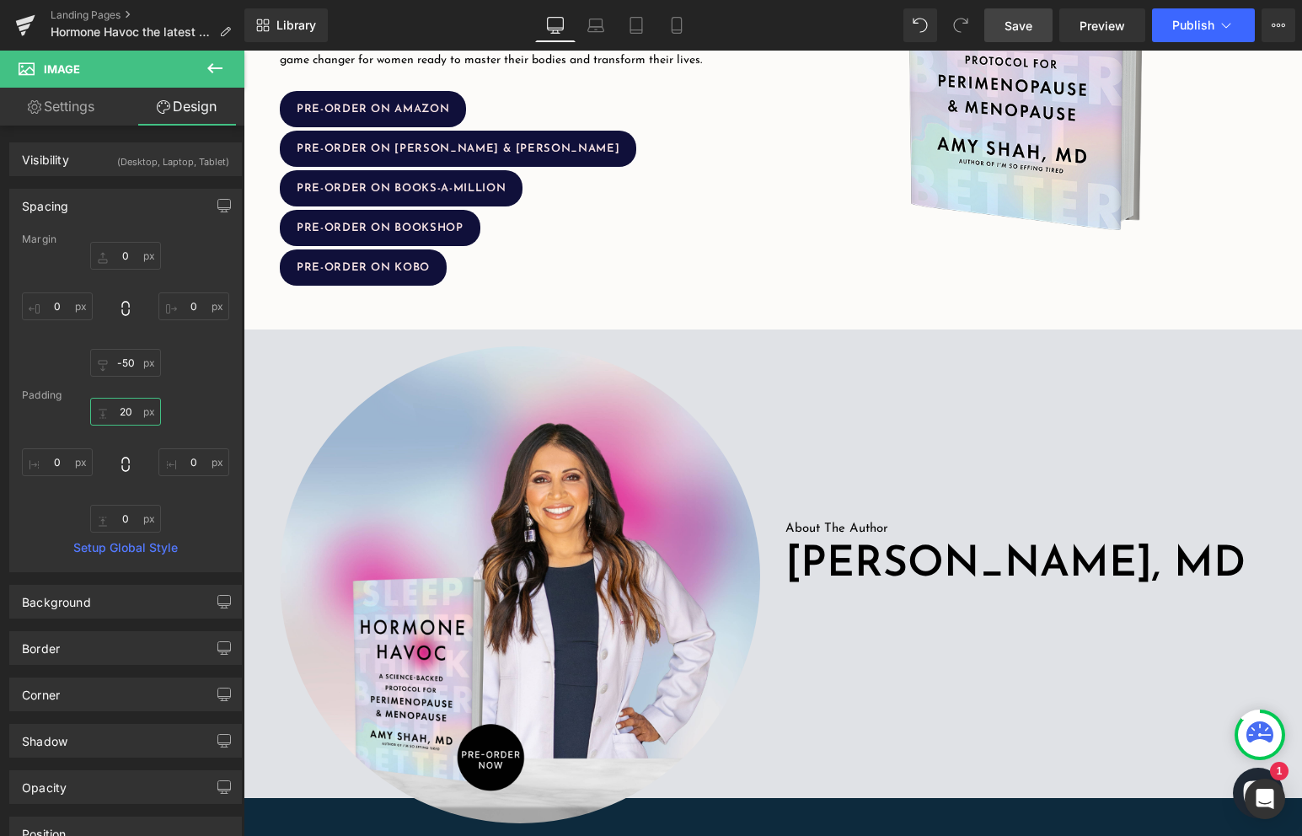
type input "20"
click at [1009, 24] on span "Save" at bounding box center [1018, 26] width 28 height 18
click at [1093, 26] on span "Preview" at bounding box center [1101, 26] width 45 height 18
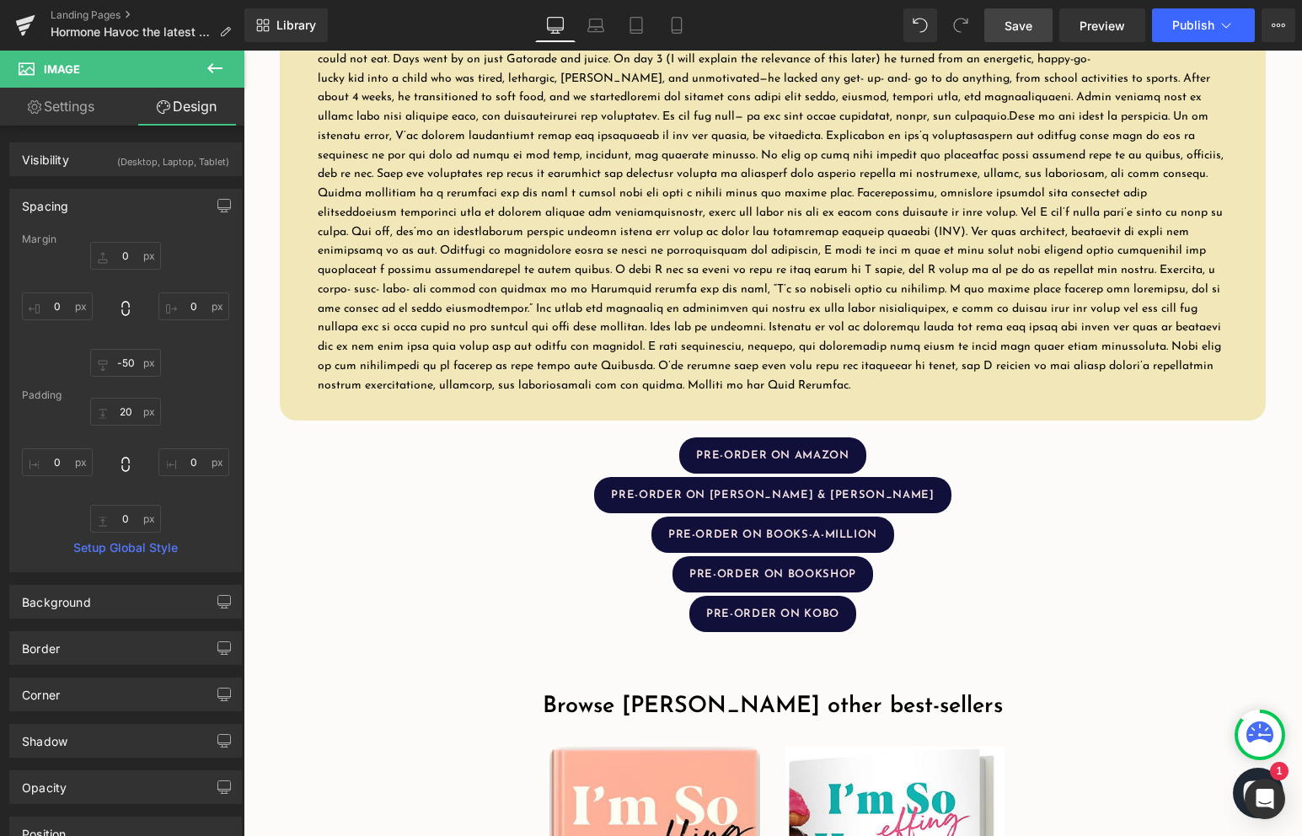
scroll to position [2374, 0]
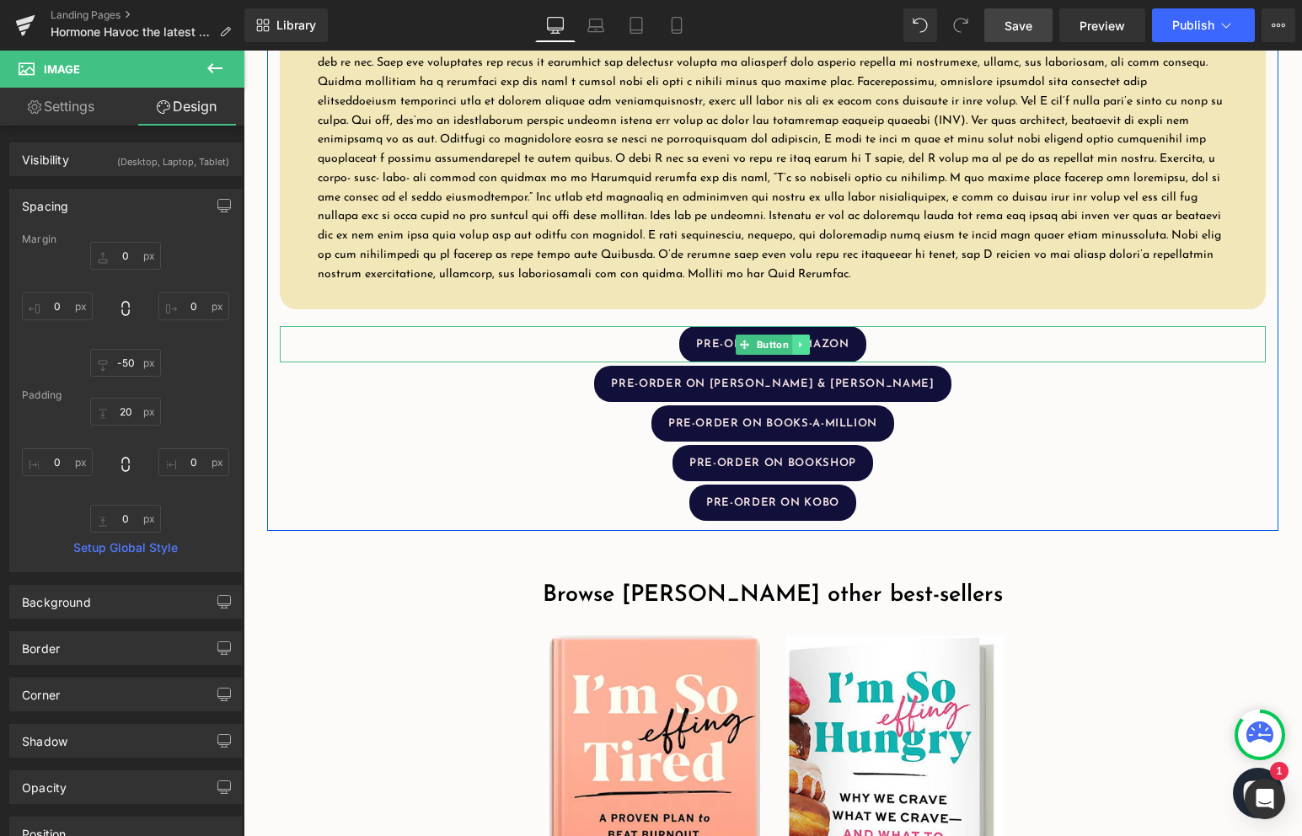
click at [803, 347] on icon at bounding box center [800, 344] width 9 height 10
click at [851, 349] on link "PRE-ORDER ON AMAZON" at bounding box center [772, 344] width 186 height 36
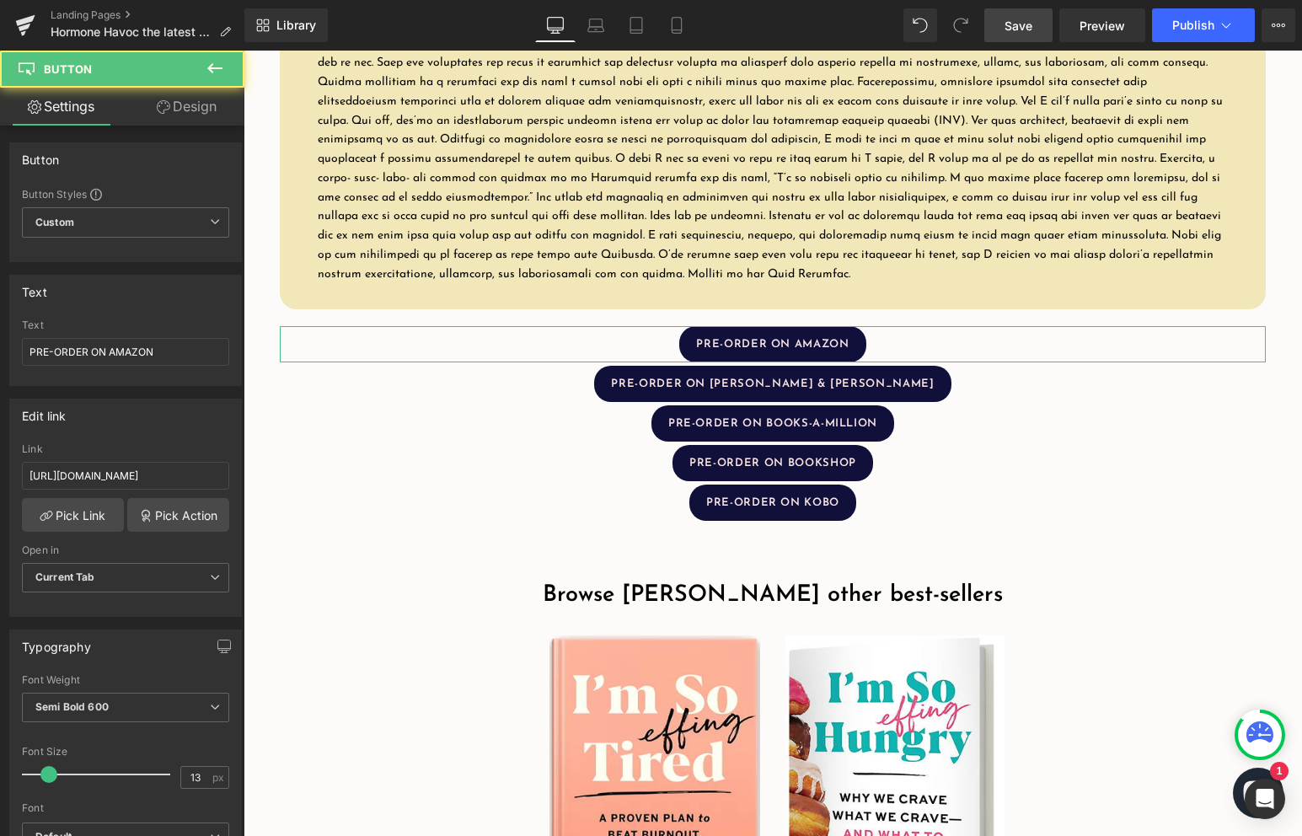
click at [202, 106] on link "Design" at bounding box center [187, 107] width 122 height 38
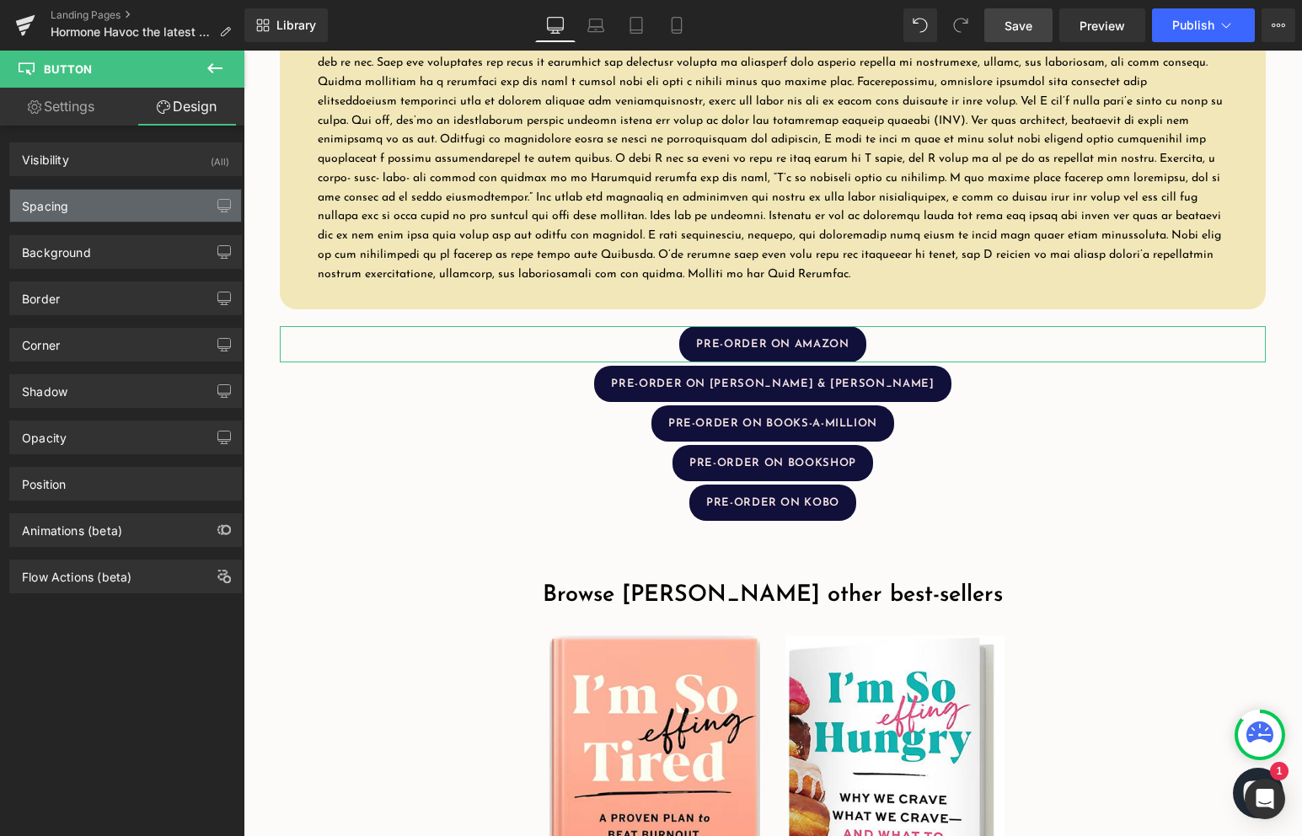
click at [120, 213] on div "Spacing" at bounding box center [125, 206] width 231 height 32
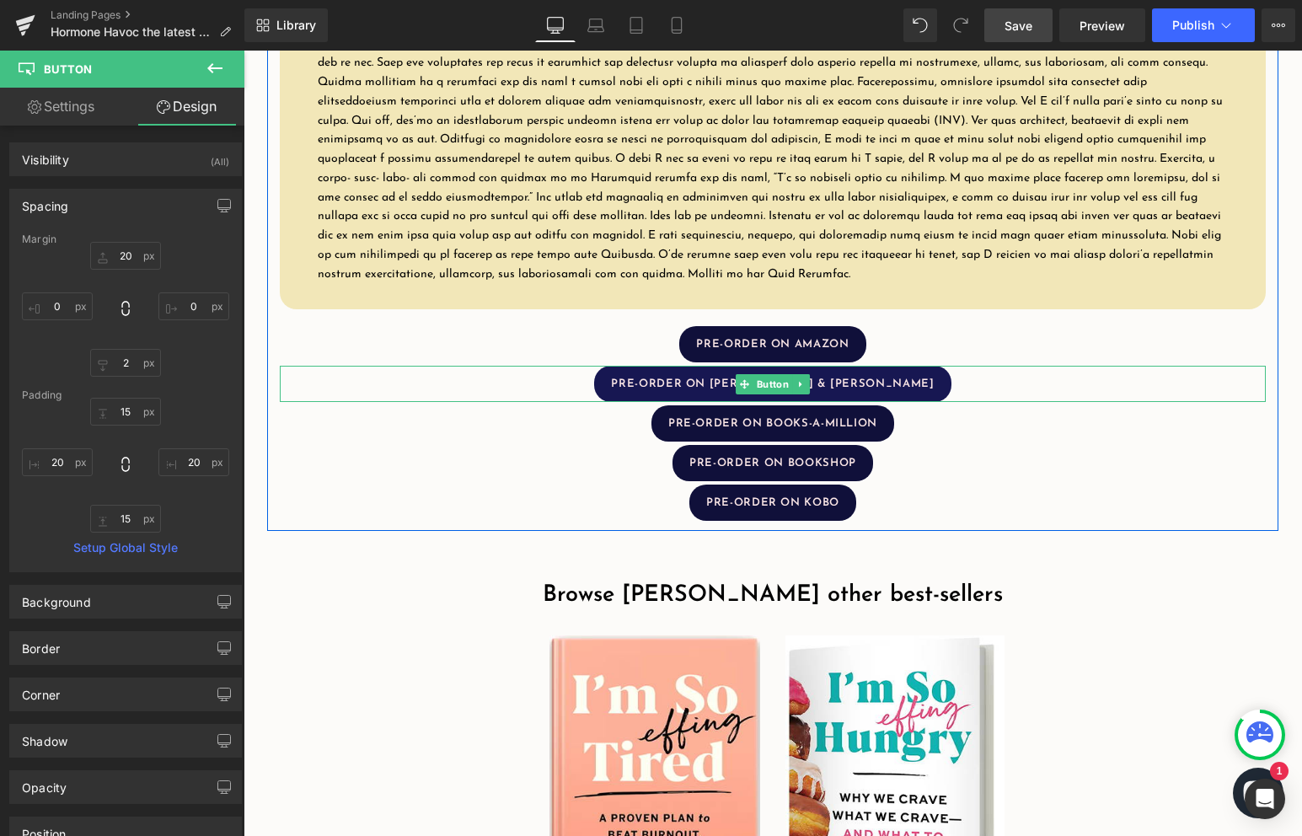
click at [853, 378] on span "PRE-ORDER ON [PERSON_NAME] & [PERSON_NAME]" at bounding box center [772, 383] width 323 height 11
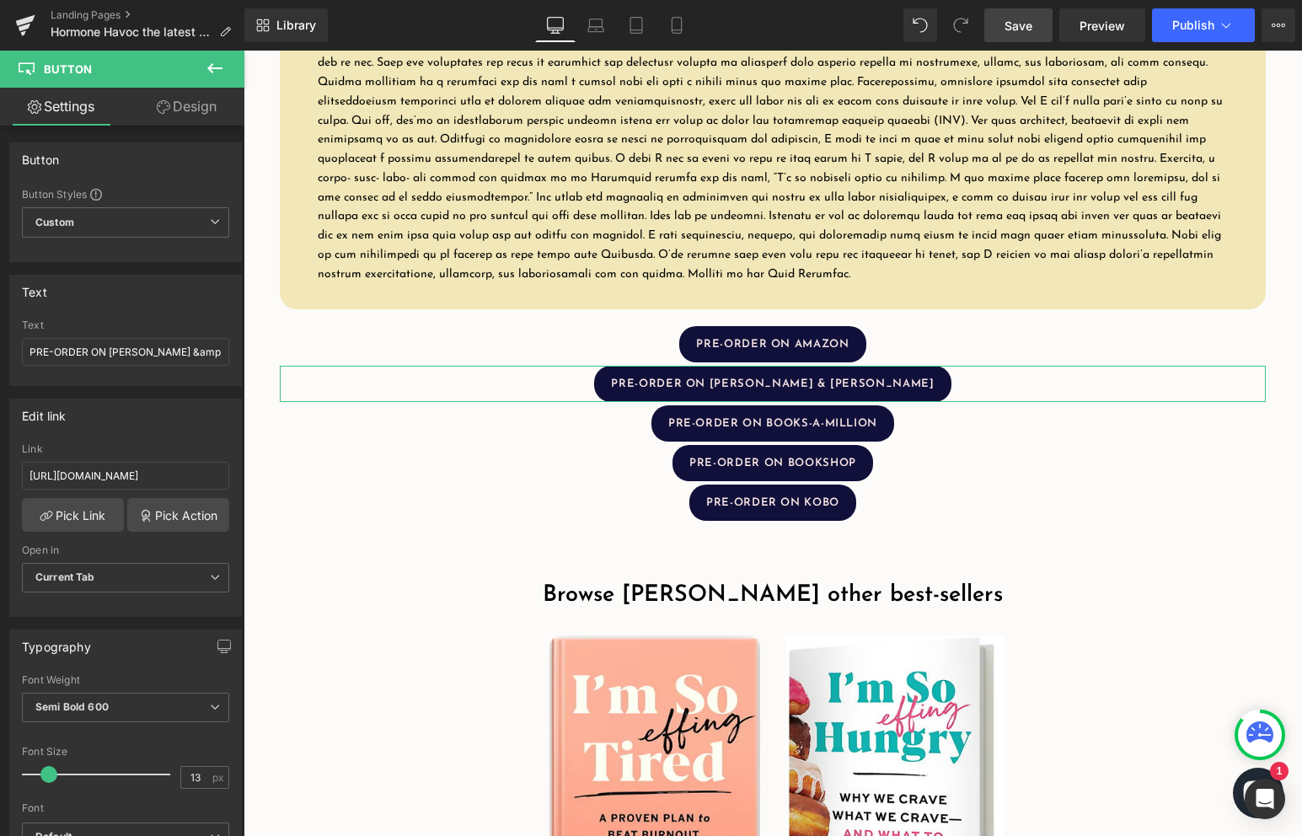
click at [190, 112] on link "Design" at bounding box center [187, 107] width 122 height 38
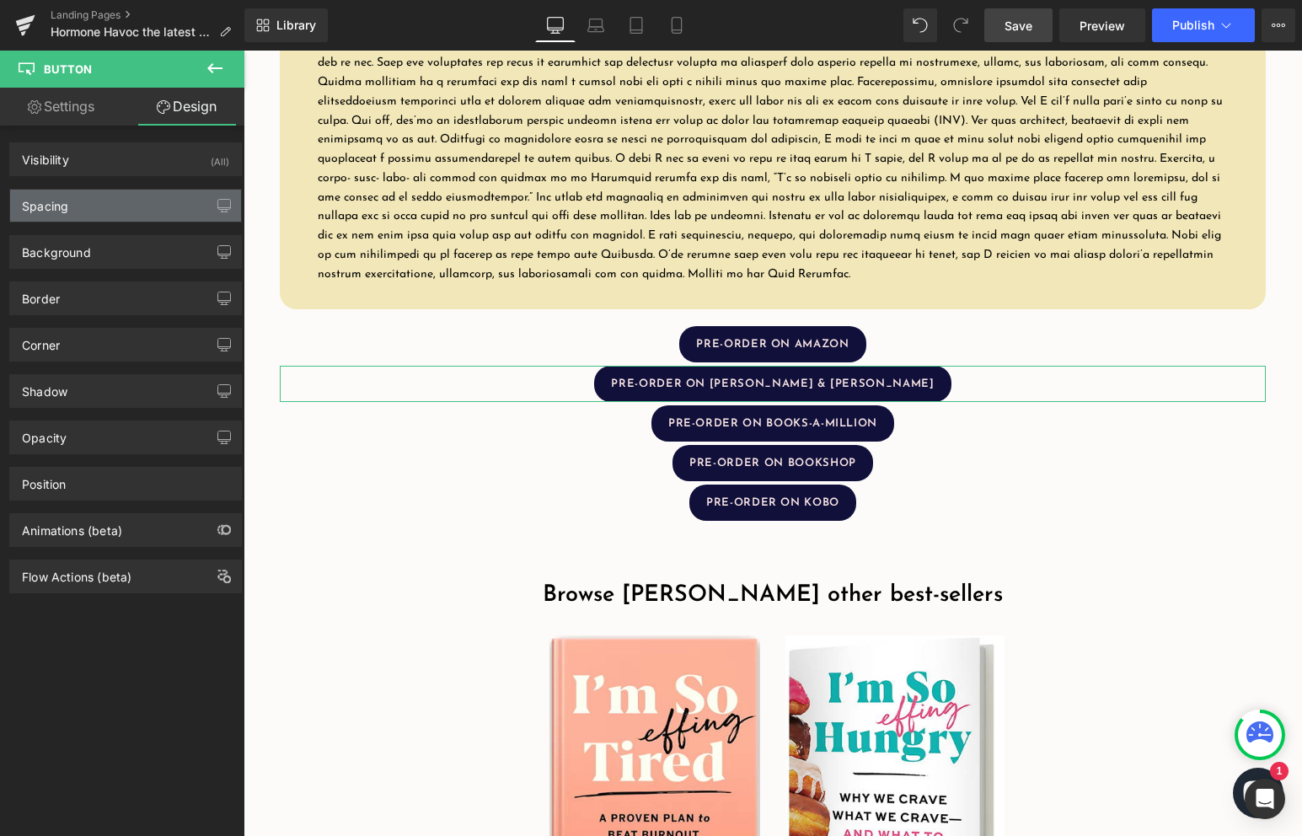
click at [125, 209] on div "Spacing" at bounding box center [125, 206] width 231 height 32
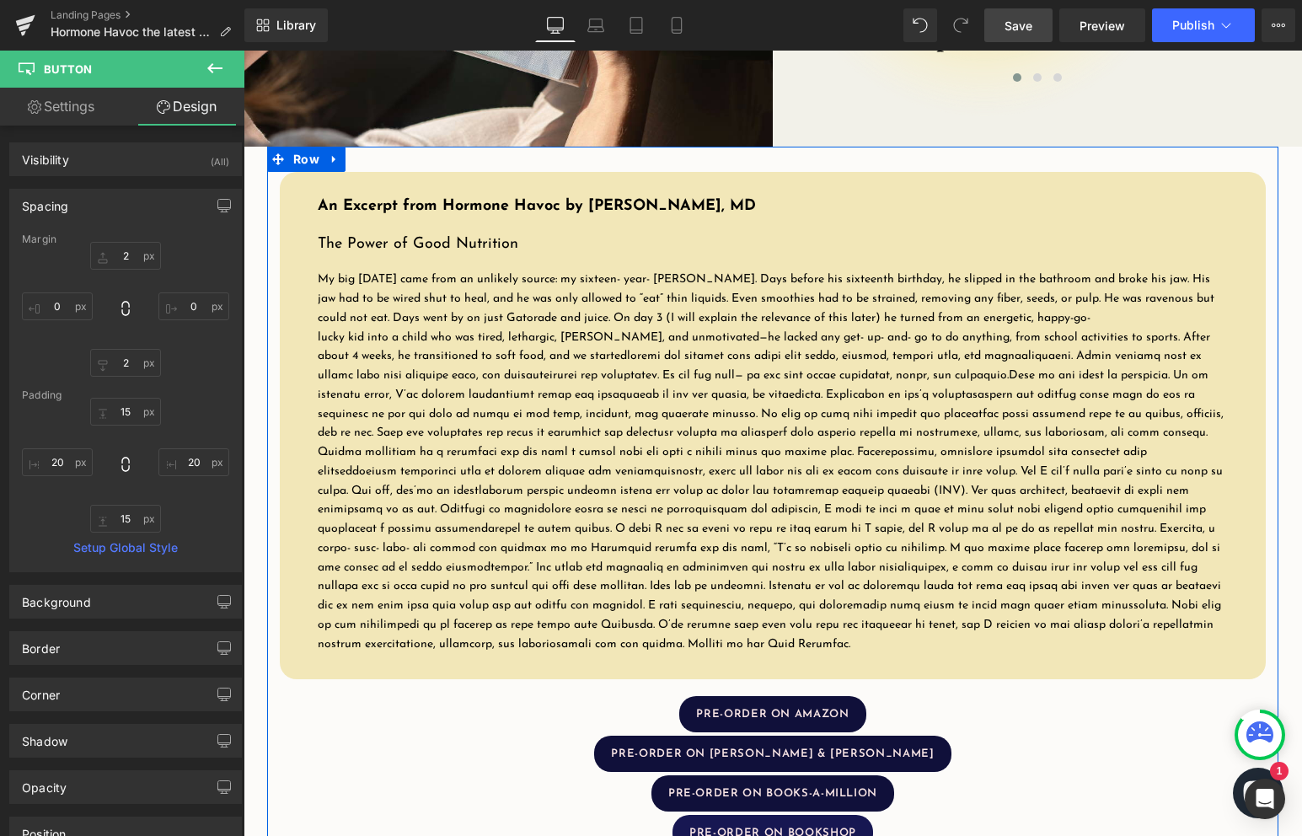
scroll to position [1996, 0]
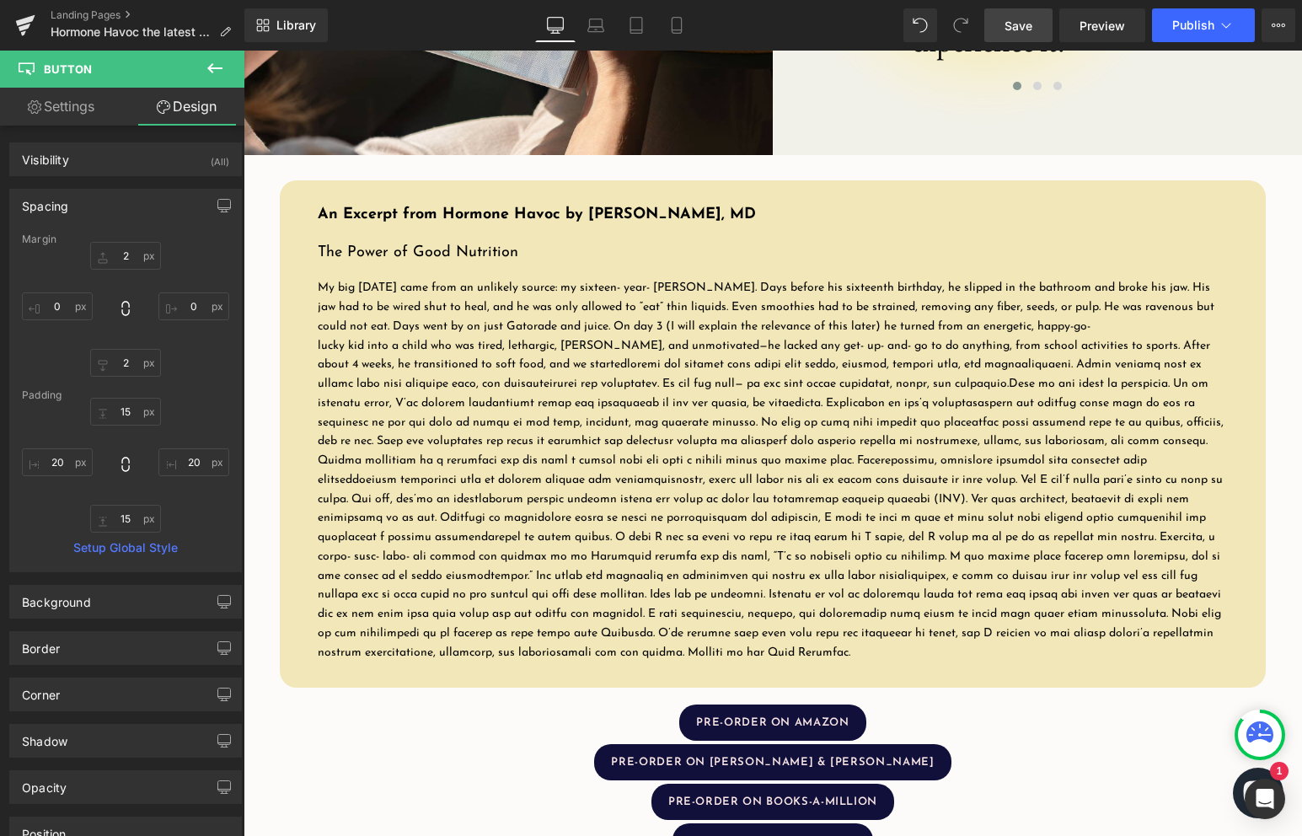
click at [588, 366] on span at bounding box center [771, 508] width 906 height 300
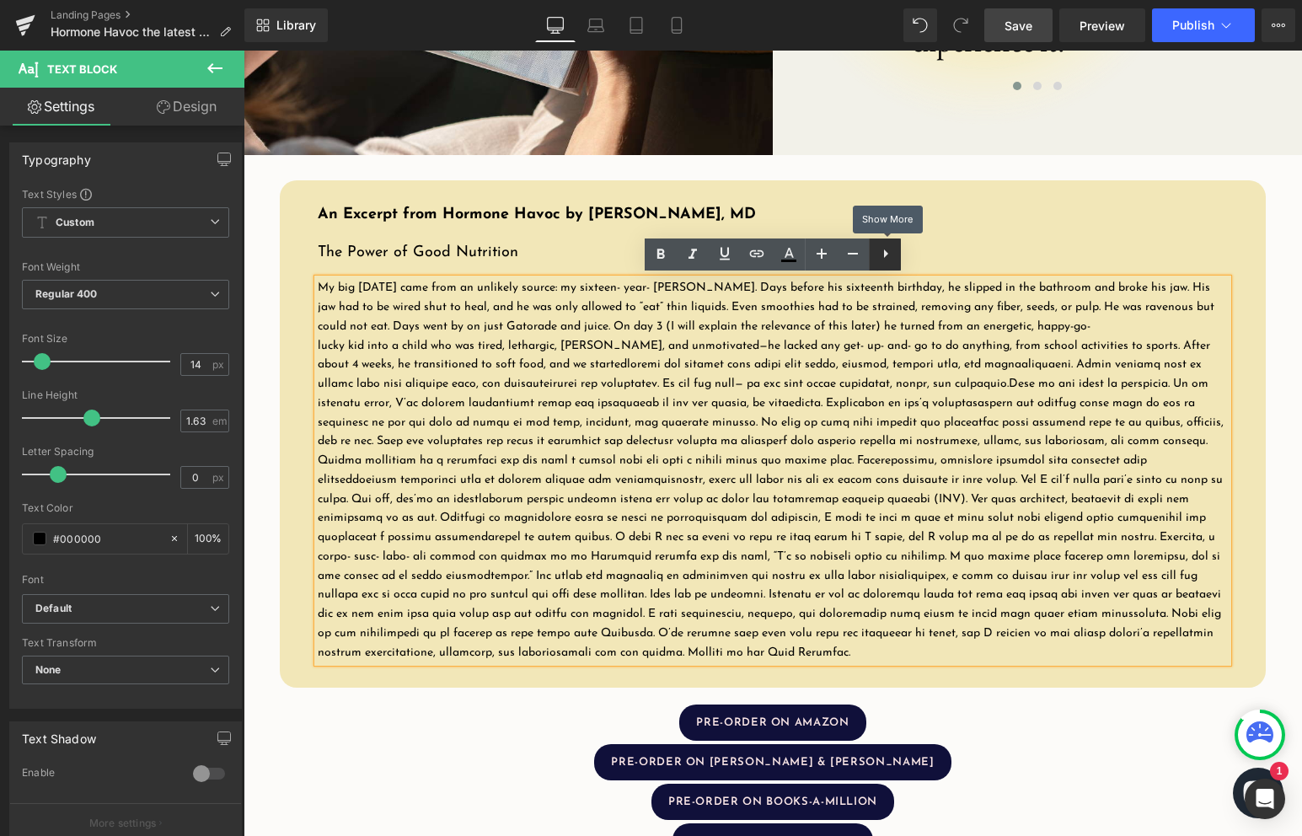
click at [889, 255] on icon at bounding box center [885, 253] width 20 height 20
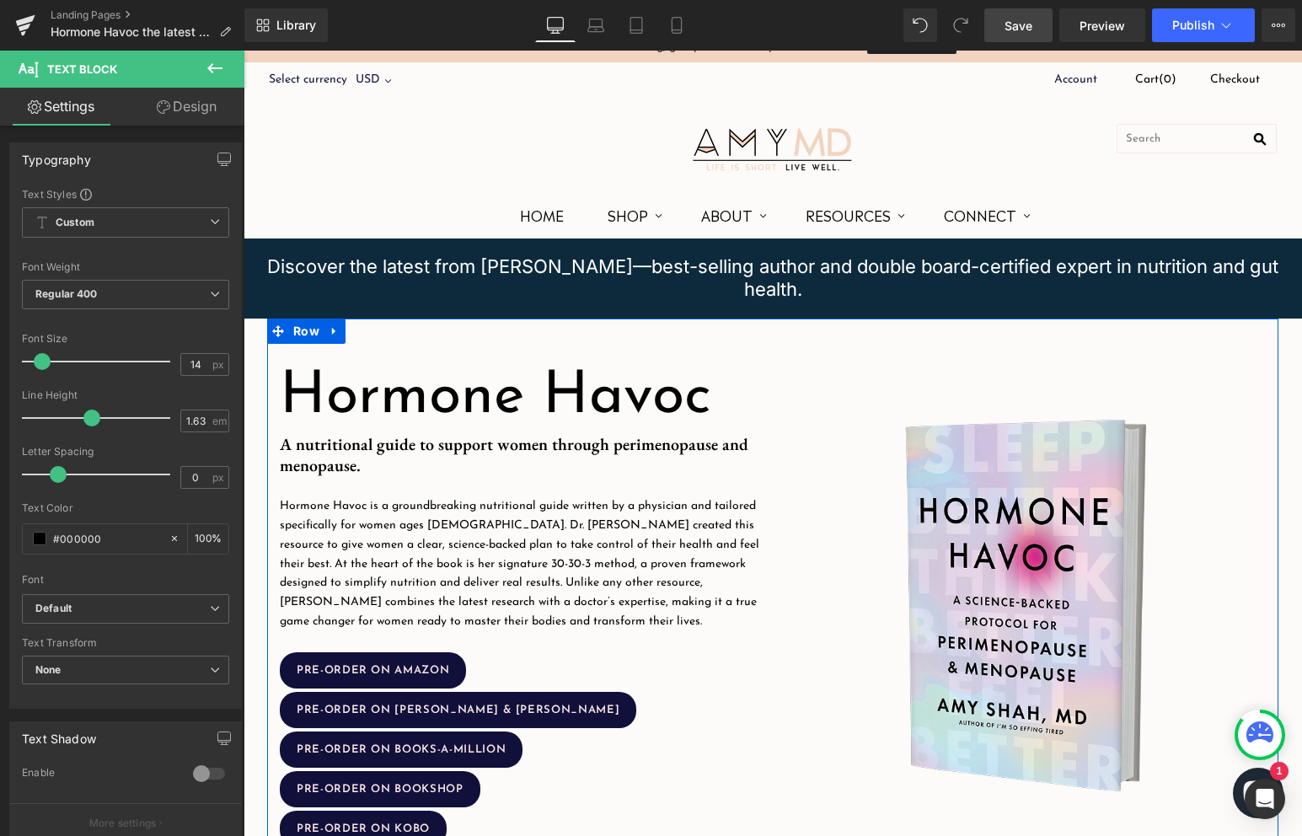
scroll to position [0, 0]
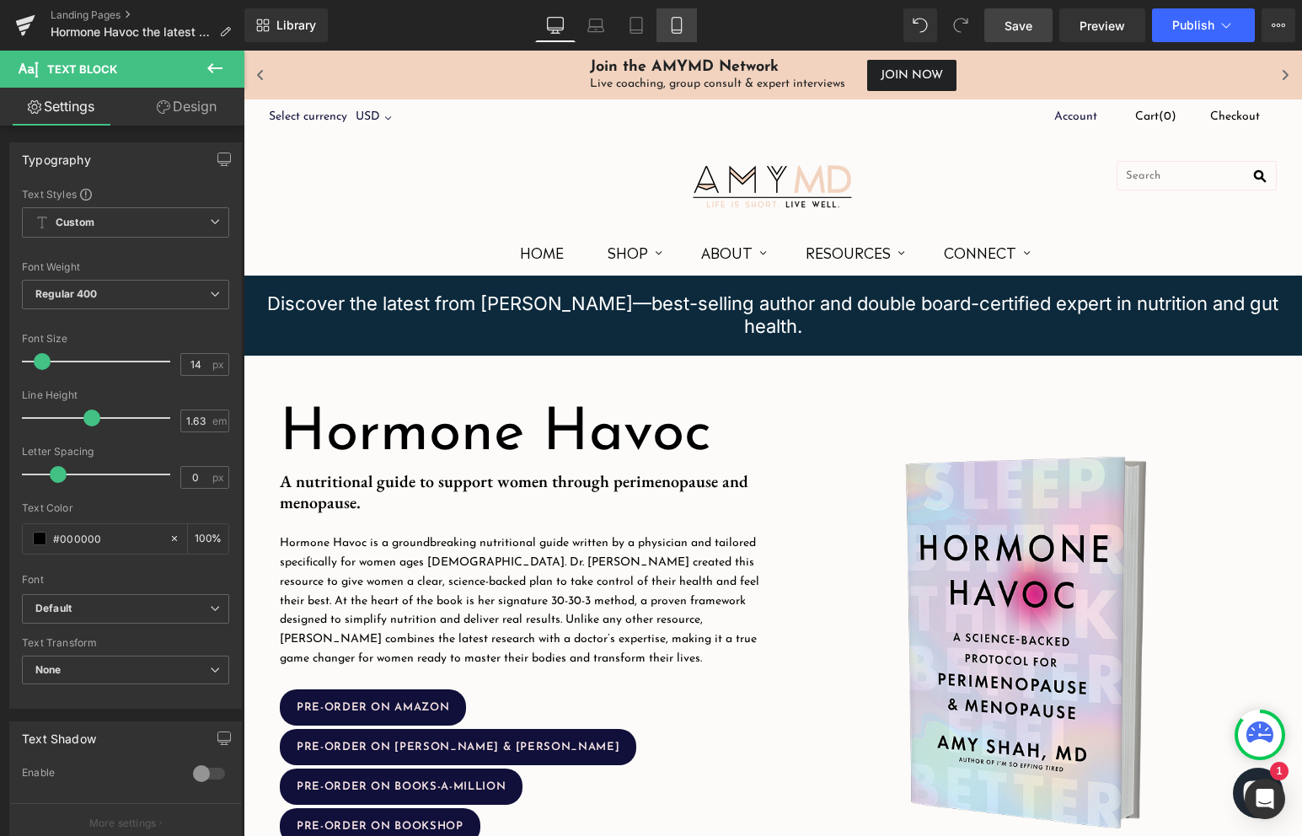
click at [684, 27] on icon at bounding box center [676, 25] width 17 height 17
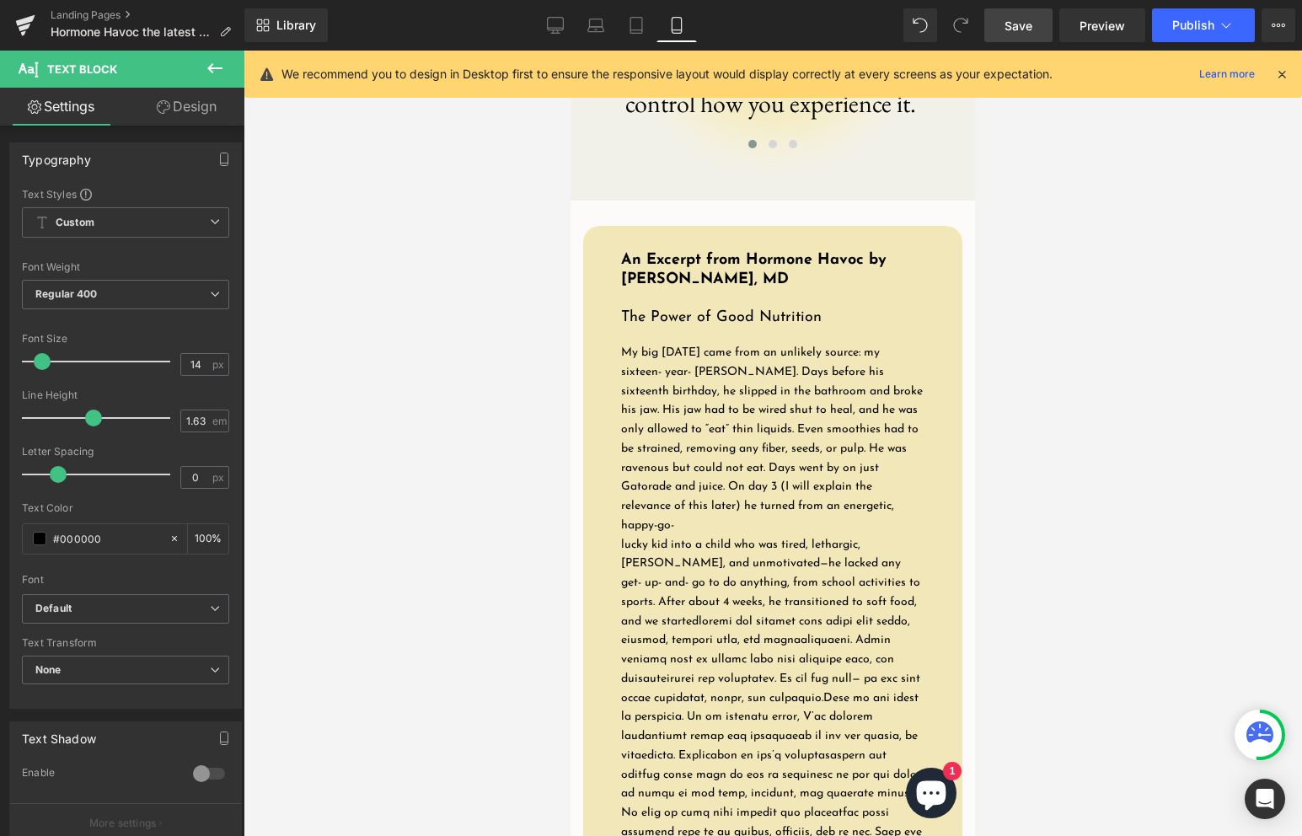
scroll to position [1045, 0]
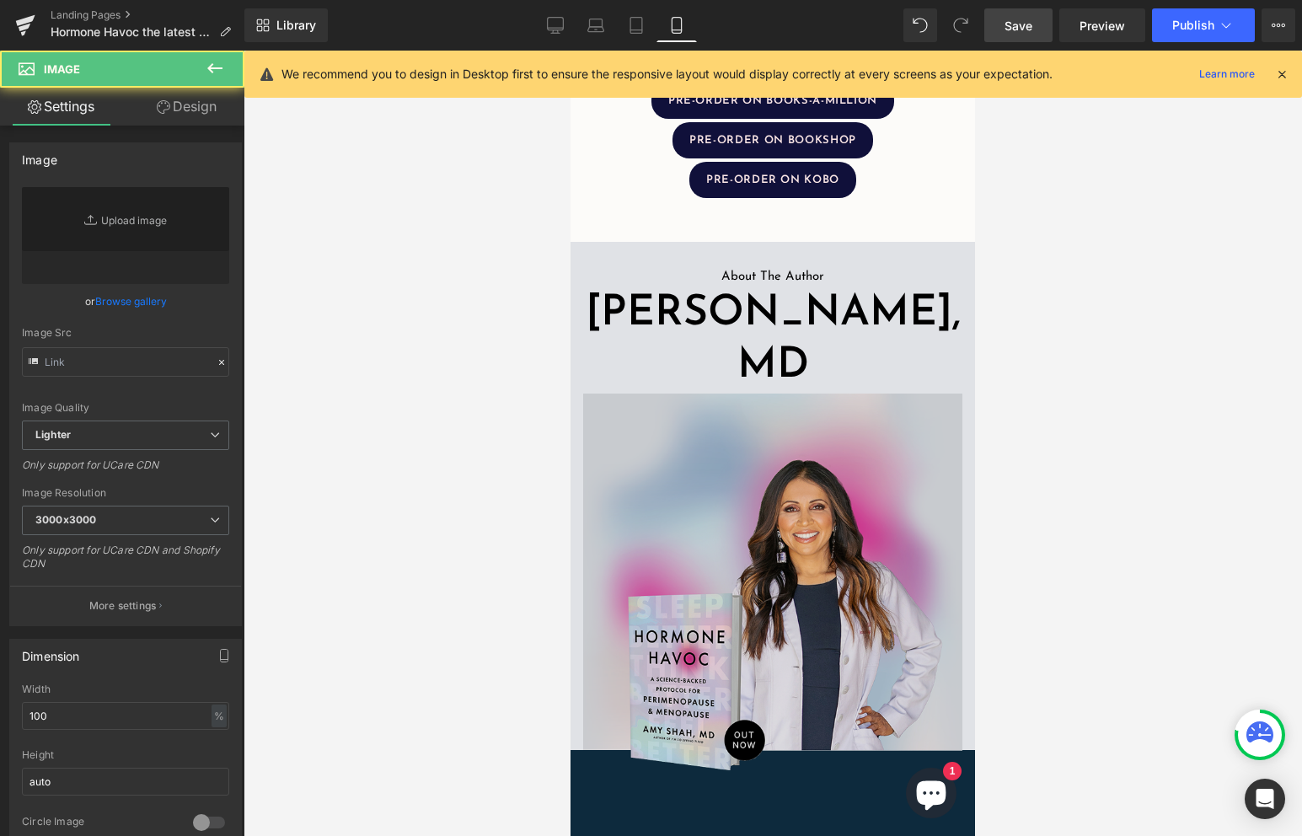
click at [743, 478] on img at bounding box center [772, 581] width 379 height 377
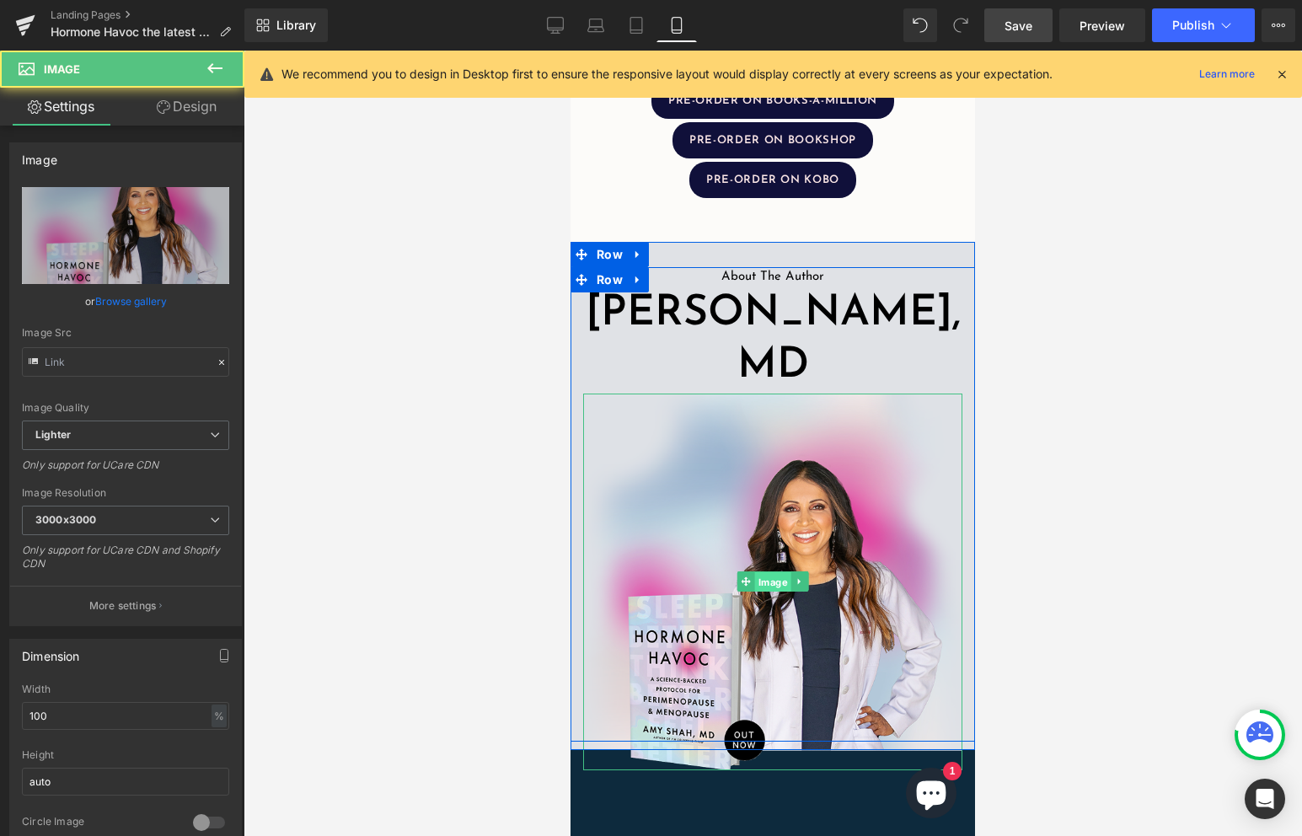
drag, startPoint x: 771, startPoint y: 511, endPoint x: 703, endPoint y: 361, distance: 165.5
click at [771, 572] on span "Image" at bounding box center [773, 582] width 36 height 20
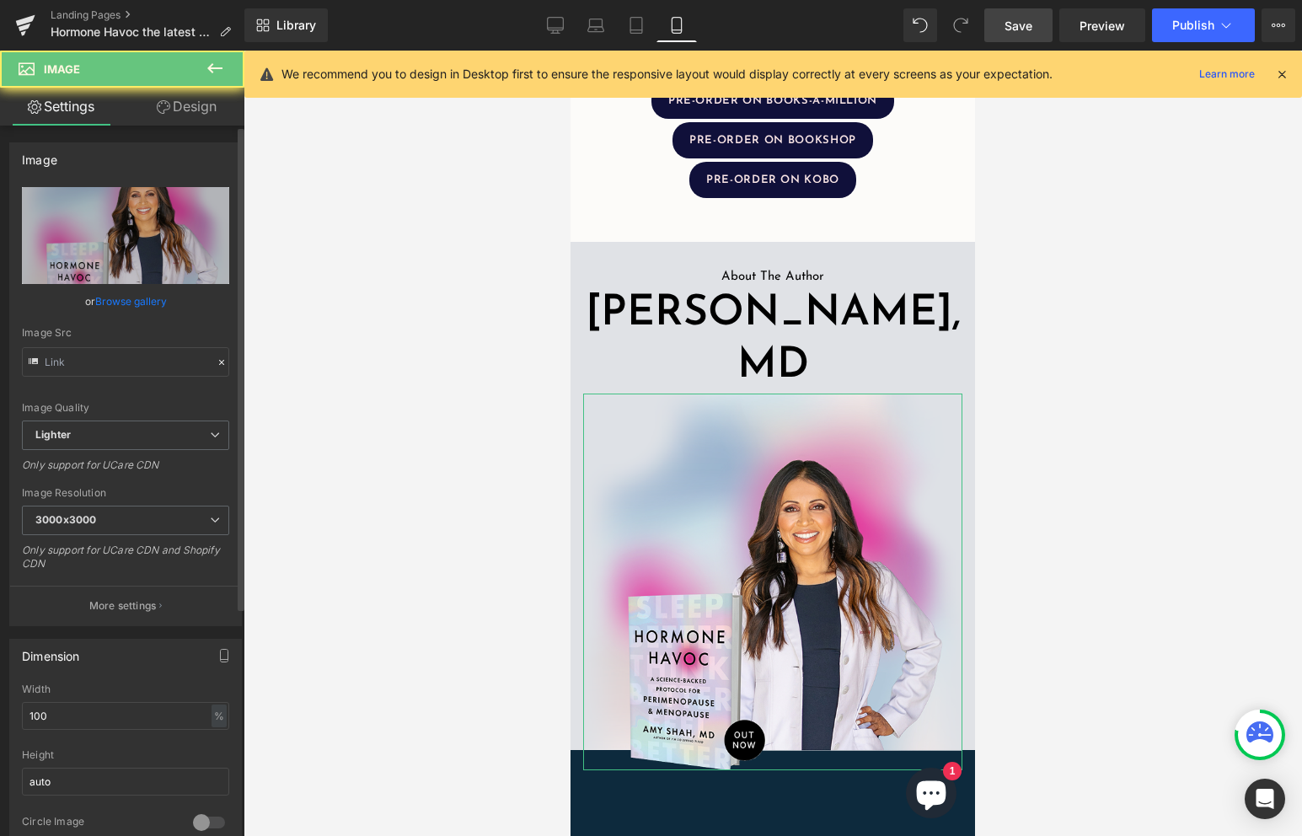
click at [132, 299] on link "Browse gallery" at bounding box center [131, 300] width 72 height 29
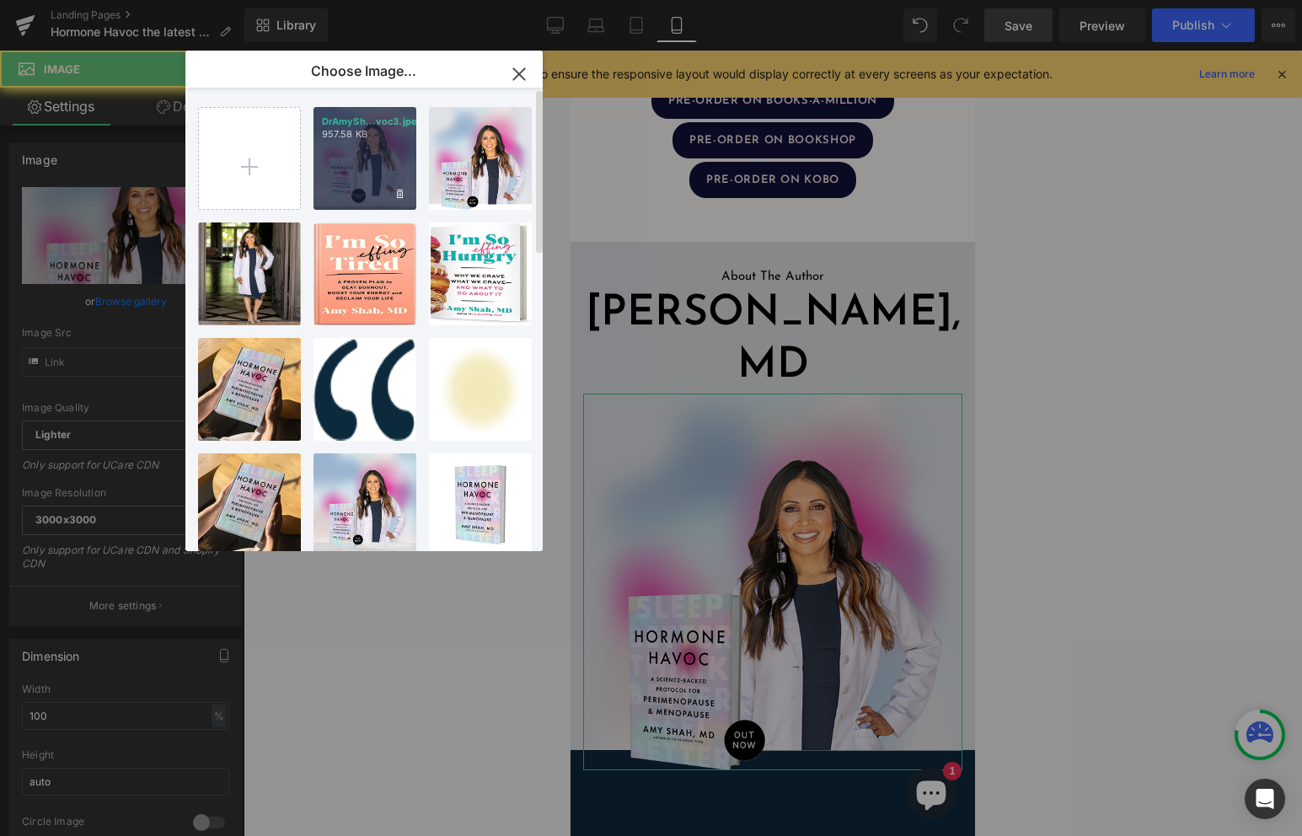
click at [397, 168] on div "DrAmySh...voc3.jpeg 957.58 KB" at bounding box center [364, 158] width 103 height 103
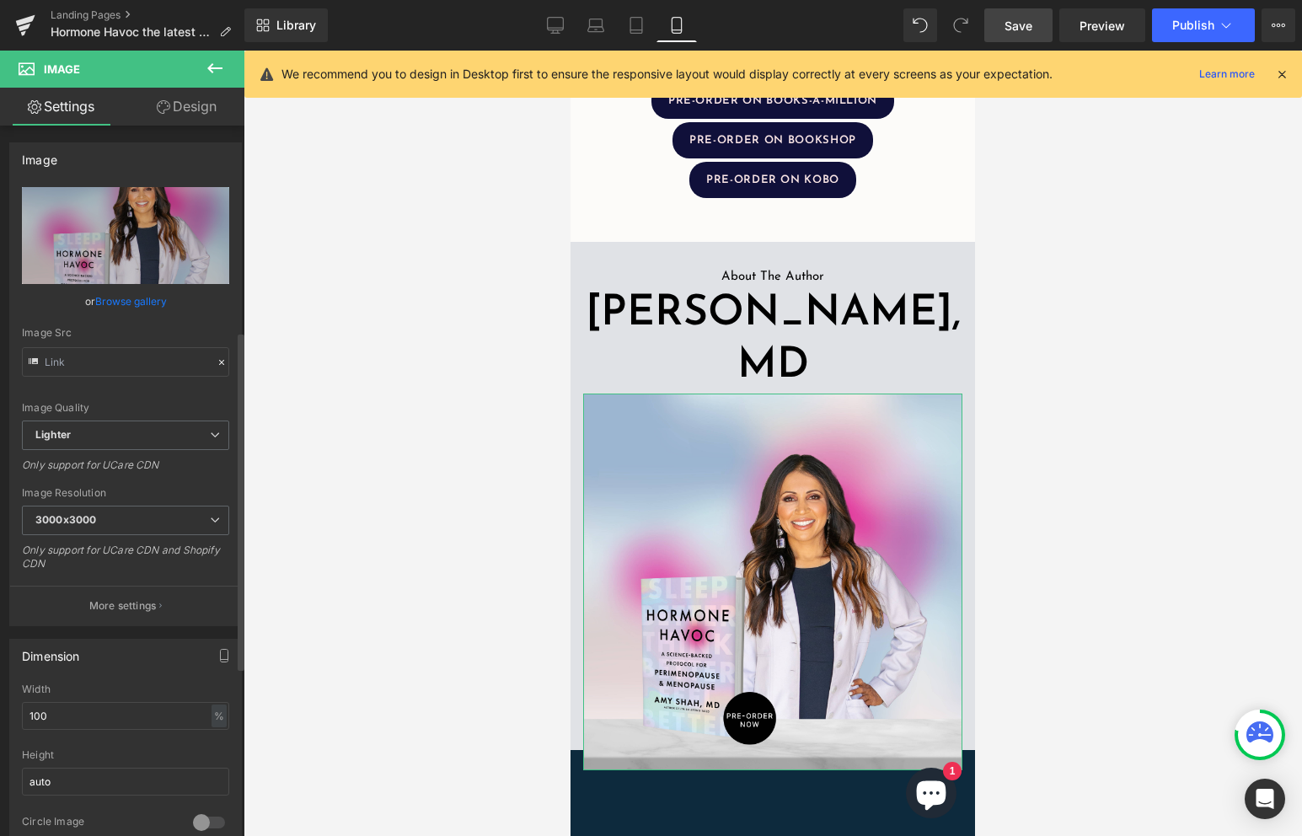
scroll to position [430, 0]
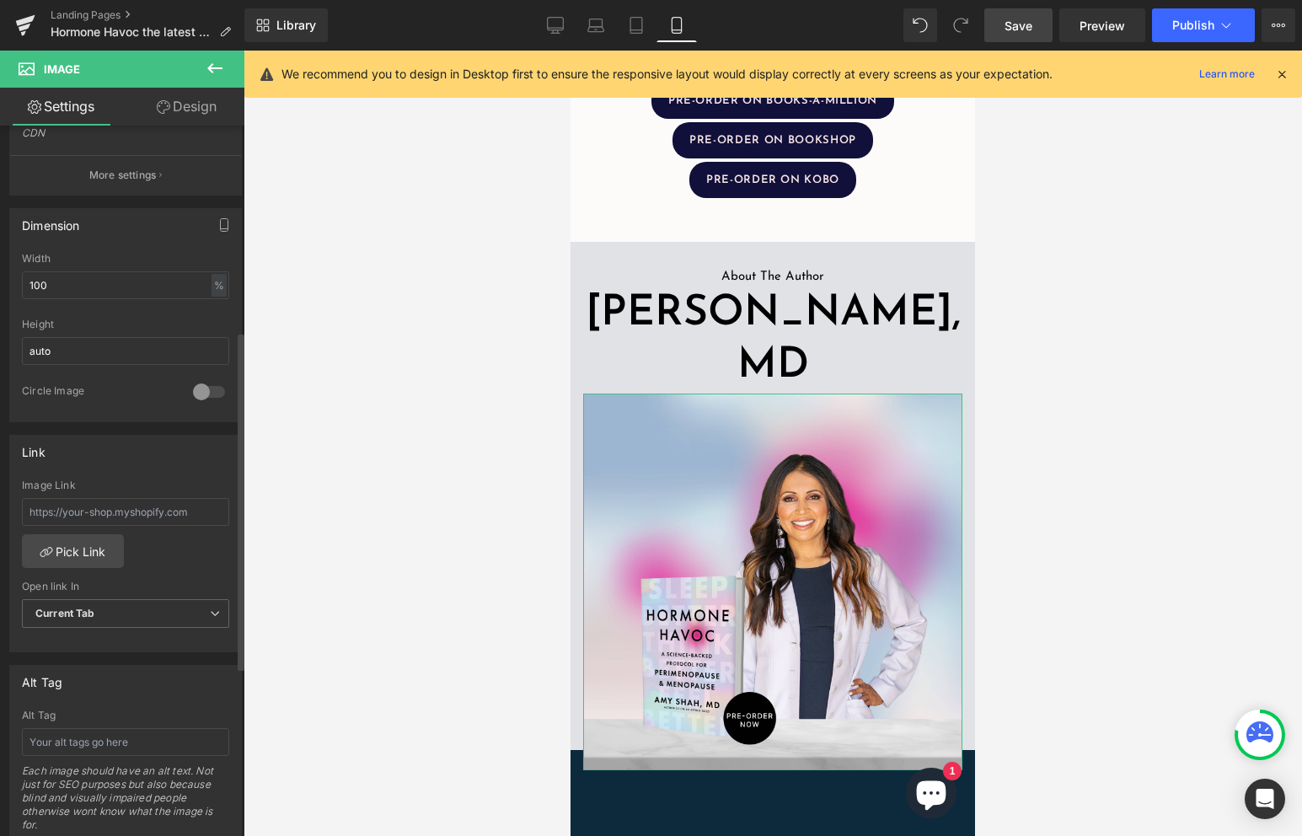
click at [201, 394] on div at bounding box center [209, 391] width 40 height 27
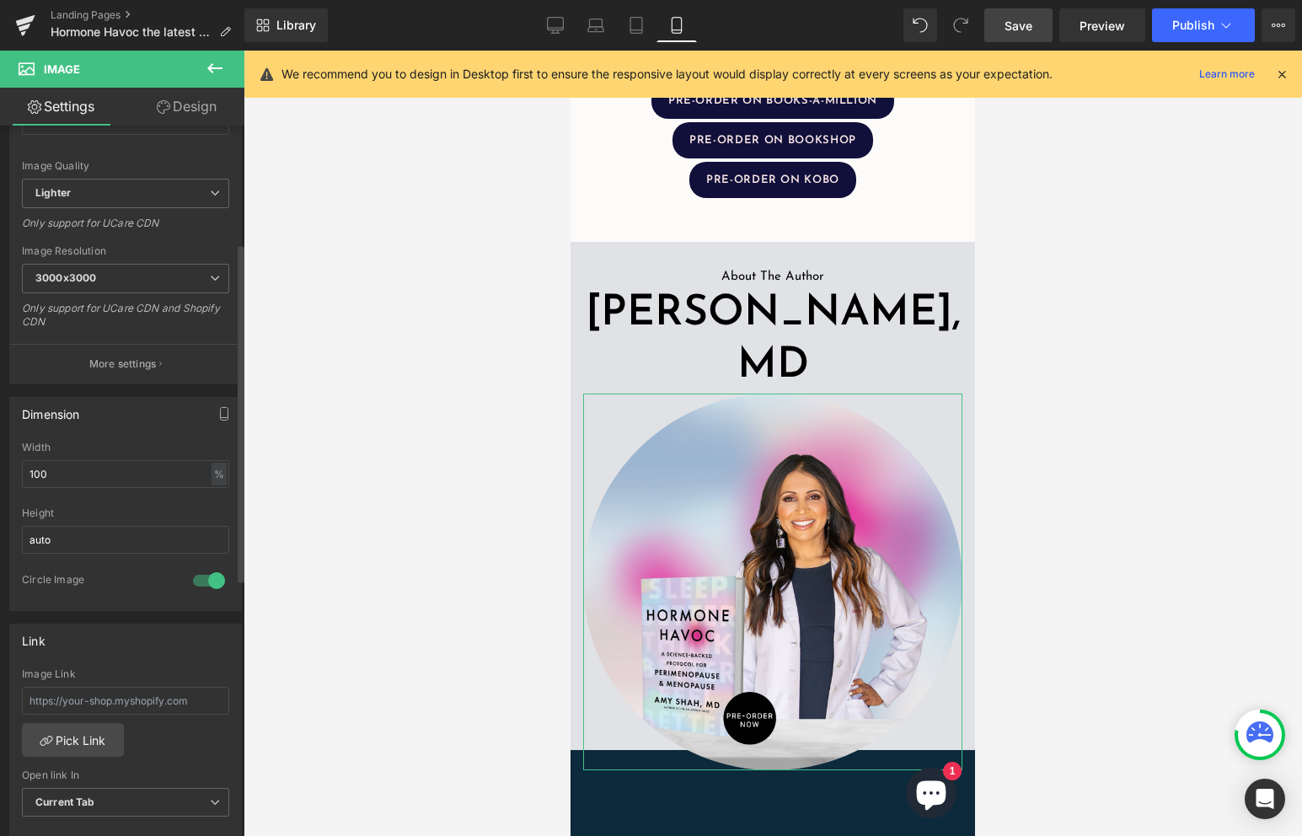
scroll to position [212, 0]
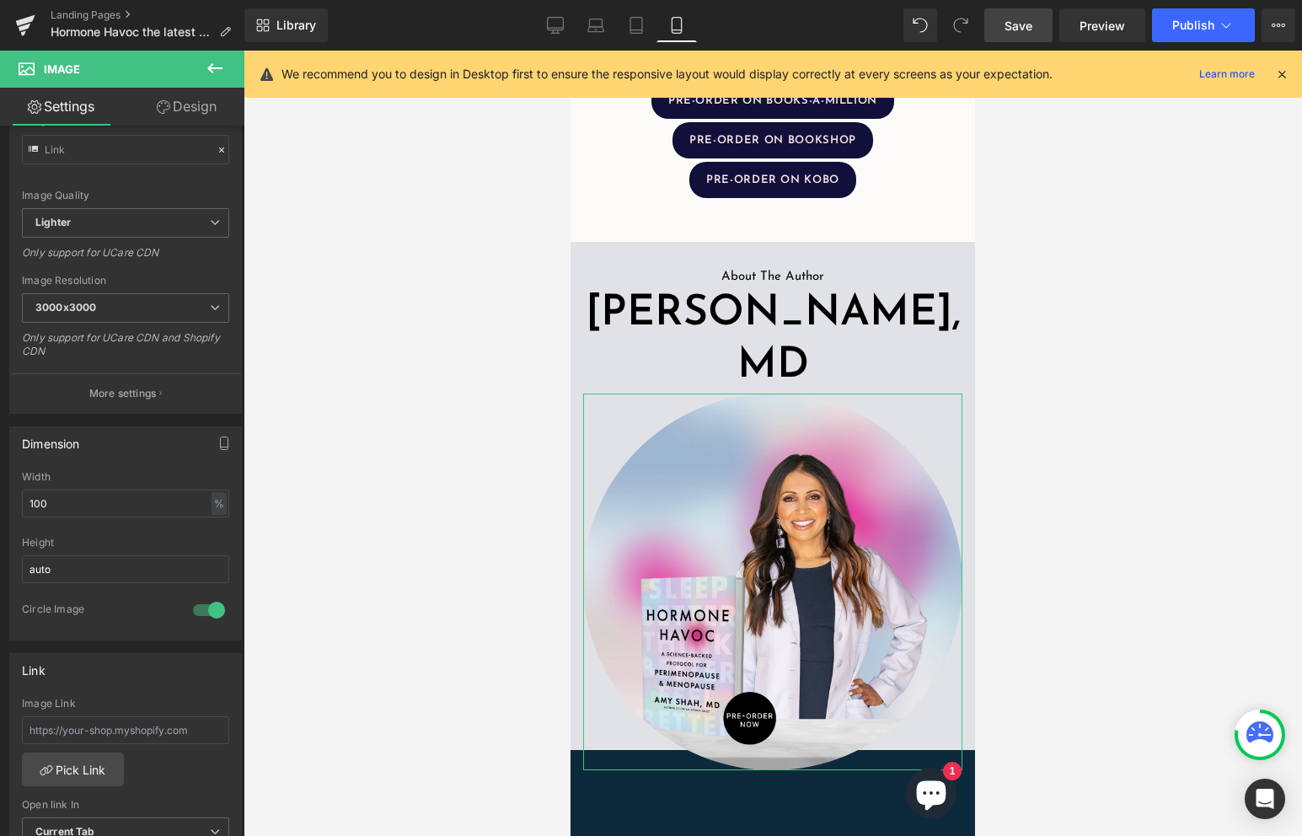
click at [203, 119] on link "Design" at bounding box center [187, 107] width 122 height 38
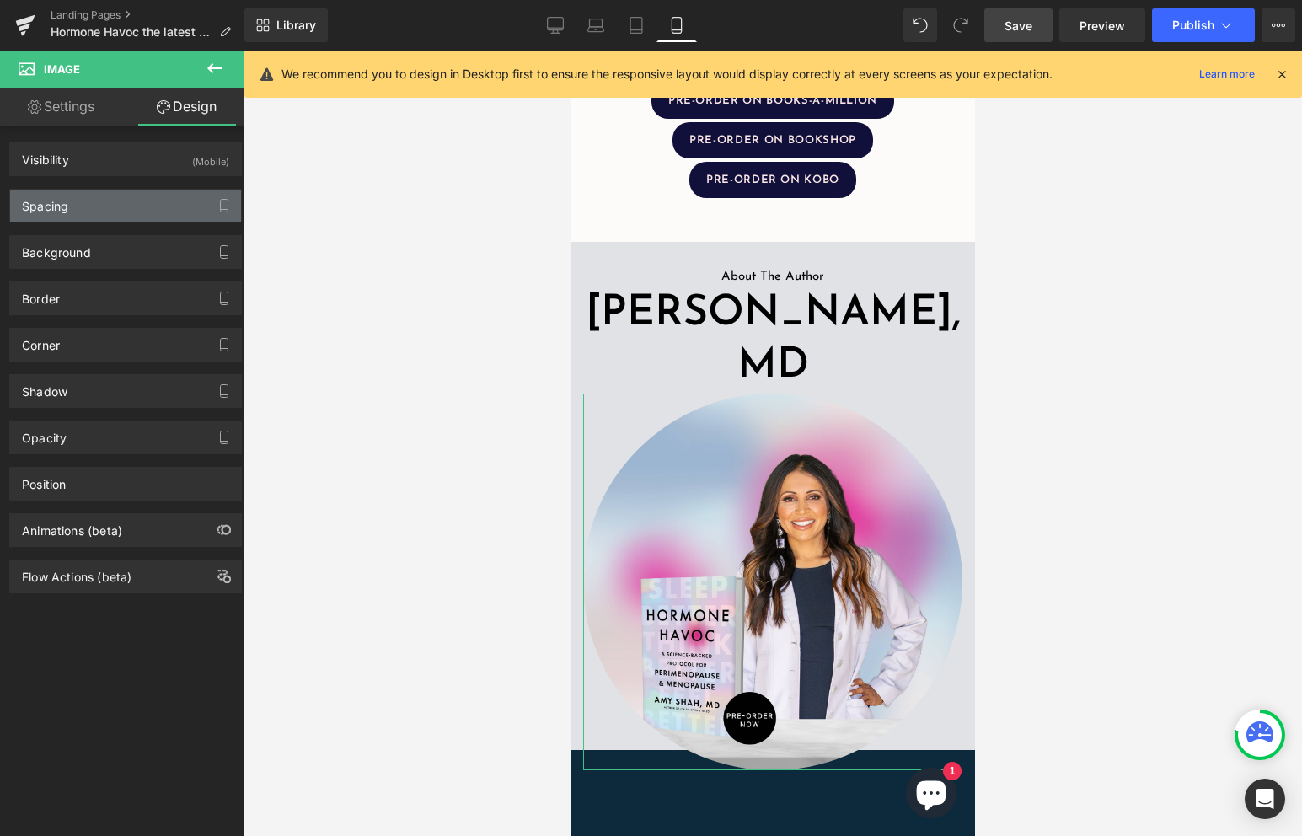
click at [98, 200] on div "Spacing" at bounding box center [125, 206] width 231 height 32
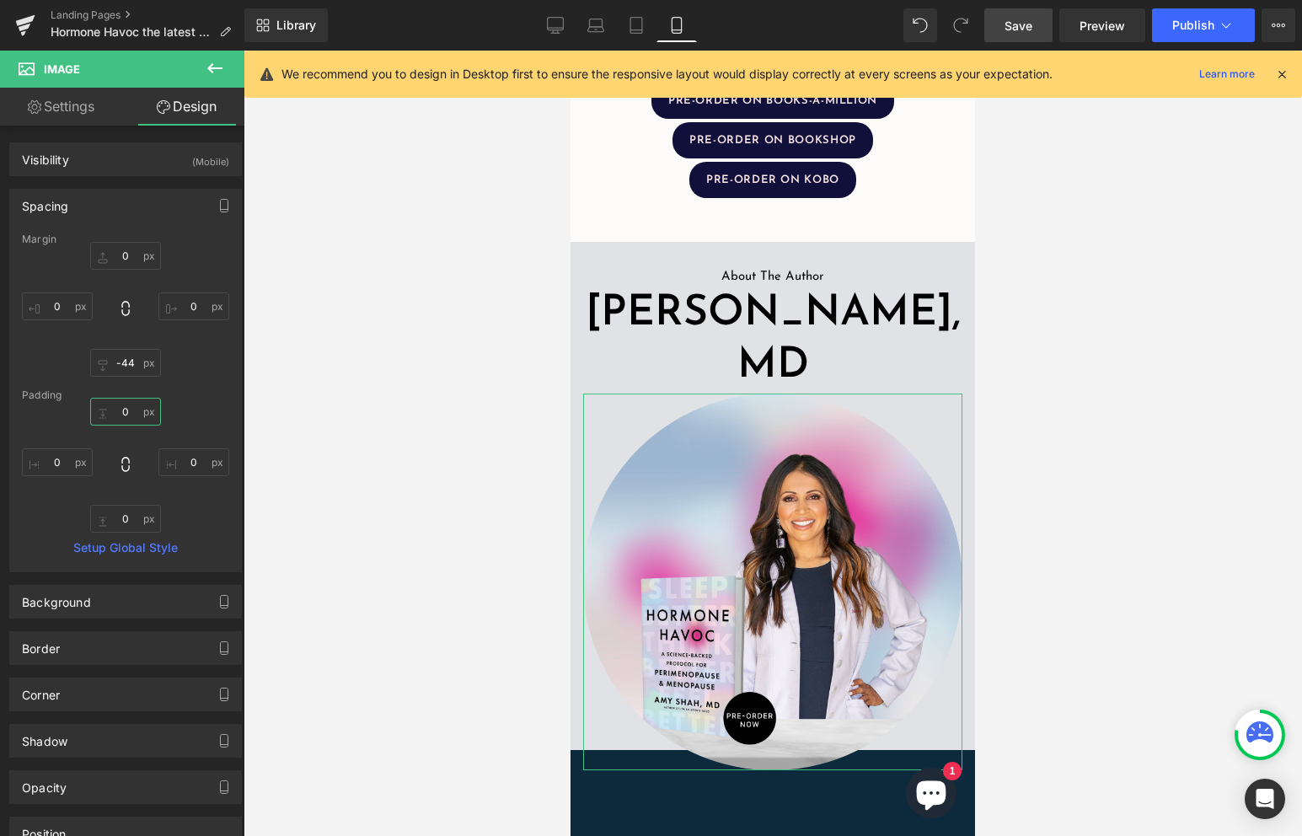
click at [112, 409] on input "text" at bounding box center [125, 412] width 71 height 28
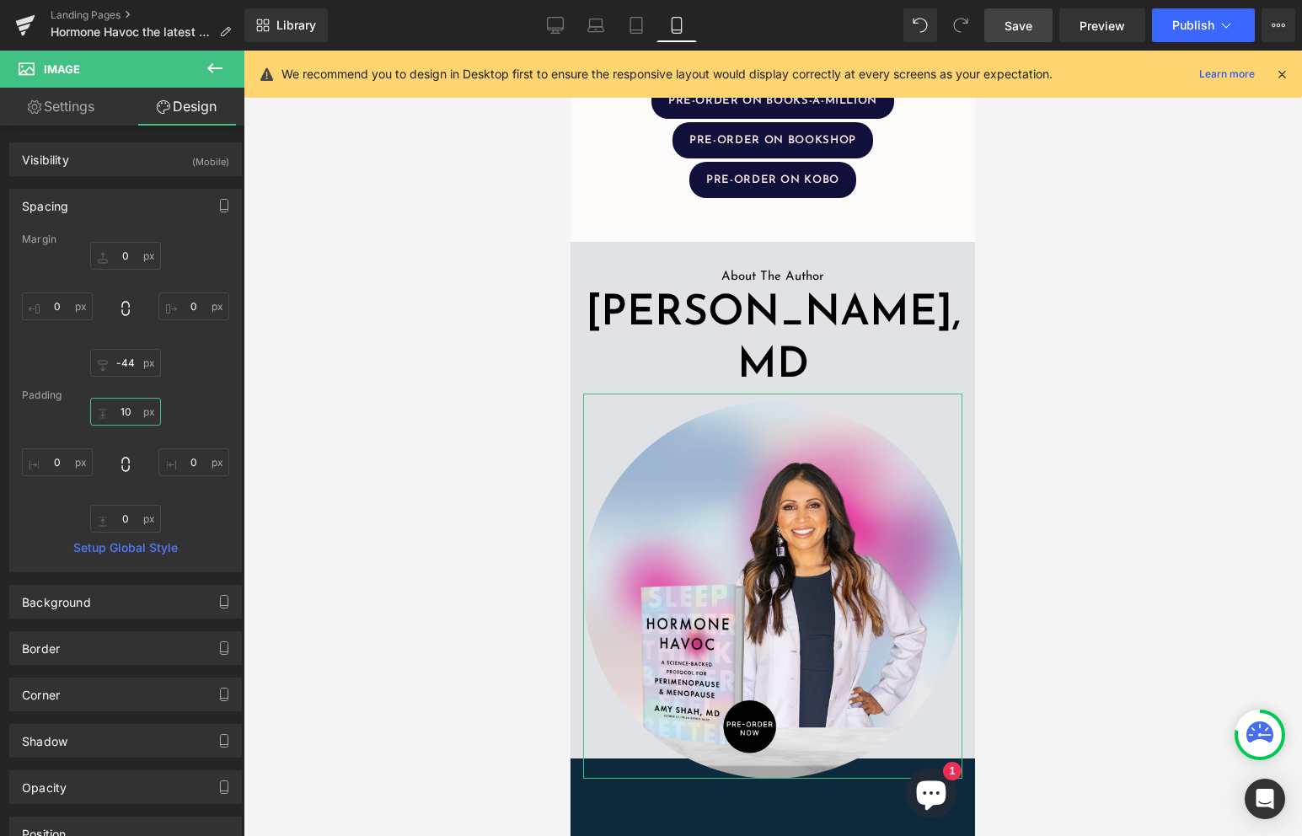
type input "1"
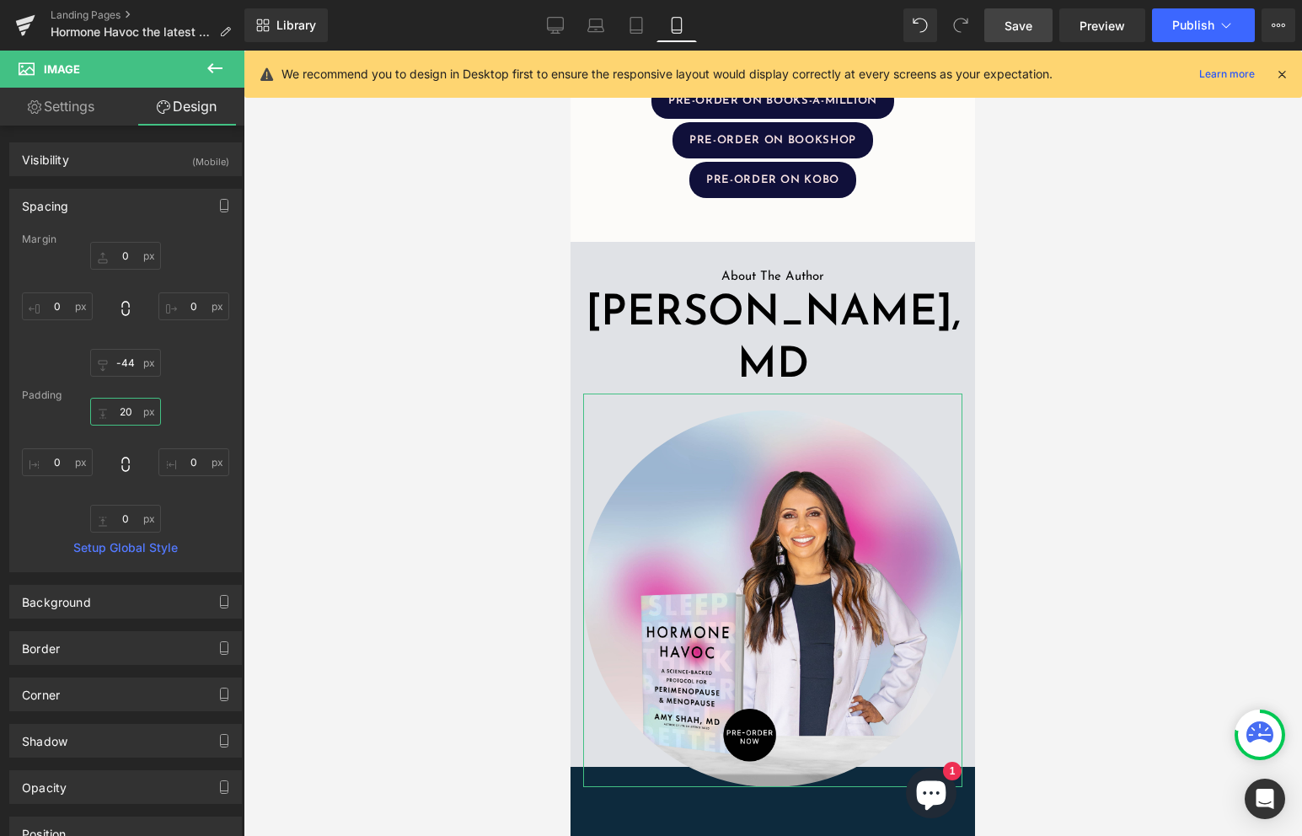
type input "2"
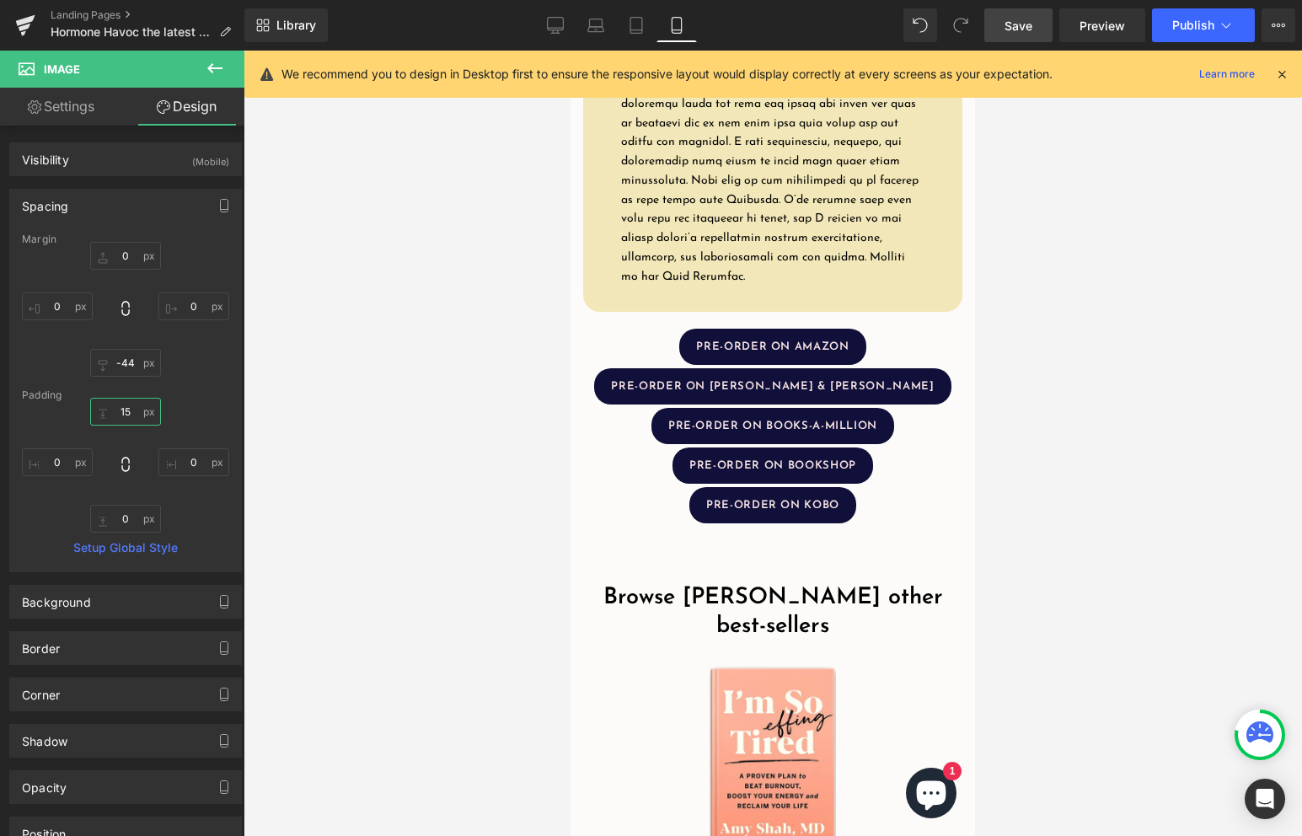
scroll to position [3815, 0]
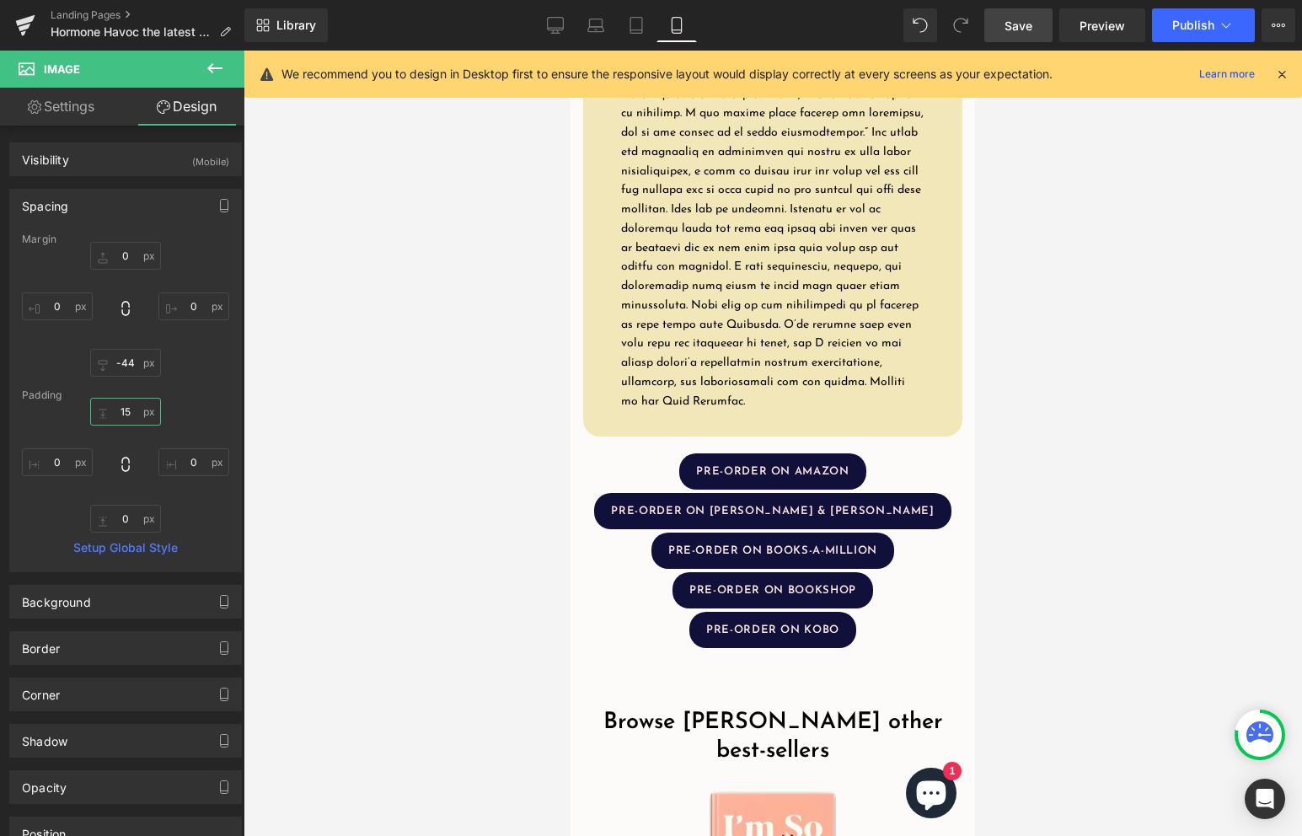
type input "15"
click at [1034, 31] on link "Save" at bounding box center [1018, 25] width 68 height 34
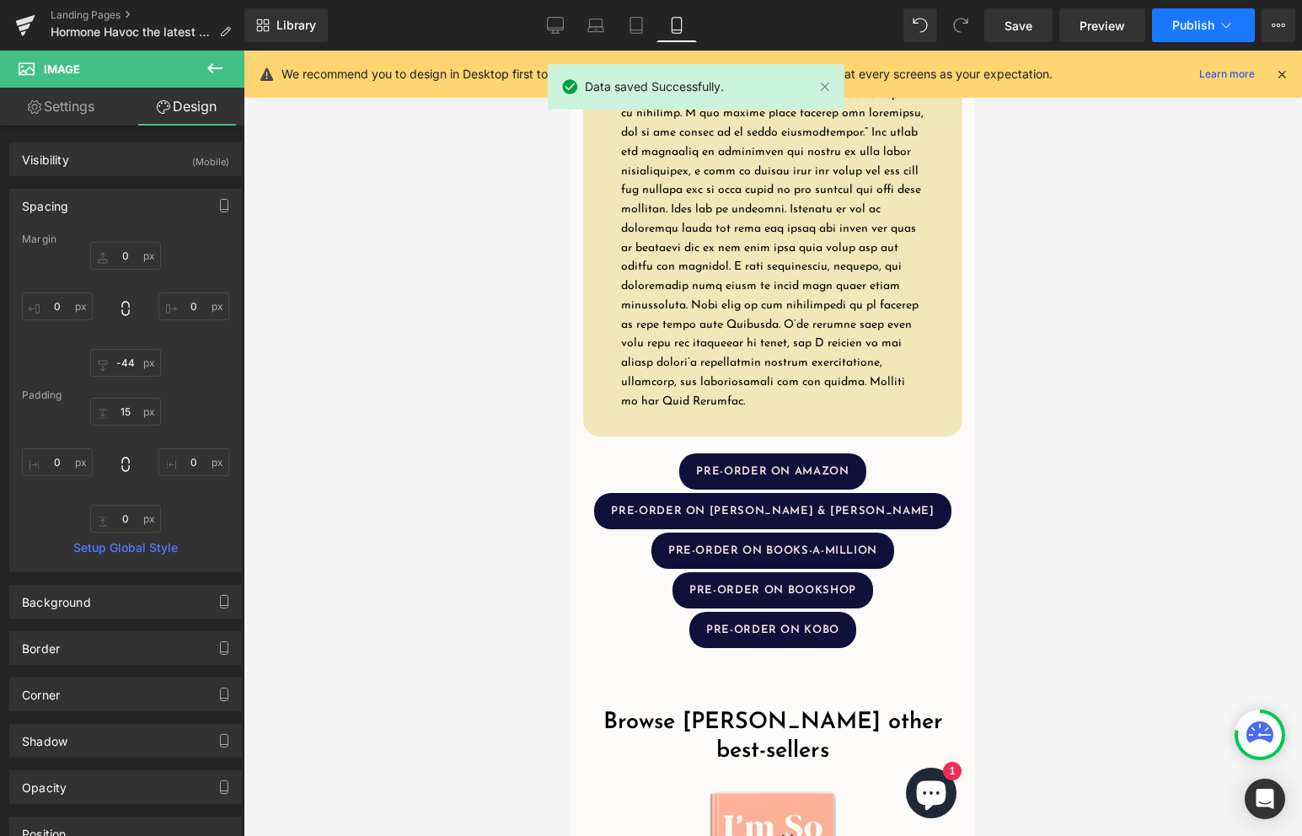
click at [1184, 23] on span "Publish" at bounding box center [1193, 25] width 42 height 13
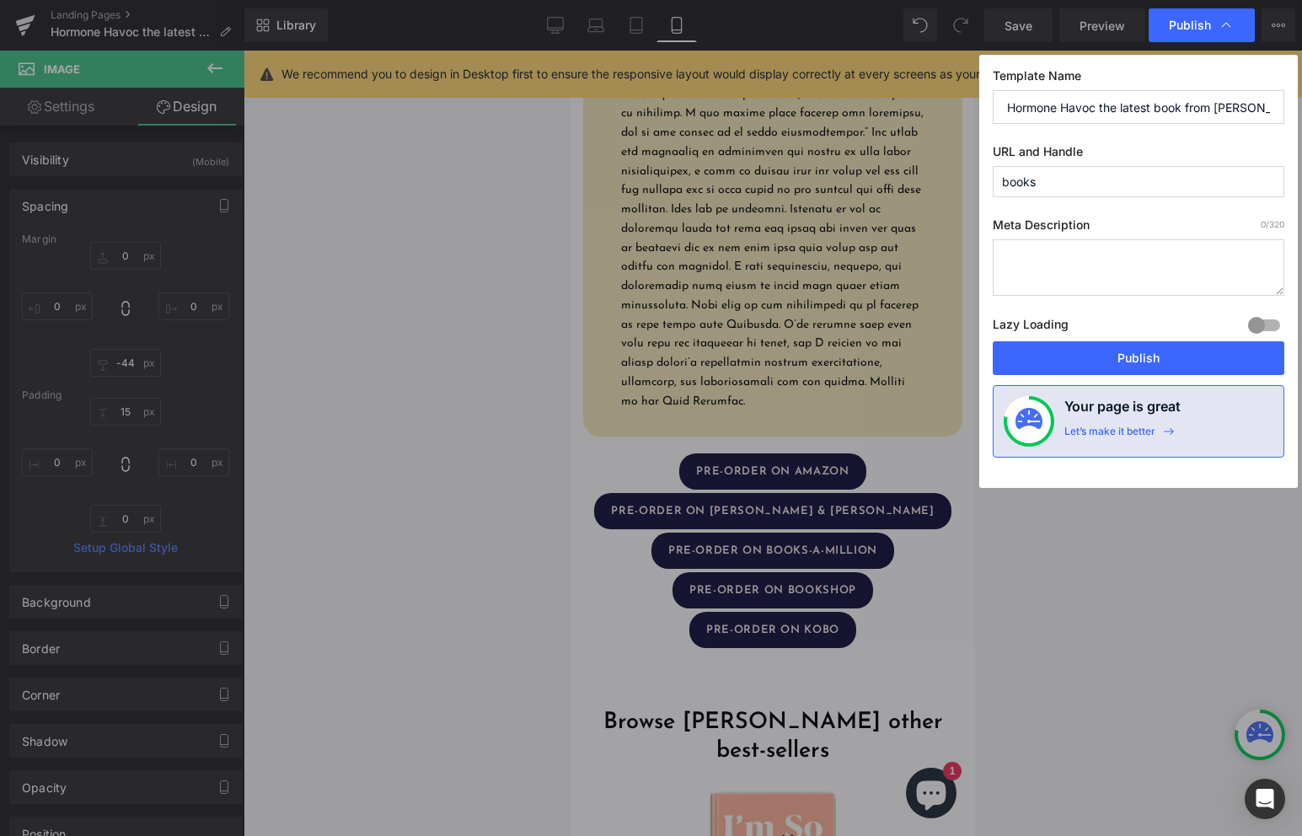
click at [1088, 114] on input "Hormone Havoc the latest book from [PERSON_NAME], MD" at bounding box center [1137, 107] width 291 height 34
click at [1074, 280] on textarea at bounding box center [1137, 267] width 291 height 56
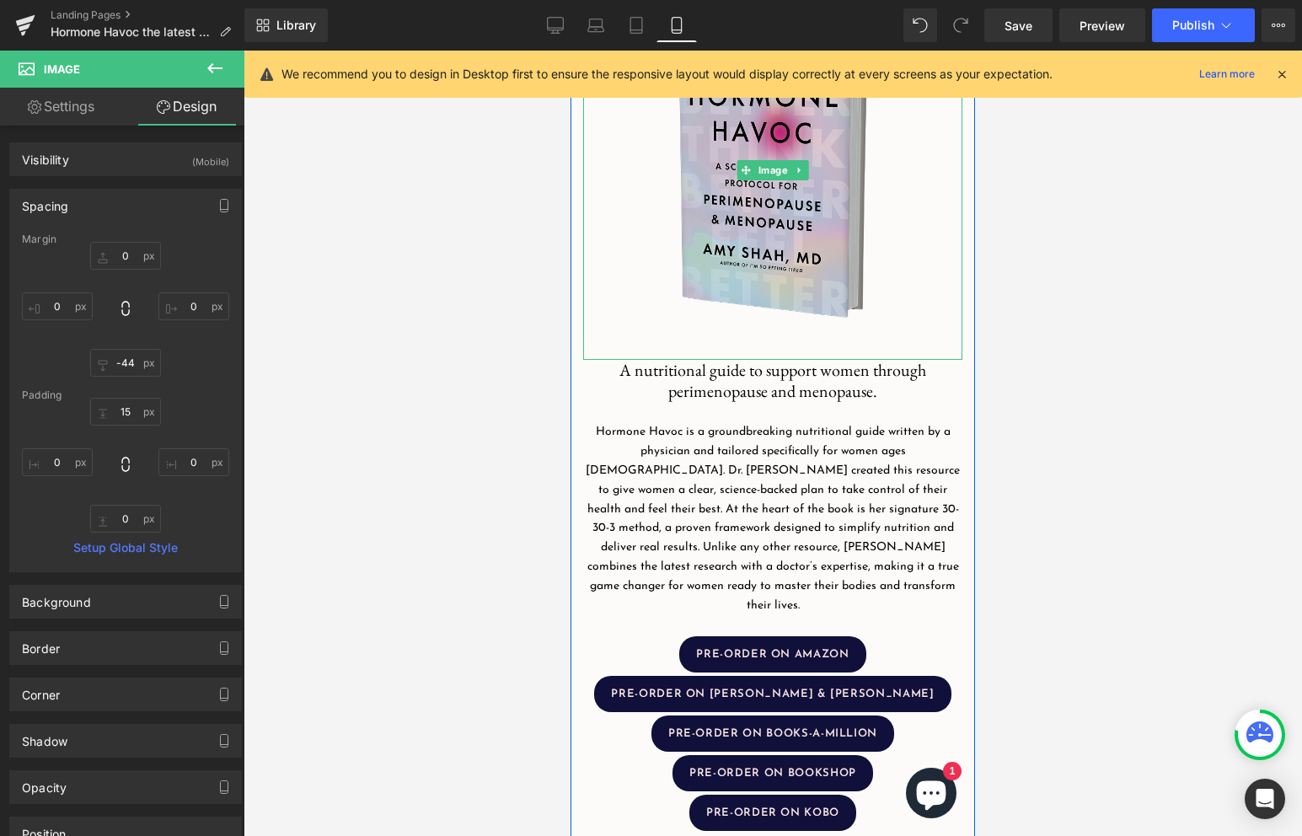
scroll to position [465, 0]
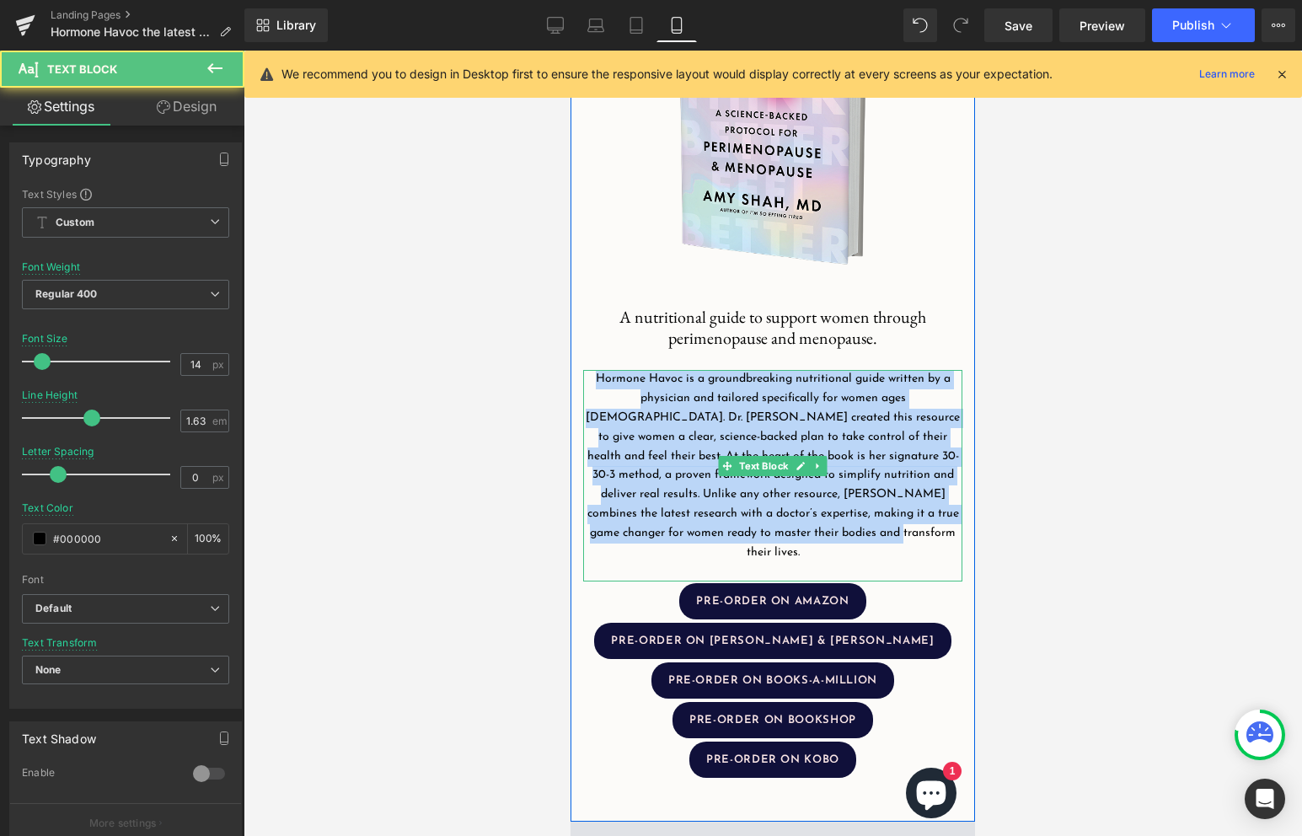
drag, startPoint x: 596, startPoint y: 377, endPoint x: 884, endPoint y: 534, distance: 328.0
click at [884, 534] on p "Hormone Havoc is a groundbreaking nutritional guide written by a physician and …" at bounding box center [772, 466] width 379 height 192
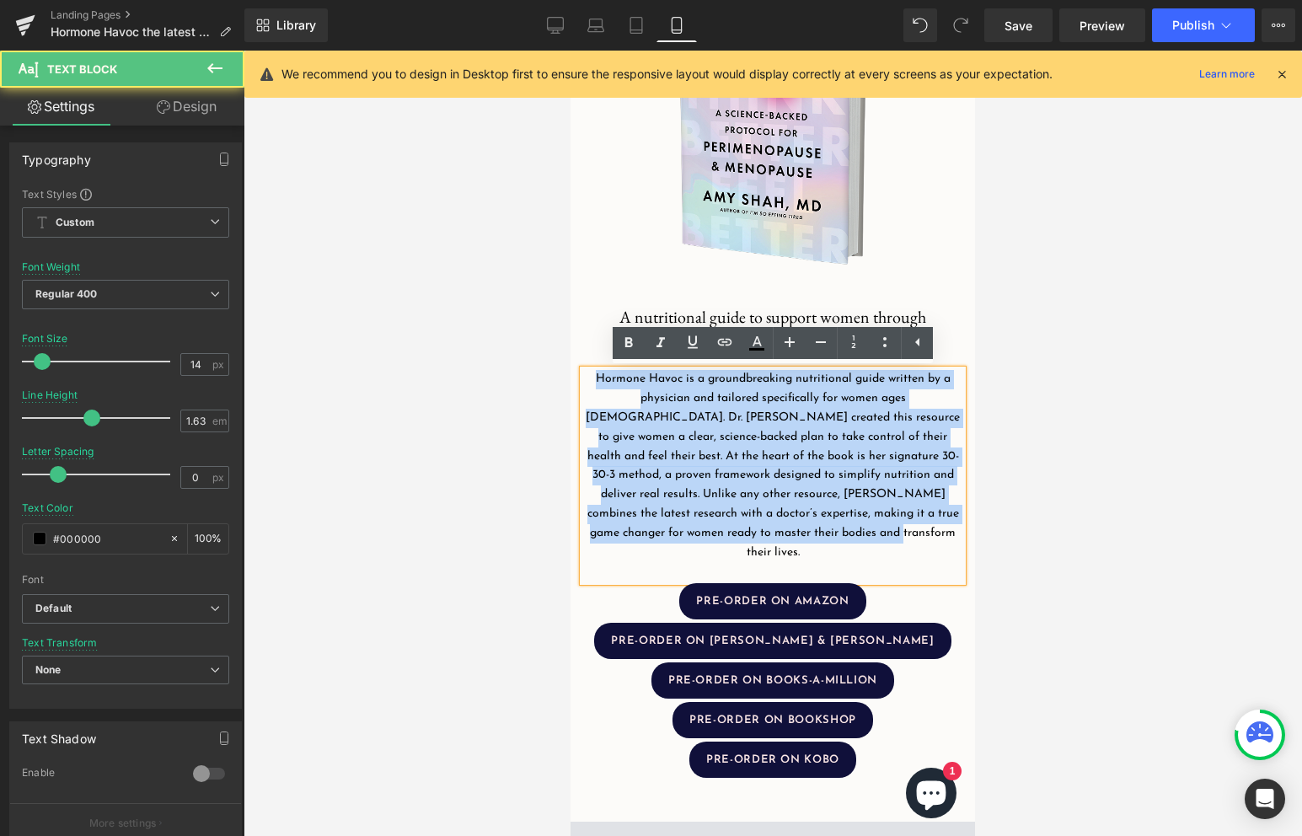
copy p "Hormone Havoc is a groundbreaking nutritional guide written by a physician and …"
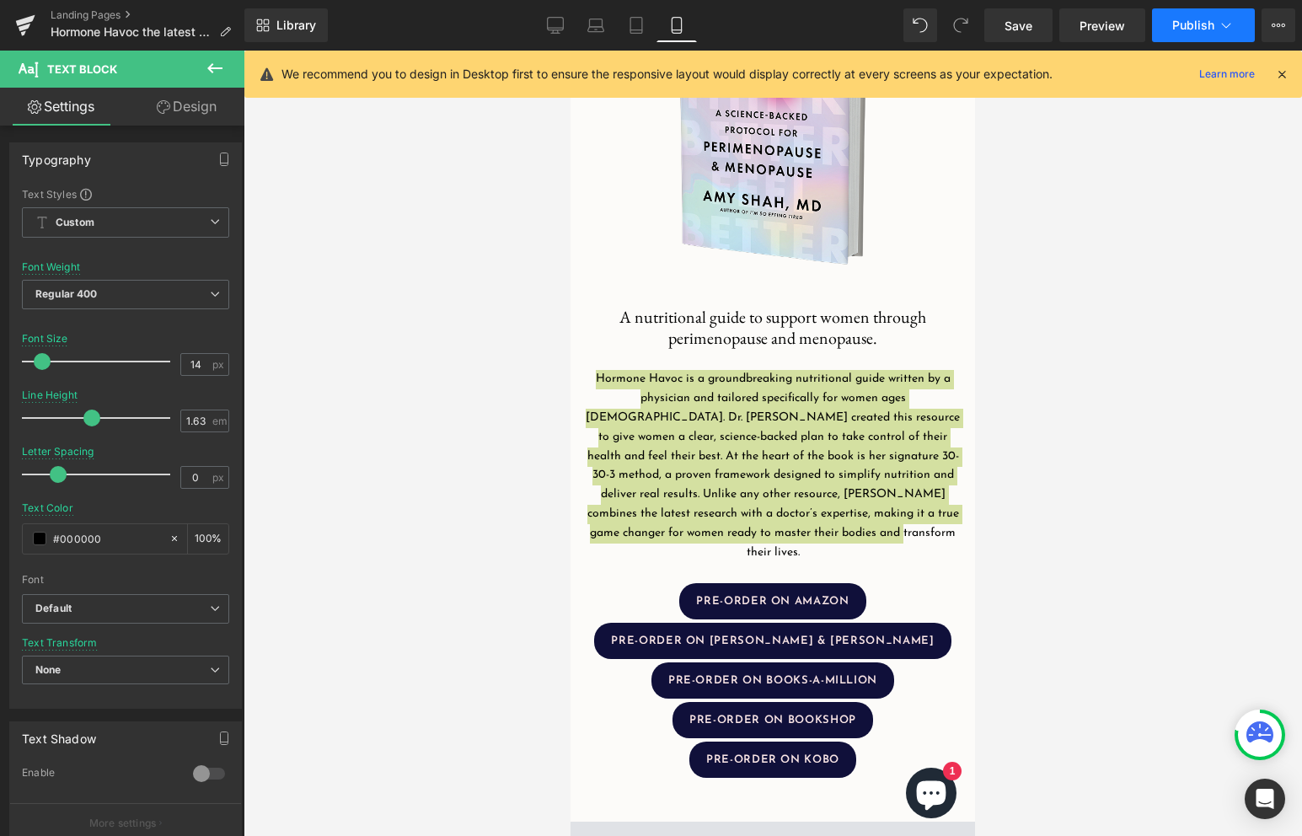
click at [1200, 29] on span "Publish" at bounding box center [1193, 25] width 42 height 13
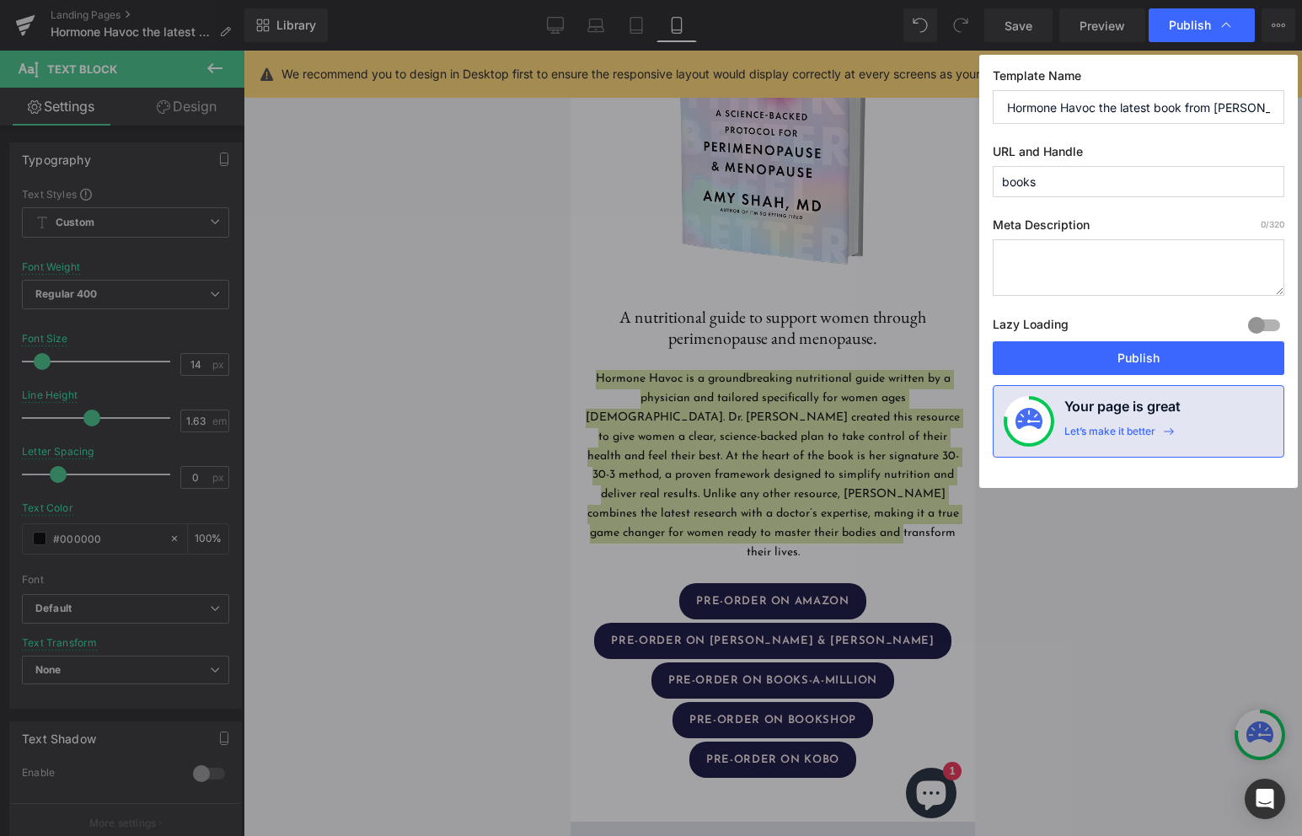
click at [1119, 256] on textarea at bounding box center [1137, 267] width 291 height 56
paste textarea "Hormone Havoc is a groundbreaking nutritional guide written by a physician and …"
drag, startPoint x: 1141, startPoint y: 284, endPoint x: 971, endPoint y: 151, distance: 216.0
click at [971, 151] on div "Publish Template Name Hormone Havoc the latest book from Dr. Amy Shah, MD URL a…" at bounding box center [651, 418] width 1302 height 836
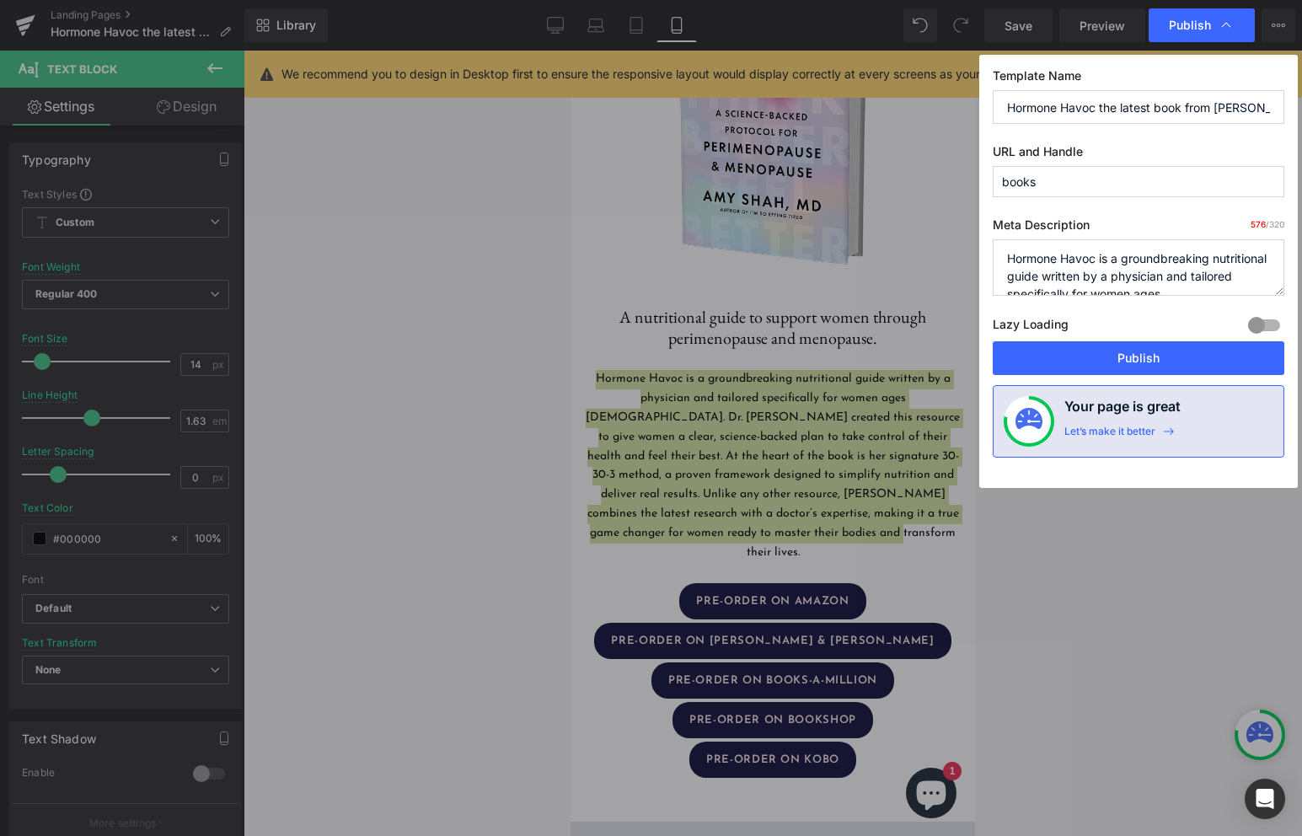
click at [1124, 258] on textarea "Hormone Havoc is a groundbreaking nutritional guide written by a physician and …" at bounding box center [1137, 267] width 291 height 56
click at [1053, 262] on textarea "Hormone Havoc is a groundbreaking nutritional guide written by a physician and …" at bounding box center [1137, 267] width 291 height 56
click at [1146, 291] on textarea "Hormone Havoc is a groundbreaking nutritional guide written by a physician and …" at bounding box center [1137, 267] width 291 height 56
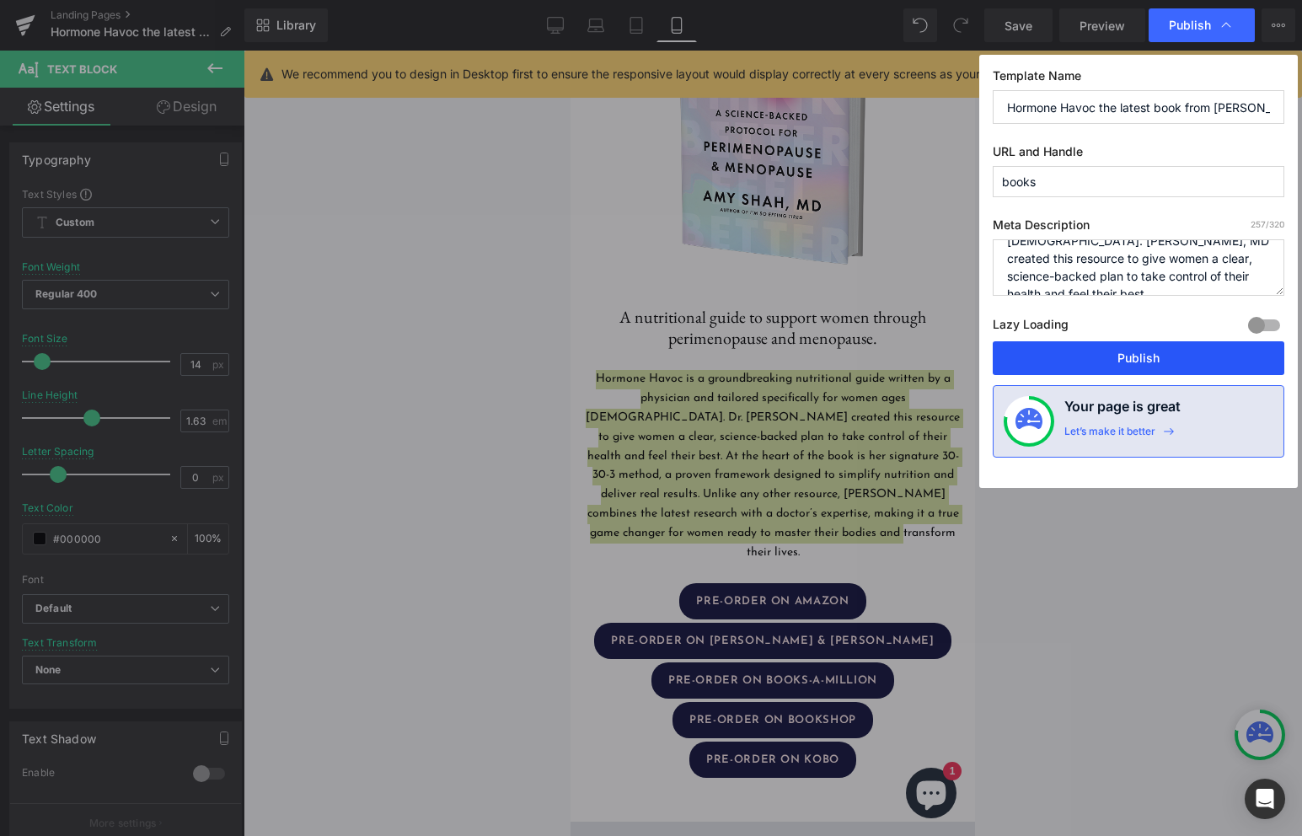
type textarea "Hormone Havoc is a groundbreaking nutritional guide written by a physician and …"
click at [1159, 358] on button "Publish" at bounding box center [1137, 358] width 291 height 34
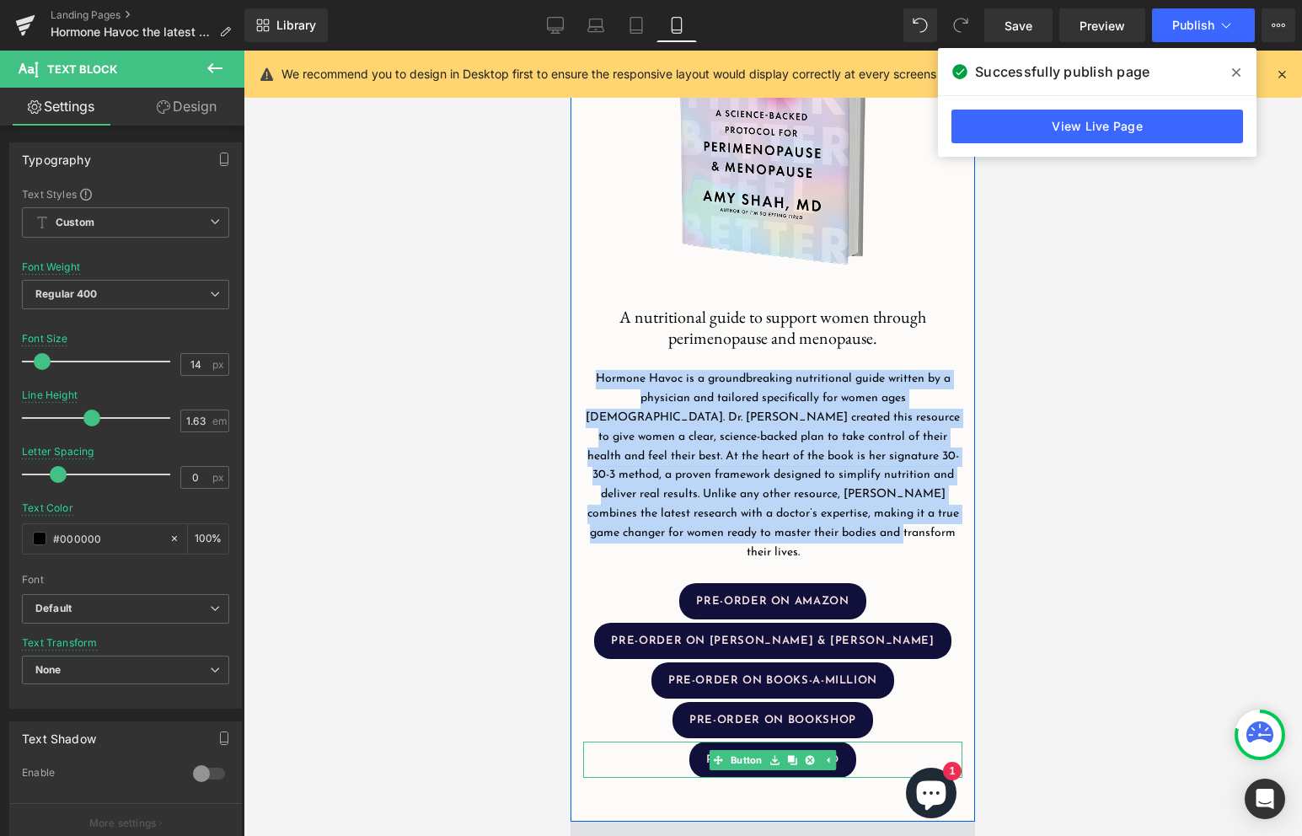
click at [687, 741] on div "PRE-ORDER ON KOBO" at bounding box center [772, 759] width 379 height 36
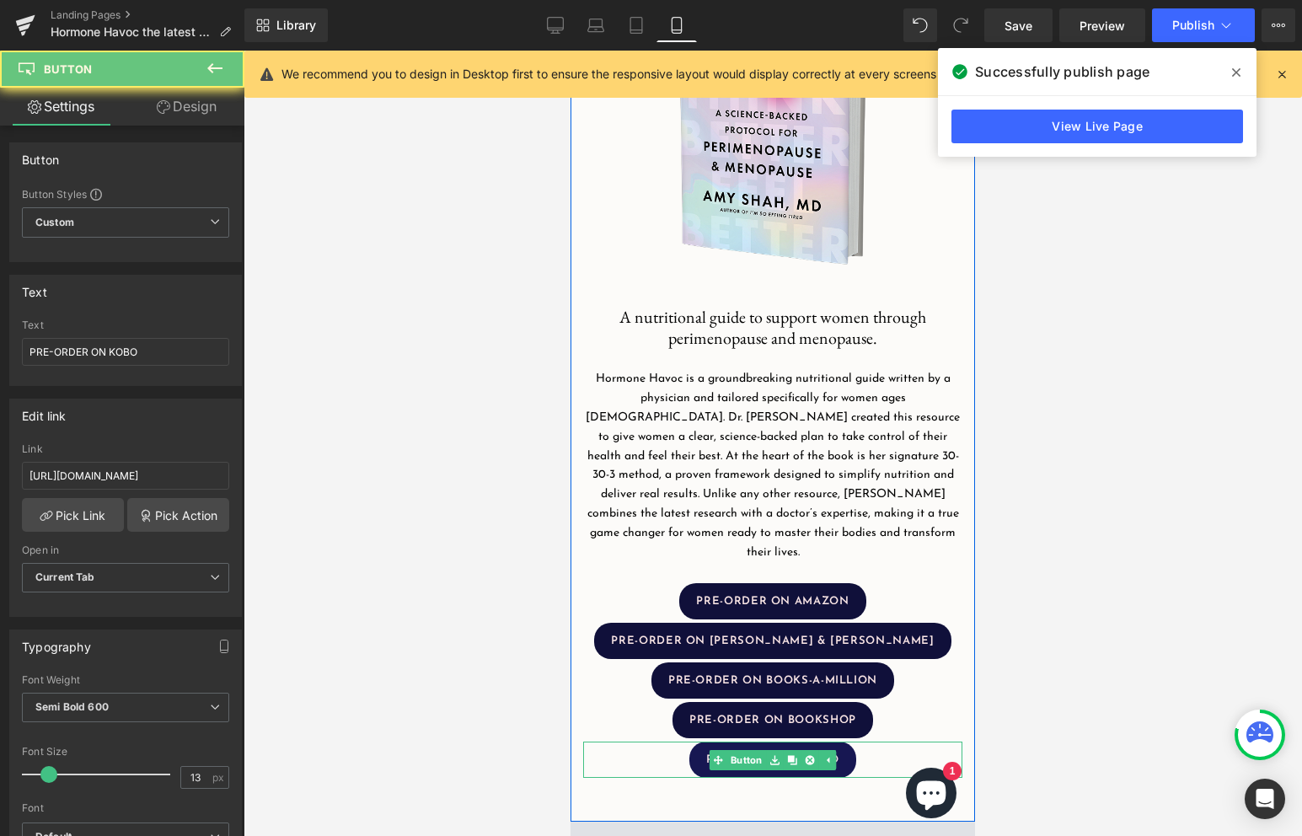
click at [694, 742] on link "PRE-ORDER ON KOBO" at bounding box center [772, 759] width 167 height 36
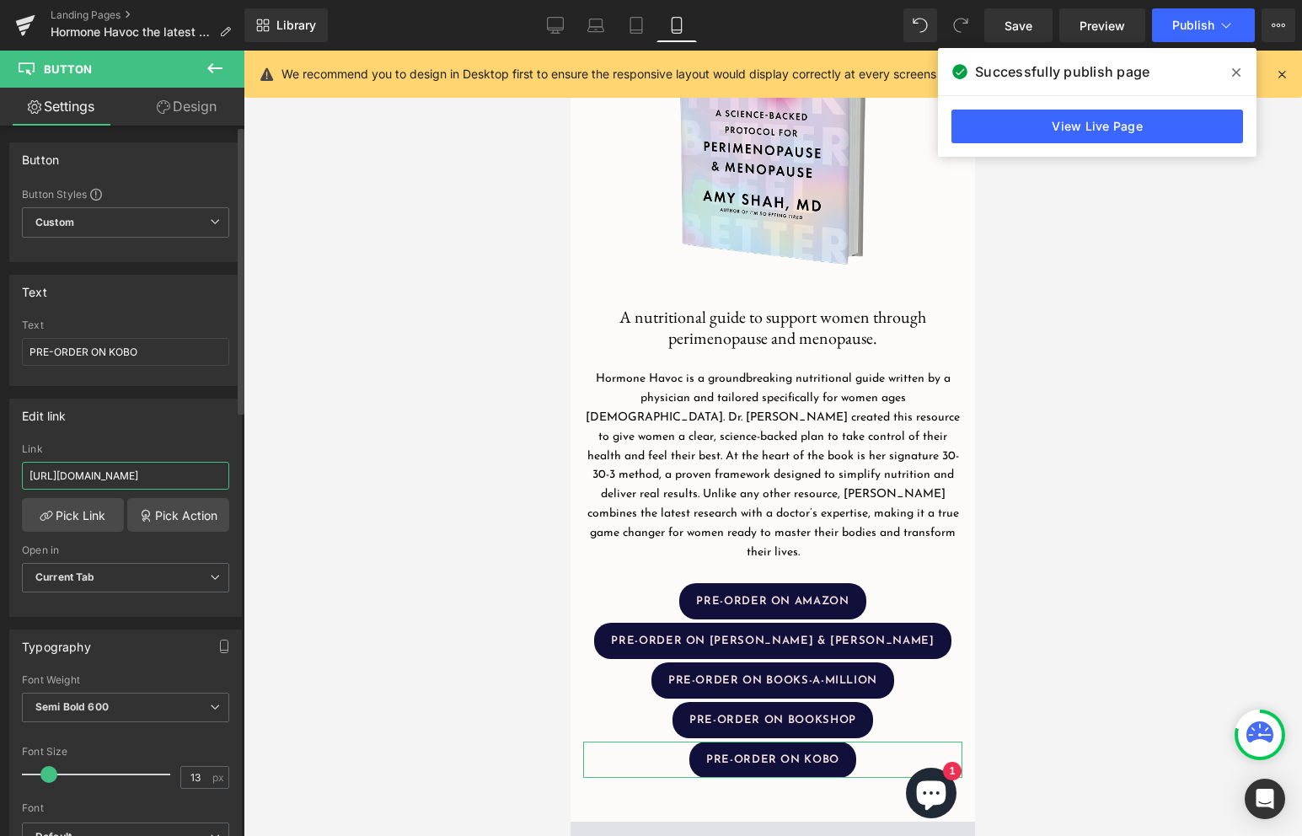
click at [161, 465] on input "https://aps.harpercollins.com/athrweb?isbn=9780063420878&retailer=kobo&locale=US" at bounding box center [125, 476] width 207 height 28
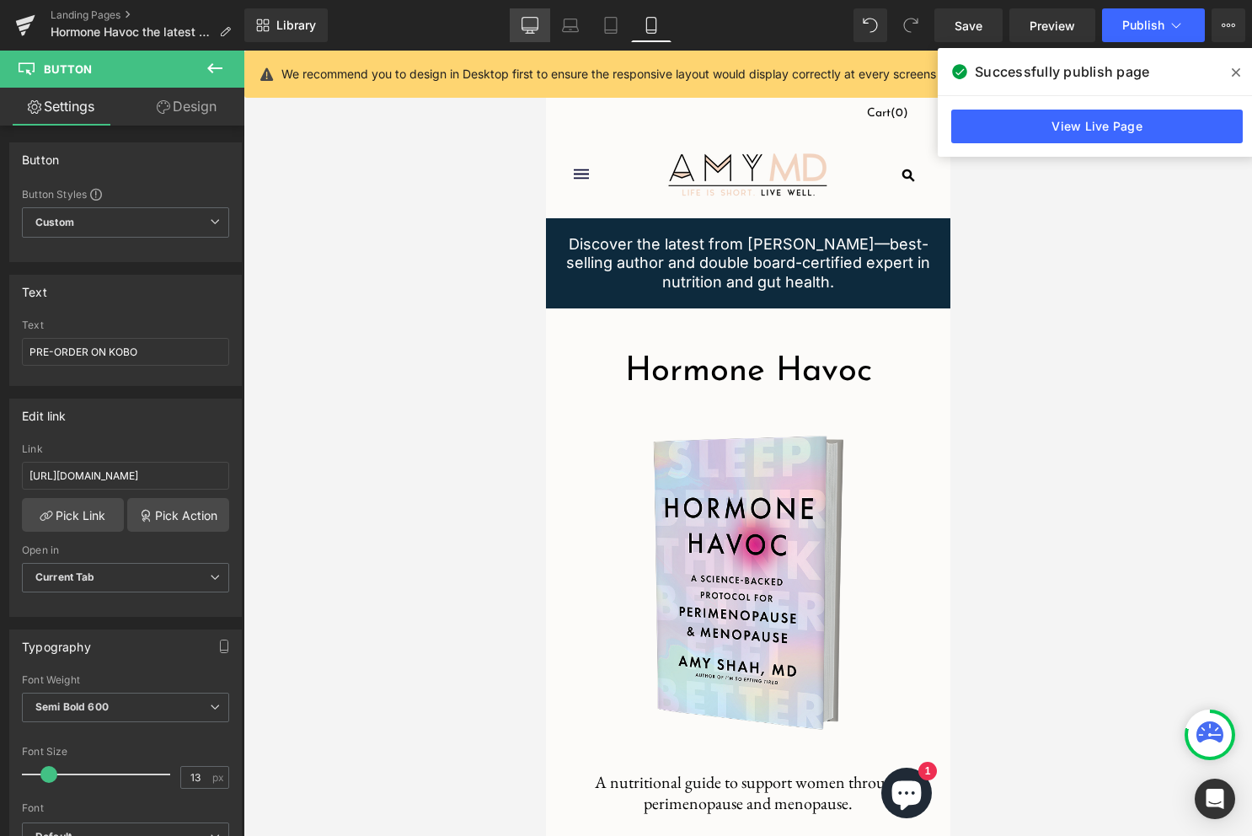
click at [532, 13] on link "Desktop" at bounding box center [530, 25] width 40 height 34
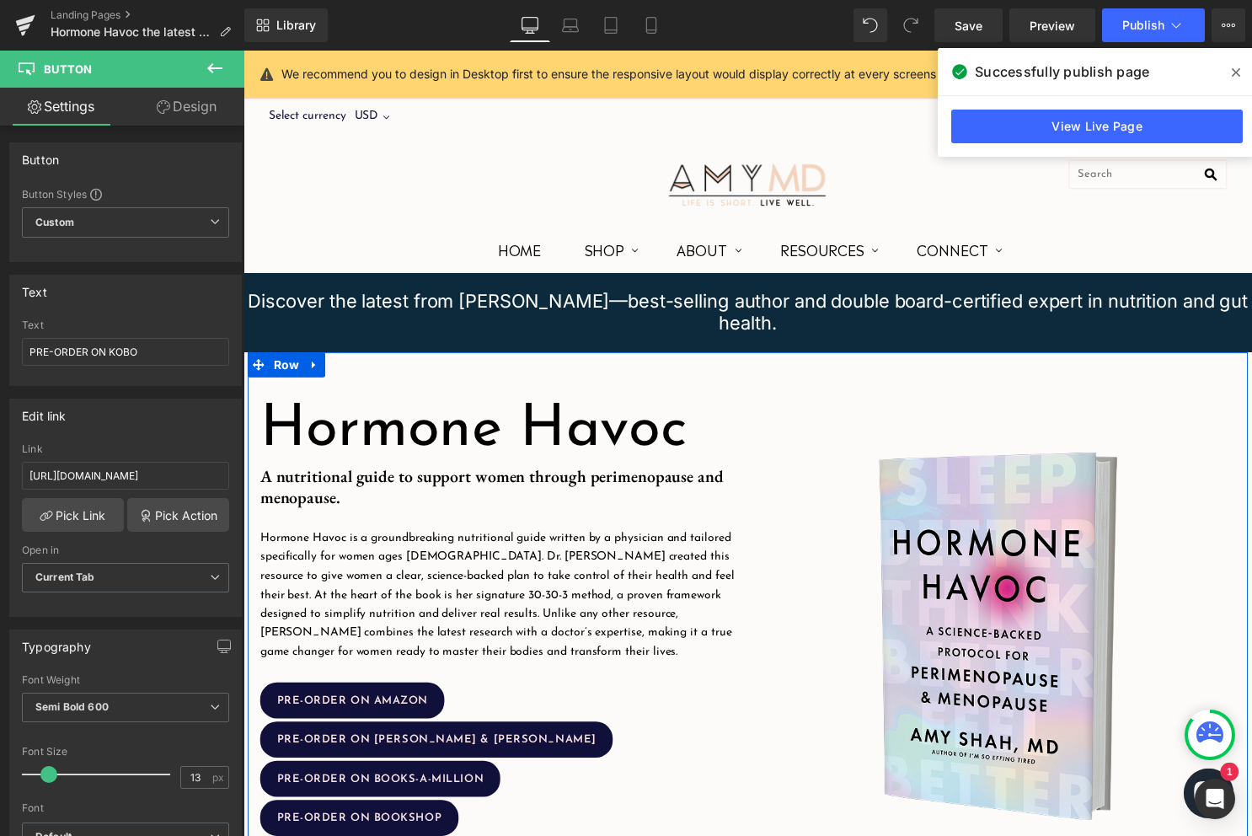
scroll to position [295, 0]
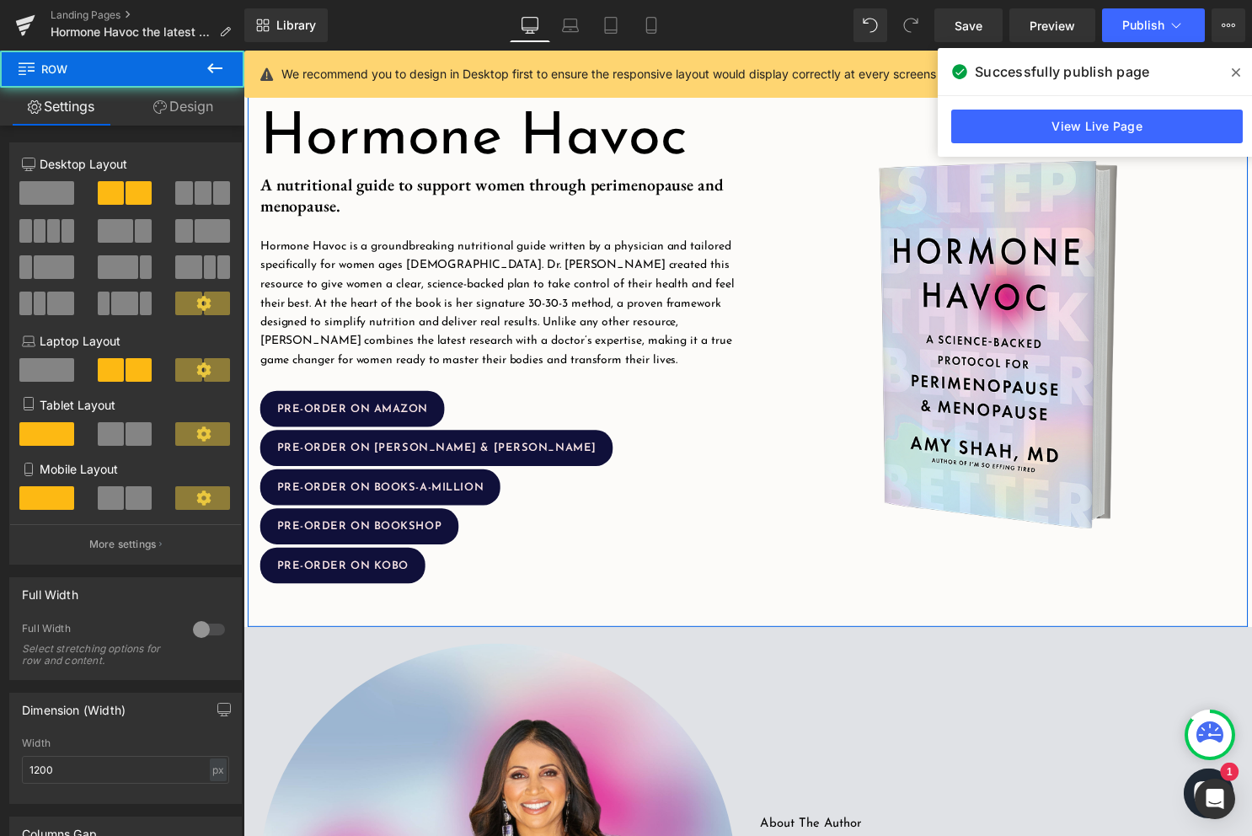
click at [461, 229] on div "Hormone Havoc Heading Image A nutritional guide to support women through perime…" at bounding box center [500, 347] width 505 height 489
click at [344, 199] on h5 "A nutritional guide to support women through perimenopause and menopause." at bounding box center [500, 197] width 480 height 42
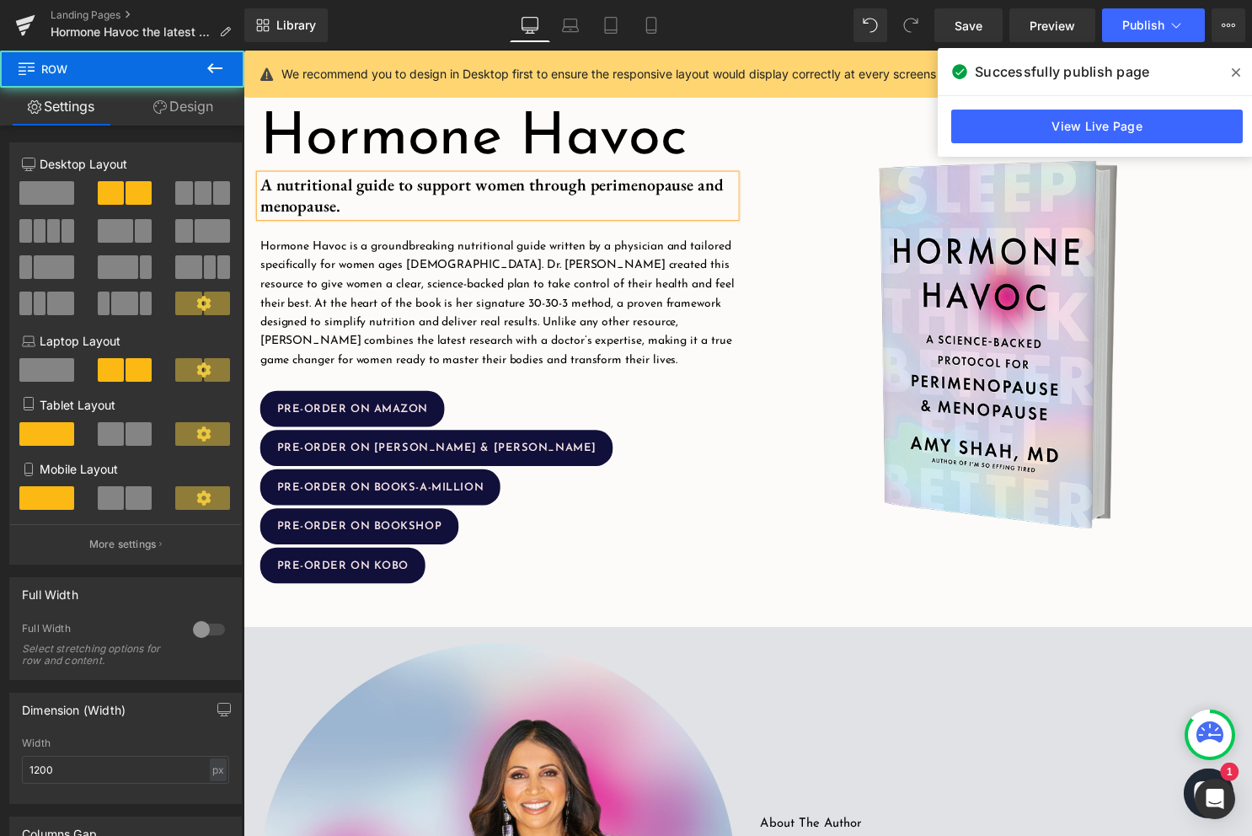
drag, startPoint x: 307, startPoint y: 206, endPoint x: 264, endPoint y: 188, distance: 46.8
click at [264, 188] on h5 "A nutritional guide to support women through perimenopause and menopause." at bounding box center [500, 197] width 480 height 42
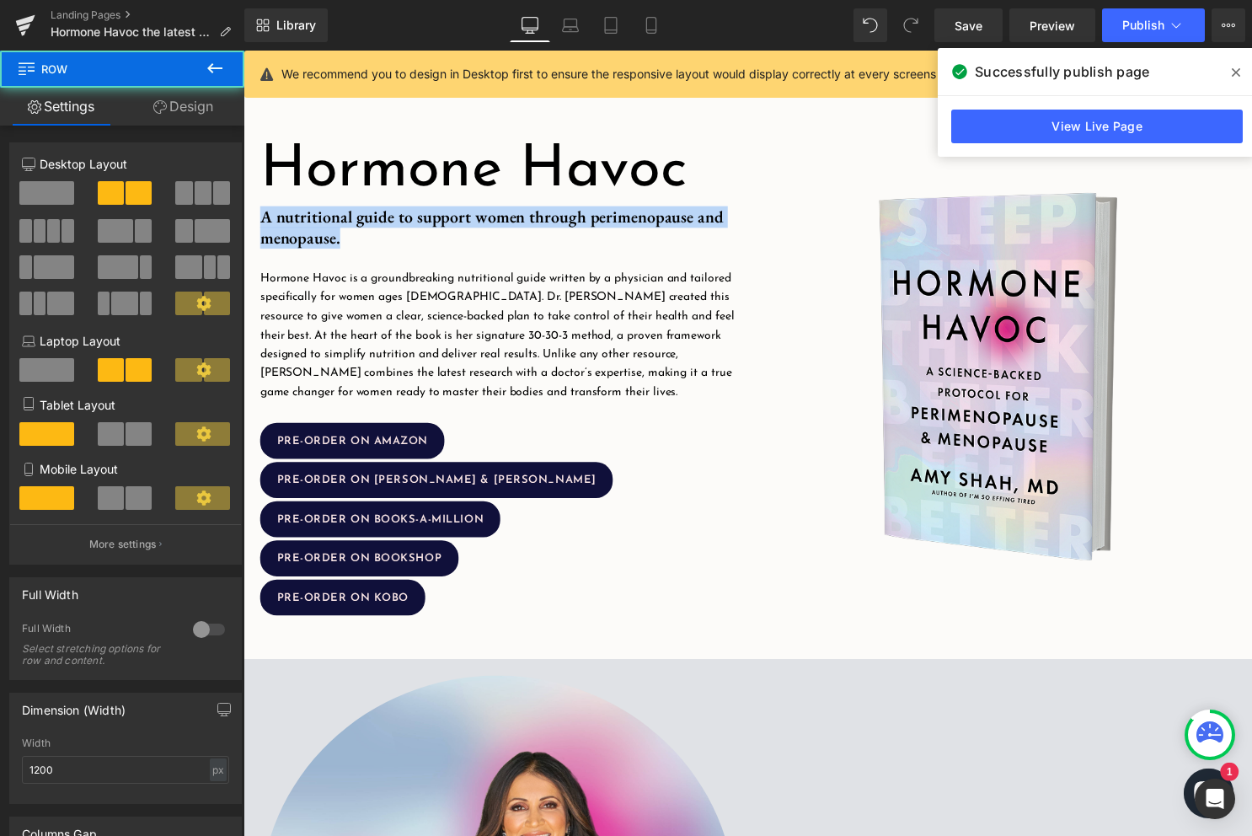
scroll to position [213, 0]
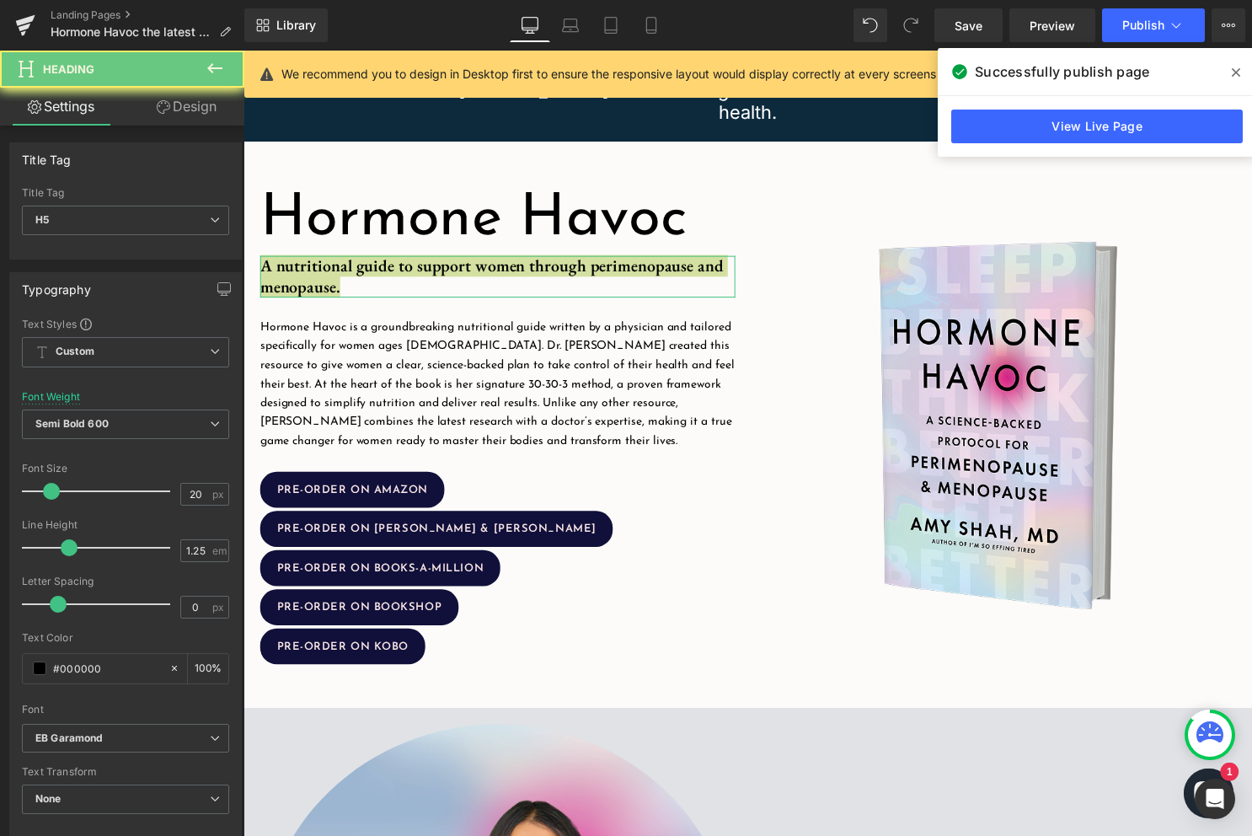
click at [191, 500] on input "20" at bounding box center [195, 494] width 29 height 21
type input "24"
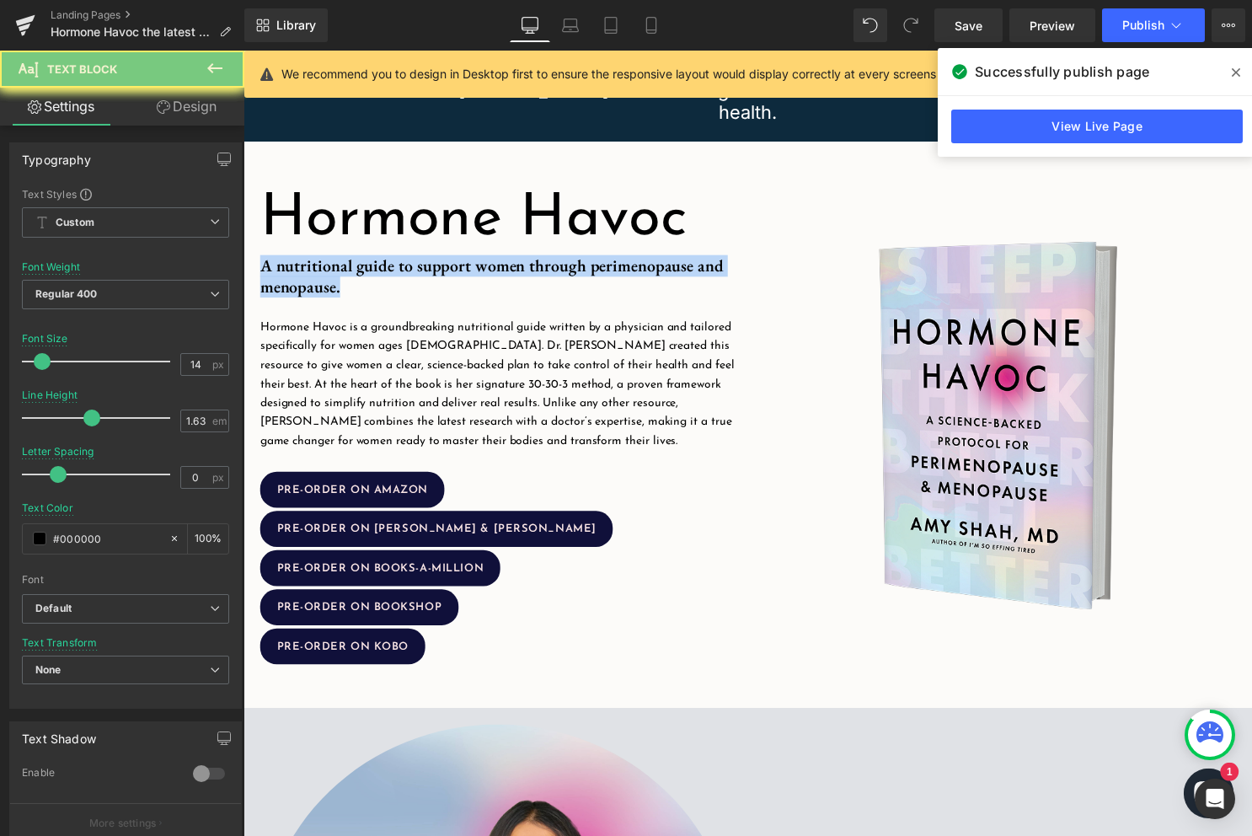
click at [417, 339] on p "Hormone Havoc is a groundbreaking nutritional guide written by a physician and …" at bounding box center [500, 388] width 480 height 134
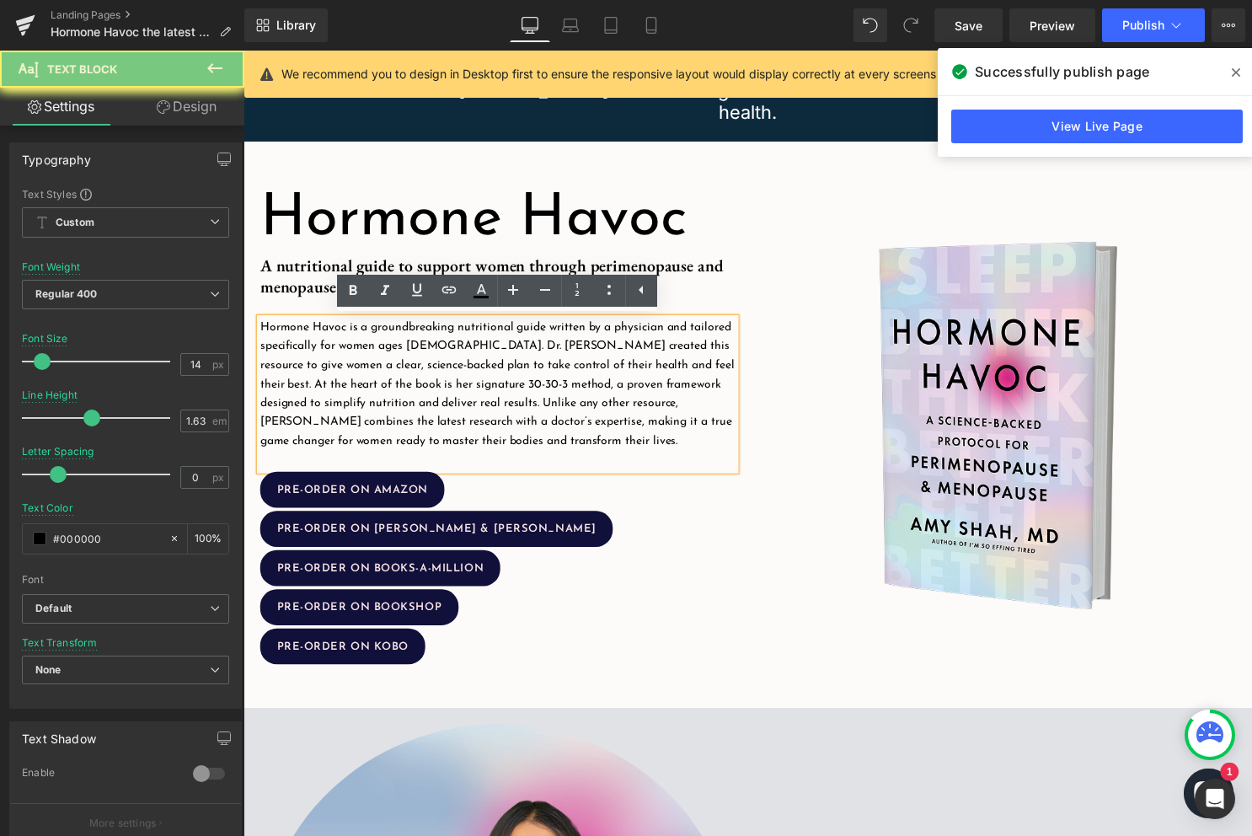
click at [302, 276] on span "A nutritional guide to support women through perimenopause and menopause." at bounding box center [494, 278] width 468 height 43
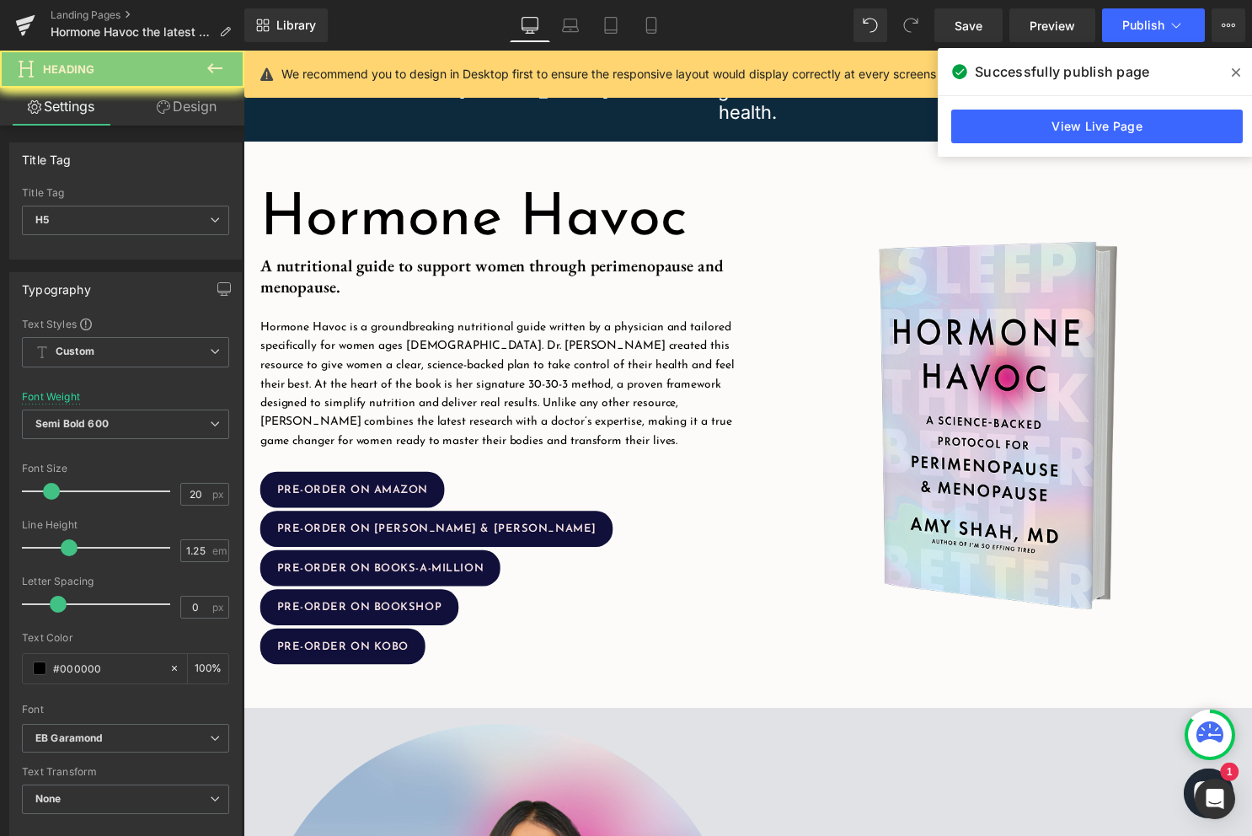
click at [184, 494] on input "20" at bounding box center [195, 494] width 29 height 21
type input "24"
click at [340, 292] on h5 "A nutritional guide to support women through perimenopause and menopause." at bounding box center [500, 279] width 480 height 42
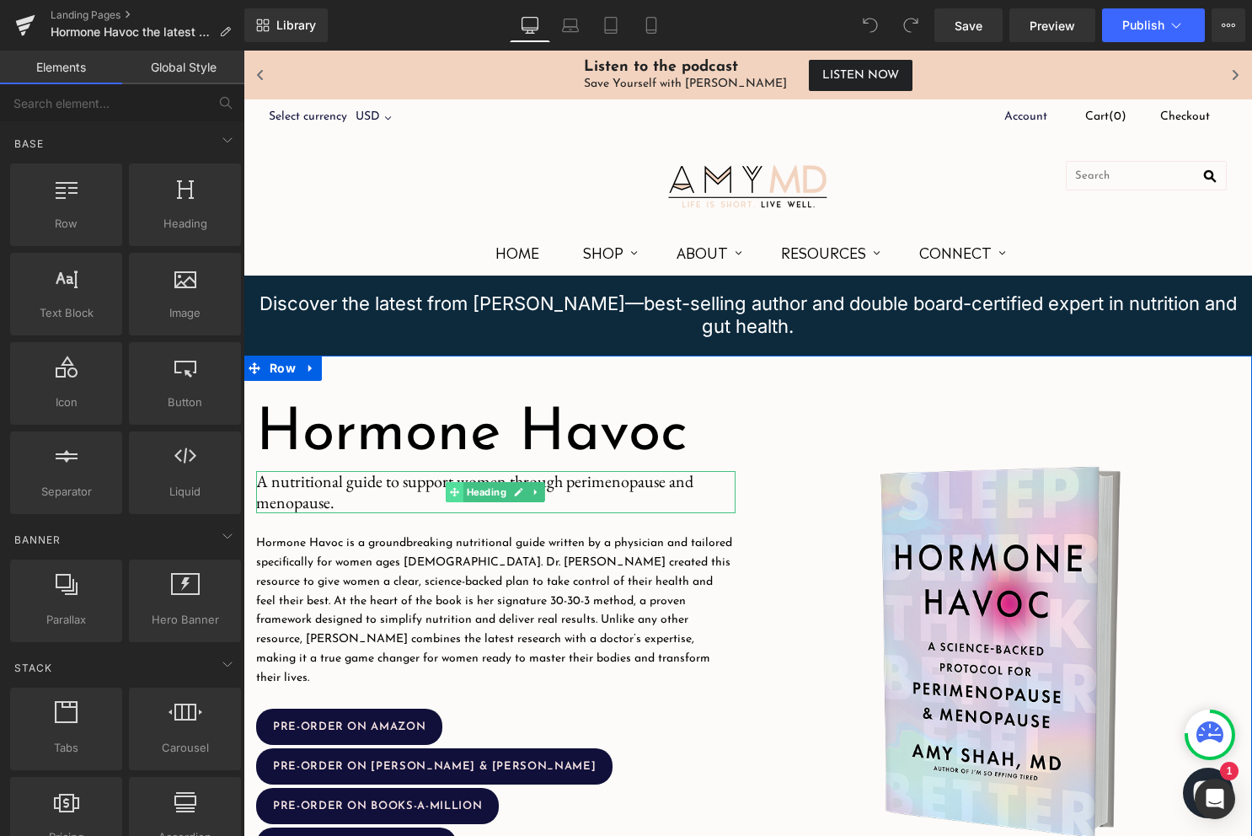
click at [451, 489] on icon at bounding box center [454, 492] width 9 height 10
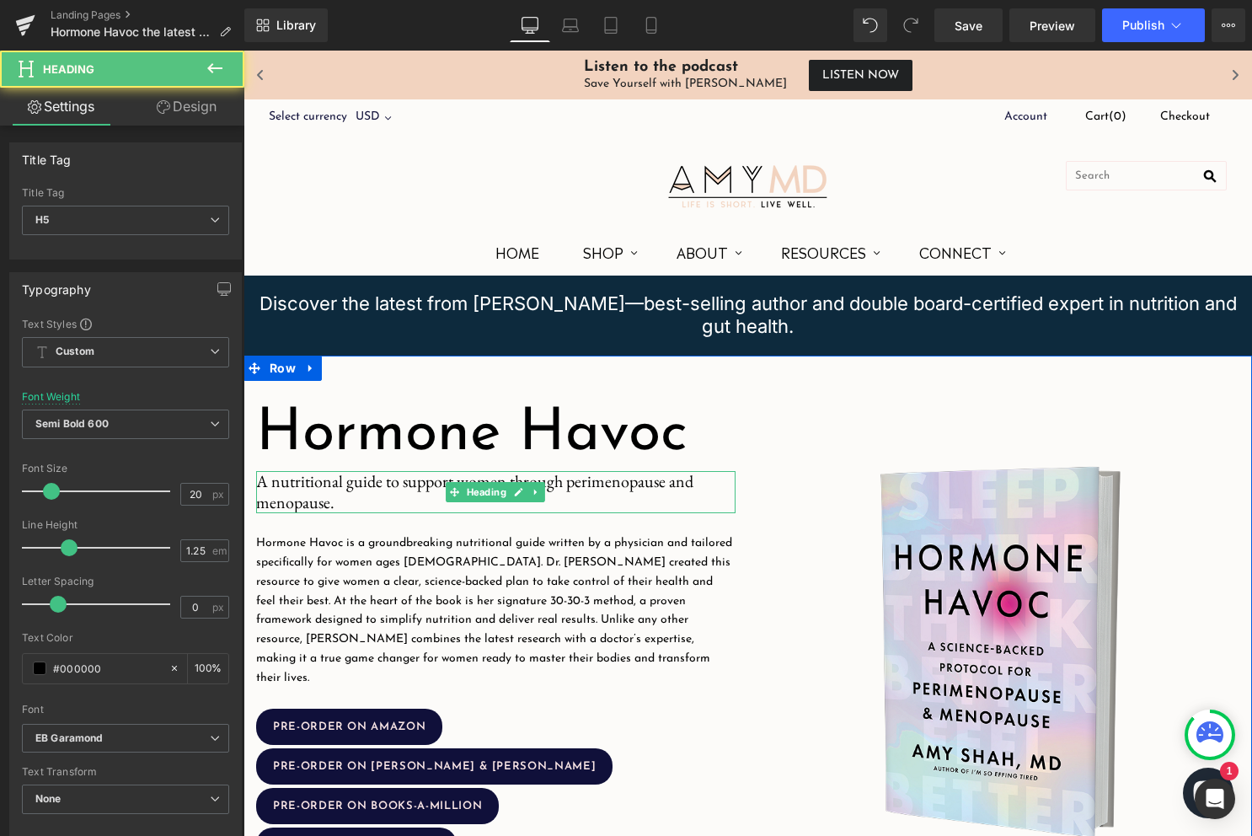
click at [337, 501] on h5 "A nutritional guide to support women through perimenopause and menopause." at bounding box center [495, 492] width 479 height 42
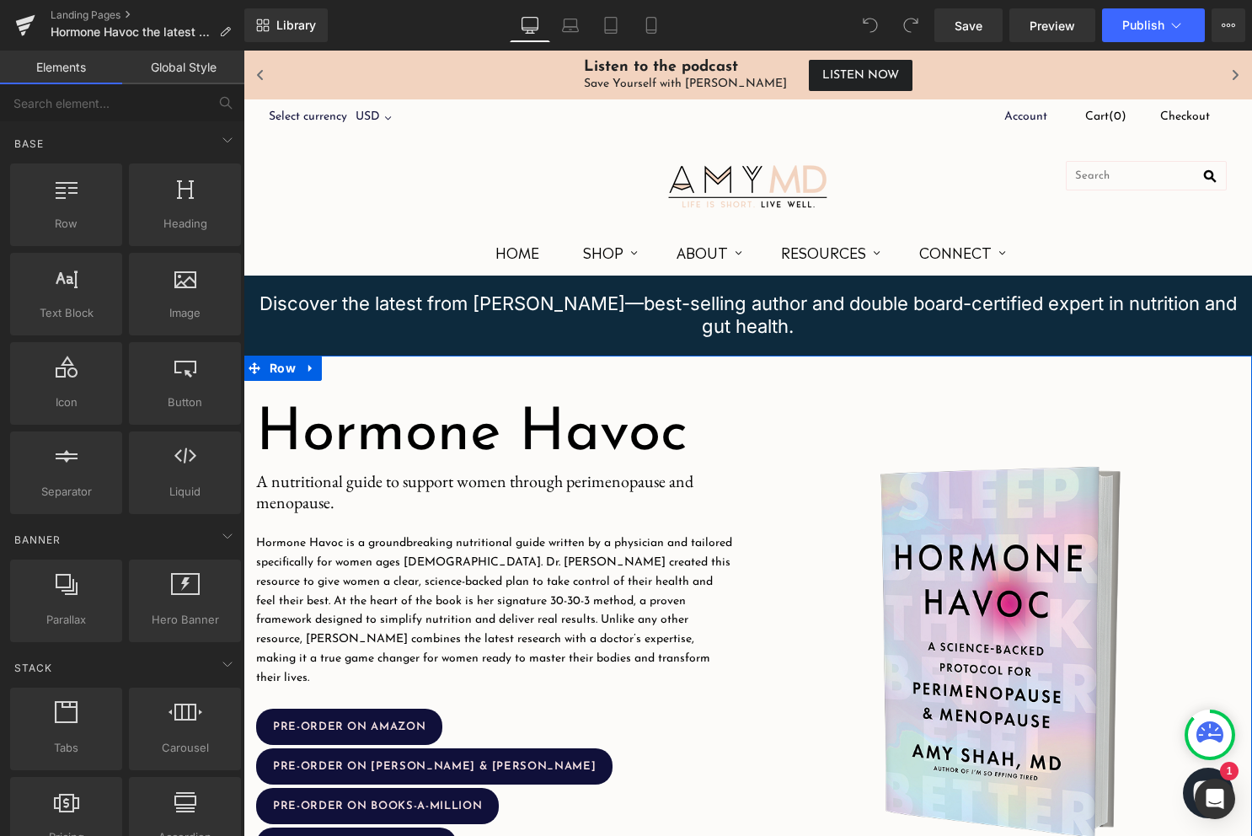
click at [313, 505] on span "A nutritional guide to support women through perimenopause and menopause." at bounding box center [474, 491] width 437 height 43
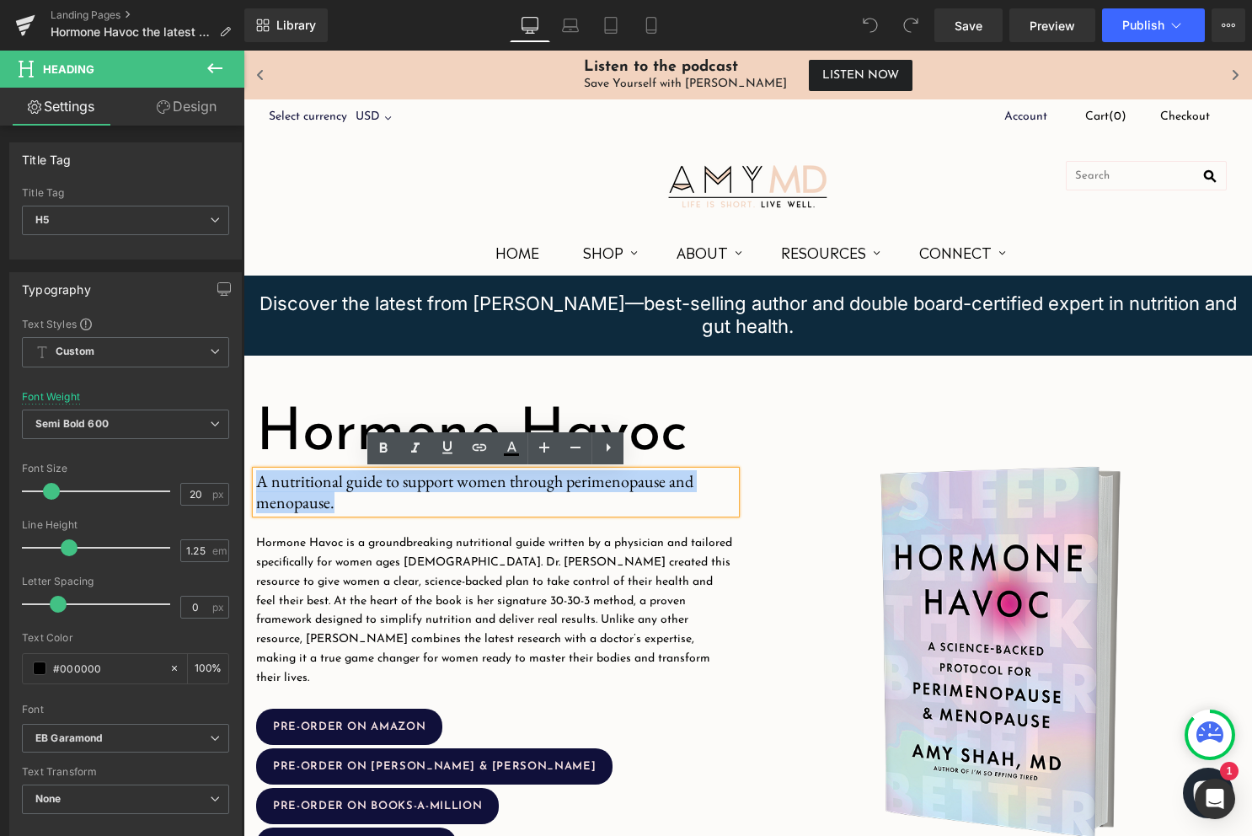
drag, startPoint x: 360, startPoint y: 505, endPoint x: 200, endPoint y: 487, distance: 161.1
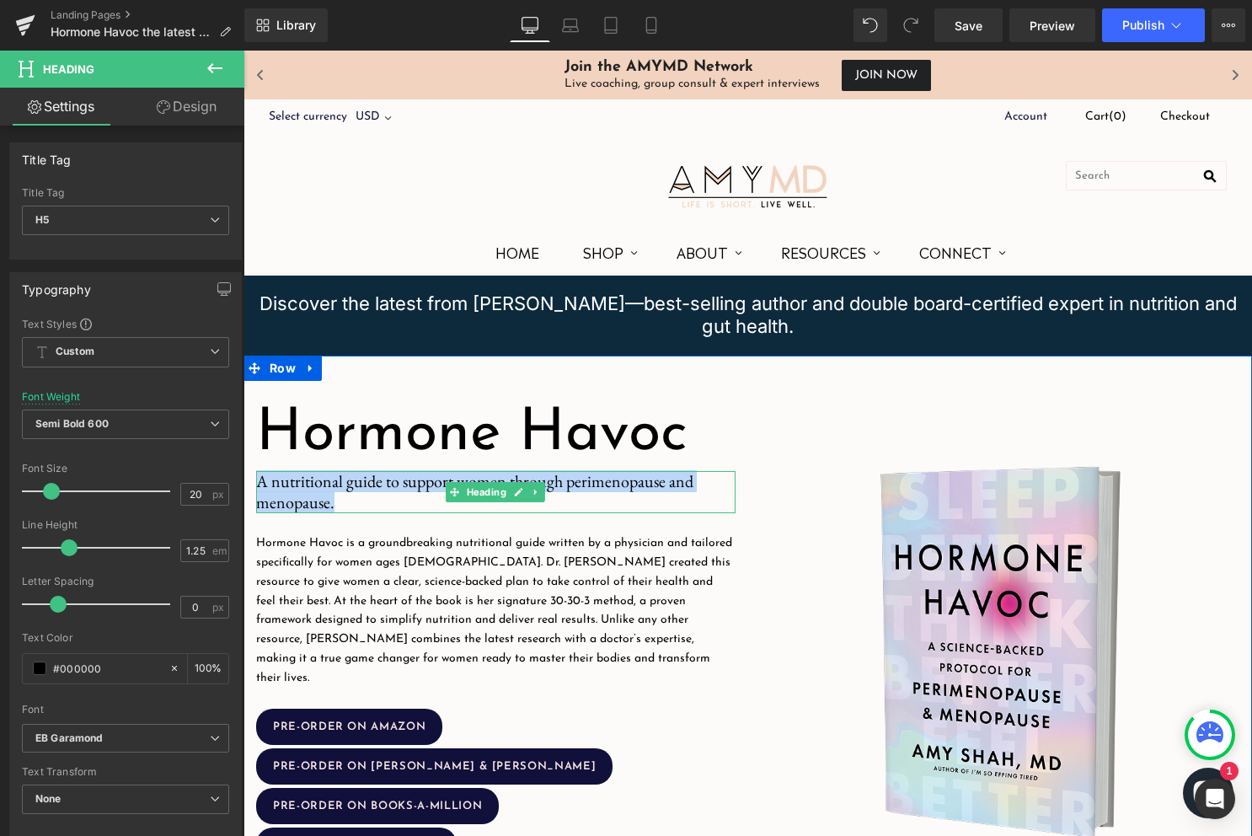
click at [419, 483] on span "A nutritional guide to support women through perimenopause and menopause." at bounding box center [474, 491] width 437 height 43
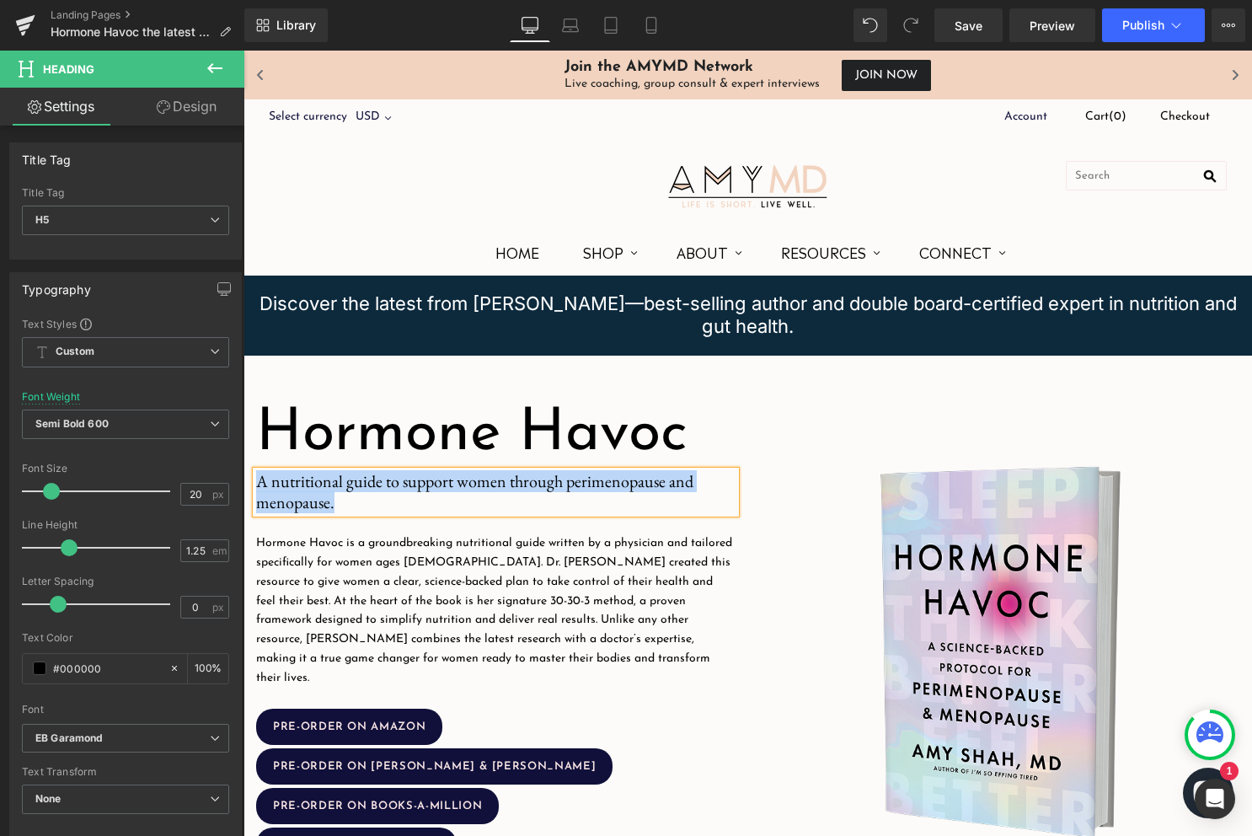
click at [349, 489] on span "A nutritional guide to support women through perimenopause and menopause." at bounding box center [474, 491] width 437 height 43
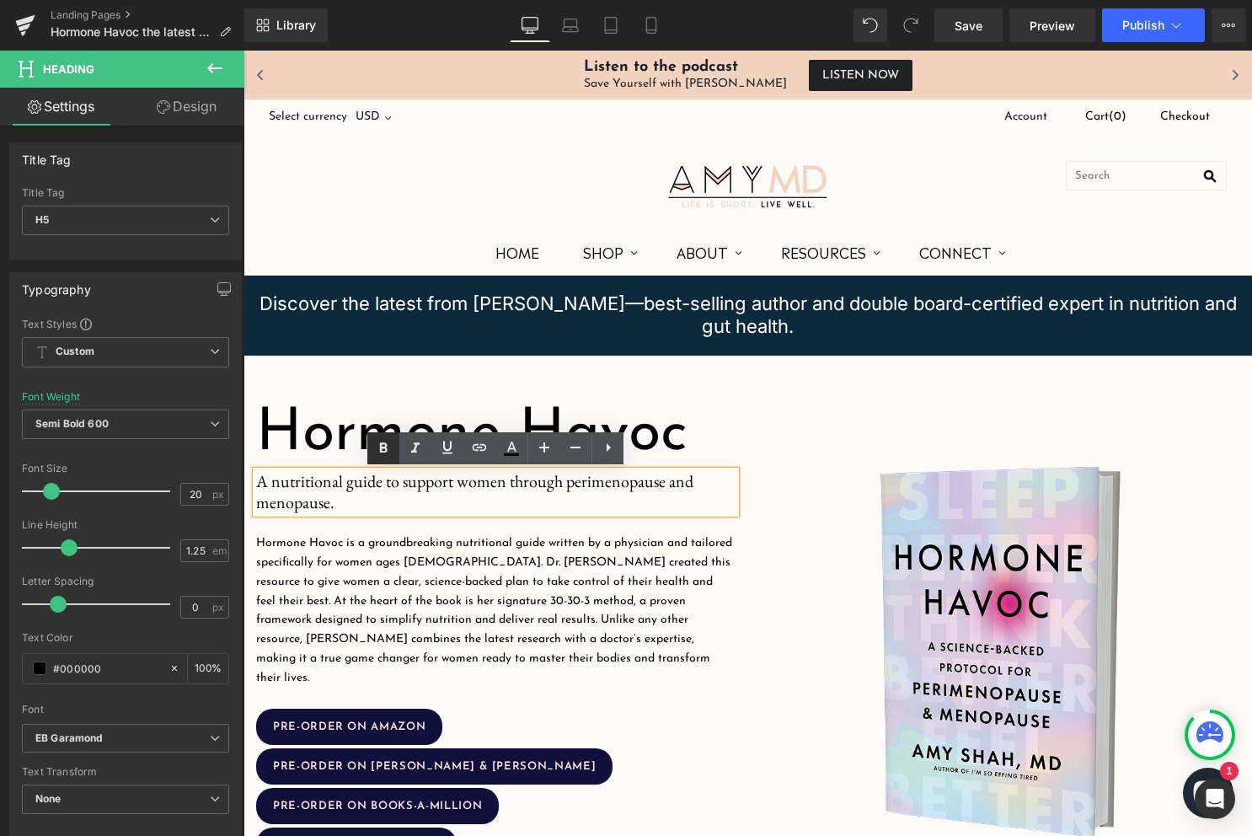
click at [382, 457] on icon at bounding box center [383, 448] width 20 height 20
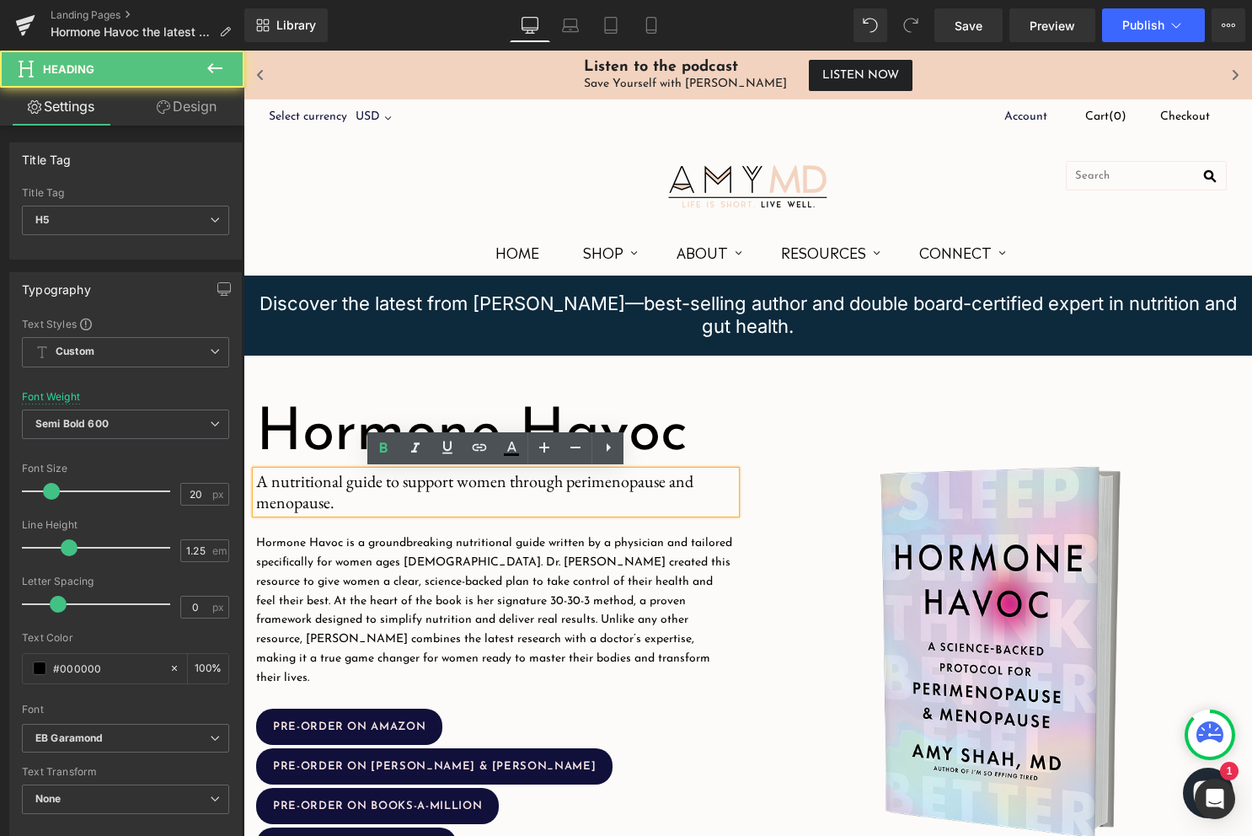
drag, startPoint x: 369, startPoint y: 511, endPoint x: 253, endPoint y: 484, distance: 119.3
click at [256, 484] on div "A nutritional guide to support women through perimenopause and menopause." at bounding box center [495, 492] width 479 height 42
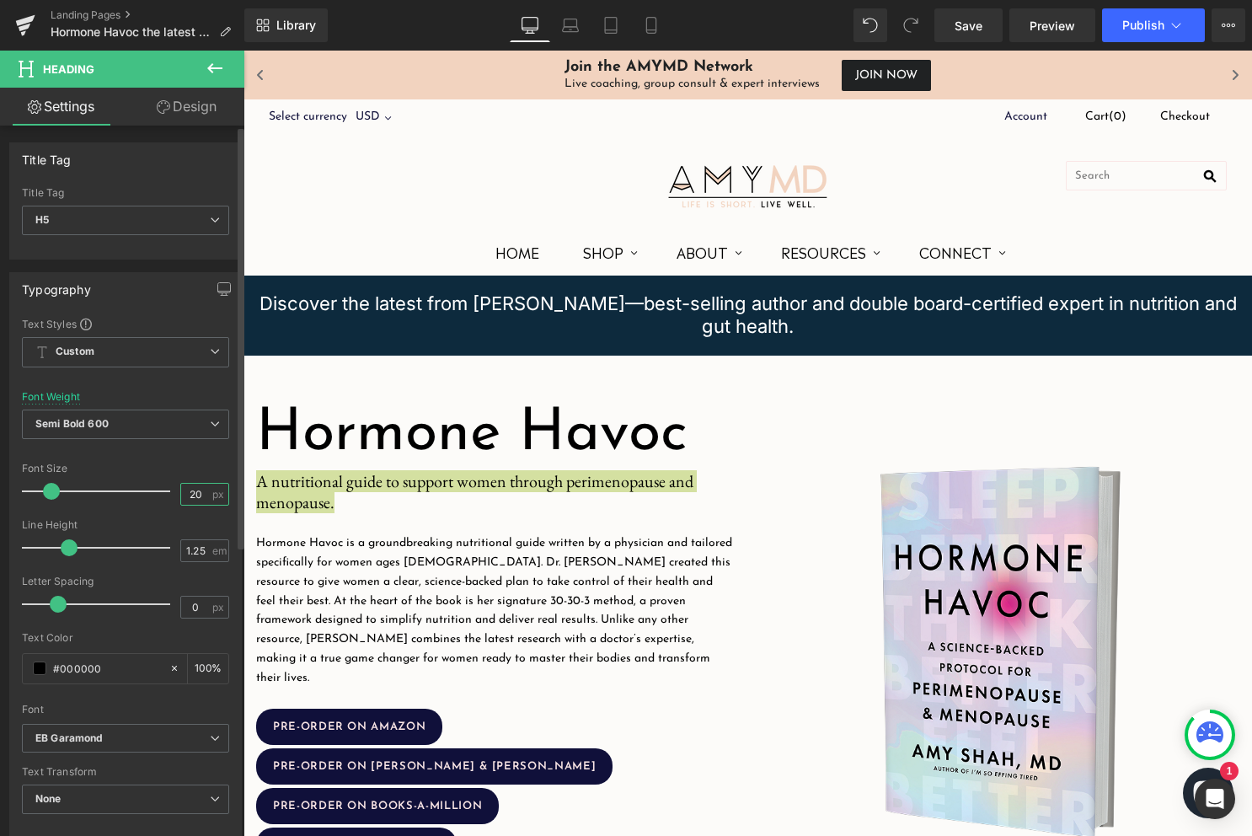
click at [187, 487] on input "20" at bounding box center [195, 494] width 29 height 21
click at [195, 487] on input "20" at bounding box center [195, 494] width 29 height 21
type input "24"
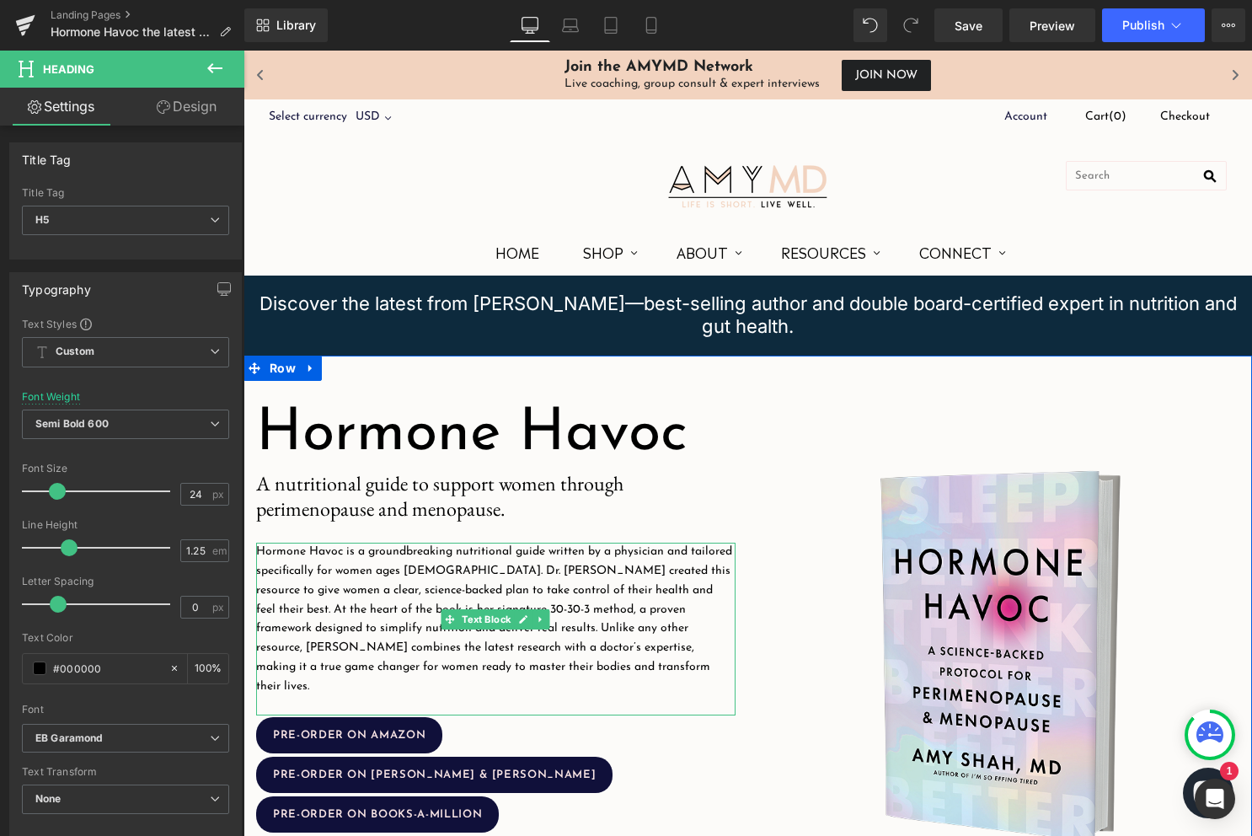
click at [323, 568] on p "Hormone Havoc is a groundbreaking nutritional guide written by a physician and …" at bounding box center [495, 619] width 479 height 153
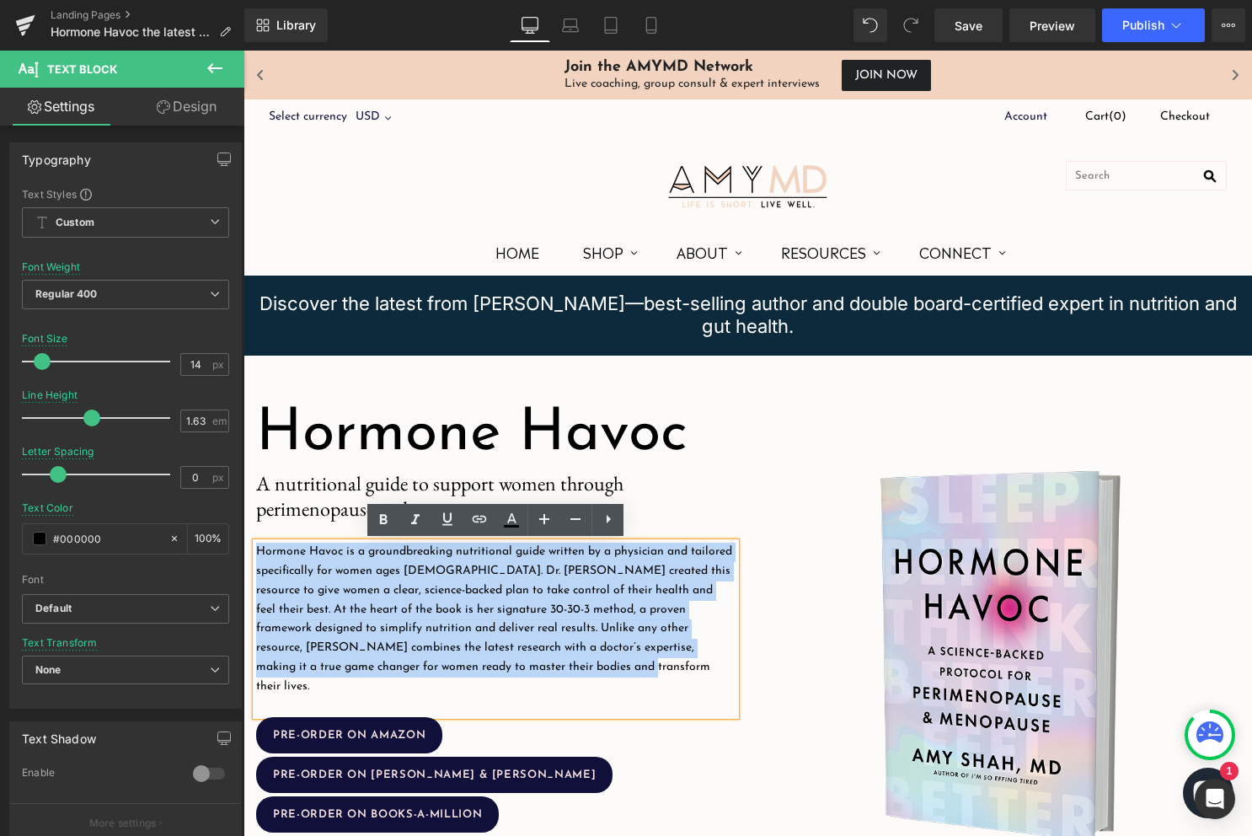
drag, startPoint x: 500, startPoint y: 663, endPoint x: 259, endPoint y: 546, distance: 267.9
click at [259, 546] on p "Hormone Havoc is a groundbreaking nutritional guide written by a physician and …" at bounding box center [495, 619] width 479 height 153
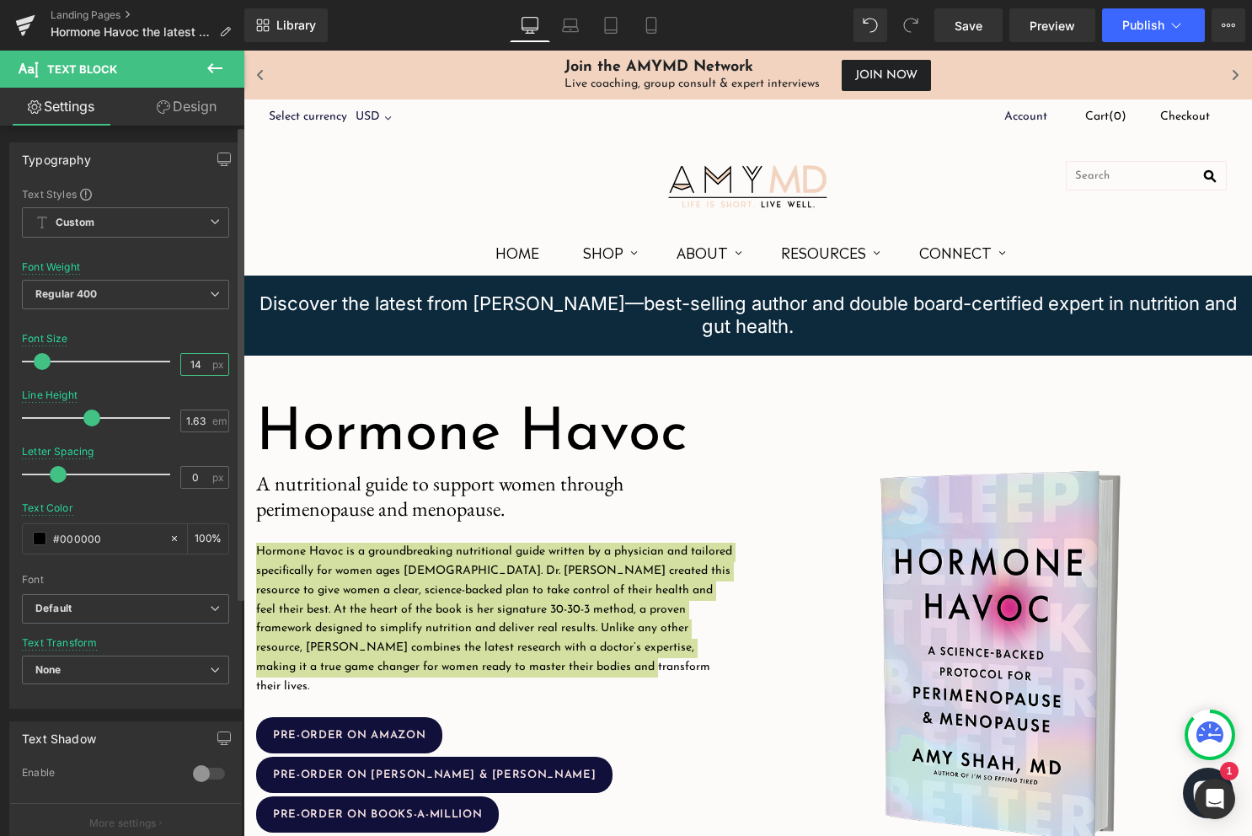
click at [188, 361] on input "14" at bounding box center [195, 364] width 29 height 21
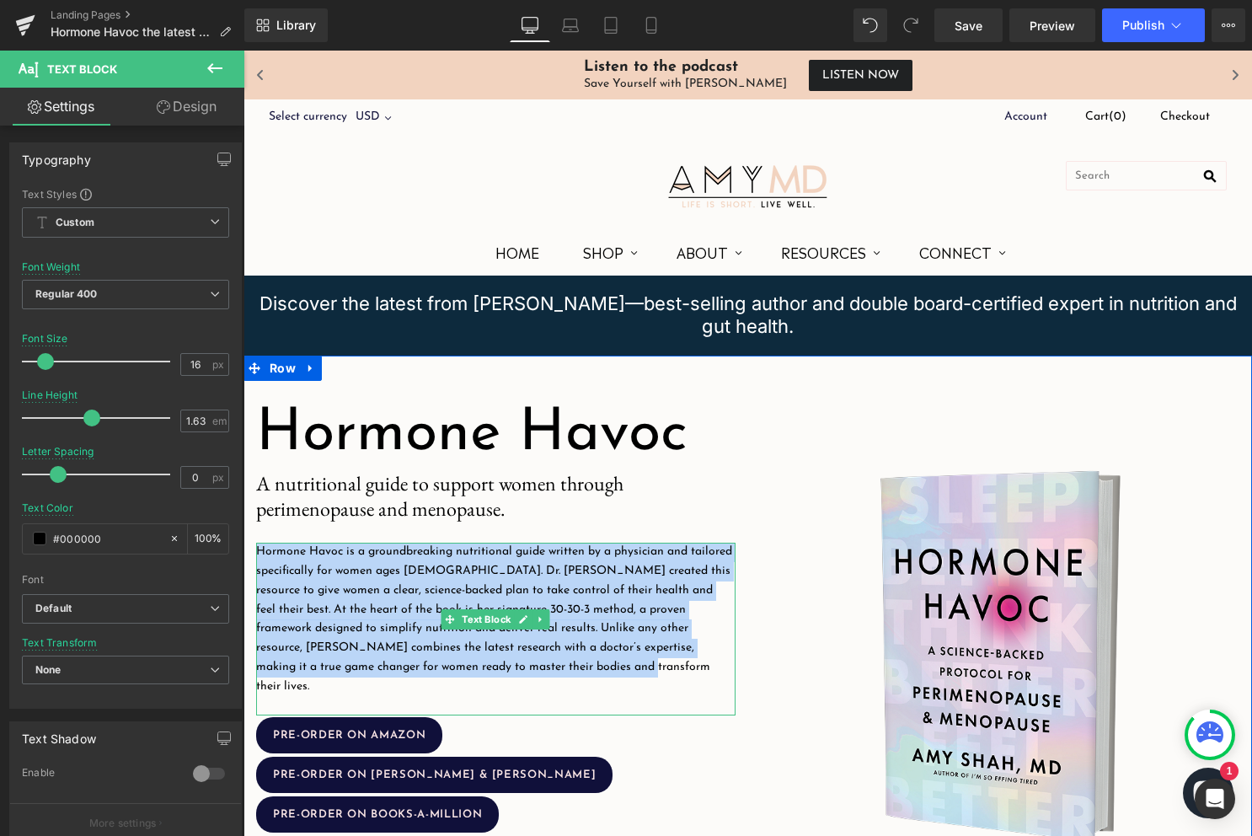
click at [529, 663] on p "Hormone Havoc is a groundbreaking nutritional guide written by a physician and …" at bounding box center [495, 619] width 479 height 153
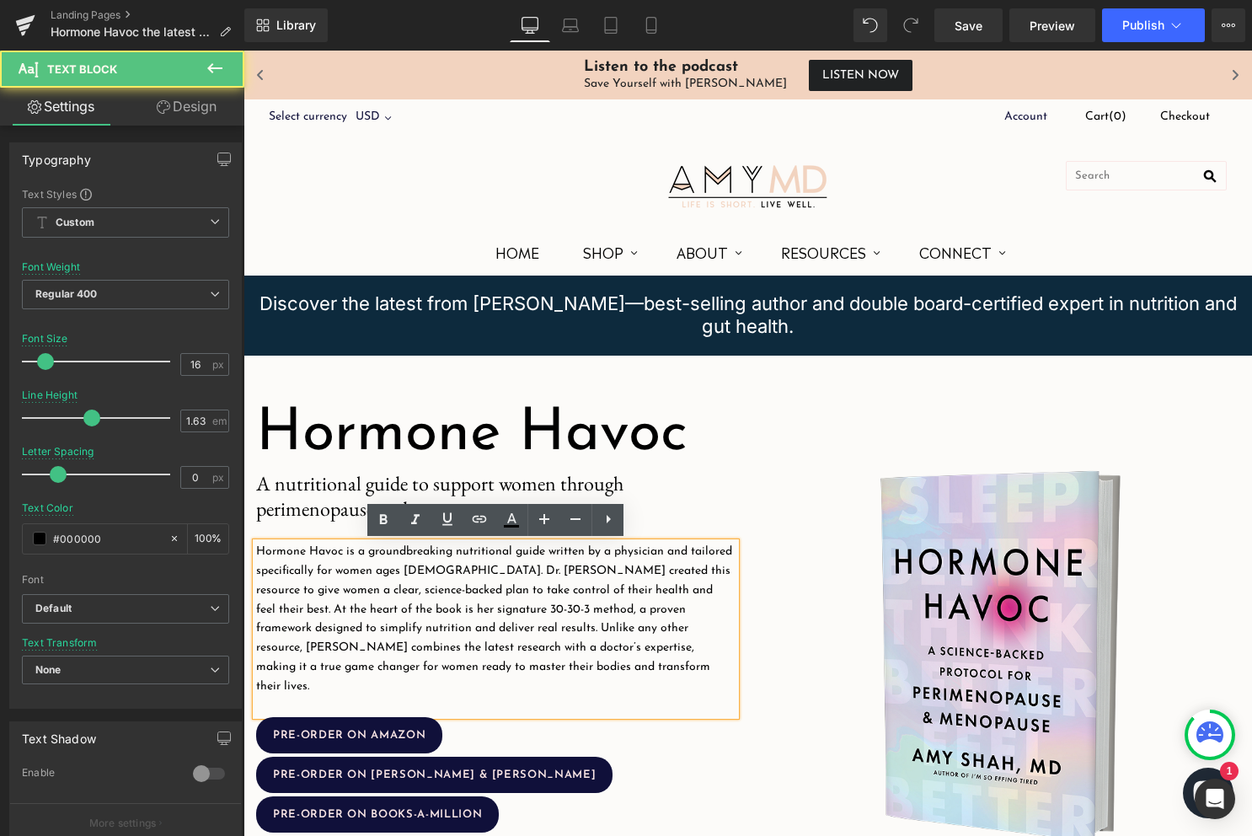
click at [471, 577] on p "Hormone Havoc is a groundbreaking nutritional guide written by a physician and …" at bounding box center [495, 619] width 479 height 153
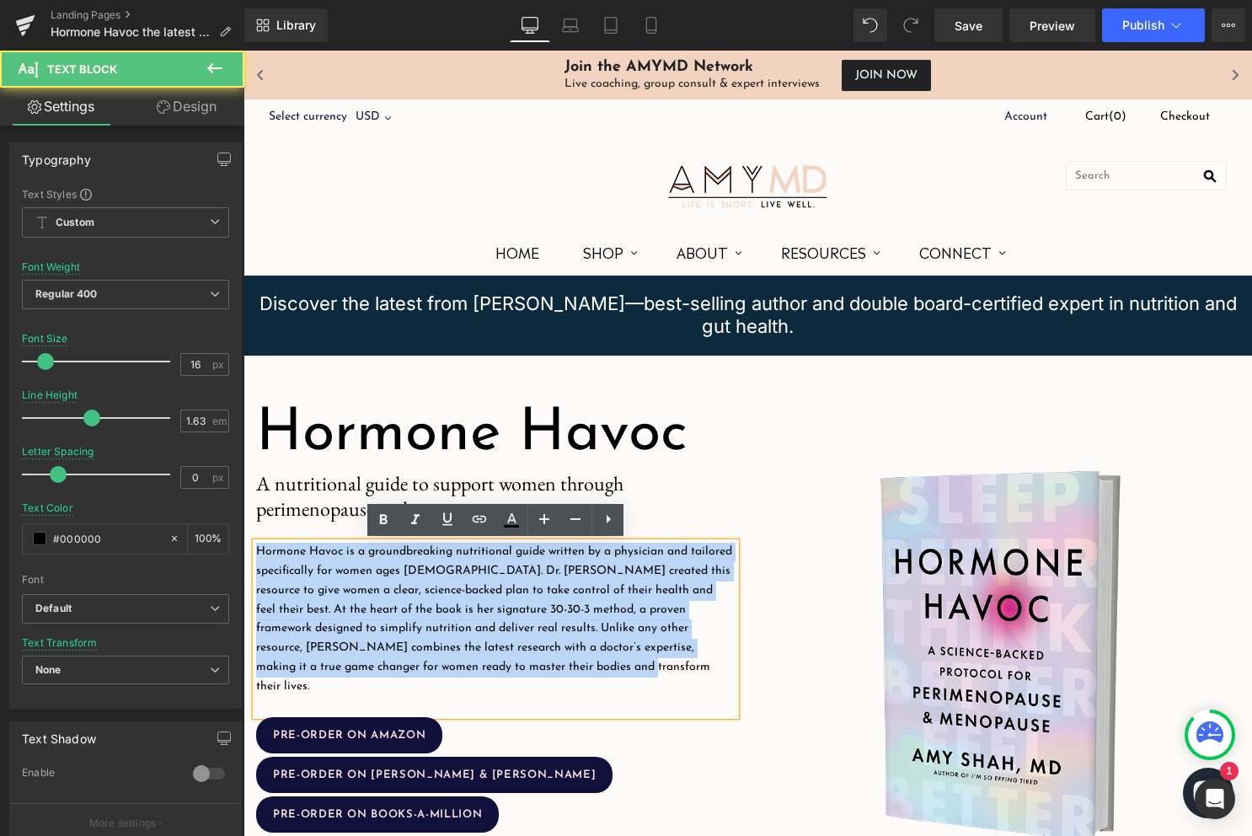
drag, startPoint x: 517, startPoint y: 665, endPoint x: 249, endPoint y: 554, distance: 290.5
click at [249, 554] on div "Hormone Havoc Heading Image A nutritional guide to support women through perime…" at bounding box center [495, 656] width 505 height 516
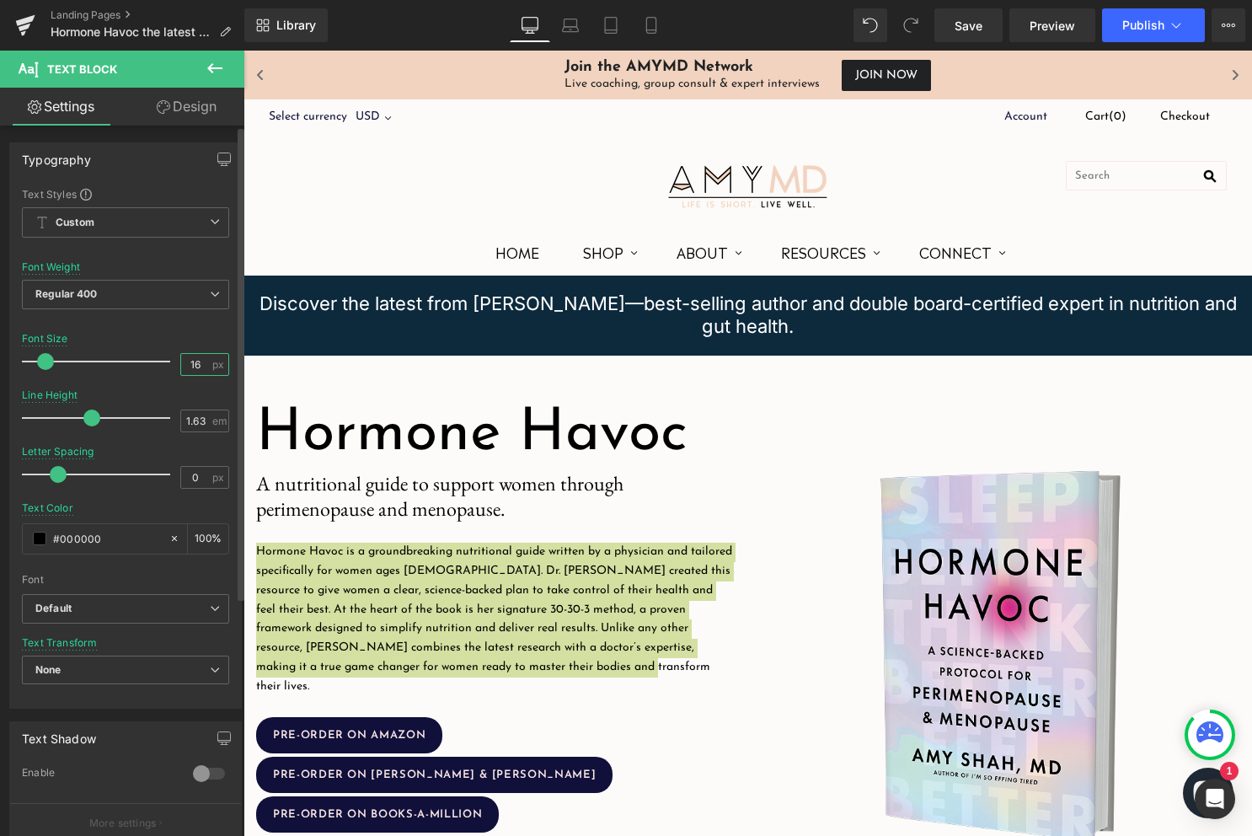
click at [190, 365] on input "16" at bounding box center [195, 364] width 29 height 21
click at [188, 360] on input "18" at bounding box center [195, 364] width 29 height 21
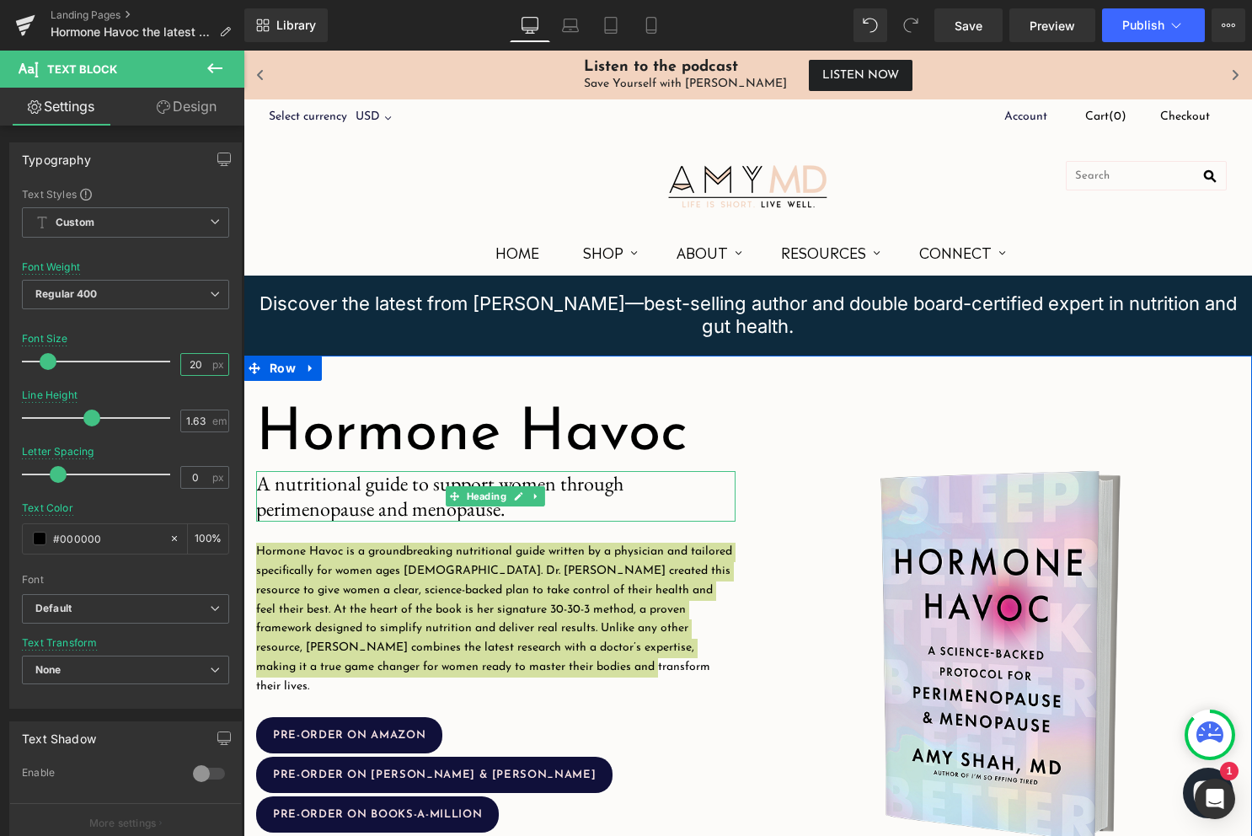
type input "20"
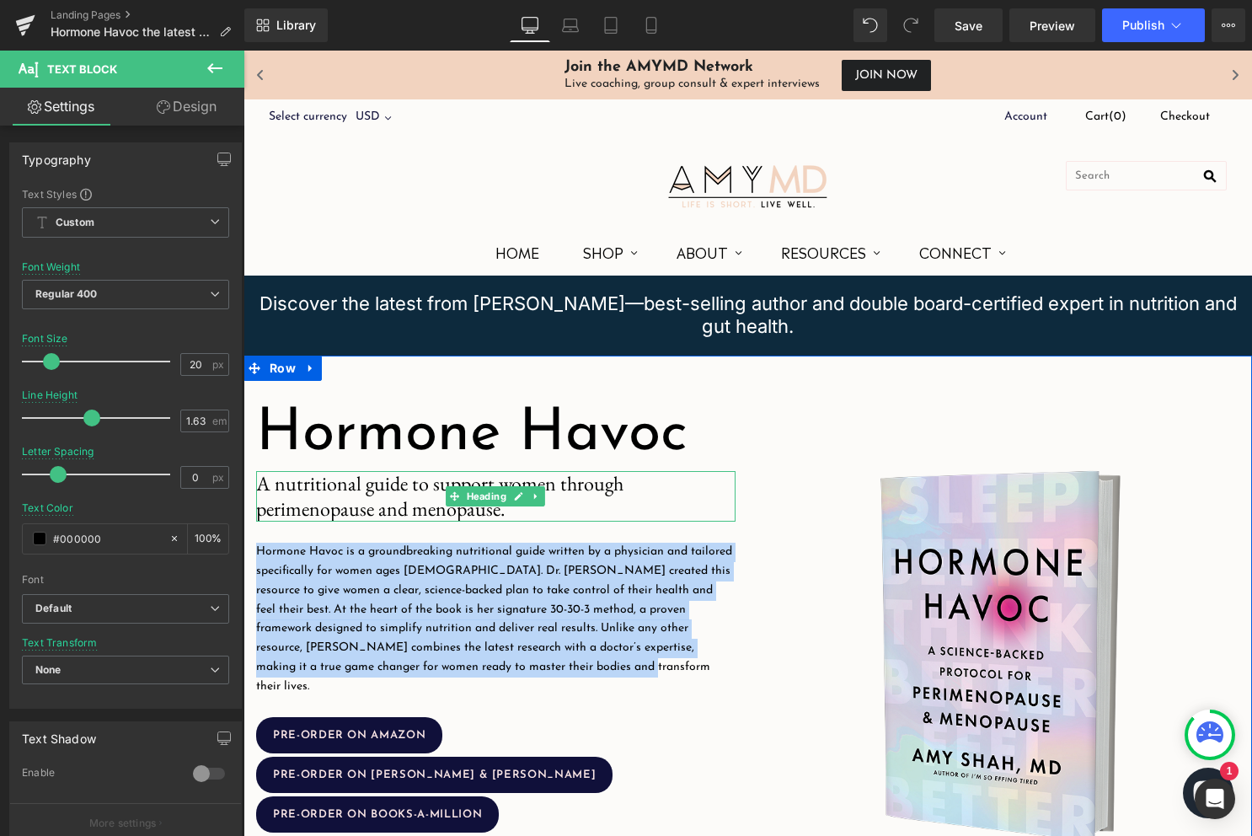
click at [554, 505] on h5 "A nutritional guide to support women through perimenopause and menopause." at bounding box center [495, 496] width 479 height 51
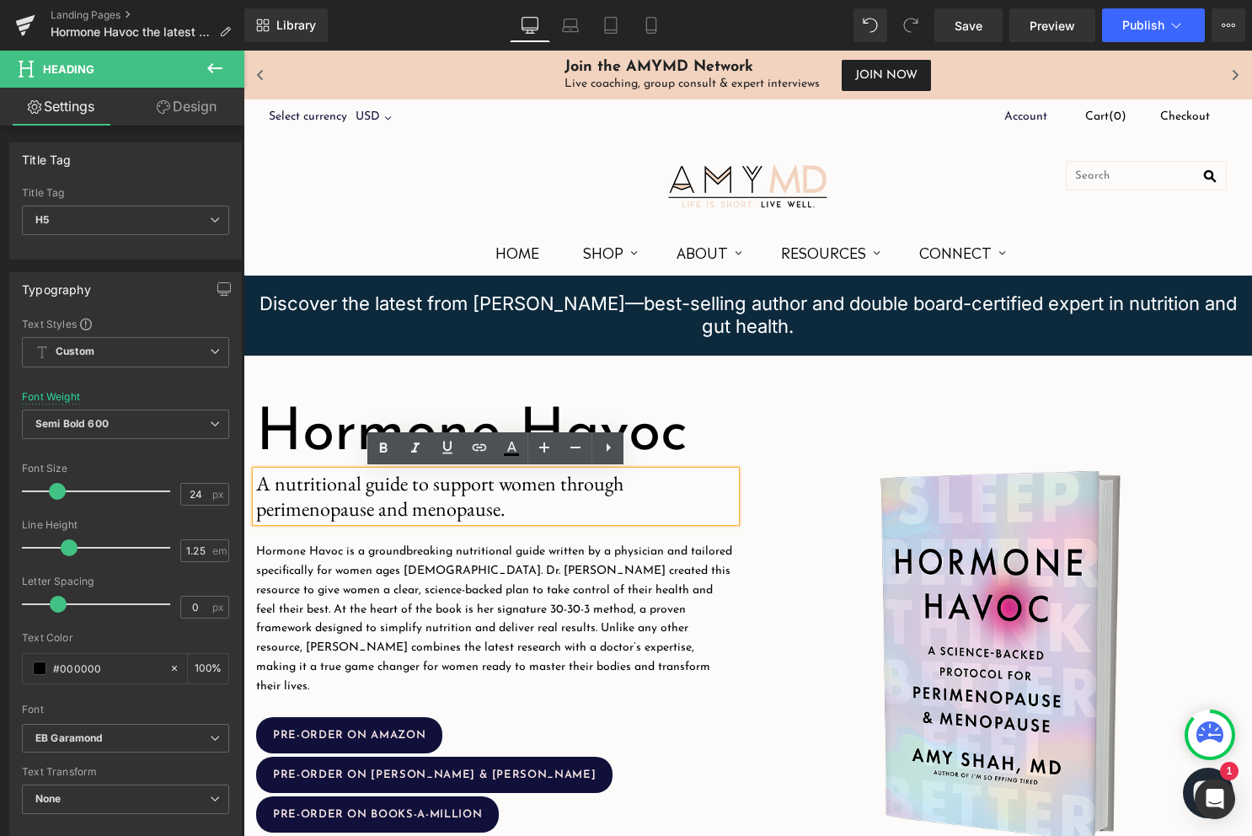
click at [379, 548] on p "Hormone Havoc is a groundbreaking nutritional guide written by a physician and …" at bounding box center [495, 619] width 479 height 153
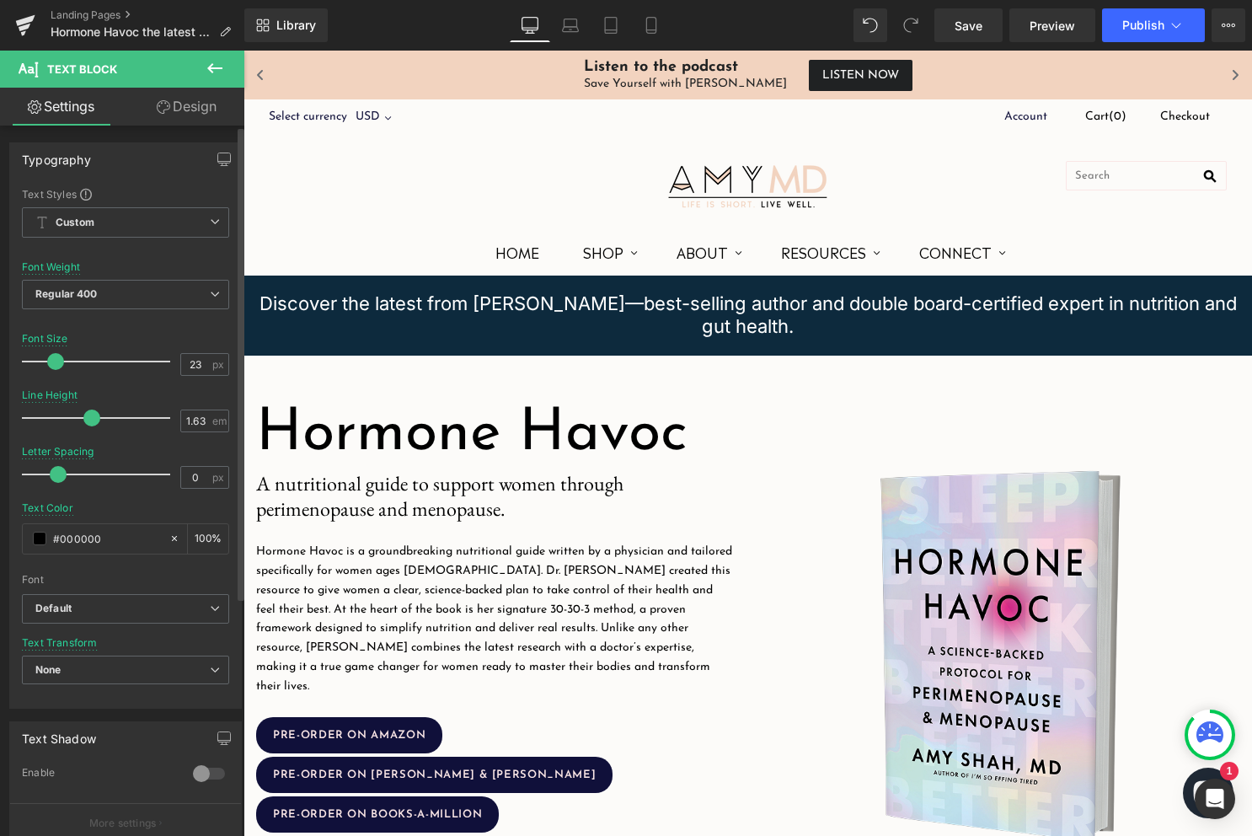
type input "24"
click at [59, 358] on span at bounding box center [57, 361] width 17 height 17
click at [344, 508] on span "A nutritional guide to support women through perimenopause and menopause." at bounding box center [439, 495] width 367 height 51
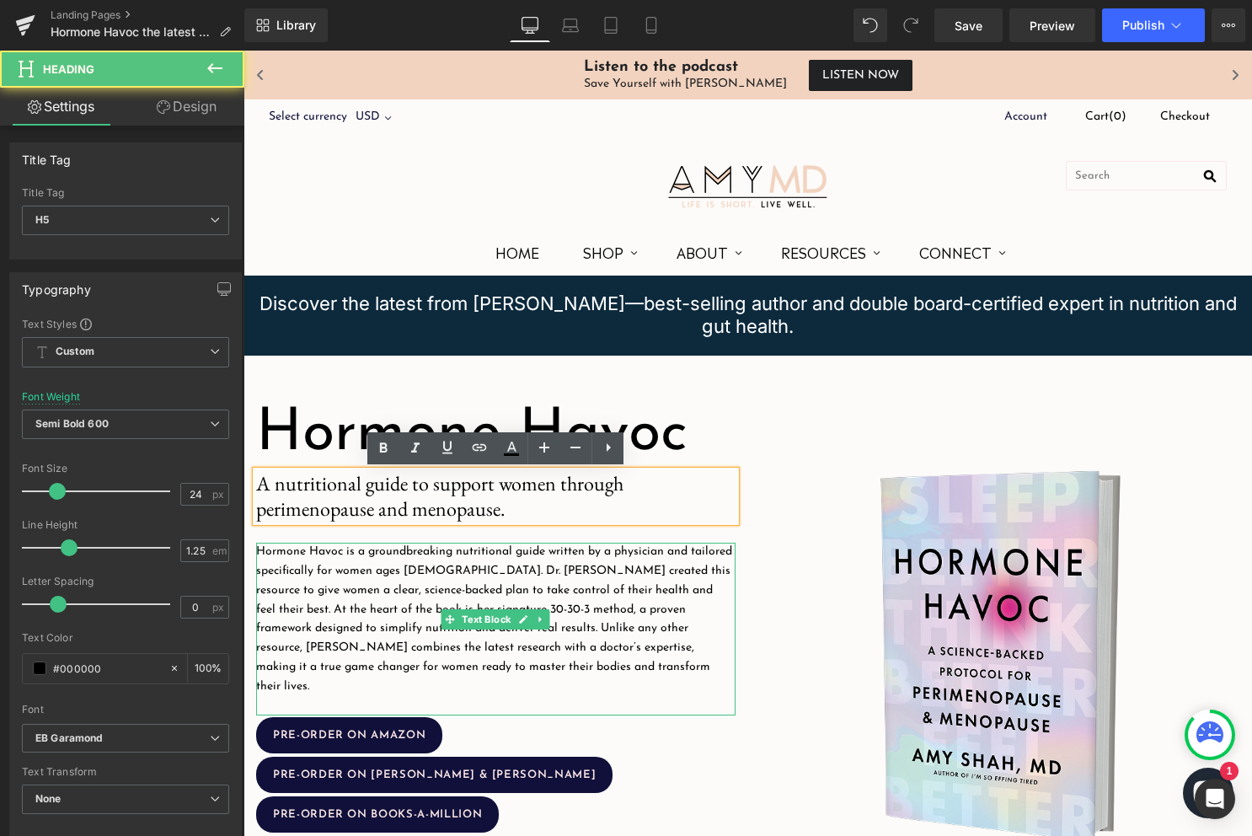
click at [347, 565] on p "Hormone Havoc is a groundbreaking nutritional guide written by a physician and …" at bounding box center [495, 619] width 479 height 153
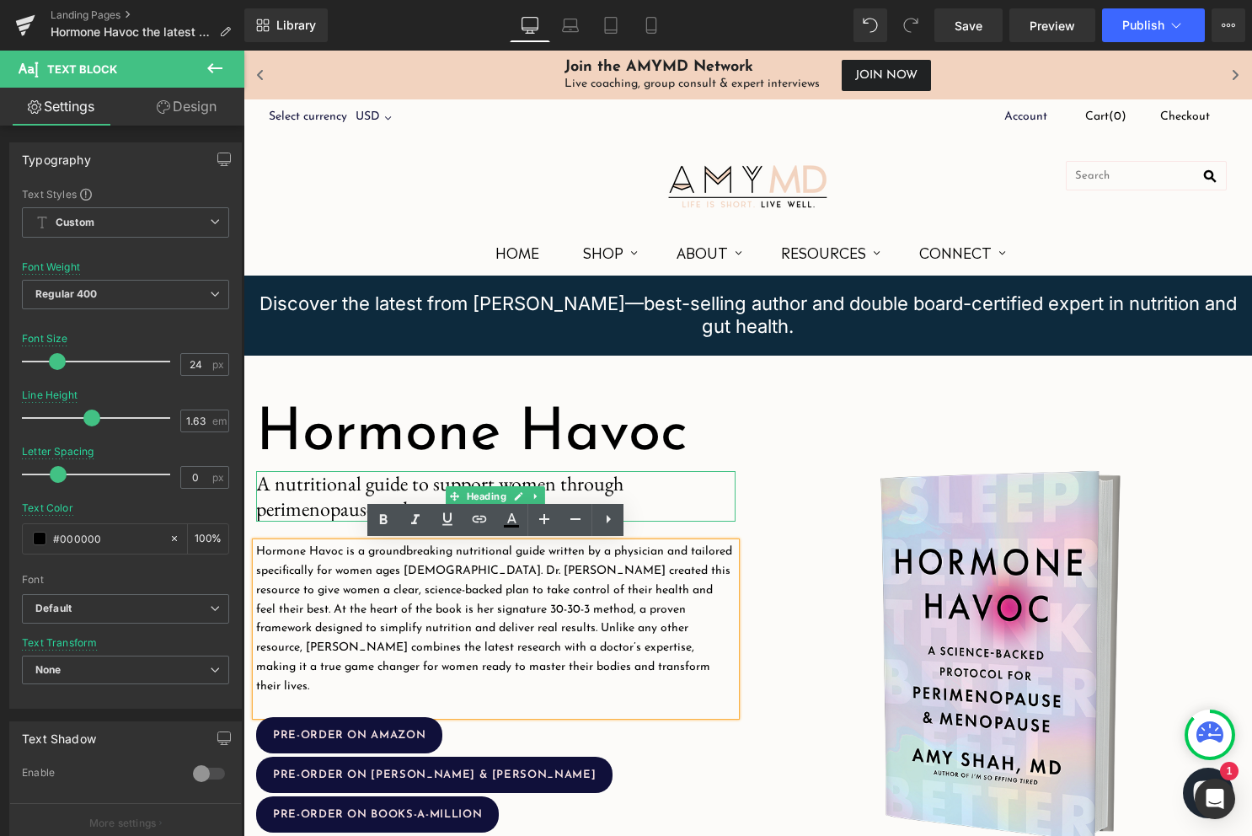
click at [309, 492] on span "A nutritional guide to support women through perimenopause and menopause." at bounding box center [439, 495] width 367 height 51
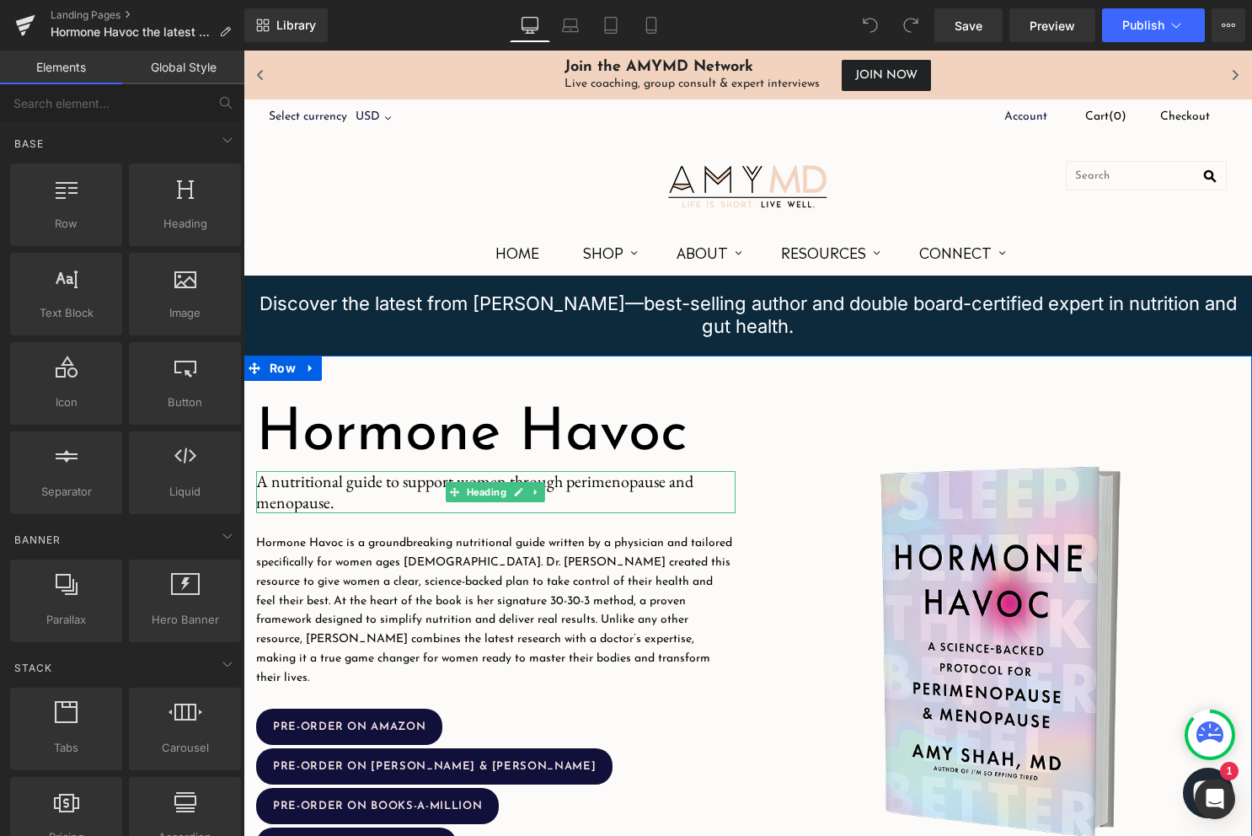
click at [381, 499] on h5 "A nutritional guide to support women through perimenopause and menopause." at bounding box center [495, 492] width 479 height 42
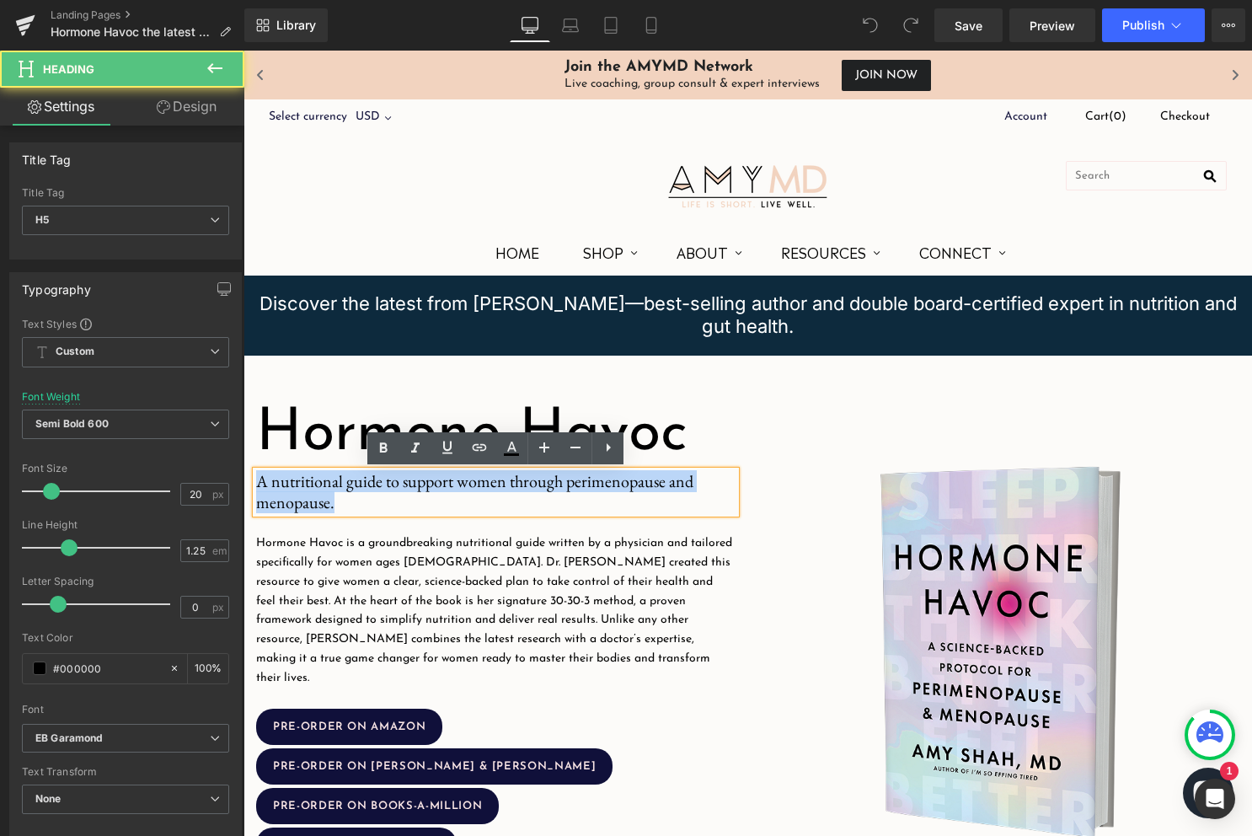
drag, startPoint x: 363, startPoint y: 501, endPoint x: 246, endPoint y: 483, distance: 118.6
click at [246, 483] on div "Hormone Havoc Heading Image A nutritional guide to support women through perime…" at bounding box center [495, 651] width 505 height 507
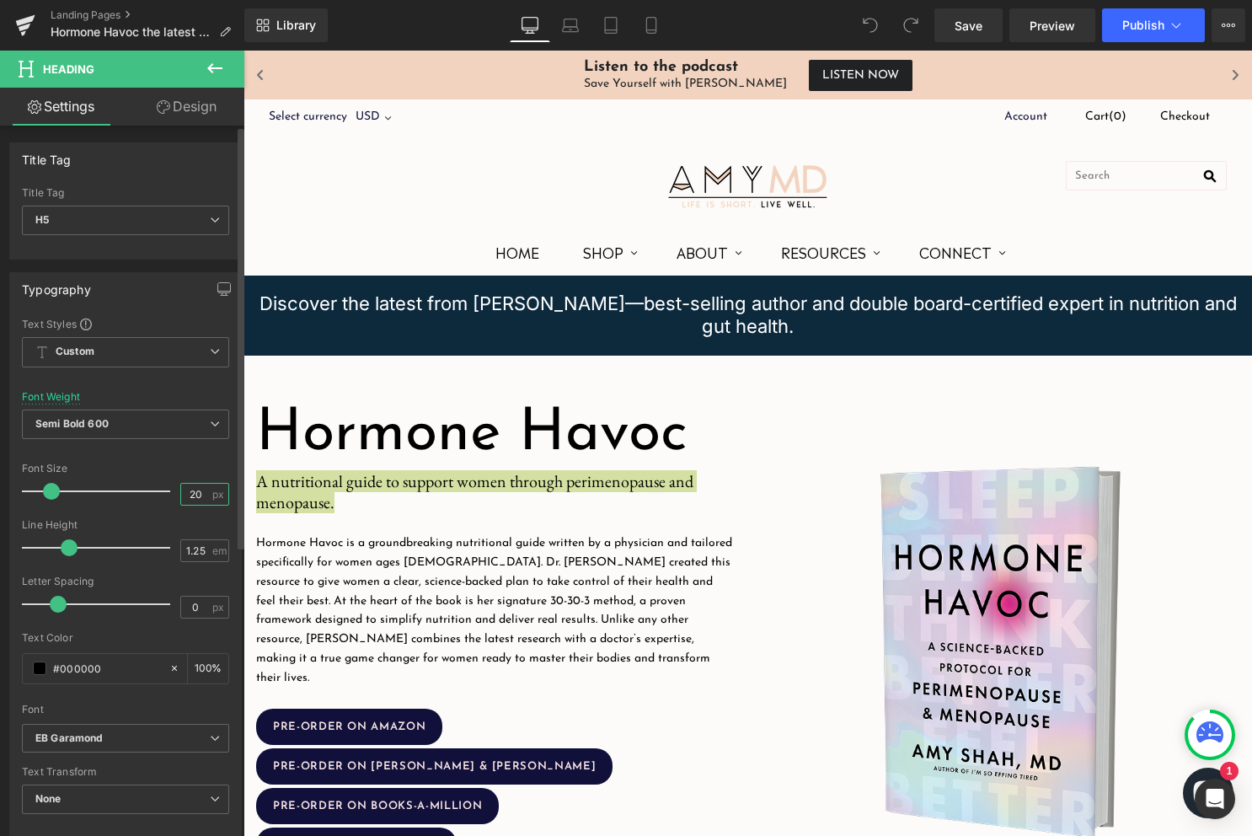
click at [193, 499] on input "20" at bounding box center [195, 494] width 29 height 21
click at [189, 498] on input "20" at bounding box center [195, 494] width 29 height 21
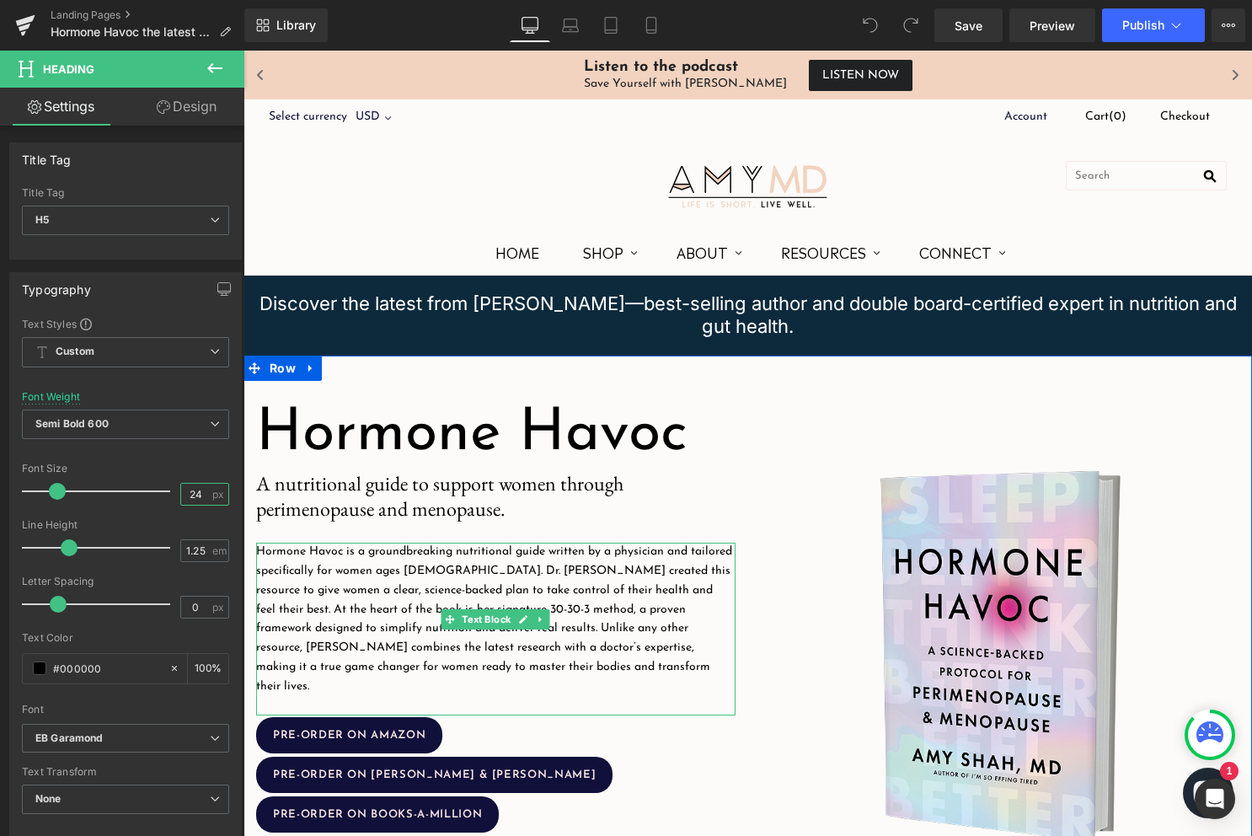
type input "24"
click at [388, 585] on p "Hormone Havoc is a groundbreaking nutritional guide written by a physician and …" at bounding box center [495, 619] width 479 height 153
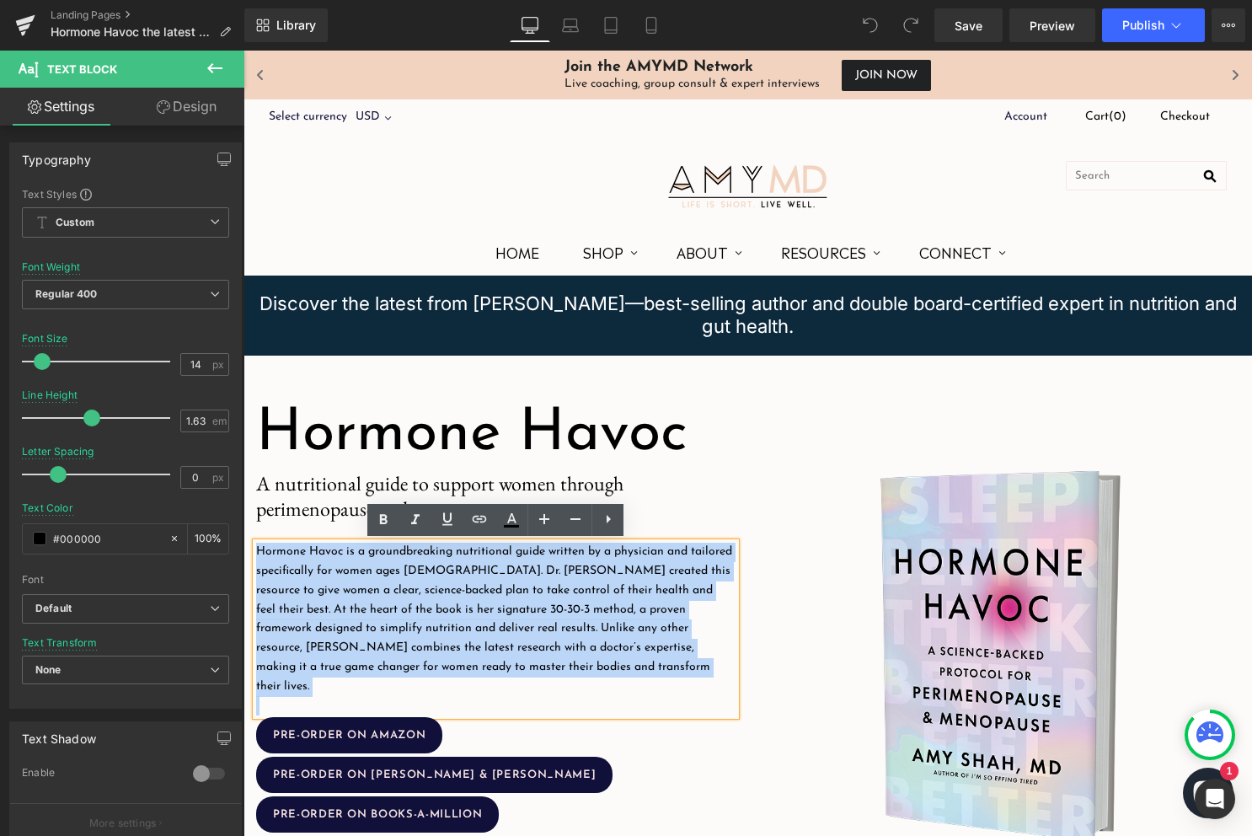
drag, startPoint x: 502, startPoint y: 678, endPoint x: 259, endPoint y: 550, distance: 275.1
click at [259, 550] on div "Hormone Havoc is a groundbreaking nutritional guide written by a physician and …" at bounding box center [495, 629] width 479 height 173
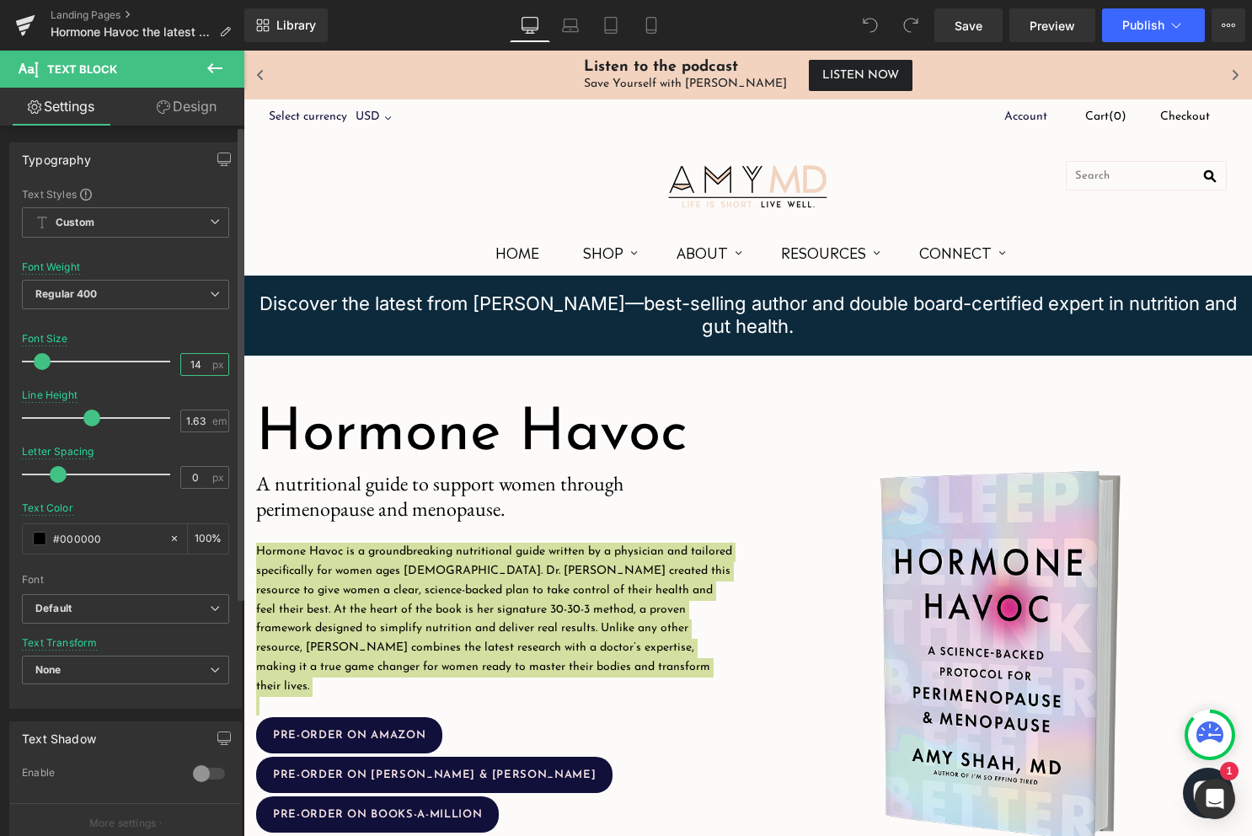
click at [187, 371] on input "14" at bounding box center [195, 364] width 29 height 21
click at [187, 361] on input "14" at bounding box center [195, 364] width 29 height 21
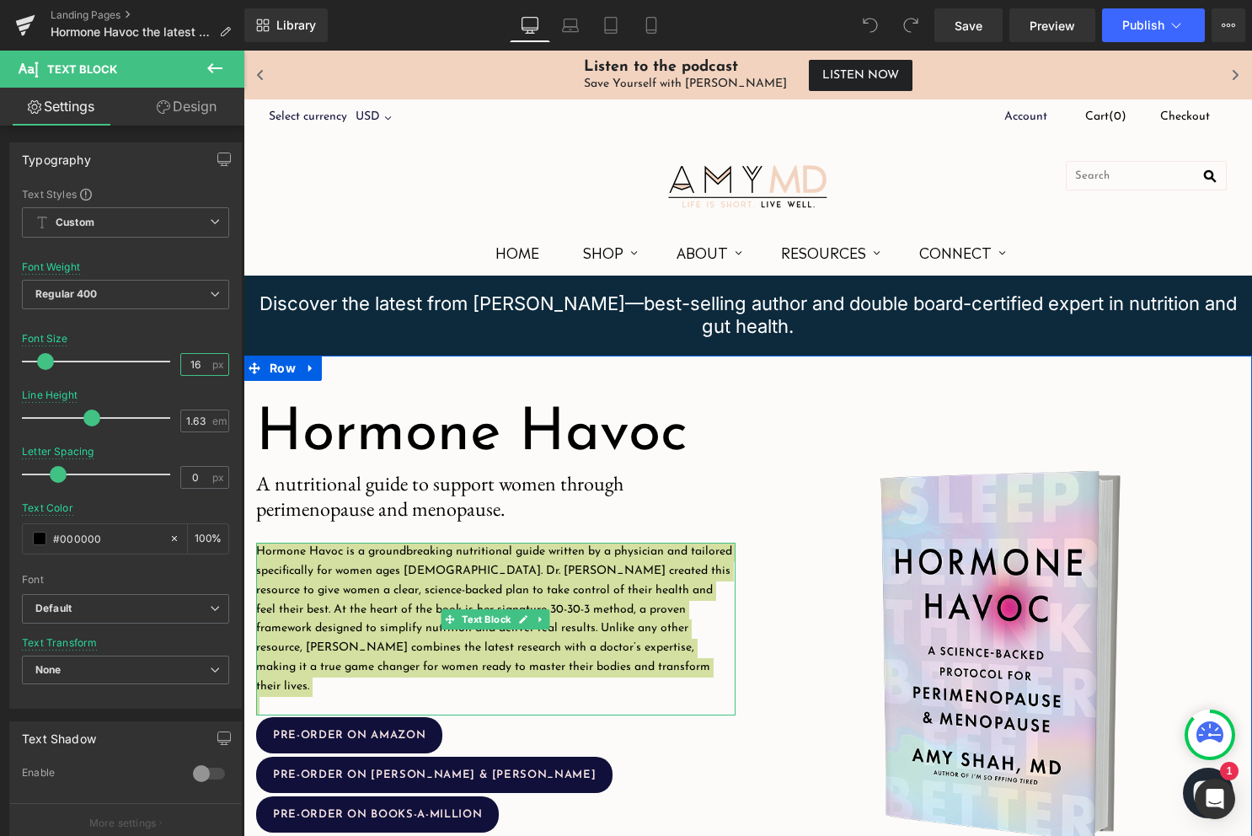
type input "16"
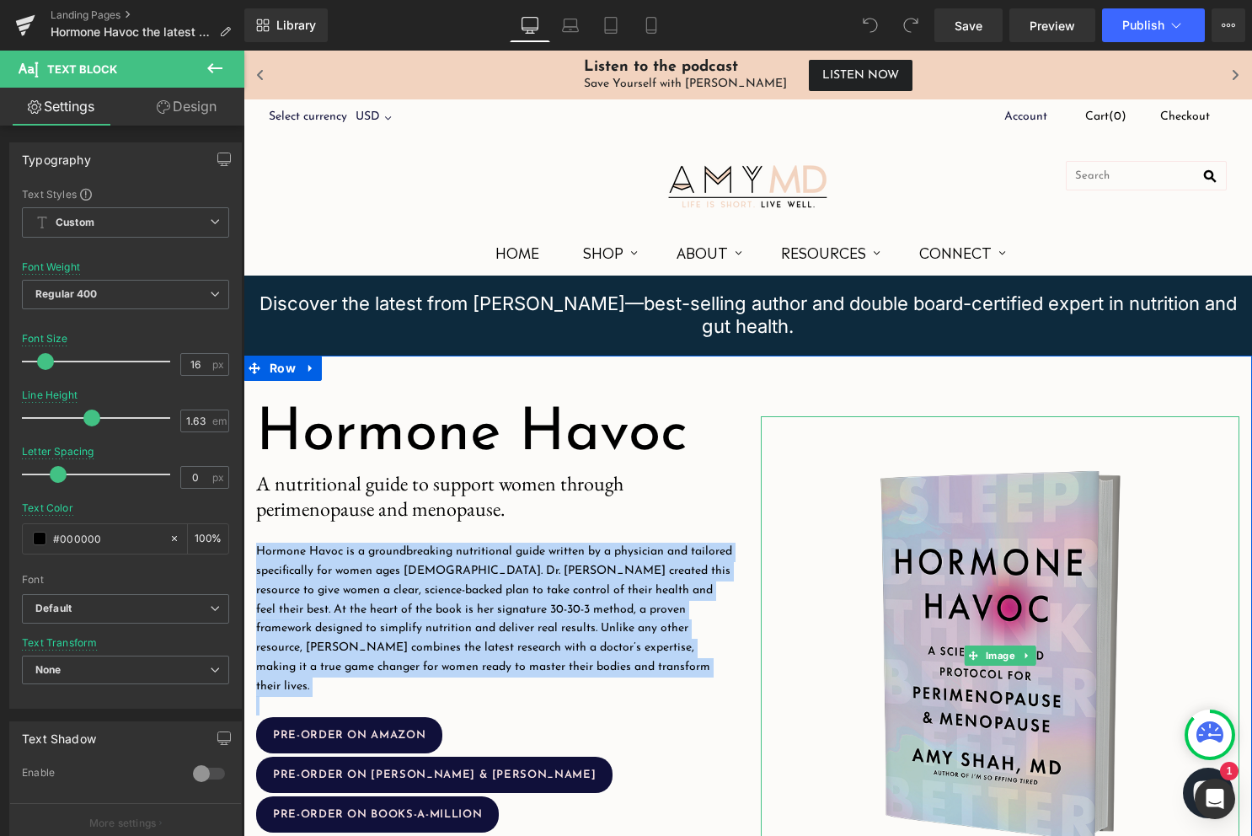
click at [801, 611] on img at bounding box center [1000, 655] width 479 height 479
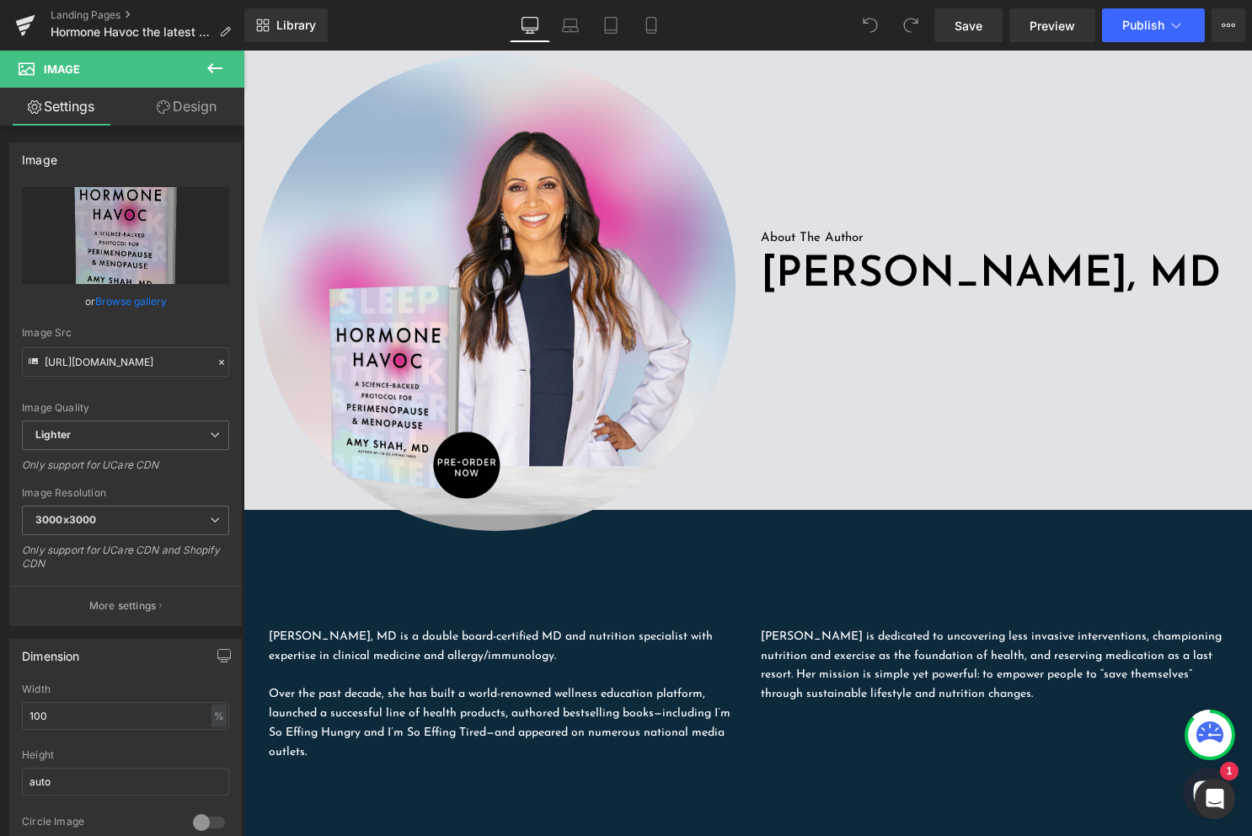
scroll to position [938, 0]
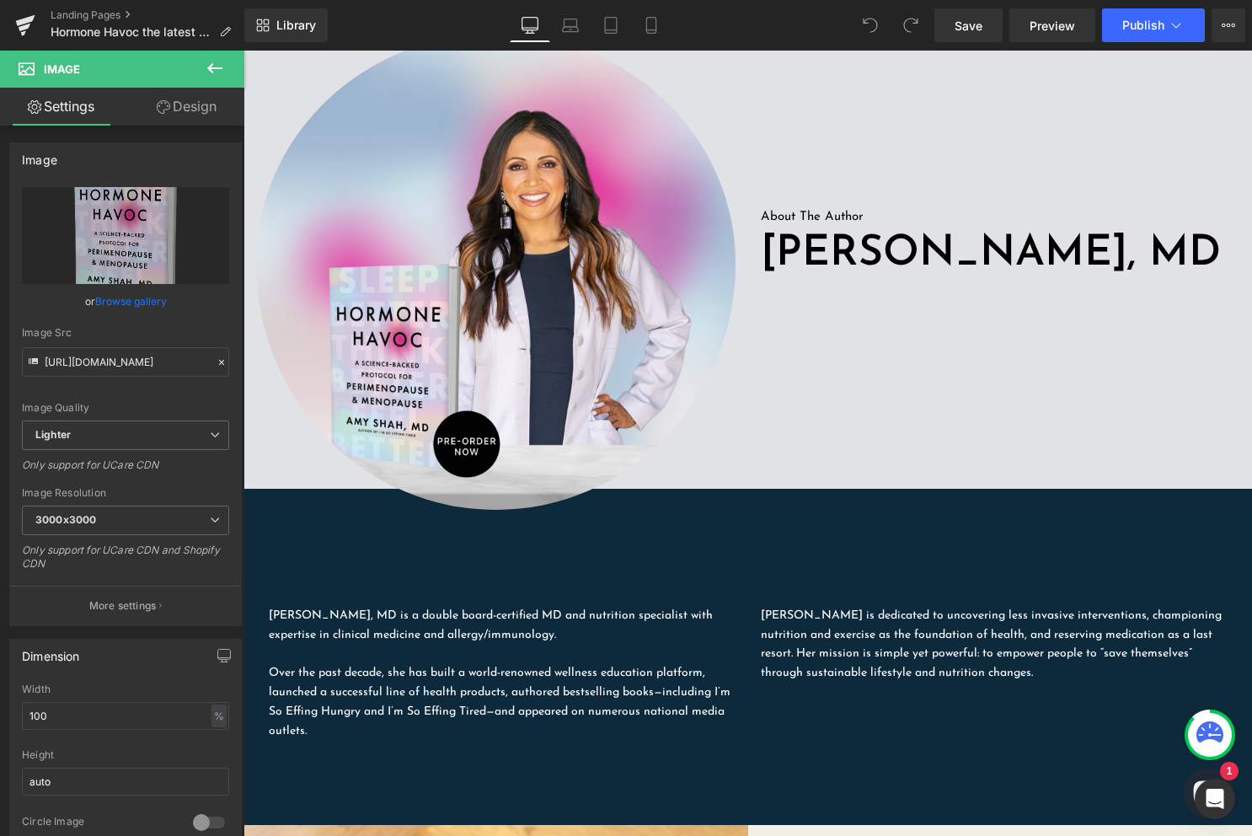
click at [537, 644] on p at bounding box center [502, 653] width 467 height 19
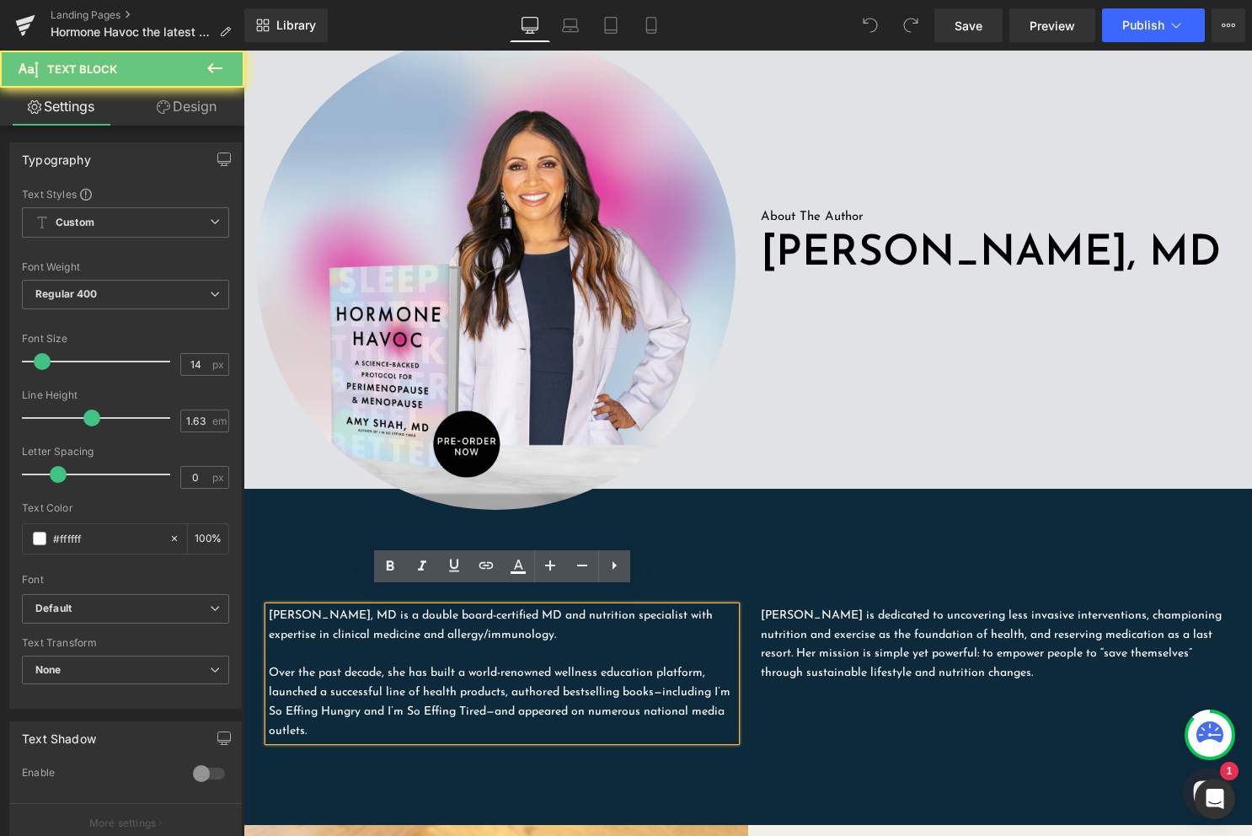
click at [508, 617] on p "[PERSON_NAME], MD is a double board-certified MD and nutrition specialist with …" at bounding box center [502, 626] width 467 height 39
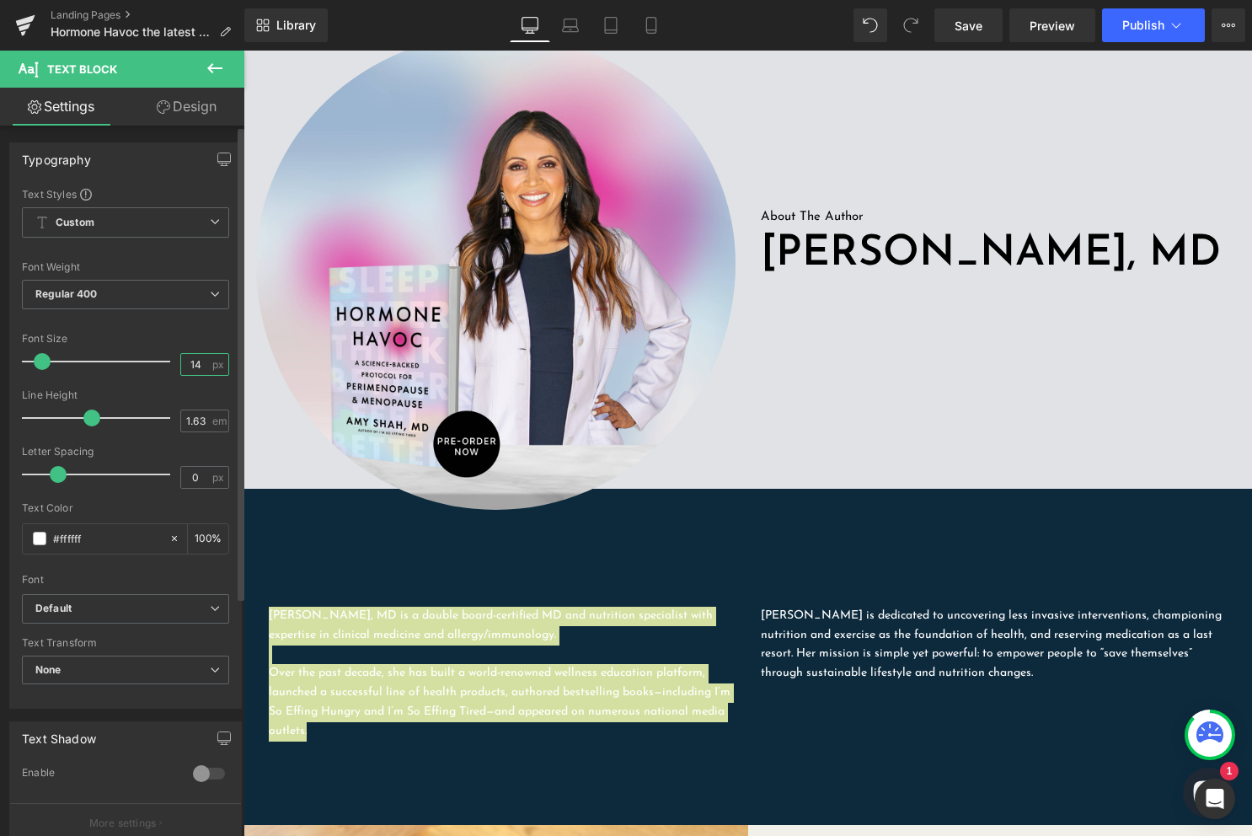
click at [194, 370] on input "14" at bounding box center [195, 364] width 29 height 21
click at [188, 369] on input "14" at bounding box center [195, 364] width 29 height 21
type input "16"
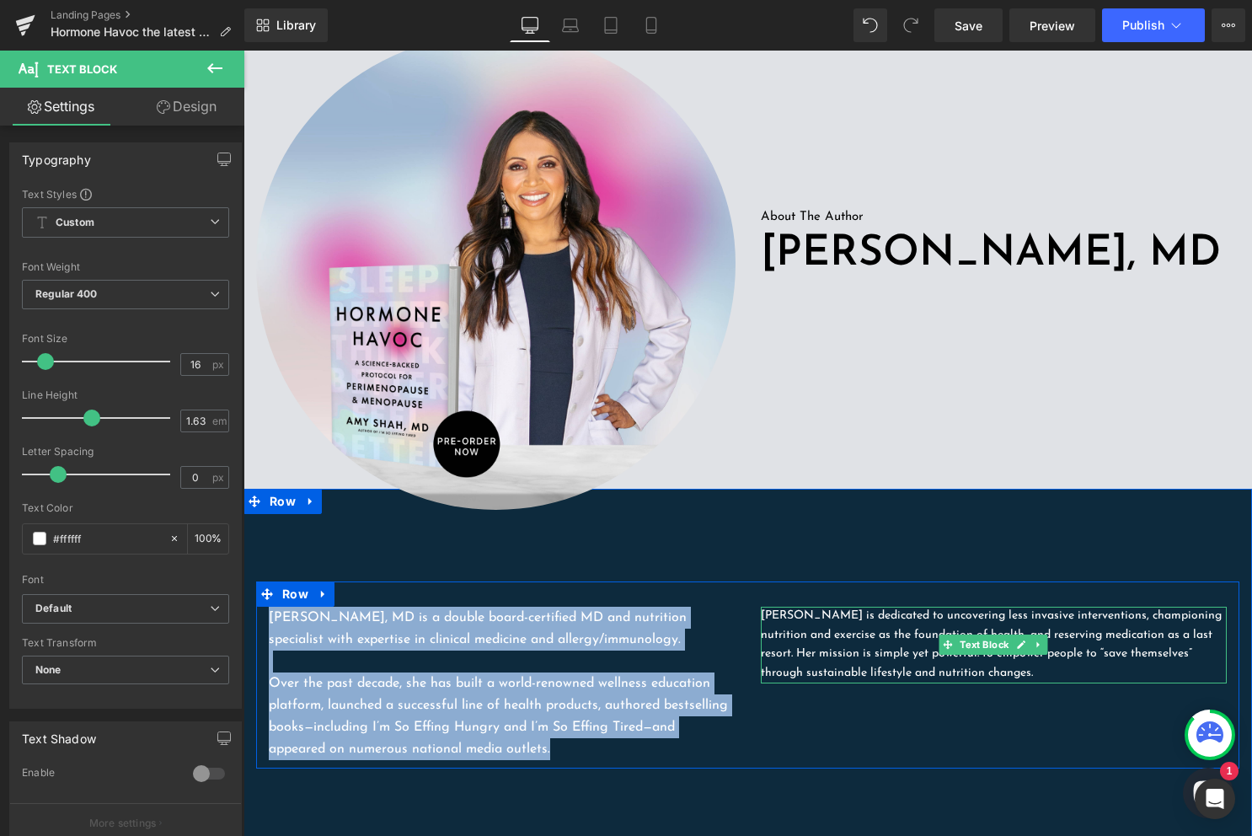
click at [806, 641] on p "[PERSON_NAME] is dedicated to uncovering less invasive interventions, championi…" at bounding box center [994, 645] width 467 height 77
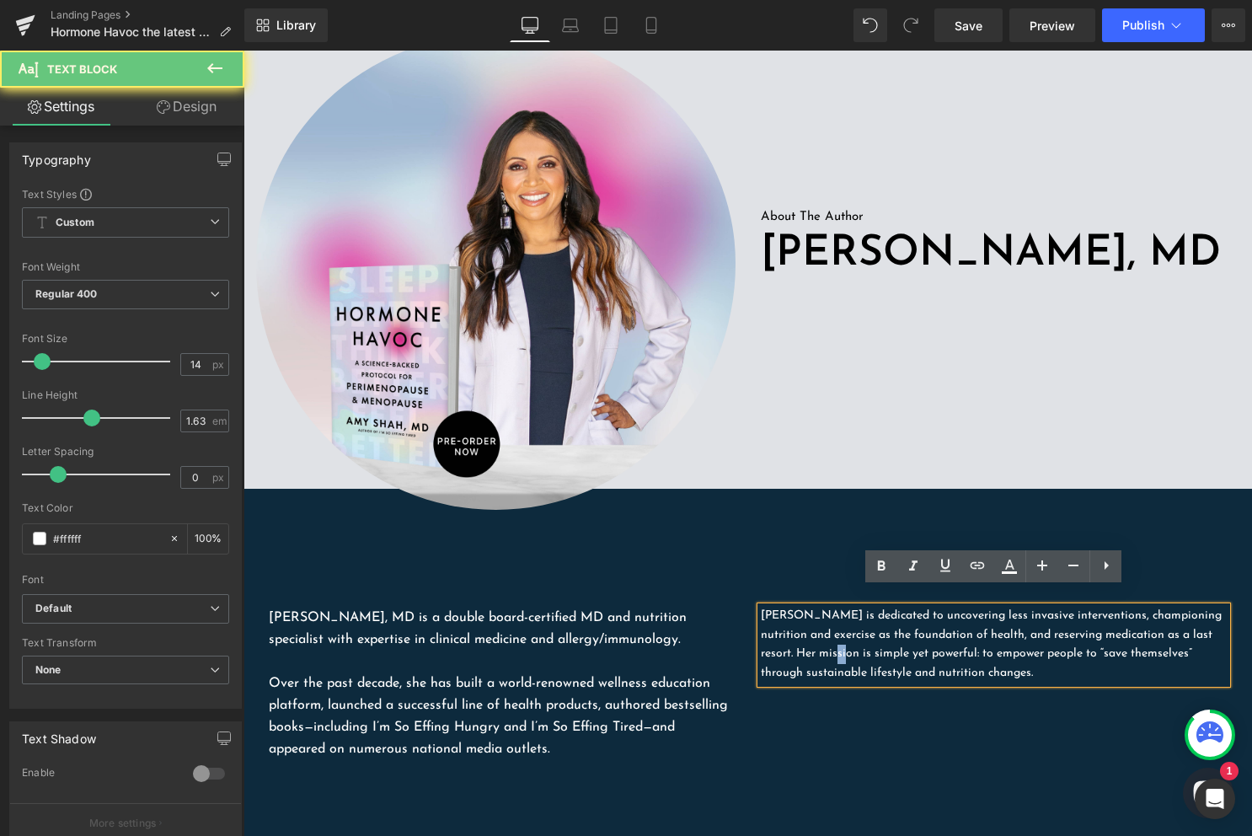
click at [806, 641] on p "[PERSON_NAME] is dedicated to uncovering less invasive interventions, championi…" at bounding box center [994, 645] width 467 height 77
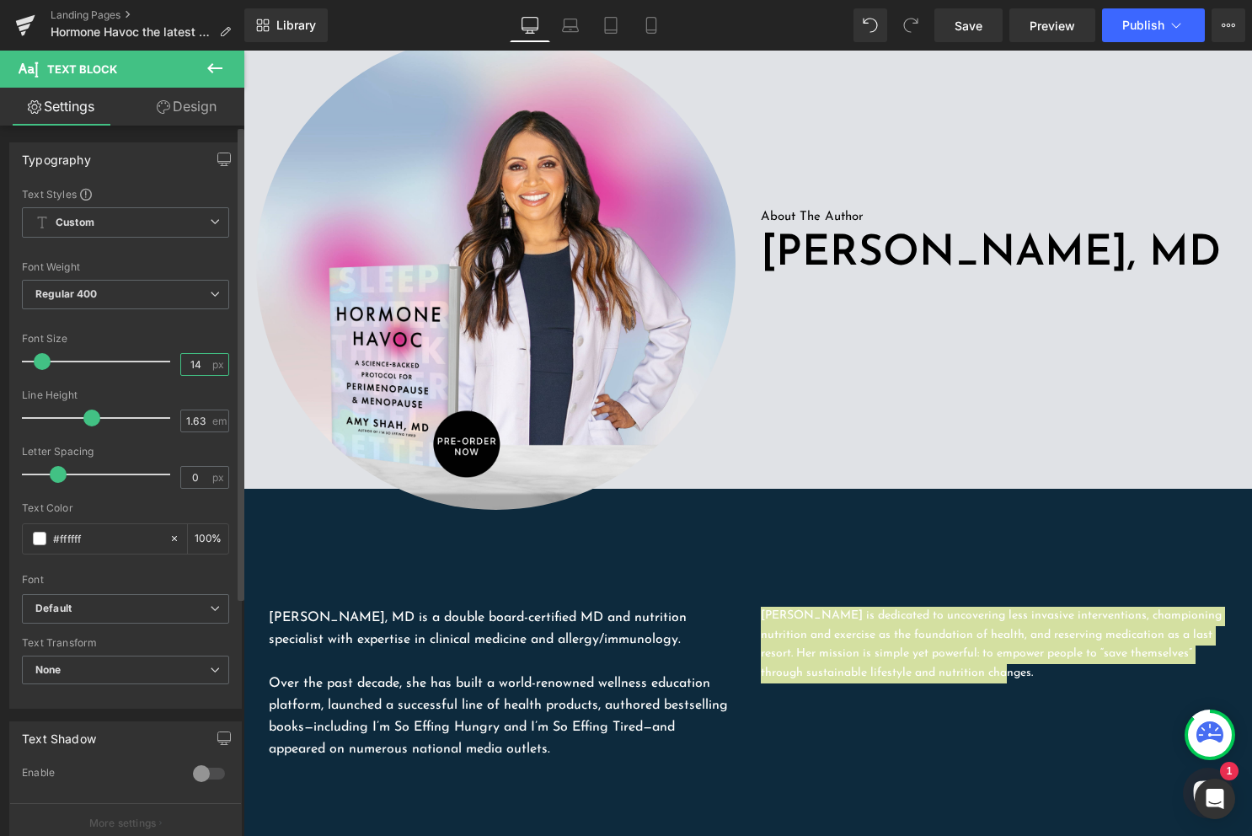
click at [187, 361] on input "14" at bounding box center [195, 364] width 29 height 21
type input "16"
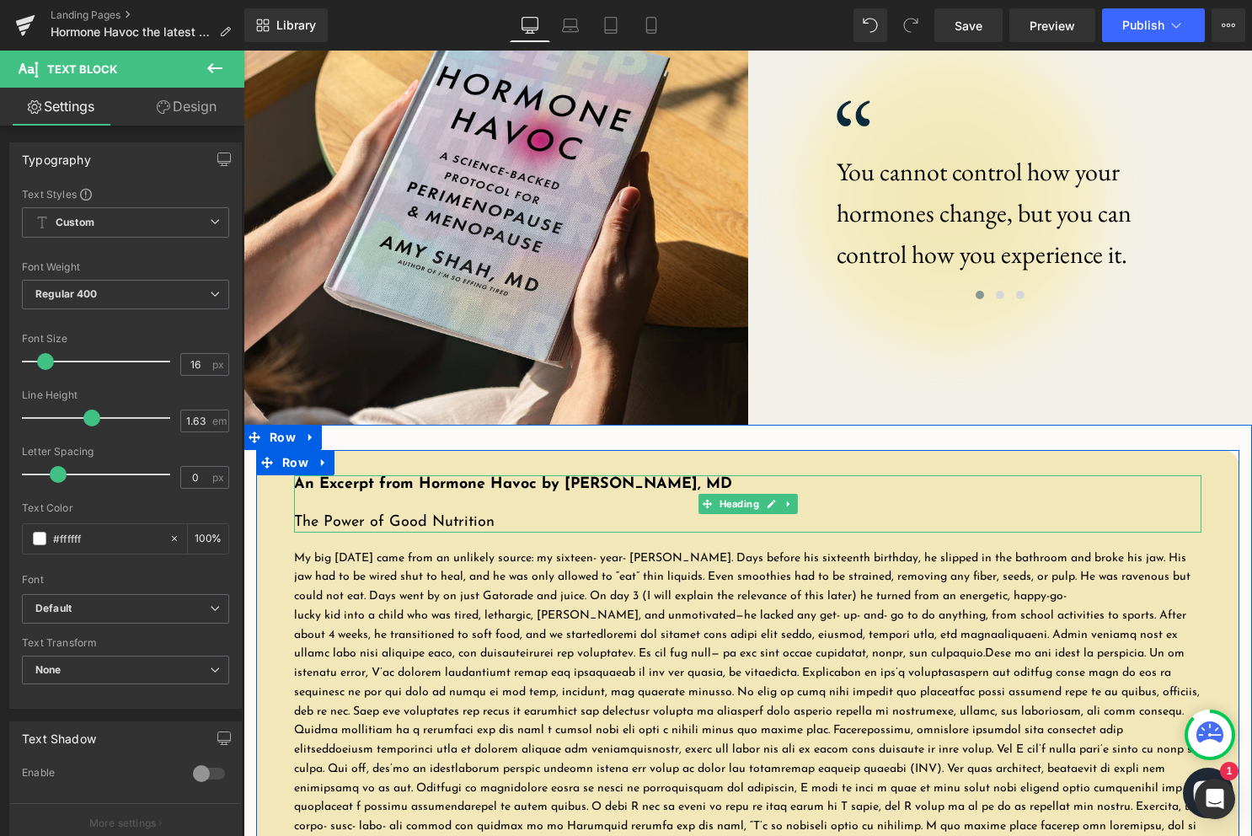
scroll to position [1866, 0]
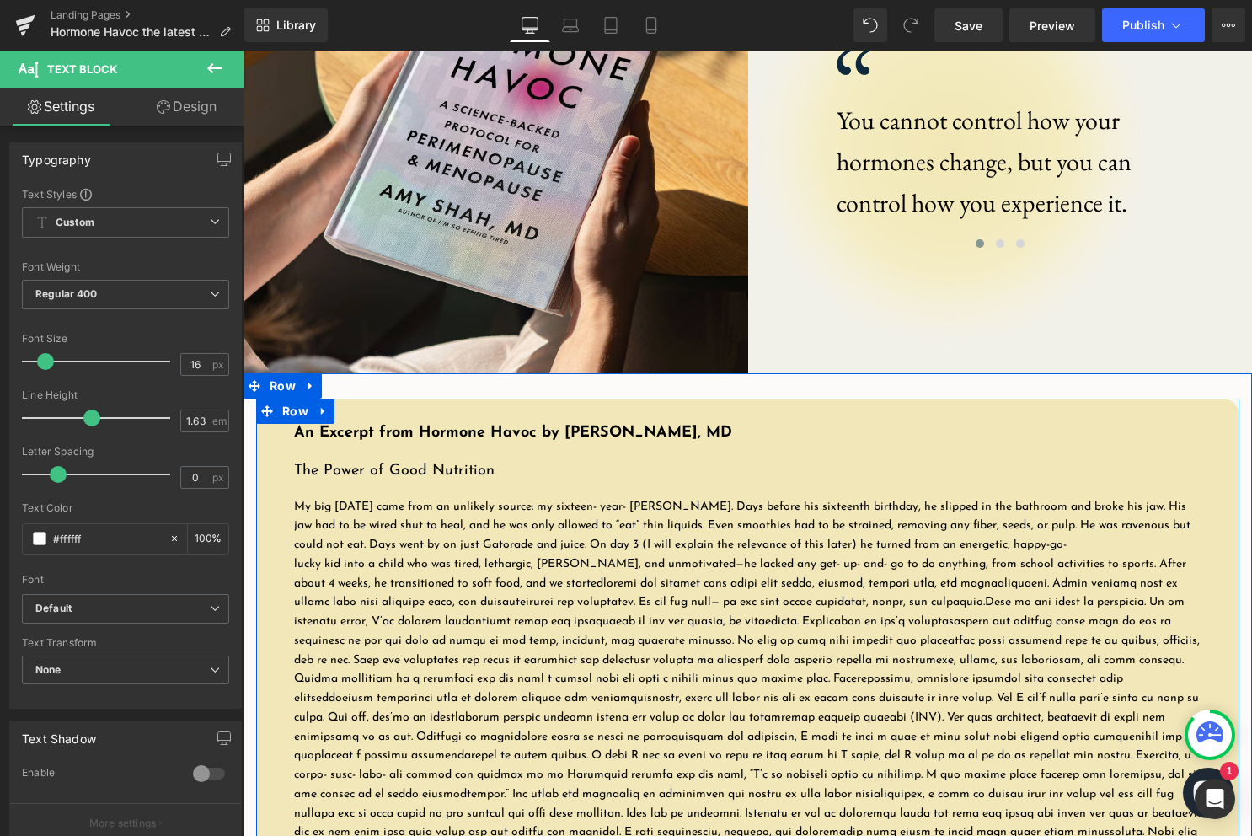
click at [664, 577] on span at bounding box center [747, 727] width 906 height 300
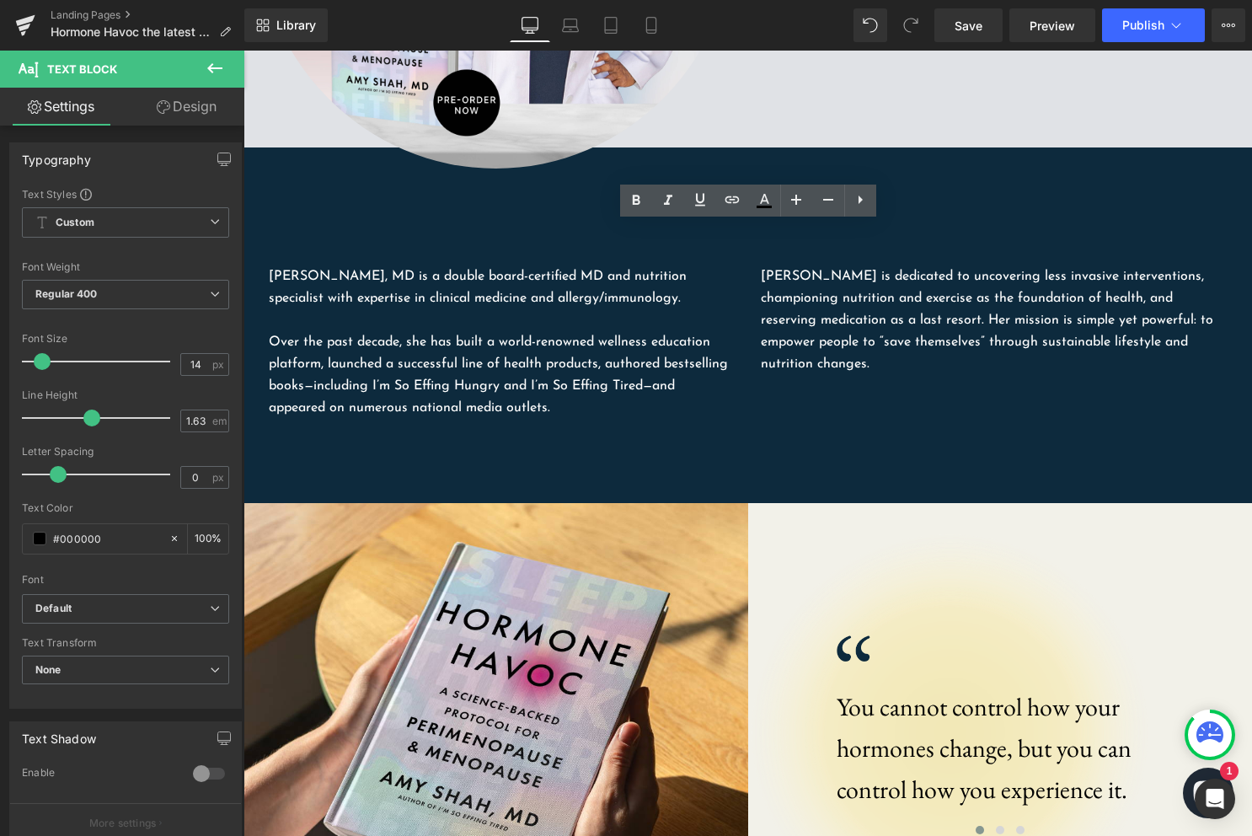
scroll to position [965, 0]
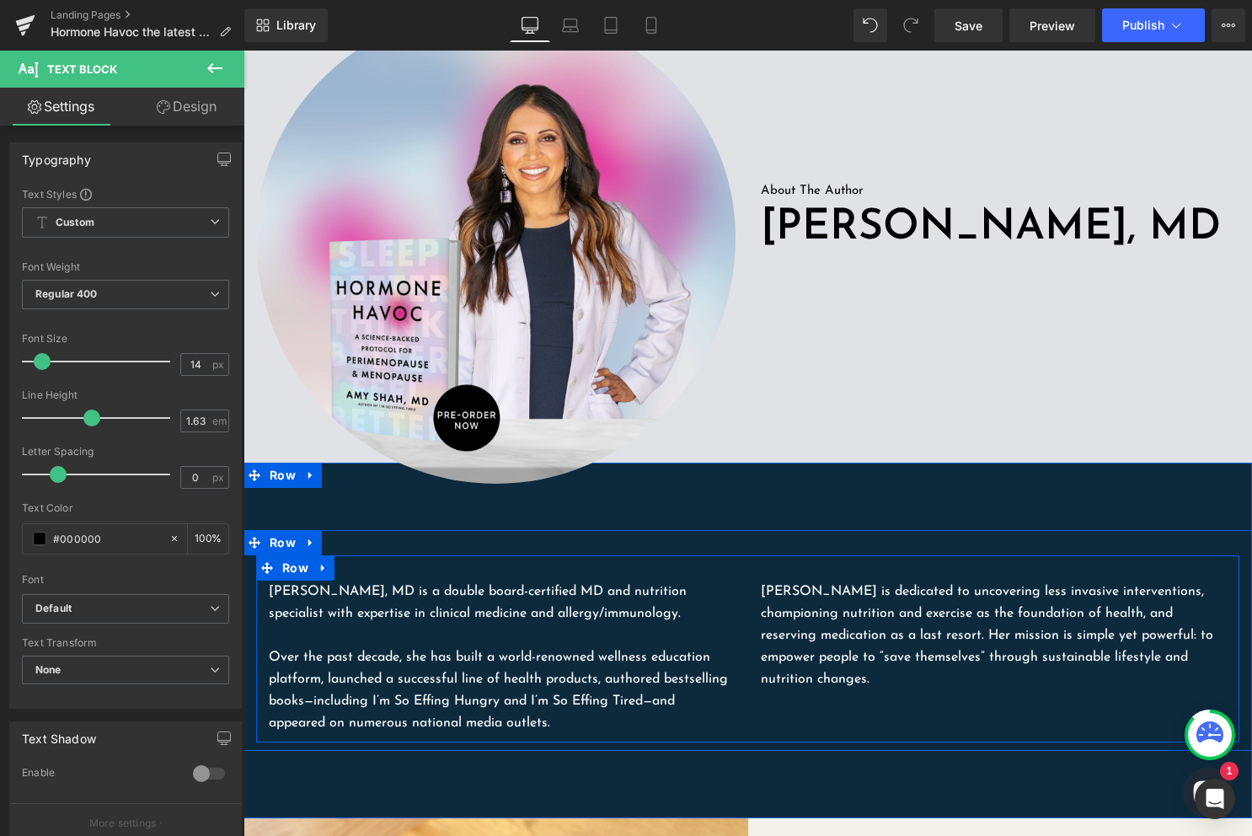
click at [494, 591] on p "[PERSON_NAME], MD is a double board-certified MD and nutrition specialist with …" at bounding box center [502, 602] width 467 height 44
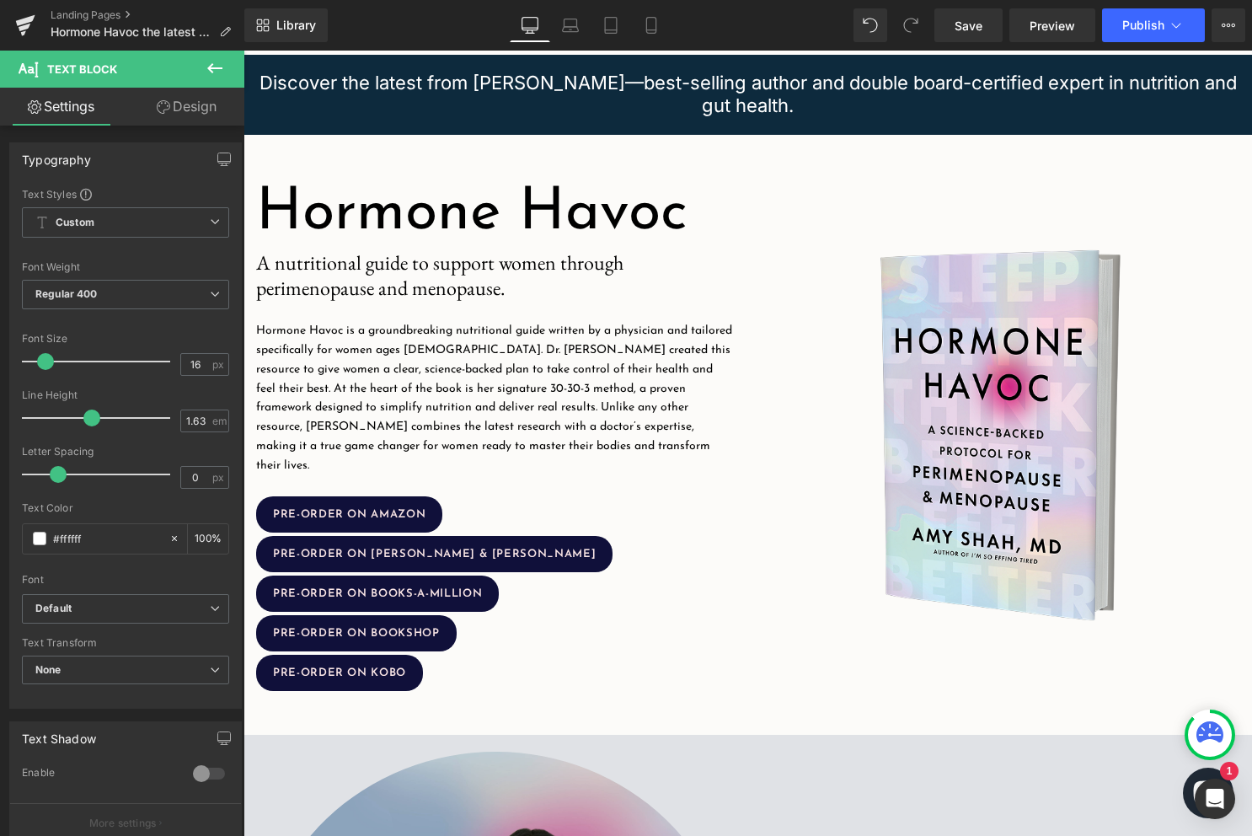
scroll to position [150, 0]
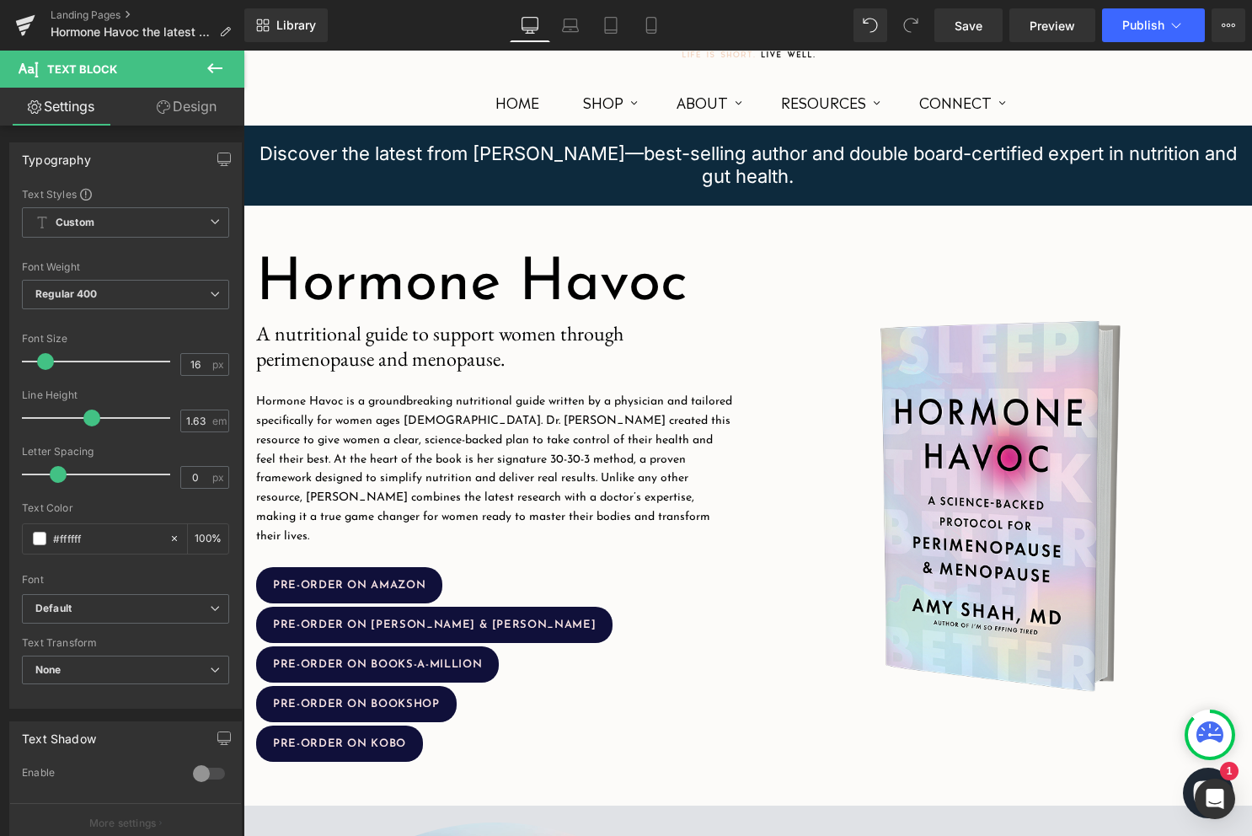
click at [387, 414] on p "Hormone Havoc is a groundbreaking nutritional guide written by a physician and …" at bounding box center [495, 469] width 479 height 153
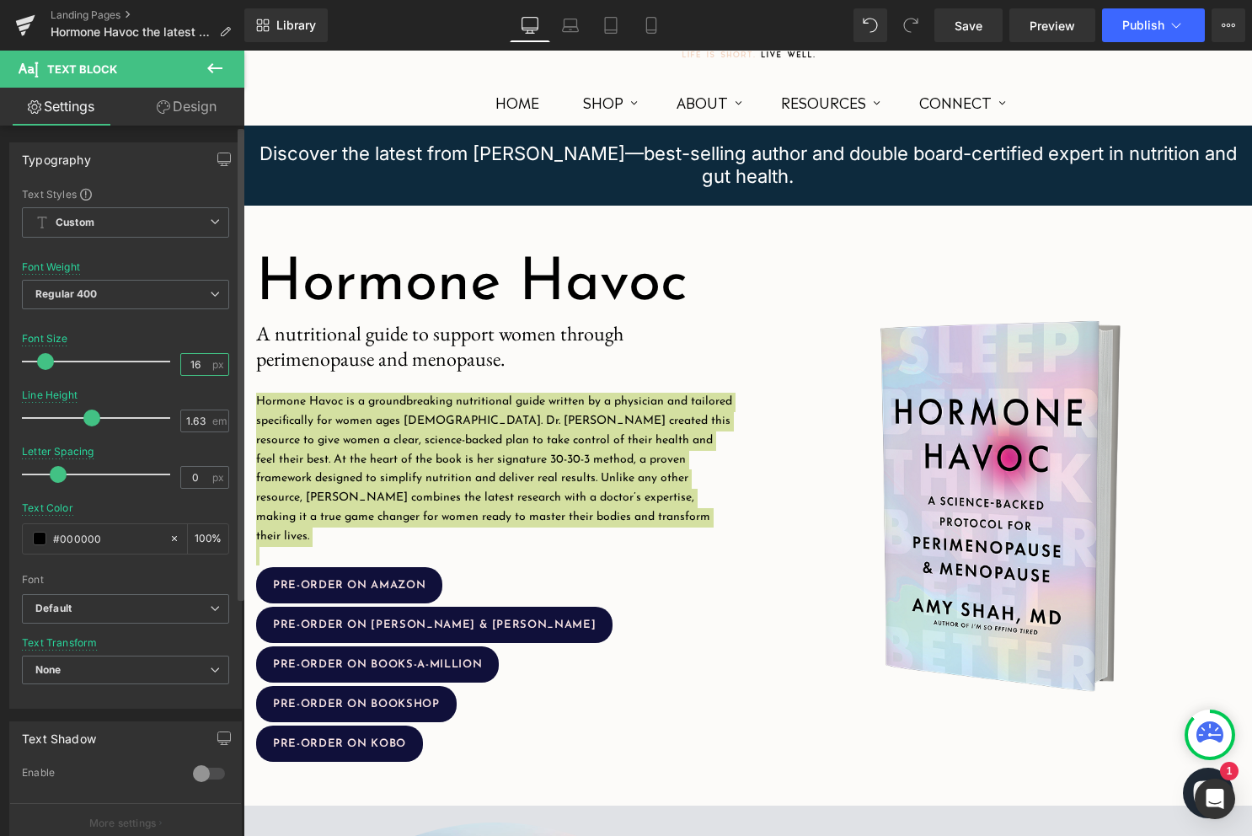
click at [181, 358] on input "16" at bounding box center [195, 364] width 29 height 21
click at [200, 365] on input "16" at bounding box center [195, 364] width 29 height 21
click at [194, 363] on input "16" at bounding box center [195, 364] width 29 height 21
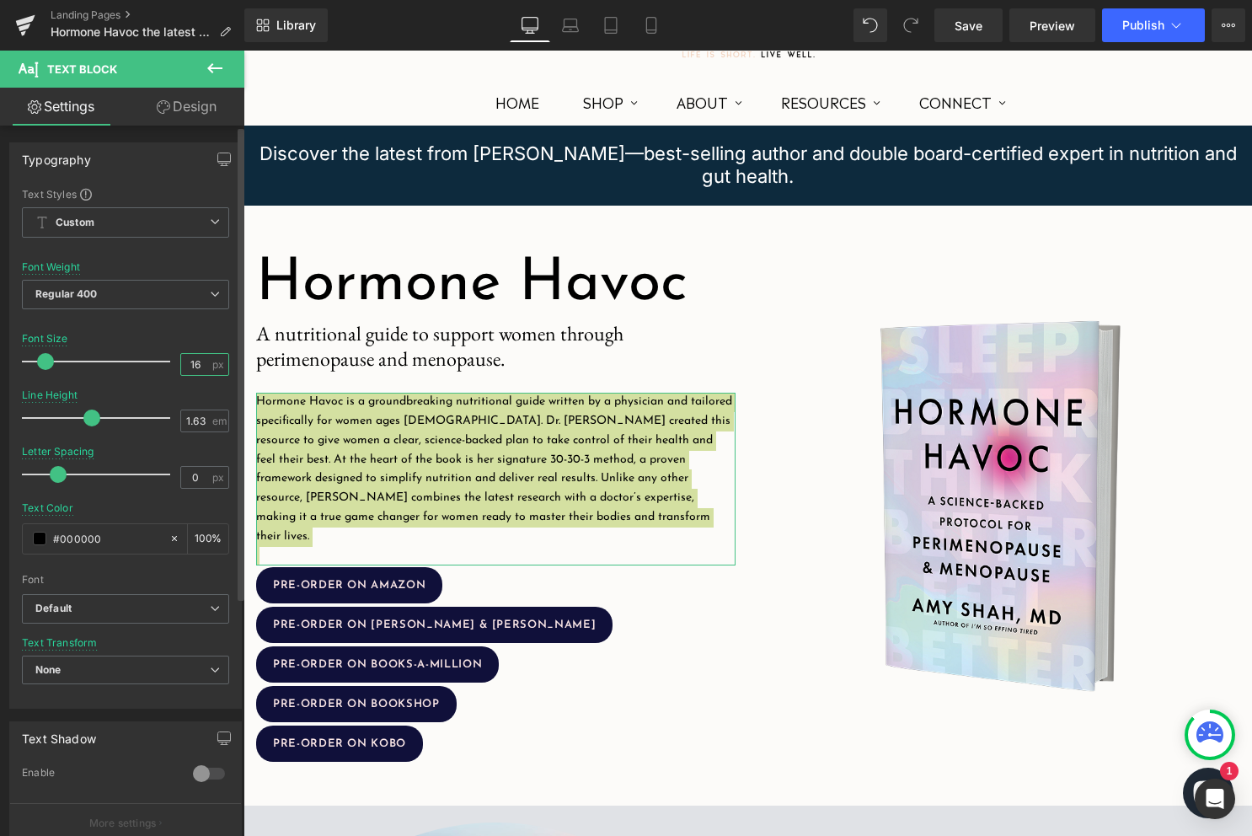
click at [194, 363] on input "16" at bounding box center [195, 364] width 29 height 21
click at [190, 366] on input "18" at bounding box center [195, 364] width 29 height 21
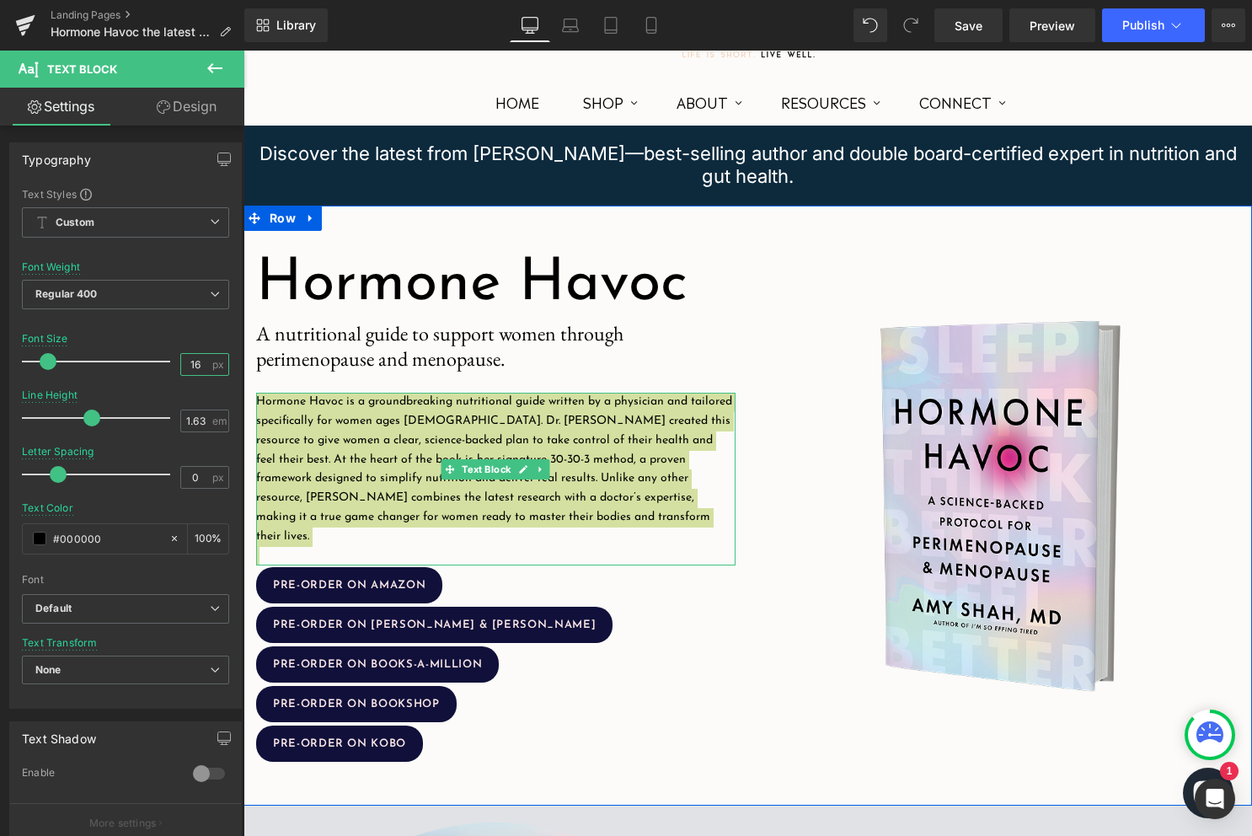
type input "16"
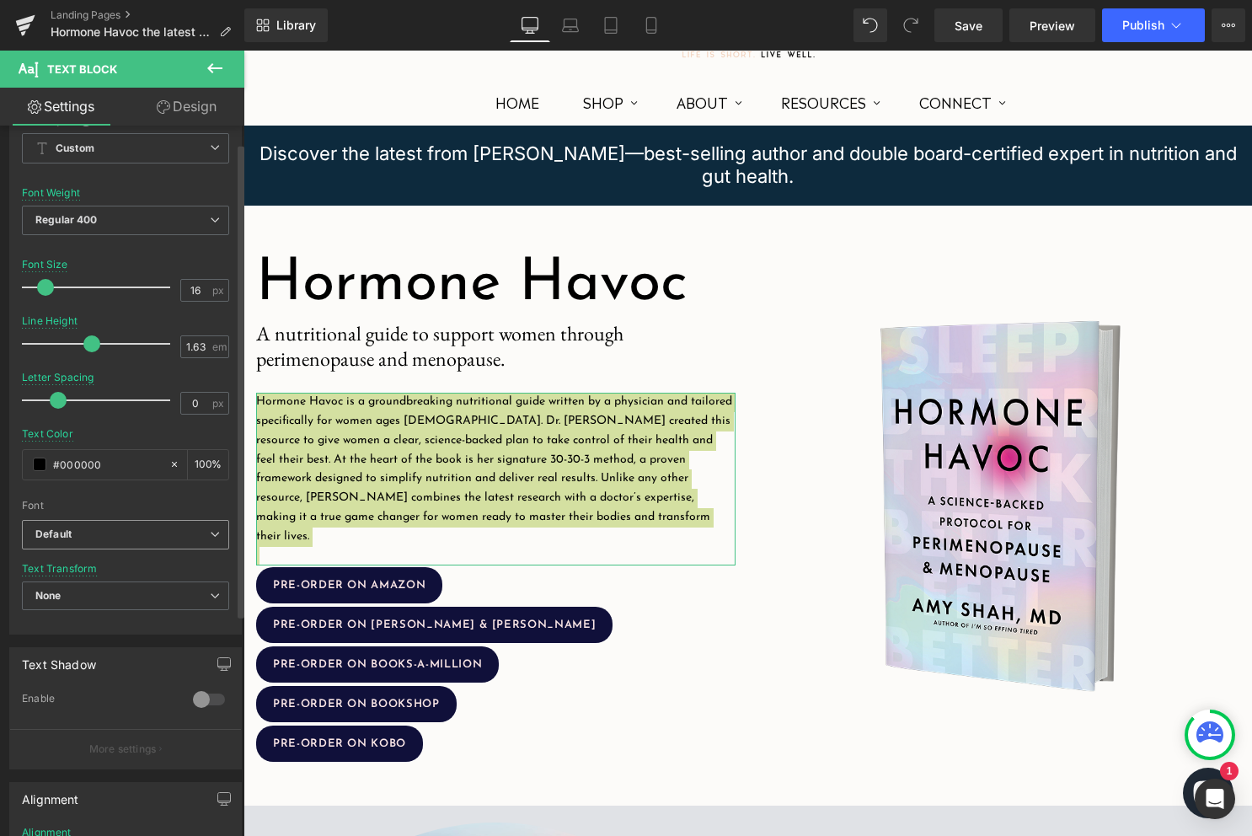
scroll to position [0, 0]
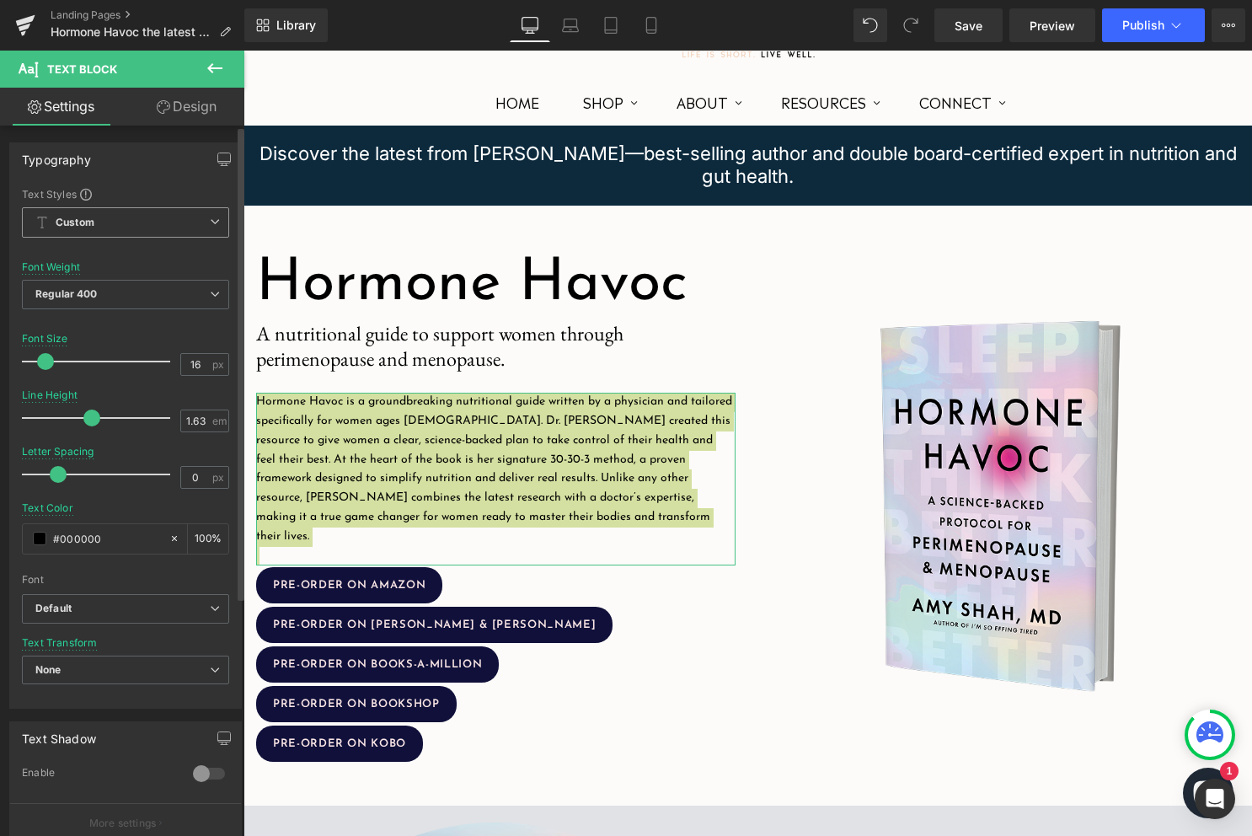
click at [216, 218] on span "Custom Setup Global Style" at bounding box center [125, 222] width 207 height 30
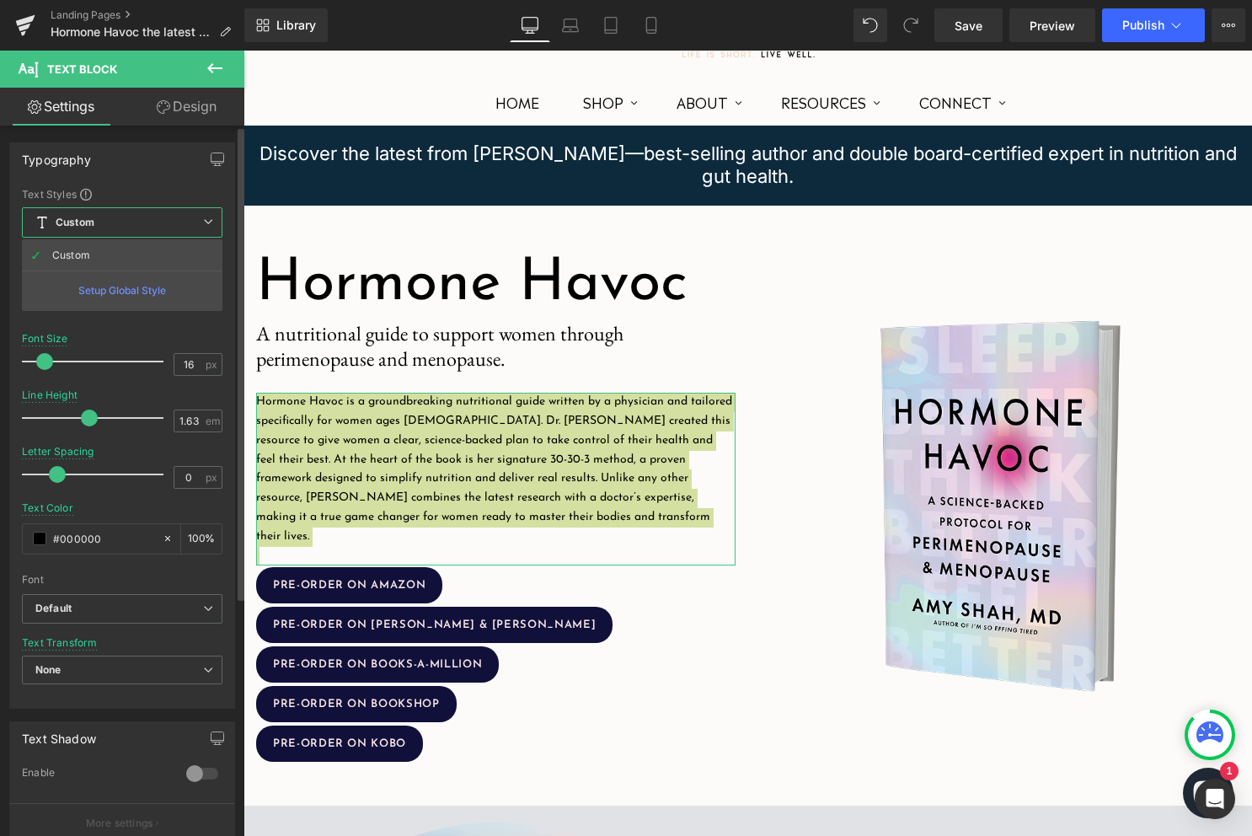
click at [221, 205] on div "Font Default Poppins Work Sans Gravitas One Abril Fatface Asset [PERSON_NAME] I…" at bounding box center [122, 390] width 200 height 407
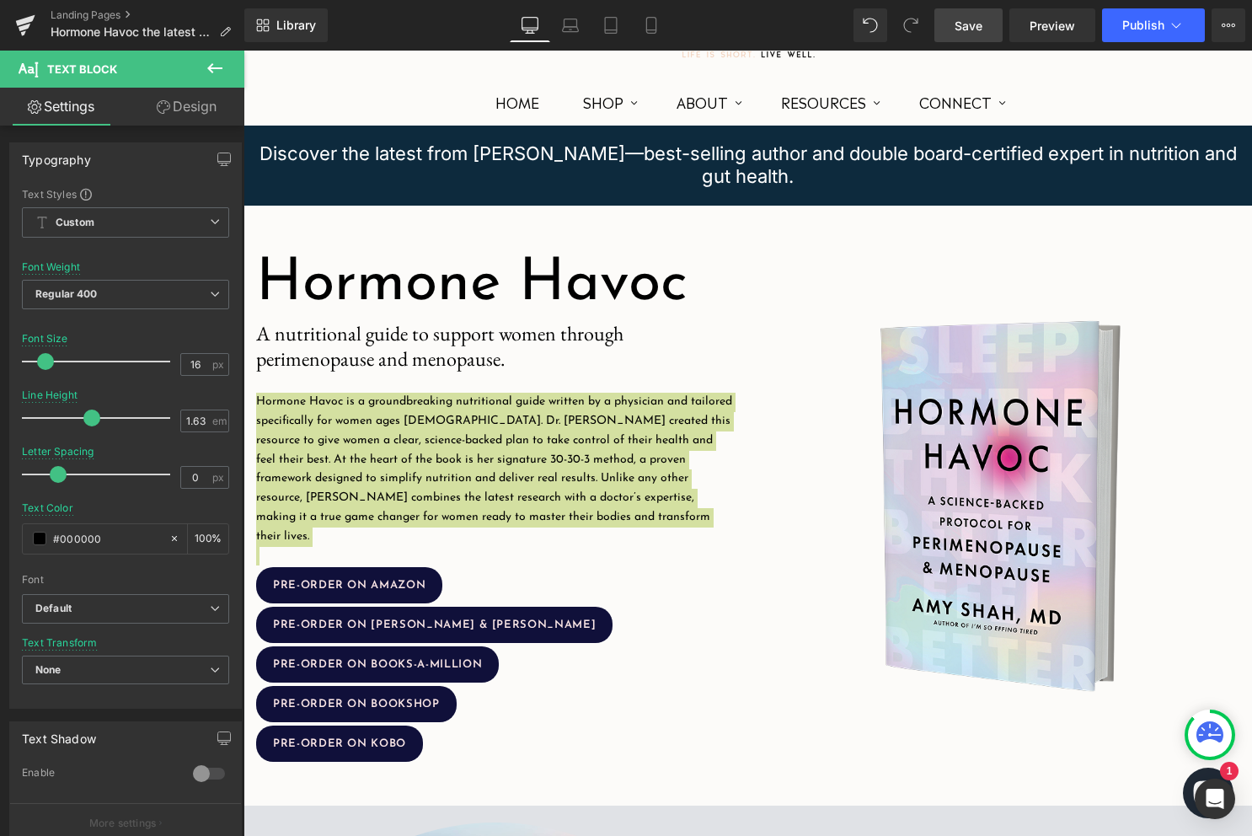
click at [976, 9] on link "Save" at bounding box center [968, 25] width 68 height 34
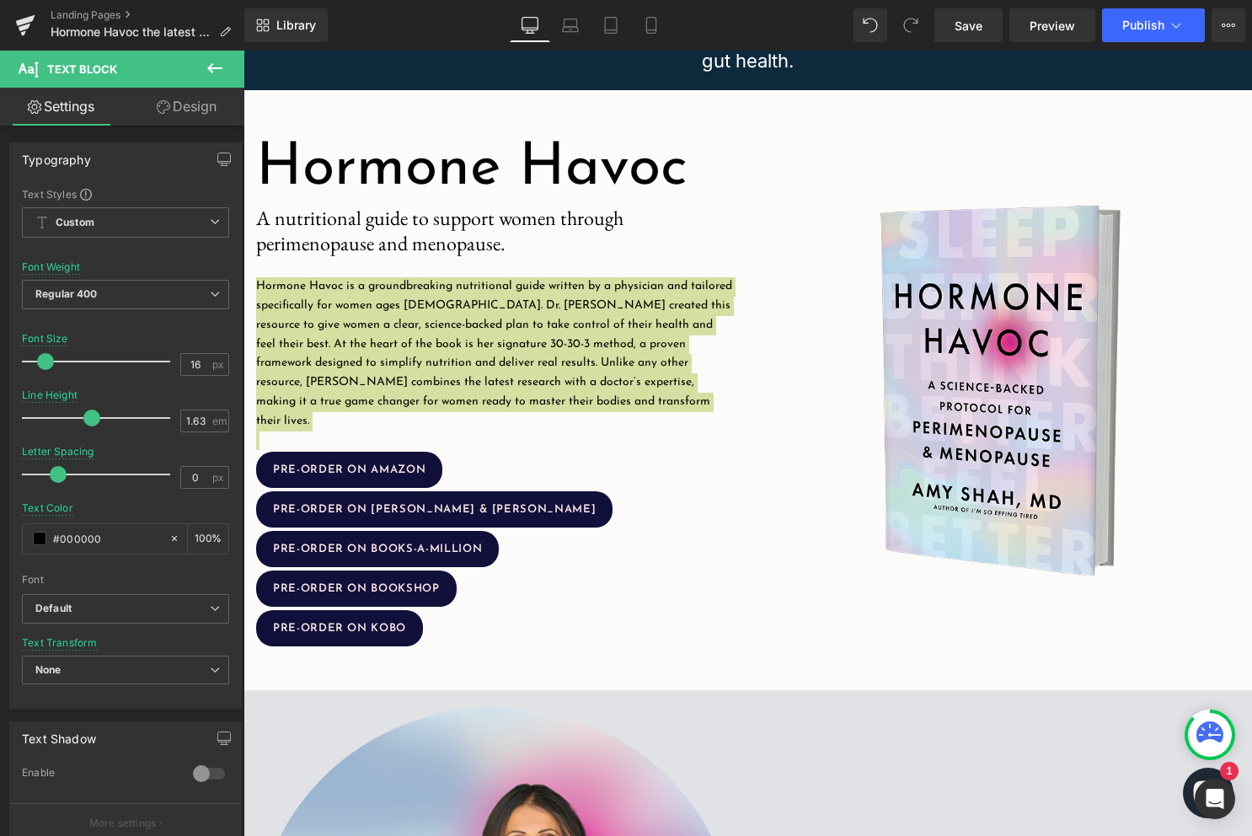
scroll to position [331, 0]
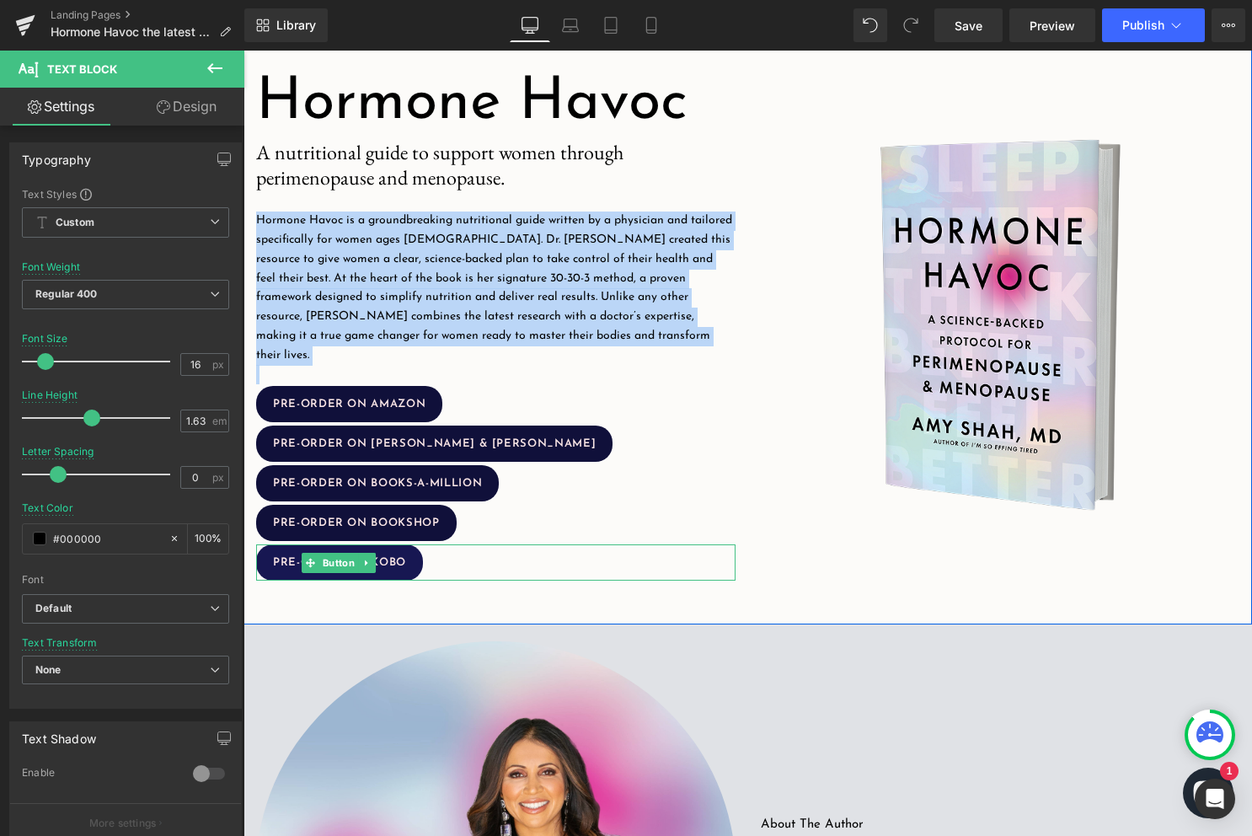
click at [377, 557] on span "PRE-ORDER ON KOBO" at bounding box center [339, 562] width 133 height 11
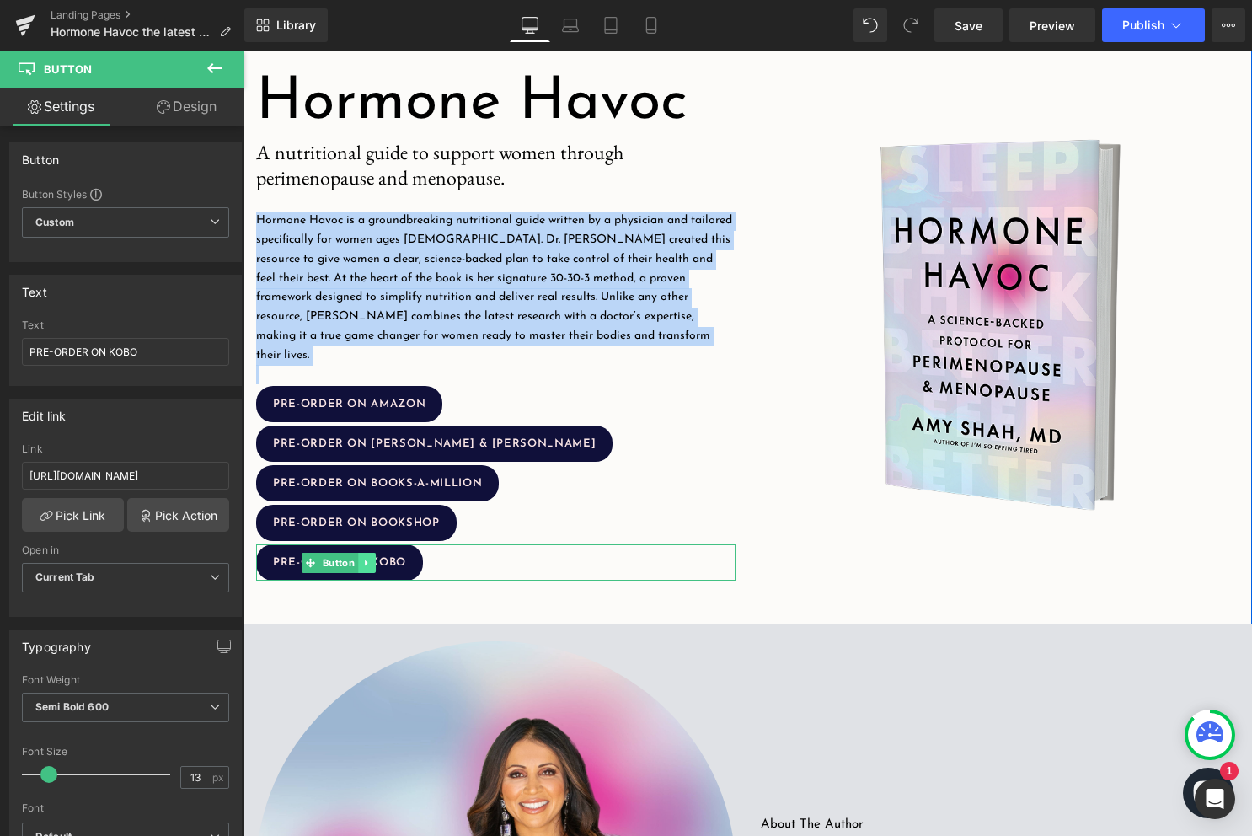
click at [366, 558] on icon at bounding box center [366, 563] width 9 height 10
click at [375, 558] on icon at bounding box center [376, 563] width 9 height 10
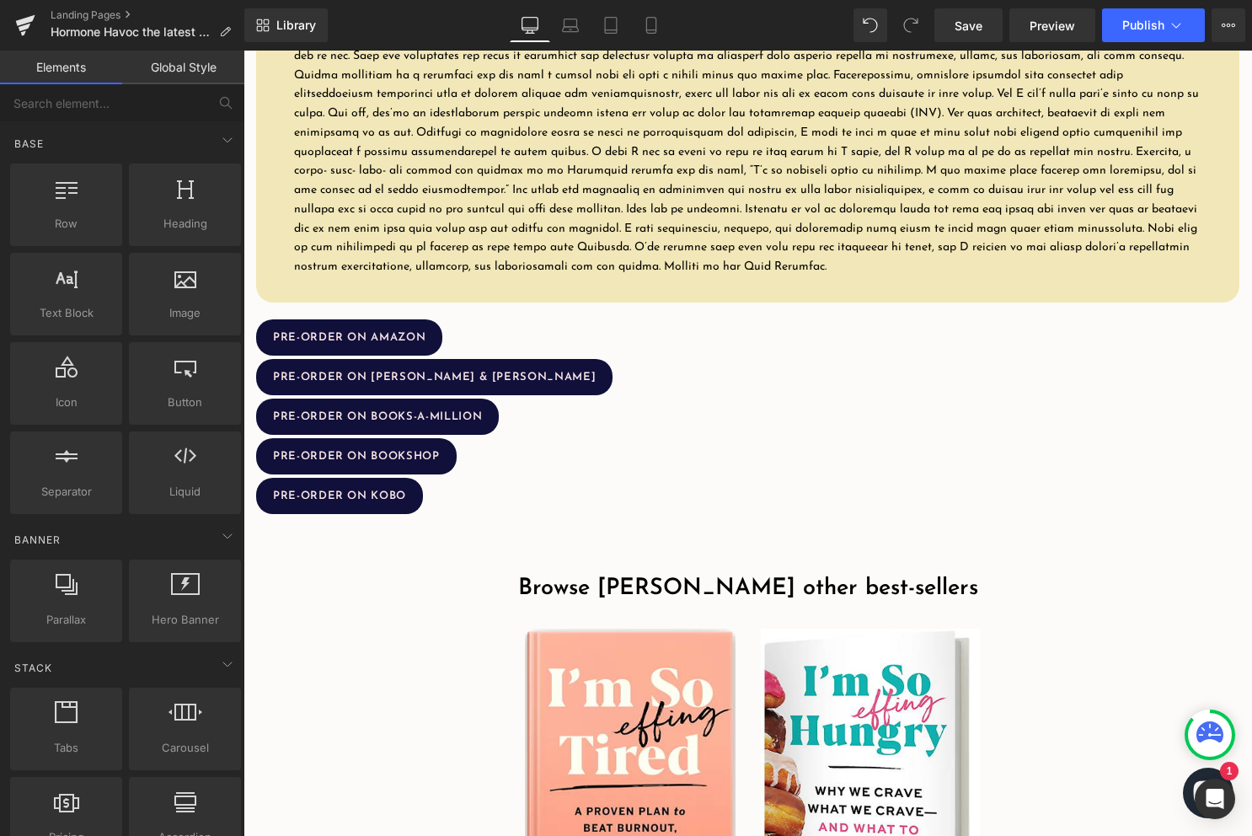
scroll to position [2477, 0]
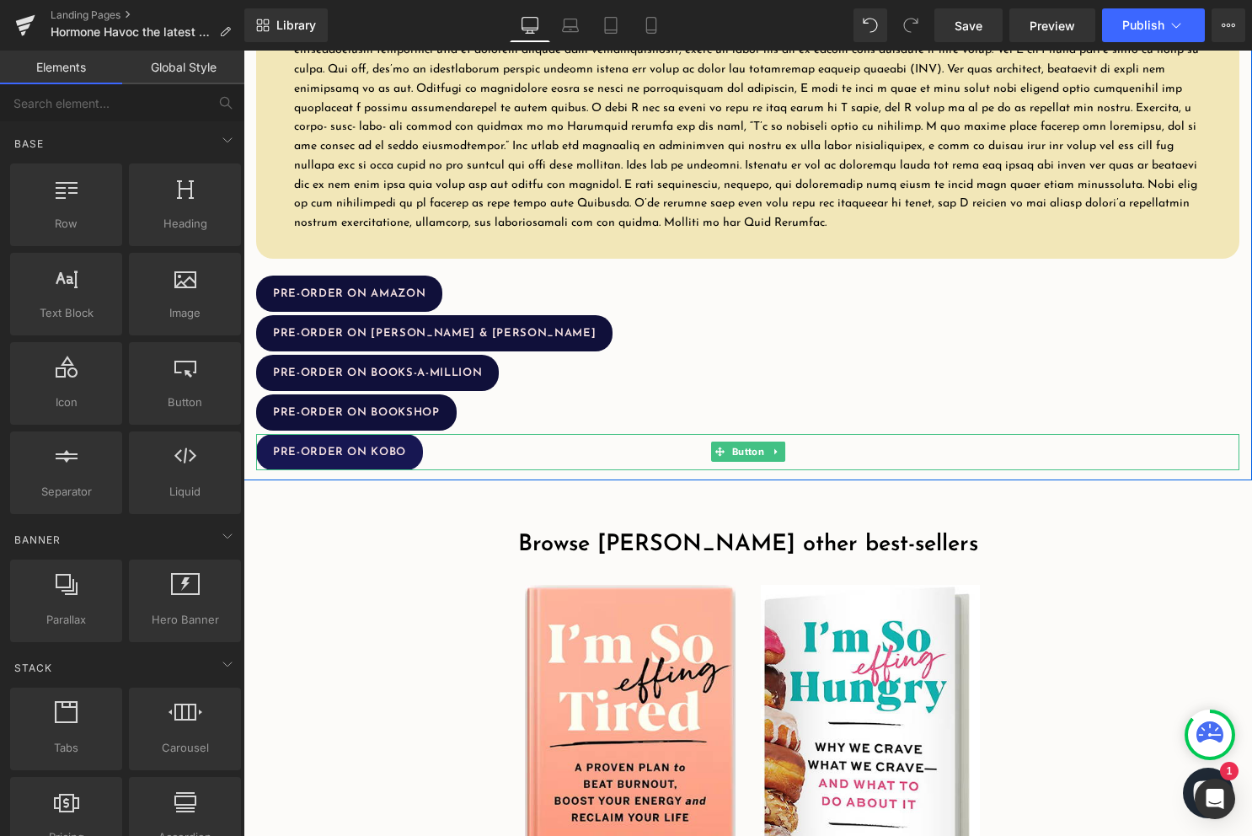
click at [351, 456] on span "PRE-ORDER ON KOBO" at bounding box center [339, 451] width 133 height 11
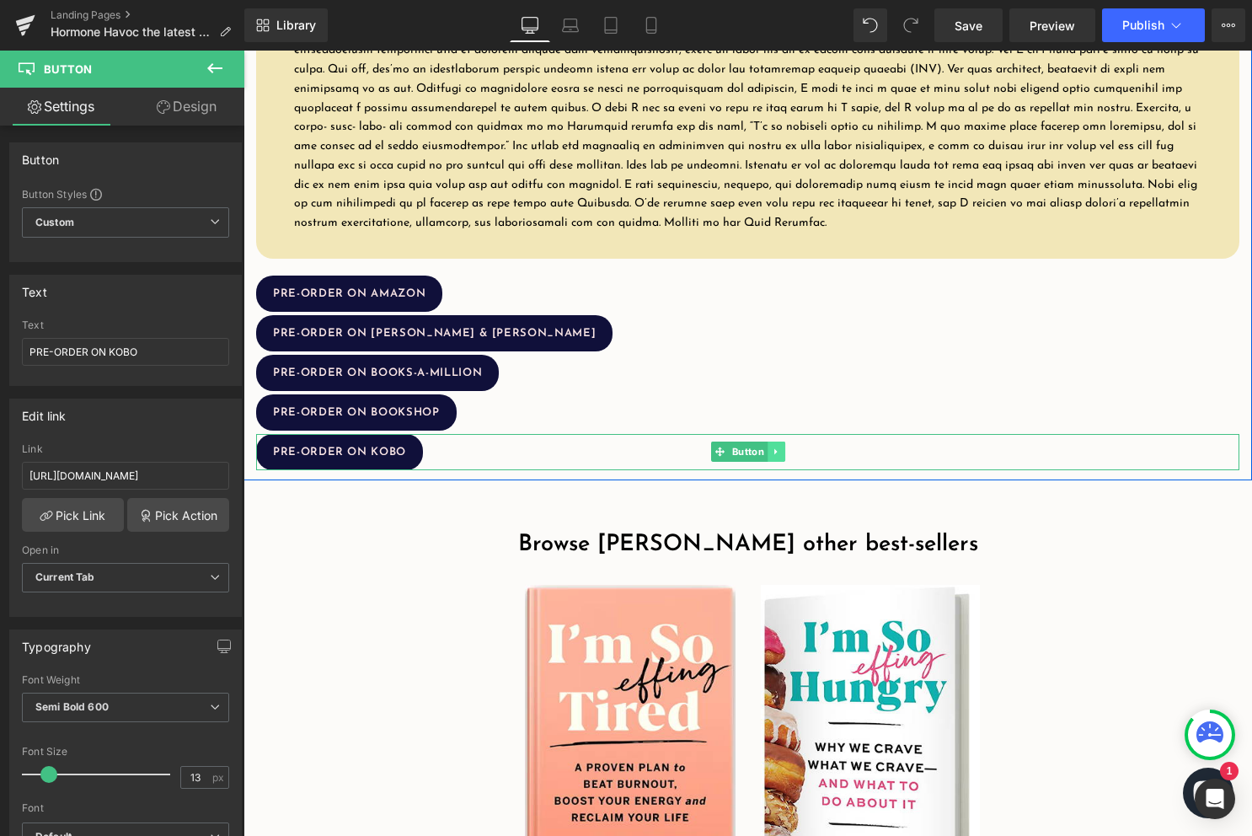
click at [772, 453] on icon at bounding box center [775, 451] width 9 height 10
click at [784, 448] on icon at bounding box center [784, 451] width 9 height 9
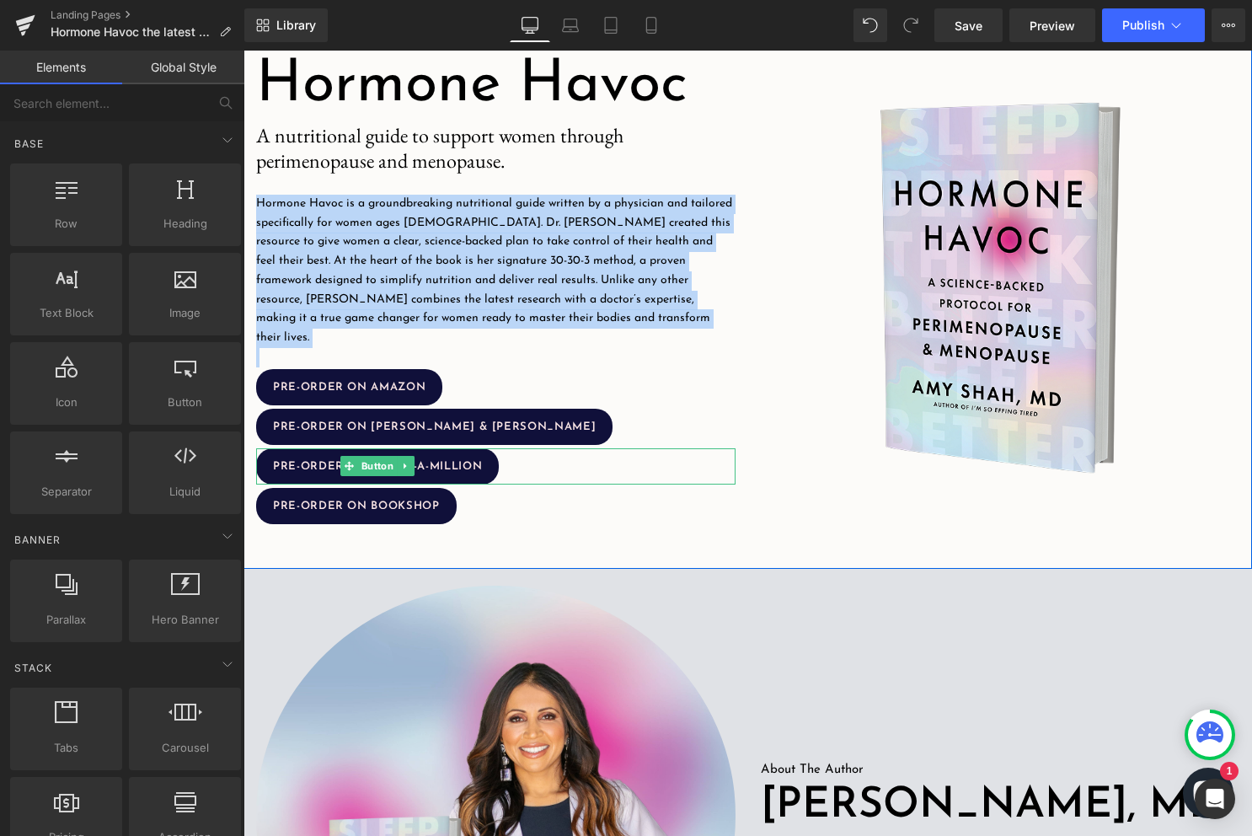
scroll to position [281, 0]
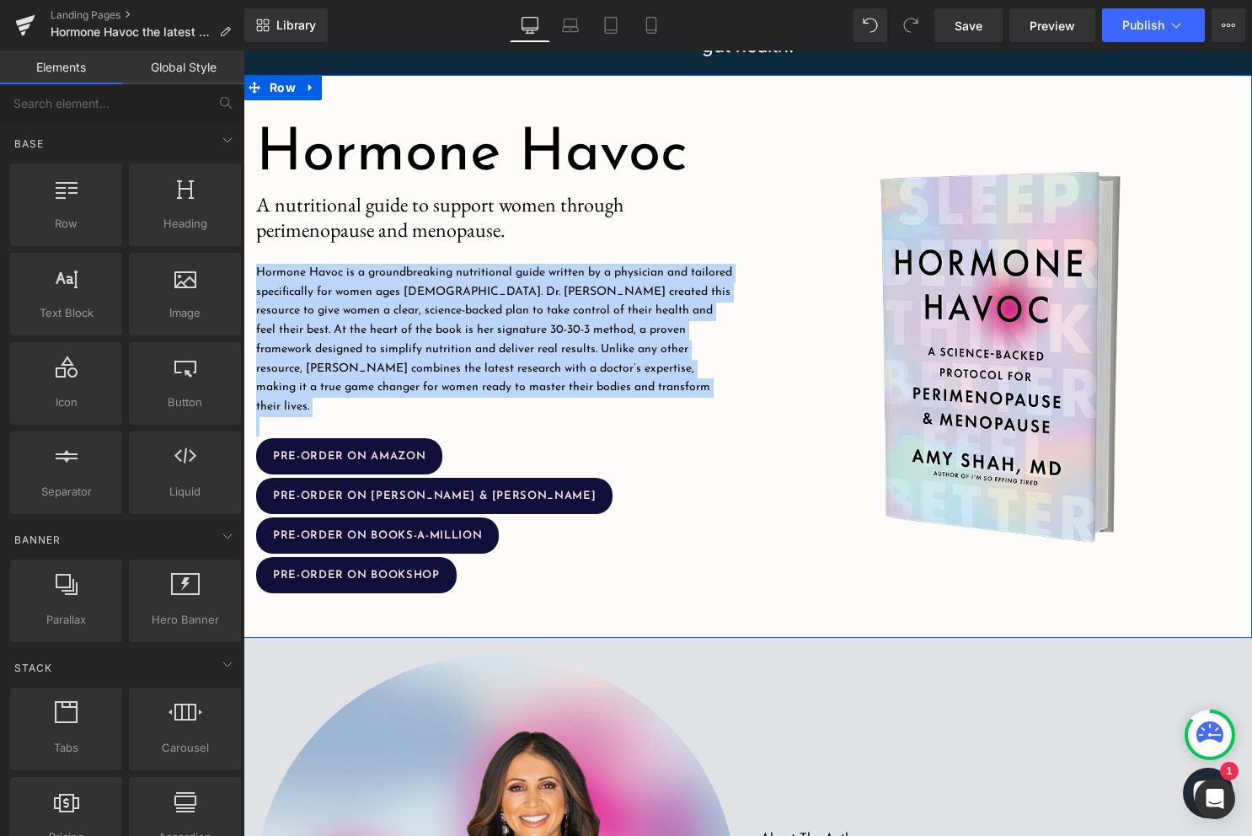
click at [575, 291] on p "Hormone Havoc is a groundbreaking nutritional guide written by a physician and …" at bounding box center [495, 340] width 479 height 153
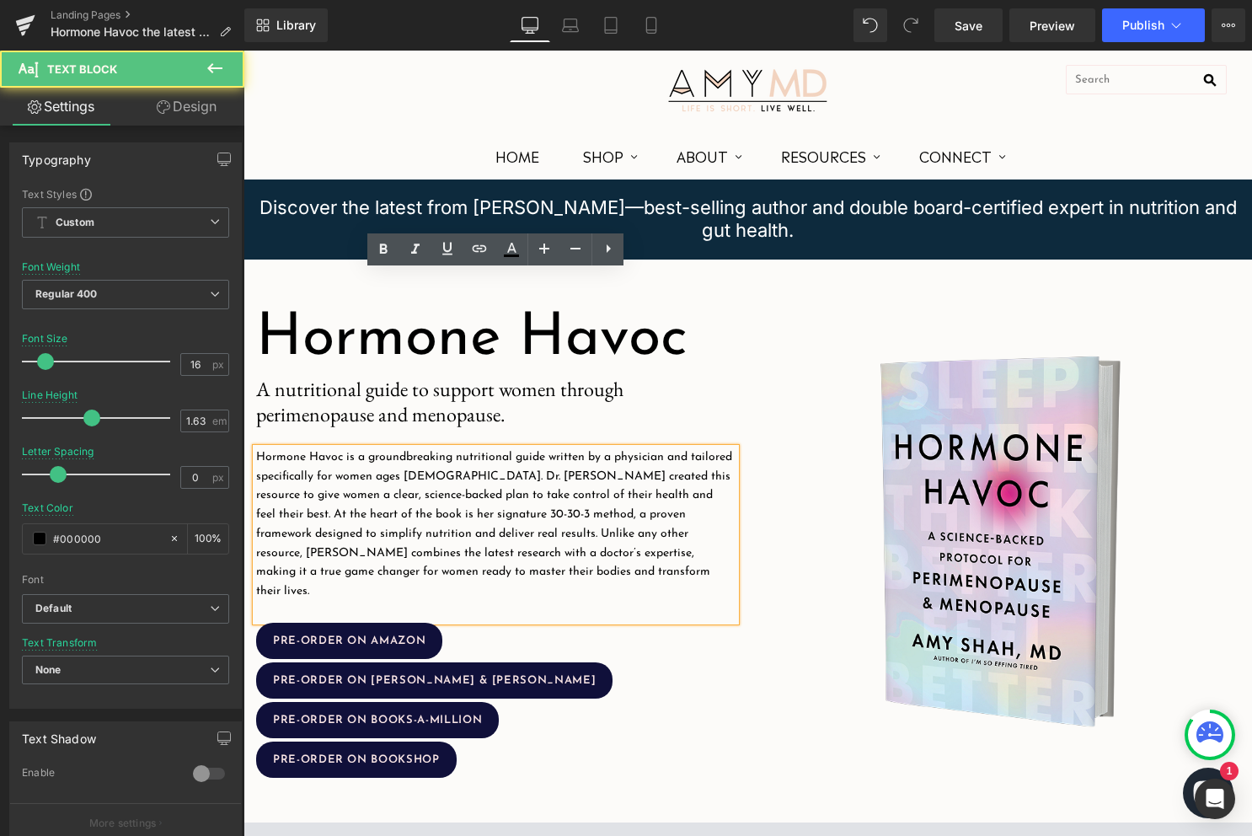
scroll to position [0, 0]
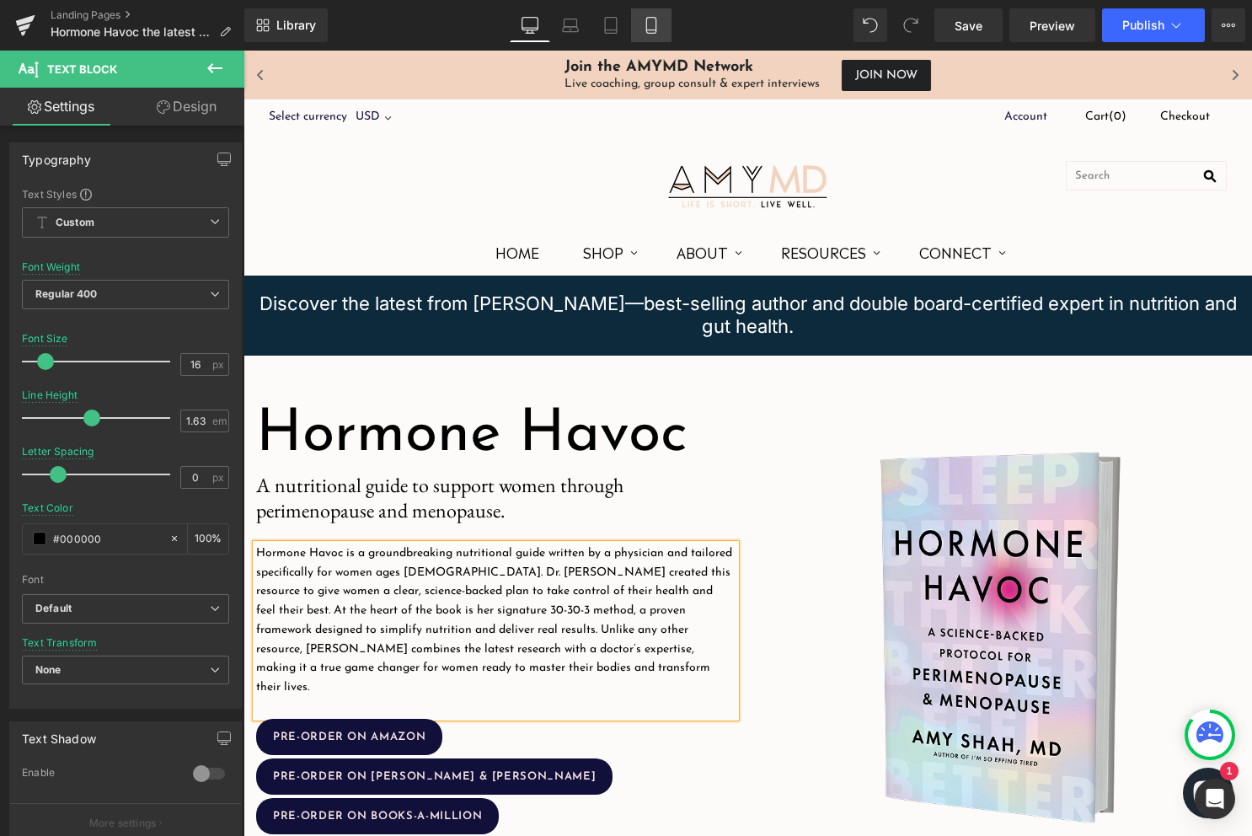
click at [644, 14] on link "Mobile" at bounding box center [651, 25] width 40 height 34
type input "14"
type input "100"
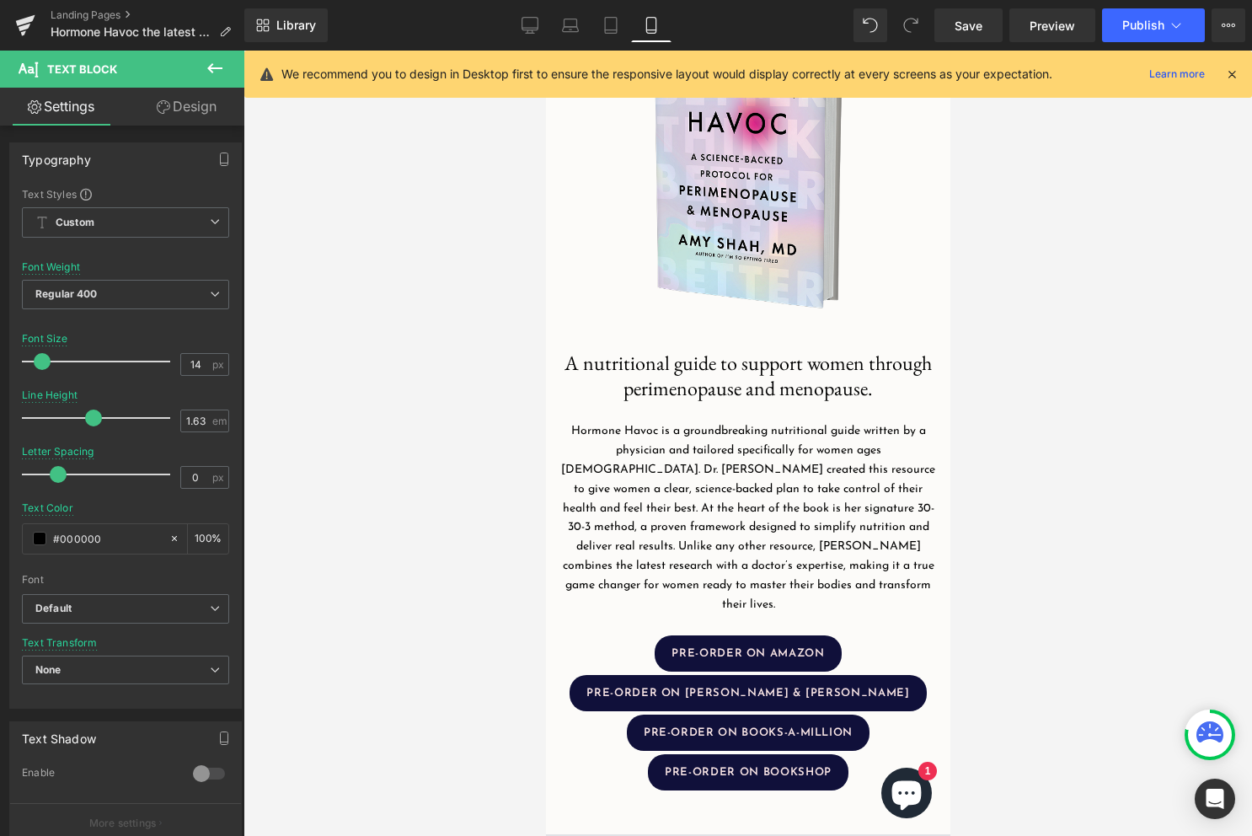
scroll to position [395, 0]
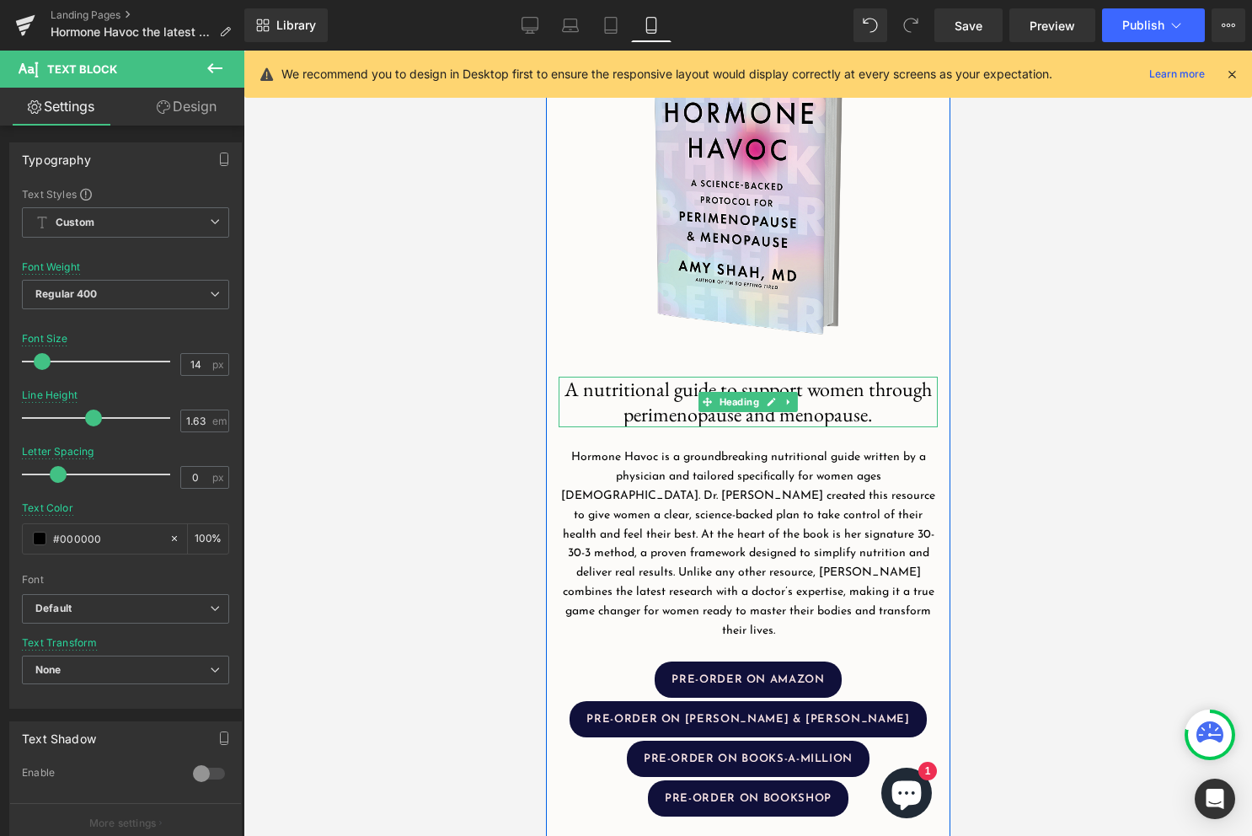
click at [649, 393] on span "A nutritional guide to support women through perimenopause and menopause." at bounding box center [747, 401] width 367 height 51
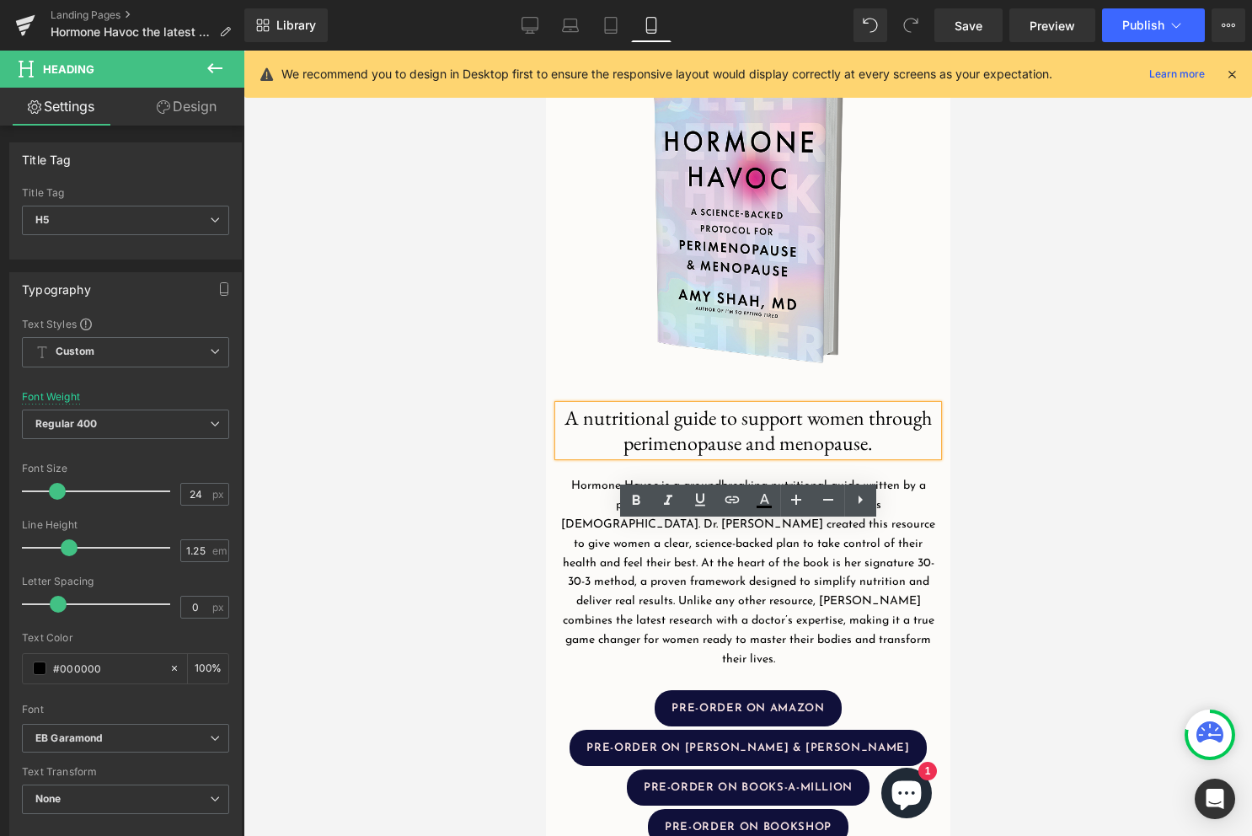
scroll to position [390, 0]
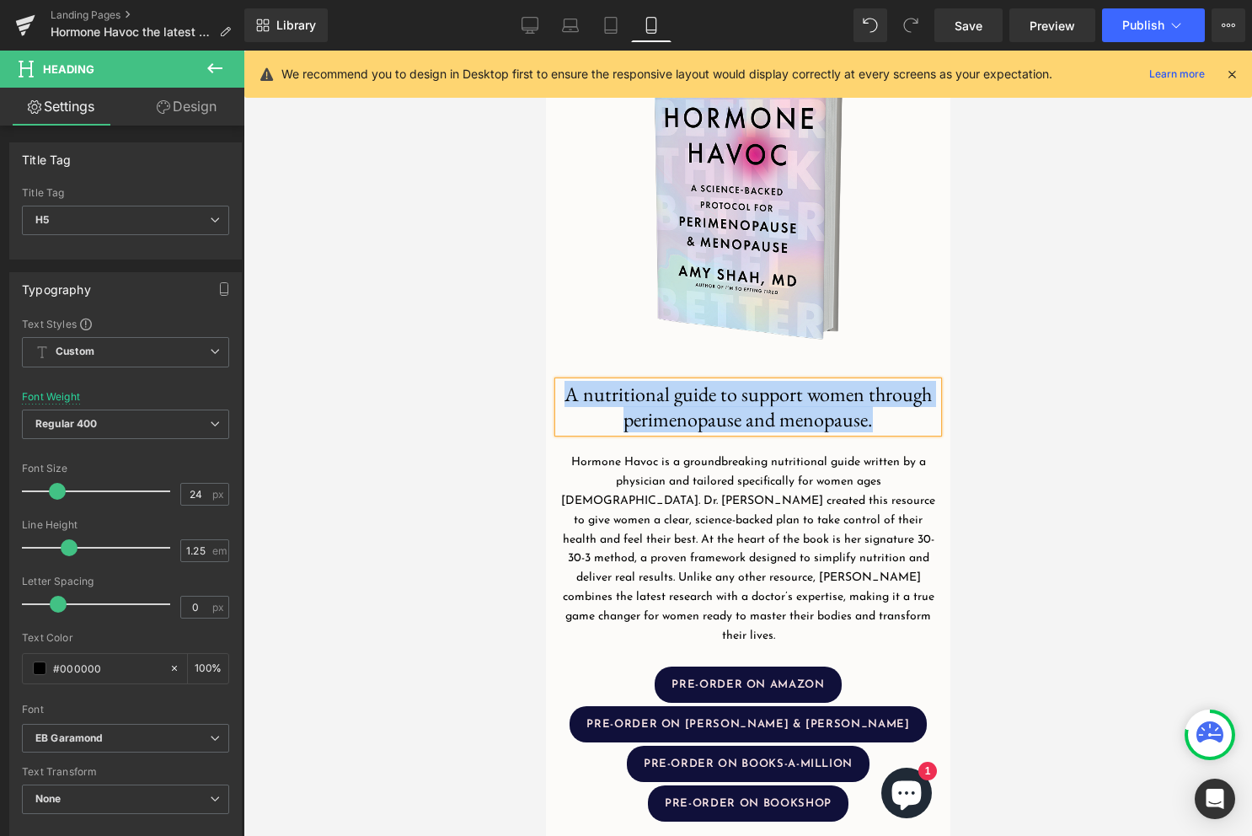
click at [658, 512] on p "Hormone Havoc is a groundbreaking nutritional guide written by a physician and …" at bounding box center [747, 549] width 379 height 192
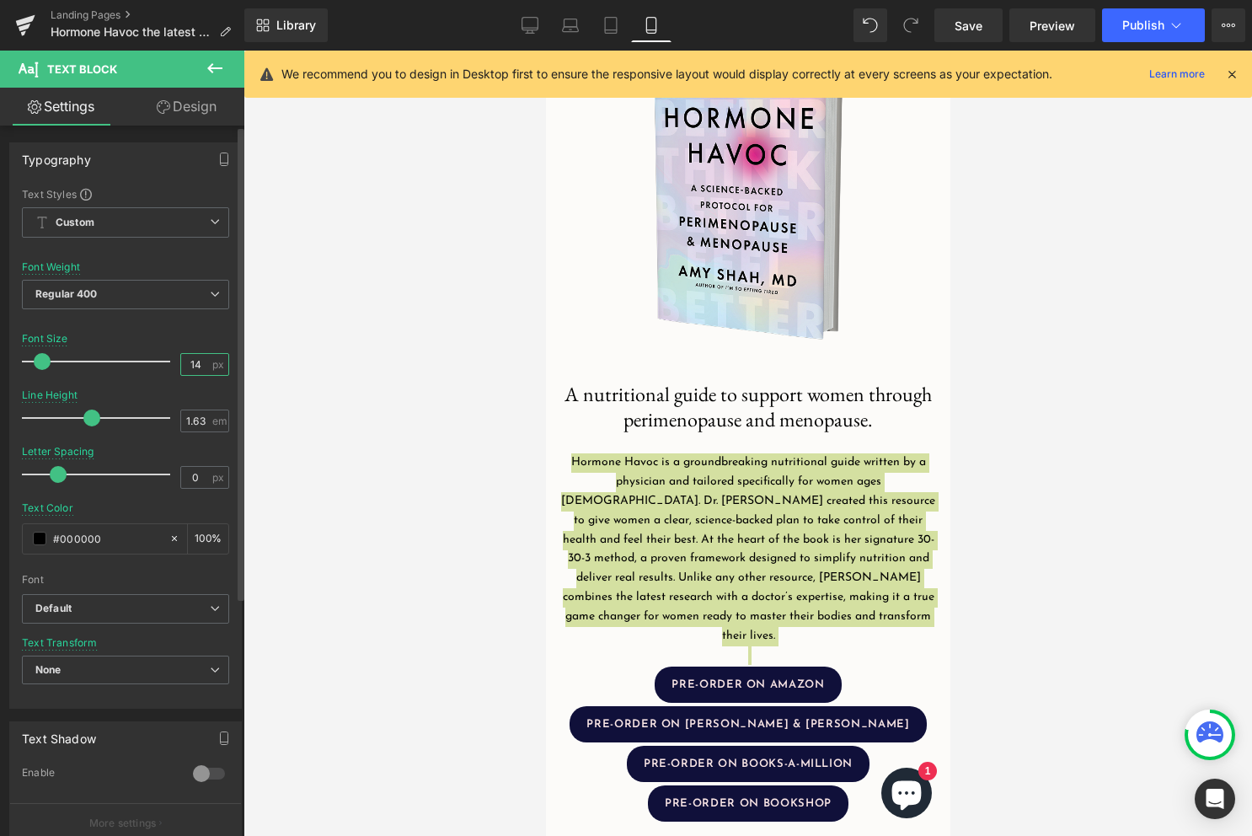
click at [188, 369] on input "14" at bounding box center [195, 364] width 29 height 21
type input "16"
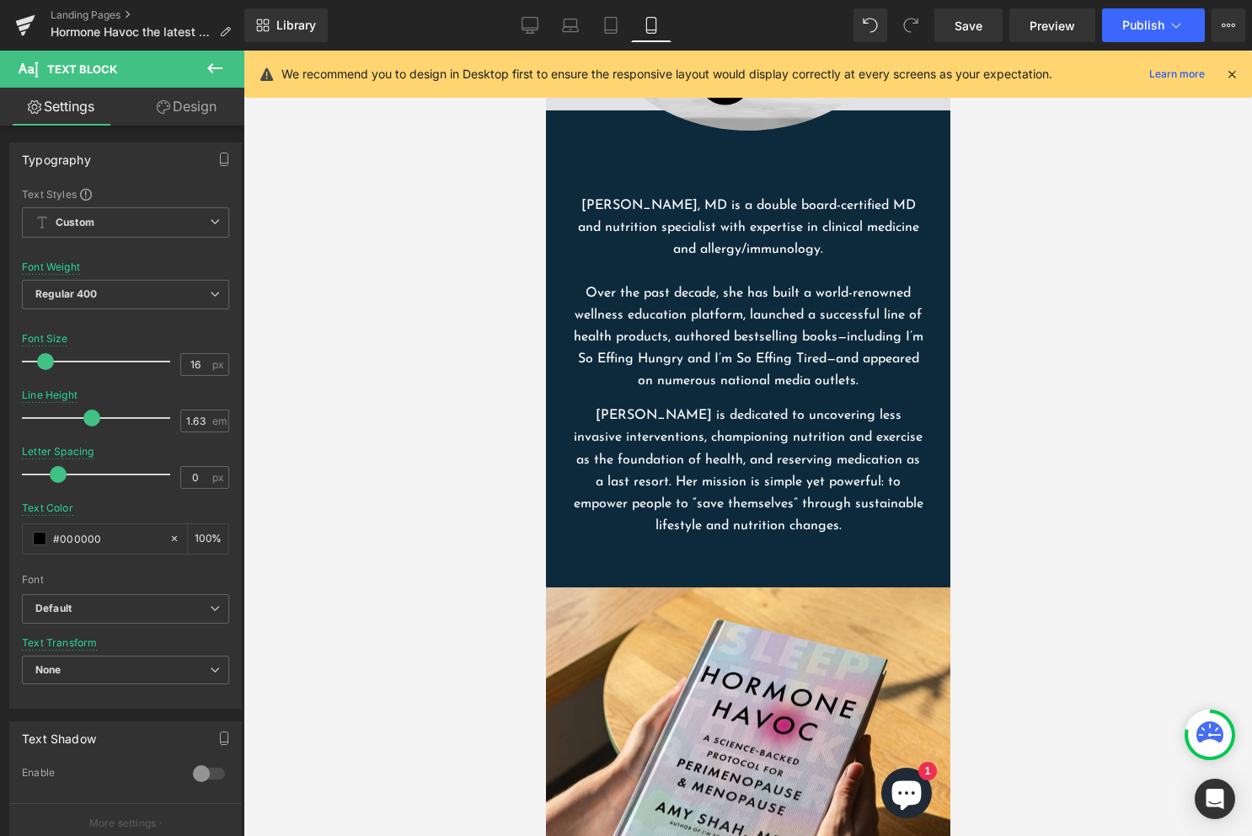
scroll to position [1631, 0]
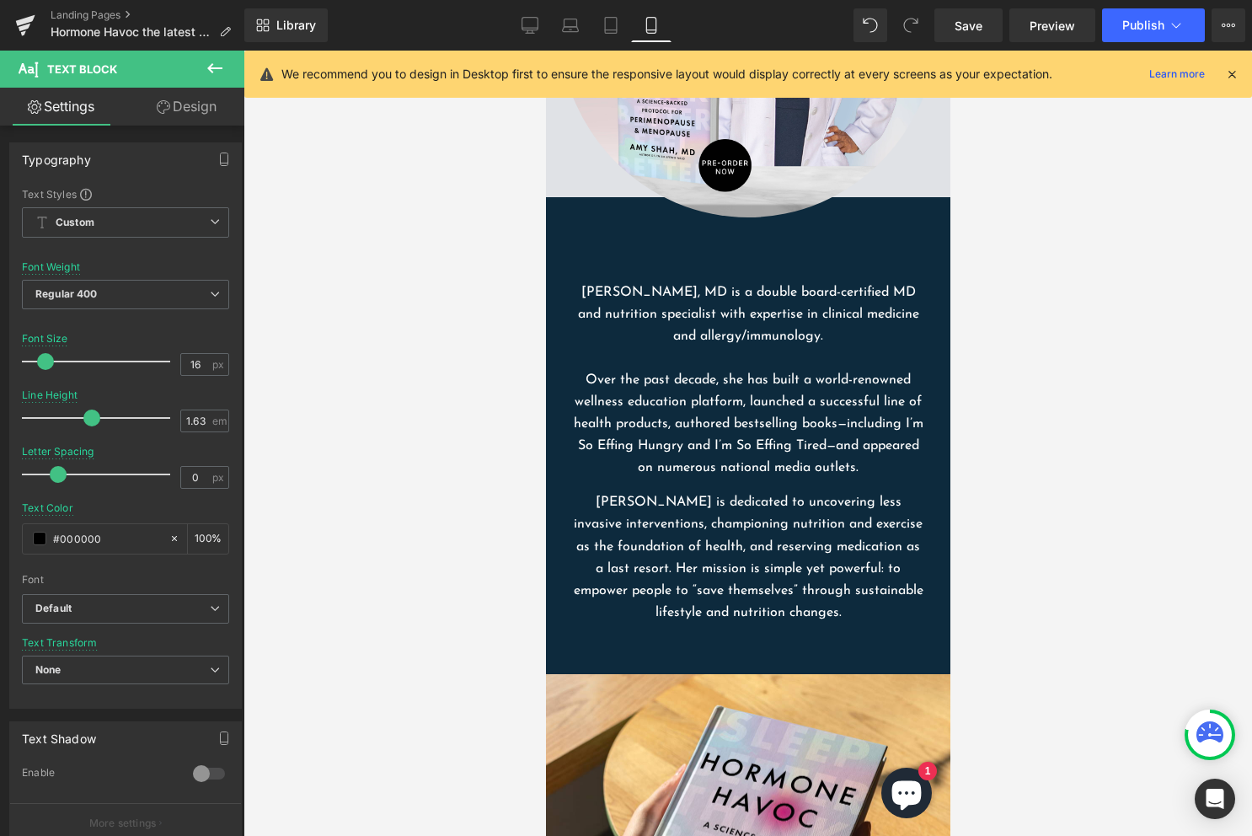
click at [651, 374] on p "Over the past decade, she has built a world-renowned wellness education platfor…" at bounding box center [747, 424] width 354 height 110
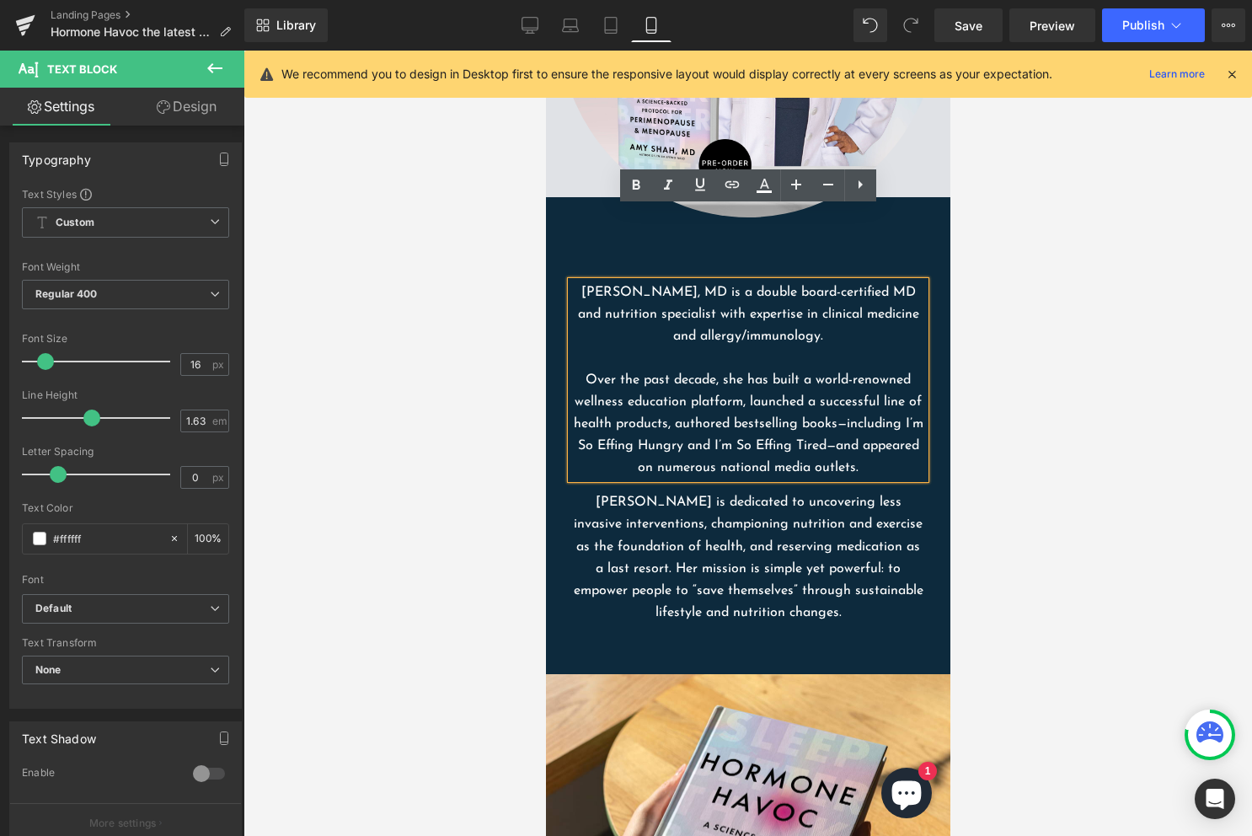
click at [674, 501] on p "[PERSON_NAME] is dedicated to uncovering less invasive interventions, championi…" at bounding box center [747, 556] width 354 height 131
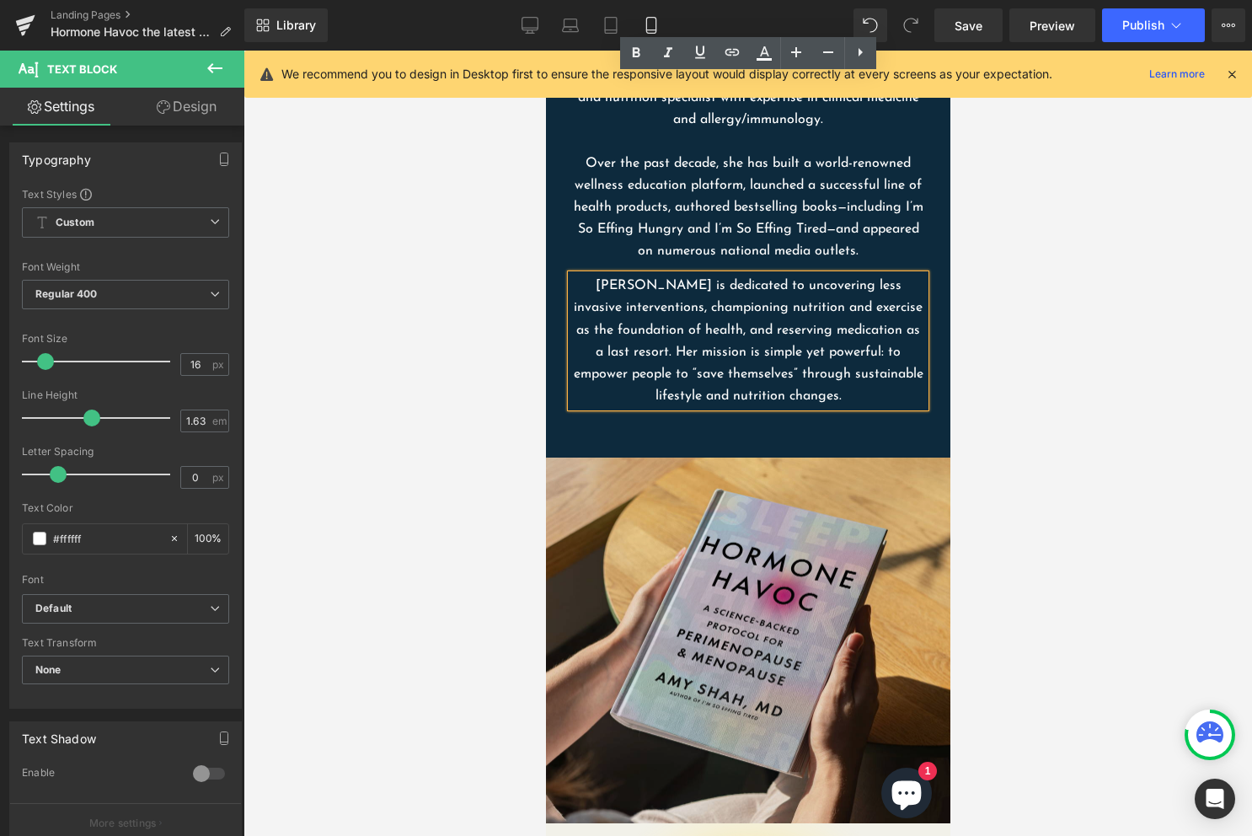
scroll to position [1777, 0]
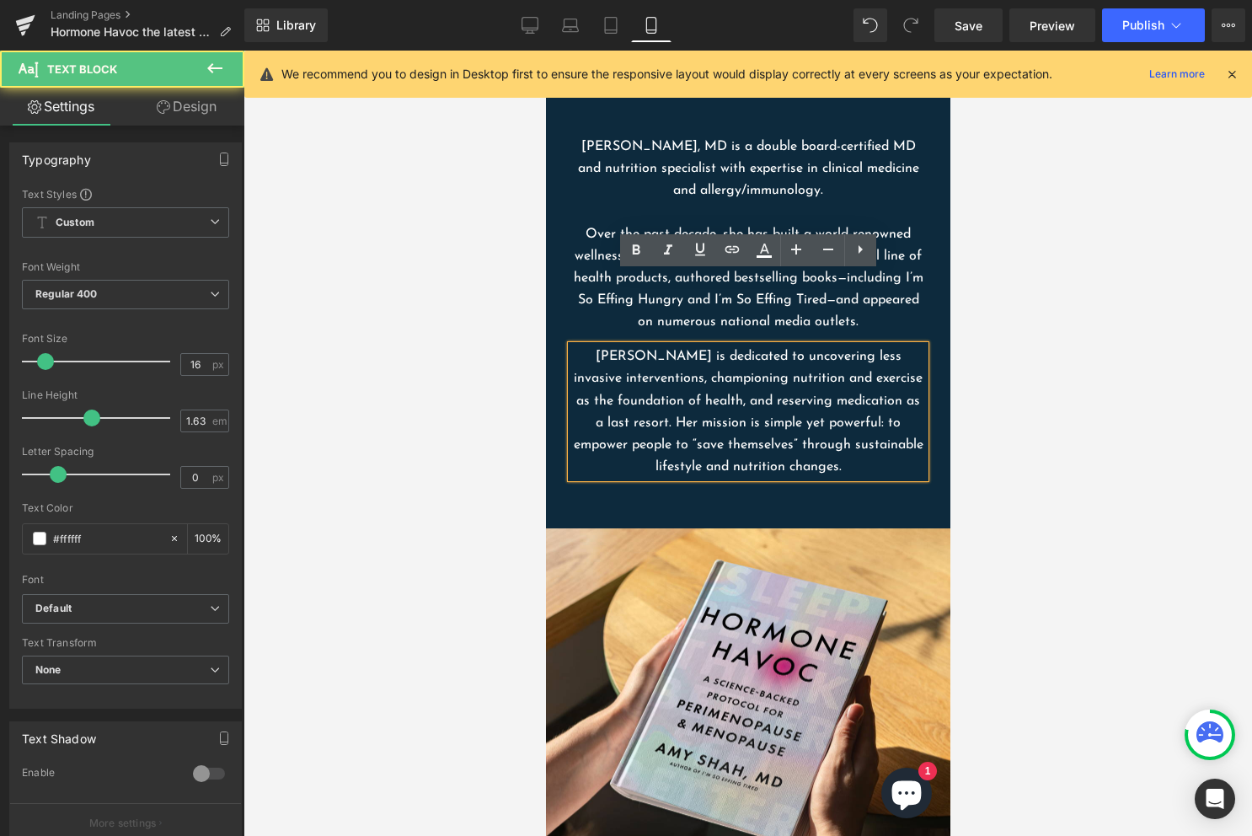
click at [736, 345] on p "[PERSON_NAME] is dedicated to uncovering less invasive interventions, championi…" at bounding box center [747, 410] width 354 height 131
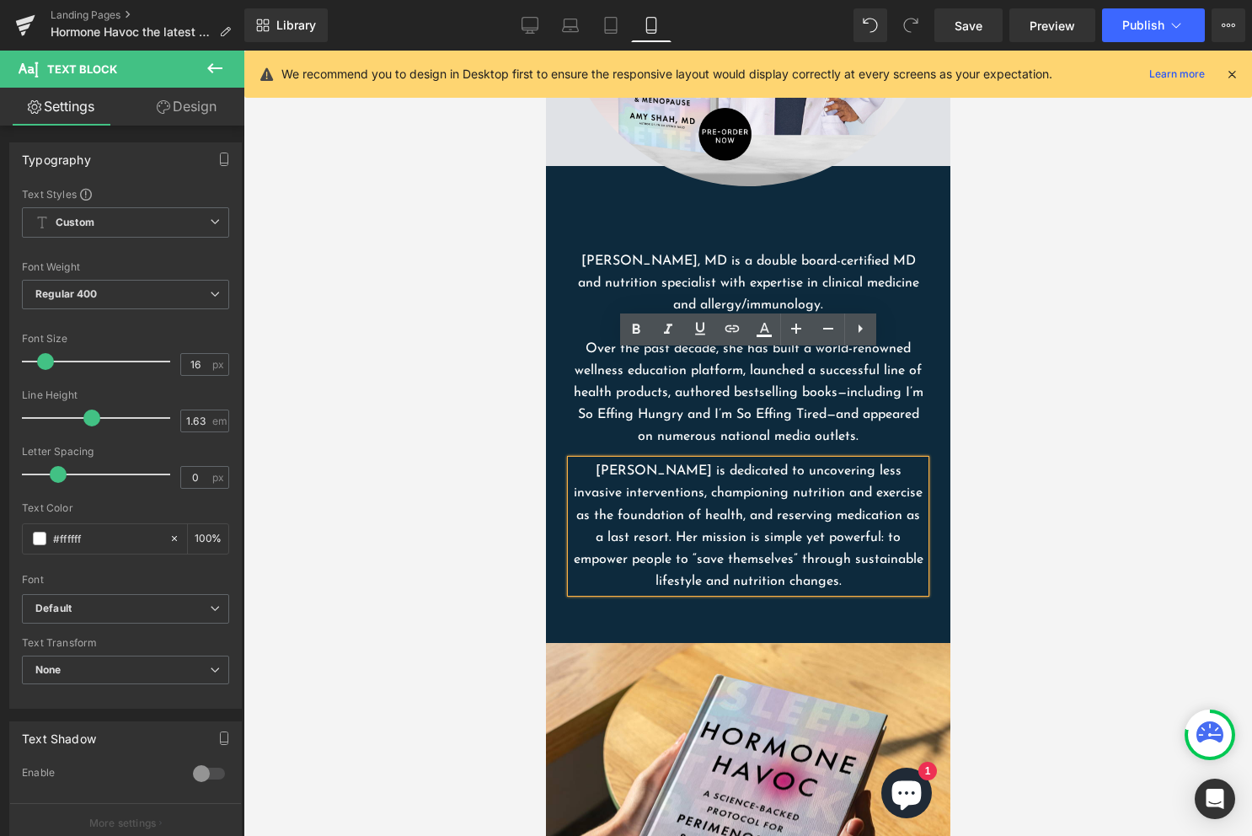
scroll to position [1606, 0]
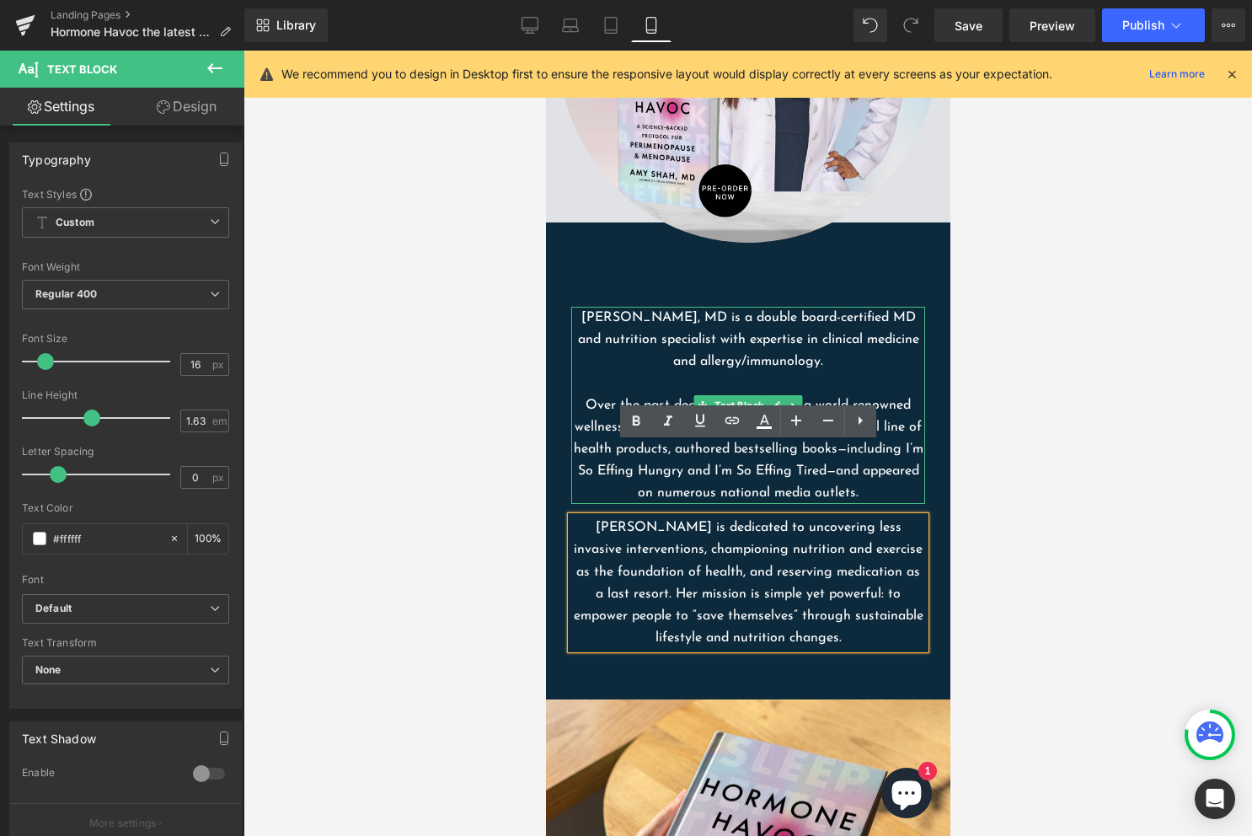
click at [710, 394] on p "Over the past decade, she has built a world-renowned wellness education platfor…" at bounding box center [747, 449] width 354 height 110
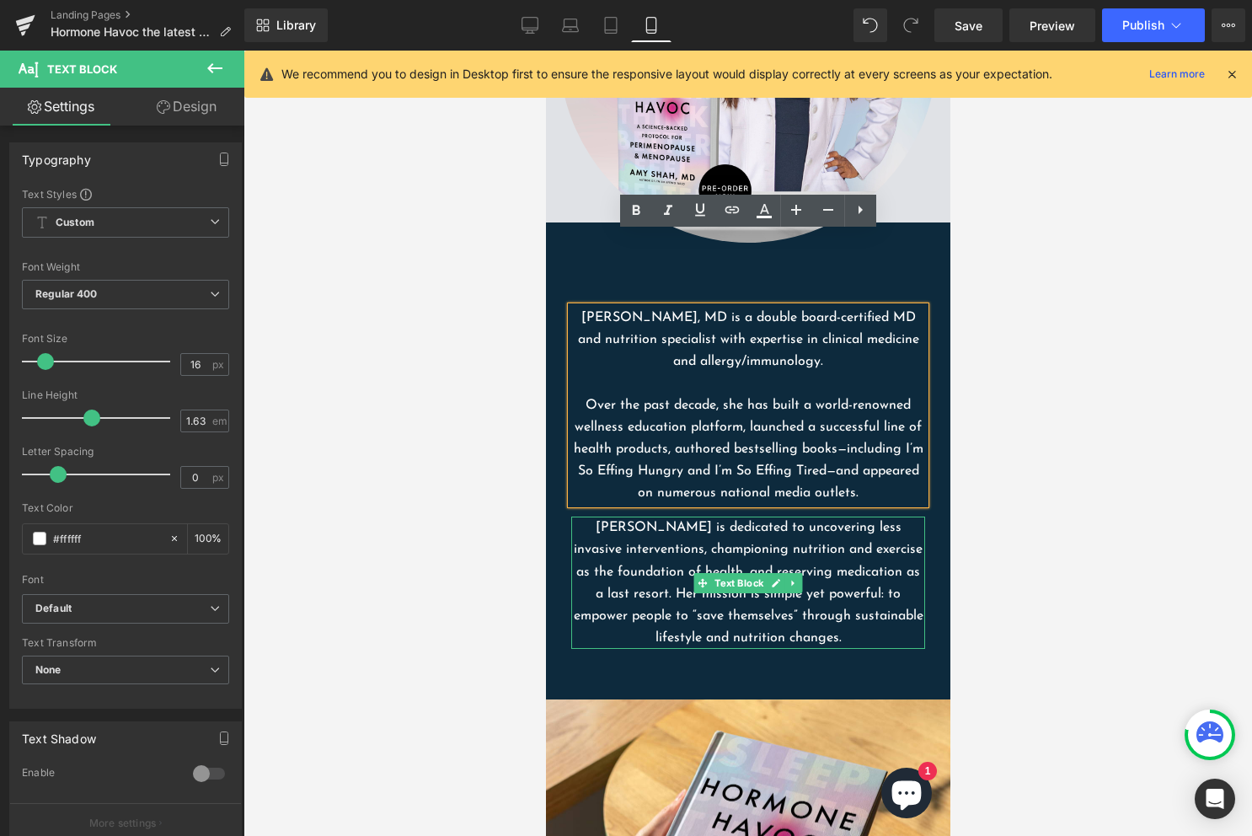
click at [647, 516] on p "[PERSON_NAME] is dedicated to uncovering less invasive interventions, championi…" at bounding box center [747, 581] width 354 height 131
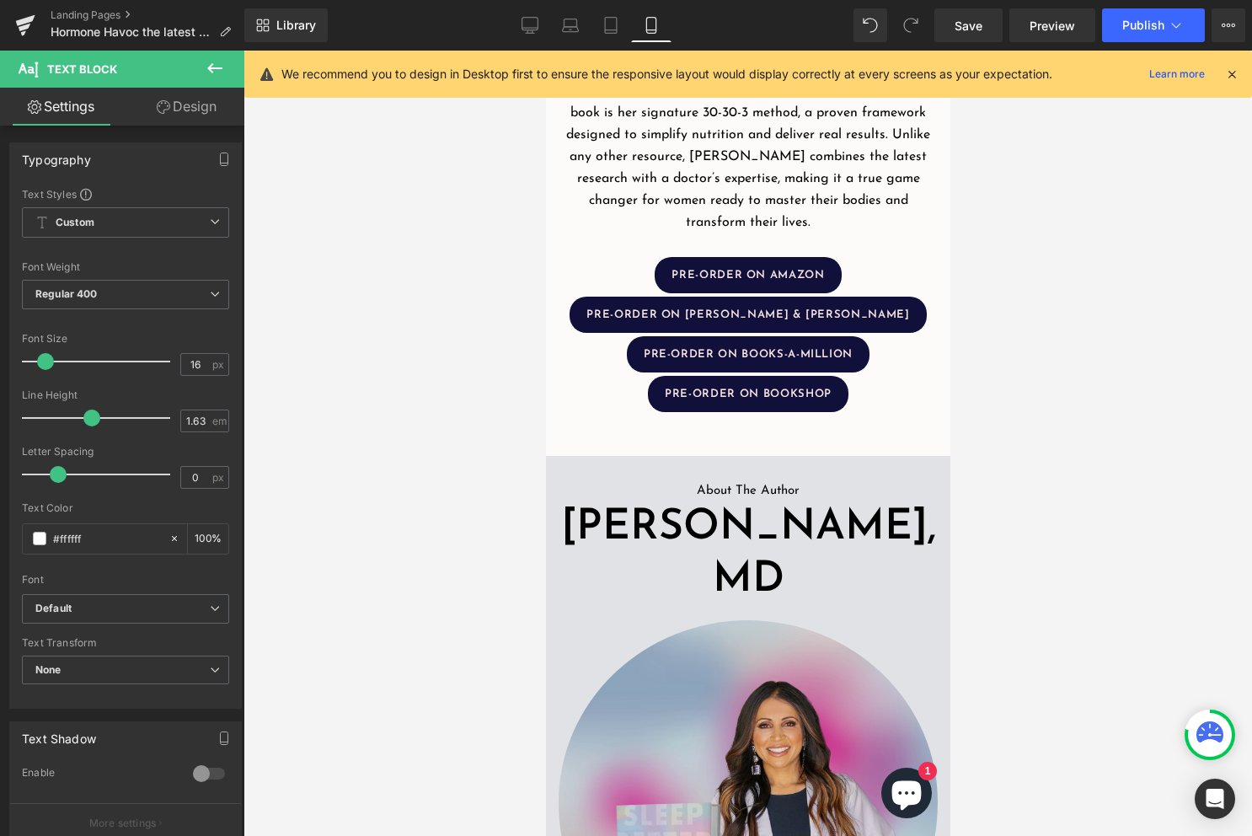
scroll to position [755, 0]
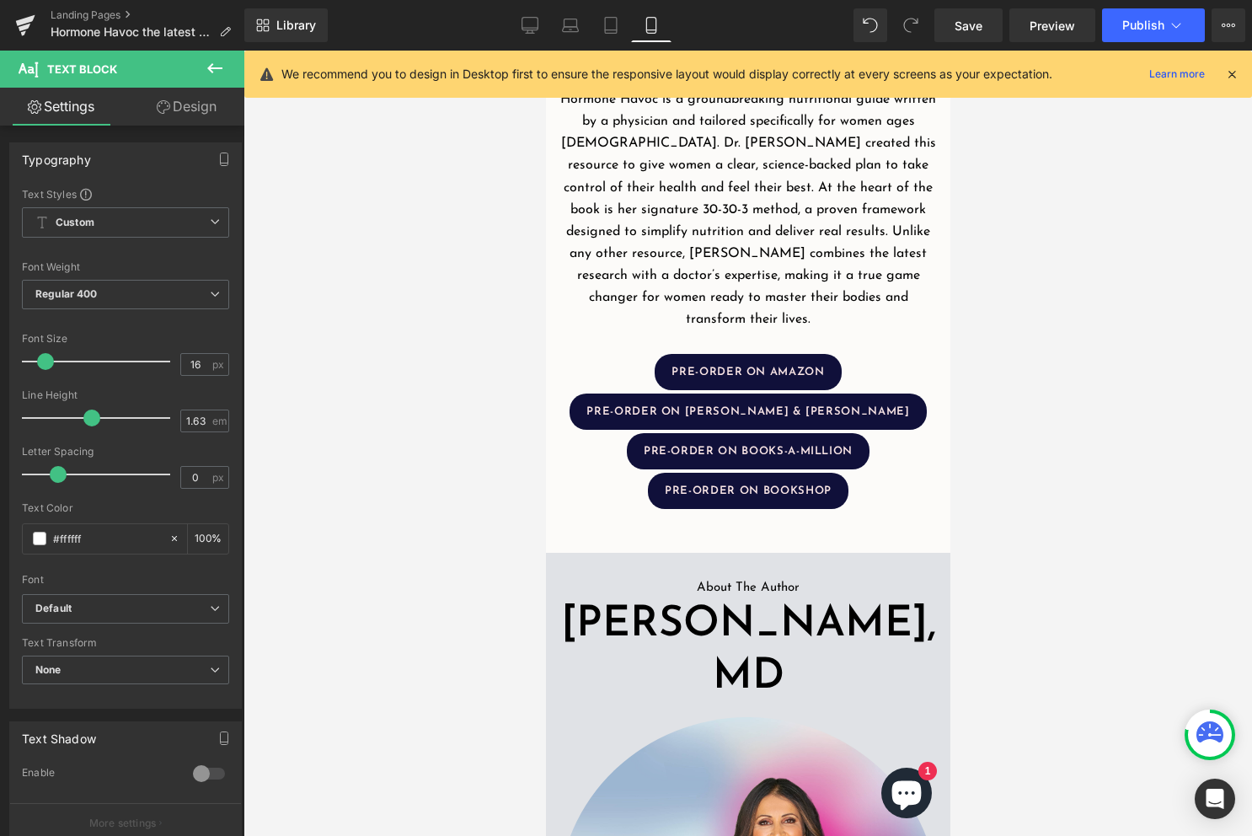
click at [617, 287] on p "Hormone Havoc is a groundbreaking nutritional guide written by a physician and …" at bounding box center [747, 209] width 379 height 242
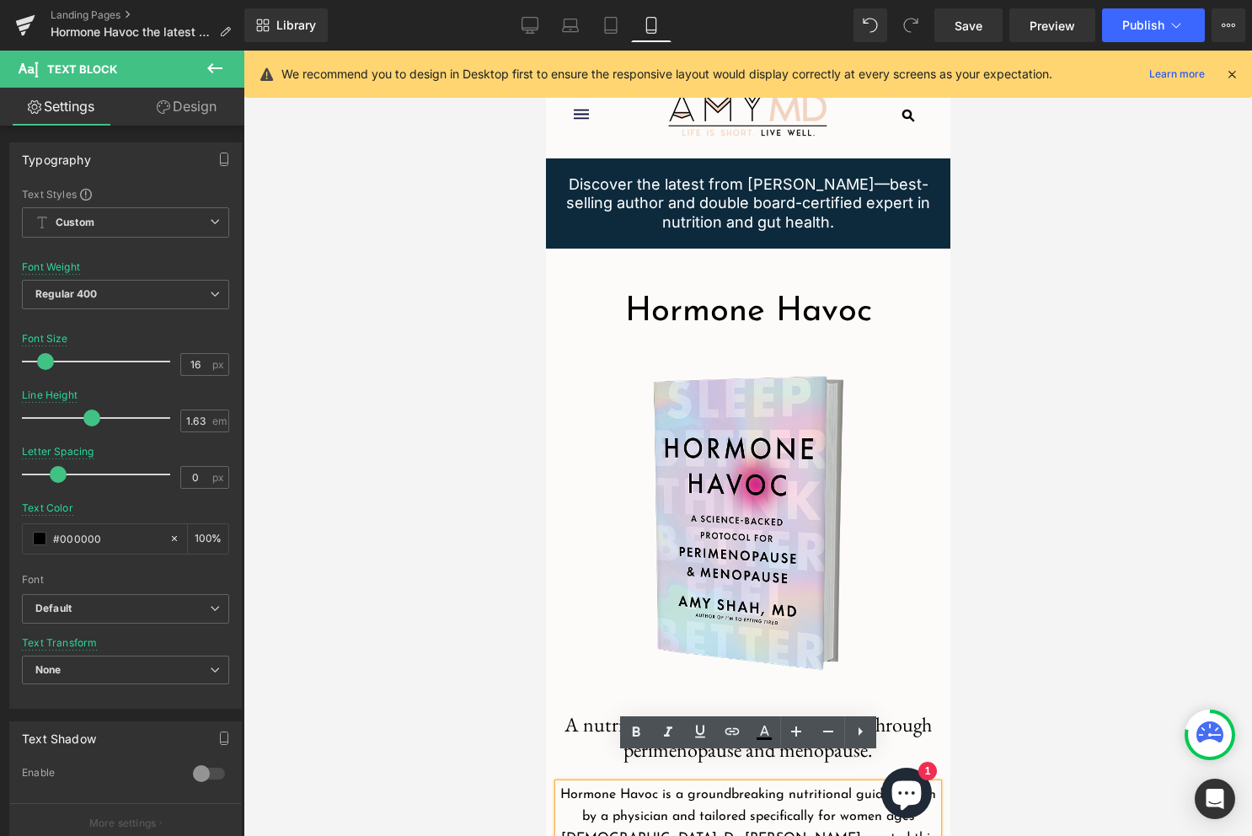
scroll to position [51, 0]
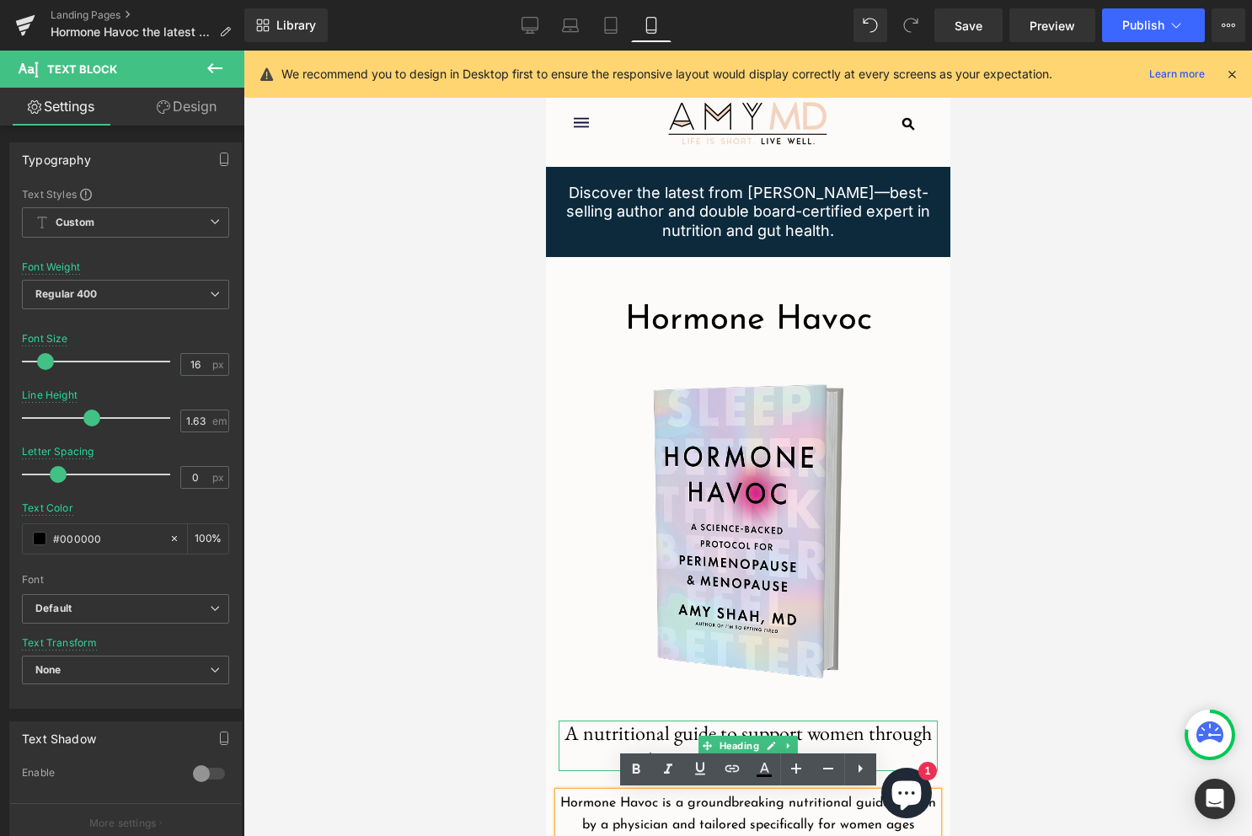
click at [613, 732] on span "A nutritional guide to support women through perimenopause and menopause." at bounding box center [747, 744] width 367 height 51
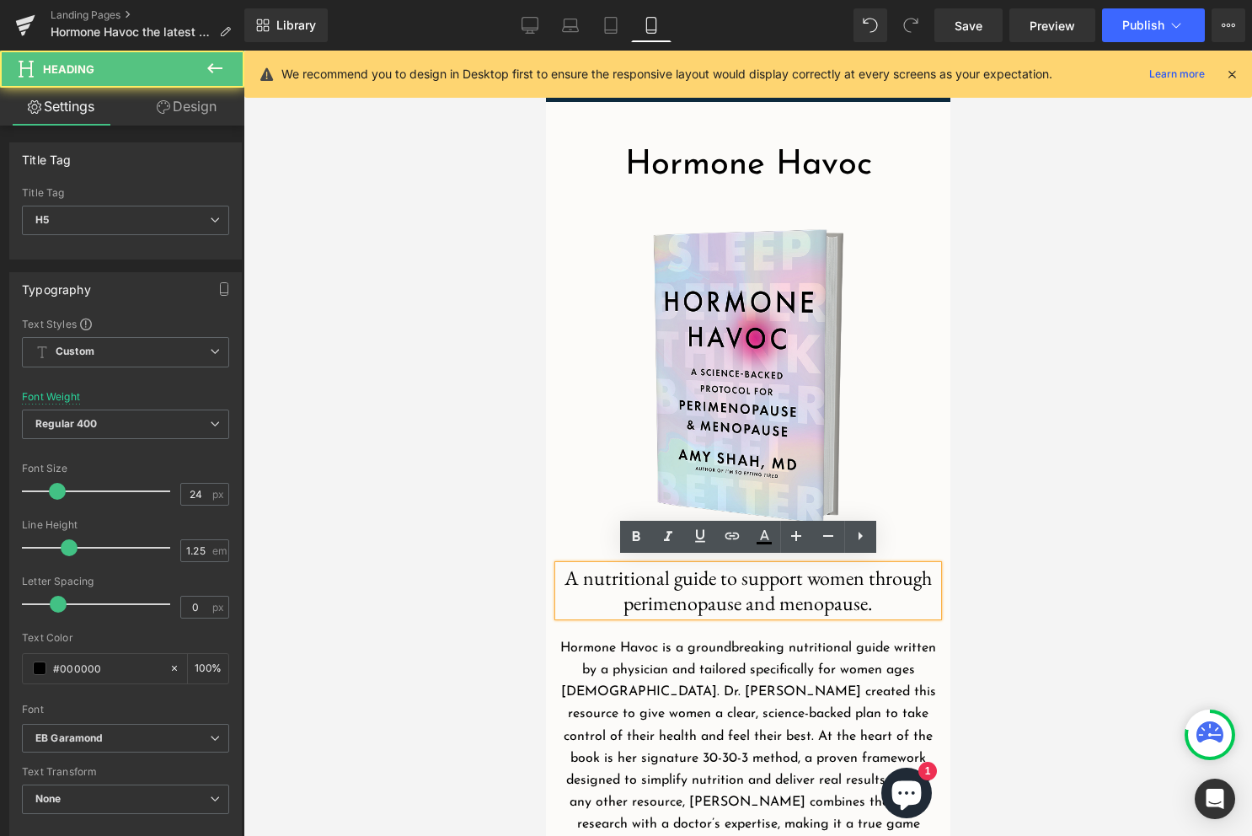
scroll to position [229, 0]
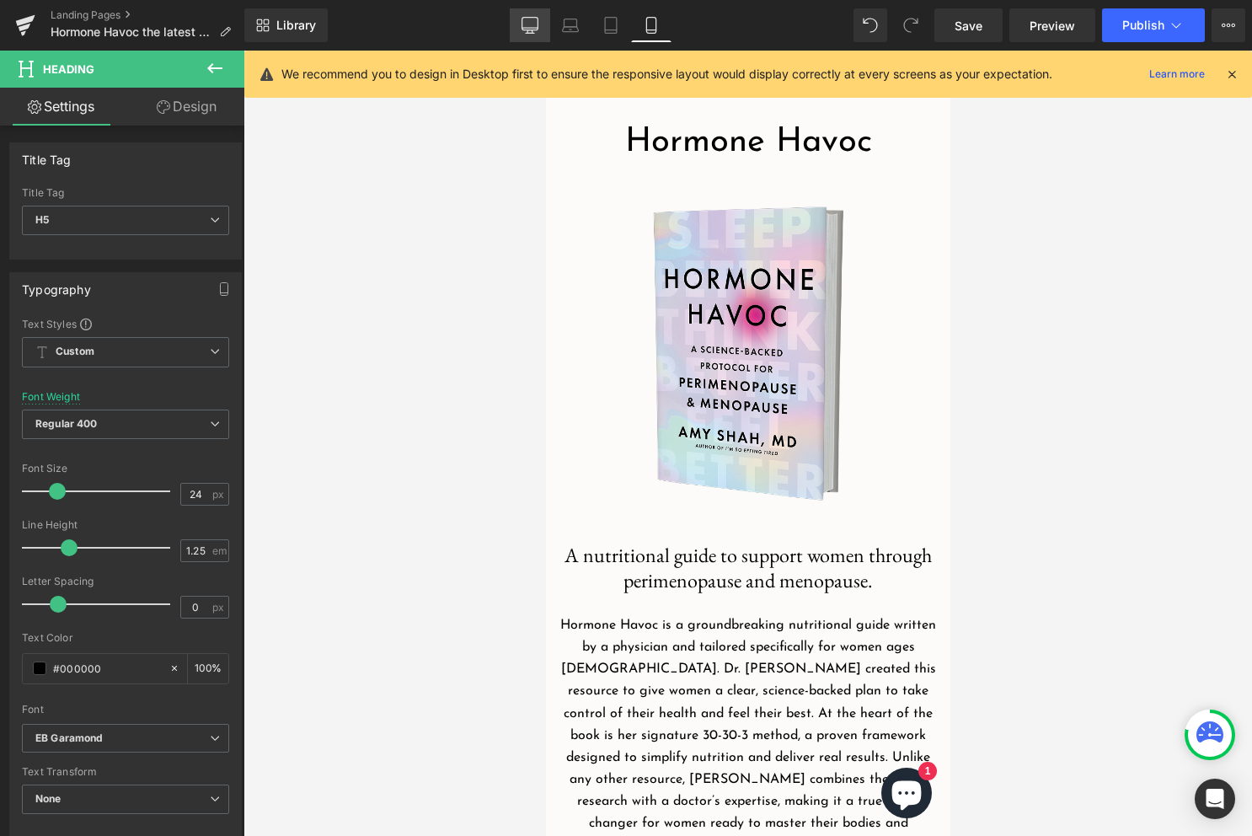
click at [534, 33] on icon at bounding box center [530, 33] width 8 height 0
type input "100"
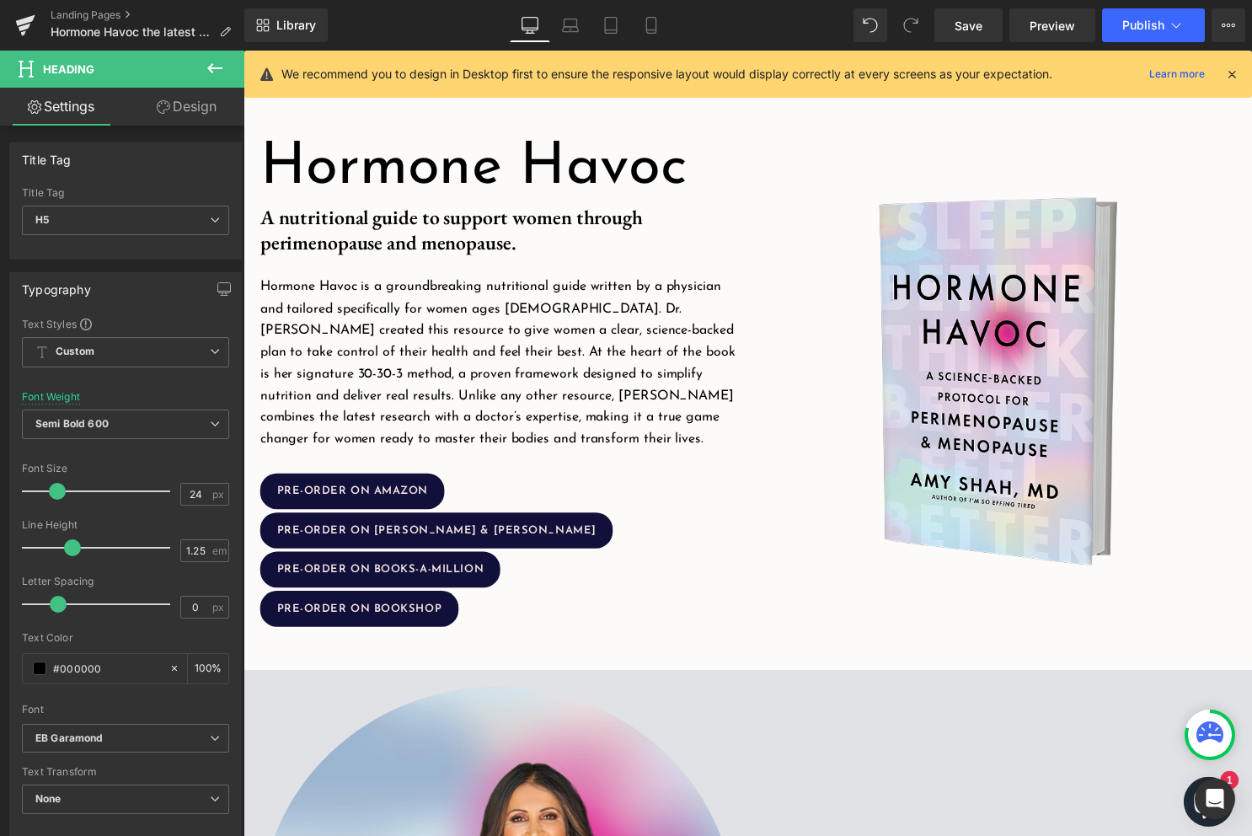
scroll to position [0, 0]
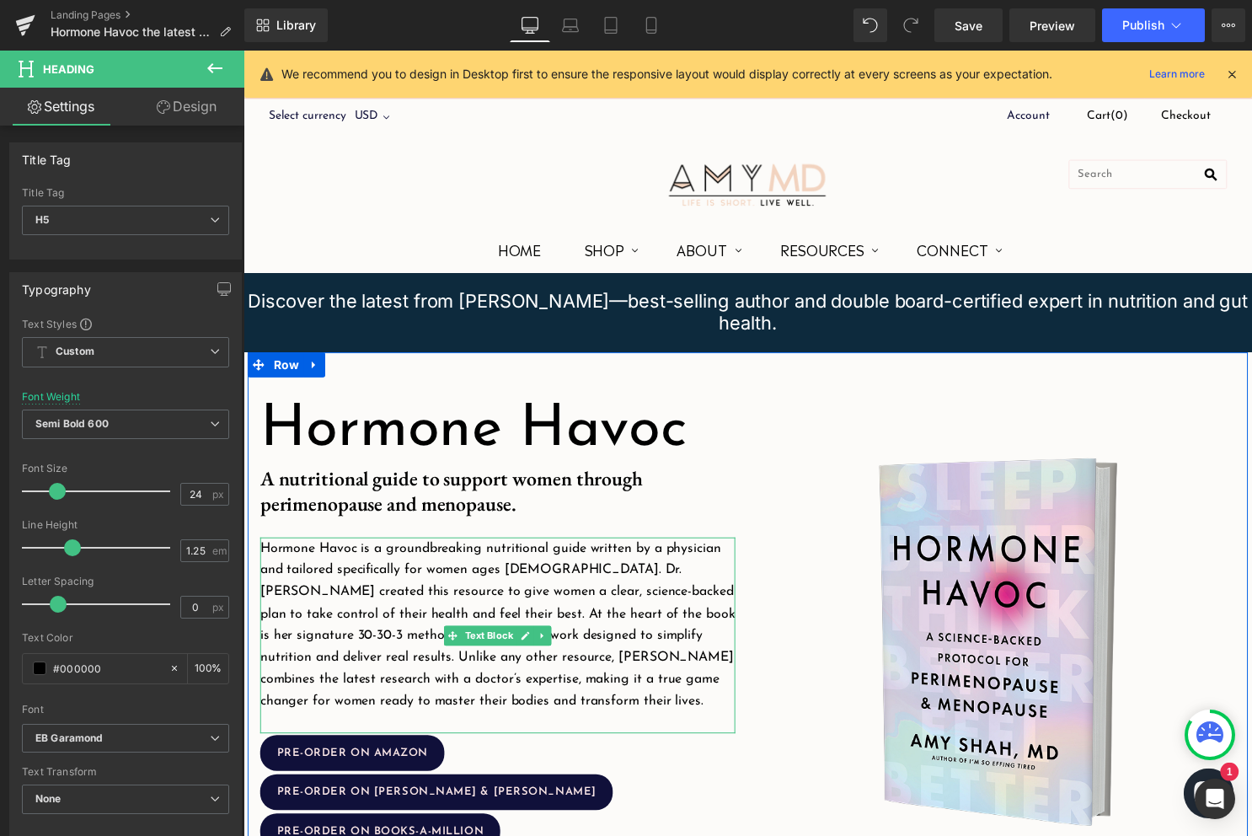
click at [505, 563] on p "Hormone Havoc is a groundbreaking nutritional guide written by a physician and …" at bounding box center [500, 631] width 480 height 176
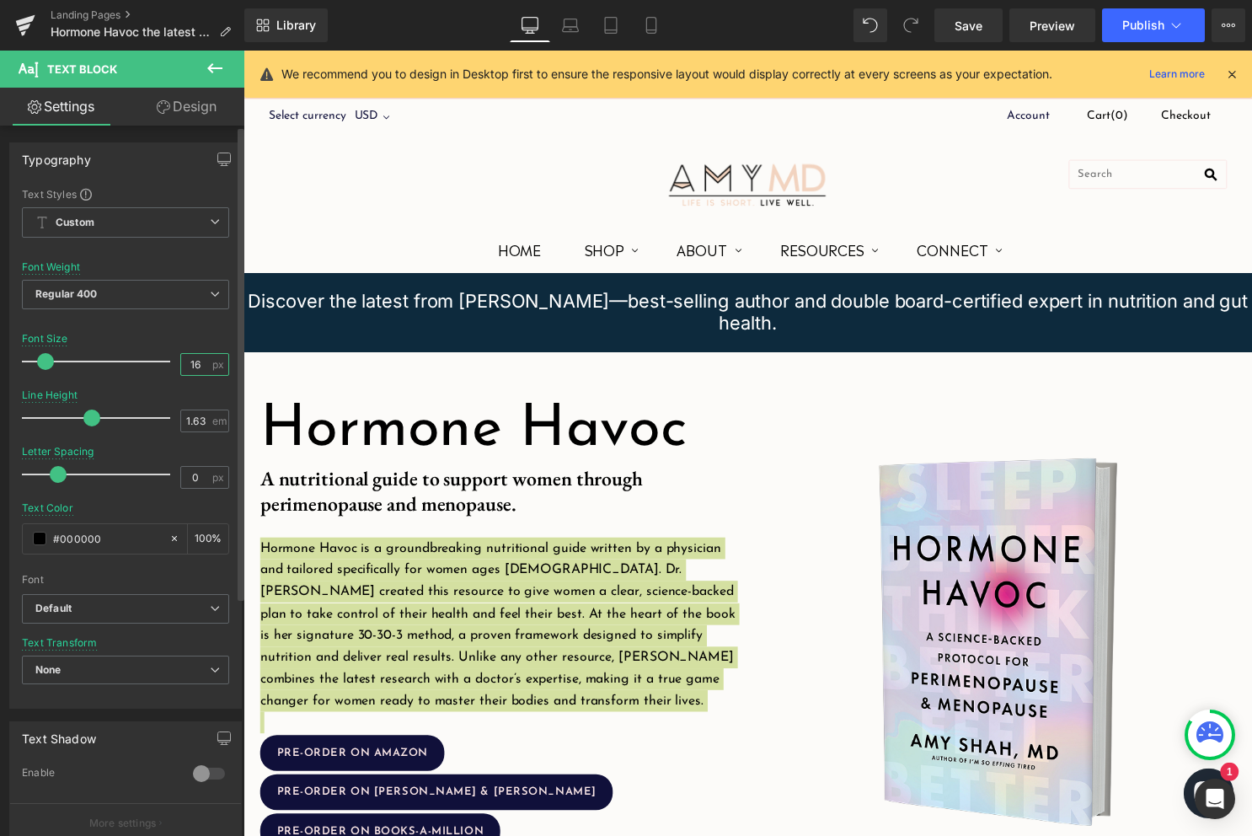
click at [193, 369] on input "16" at bounding box center [195, 364] width 29 height 21
click at [188, 366] on input "16" at bounding box center [195, 364] width 29 height 21
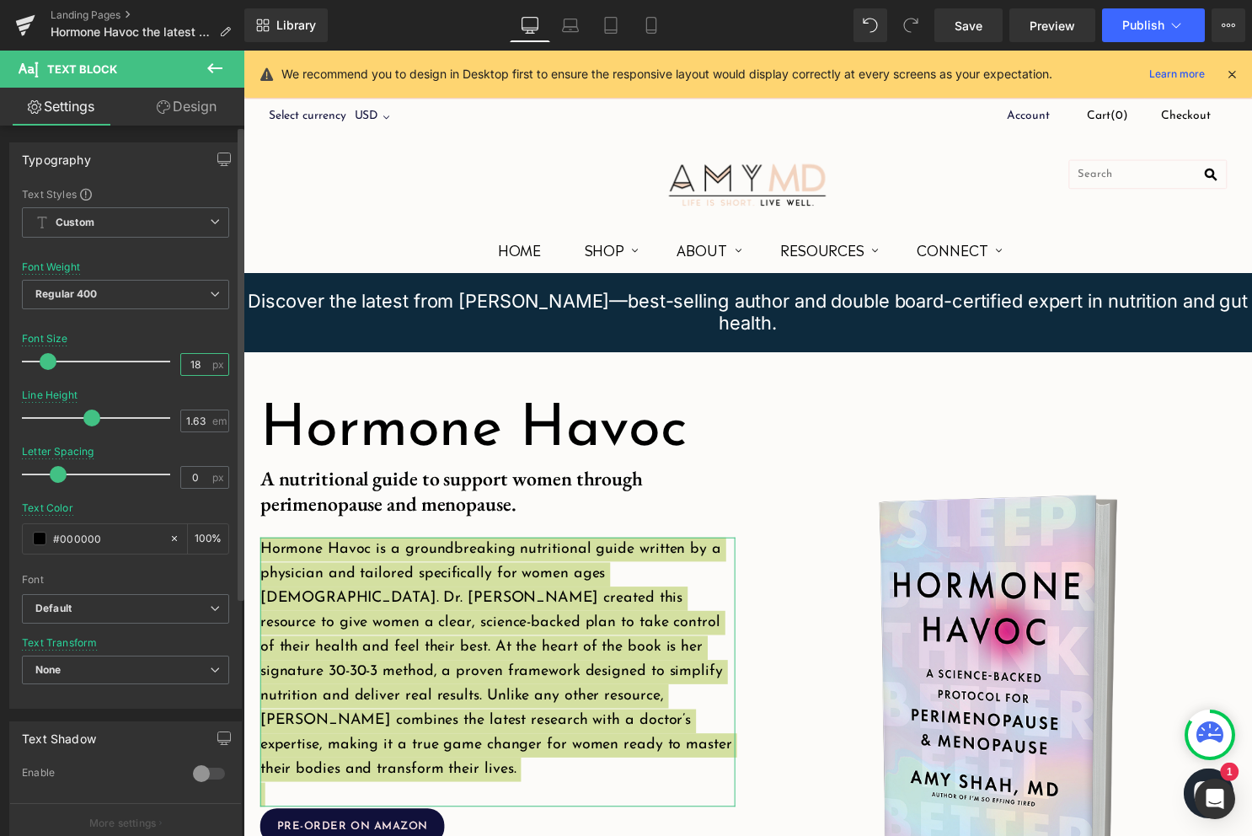
click at [187, 368] on input "18" at bounding box center [195, 364] width 29 height 21
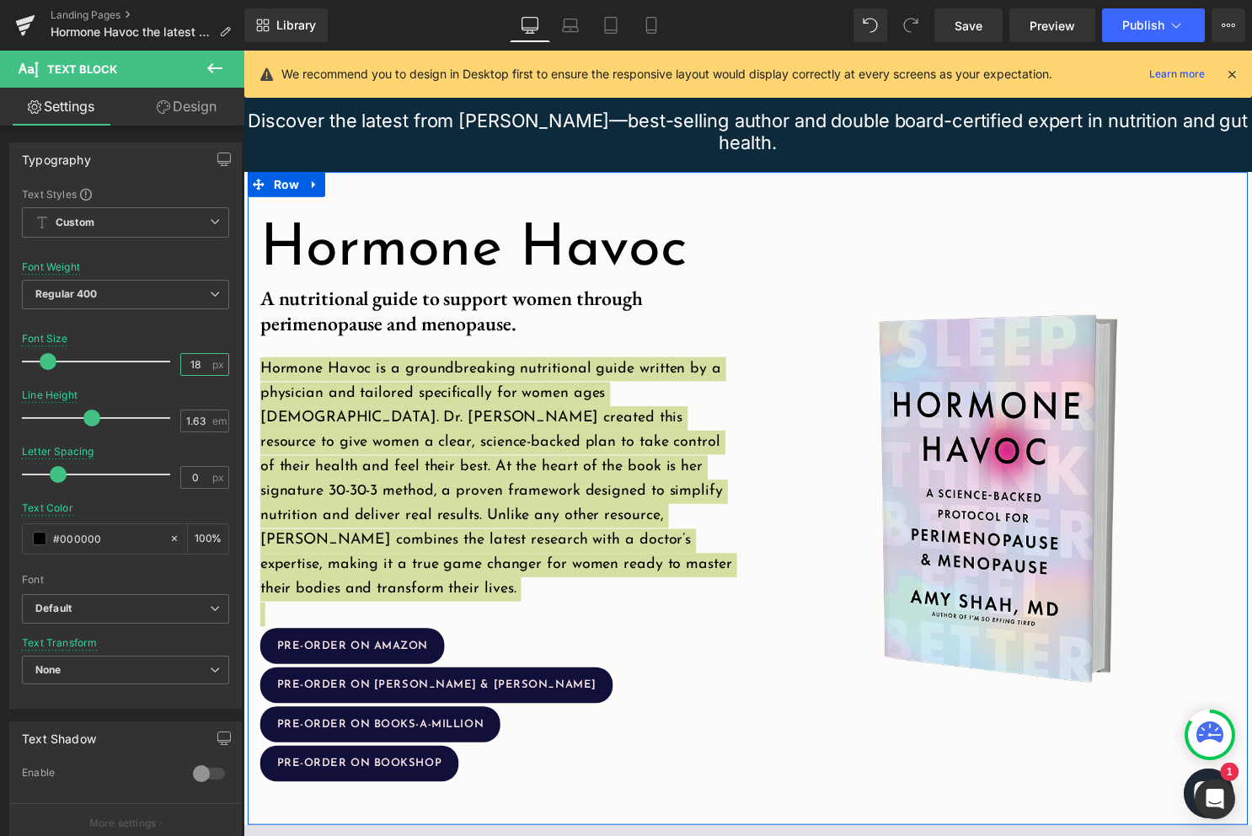
scroll to position [129, 0]
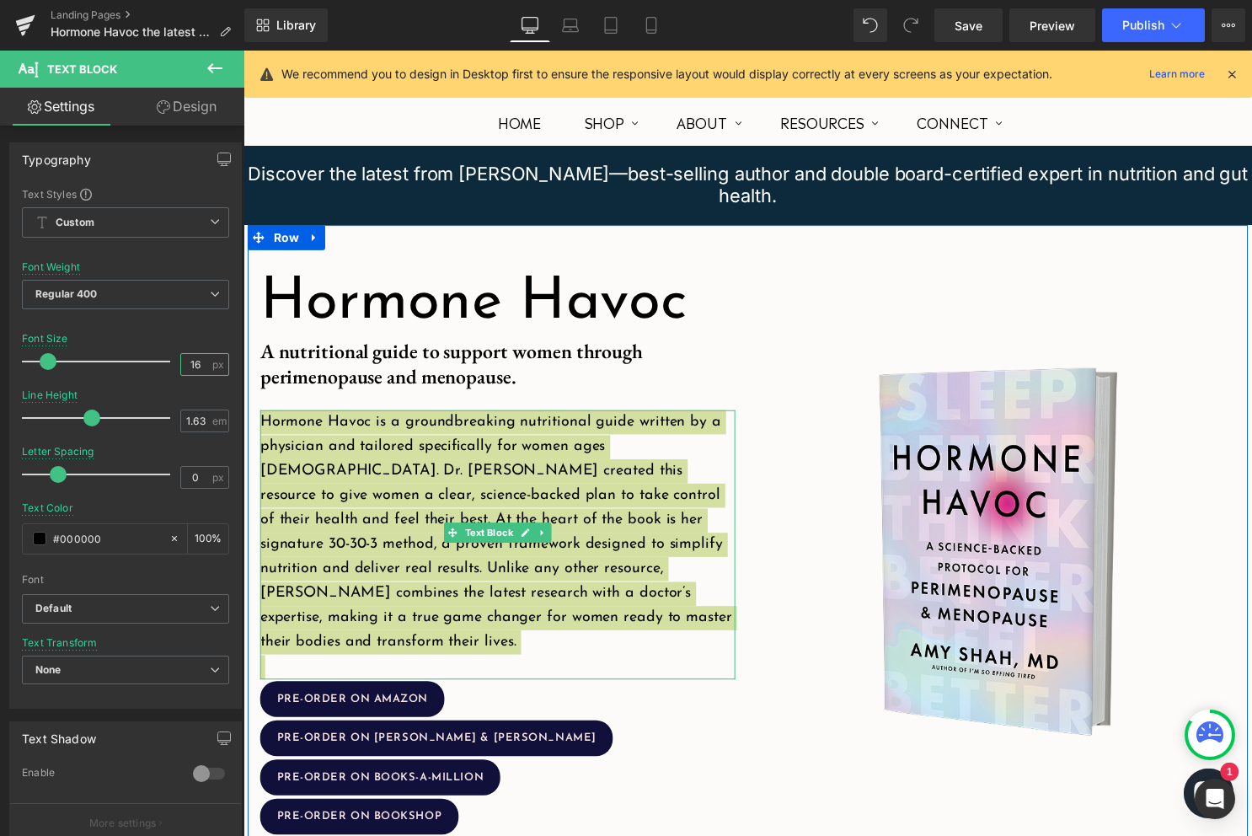
type input "16"
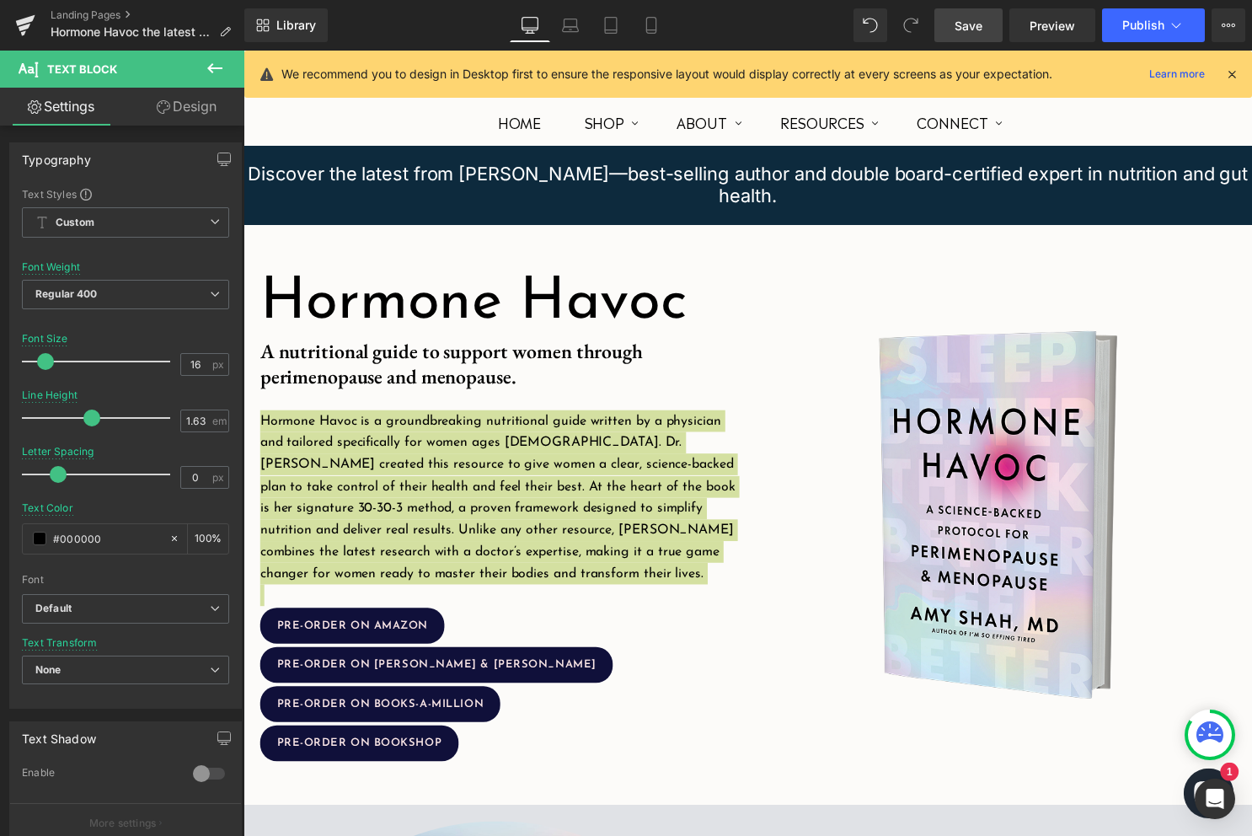
click at [970, 30] on span "Save" at bounding box center [968, 26] width 28 height 18
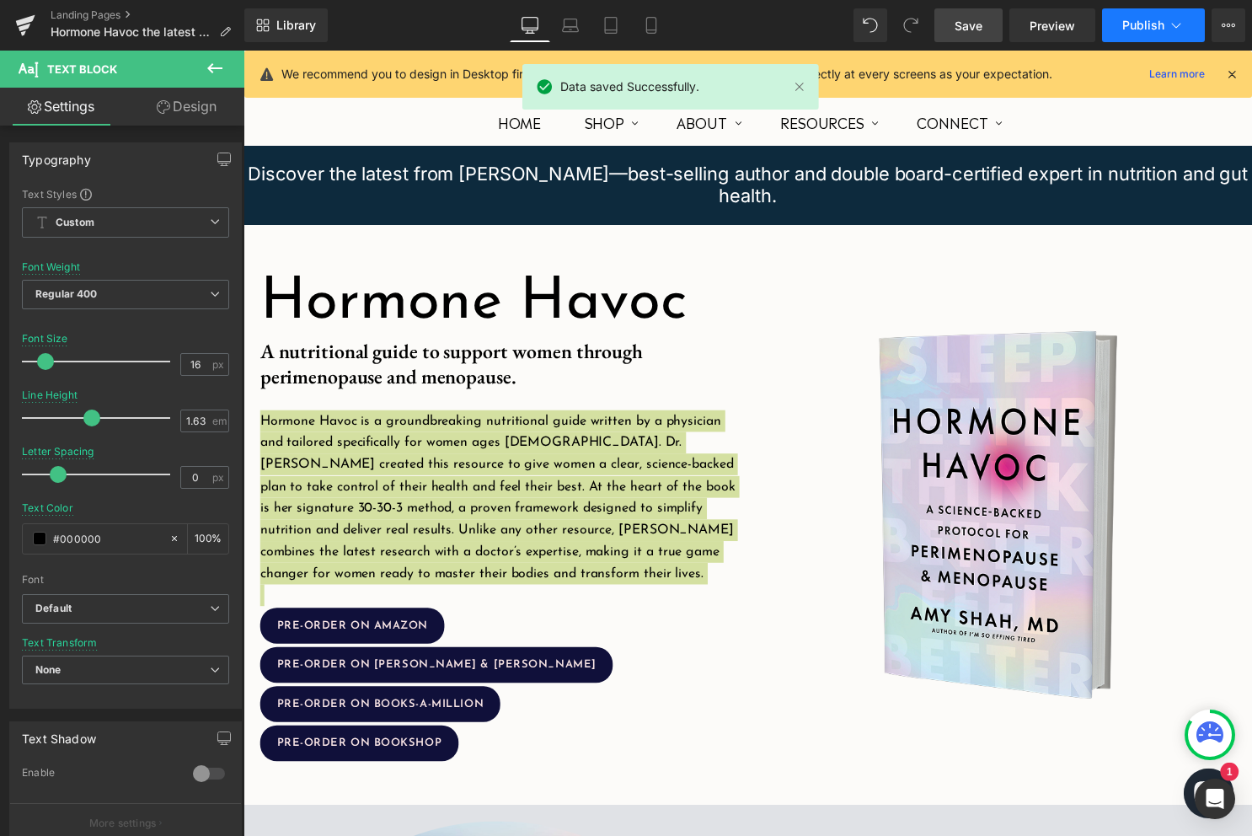
click at [1153, 29] on span "Publish" at bounding box center [1143, 25] width 42 height 13
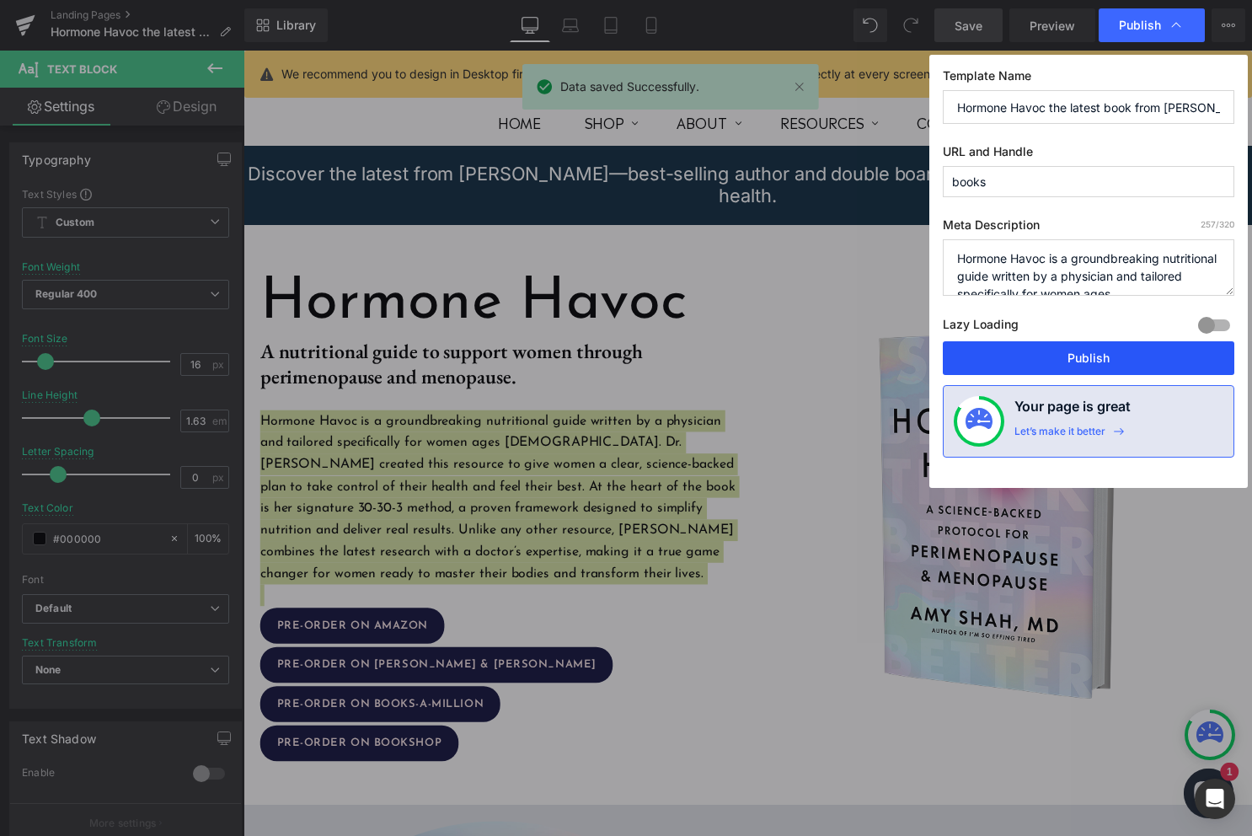
click at [1079, 349] on button "Publish" at bounding box center [1088, 358] width 291 height 34
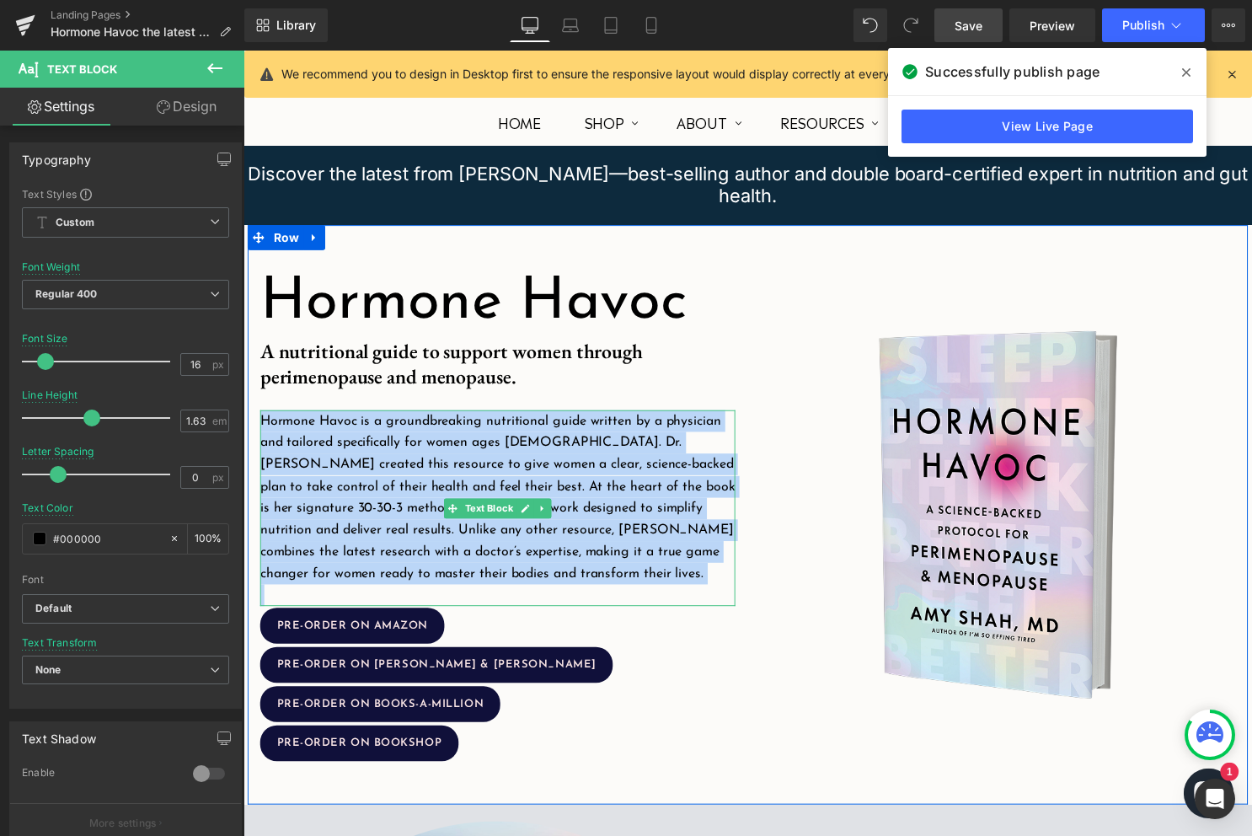
click at [667, 559] on p "Hormone Havoc is a groundbreaking nutritional guide written by a physician and …" at bounding box center [500, 502] width 480 height 176
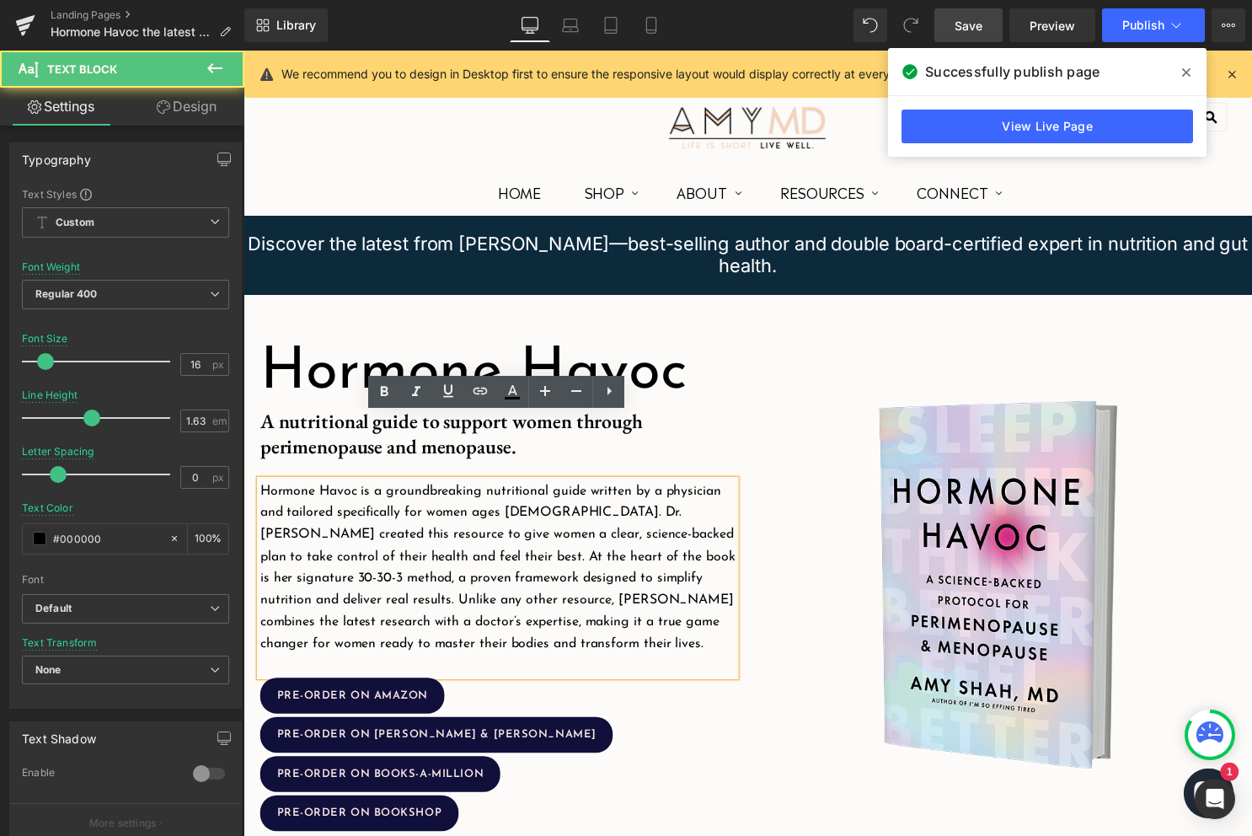
scroll to position [0, 0]
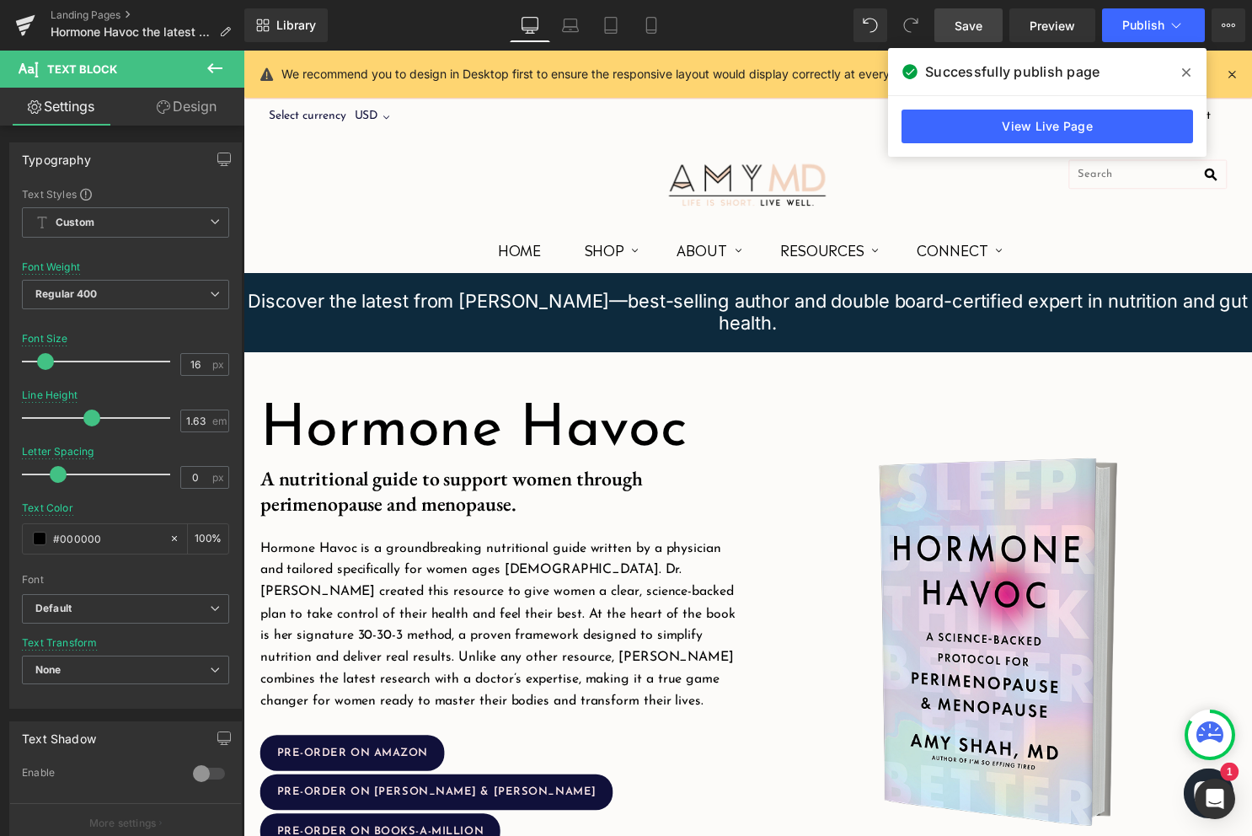
click at [1179, 71] on span at bounding box center [1186, 72] width 27 height 27
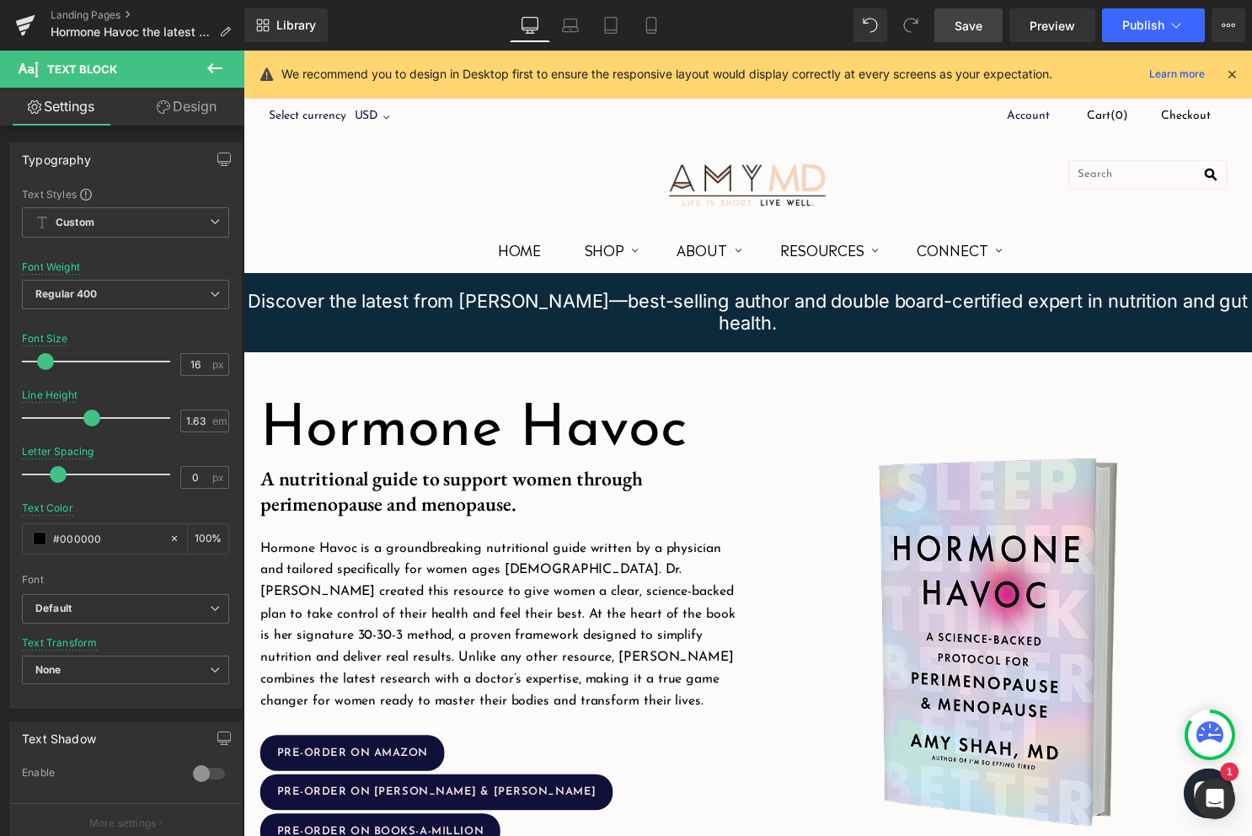
click at [217, 76] on icon at bounding box center [215, 68] width 20 height 20
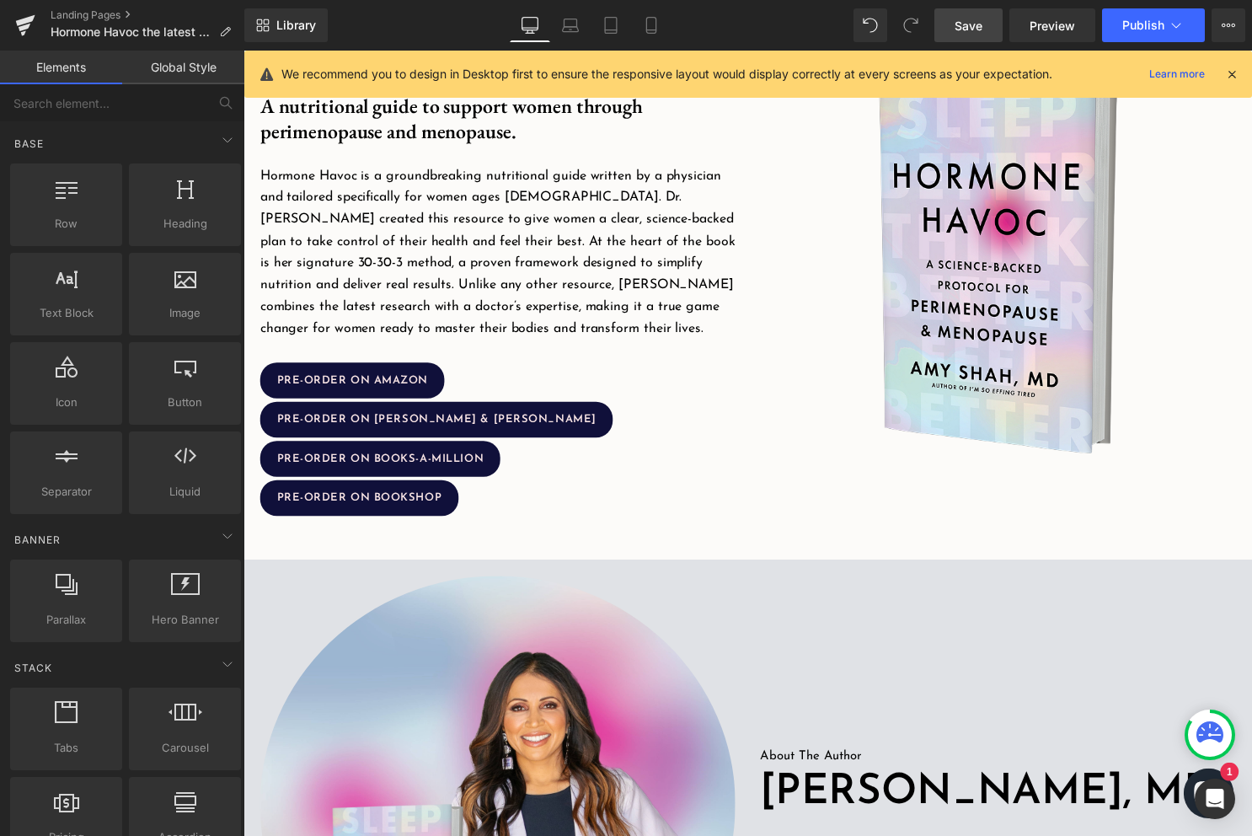
scroll to position [438, 0]
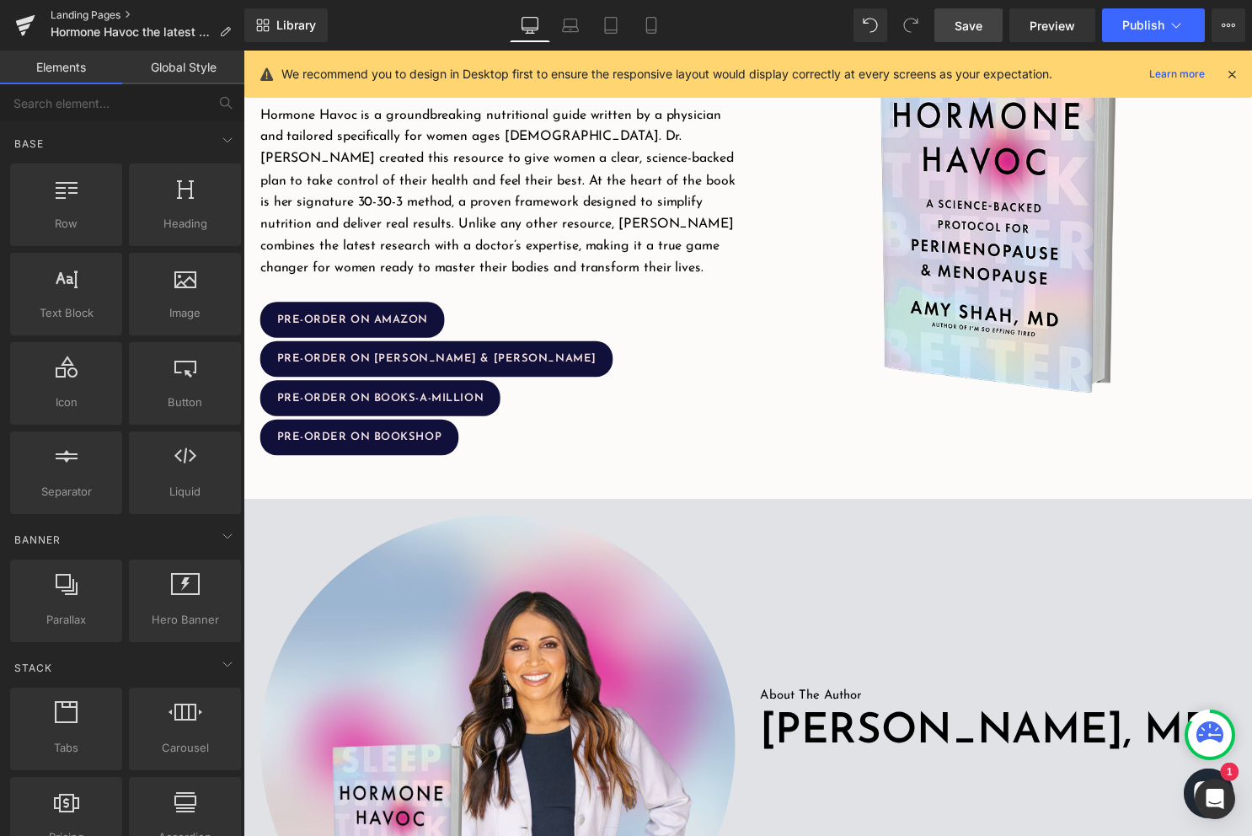
click at [107, 13] on link "Landing Pages" at bounding box center [148, 14] width 194 height 13
